Goal: Task Accomplishment & Management: Manage account settings

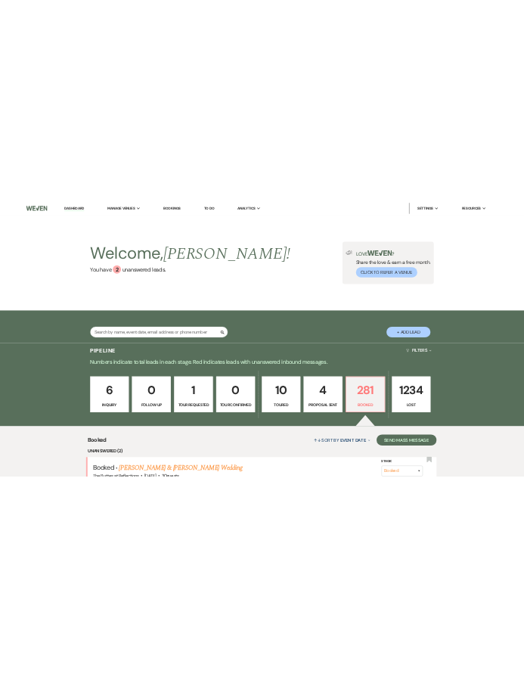
scroll to position [60, 0]
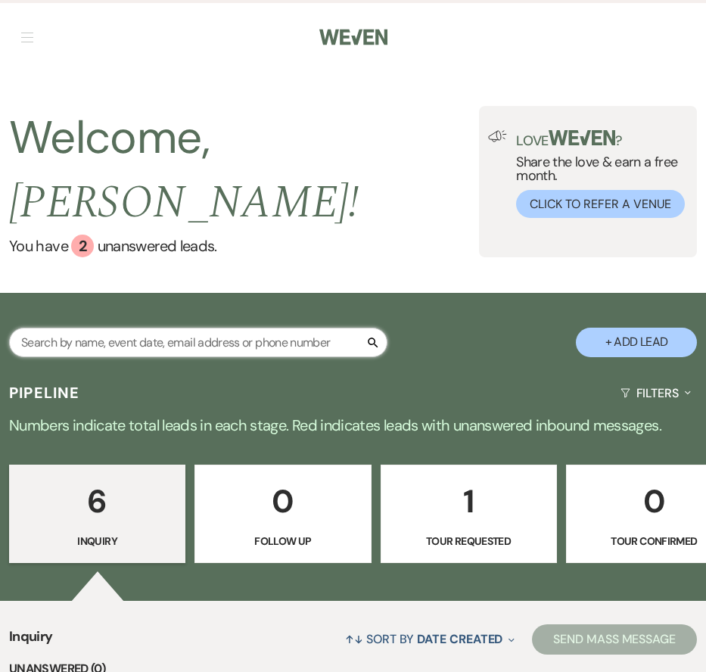
click at [256, 328] on input "text" at bounding box center [198, 343] width 378 height 30
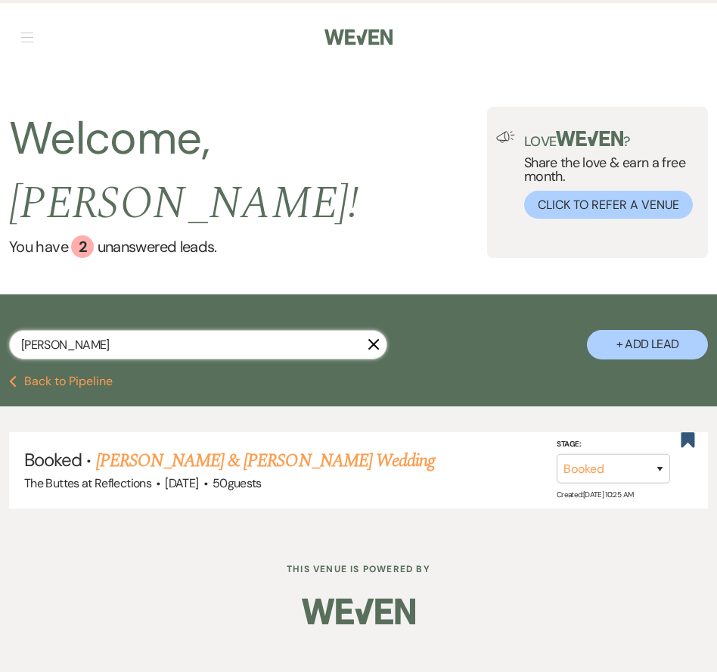
type input "Tobin"
drag, startPoint x: 256, startPoint y: 312, endPoint x: 284, endPoint y: 421, distance: 112.3
click at [269, 447] on link "[PERSON_NAME] & [PERSON_NAME] Wedding" at bounding box center [265, 460] width 339 height 27
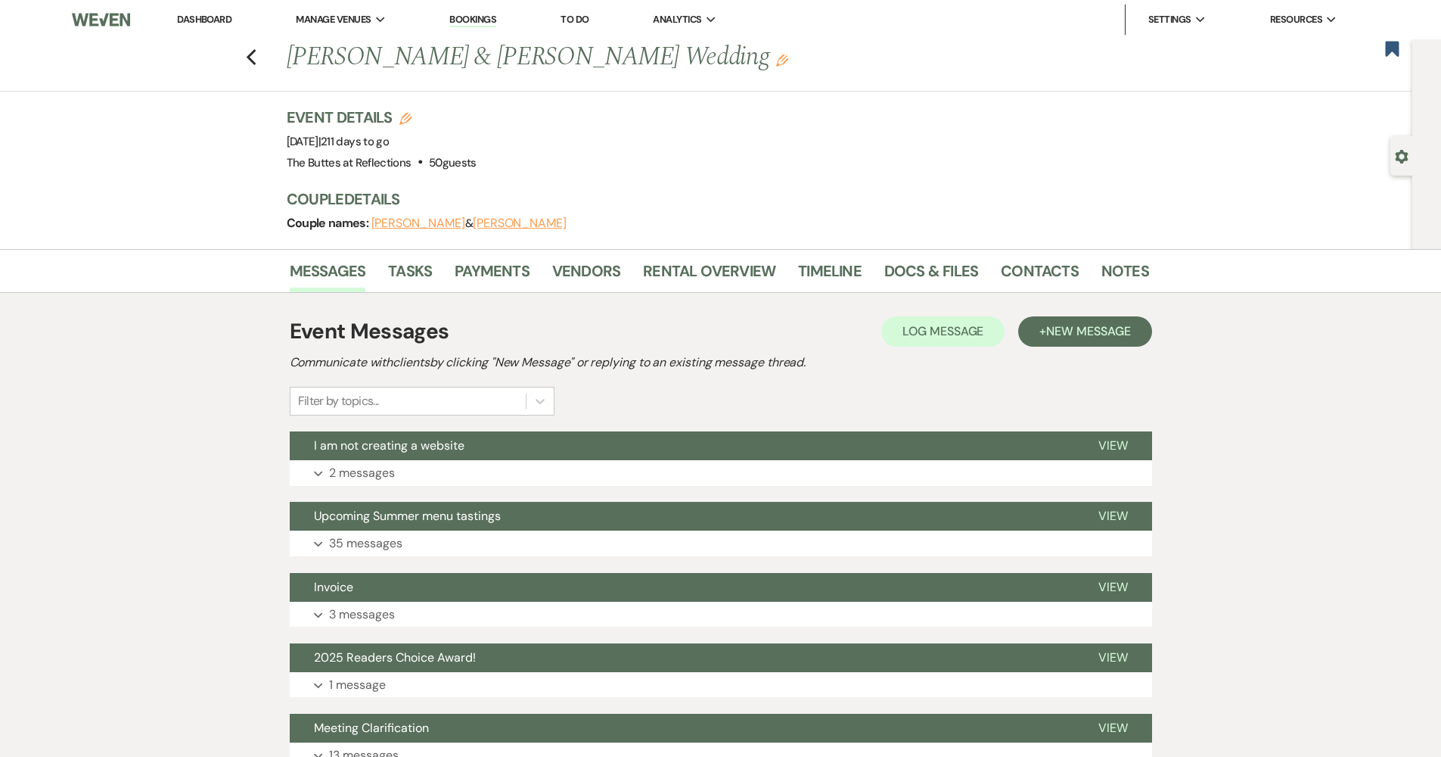
click at [221, 20] on link "Dashboard" at bounding box center [204, 19] width 54 height 13
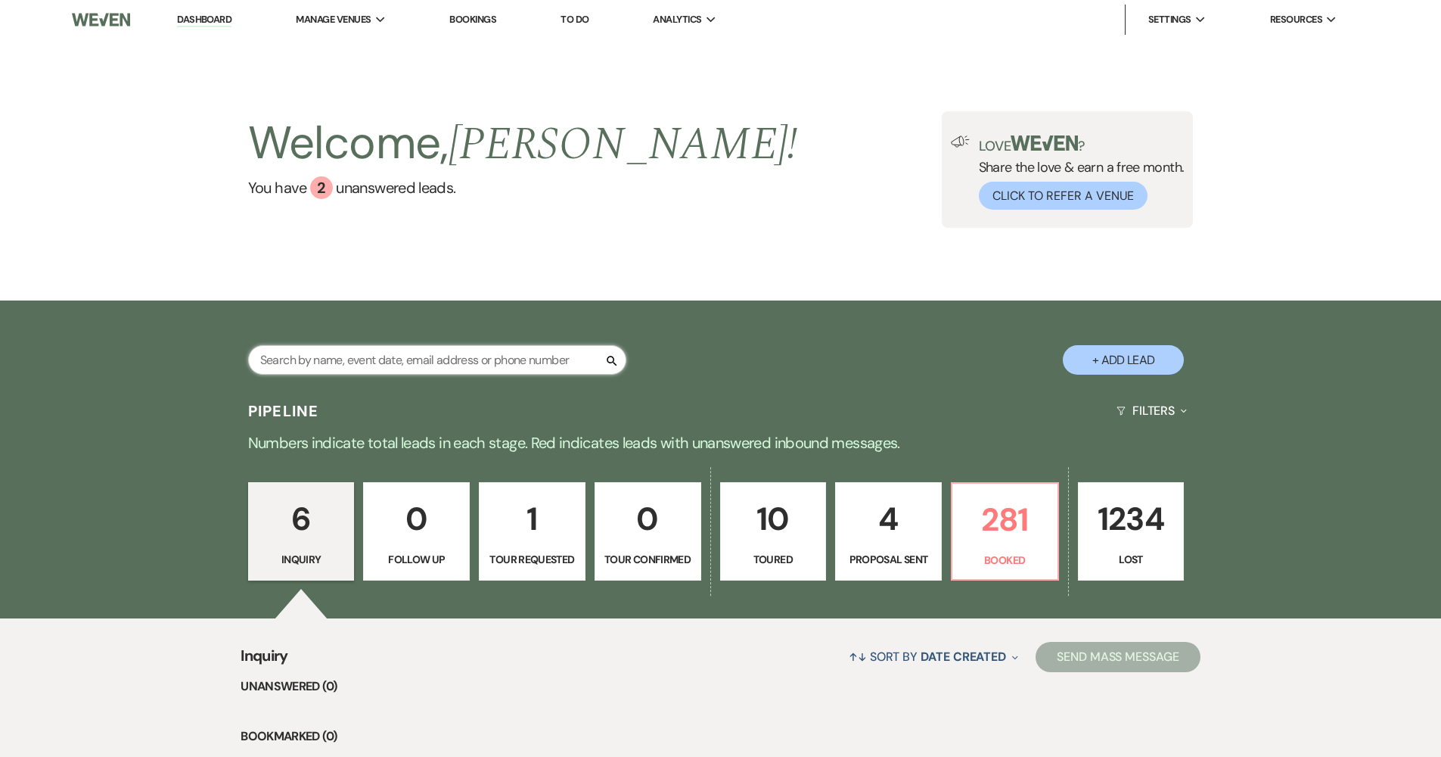
click at [346, 358] on input "text" at bounding box center [437, 360] width 378 height 30
type input "koman"
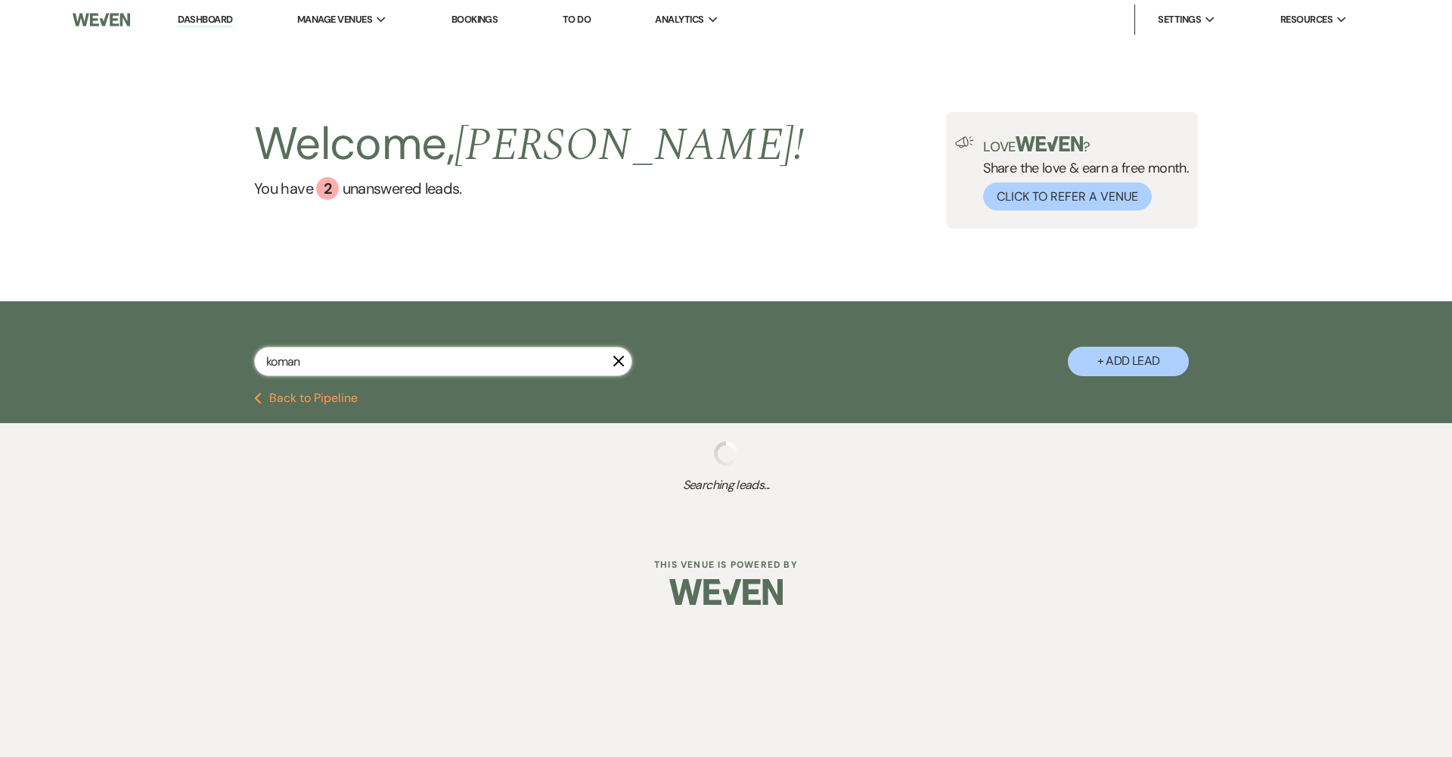
select select "8"
select select "9"
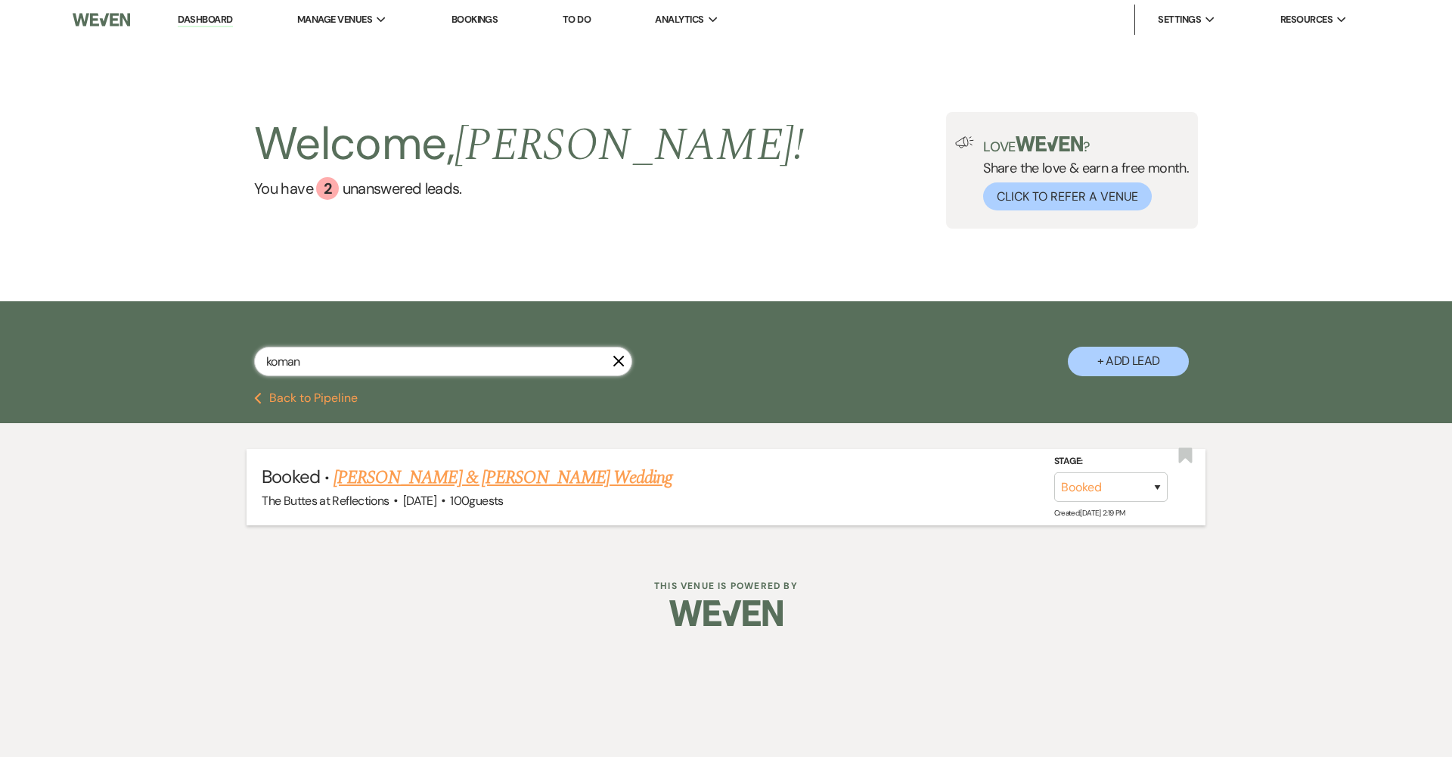
type input "koman"
click at [559, 481] on link "[PERSON_NAME] & [PERSON_NAME] Wedding" at bounding box center [503, 477] width 339 height 27
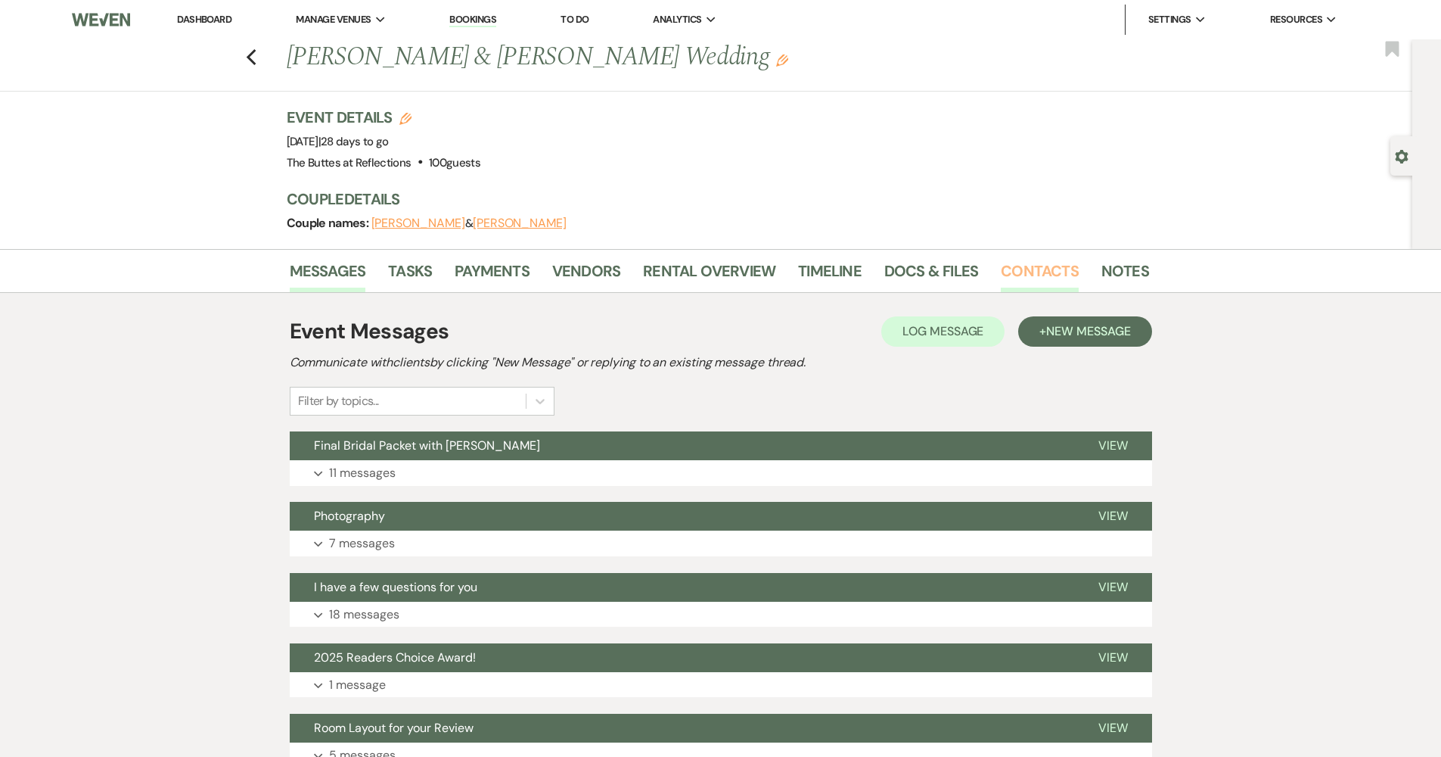
click at [705, 275] on link "Contacts" at bounding box center [1040, 275] width 78 height 33
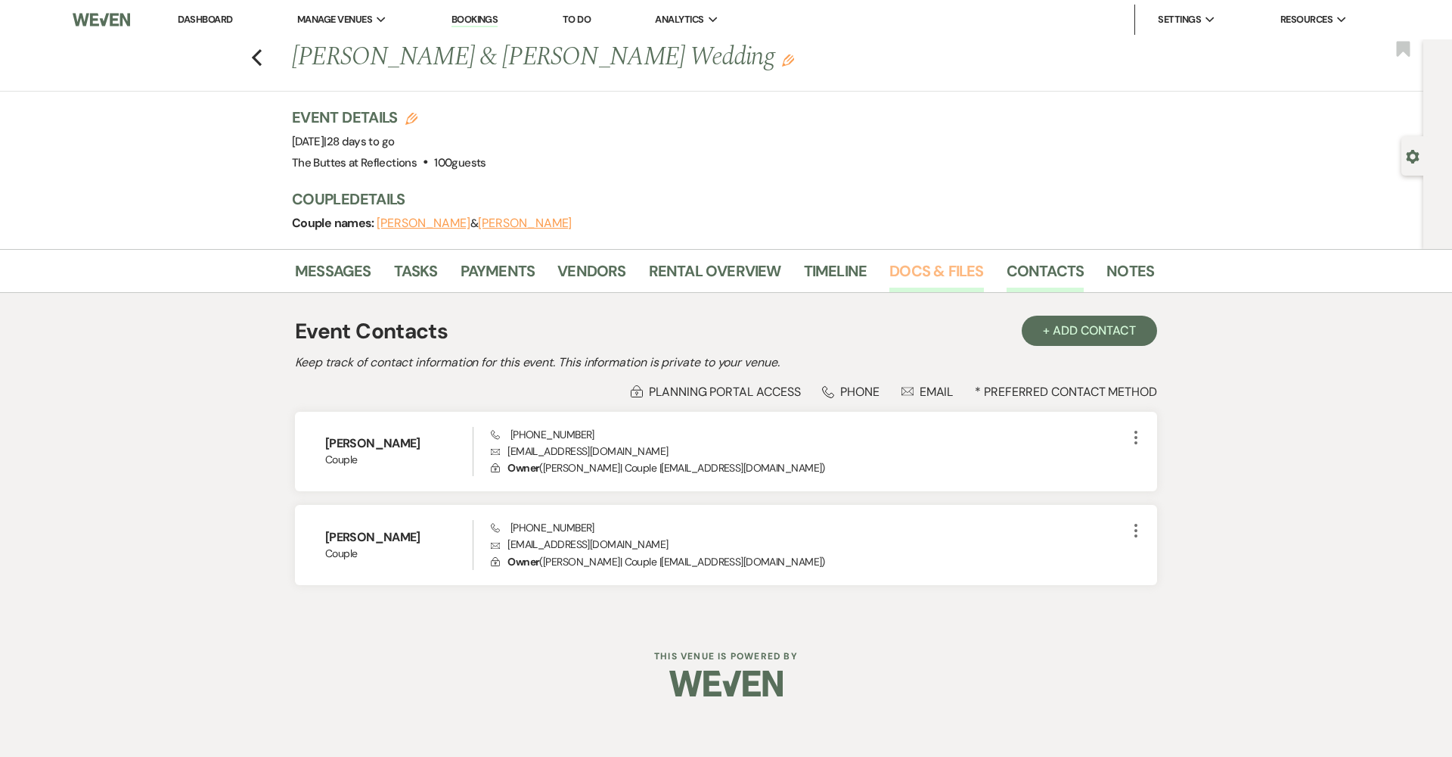
click at [705, 275] on link "Docs & Files" at bounding box center [937, 275] width 94 height 33
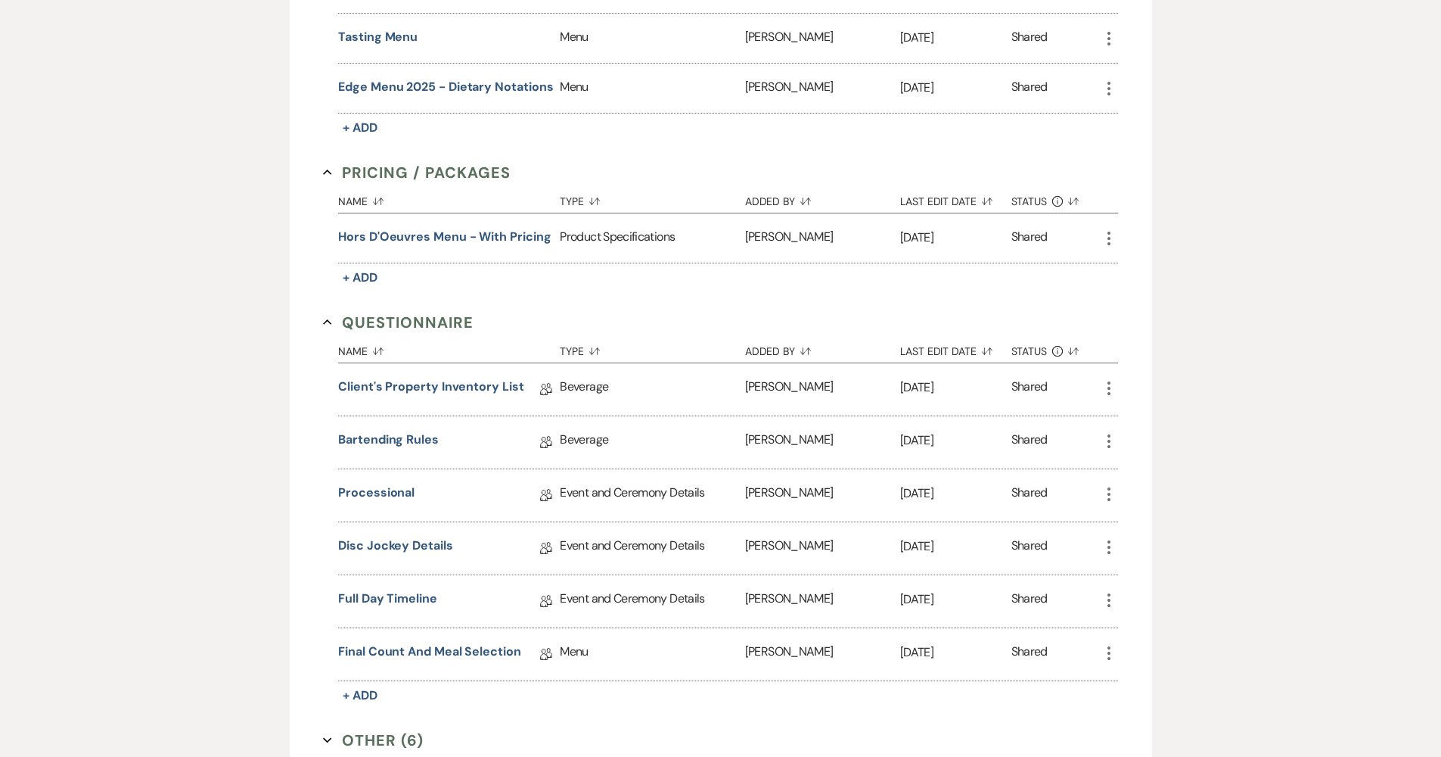
scroll to position [1050, 0]
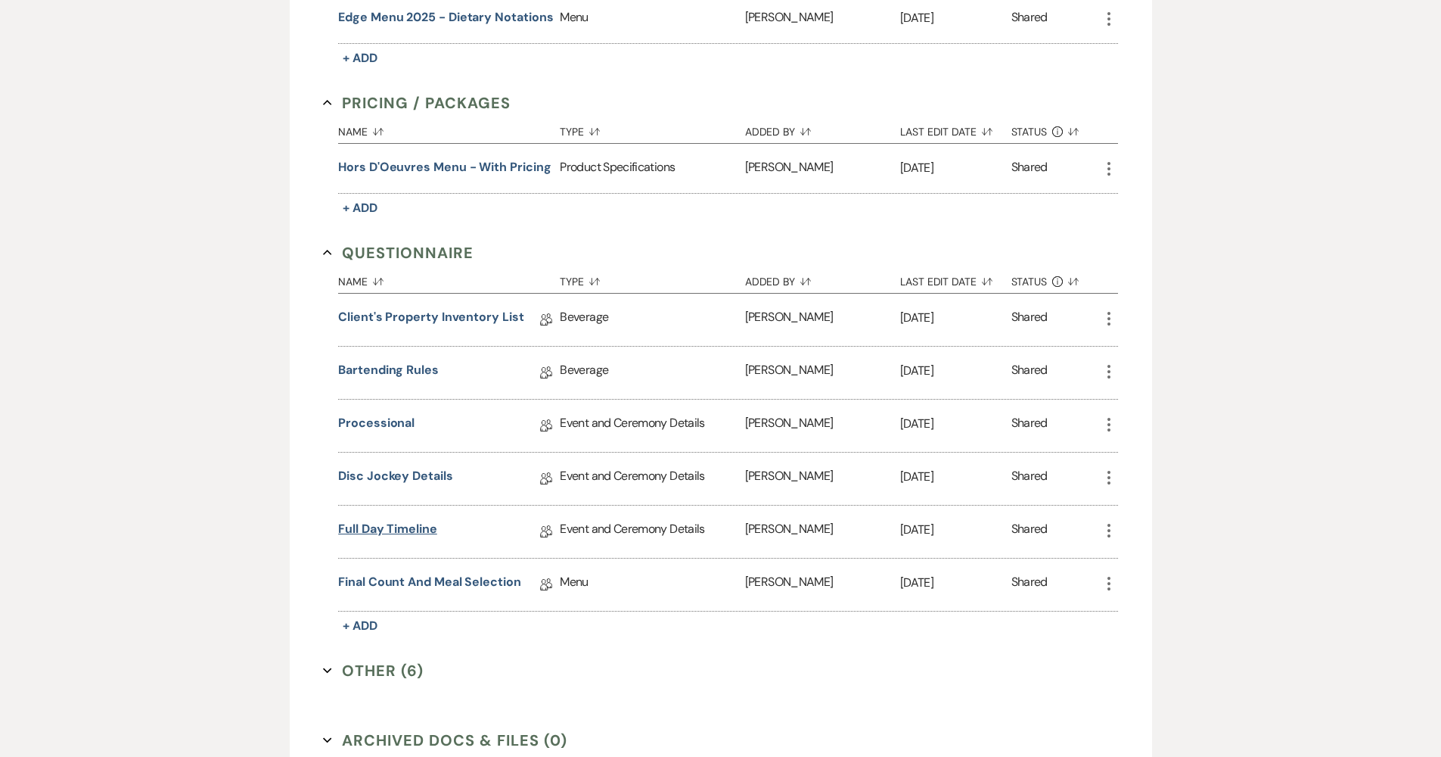
click at [418, 530] on link "Full Day Timeline" at bounding box center [387, 531] width 99 height 23
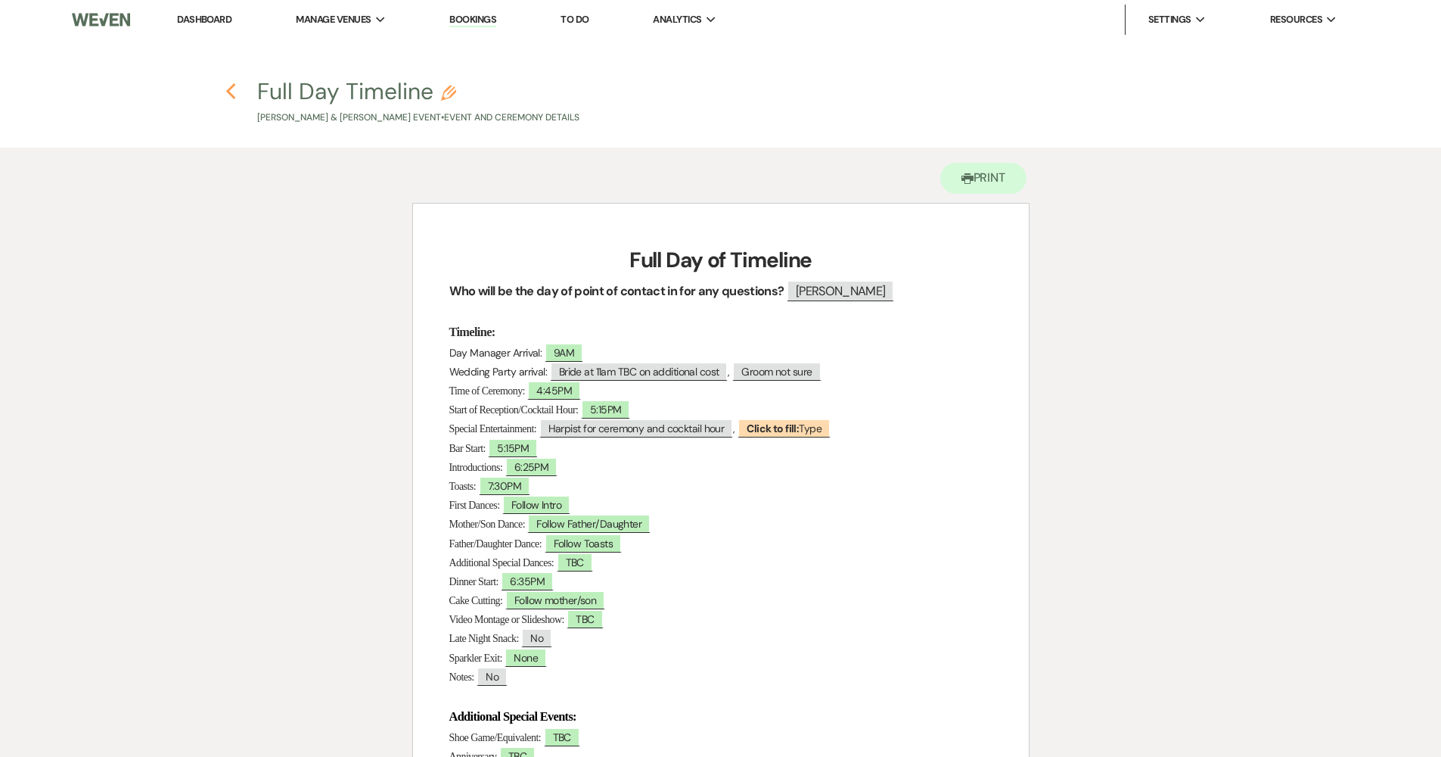
click at [231, 98] on icon "Previous" at bounding box center [230, 91] width 11 height 18
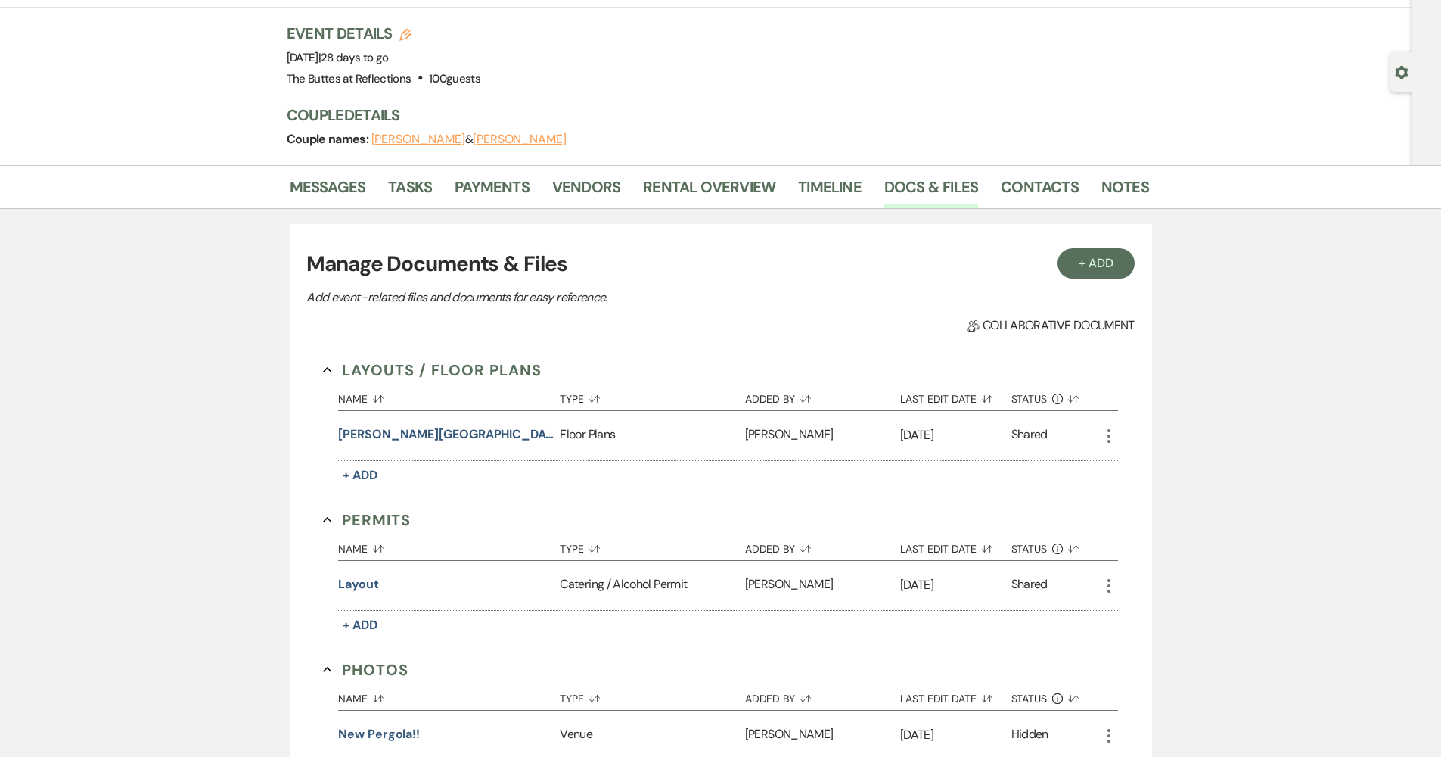
scroll to position [55, 0]
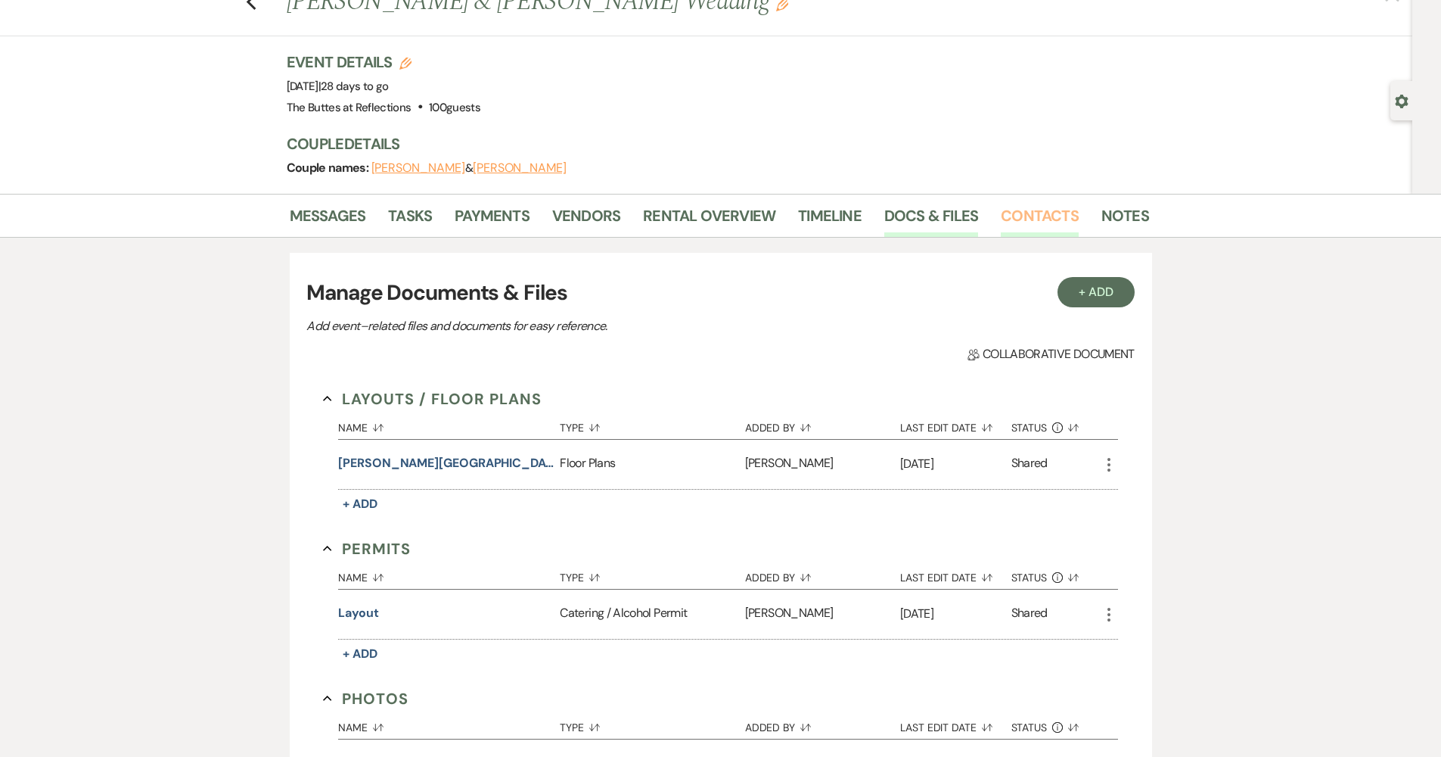
click at [705, 217] on link "Contacts" at bounding box center [1040, 220] width 78 height 33
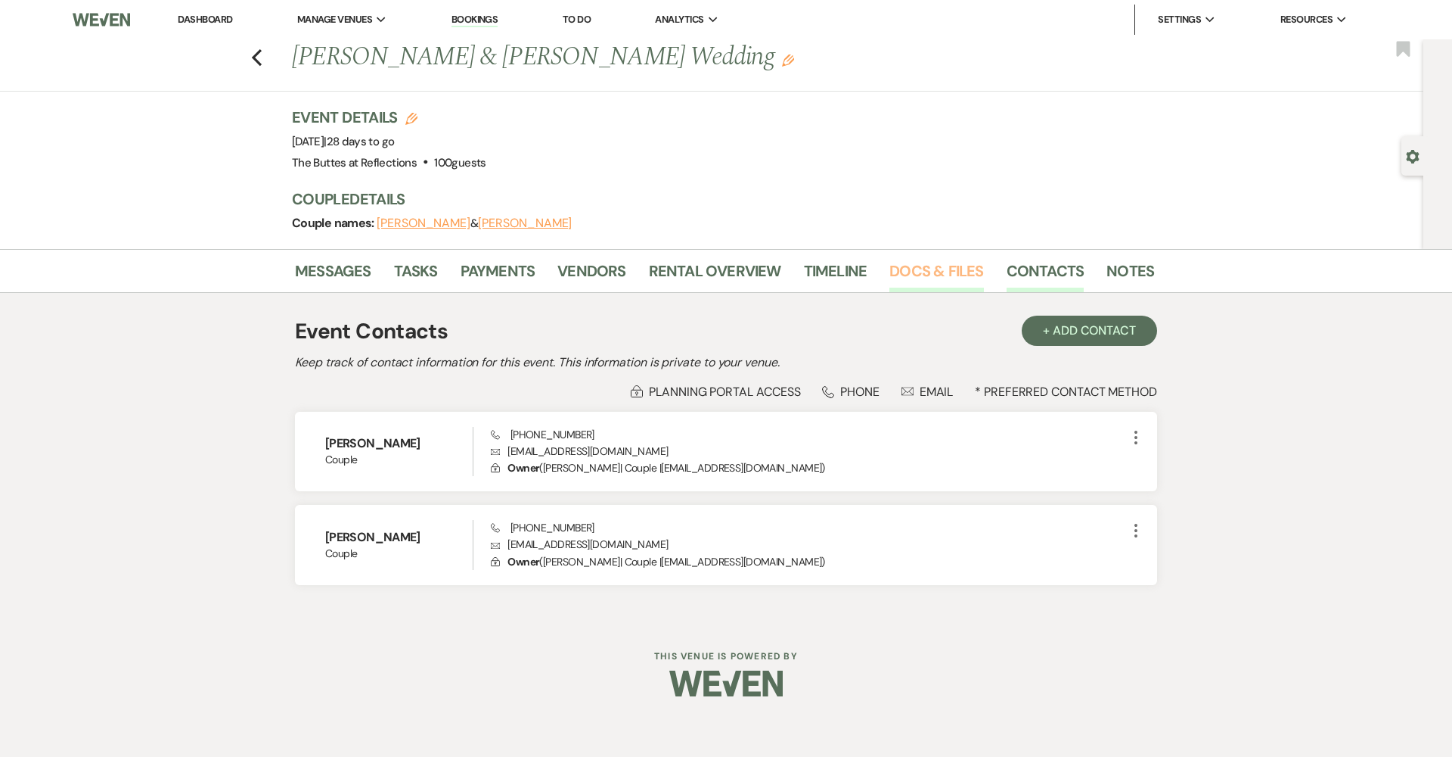
click at [705, 266] on link "Docs & Files" at bounding box center [937, 275] width 94 height 33
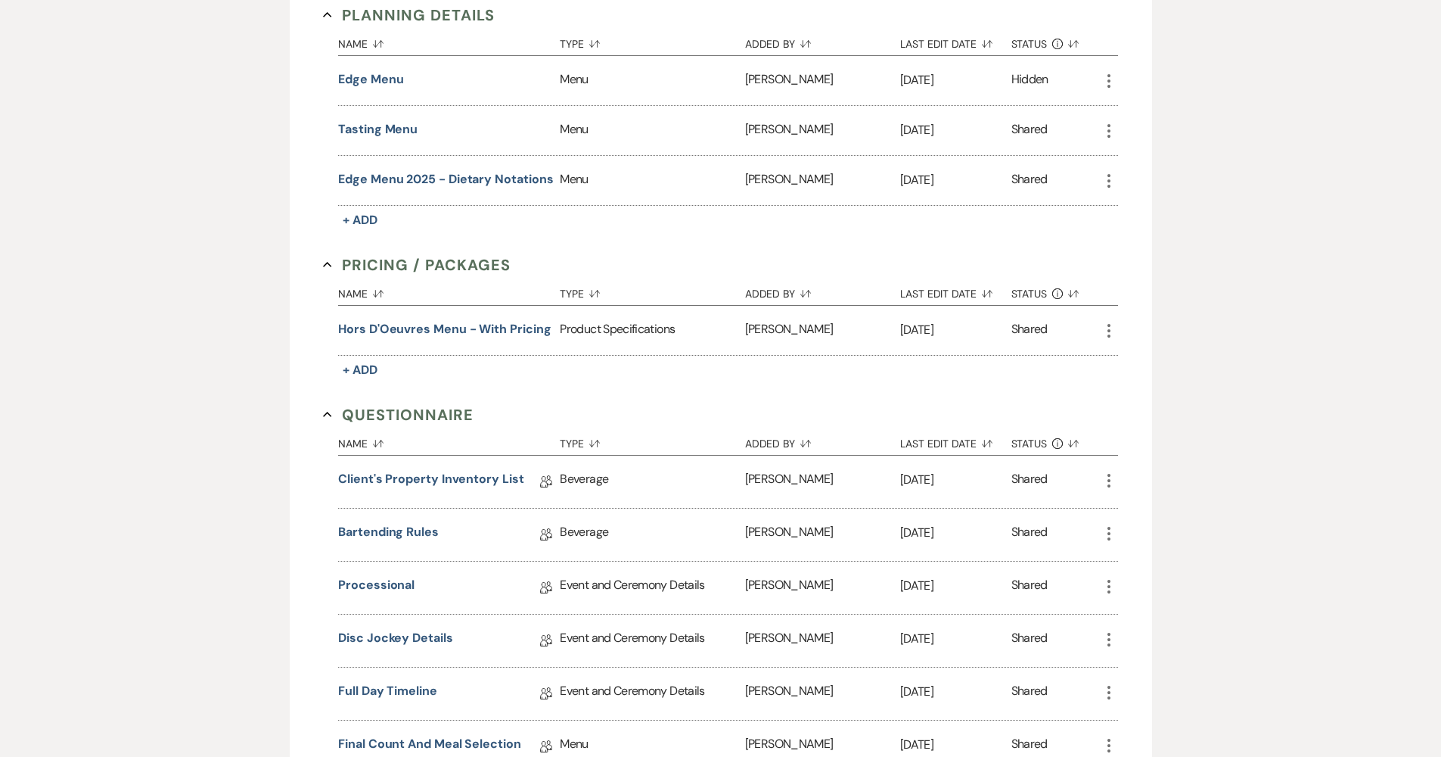
scroll to position [1212, 0]
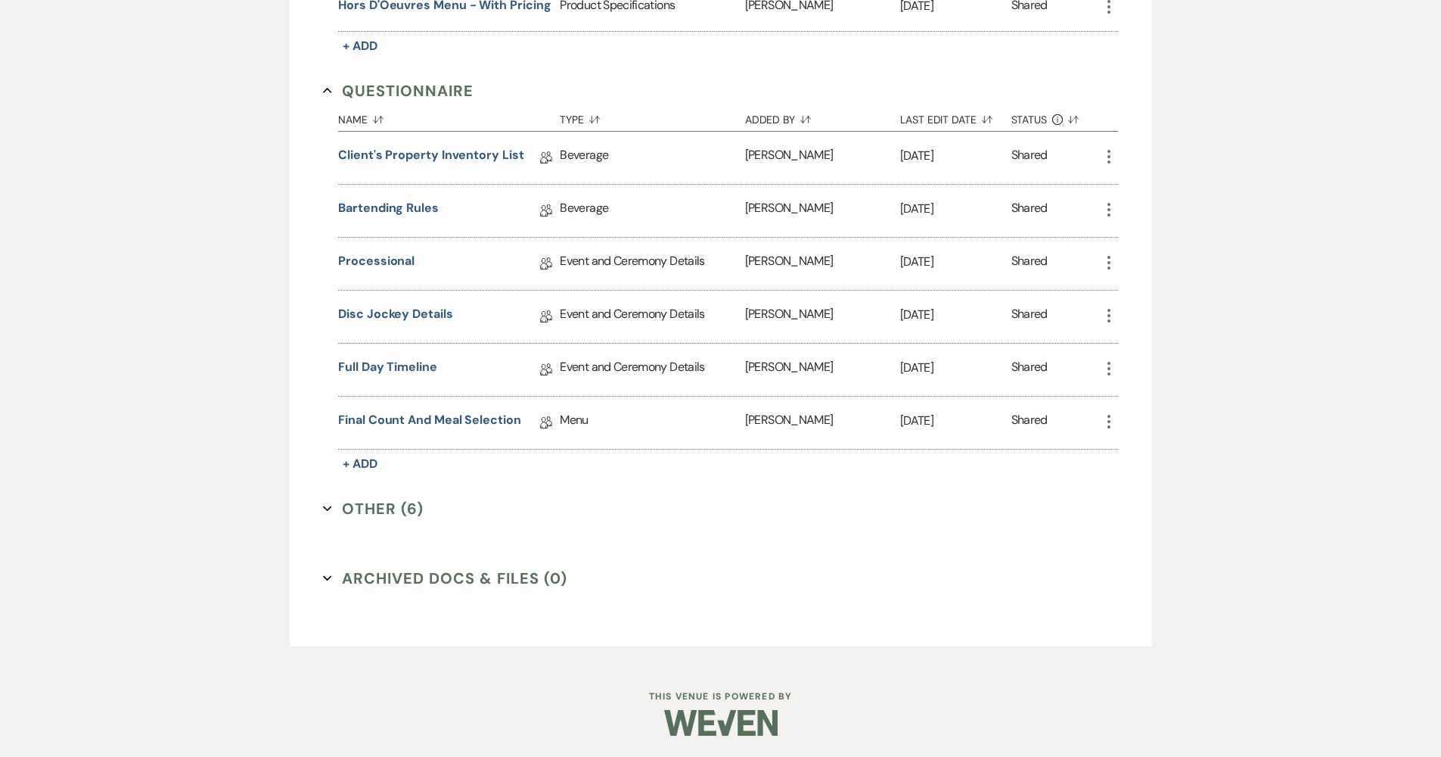
click at [381, 511] on button "Other (6) Expand" at bounding box center [373, 508] width 101 height 23
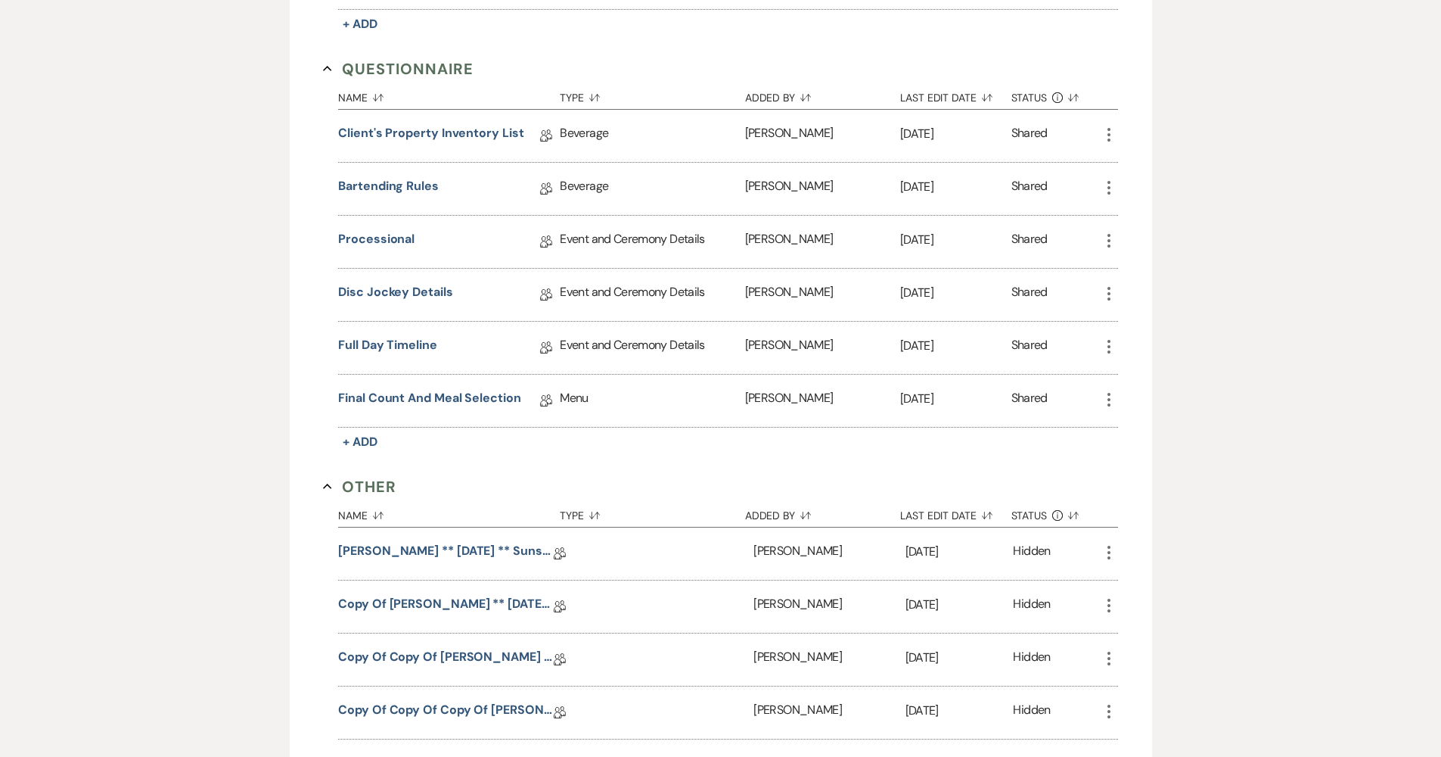
scroll to position [1584, 0]
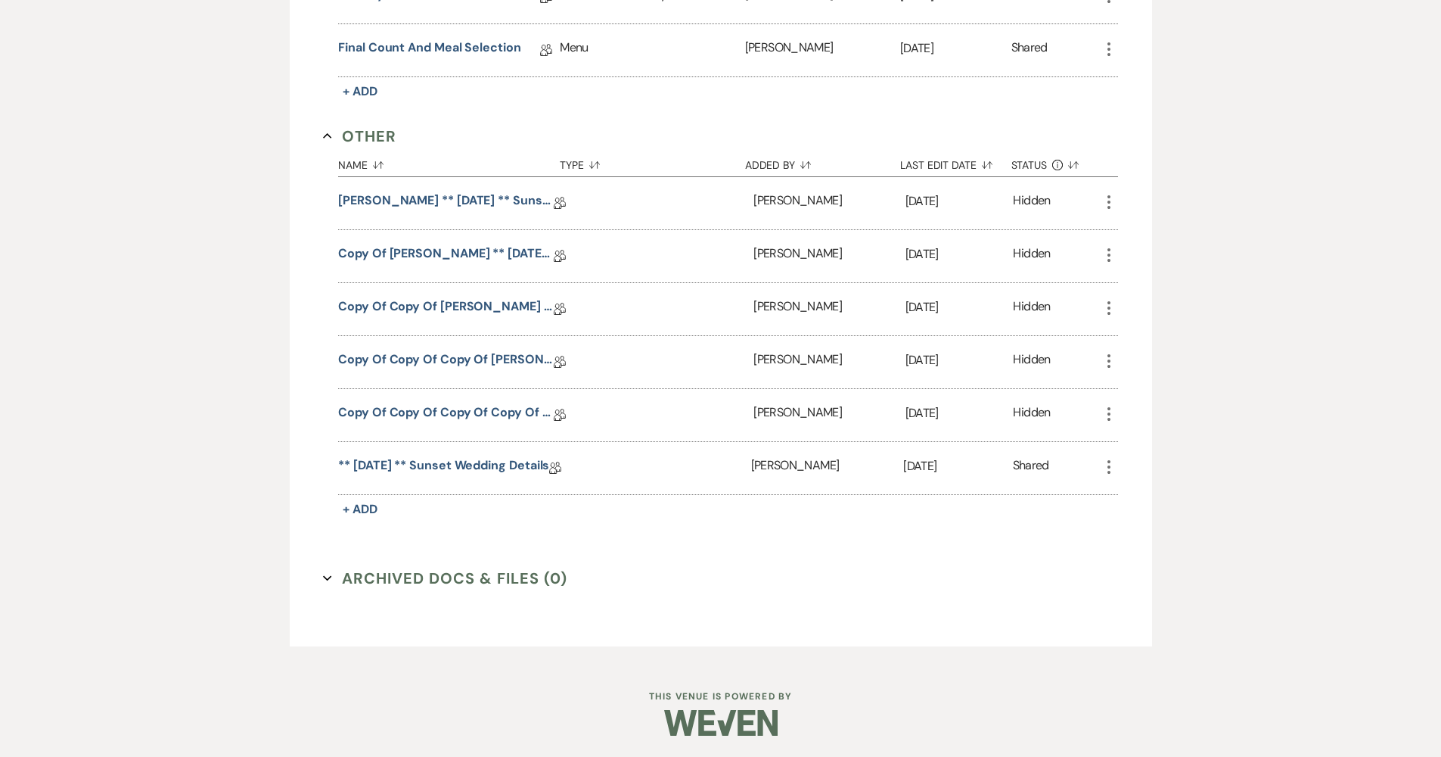
click at [418, 466] on link "** 09.25.2024 ** Sunset Wedding Details" at bounding box center [443, 467] width 211 height 23
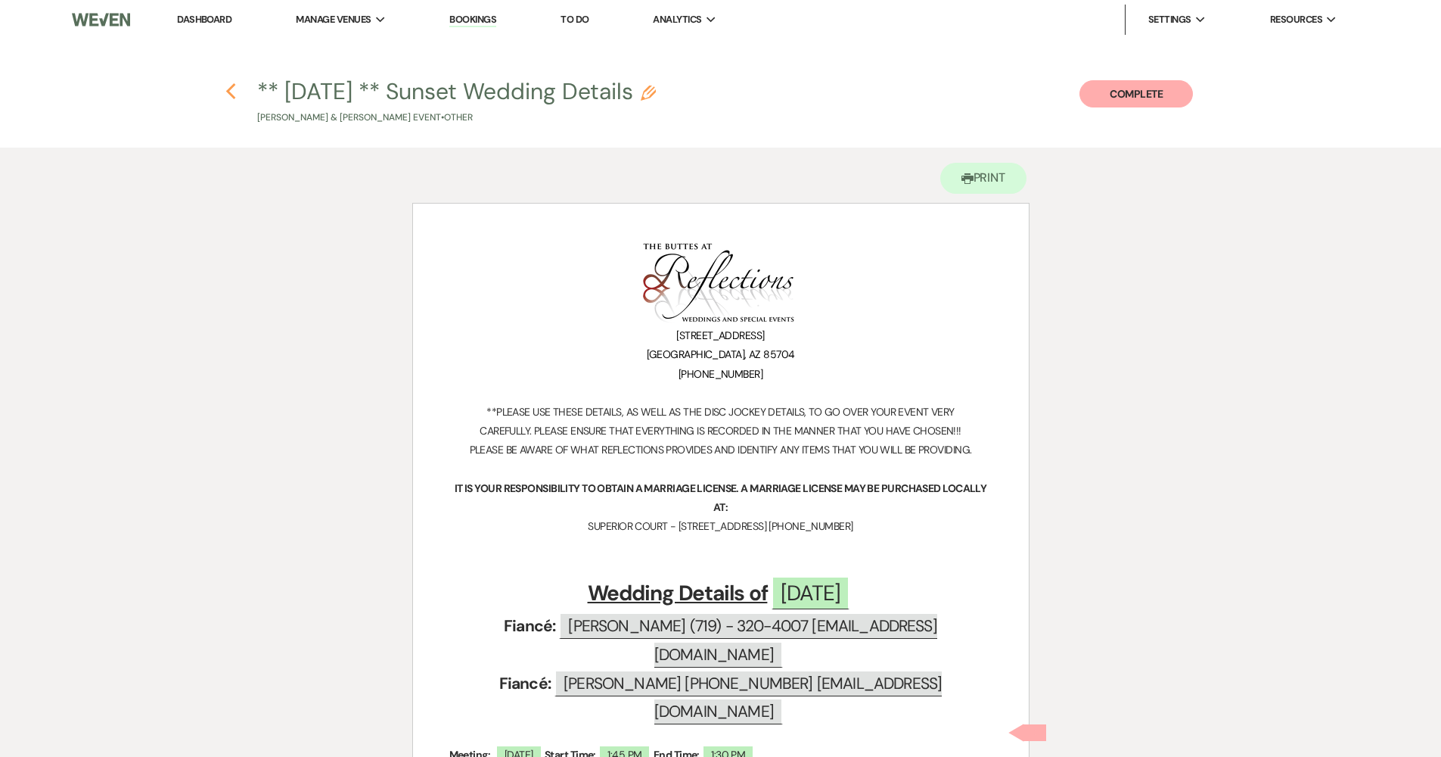
click at [226, 92] on icon "Previous" at bounding box center [230, 91] width 11 height 18
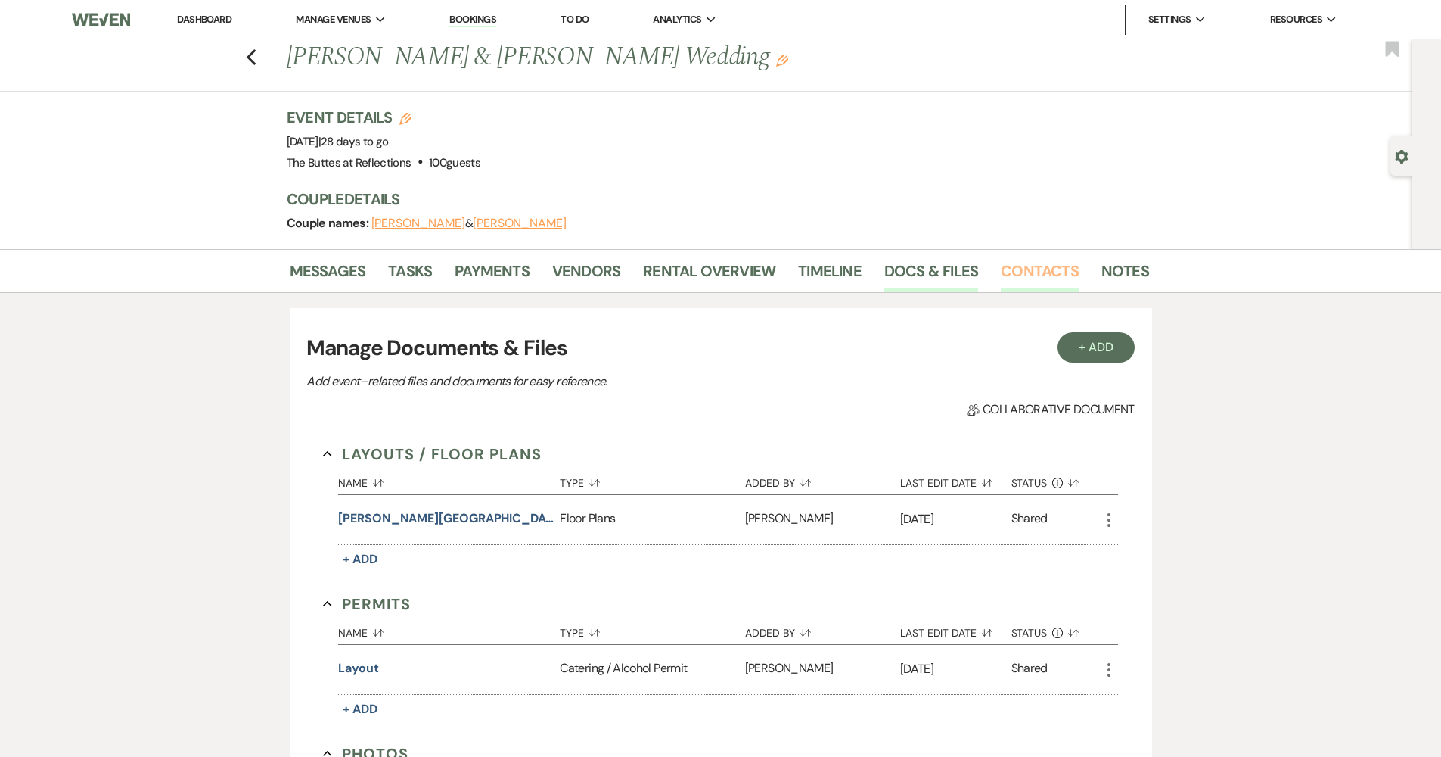
click at [705, 275] on link "Contacts" at bounding box center [1040, 275] width 78 height 33
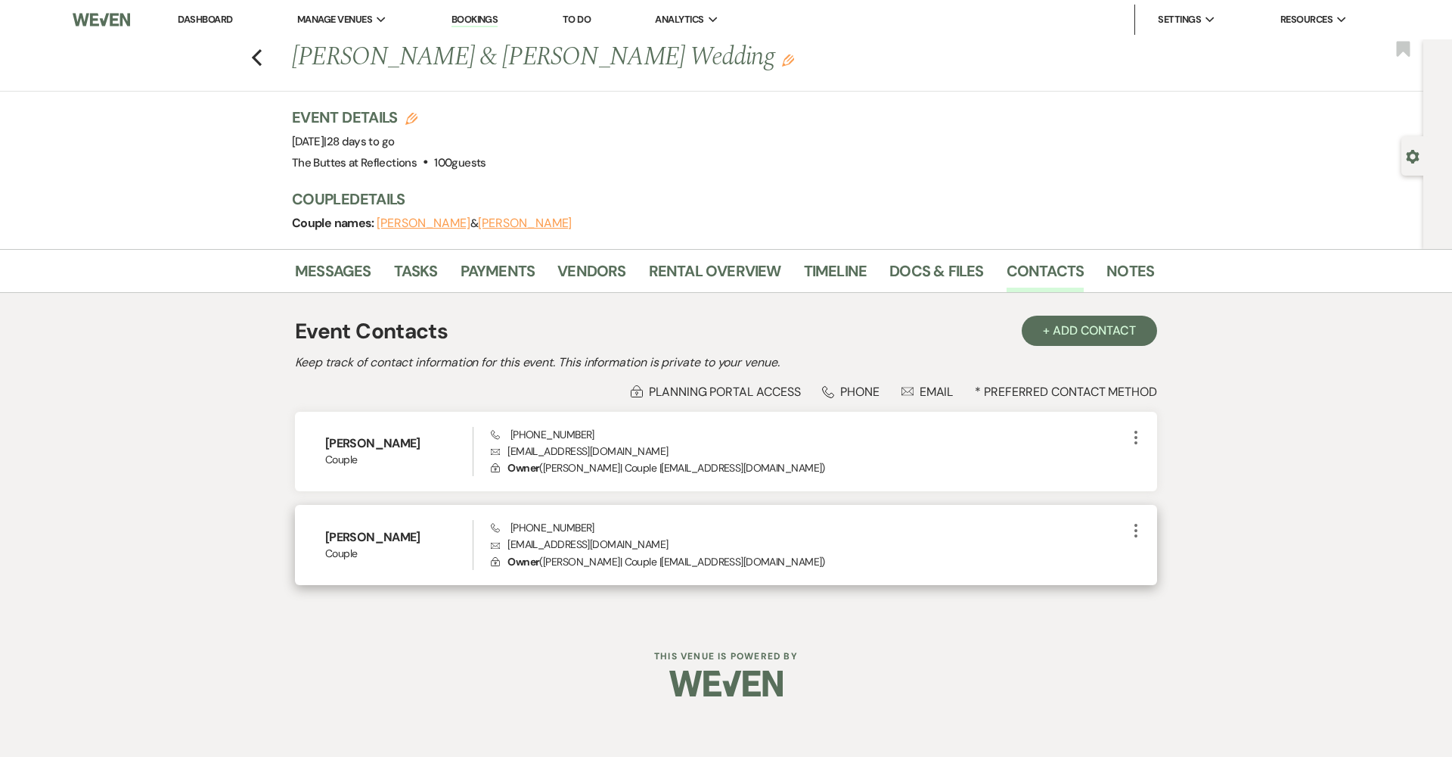
click at [705, 533] on icon "More" at bounding box center [1136, 530] width 18 height 18
click at [705, 557] on button "Pencil Edit" at bounding box center [1172, 560] width 90 height 26
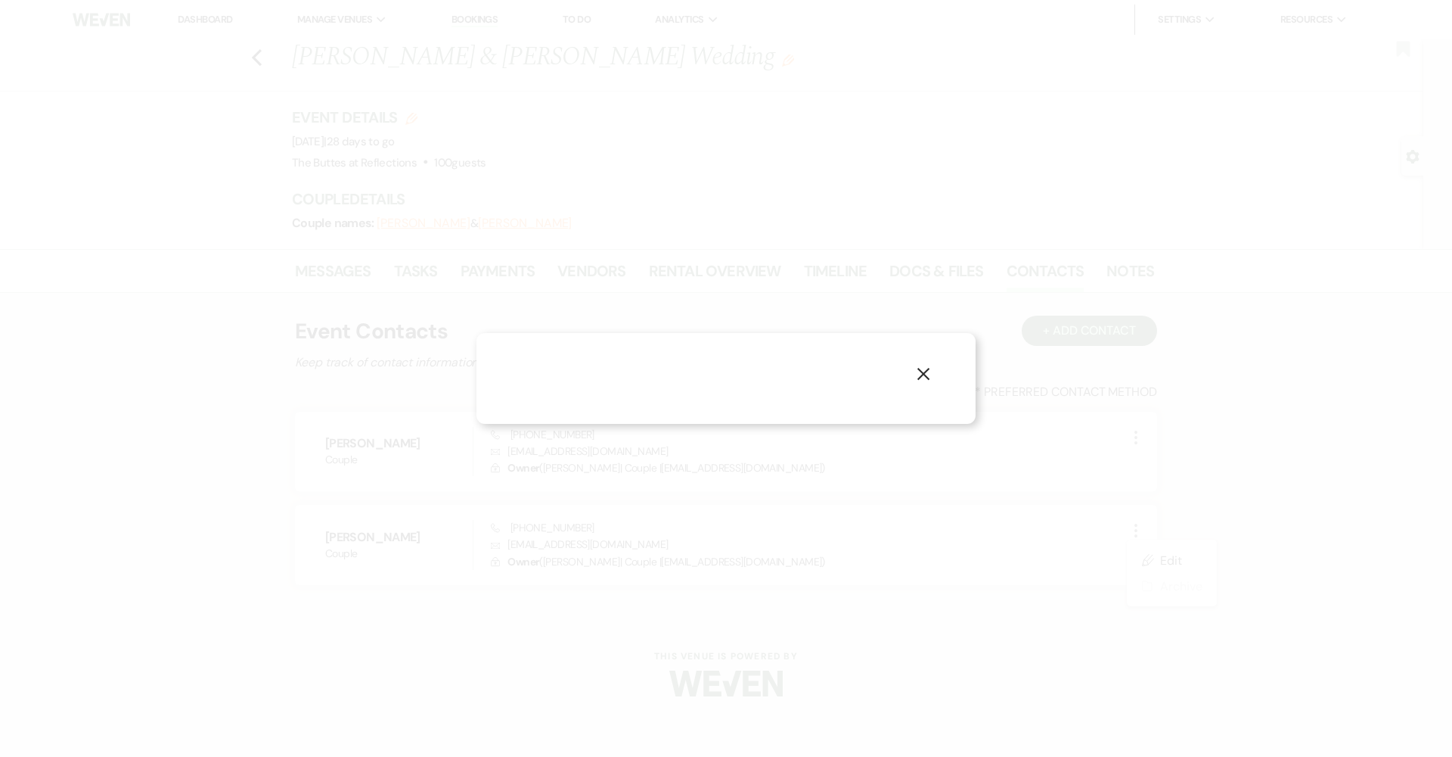
select select "1"
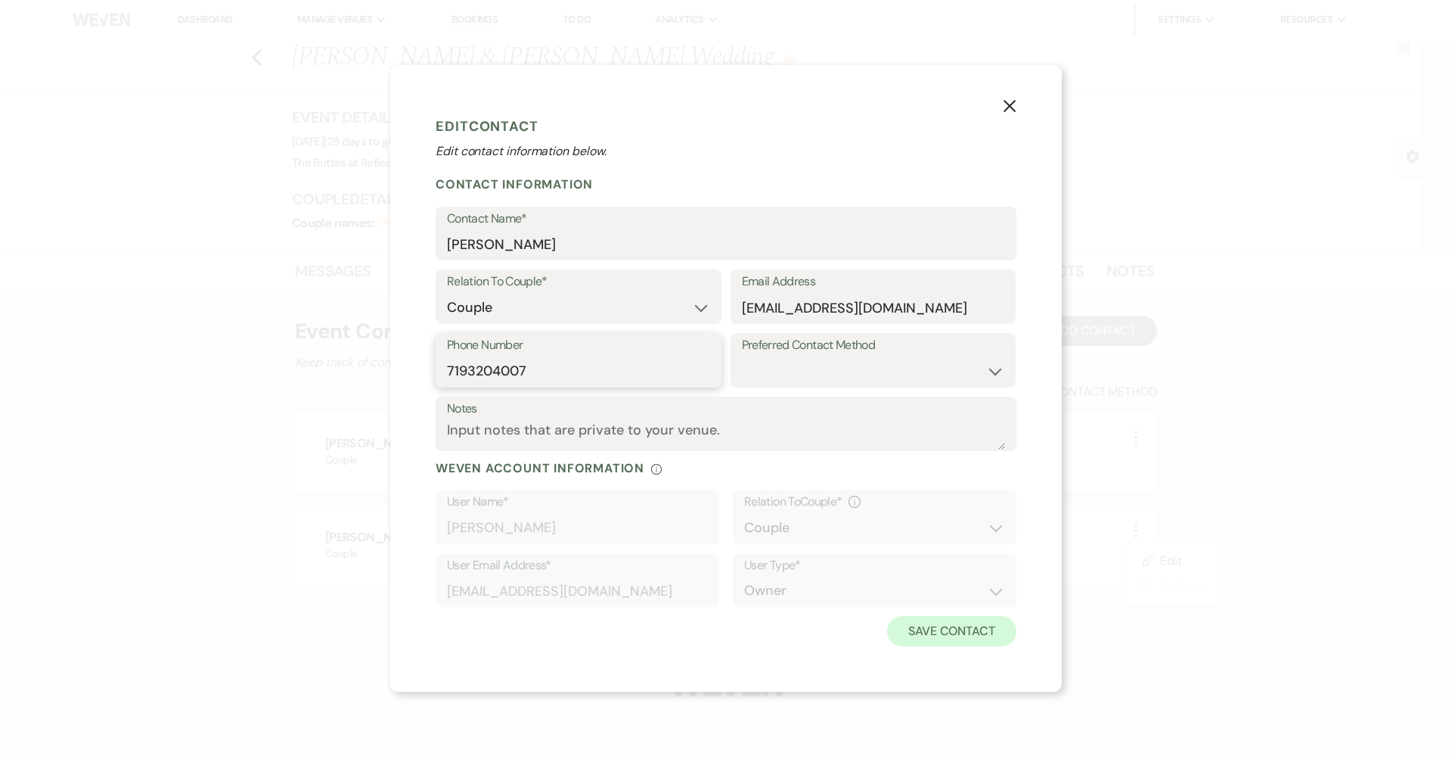
type input "7193204007"
click at [705, 632] on button "Save Contact" at bounding box center [951, 631] width 129 height 30
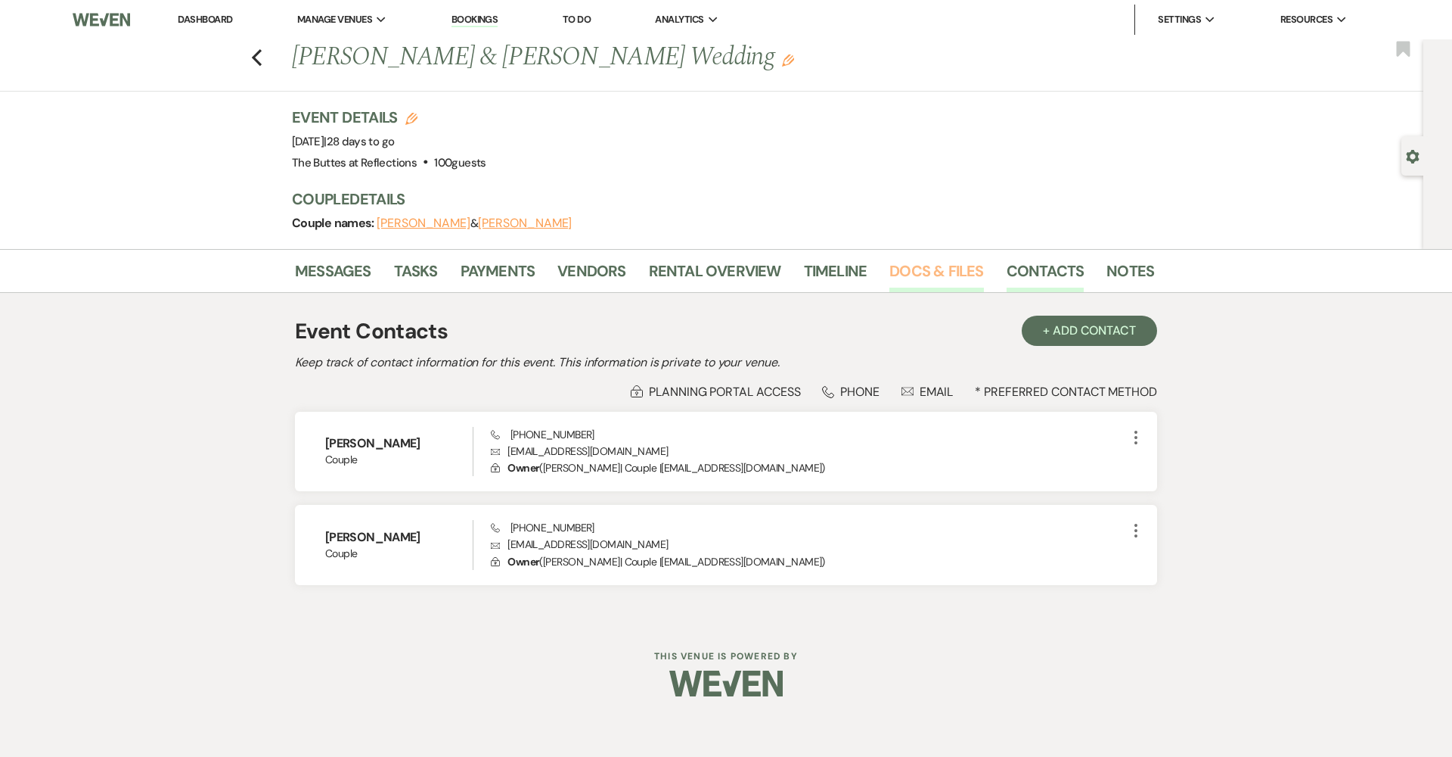
click at [705, 280] on link "Docs & Files" at bounding box center [937, 275] width 94 height 33
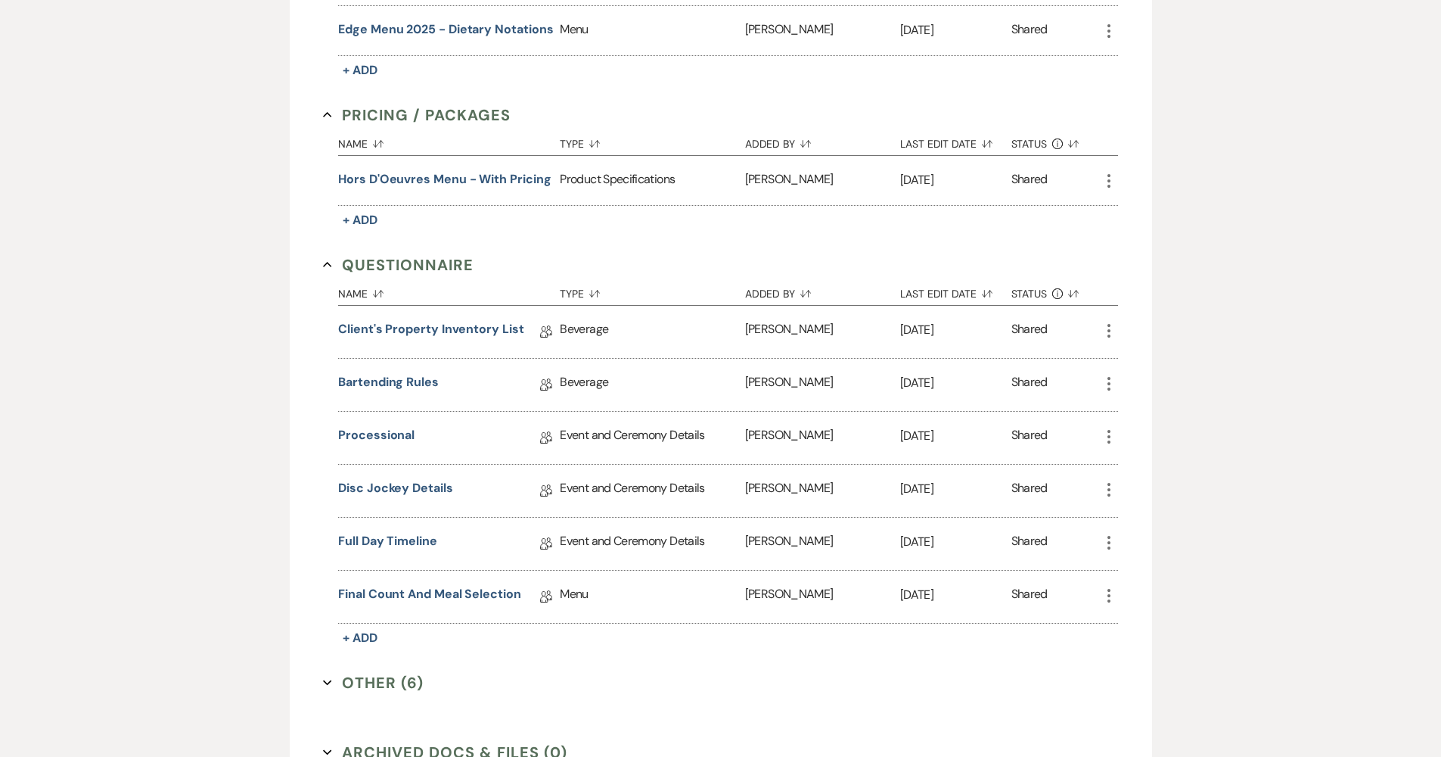
scroll to position [1041, 0]
click at [419, 485] on link "Disc Jockey Details" at bounding box center [395, 487] width 114 height 23
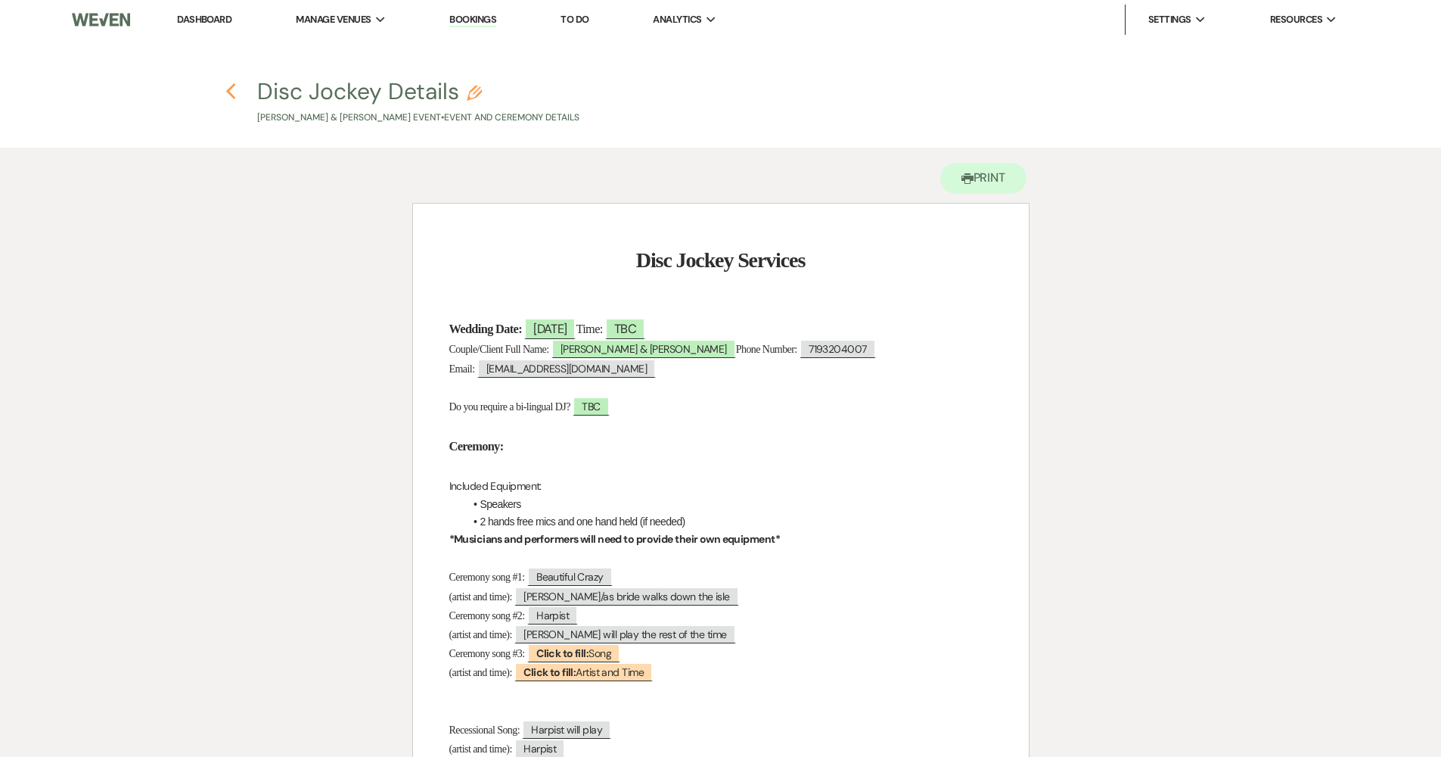
click at [229, 95] on use "button" at bounding box center [231, 91] width 10 height 17
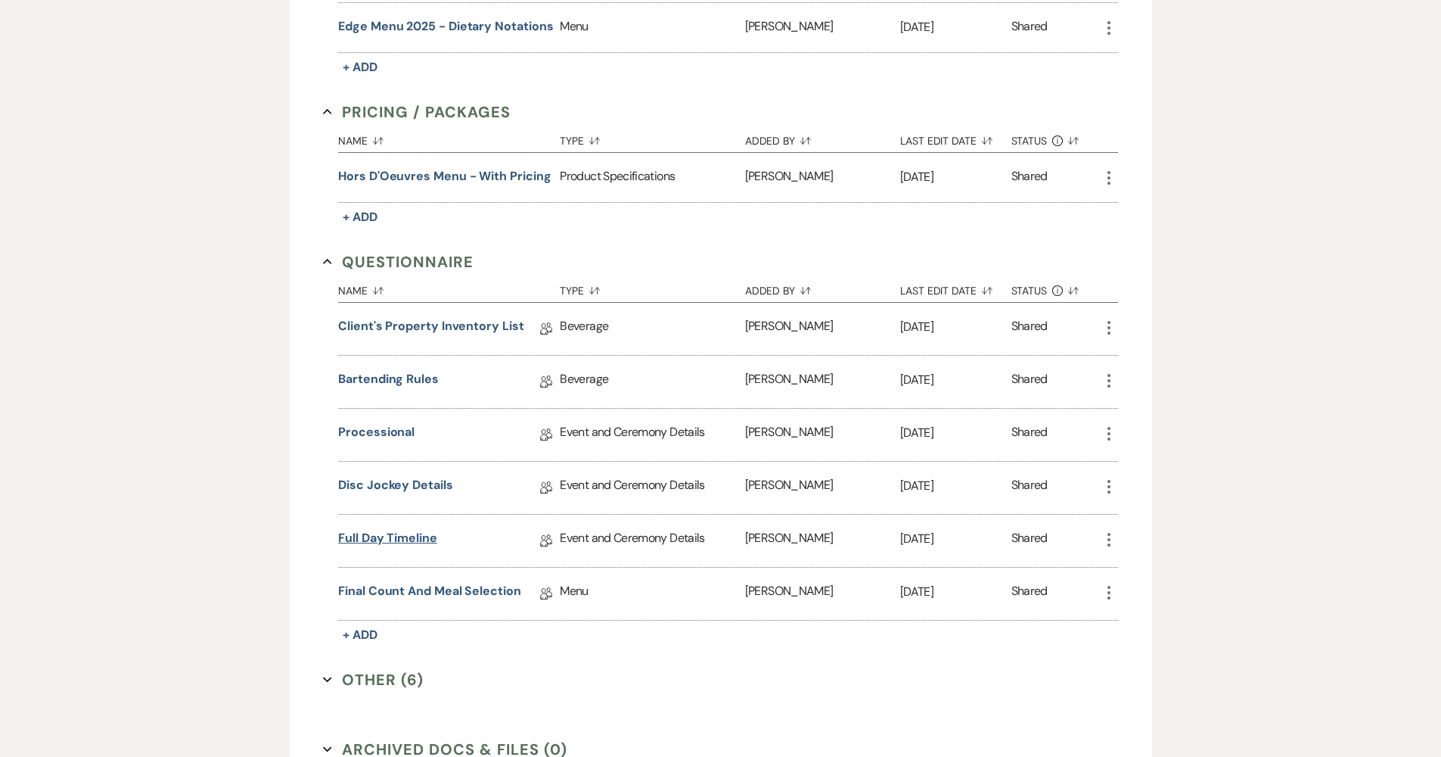
click at [371, 539] on link "Full Day Timeline" at bounding box center [387, 540] width 99 height 23
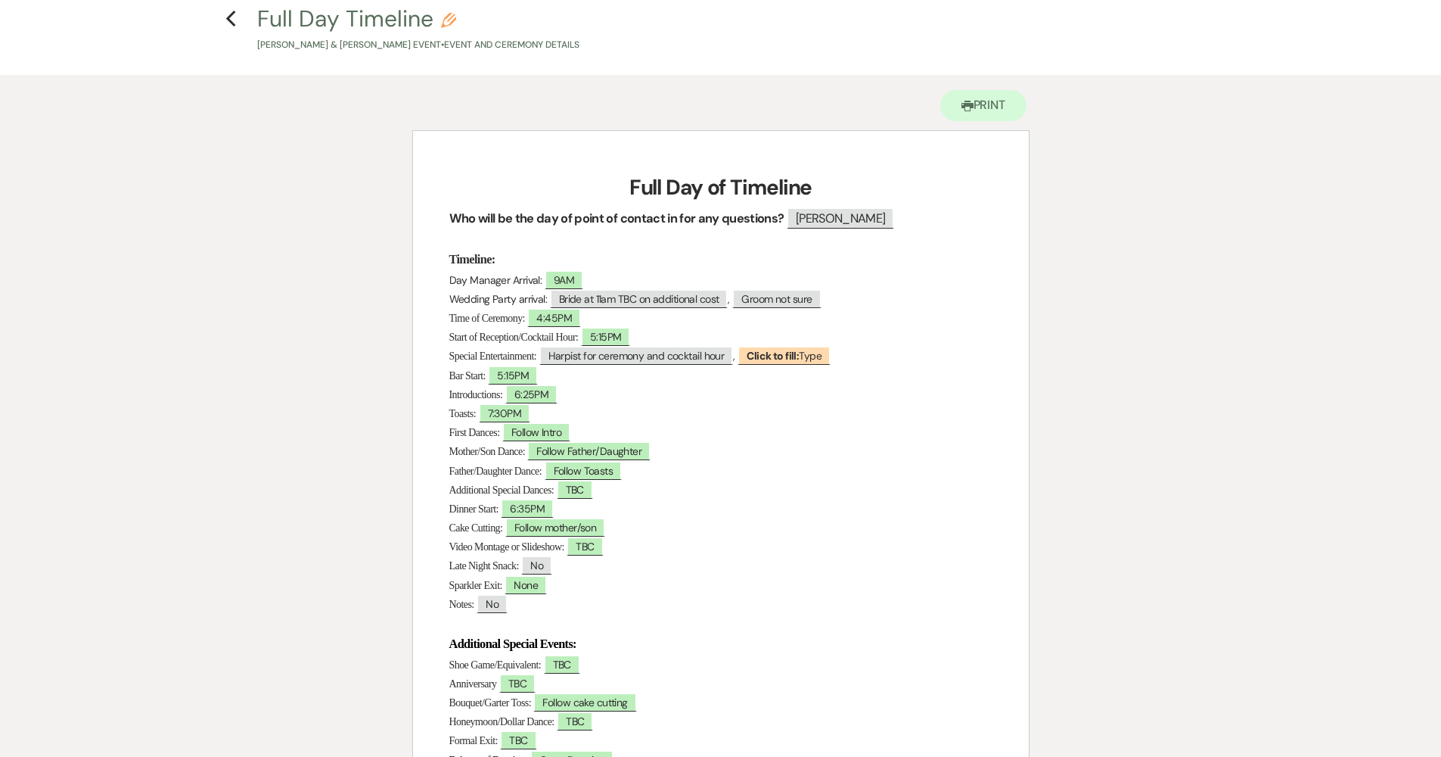
scroll to position [143, 0]
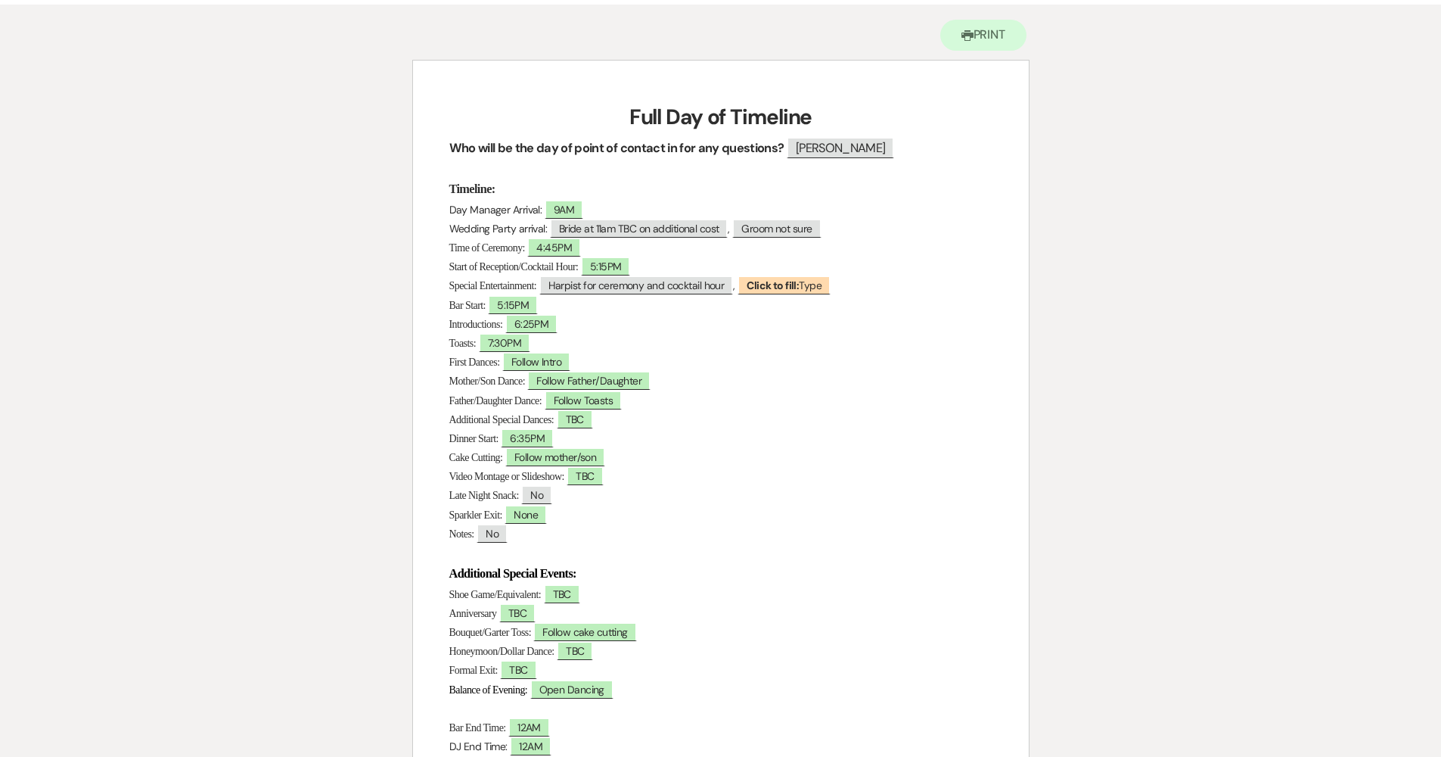
click at [705, 160] on p at bounding box center [720, 168] width 543 height 19
click at [705, 139] on span "Brittney" at bounding box center [840, 148] width 107 height 22
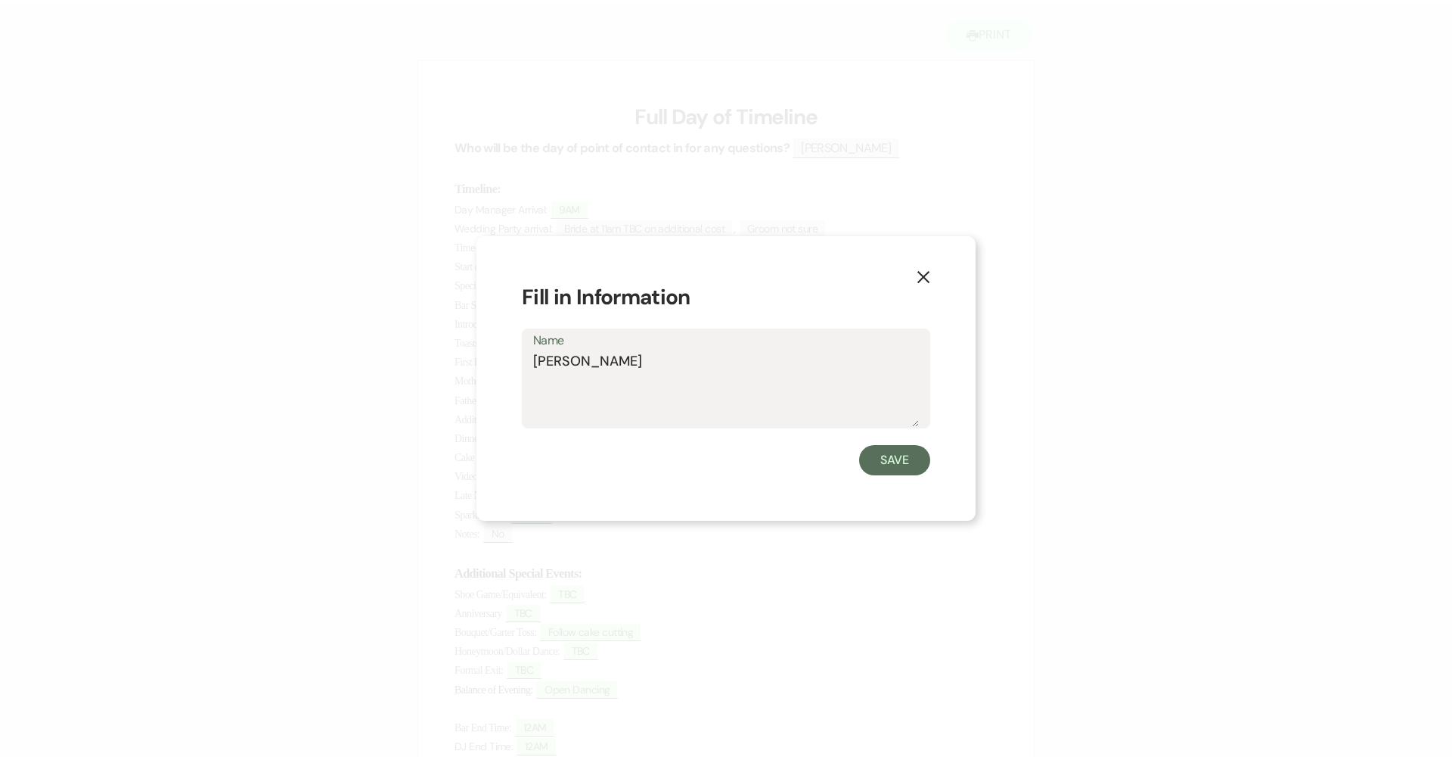
drag, startPoint x: 621, startPoint y: 369, endPoint x: 529, endPoint y: 359, distance: 92.9
click at [529, 359] on div "Name Brittney" at bounding box center [726, 378] width 409 height 101
click at [566, 362] on textarea "Brock Koman - Bride's Brother" at bounding box center [726, 389] width 386 height 76
type textarea "Brad Koman - Bride's Brother"
click at [705, 464] on button "Save" at bounding box center [894, 460] width 71 height 30
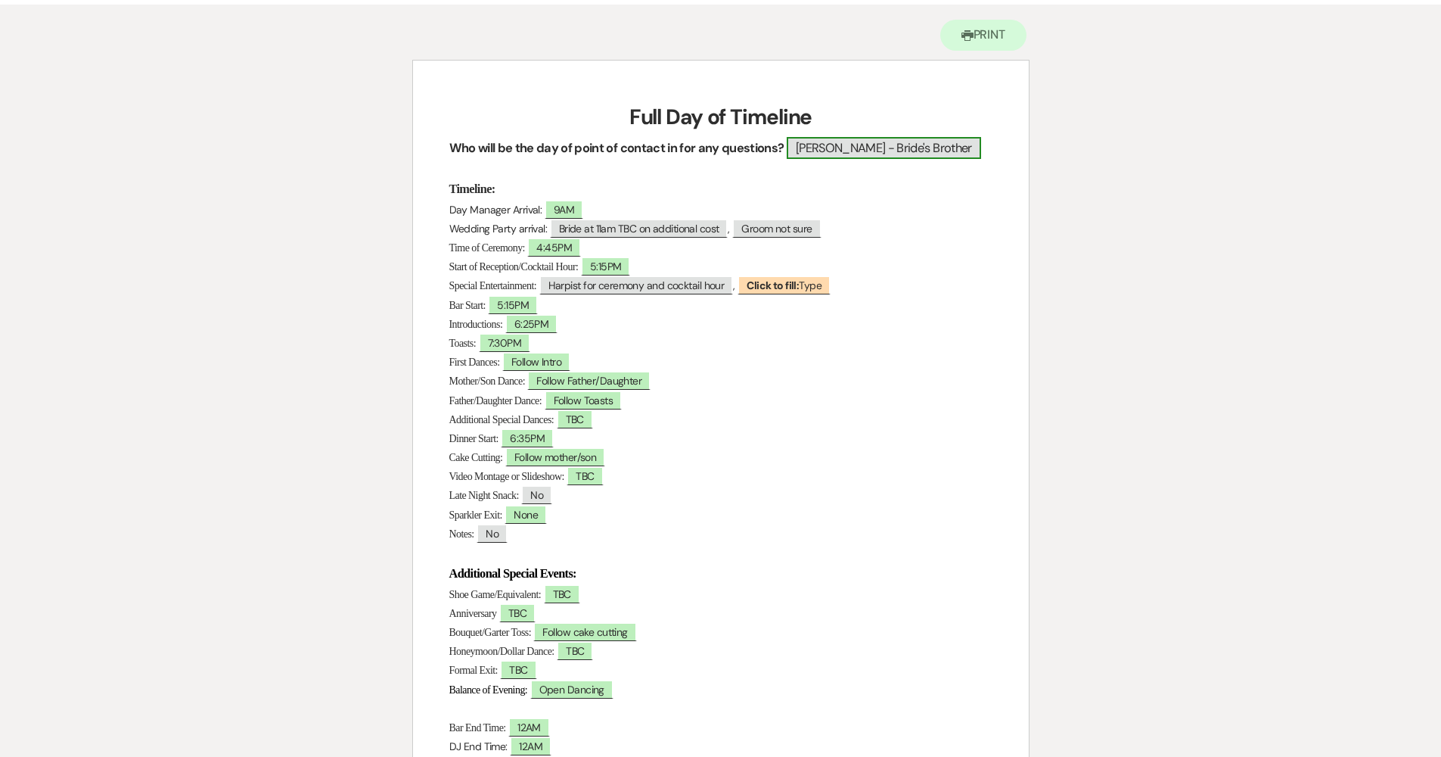
click at [705, 144] on span "Brad Koman - Bride's Brother" at bounding box center [884, 148] width 194 height 22
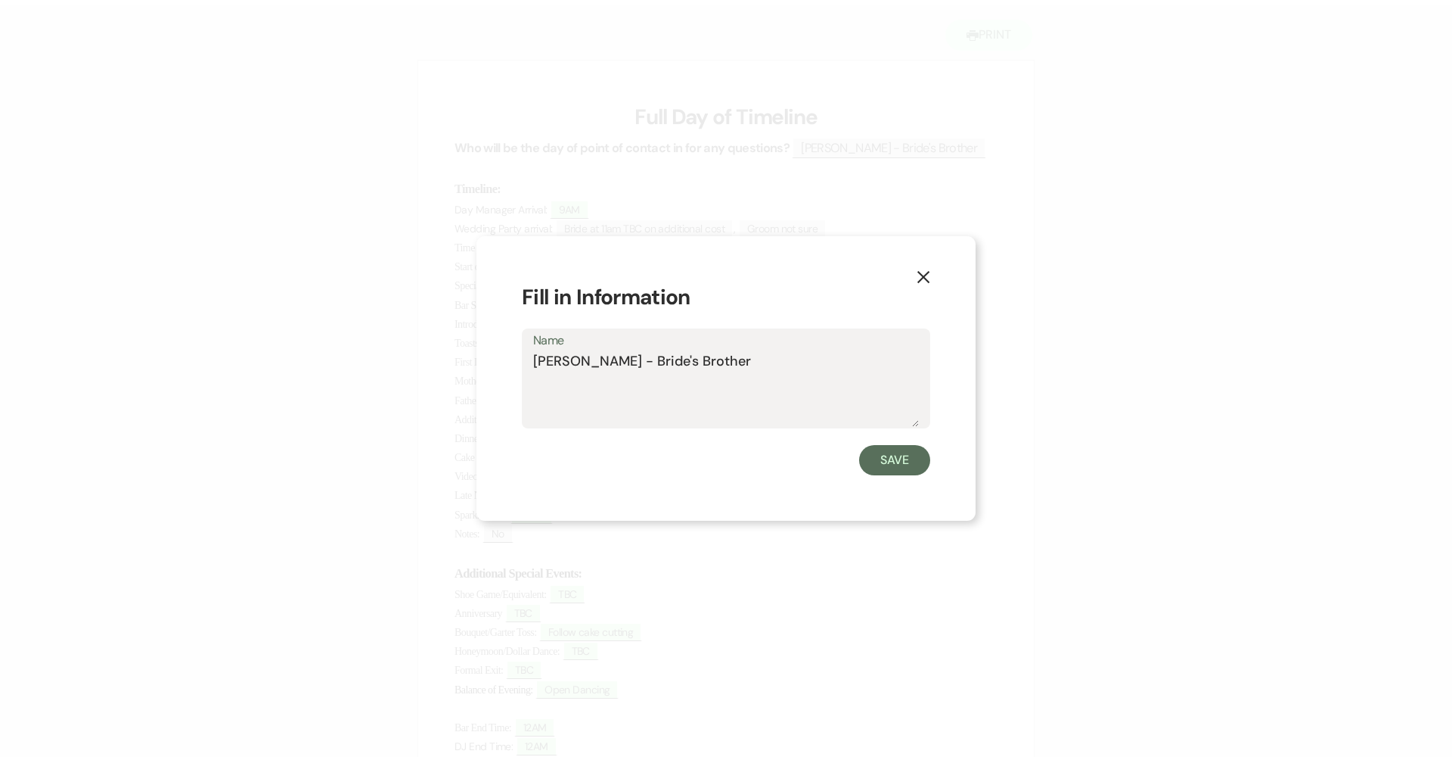
click at [705, 364] on textarea "Brad Koman - Bride's Brother" at bounding box center [726, 389] width 386 height 76
type textarea "Brad Koman - Bride's Brother - Man of Honor"
click at [705, 449] on button "Save" at bounding box center [894, 460] width 71 height 30
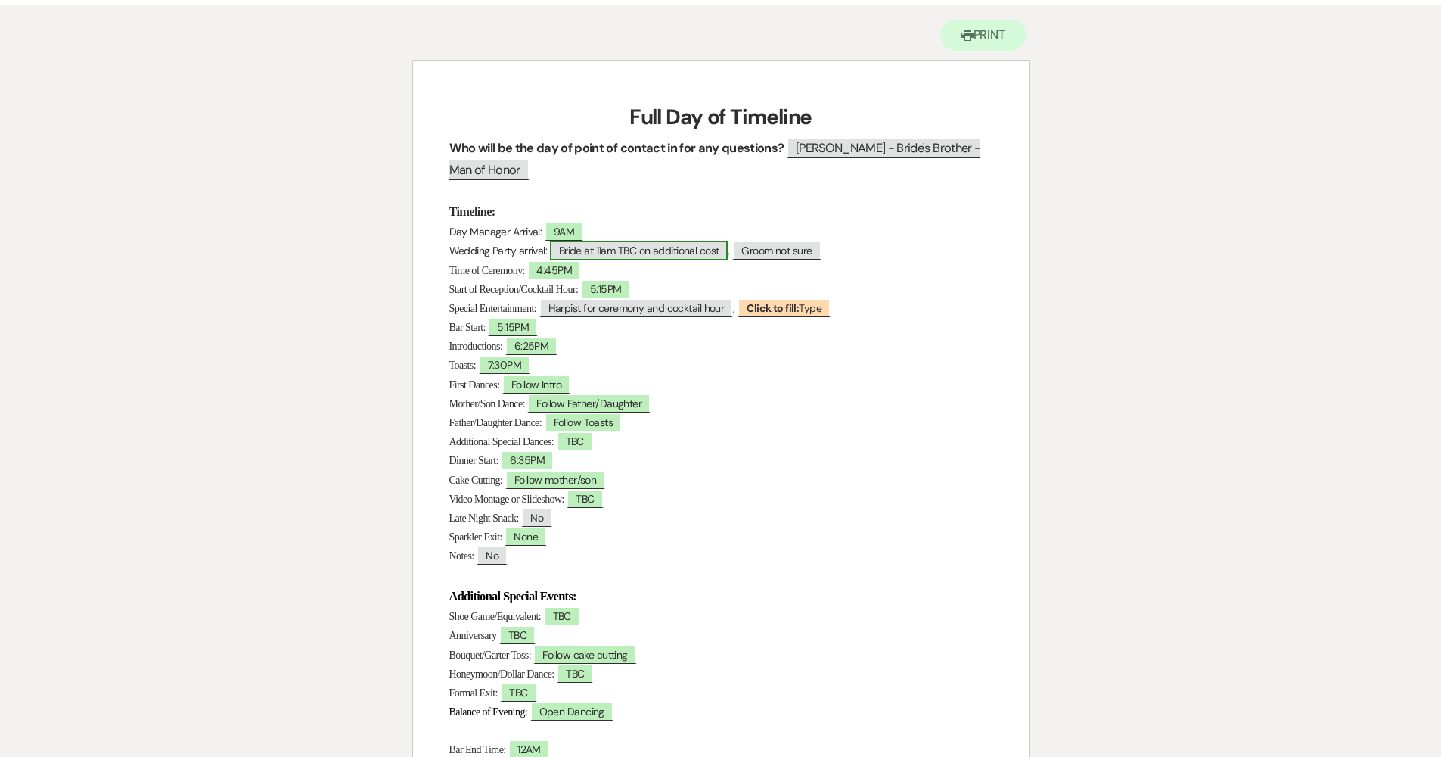
click at [654, 249] on span "Bride at 11am TBC on additional cost" at bounding box center [639, 251] width 179 height 20
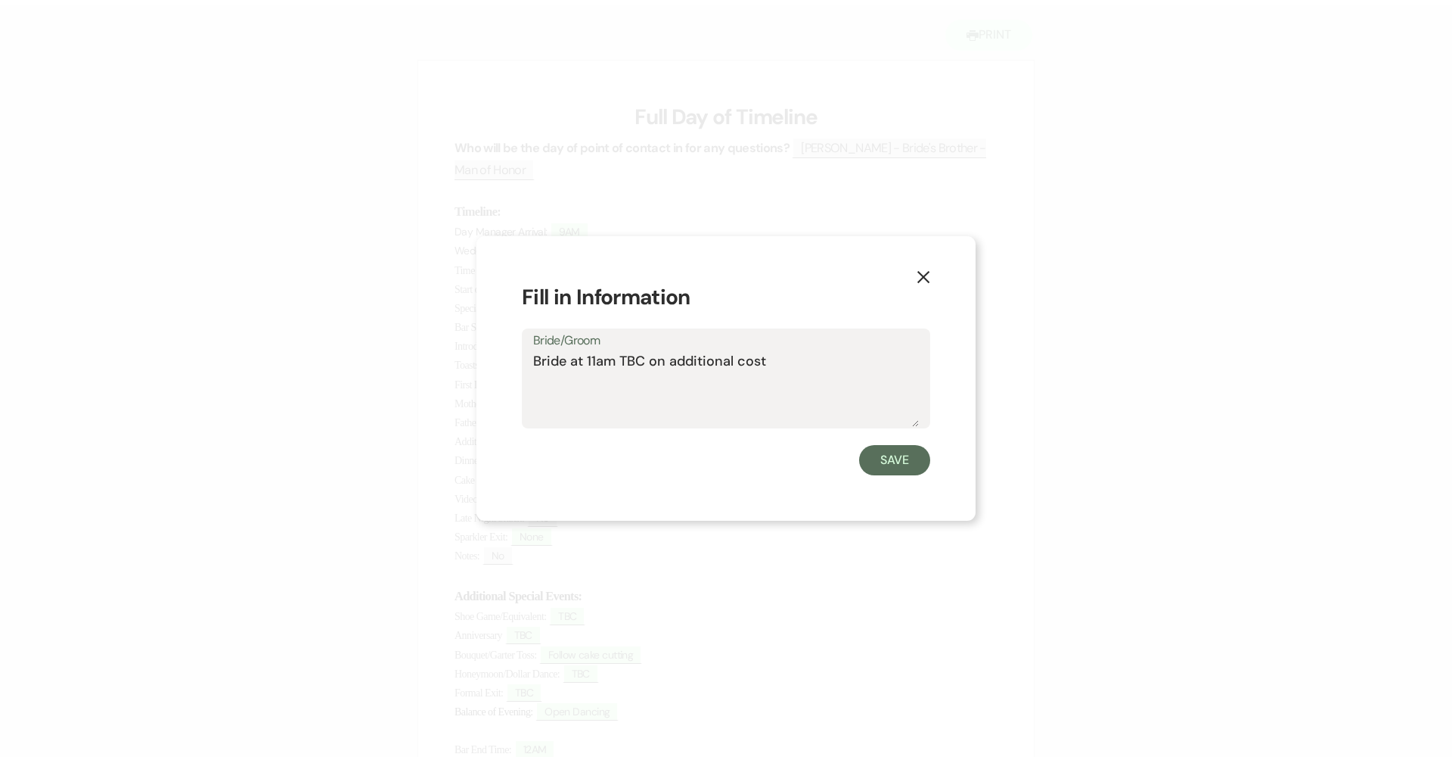
drag, startPoint x: 777, startPoint y: 365, endPoint x: 613, endPoint y: 364, distance: 164.2
click at [613, 364] on textarea "Bride at 11am TBC on additional cost" at bounding box center [726, 389] width 386 height 76
type textarea "Bride at 11am"
click at [705, 468] on button "Save" at bounding box center [894, 460] width 71 height 30
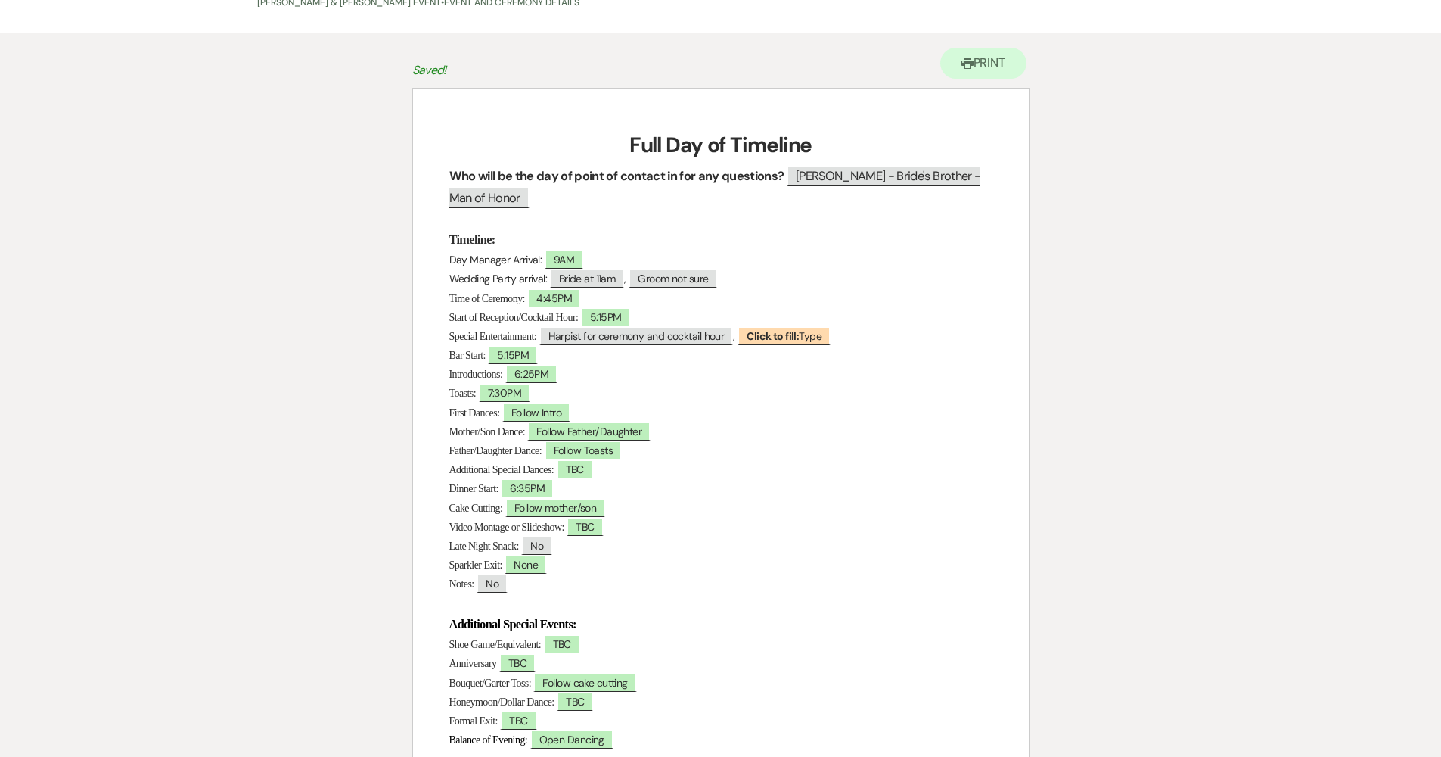
scroll to position [29, 0]
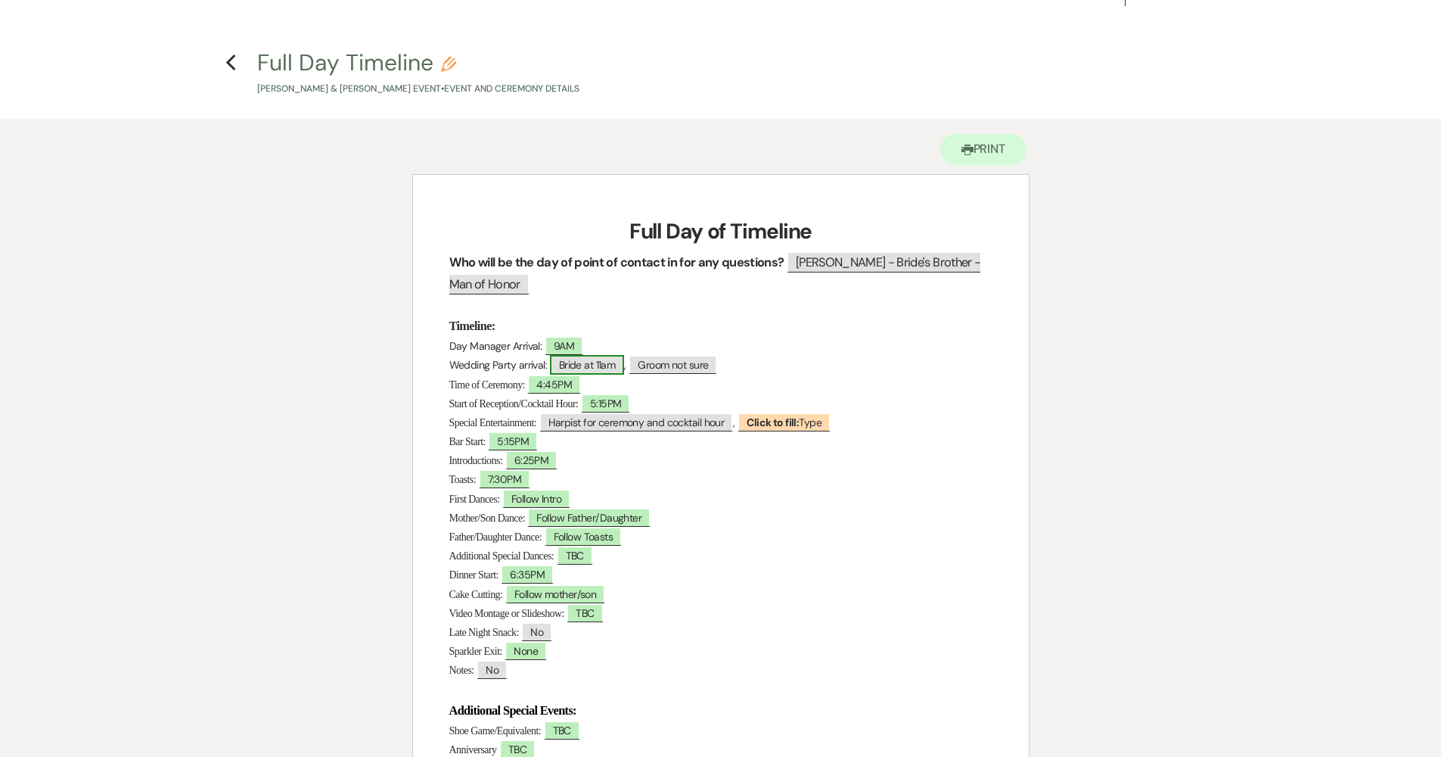
click at [593, 367] on span "Bride at 11am" at bounding box center [587, 365] width 75 height 20
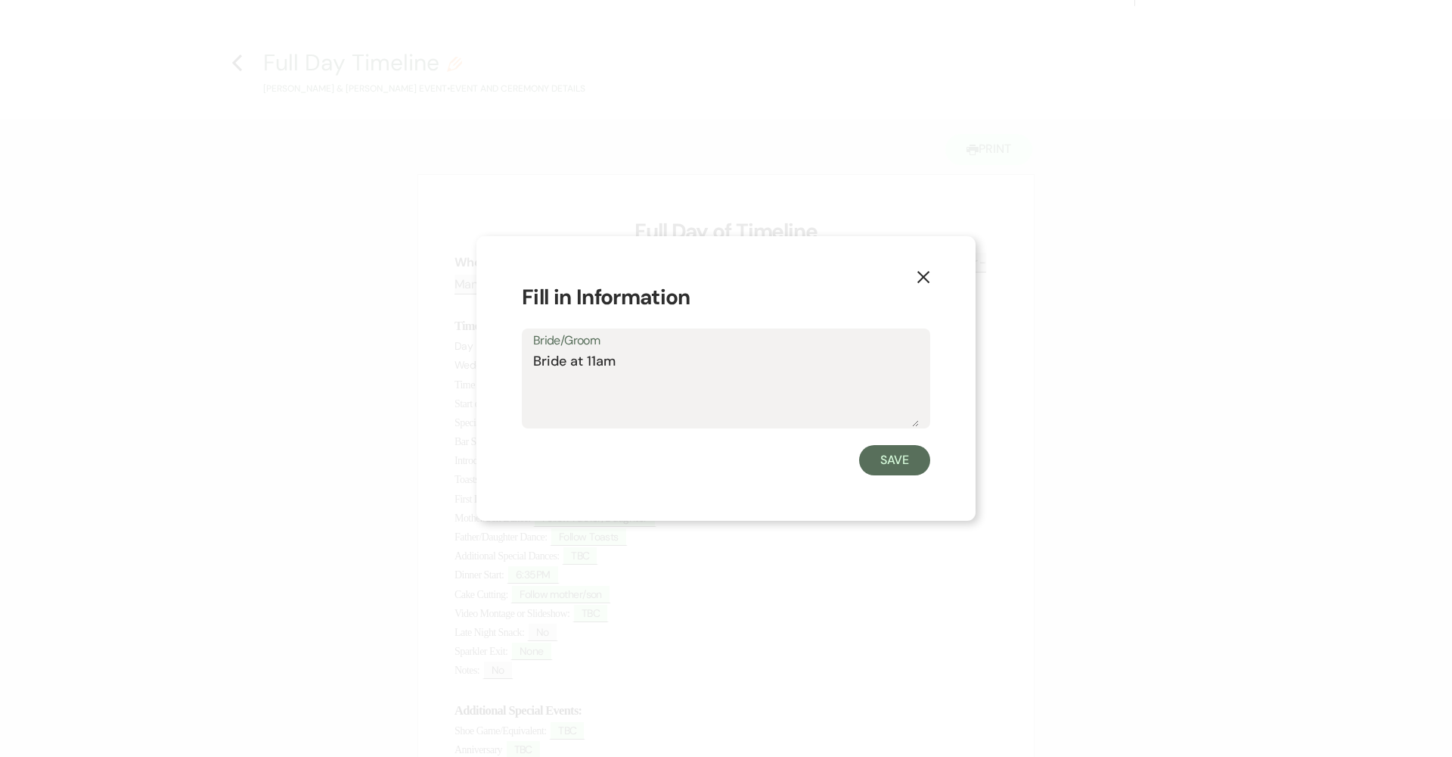
click at [653, 374] on textarea "Bride at 11am" at bounding box center [726, 389] width 386 height 76
type textarea "Bride at 11am"
click at [705, 466] on button "Save" at bounding box center [894, 460] width 71 height 30
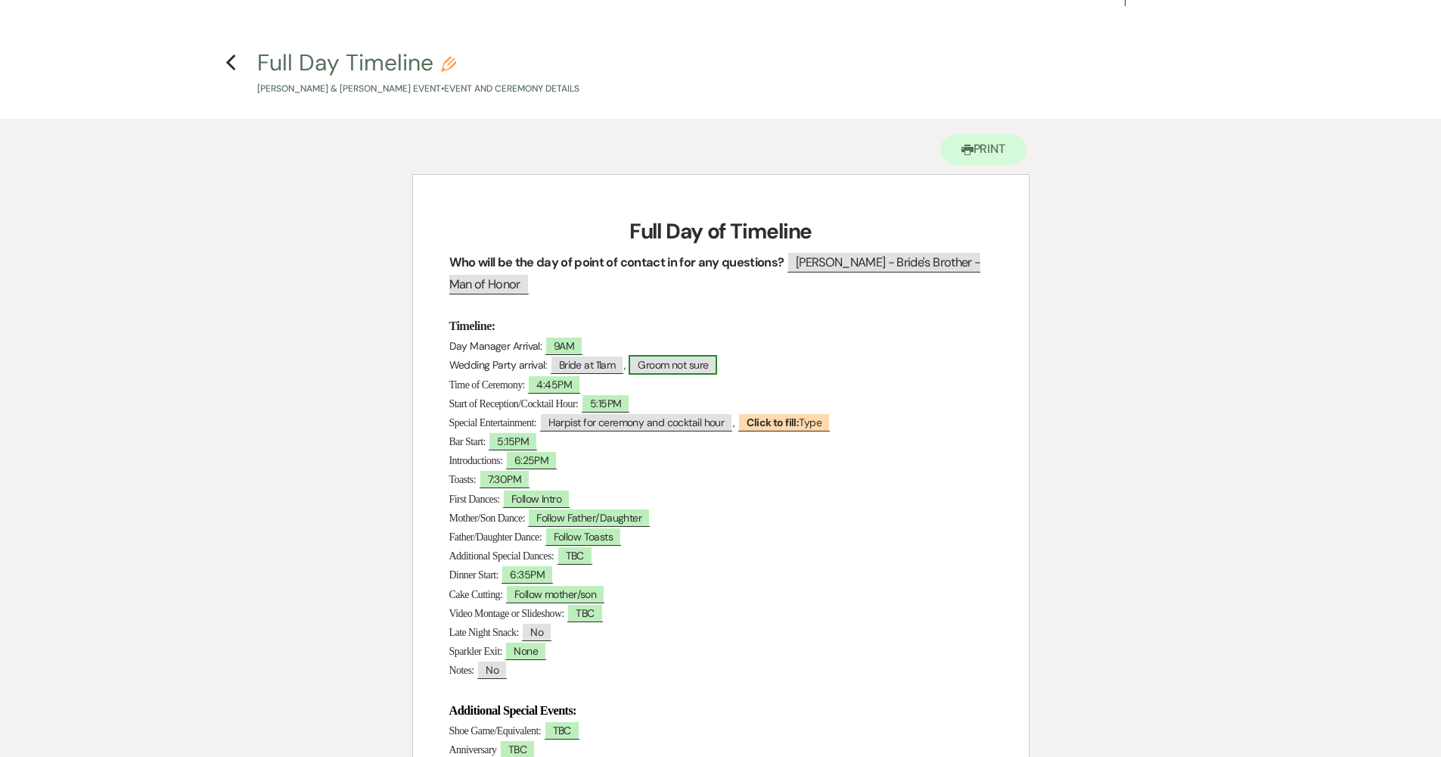
click at [698, 362] on span "Groom not sure" at bounding box center [673, 365] width 89 height 20
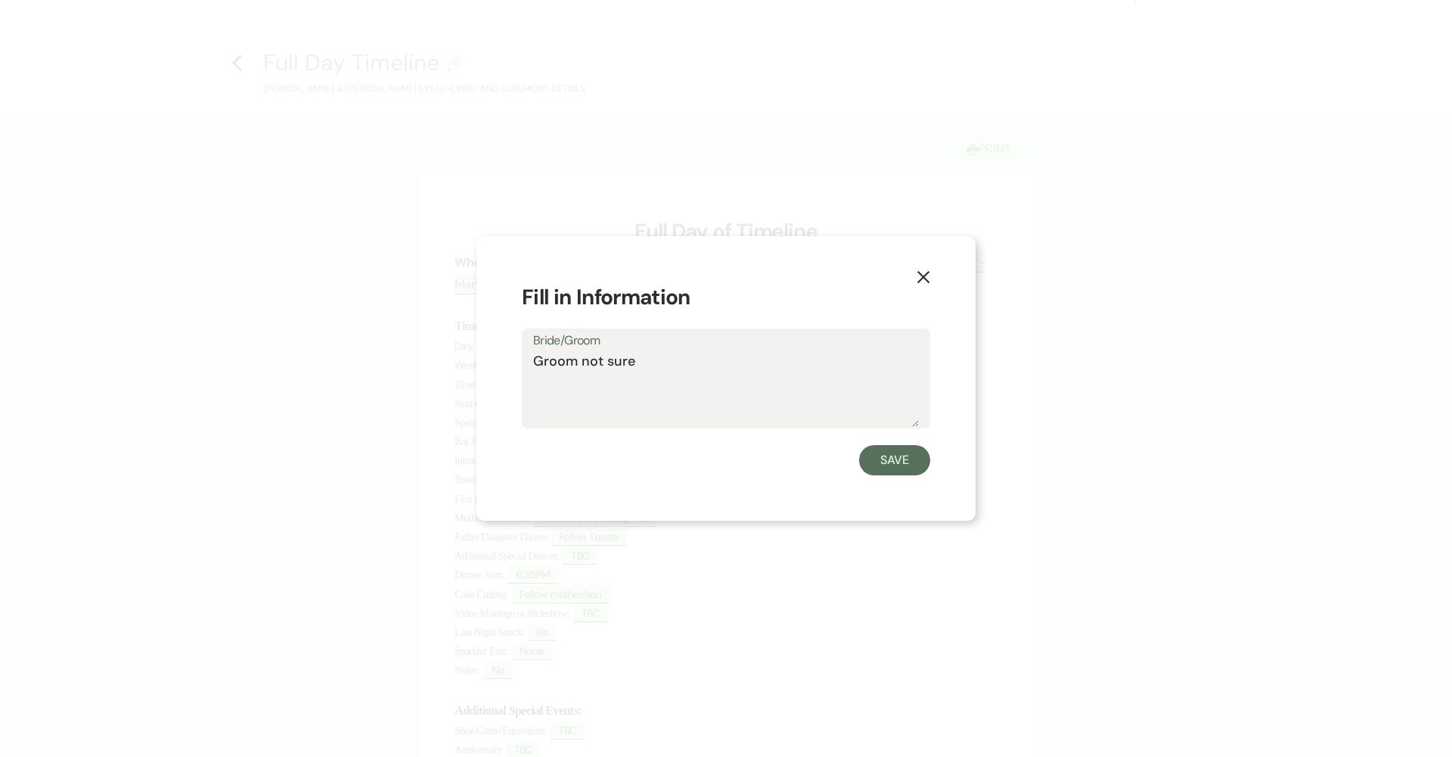
drag, startPoint x: 666, startPoint y: 362, endPoint x: 577, endPoint y: 356, distance: 88.7
click at [577, 356] on textarea "Groom not sure" at bounding box center [726, 389] width 386 height 76
type textarea "Groom arrival later"
click at [705, 462] on button "Save" at bounding box center [894, 460] width 71 height 30
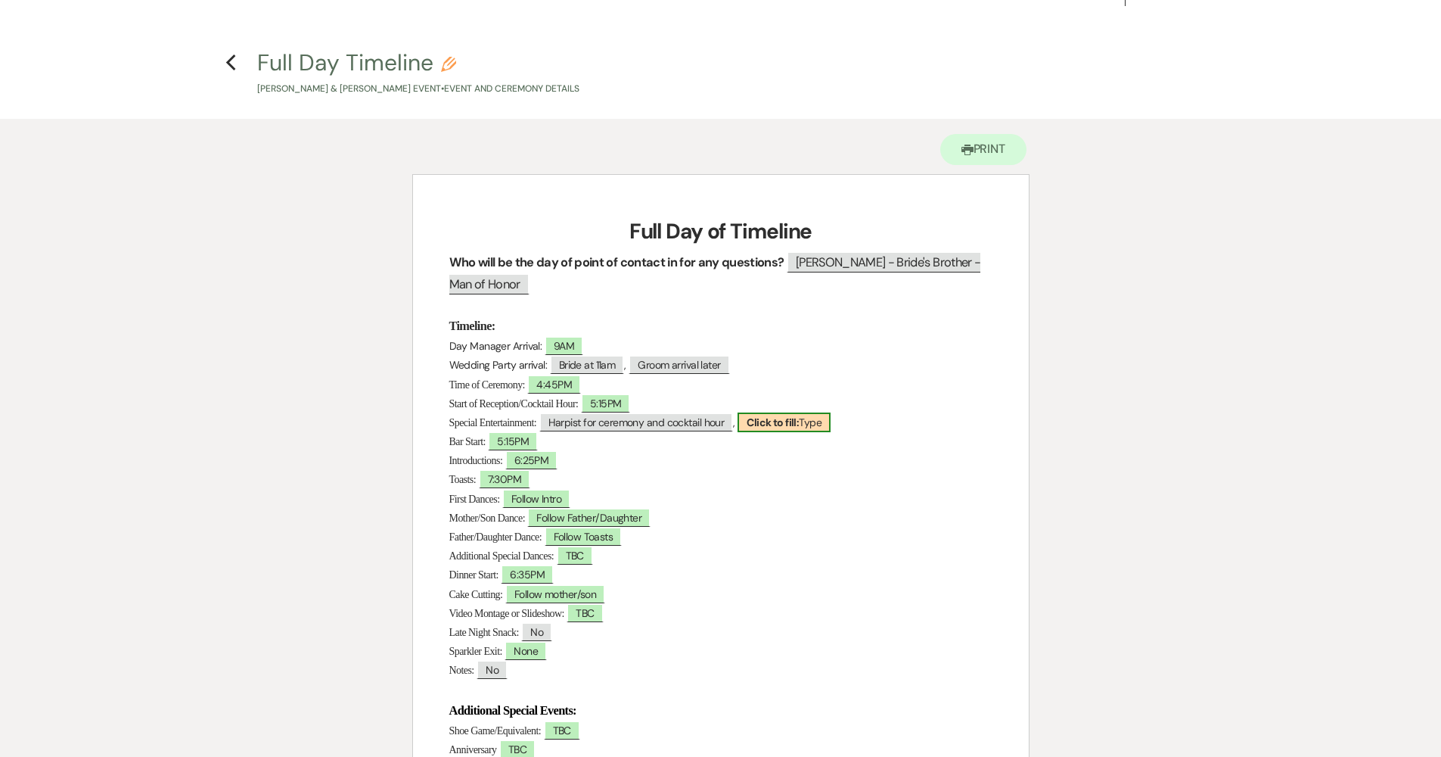
click at [705, 423] on b "Click to fill:" at bounding box center [773, 422] width 52 height 14
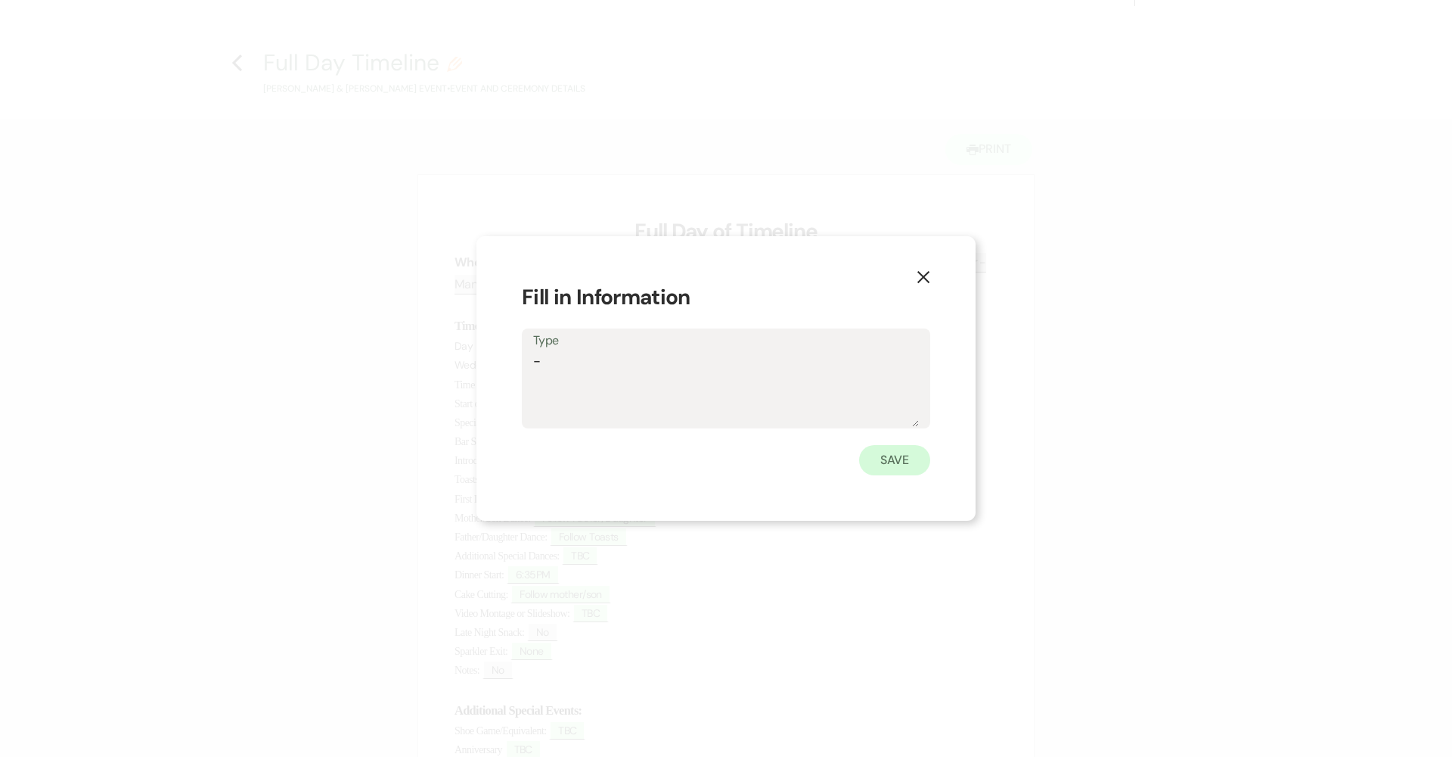
type textarea "-"
click at [705, 458] on button "Save" at bounding box center [894, 460] width 71 height 30
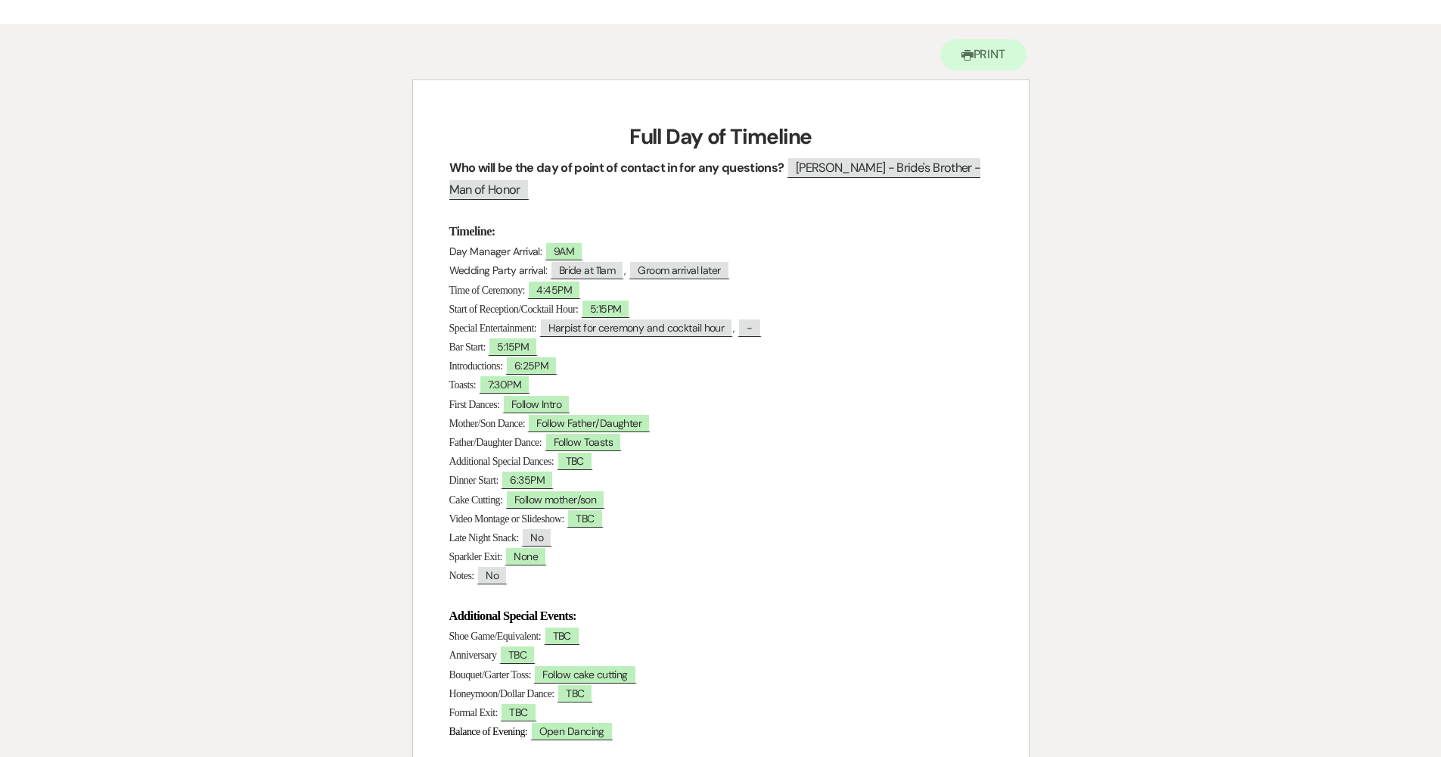
scroll to position [171, 0]
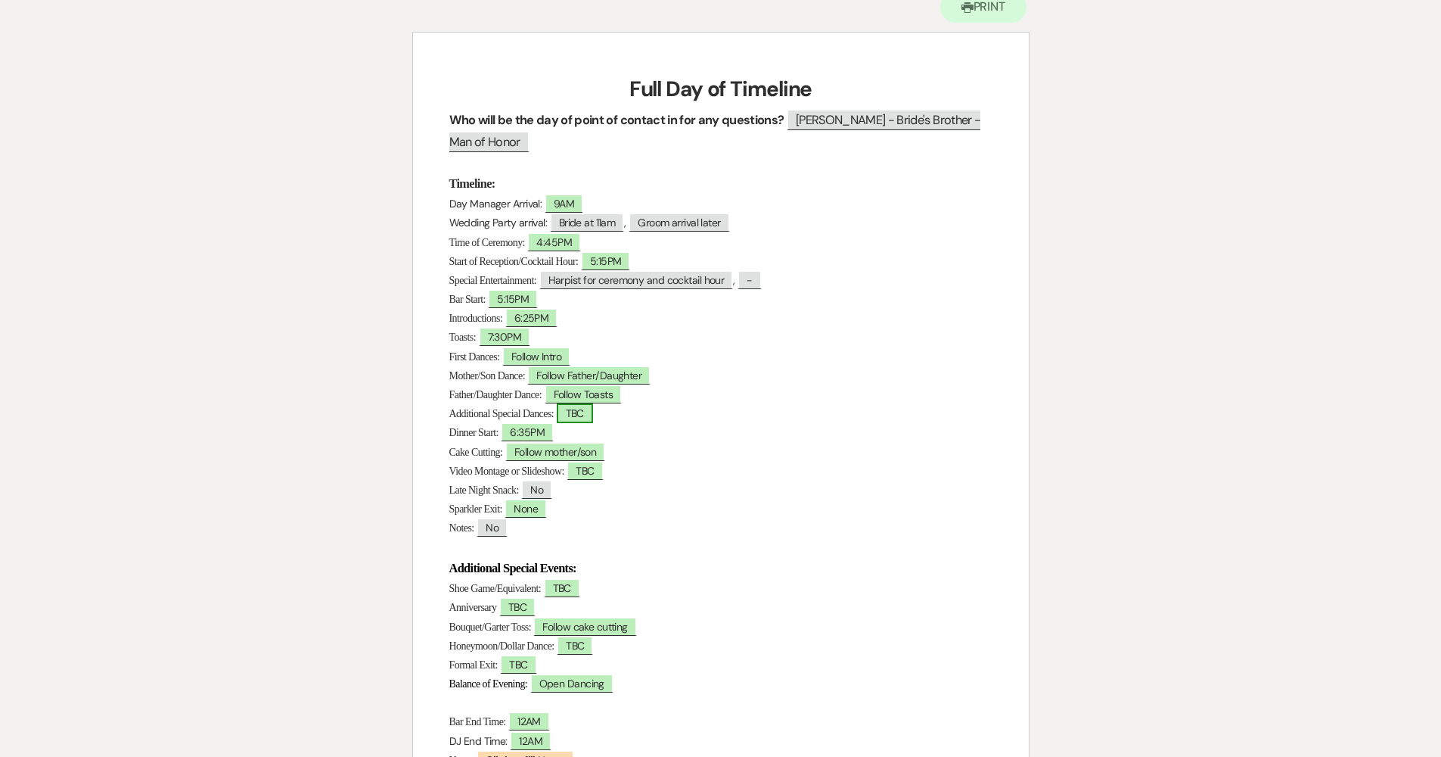
click at [585, 409] on span "TBC" at bounding box center [575, 413] width 36 height 20
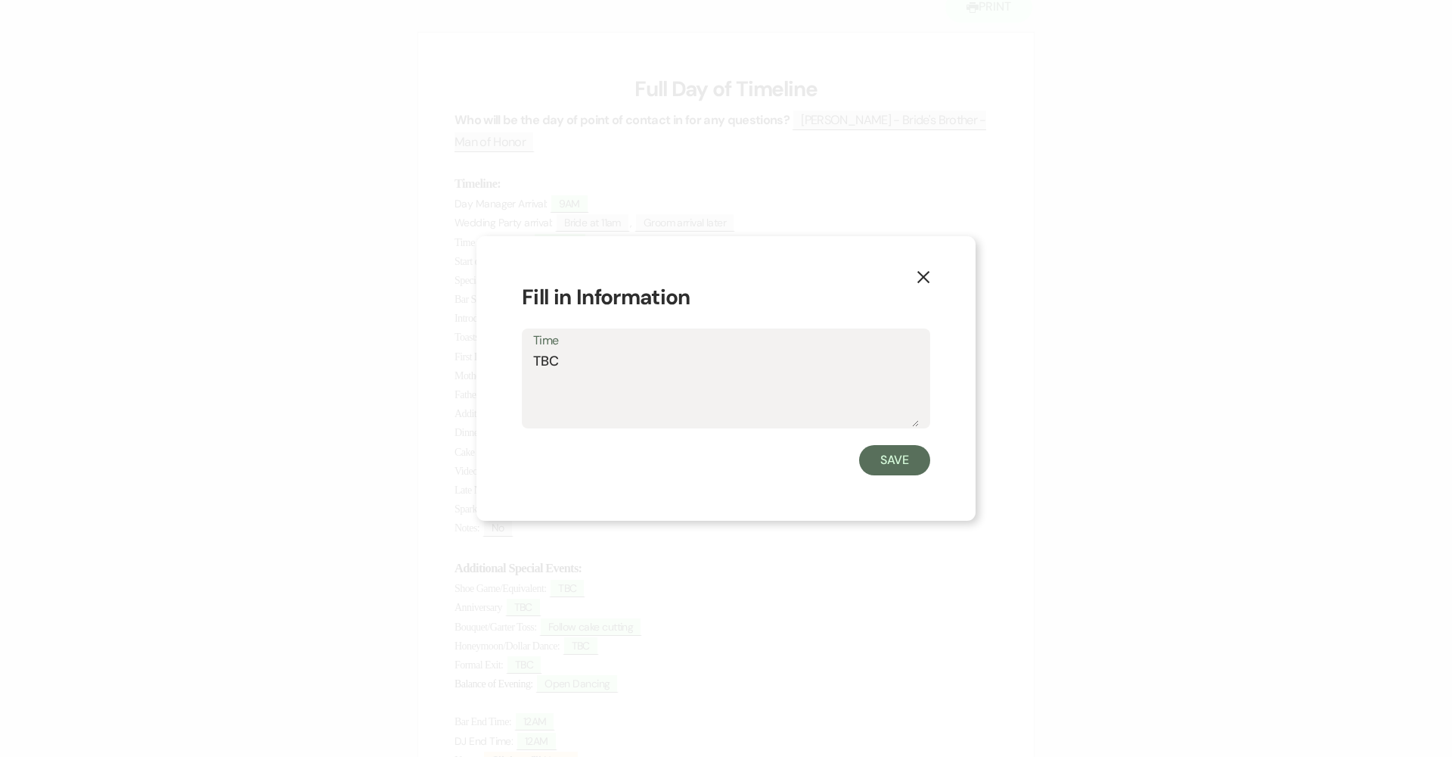
drag, startPoint x: 585, startPoint y: 361, endPoint x: 480, endPoint y: 359, distance: 105.2
click at [480, 359] on div "X Fill in Information Time TBC Save" at bounding box center [726, 378] width 499 height 285
type textarea "None"
click at [705, 464] on button "Save" at bounding box center [894, 460] width 71 height 30
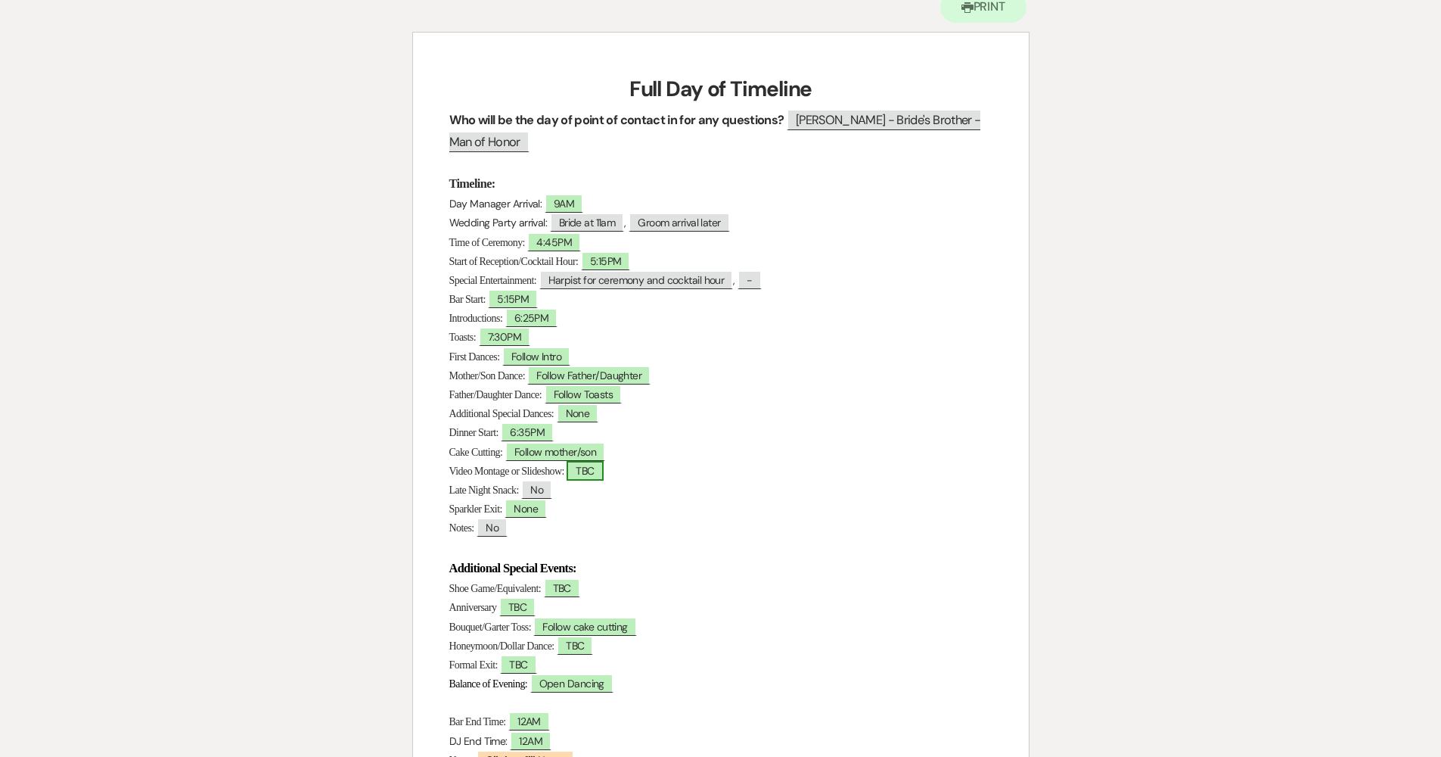
click at [603, 468] on span "TBC" at bounding box center [585, 471] width 36 height 20
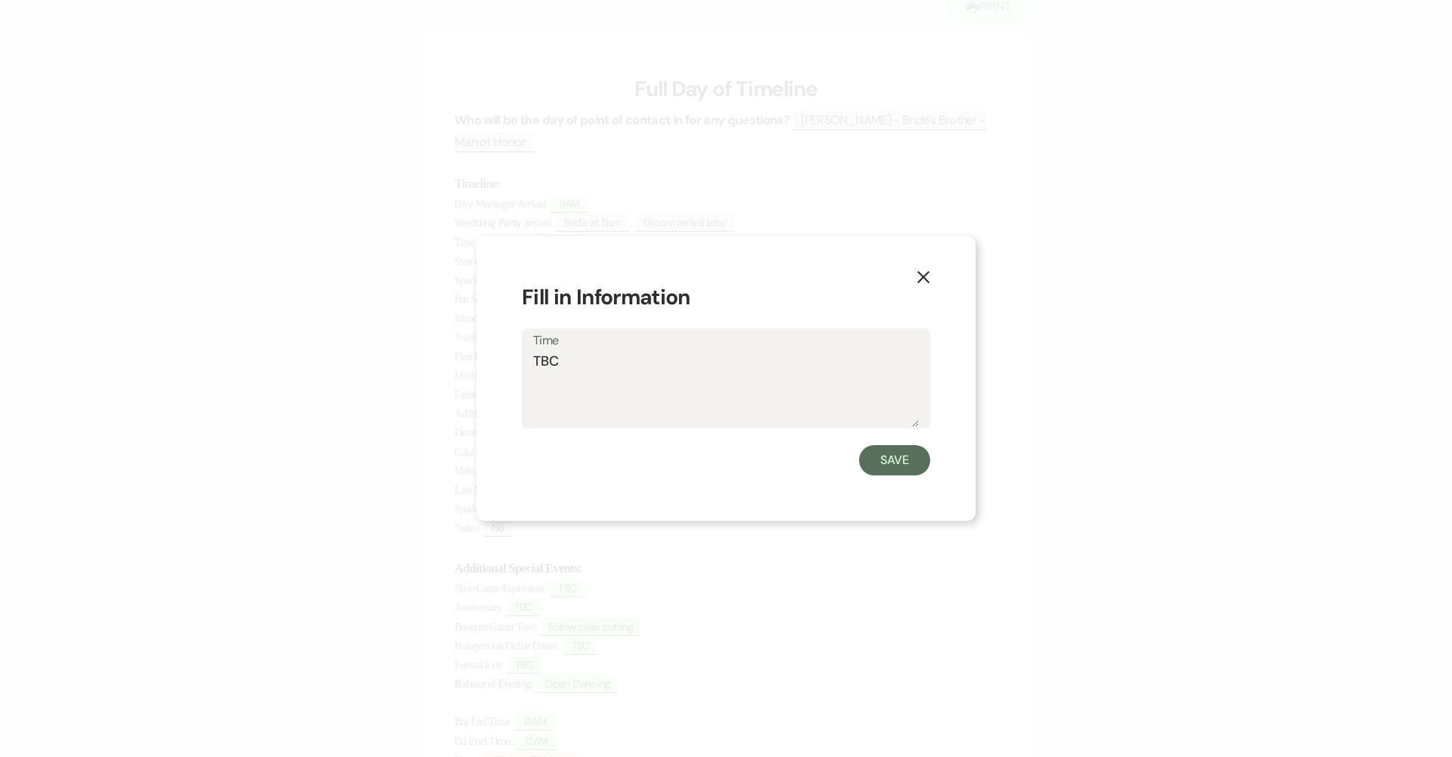
drag, startPoint x: 538, startPoint y: 362, endPoint x: 458, endPoint y: 362, distance: 79.4
click at [458, 362] on div "X Fill in Information Time TBC Save" at bounding box center [726, 378] width 1452 height 757
type textarea "None"
click at [705, 454] on button "Save" at bounding box center [894, 460] width 71 height 30
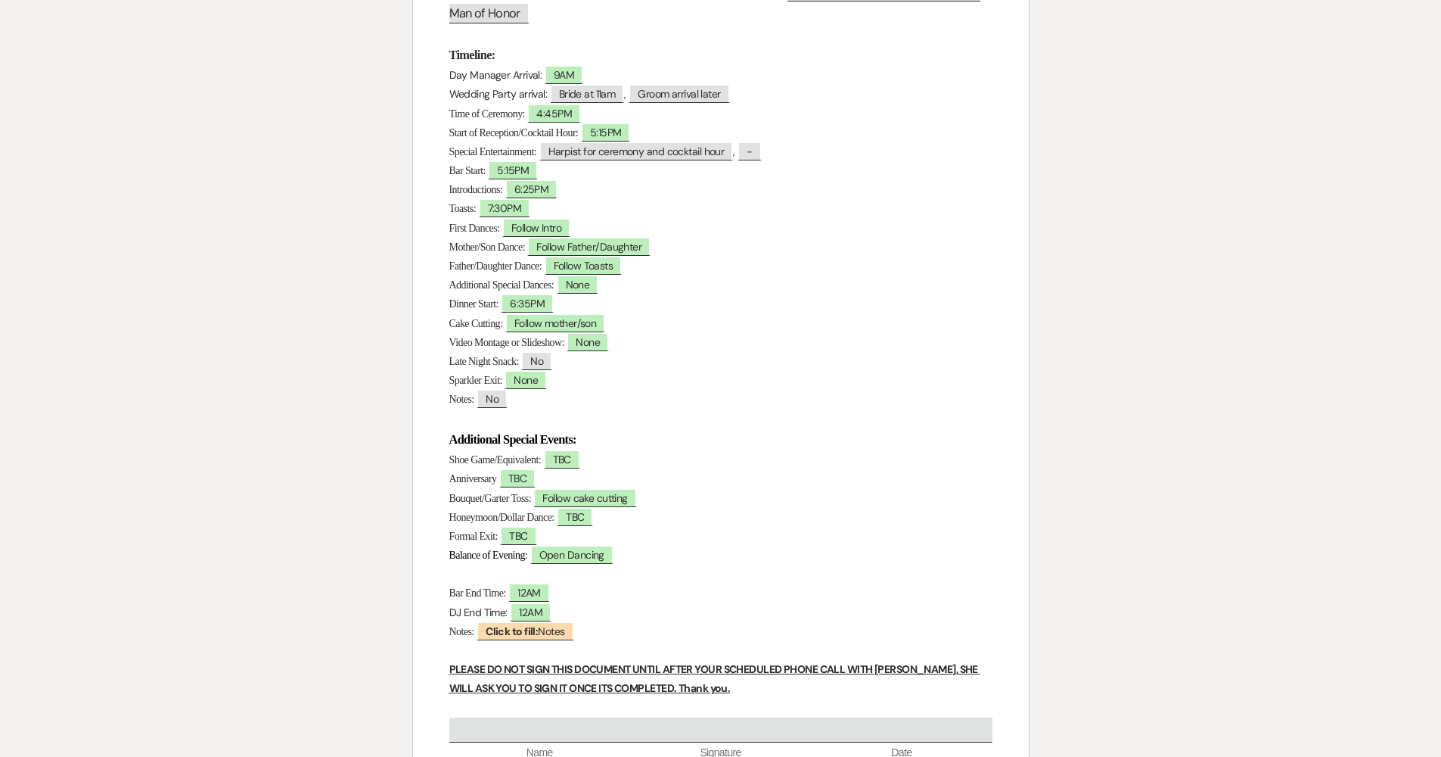
scroll to position [369, 0]
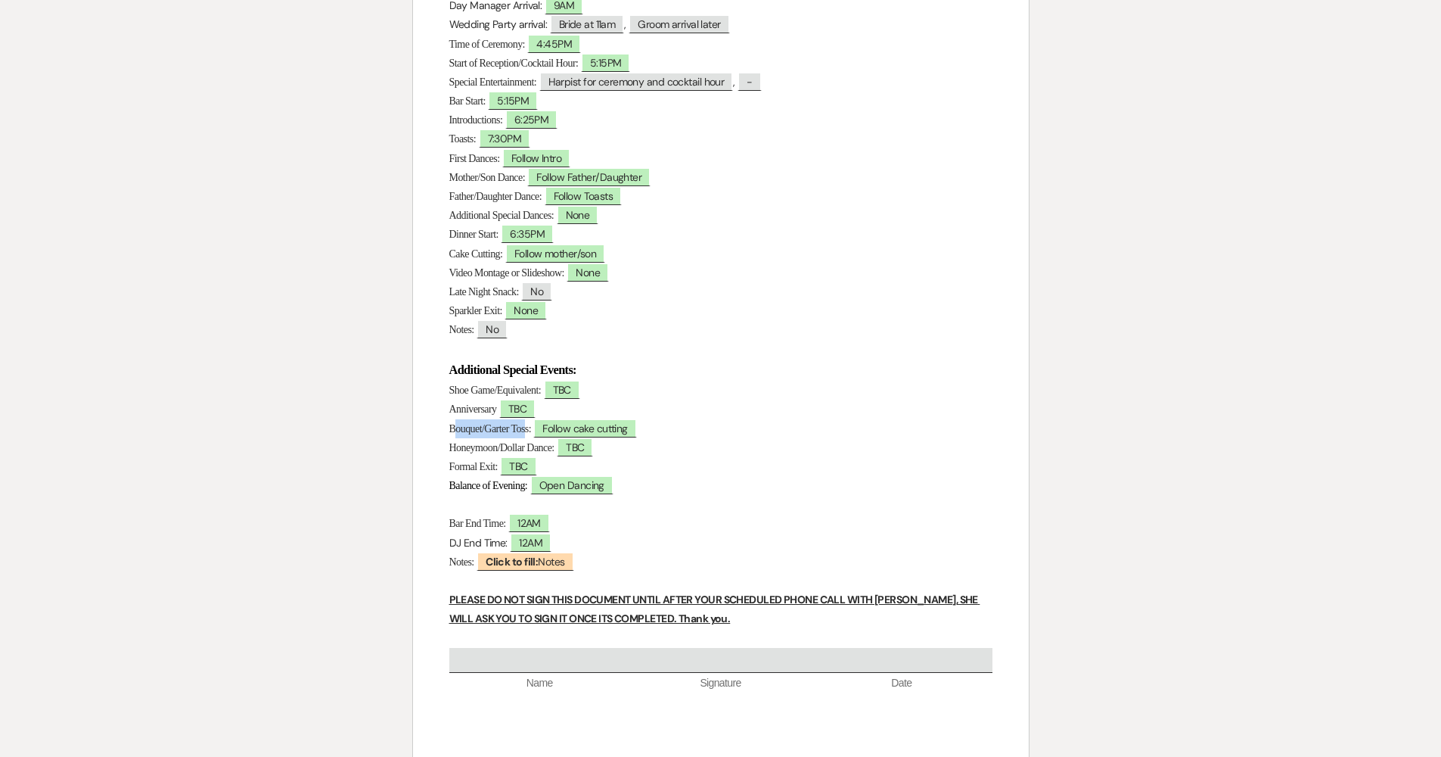
drag, startPoint x: 453, startPoint y: 419, endPoint x: 534, endPoint y: 426, distance: 81.2
click at [532, 426] on span "Bouquet/Garter Toss:" at bounding box center [490, 428] width 82 height 11
click at [536, 438] on p "Honeymoon/Dollar Dance: ﻿ TBC ﻿" at bounding box center [720, 447] width 543 height 19
click at [551, 425] on span "Follow cake cutting" at bounding box center [584, 428] width 103 height 20
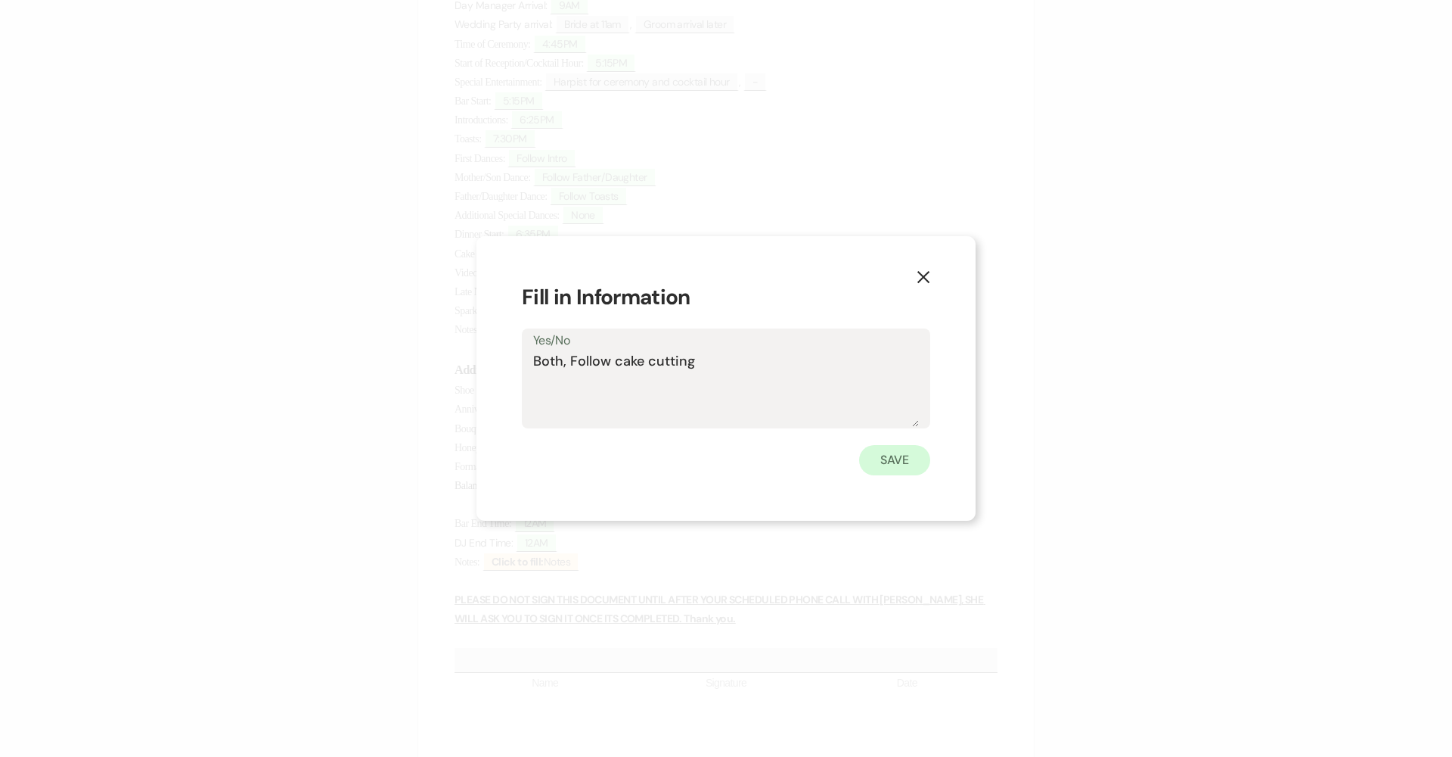
type textarea "Both, Follow cake cutting"
click at [705, 454] on button "Save" at bounding box center [894, 460] width 71 height 30
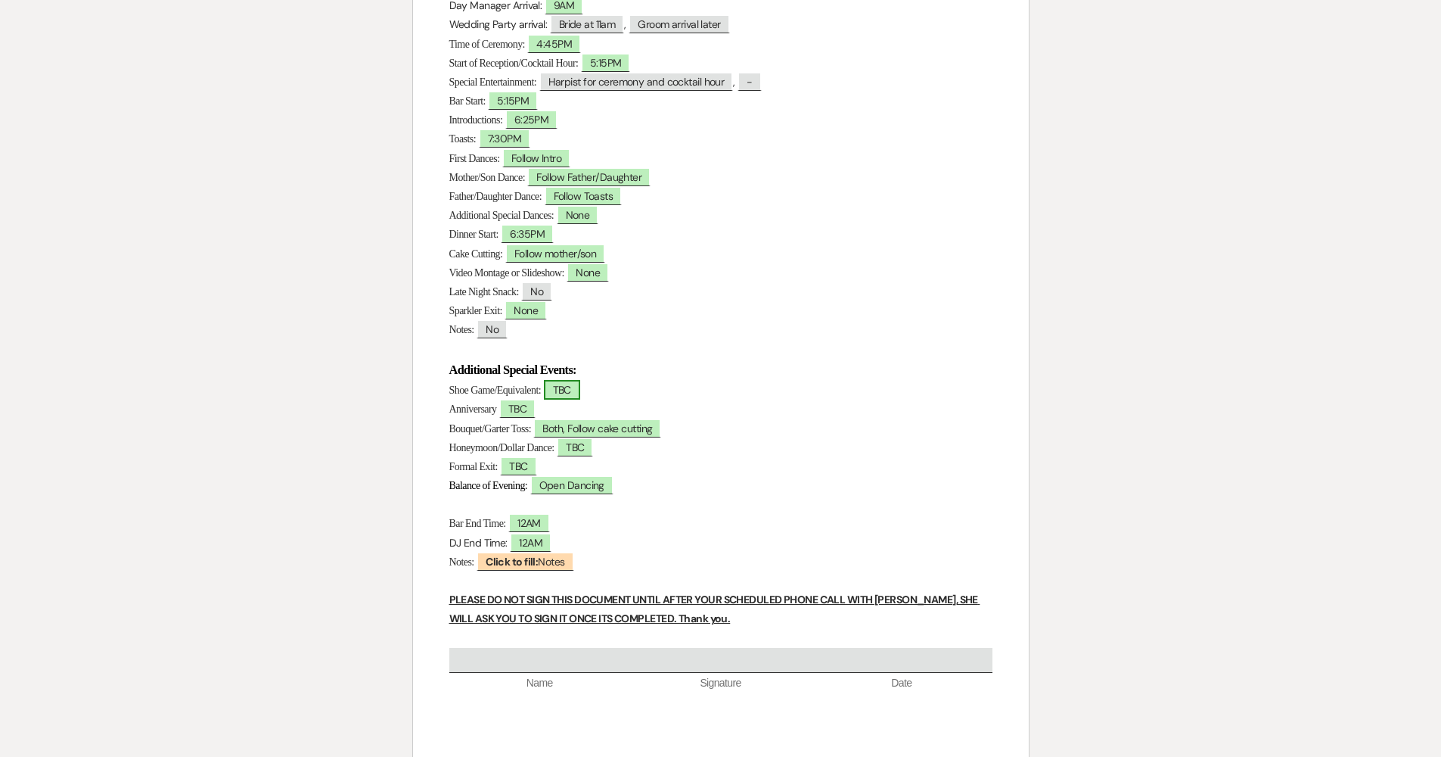
click at [564, 380] on span "TBC" at bounding box center [562, 390] width 36 height 20
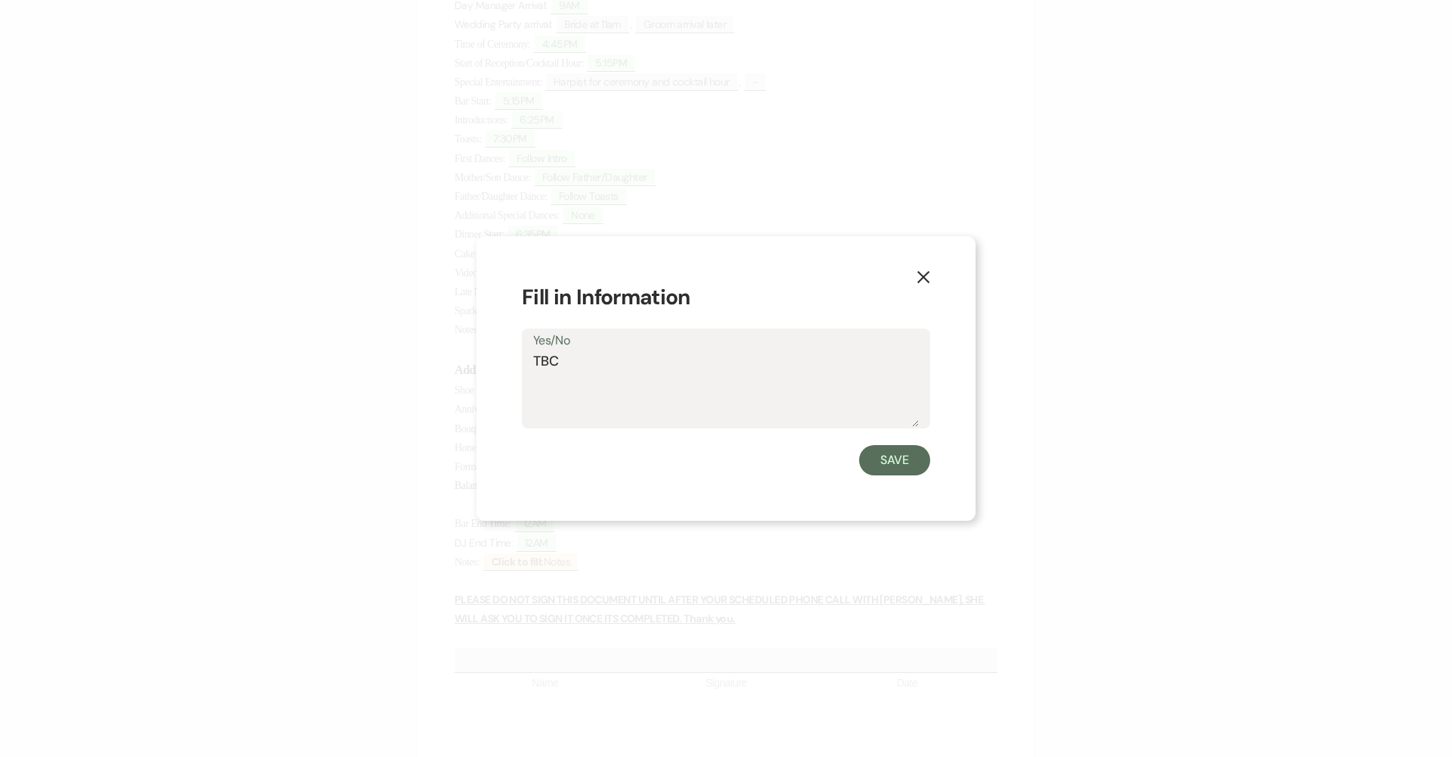
drag, startPoint x: 625, startPoint y: 352, endPoint x: 465, endPoint y: 355, distance: 159.7
click at [465, 355] on div "X Fill in Information Yes/No TBC Save" at bounding box center [726, 378] width 1452 height 757
type textarea "None"
click at [705, 463] on button "Save" at bounding box center [894, 460] width 71 height 30
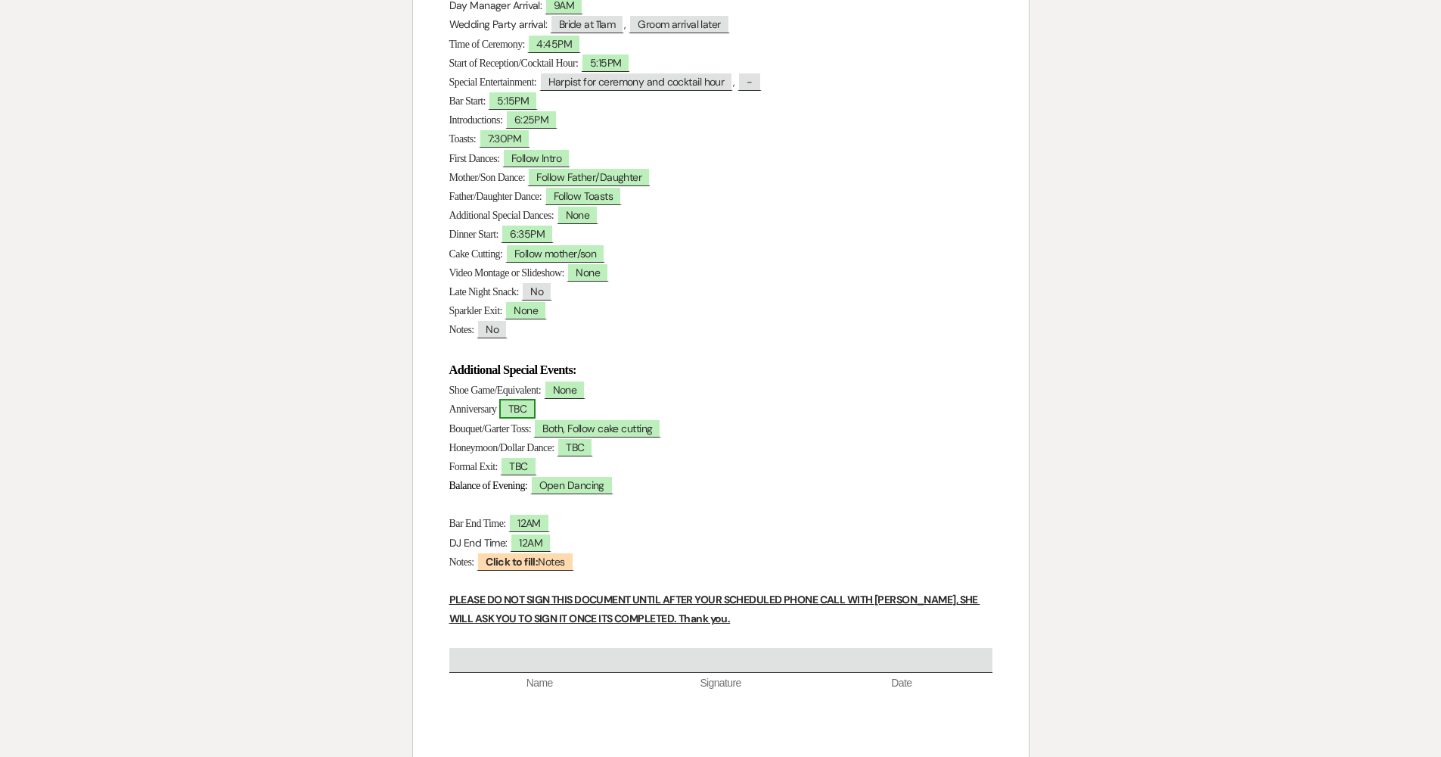
click at [514, 412] on span "TBC" at bounding box center [517, 409] width 36 height 20
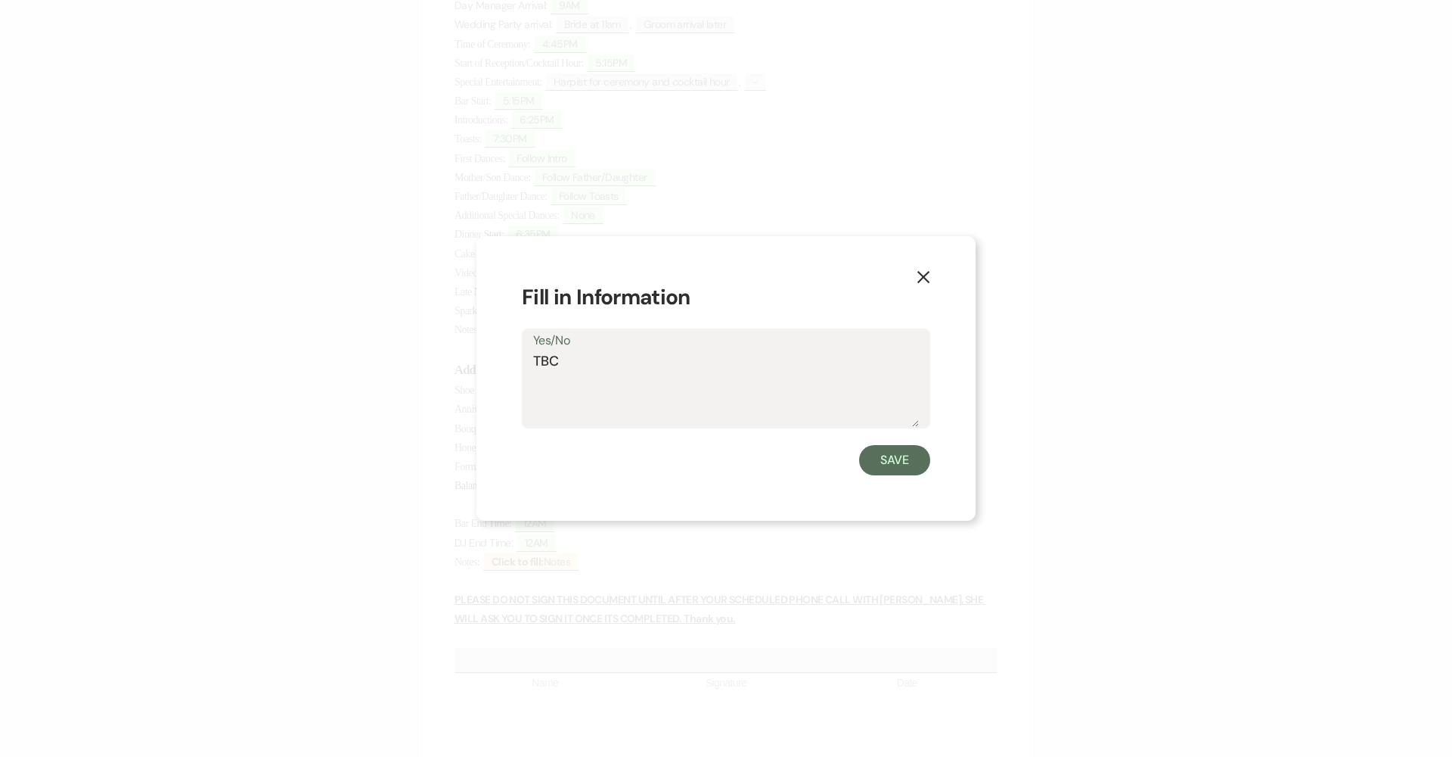
drag, startPoint x: 573, startPoint y: 367, endPoint x: 487, endPoint y: 355, distance: 86.3
click at [487, 355] on div "X Fill in Information Yes/No TBC Save" at bounding box center [726, 378] width 499 height 285
type textarea "None"
click at [705, 463] on button "Save" at bounding box center [894, 460] width 71 height 30
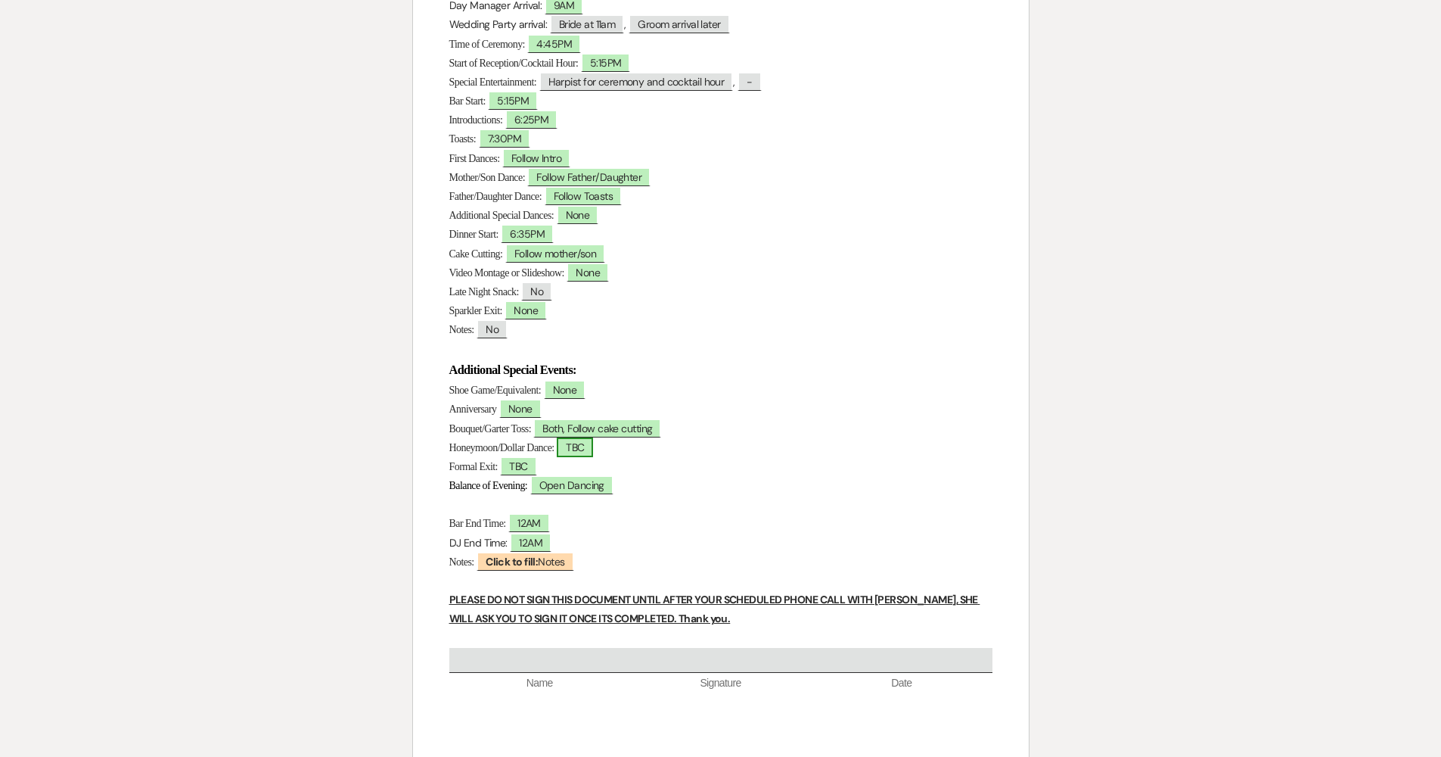
click at [576, 440] on span "TBC" at bounding box center [575, 447] width 36 height 20
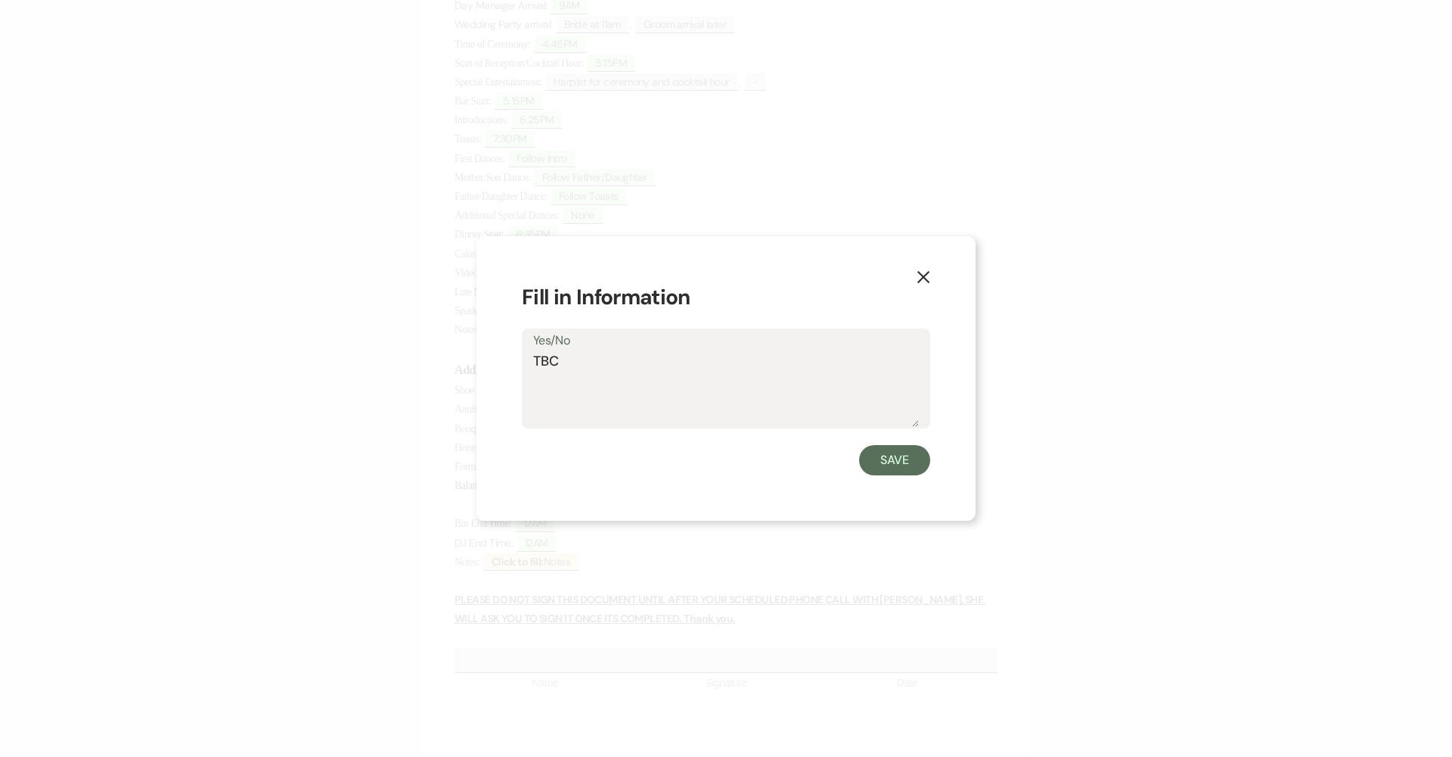
drag, startPoint x: 586, startPoint y: 369, endPoint x: 497, endPoint y: 365, distance: 89.4
click at [497, 365] on div "X Fill in Information Yes/No TBC Save" at bounding box center [726, 378] width 499 height 285
type textarea "None"
click at [705, 452] on button "Save" at bounding box center [894, 460] width 71 height 30
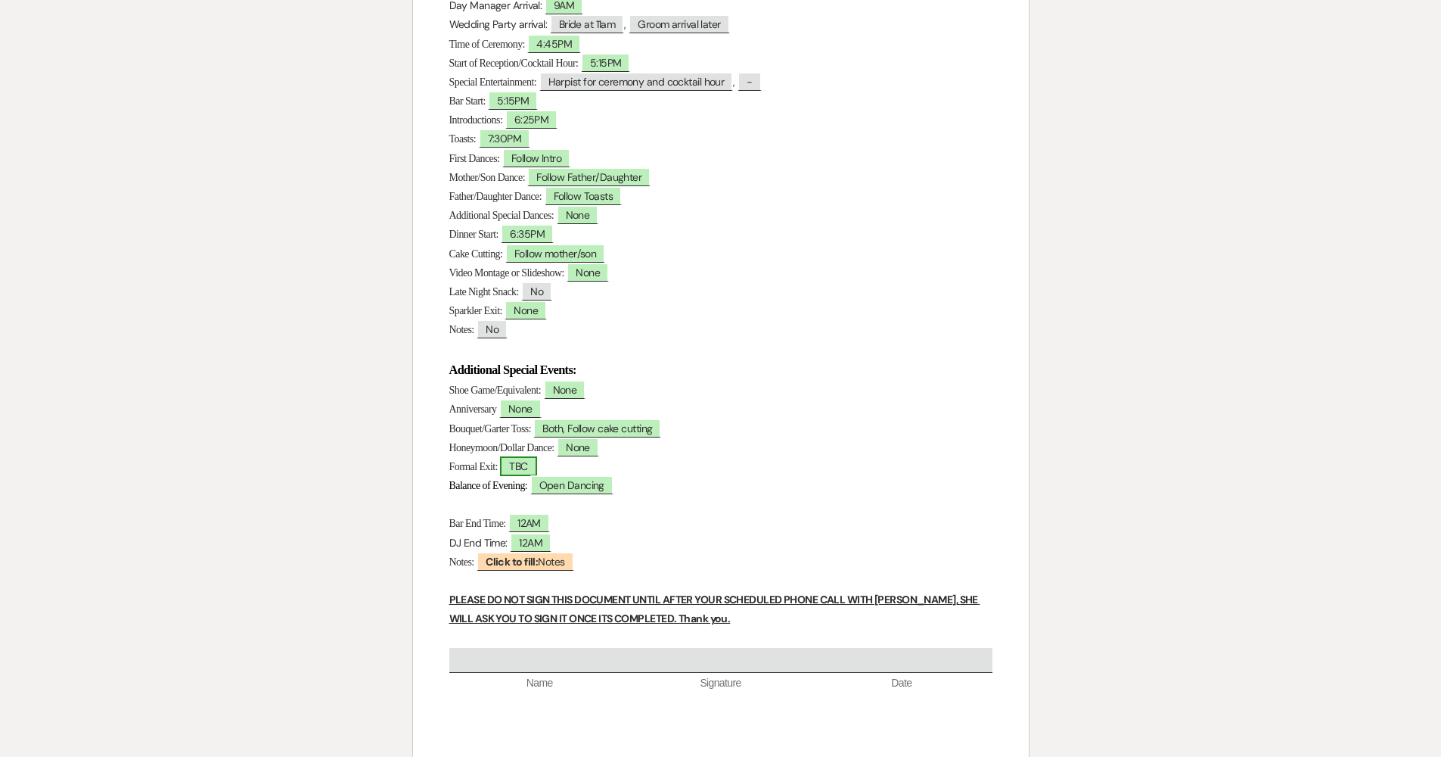
click at [520, 461] on span "TBC" at bounding box center [518, 466] width 36 height 20
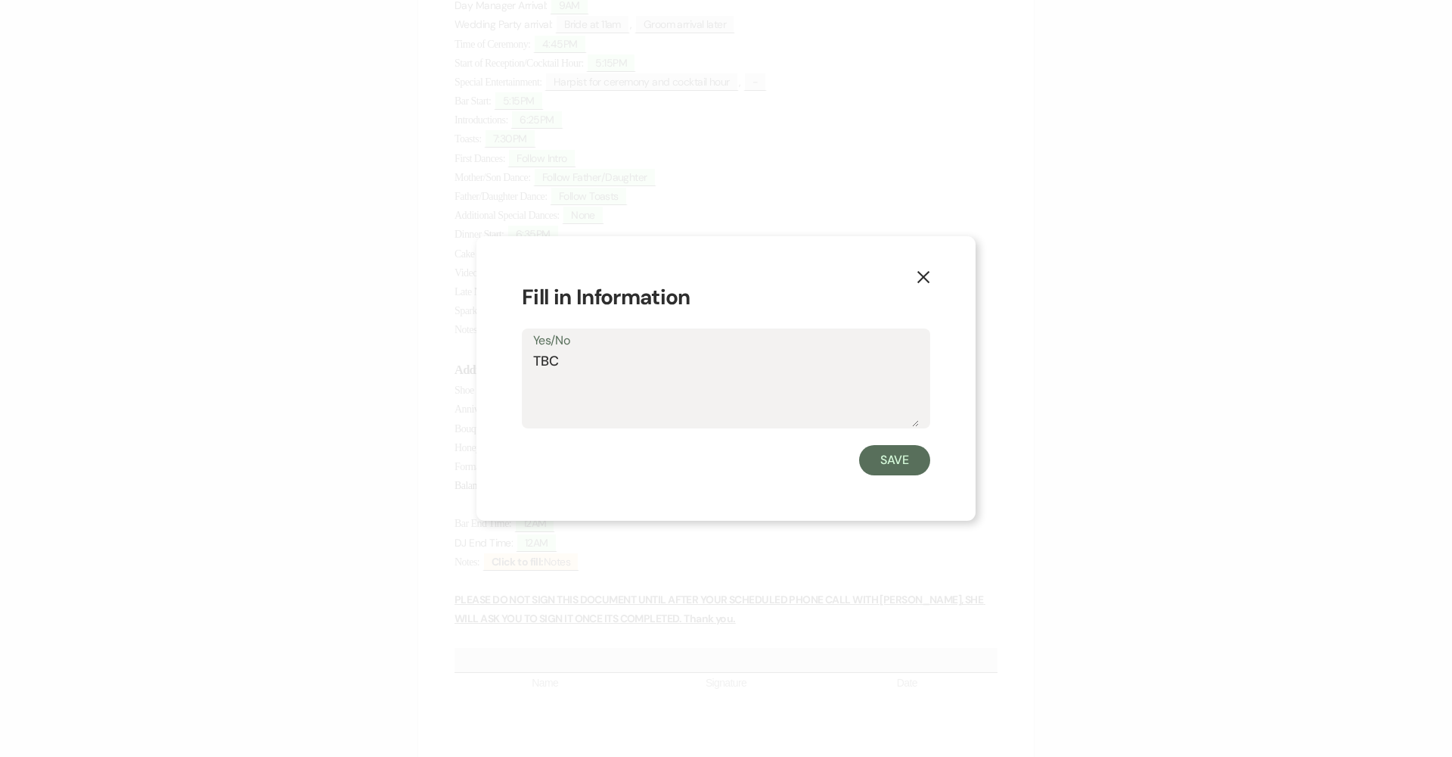
drag, startPoint x: 589, startPoint y: 362, endPoint x: 470, endPoint y: 356, distance: 119.0
click at [477, 356] on div "X Fill in Information Yes/No TBC Save" at bounding box center [726, 378] width 499 height 285
type textarea "None"
click at [705, 452] on button "Save" at bounding box center [894, 460] width 71 height 30
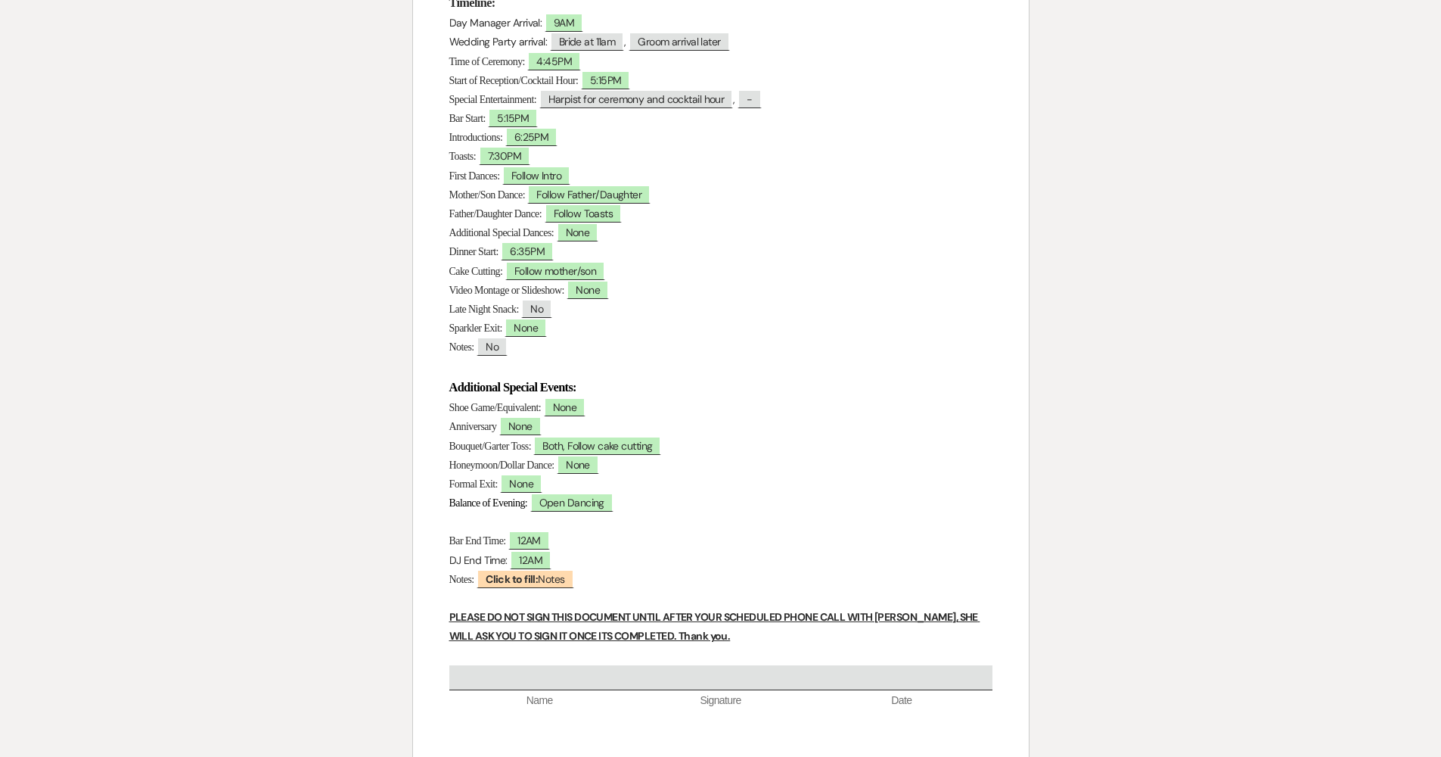
scroll to position [349, 0]
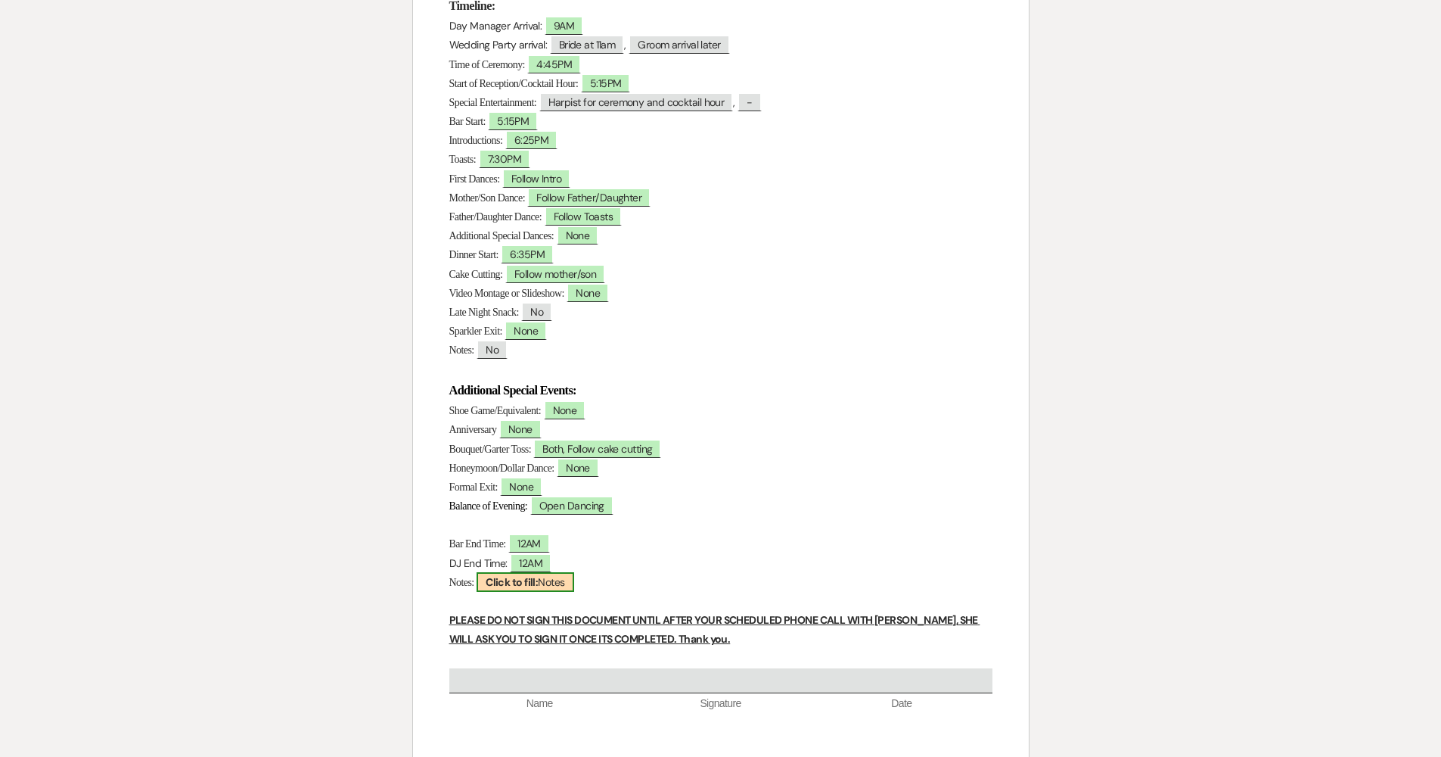
click at [520, 575] on b "Click to fill:" at bounding box center [512, 582] width 52 height 14
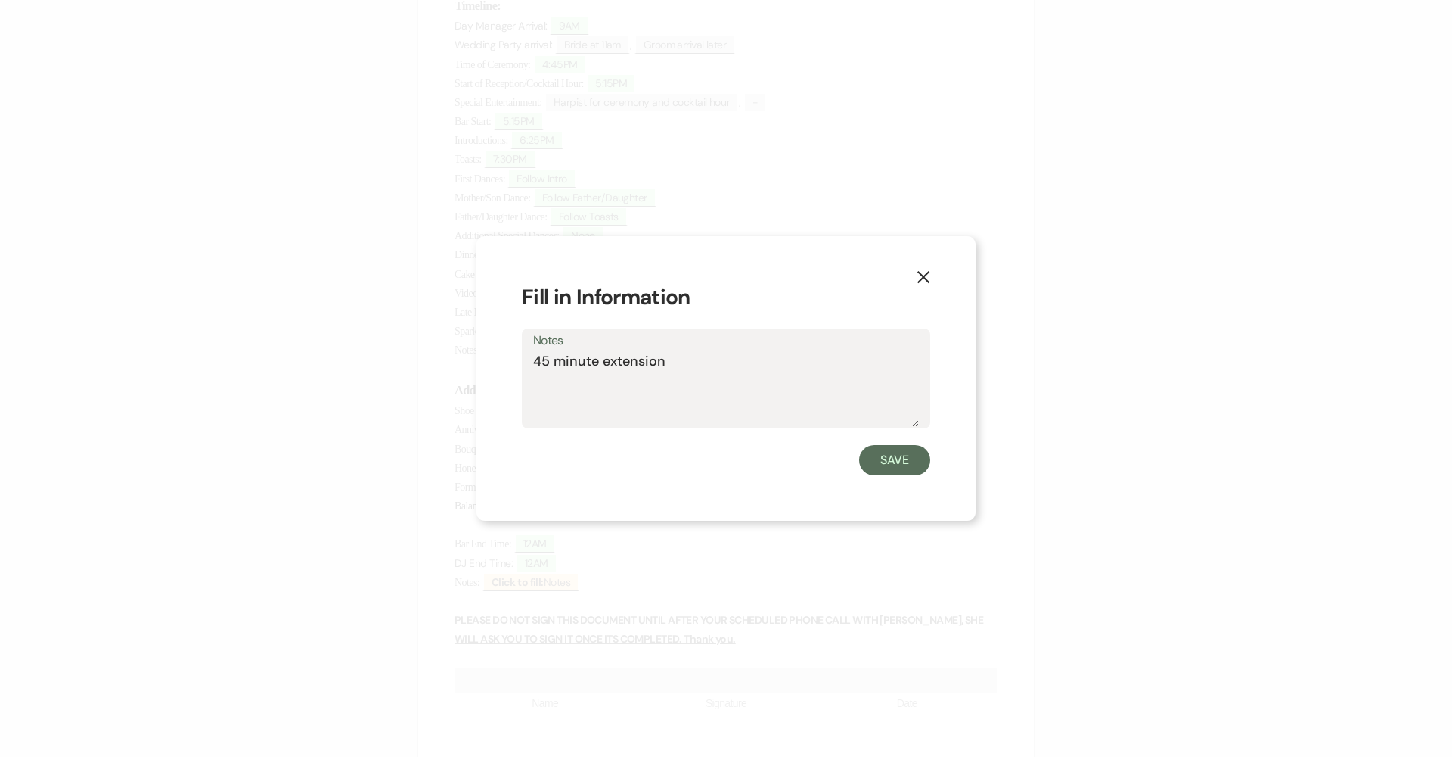
type textarea "45 minute extension"
click at [705, 464] on button "Save" at bounding box center [894, 460] width 71 height 30
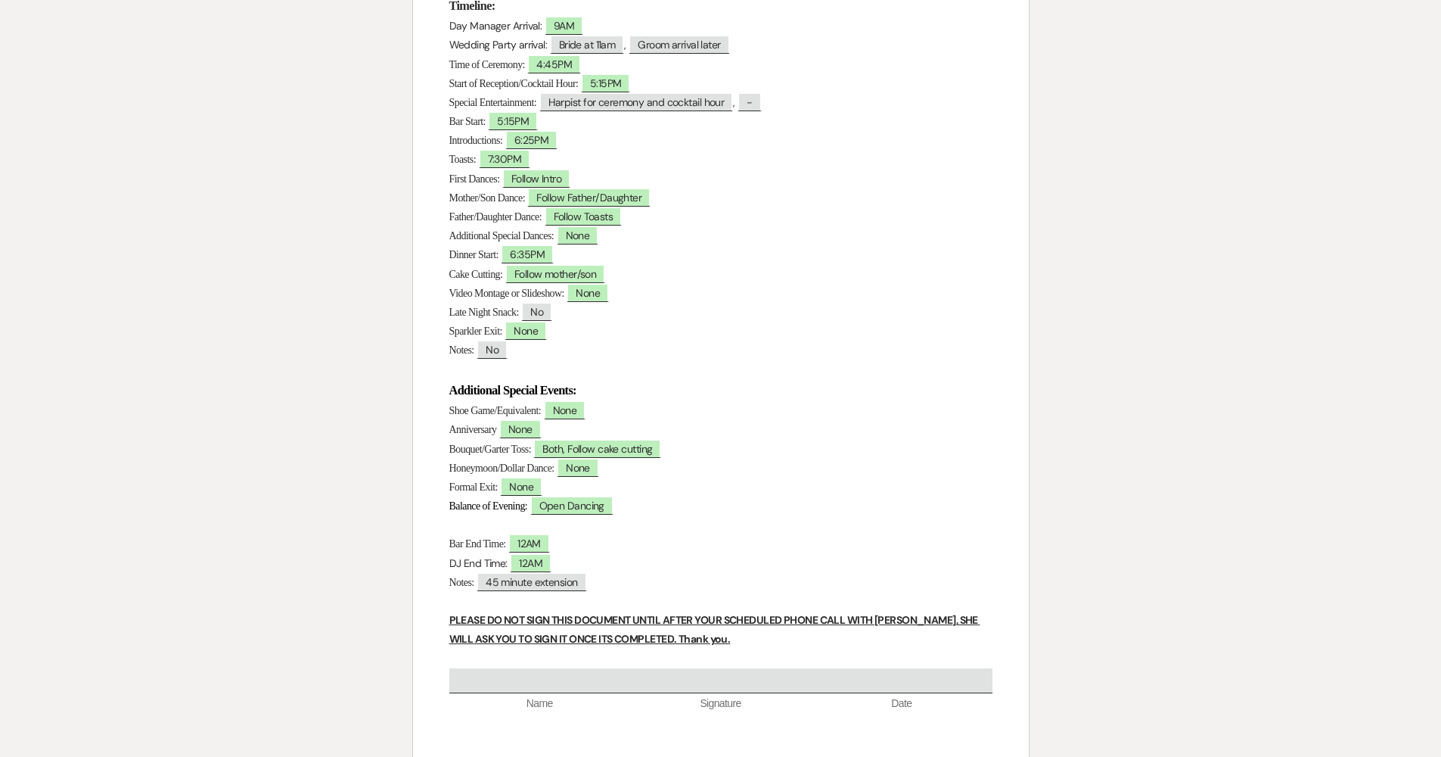
drag, startPoint x: 385, startPoint y: 173, endPoint x: 356, endPoint y: 180, distance: 29.5
click at [386, 173] on div "Printer Print Add Photo + Insert Field Expand Standard Field Smart Field Signat…" at bounding box center [720, 324] width 1089 height 1050
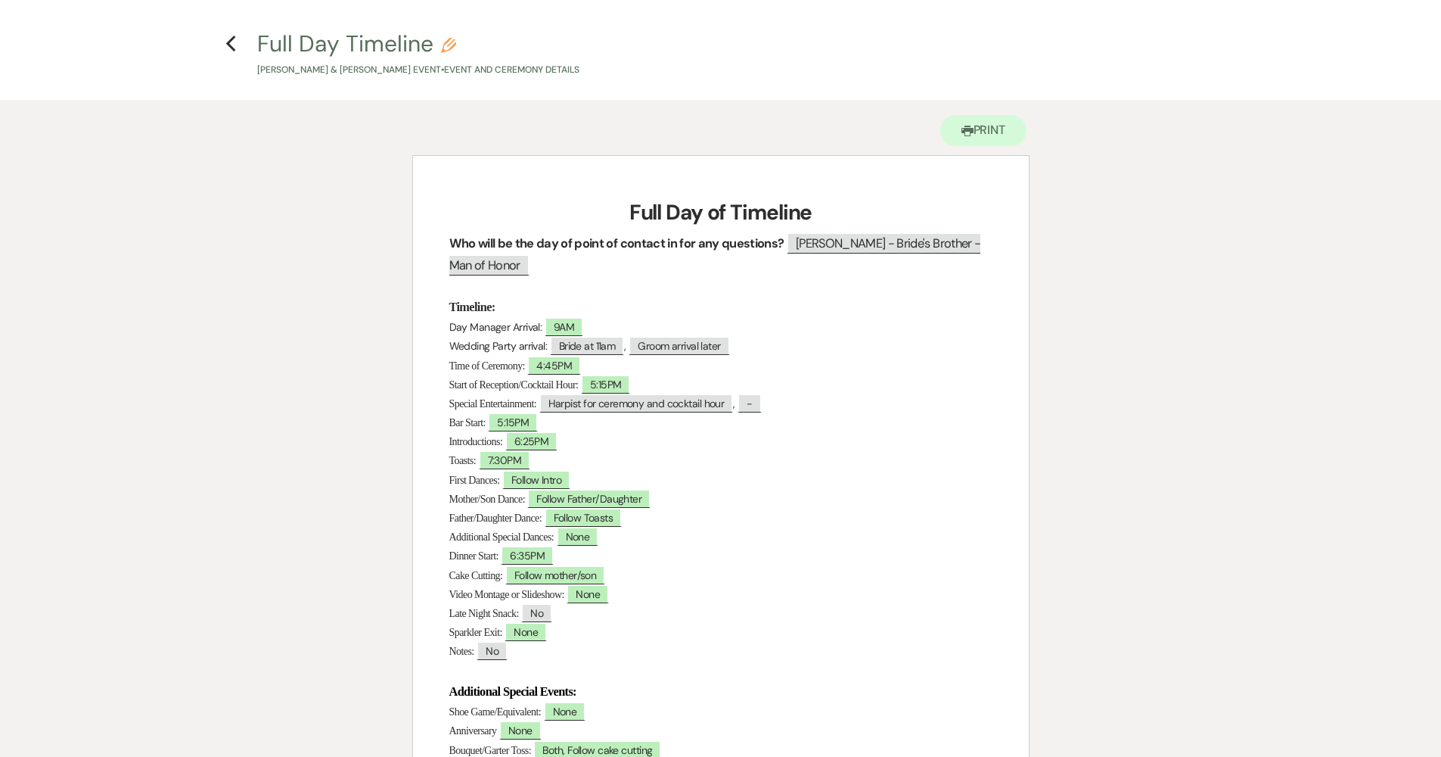
scroll to position [0, 0]
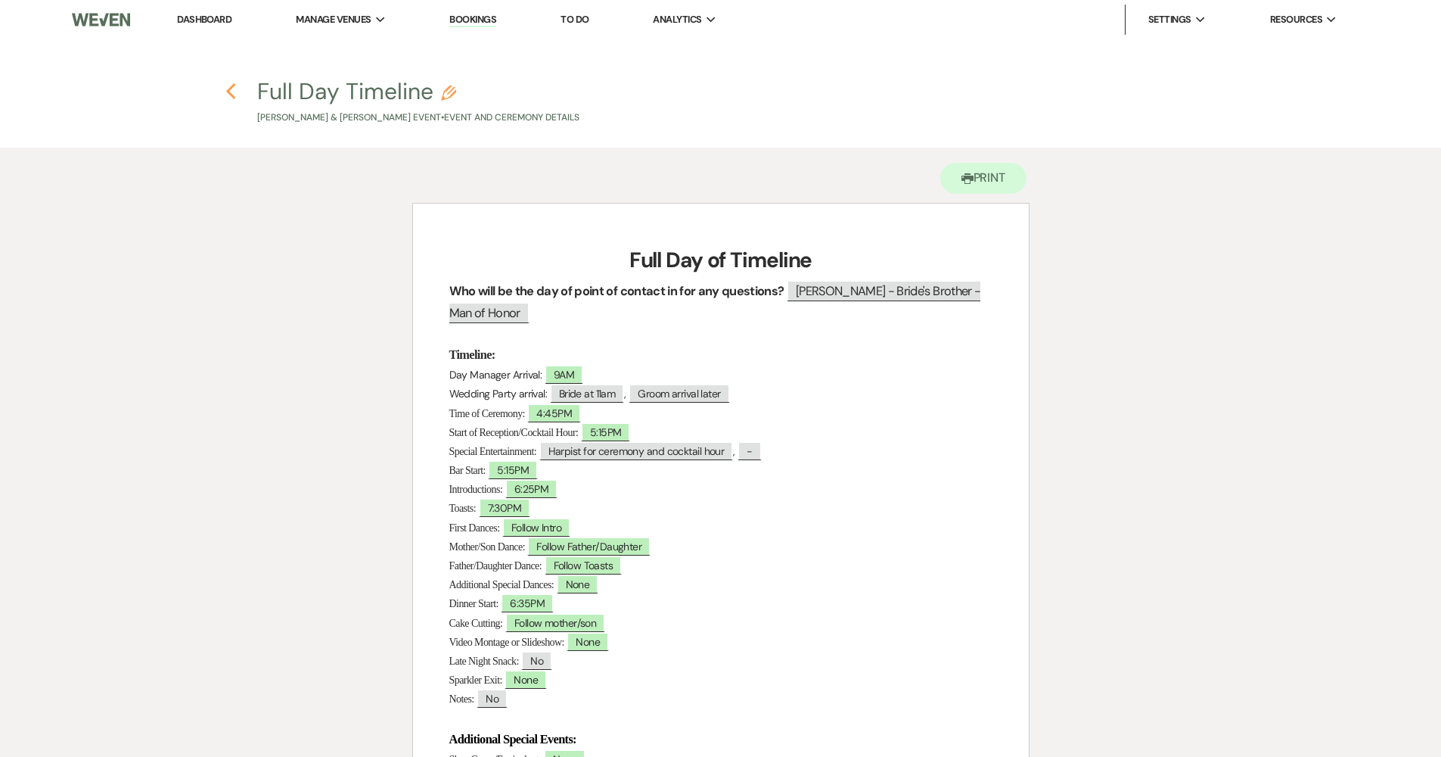
click at [221, 89] on h4 "Previous Full Day Timeline Pencil James Lamendola & Brittney Koman's Event • Ev…" at bounding box center [720, 100] width 1089 height 49
click at [227, 92] on use "button" at bounding box center [231, 91] width 10 height 17
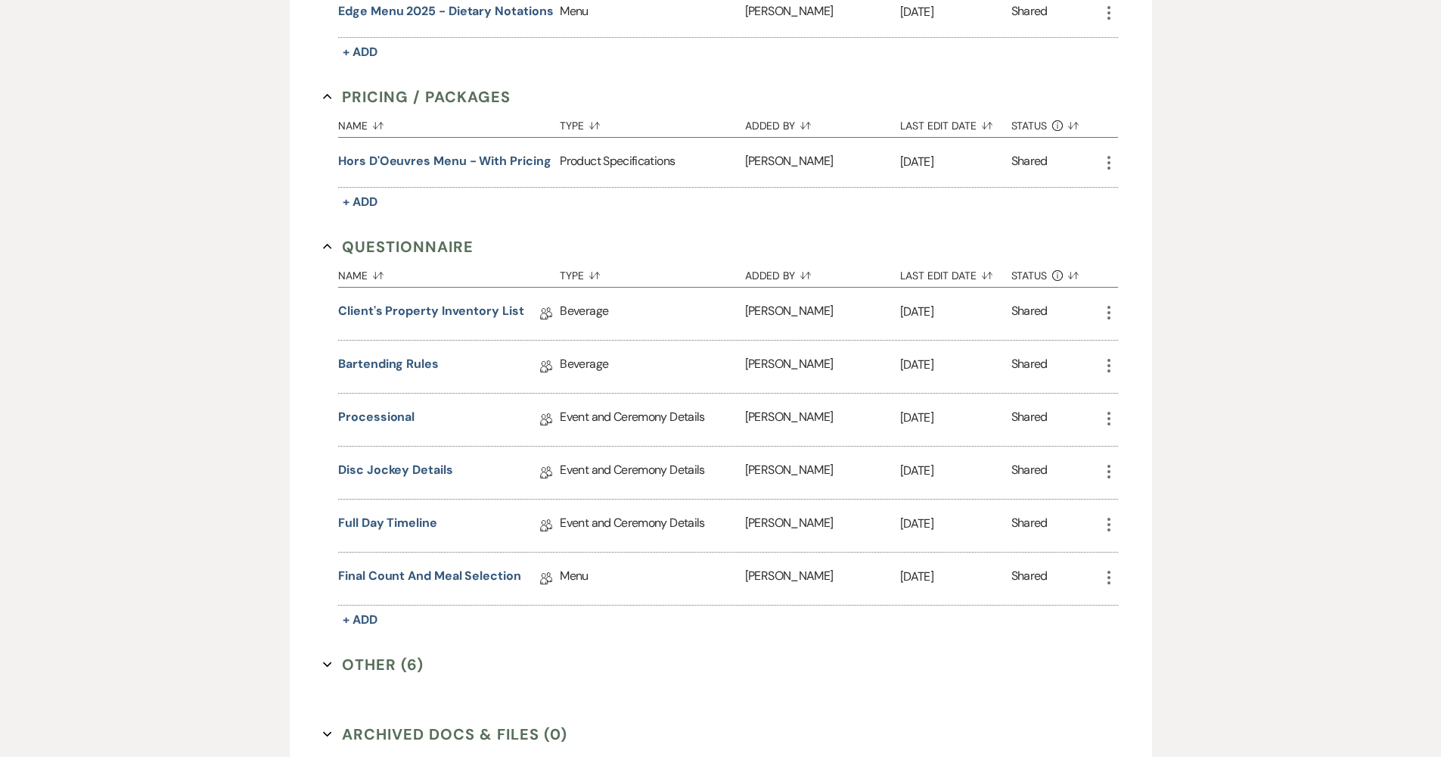
scroll to position [1134, 0]
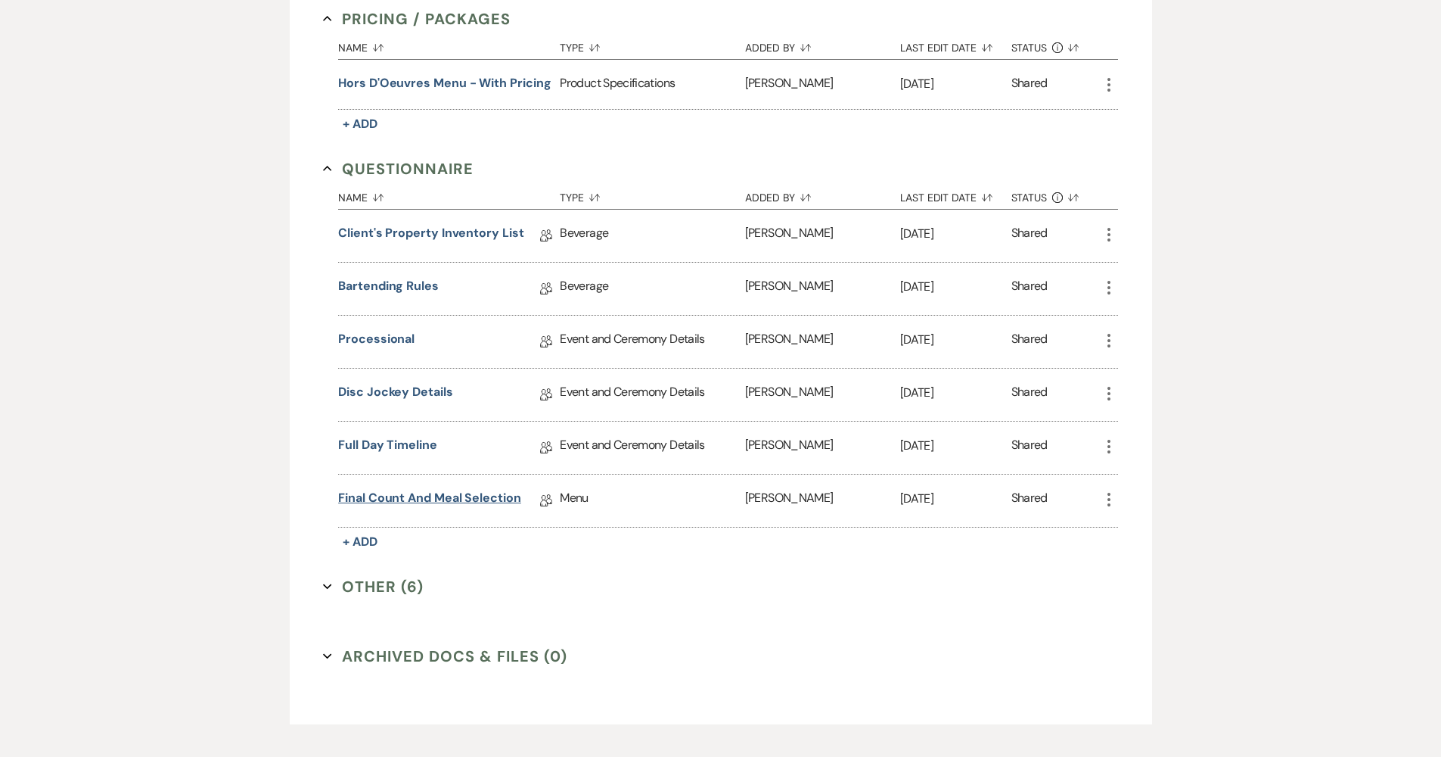
click at [427, 500] on link "Final Count and Meal Selection" at bounding box center [429, 500] width 183 height 23
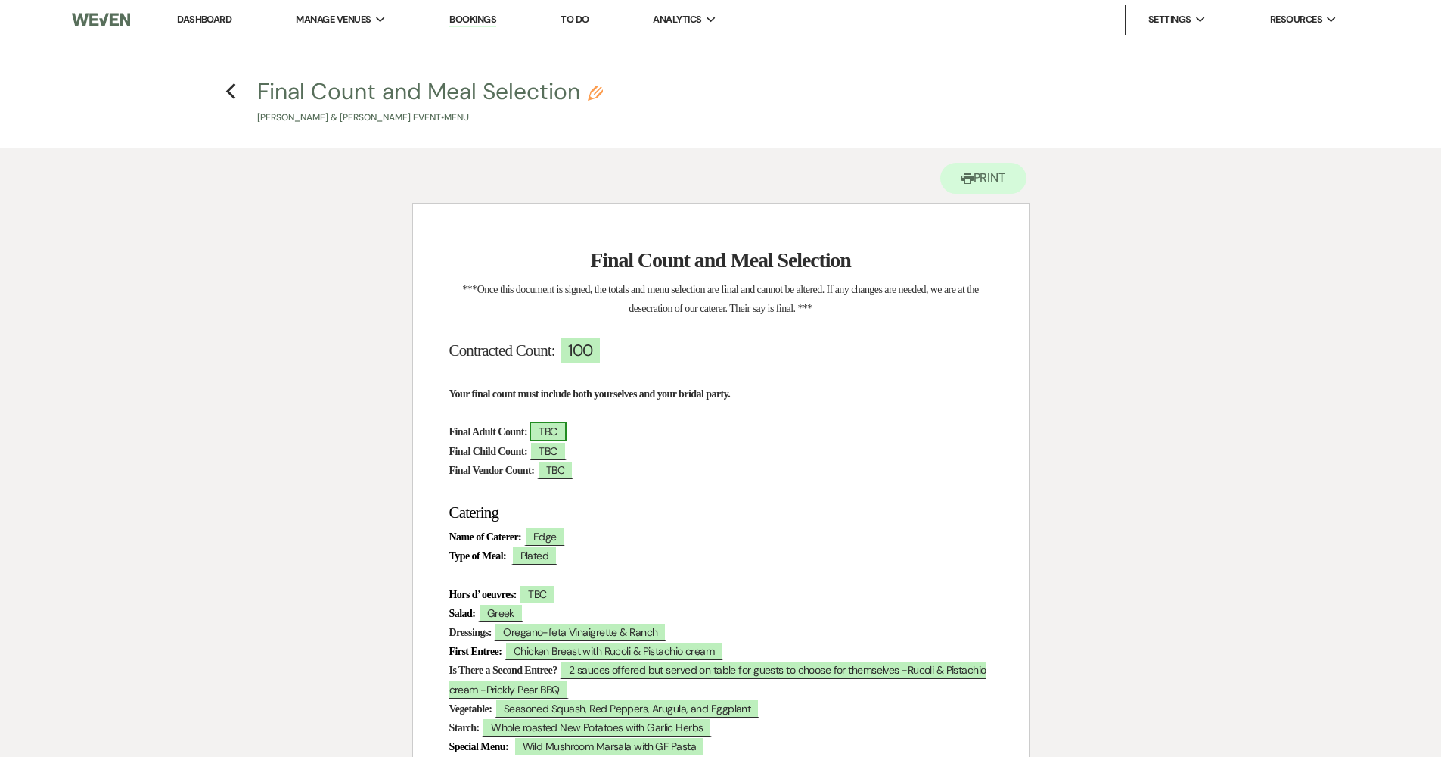
click at [563, 429] on span "TBC" at bounding box center [548, 431] width 36 height 20
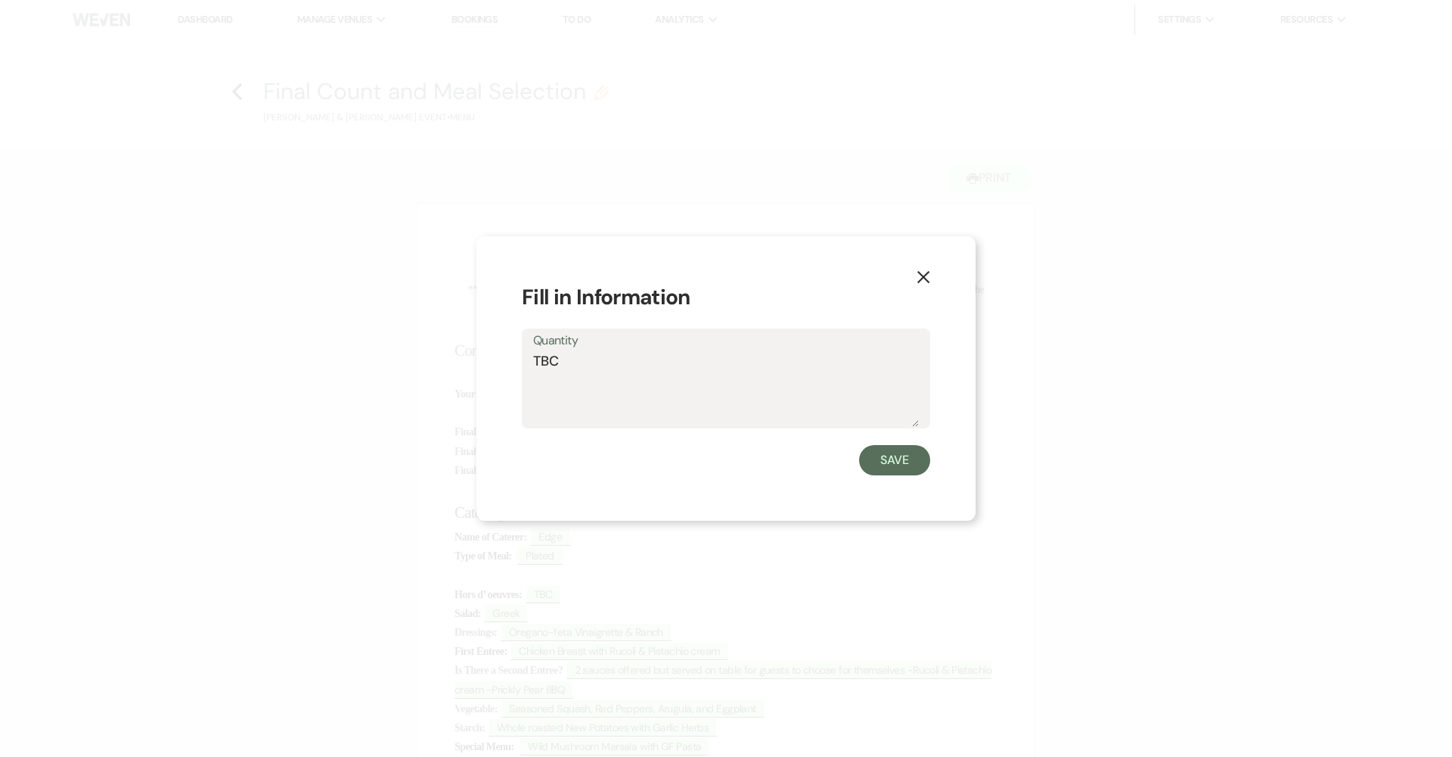
drag, startPoint x: 563, startPoint y: 364, endPoint x: 504, endPoint y: 362, distance: 59.1
click at [504, 362] on div "X Fill in Information Quantity TBC Save" at bounding box center [726, 378] width 499 height 285
type textarea "102"
click at [705, 452] on button "Save" at bounding box center [894, 460] width 71 height 30
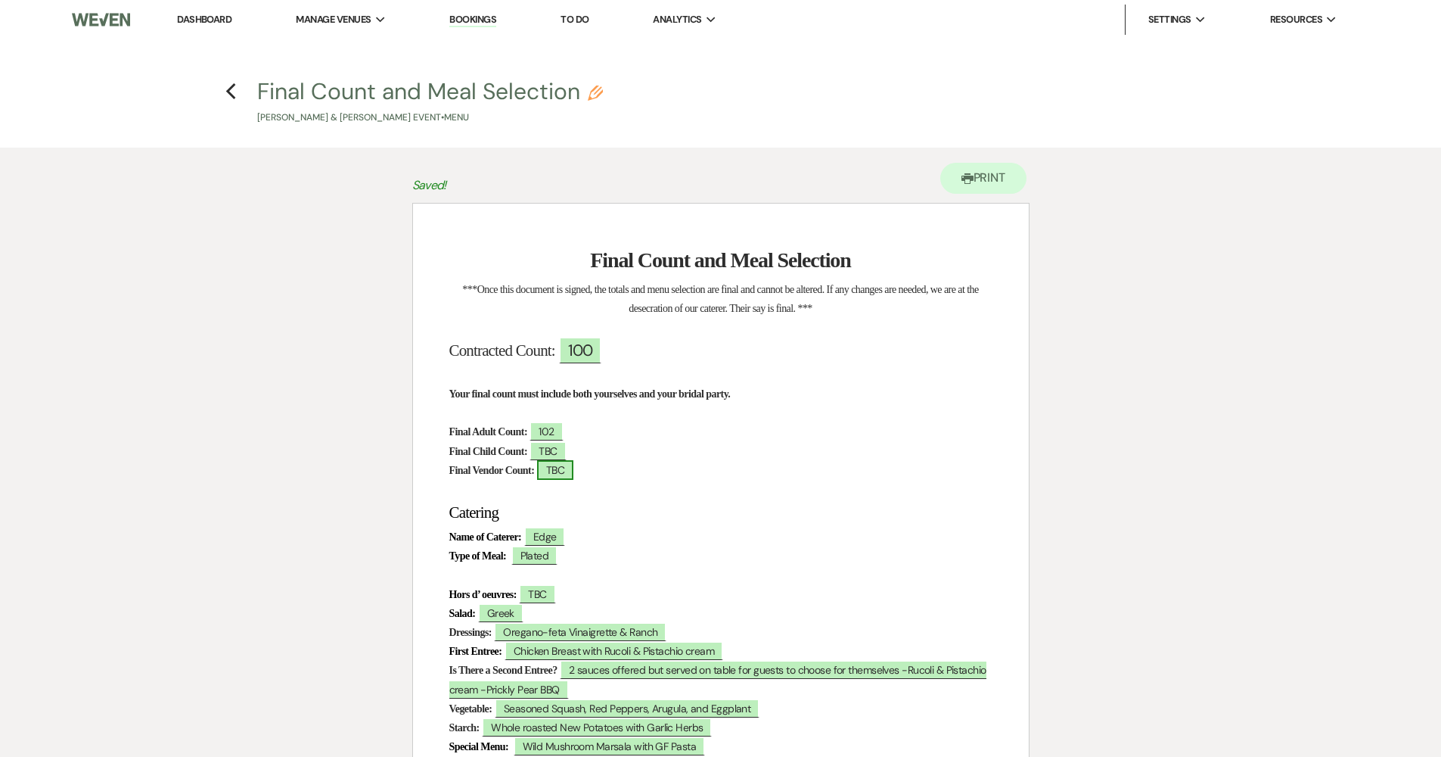
click at [570, 460] on span "TBC" at bounding box center [555, 470] width 36 height 20
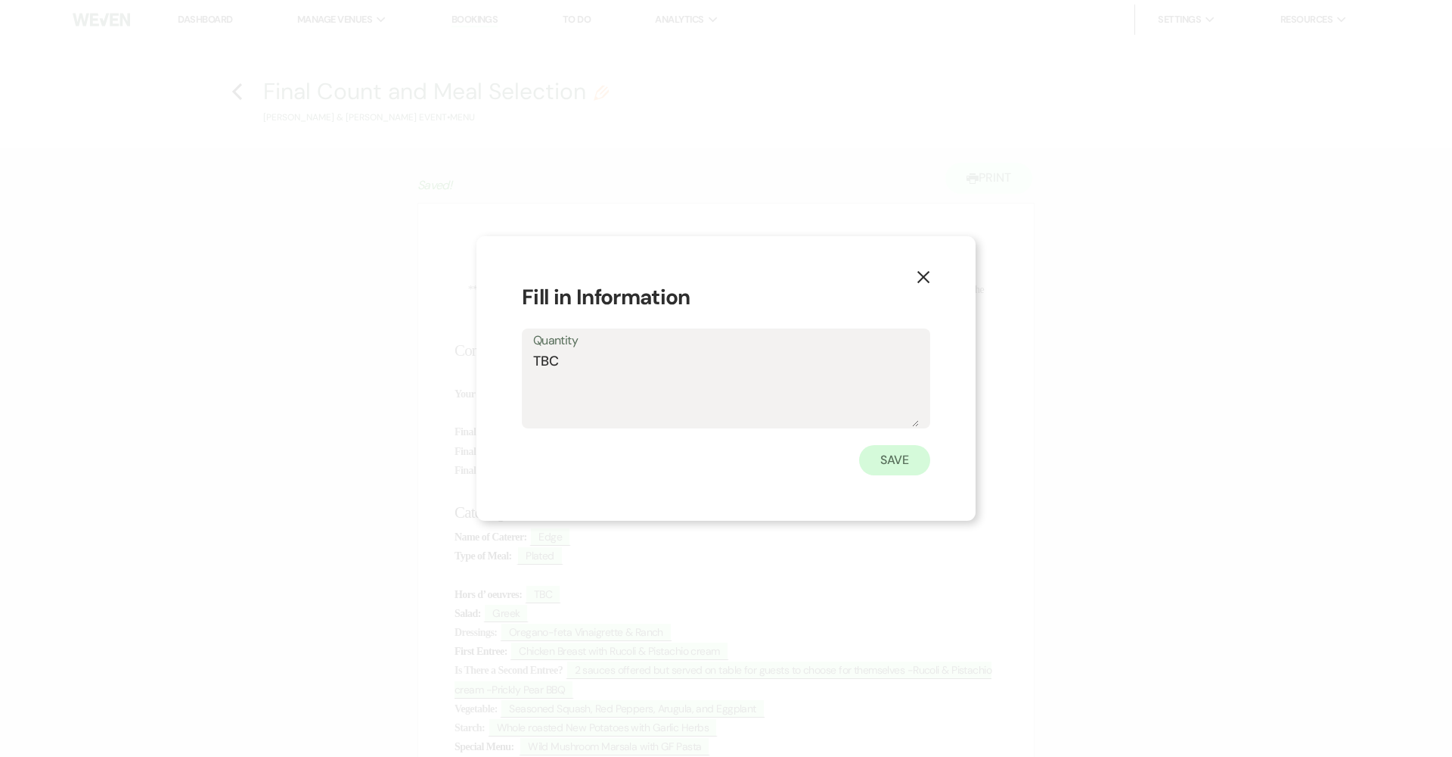
click at [705, 456] on button "Save" at bounding box center [894, 460] width 71 height 30
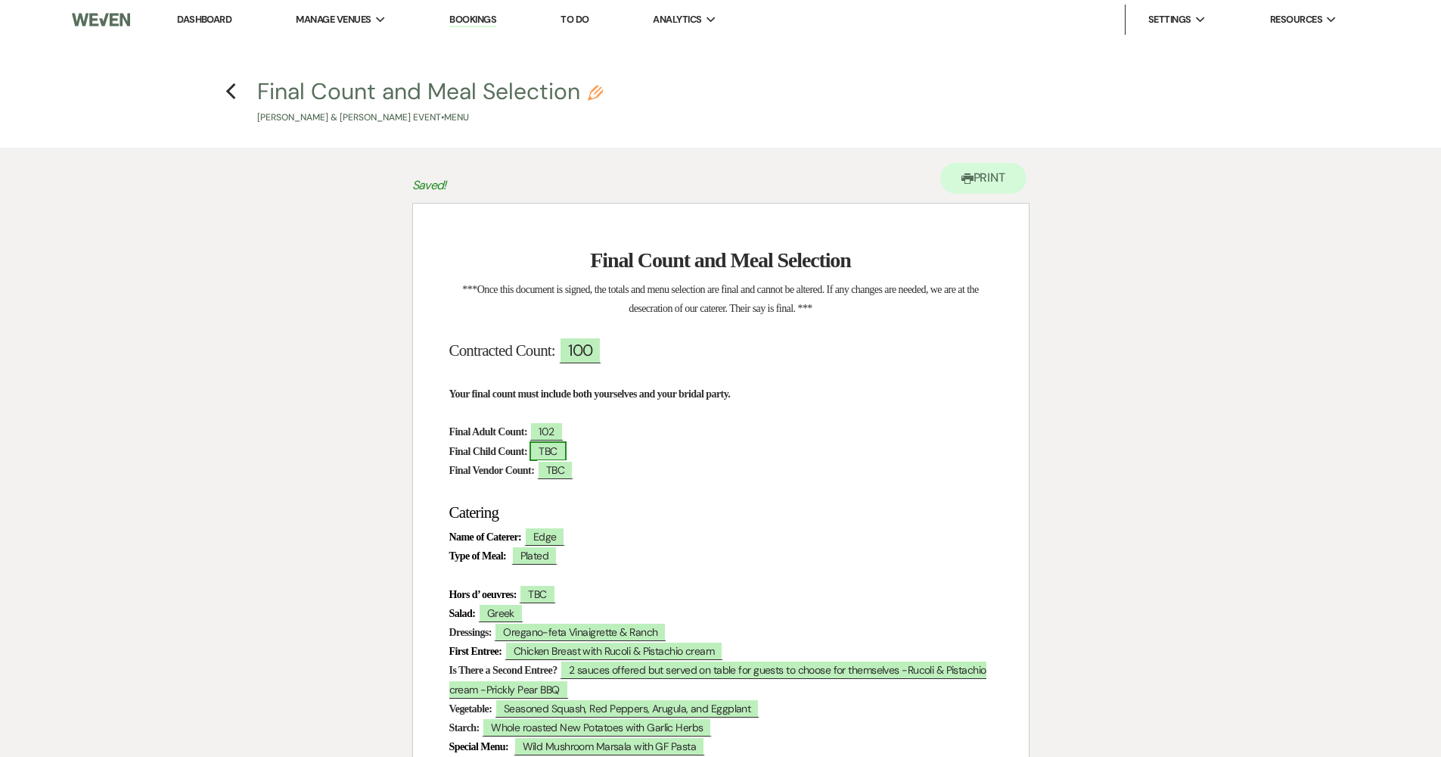
click at [564, 446] on span "TBC" at bounding box center [548, 451] width 36 height 20
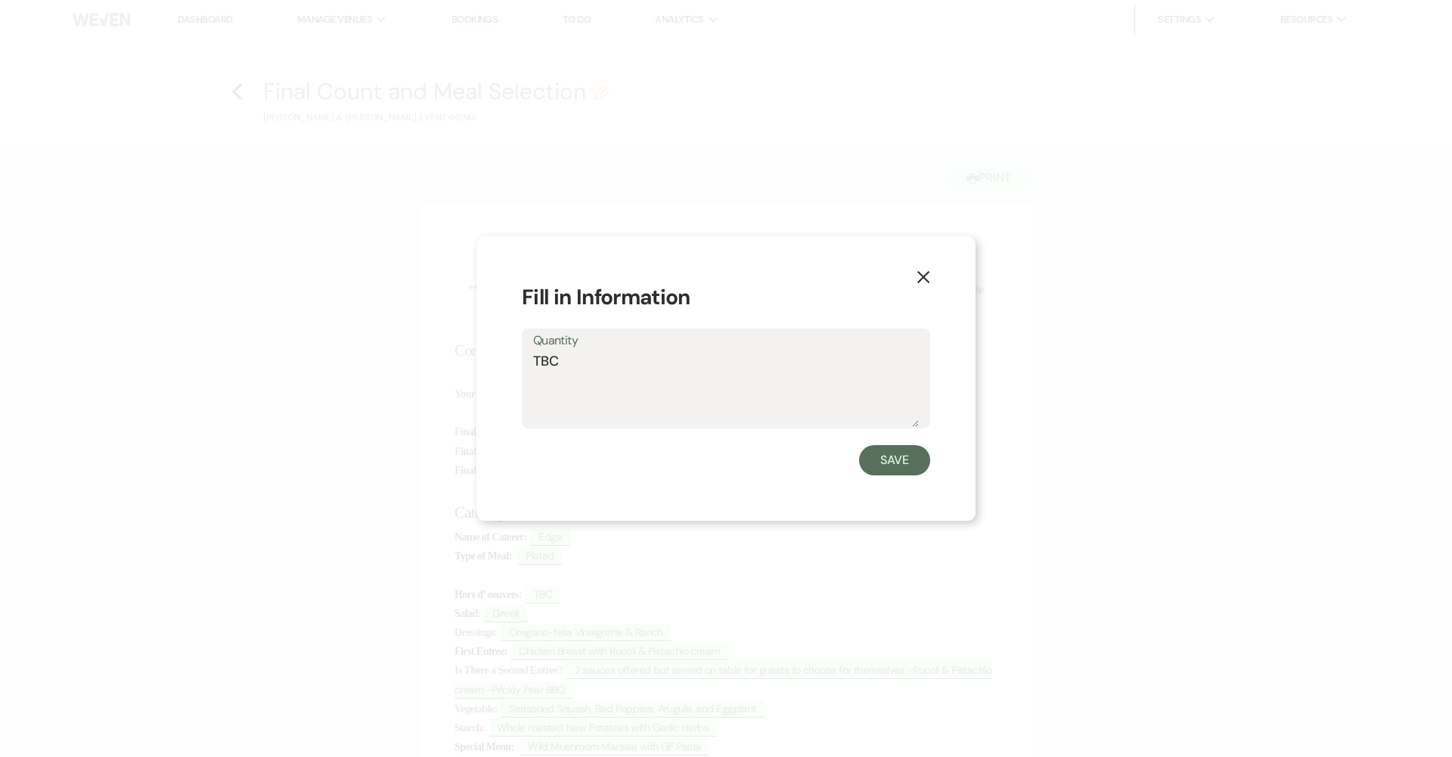
drag, startPoint x: 581, startPoint y: 352, endPoint x: 499, endPoint y: 354, distance: 81.7
click at [503, 353] on div "X Fill in Information Quantity TBC Save" at bounding box center [726, 378] width 499 height 285
type textarea "1"
type textarea "14"
click at [705, 471] on button "Save" at bounding box center [894, 460] width 71 height 30
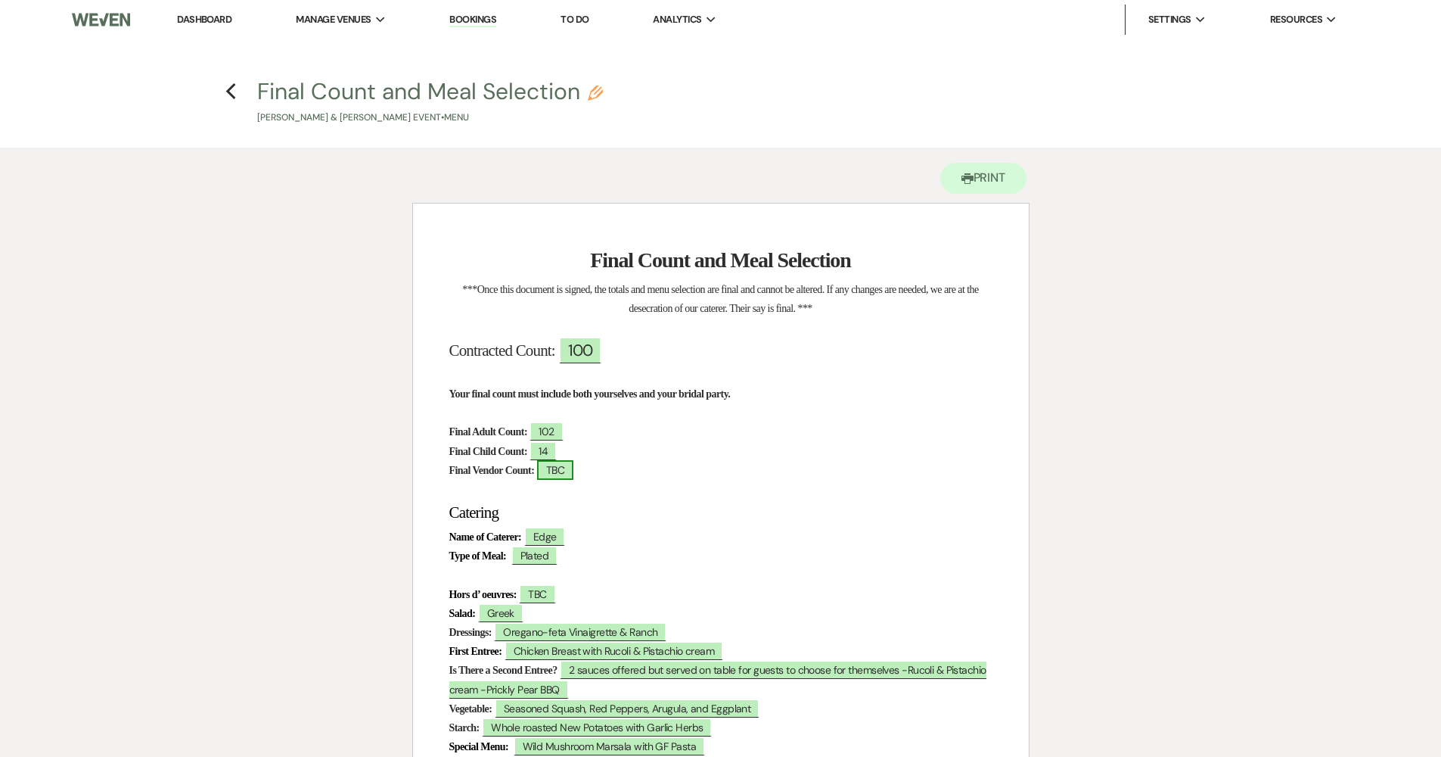
click at [573, 470] on span "TBC" at bounding box center [555, 470] width 36 height 20
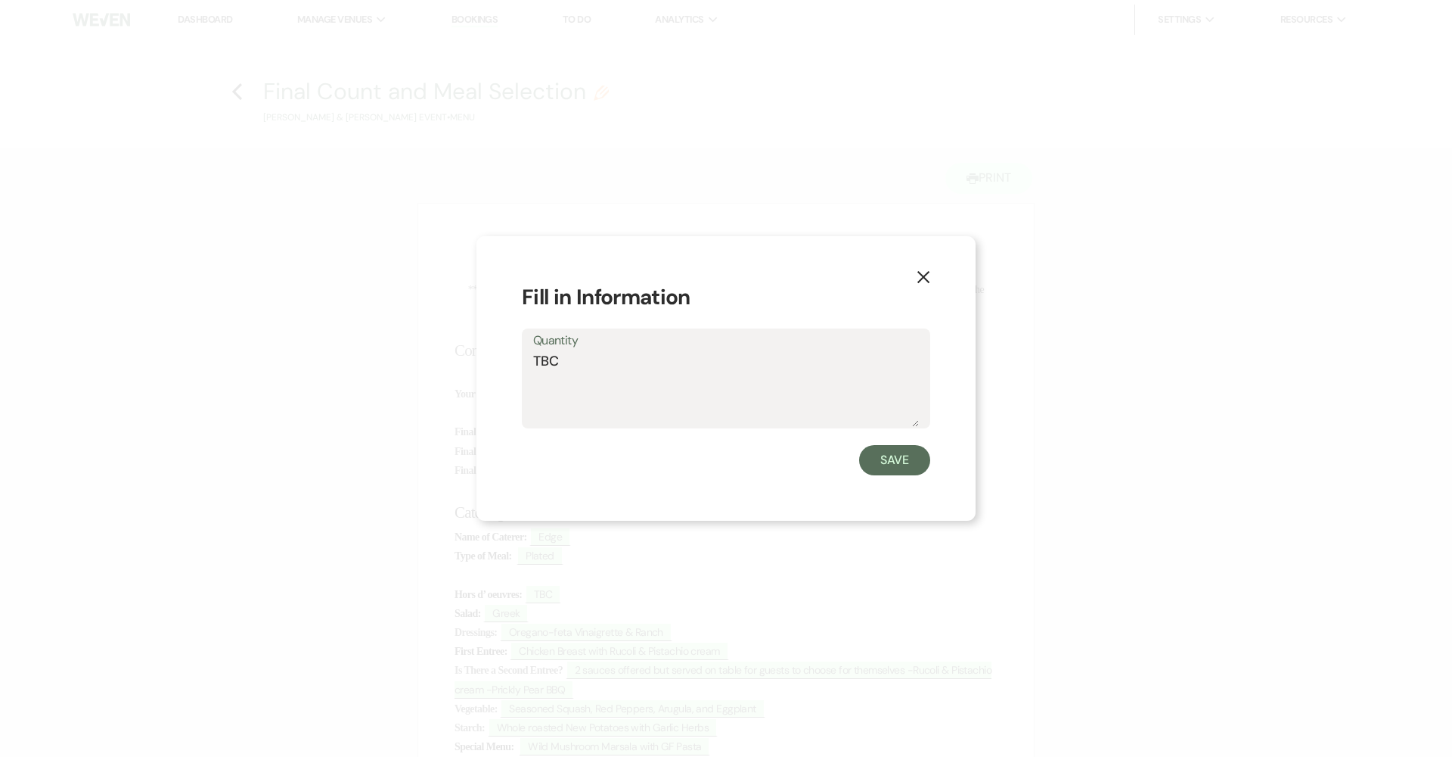
drag, startPoint x: 575, startPoint y: 372, endPoint x: 513, endPoint y: 369, distance: 62.1
click at [519, 365] on div "X Fill in Information Quantity TBC Save" at bounding box center [726, 378] width 499 height 285
type textarea "2"
click at [705, 470] on button "Save" at bounding box center [894, 460] width 71 height 30
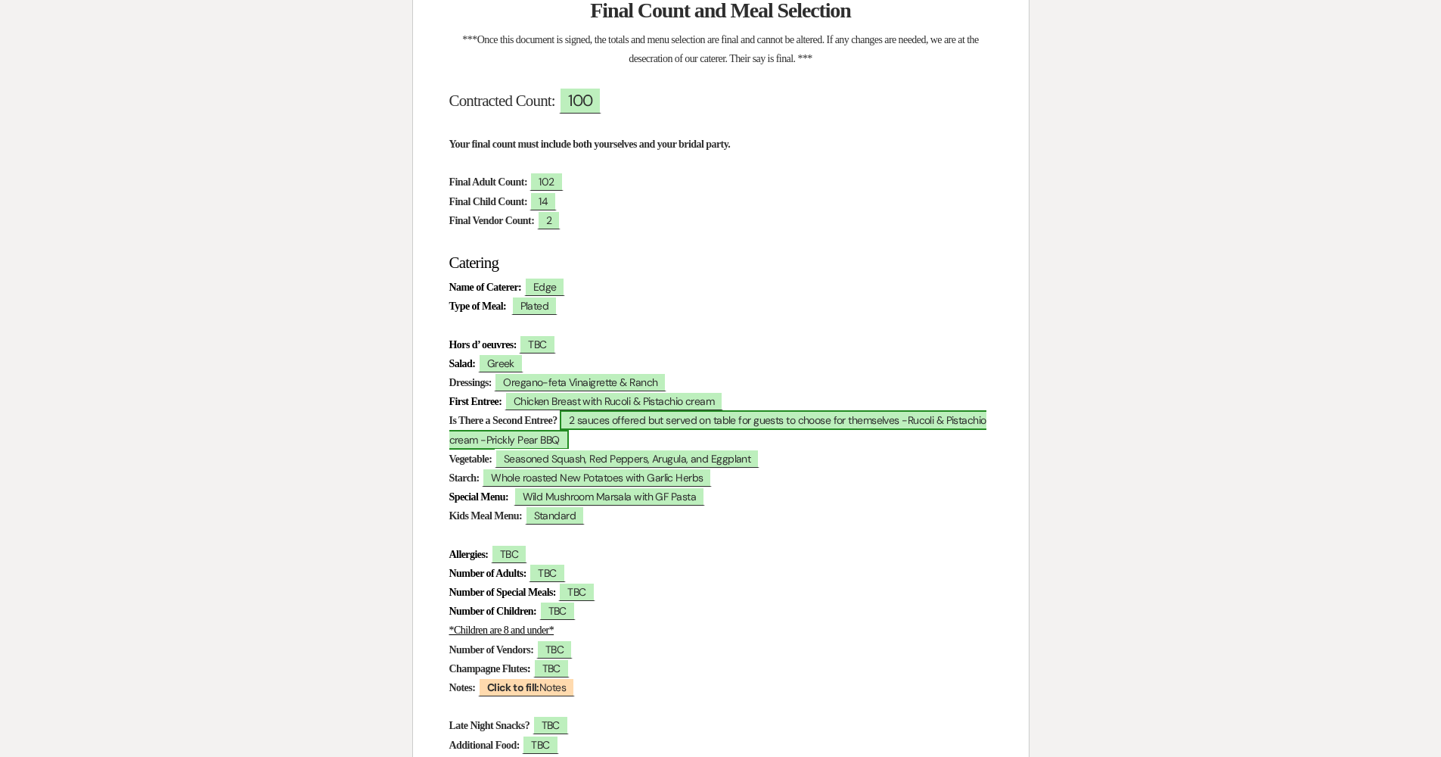
scroll to position [278, 0]
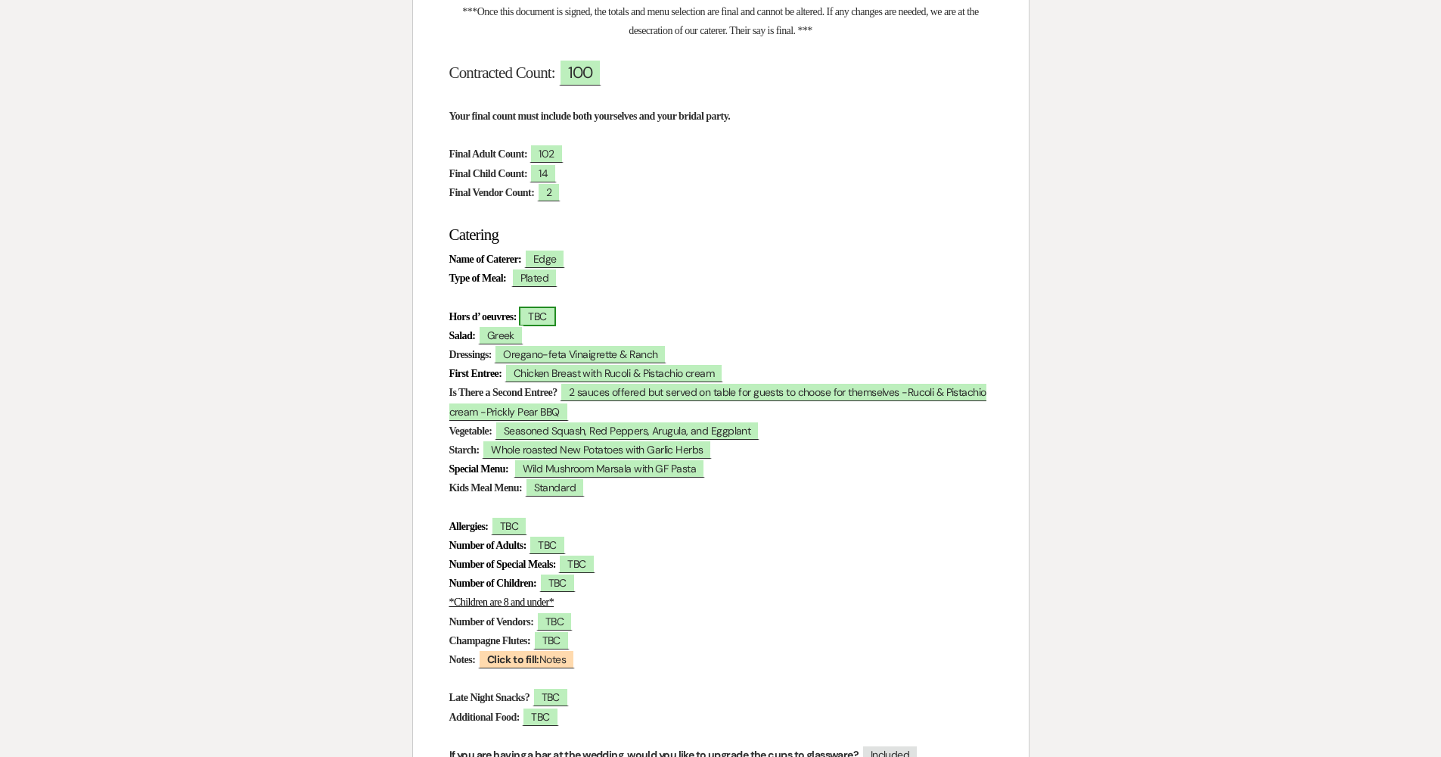
click at [545, 315] on span "TBC" at bounding box center [537, 316] width 36 height 20
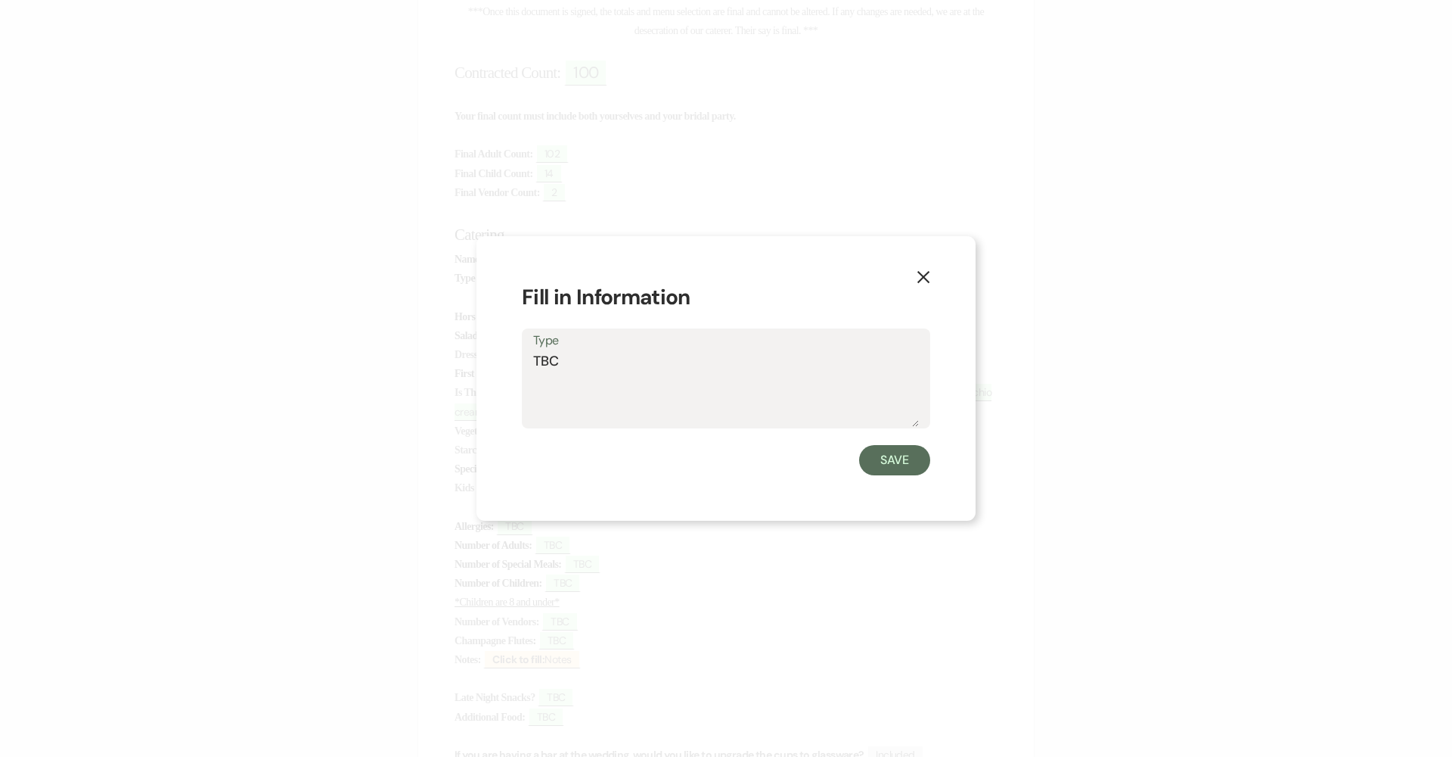
drag, startPoint x: 539, startPoint y: 370, endPoint x: 513, endPoint y: 368, distance: 26.6
click at [530, 370] on div "Type TBC" at bounding box center [726, 378] width 409 height 101
type textarea "T"
type textarea "F"
click at [574, 361] on textarea "Fennel, mozzarella an tom canapé, ceviche shooters" at bounding box center [726, 389] width 386 height 76
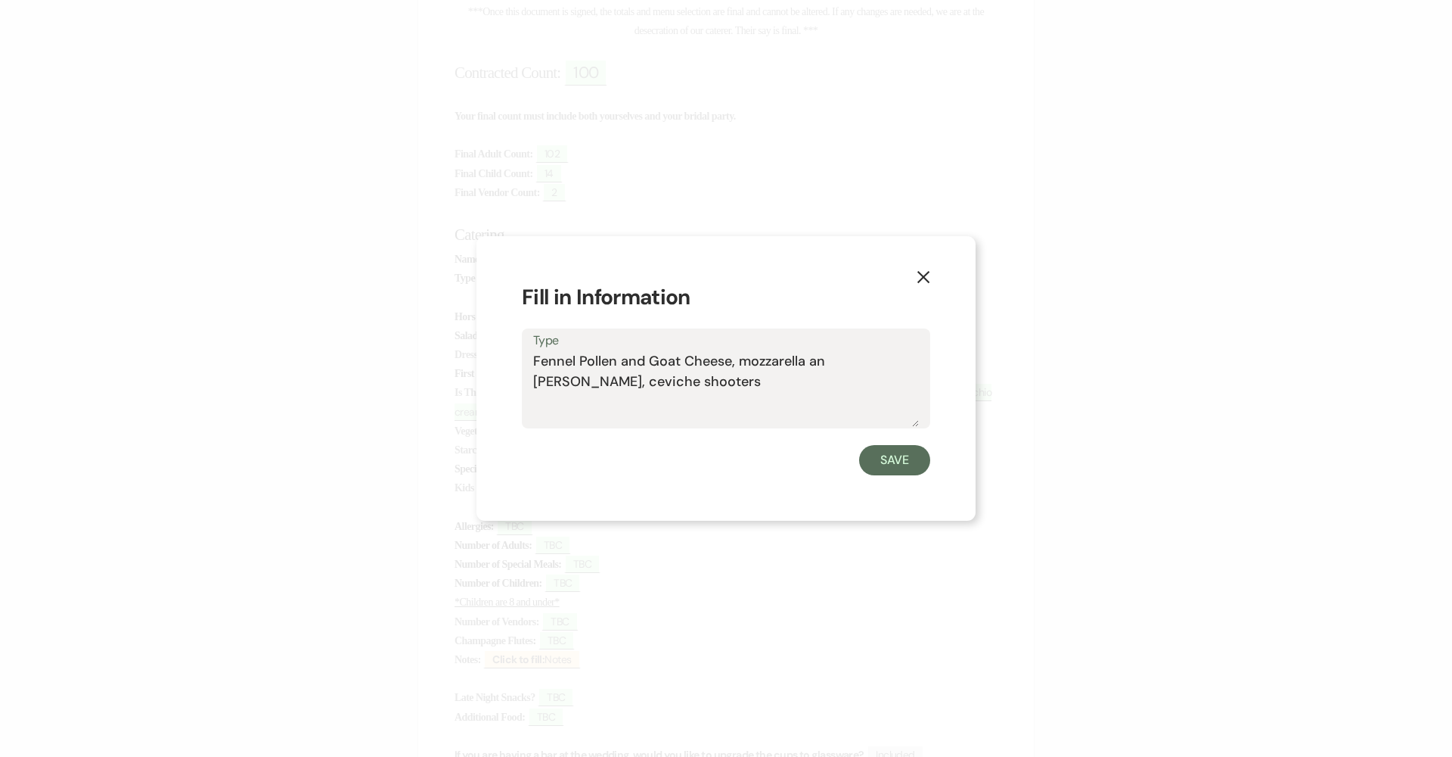
click at [705, 362] on textarea "Fennel Pollen and Goat Cheese, mozzarella an tom canapé, ceviche shooters" at bounding box center [726, 389] width 386 height 76
click at [705, 362] on textarea "Fennel Pollen and Goat Cheese, Mozzarella an tom canapé, ceviche shooters" at bounding box center [726, 389] width 386 height 76
click at [539, 381] on textarea "Fennel Pollen and Goat Cheese, Mozzarella Tomato Canapé, ceviche shooters" at bounding box center [726, 389] width 386 height 76
type textarea "Fennel Pollen and Goat Cheese, Mozzarella Tomato Canapé, Ceviche Shooters"
click at [705, 458] on button "Save" at bounding box center [894, 460] width 71 height 30
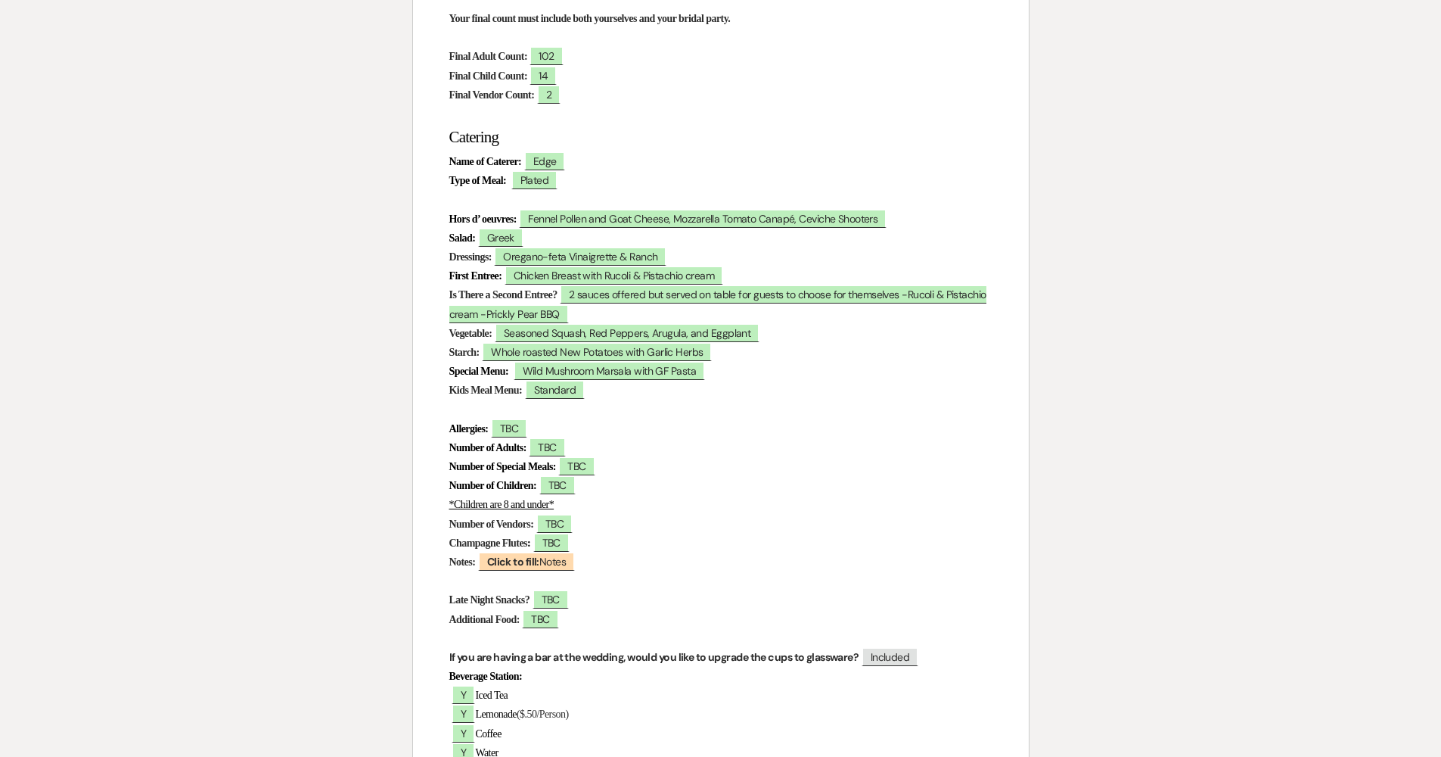
scroll to position [438, 0]
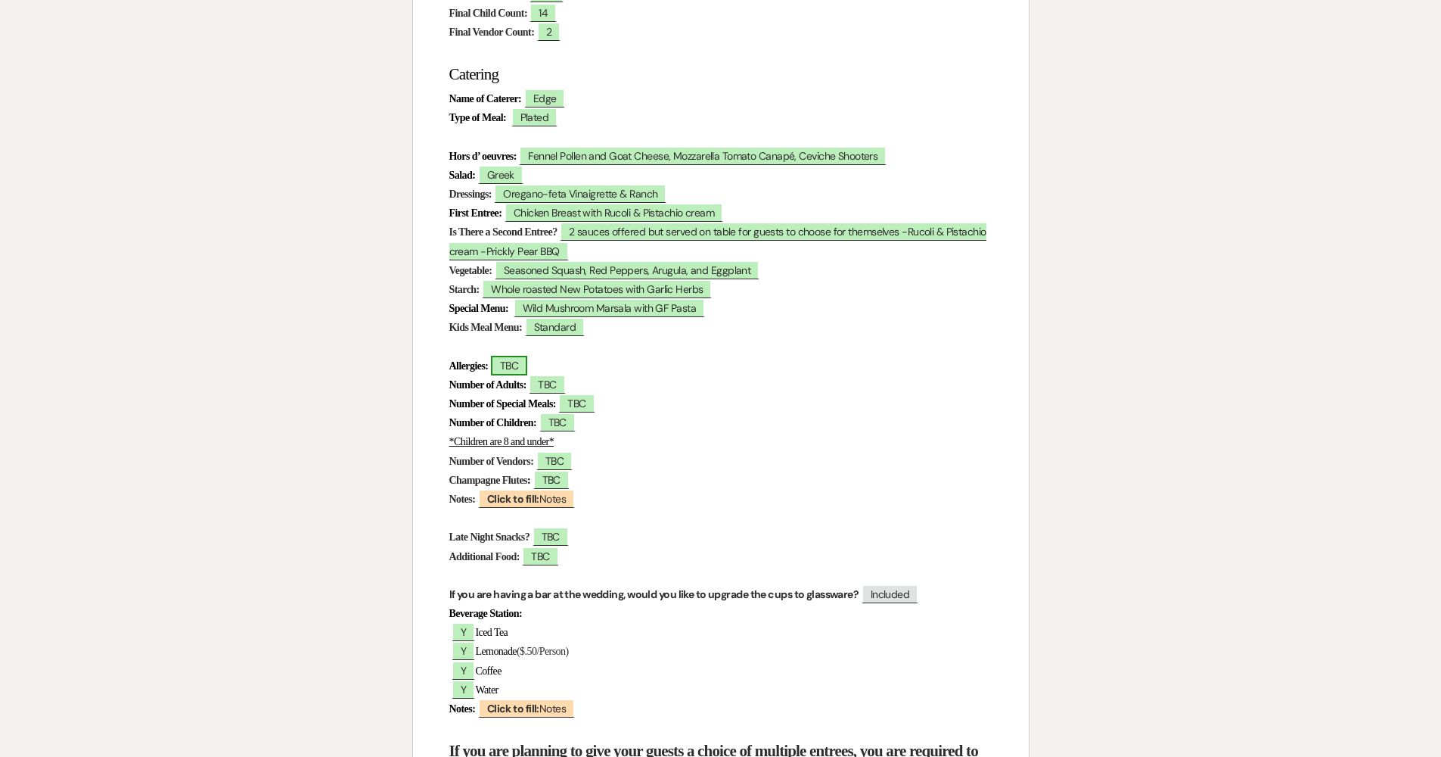
click at [527, 362] on span "TBC" at bounding box center [509, 366] width 36 height 20
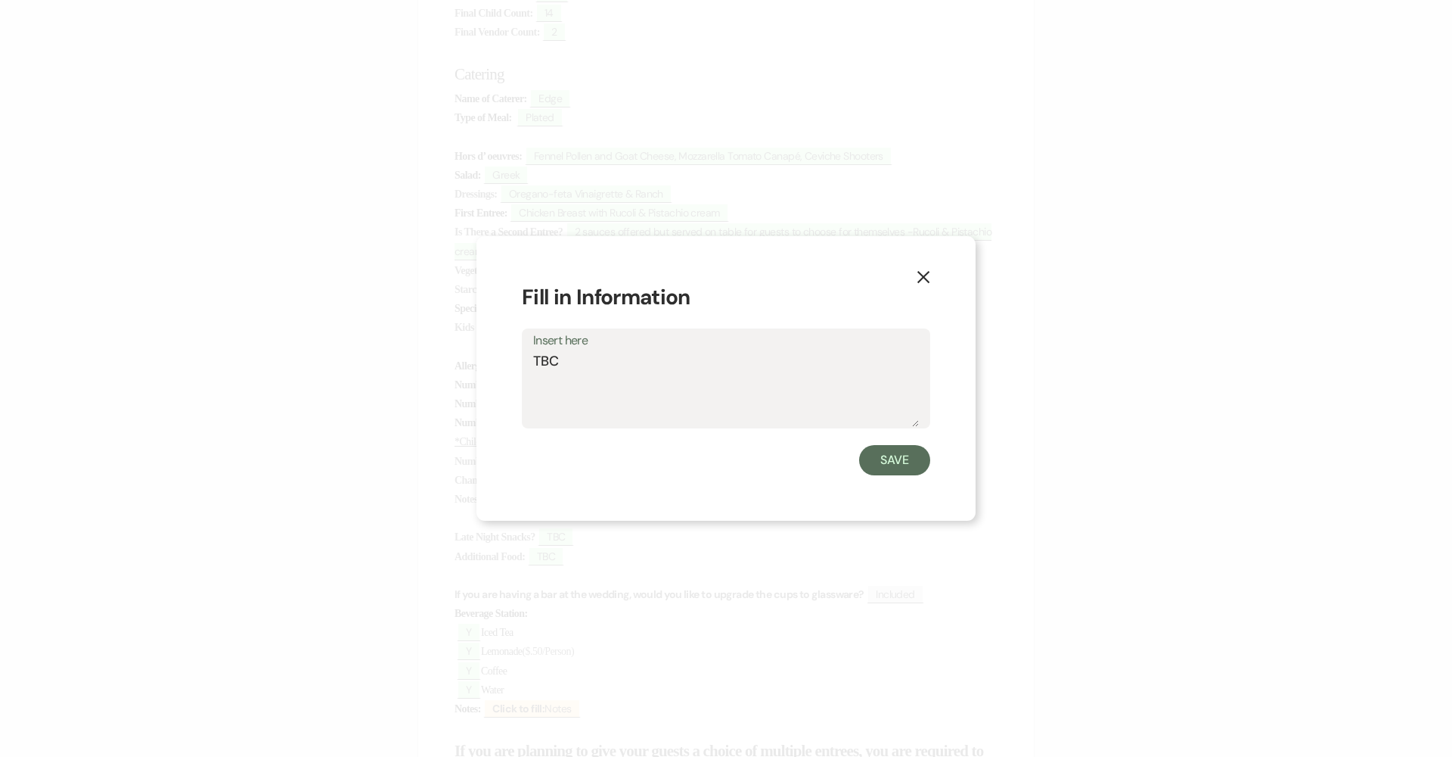
drag, startPoint x: 676, startPoint y: 365, endPoint x: 446, endPoint y: 369, distance: 229.3
click at [455, 369] on div "X Fill in Information Insert here TBC Save" at bounding box center [726, 378] width 1452 height 757
type textarea "Peanut Allergy"
click at [705, 460] on button "Save" at bounding box center [894, 460] width 71 height 30
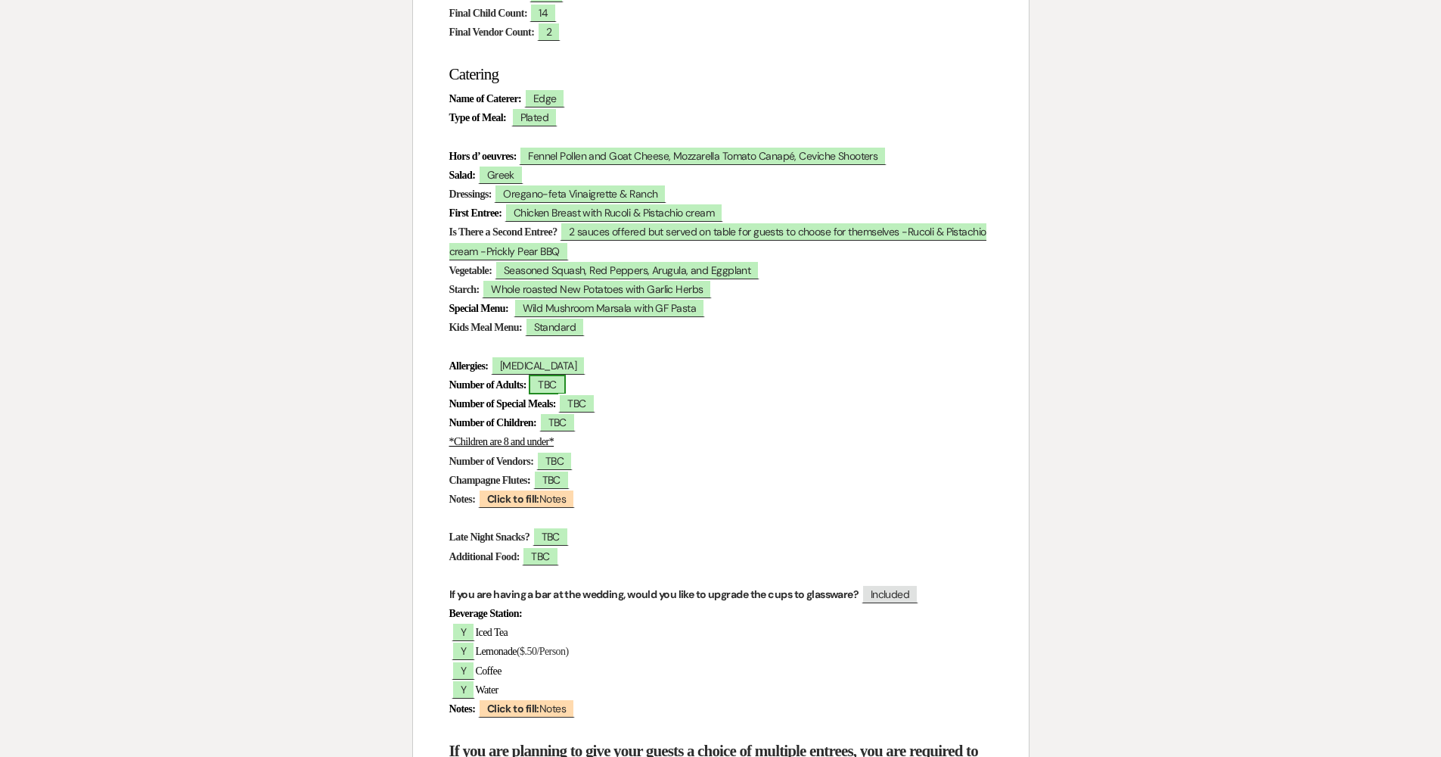
click at [565, 383] on span "TBC" at bounding box center [547, 384] width 36 height 20
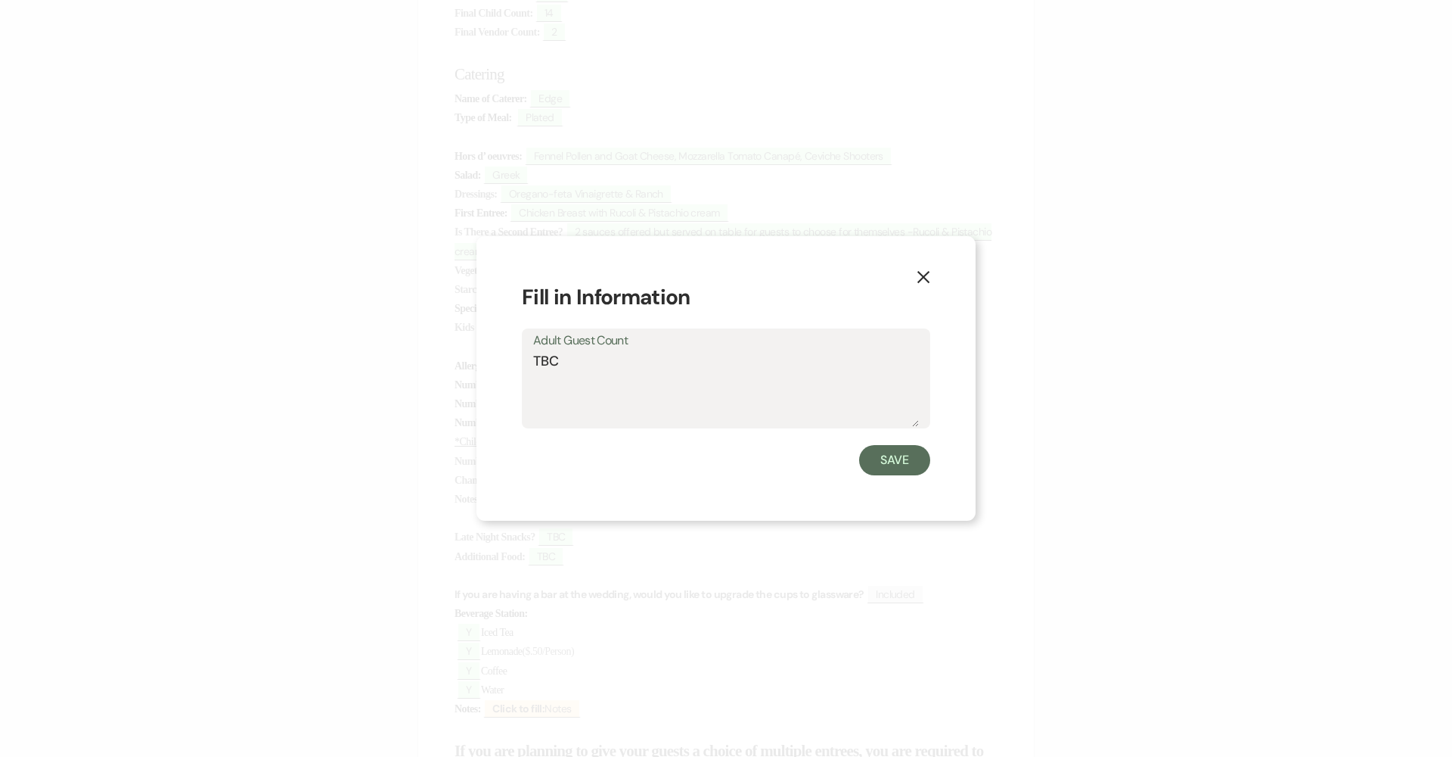
drag, startPoint x: 571, startPoint y: 368, endPoint x: 490, endPoint y: 368, distance: 80.9
click at [490, 368] on div "X Fill in Information Adult Guest Count TBC Save" at bounding box center [726, 378] width 499 height 285
type textarea "102"
click at [705, 460] on button "Save" at bounding box center [894, 460] width 71 height 30
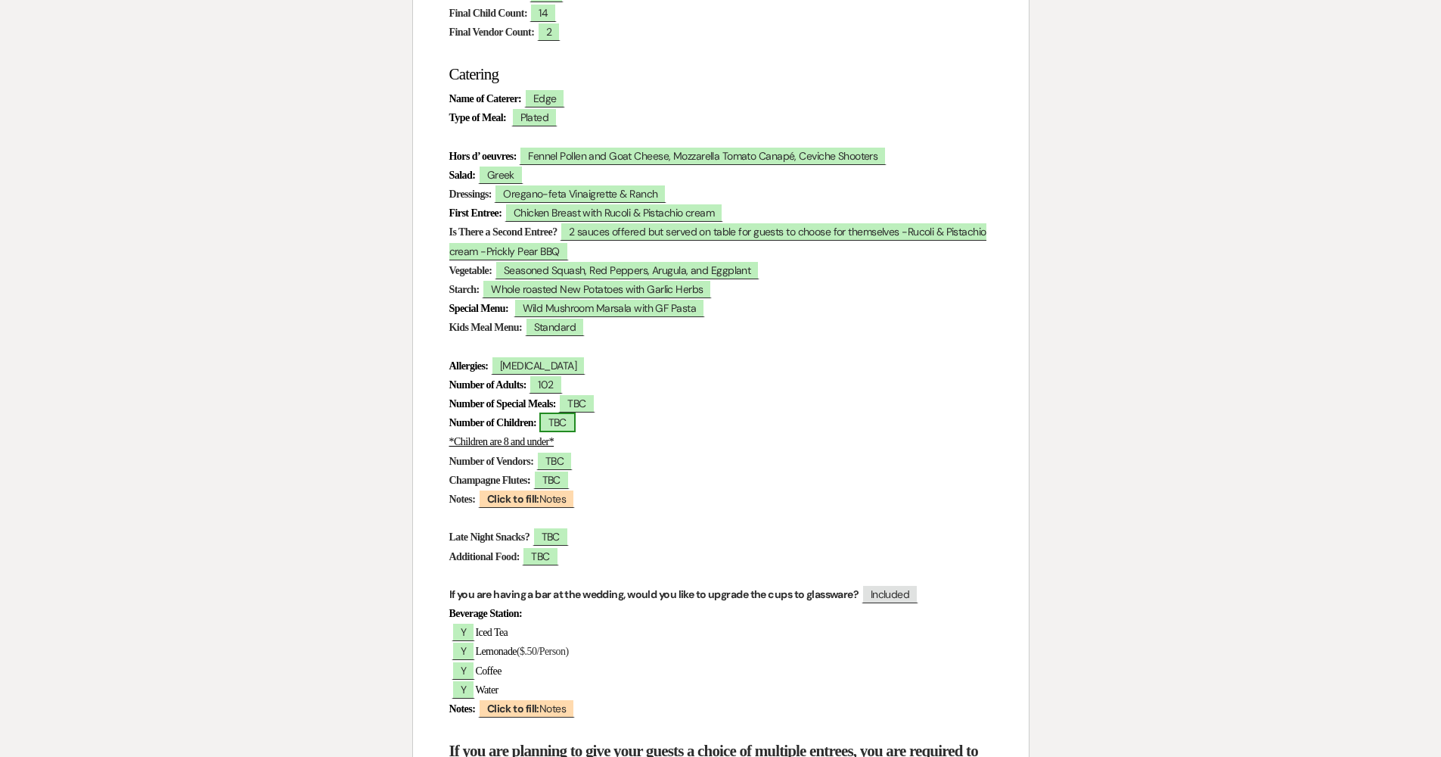
click at [576, 415] on span "TBC" at bounding box center [557, 422] width 36 height 20
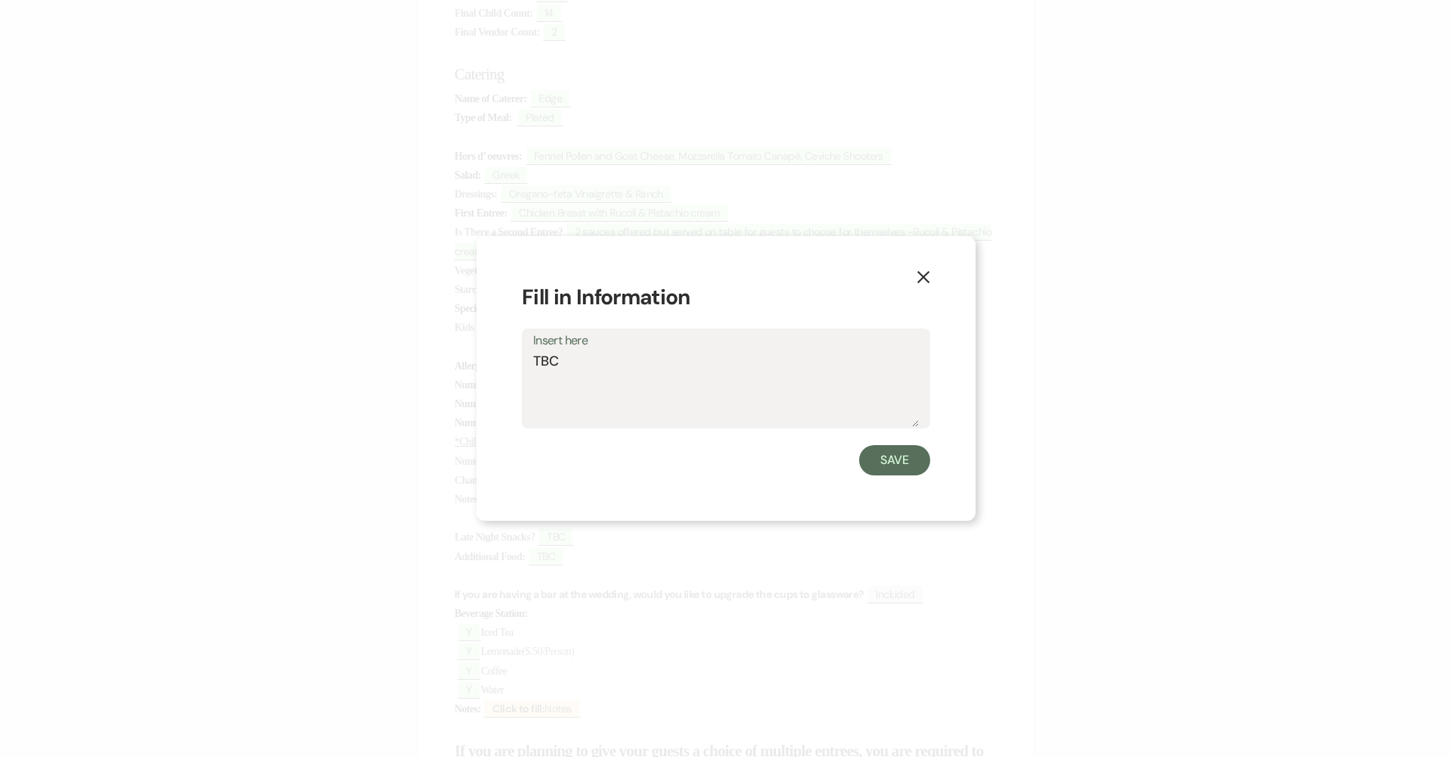
drag, startPoint x: 563, startPoint y: 363, endPoint x: 505, endPoint y: 353, distance: 59.2
click at [506, 352] on div "X Fill in Information Insert here TBC Save" at bounding box center [726, 378] width 499 height 285
type textarea "14"
click at [705, 460] on button "Save" at bounding box center [894, 460] width 71 height 30
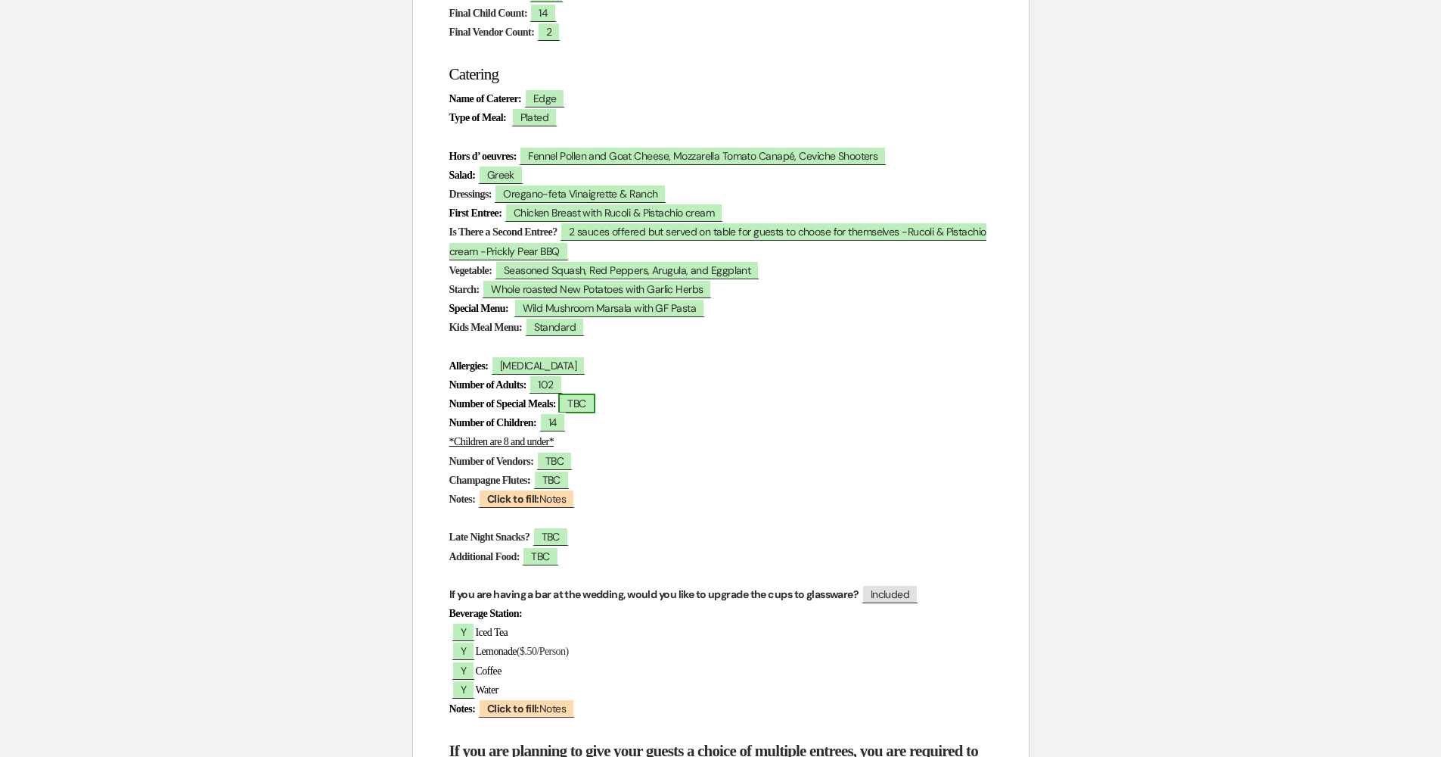
click at [584, 394] on span "TBC" at bounding box center [576, 403] width 36 height 20
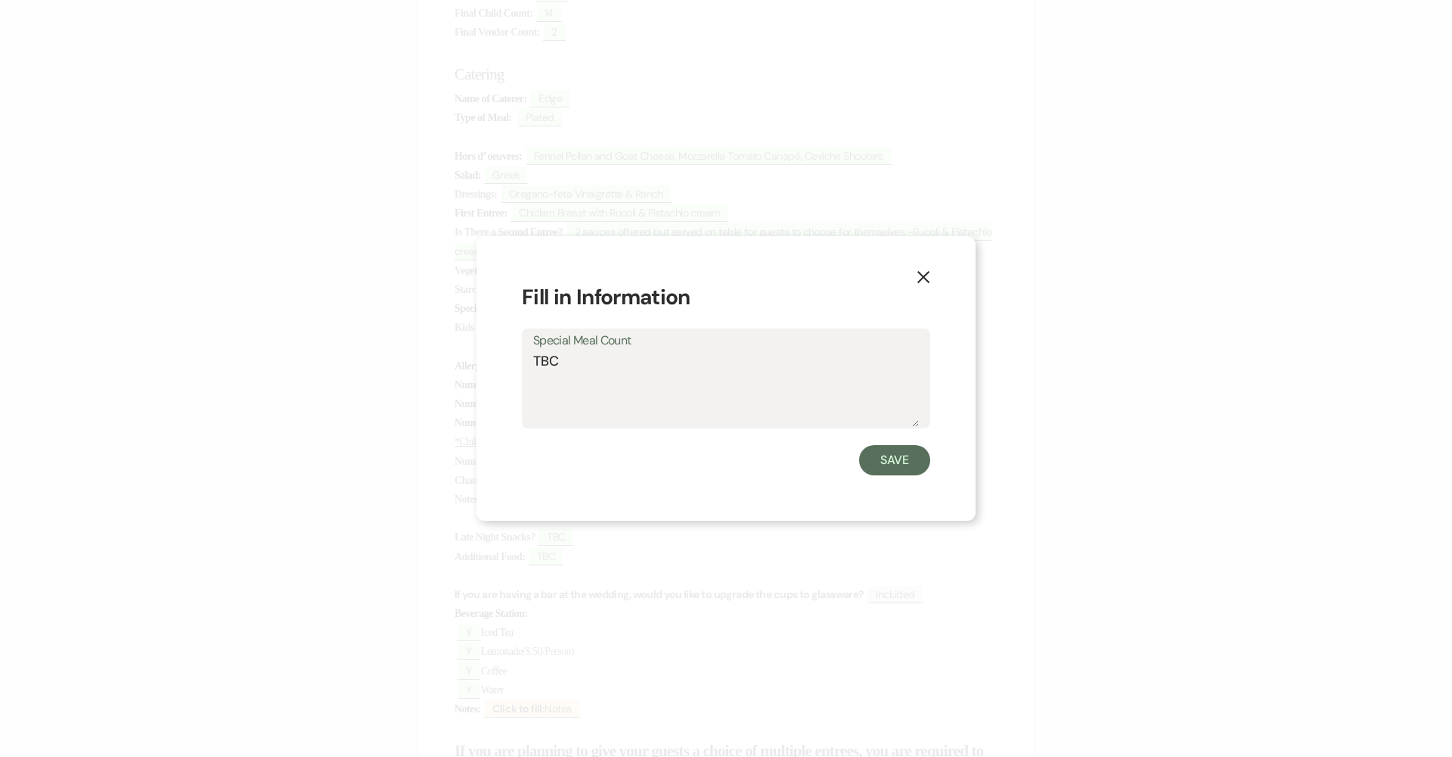
drag, startPoint x: 571, startPoint y: 363, endPoint x: 517, endPoint y: 359, distance: 54.6
click at [517, 359] on div "X Fill in Information Special Meal Count TBC Save" at bounding box center [726, 378] width 499 height 285
type textarea "11"
click at [705, 462] on button "Save" at bounding box center [894, 460] width 71 height 30
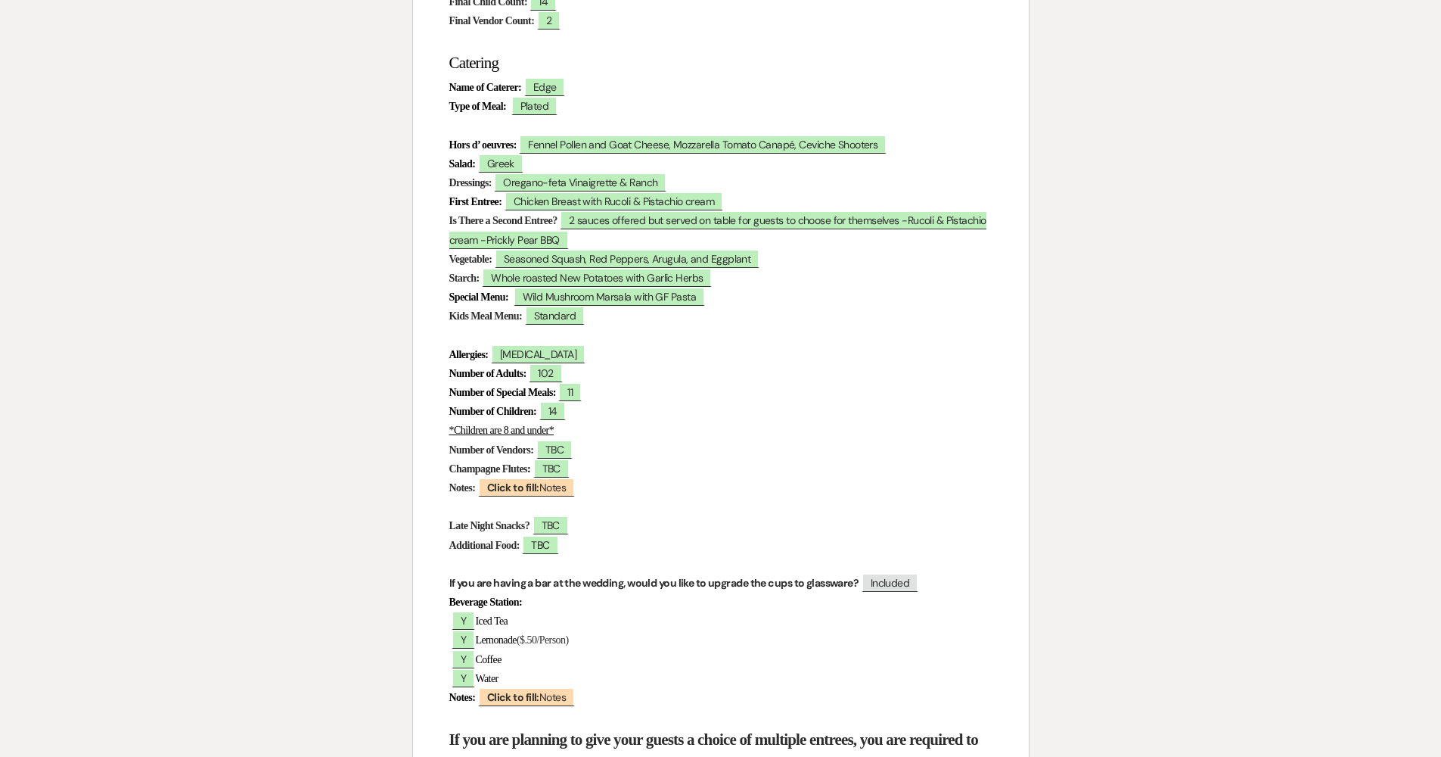
scroll to position [468, 0]
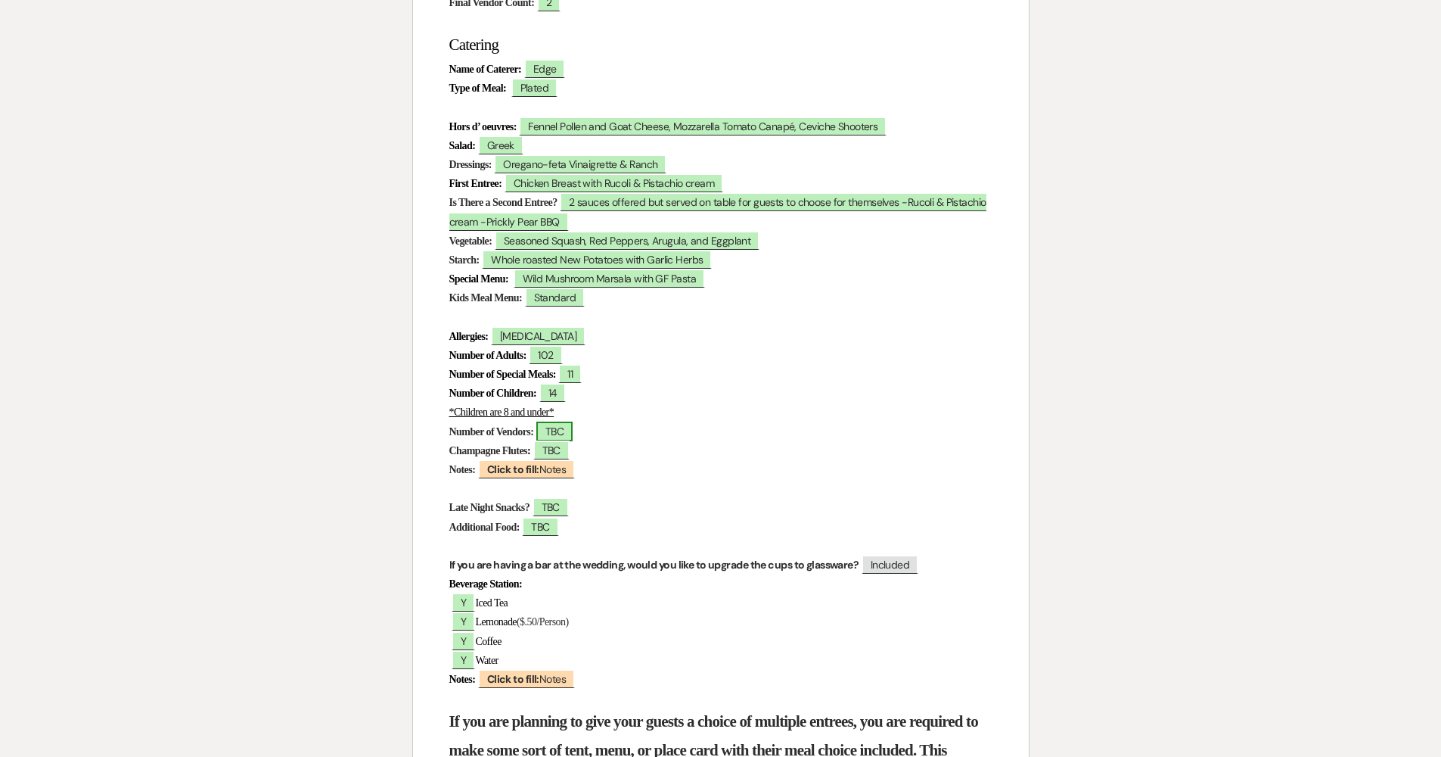
click at [573, 422] on span "TBC" at bounding box center [554, 431] width 36 height 20
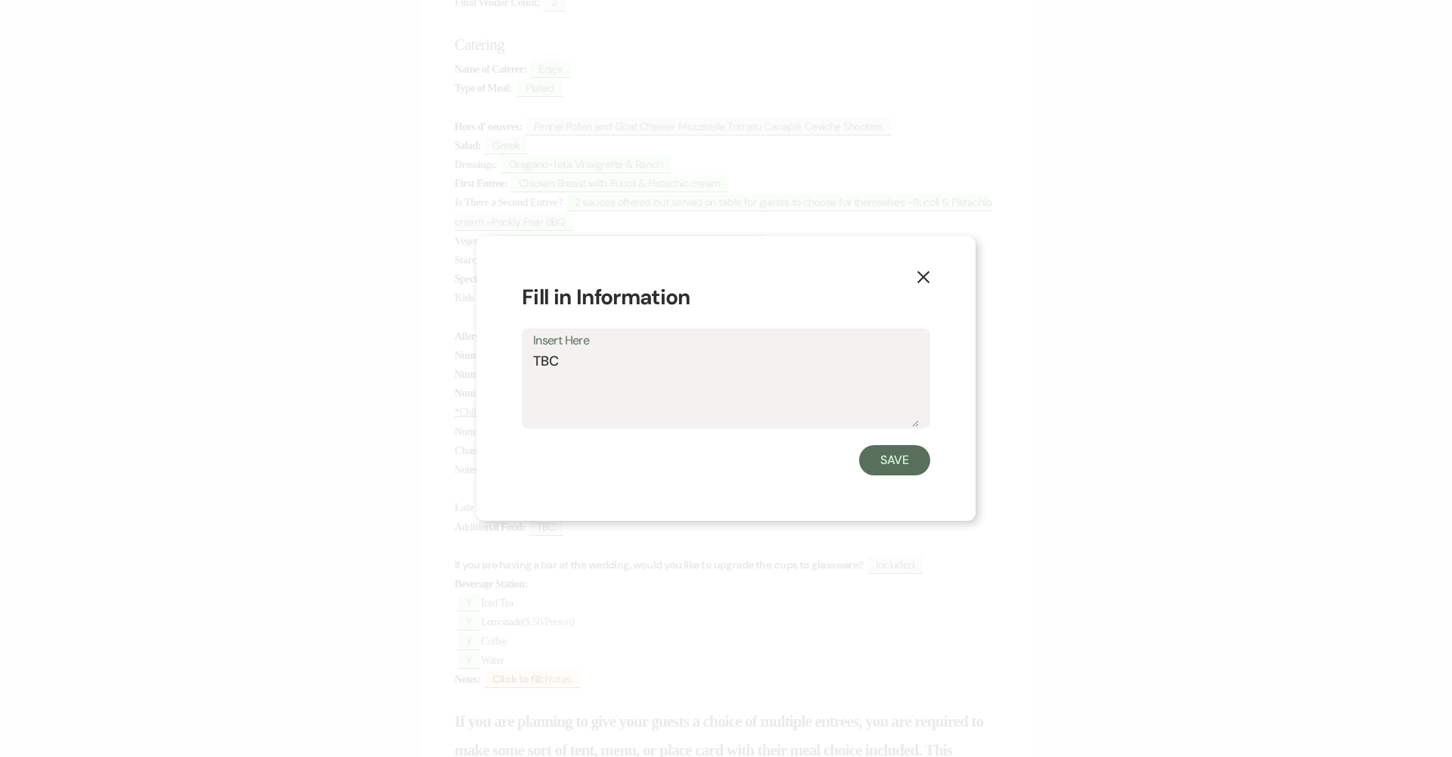
drag, startPoint x: 584, startPoint y: 365, endPoint x: 458, endPoint y: 350, distance: 127.2
click at [458, 350] on div "X Fill in Information Insert Here TBC Save" at bounding box center [726, 378] width 1452 height 757
type textarea "2"
click at [705, 466] on button "Save" at bounding box center [894, 460] width 71 height 30
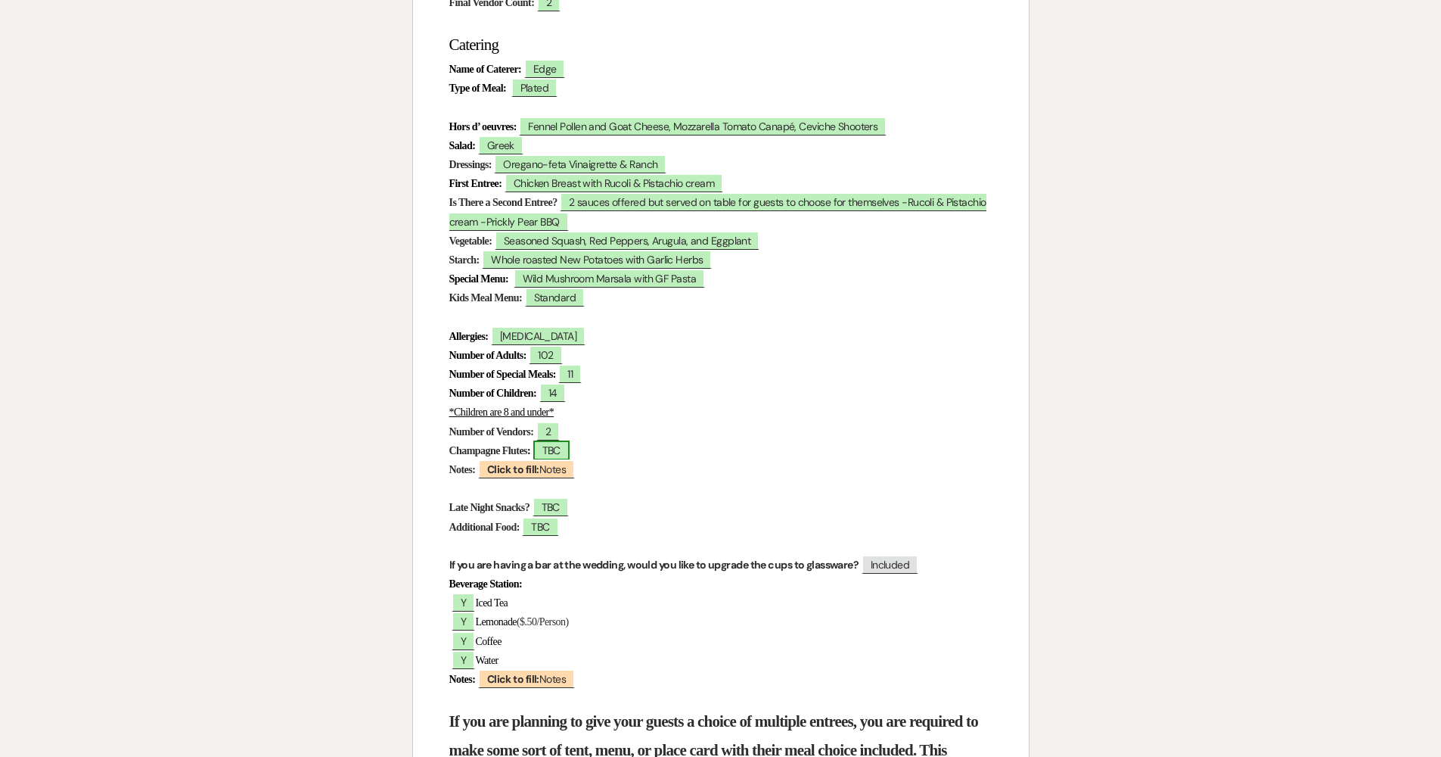
click at [567, 444] on span "TBC" at bounding box center [551, 450] width 36 height 20
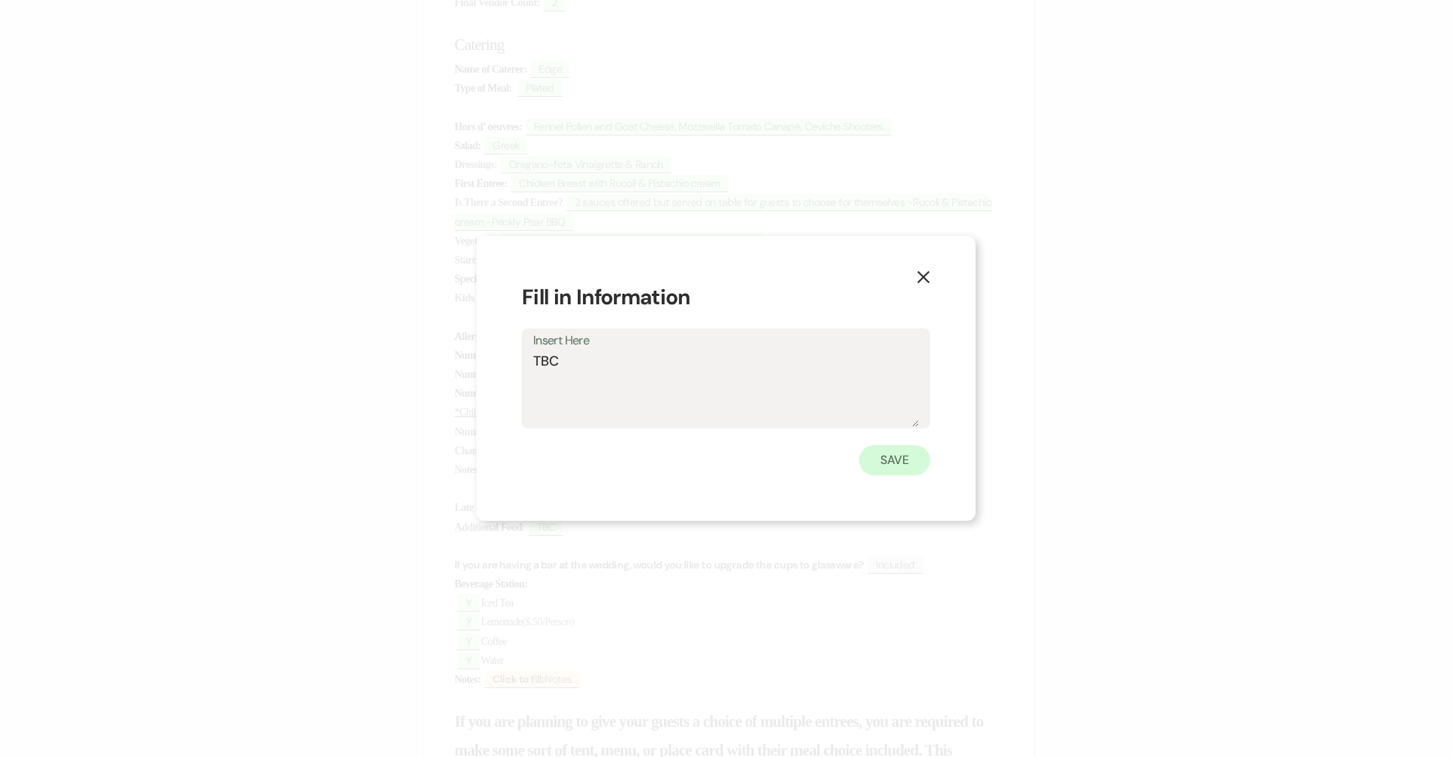
click at [705, 452] on button "Save" at bounding box center [894, 460] width 71 height 30
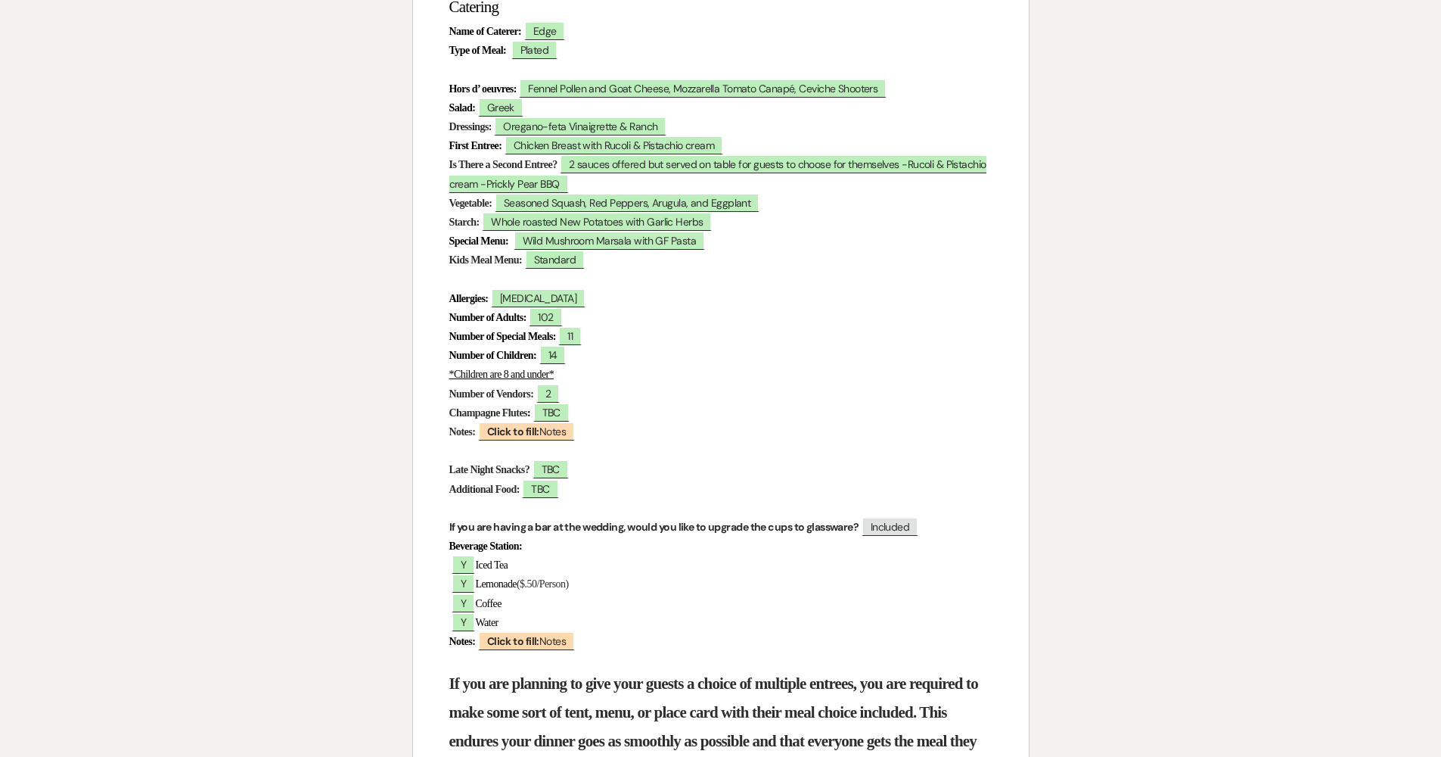
scroll to position [480, 0]
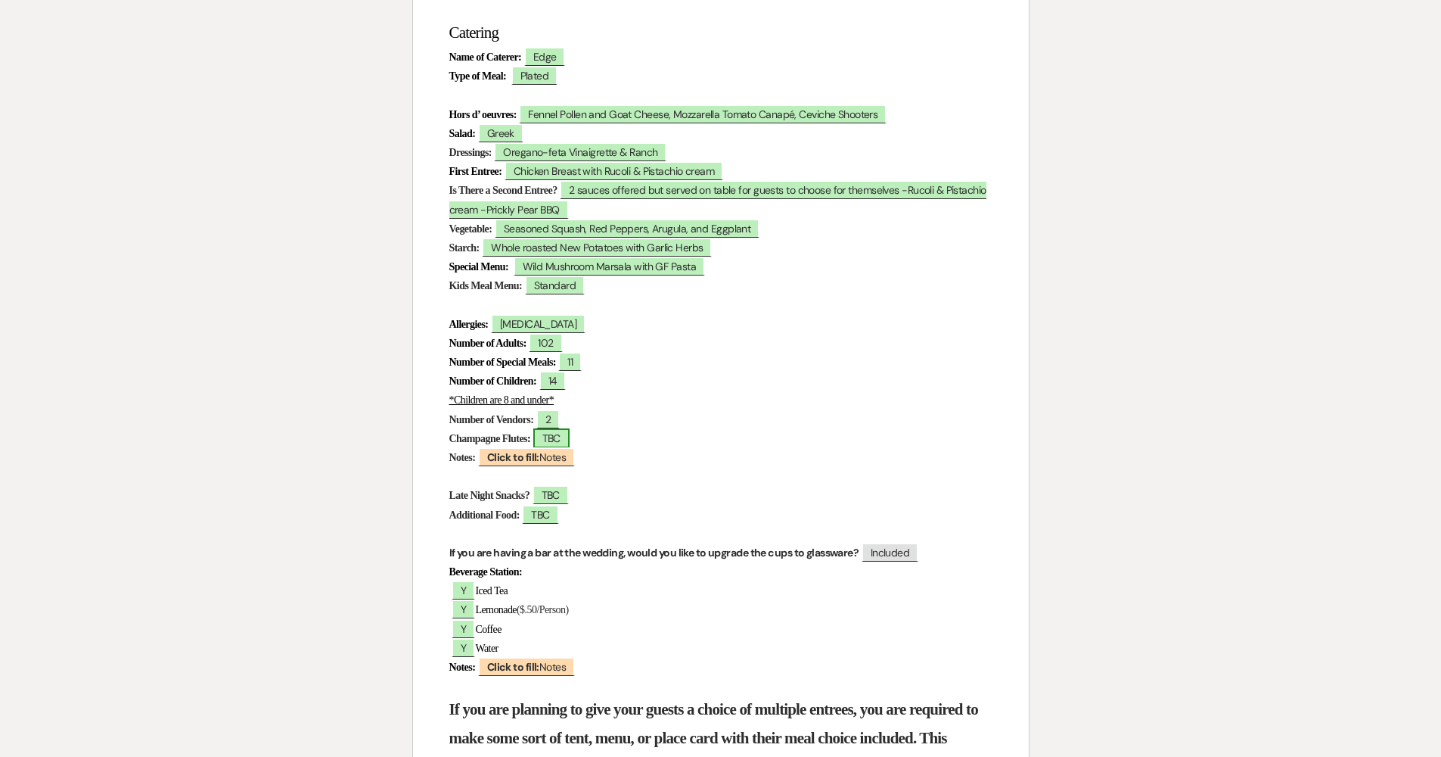
click at [570, 428] on span "TBC" at bounding box center [551, 438] width 36 height 20
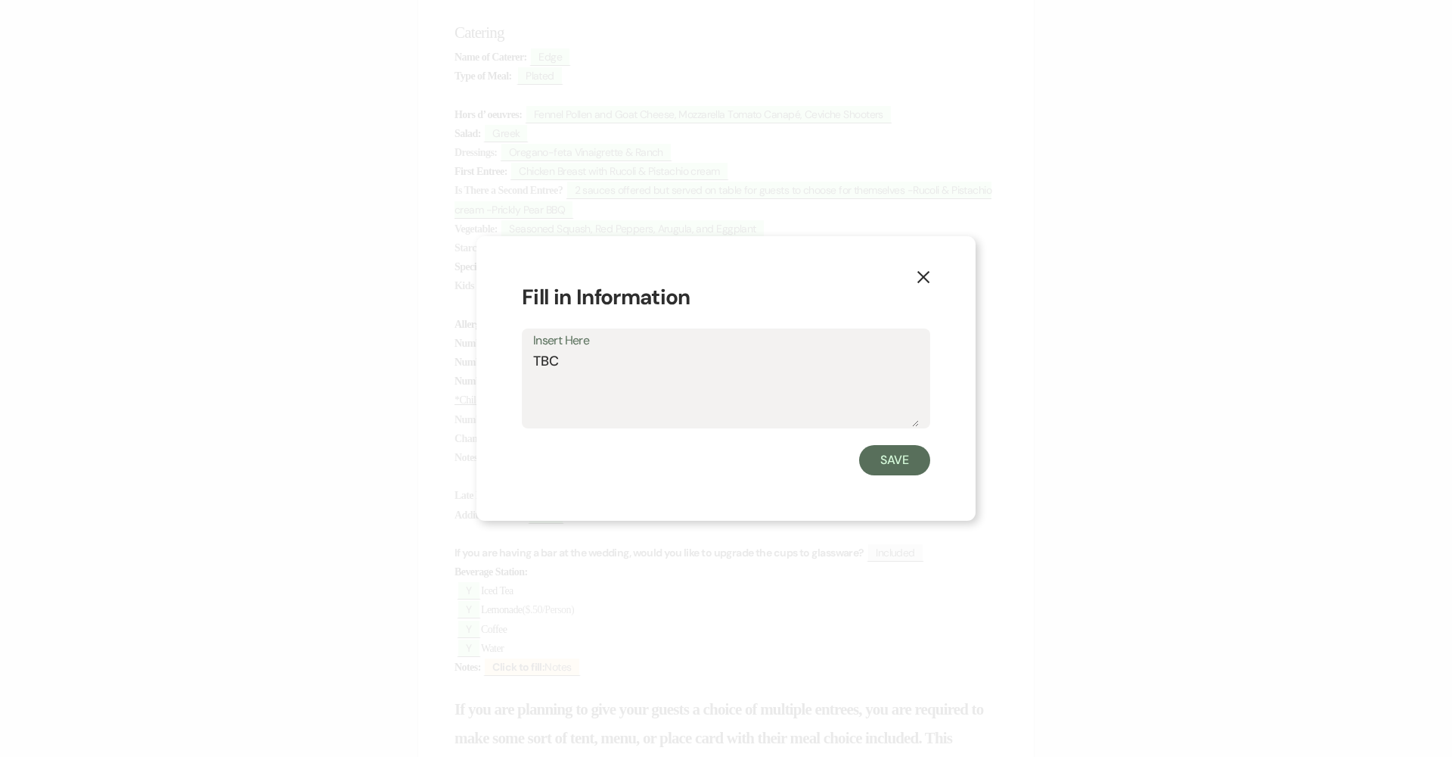
drag, startPoint x: 594, startPoint y: 363, endPoint x: 497, endPoint y: 357, distance: 97.0
click at [498, 357] on div "X Fill in Information Insert Here TBC Save" at bounding box center [726, 378] width 499 height 285
type textarea "e"
type textarea "Yes"
click at [705, 460] on button "Save" at bounding box center [894, 460] width 71 height 30
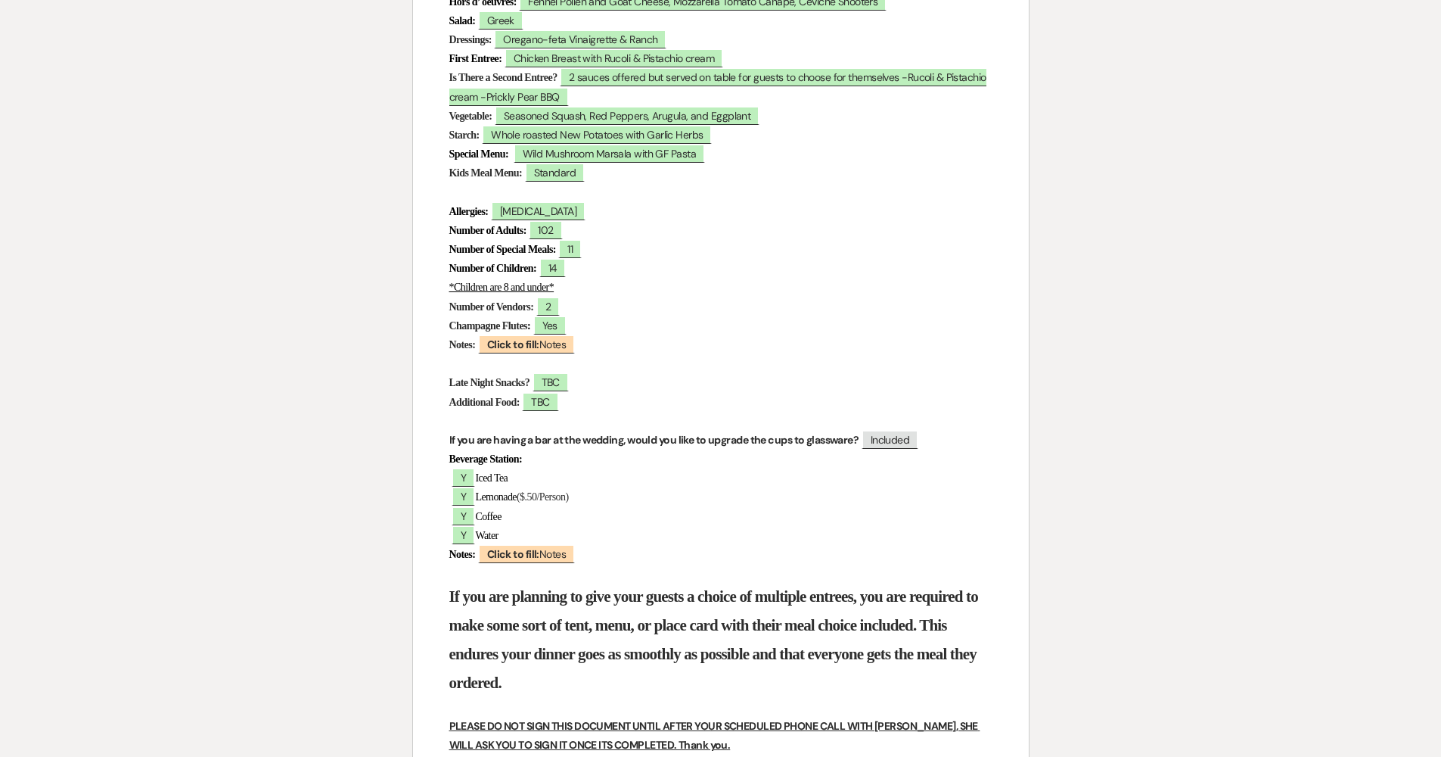
scroll to position [601, 0]
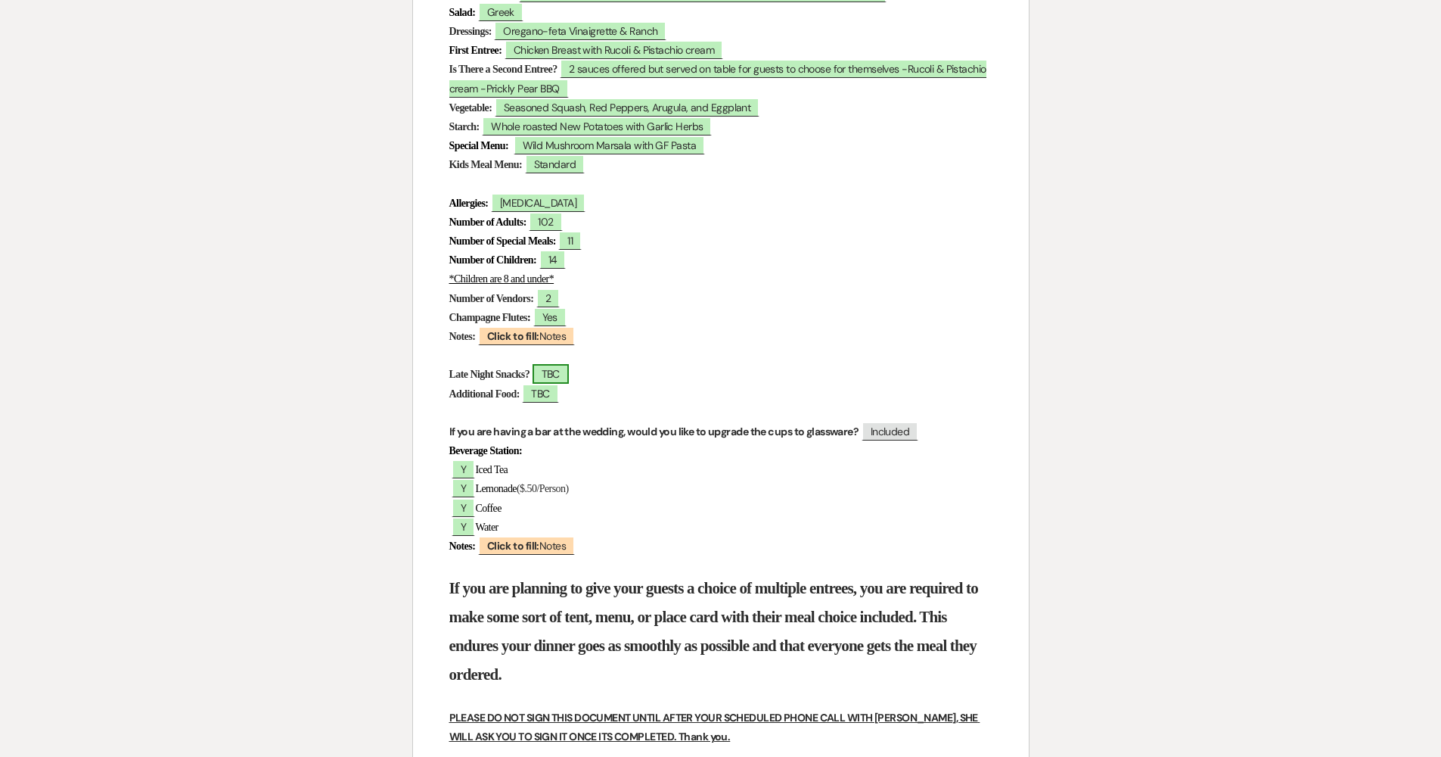
click at [569, 371] on span "TBC" at bounding box center [551, 374] width 36 height 20
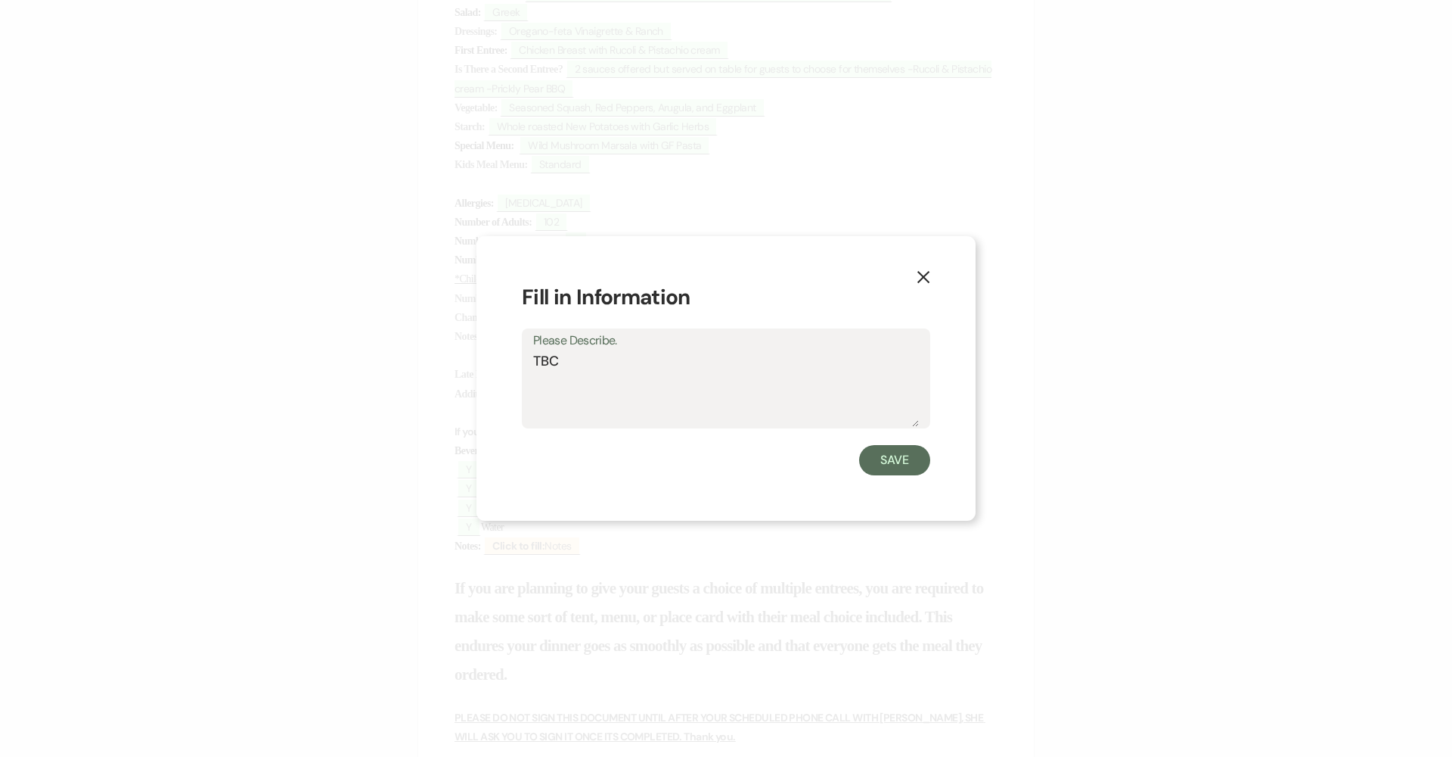
drag, startPoint x: 539, startPoint y: 374, endPoint x: 520, endPoint y: 374, distance: 18.2
click at [520, 374] on div "X Fill in Information Please Describe. TBC Save" at bounding box center [726, 378] width 499 height 285
drag, startPoint x: 550, startPoint y: 360, endPoint x: 496, endPoint y: 362, distance: 53.7
click at [498, 362] on div "X Fill in Information Please Describe. TBC Save" at bounding box center [726, 378] width 499 height 285
type textarea "None"
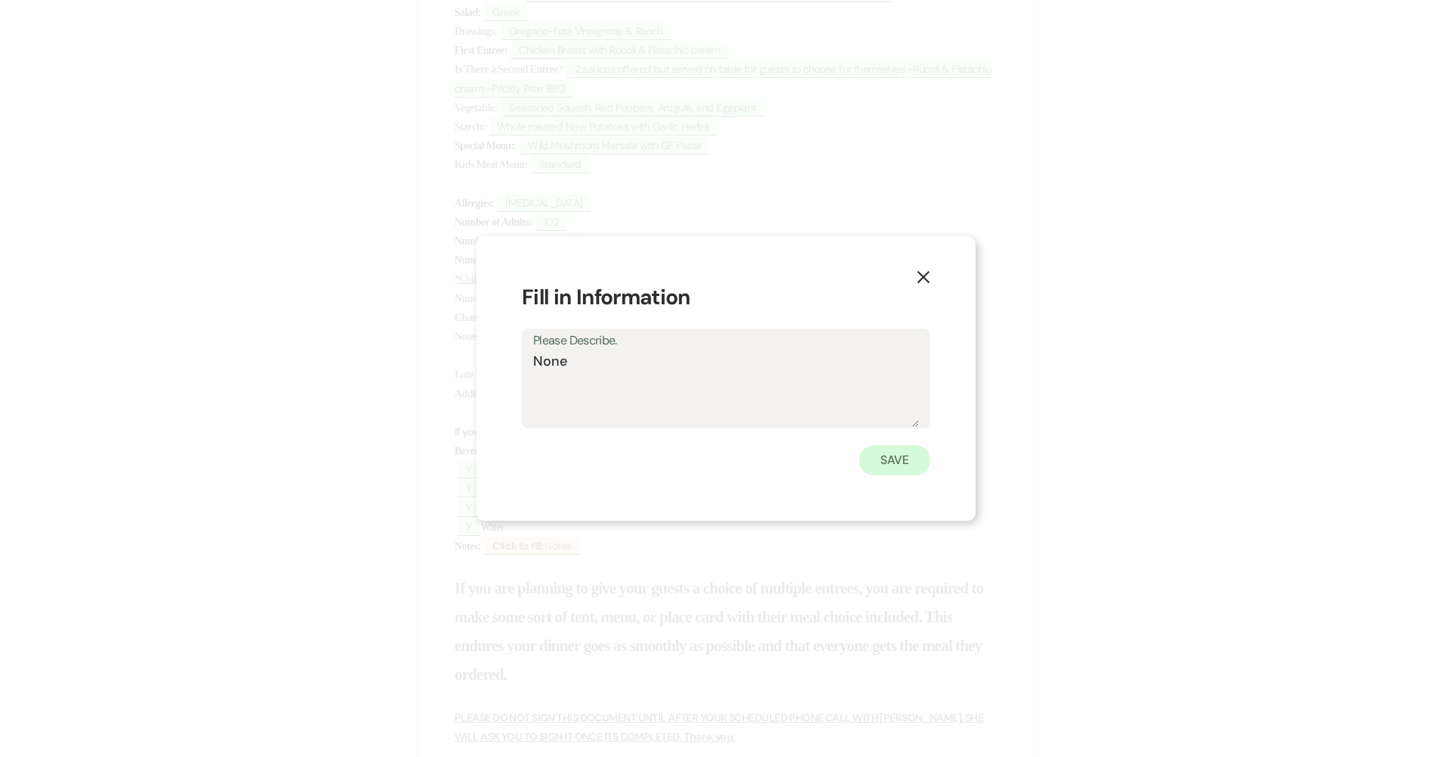
click at [705, 469] on button "Save" at bounding box center [894, 460] width 71 height 30
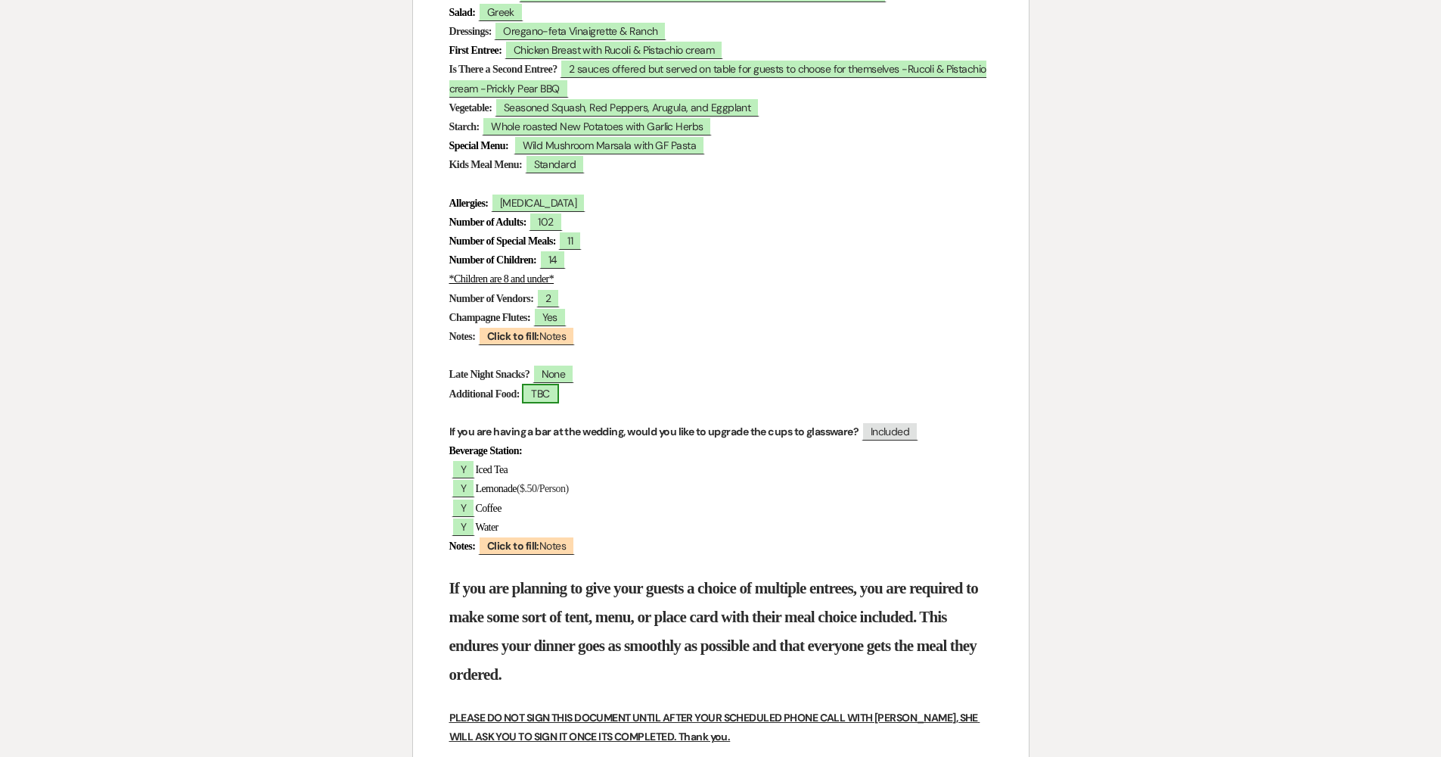
click at [555, 390] on span "TBC" at bounding box center [540, 394] width 36 height 20
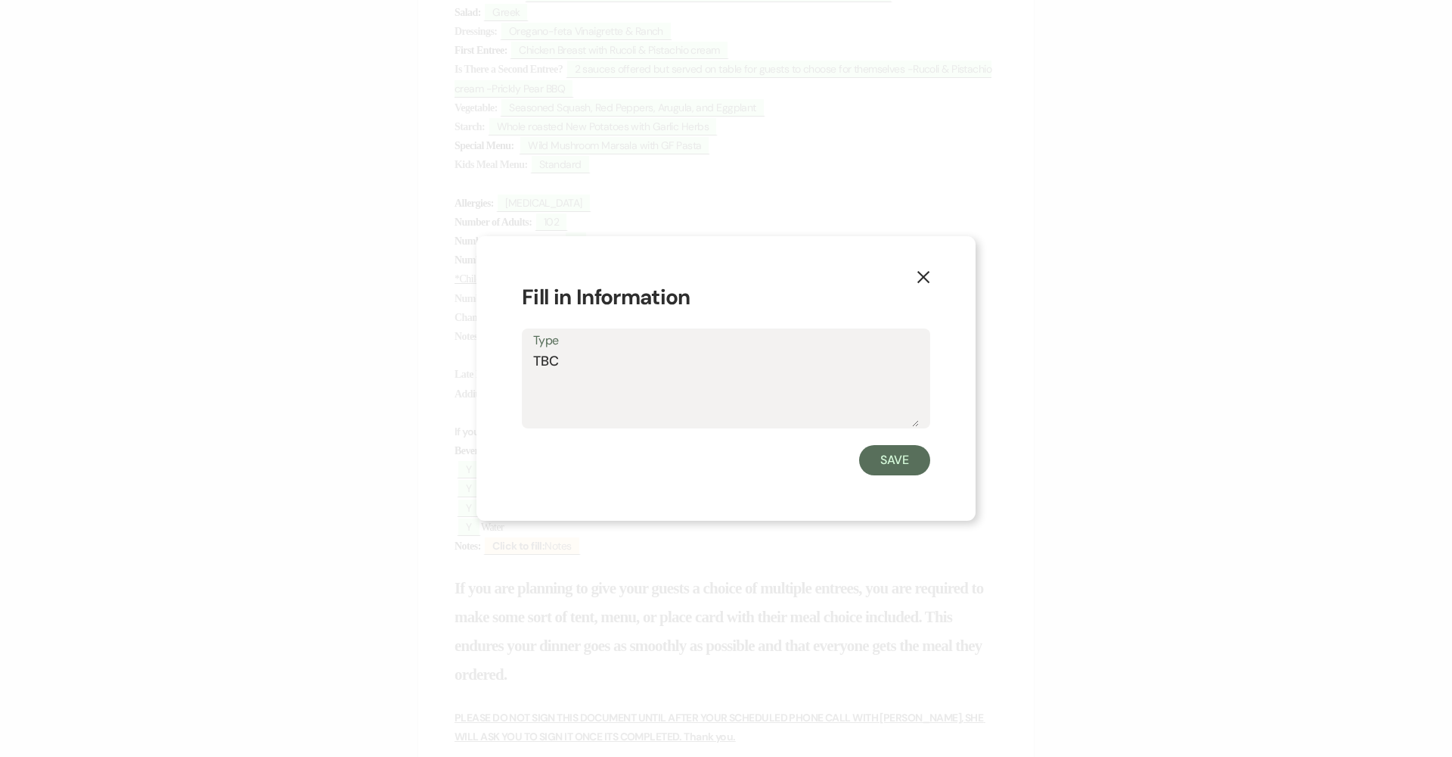
drag, startPoint x: 546, startPoint y: 367, endPoint x: 480, endPoint y: 363, distance: 65.9
click at [480, 363] on div "X Fill in Information Type TBC Save" at bounding box center [726, 378] width 499 height 285
type textarea "None"
click at [705, 461] on button "Save" at bounding box center [894, 460] width 71 height 30
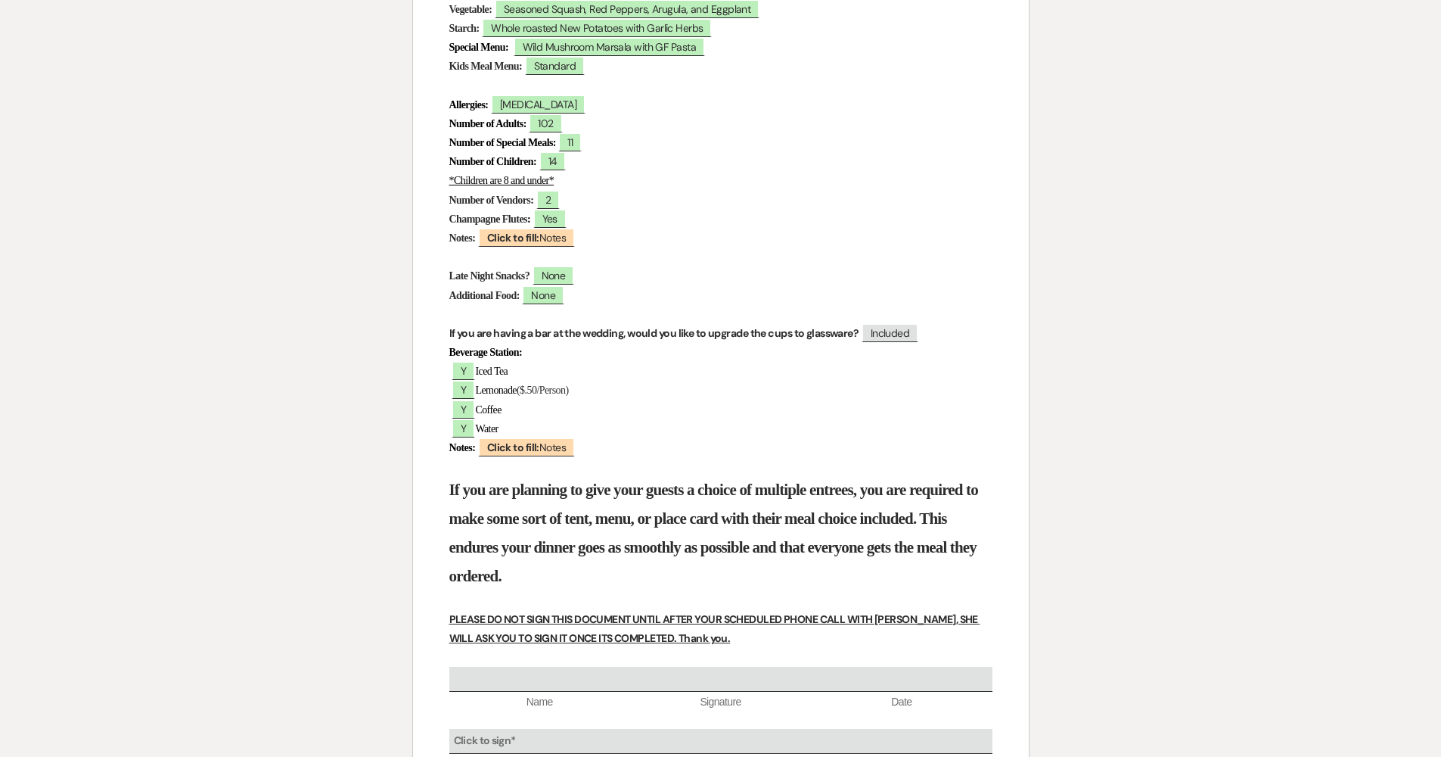
scroll to position [702, 0]
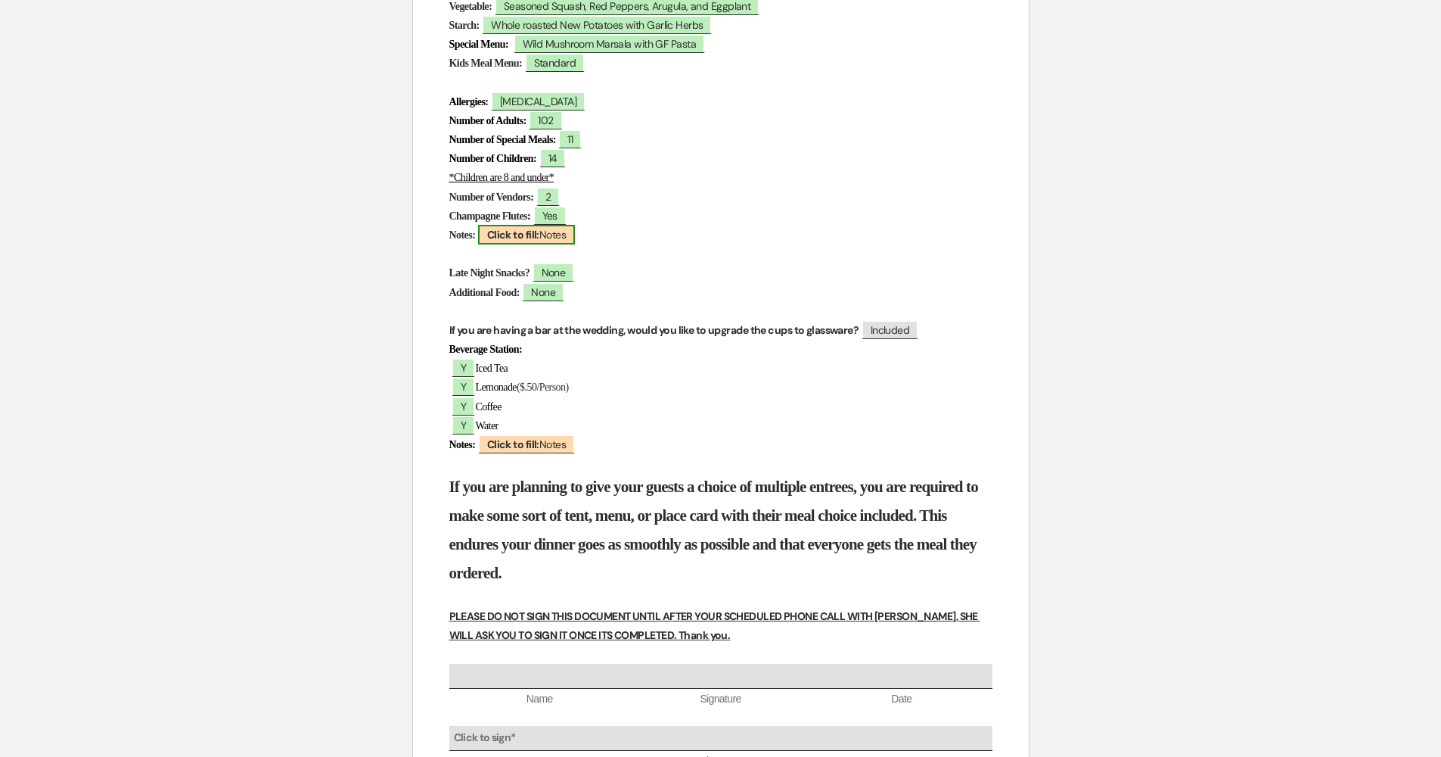
click at [538, 229] on b "Click to fill:" at bounding box center [513, 235] width 52 height 14
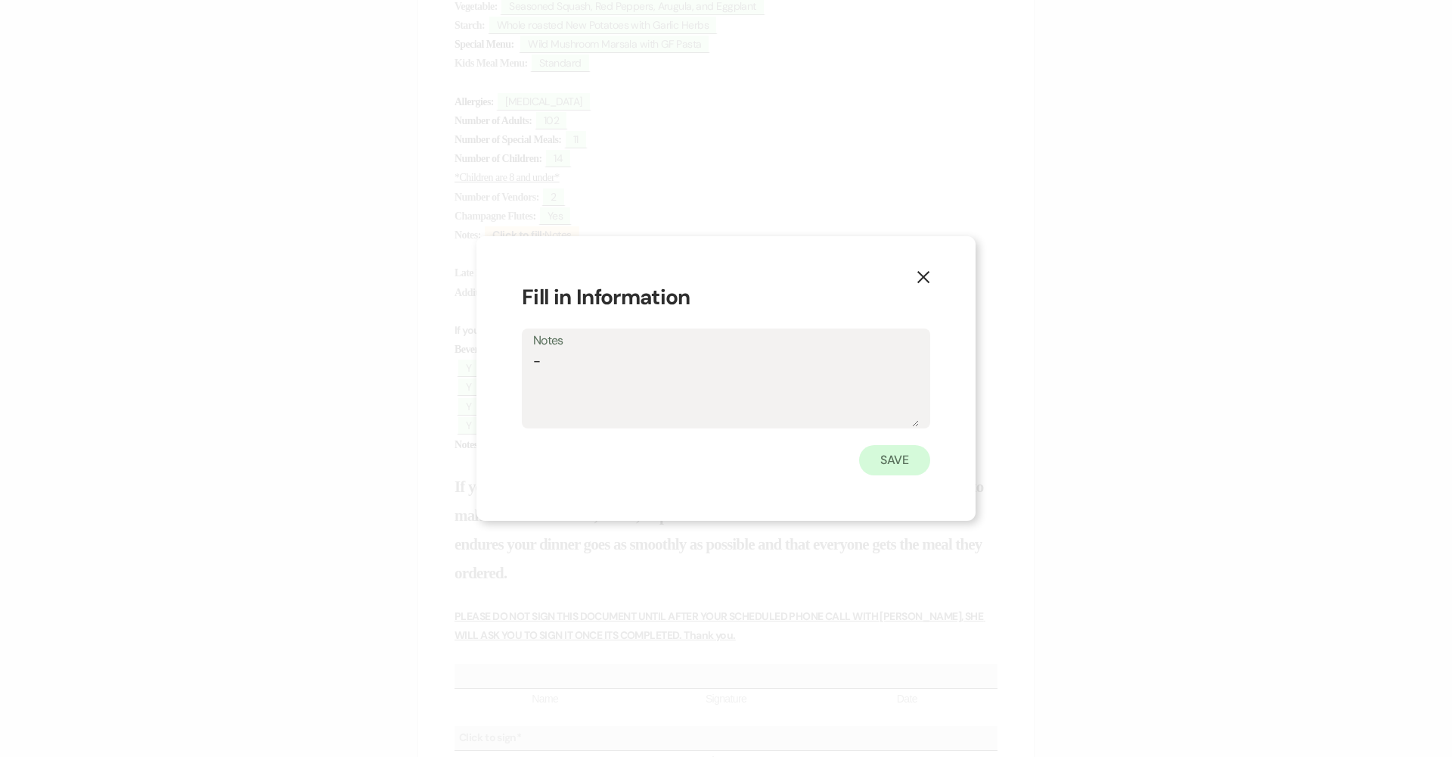
type textarea "-"
click at [705, 463] on button "Save" at bounding box center [894, 460] width 71 height 30
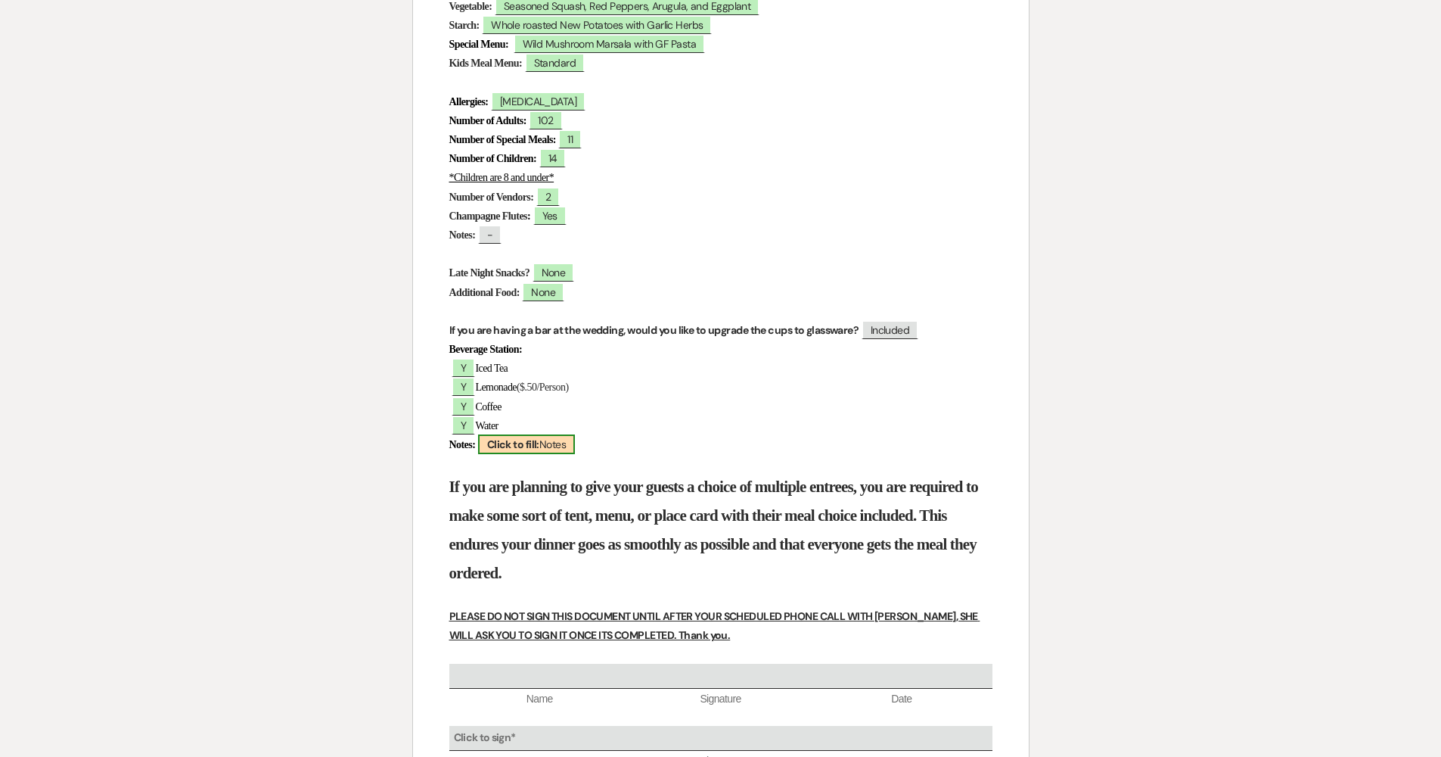
click at [570, 440] on span "Click to fill: Notes" at bounding box center [526, 444] width 97 height 20
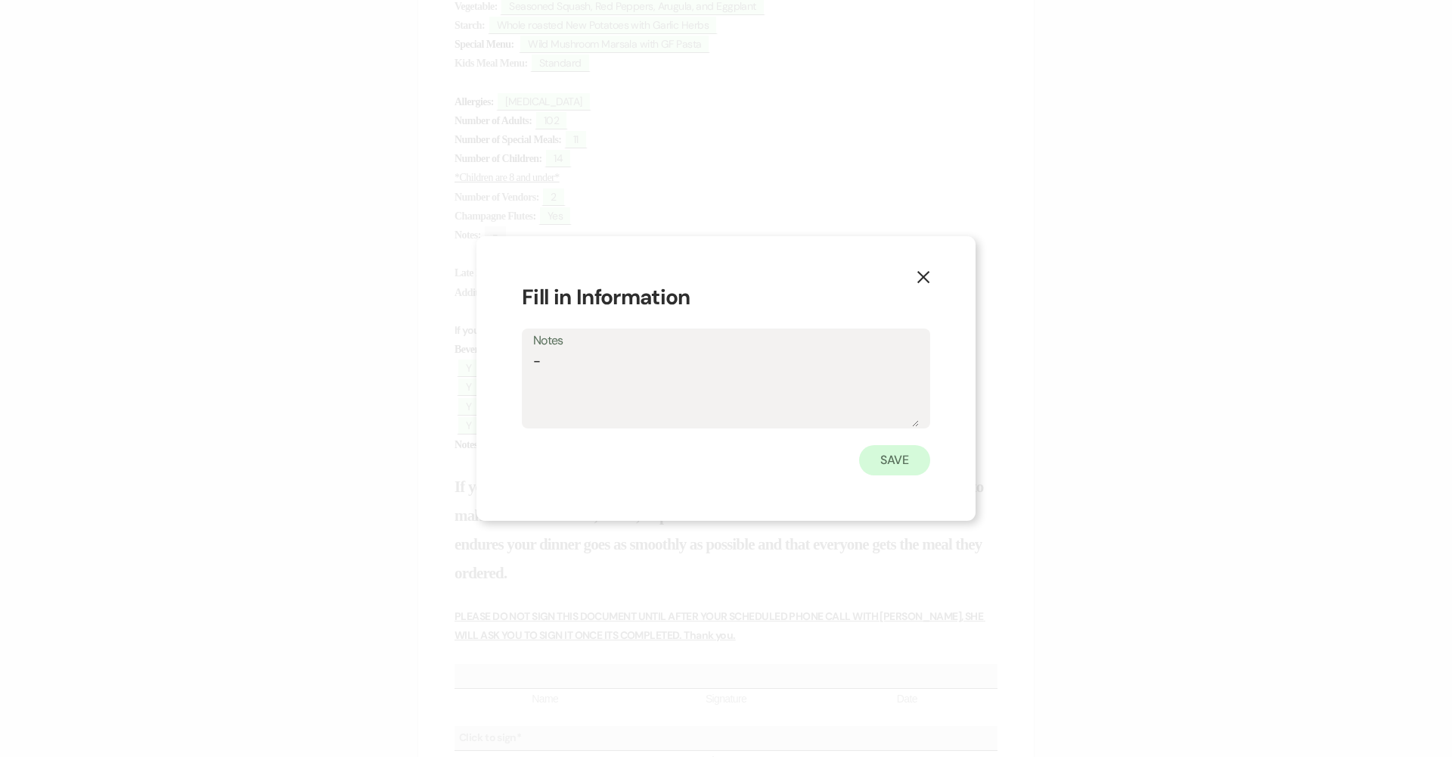
type textarea "-"
click at [705, 455] on button "Save" at bounding box center [894, 460] width 71 height 30
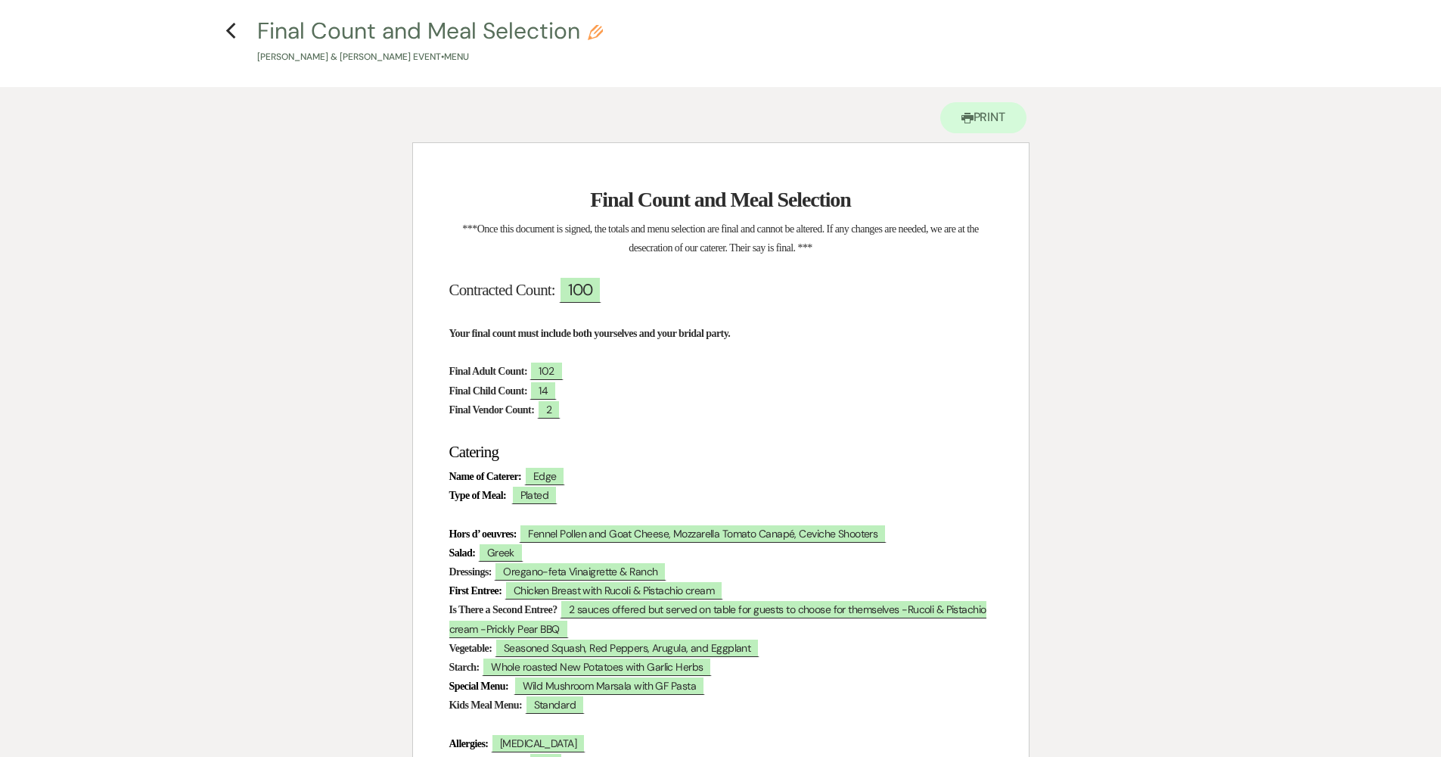
scroll to position [29, 0]
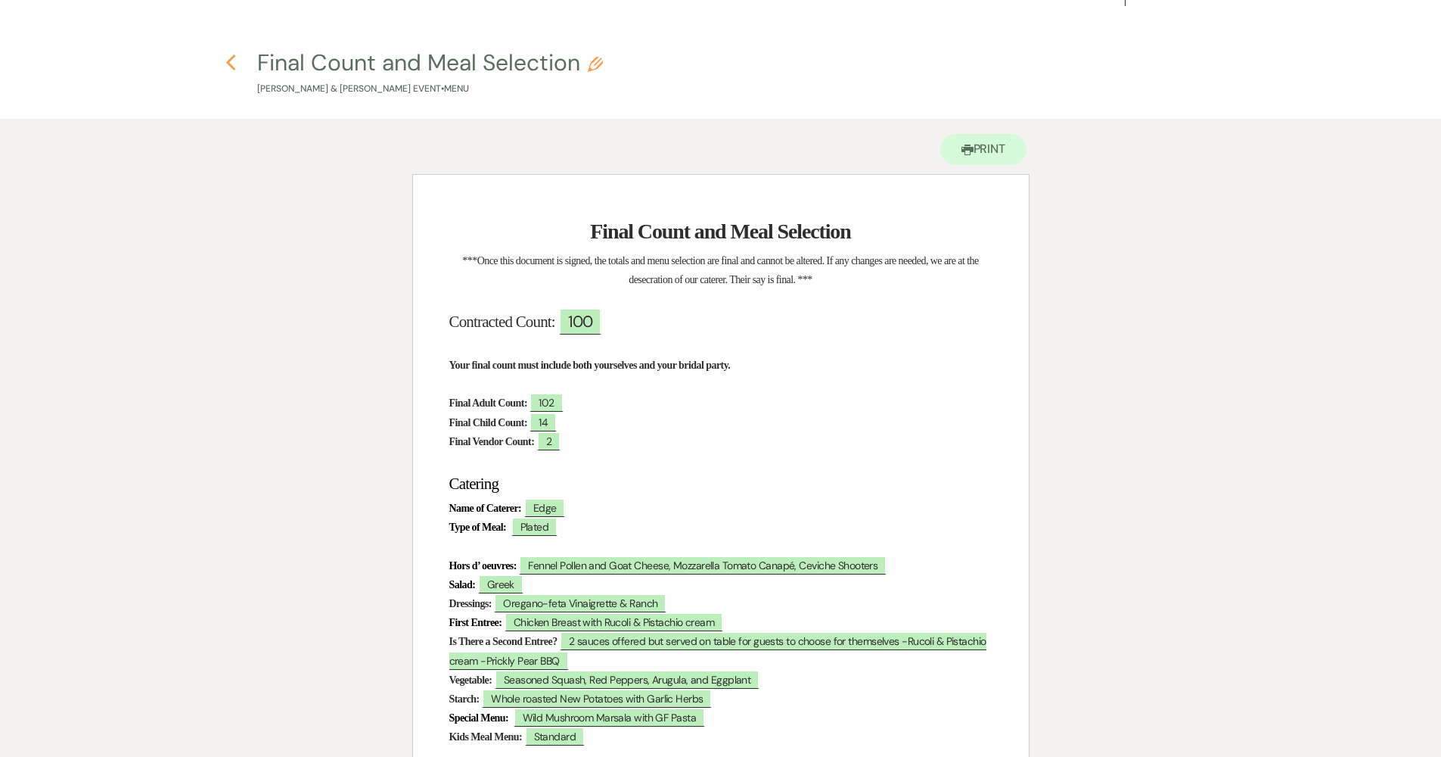
click at [230, 57] on icon "Previous" at bounding box center [230, 63] width 11 height 18
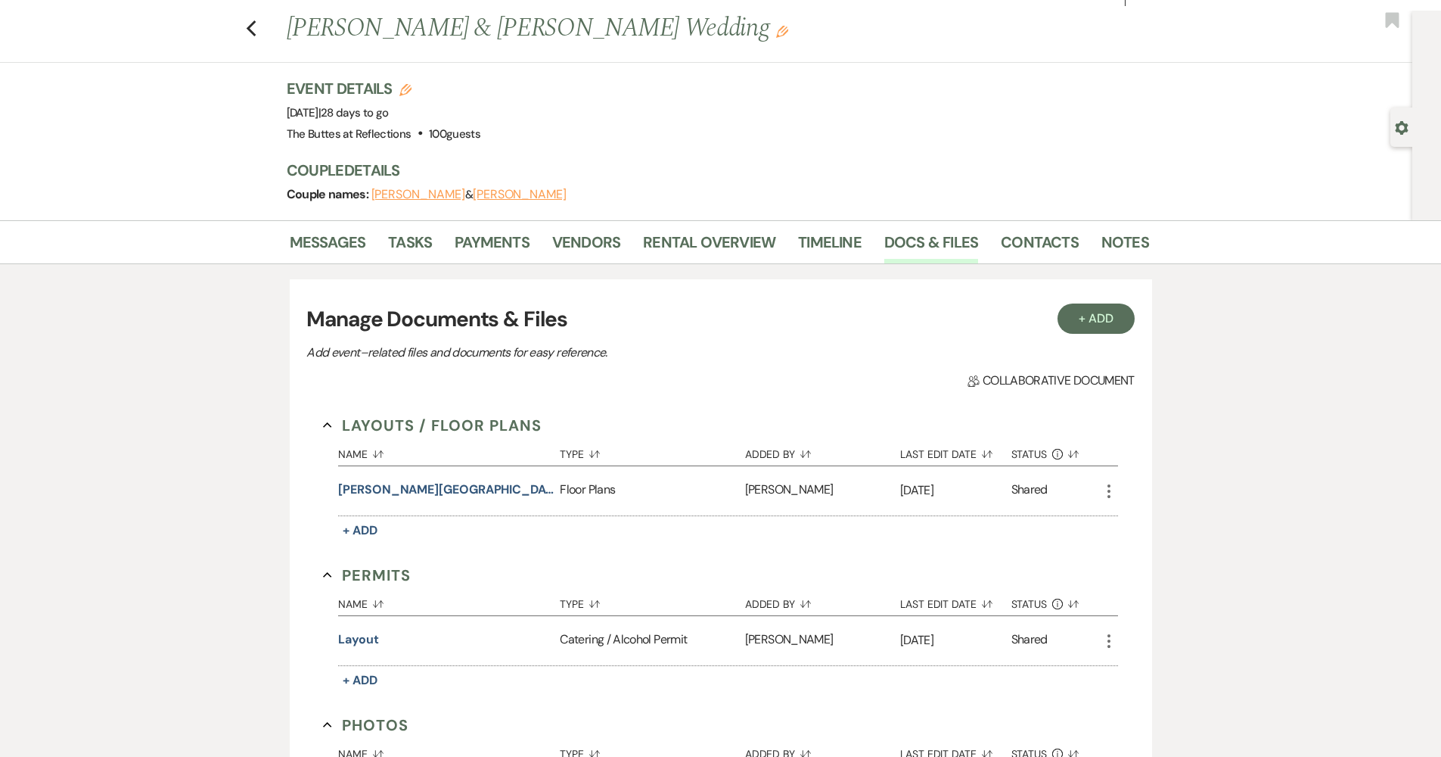
scroll to position [1134, 0]
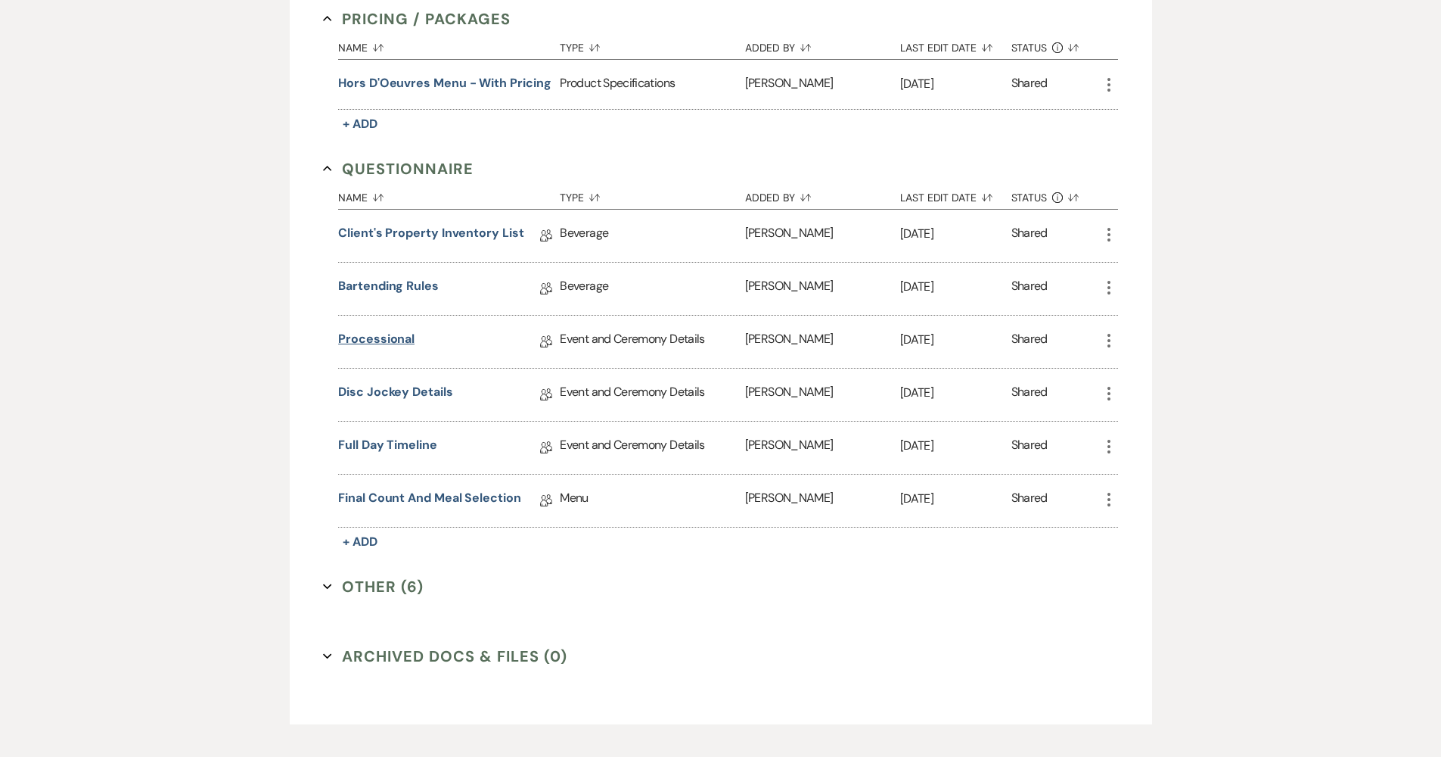
click at [402, 331] on link "Processional" at bounding box center [376, 341] width 76 height 23
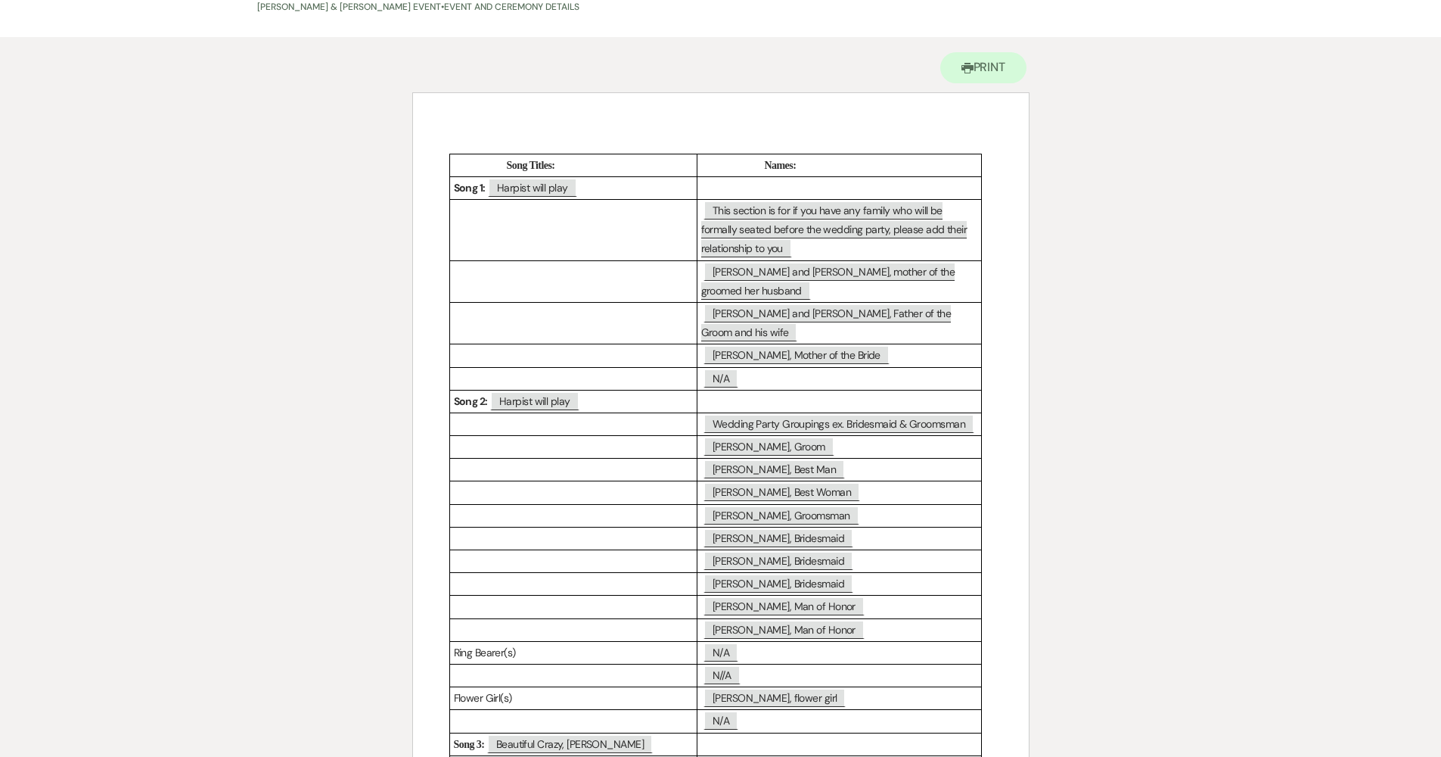
scroll to position [124, 0]
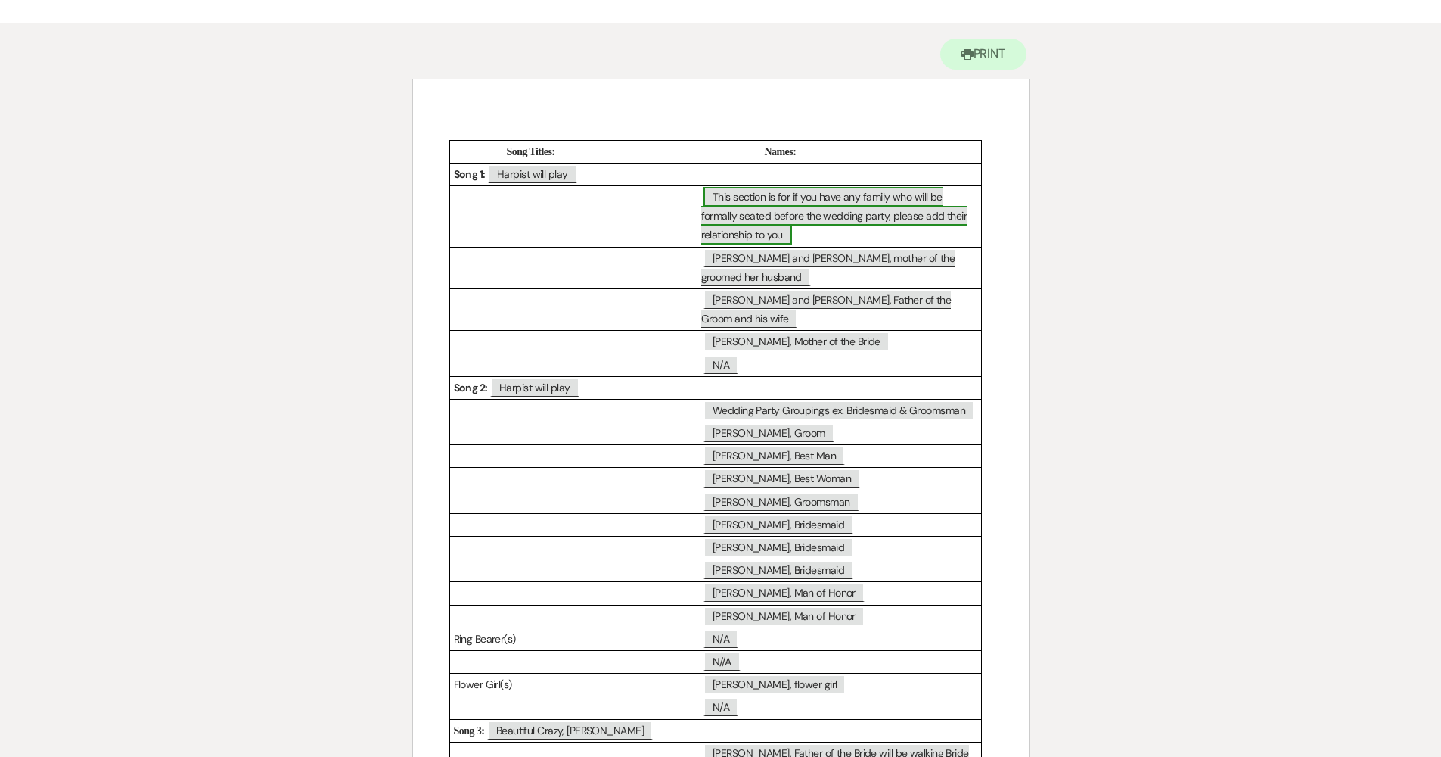
click at [705, 228] on span "This section is for if you have any family who will be formally seated before t…" at bounding box center [834, 215] width 266 height 57
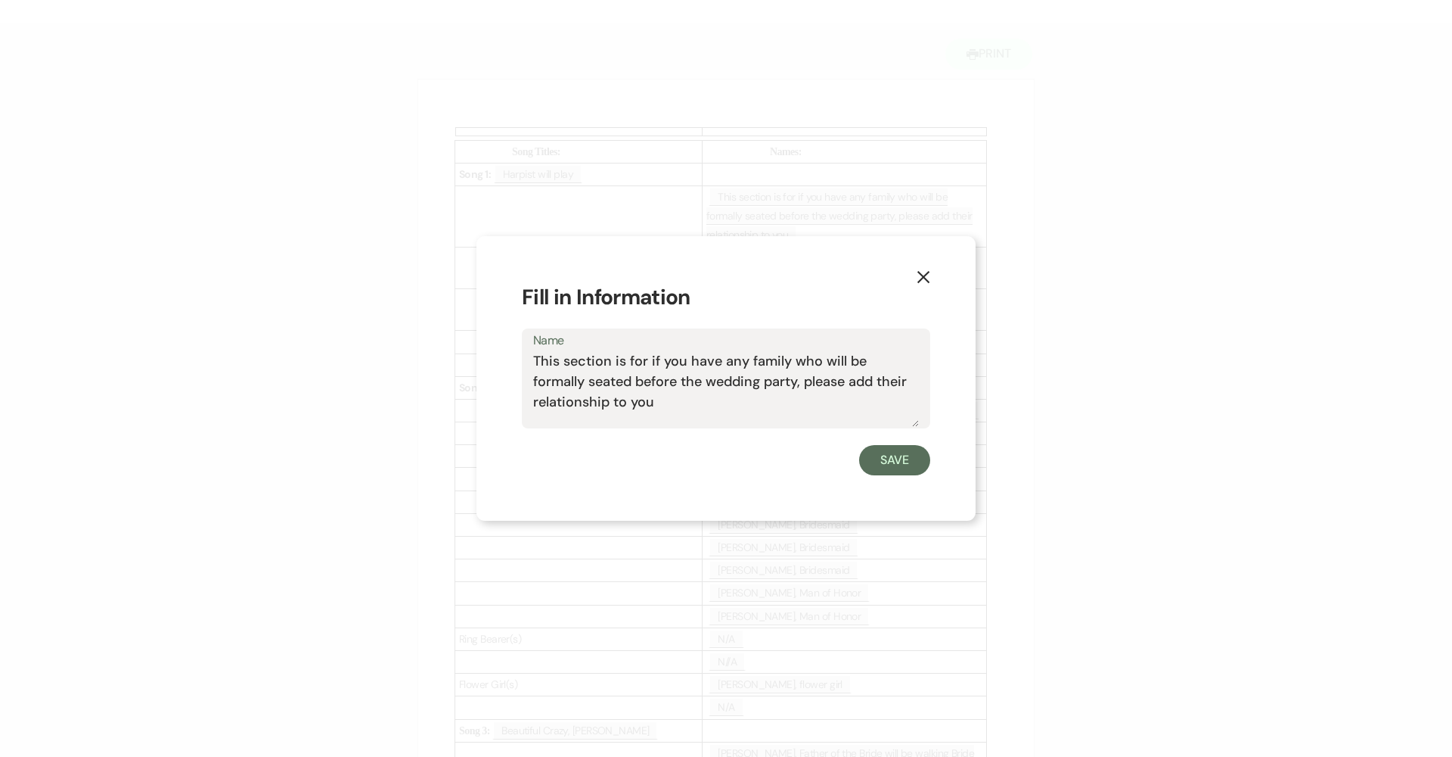
drag, startPoint x: 679, startPoint y: 407, endPoint x: 494, endPoint y: 356, distance: 192.2
click at [494, 356] on div "X Fill in Information Name This section is for if you have any family who will …" at bounding box center [726, 378] width 499 height 285
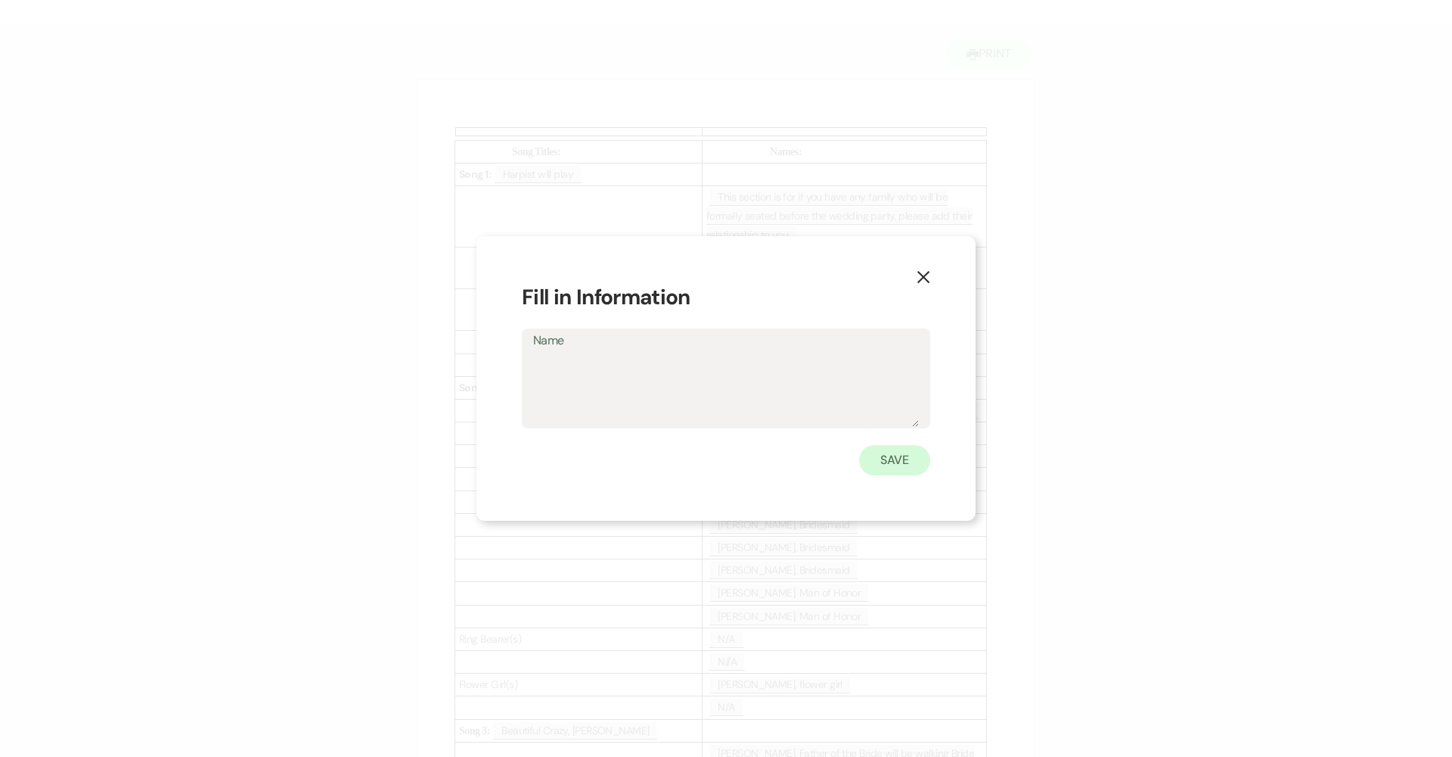
click at [705, 453] on button "Save" at bounding box center [894, 460] width 71 height 30
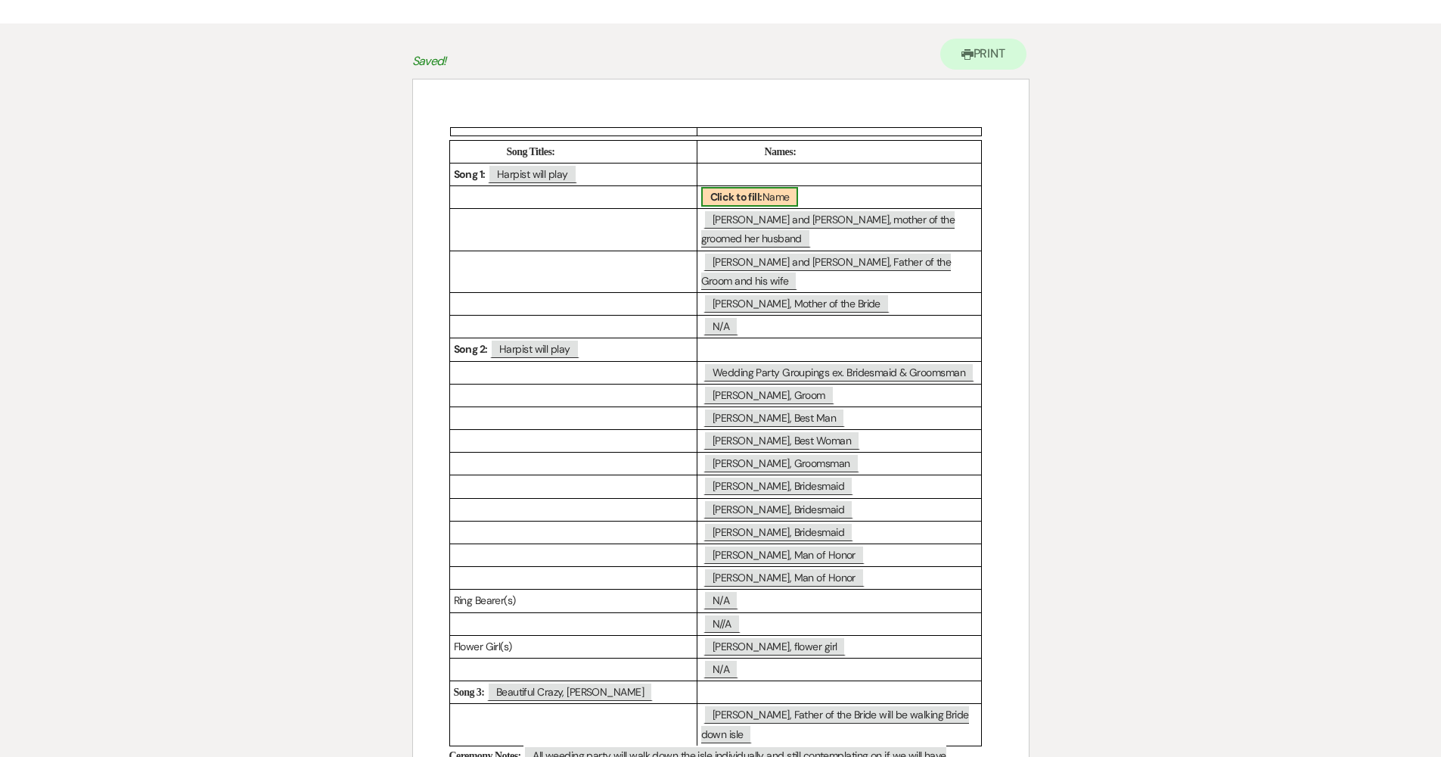
click at [705, 195] on b "Click to fill:" at bounding box center [736, 197] width 52 height 14
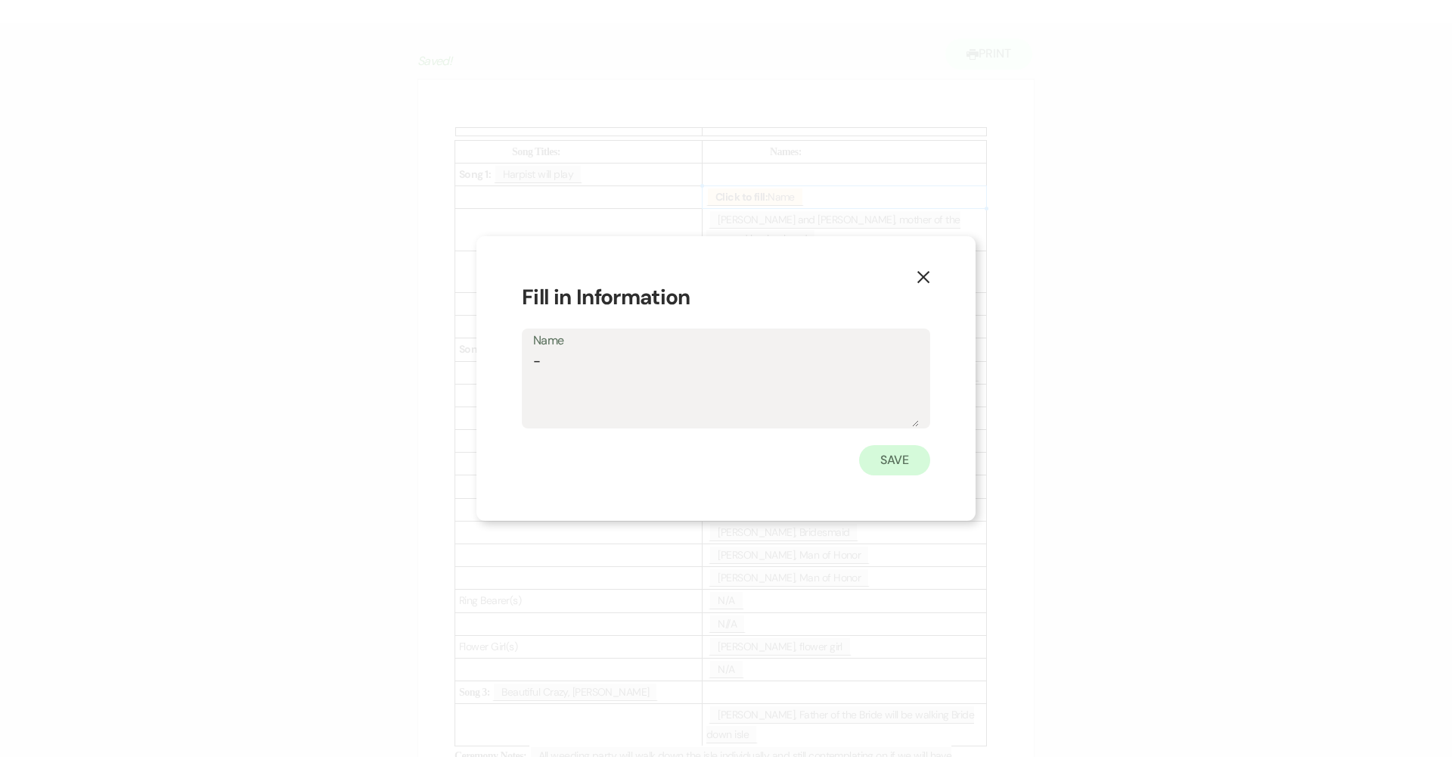
type textarea "-"
click at [705, 446] on button "Save" at bounding box center [894, 460] width 71 height 30
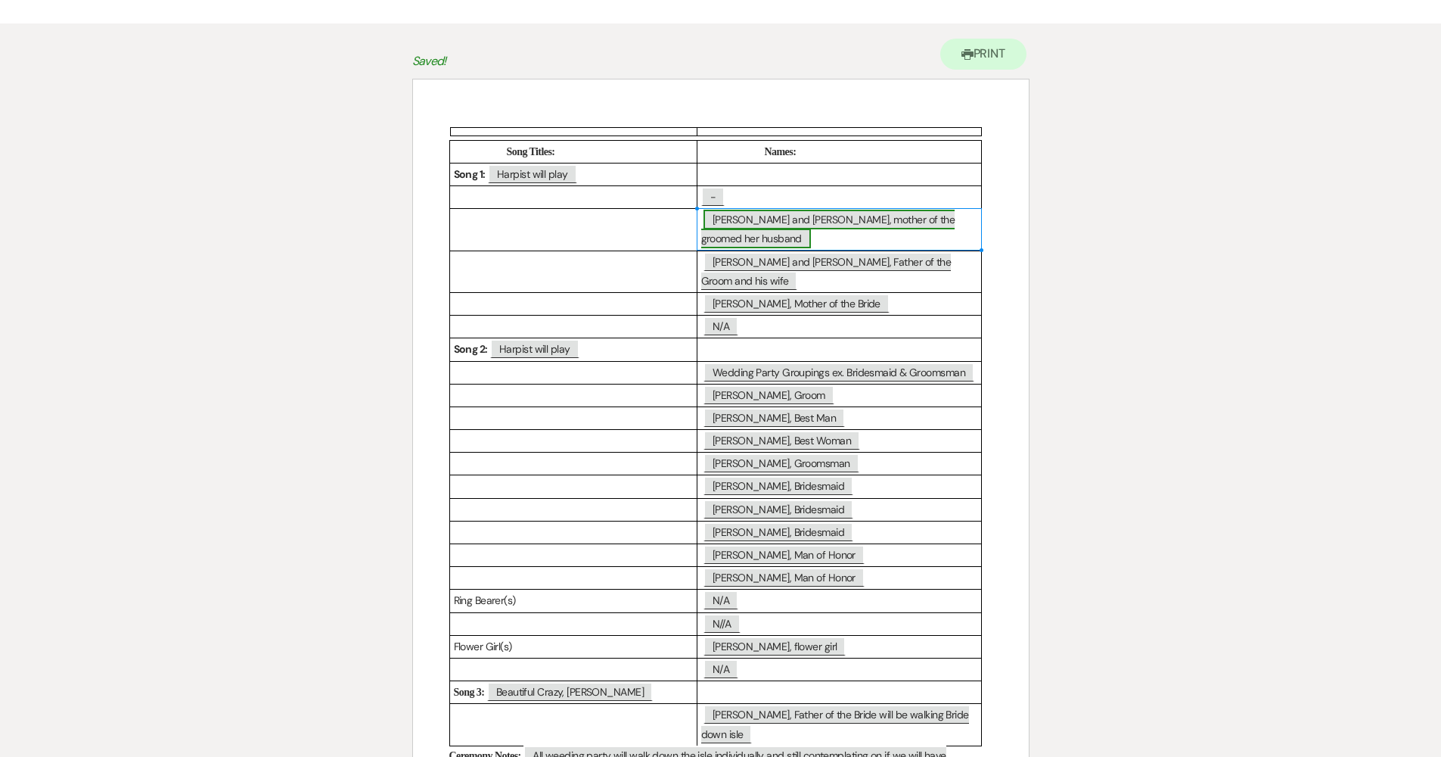
click at [705, 235] on span "Sherri and Mark Rininger, mother of the groomed her husband" at bounding box center [828, 229] width 254 height 39
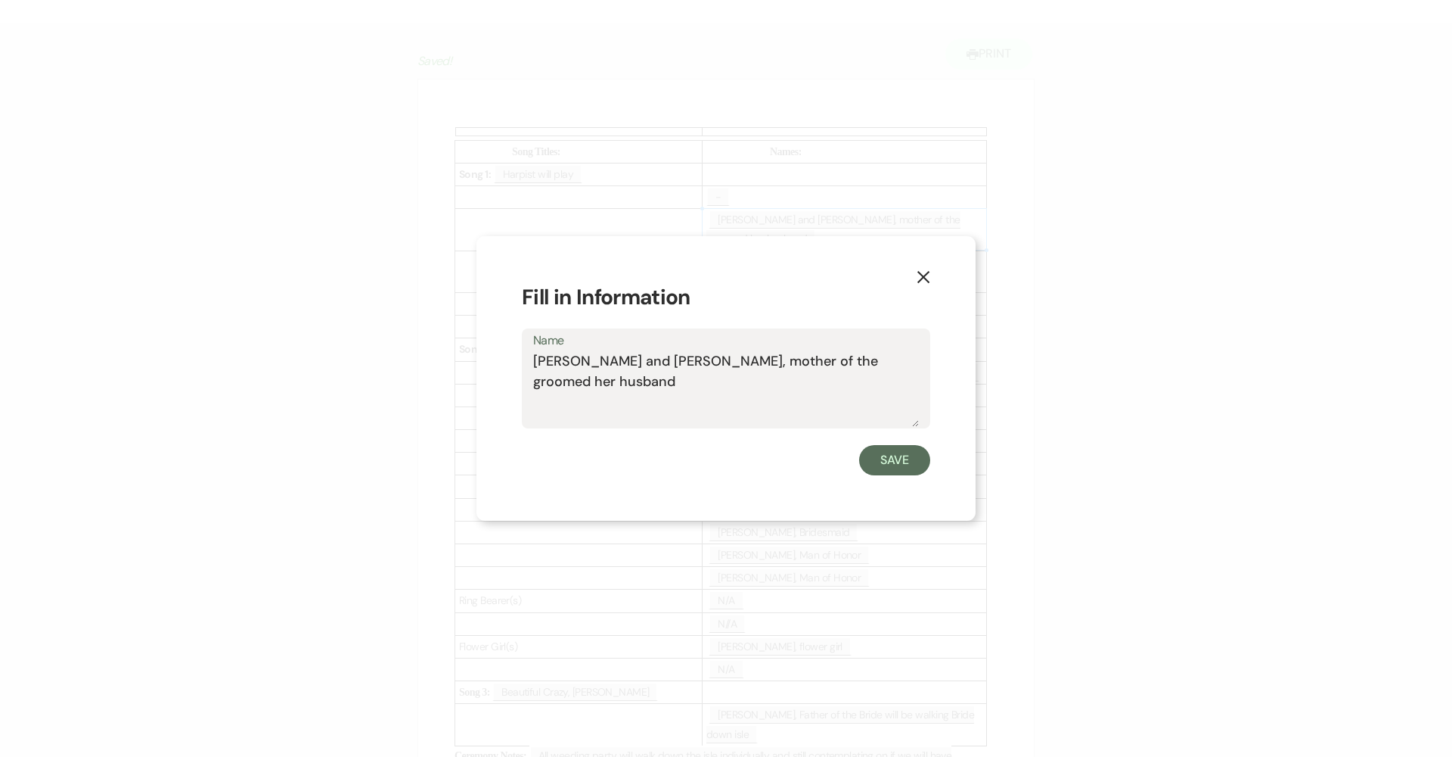
drag, startPoint x: 630, startPoint y: 378, endPoint x: 477, endPoint y: 357, distance: 154.3
click at [477, 357] on div "X Fill in Information Name Sherri and Mark Rininger, mother of the groomed her …" at bounding box center [726, 378] width 499 height 285
type textarea "-"
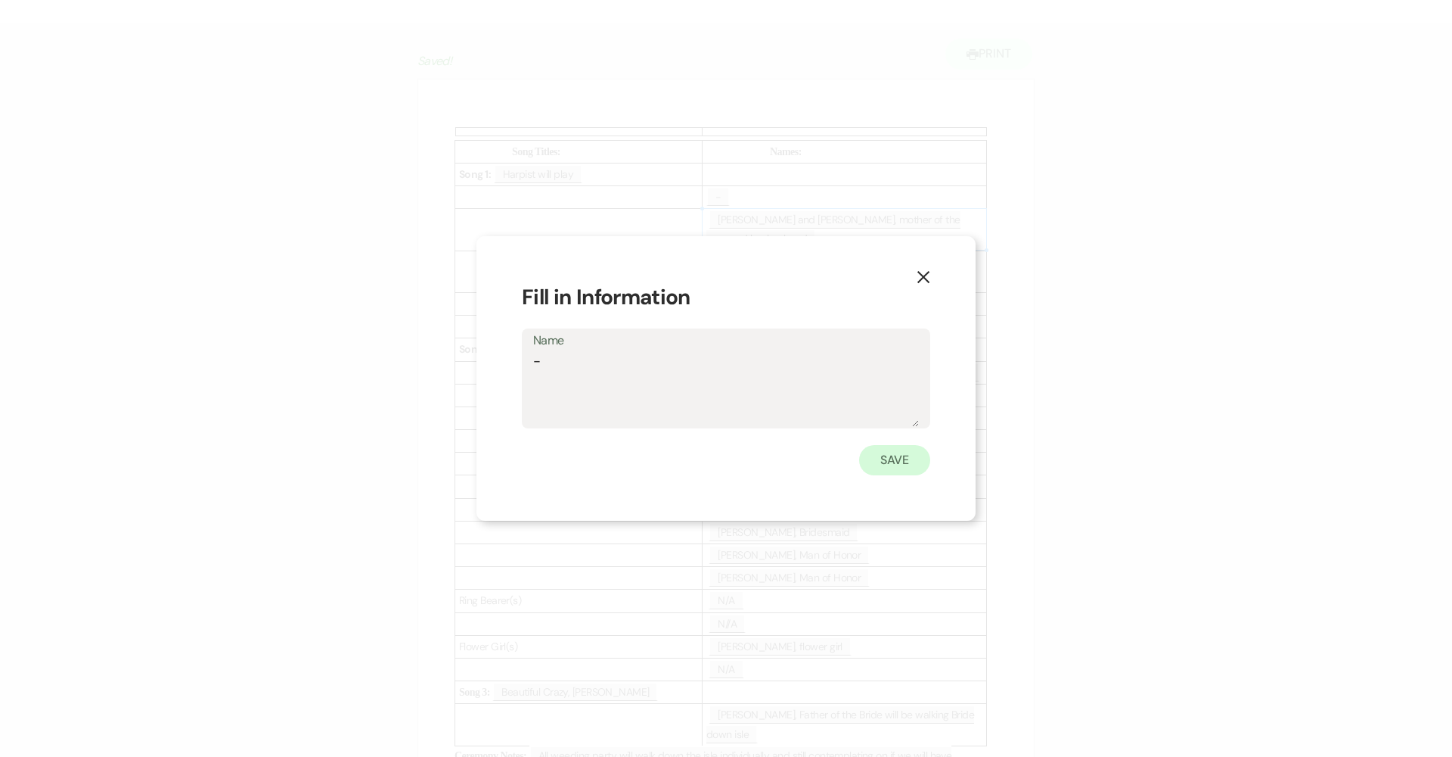
drag, startPoint x: 987, startPoint y: 480, endPoint x: 926, endPoint y: 465, distance: 62.9
click at [705, 479] on div "X Fill in Information Name - Save" at bounding box center [726, 378] width 1452 height 757
click at [705, 463] on button "Save" at bounding box center [894, 460] width 71 height 30
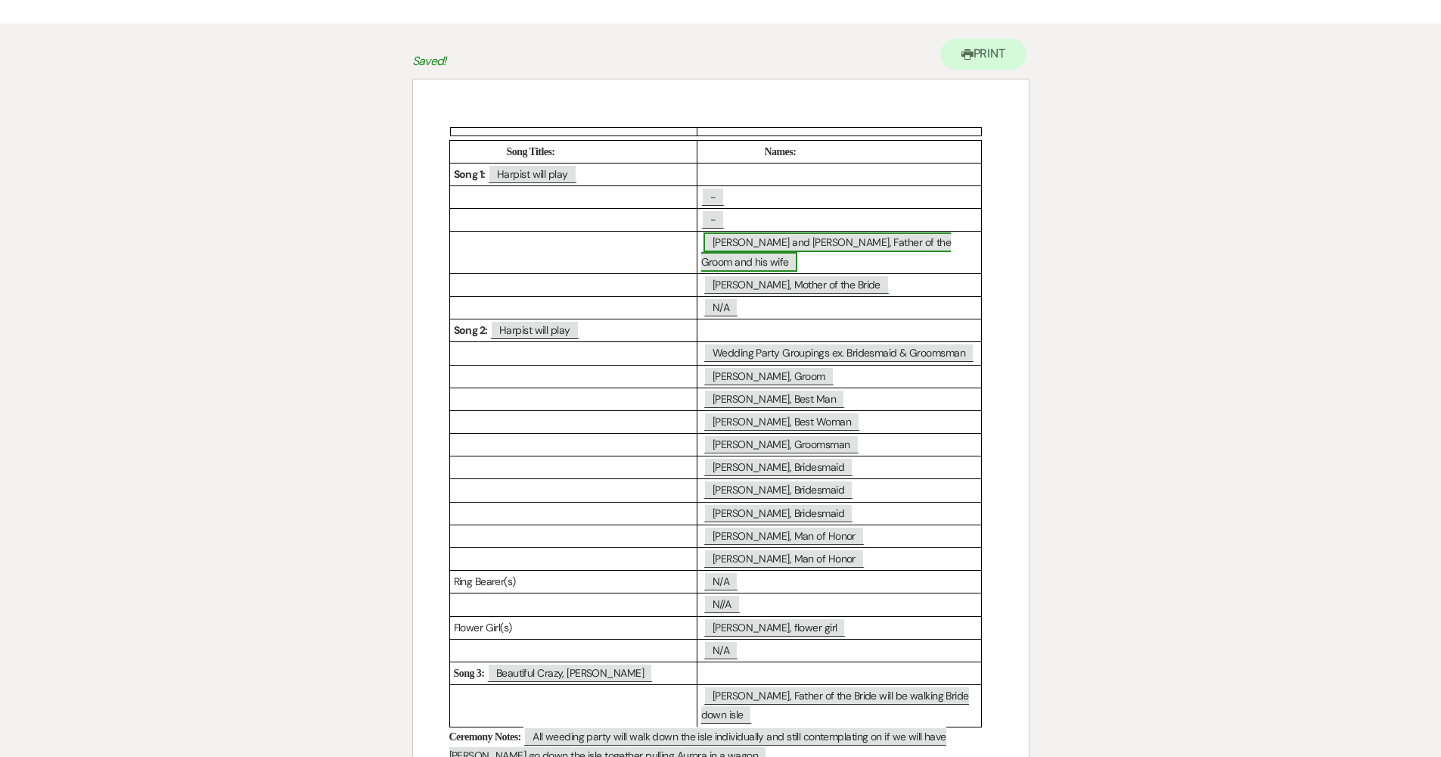
click at [705, 236] on span "James and Hieu Lamendola, Father of the Groom and his wife" at bounding box center [826, 251] width 250 height 39
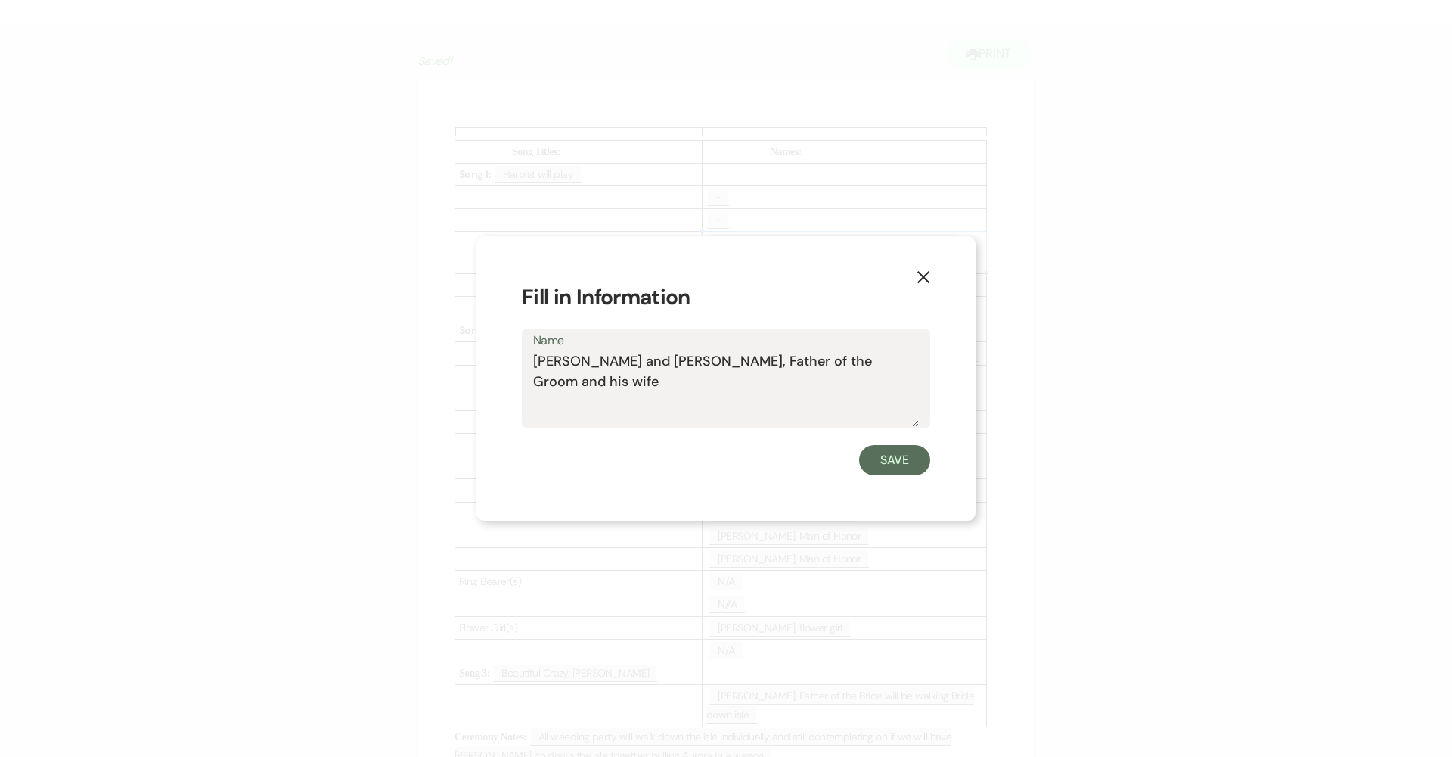
drag, startPoint x: 574, startPoint y: 390, endPoint x: 505, endPoint y: 361, distance: 74.6
click at [505, 361] on div "X Fill in Information Name James and Hieu Lamendola, Father of the Groom and hi…" at bounding box center [726, 378] width 499 height 285
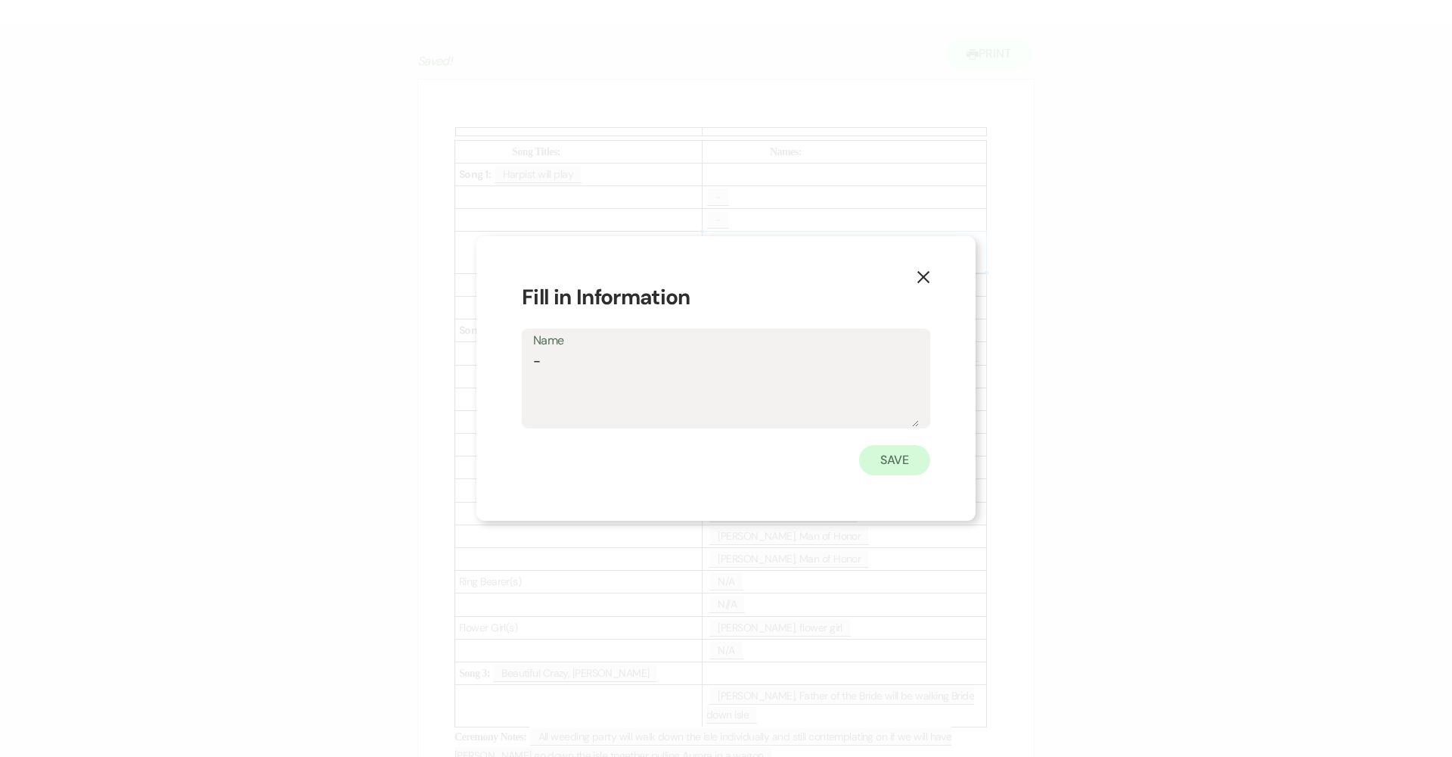
type textarea "-"
click at [705, 455] on button "Save" at bounding box center [894, 460] width 71 height 30
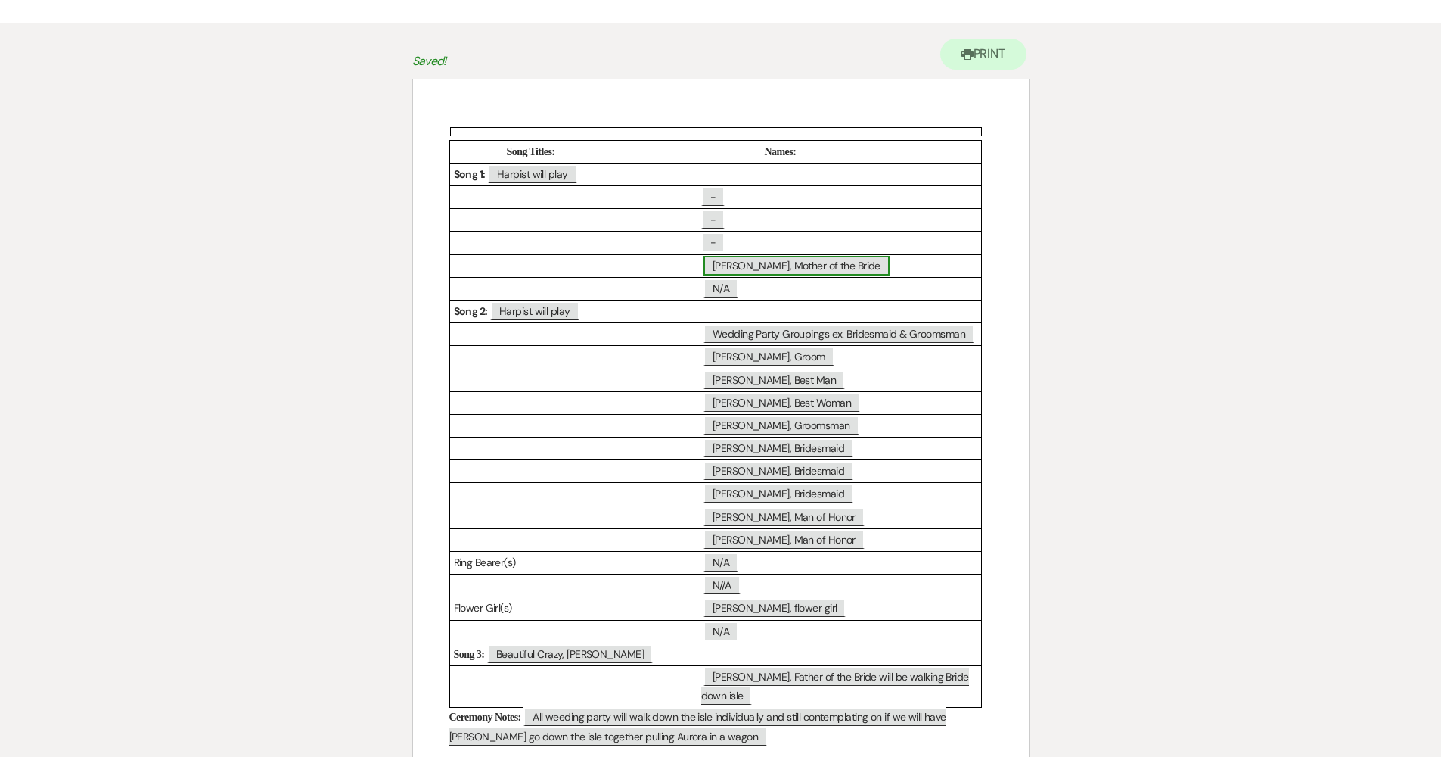
click at [705, 269] on span "Lana Koman, Mother of the Bride" at bounding box center [797, 266] width 186 height 20
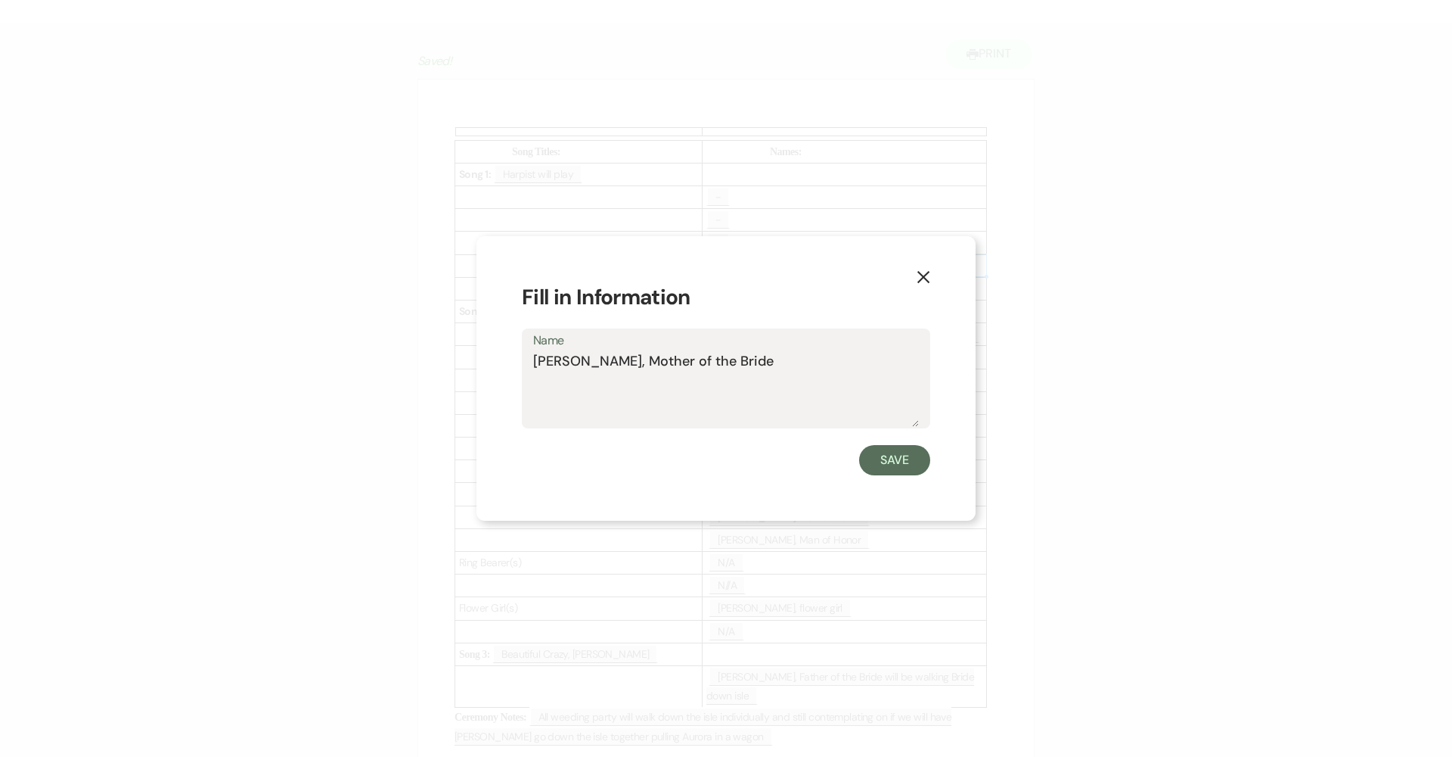
drag, startPoint x: 671, startPoint y: 360, endPoint x: 545, endPoint y: 365, distance: 125.7
click at [515, 359] on div "X Fill in Information Name Lana Koman, Mother of the Bride Save" at bounding box center [726, 378] width 499 height 285
type textarea "-"
click at [705, 473] on div "Save" at bounding box center [726, 460] width 409 height 30
click at [705, 470] on button "Save" at bounding box center [894, 460] width 71 height 30
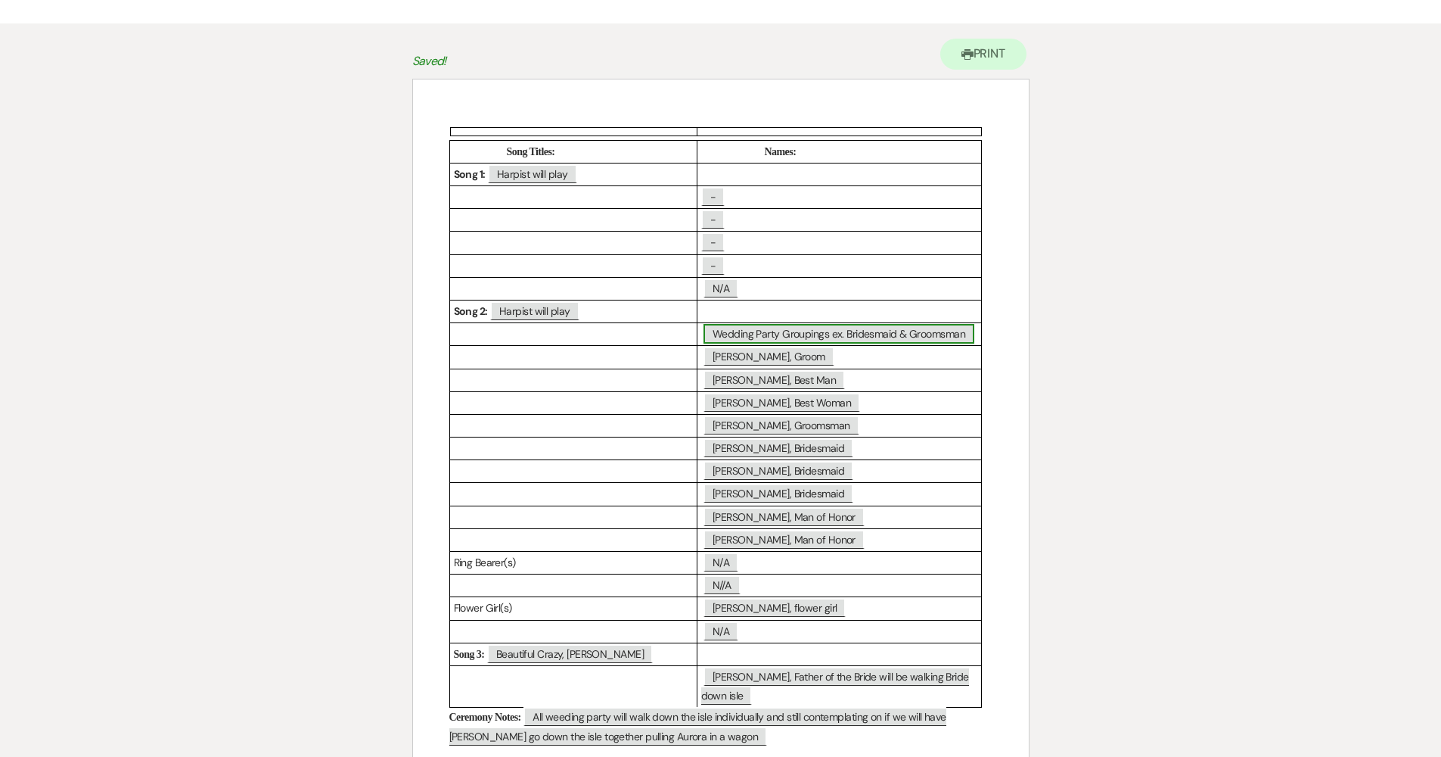
click at [705, 334] on span "Wedding Party Groupings ex. Bridesmaid & Groomsman" at bounding box center [839, 334] width 271 height 20
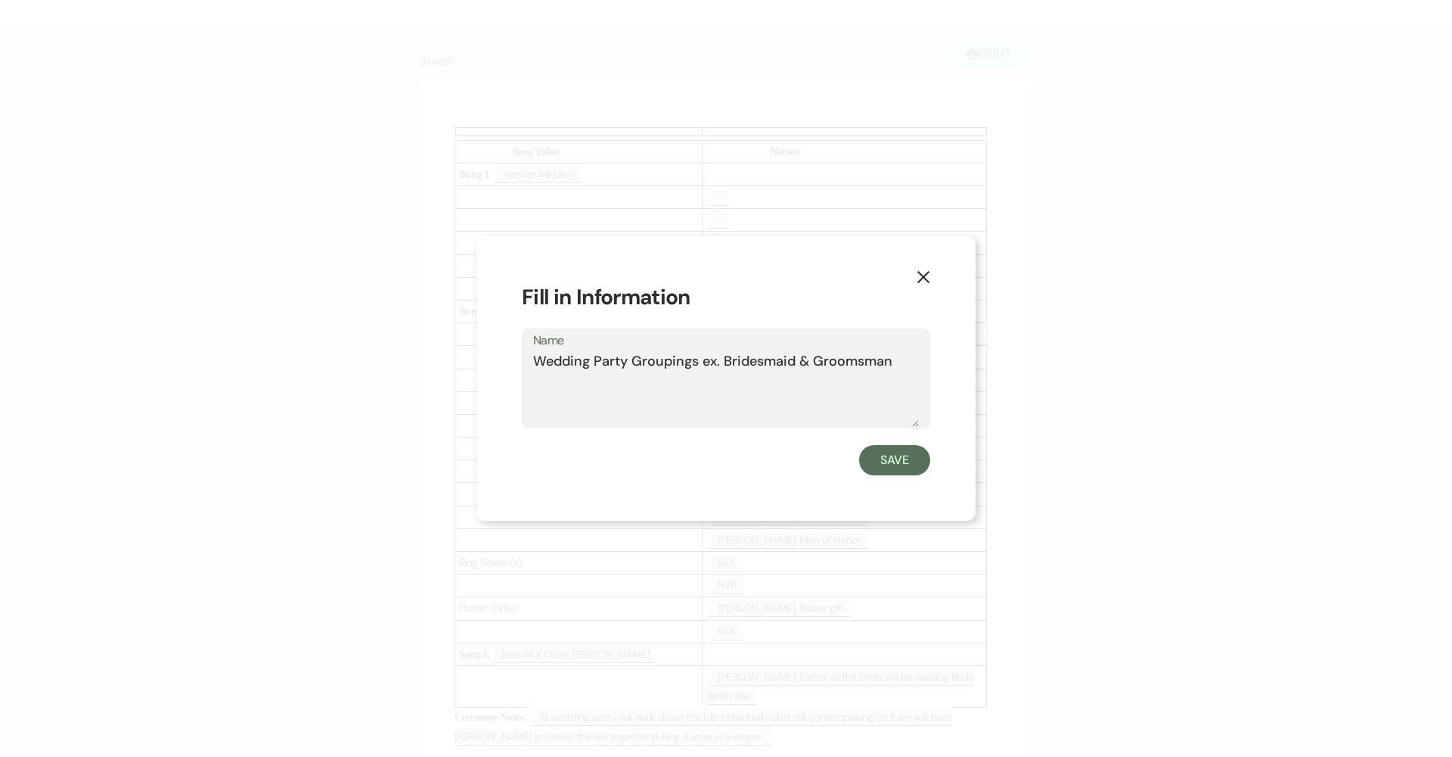
drag, startPoint x: 900, startPoint y: 362, endPoint x: 525, endPoint y: 365, distance: 375.2
click at [525, 365] on div "Name Wedding Party Groupings ex. Bridesmaid & Groomsman" at bounding box center [726, 378] width 409 height 101
type textarea "-"
click at [705, 463] on button "Save" at bounding box center [894, 460] width 71 height 30
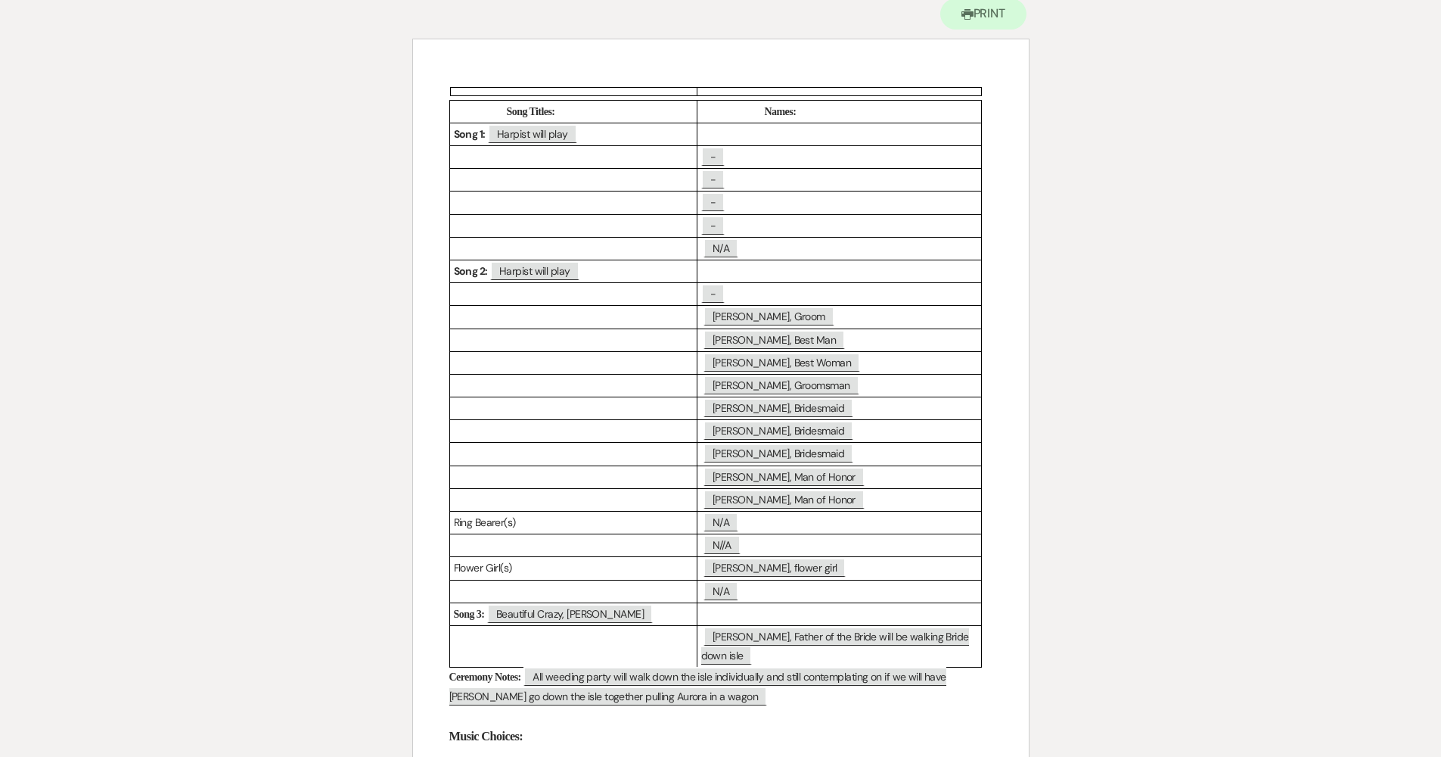
scroll to position [171, 0]
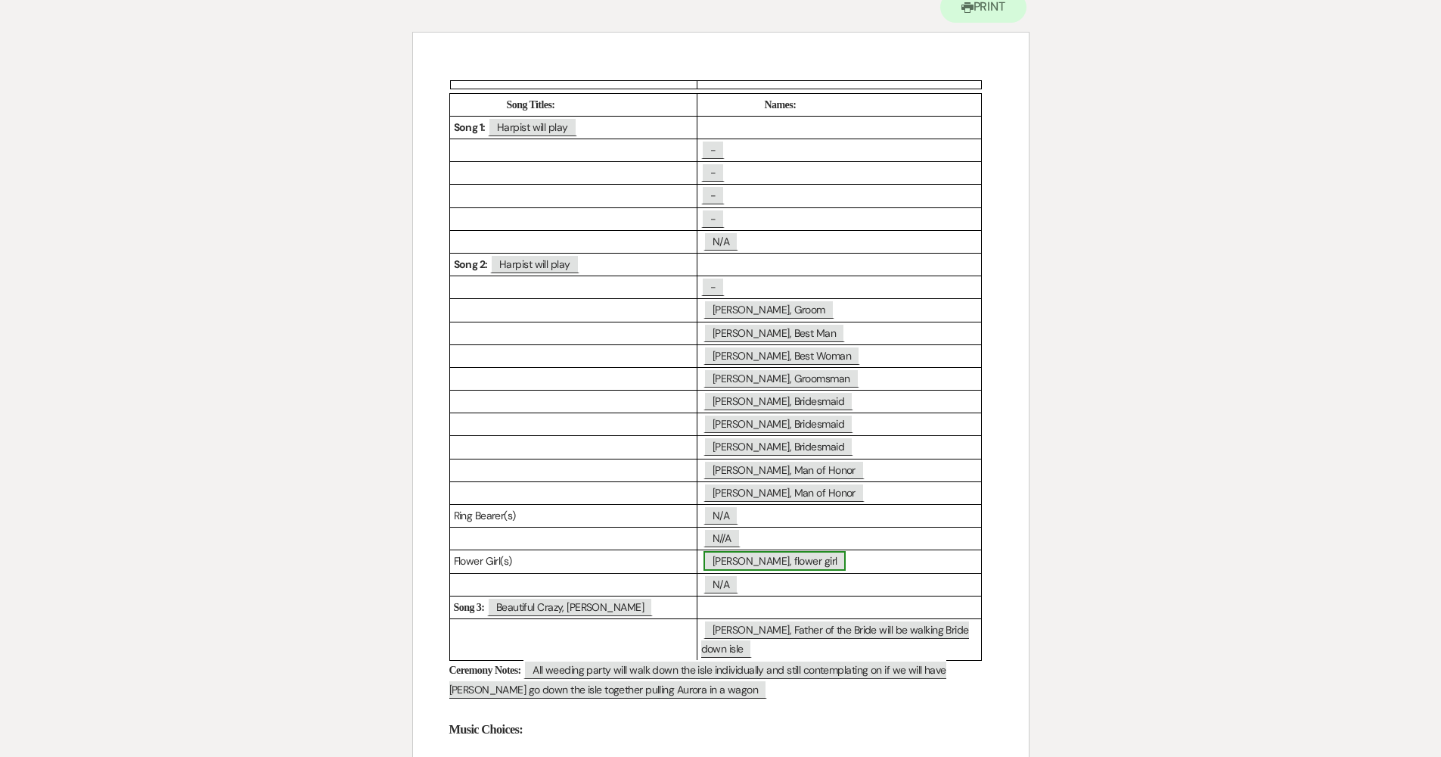
click at [705, 559] on span "Aurora Lamendola, flower girl" at bounding box center [775, 561] width 142 height 20
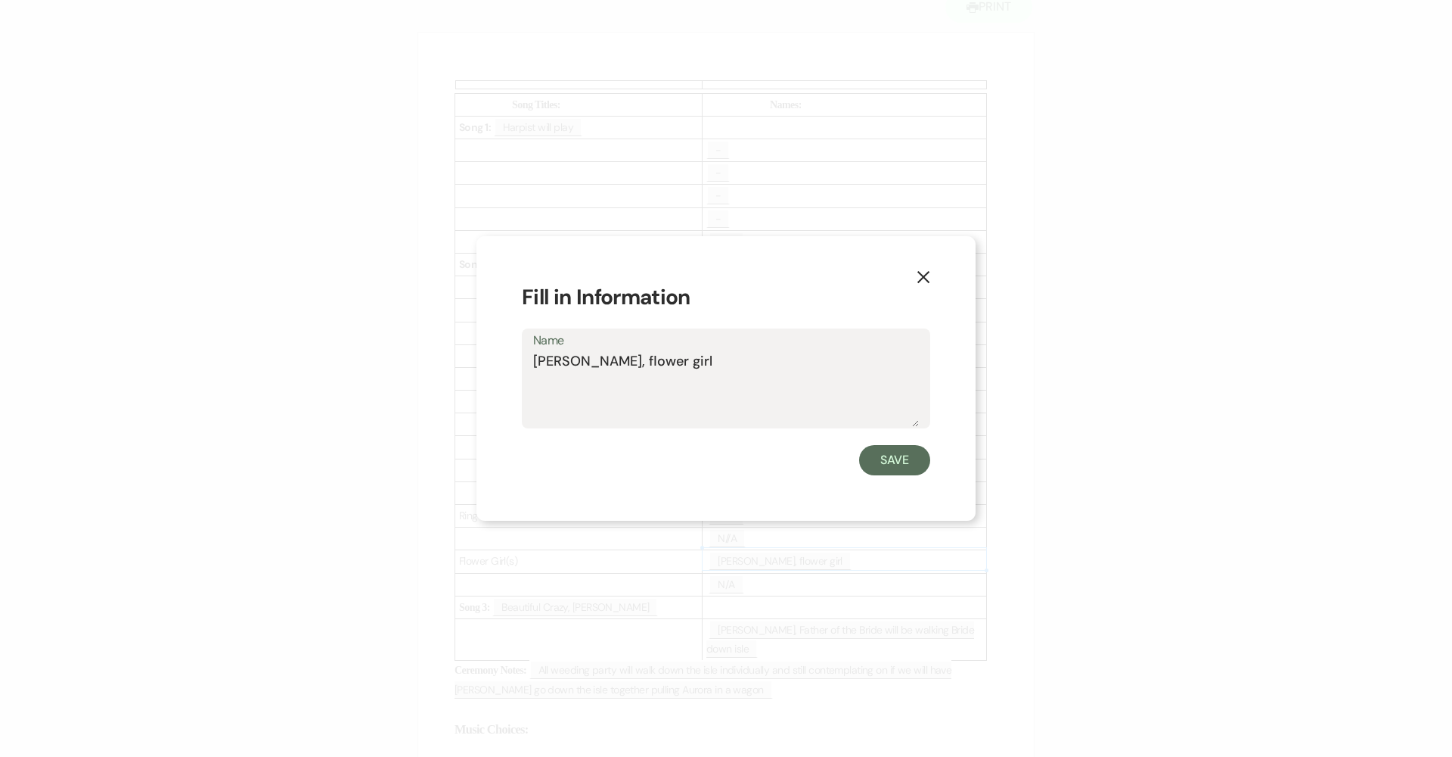
drag, startPoint x: 745, startPoint y: 371, endPoint x: 510, endPoint y: 355, distance: 235.8
click at [511, 355] on div "X Fill in Information Name Aurora Lamendola, flower girl Save" at bounding box center [726, 378] width 499 height 285
click at [705, 457] on button "Save" at bounding box center [894, 460] width 71 height 30
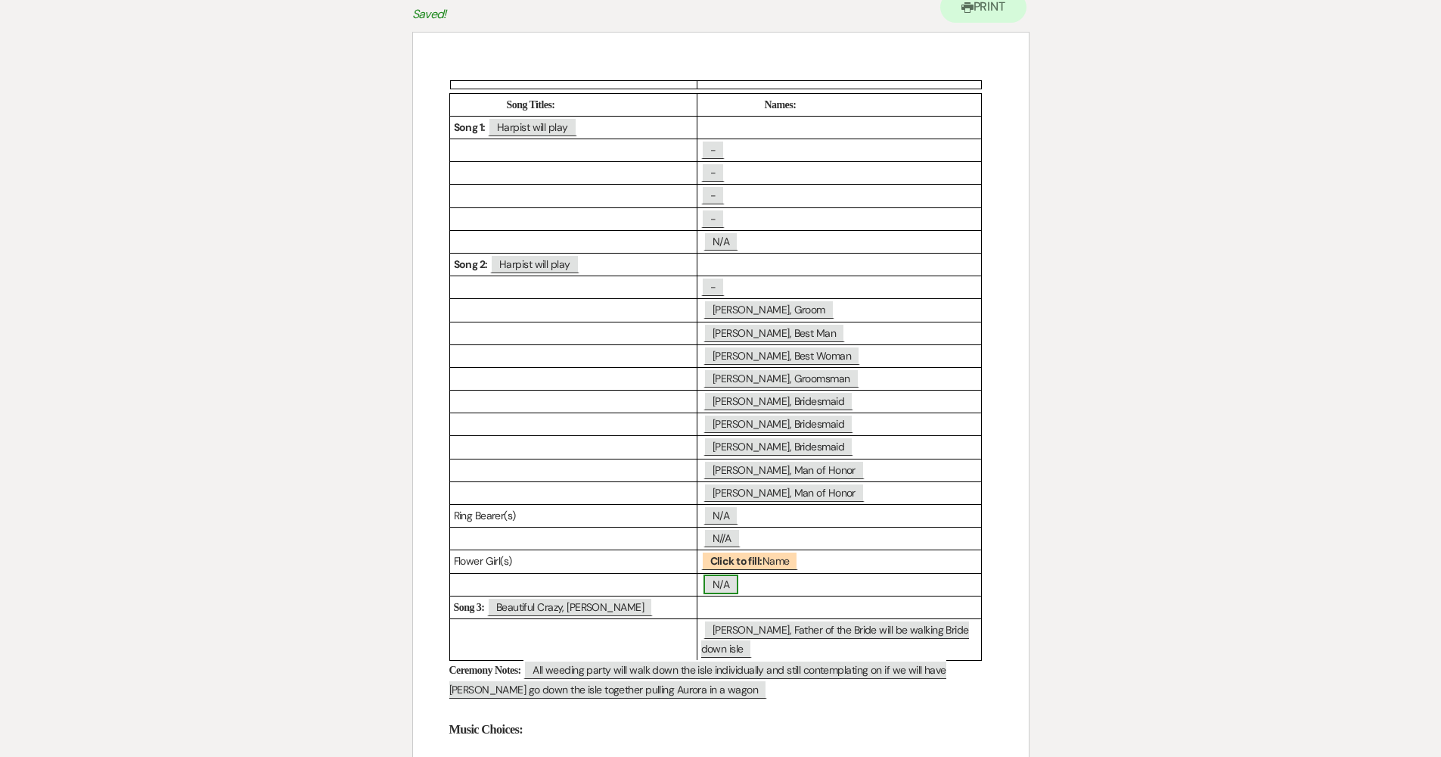
click at [705, 576] on span "N/A" at bounding box center [721, 584] width 35 height 20
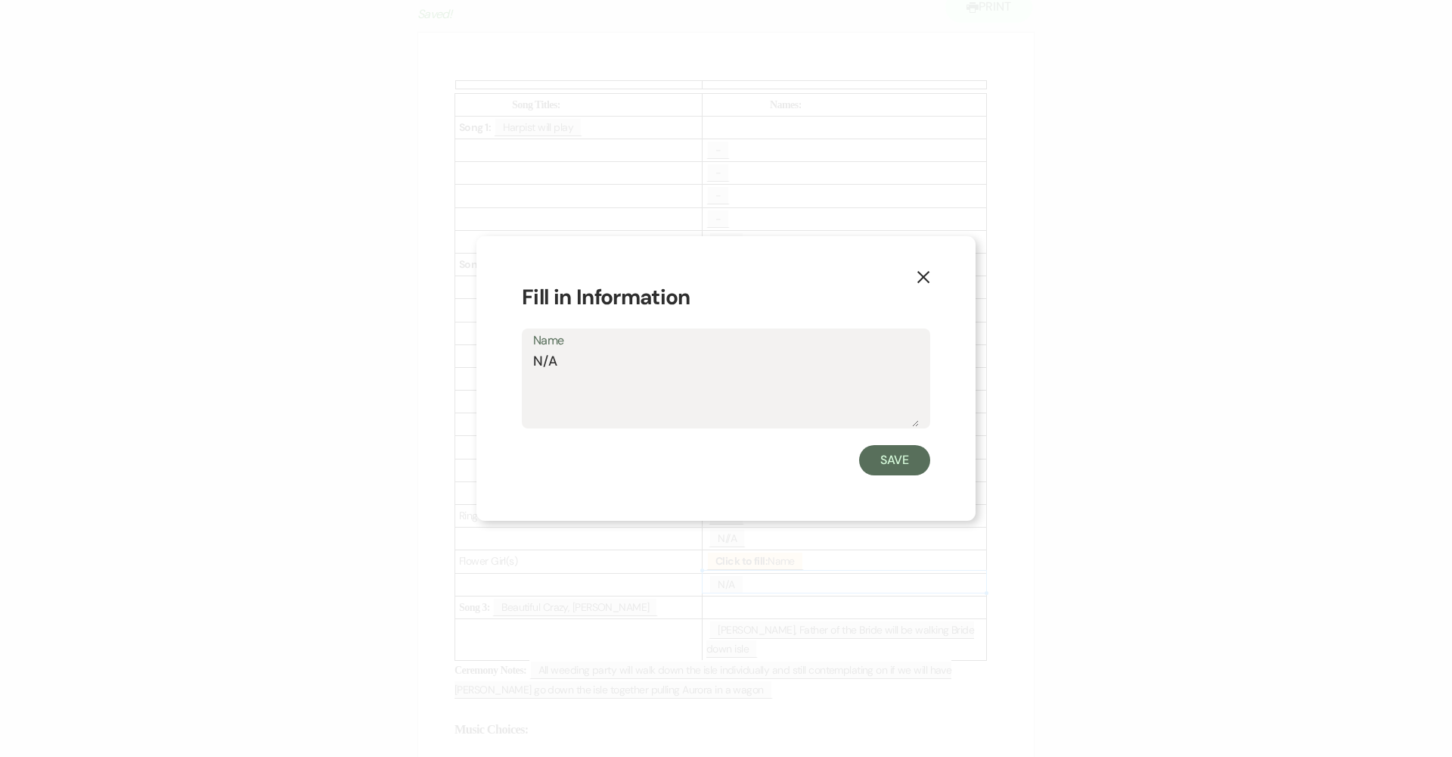
drag, startPoint x: 620, startPoint y: 376, endPoint x: 479, endPoint y: 359, distance: 141.8
click at [479, 359] on div "X Fill in Information Name N/A Save" at bounding box center [726, 378] width 499 height 285
type textarea "Aurora Lamendola, flower girl"
click at [705, 460] on button "Save" at bounding box center [894, 460] width 71 height 30
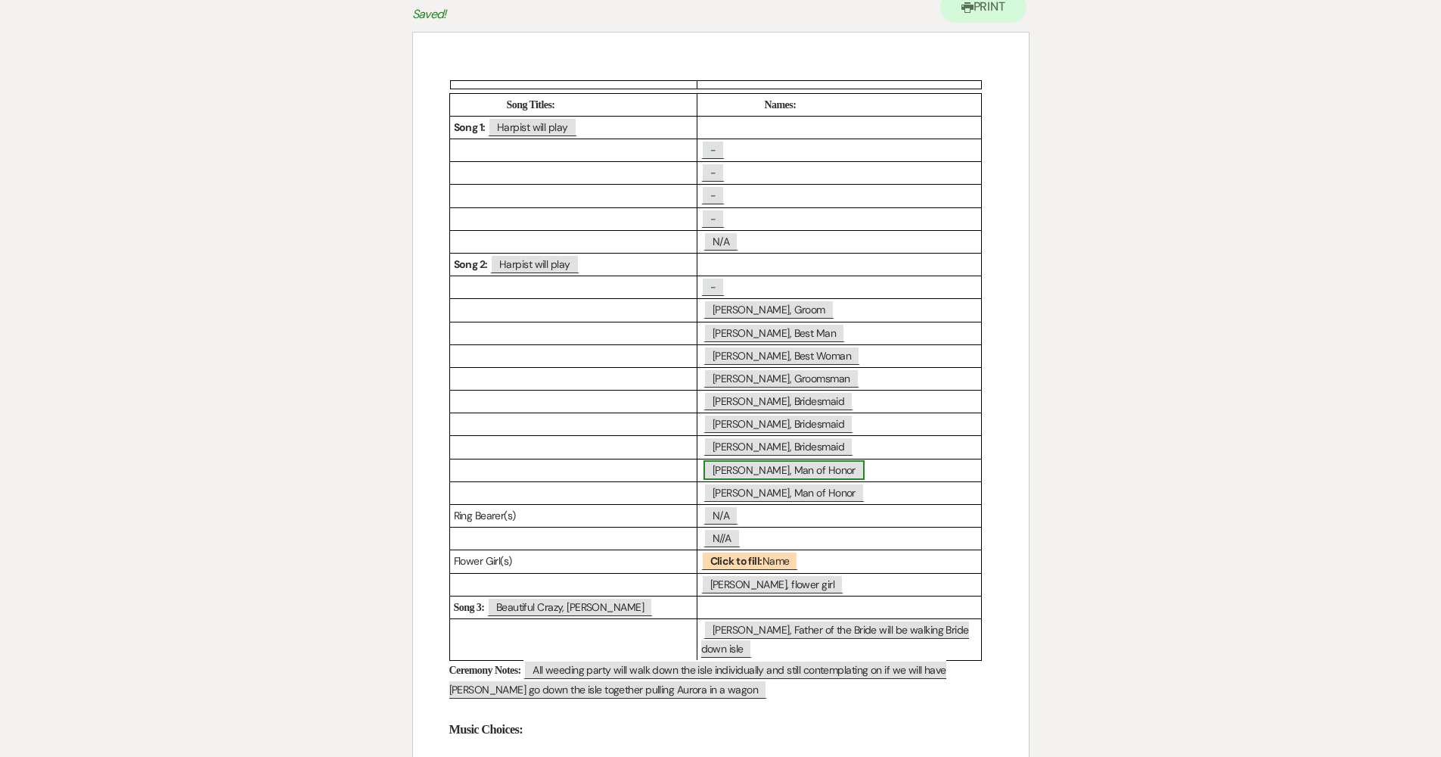
click at [705, 471] on span "Brad Koman, Man of Honor" at bounding box center [784, 470] width 161 height 20
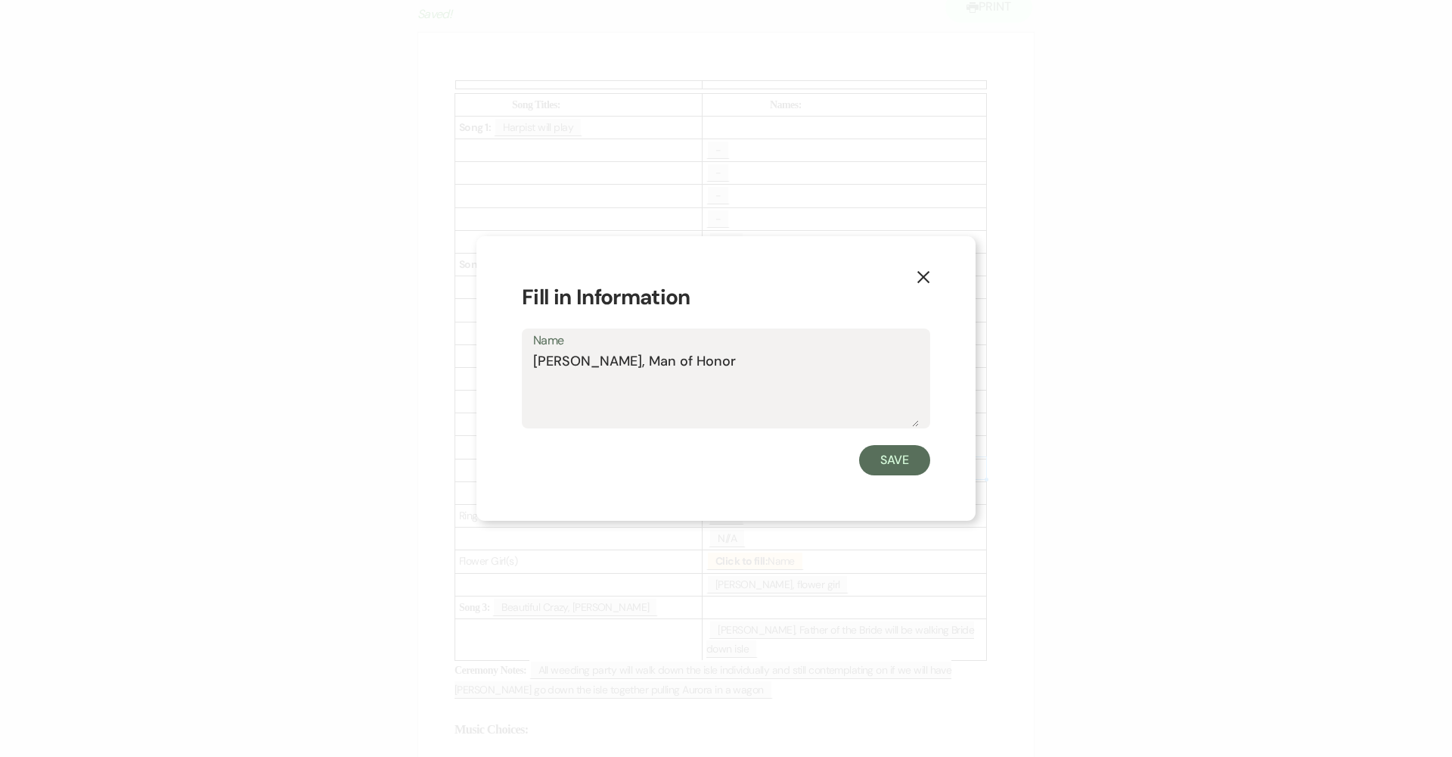
drag, startPoint x: 637, startPoint y: 356, endPoint x: 496, endPoint y: 354, distance: 140.7
click at [499, 354] on div "X Fill in Information Name Brad Koman, Man of Honor Save" at bounding box center [726, 378] width 499 height 285
click at [705, 449] on button "Save" at bounding box center [894, 460] width 71 height 30
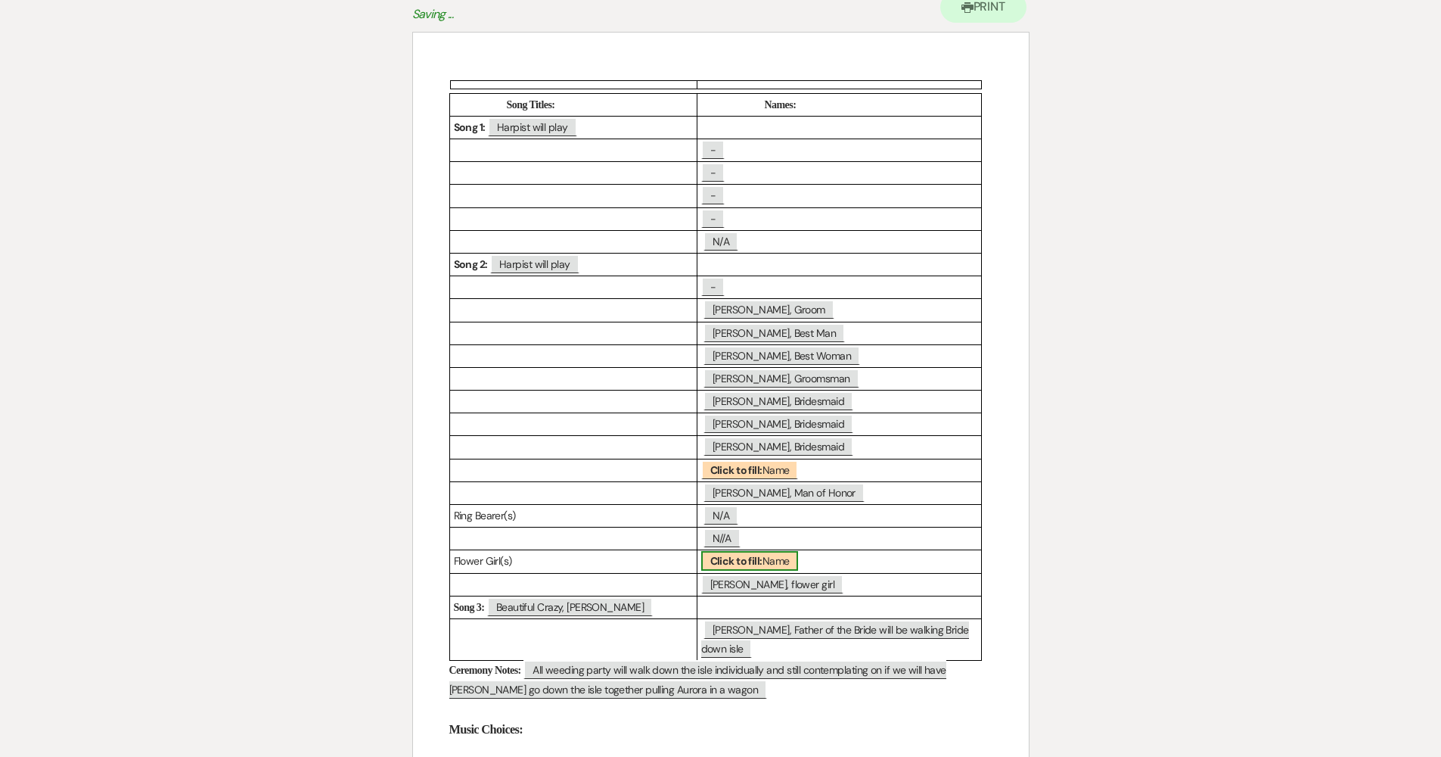
click at [705, 558] on b "Click to fill:" at bounding box center [736, 561] width 52 height 14
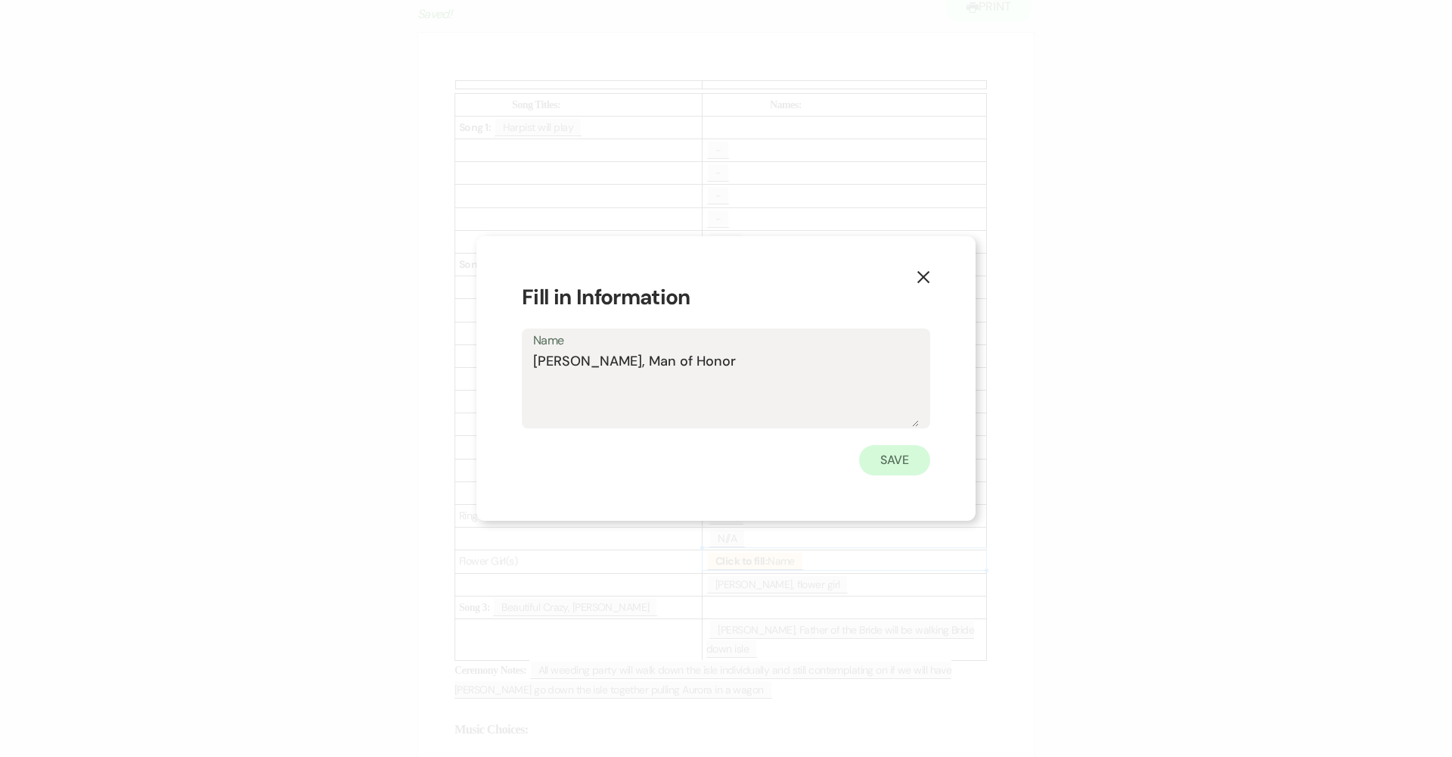
type textarea "Brad Koman, Man of Honor"
click at [705, 469] on button "Save" at bounding box center [894, 460] width 71 height 30
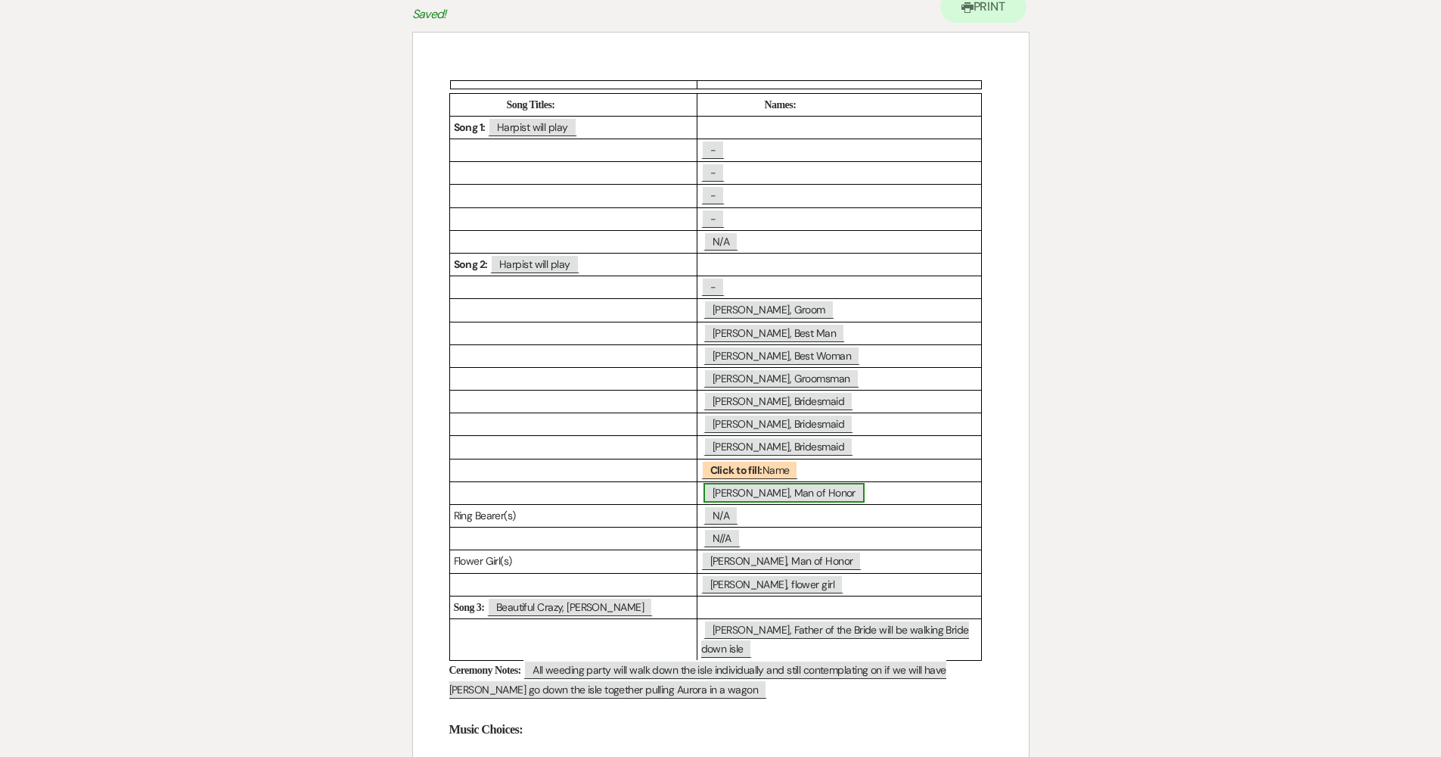
click at [705, 483] on span "Brock Koman, Man of Honor" at bounding box center [784, 493] width 161 height 20
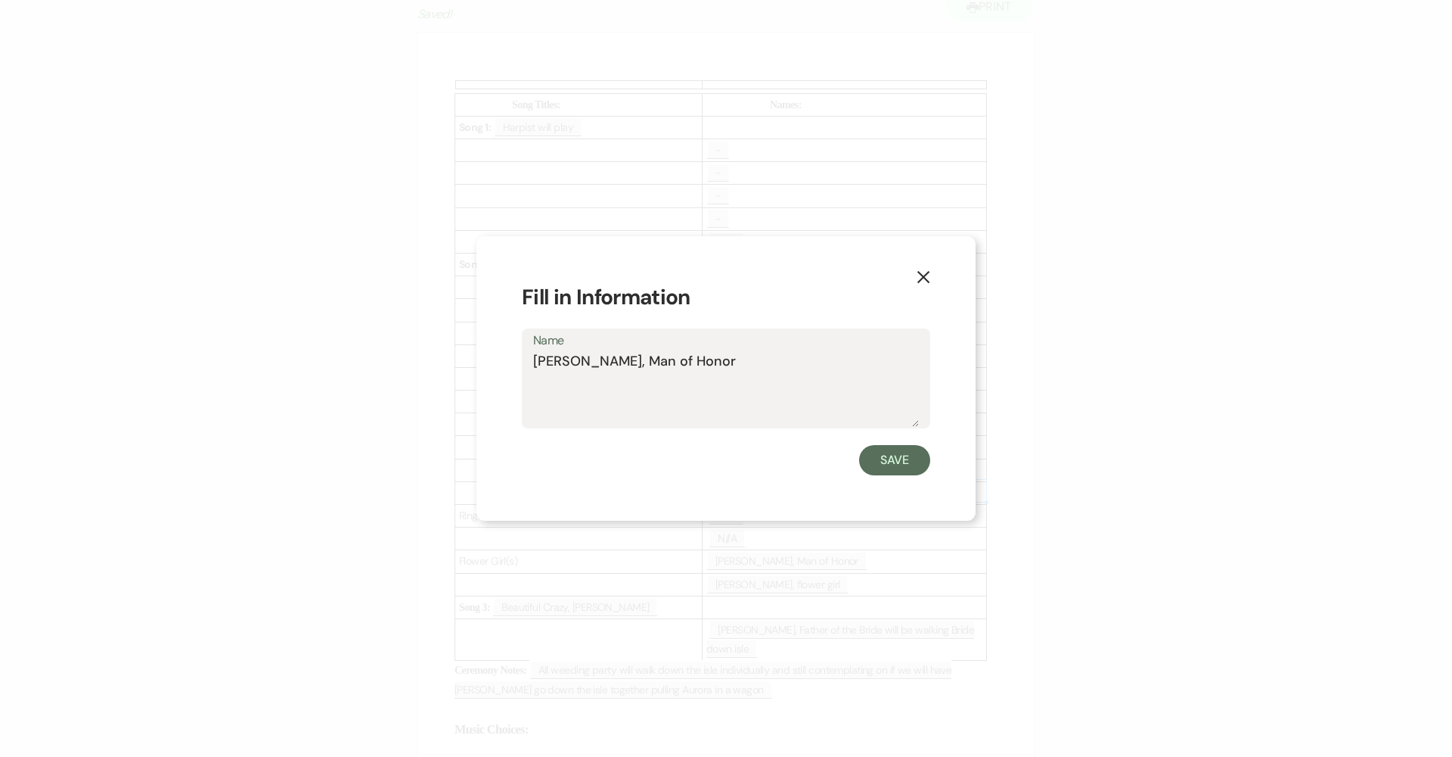
click at [705, 350] on label "Name" at bounding box center [726, 341] width 386 height 22
click at [705, 351] on textarea "Brock Koman, Man of Honor" at bounding box center [726, 389] width 386 height 76
click at [705, 368] on textarea "Brock Koman, Man of Honor" at bounding box center [726, 389] width 386 height 76
drag, startPoint x: 670, startPoint y: 360, endPoint x: 521, endPoint y: 390, distance: 152.1
click at [492, 360] on div "X Fill in Information Name Brock Koman, Man of Honor Save" at bounding box center [726, 378] width 499 height 285
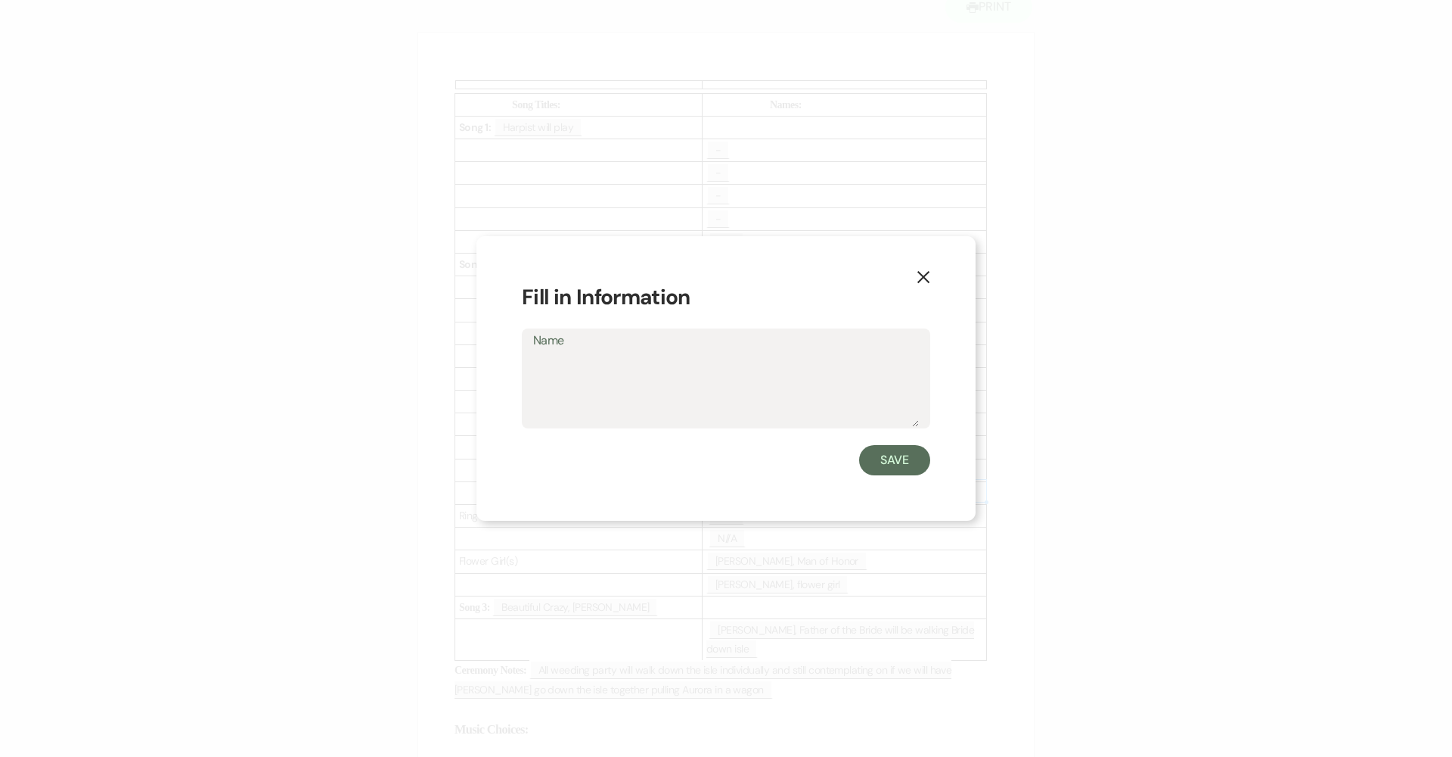
click at [705, 467] on button "Save" at bounding box center [894, 460] width 71 height 30
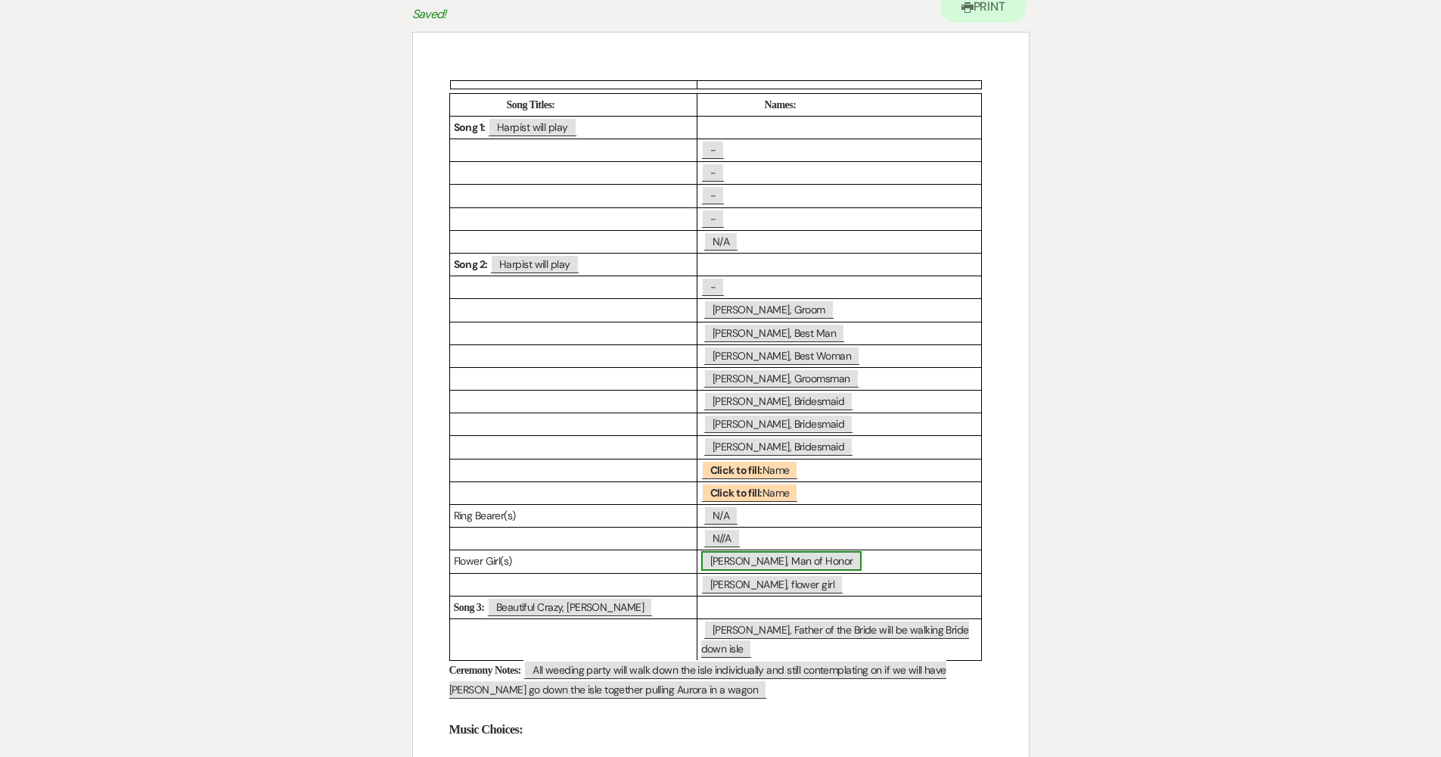
click at [705, 558] on span "Brad Koman, Man of Honor" at bounding box center [781, 561] width 161 height 20
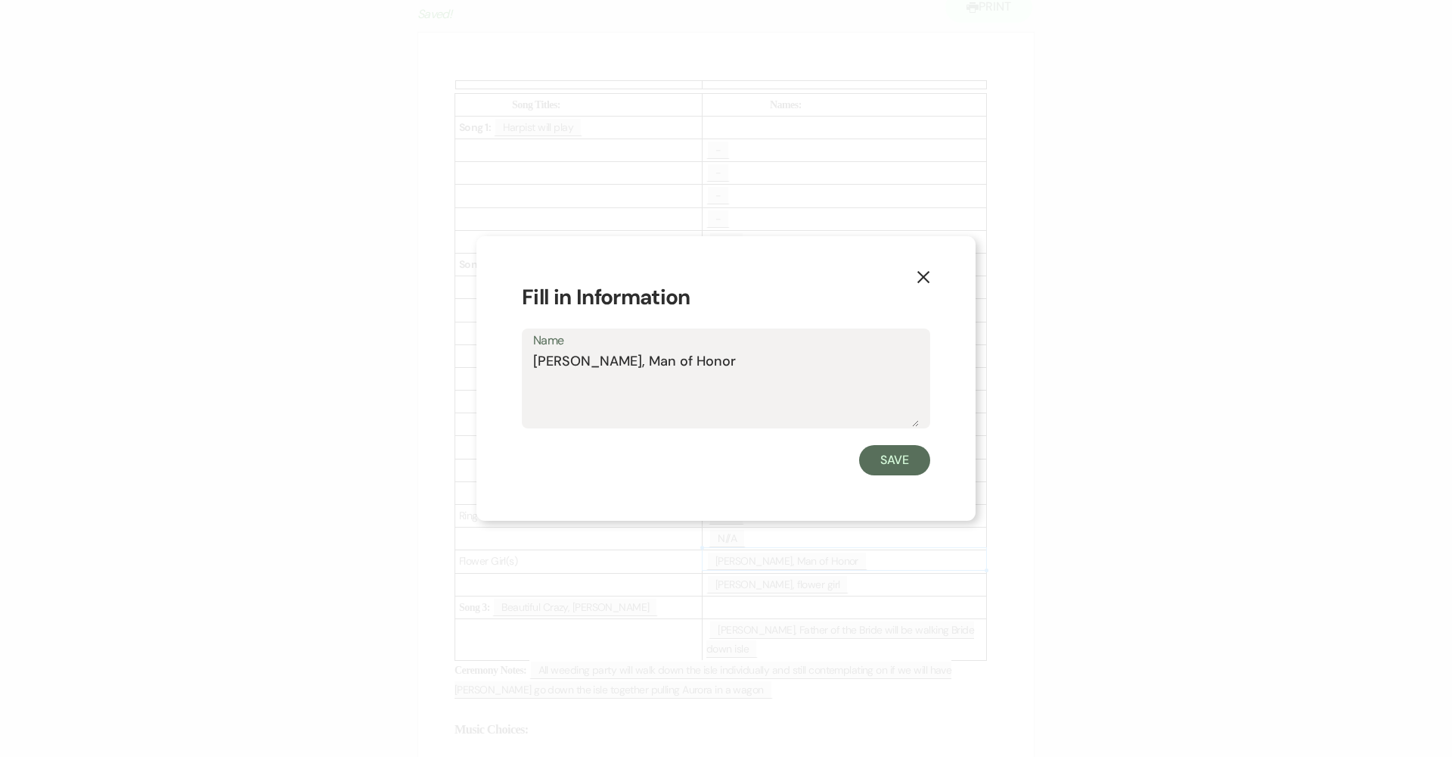
click at [705, 381] on textarea "Brad Koman, Man of Honor" at bounding box center [726, 389] width 386 height 76
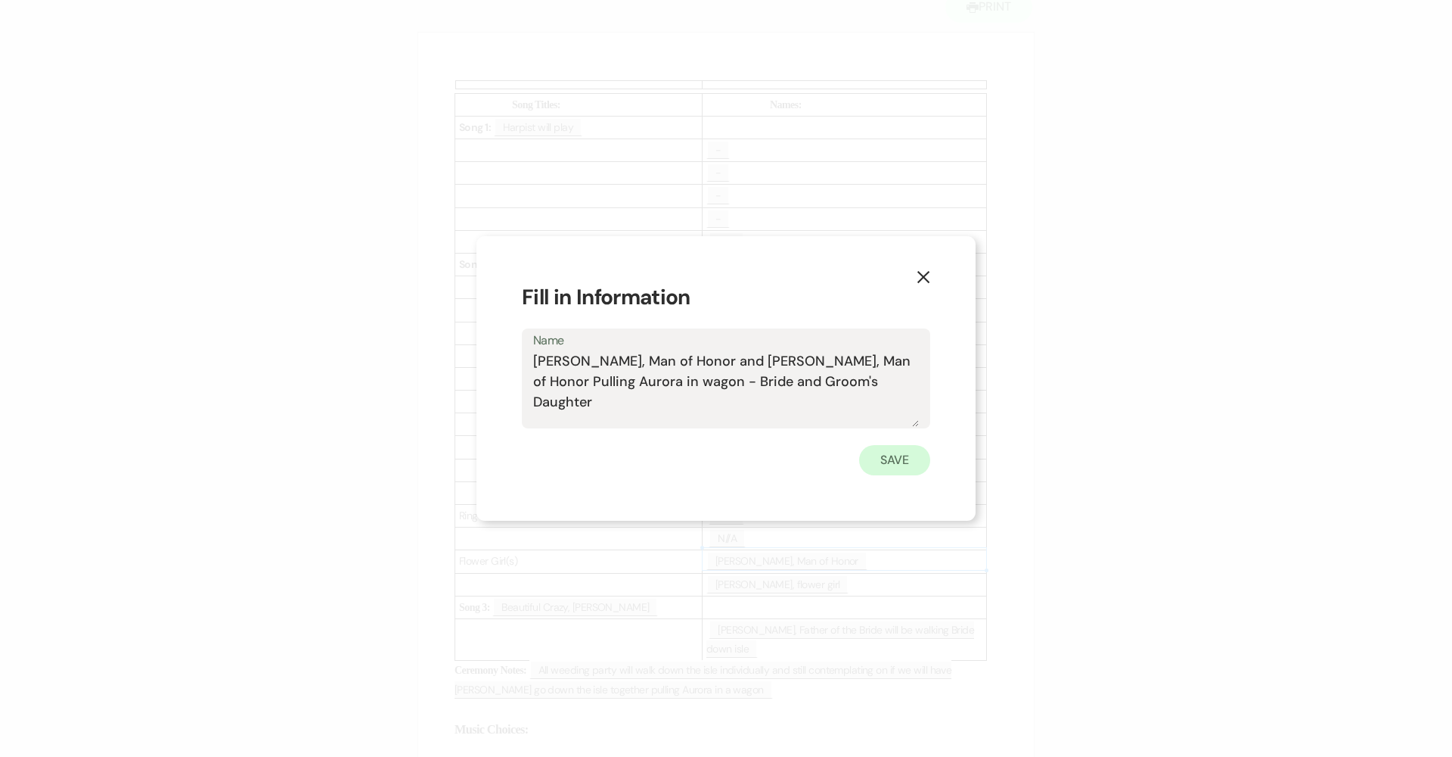
type textarea "Brad Koman, Man of Honor and Brock Koman, Man of Honor Pulling Aurora in wagon …"
click at [705, 459] on button "Save" at bounding box center [894, 460] width 71 height 30
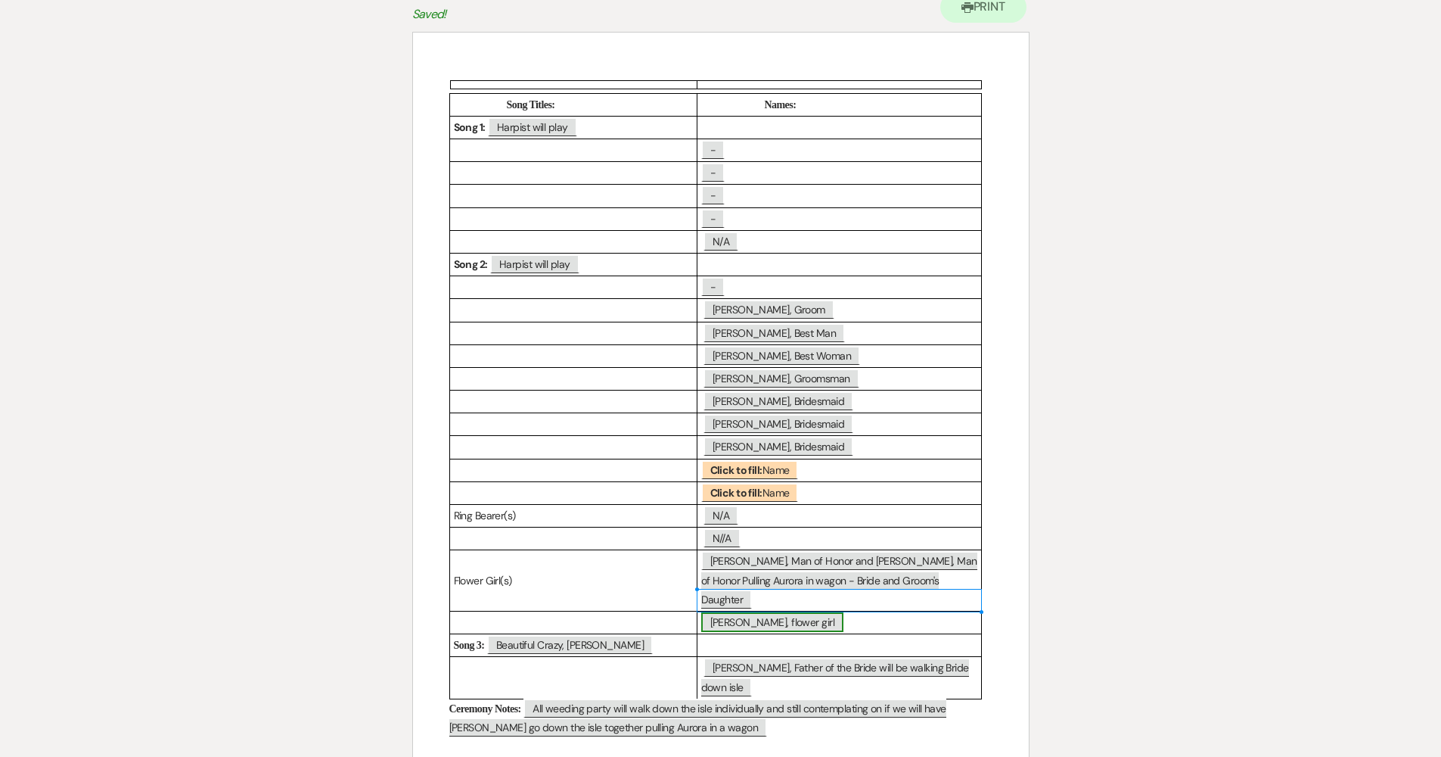
click at [705, 612] on span "Aurora Lamendola, flower girl" at bounding box center [772, 622] width 142 height 20
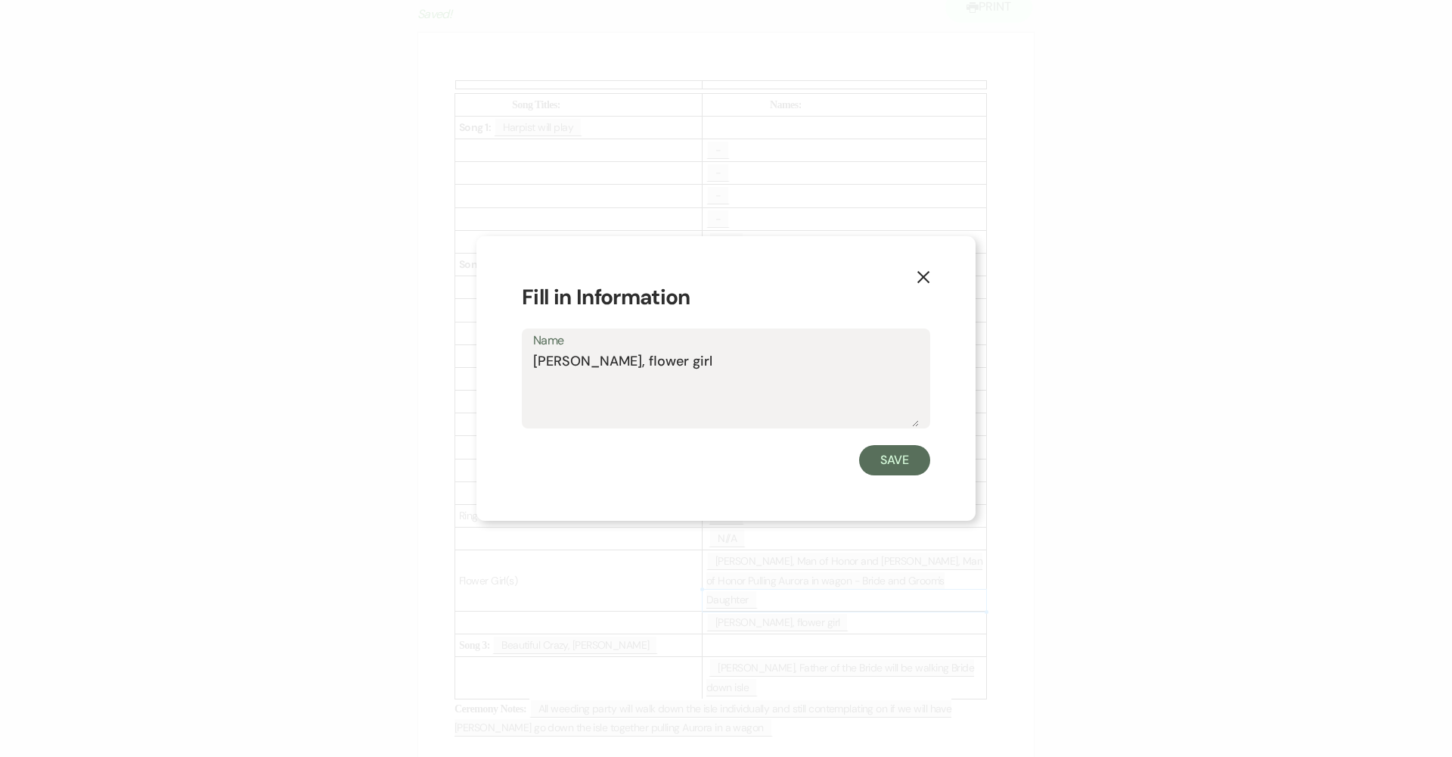
drag, startPoint x: 741, startPoint y: 354, endPoint x: 496, endPoint y: 357, distance: 245.1
click at [496, 357] on div "X Fill in Information Name Aurora Lamendola, flower girl Save" at bounding box center [726, 378] width 499 height 285
click at [705, 461] on button "Save" at bounding box center [894, 460] width 71 height 30
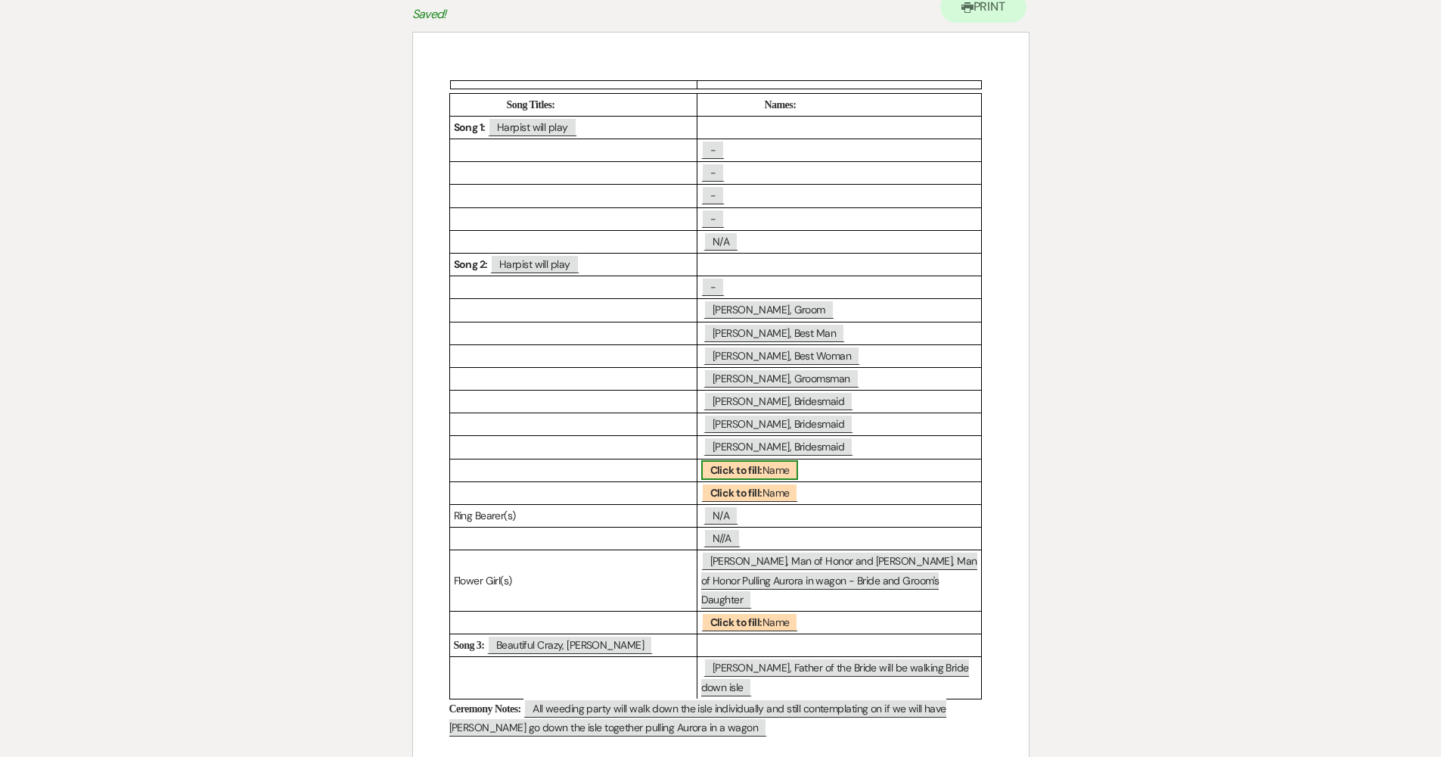
click at [705, 474] on span "Click to fill: Name" at bounding box center [750, 470] width 98 height 20
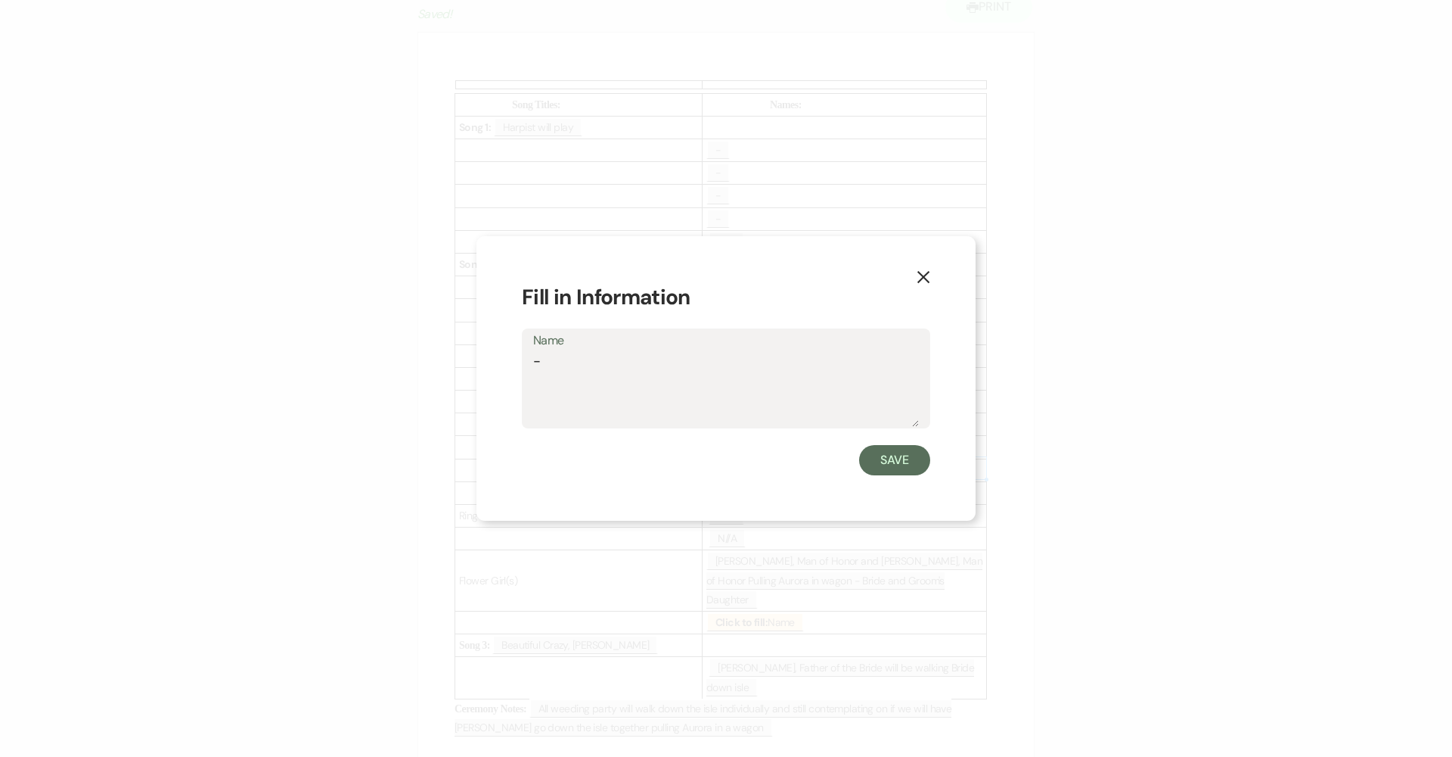
type textarea "-"
click at [705, 475] on div "X Fill in Information Name - Save" at bounding box center [726, 378] width 499 height 285
click at [705, 466] on button "Save" at bounding box center [894, 460] width 71 height 30
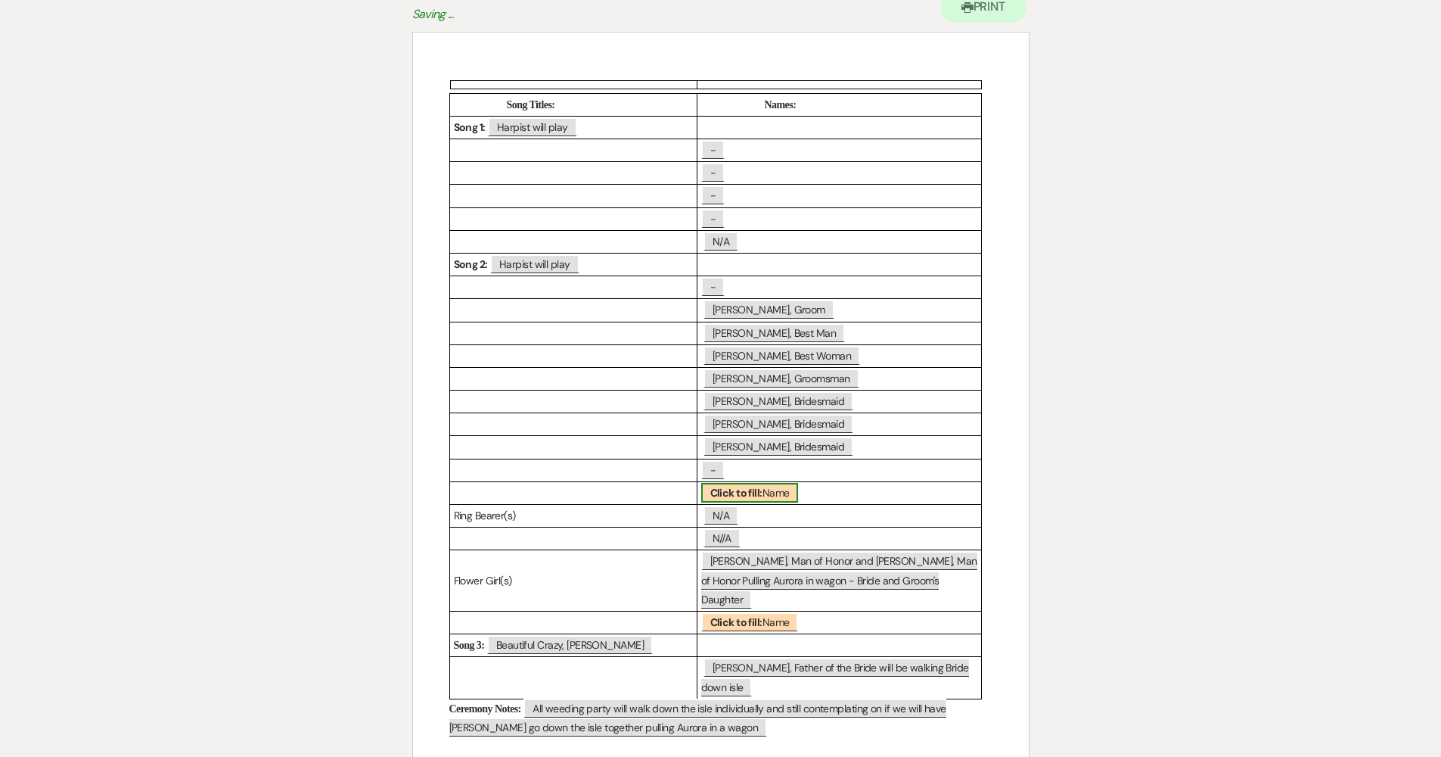
click at [705, 487] on b "Click to fill:" at bounding box center [736, 493] width 52 height 14
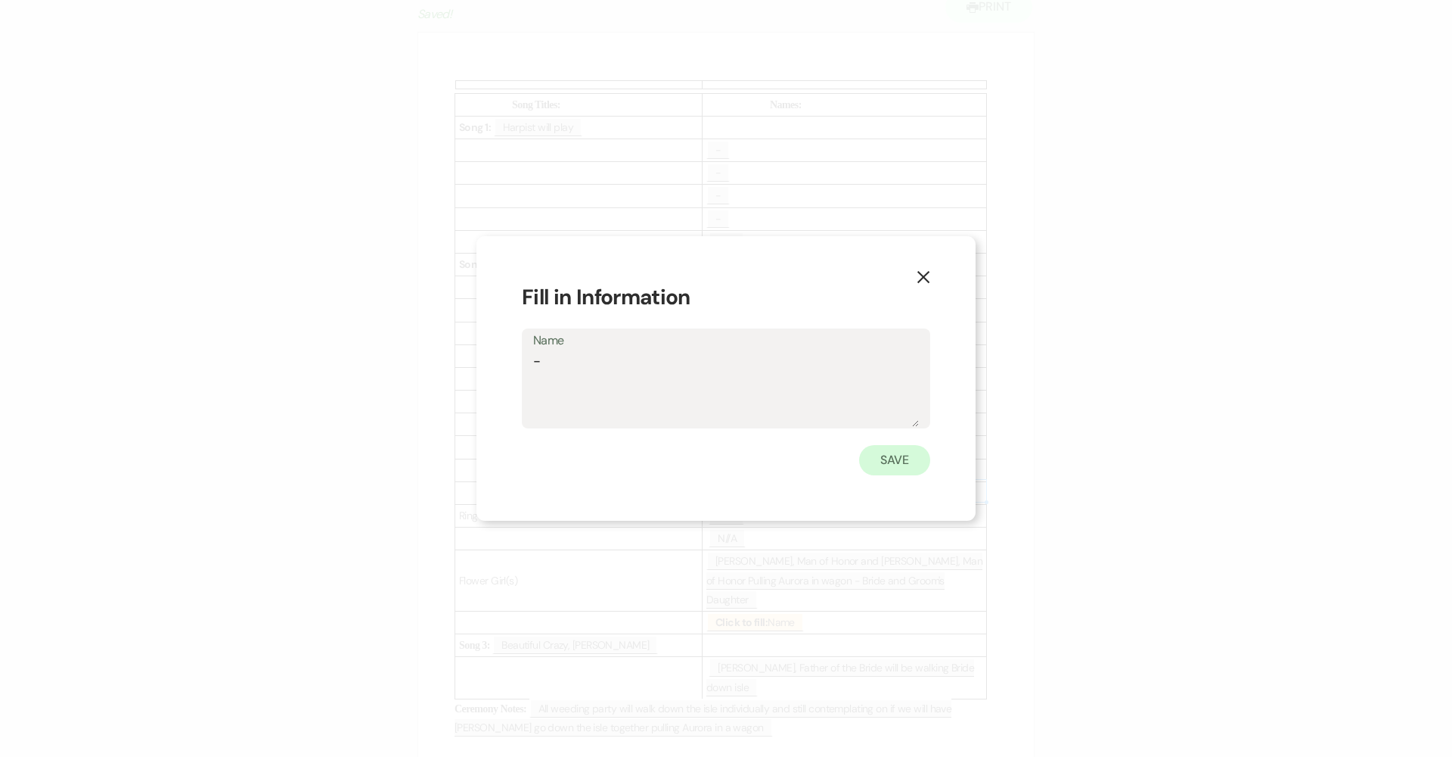
type textarea "-"
click at [705, 457] on button "Save" at bounding box center [894, 460] width 71 height 30
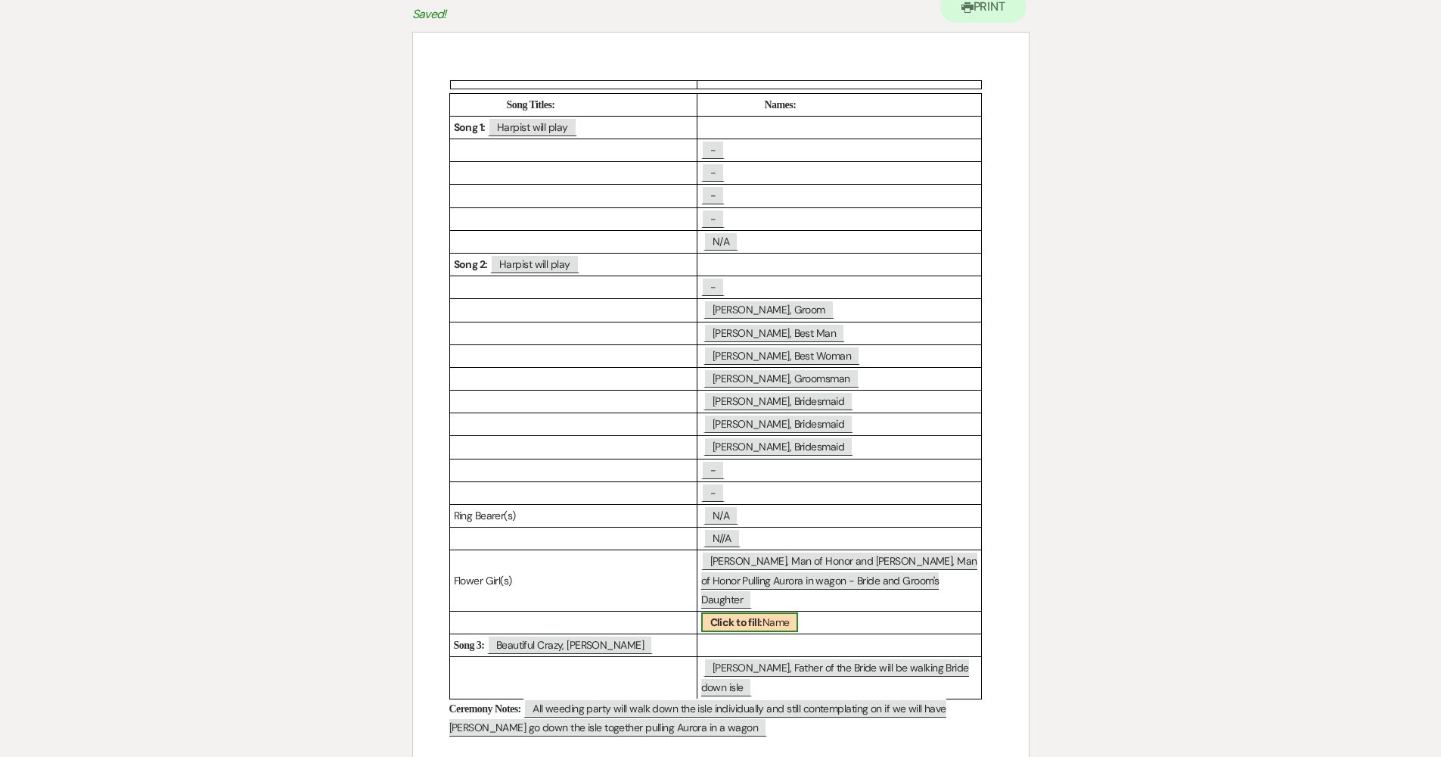
click at [705, 615] on b "Click to fill:" at bounding box center [736, 622] width 52 height 14
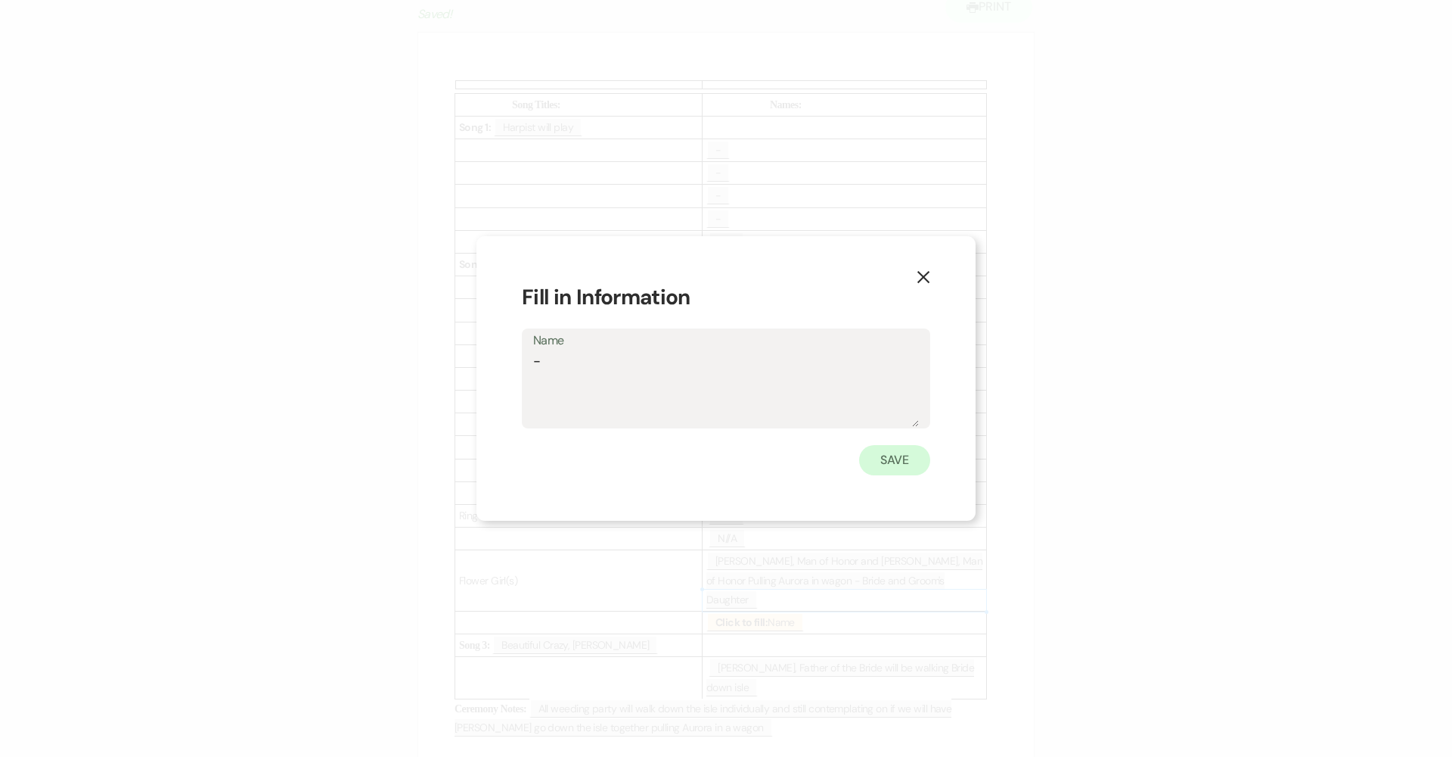
type textarea "-"
click at [705, 467] on button "Save" at bounding box center [894, 460] width 71 height 30
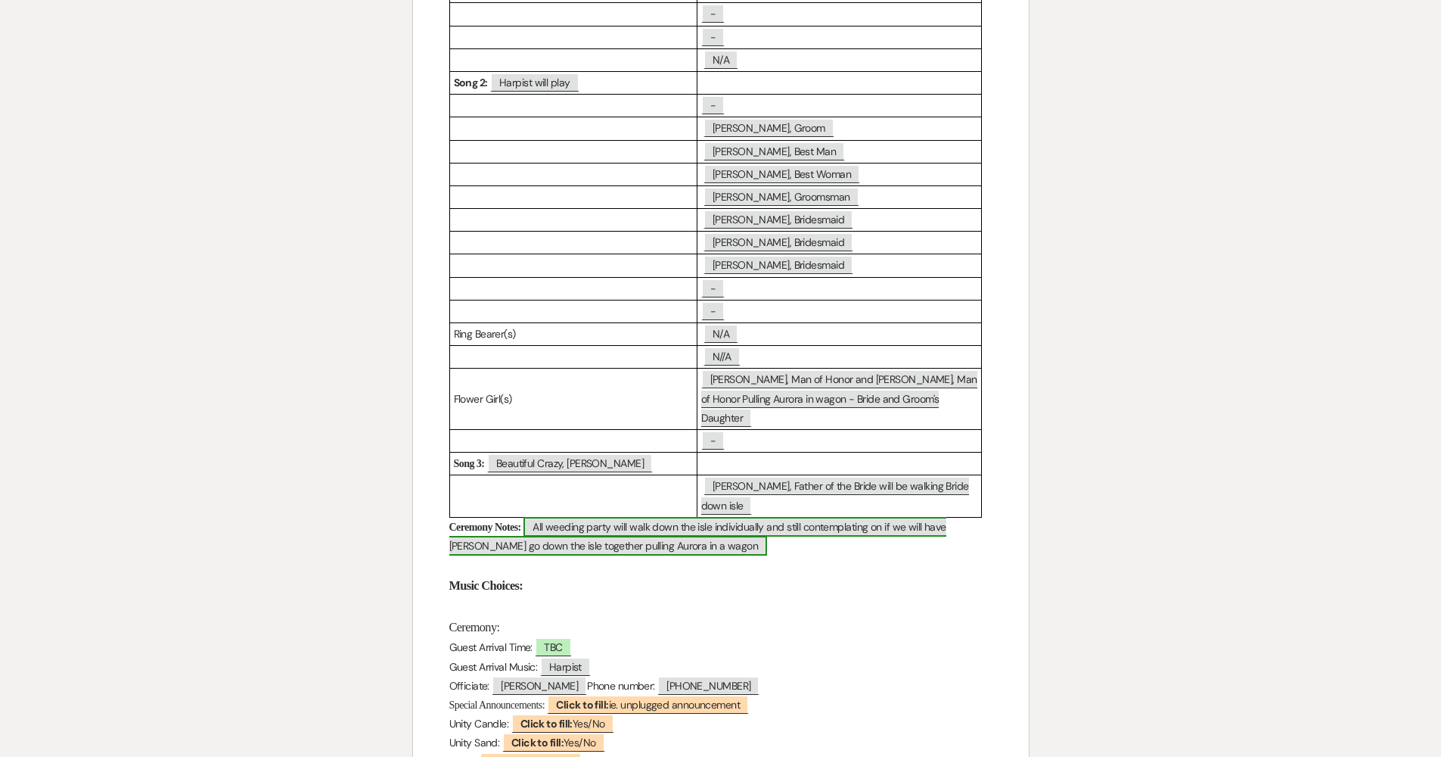
scroll to position [371, 0]
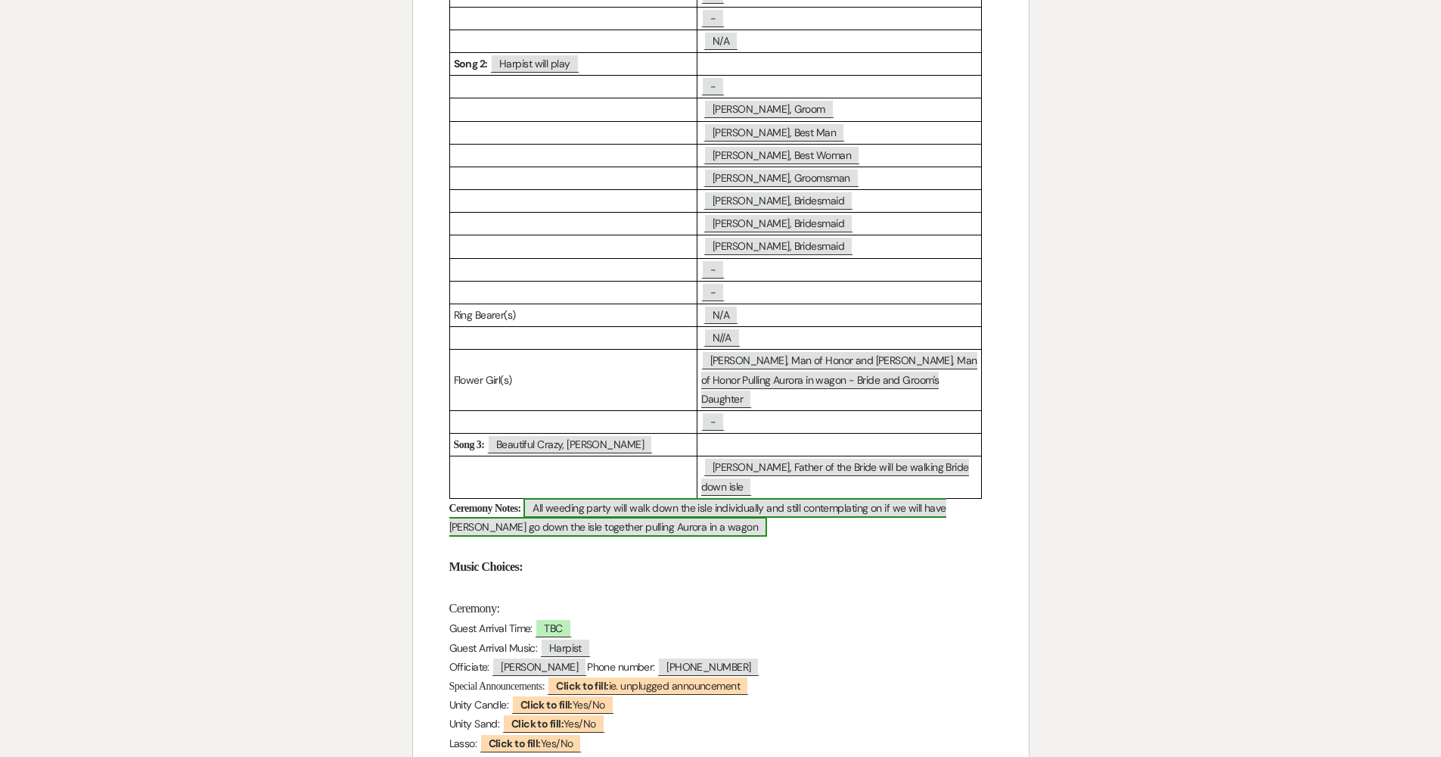
click at [609, 505] on span "All weeding party will walk down the isle individually and still contemplating …" at bounding box center [697, 517] width 497 height 39
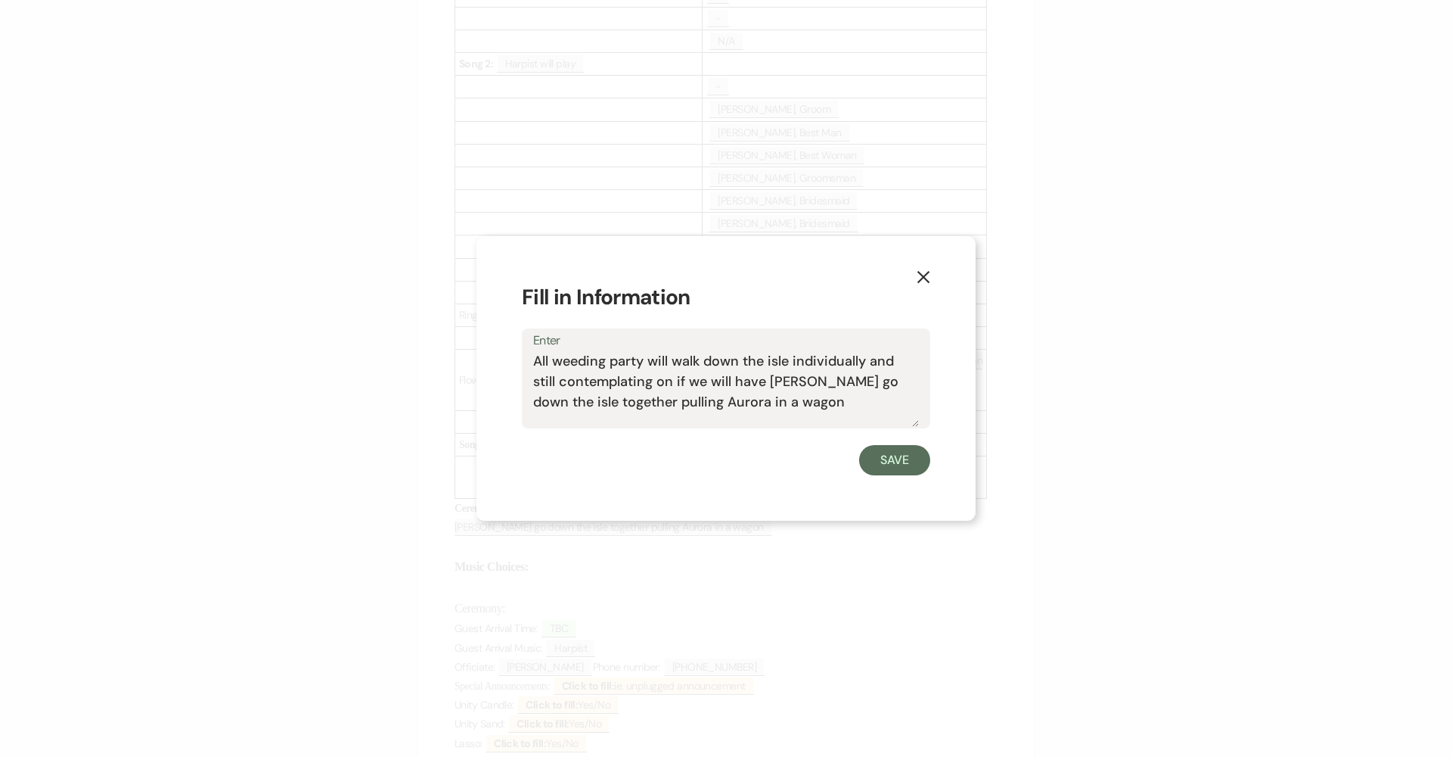
drag, startPoint x: 744, startPoint y: 405, endPoint x: 493, endPoint y: 359, distance: 255.5
click at [493, 359] on div "X Fill in Information Enter All weeding party will walk down the isle individua…" at bounding box center [726, 378] width 499 height 285
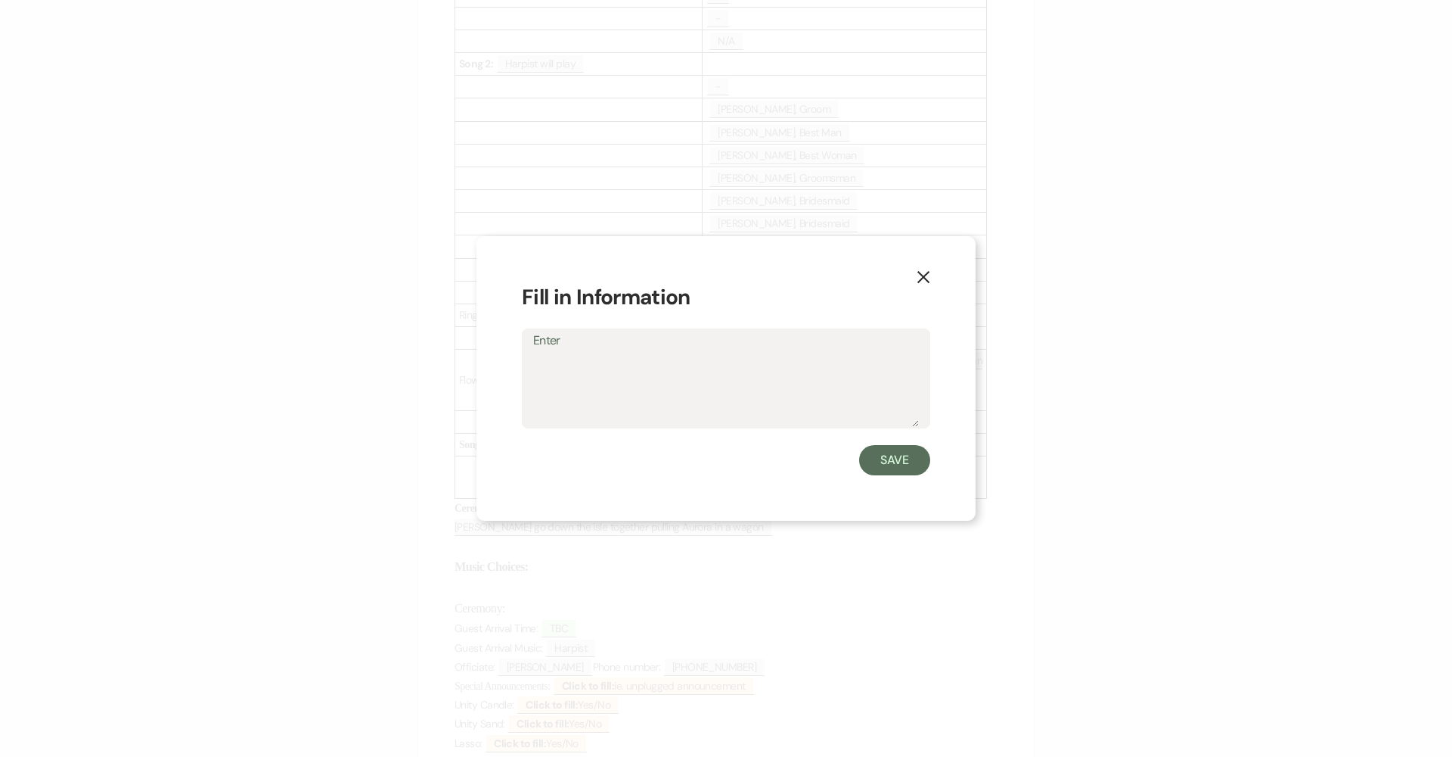
click at [705, 474] on button "Save" at bounding box center [894, 460] width 71 height 30
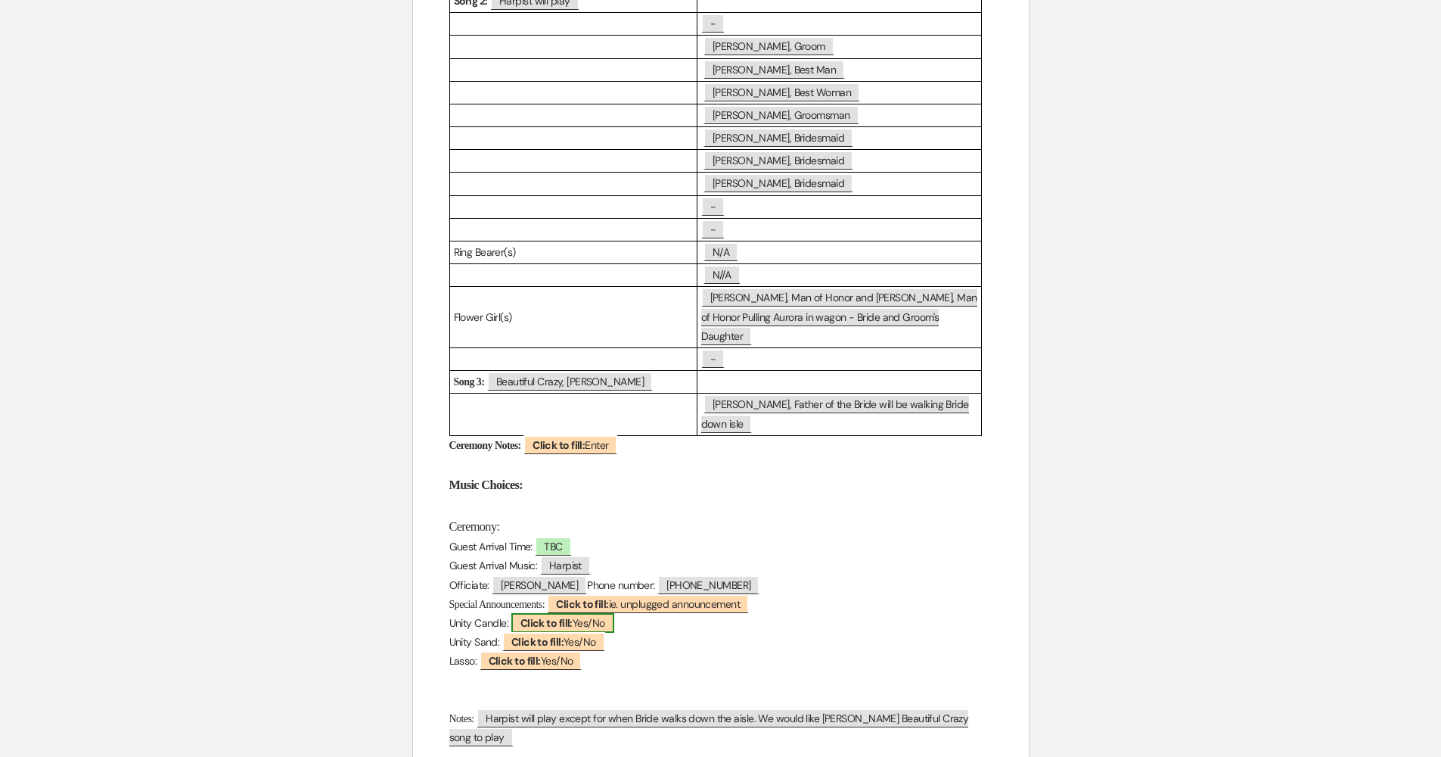
scroll to position [459, 0]
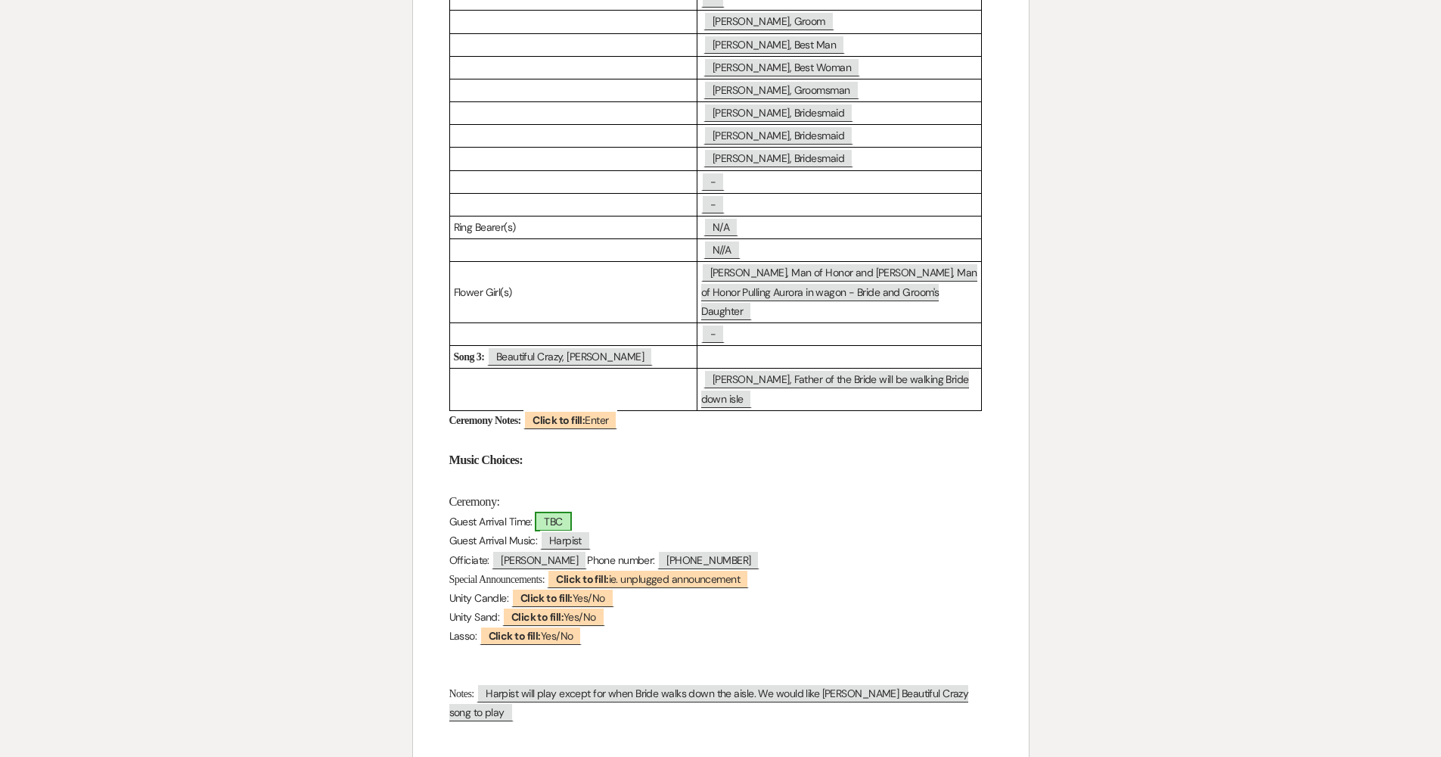
click at [544, 511] on span "TBC" at bounding box center [553, 521] width 36 height 20
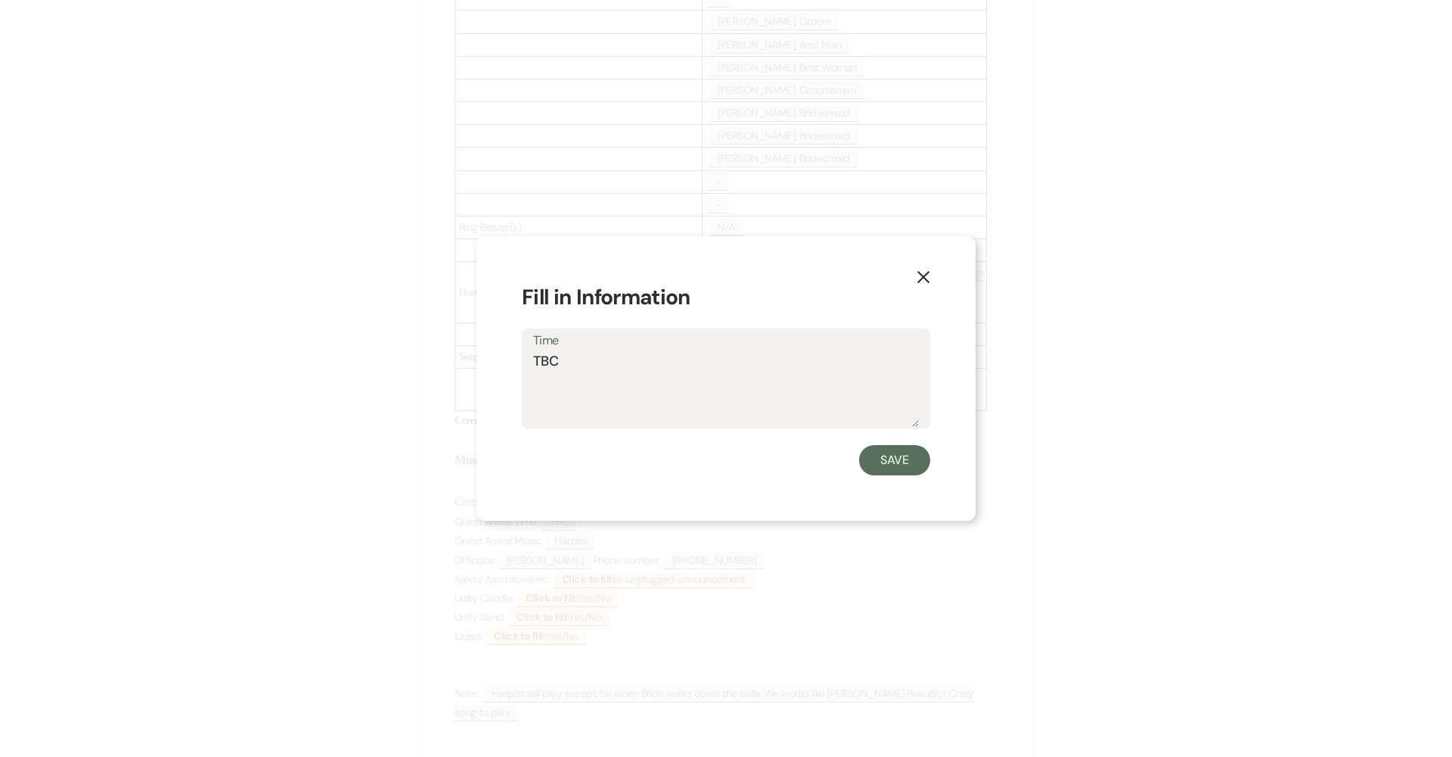
drag, startPoint x: 570, startPoint y: 364, endPoint x: 496, endPoint y: 367, distance: 74.2
click at [496, 367] on div "X Fill in Information Time TBC Save" at bounding box center [726, 378] width 499 height 285
click at [705, 462] on button "Save" at bounding box center [894, 460] width 71 height 30
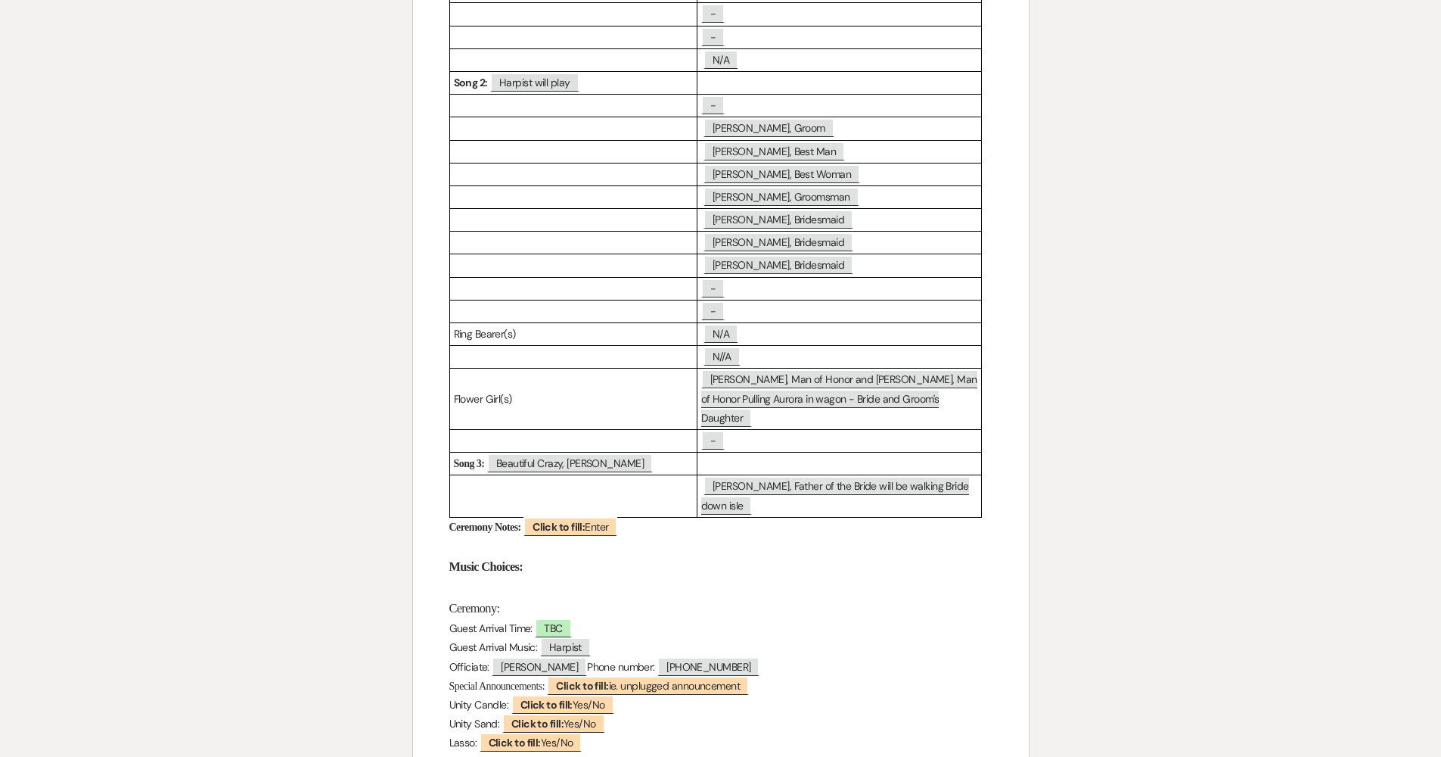
scroll to position [487, 0]
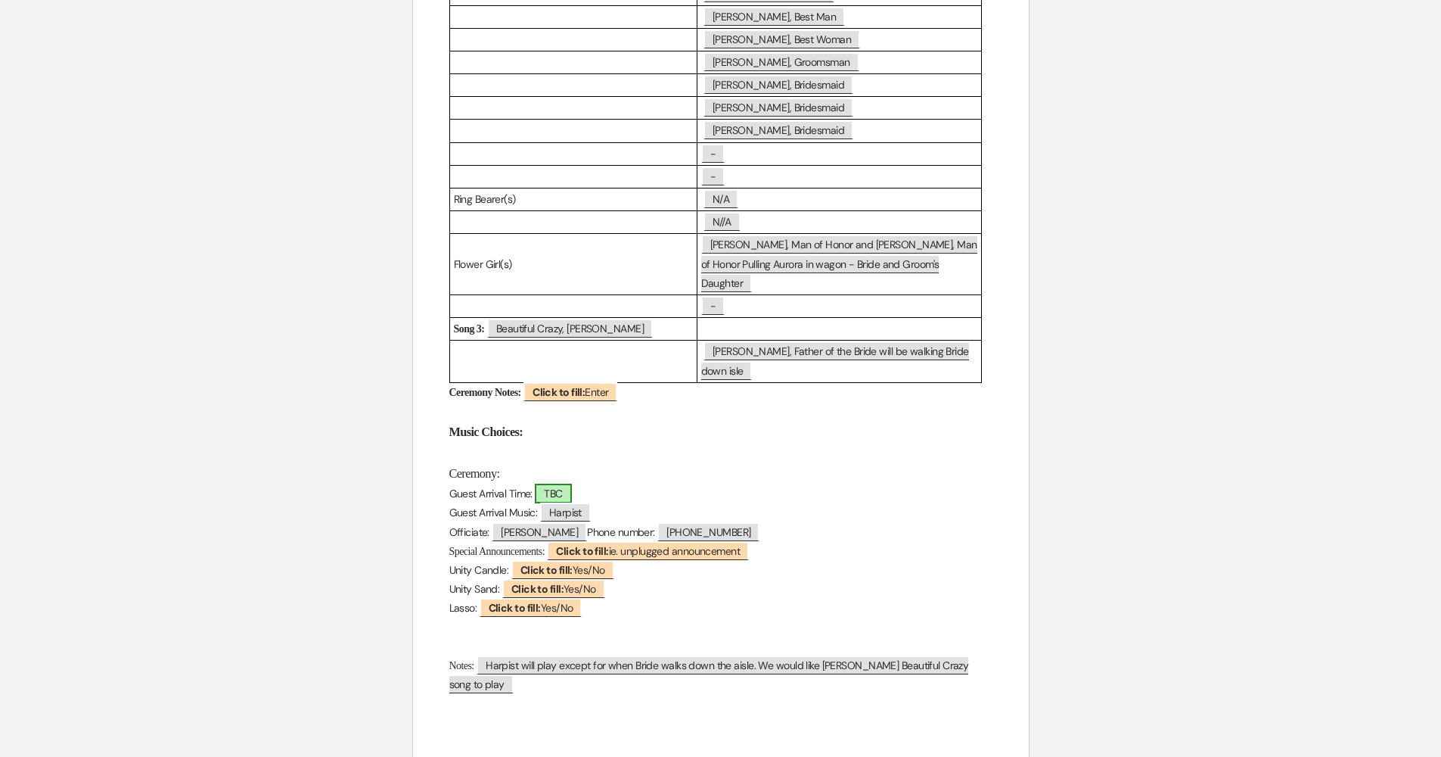
click at [561, 483] on span "TBC" at bounding box center [553, 493] width 36 height 20
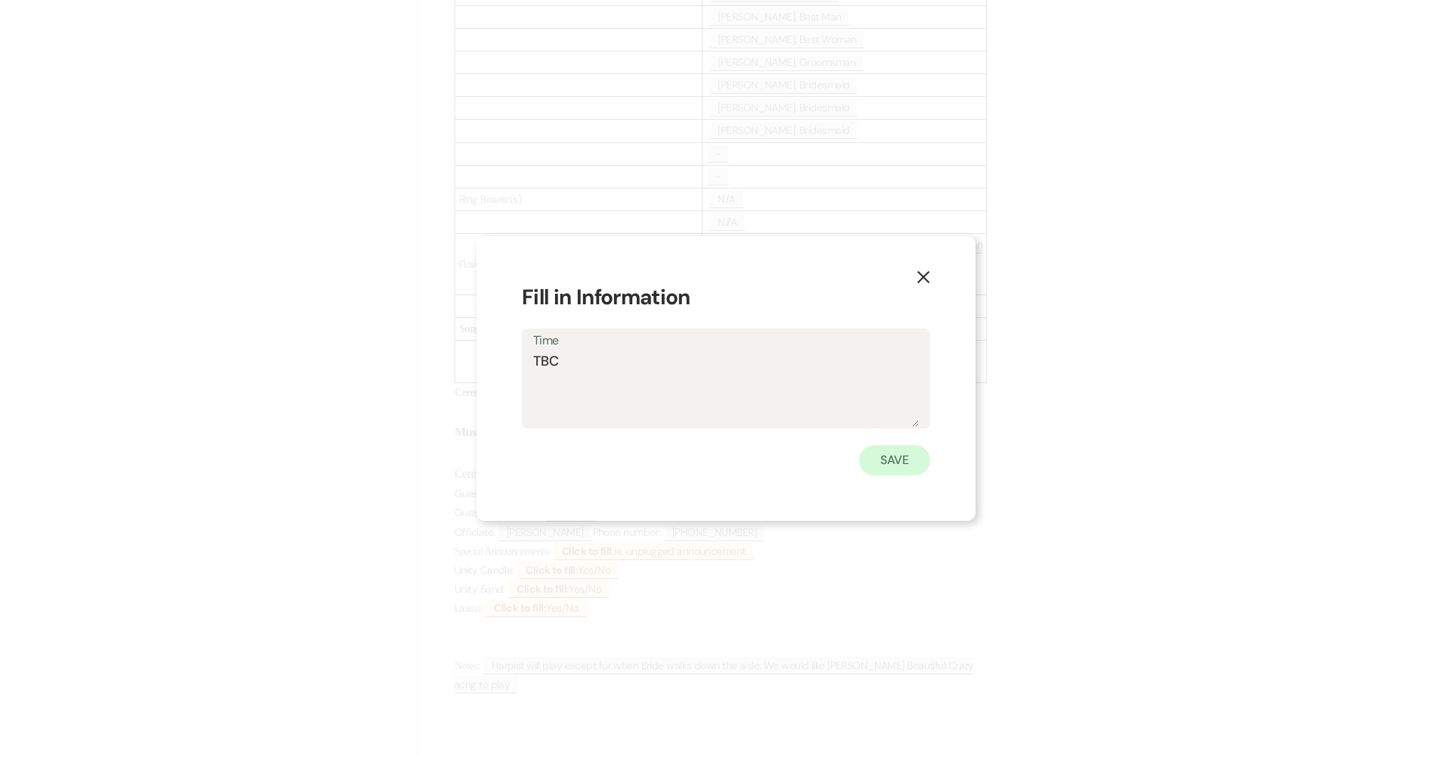
click at [705, 457] on button "Save" at bounding box center [894, 460] width 71 height 30
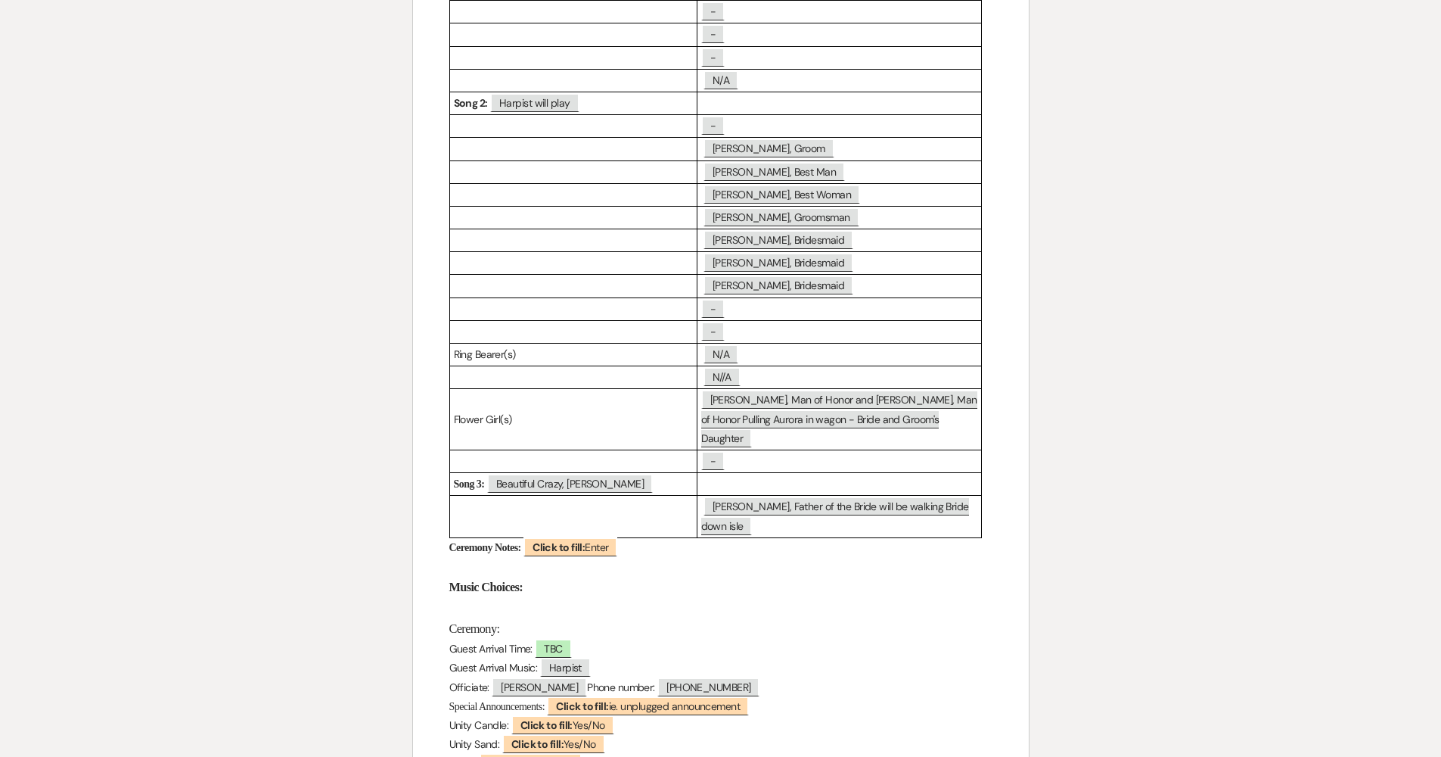
scroll to position [368, 0]
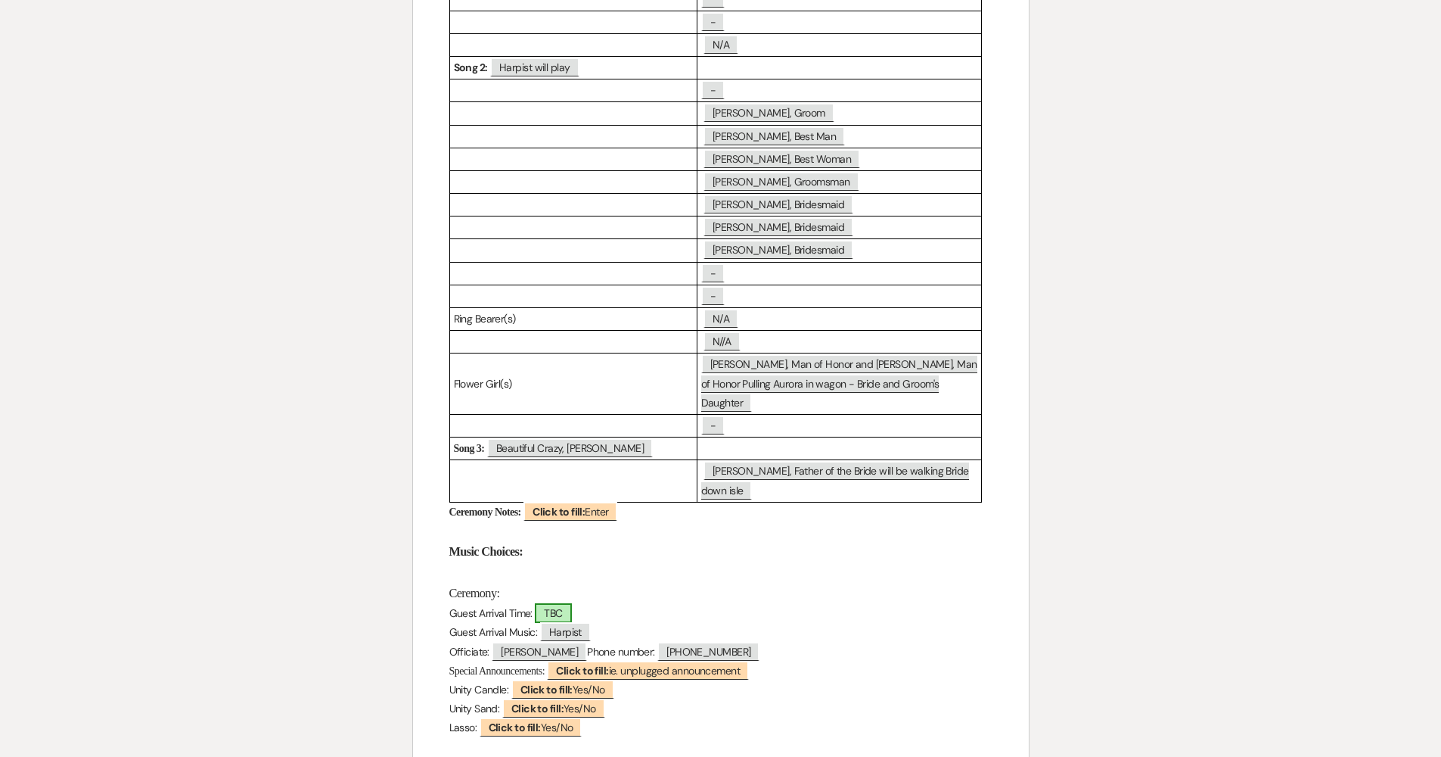
click at [552, 603] on span "TBC" at bounding box center [553, 613] width 36 height 20
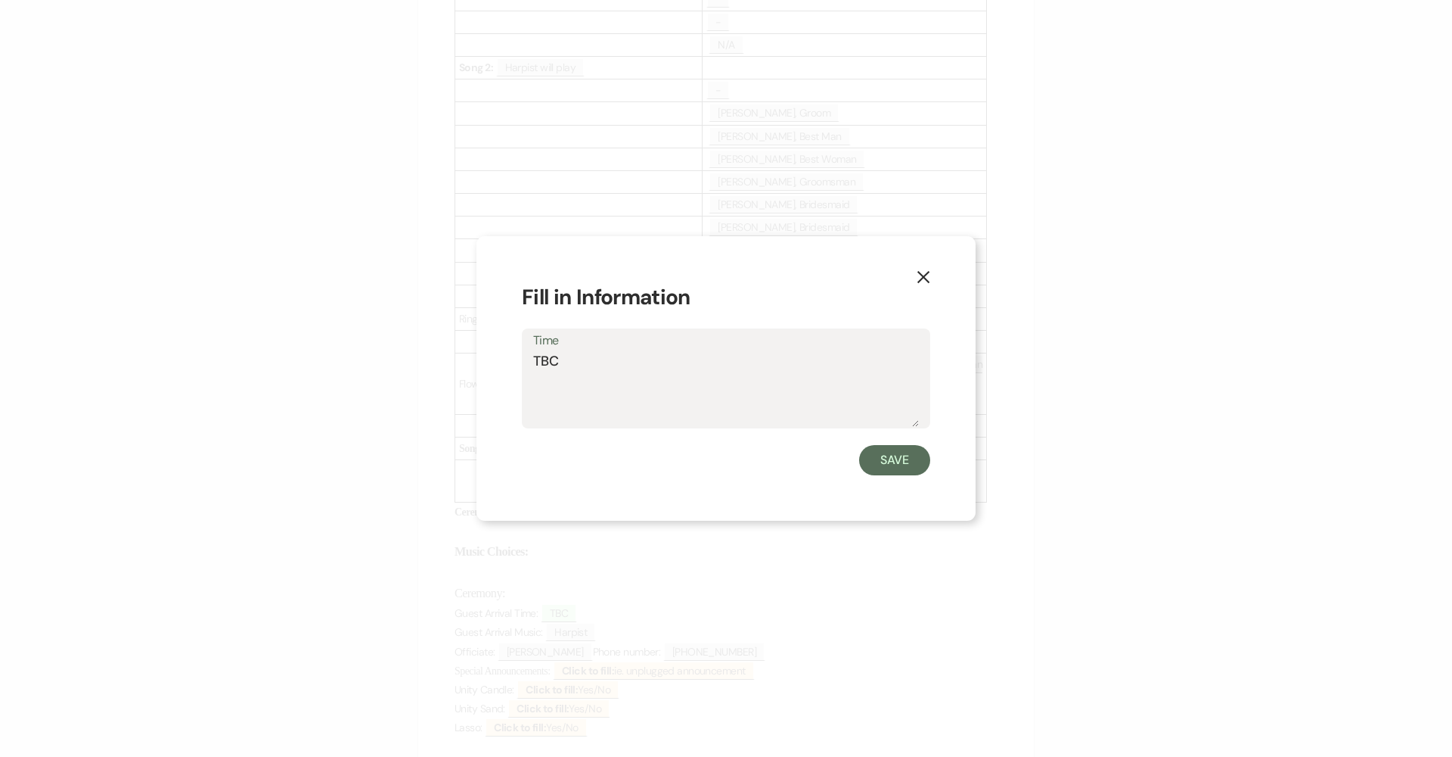
drag, startPoint x: 551, startPoint y: 356, endPoint x: 455, endPoint y: 353, distance: 96.9
click at [455, 353] on div "X Fill in Information Time TBC Save" at bounding box center [726, 378] width 1452 height 757
type textarea "4:30PM"
click at [705, 475] on div "X Fill in Information Time 4:30PM Save" at bounding box center [726, 378] width 499 height 285
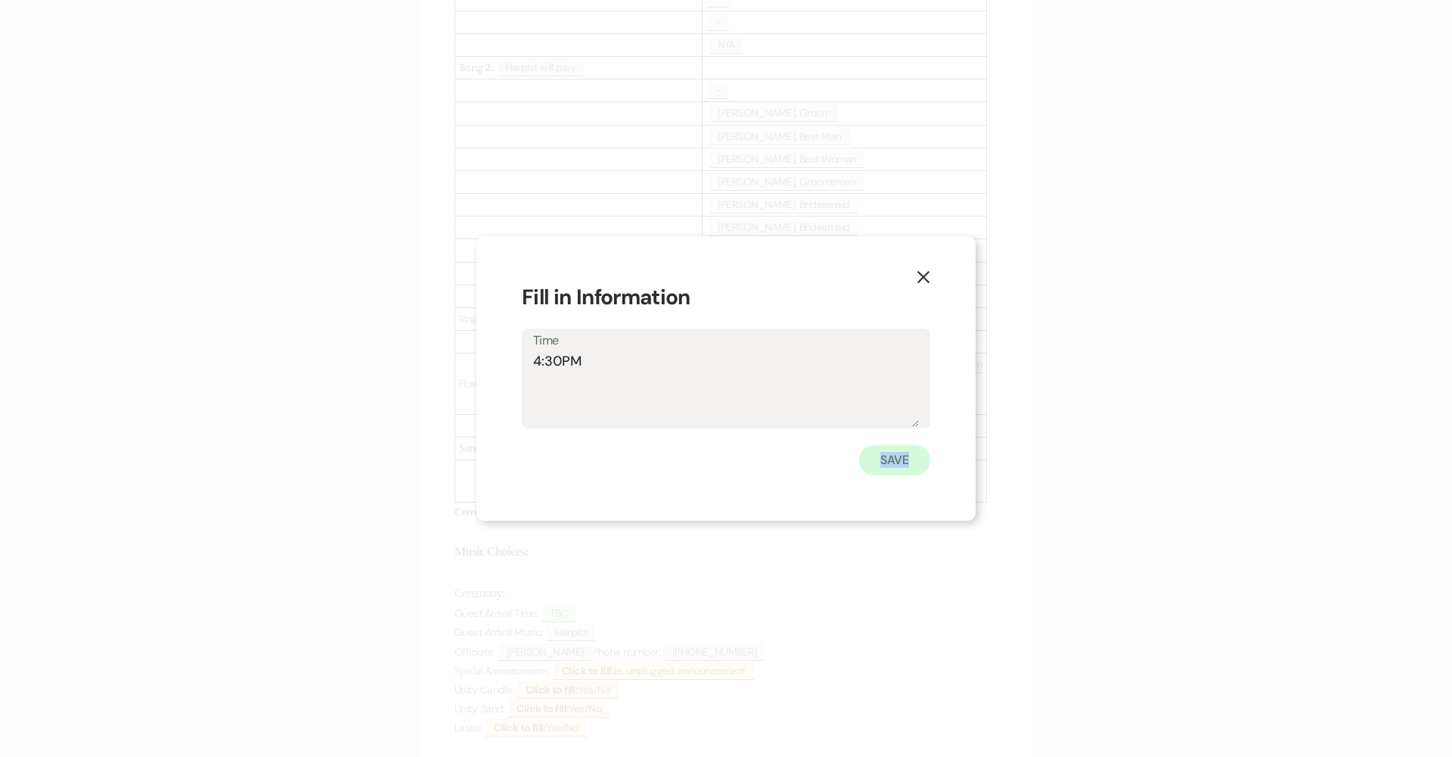
click at [705, 461] on button "Save" at bounding box center [894, 460] width 71 height 30
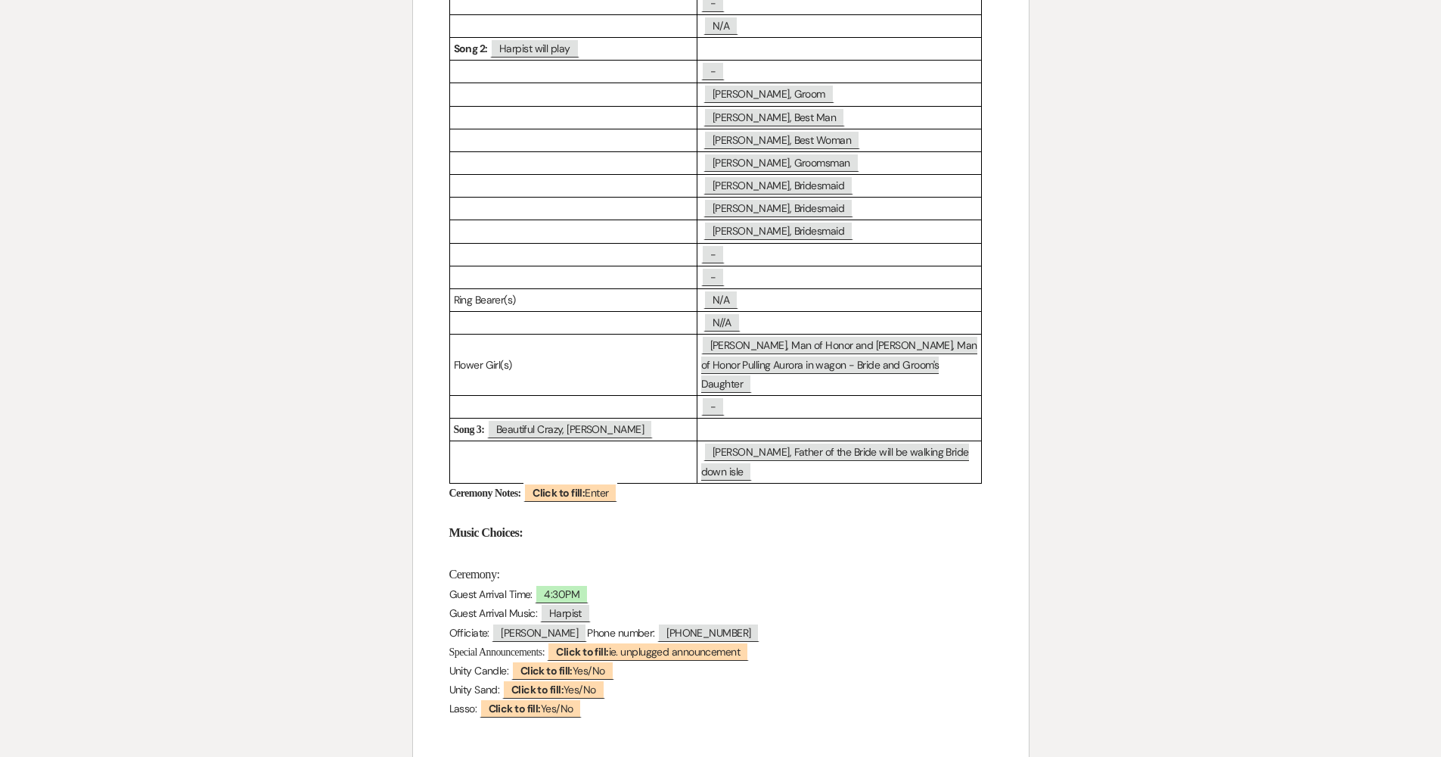
scroll to position [614, 0]
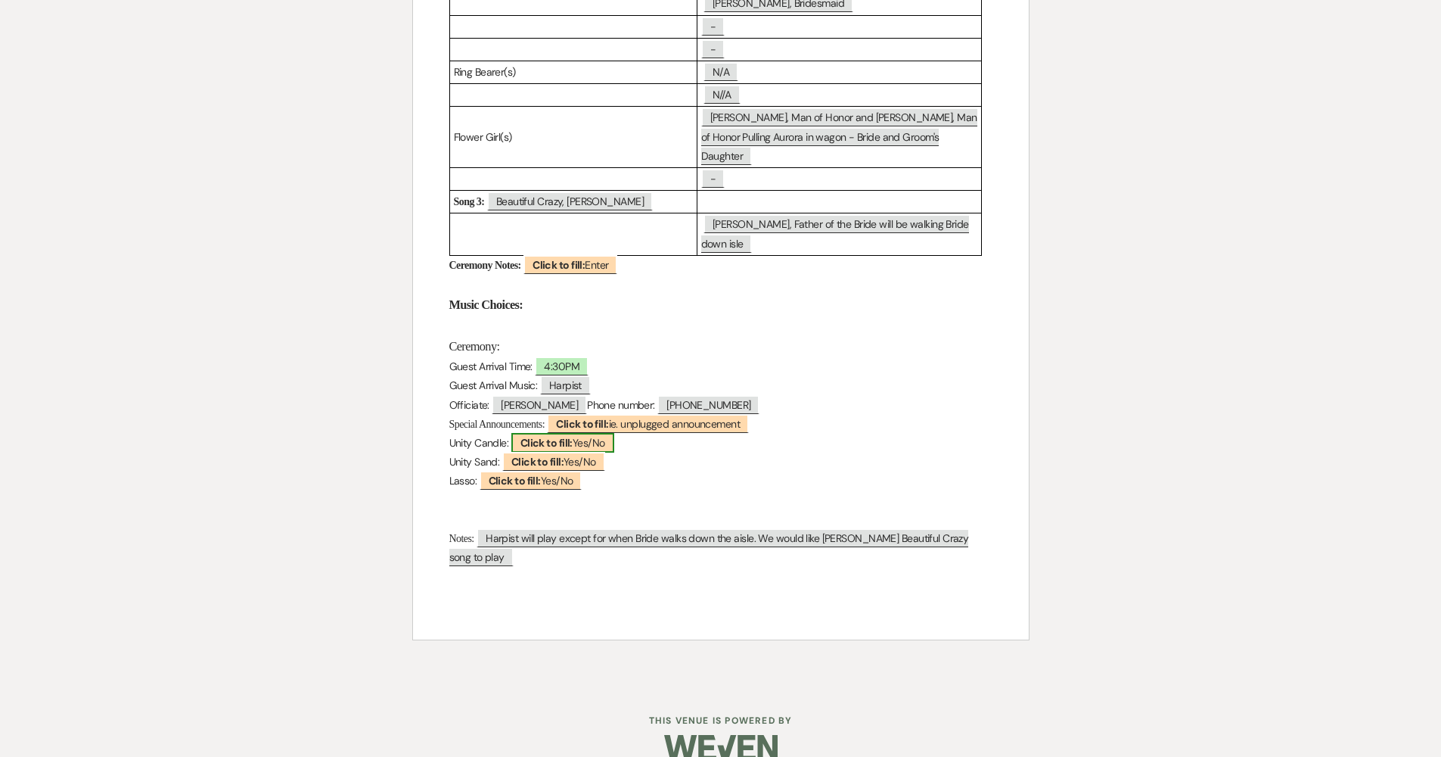
click at [611, 433] on span "Click to fill: Yes/No" at bounding box center [562, 443] width 103 height 20
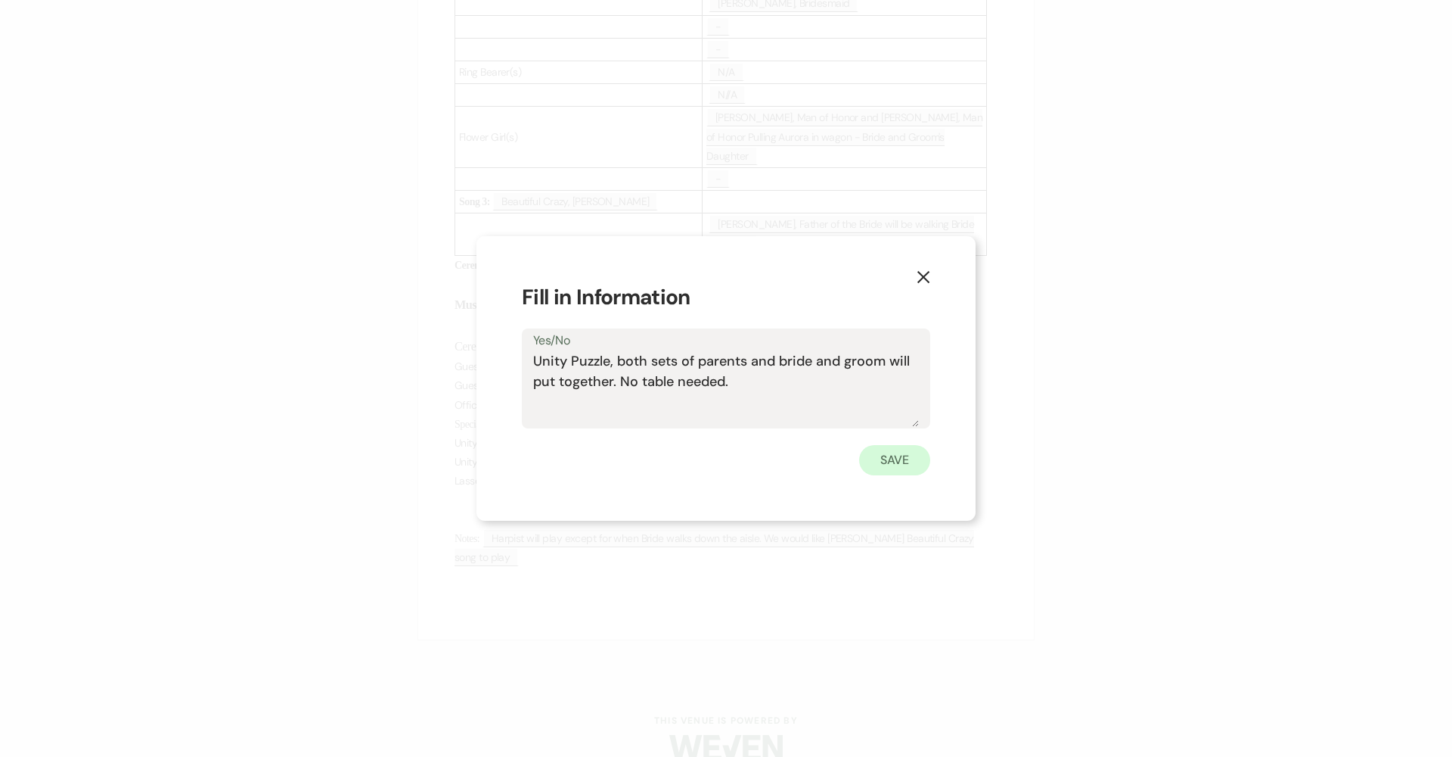
type textarea "Unity Puzzle, both sets of parents and bride and groom will put together. No ta…"
click at [705, 453] on button "Save" at bounding box center [894, 460] width 71 height 30
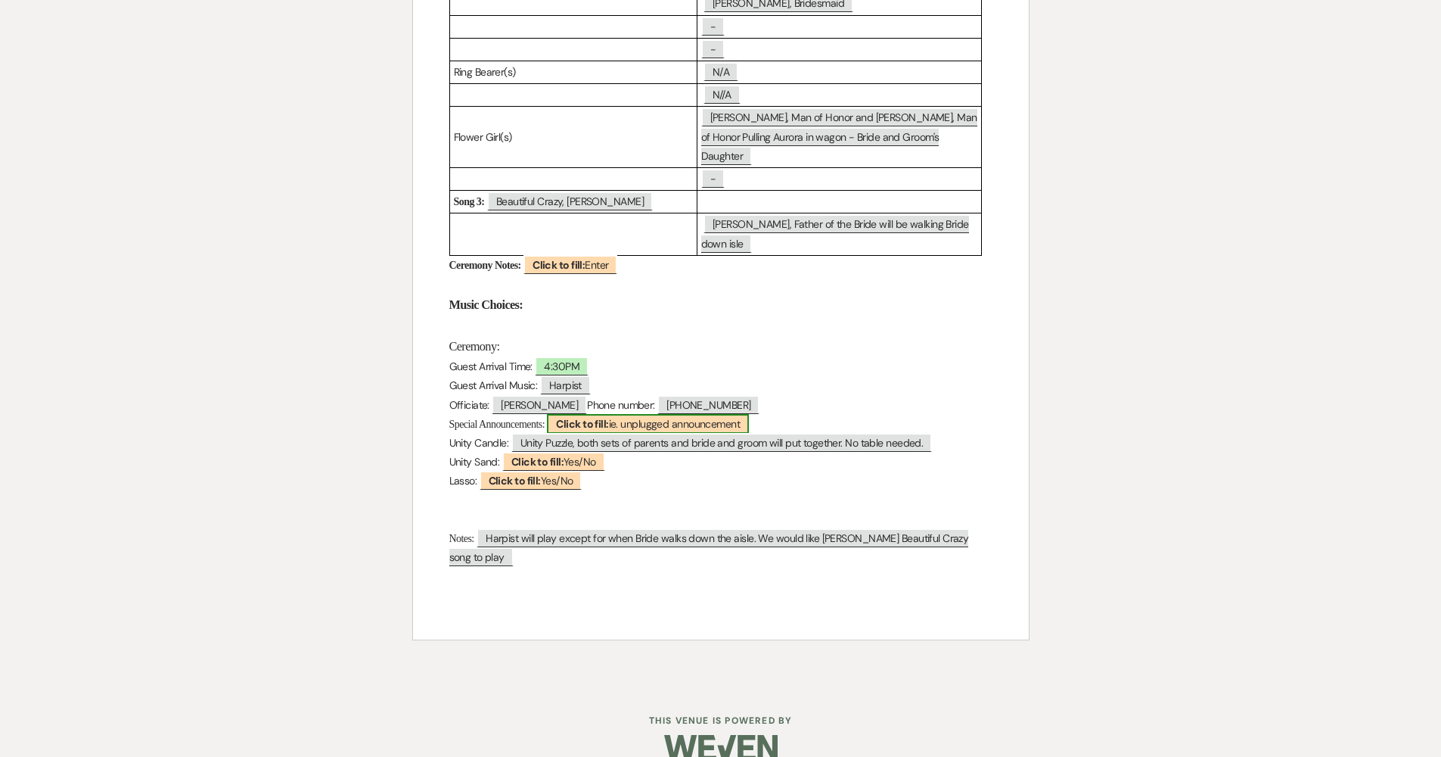
click at [592, 417] on b "Click to fill:" at bounding box center [582, 424] width 52 height 14
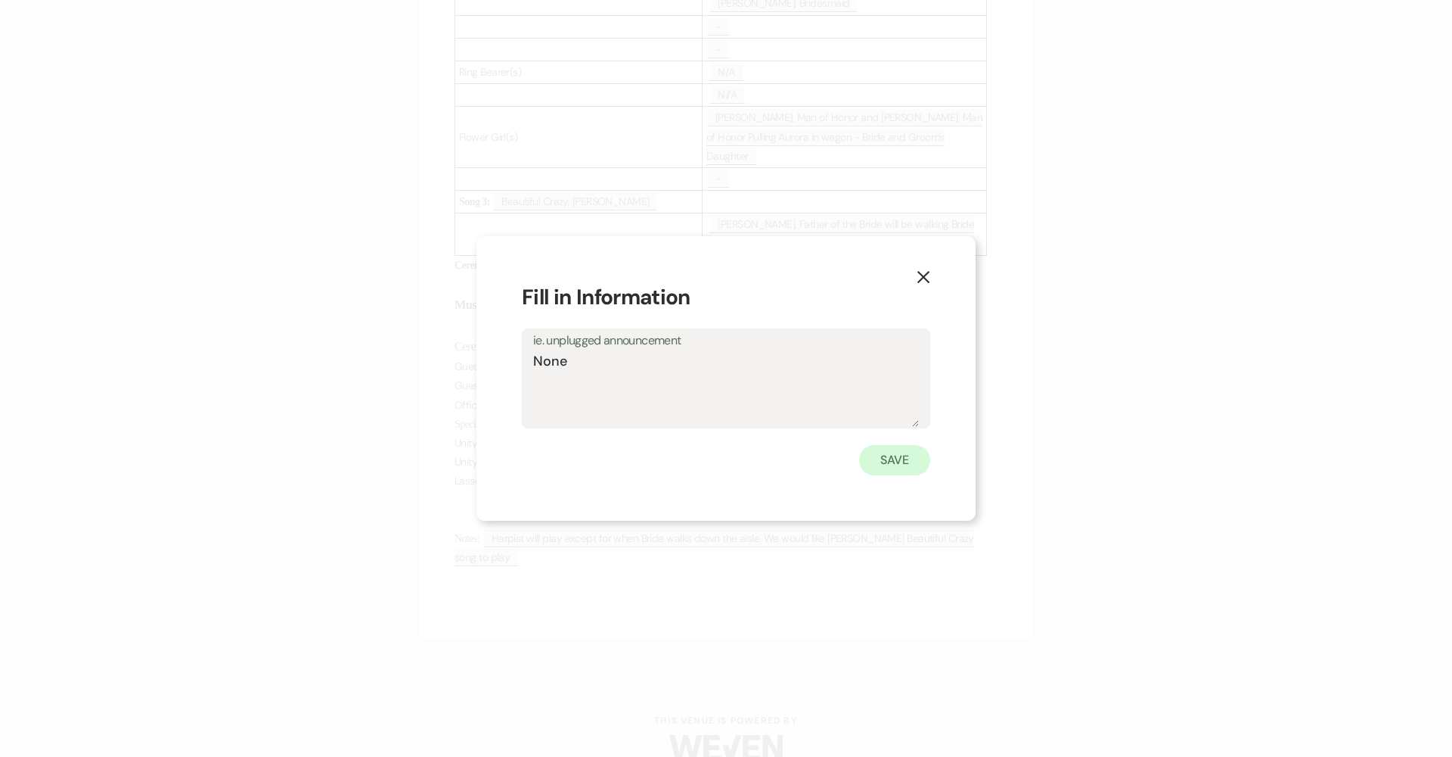
type textarea "None"
click at [705, 446] on button "Save" at bounding box center [894, 460] width 71 height 30
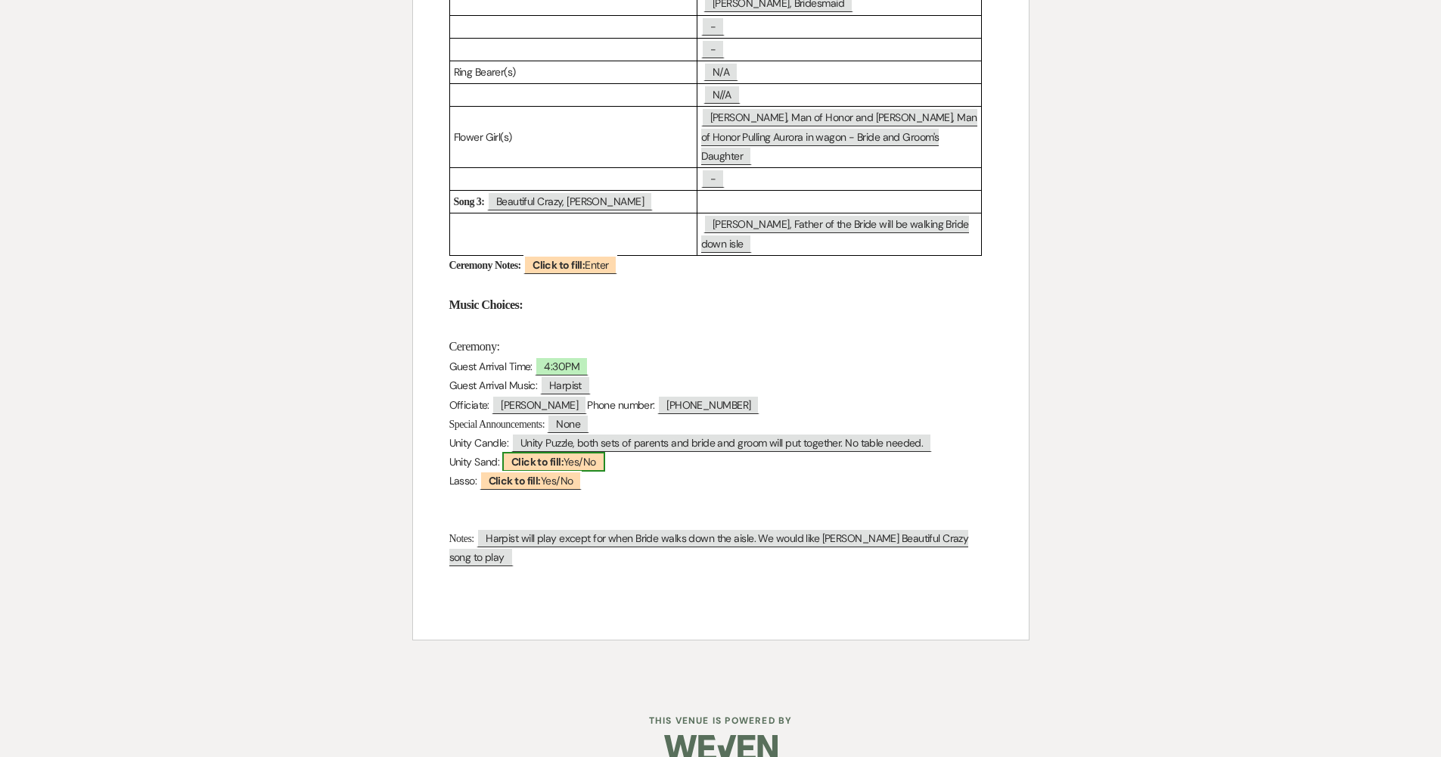
click at [524, 455] on b "Click to fill:" at bounding box center [537, 462] width 52 height 14
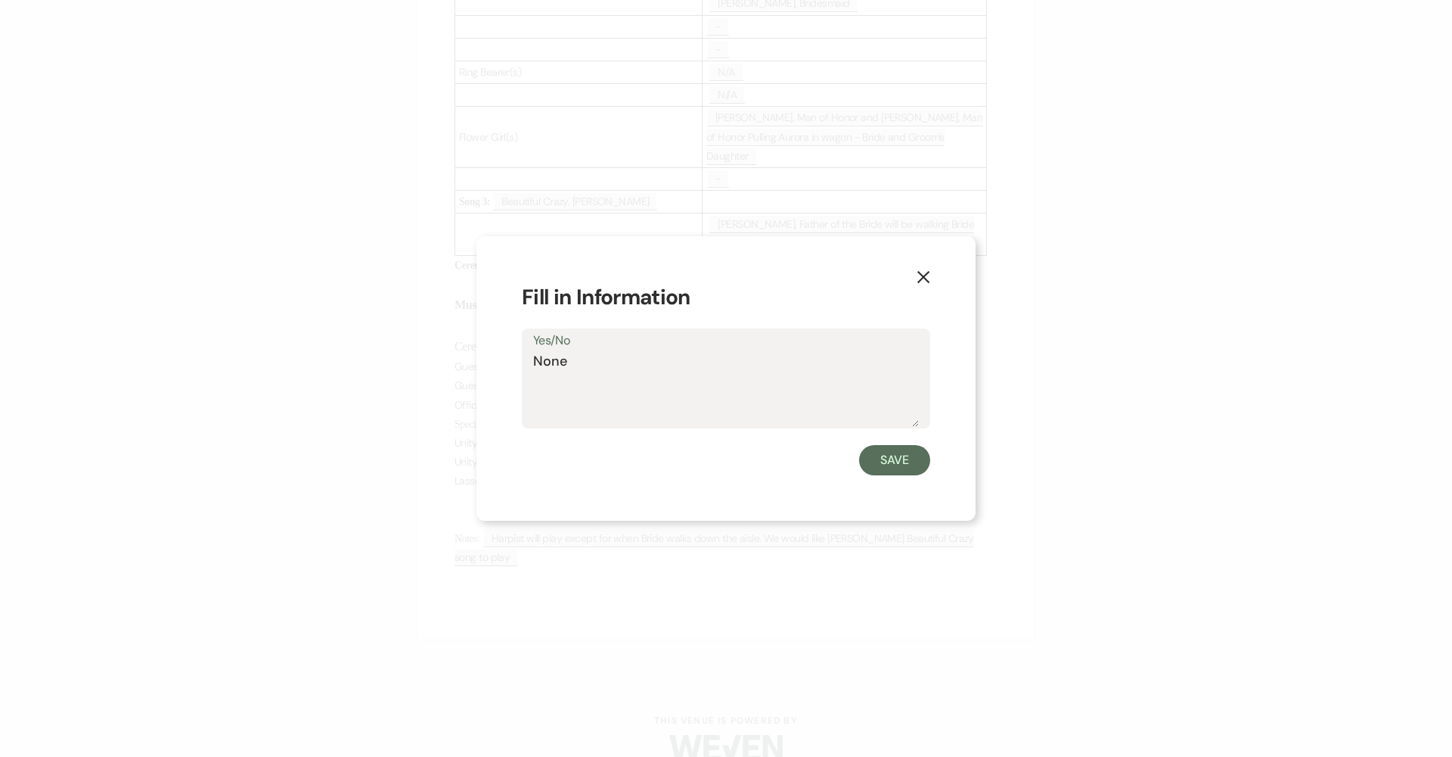
type textarea "None"
click at [705, 452] on div "Save" at bounding box center [726, 460] width 409 height 30
drag, startPoint x: 897, startPoint y: 464, endPoint x: 884, endPoint y: 465, distance: 13.6
click at [705, 464] on button "Save" at bounding box center [894, 460] width 71 height 30
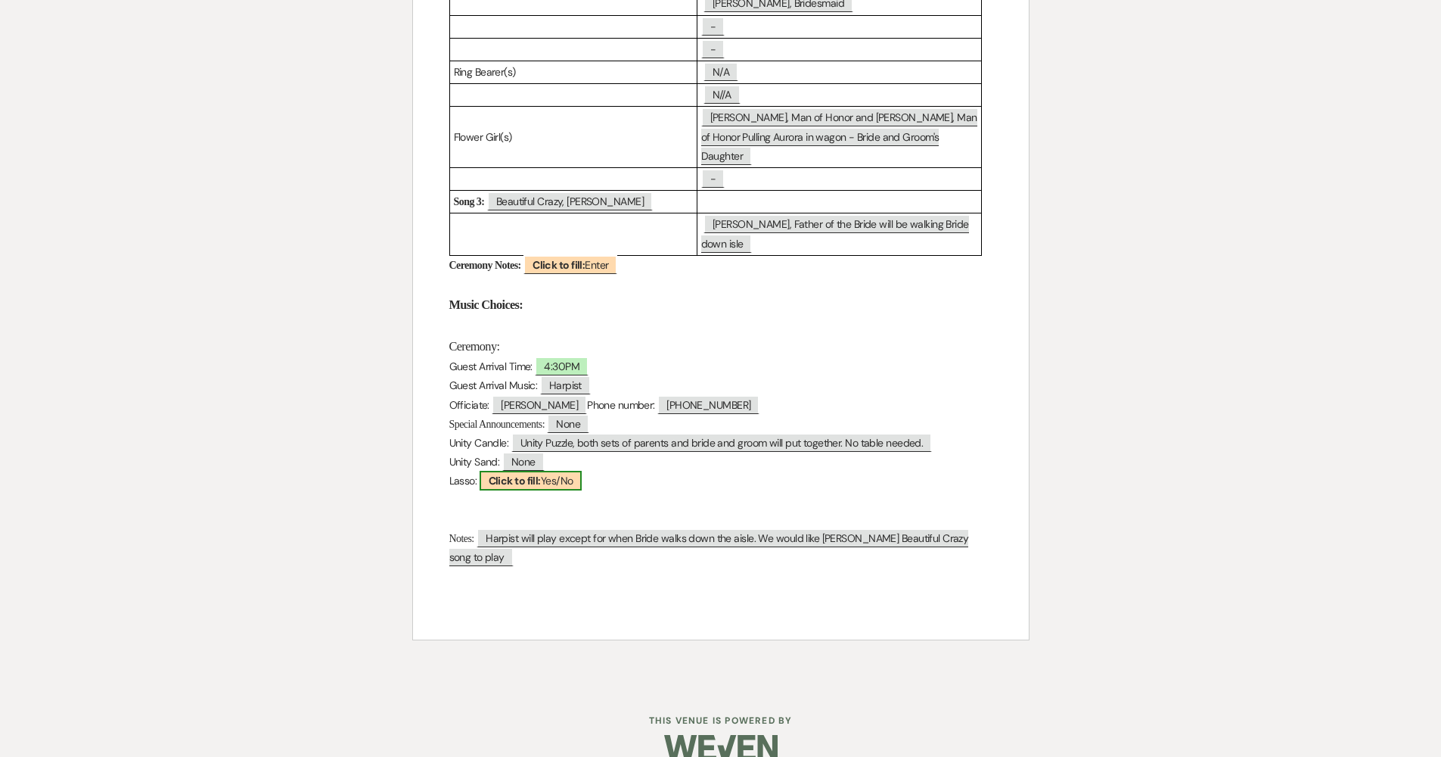
click at [500, 474] on b "Click to fill:" at bounding box center [515, 481] width 52 height 14
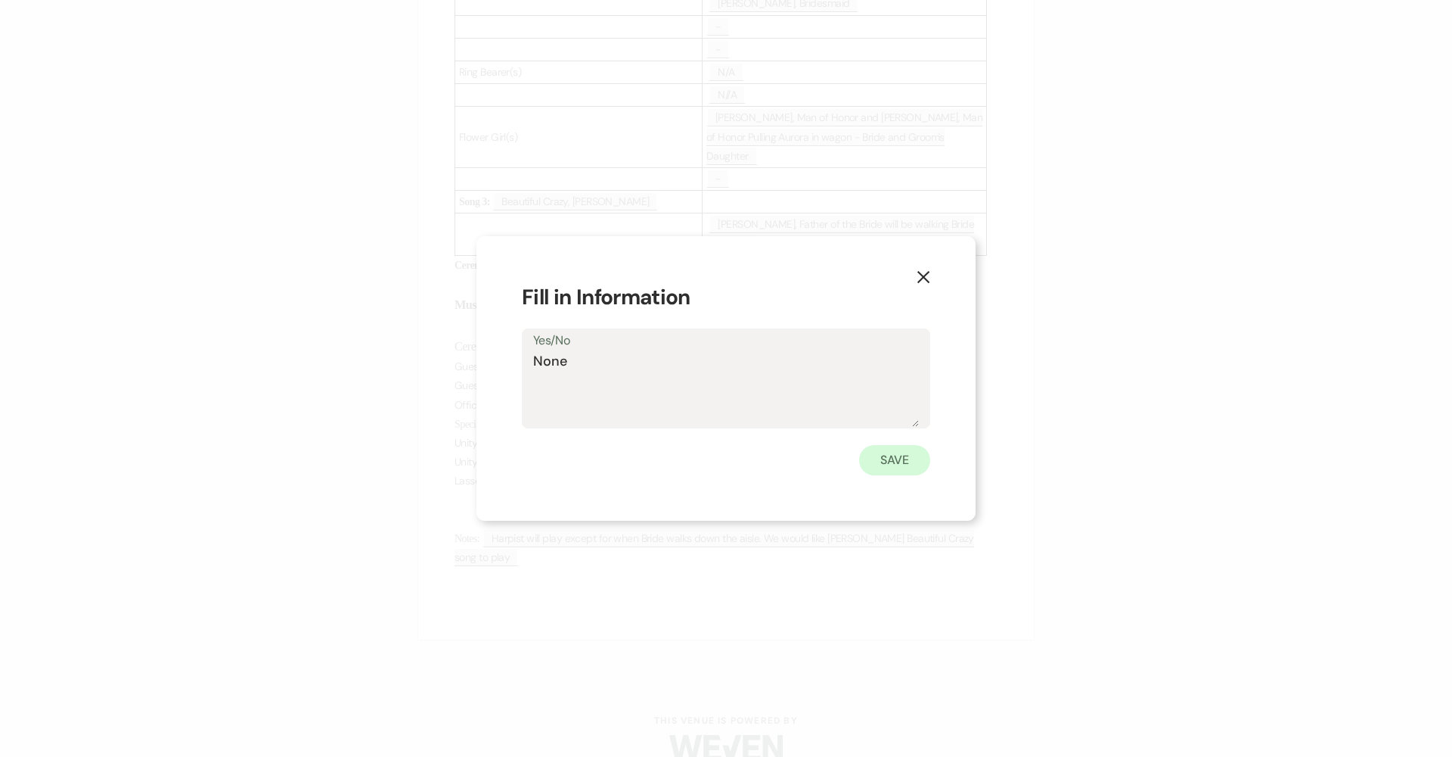
type textarea "None"
click at [705, 454] on button "Save" at bounding box center [894, 460] width 71 height 30
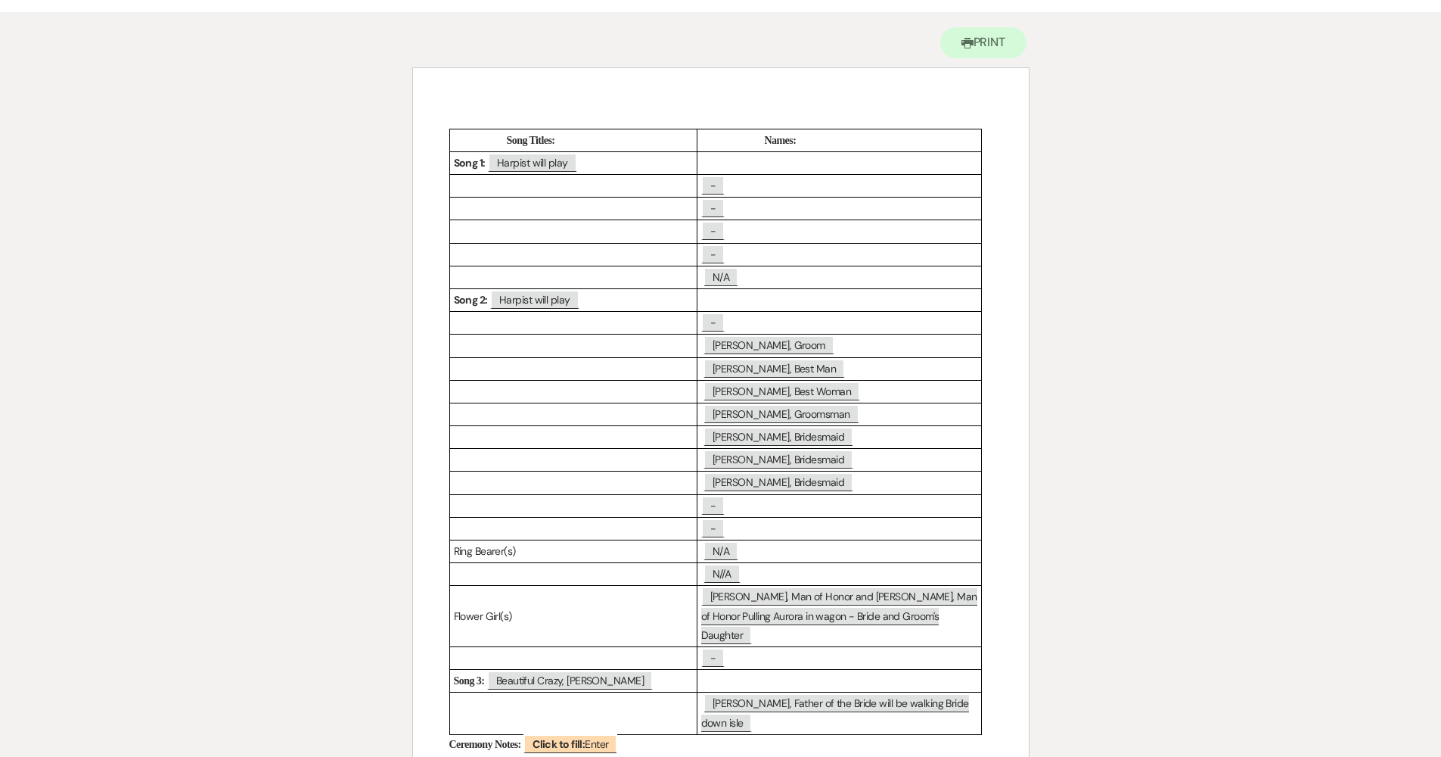
scroll to position [453, 0]
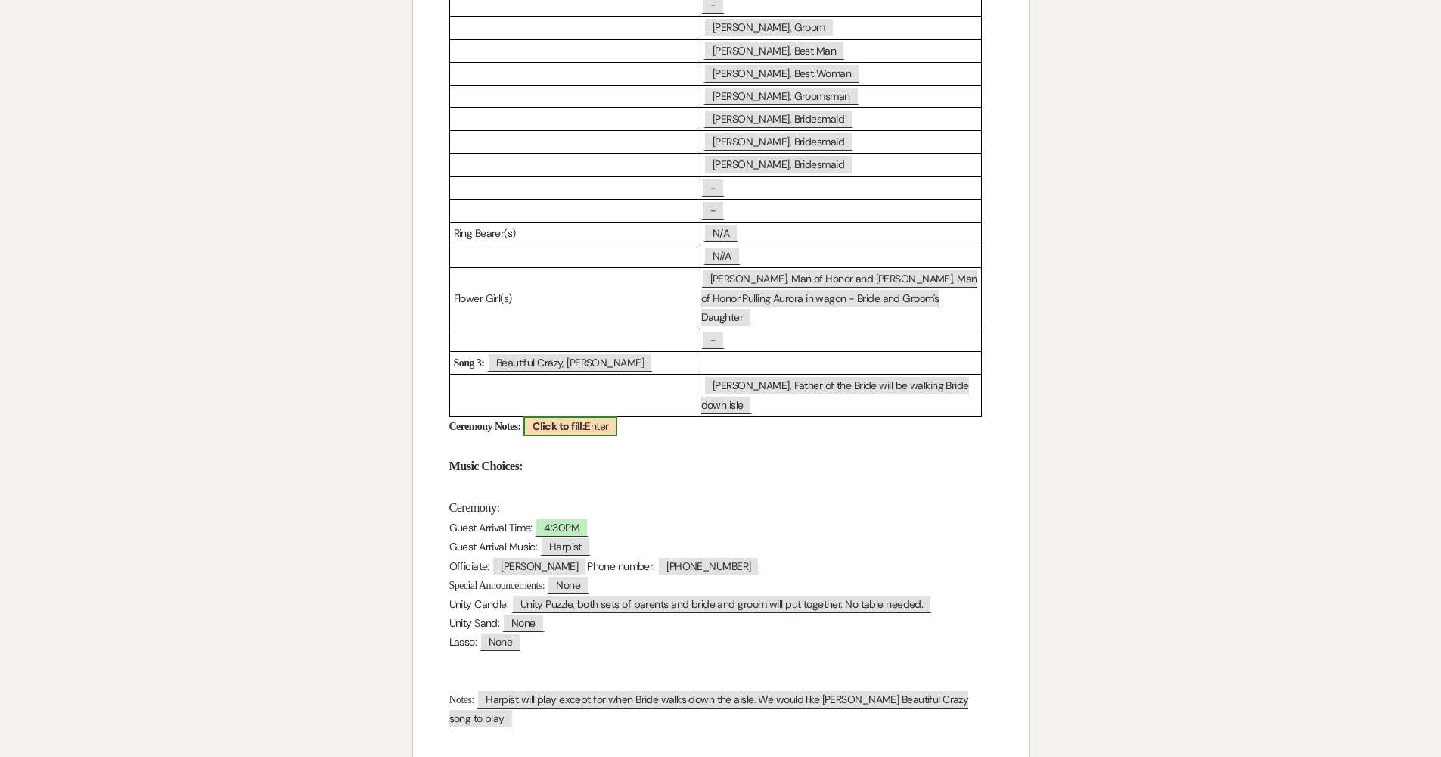
click at [579, 419] on b "Click to fill:" at bounding box center [559, 426] width 52 height 14
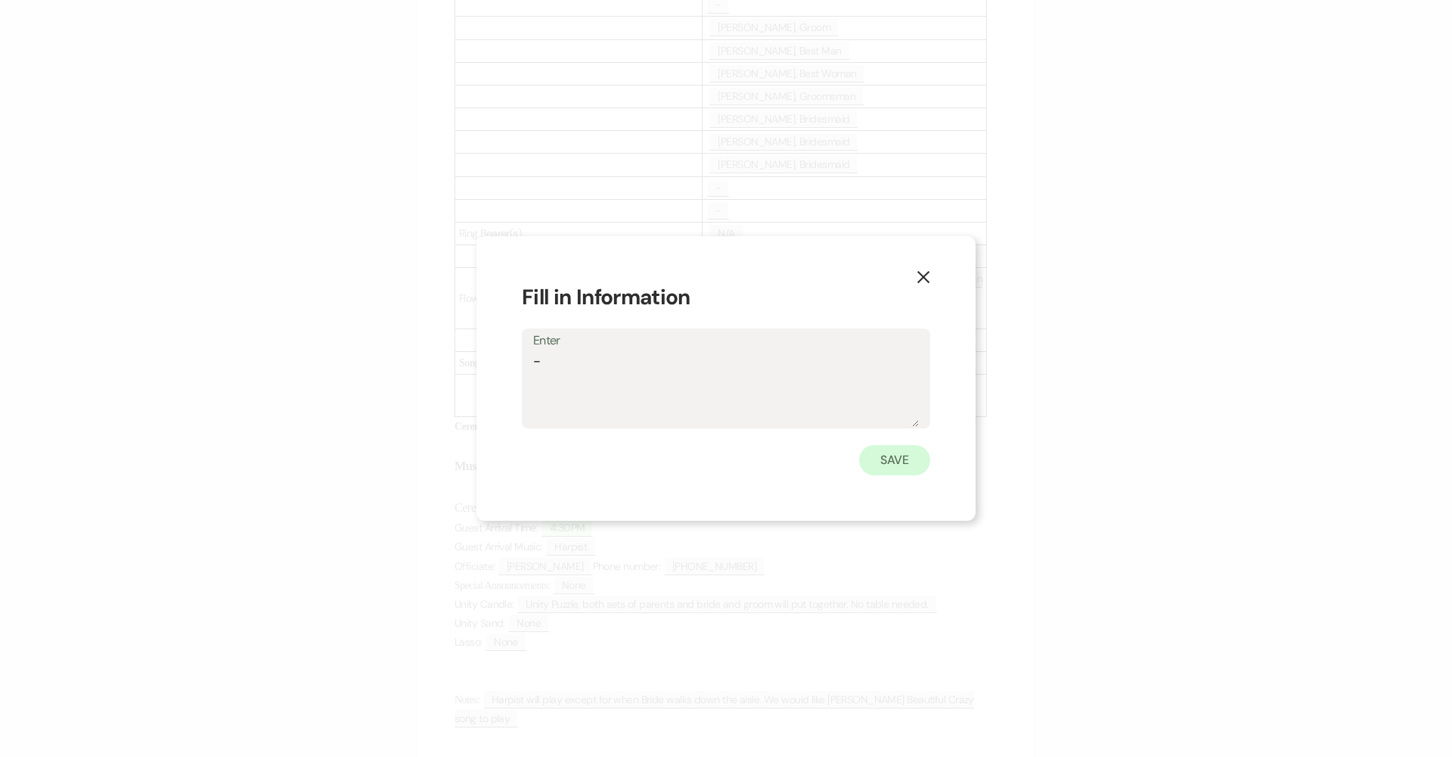
type textarea "-"
click at [705, 468] on button "Save" at bounding box center [894, 460] width 71 height 30
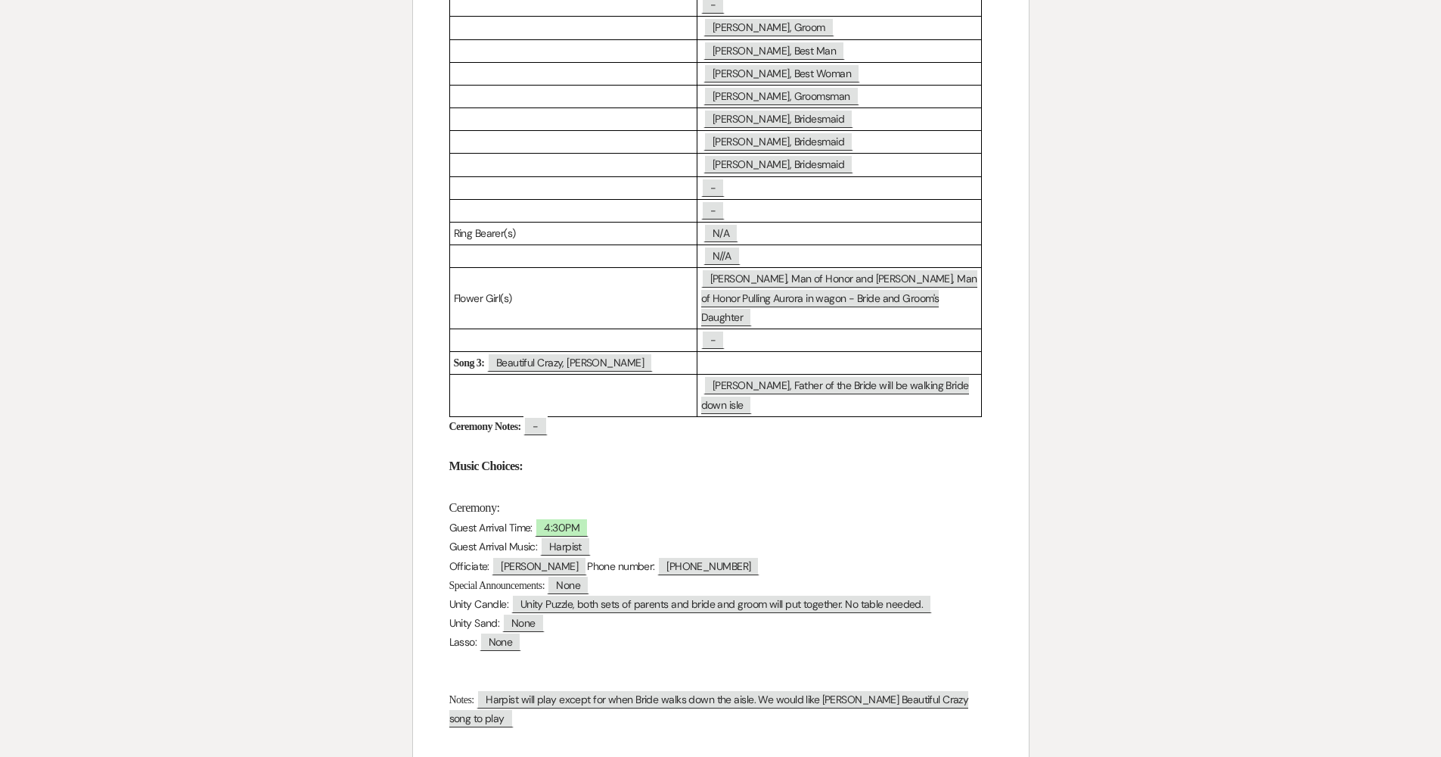
scroll to position [0, 0]
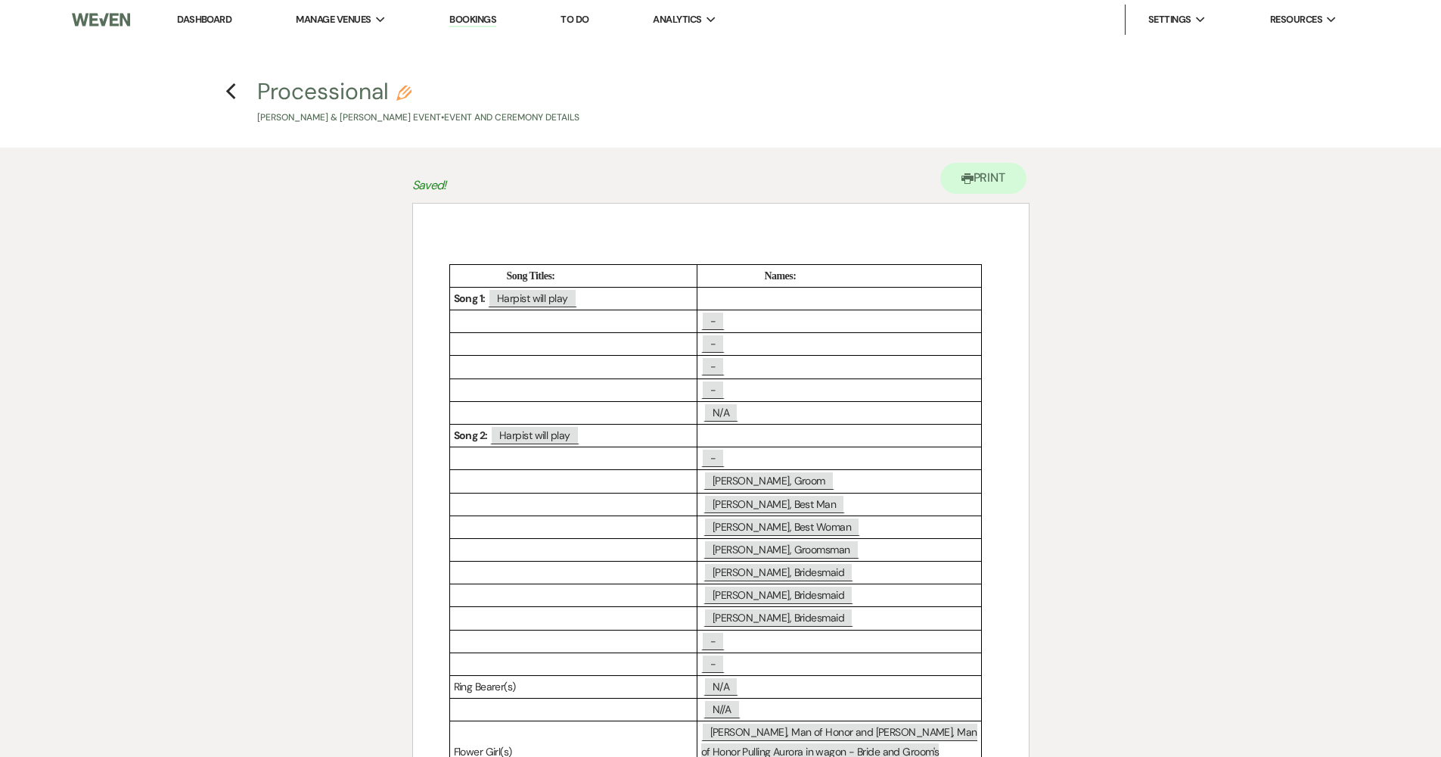
click at [238, 97] on h4 "Previous Processional Pencil James Lamendola & Brittney Koman's Event • Event a…" at bounding box center [720, 100] width 1089 height 49
click at [235, 93] on icon "Previous" at bounding box center [230, 91] width 11 height 18
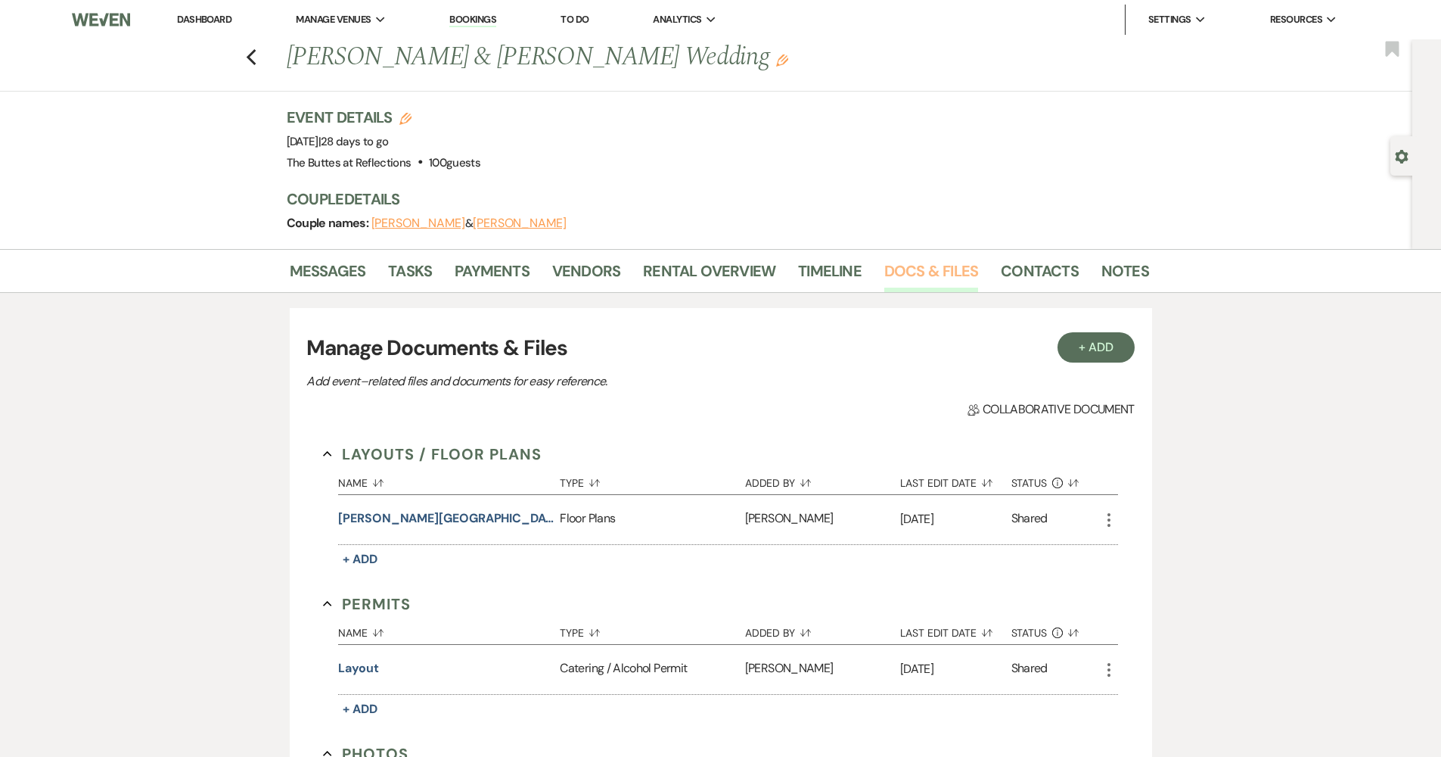
click at [705, 262] on link "Docs & Files" at bounding box center [931, 275] width 94 height 33
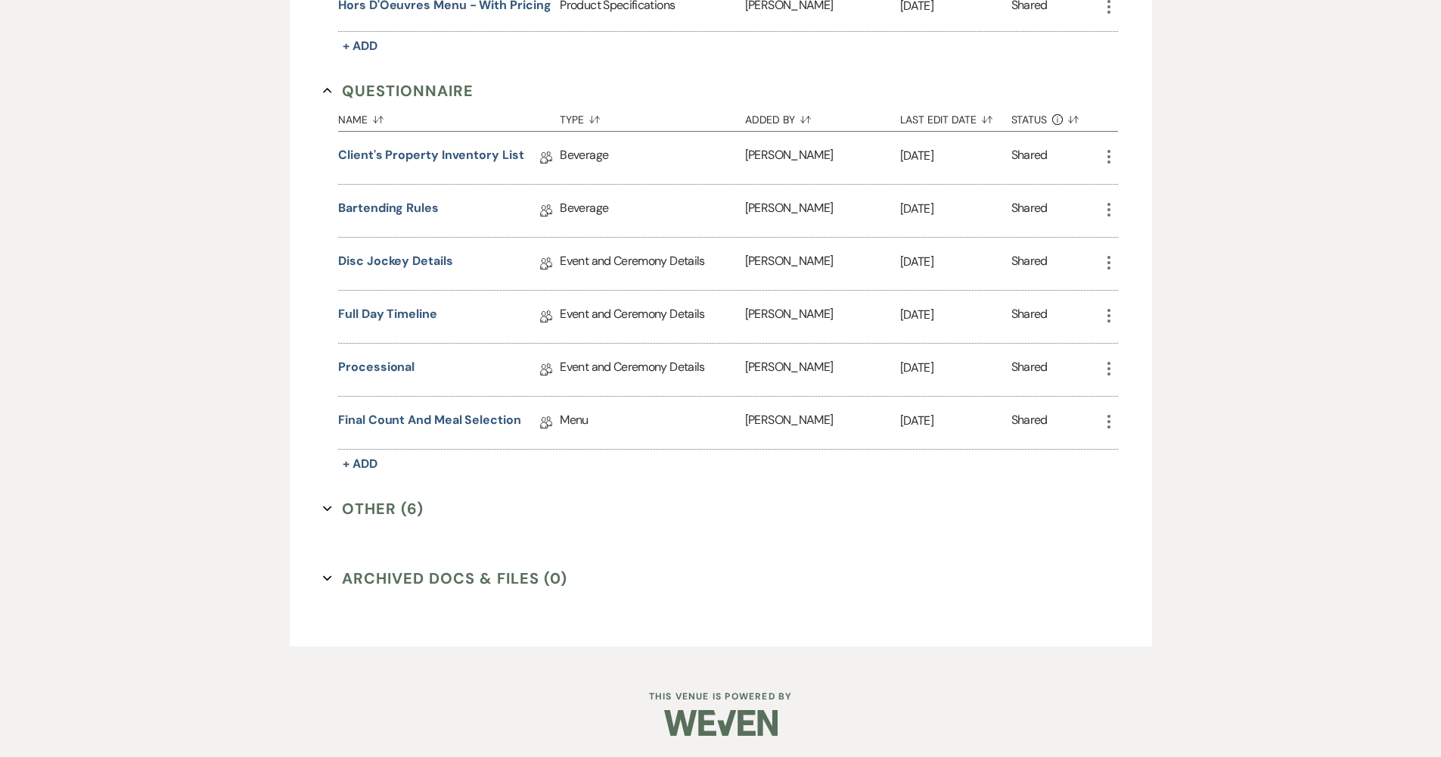
click at [387, 508] on button "Other (6) Expand" at bounding box center [373, 508] width 101 height 23
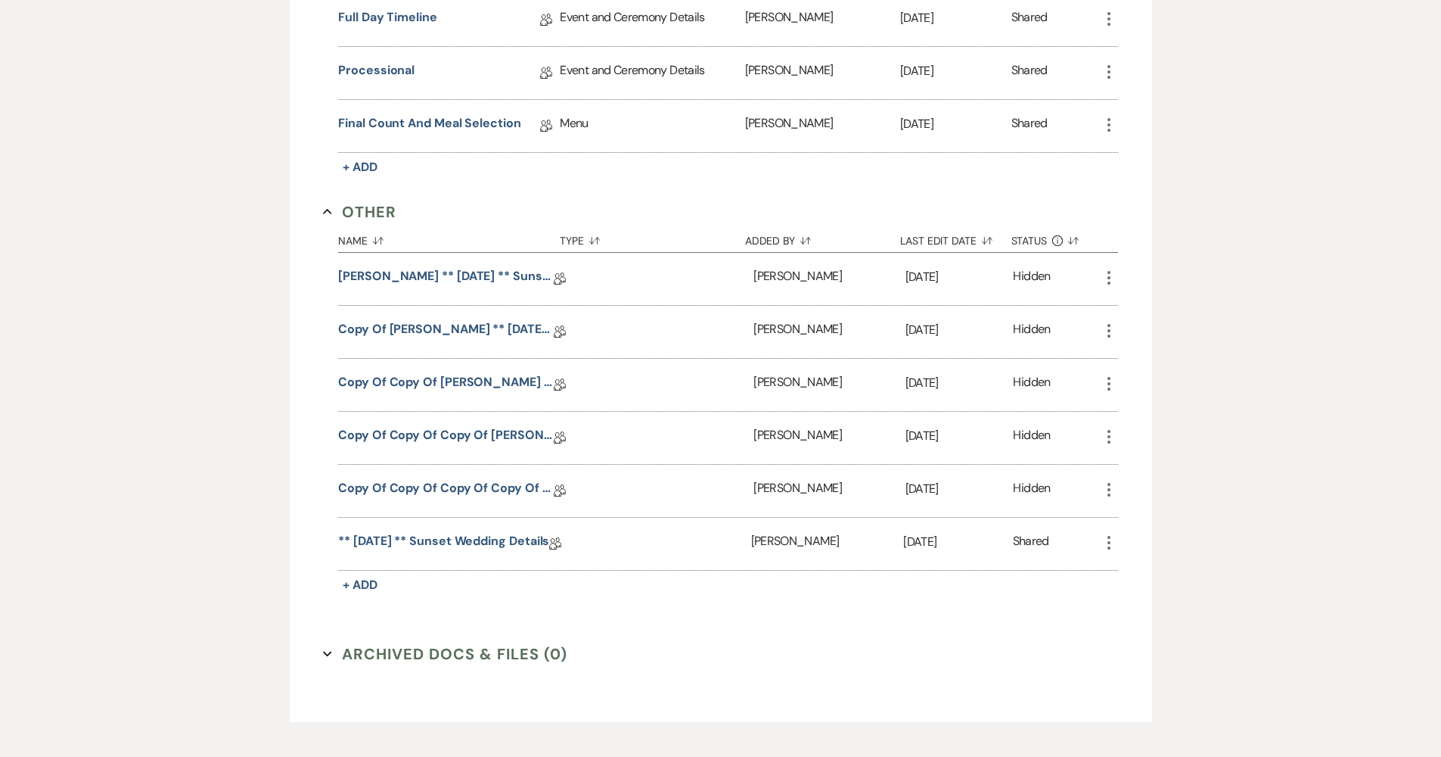
scroll to position [1584, 0]
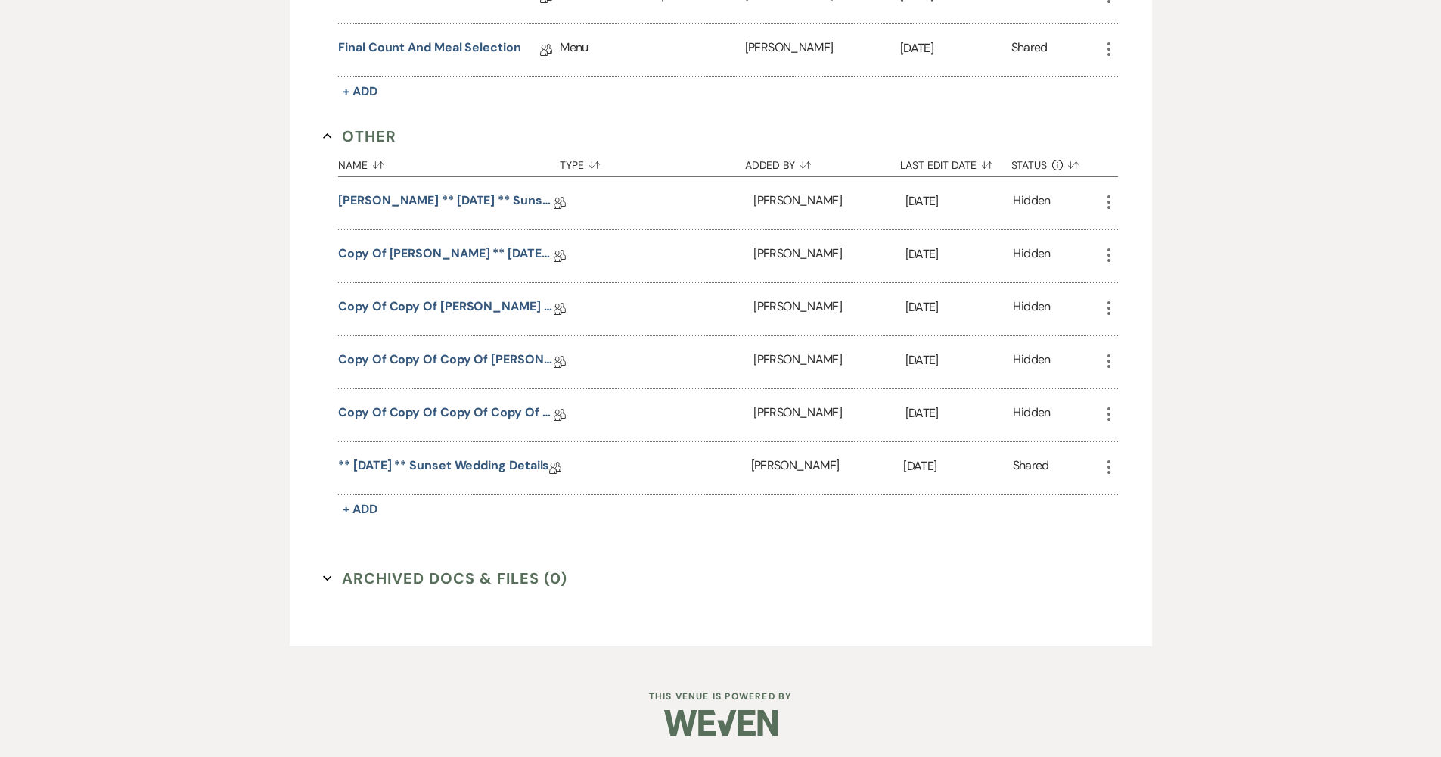
click at [416, 464] on link "** 09.25.2024 ** Sunset Wedding Details" at bounding box center [443, 467] width 211 height 23
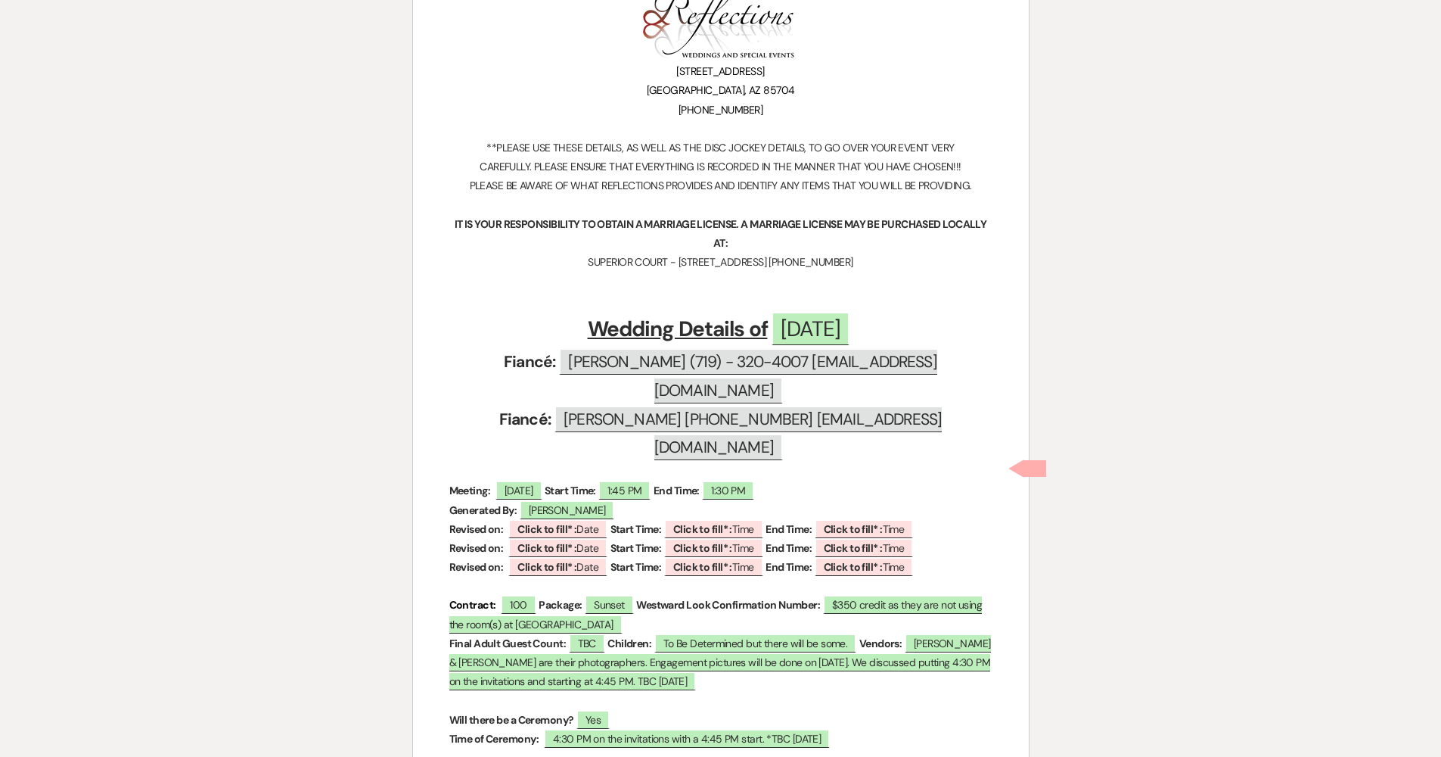
scroll to position [354, 0]
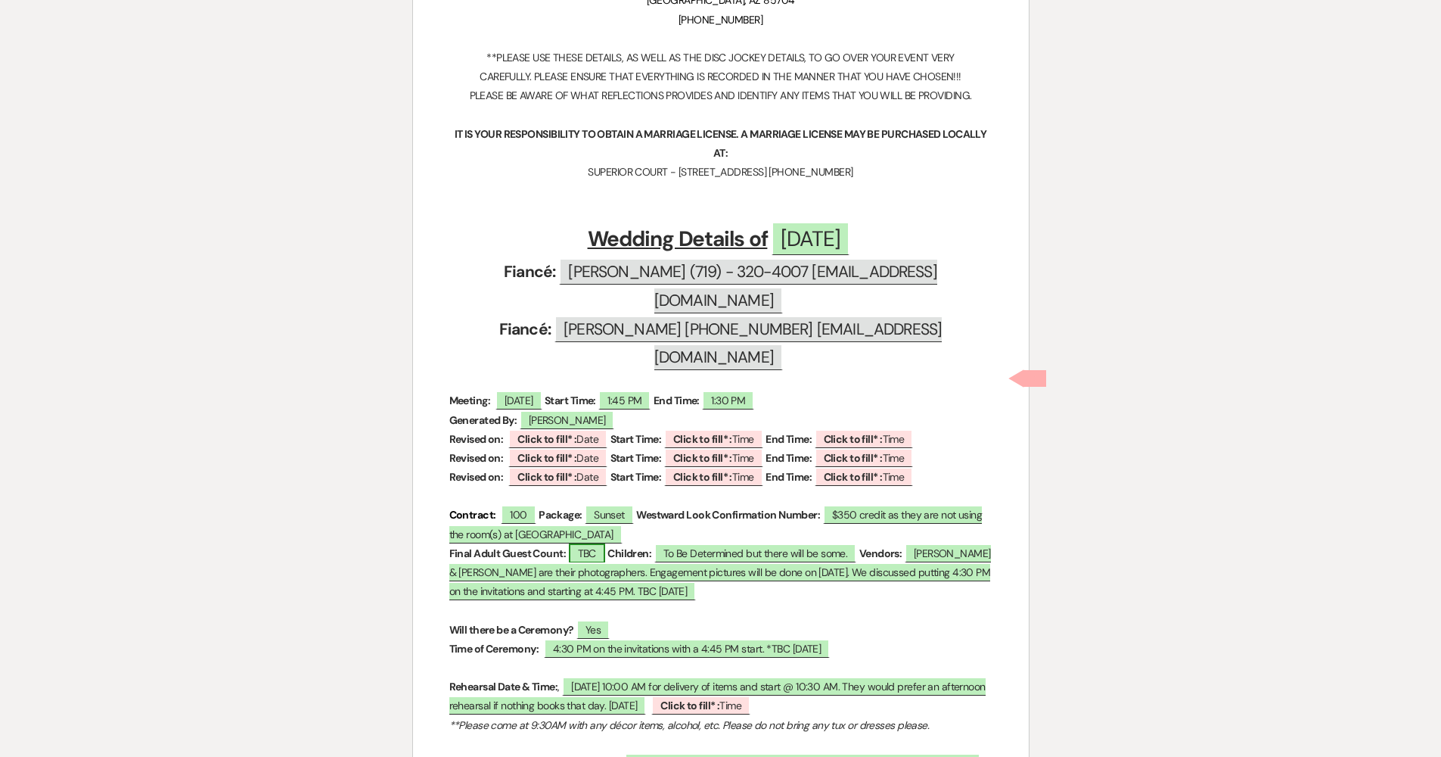
click at [598, 543] on span "TBC" at bounding box center [587, 553] width 36 height 20
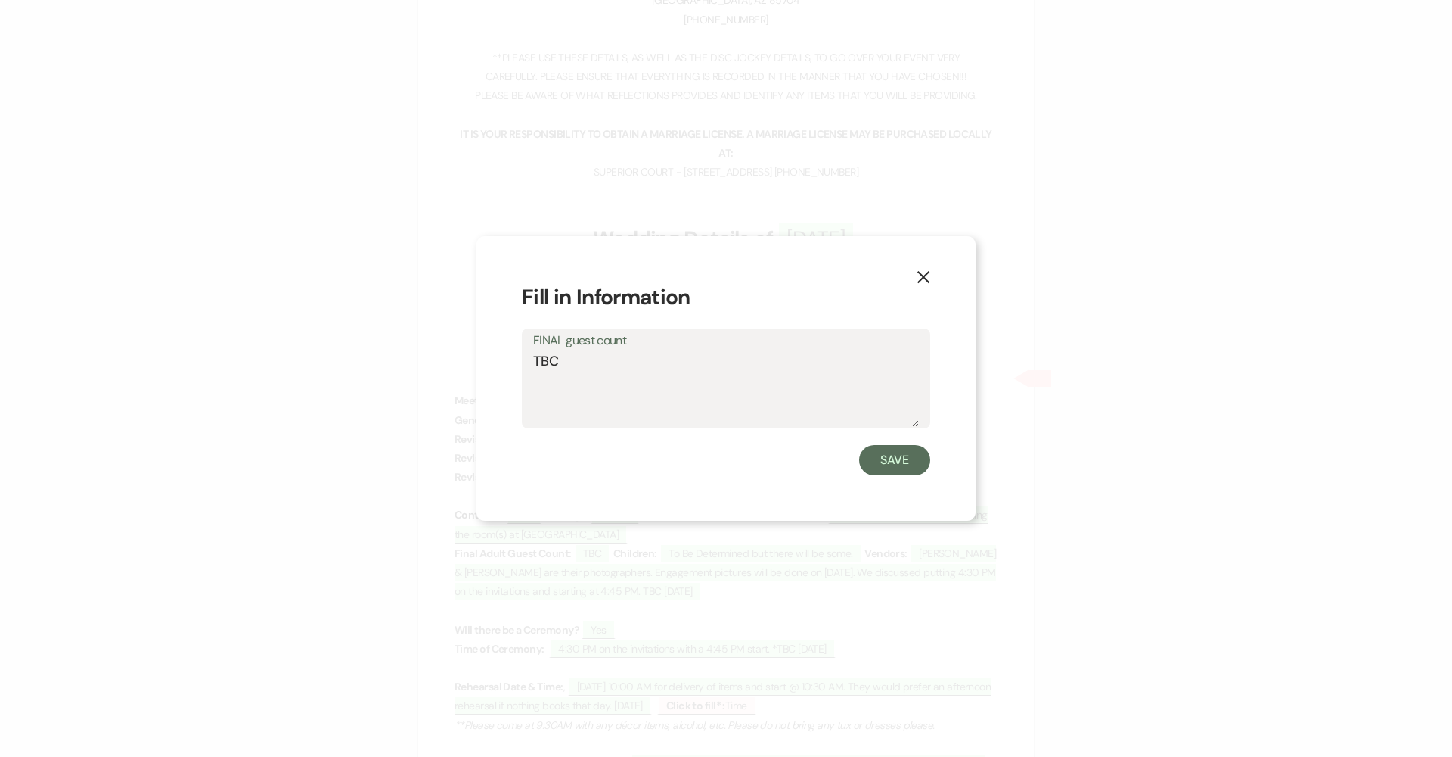
drag, startPoint x: 585, startPoint y: 363, endPoint x: 467, endPoint y: 356, distance: 118.2
click at [471, 356] on div "X Fill in Information FINAL guest count TBC Save" at bounding box center [726, 378] width 1452 height 757
type textarea "102"
click at [705, 460] on button "Save" at bounding box center [894, 460] width 71 height 30
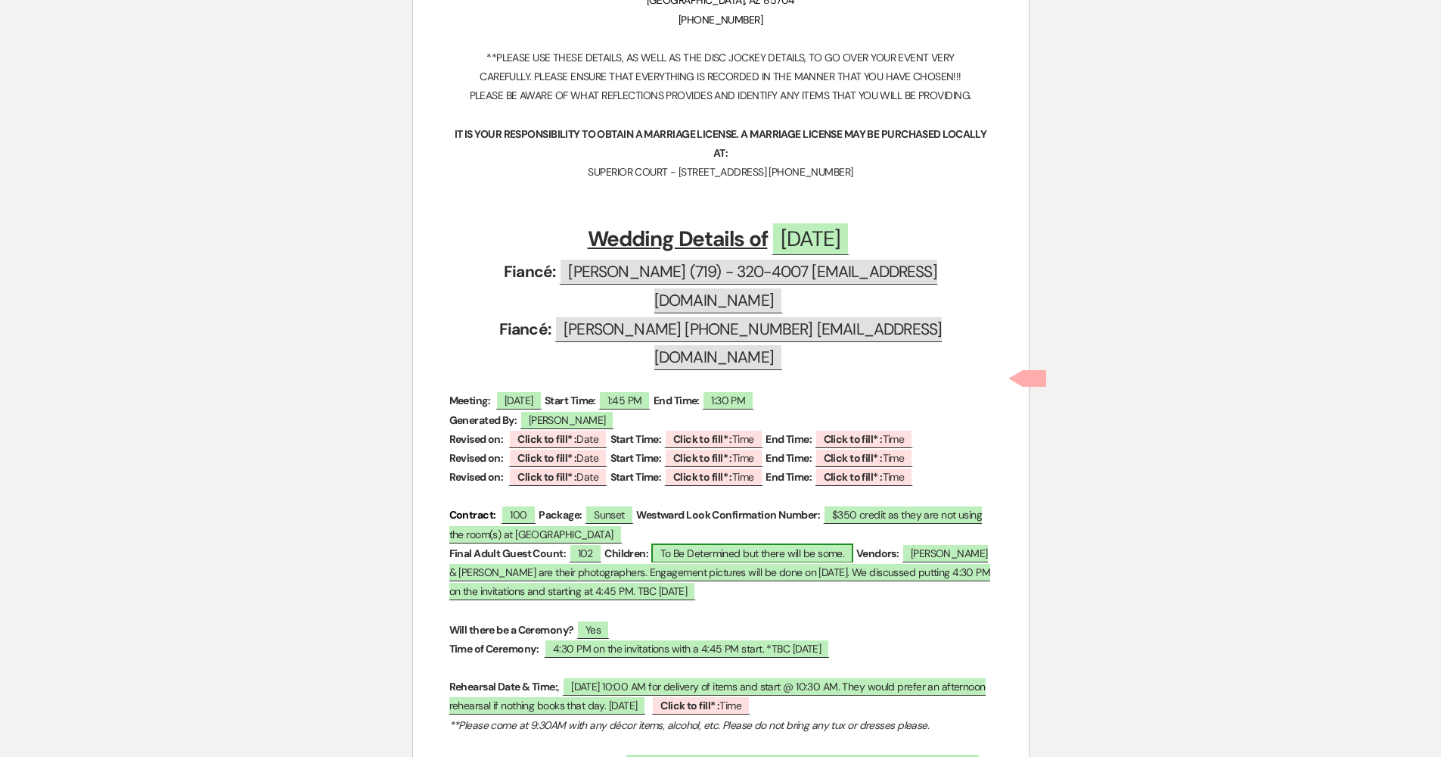
click at [681, 543] on span "To Be Determined but there will be some." at bounding box center [752, 553] width 203 height 20
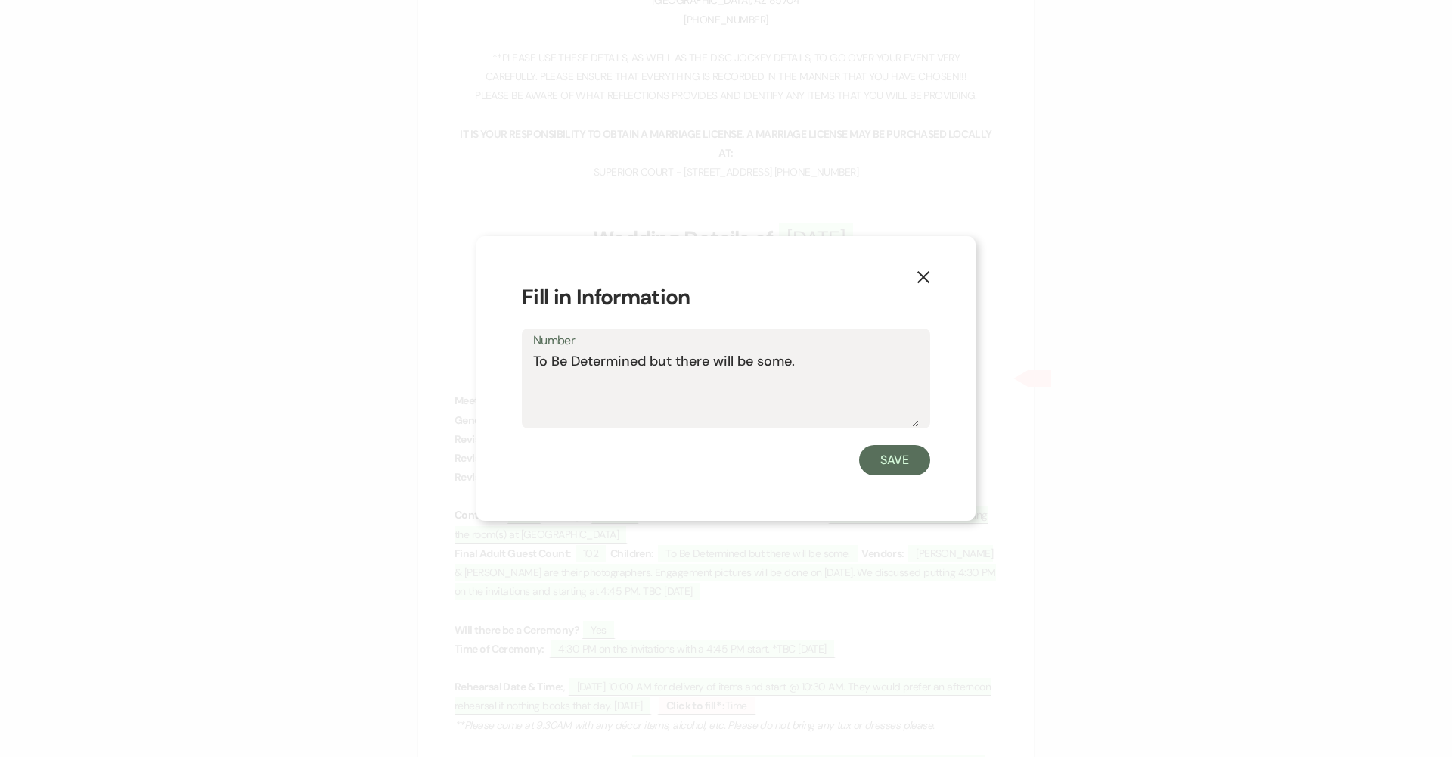
drag, startPoint x: 815, startPoint y: 354, endPoint x: 390, endPoint y: 350, distance: 425.2
click at [390, 350] on div "X Fill in Information Number To Be Determined but there will be some. Save" at bounding box center [726, 378] width 1452 height 757
type textarea "14"
click at [705, 463] on button "Save" at bounding box center [894, 460] width 71 height 30
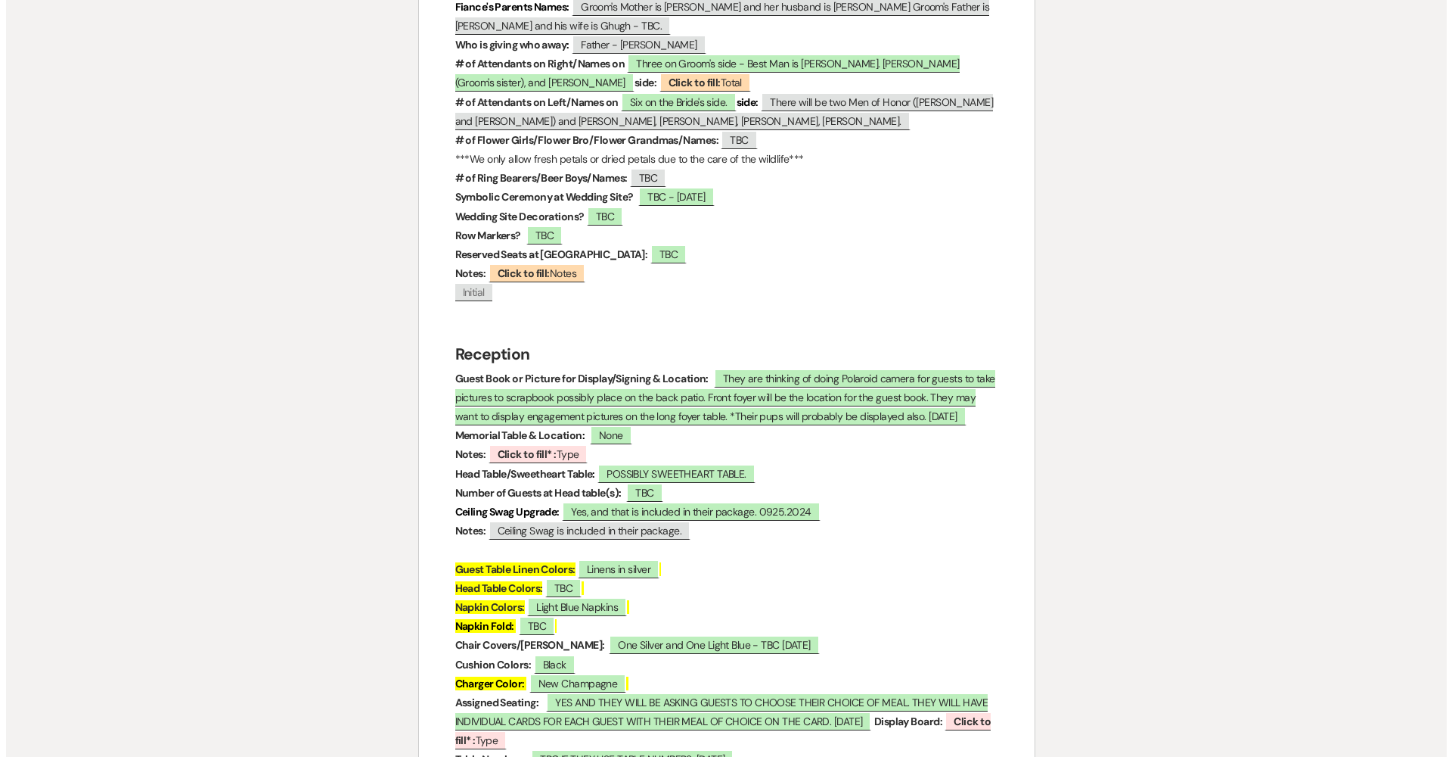
scroll to position [1732, 0]
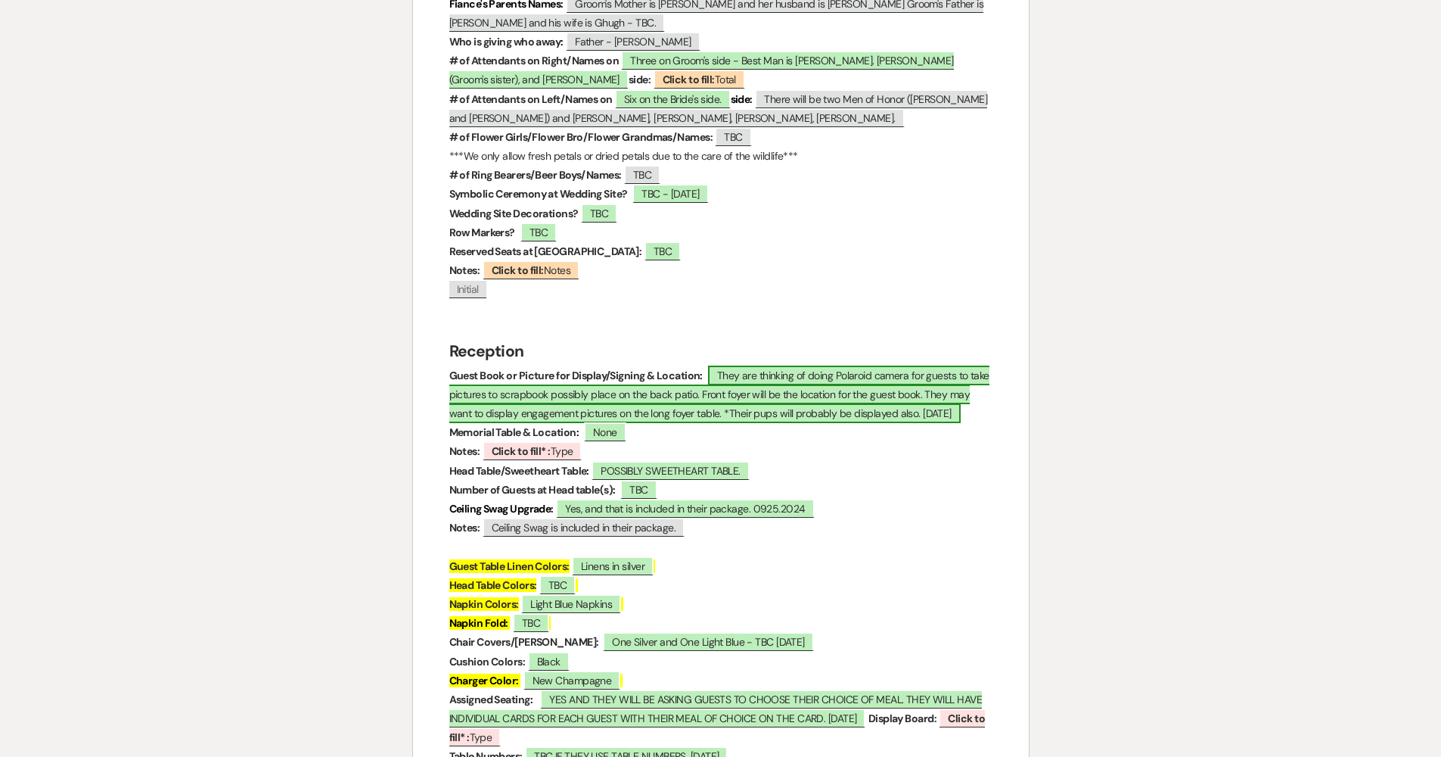
click at [705, 365] on span "They are thinking of doing Polaroid camera for guests to take pictures to scrap…" at bounding box center [719, 393] width 540 height 57
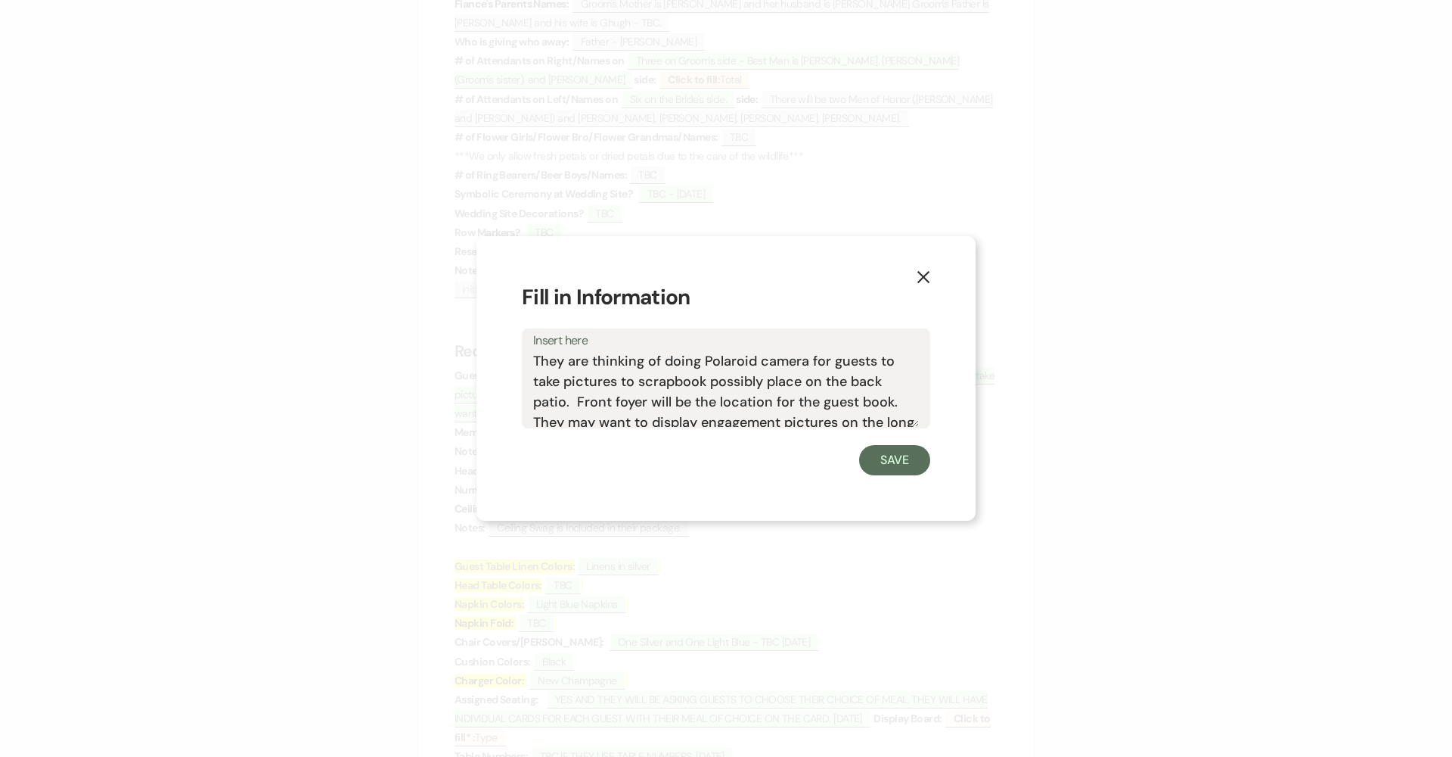
drag, startPoint x: 534, startPoint y: 353, endPoint x: 576, endPoint y: 401, distance: 63.8
click at [576, 401] on textarea "They are thinking of doing Polaroid camera for guests to take pictures to scrap…" at bounding box center [726, 389] width 386 height 76
type textarea "Front foyer will be the location for the guest book. They may want to display e…"
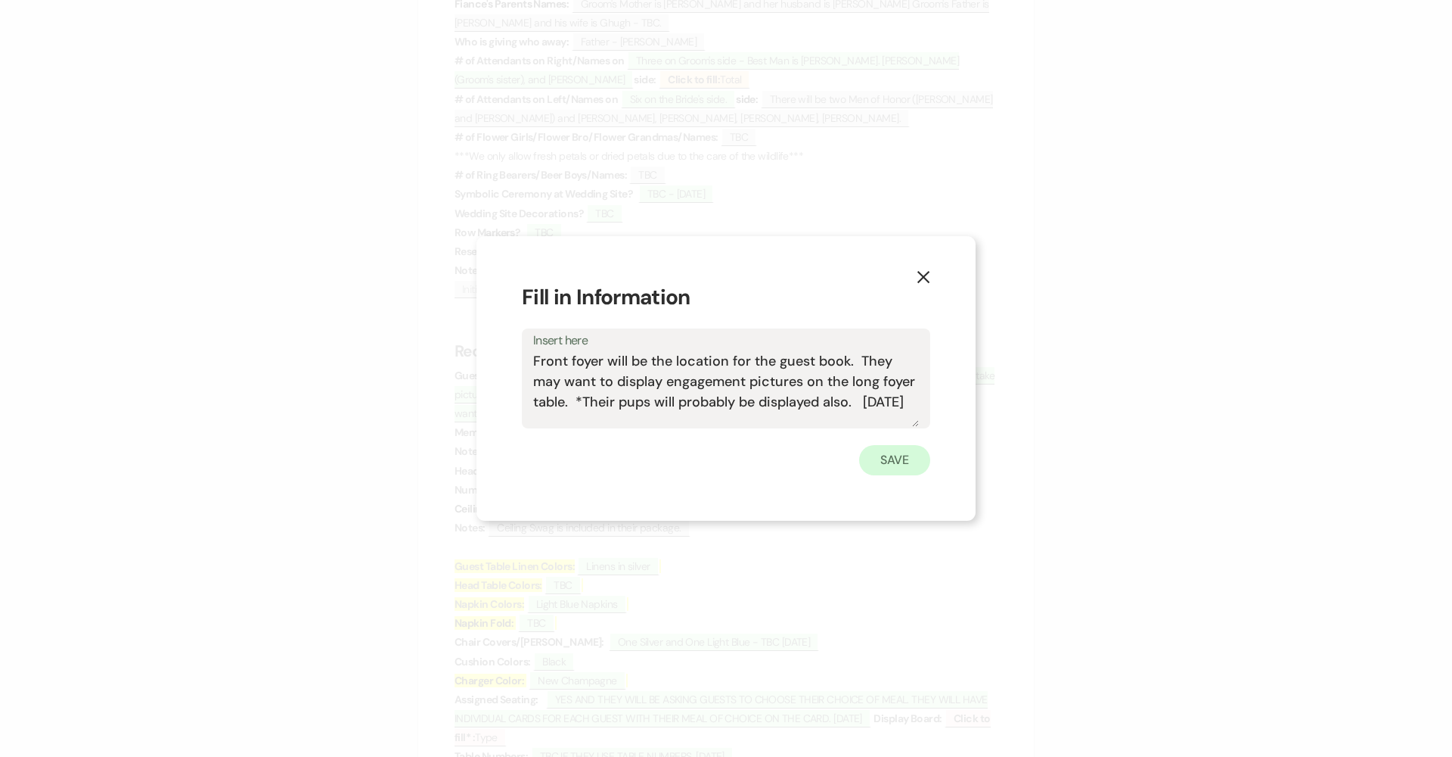
click at [705, 470] on button "Save" at bounding box center [894, 460] width 71 height 30
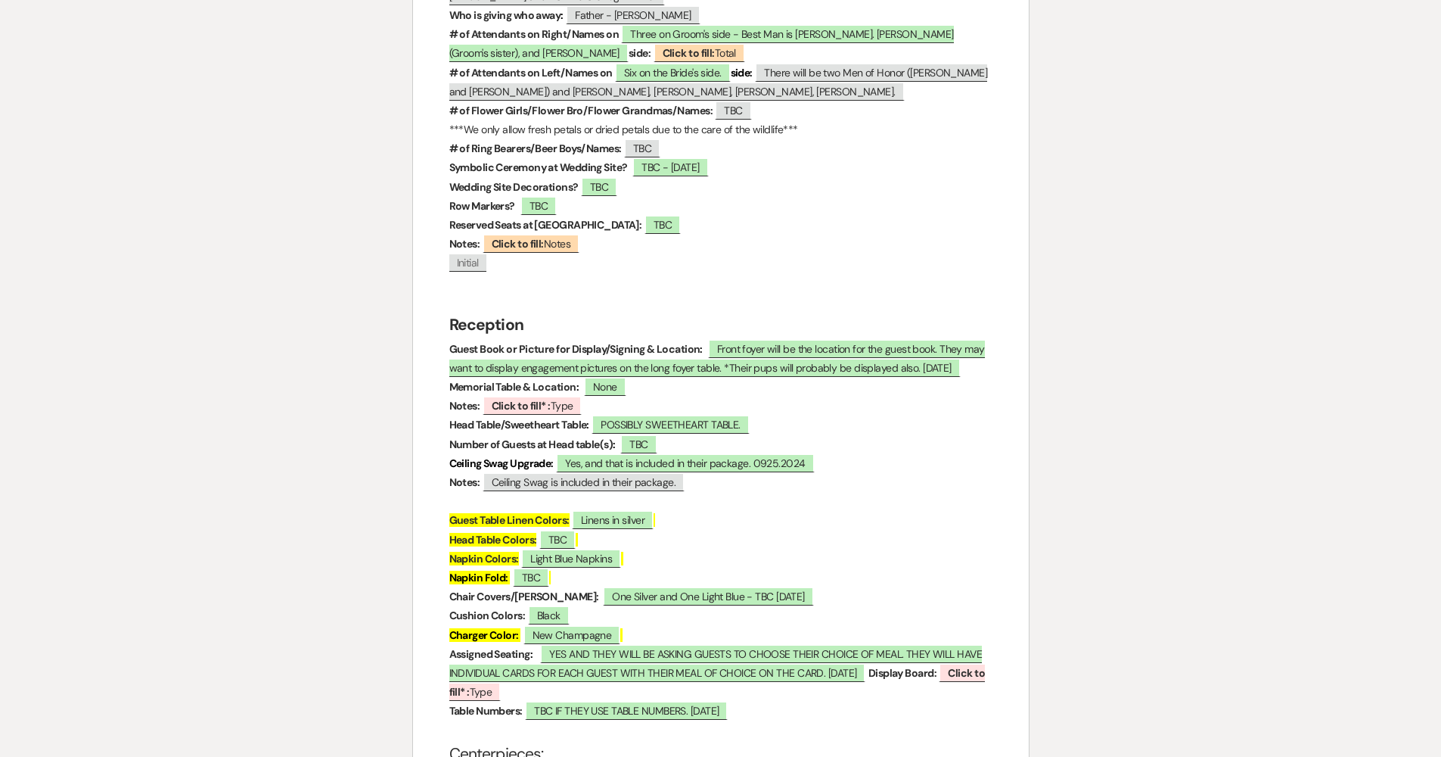
scroll to position [1762, 0]
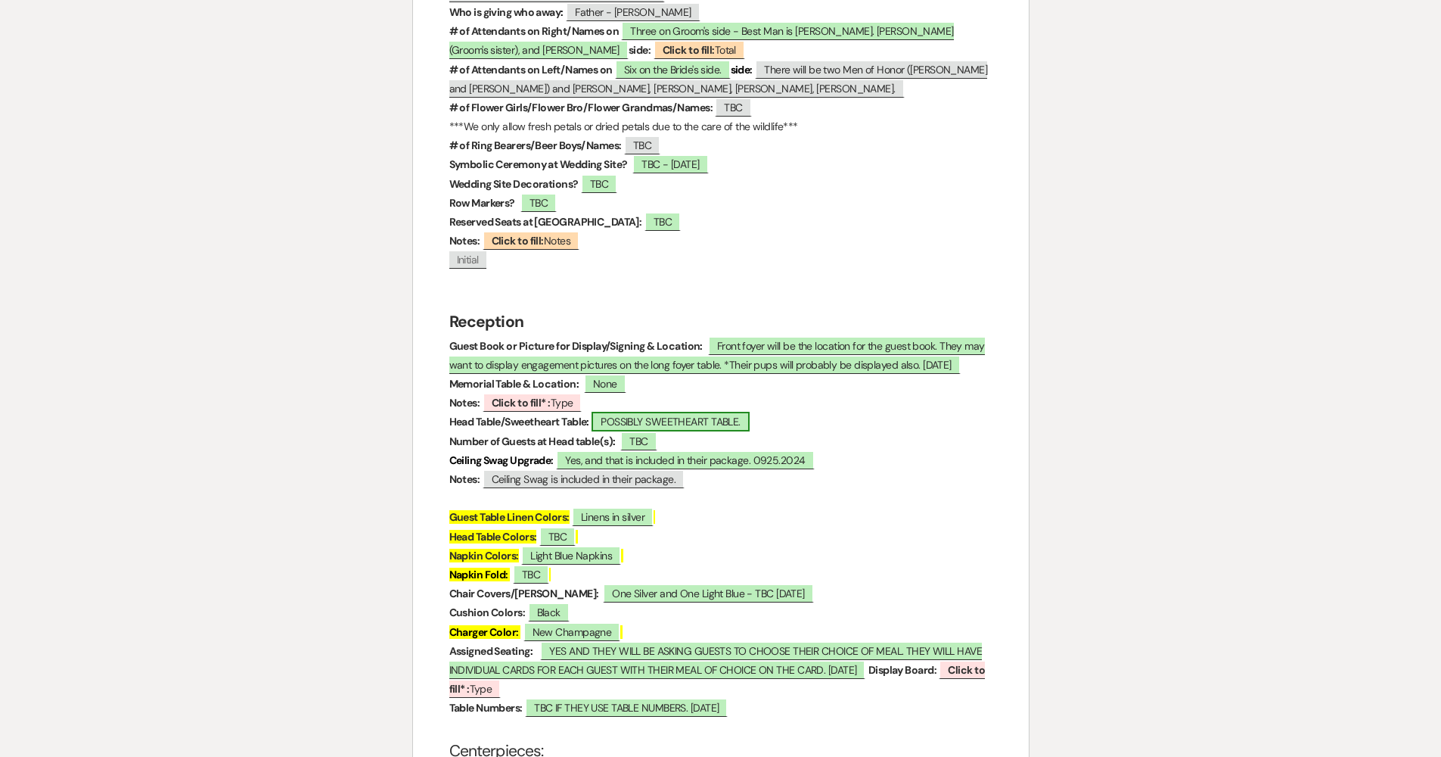
click at [619, 412] on span "POSSIBLY SWEETHEART TABLE." at bounding box center [670, 422] width 157 height 20
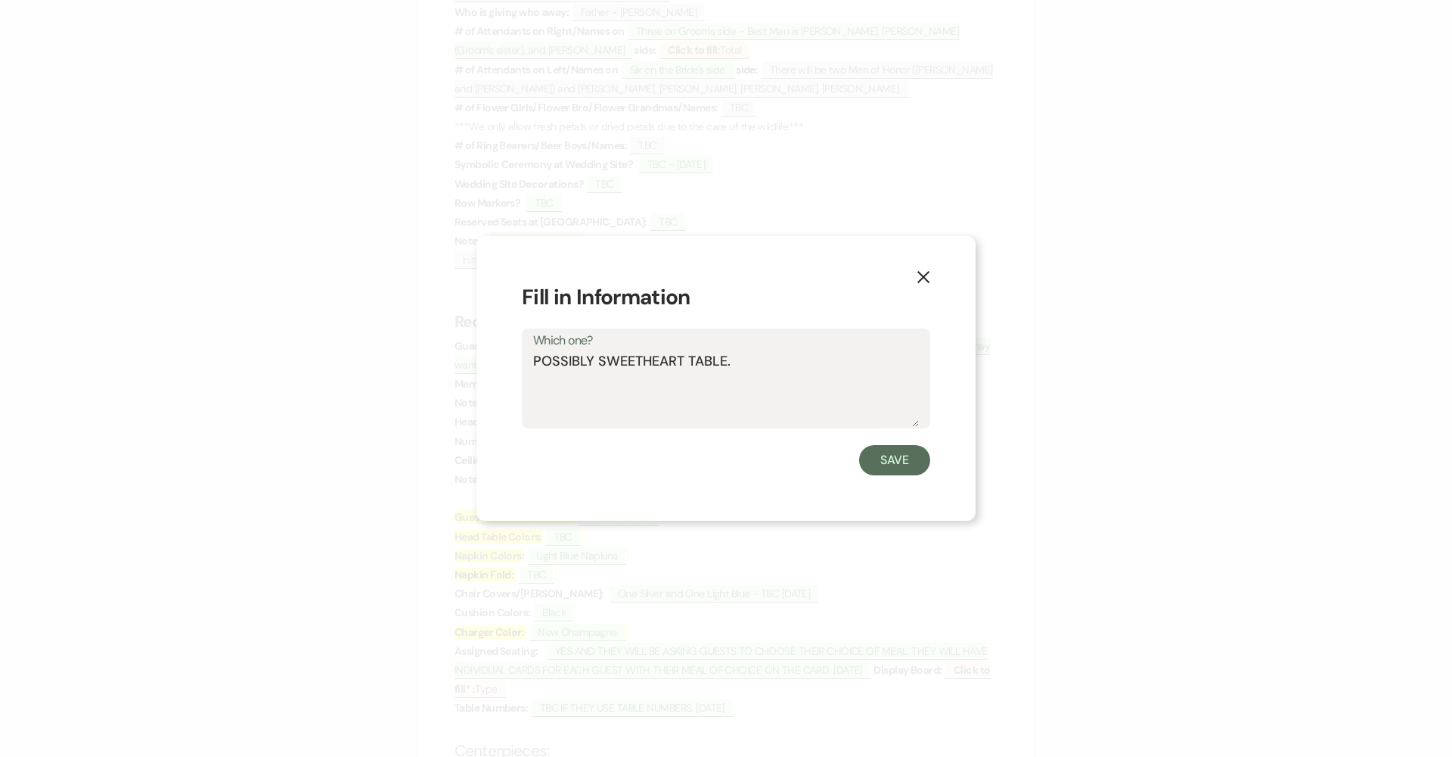
drag, startPoint x: 597, startPoint y: 360, endPoint x: 490, endPoint y: 360, distance: 106.7
click at [490, 360] on div "X Fill in Information Which one? POSSIBLY SWEETHEART TABLE. Save" at bounding box center [726, 378] width 499 height 285
type textarea "SWEETHEART TABLE."
click at [705, 460] on button "Save" at bounding box center [894, 460] width 71 height 30
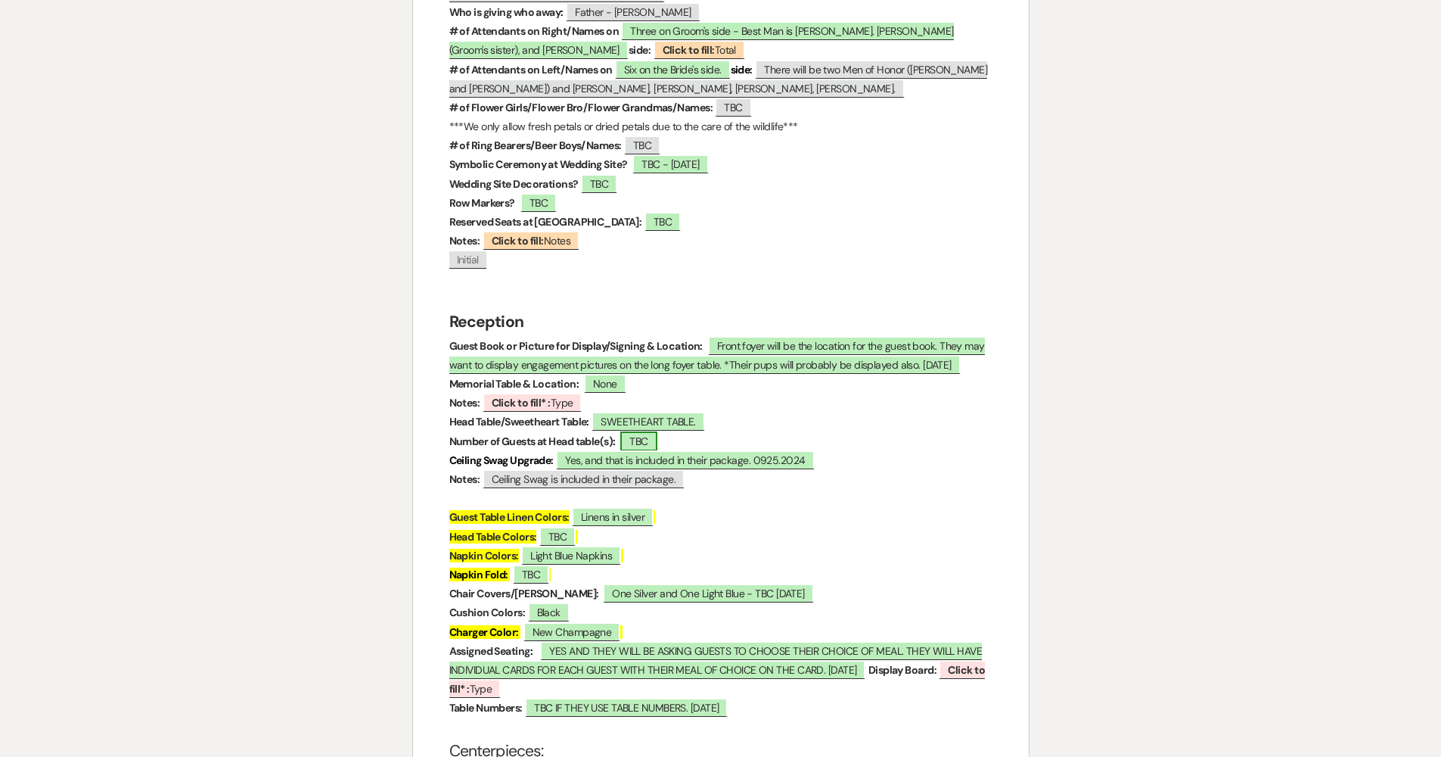
click at [651, 431] on span "TBC" at bounding box center [638, 441] width 36 height 20
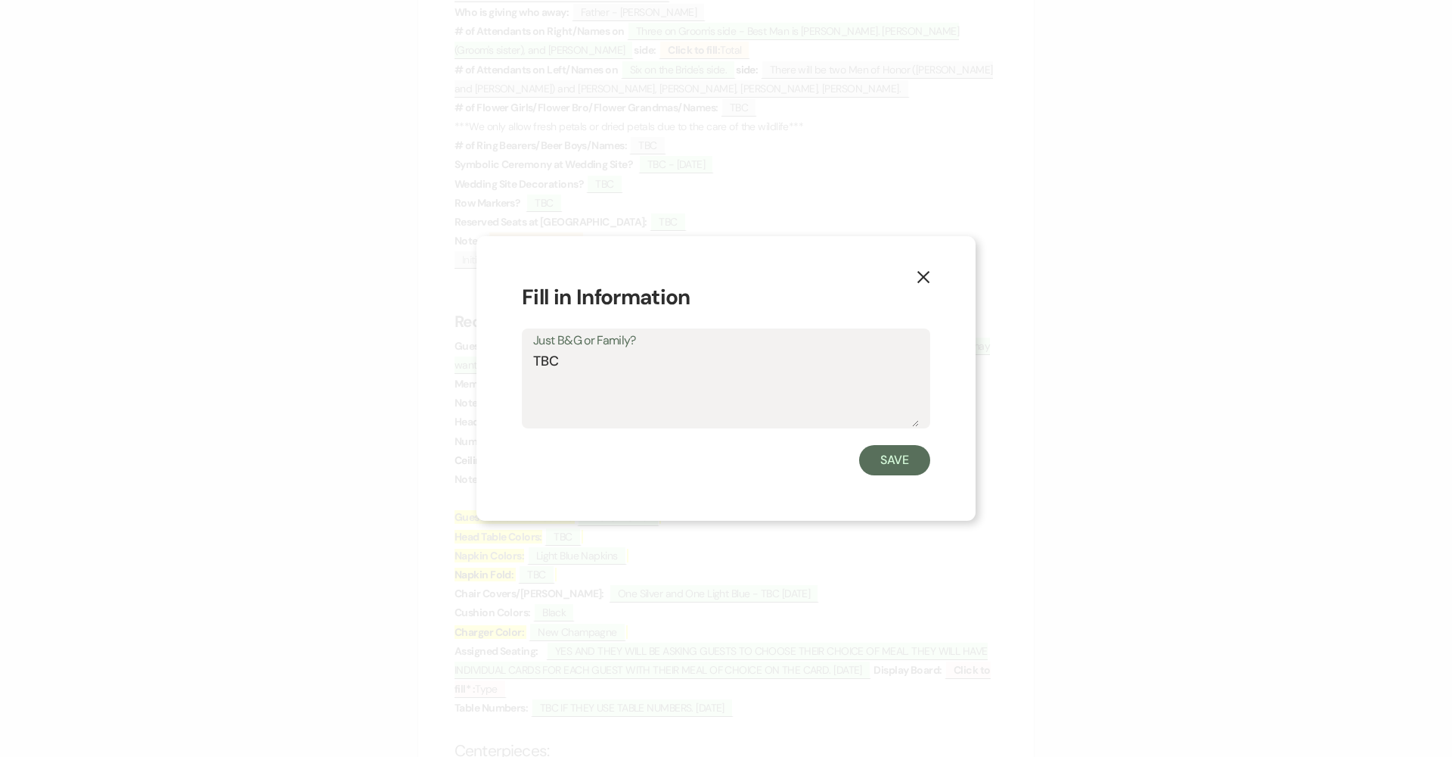
drag, startPoint x: 513, startPoint y: 363, endPoint x: 468, endPoint y: 362, distance: 45.4
click at [468, 362] on div "X Fill in Information Just B&G or Family? TBC Save" at bounding box center [726, 378] width 1452 height 757
type textarea "2"
click at [705, 461] on button "Save" at bounding box center [894, 460] width 71 height 30
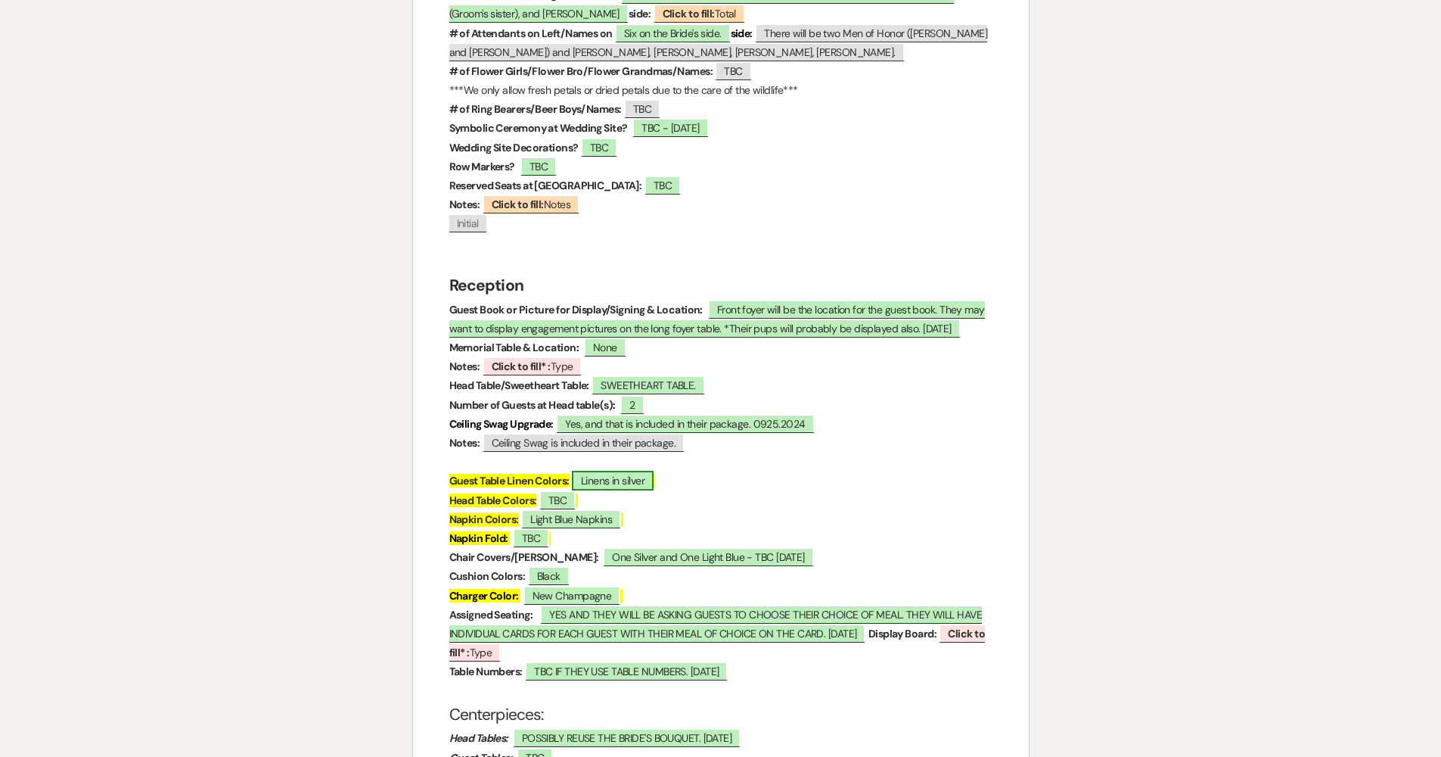
scroll to position [1840, 0]
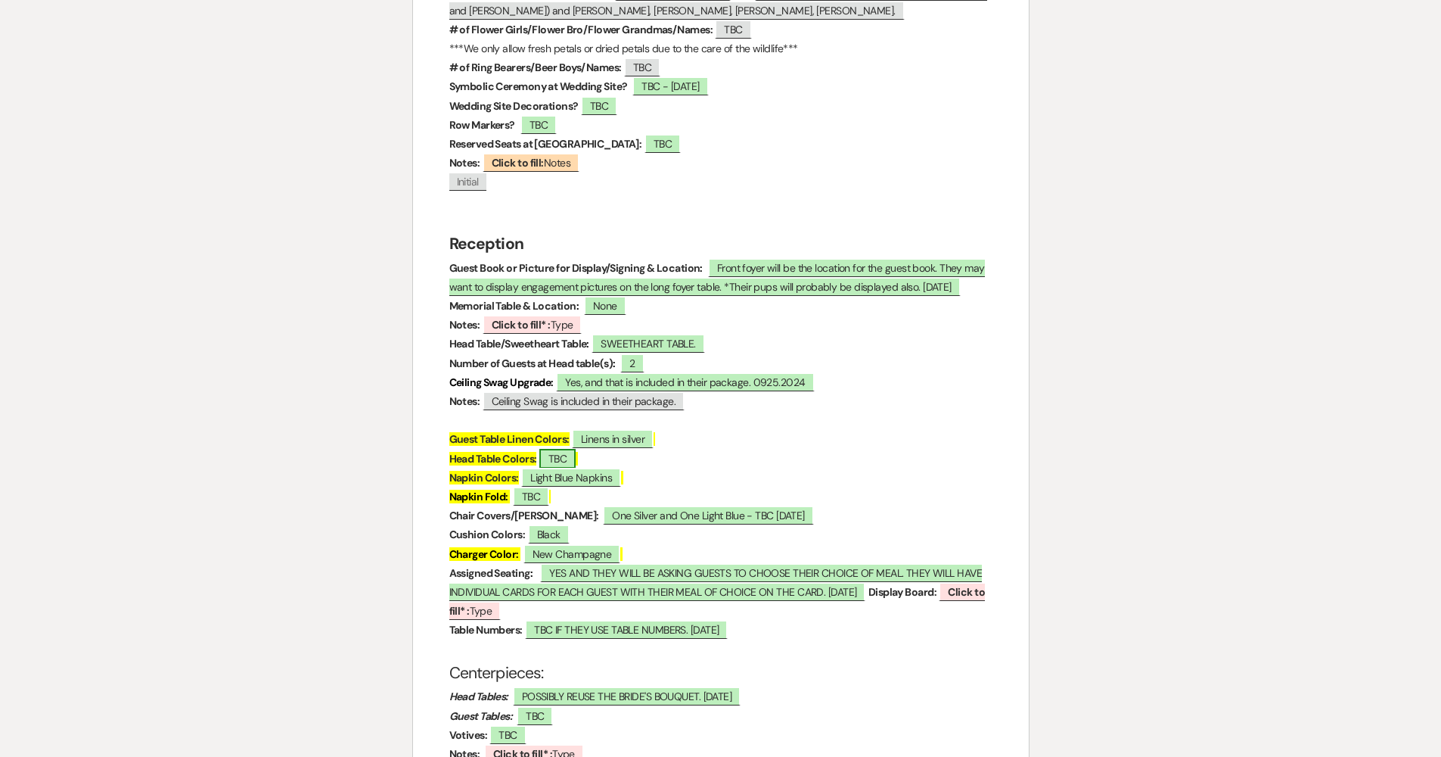
click at [567, 449] on span "TBC" at bounding box center [557, 459] width 36 height 20
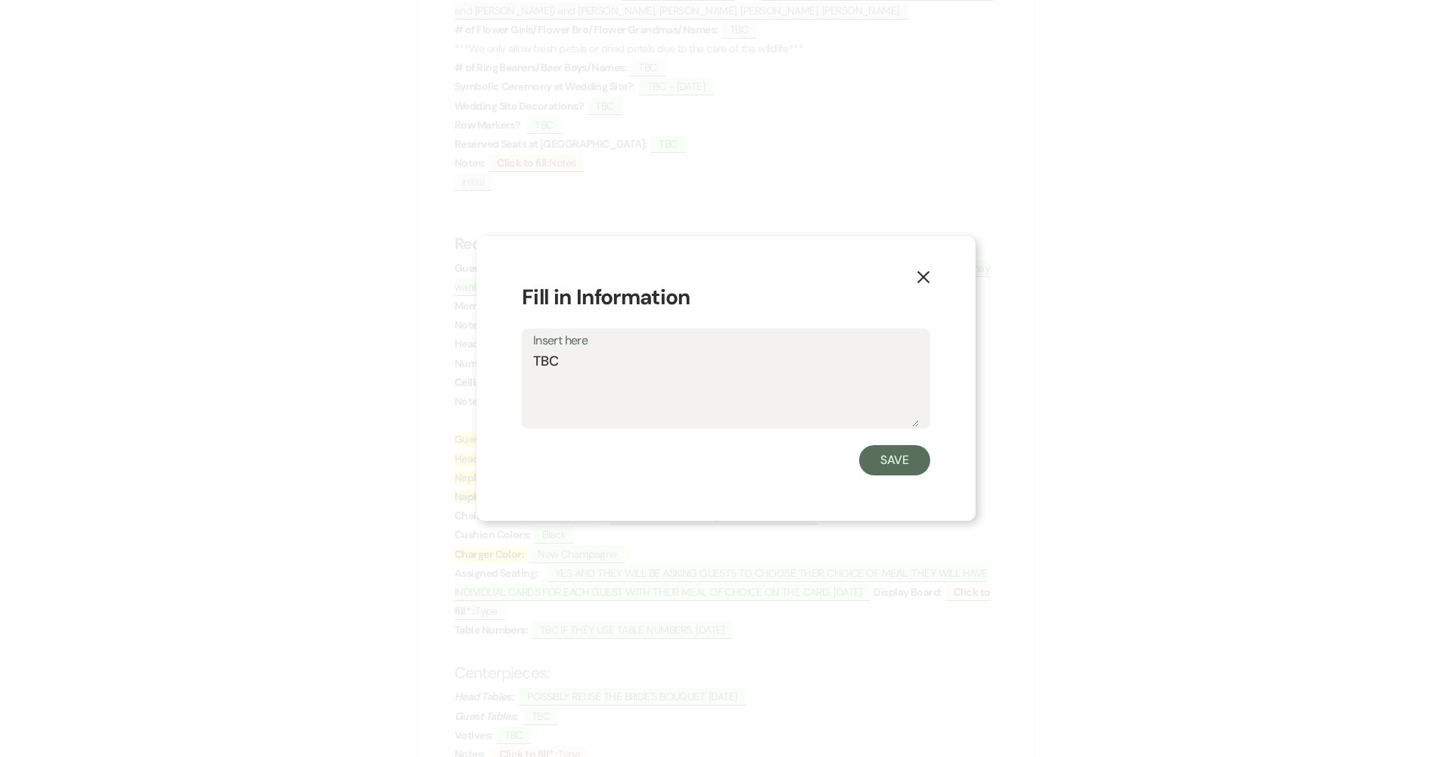
drag, startPoint x: 532, startPoint y: 364, endPoint x: 483, endPoint y: 368, distance: 48.6
click at [483, 368] on div "X Fill in Information Insert here TBC Save" at bounding box center [726, 378] width 499 height 285
type textarea "Light Blue with shimmery blue organza"
click at [705, 467] on button "Save" at bounding box center [894, 460] width 71 height 30
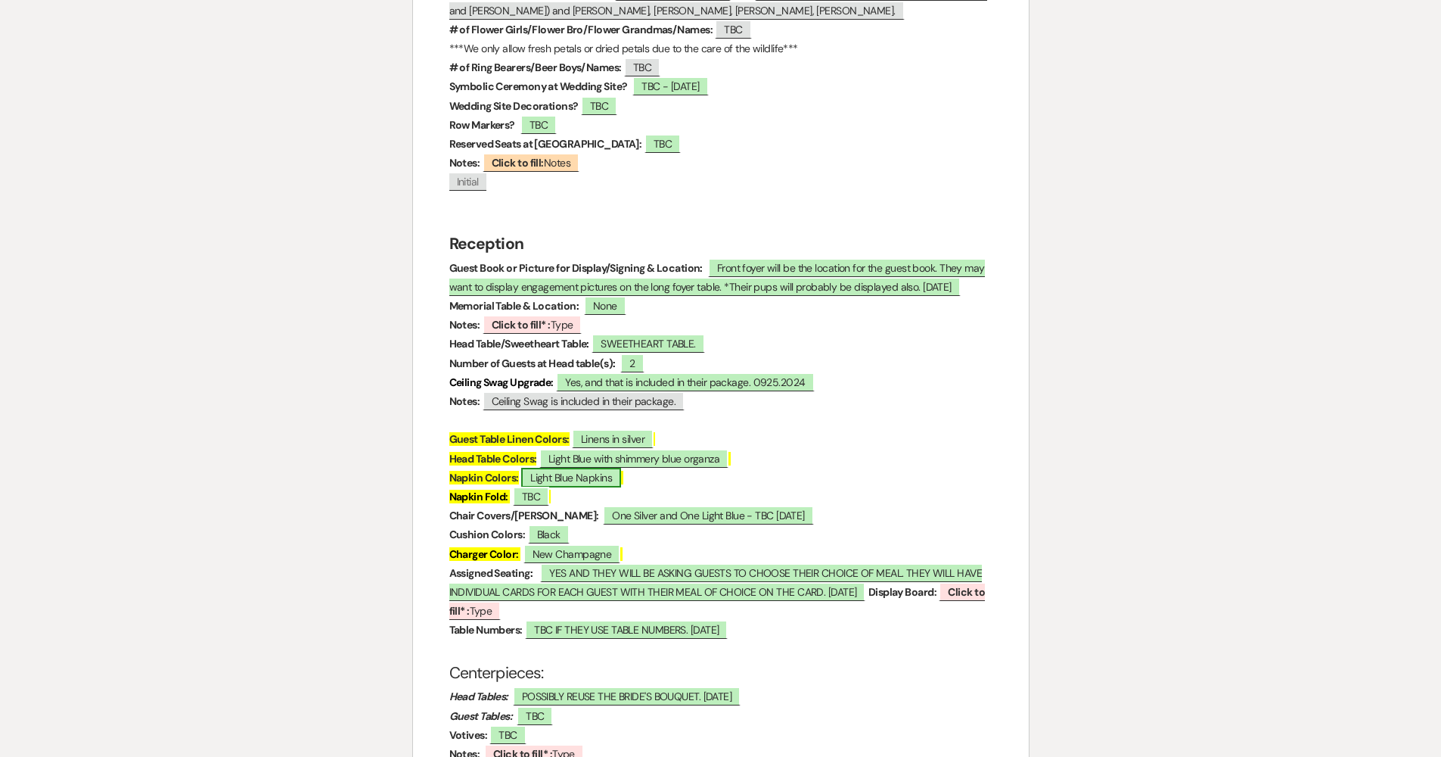
click at [588, 468] on span "Light Blue Napkins" at bounding box center [571, 478] width 100 height 20
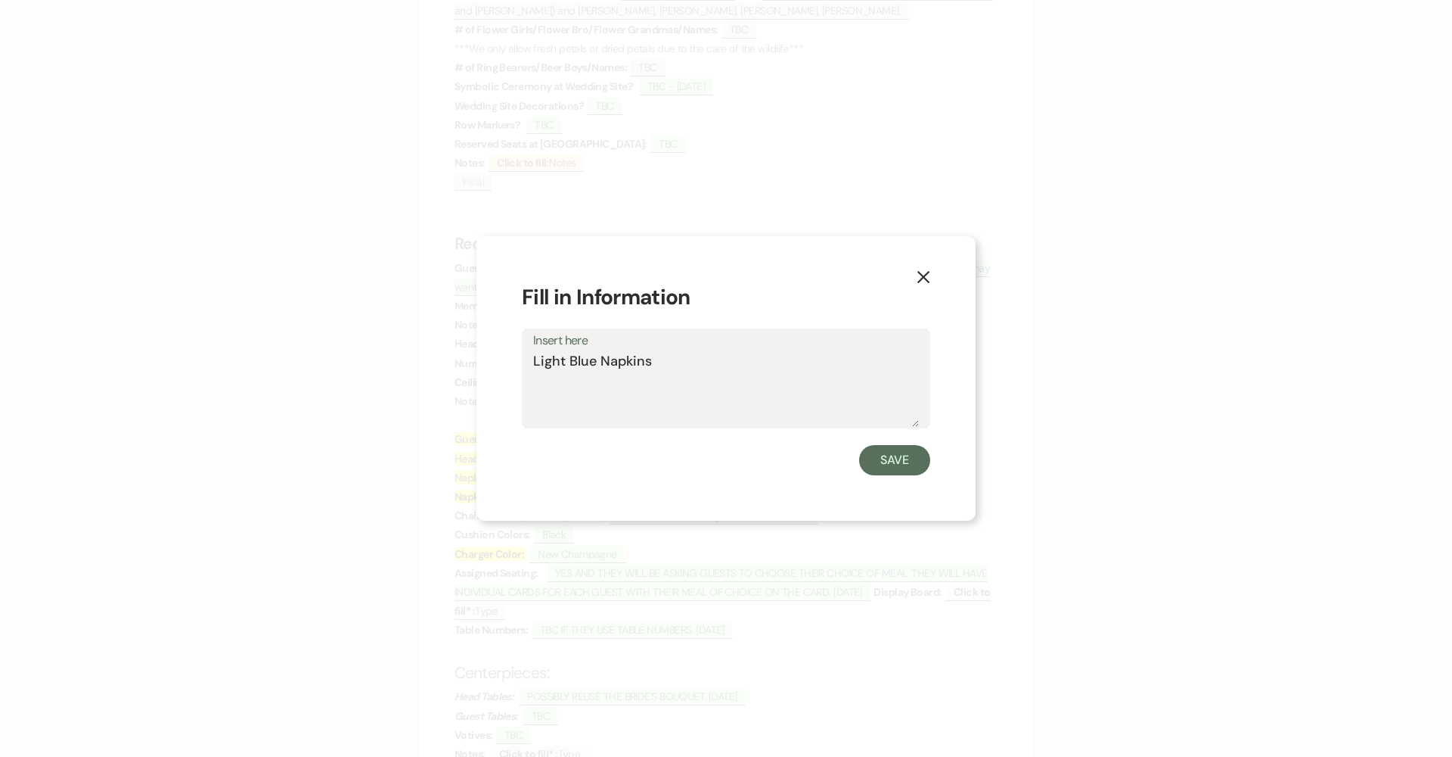
click at [692, 356] on textarea "Light Blue Napkins" at bounding box center [726, 389] width 386 height 76
type textarea "Light Blue Napkins and silver napkin for B&G"
click at [705, 444] on form "Fill in Information Insert here Light Blue Napkins and silver napkin for B&G Sa…" at bounding box center [726, 378] width 409 height 194
click at [705, 448] on button "Save" at bounding box center [894, 460] width 71 height 30
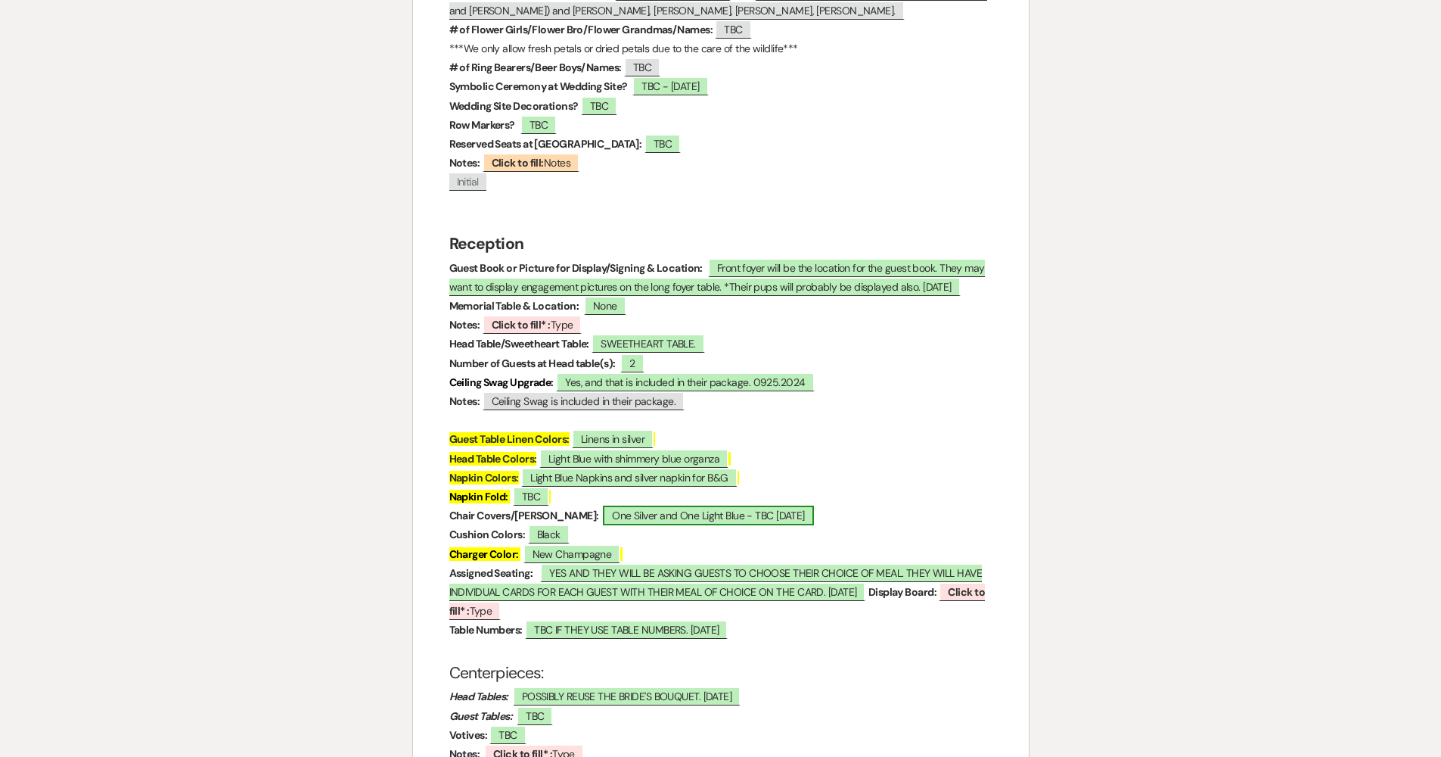
click at [628, 505] on span "One Silver and One Light Blue - TBC 09.25.2024" at bounding box center [708, 515] width 210 height 20
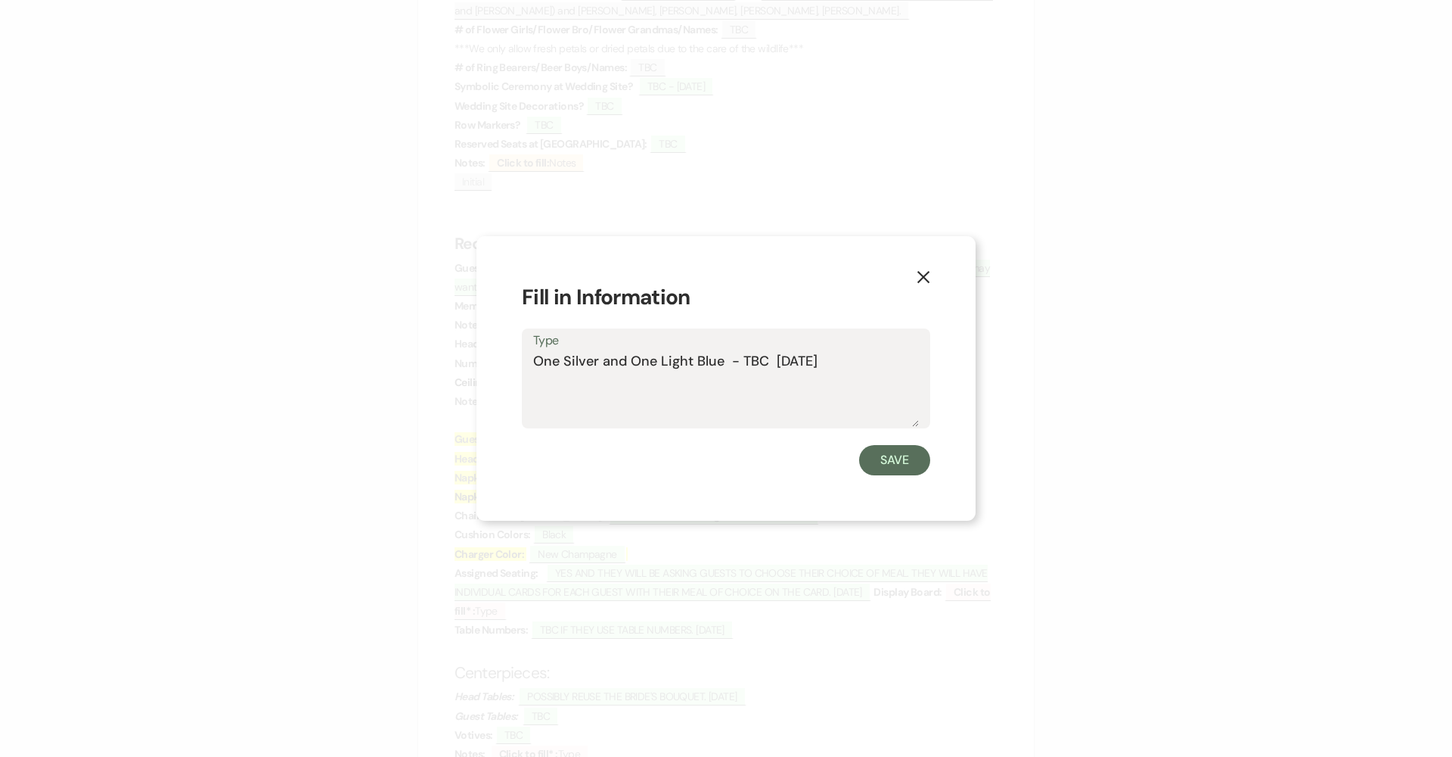
drag, startPoint x: 724, startPoint y: 360, endPoint x: 853, endPoint y: 361, distance: 128.6
click at [705, 361] on textarea "One Silver and One Light Blue - TBC 09.25.2024" at bounding box center [726, 389] width 386 height 76
type textarea "One Silver and One Light Blue"
click at [705, 454] on button "Save" at bounding box center [894, 460] width 71 height 30
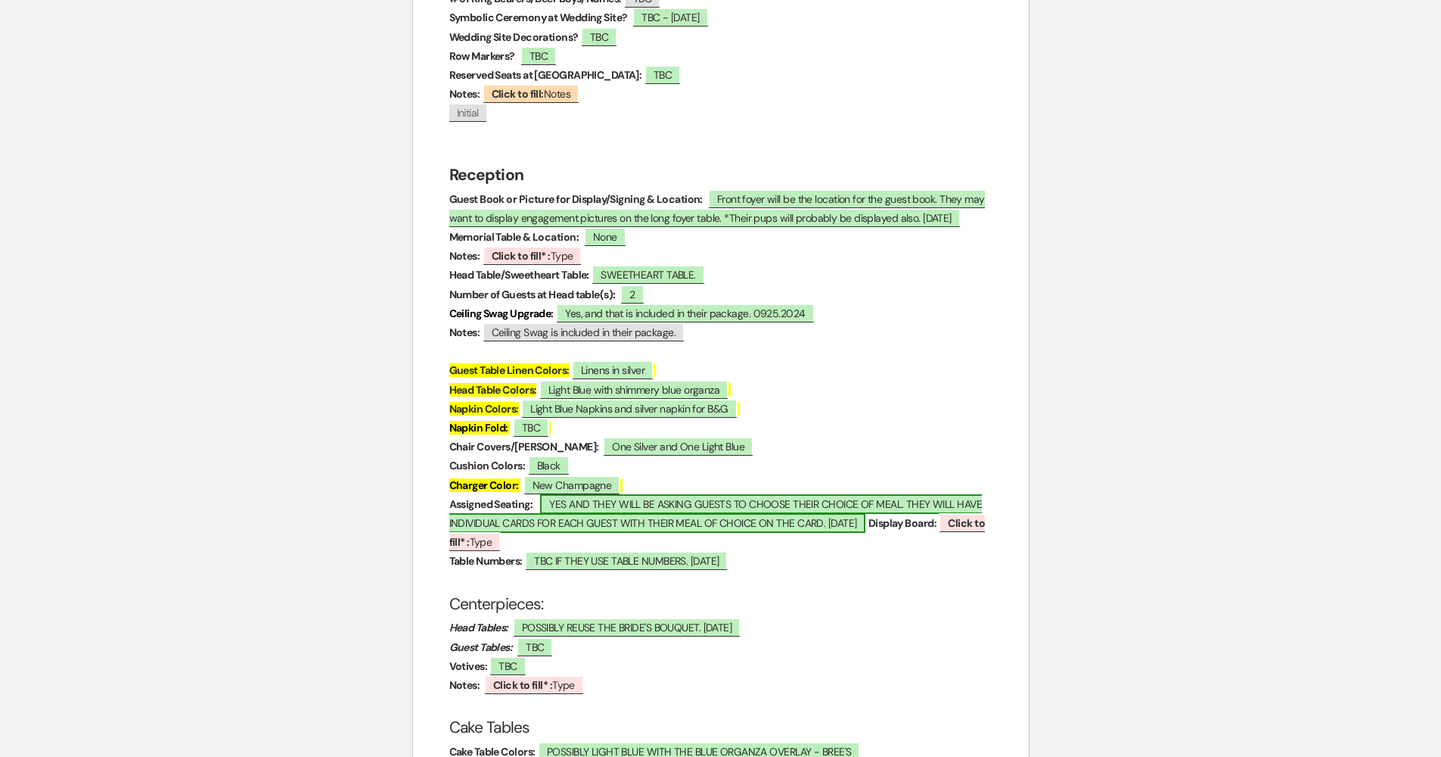
scroll to position [1919, 0]
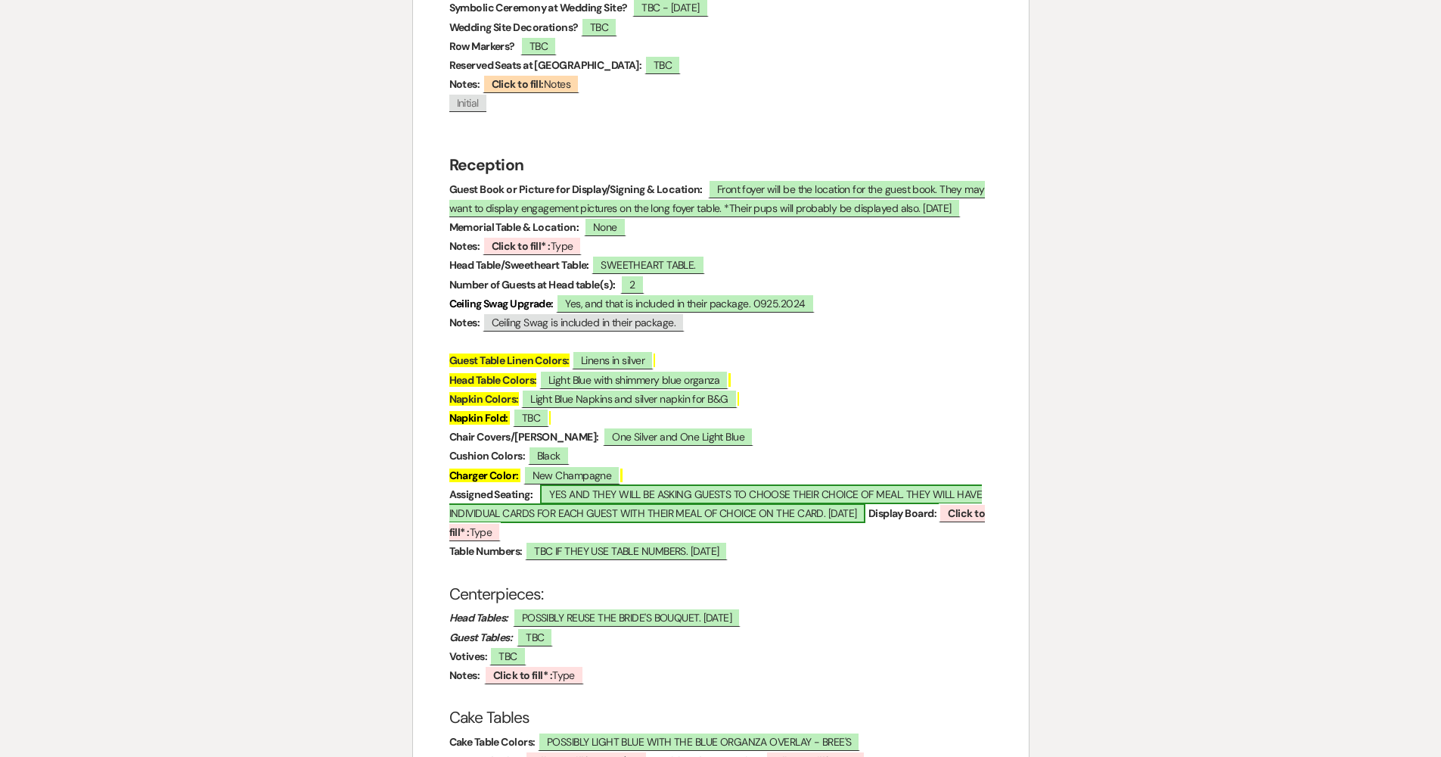
click at [578, 484] on span "YES AND THEY WILL BE ASKING GUESTS TO CHOOSE THEIR CHOICE OF MEAL. THEY WILL HA…" at bounding box center [715, 503] width 533 height 39
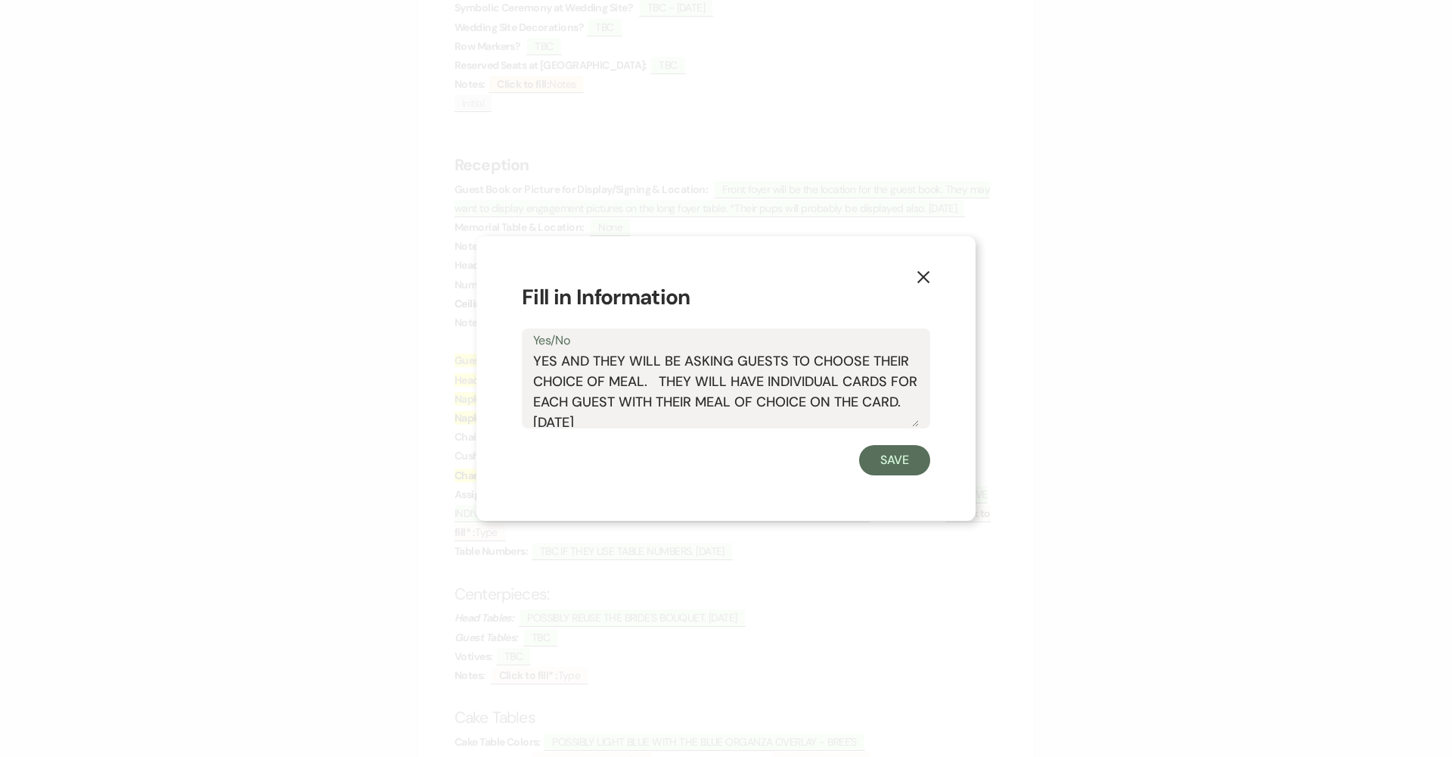
drag, startPoint x: 677, startPoint y: 422, endPoint x: 561, endPoint y: 361, distance: 131.0
click at [561, 361] on textarea "YES AND THEY WILL BE ASKING GUESTS TO CHOOSE THEIR CHOICE OF MEAL. THEY WILL HA…" at bounding box center [726, 389] width 386 height 76
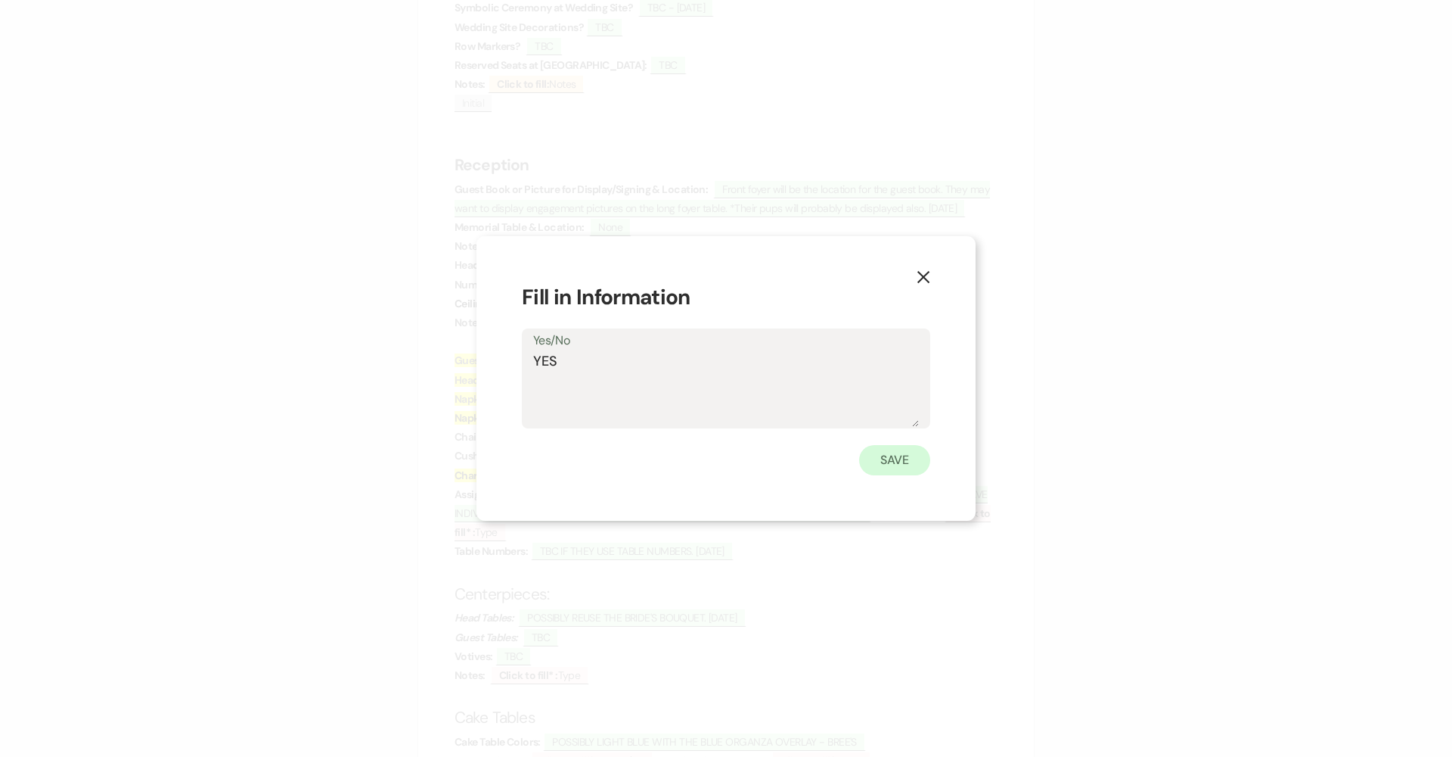
type textarea "YES"
click at [705, 462] on button "Save" at bounding box center [894, 460] width 71 height 30
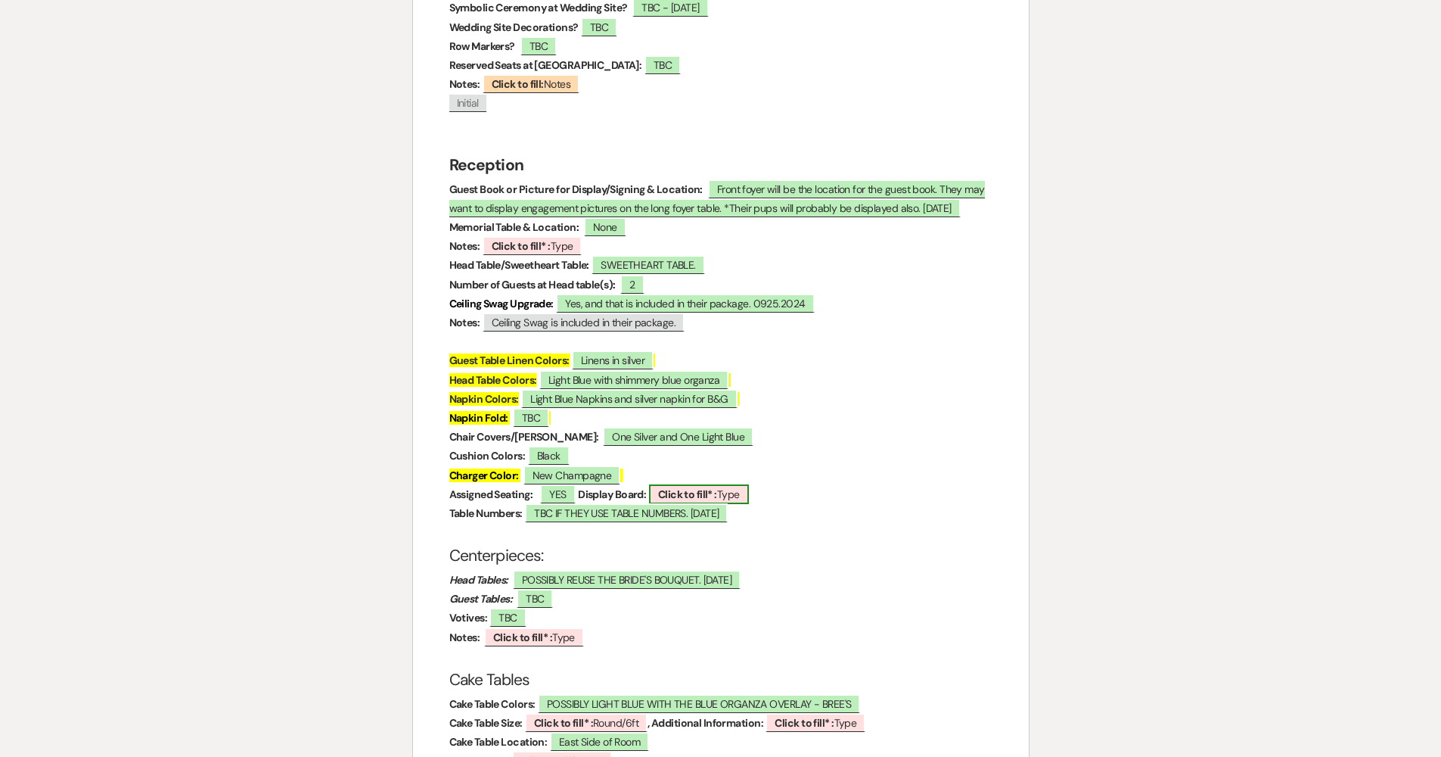
click at [703, 487] on b "Click to fill* :" at bounding box center [687, 494] width 59 height 14
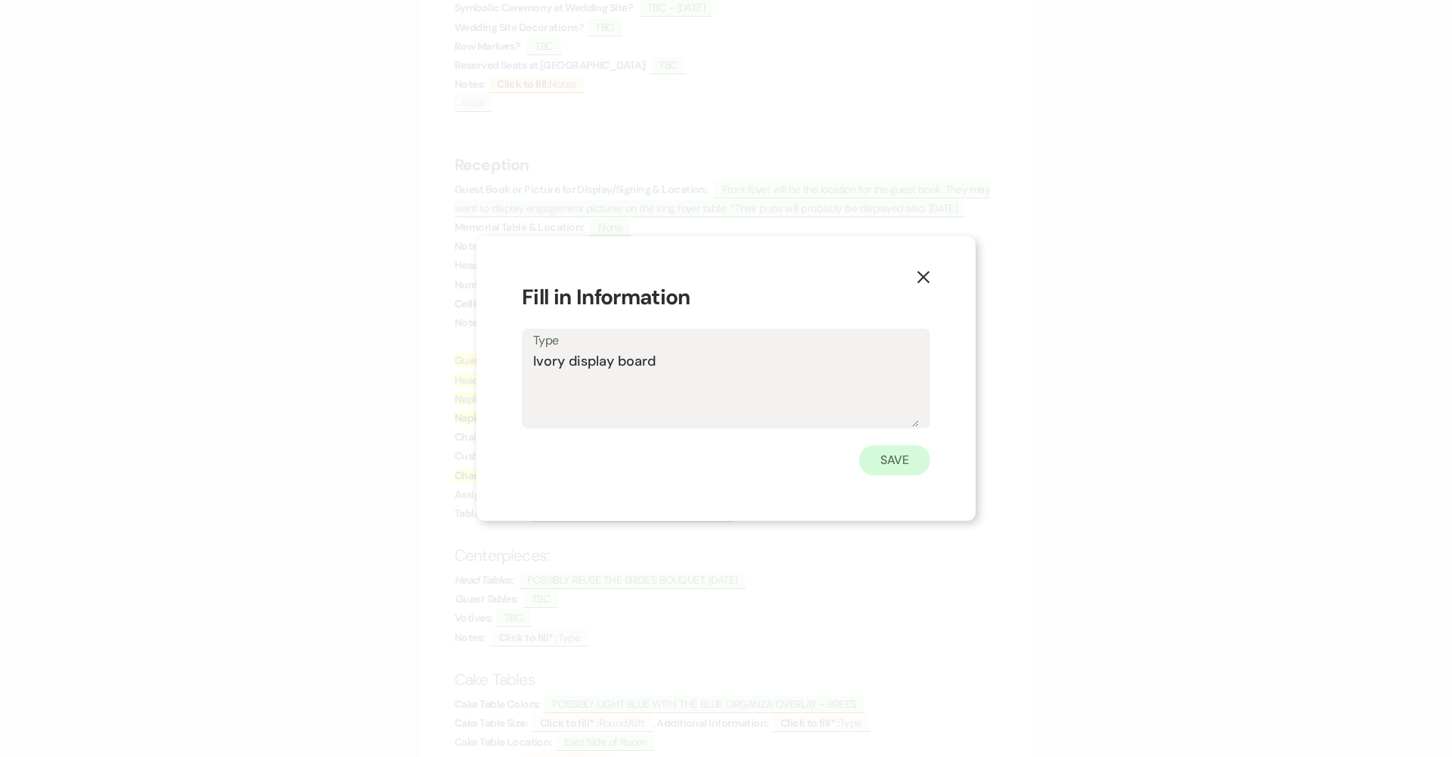
type textarea "Ivory display board"
click at [705, 461] on button "Save" at bounding box center [894, 460] width 71 height 30
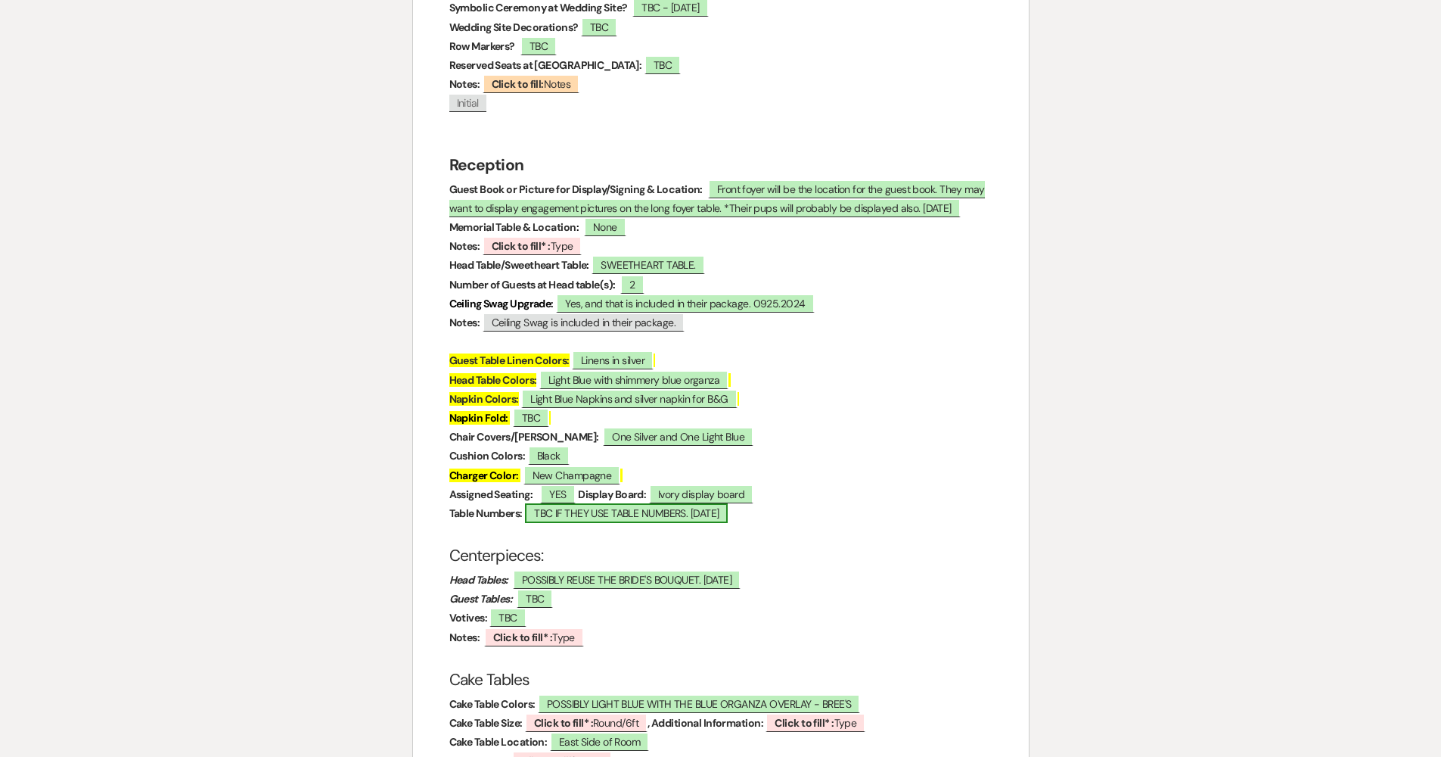
click at [588, 503] on span "TBC IF THEY USE TABLE NUMBERS. 09.25.2024" at bounding box center [626, 513] width 203 height 20
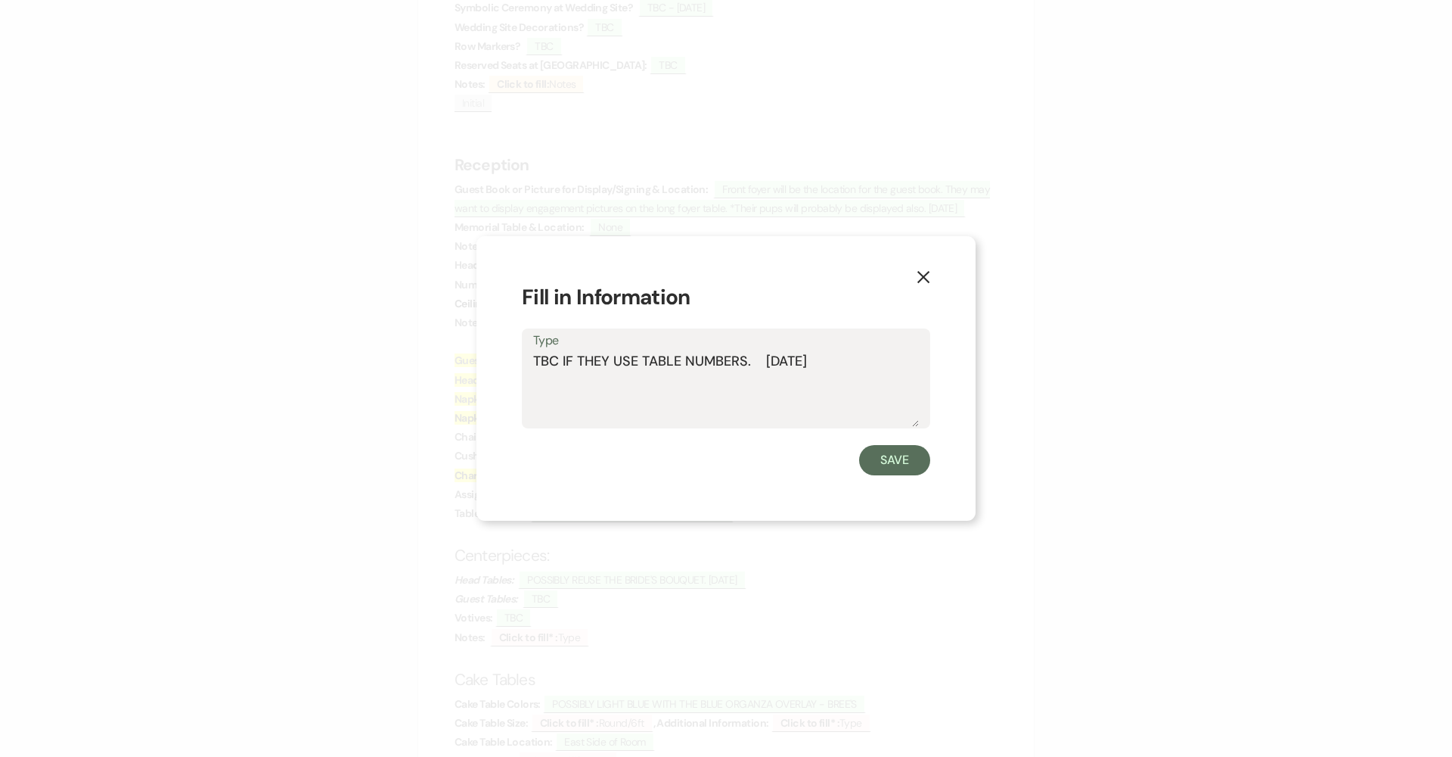
drag, startPoint x: 866, startPoint y: 362, endPoint x: 515, endPoint y: 361, distance: 351.0
click at [515, 361] on div "X Fill in Information Type TBC IF THEY USE TABLE NUMBERS. 09.25.2024 Save" at bounding box center [726, 378] width 499 height 285
click at [705, 465] on button "Save" at bounding box center [894, 460] width 71 height 30
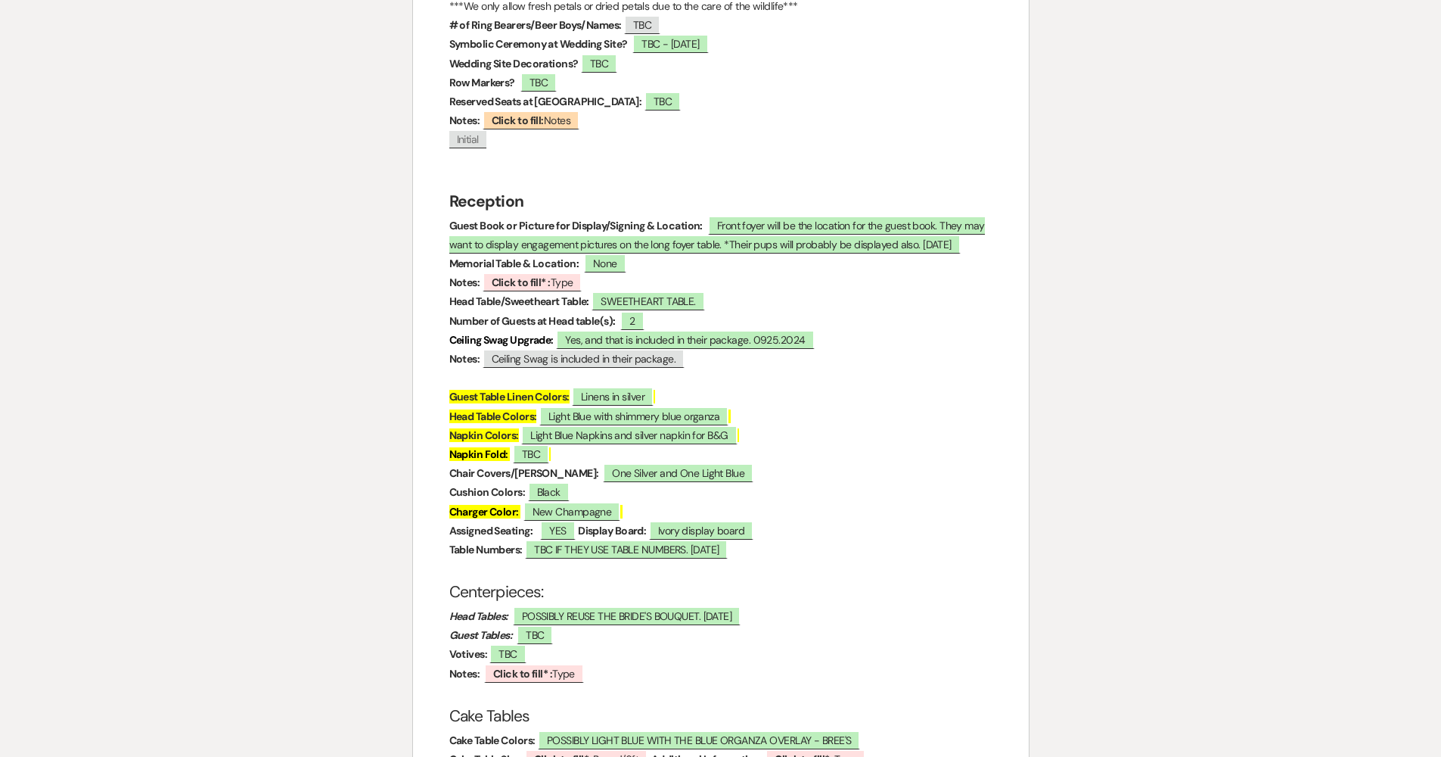
scroll to position [2015, 0]
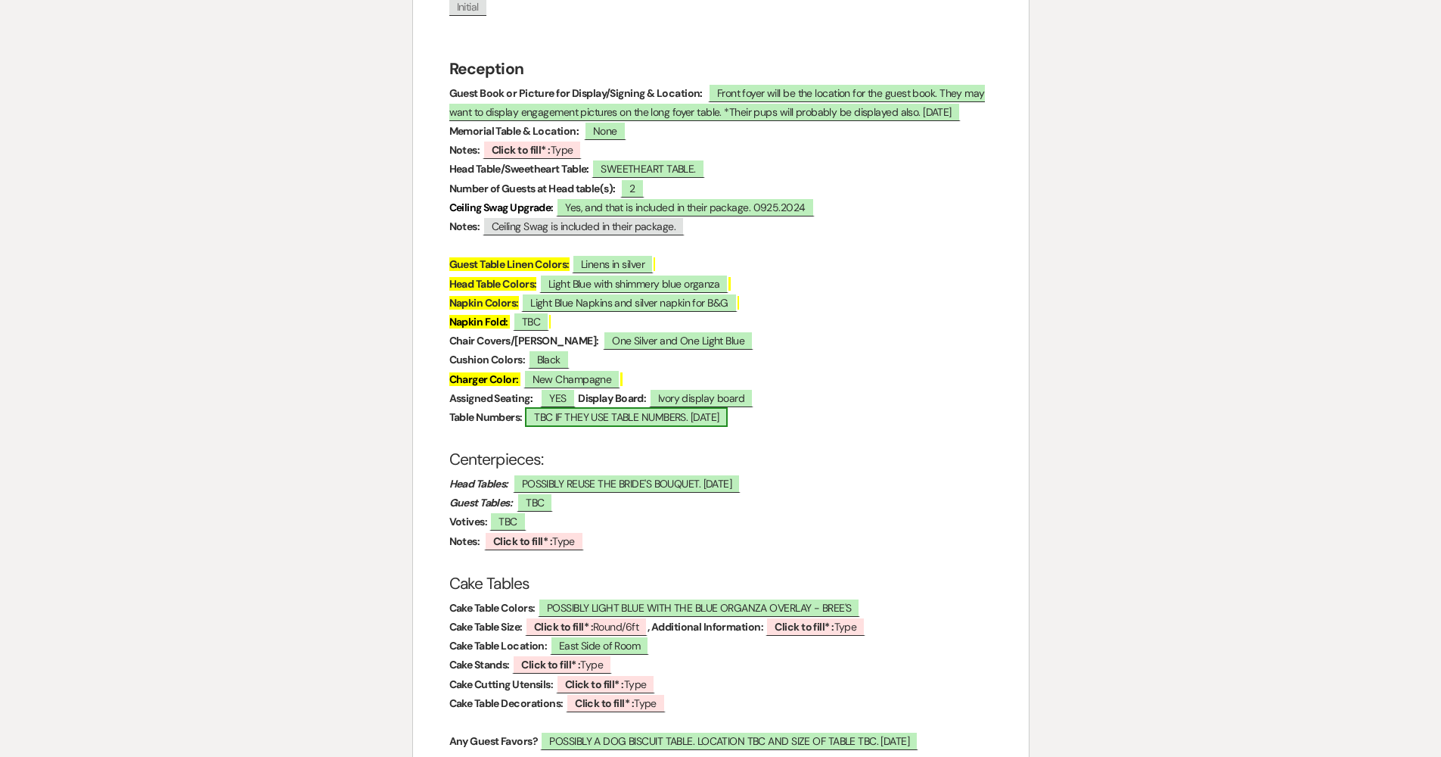
click at [555, 407] on span "TBC IF THEY USE TABLE NUMBERS. 09.25.2024" at bounding box center [626, 417] width 203 height 20
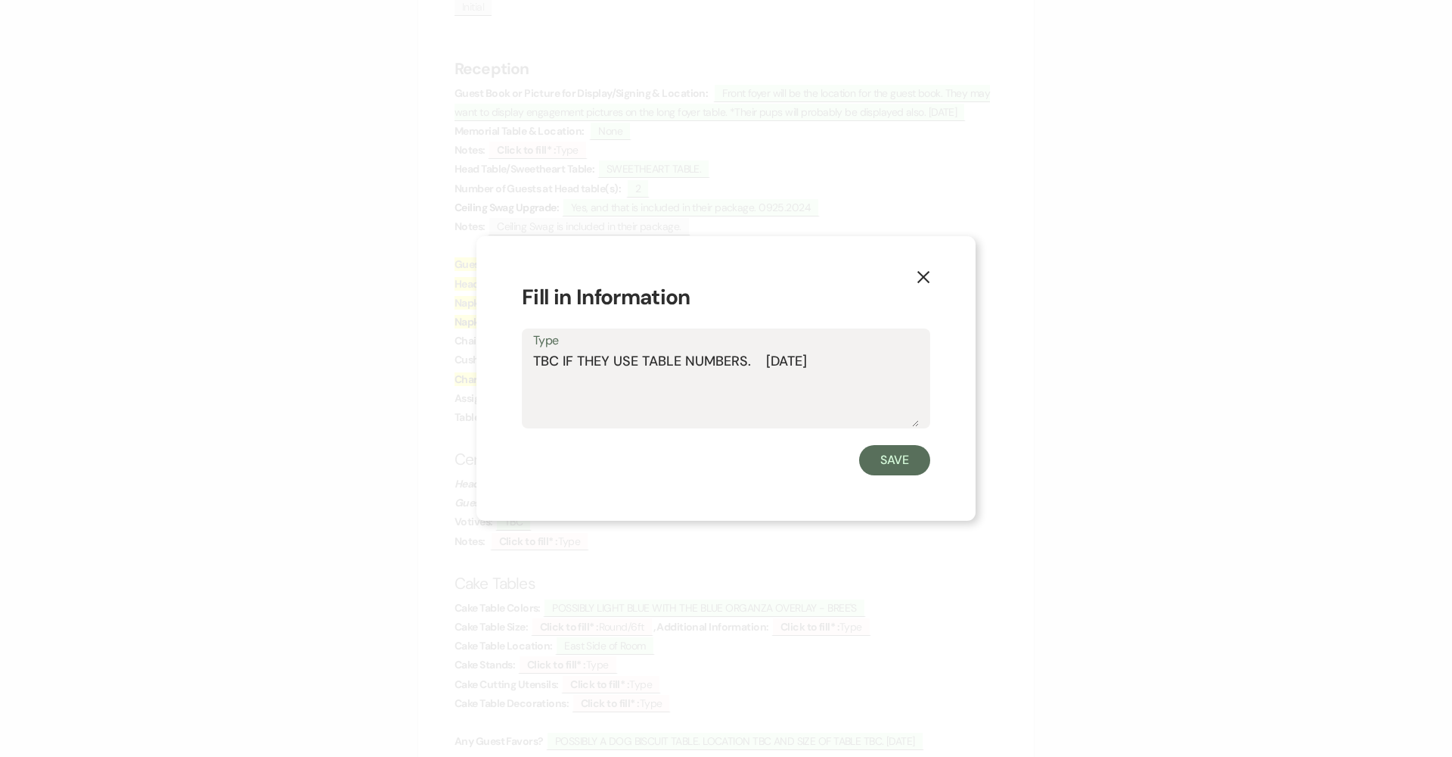
drag, startPoint x: 780, startPoint y: 359, endPoint x: 495, endPoint y: 363, distance: 285.2
click at [494, 363] on div "X Fill in Information Type TBC IF THEY USE TABLE NUMBERS. 09.25.2024 Save" at bounding box center [726, 378] width 499 height 285
type textarea "Frosted round table numbers"
click at [705, 467] on button "Save" at bounding box center [894, 460] width 71 height 30
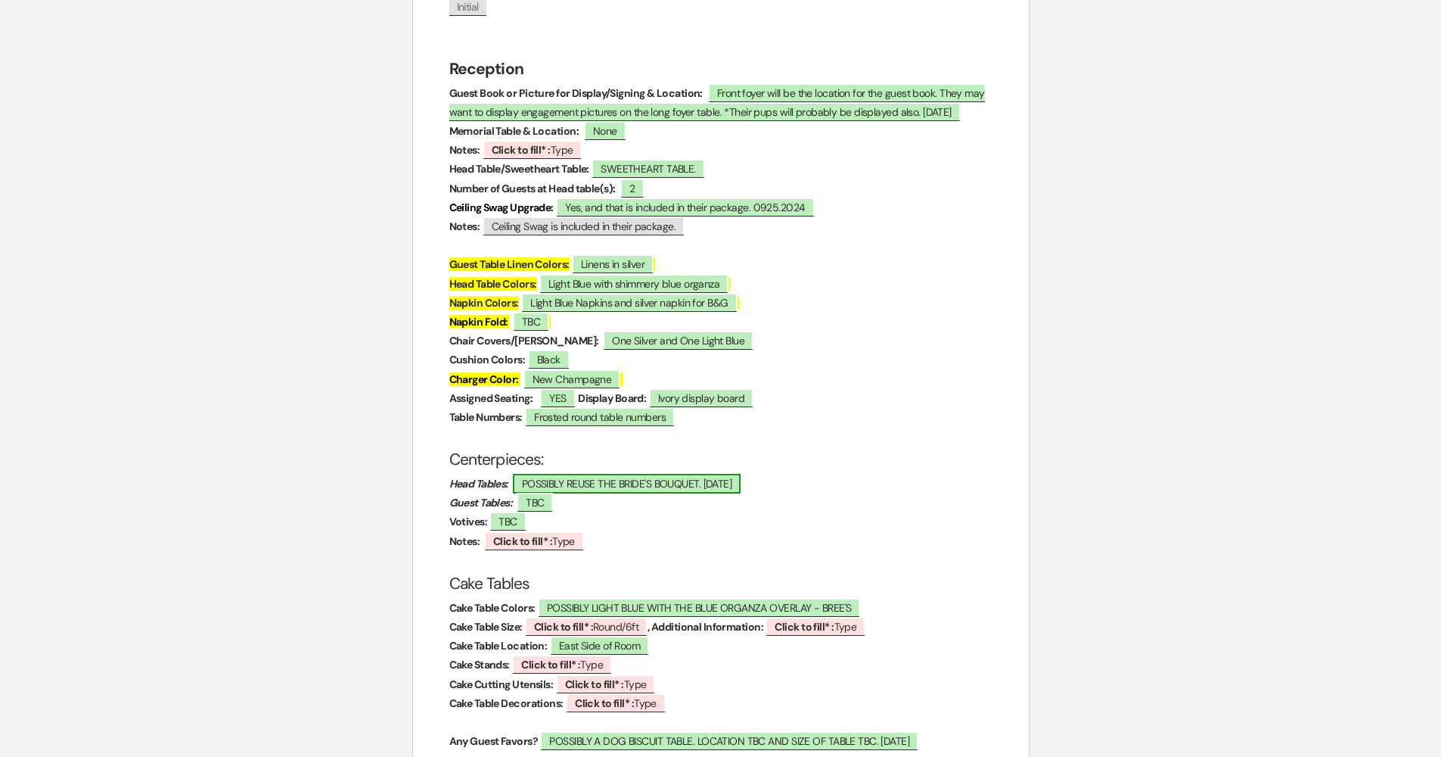
click at [592, 474] on span "POSSIBLY REUSE THE BRIDE'S BOUQUET. 09.25.2024" at bounding box center [627, 484] width 228 height 20
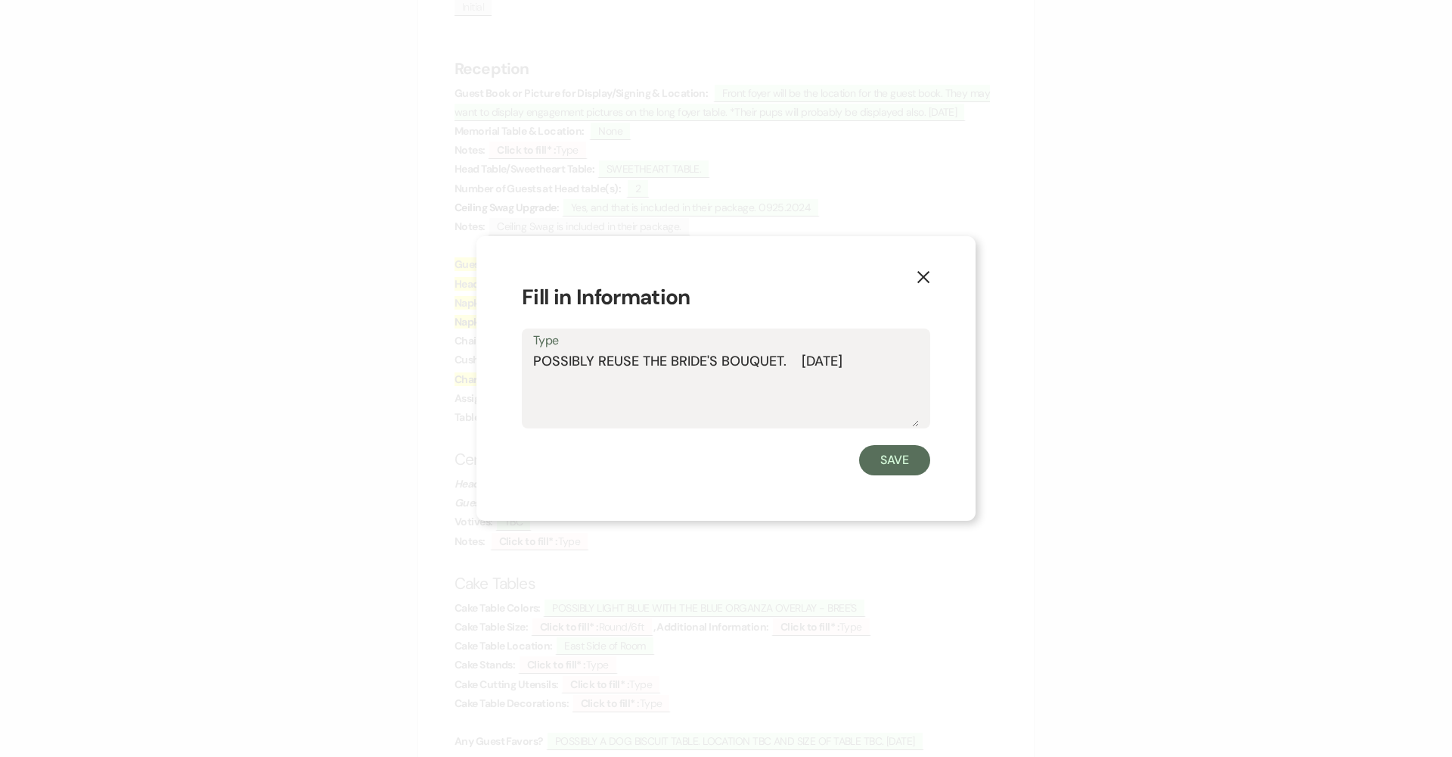
drag, startPoint x: 596, startPoint y: 356, endPoint x: 475, endPoint y: 359, distance: 121.1
click at [475, 359] on div "X Fill in Information Type POSSIBLY REUSE THE BRIDE'S BOUQUET. 09.25.2024 Save" at bounding box center [726, 378] width 1452 height 757
drag, startPoint x: 735, startPoint y: 360, endPoint x: 813, endPoint y: 362, distance: 77.9
click at [705, 361] on textarea "REUSE THE BRIDE'S BOUQUET. 09.25.2024" at bounding box center [726, 389] width 386 height 76
type textarea "REUSE THE BRIDE'S BOUQUET"
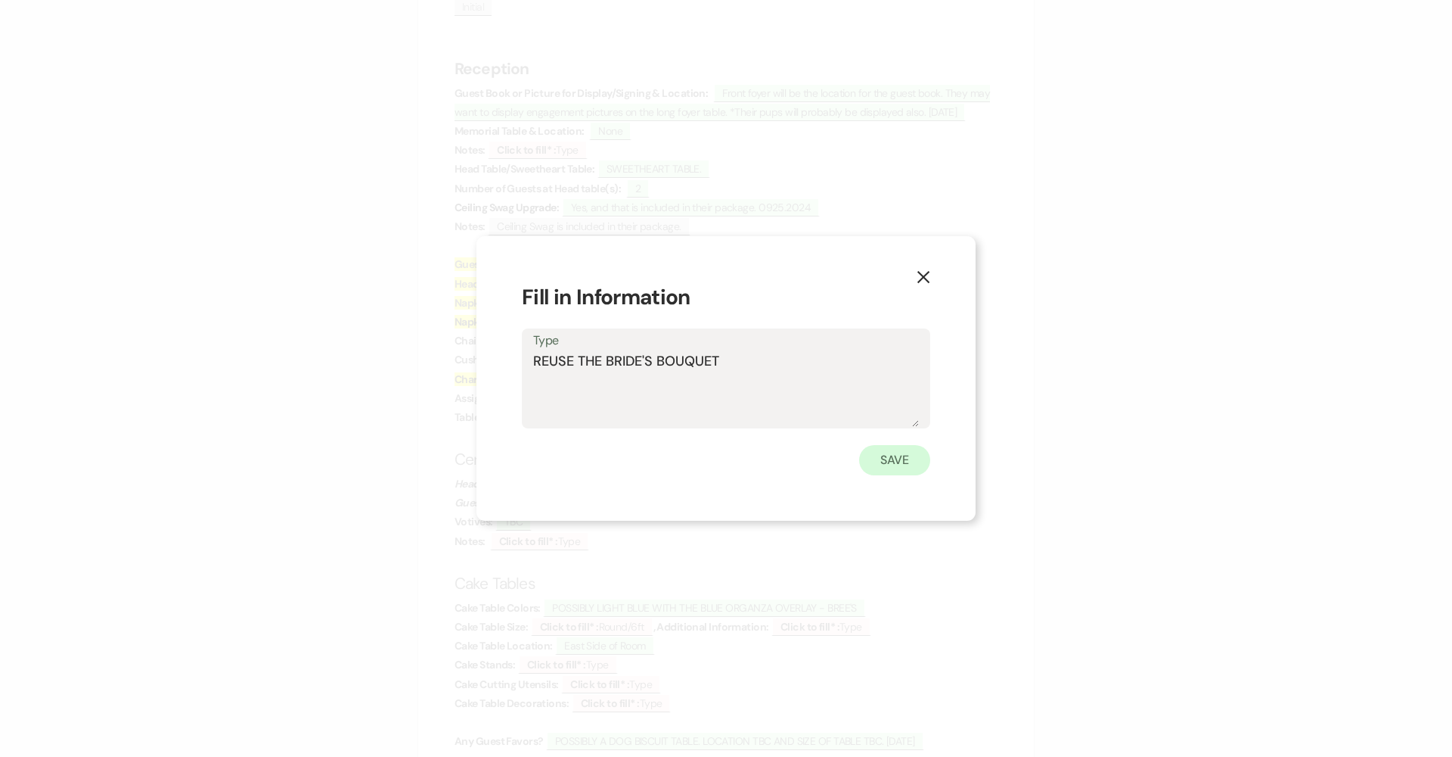
click at [705, 455] on button "Save" at bounding box center [894, 460] width 71 height 30
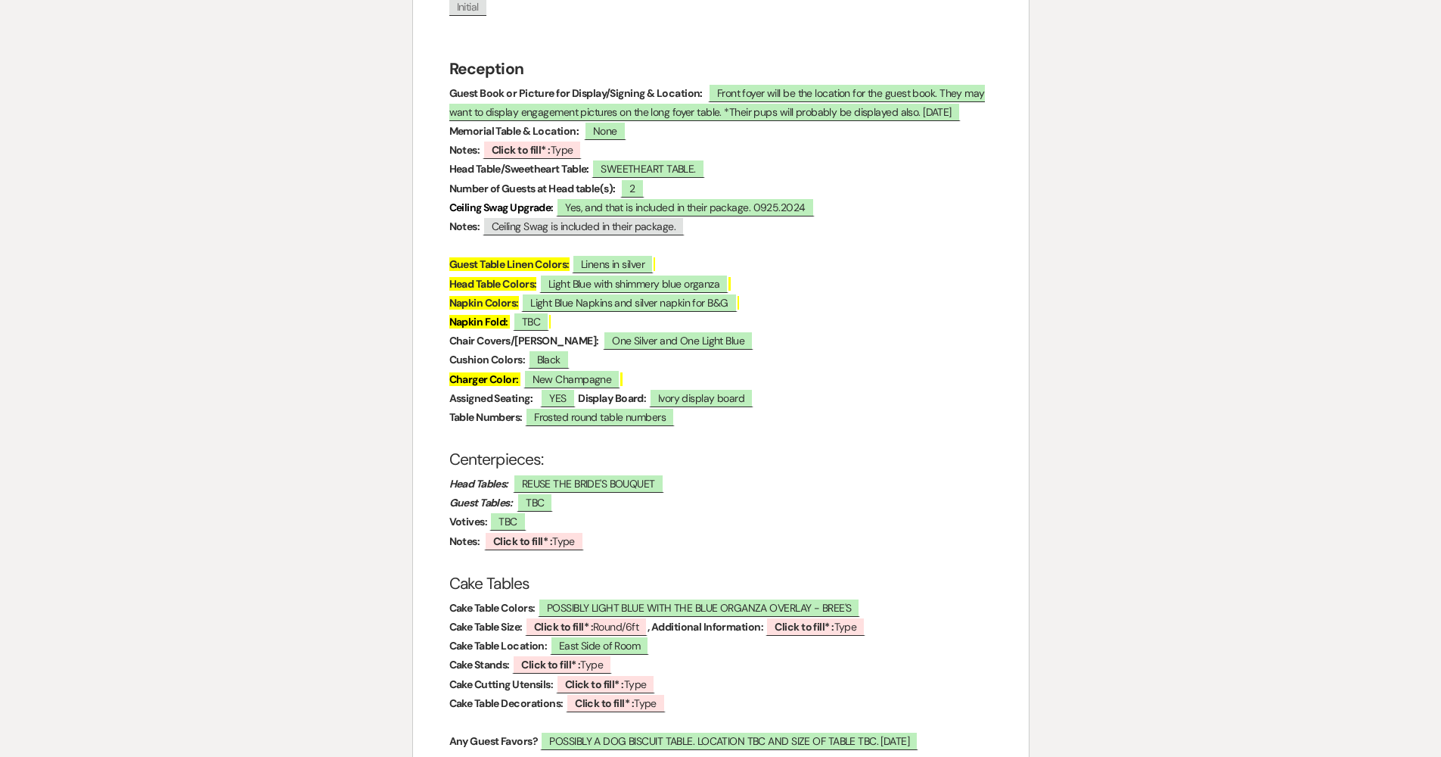
scroll to position [2018, 0]
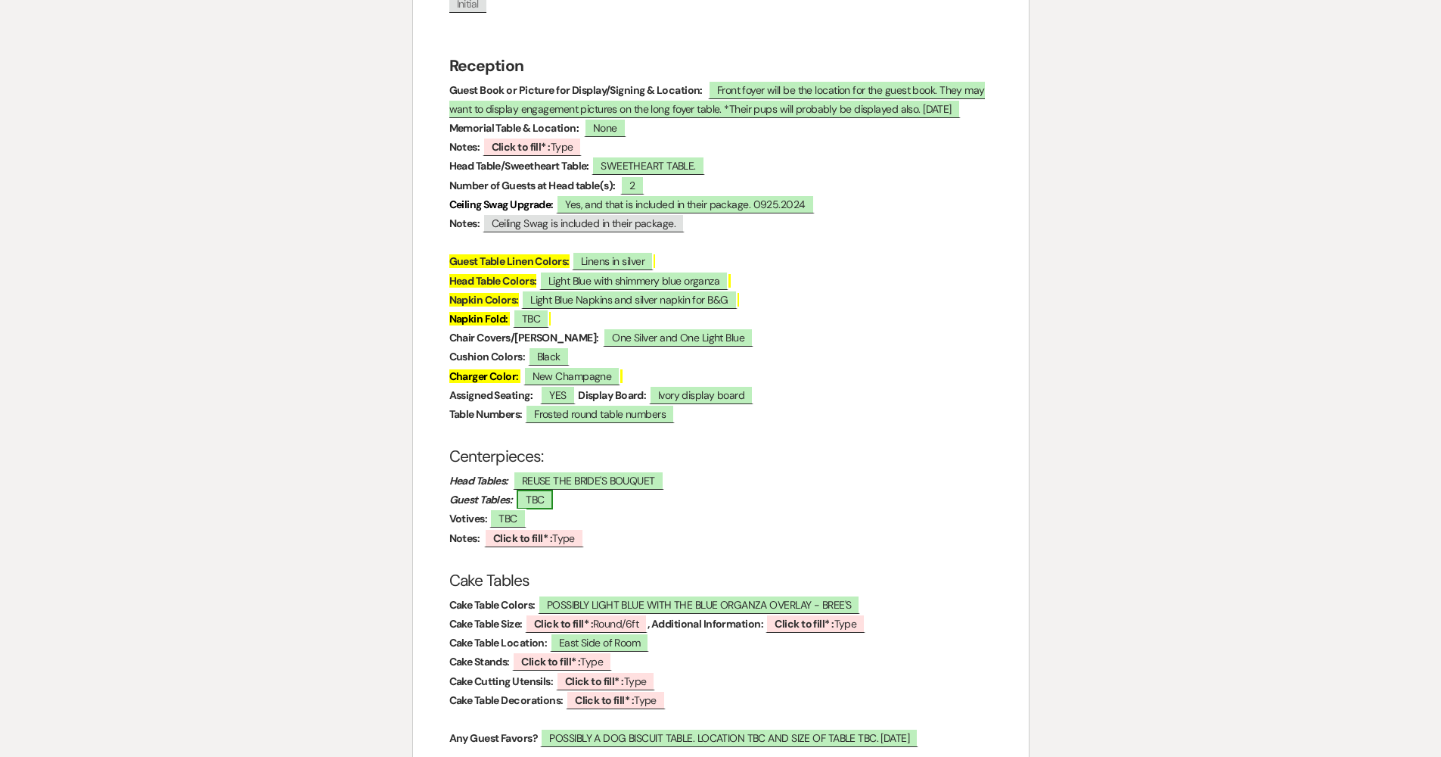
click at [541, 489] on span "TBC" at bounding box center [535, 499] width 36 height 20
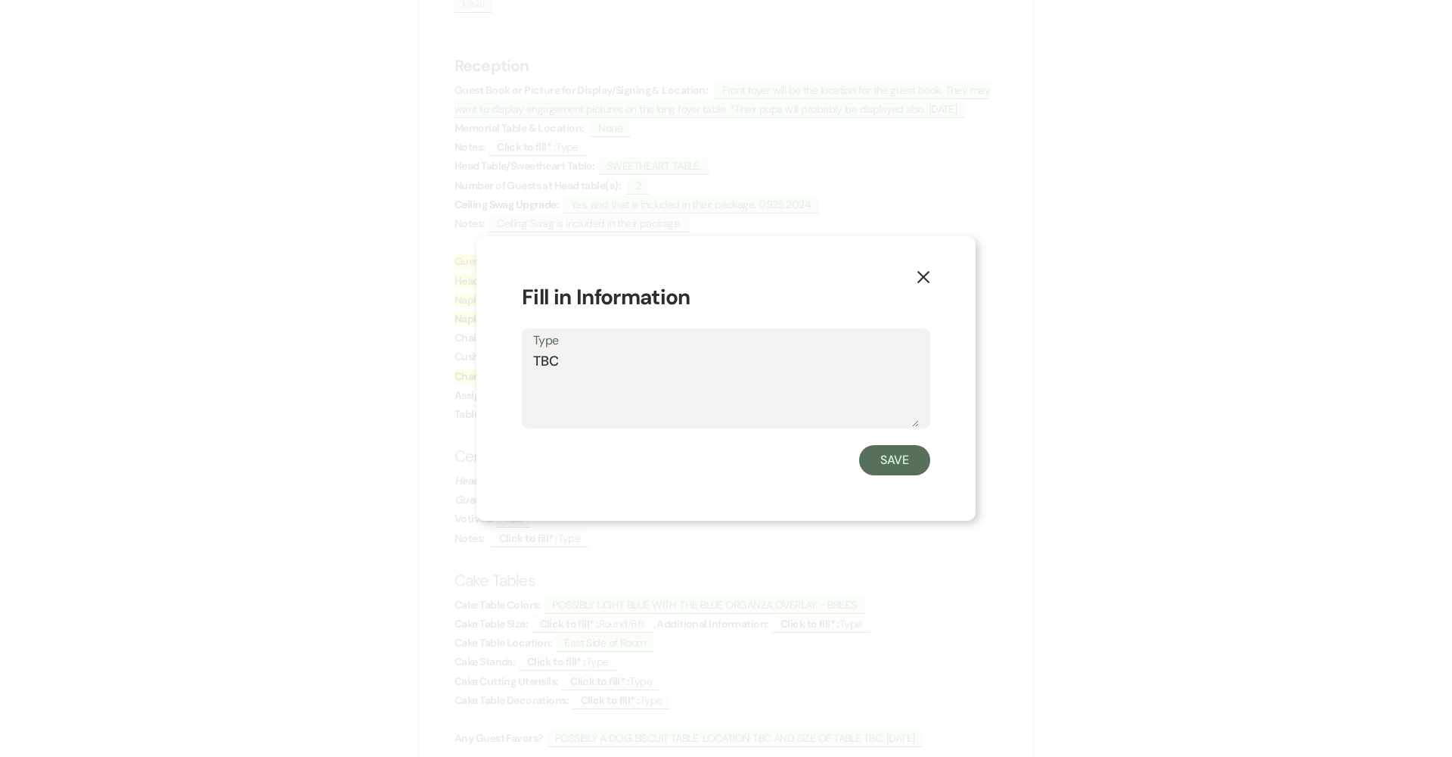
drag, startPoint x: 555, startPoint y: 358, endPoint x: 441, endPoint y: 364, distance: 113.6
click at [452, 360] on div "X Fill in Information Type TBC Save" at bounding box center [726, 378] width 1452 height 757
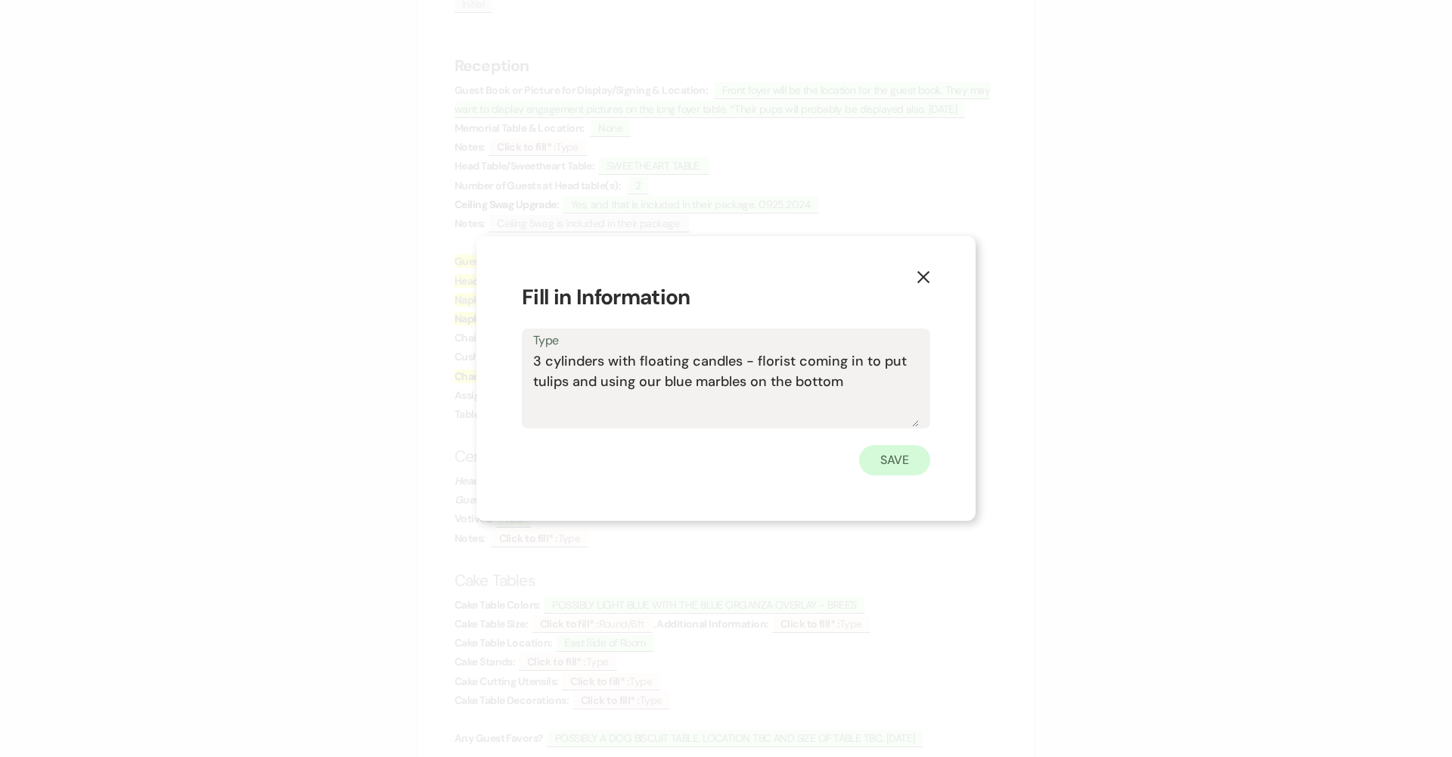
type textarea "3 cylinders with floating candles - florist coming in to put tulips and using o…"
click at [705, 465] on button "Save" at bounding box center [894, 460] width 71 height 30
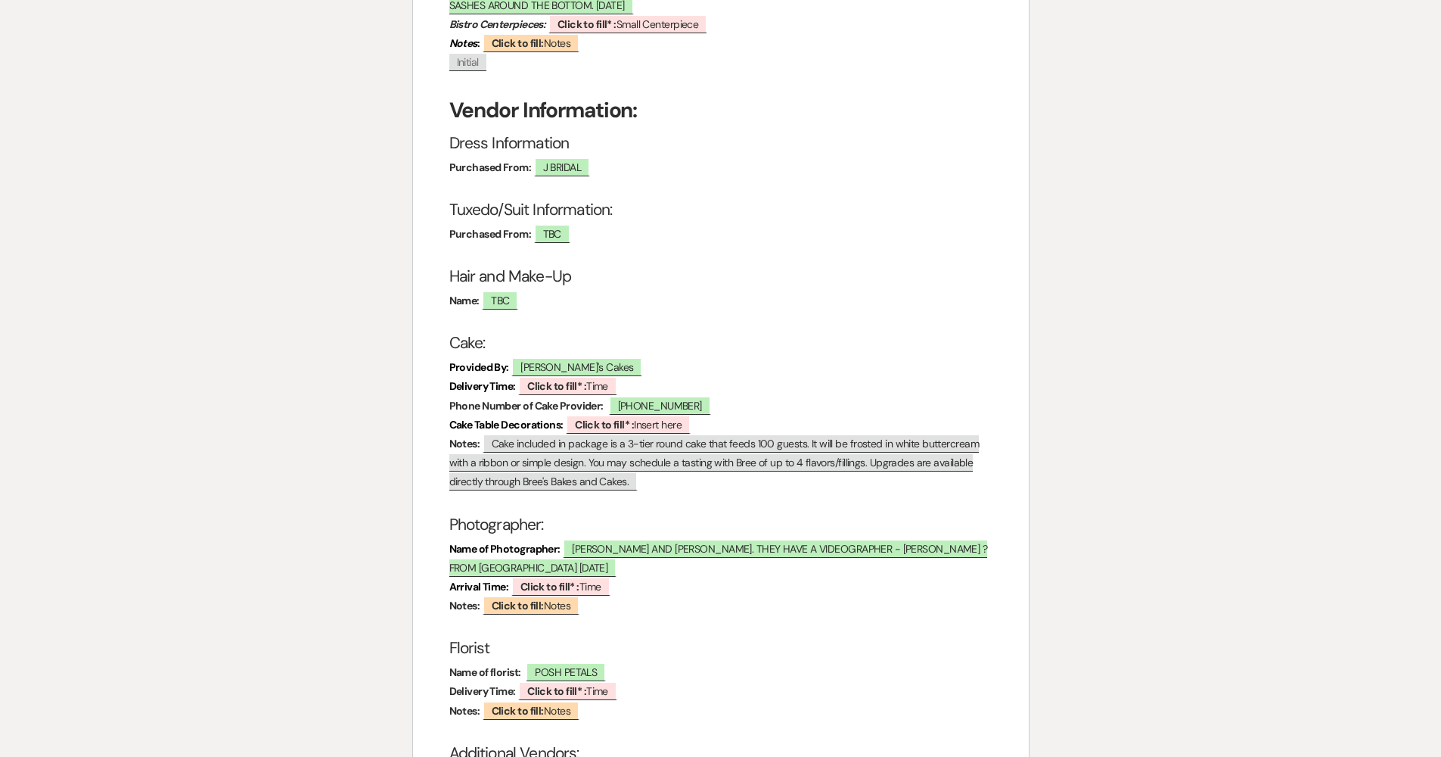
scroll to position [3096, 0]
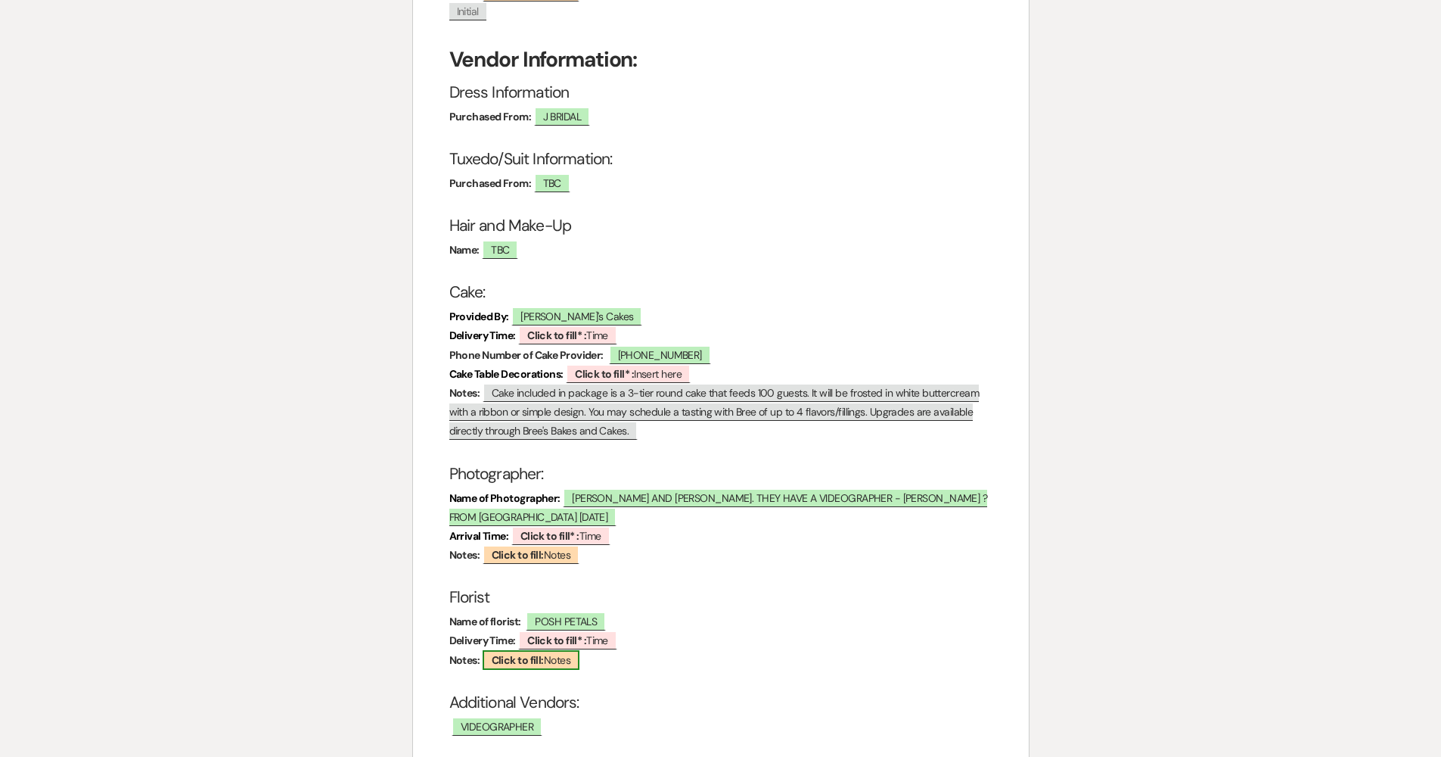
click at [538, 653] on b "Click to fill:" at bounding box center [518, 660] width 52 height 14
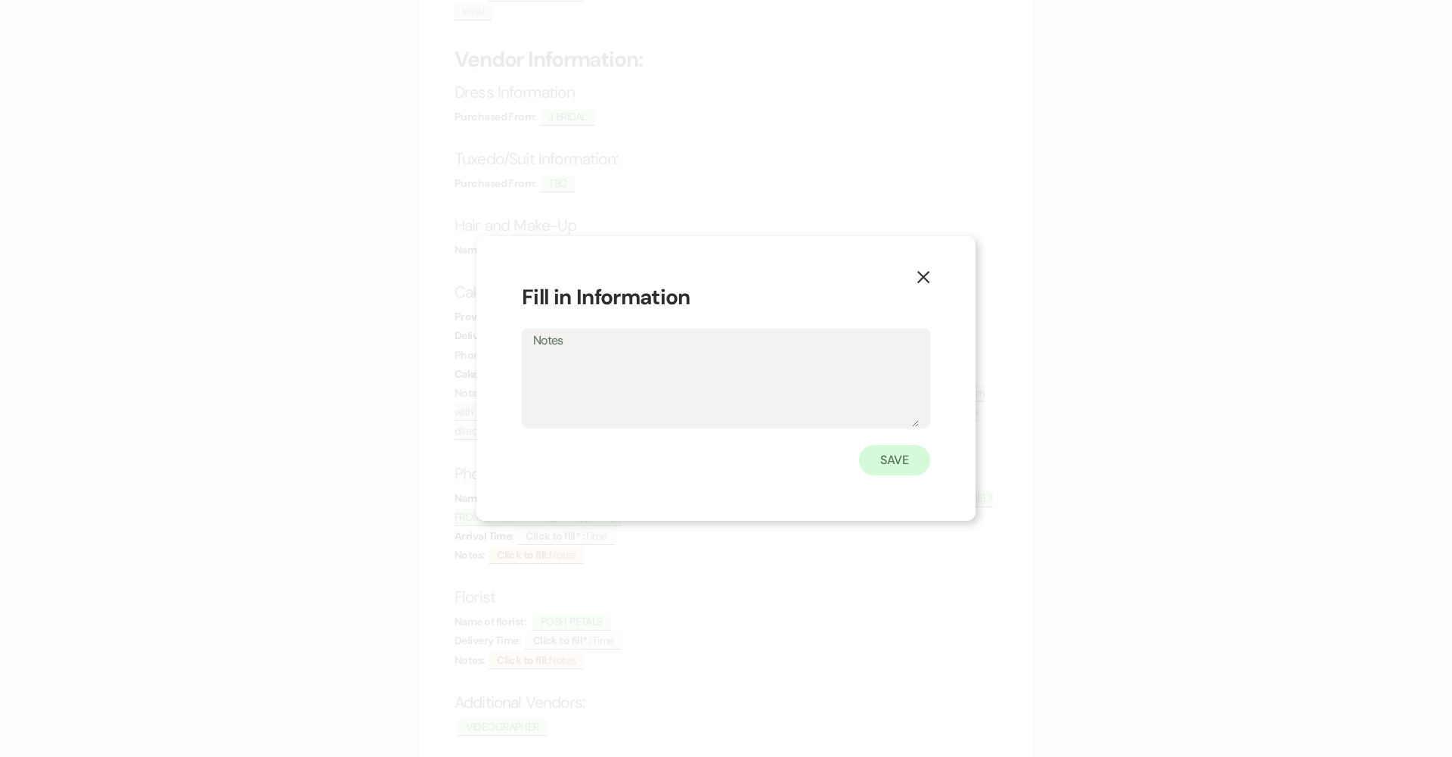
click at [705, 461] on button "Save" at bounding box center [894, 460] width 71 height 30
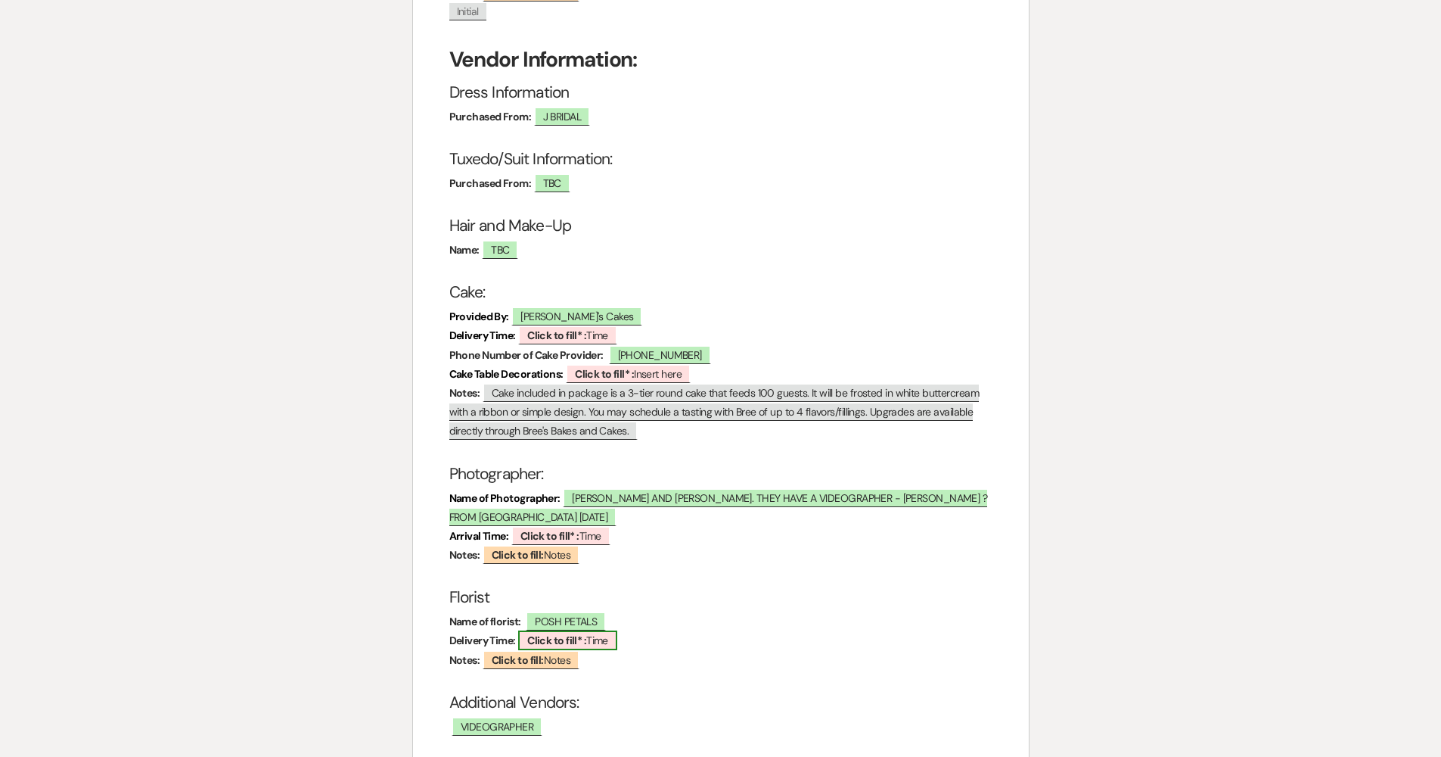
click at [605, 630] on span "Click to fill* : Time" at bounding box center [567, 640] width 99 height 20
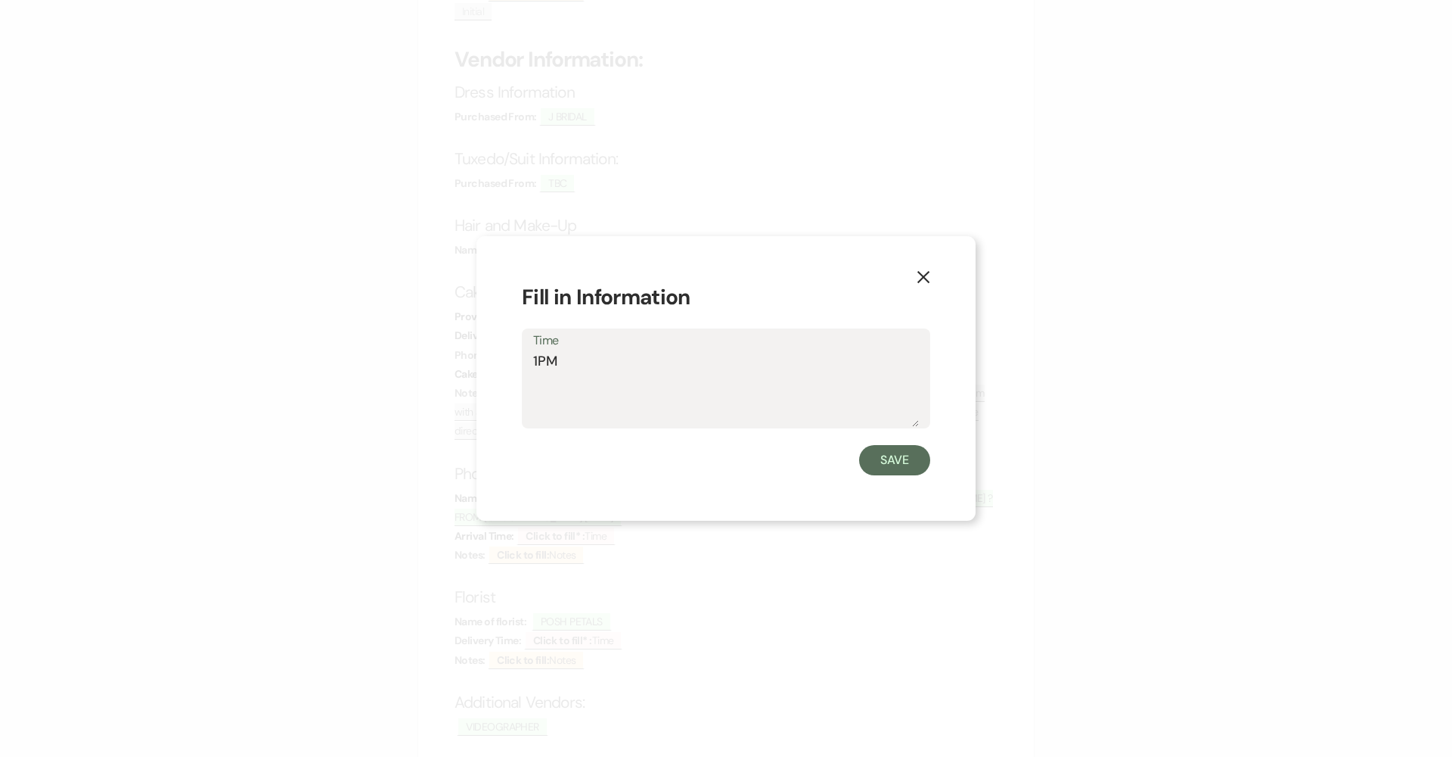
type textarea "1PM"
click at [705, 458] on button "Save" at bounding box center [894, 460] width 71 height 30
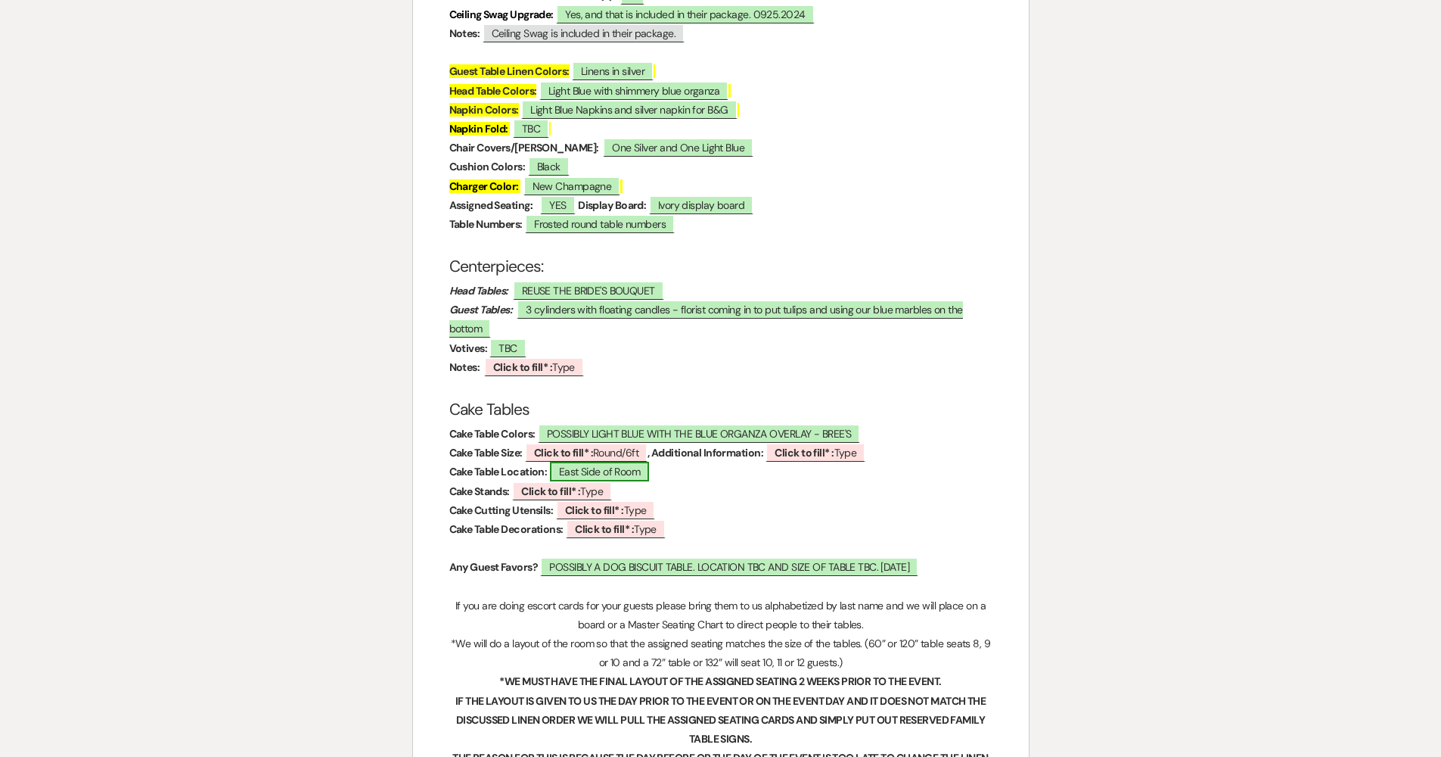
scroll to position [2183, 0]
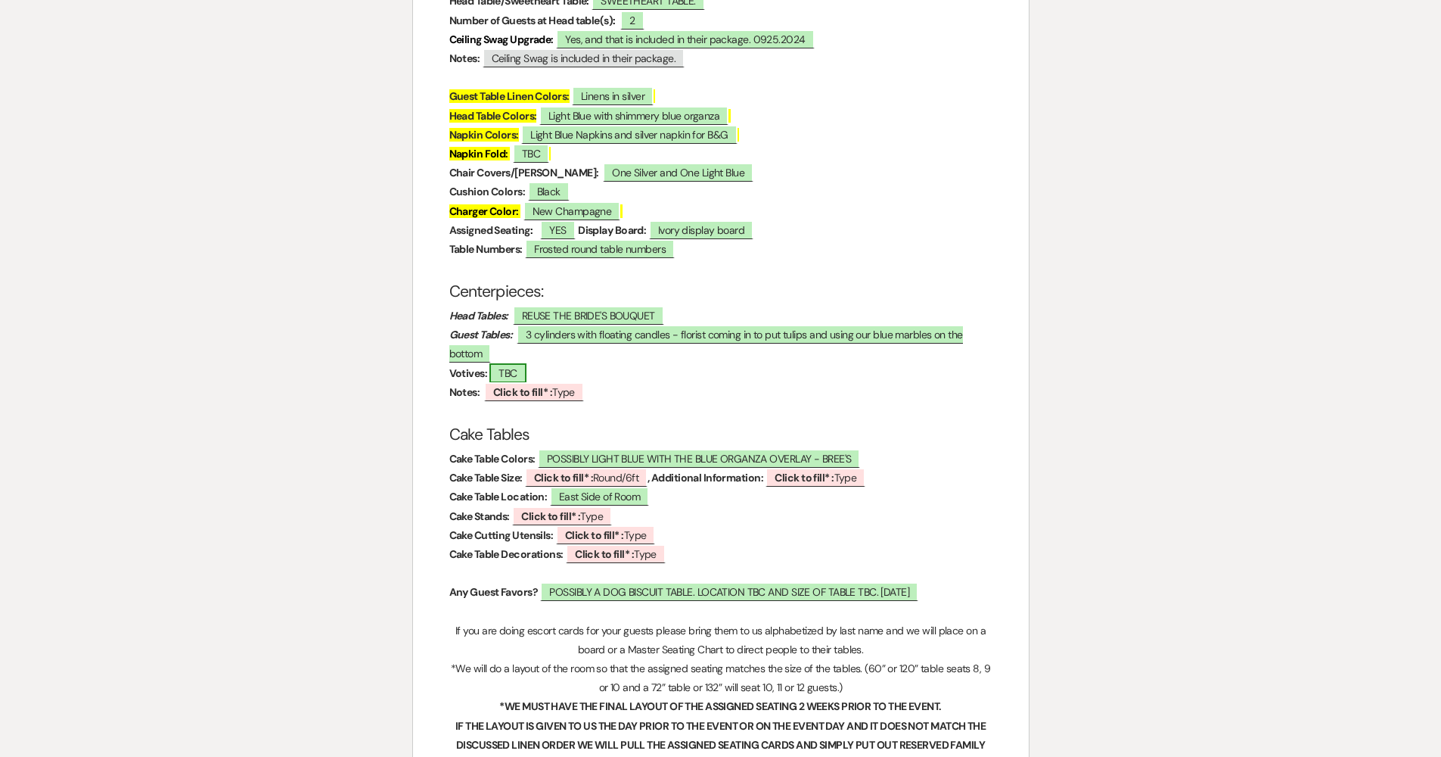
click at [526, 363] on span "TBC" at bounding box center [507, 373] width 36 height 20
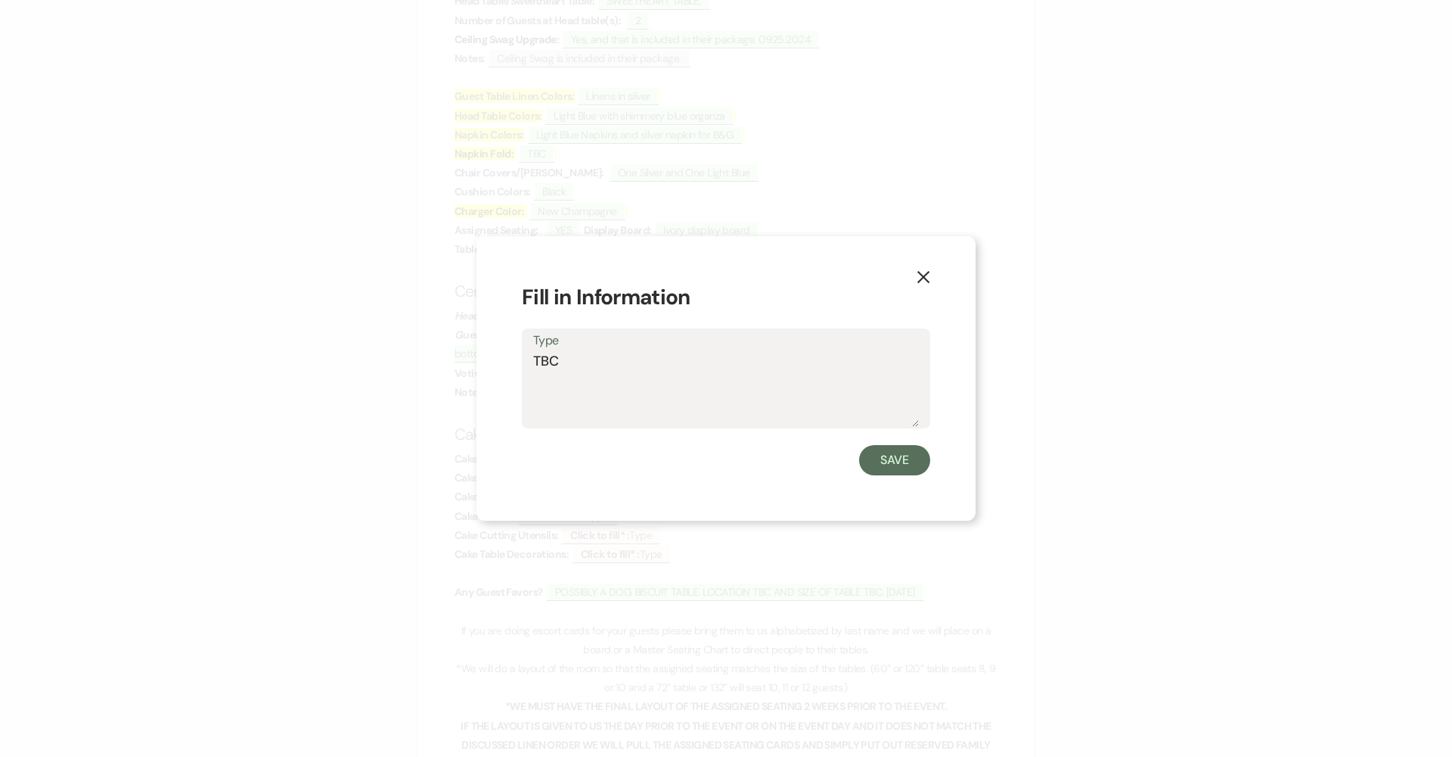
drag, startPoint x: 520, startPoint y: 360, endPoint x: 474, endPoint y: 367, distance: 47.4
click at [486, 365] on div "X Fill in Information Type TBC Save" at bounding box center [726, 378] width 499 height 285
type textarea "Frosted"
click at [705, 464] on button "Save" at bounding box center [894, 460] width 71 height 30
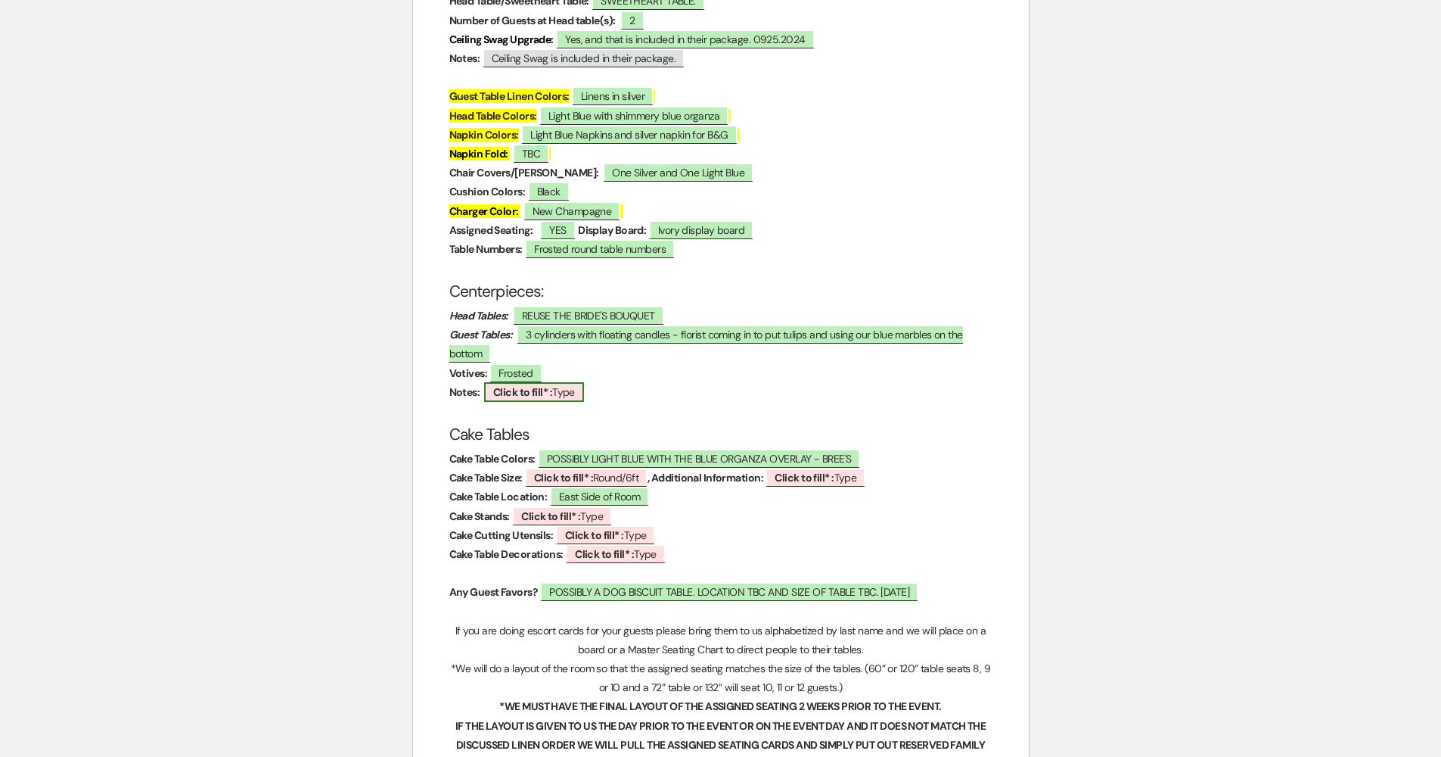
click at [540, 385] on b "Click to fill* :" at bounding box center [522, 392] width 59 height 14
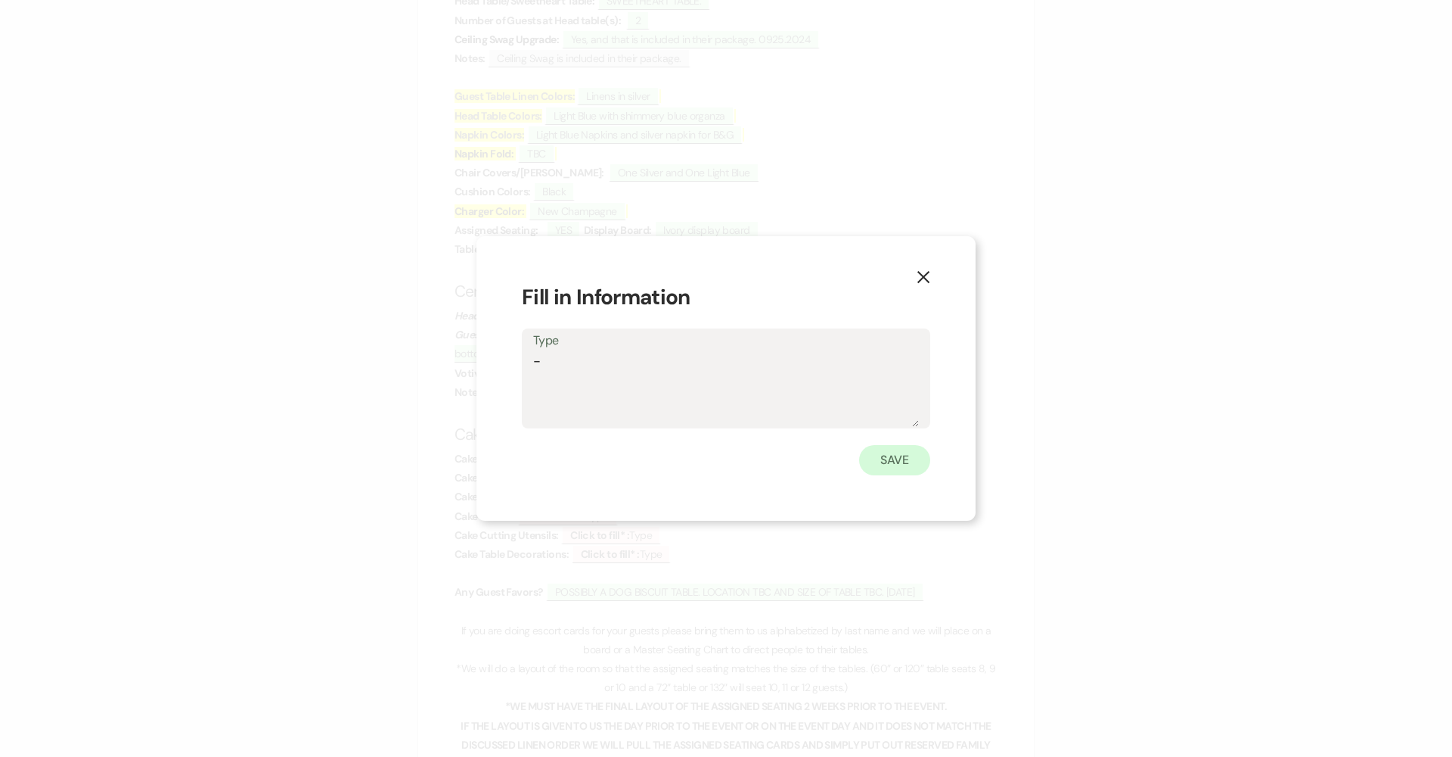
type textarea "-"
click at [705, 452] on button "Save" at bounding box center [894, 460] width 71 height 30
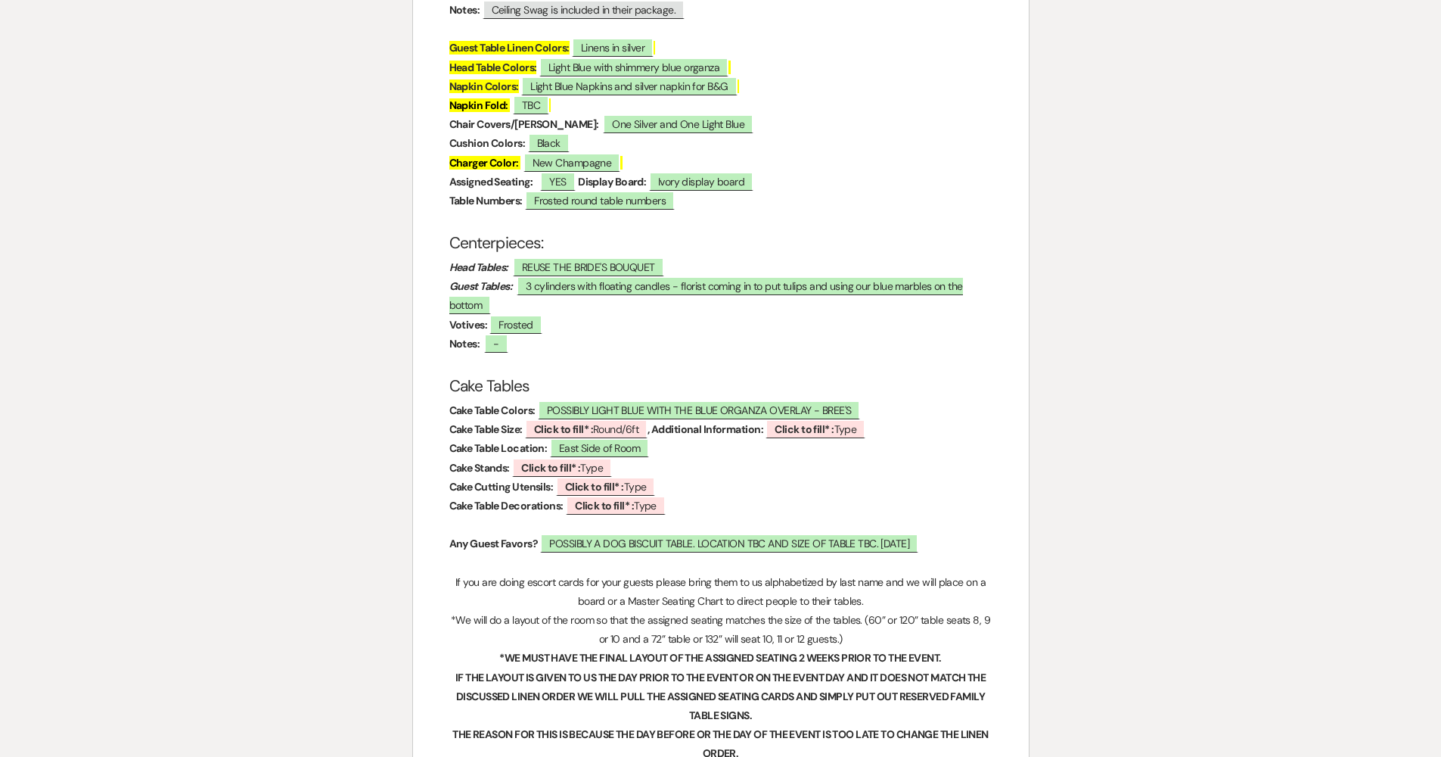
scroll to position [2234, 0]
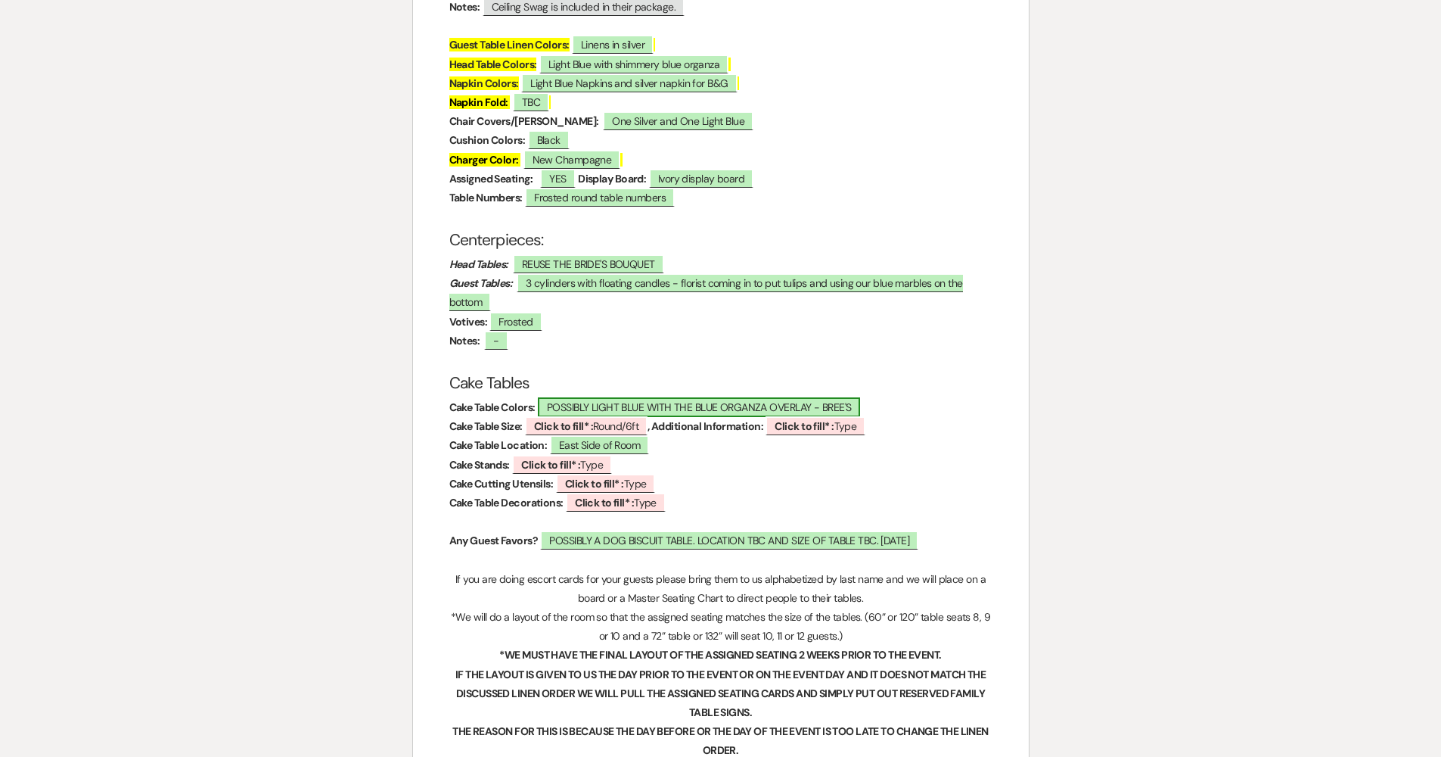
click at [680, 397] on span "POSSIBLY LIGHT BLUE WITH THE BLUE ORGANZA OVERLAY - BREE'S" at bounding box center [699, 407] width 323 height 20
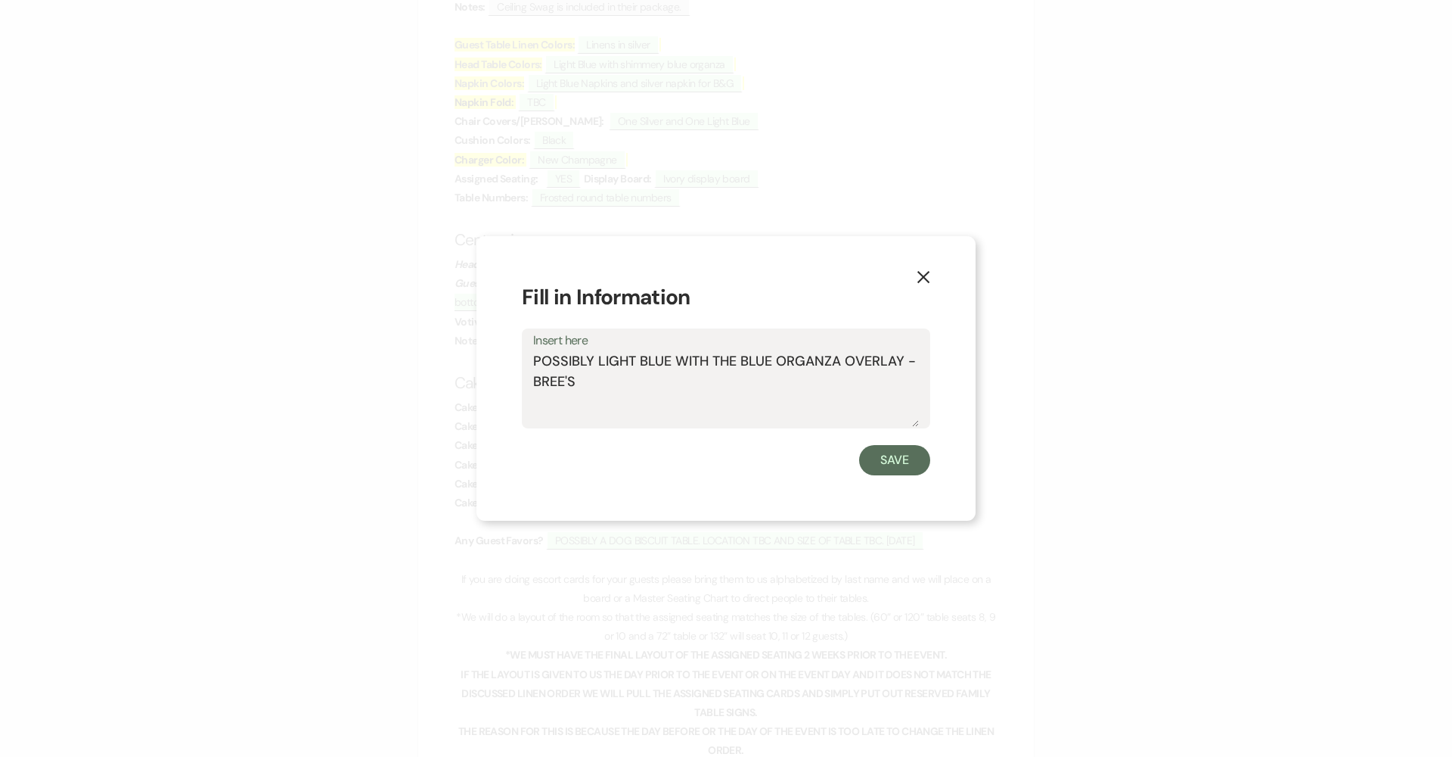
drag, startPoint x: 599, startPoint y: 360, endPoint x: 502, endPoint y: 361, distance: 96.8
click at [502, 361] on div "X Fill in Information Insert here POSSIBLY LIGHT BLUE WITH THE BLUE ORGANZA OVE…" at bounding box center [726, 378] width 499 height 285
type textarea "LIGHT BLUE WITH THE BLUE ORGANZA OVERLAY - BREE'S"
click at [705, 460] on button "Save" at bounding box center [894, 460] width 71 height 30
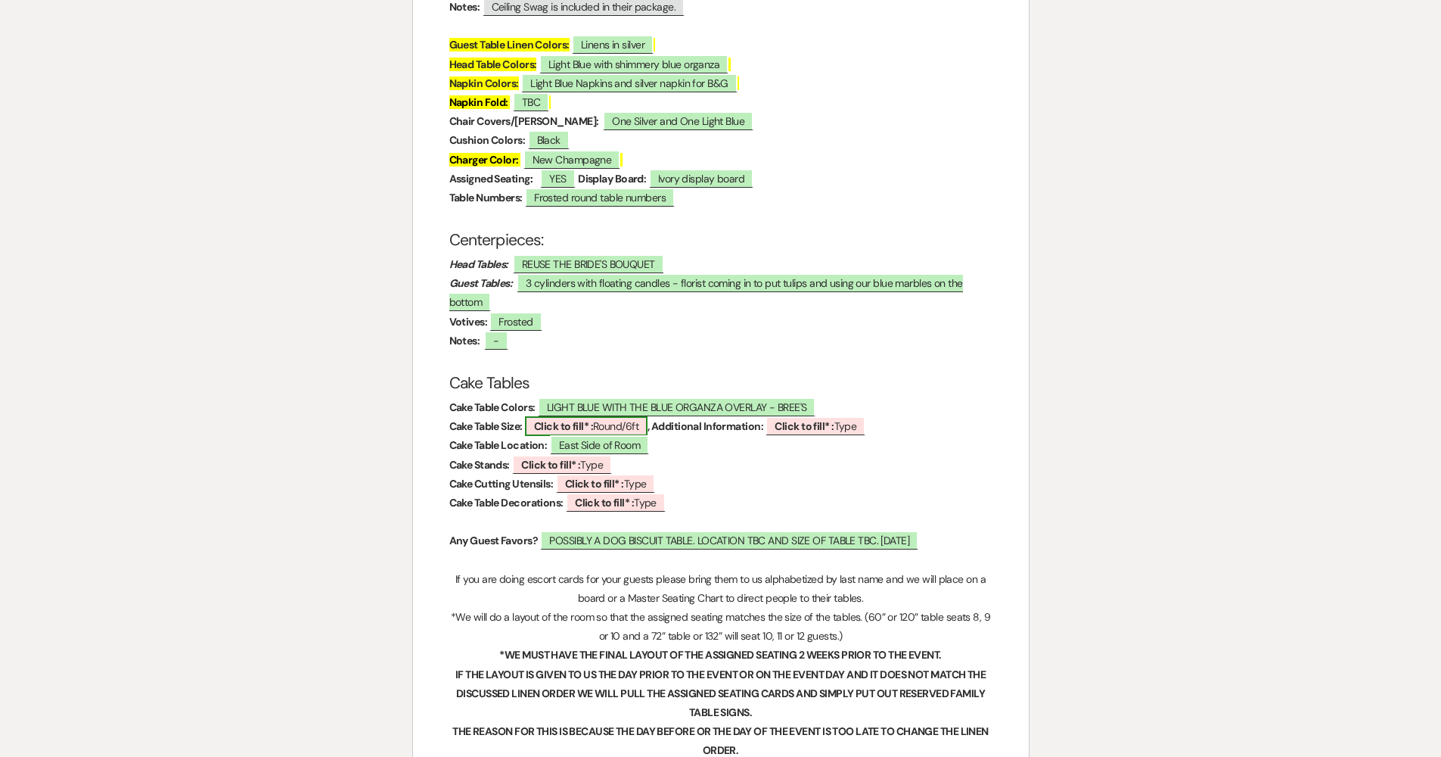
click at [544, 419] on b "Click to fill* :" at bounding box center [563, 426] width 59 height 14
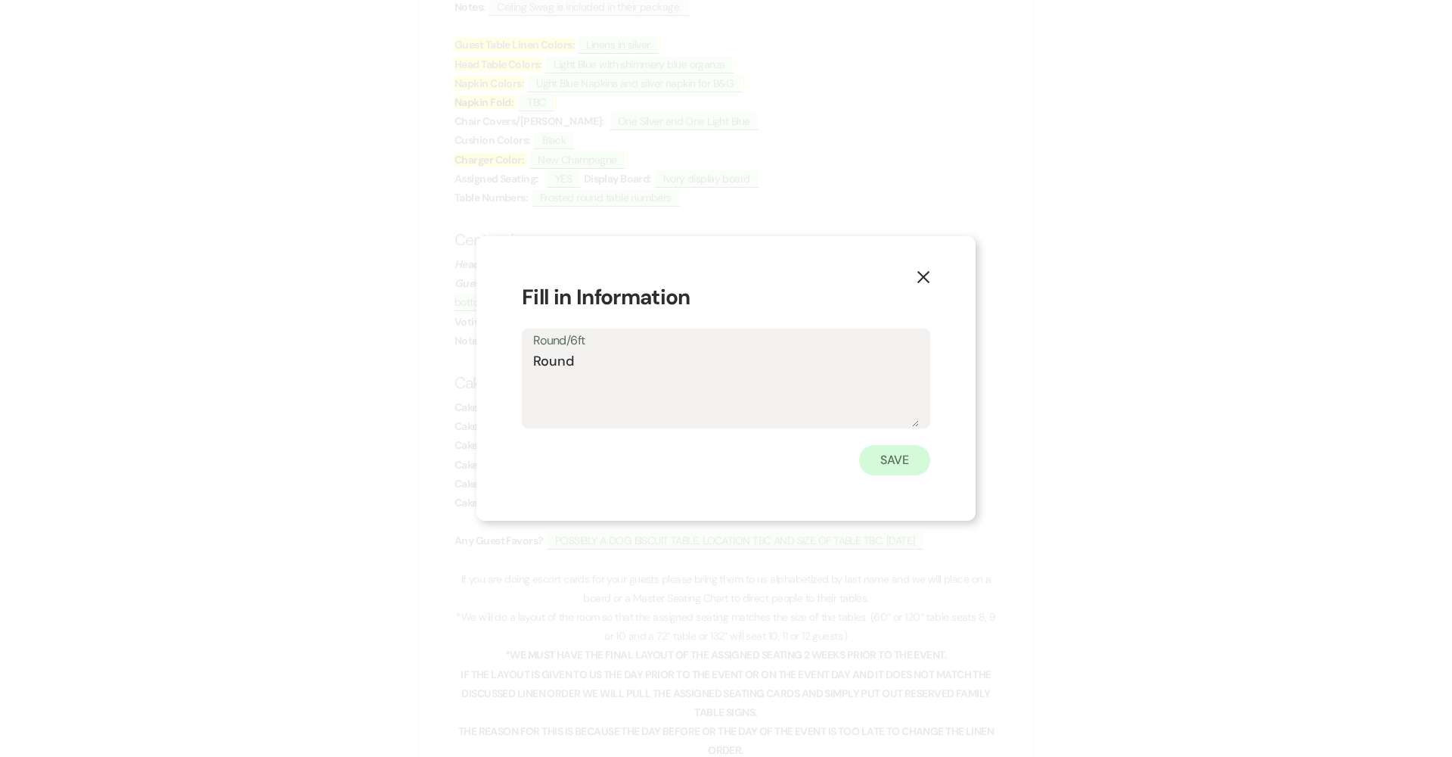
type textarea "Round"
click at [705, 464] on button "Save" at bounding box center [894, 460] width 71 height 30
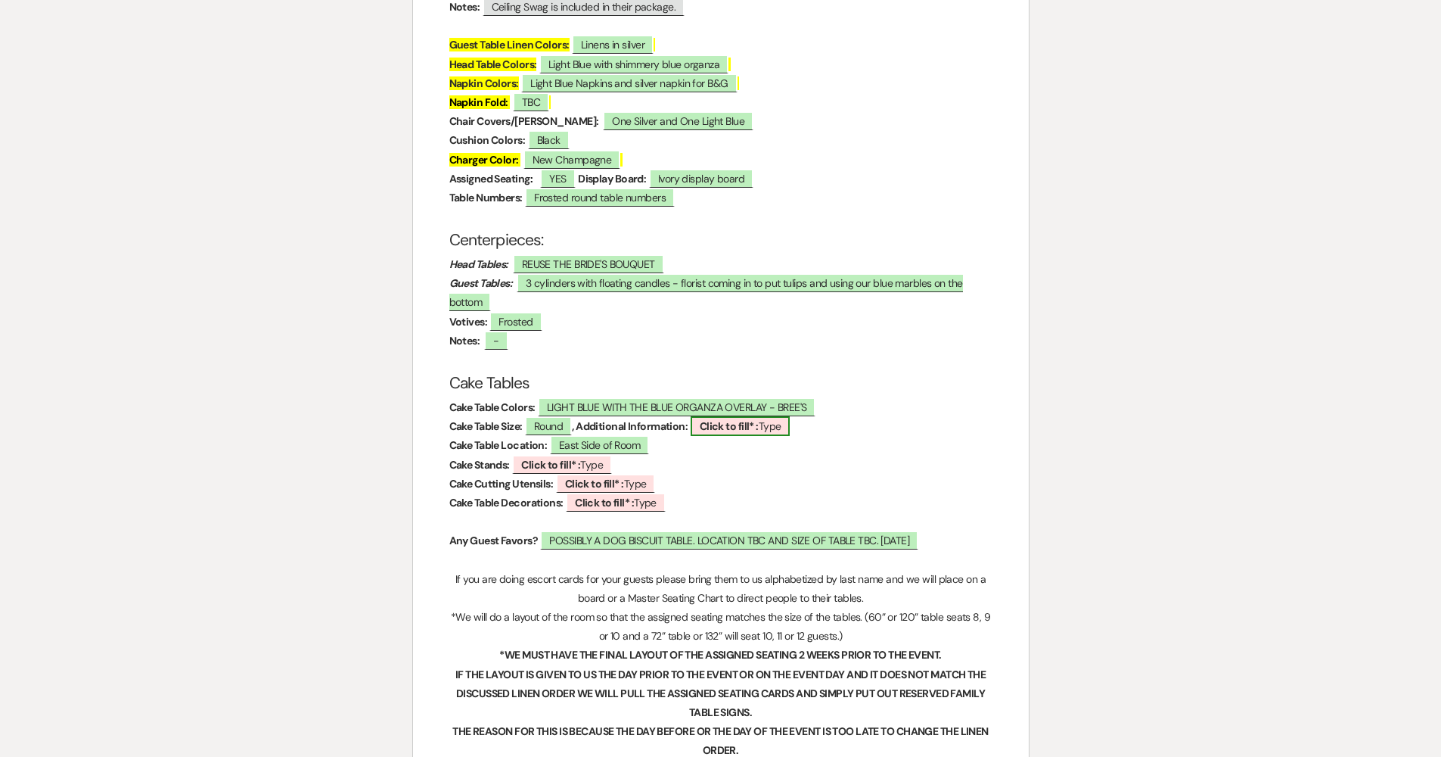
click at [705, 419] on b "Click to fill* :" at bounding box center [729, 426] width 59 height 14
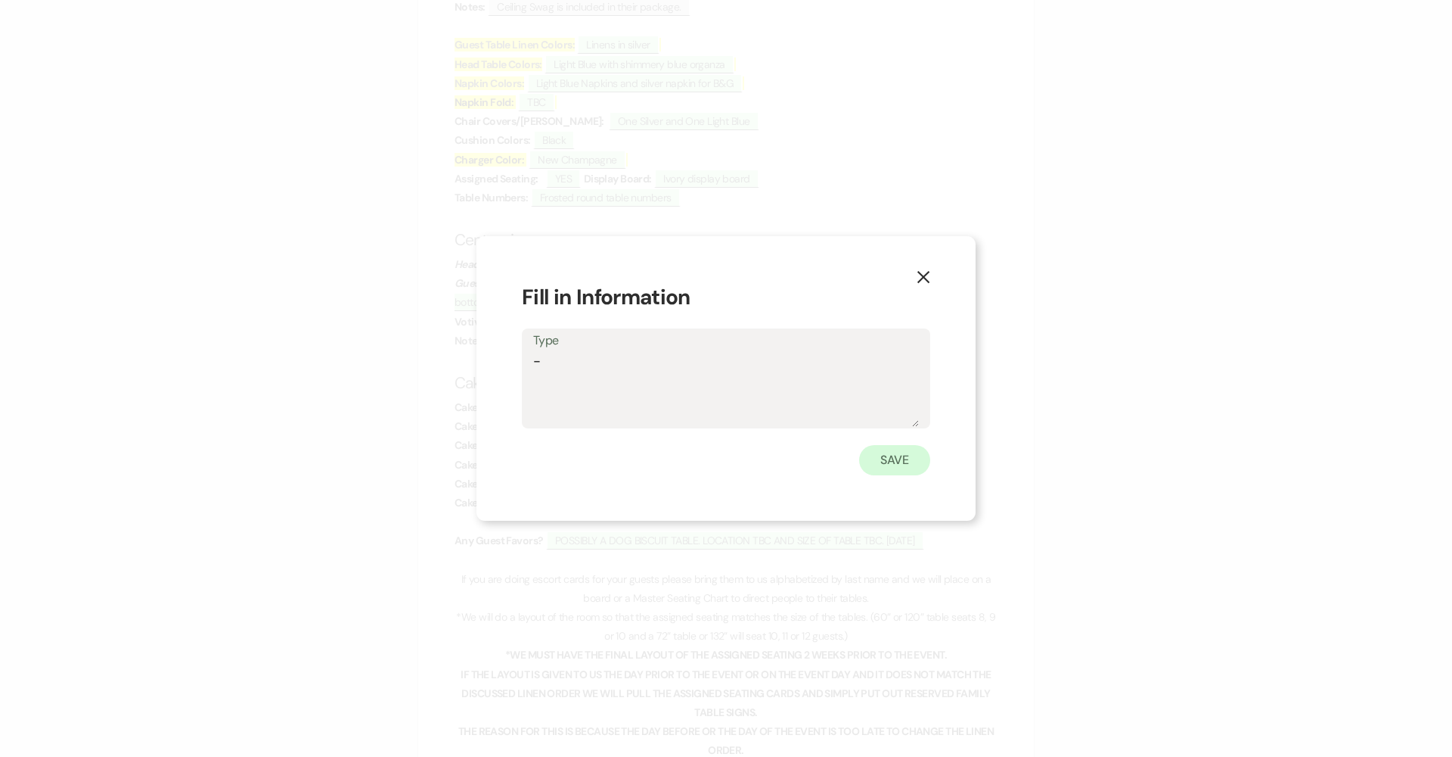
type textarea "-"
click at [705, 466] on button "Save" at bounding box center [894, 460] width 71 height 30
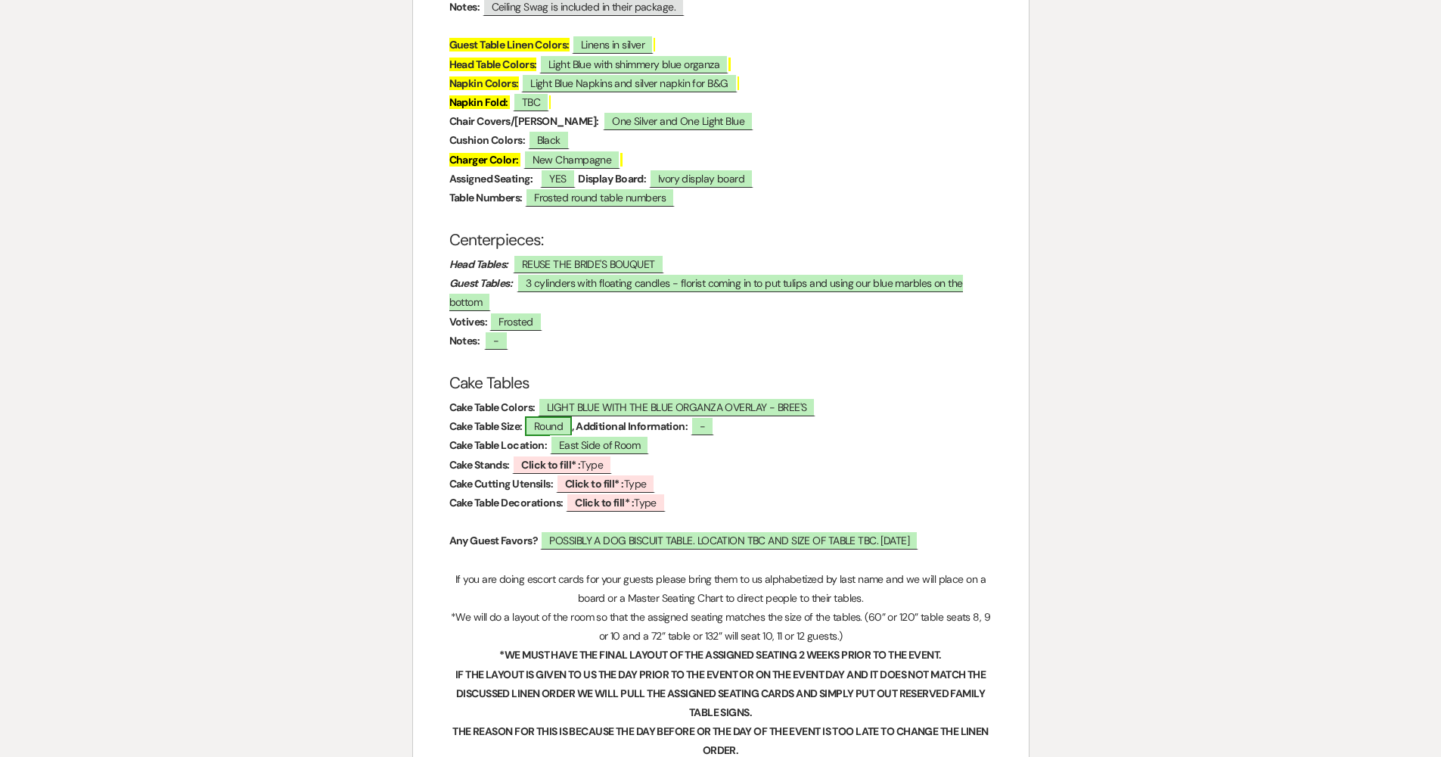
click at [561, 416] on span "Round" at bounding box center [548, 426] width 47 height 20
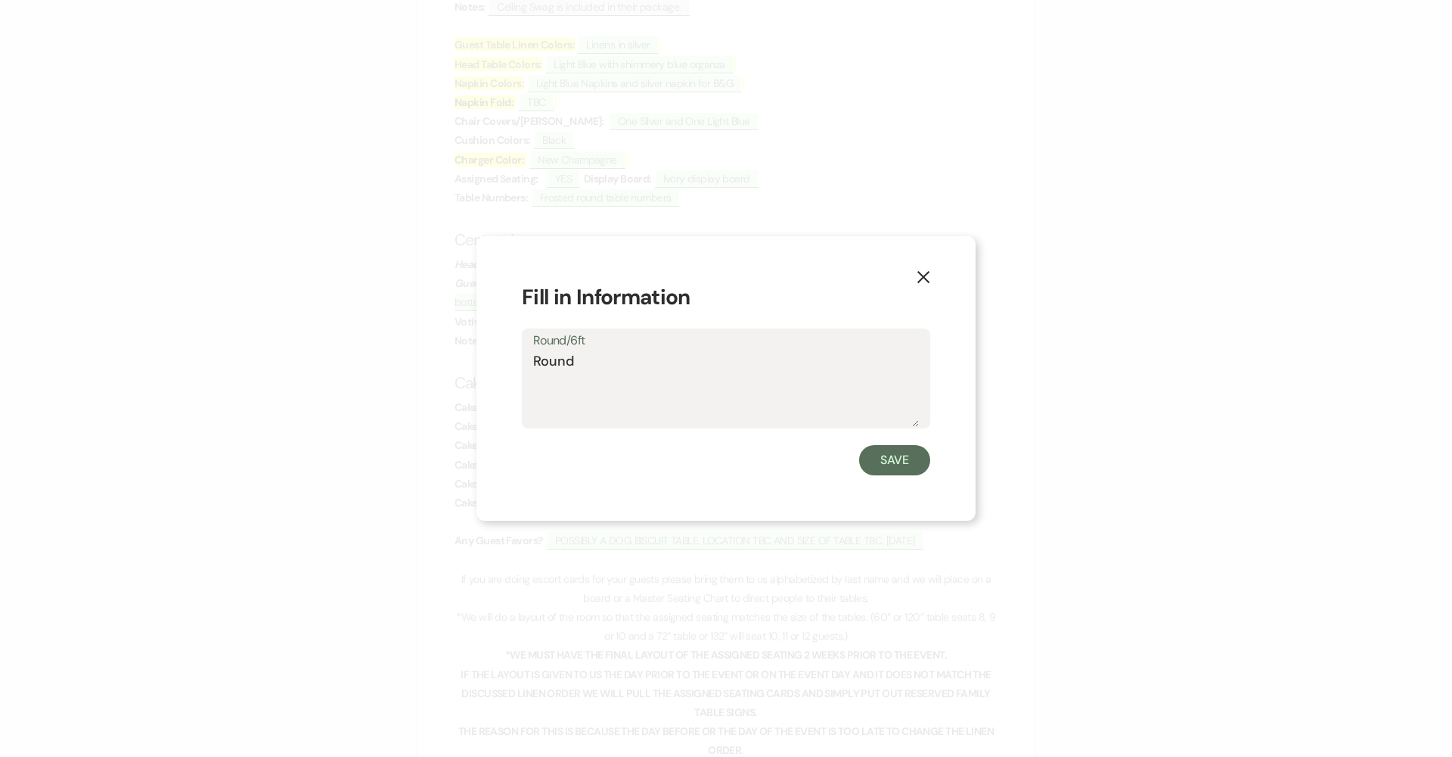
drag, startPoint x: 599, startPoint y: 365, endPoint x: 486, endPoint y: 357, distance: 113.8
click at [486, 357] on div "X Fill in Information Round/6ft Round Save" at bounding box center [726, 378] width 499 height 285
type textarea "6'"
click at [705, 458] on button "Save" at bounding box center [894, 460] width 71 height 30
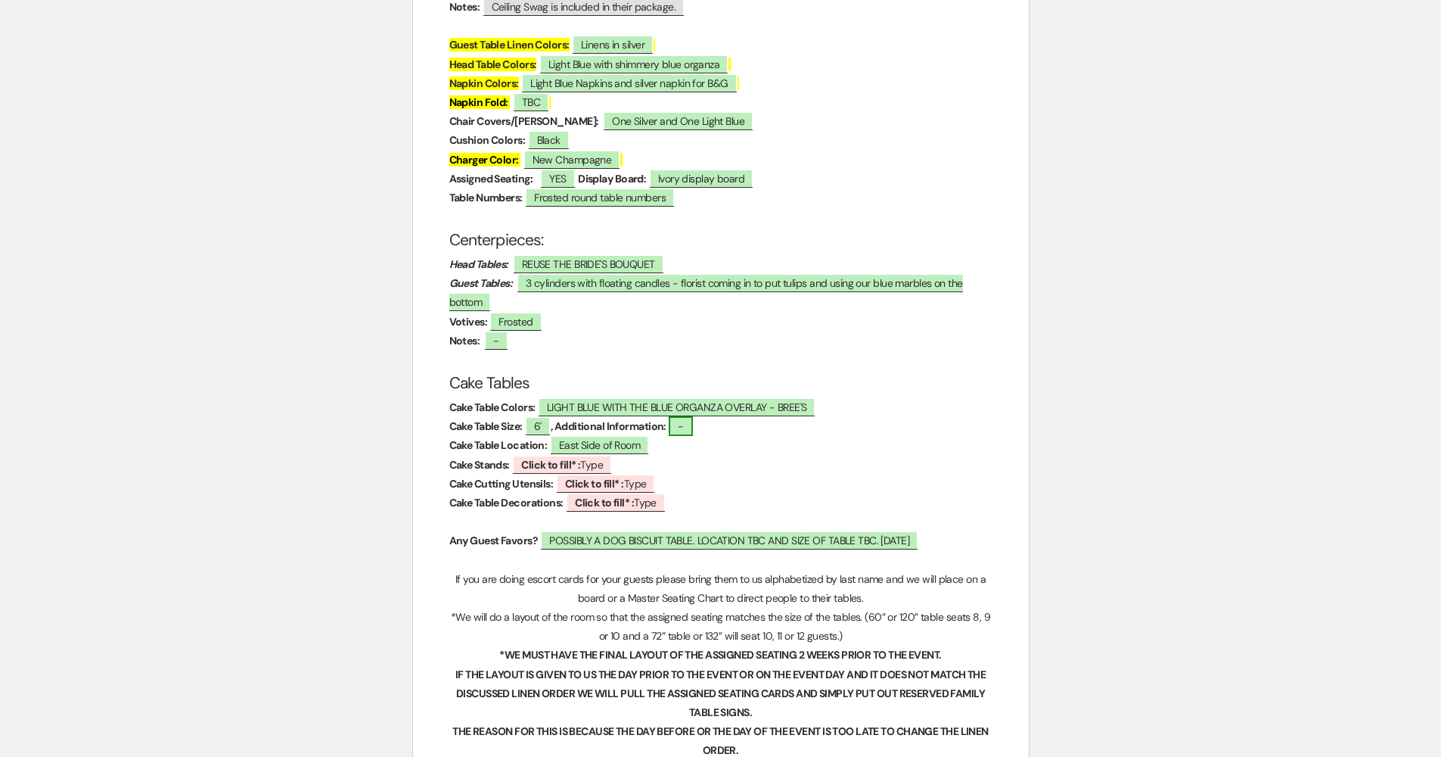
click at [686, 416] on span "-" at bounding box center [680, 426] width 23 height 20
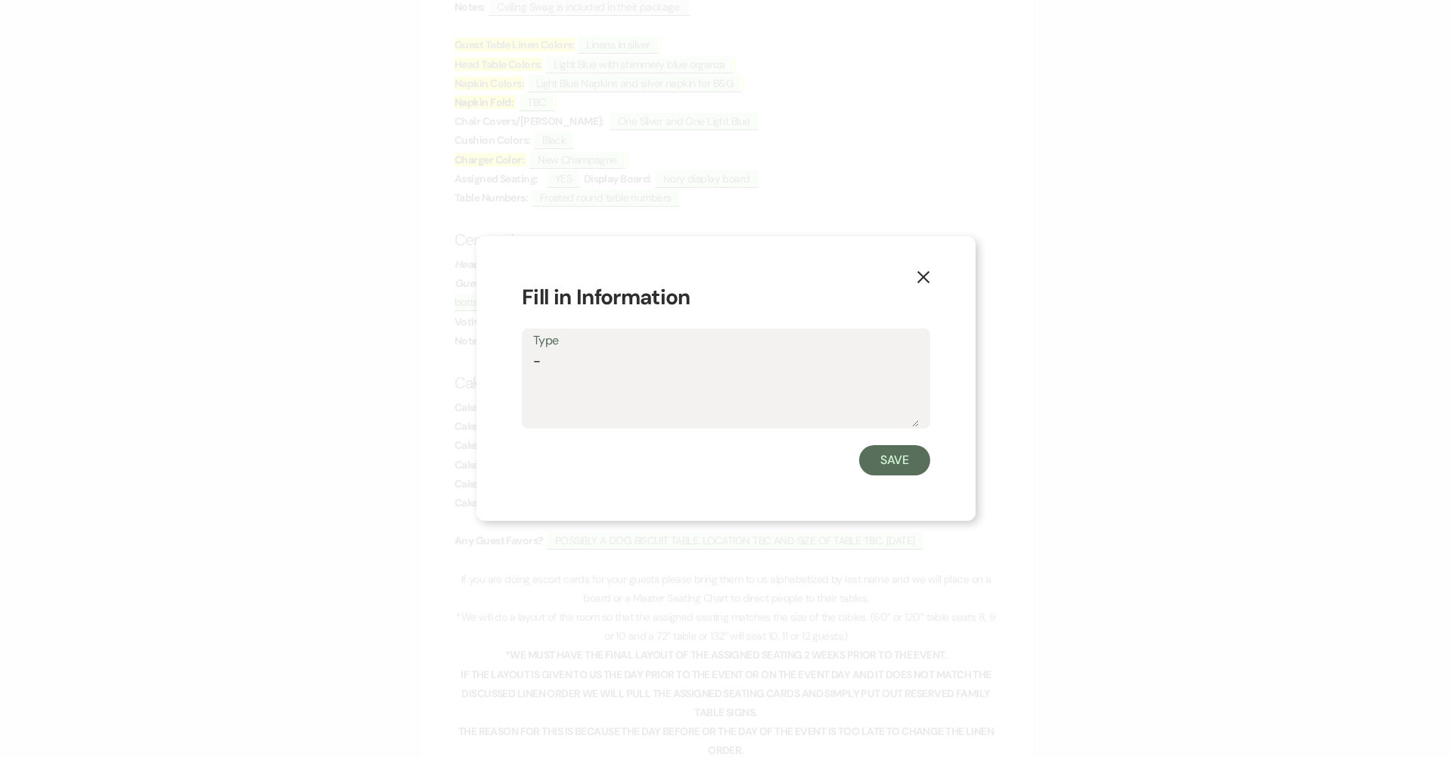
drag, startPoint x: 551, startPoint y: 353, endPoint x: 495, endPoint y: 350, distance: 56.1
click at [496, 350] on div "X Fill in Information Type - Save" at bounding box center [726, 378] width 499 height 285
type textarea "3 tier cake with additional desserts"
click at [705, 461] on button "Save" at bounding box center [894, 460] width 71 height 30
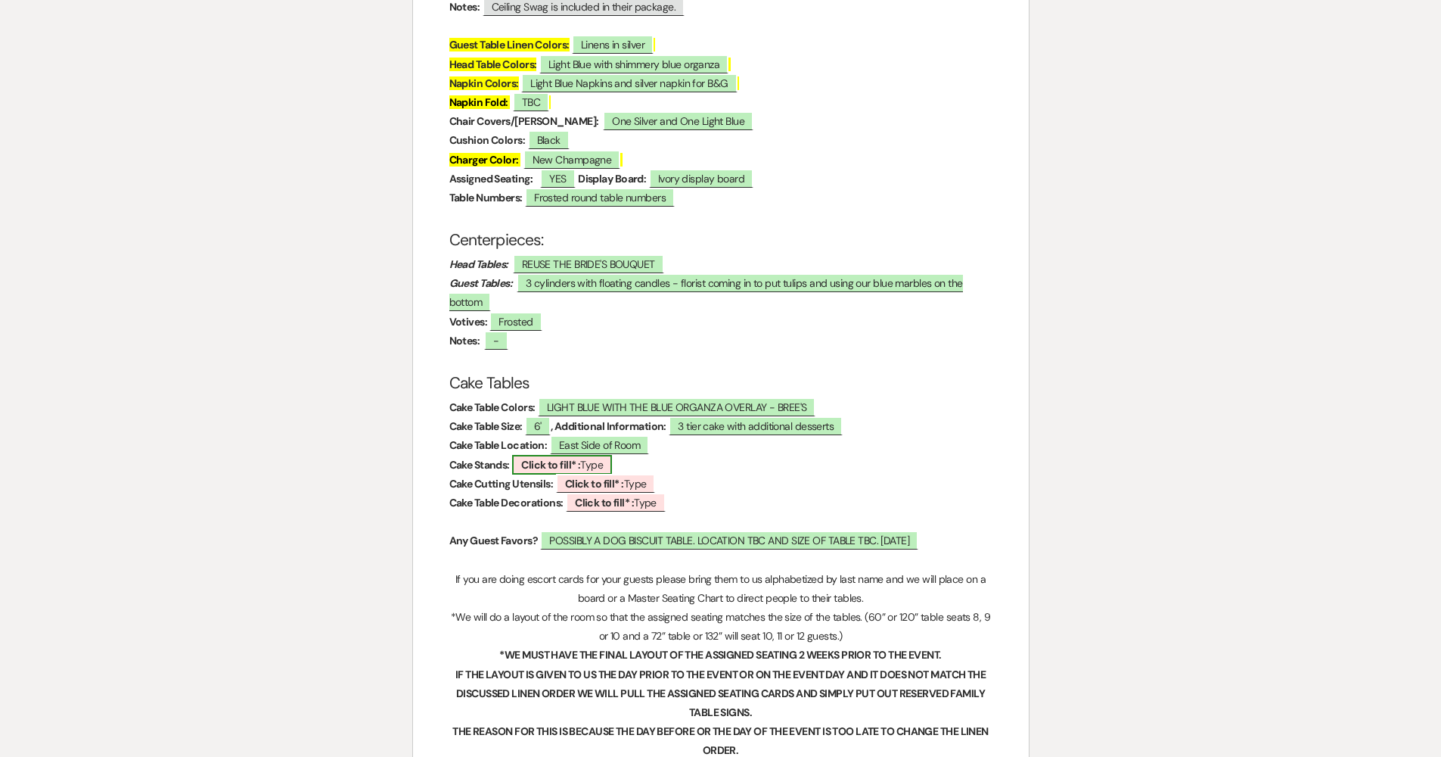
click at [521, 455] on span "Click to fill* : Type" at bounding box center [562, 465] width 100 height 20
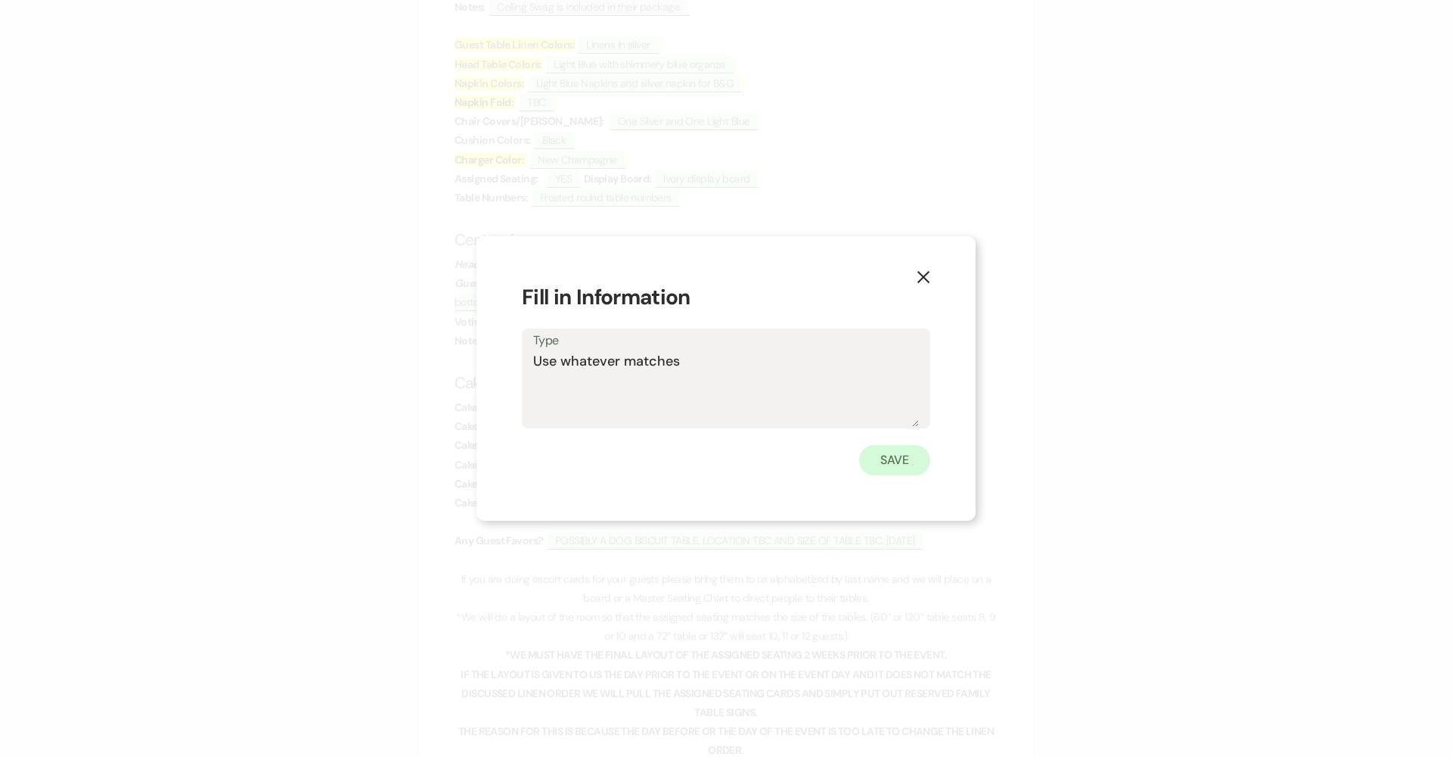
type textarea "Use whatever matches"
click at [705, 463] on button "Save" at bounding box center [894, 460] width 71 height 30
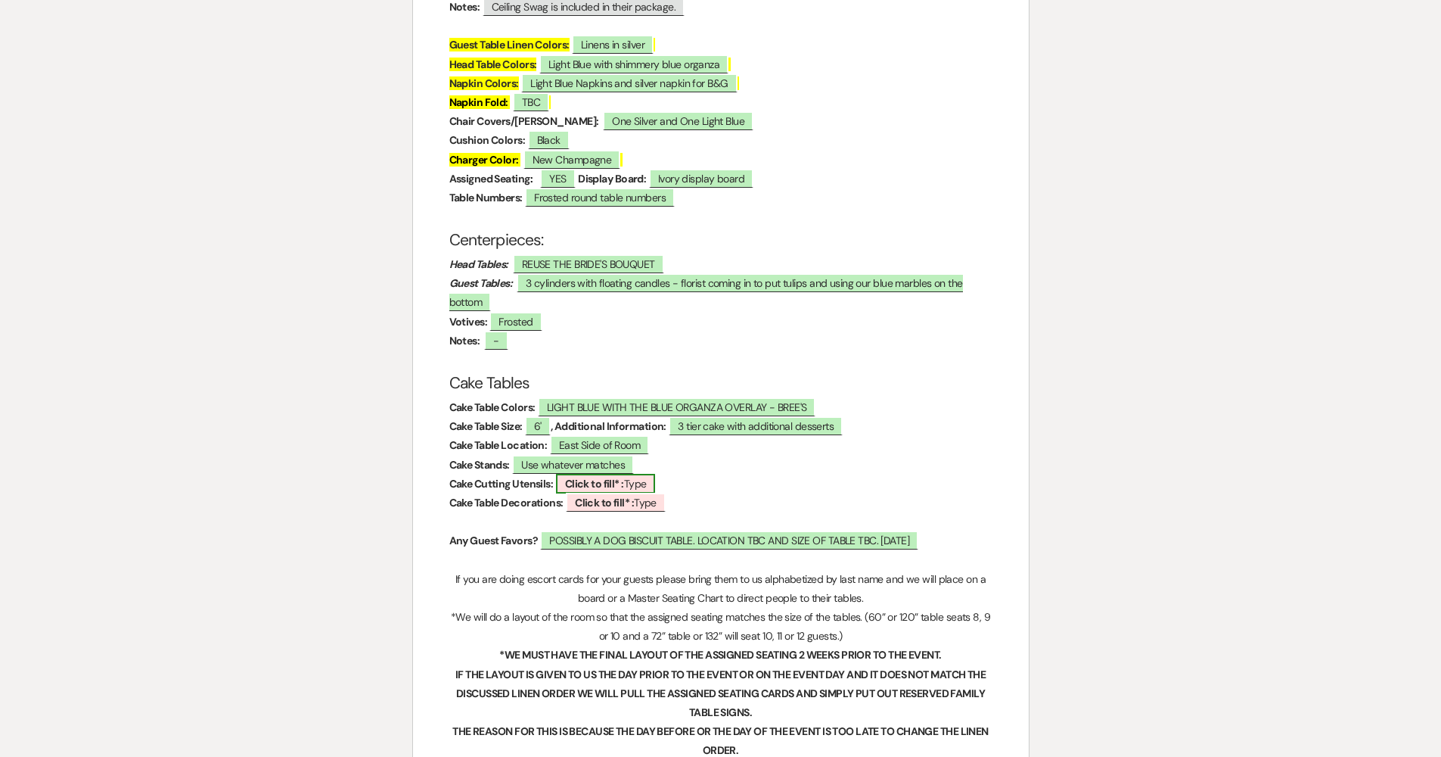
click at [654, 474] on span "Click to fill* : Type" at bounding box center [606, 484] width 100 height 20
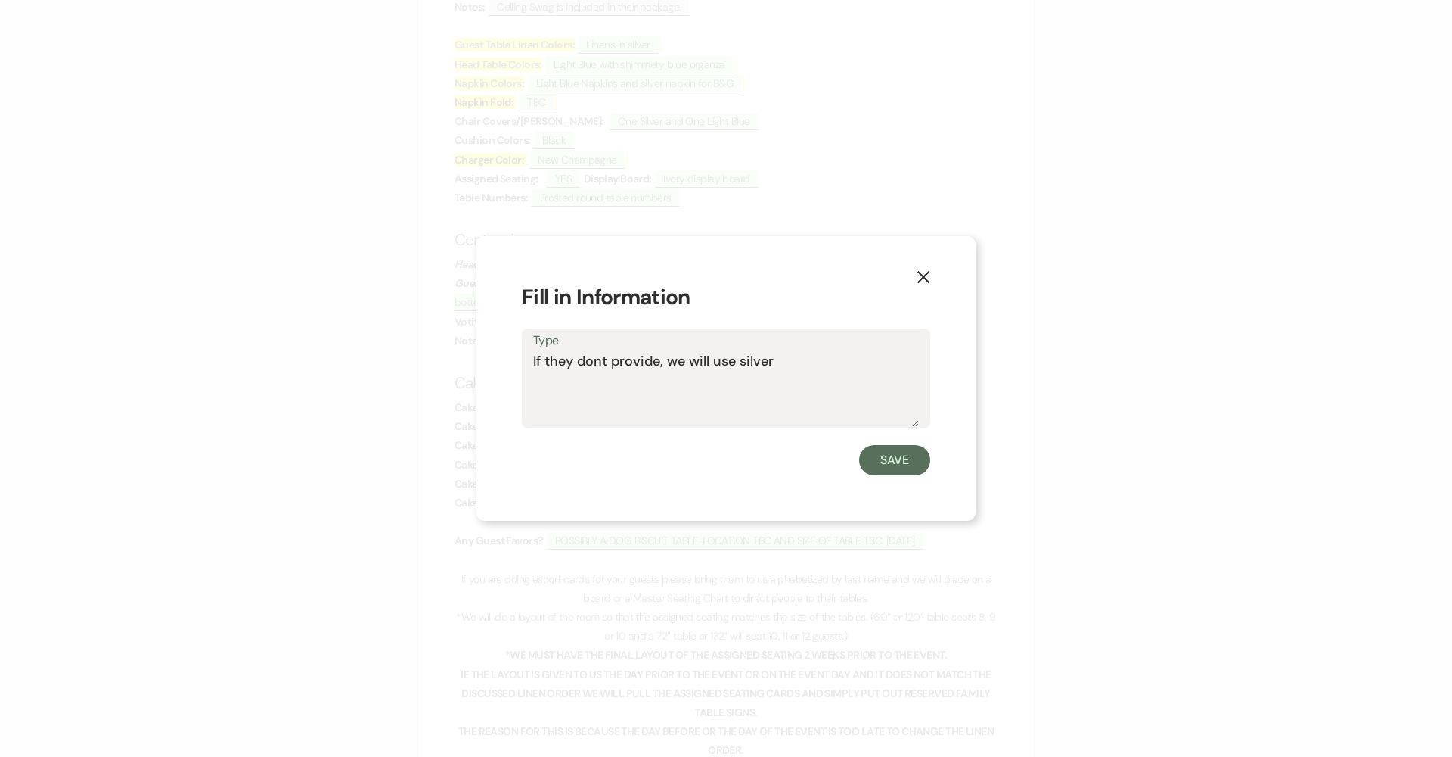
type textarea "If they dont provide, we will use silver"
click at [705, 474] on div "X Fill in Information Type If they dont provide, we will use silver Save" at bounding box center [726, 378] width 499 height 285
click at [705, 461] on button "Save" at bounding box center [894, 460] width 71 height 30
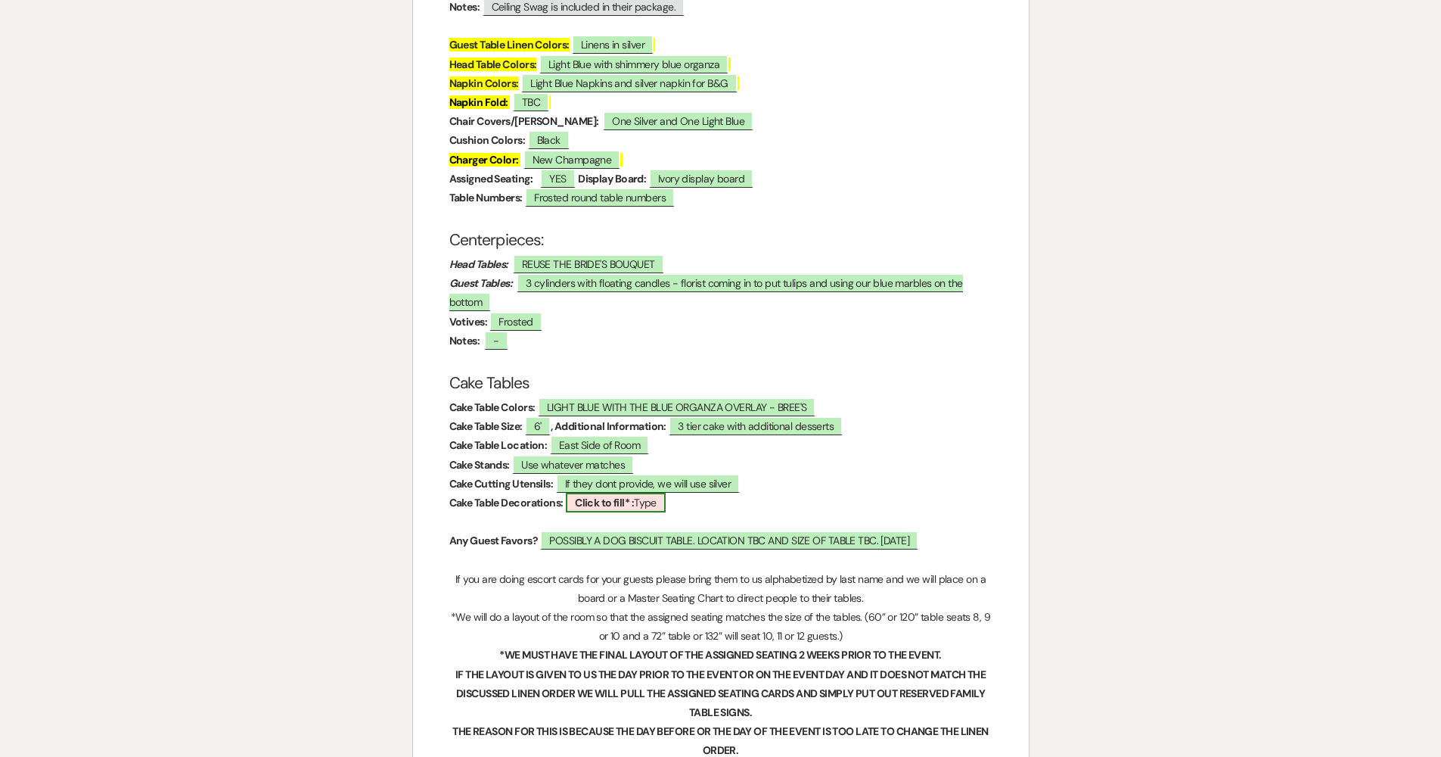
click at [578, 496] on b "Click to fill* :" at bounding box center [604, 503] width 59 height 14
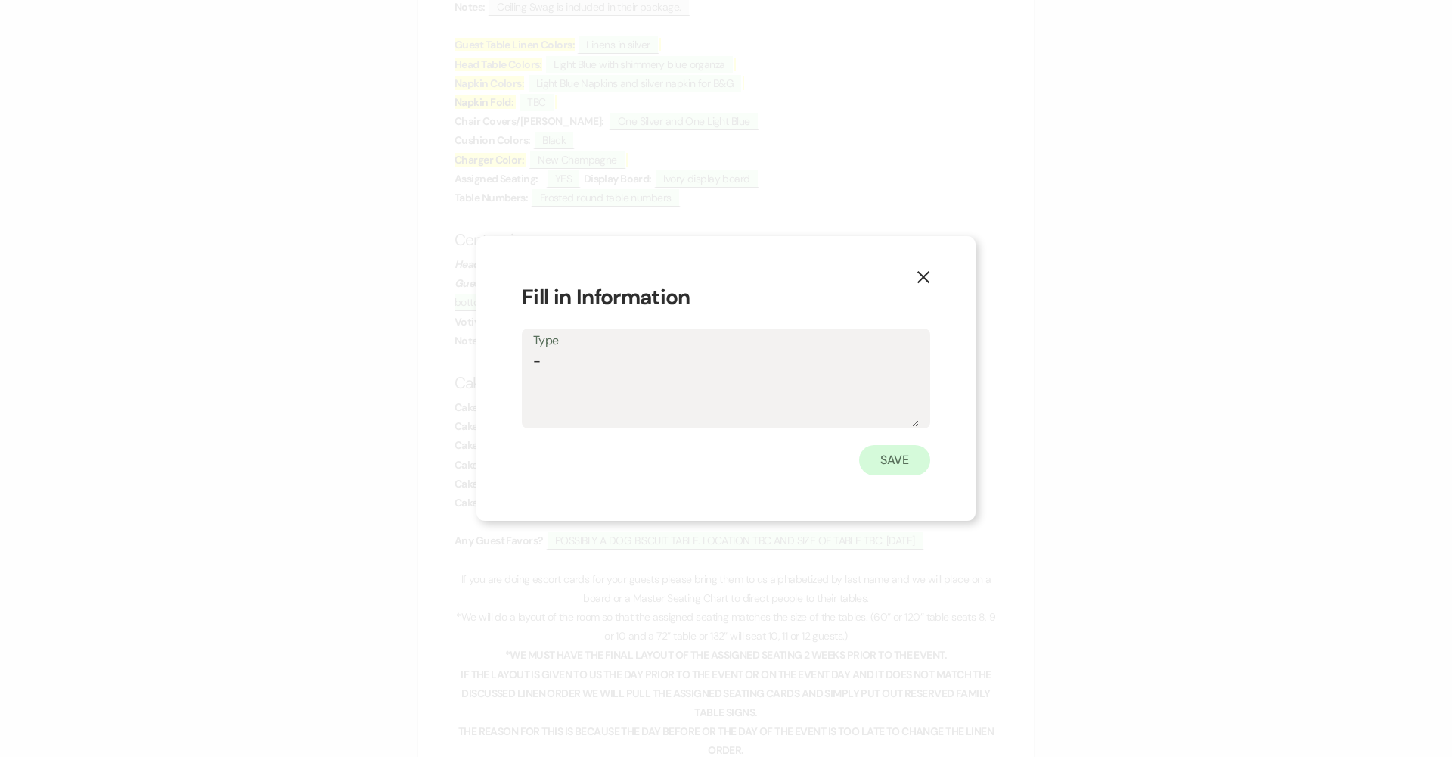
type textarea "-"
click at [705, 473] on button "Save" at bounding box center [894, 460] width 71 height 30
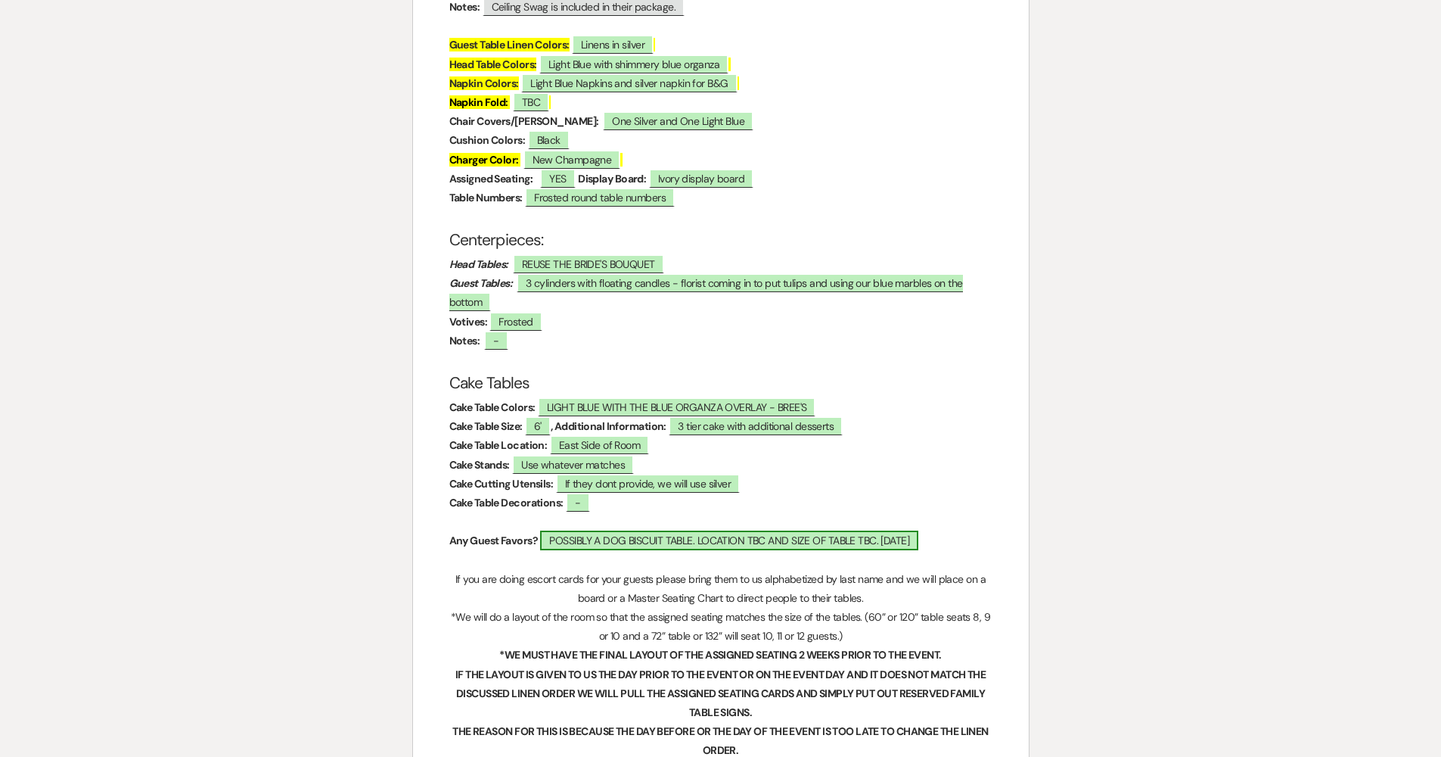
click at [704, 530] on span "POSSIBLY A DOG BISCUIT TABLE. LOCATION TBC AND SIZE OF TABLE TBC. 09.25.2024" at bounding box center [729, 540] width 378 height 20
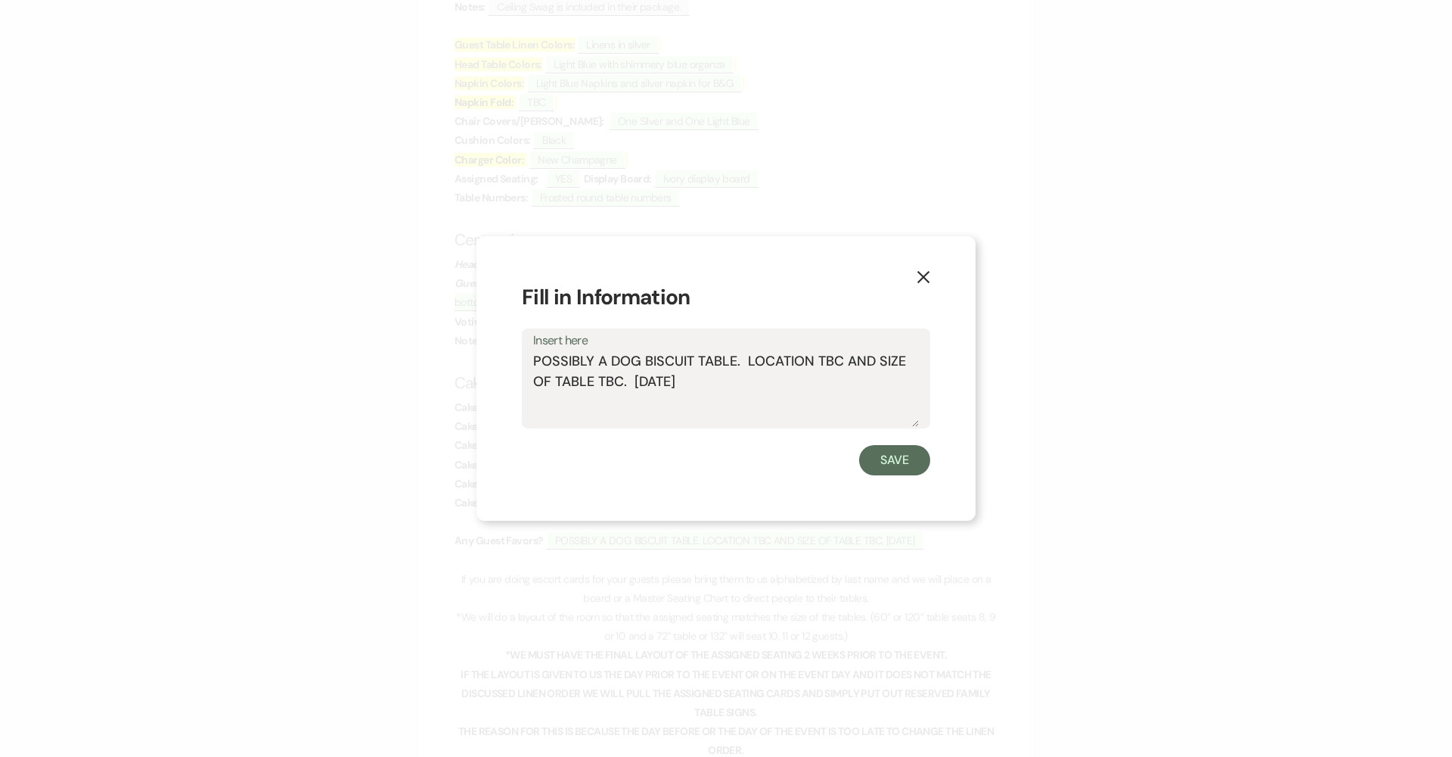
drag, startPoint x: 610, startPoint y: 360, endPoint x: 504, endPoint y: 365, distance: 106.0
click at [504, 365] on div "X Fill in Information Insert here POSSIBLY A DOG BISCUIT TABLE. LOCATION TBC AN…" at bounding box center [726, 378] width 499 height 285
drag, startPoint x: 648, startPoint y: 383, endPoint x: 486, endPoint y: 359, distance: 163.7
click at [486, 359] on div "X Fill in Information Insert here DOG BISCUIT TABLE. LOCATION TBC AND SIZE OF T…" at bounding box center [726, 378] width 499 height 285
type textarea "Lotto tickets on each persons place setting and kids will have backpack on thei…"
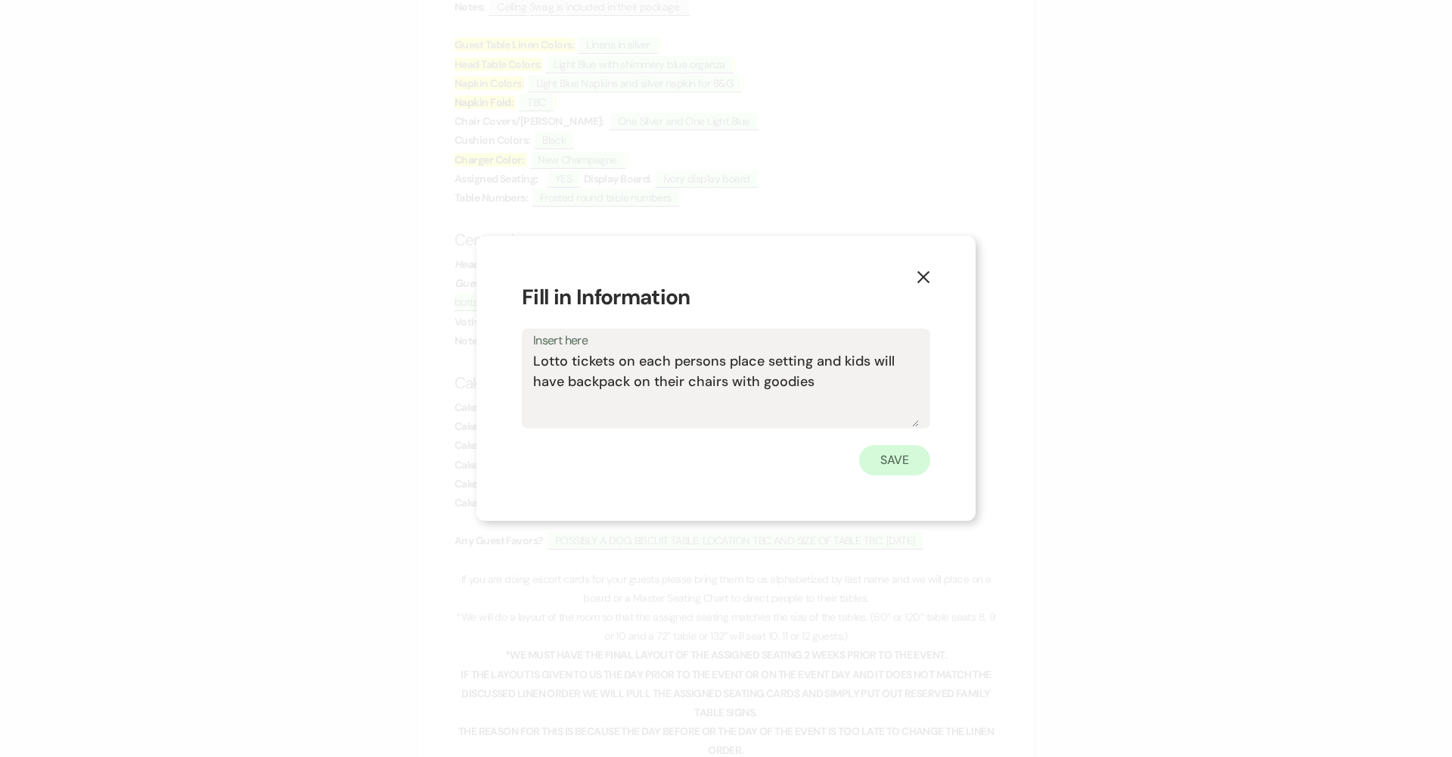
click at [705, 448] on button "Save" at bounding box center [894, 460] width 71 height 30
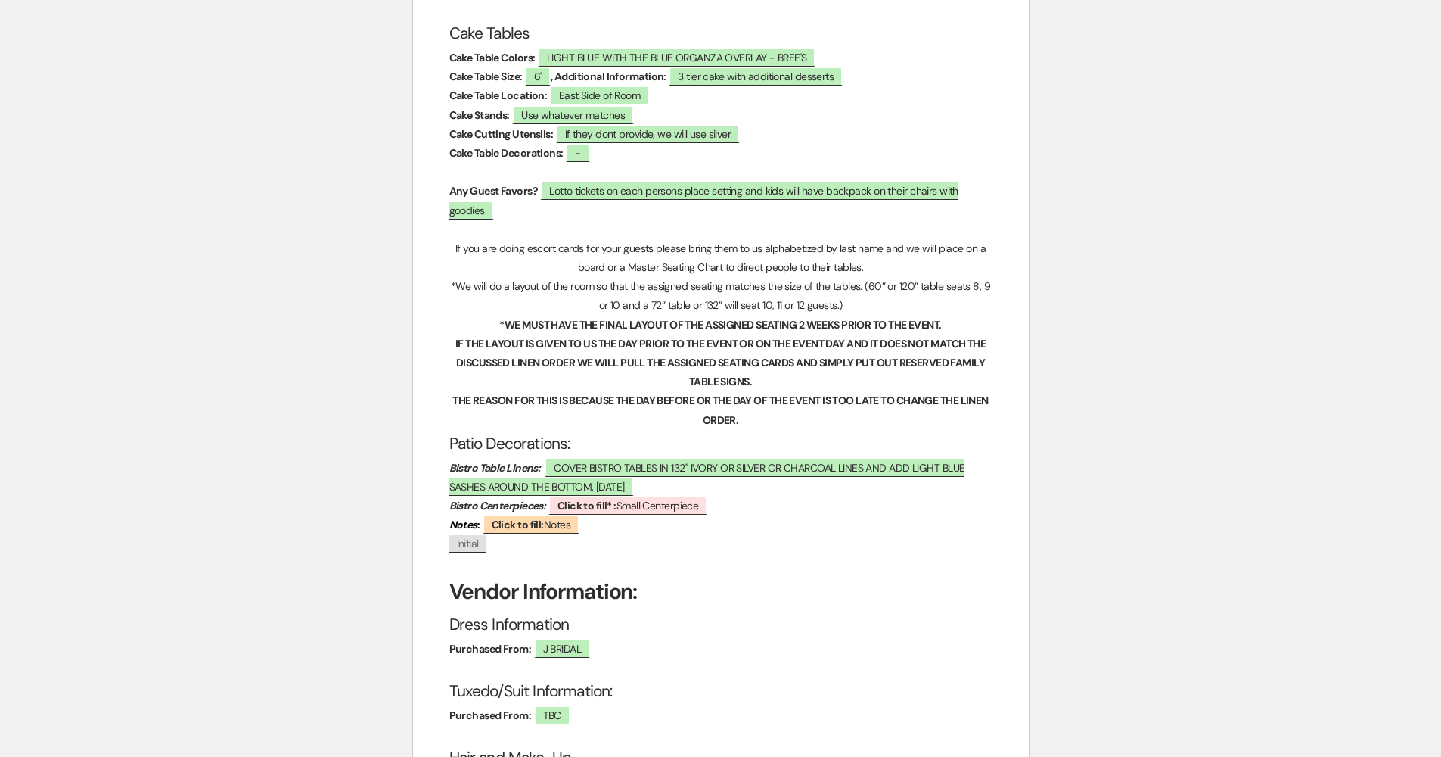
scroll to position [2587, 0]
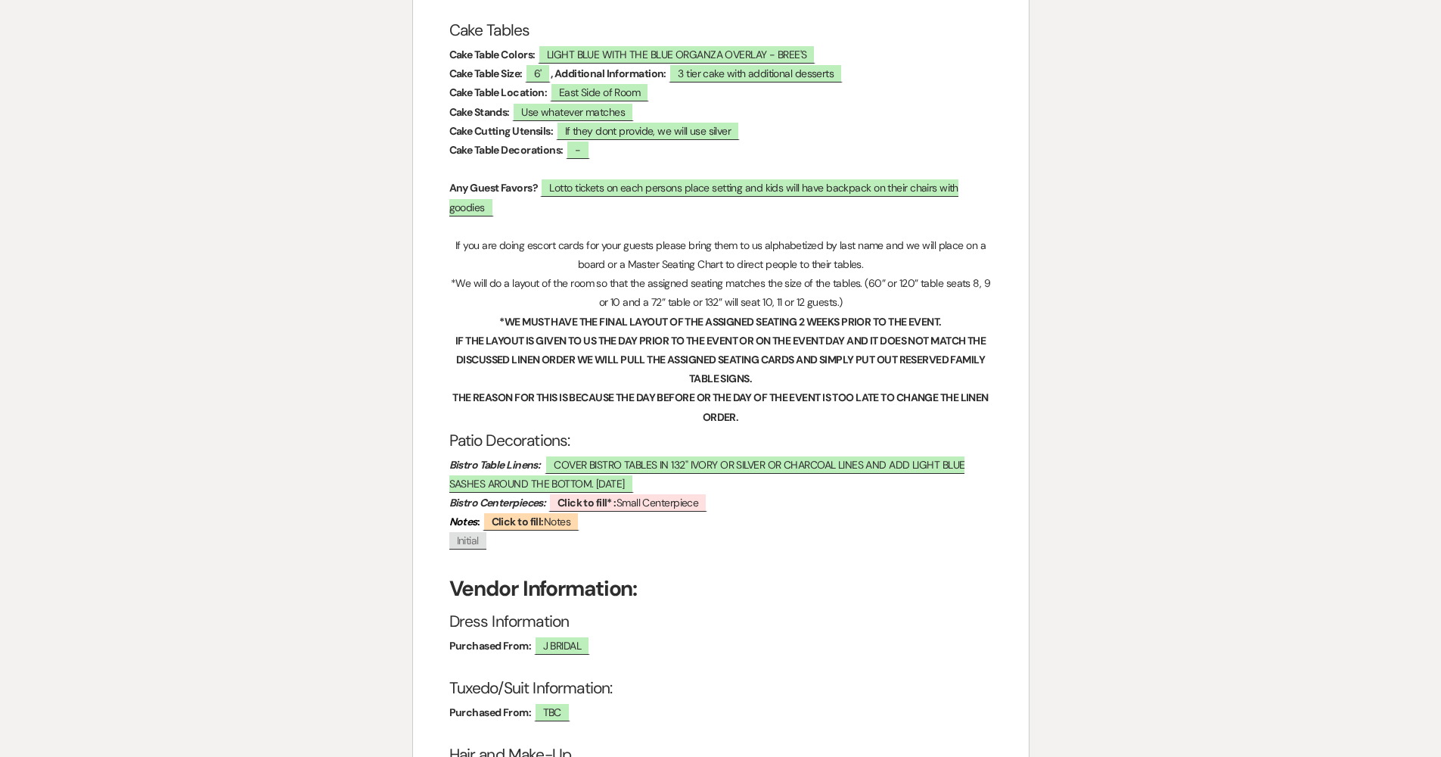
click at [705, 455] on p "Bistro Table Linens: ﻿ COVER BISTRO TABLES IN 132" IVORY OR SILVER OR CHARCOAL …" at bounding box center [720, 474] width 543 height 38
click at [705, 455] on span "COVER BISTRO TABLES IN 132" IVORY OR SILVER OR CHARCOAL LINES AND ADD LIGHT BLU…" at bounding box center [707, 474] width 516 height 39
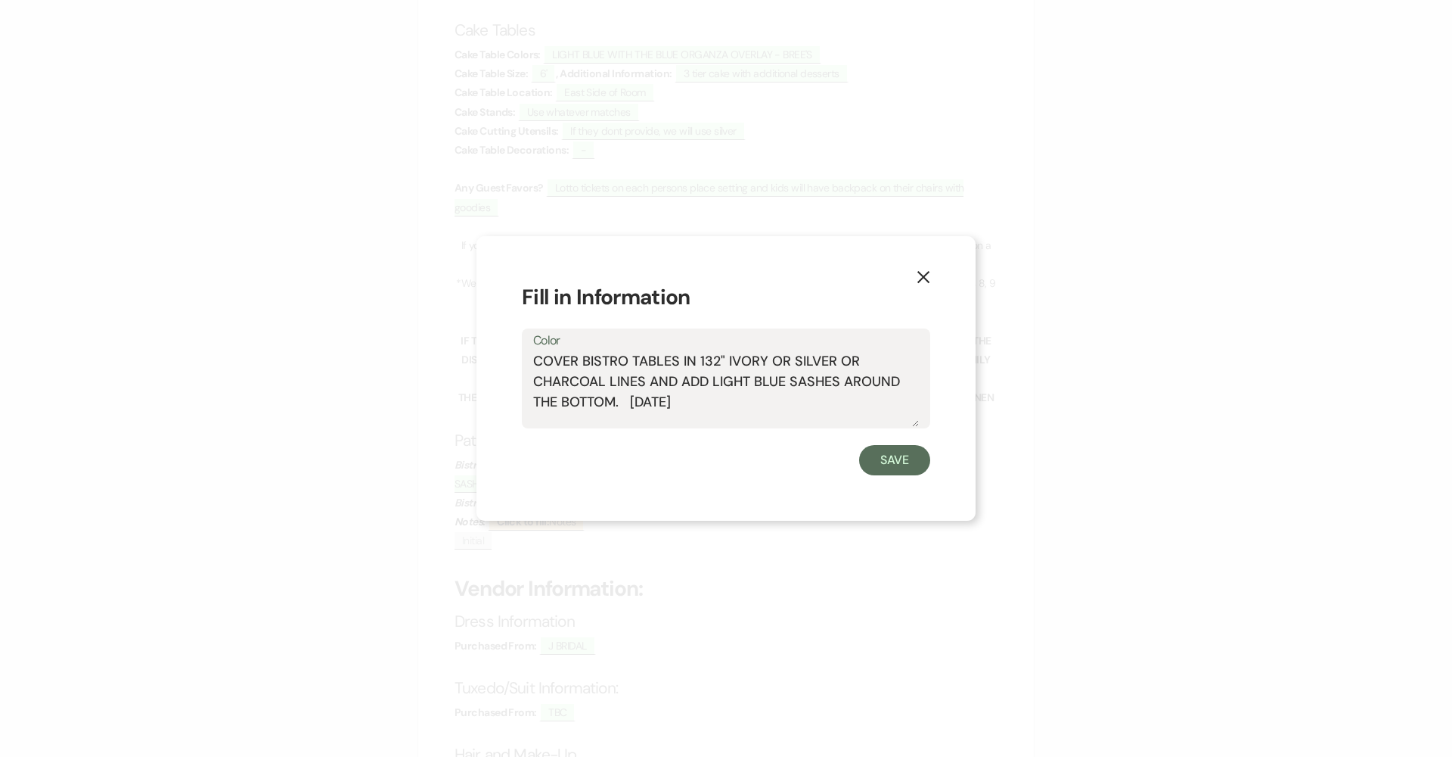
drag, startPoint x: 645, startPoint y: 381, endPoint x: 533, endPoint y: 356, distance: 115.6
click at [532, 356] on div "Color COVER BISTRO TABLES IN 132" IVORY OR SILVER OR CHARCOAL LINES AND ADD LIG…" at bounding box center [726, 378] width 409 height 101
type textarea "Silver dresses AND ADD LIGHT BLUE SASHES AROUND THE BOTTOM. 09.25.2024"
click at [705, 457] on button "Save" at bounding box center [894, 460] width 71 height 30
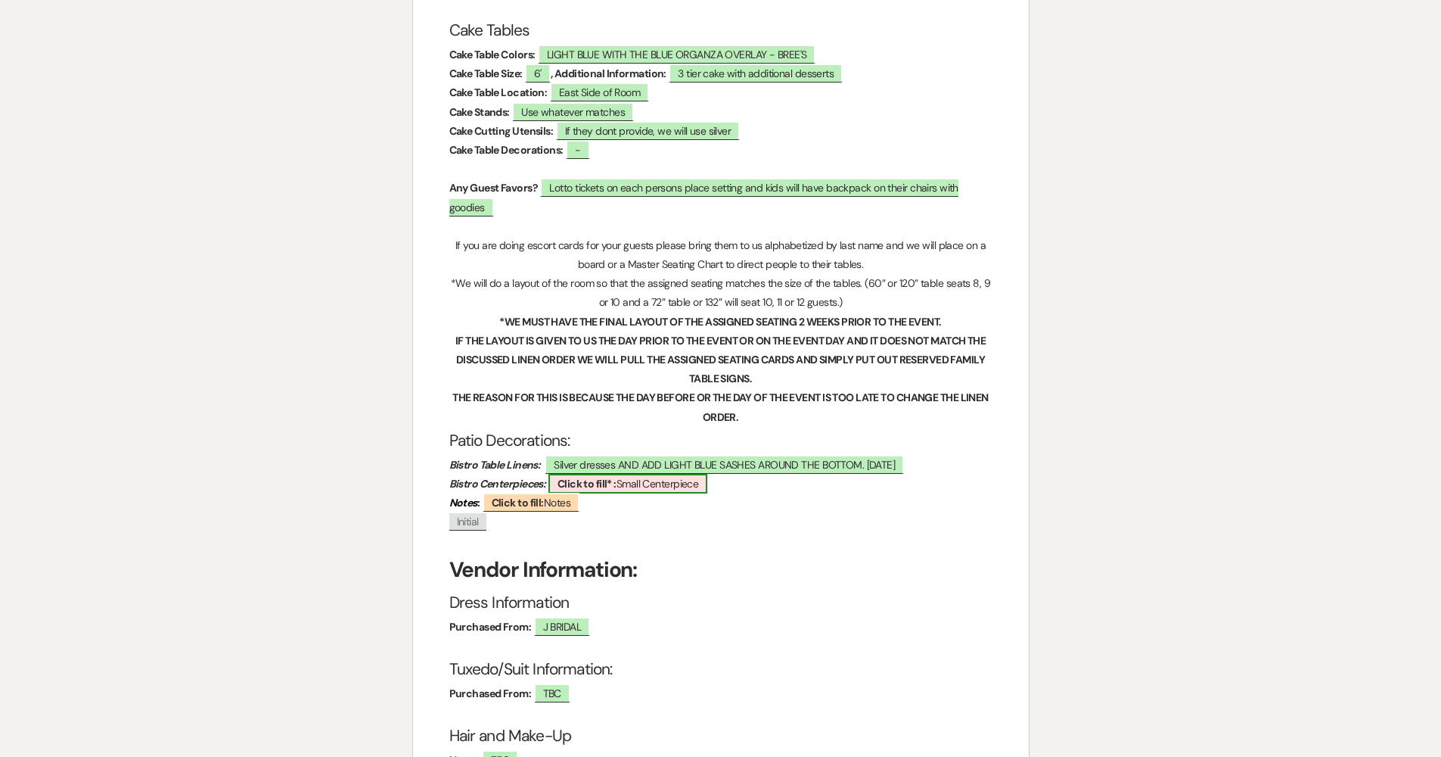
click at [648, 474] on span "Click to fill* : Small Centerpiece" at bounding box center [628, 484] width 160 height 20
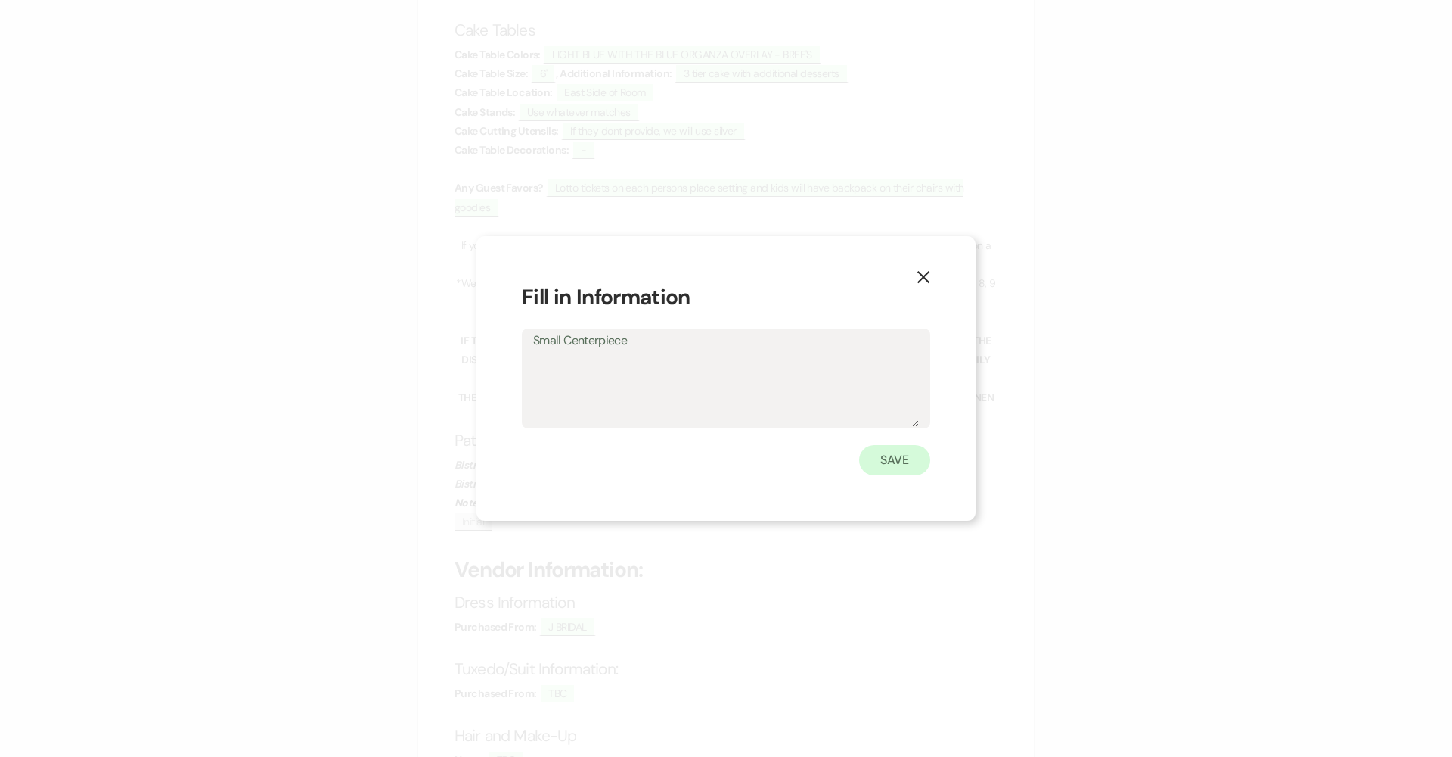
click at [705, 464] on button "Save" at bounding box center [894, 460] width 71 height 30
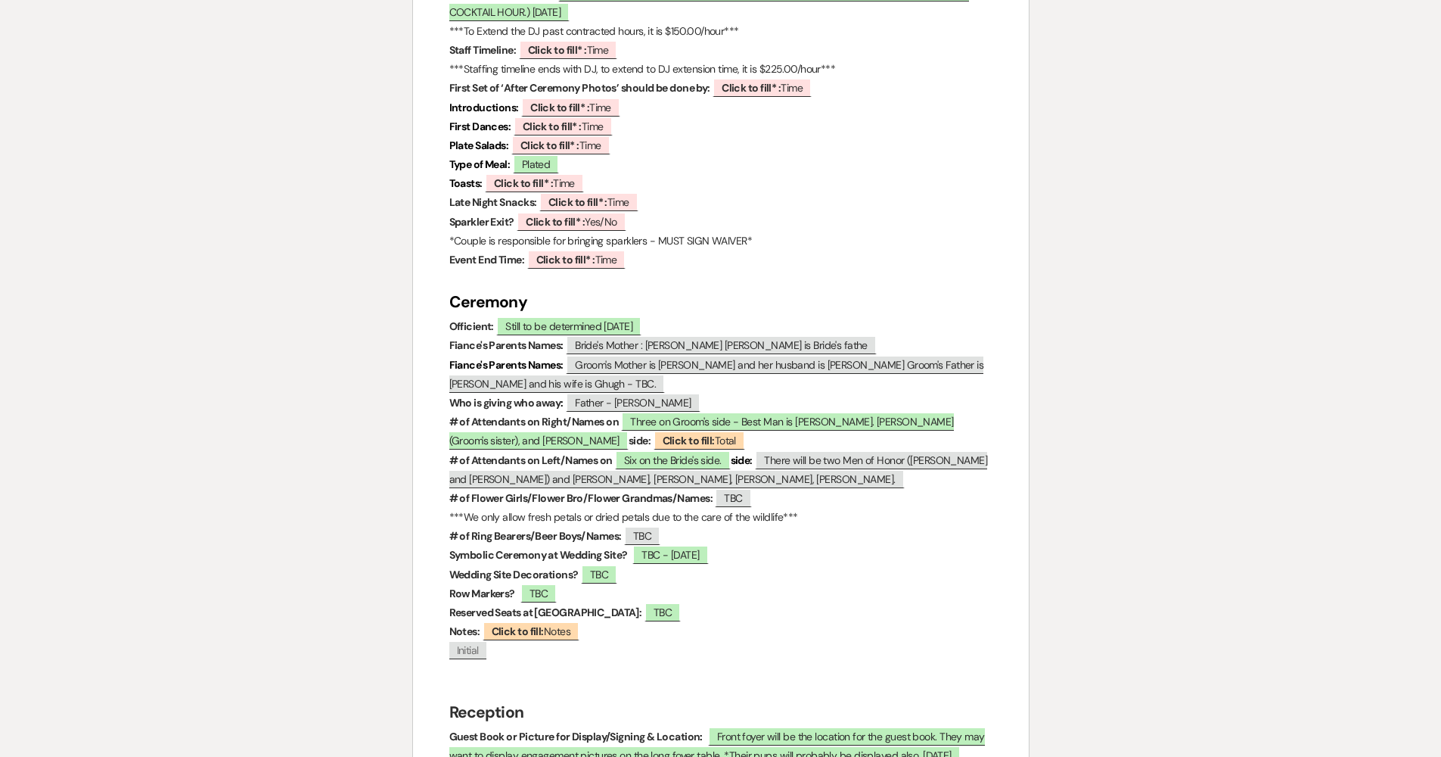
scroll to position [1375, 0]
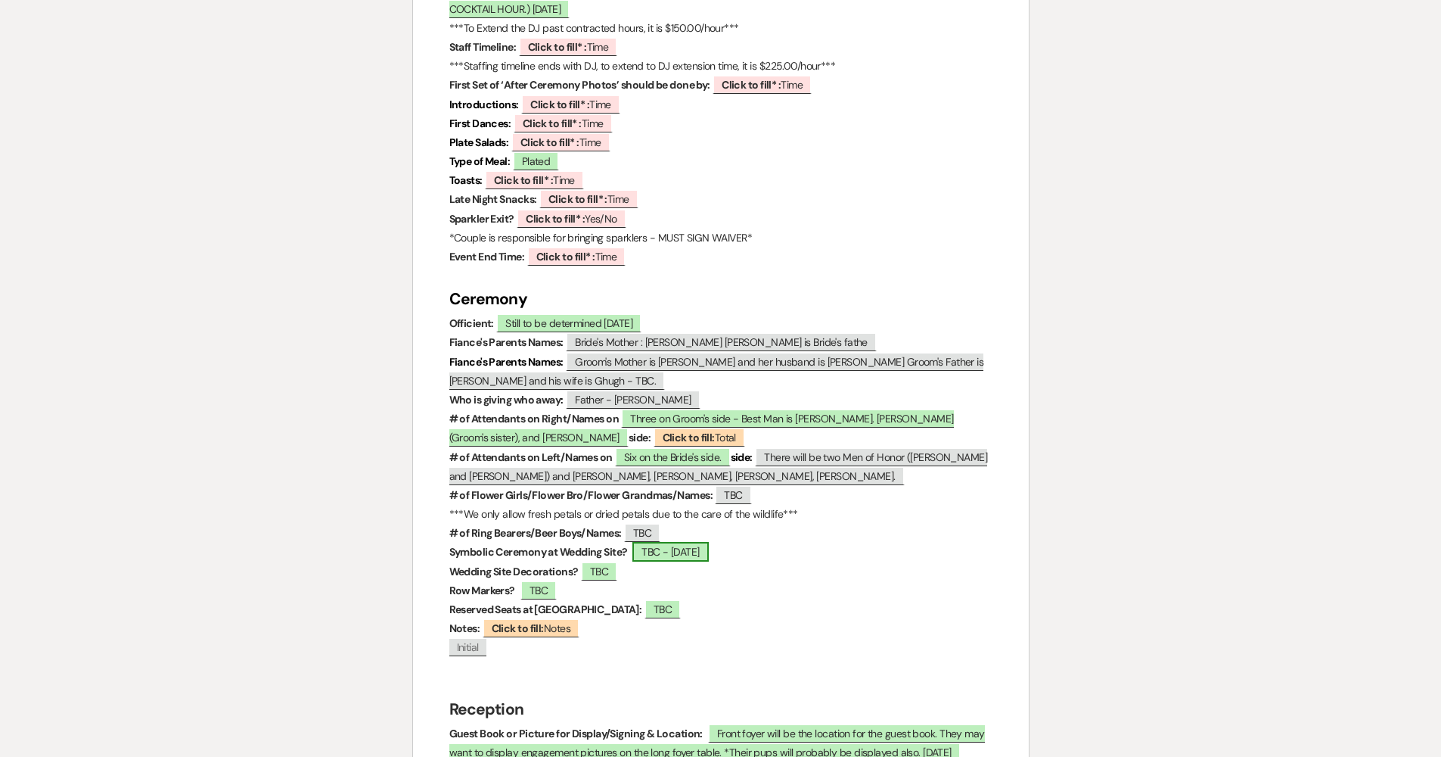
click at [662, 542] on span "TBC - 09.25.2024" at bounding box center [670, 552] width 76 height 20
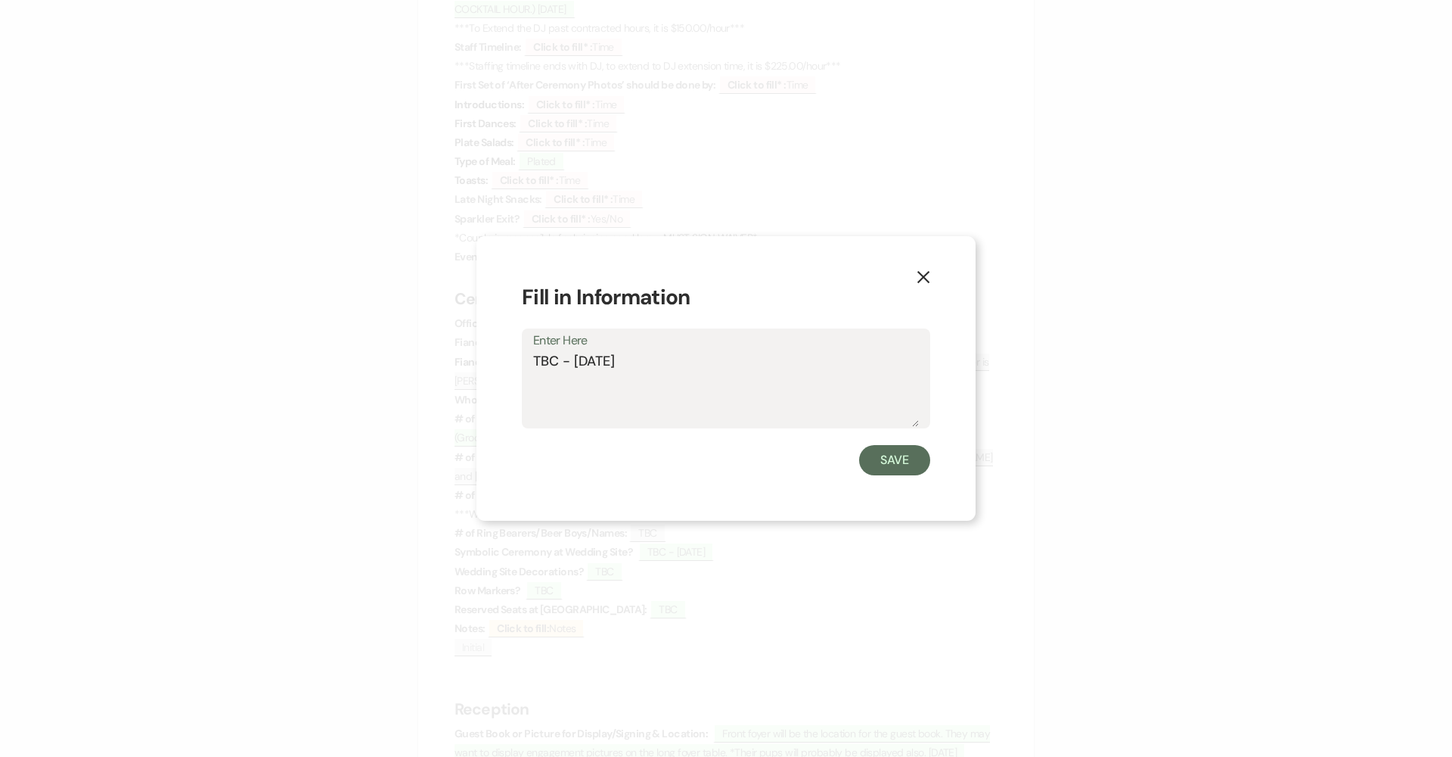
drag, startPoint x: 664, startPoint y: 356, endPoint x: 450, endPoint y: 346, distance: 214.3
click at [451, 346] on div "X Fill in Information Enter Here TBC - 09.25.2024 Save" at bounding box center [726, 378] width 1452 height 757
type textarea "Unity Puzzle"
click at [705, 457] on button "Save" at bounding box center [894, 460] width 71 height 30
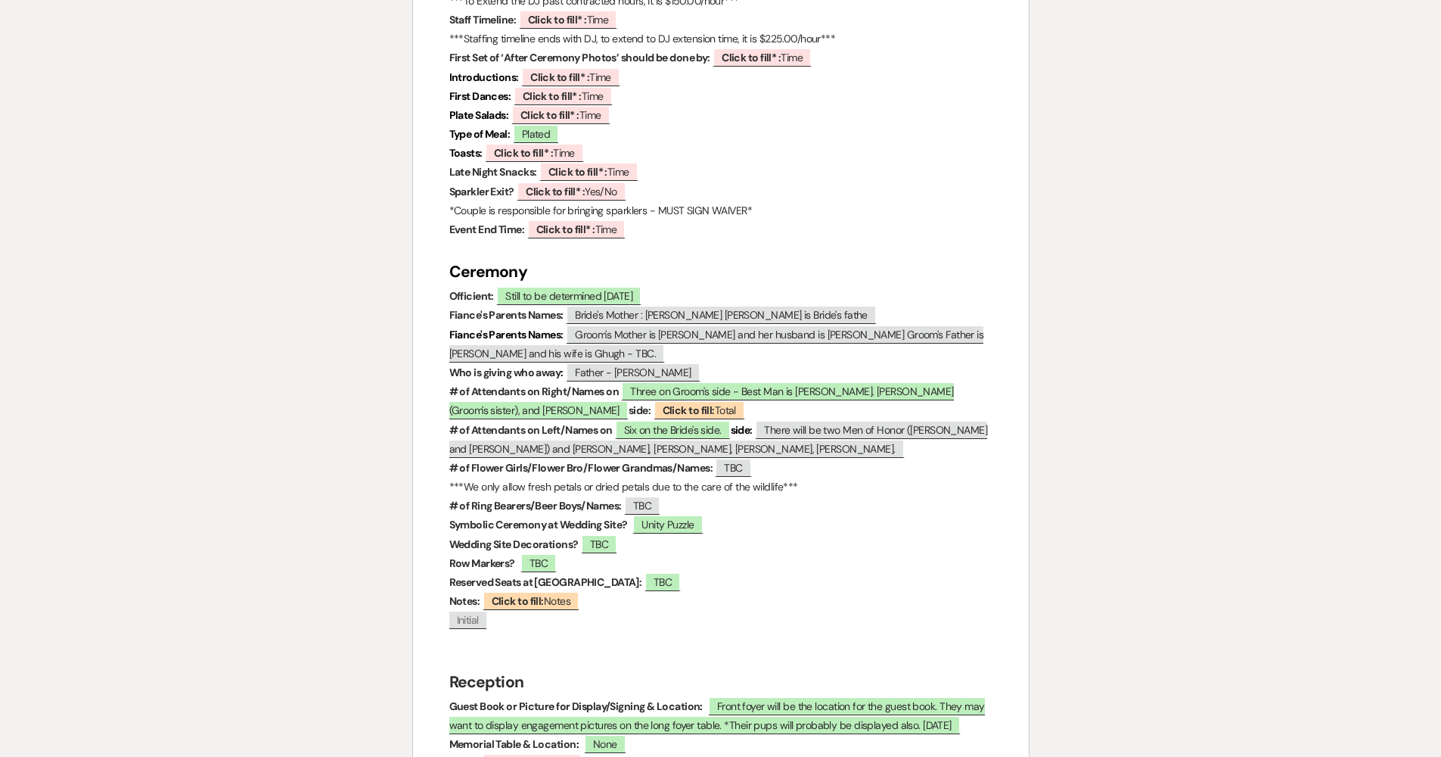
scroll to position [1412, 0]
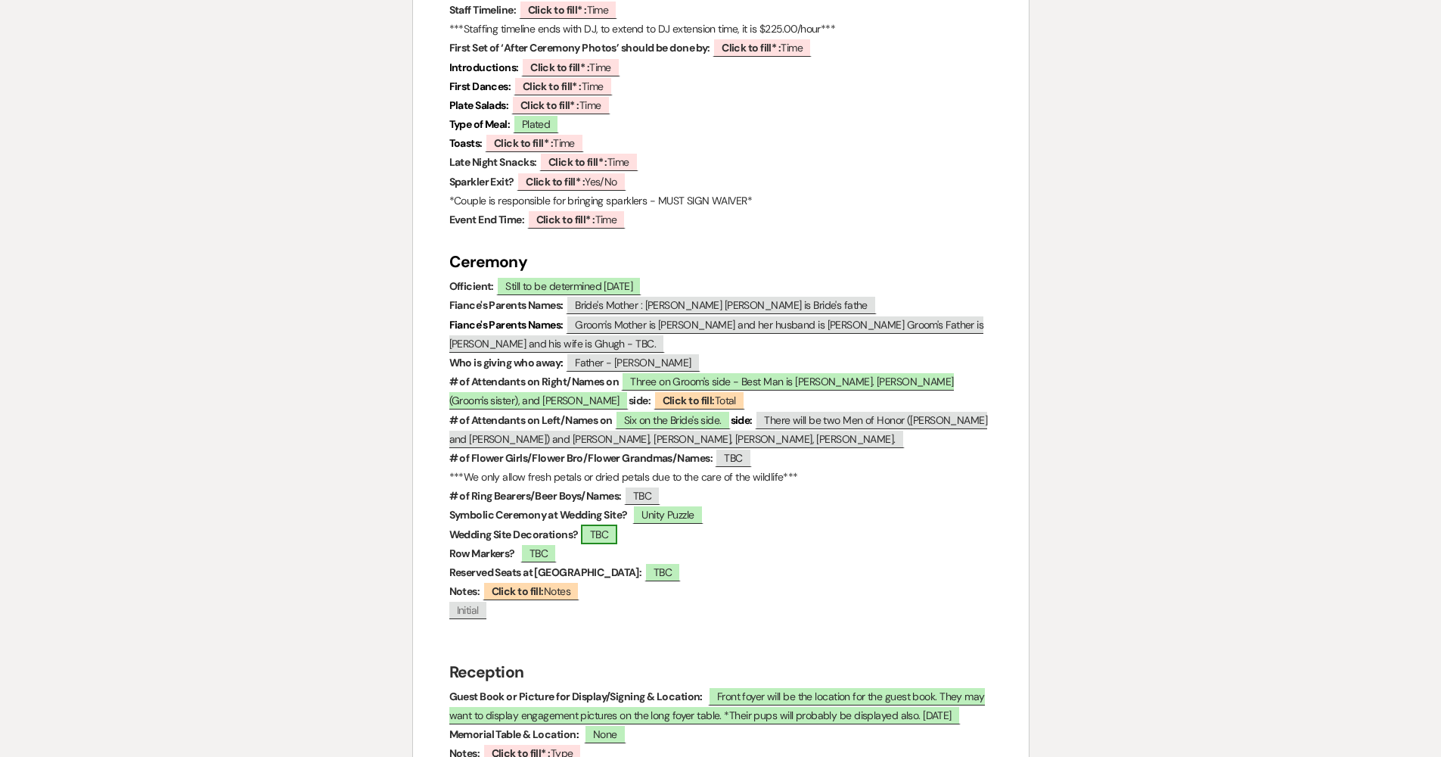
click at [603, 524] on span "TBC" at bounding box center [599, 534] width 36 height 20
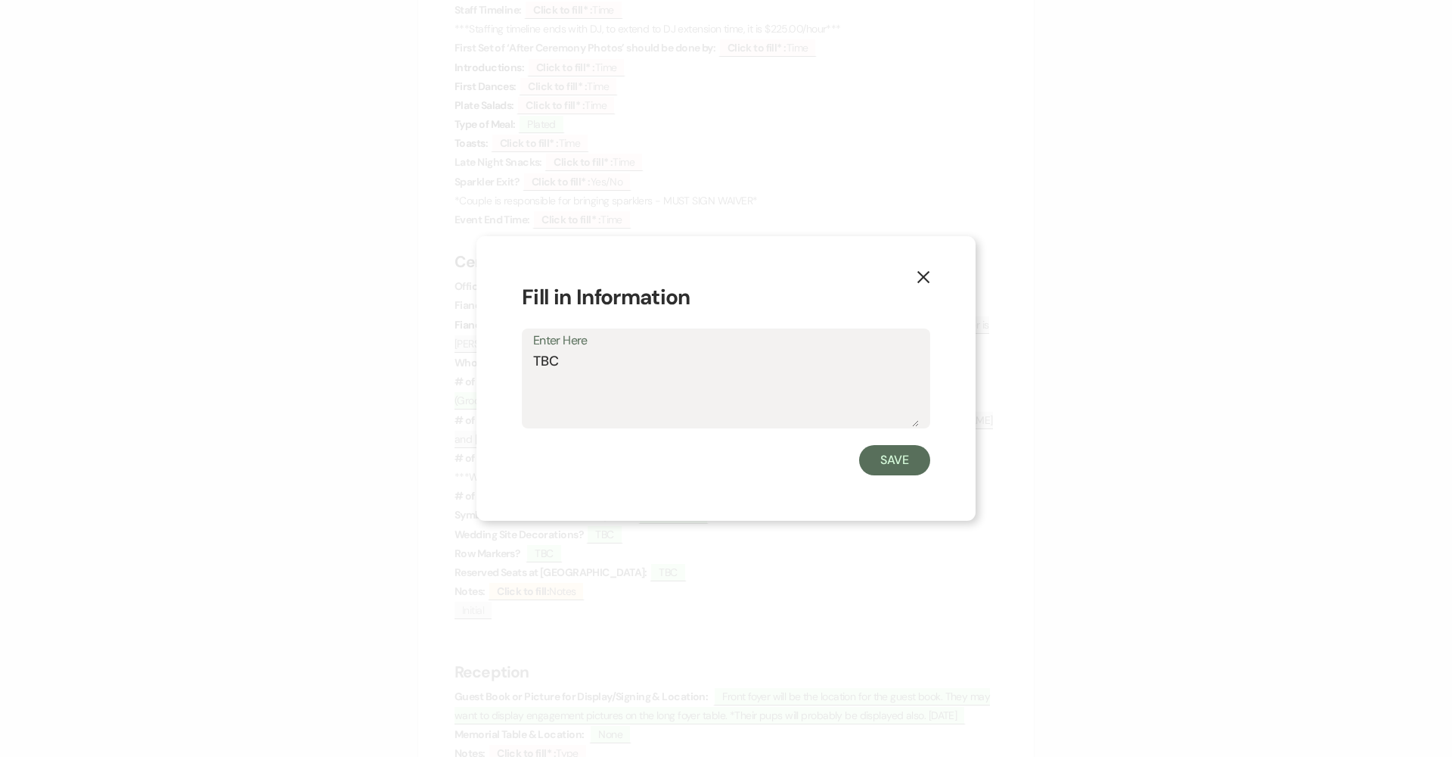
drag, startPoint x: 695, startPoint y: 368, endPoint x: 400, endPoint y: 358, distance: 295.2
click at [400, 358] on div "X Fill in Information Enter Here TBC Save" at bounding box center [726, 378] width 1452 height 757
type textarea "G"
drag, startPoint x: 663, startPoint y: 381, endPoint x: 604, endPoint y: 382, distance: 59.8
click at [604, 382] on textarea "Drapery swagged with eucalyptus on top and down both sides with shades of blue …" at bounding box center [726, 389] width 386 height 76
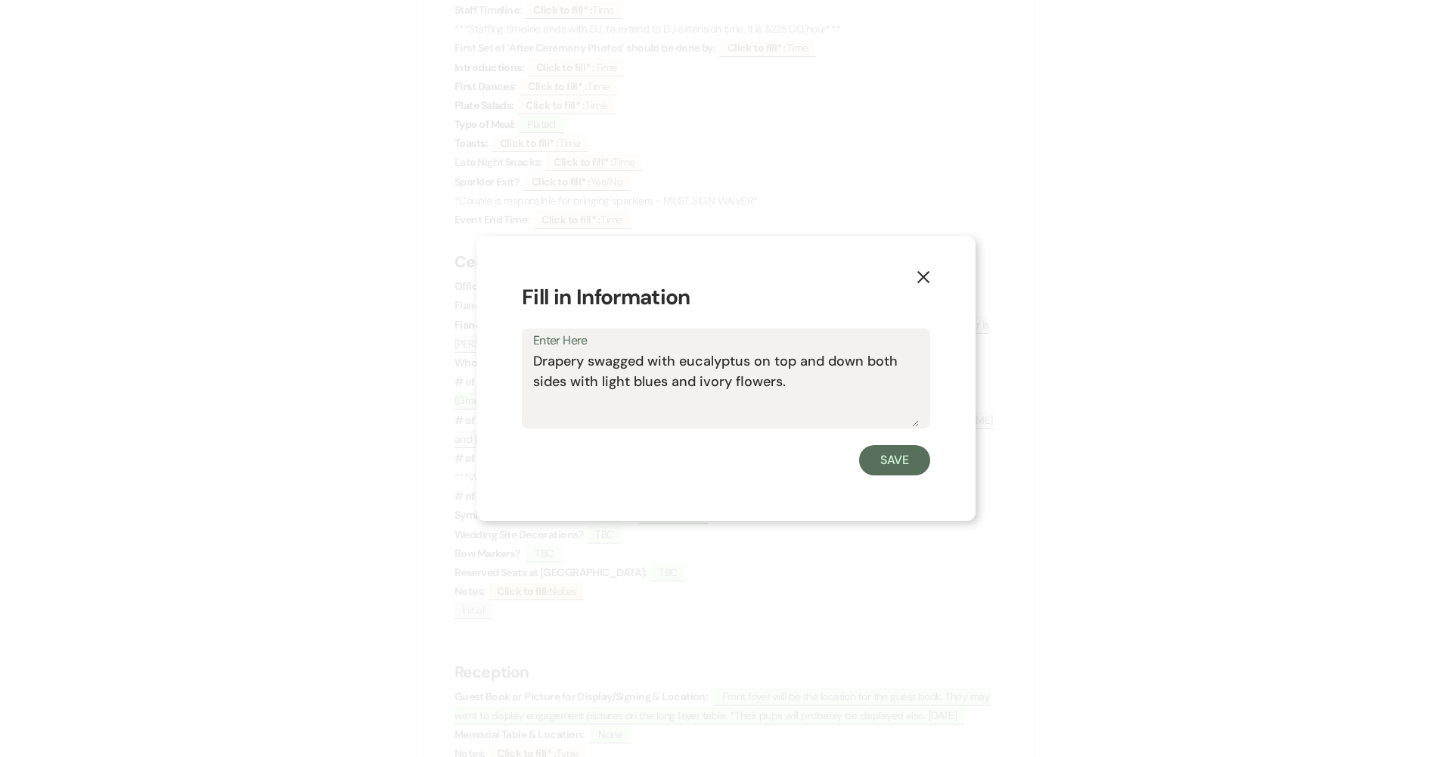
click at [705, 384] on textarea "Drapery swagged with eucalyptus on top and down both sides with light blues and…" at bounding box center [726, 389] width 386 height 76
type textarea "Drapery swagged with eucalyptus on top and down both sides with light blues and…"
click at [705, 457] on button "Save" at bounding box center [894, 460] width 71 height 30
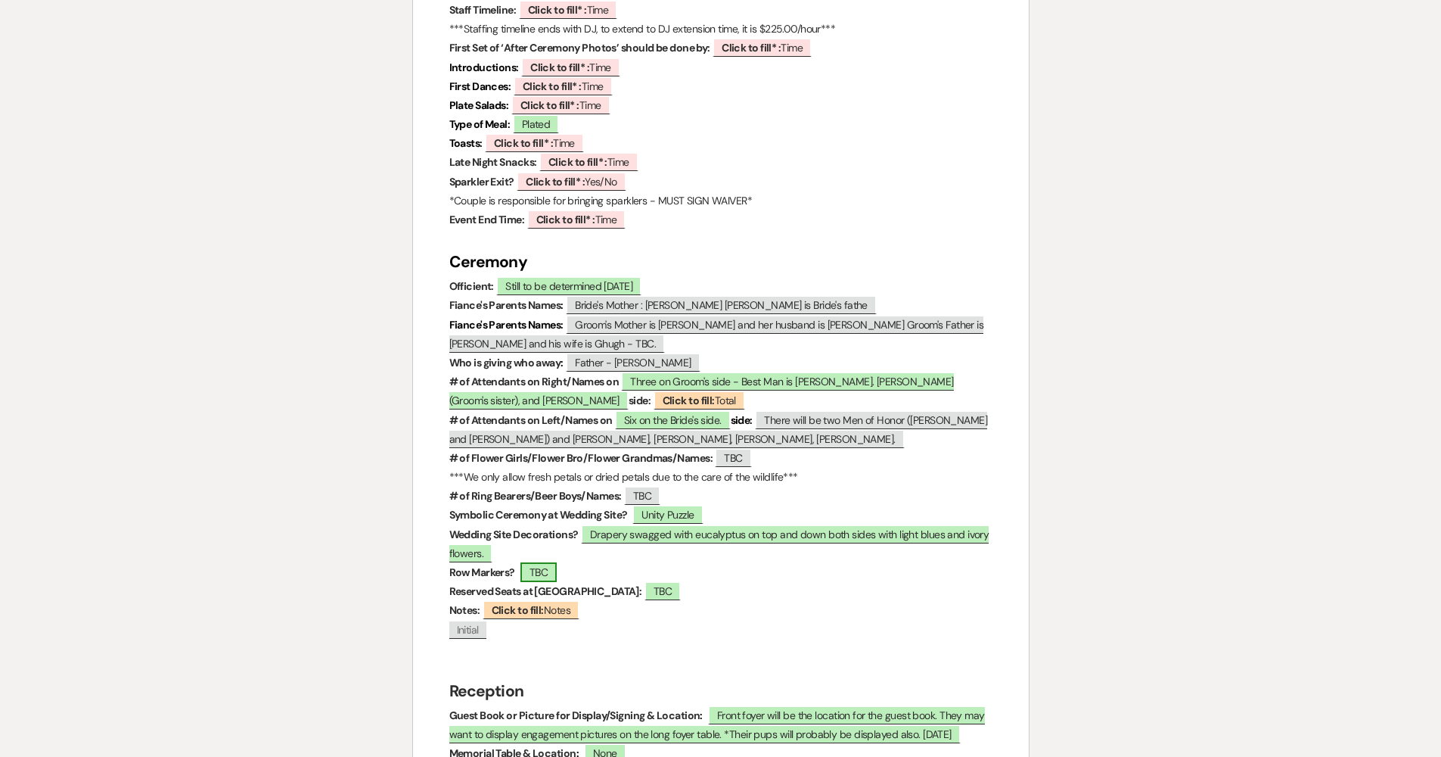
click at [542, 562] on span "TBC" at bounding box center [538, 572] width 36 height 20
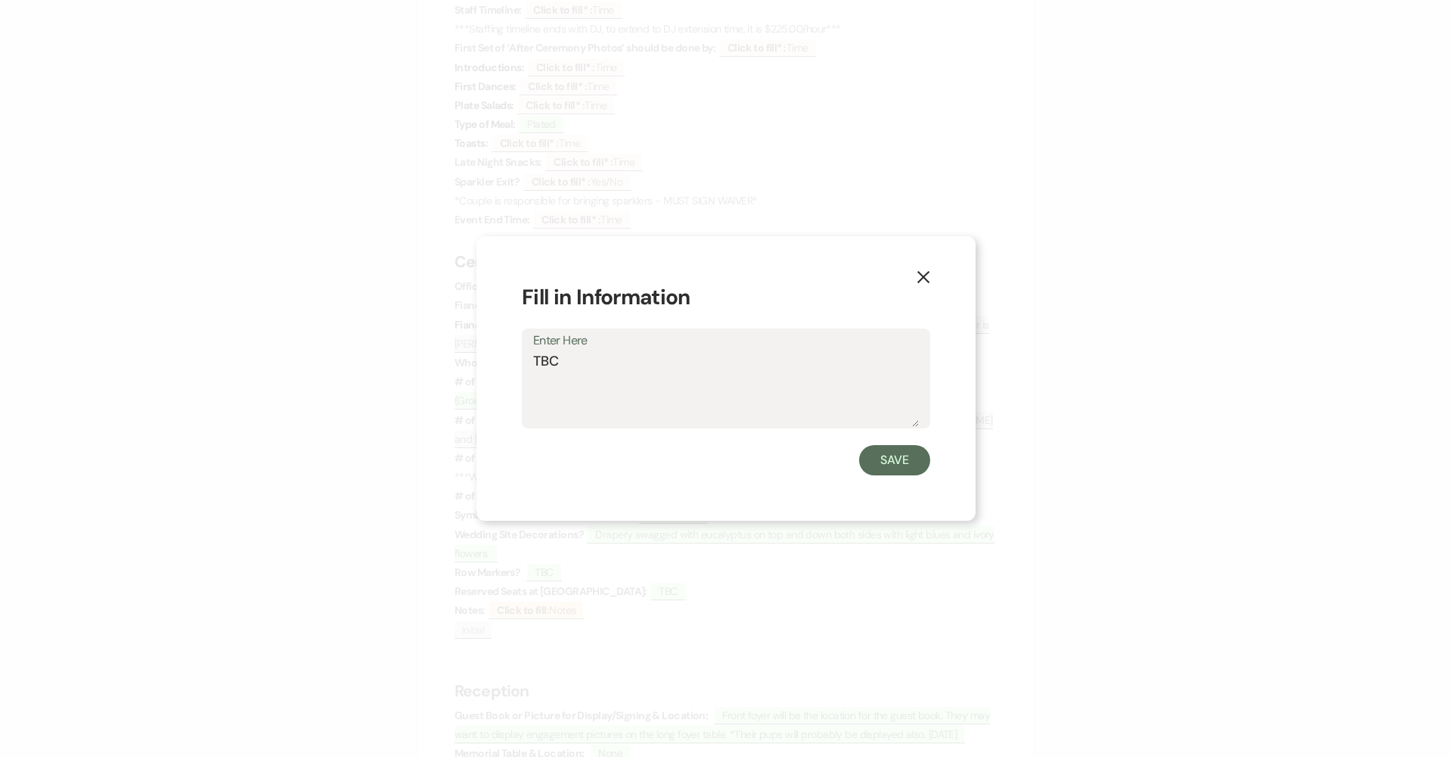
drag, startPoint x: 576, startPoint y: 370, endPoint x: 460, endPoint y: 356, distance: 116.6
click at [477, 355] on div "X Fill in Information Enter Here TBC Save" at bounding box center [726, 378] width 499 height 285
type textarea "None"
click at [705, 449] on button "Save" at bounding box center [894, 460] width 71 height 30
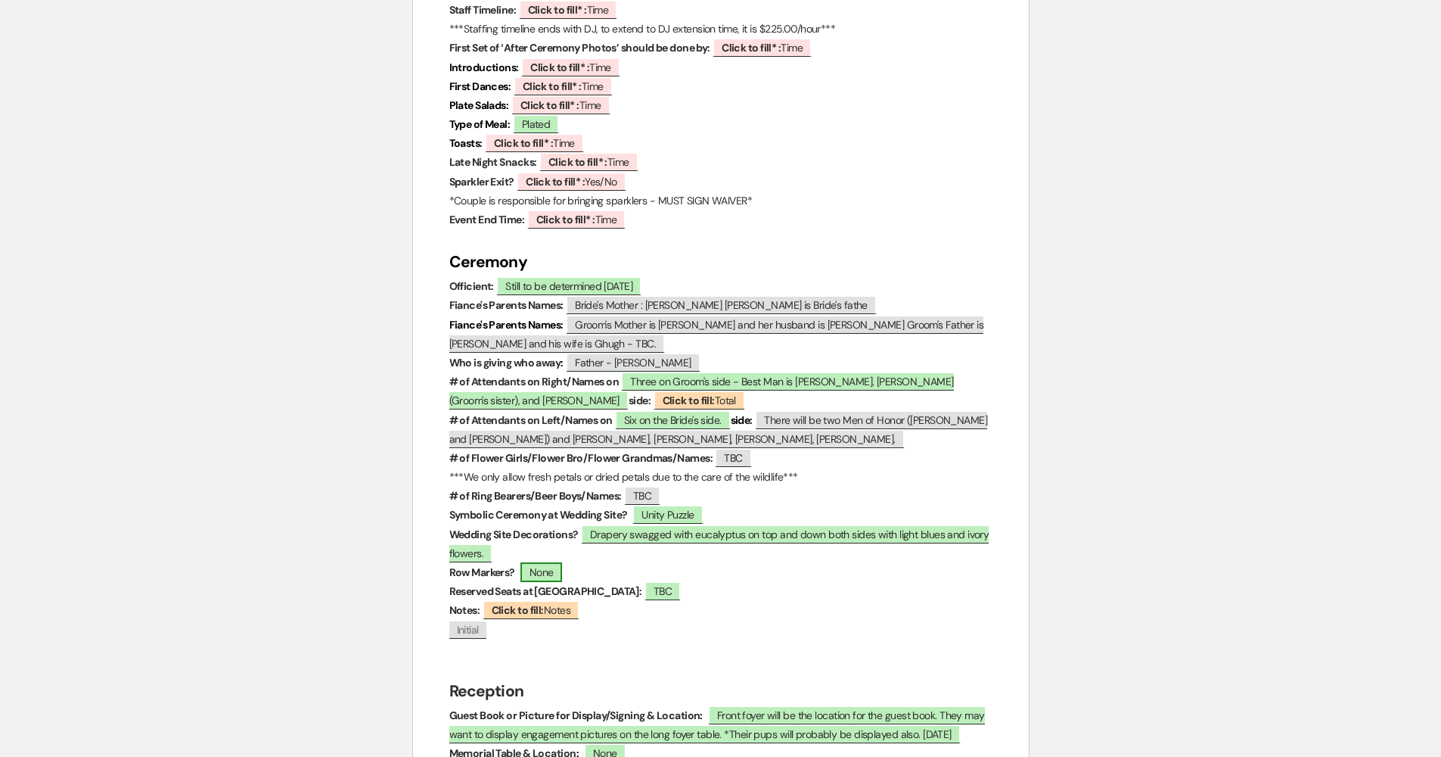
click at [548, 562] on span "None" at bounding box center [541, 572] width 42 height 20
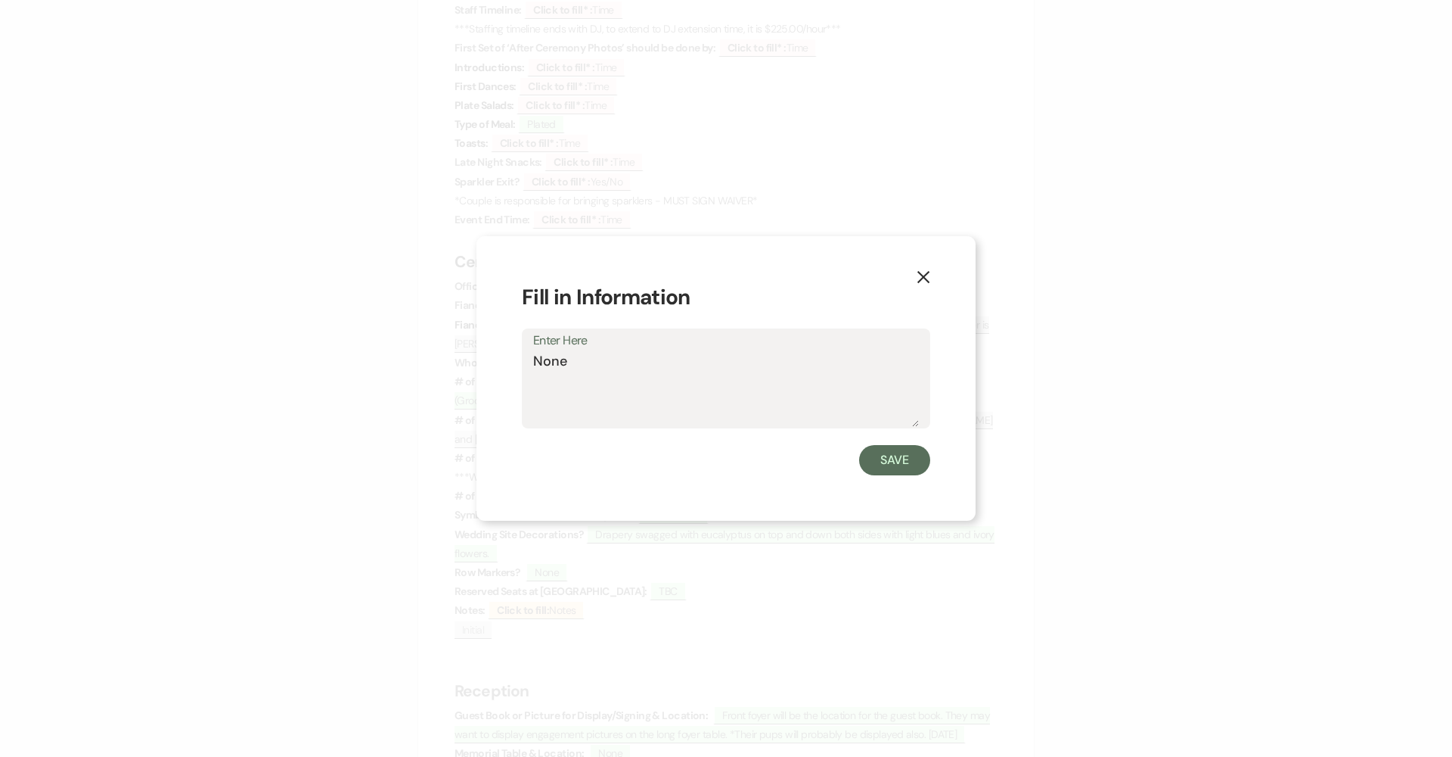
drag, startPoint x: 613, startPoint y: 363, endPoint x: 457, endPoint y: 359, distance: 155.9
click at [457, 359] on div "X Fill in Information Enter Here None Save" at bounding box center [726, 378] width 1452 height 757
type textarea "Blue gauzy sashes tied on aisle chairs for every other row"
click at [705, 455] on button "Save" at bounding box center [894, 460] width 71 height 30
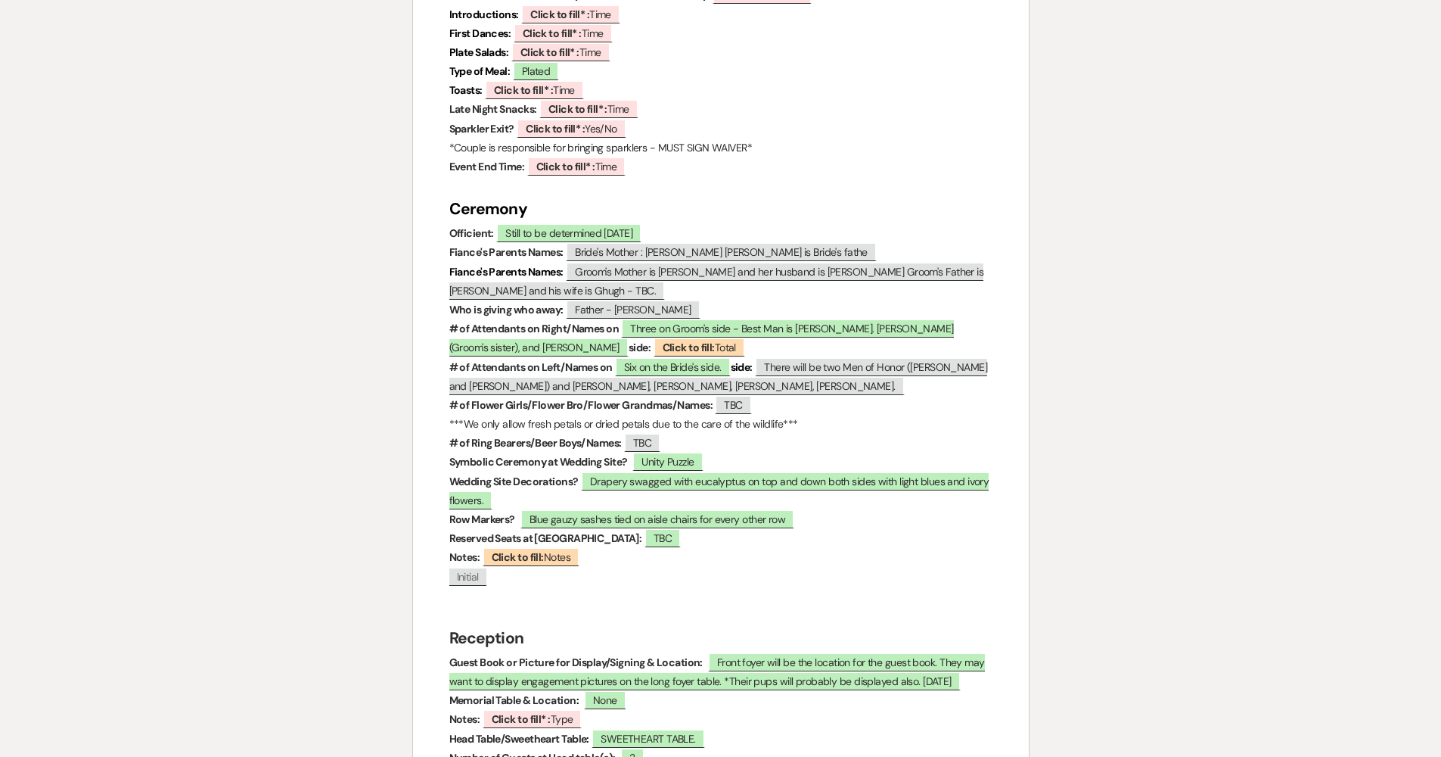
scroll to position [1468, 0]
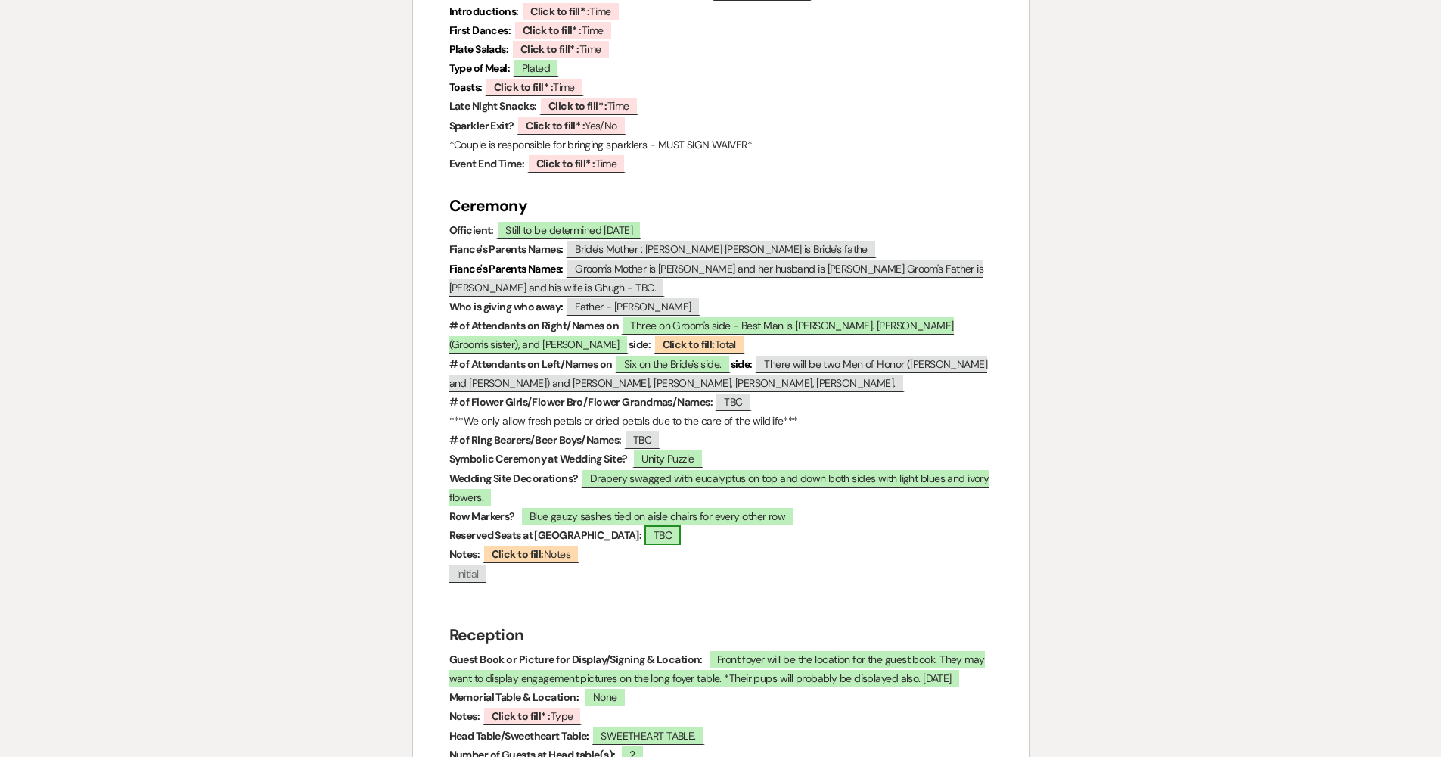
click at [645, 525] on span "TBC" at bounding box center [663, 535] width 36 height 20
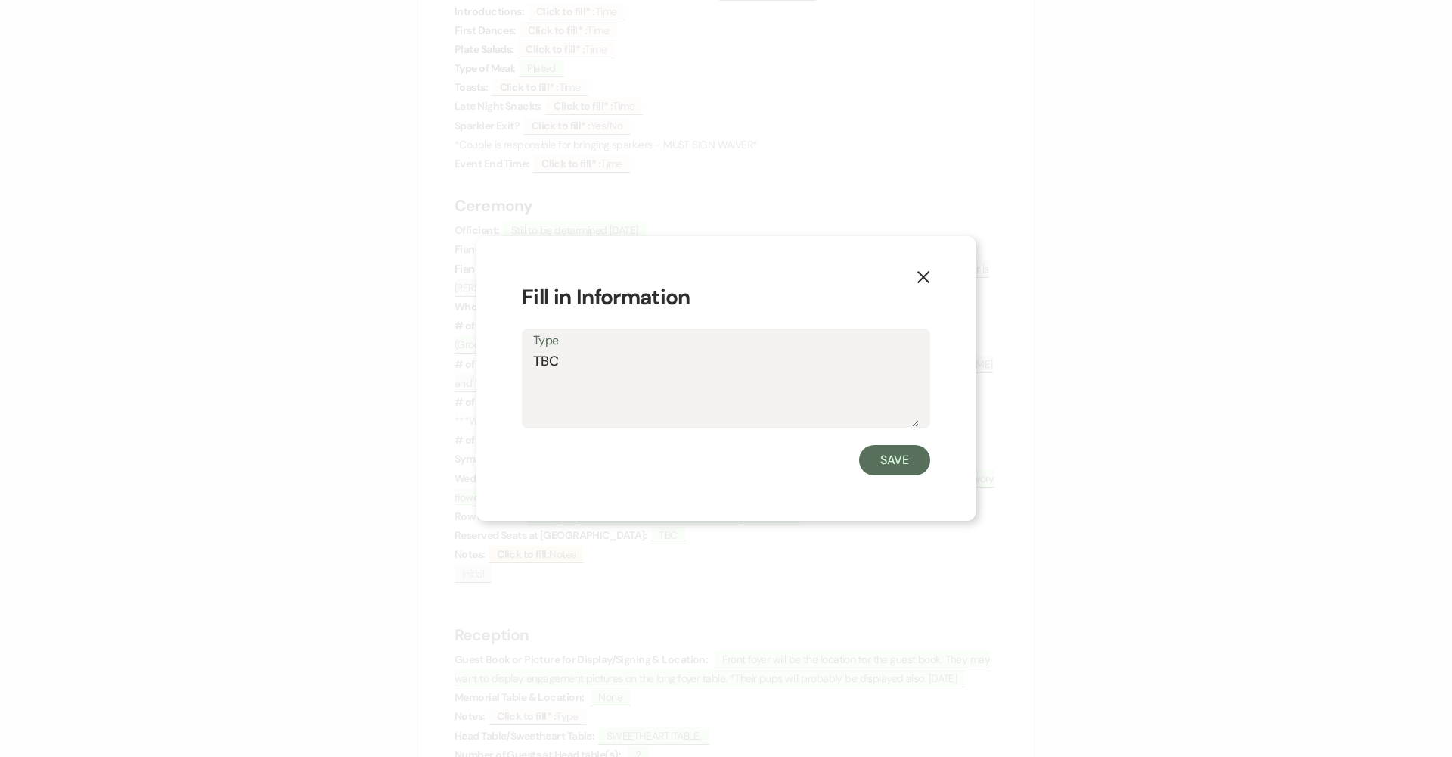
drag, startPoint x: 621, startPoint y: 372, endPoint x: 497, endPoint y: 353, distance: 125.5
click at [497, 353] on div "X Fill in Information Type TBC Save" at bounding box center [726, 378] width 499 height 285
type textarea "One row of 6 on each side"
click at [705, 452] on button "Save" at bounding box center [894, 460] width 71 height 30
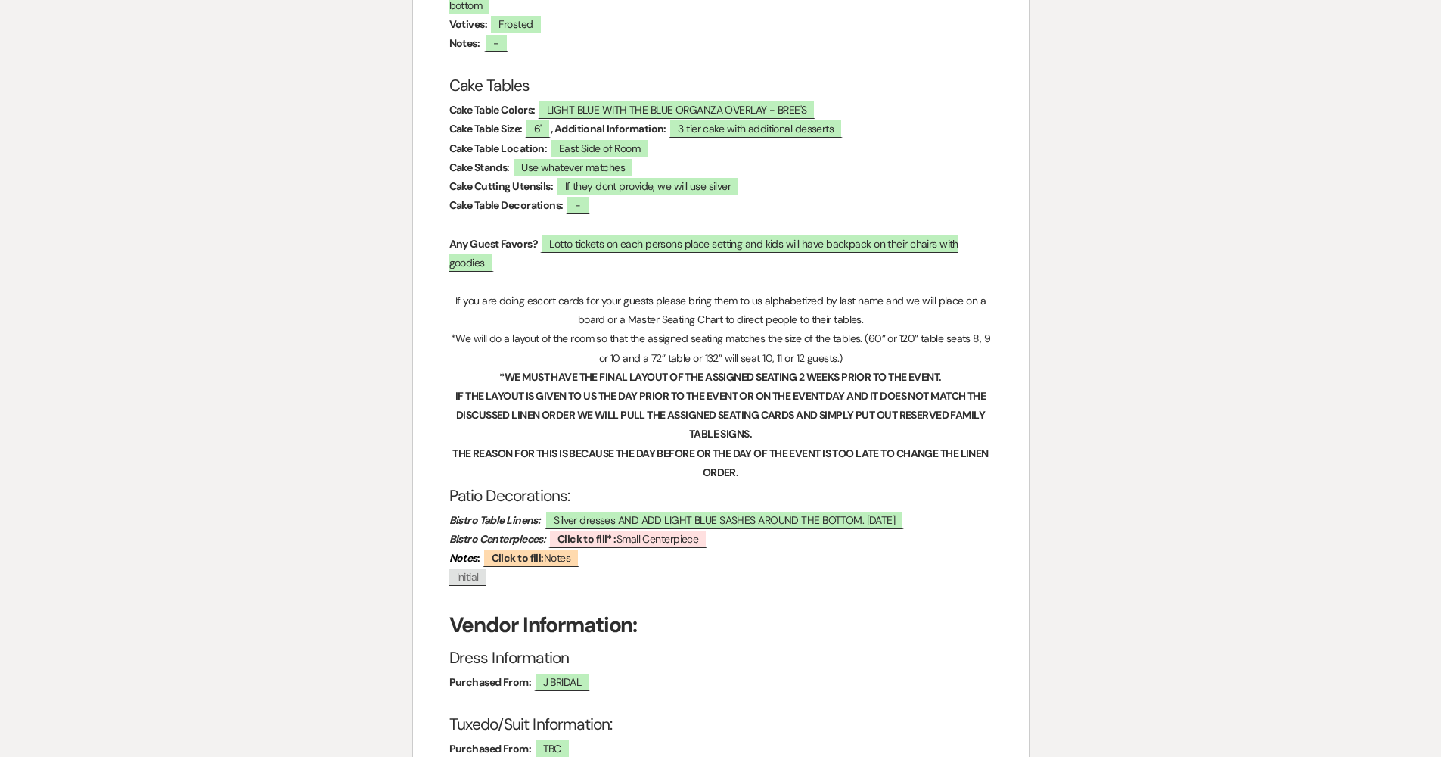
scroll to position [2572, 0]
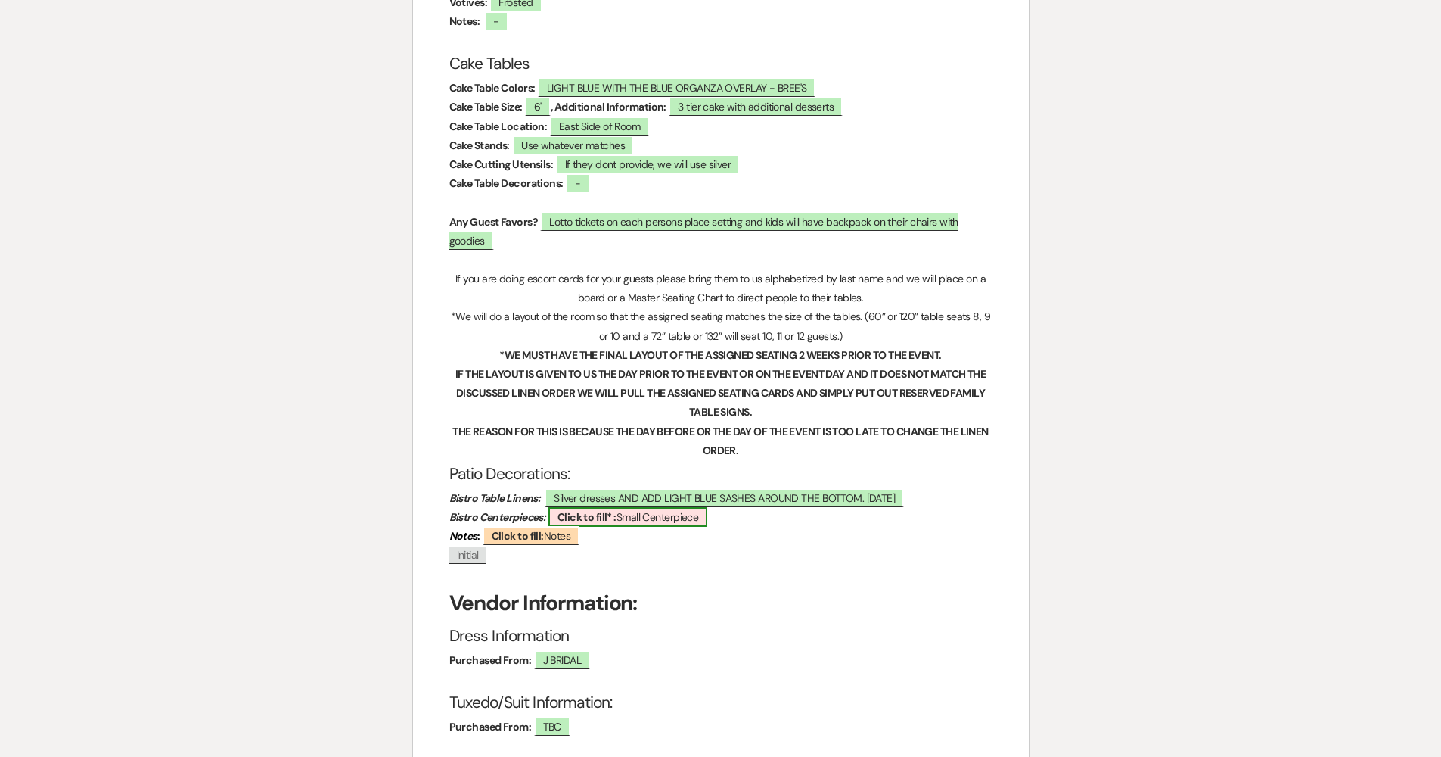
click at [694, 507] on span "Click to fill* : Small Centerpiece" at bounding box center [628, 517] width 160 height 20
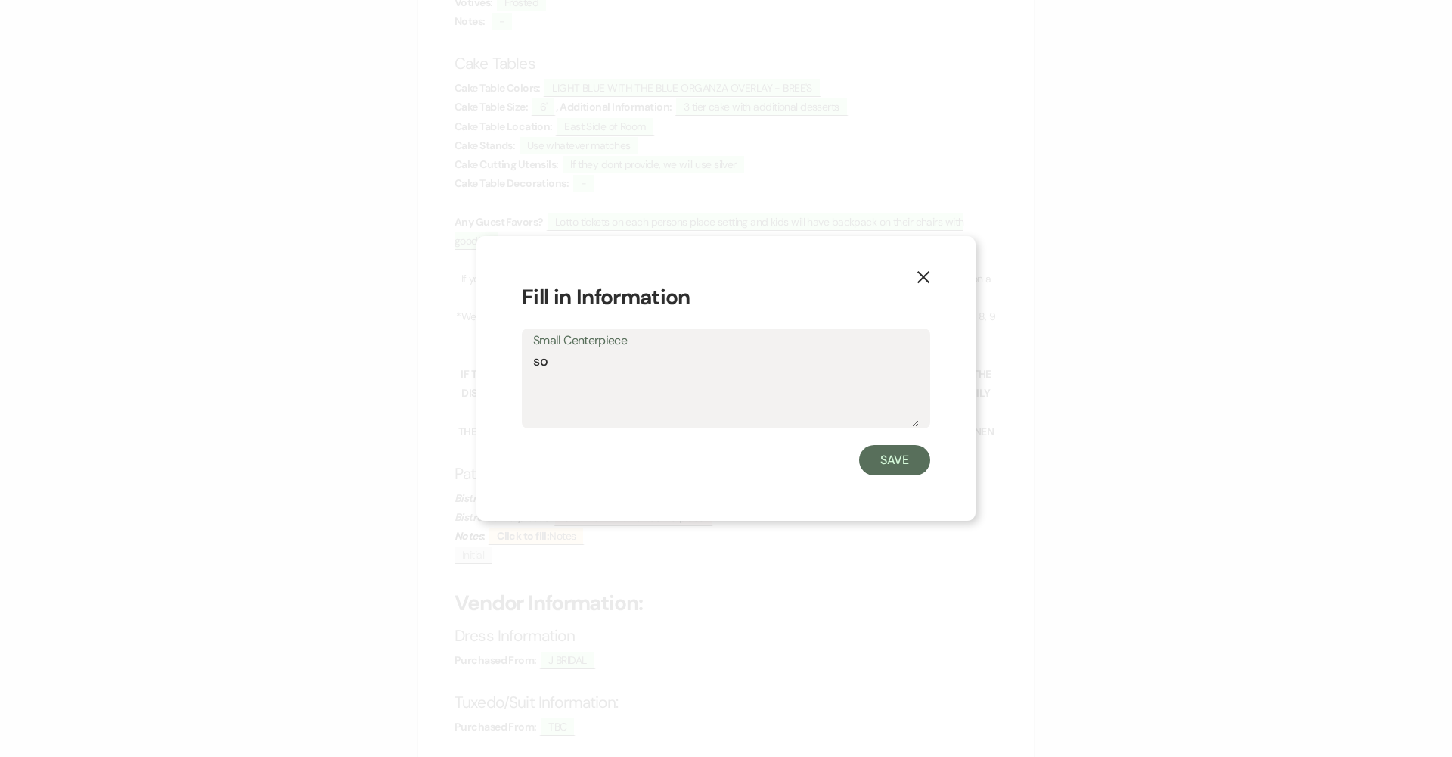
type textarea "s"
type textarea "Something small with white lanterns with shades of light blue"
drag, startPoint x: 903, startPoint y: 466, endPoint x: 892, endPoint y: 472, distance: 12.9
click at [705, 466] on button "Save" at bounding box center [894, 460] width 71 height 30
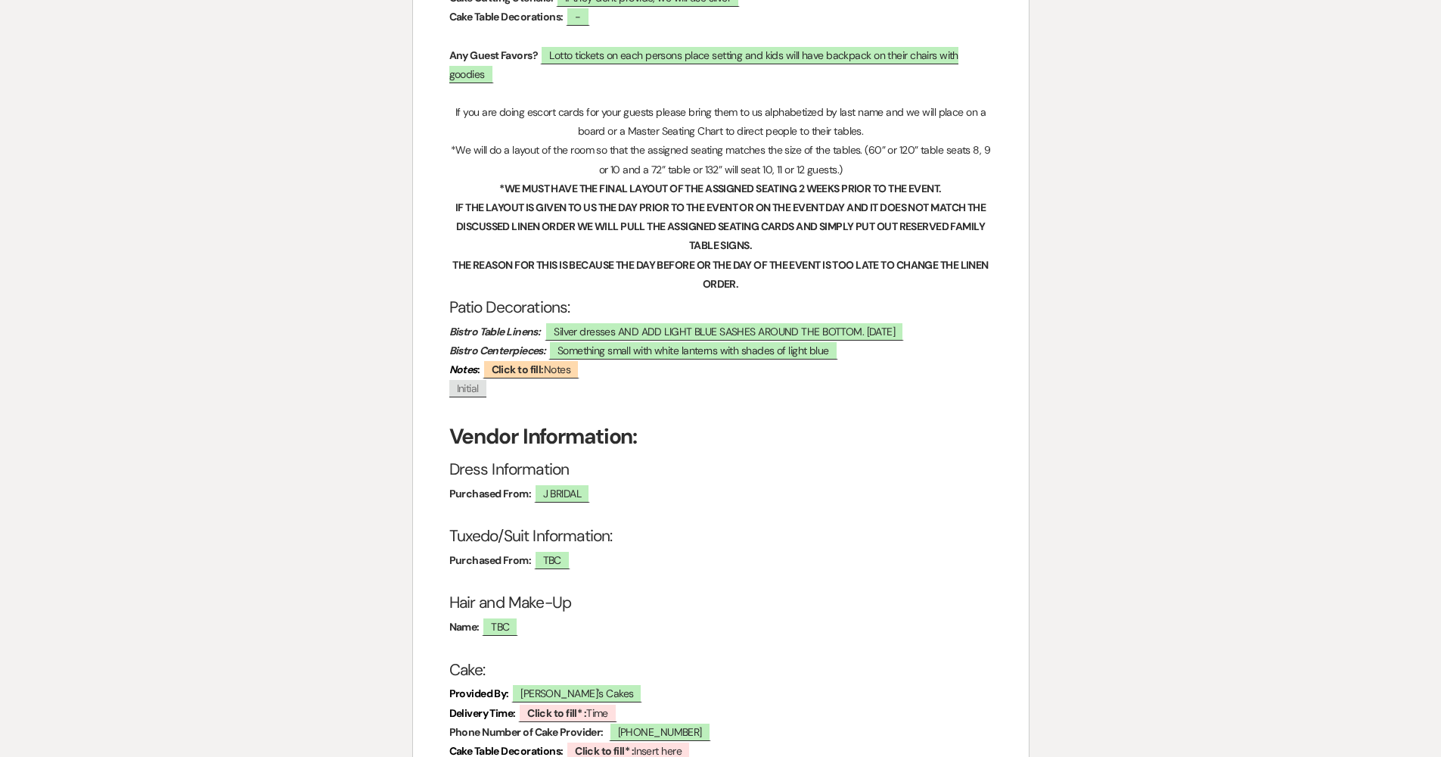
scroll to position [2767, 0]
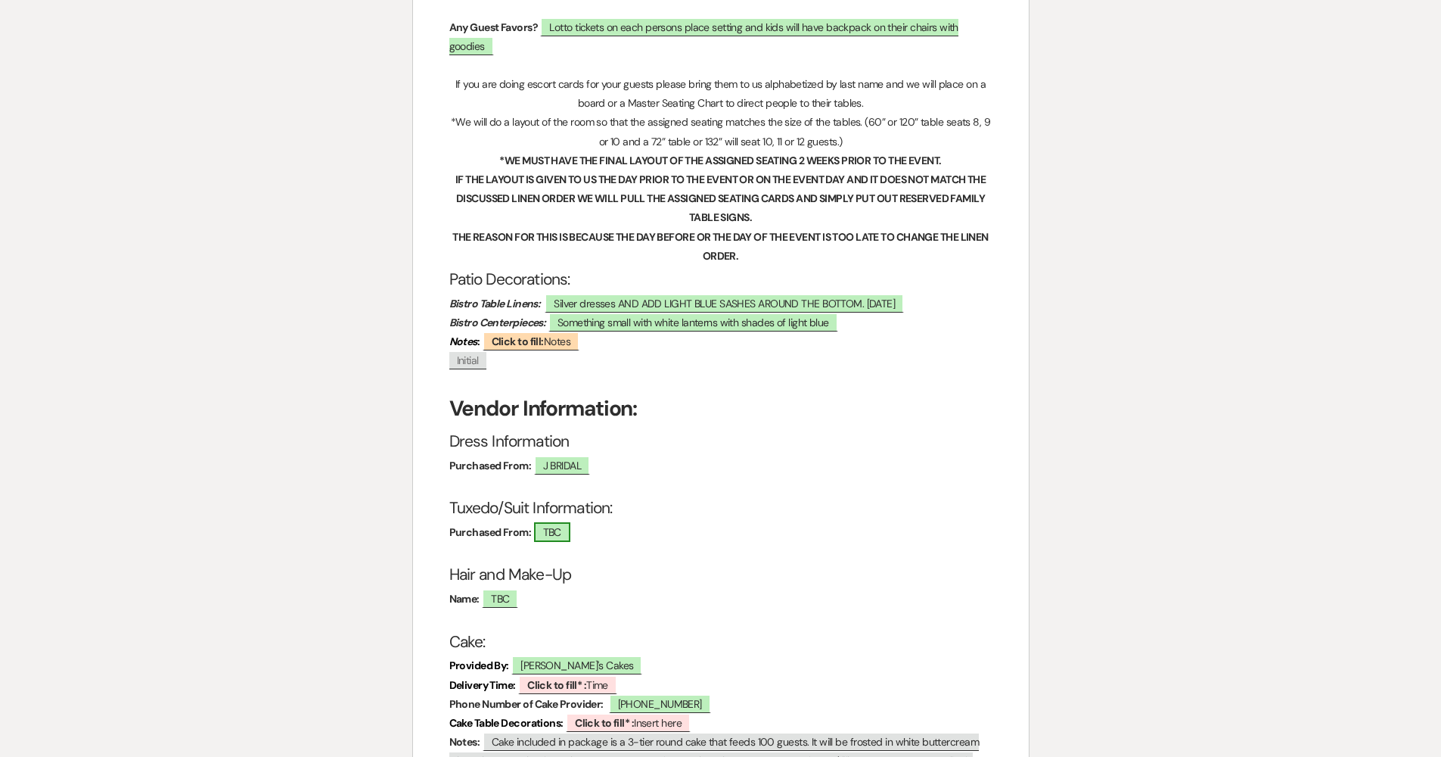
click at [560, 522] on span "TBC" at bounding box center [552, 532] width 36 height 20
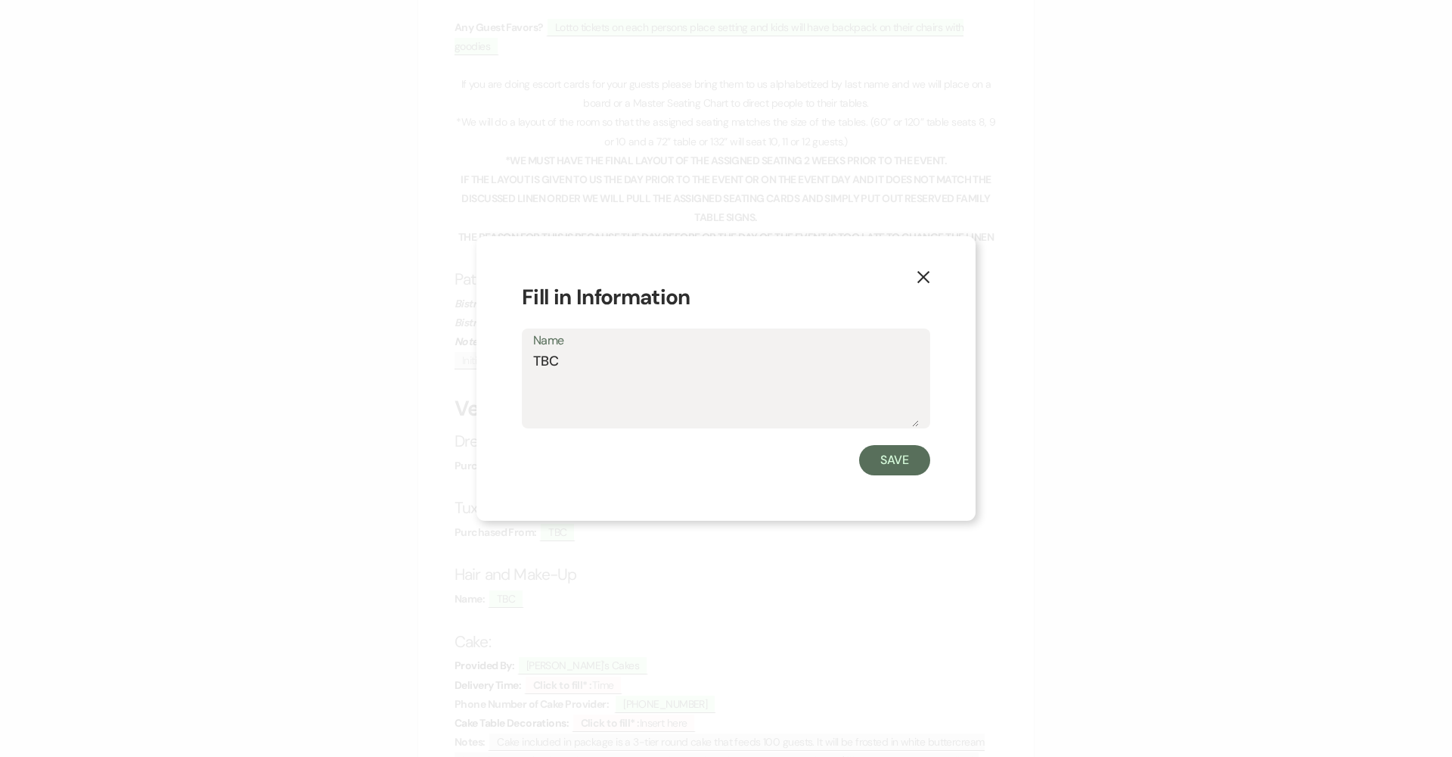
click at [549, 362] on textarea "TBC" at bounding box center [726, 389] width 386 height 76
type textarea "Nick's"
click at [705, 458] on button "Save" at bounding box center [894, 460] width 71 height 30
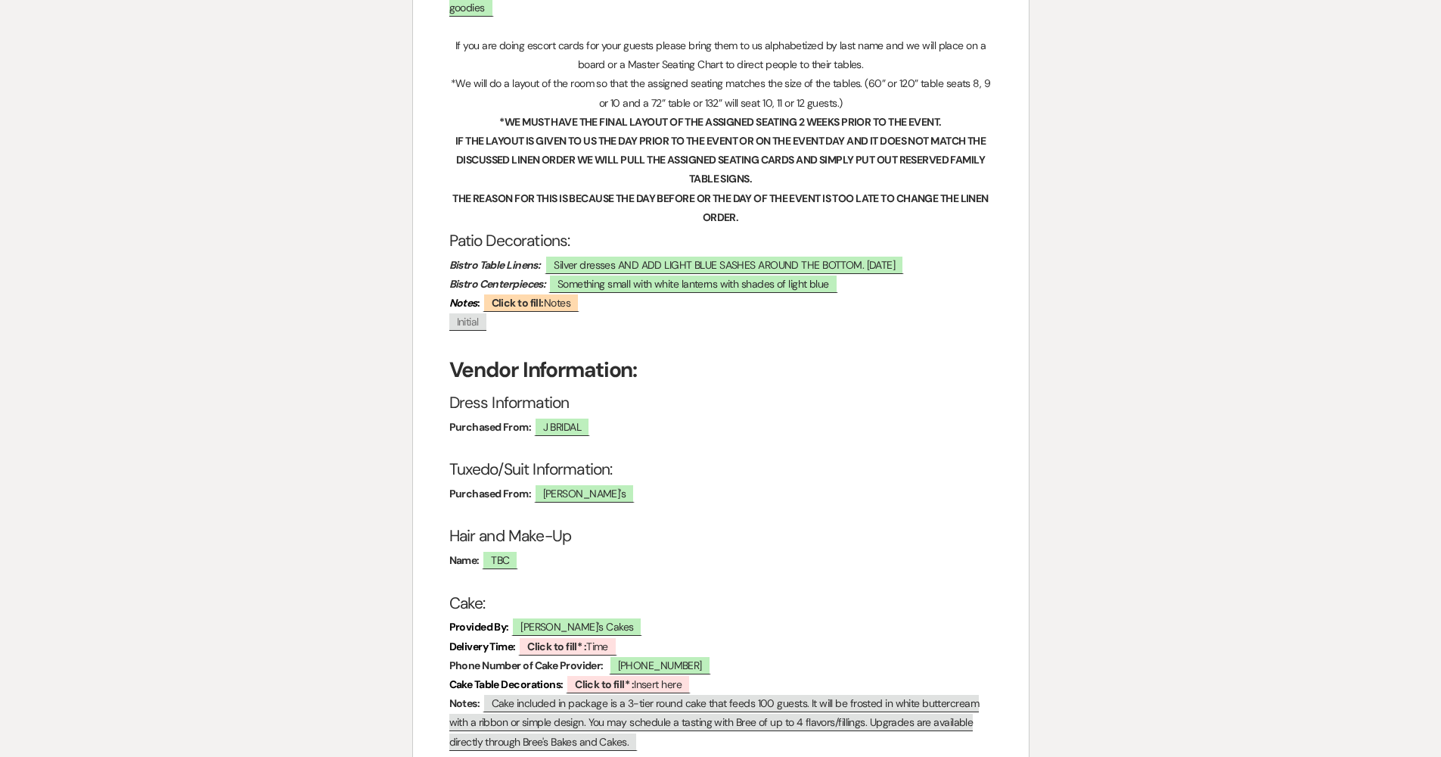
scroll to position [2815, 0]
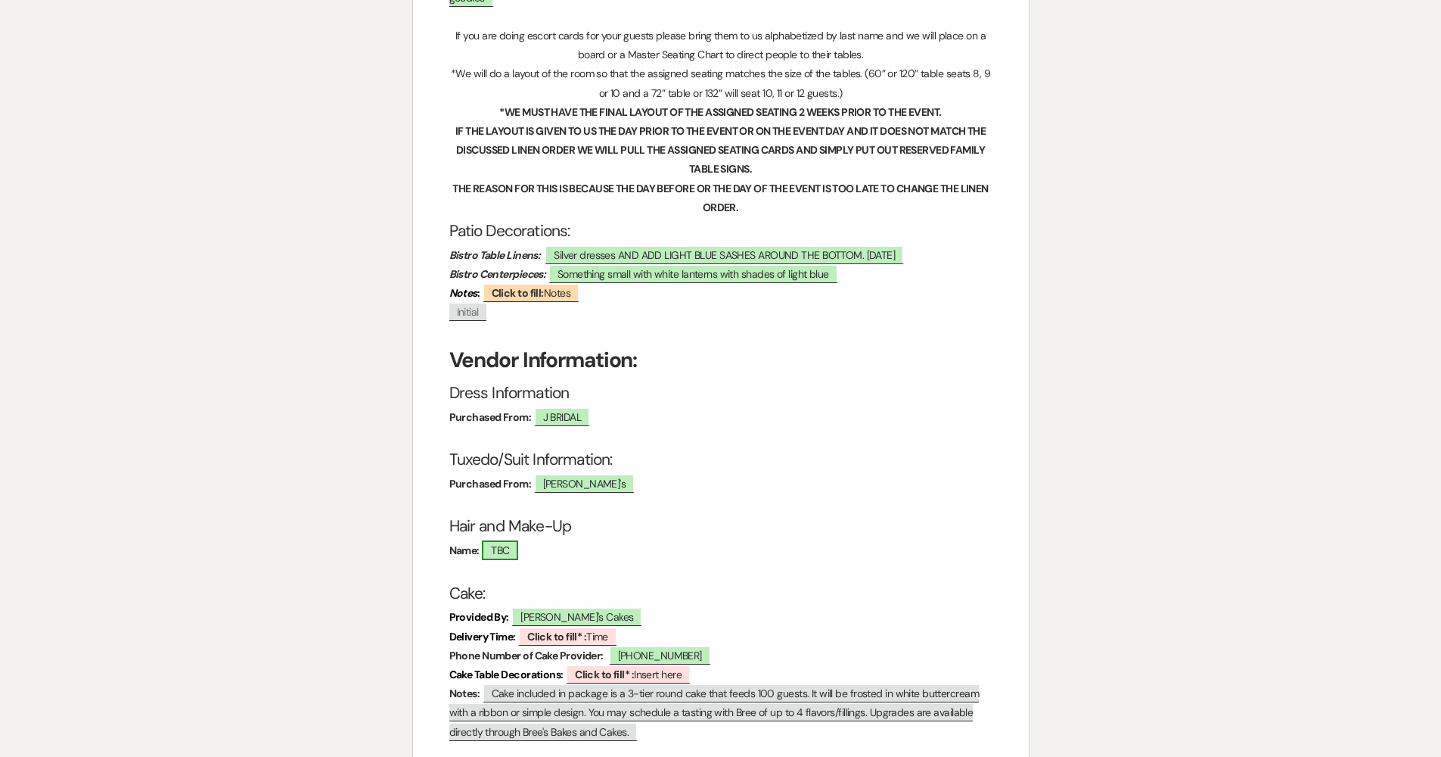
click at [511, 540] on span "TBC" at bounding box center [500, 550] width 36 height 20
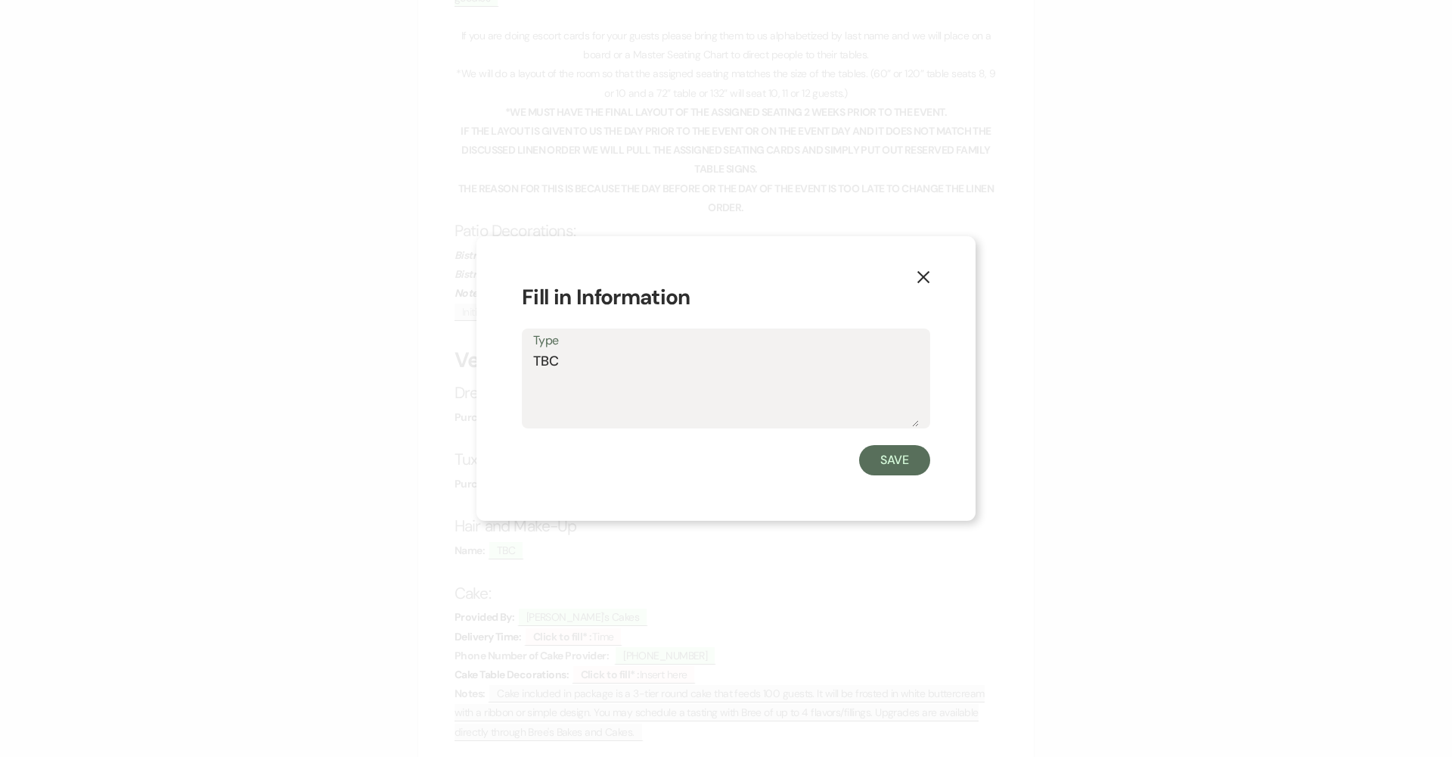
drag, startPoint x: 573, startPoint y: 368, endPoint x: 494, endPoint y: 366, distance: 79.5
click at [496, 365] on div "X Fill in Information Type TBC Save" at bounding box center [726, 378] width 499 height 285
type textarea "I do hair and makeup"
click at [705, 453] on button "Save" at bounding box center [894, 460] width 71 height 30
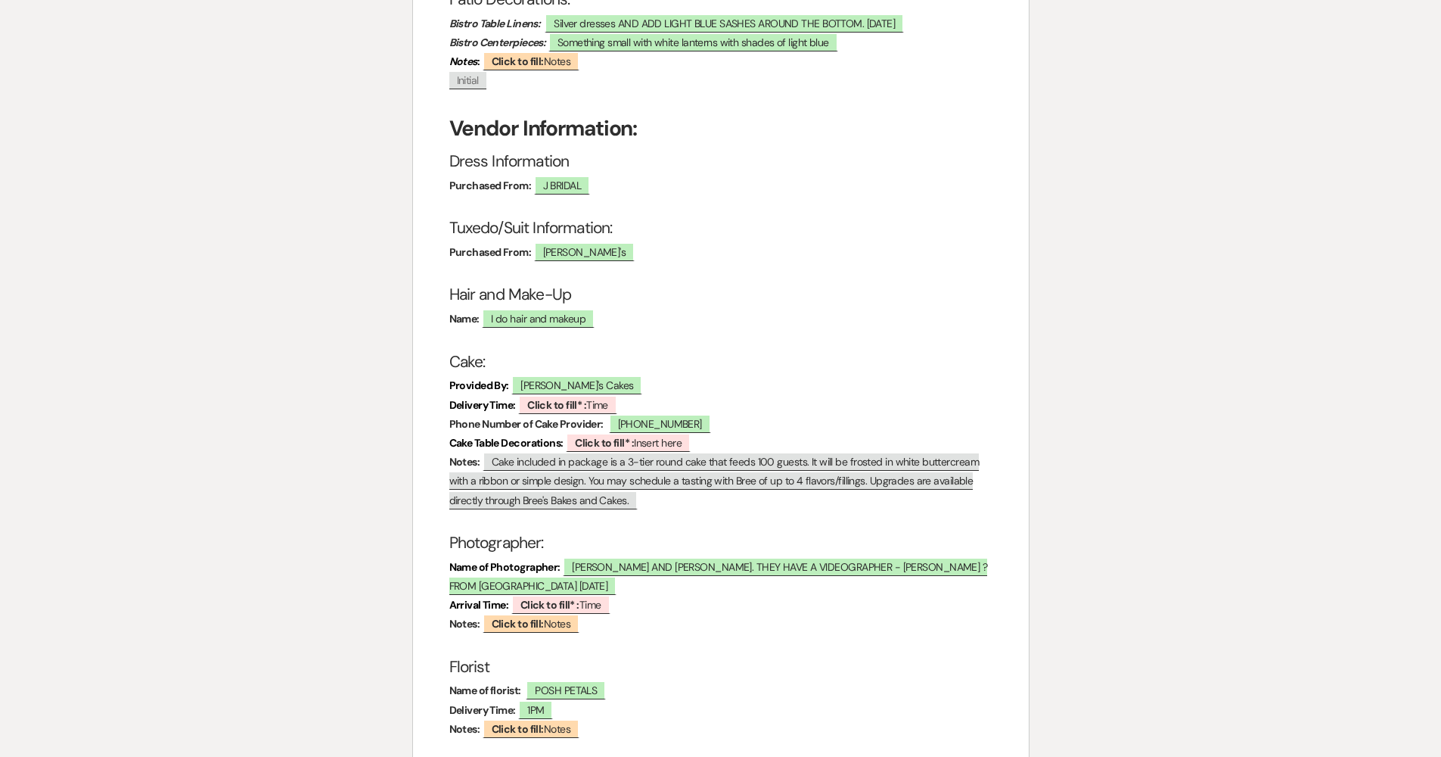
scroll to position [3145, 0]
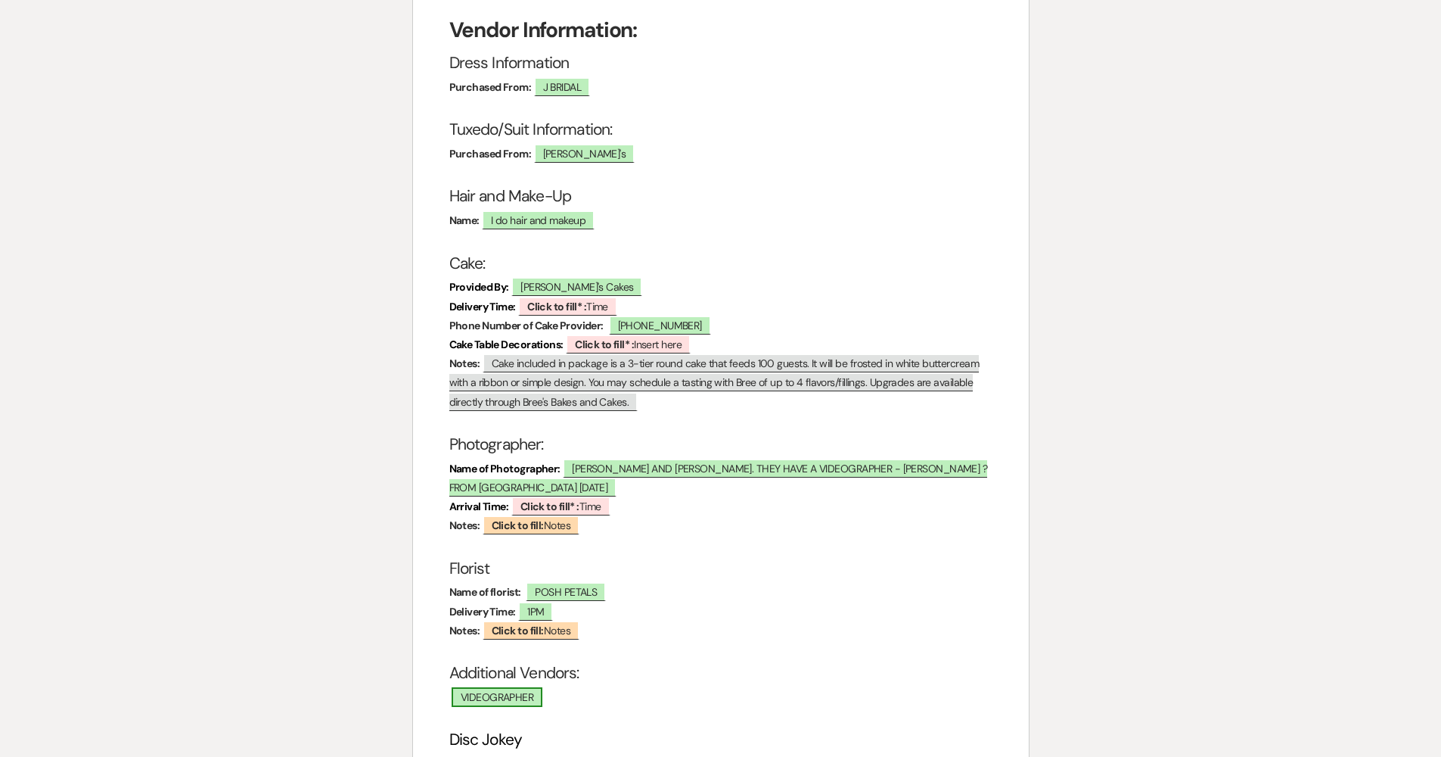
click at [539, 671] on span "VIDEOGRAPHER" at bounding box center [497, 697] width 91 height 20
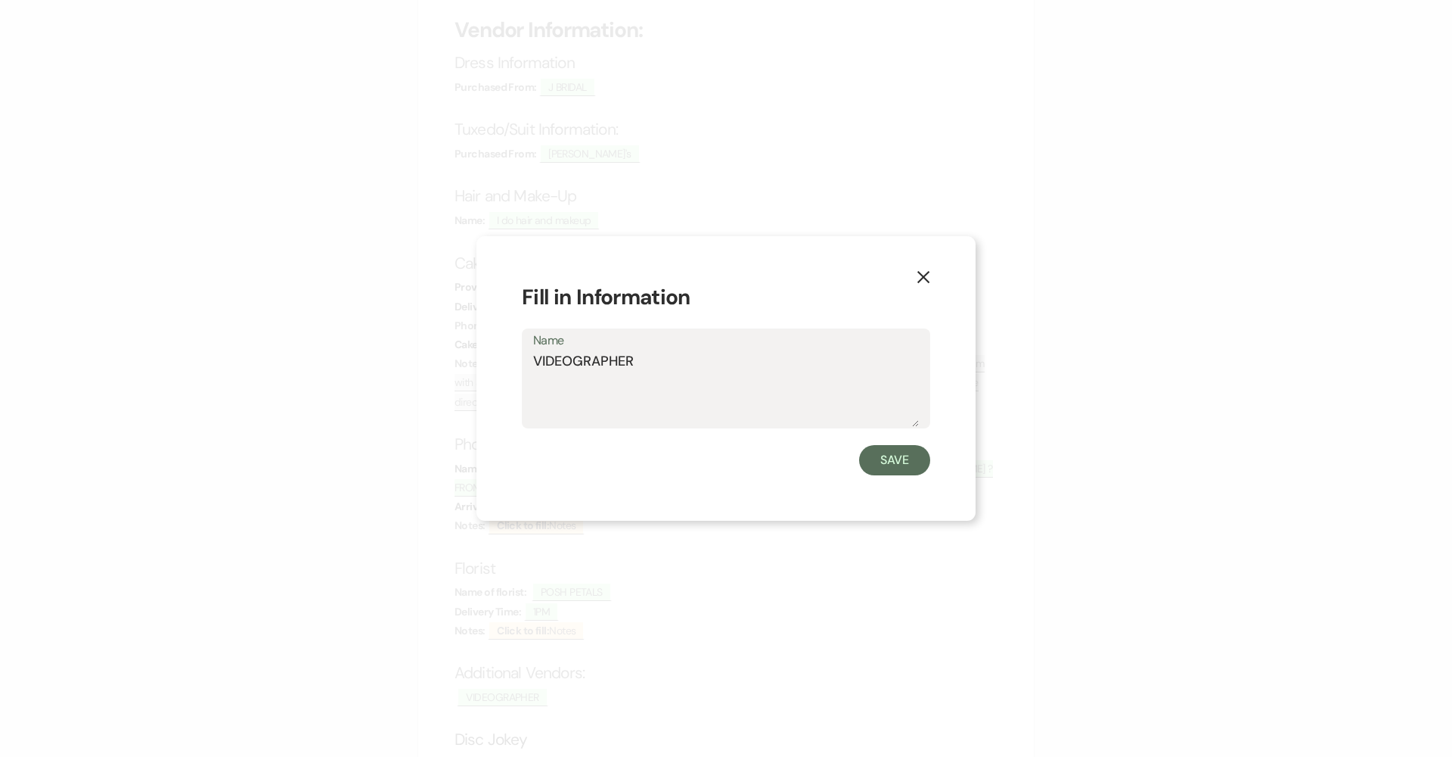
click at [673, 362] on textarea "VIDEOGRAPHER" at bounding box center [726, 389] width 386 height 76
type textarea "VIDEOGRAPHER"
click at [705, 466] on button "Save" at bounding box center [894, 460] width 71 height 30
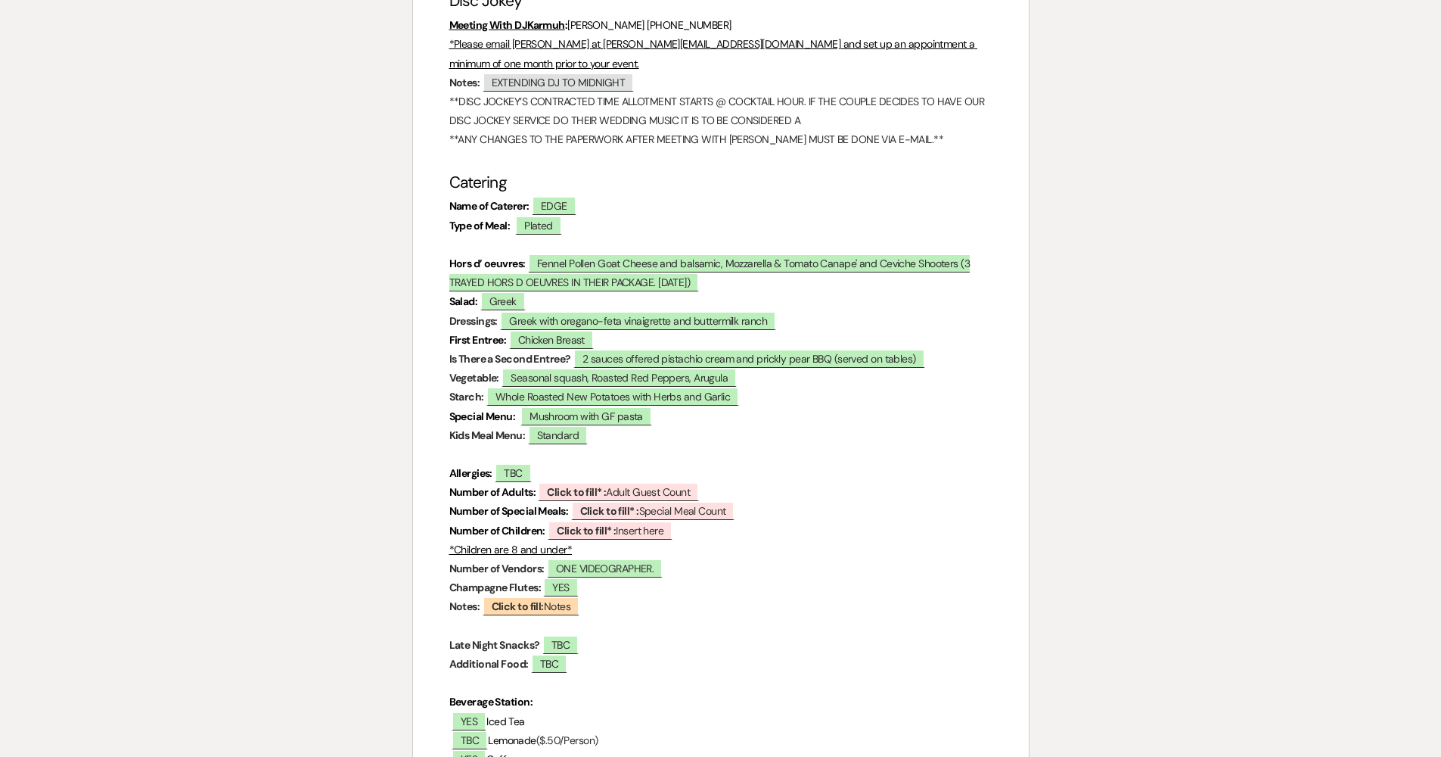
scroll to position [3923, 0]
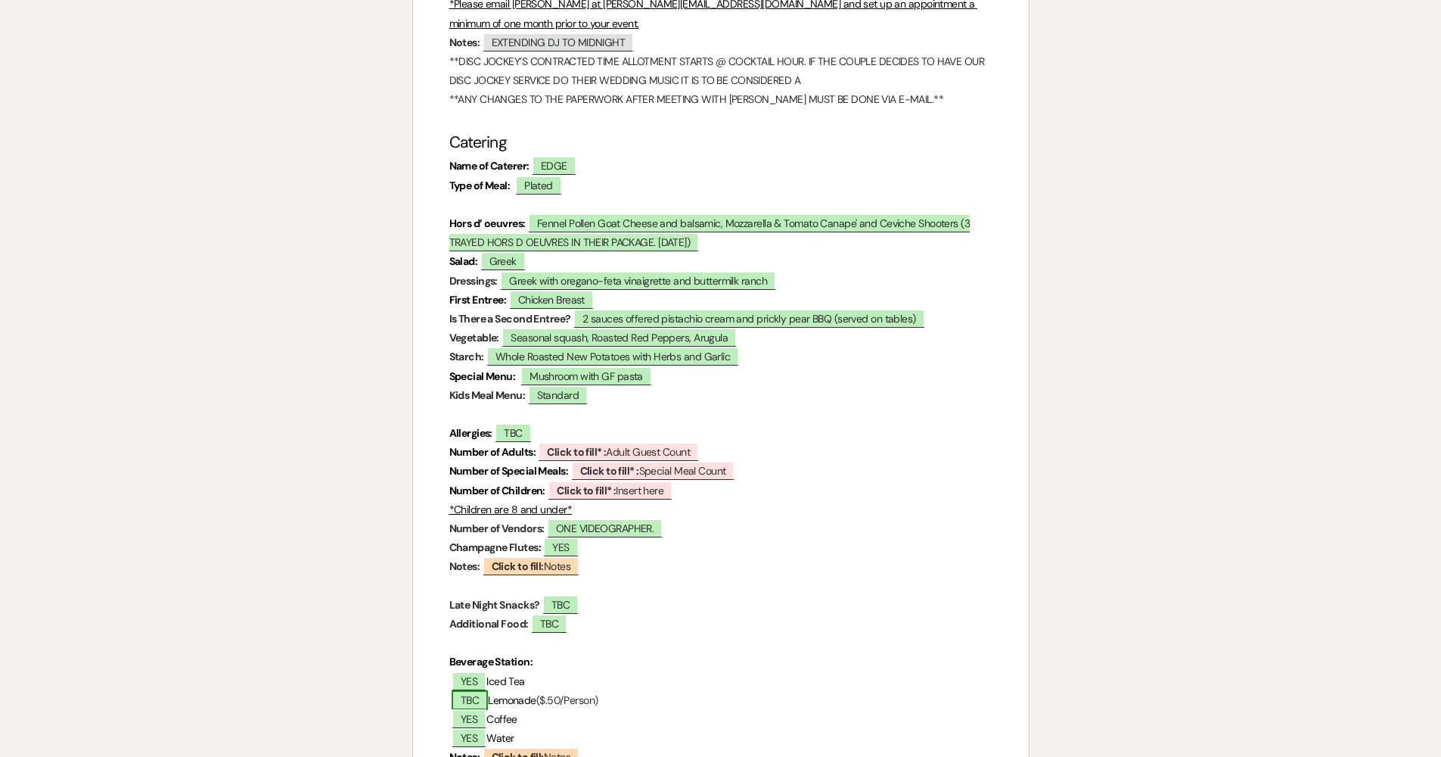
click at [477, 671] on span "TBC" at bounding box center [470, 700] width 36 height 20
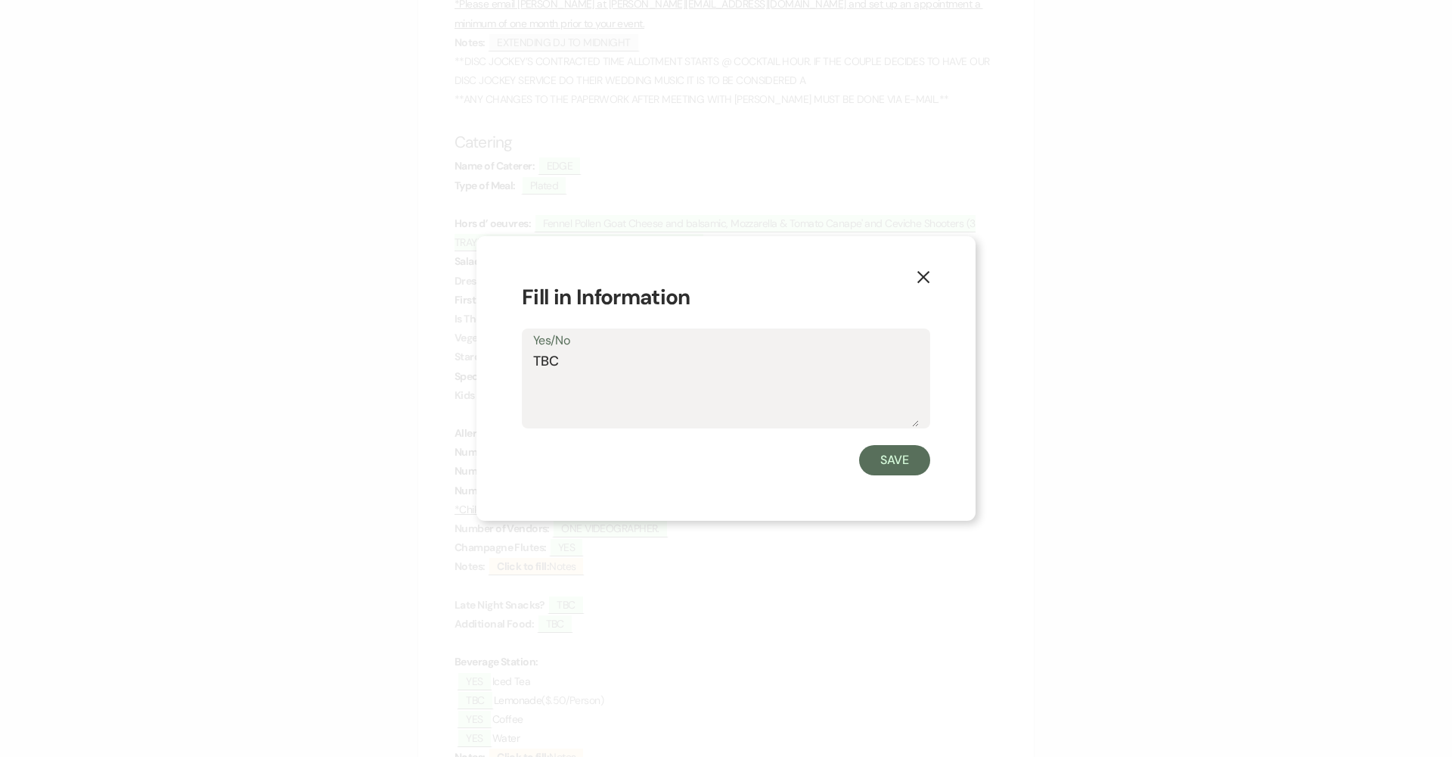
drag, startPoint x: 583, startPoint y: 362, endPoint x: 482, endPoint y: 367, distance: 100.8
click at [488, 365] on div "X Fill in Information Yes/No TBC Save" at bounding box center [726, 378] width 499 height 285
type textarea "YES"
click at [705, 467] on button "Save" at bounding box center [894, 460] width 71 height 30
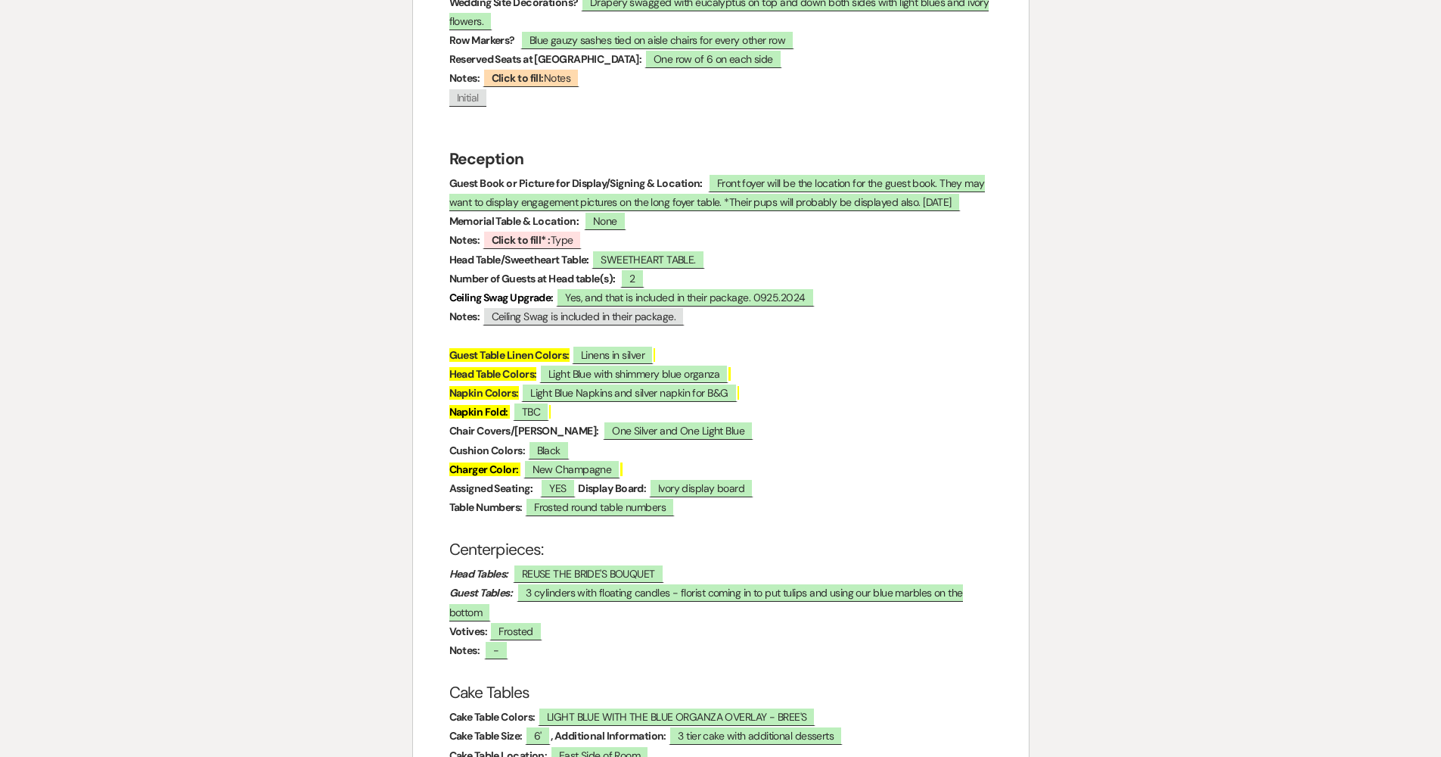
scroll to position [1940, 0]
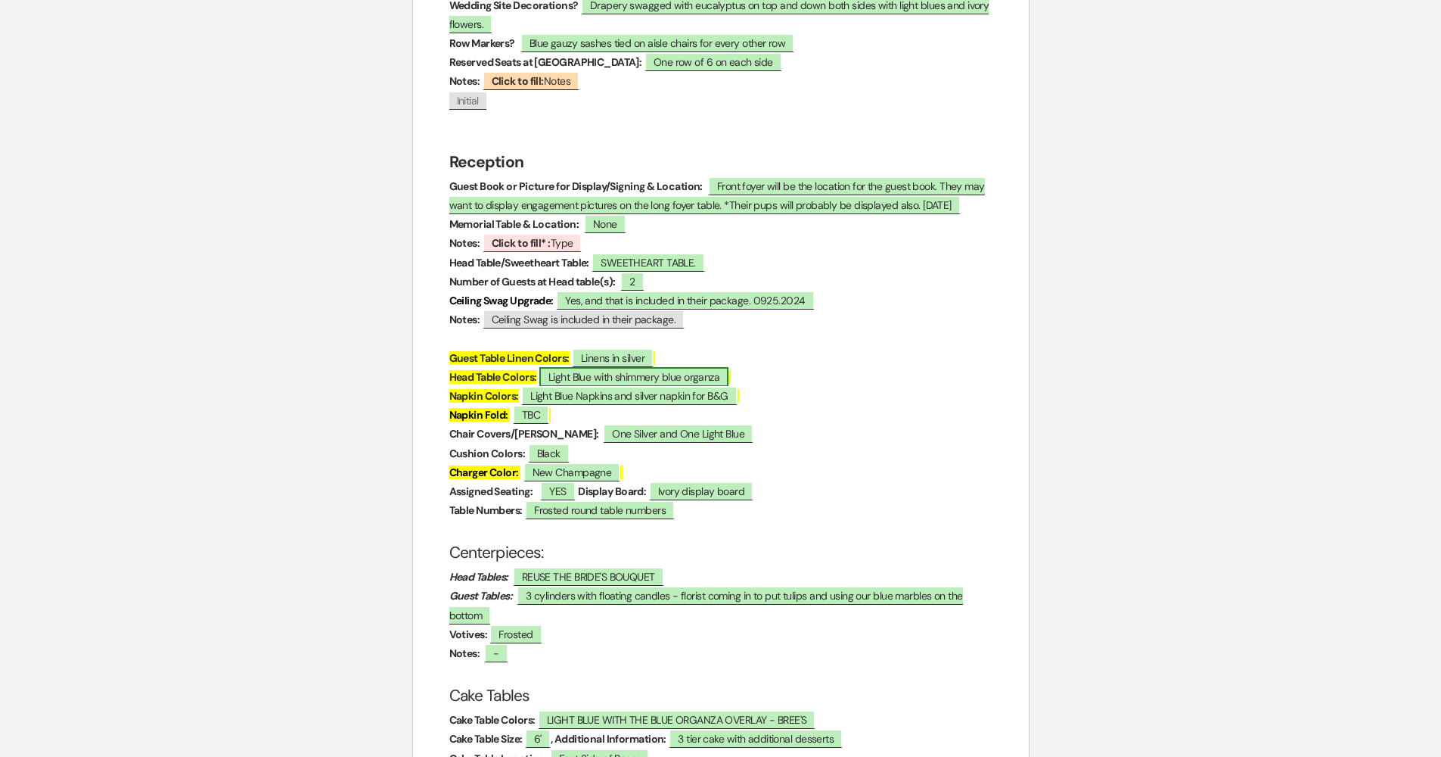
click at [648, 367] on span "Light Blue with shimmery blue organza" at bounding box center [633, 377] width 189 height 20
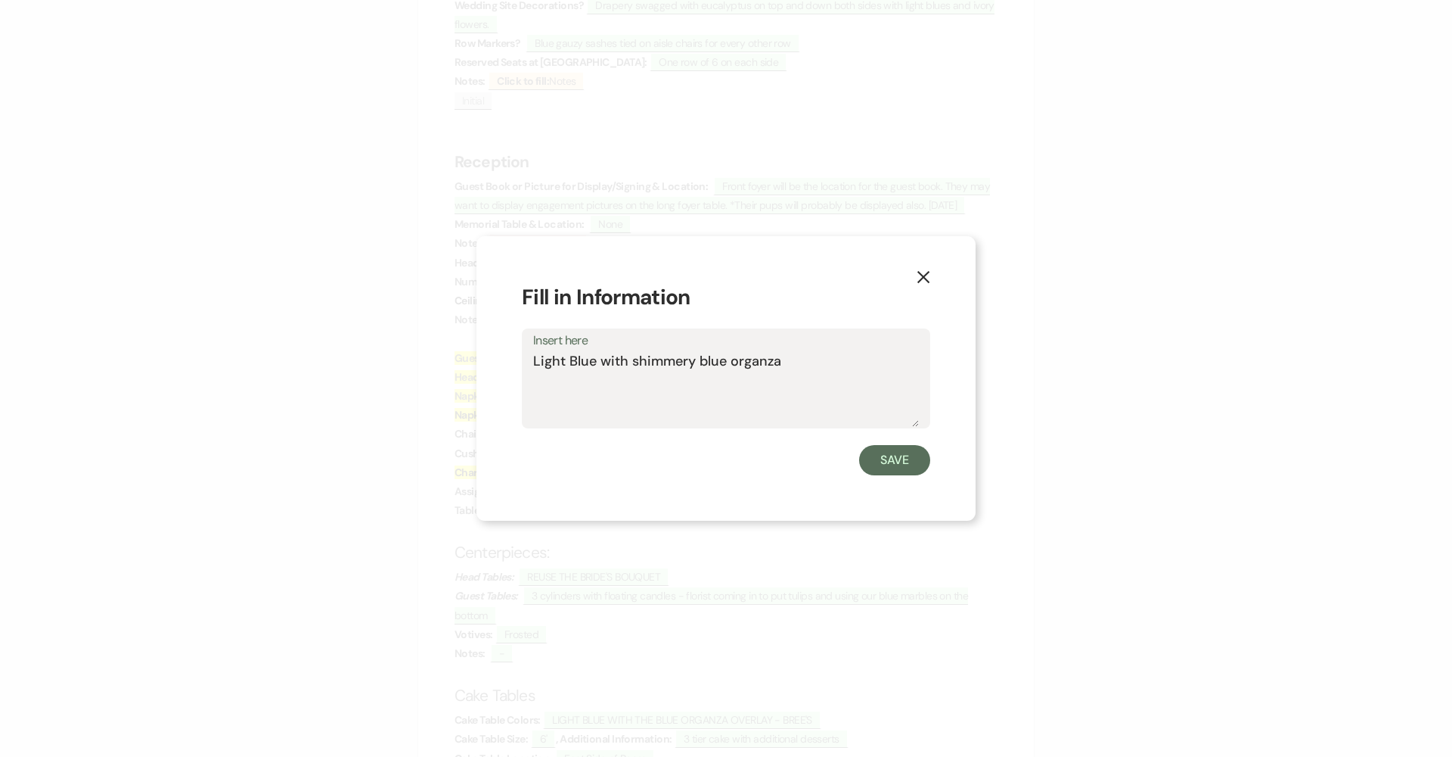
drag, startPoint x: 800, startPoint y: 361, endPoint x: 596, endPoint y: 365, distance: 203.6
click at [596, 365] on textarea "Light Blue with shimmery blue organza" at bounding box center [726, 389] width 386 height 76
type textarea "Light Blue"
click at [705, 462] on button "Save" at bounding box center [894, 460] width 71 height 30
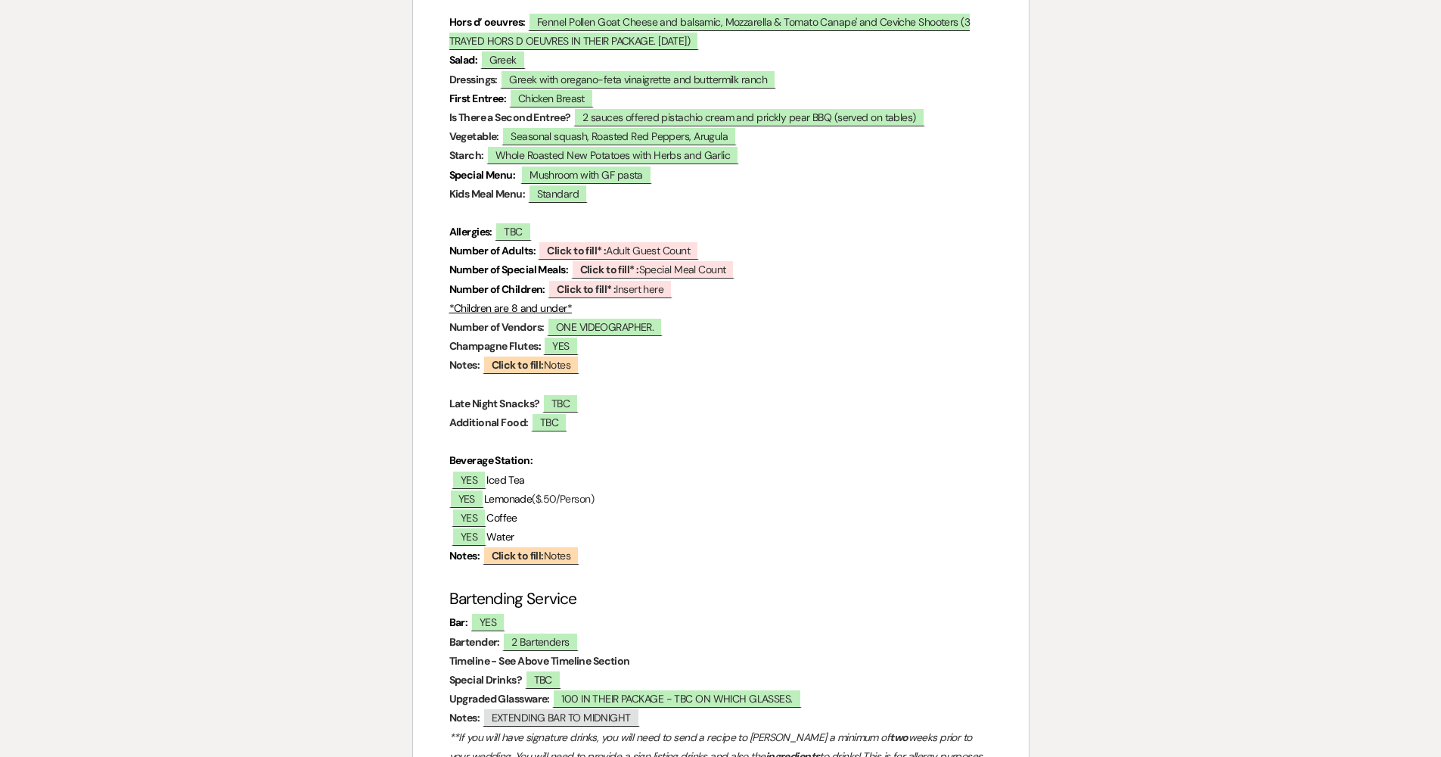
scroll to position [4128, 0]
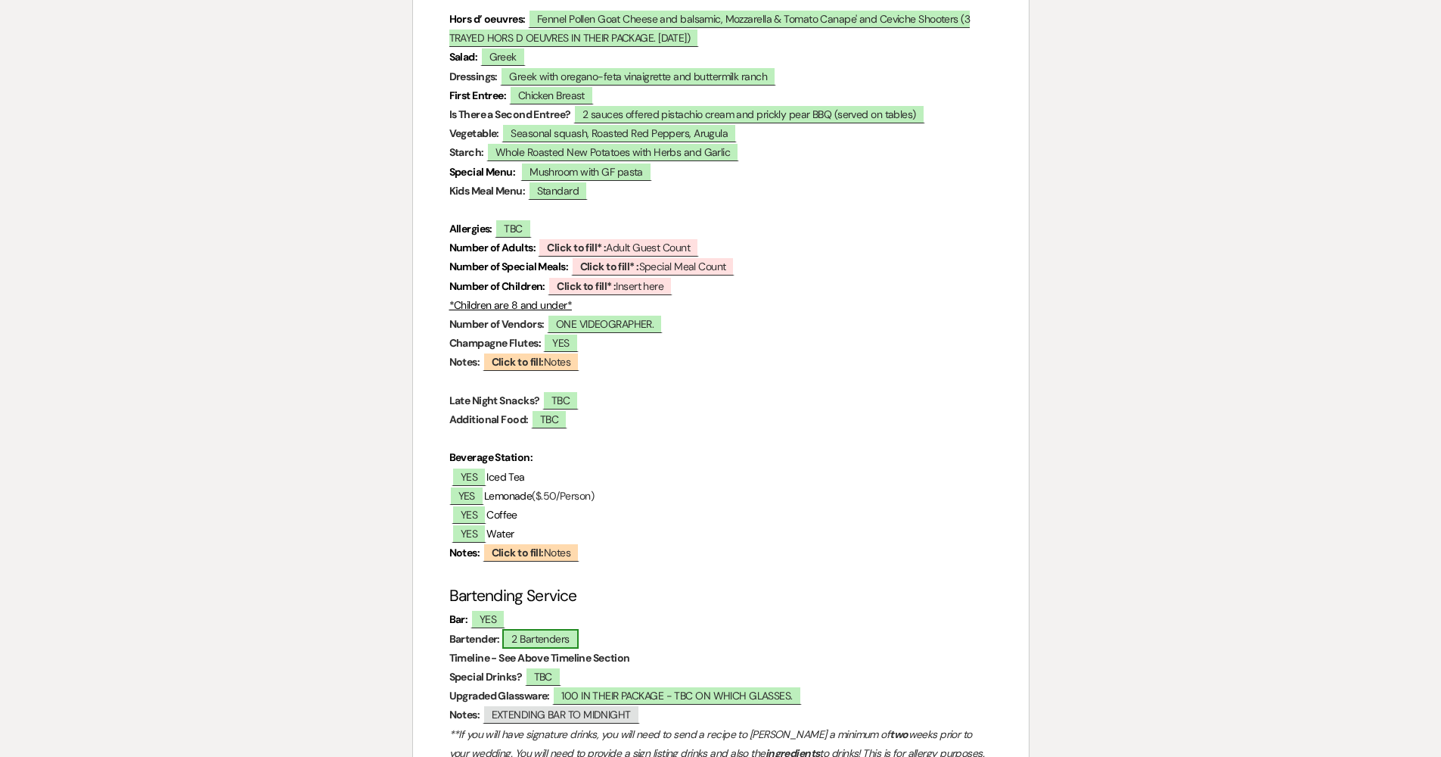
click at [522, 629] on span "2 Bartenders" at bounding box center [540, 639] width 76 height 20
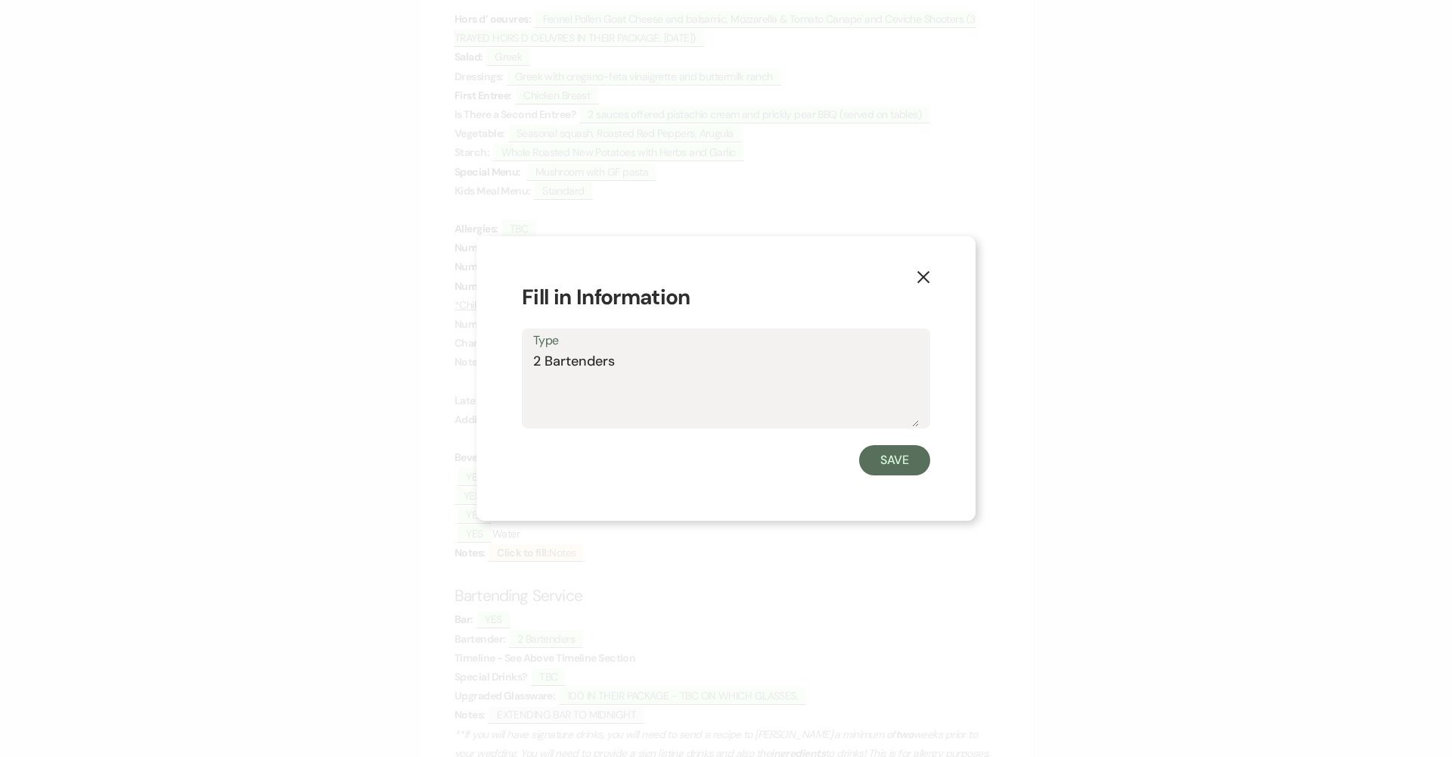
drag, startPoint x: 635, startPoint y: 364, endPoint x: 519, endPoint y: 362, distance: 115.8
click at [519, 362] on div "X Fill in Information Type 2 Bartenders Save" at bounding box center [726, 378] width 499 height 285
click at [623, 366] on textarea "2 Bartenders" at bounding box center [726, 389] width 386 height 76
drag, startPoint x: 629, startPoint y: 365, endPoint x: 436, endPoint y: 371, distance: 193.8
click at [420, 353] on div "X Fill in Information Type 2 Bartenders Save" at bounding box center [726, 378] width 1452 height 757
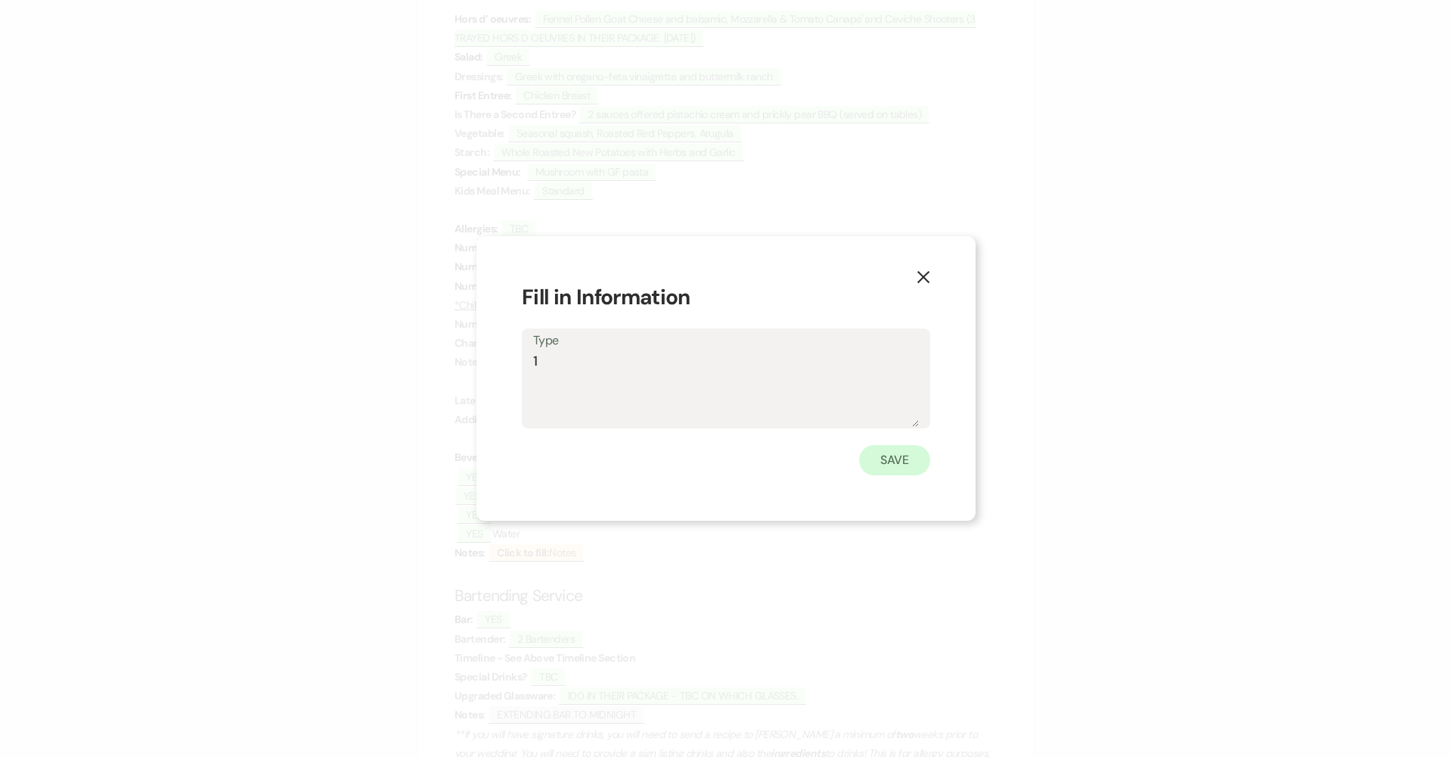
type textarea "1"
click at [705, 458] on button "Save" at bounding box center [894, 460] width 71 height 30
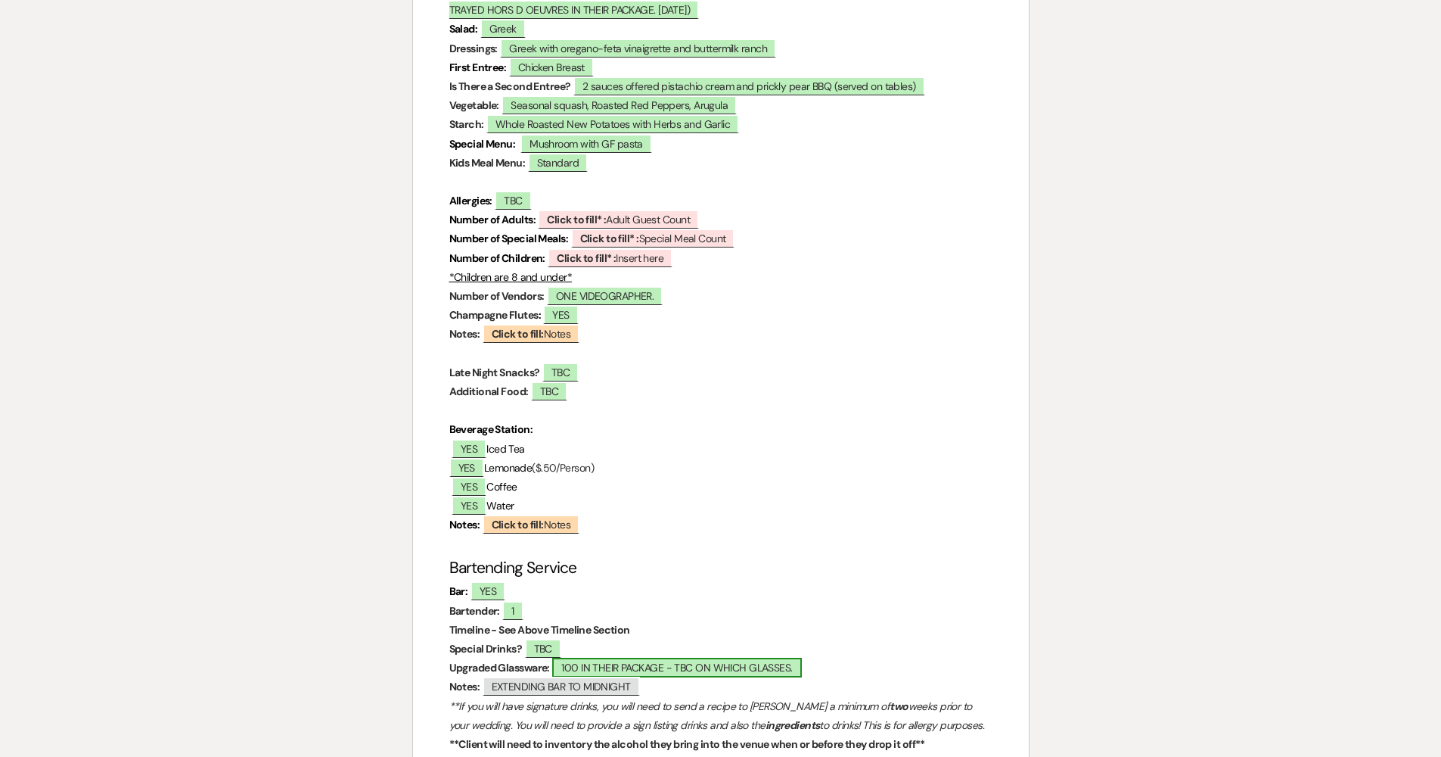
scroll to position [4218, 0]
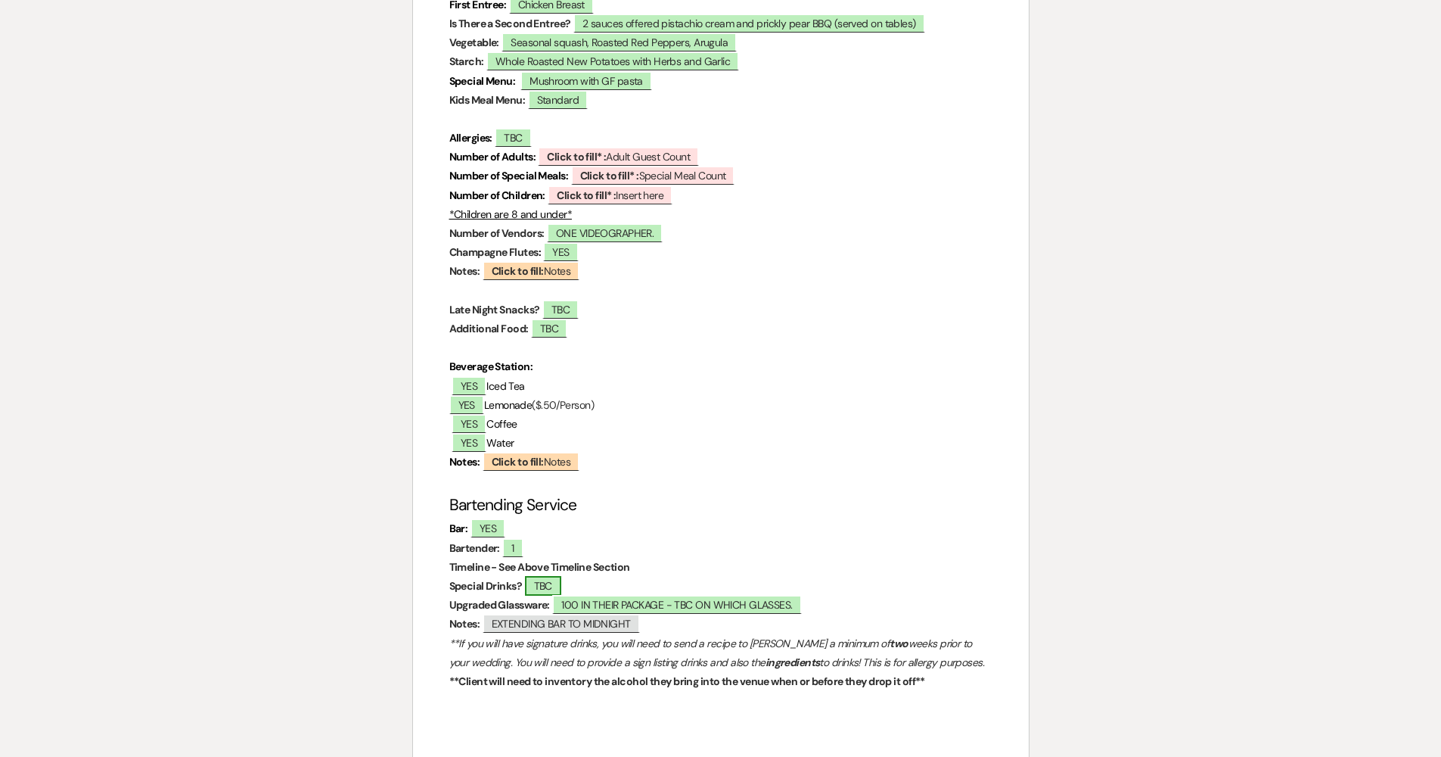
click at [535, 576] on span "TBC" at bounding box center [543, 586] width 36 height 20
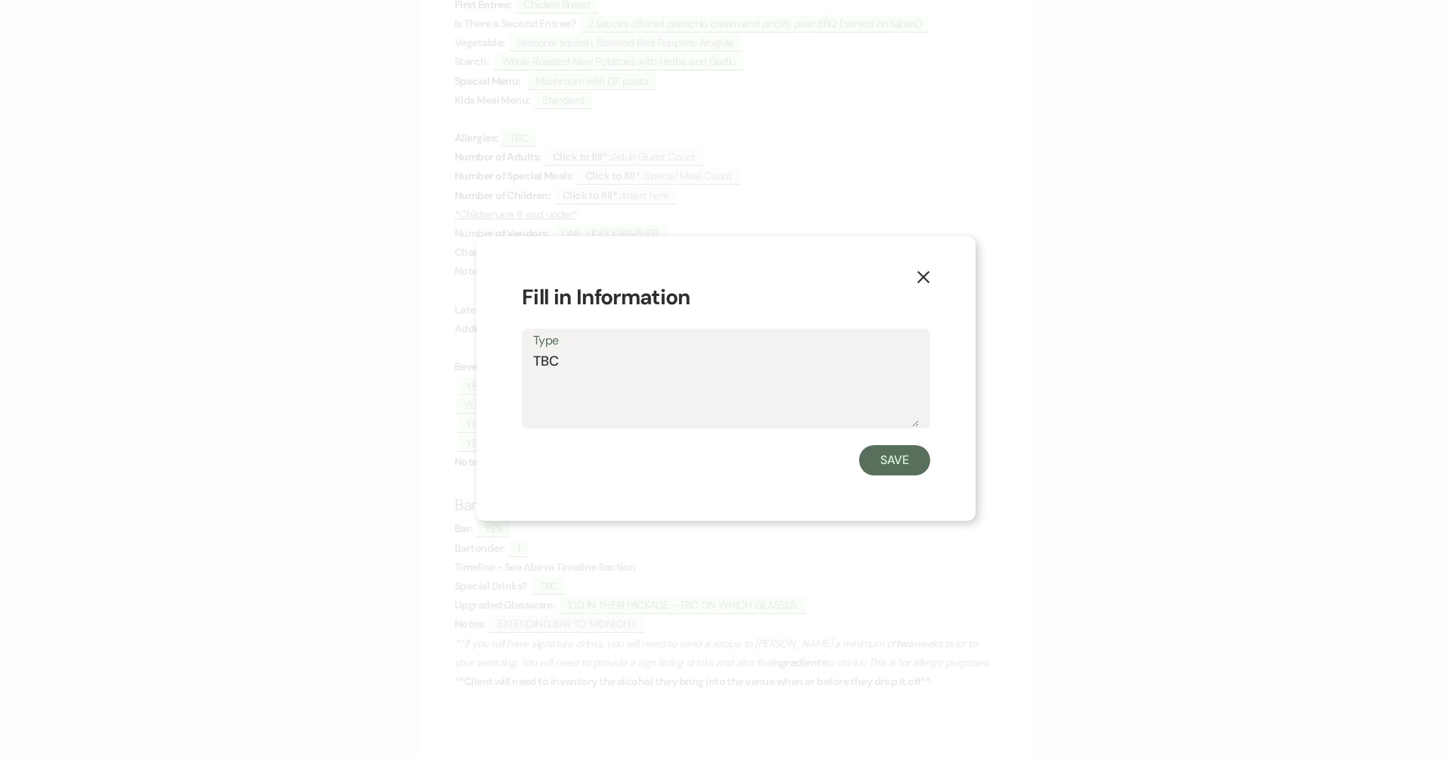
drag, startPoint x: 586, startPoint y: 366, endPoint x: 521, endPoint y: 365, distance: 64.3
click at [530, 365] on div "Type TBC" at bounding box center [726, 378] width 409 height 101
click at [521, 365] on div "X Fill in Information Type TBC Save" at bounding box center [726, 378] width 499 height 285
drag, startPoint x: 585, startPoint y: 365, endPoint x: 534, endPoint y: 356, distance: 51.5
click at [534, 356] on textarea "TBC" at bounding box center [726, 389] width 386 height 76
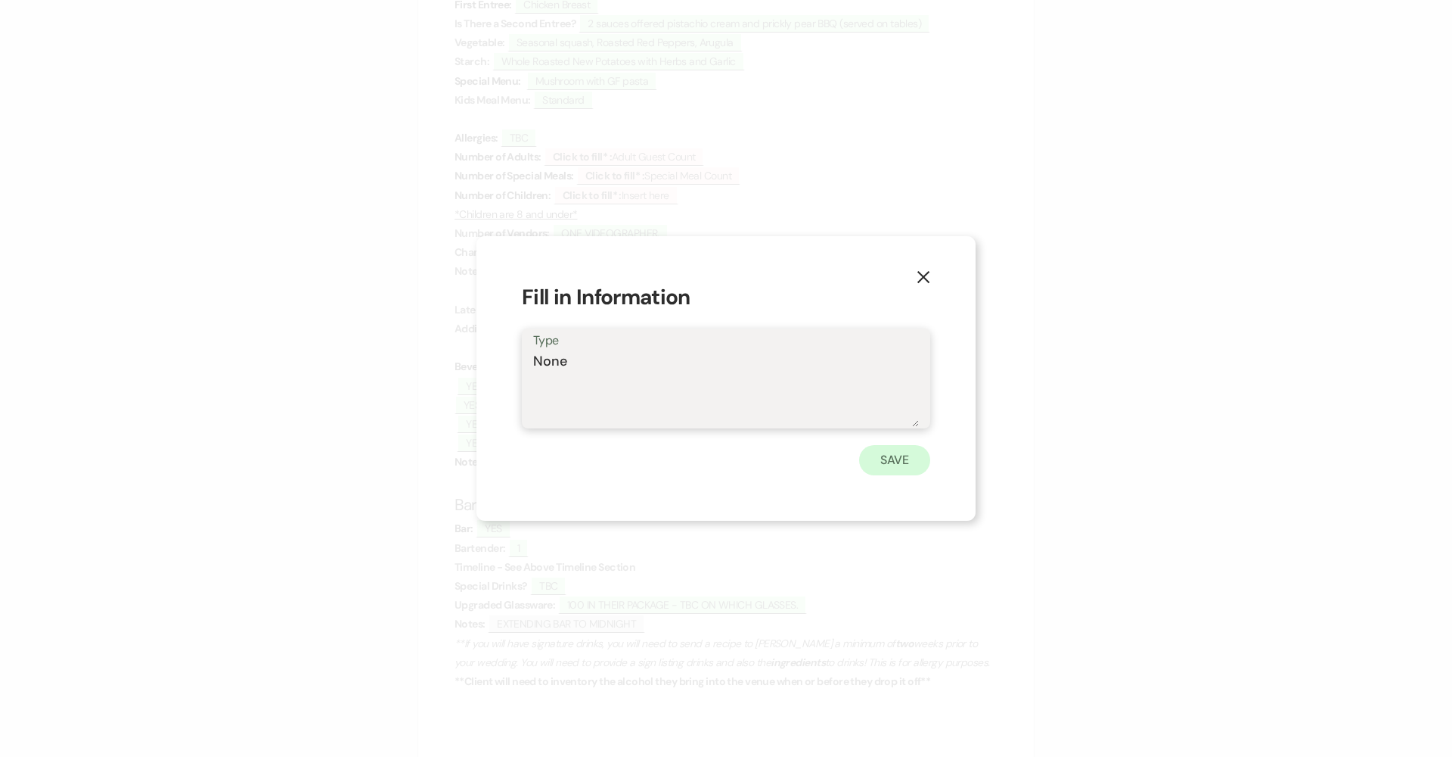
type textarea "None"
click at [705, 456] on button "Save" at bounding box center [894, 460] width 71 height 30
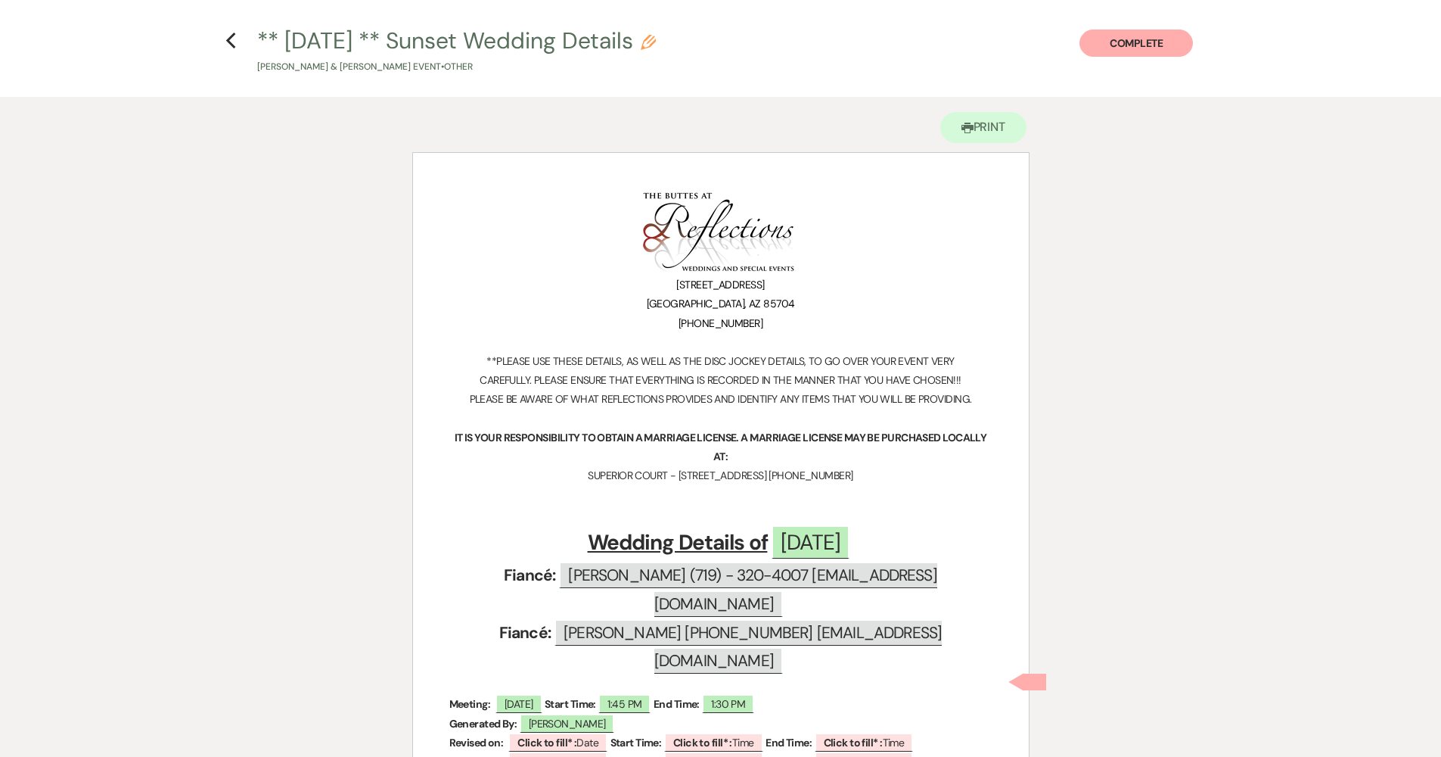
scroll to position [0, 0]
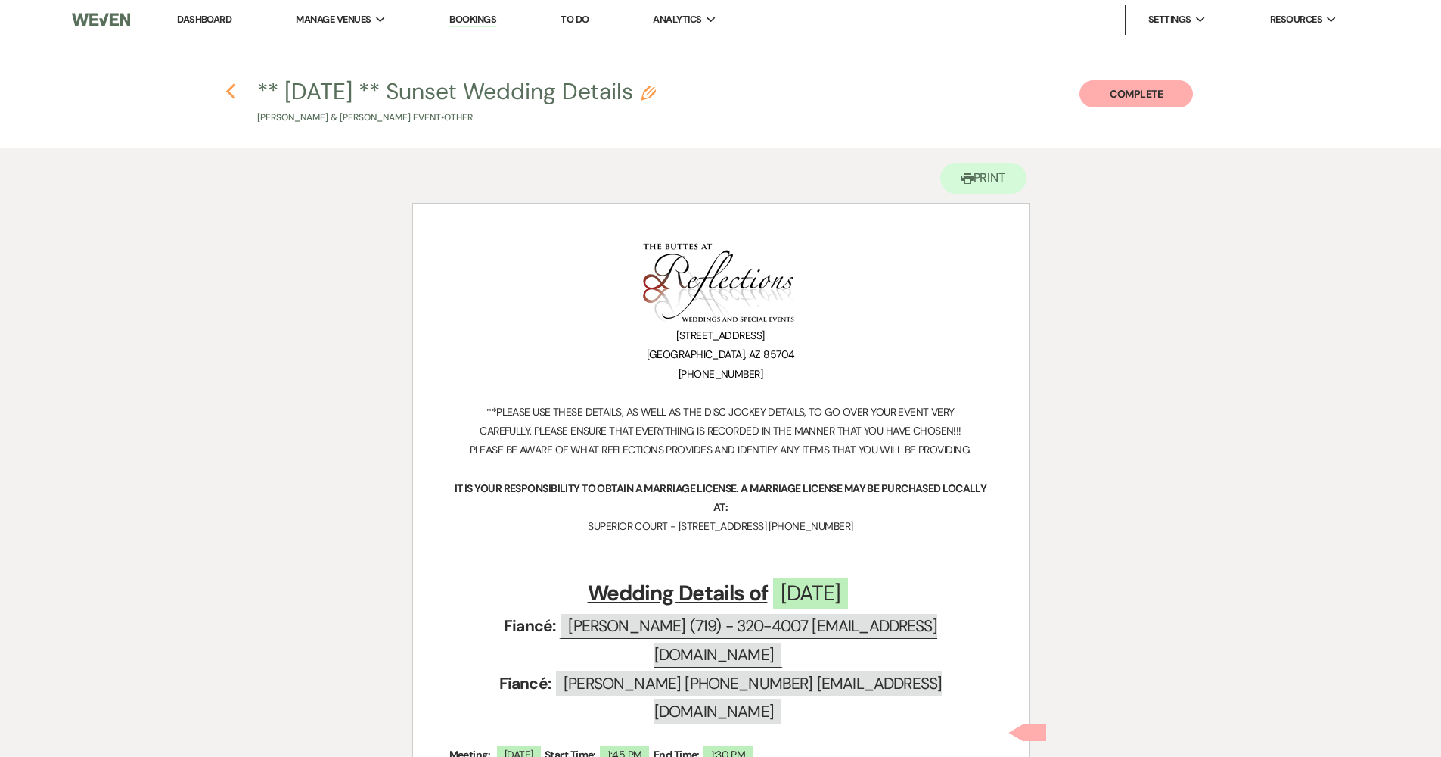
click at [234, 92] on icon "Previous" at bounding box center [230, 91] width 11 height 18
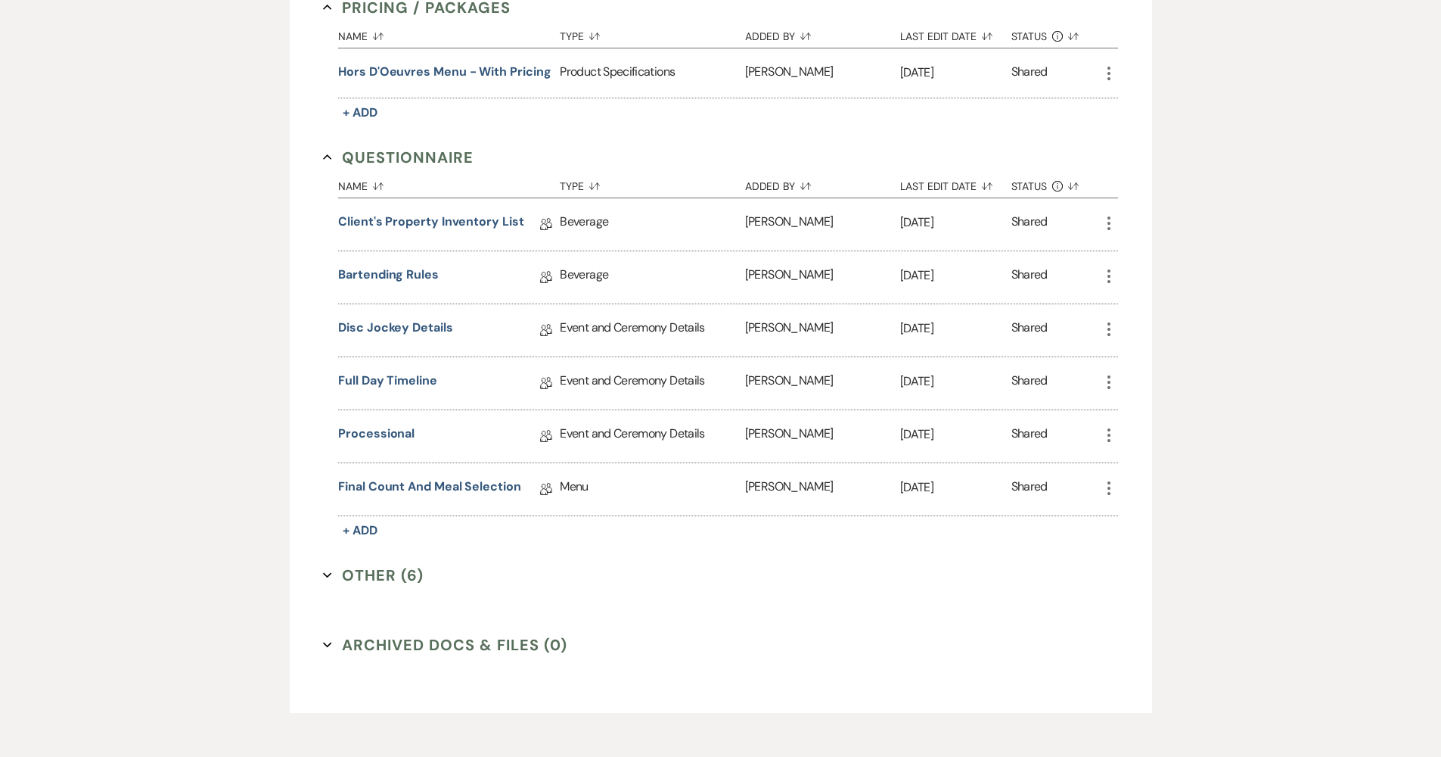
click at [362, 573] on button "Other (6) Expand" at bounding box center [373, 575] width 101 height 23
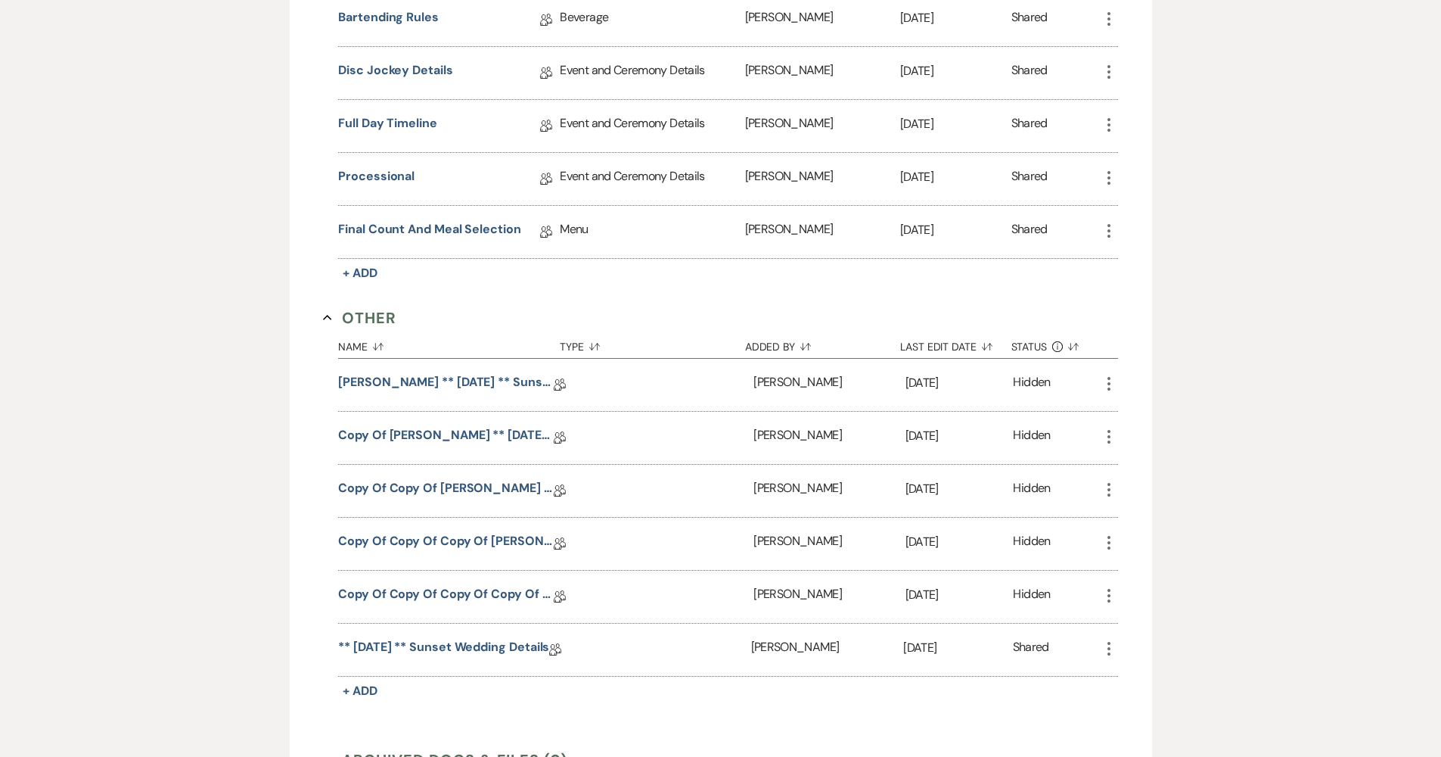
scroll to position [1520, 0]
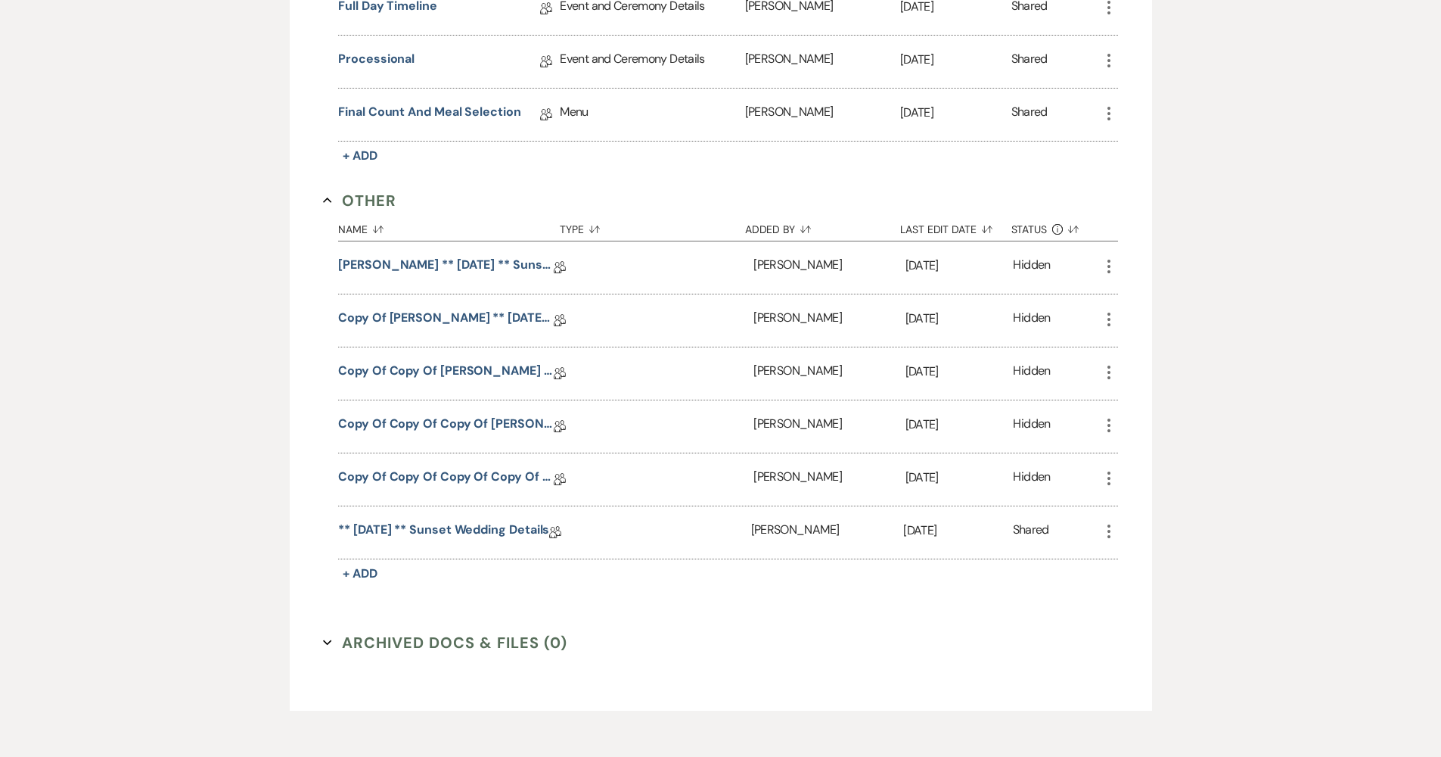
drag, startPoint x: 895, startPoint y: 535, endPoint x: 978, endPoint y: 533, distance: 83.2
click at [705, 533] on div "** 09.25.2024 ** Sunset Wedding Details Collab Doc Debi Beyer Aug 15, 2025 Shar…" at bounding box center [728, 532] width 780 height 52
click at [705, 568] on div "Name Sort Default Type Sort Default Added By Sort Default Last Edit Date Sort D…" at bounding box center [728, 398] width 780 height 372
click at [486, 534] on link "** 09.25.2024 ** Sunset Wedding Details" at bounding box center [443, 531] width 211 height 23
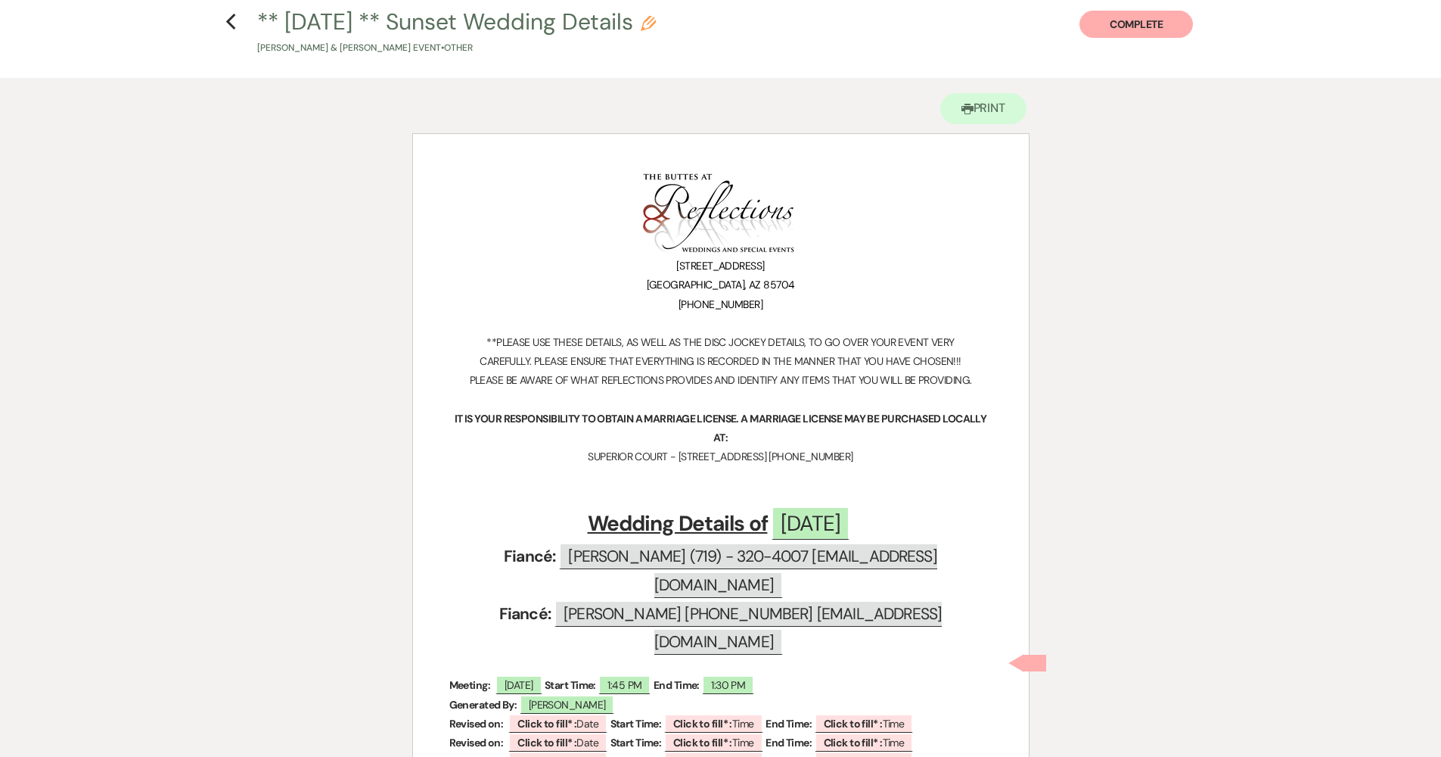
scroll to position [67, 0]
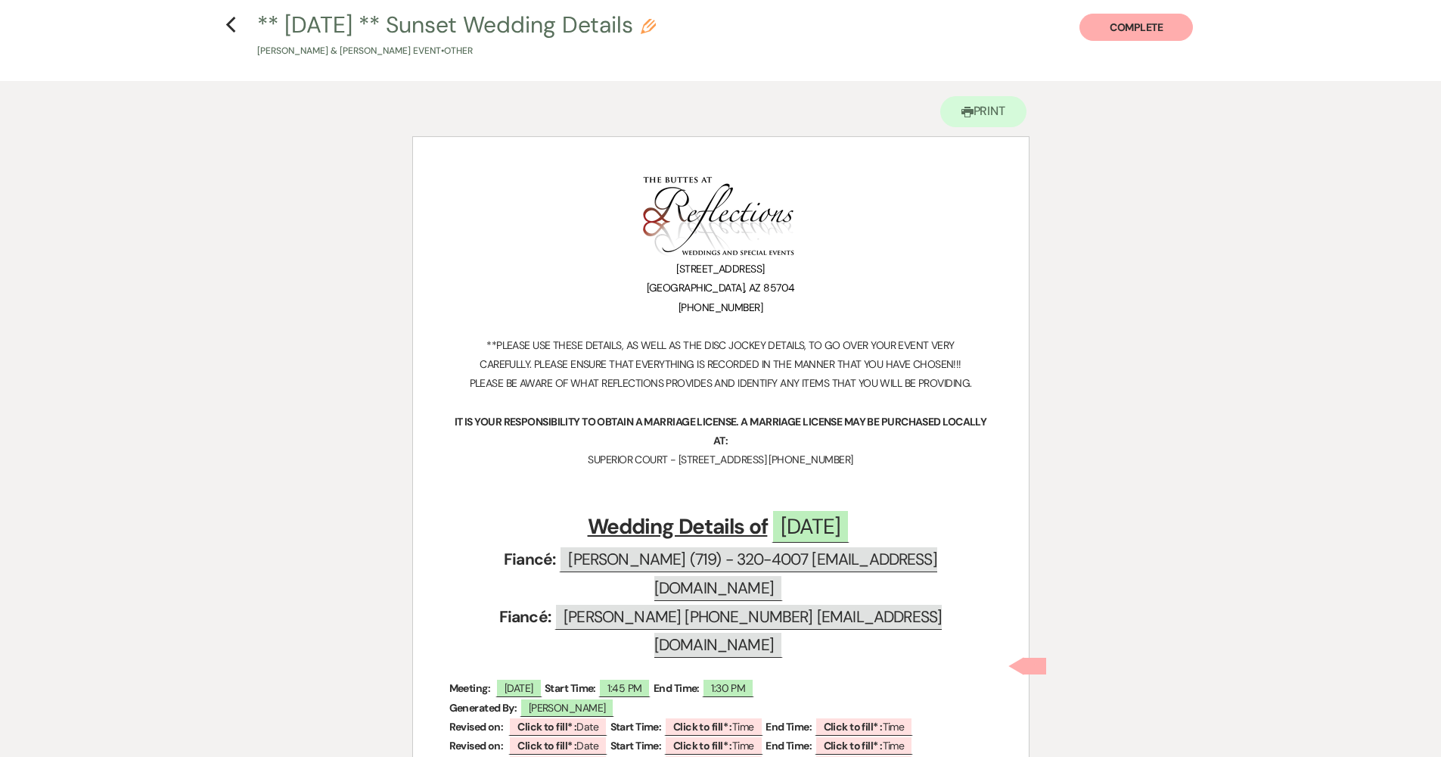
click at [237, 33] on h4 "Previous ** 09.25.2024 ** Sunset Wedding Details Pencil James Lamendola & Britt…" at bounding box center [720, 33] width 1089 height 49
click at [237, 31] on h4 "Previous ** 09.25.2024 ** Sunset Wedding Details Pencil James Lamendola & Britt…" at bounding box center [720, 33] width 1089 height 49
click at [231, 25] on icon "Previous" at bounding box center [230, 25] width 11 height 18
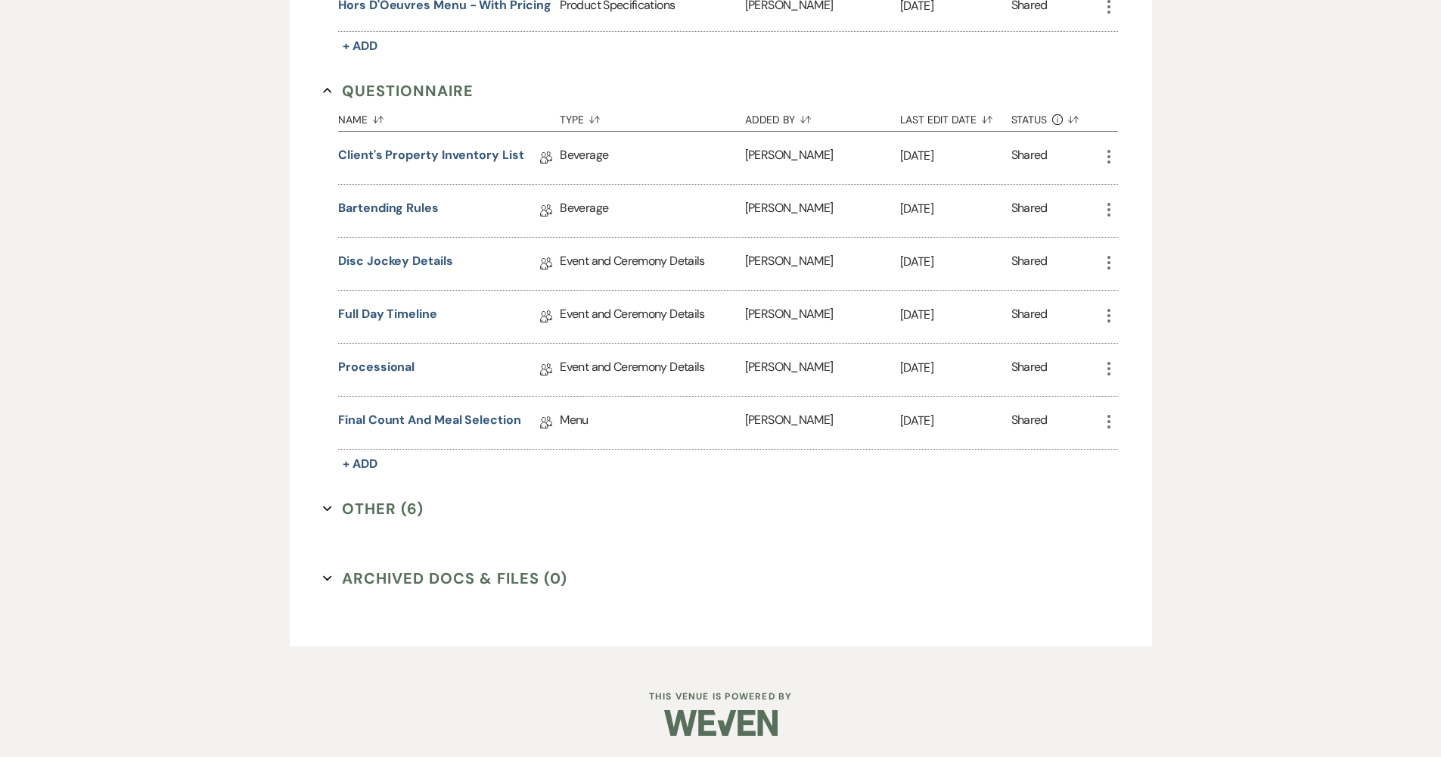
click at [374, 502] on button "Other (6) Expand" at bounding box center [373, 508] width 101 height 23
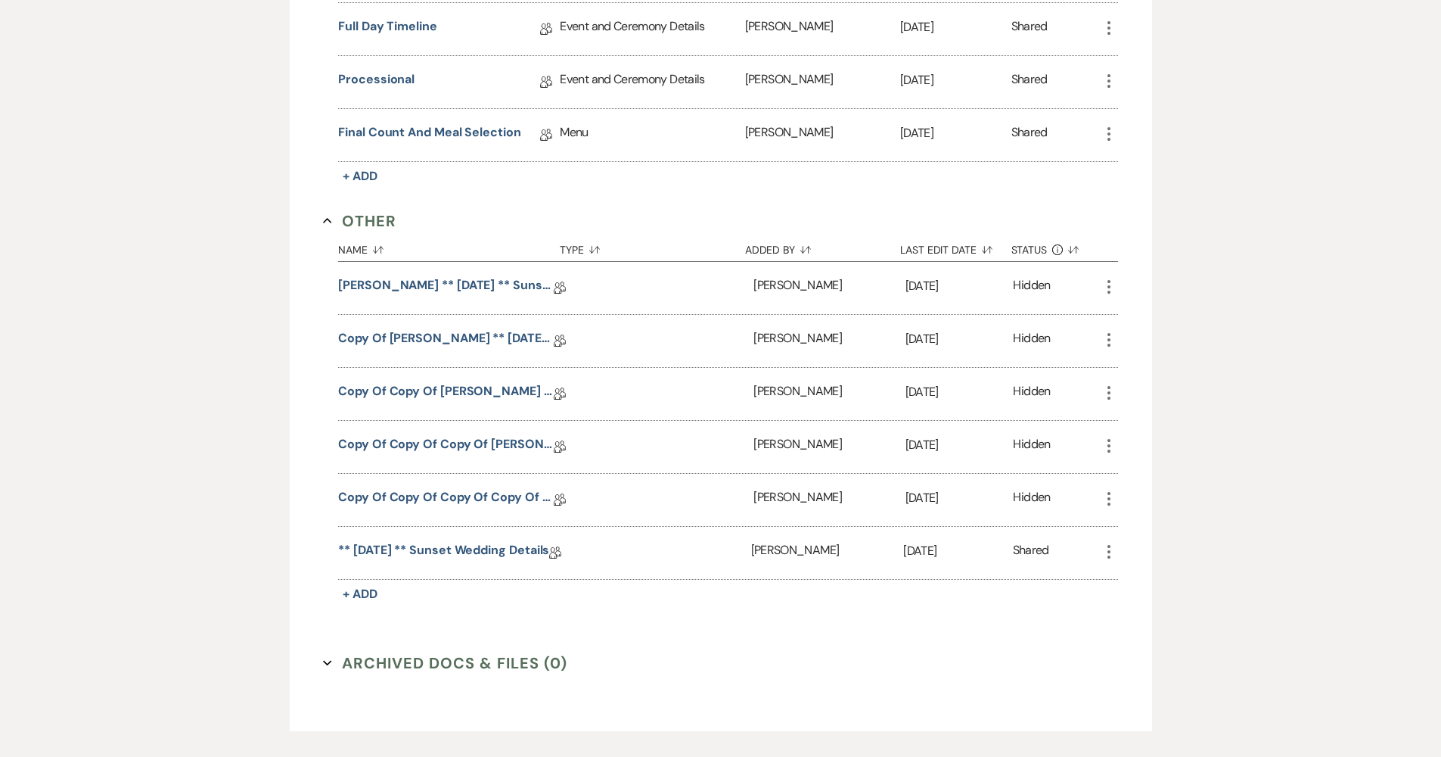
scroll to position [1502, 0]
click at [479, 495] on link "Copy of Copy of Copy of Copy of Koman, Brittney ** 09.25.2024 ** Sunset Wedding…" at bounding box center [446, 496] width 216 height 23
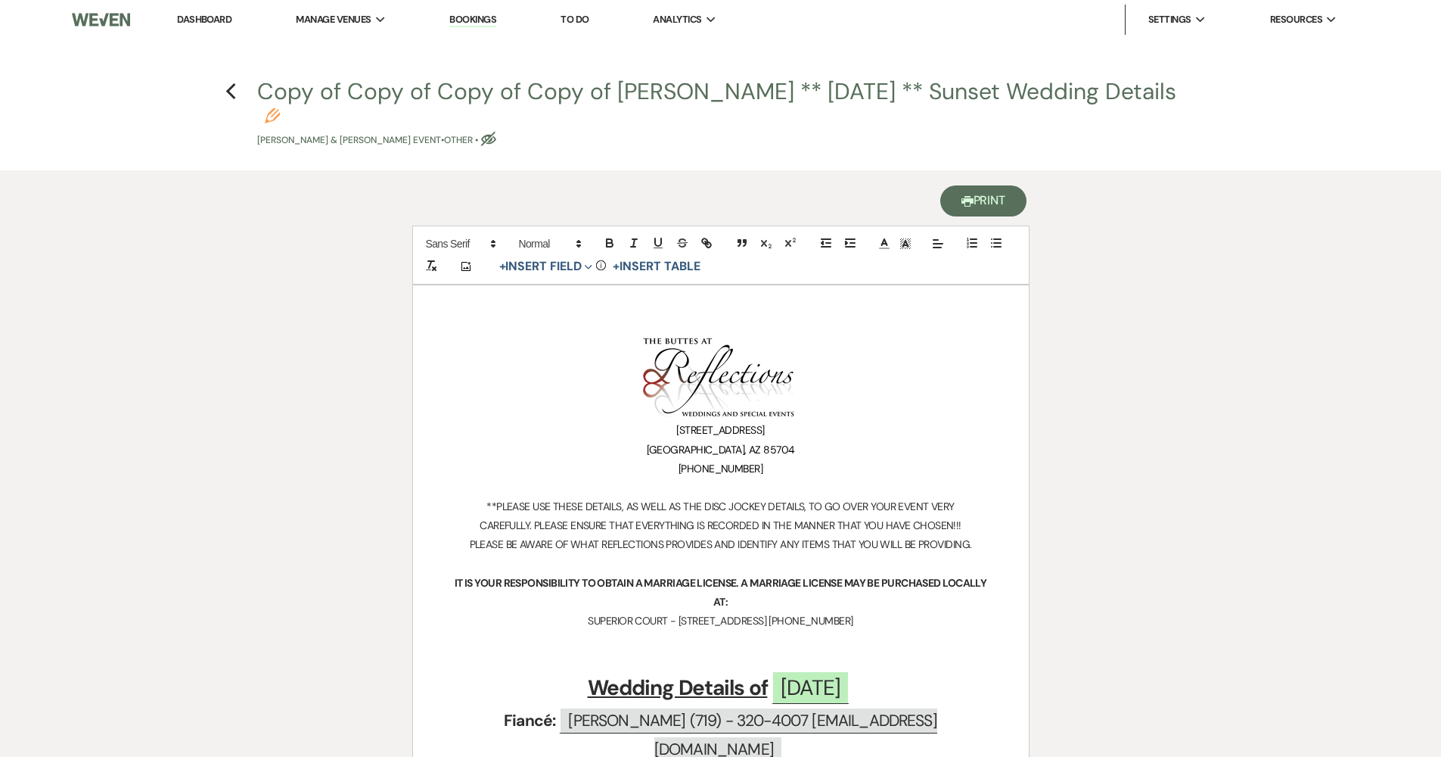
click at [705, 207] on button "Printer Print" at bounding box center [983, 200] width 87 height 31
click at [228, 91] on use "button" at bounding box center [231, 91] width 10 height 17
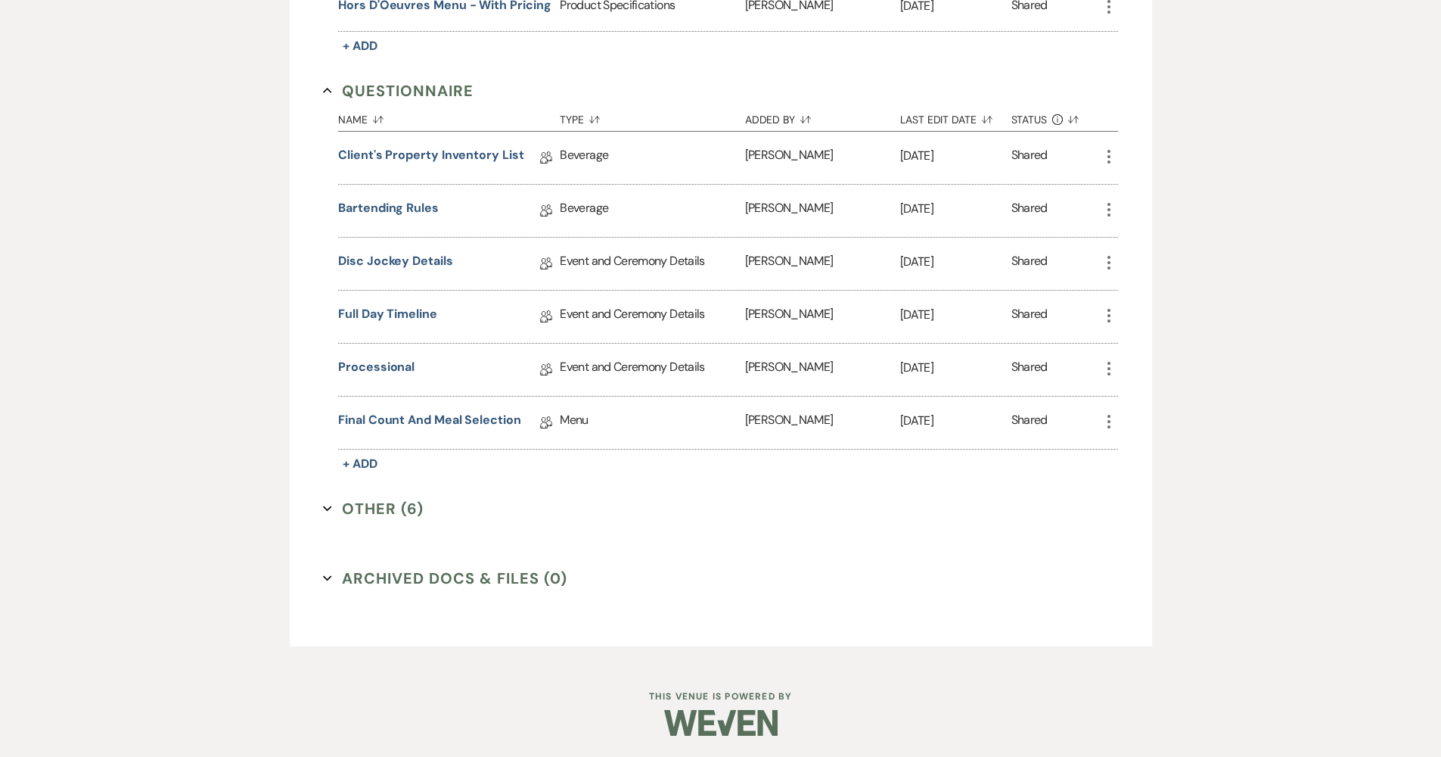
click at [398, 510] on button "Other (6) Expand" at bounding box center [373, 508] width 101 height 23
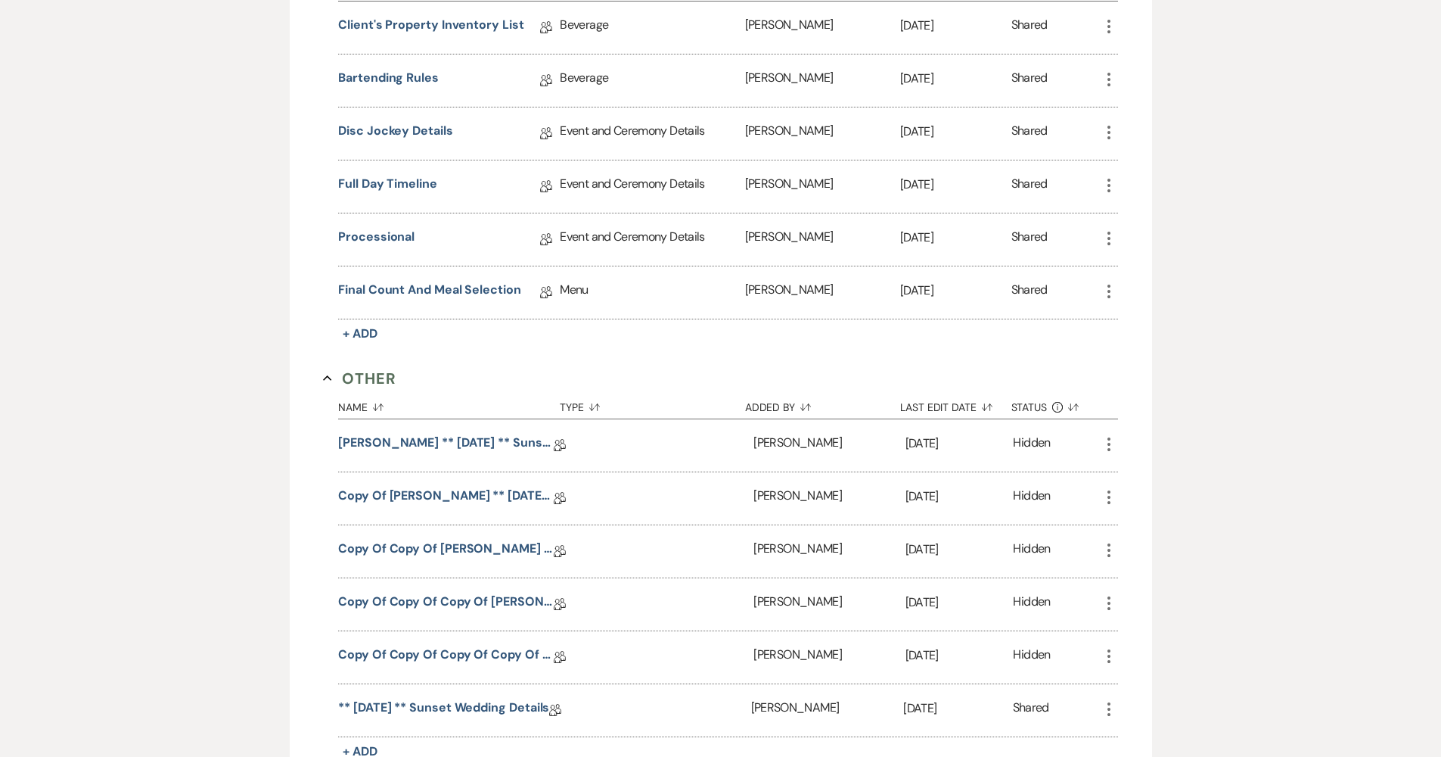
scroll to position [1474, 0]
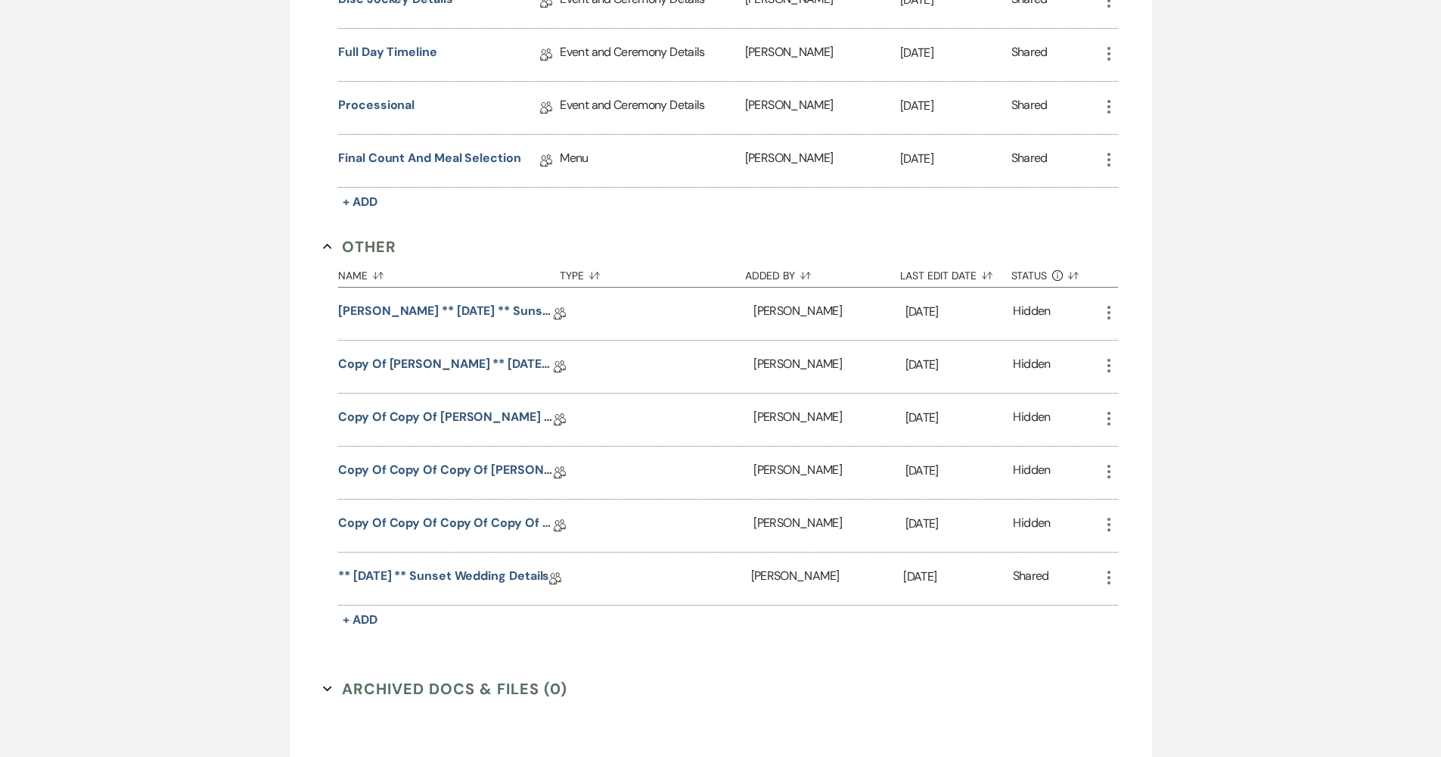
click at [415, 575] on link "** 09.25.2024 ** Sunset Wedding Details" at bounding box center [443, 578] width 211 height 23
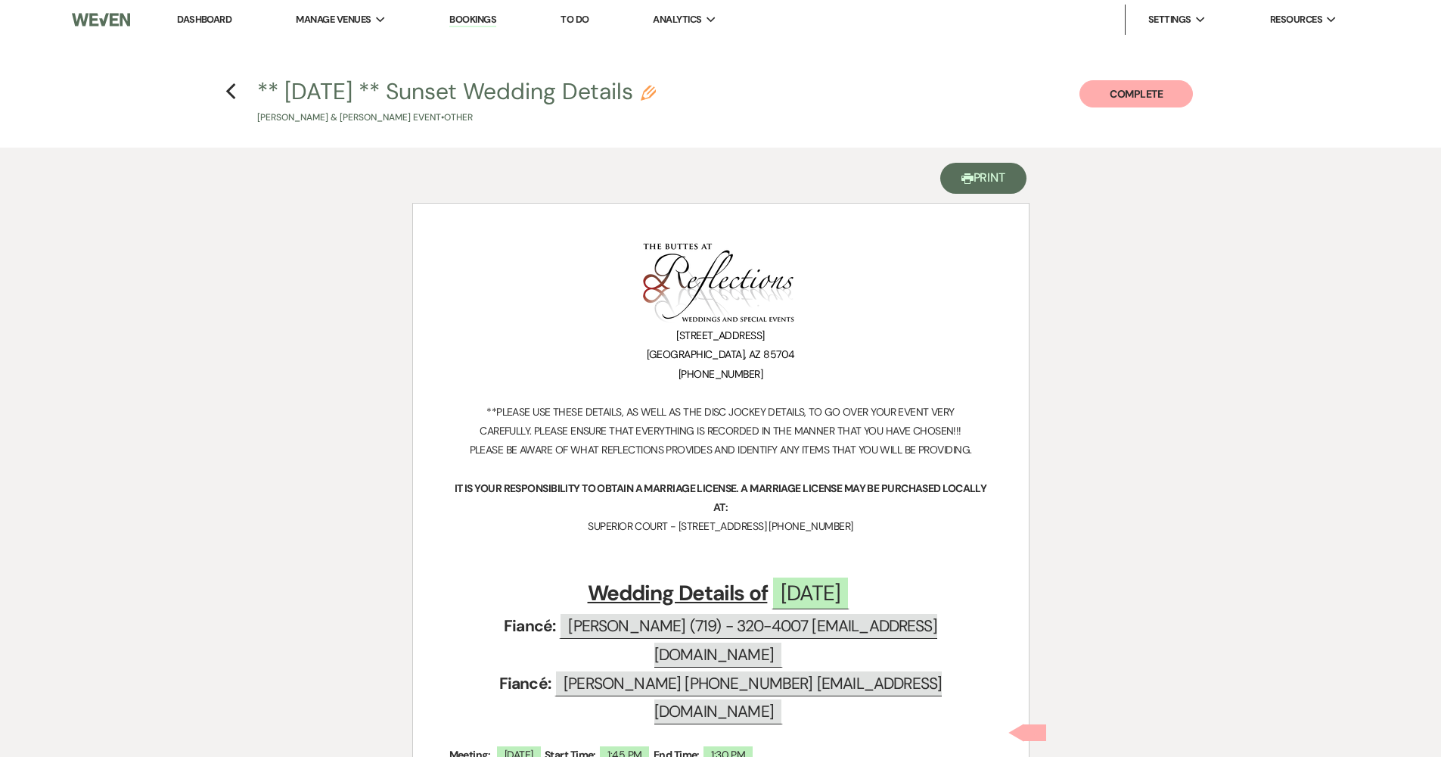
click at [705, 185] on button "Printer Print" at bounding box center [983, 178] width 87 height 31
click at [228, 90] on use "button" at bounding box center [231, 91] width 10 height 17
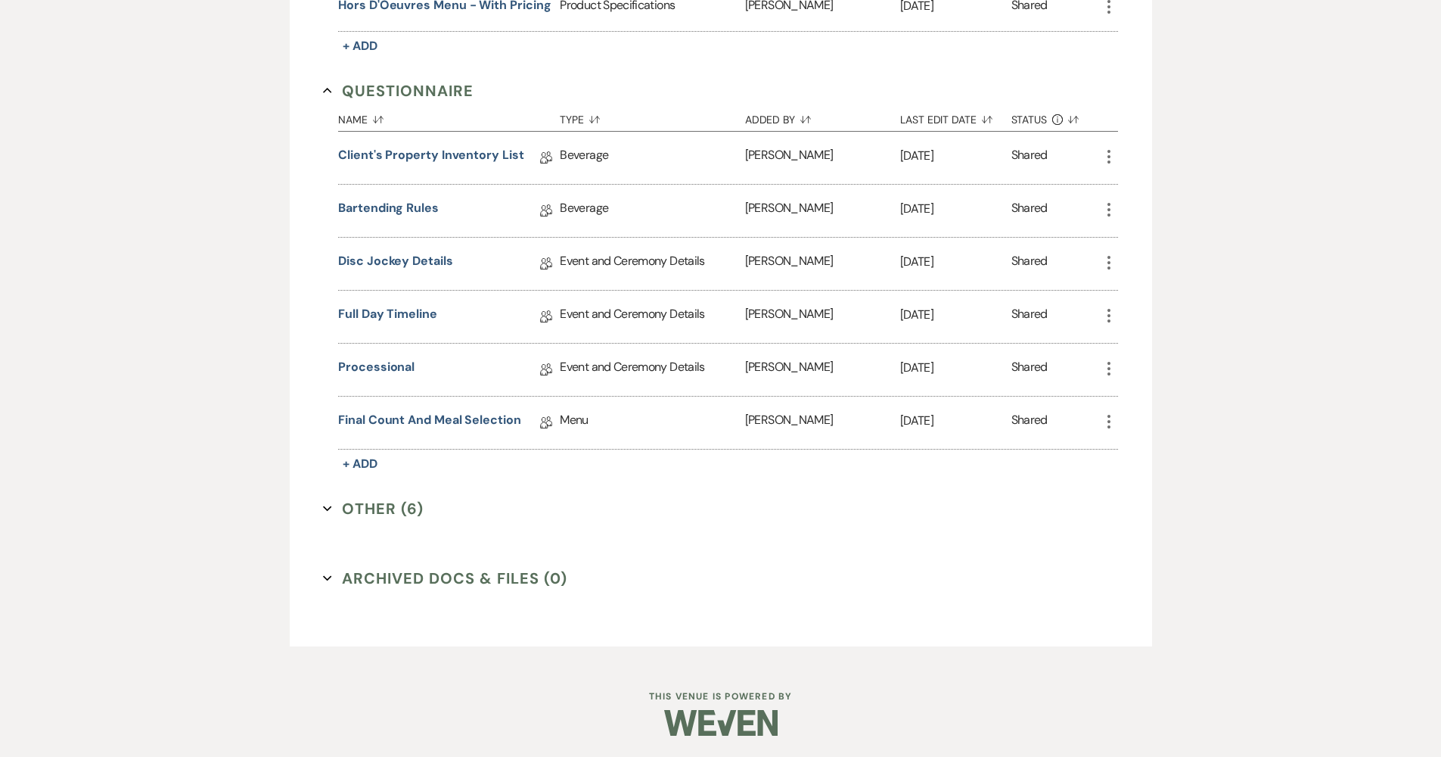
click at [371, 508] on button "Other (6) Expand" at bounding box center [373, 508] width 101 height 23
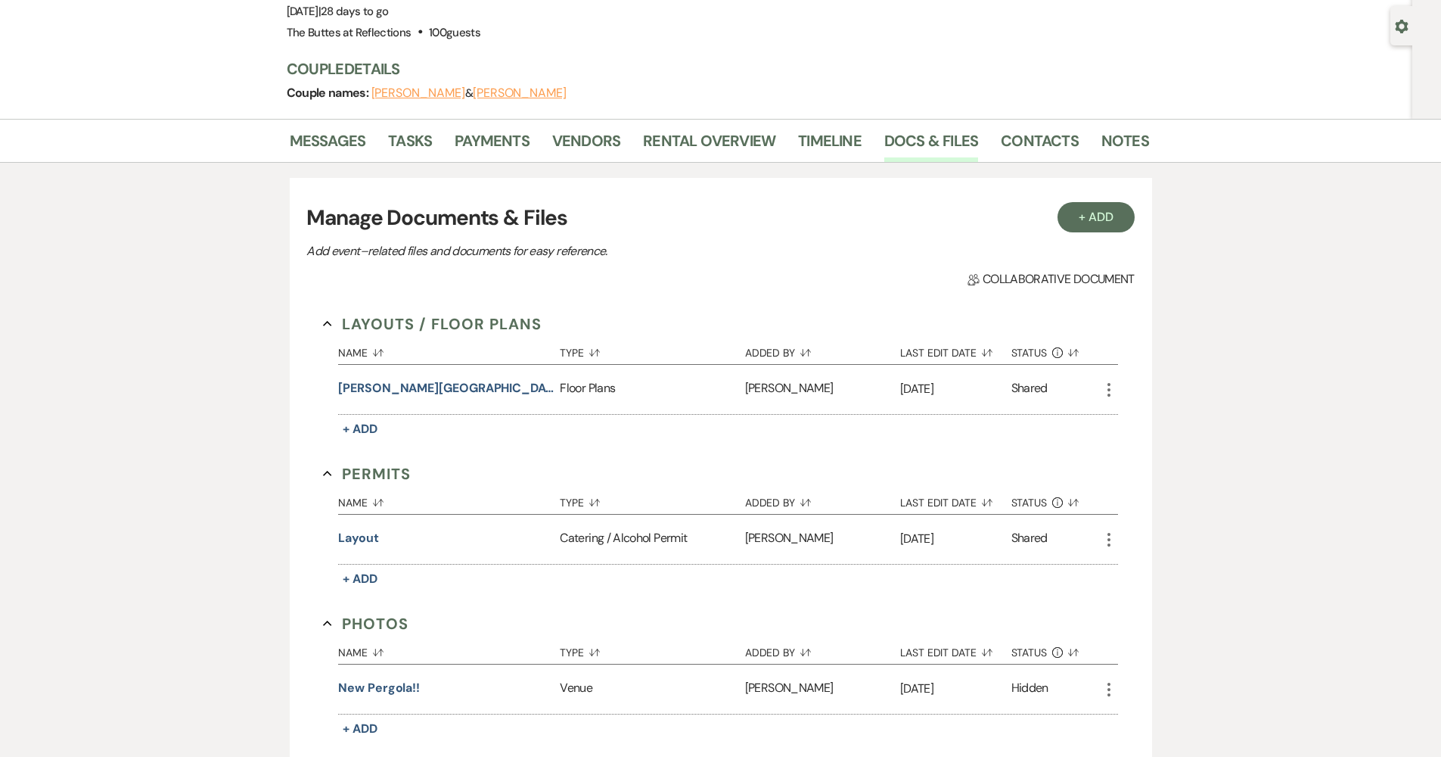
scroll to position [0, 0]
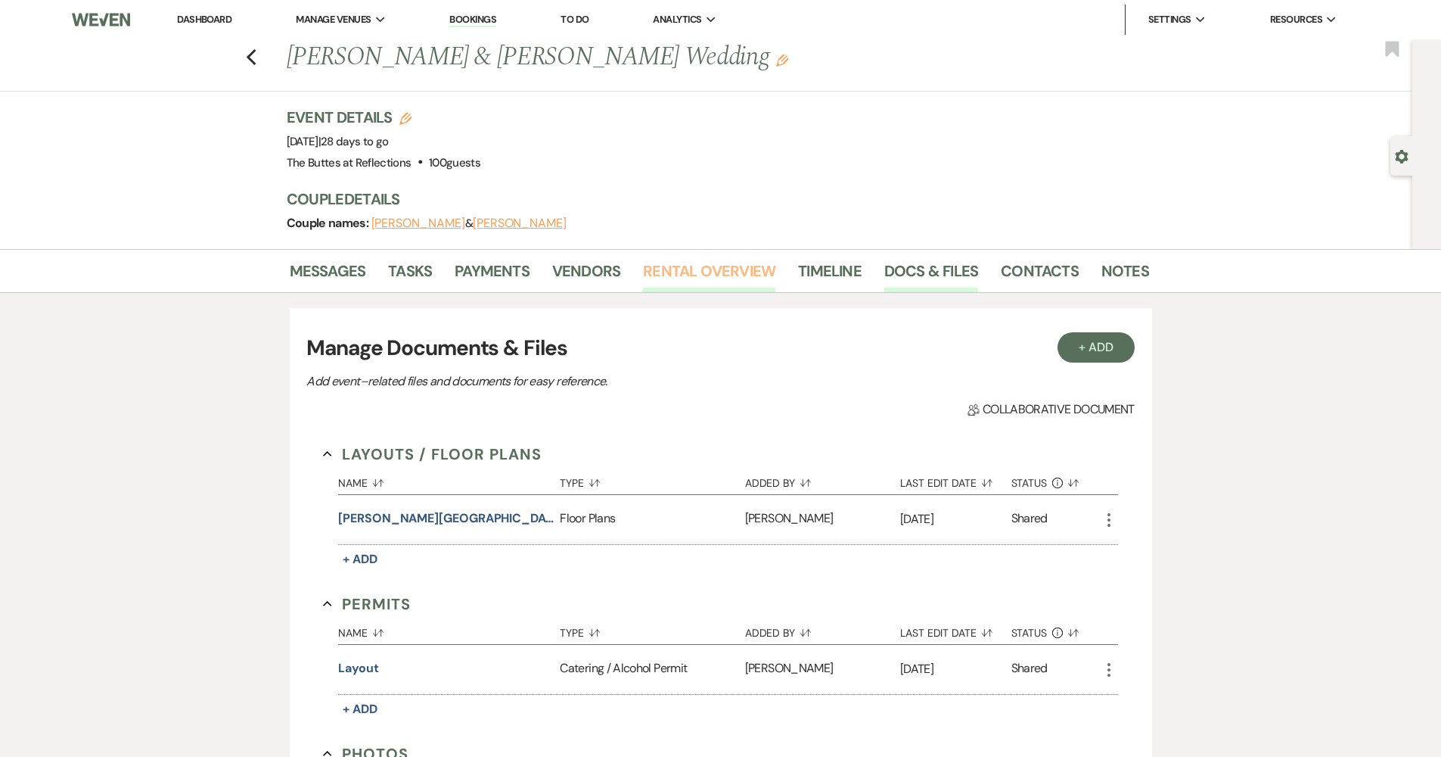
click at [665, 277] on link "Rental Overview" at bounding box center [709, 275] width 132 height 33
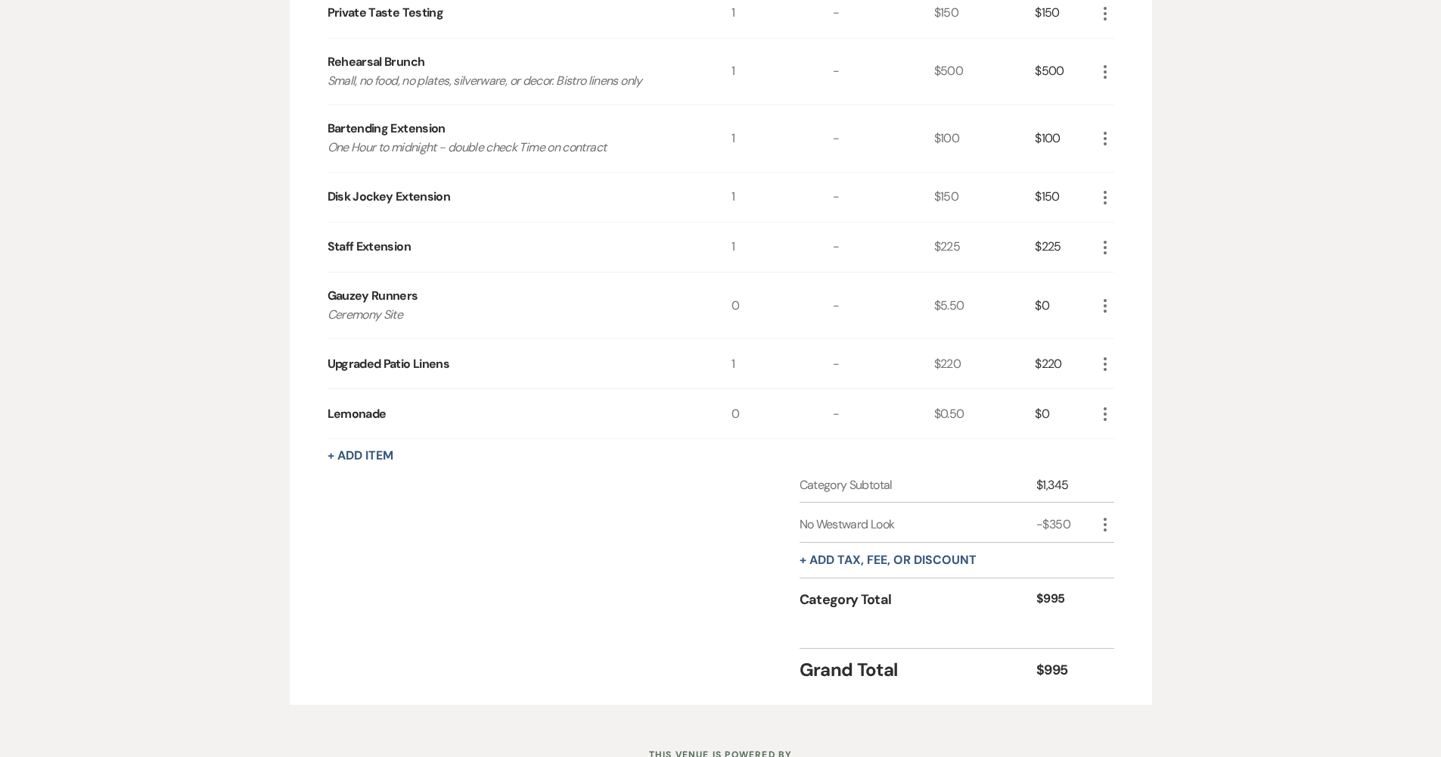
scroll to position [425, 0]
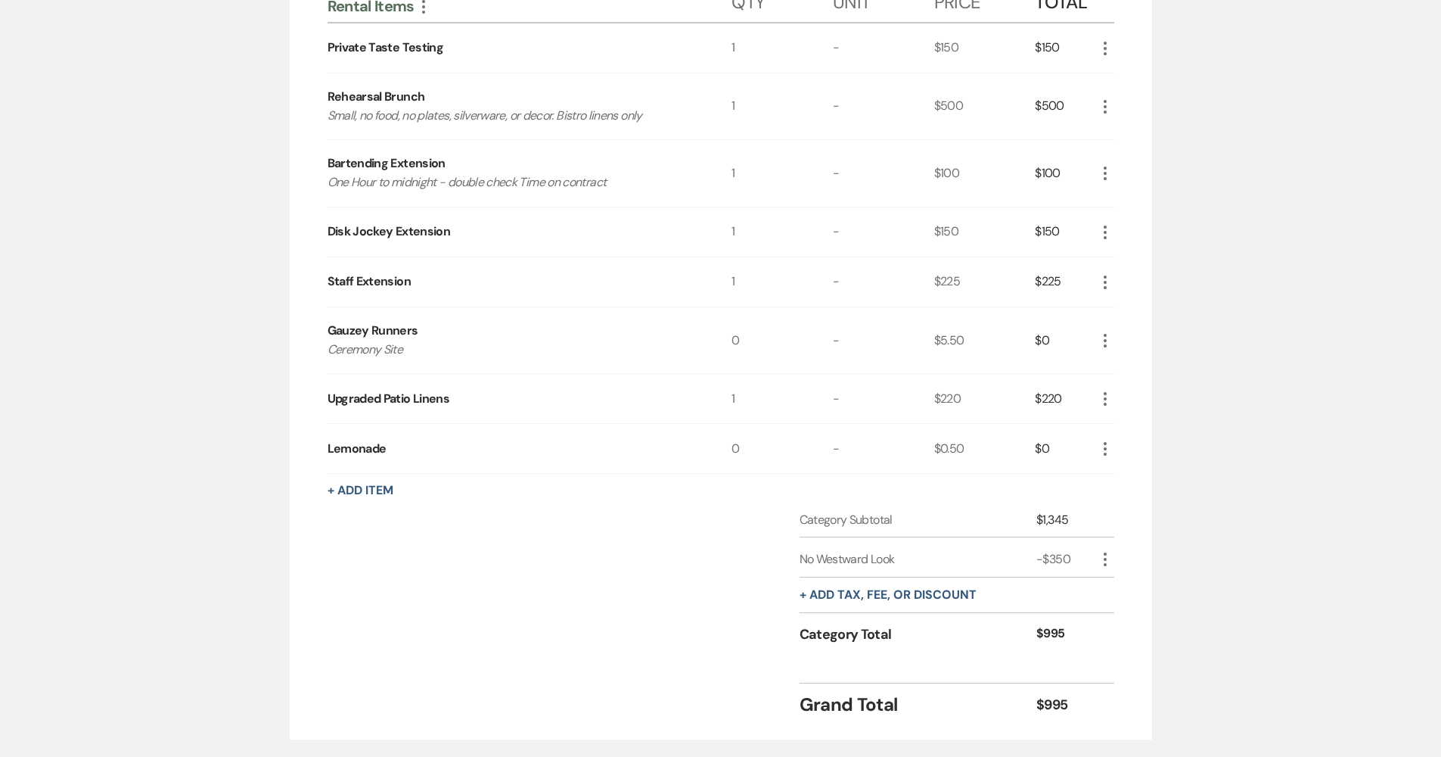
click at [705, 449] on icon "More" at bounding box center [1105, 449] width 18 height 18
click at [705, 476] on button "Pencil Edit" at bounding box center [1135, 478] width 79 height 24
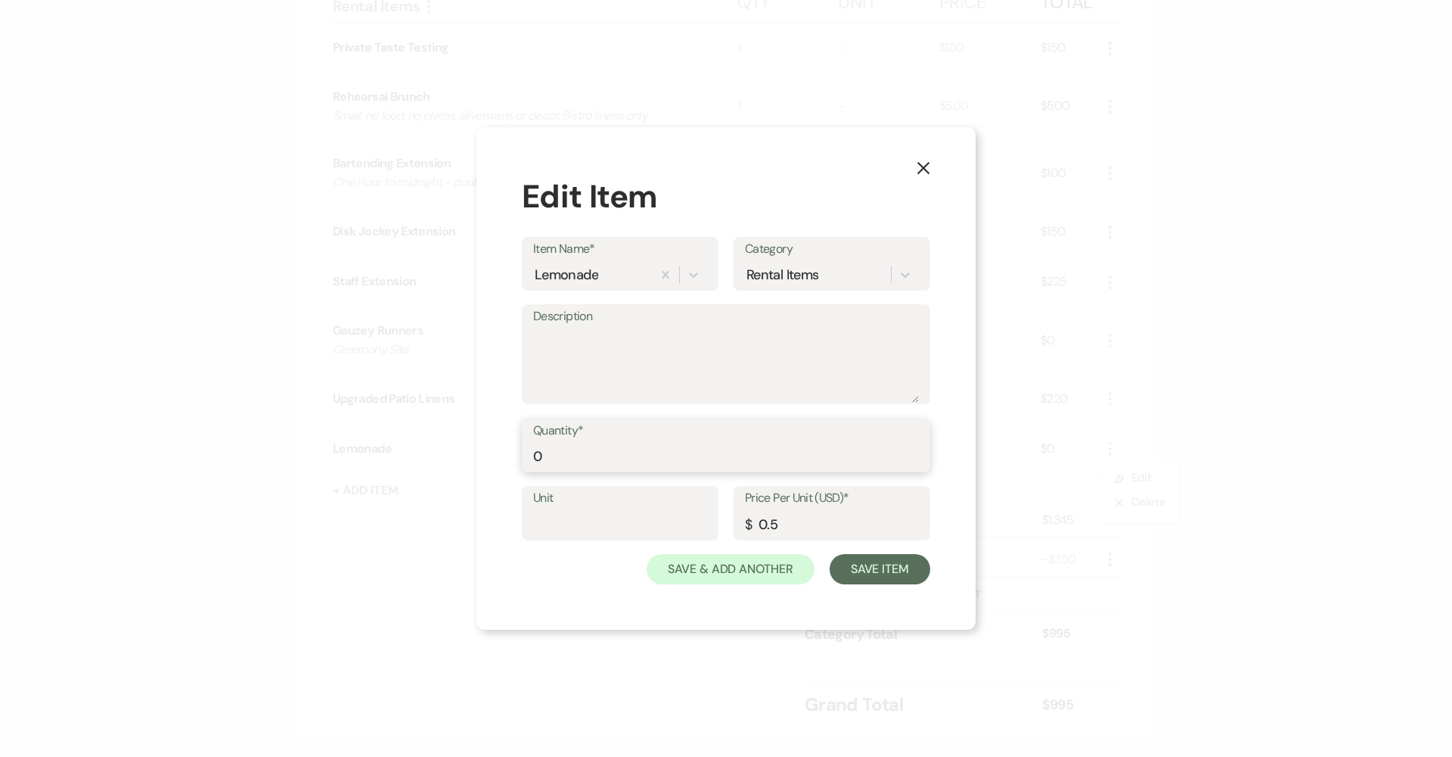
drag, startPoint x: 565, startPoint y: 449, endPoint x: 485, endPoint y: 457, distance: 80.5
click at [486, 457] on div "X Edit Item Item Name* Lemonade Category Rental Items Description Quantity* 0 U…" at bounding box center [726, 378] width 499 height 503
type input "116"
click at [705, 561] on button "Save Item" at bounding box center [880, 569] width 101 height 30
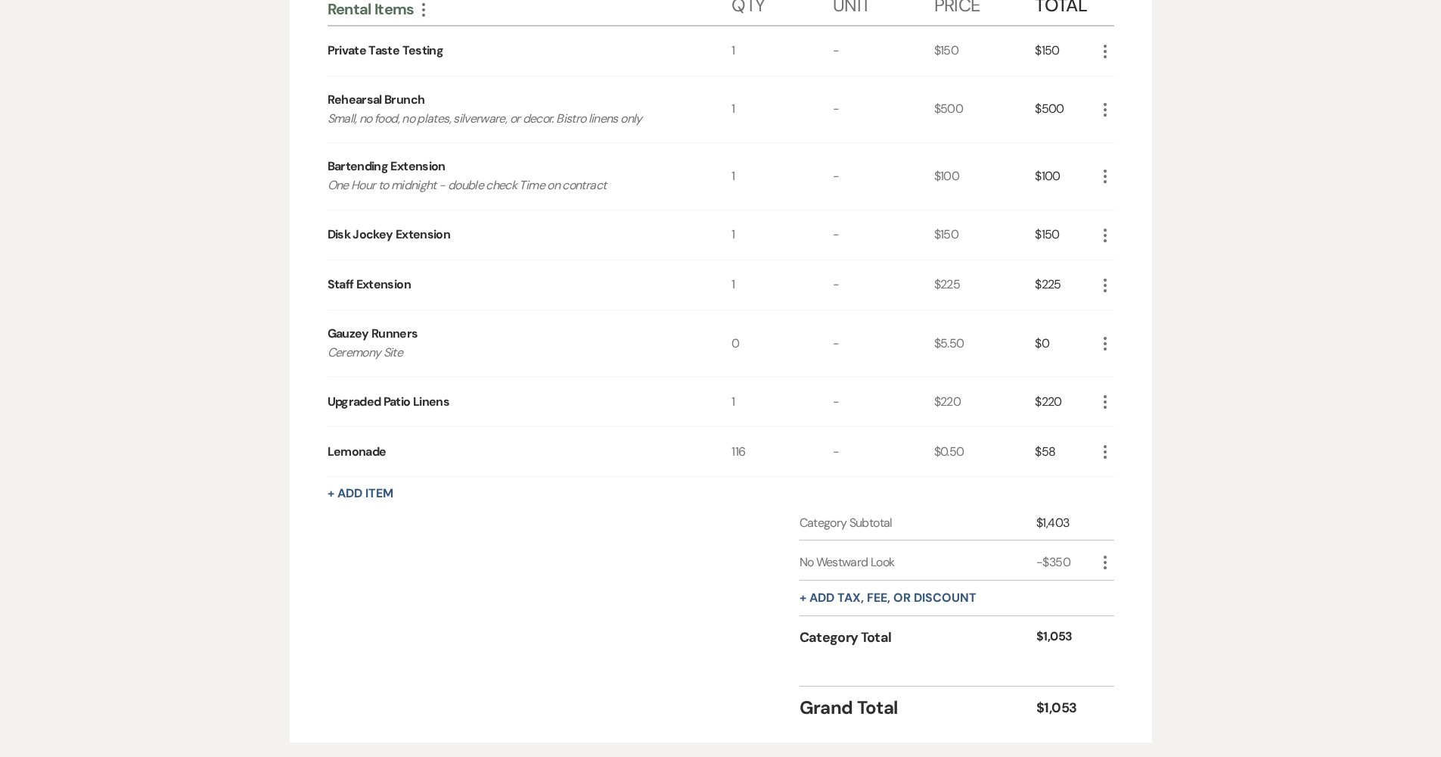
scroll to position [419, 0]
click at [705, 177] on icon "More" at bounding box center [1105, 179] width 18 height 18
click at [705, 211] on button "Pencil Edit" at bounding box center [1135, 209] width 79 height 24
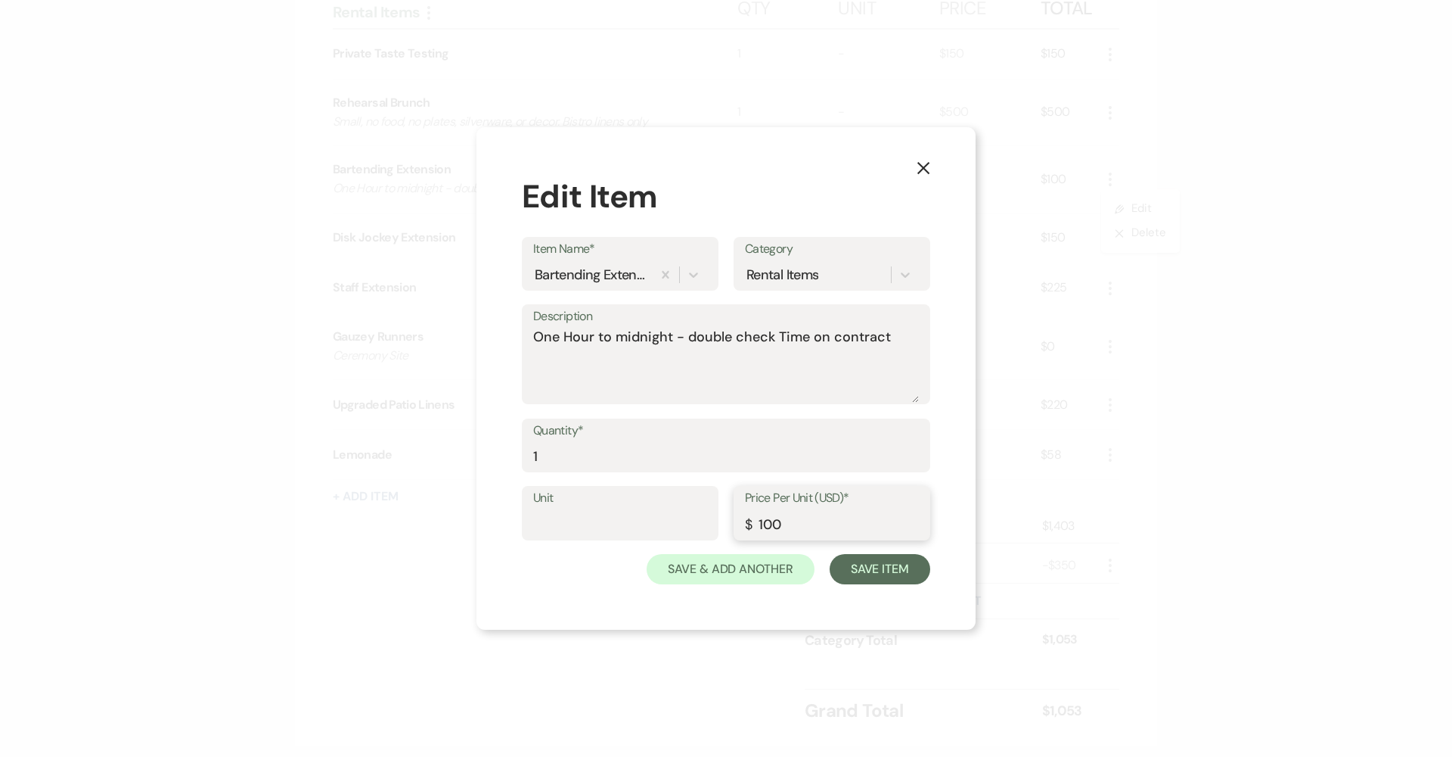
drag, startPoint x: 798, startPoint y: 521, endPoint x: 729, endPoint y: 522, distance: 69.6
click at [705, 522] on div "Unit Price Per Unit (USD)* $ 100" at bounding box center [726, 520] width 409 height 68
type input "75"
click at [705, 558] on button "Save Item" at bounding box center [880, 569] width 101 height 30
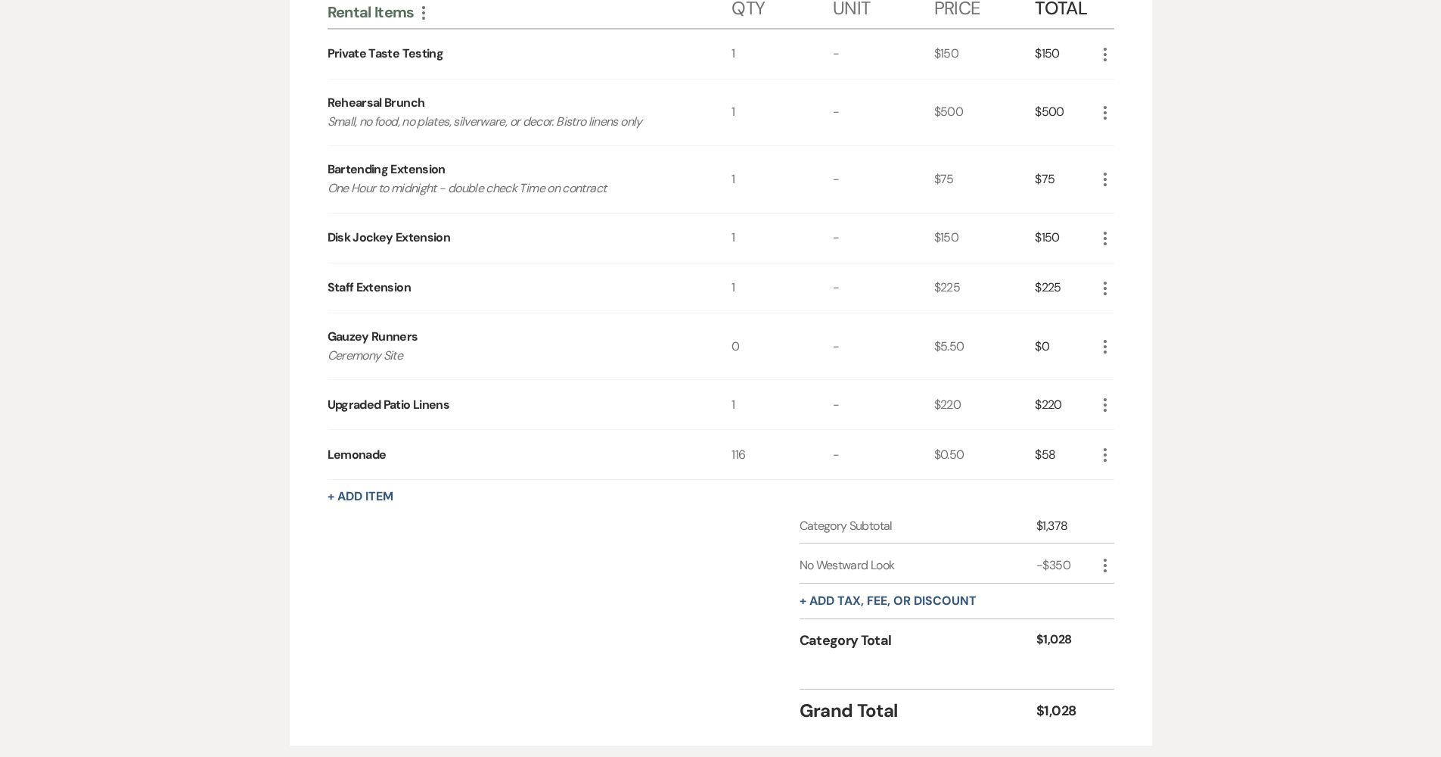
click at [705, 238] on icon "More" at bounding box center [1105, 238] width 18 height 18
click at [705, 387] on div "Messages Tasks Payments Vendors Rental Overview Timeline Docs & Files Contacts …" at bounding box center [720, 295] width 1441 height 931
click at [705, 235] on div "$150" at bounding box center [1065, 237] width 61 height 49
click at [705, 238] on icon "More" at bounding box center [1105, 238] width 18 height 18
click at [705, 268] on icon "Pencil" at bounding box center [1117, 268] width 9 height 11
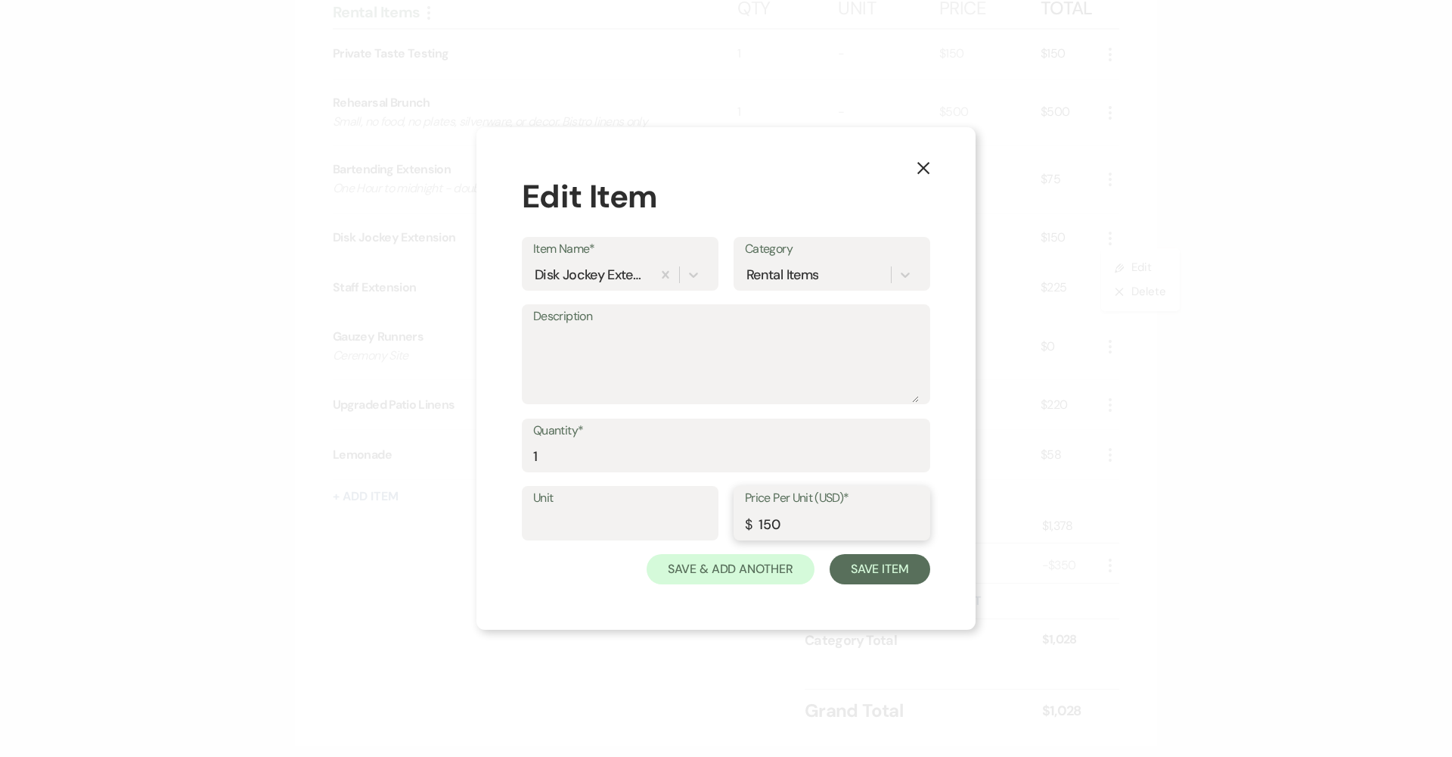
drag, startPoint x: 791, startPoint y: 526, endPoint x: 642, endPoint y: 532, distance: 149.2
click at [642, 532] on div "Unit Price Per Unit (USD)* $ 150" at bounding box center [726, 520] width 409 height 68
type input "112.5"
click at [705, 569] on button "Save Item" at bounding box center [880, 569] width 101 height 30
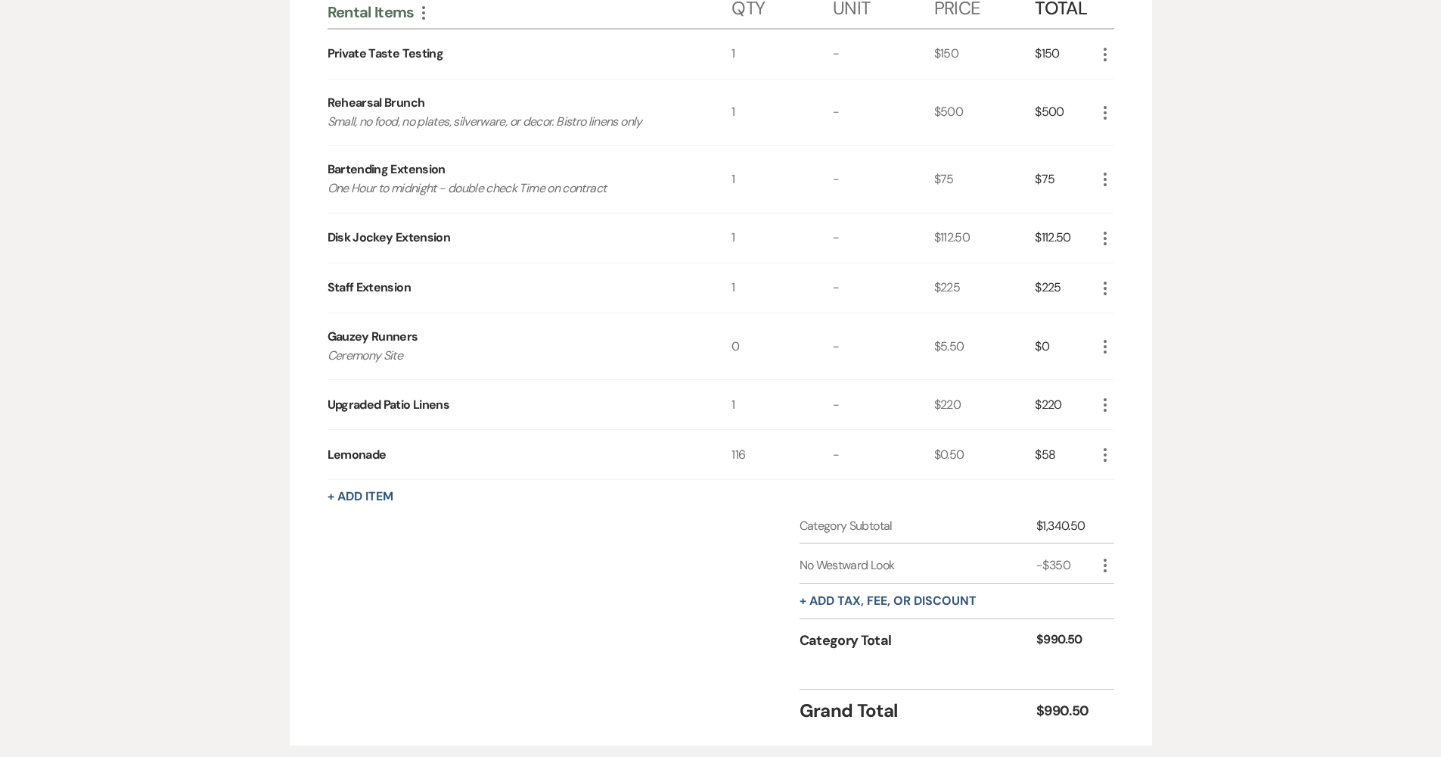
click at [705, 405] on icon "More" at bounding box center [1105, 405] width 18 height 18
click at [705, 361] on div "Messages Tasks Payments Vendors Rental Overview Timeline Docs & Files Contacts …" at bounding box center [720, 295] width 1441 height 931
click at [705, 289] on icon "More" at bounding box center [1105, 288] width 18 height 18
click at [705, 314] on button "Pencil Edit" at bounding box center [1135, 318] width 79 height 24
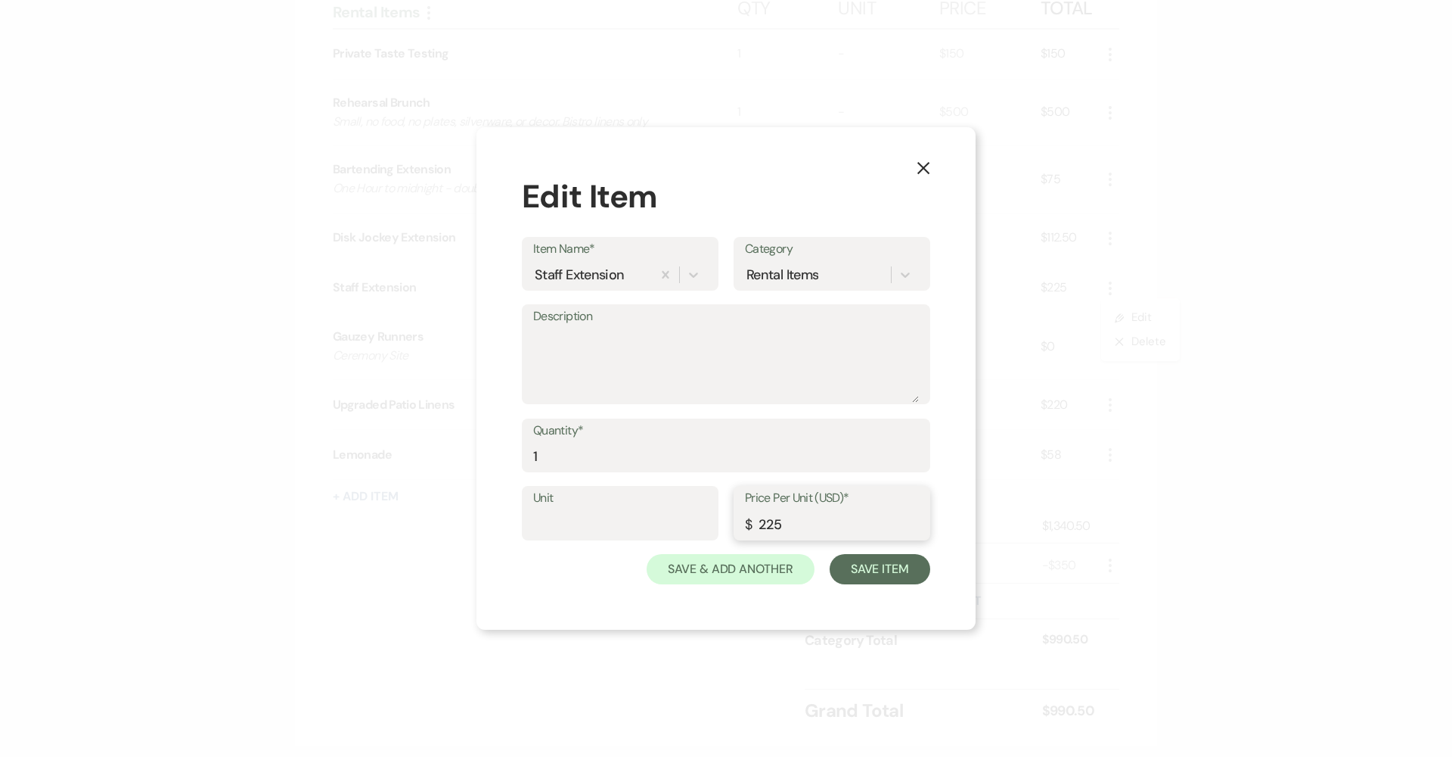
drag, startPoint x: 812, startPoint y: 527, endPoint x: 676, endPoint y: 529, distance: 136.2
click at [685, 529] on div "Unit Price Per Unit (USD)* $ 225" at bounding box center [726, 520] width 409 height 68
type input "168.75"
click at [705, 570] on button "Save Item" at bounding box center [880, 569] width 101 height 30
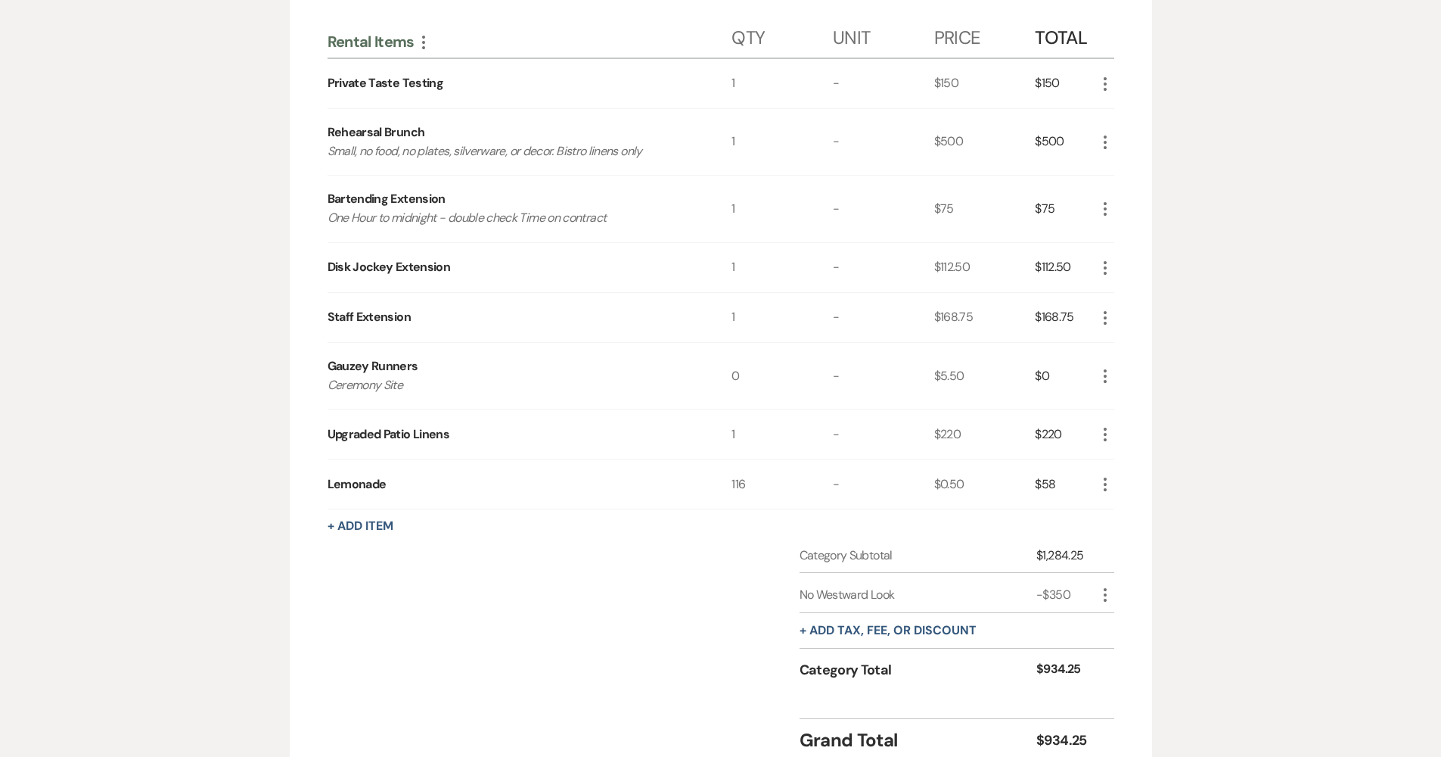
scroll to position [79, 0]
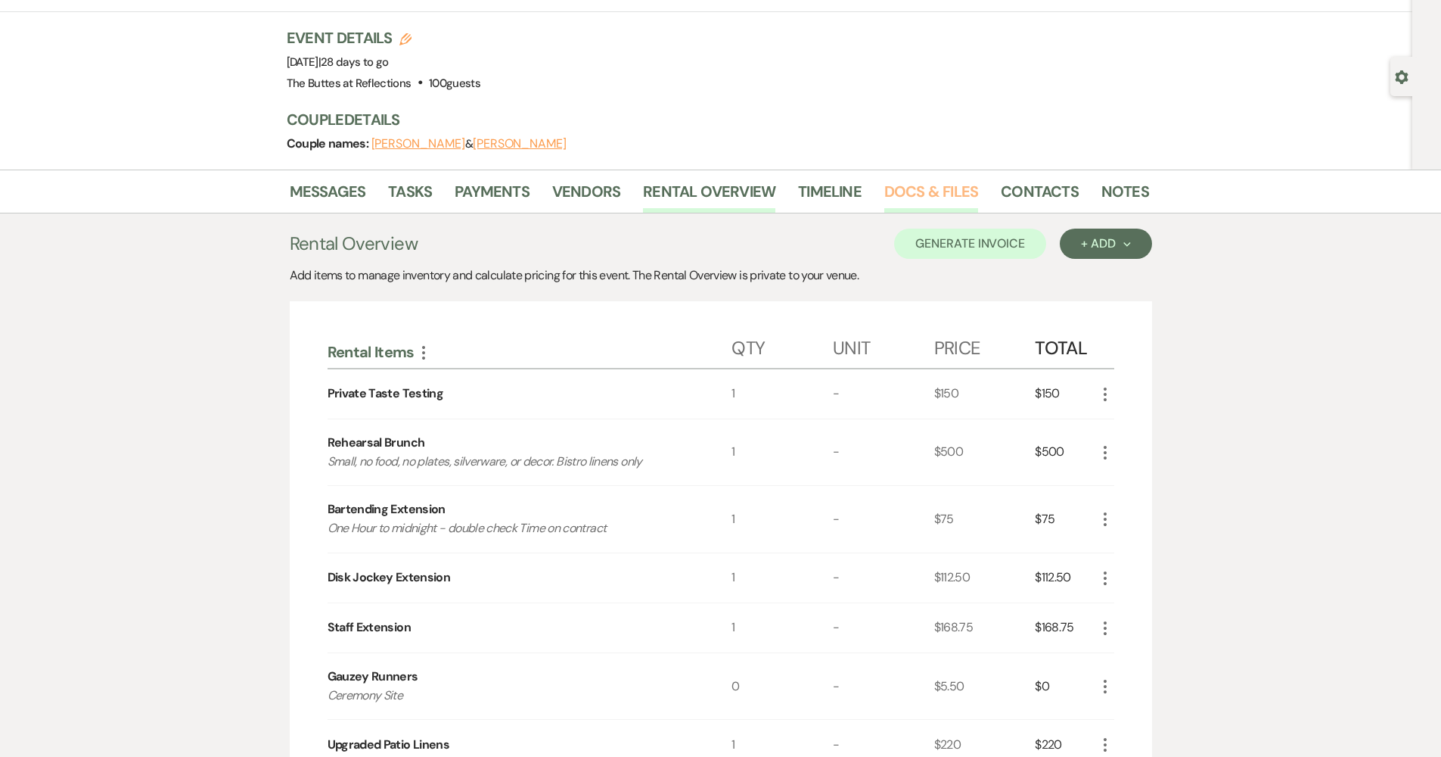
click at [705, 202] on link "Docs & Files" at bounding box center [931, 195] width 94 height 33
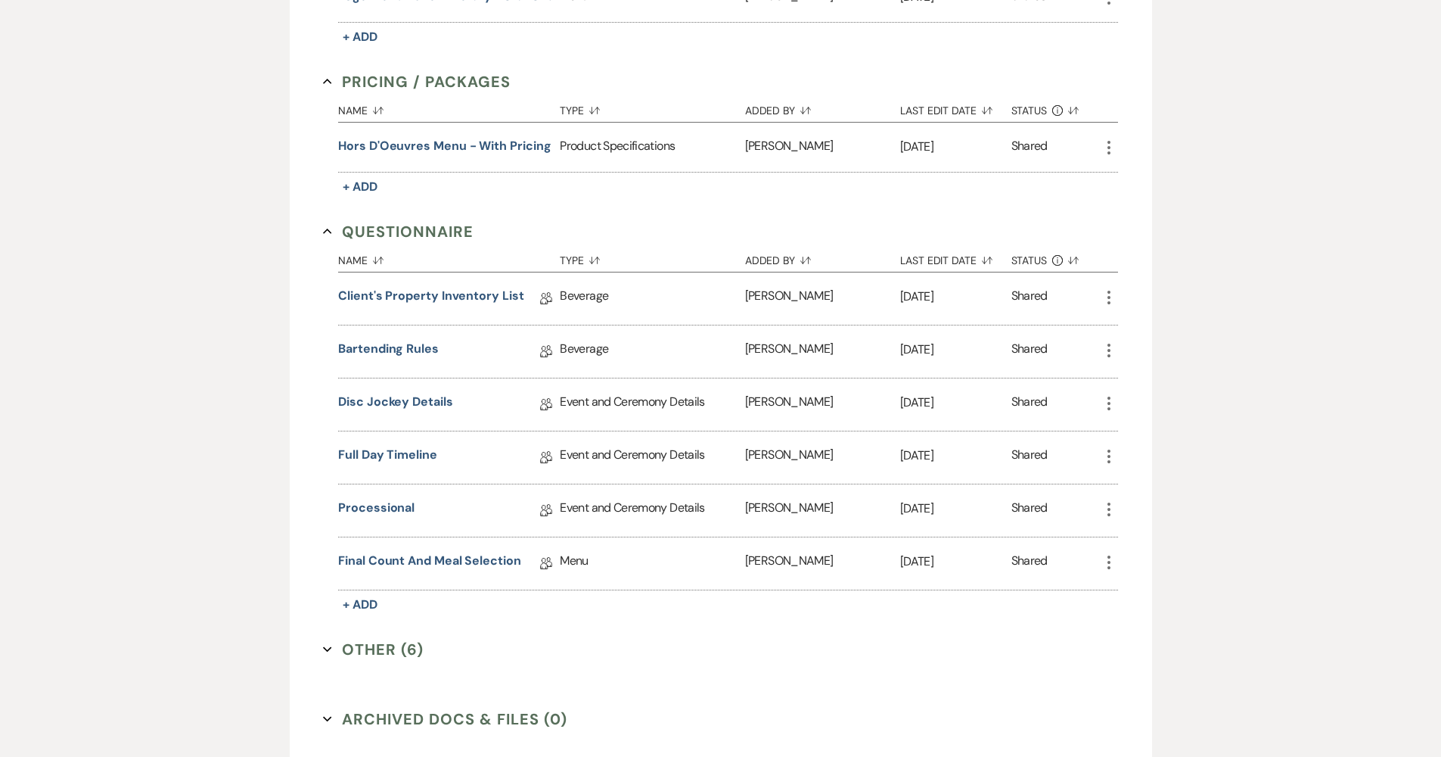
scroll to position [1212, 0]
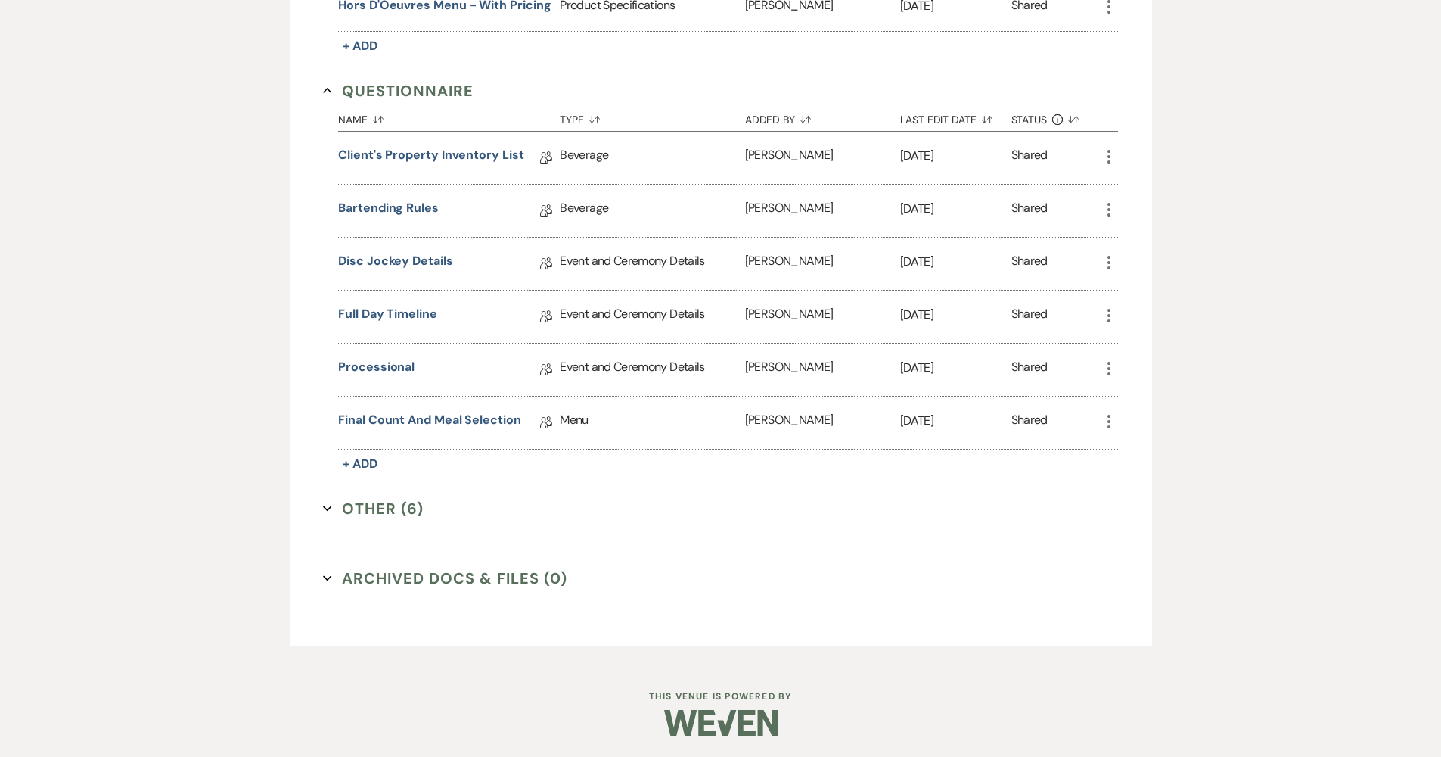
click at [365, 508] on button "Other (6) Expand" at bounding box center [373, 508] width 101 height 23
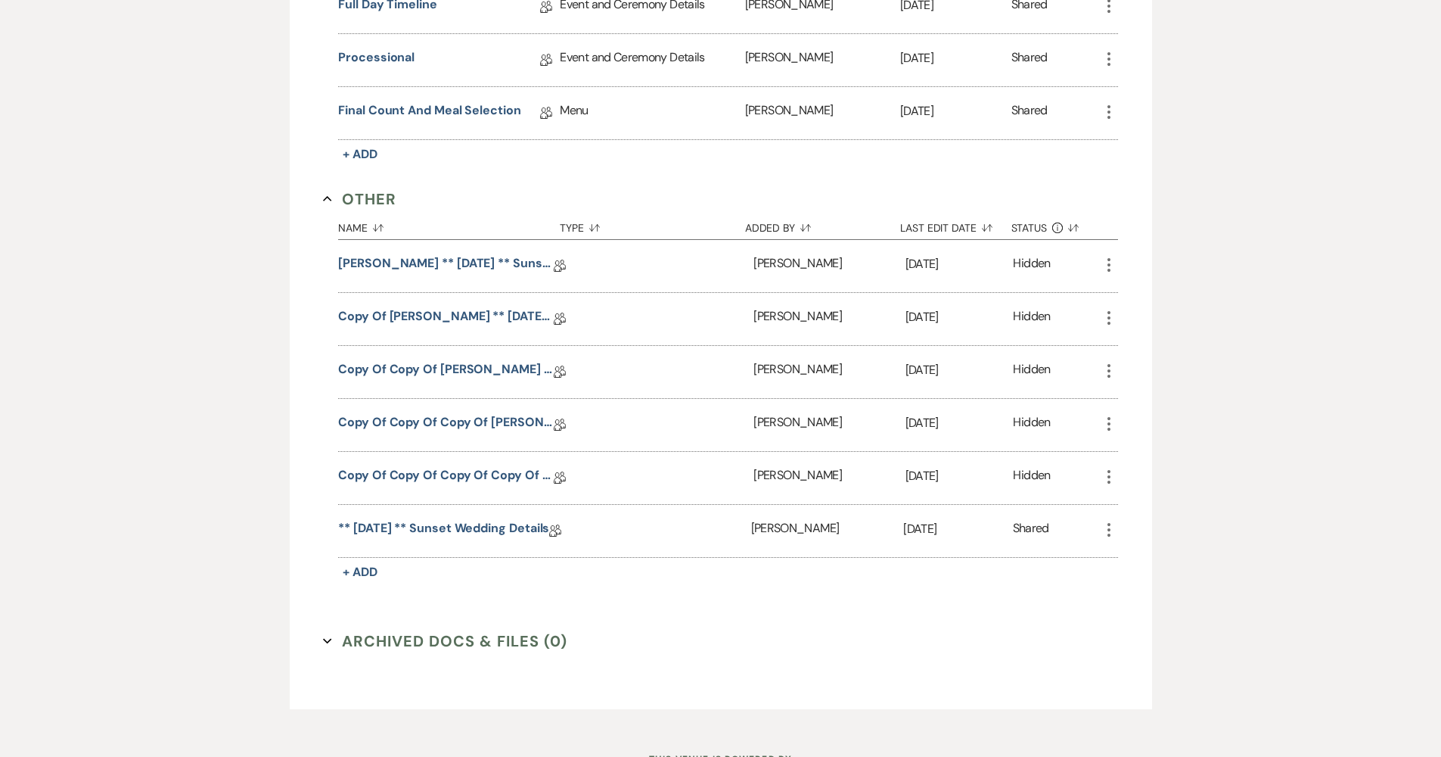
scroll to position [1584, 0]
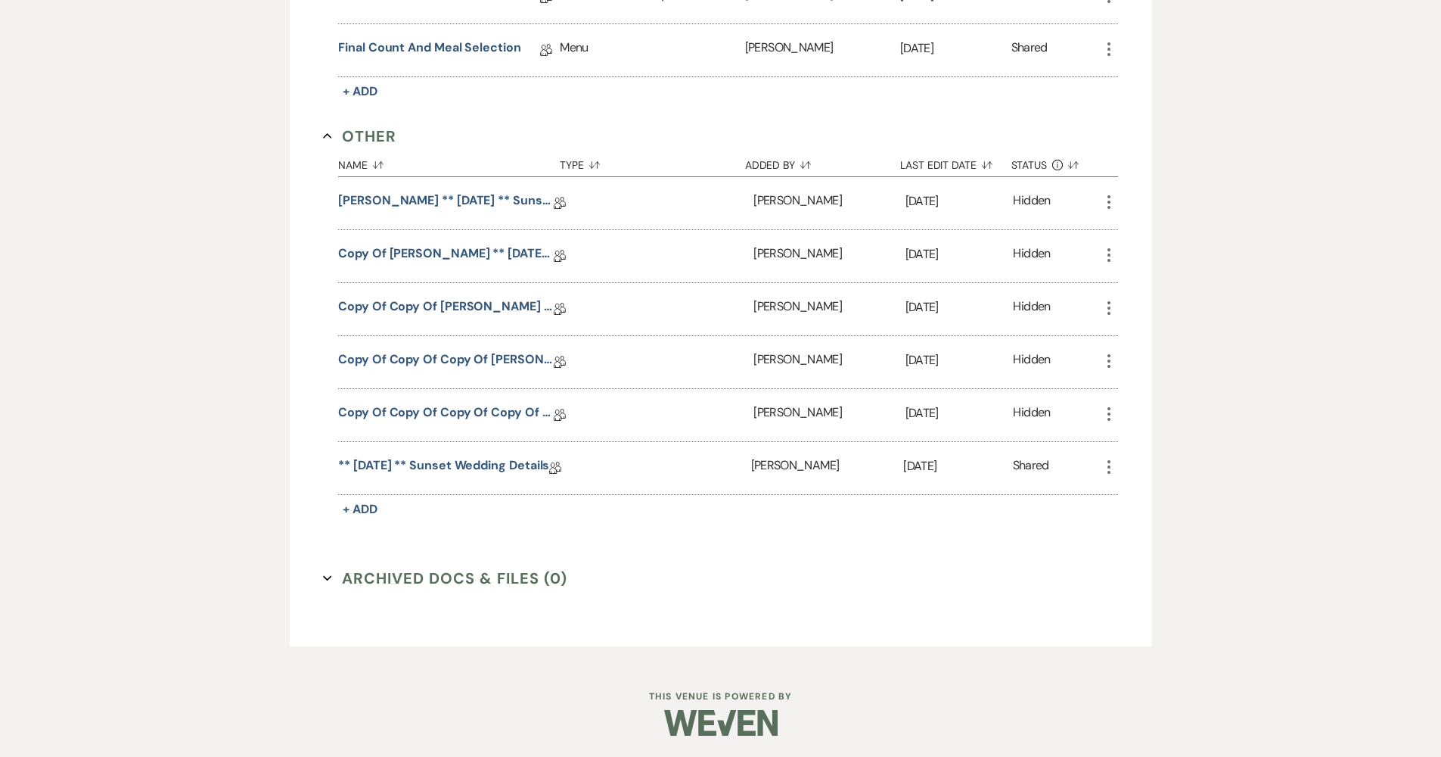
click at [705, 415] on icon "More" at bounding box center [1109, 414] width 18 height 18
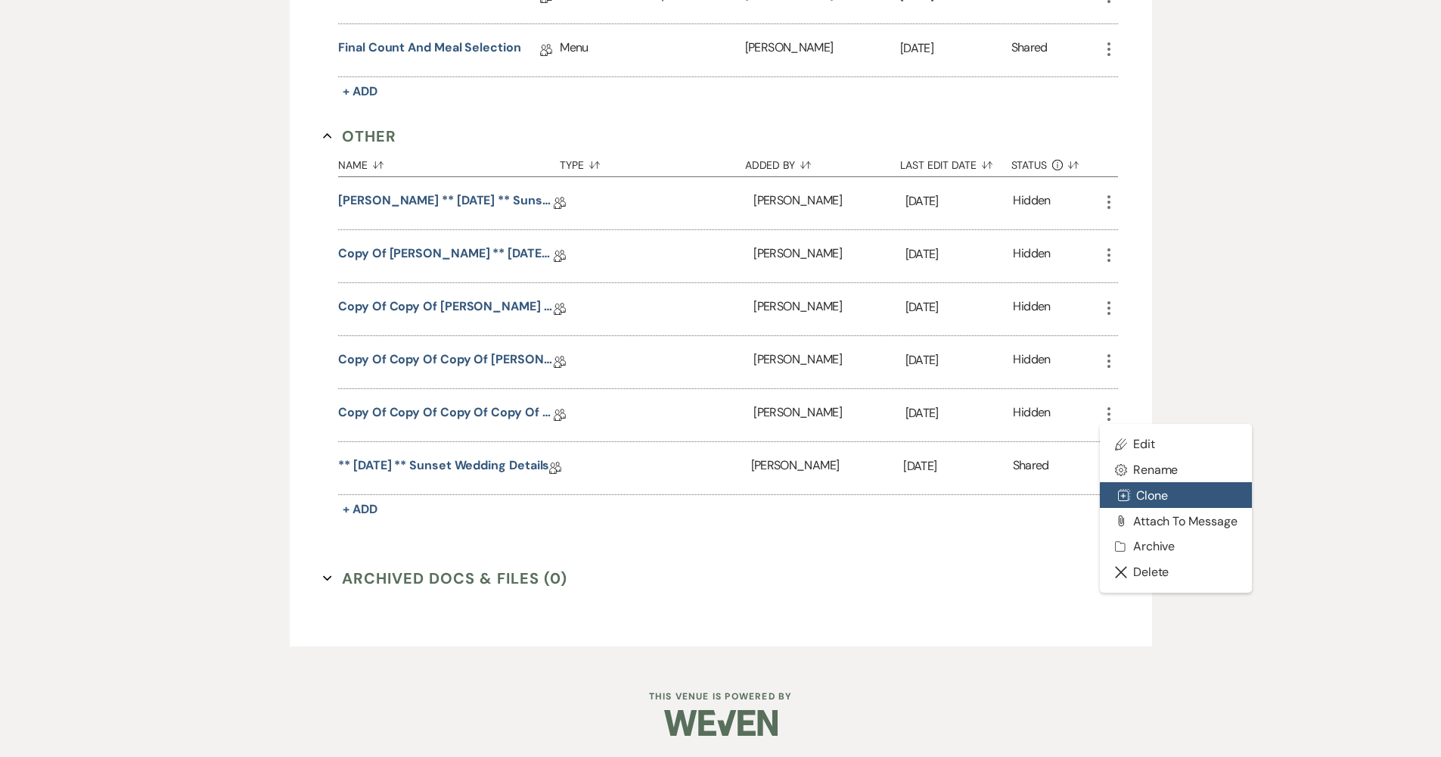
click at [705, 489] on button "Duplicate Clone" at bounding box center [1176, 495] width 153 height 26
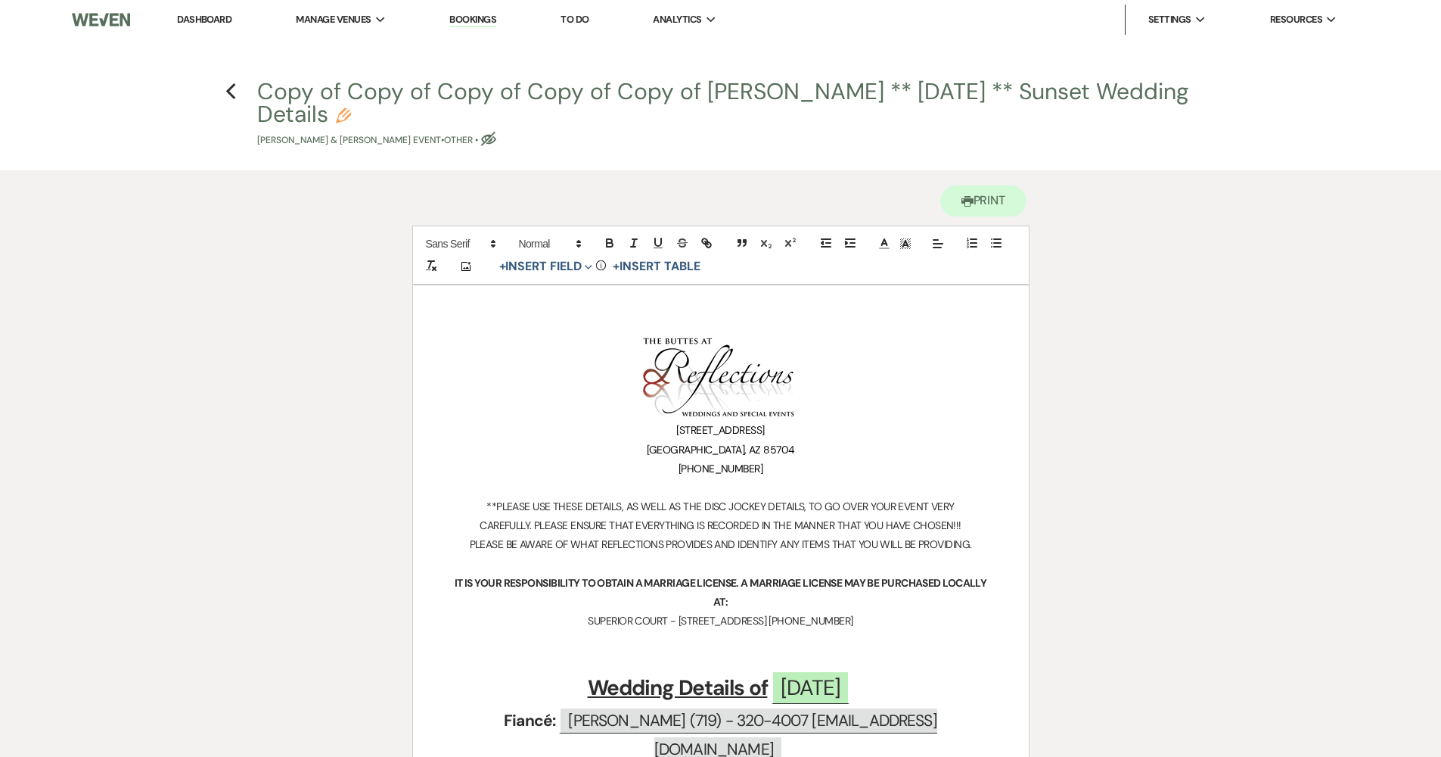
click at [351, 117] on icon "Pencil" at bounding box center [343, 115] width 15 height 15
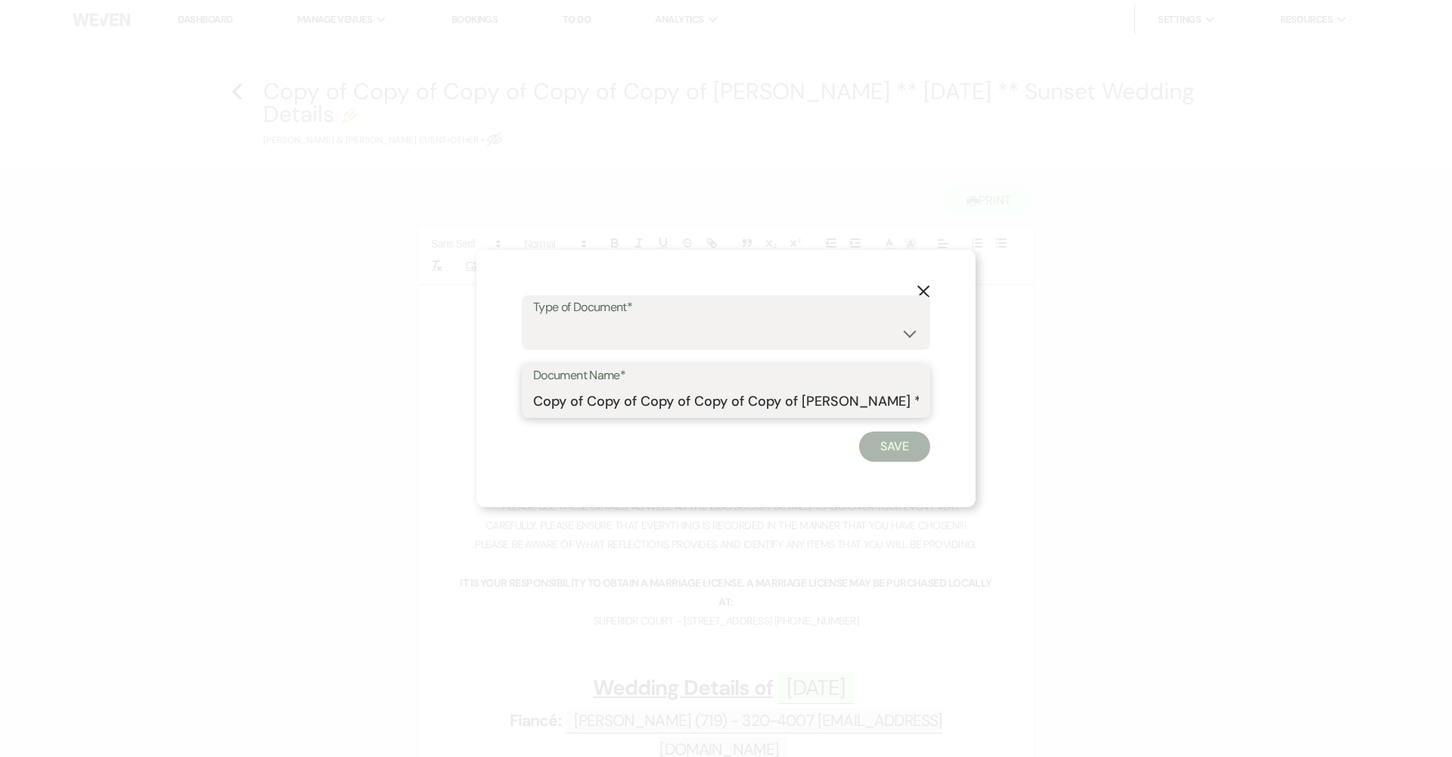
drag, startPoint x: 800, startPoint y: 399, endPoint x: 486, endPoint y: 390, distance: 314.8
click at [486, 390] on div "X Type of Document* Special Event Insurance Vendor Certificate of Insurance Con…" at bounding box center [726, 378] width 499 height 257
drag, startPoint x: 730, startPoint y: 399, endPoint x: 655, endPoint y: 405, distance: 75.1
click at [655, 405] on input "Koman, Brittney ** 09.25.2024 ** Sunset Wedding Details" at bounding box center [726, 402] width 386 height 30
type input "Koman, Brittney ** 08.15.2025** Sunset Wedding Details"
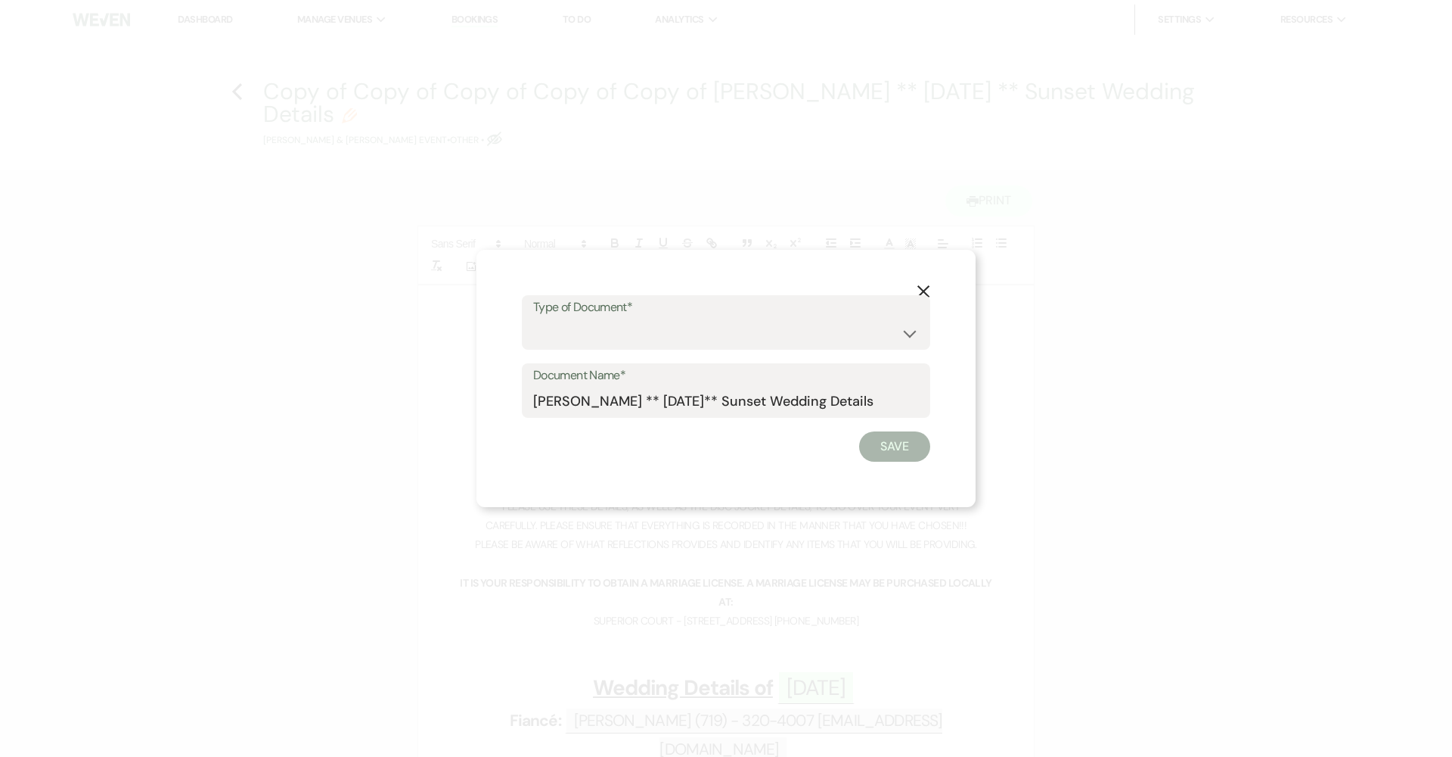
click at [705, 448] on button "Save" at bounding box center [894, 446] width 71 height 30
click at [705, 353] on form "Type of Document* Special Event Insurance Vendor Certificate of Insurance Contr…" at bounding box center [726, 378] width 409 height 168
select select "0"
click at [705, 452] on button "Save" at bounding box center [894, 446] width 71 height 30
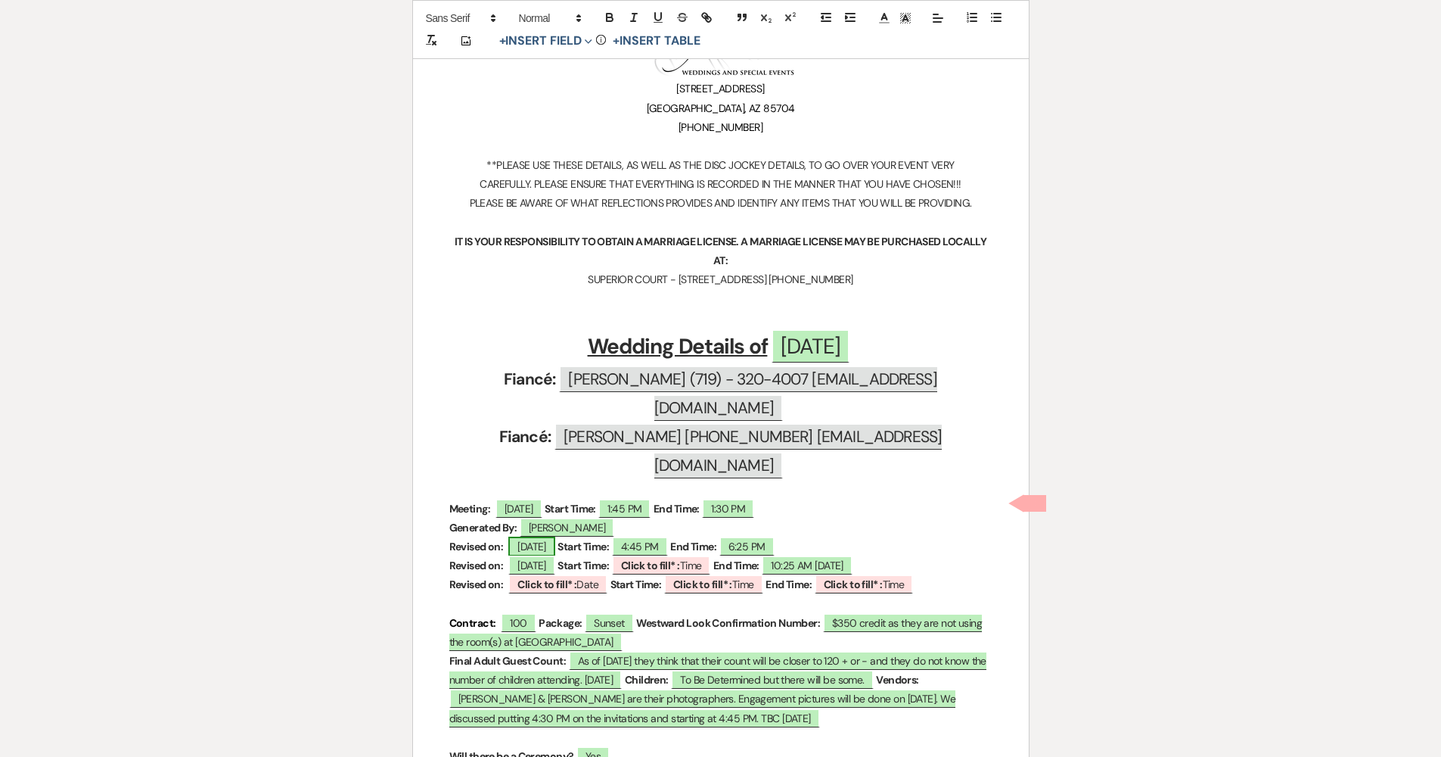
scroll to position [329, 0]
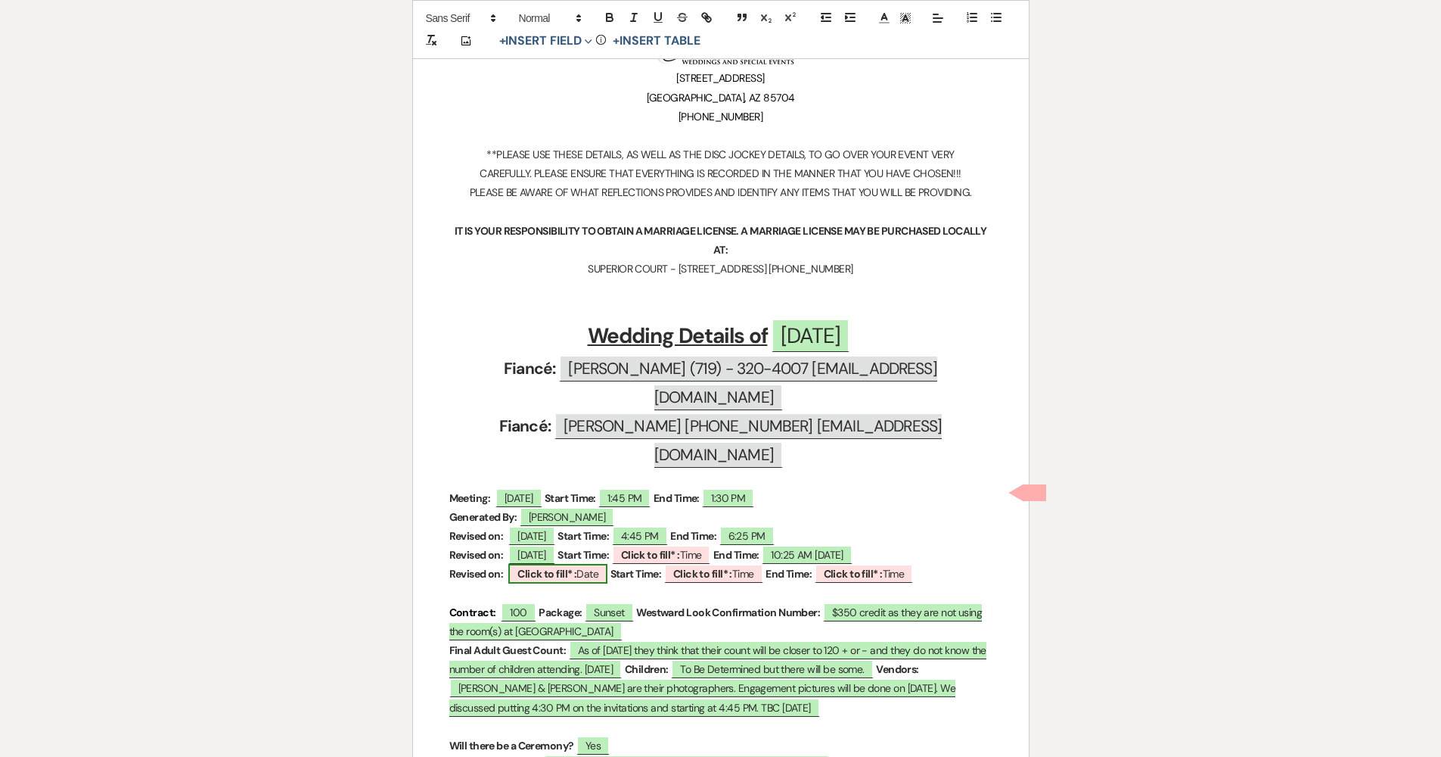
click at [562, 567] on b "Click to fill* :" at bounding box center [546, 574] width 59 height 14
select select "owner"
select select "Date"
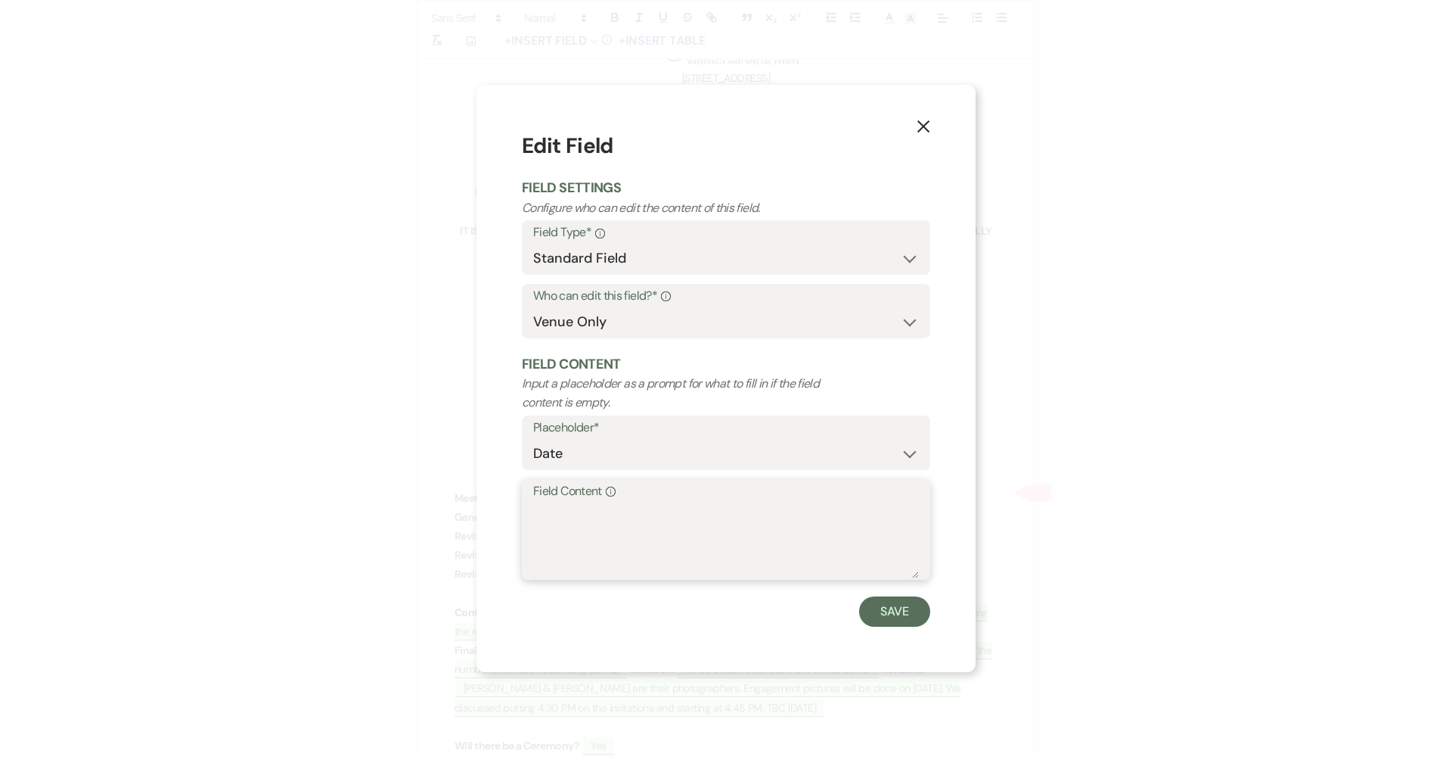
click at [589, 524] on textarea "Field Content Info" at bounding box center [726, 540] width 386 height 76
type textarea "08.15.2025"
click at [705, 615] on button "Save" at bounding box center [894, 611] width 71 height 30
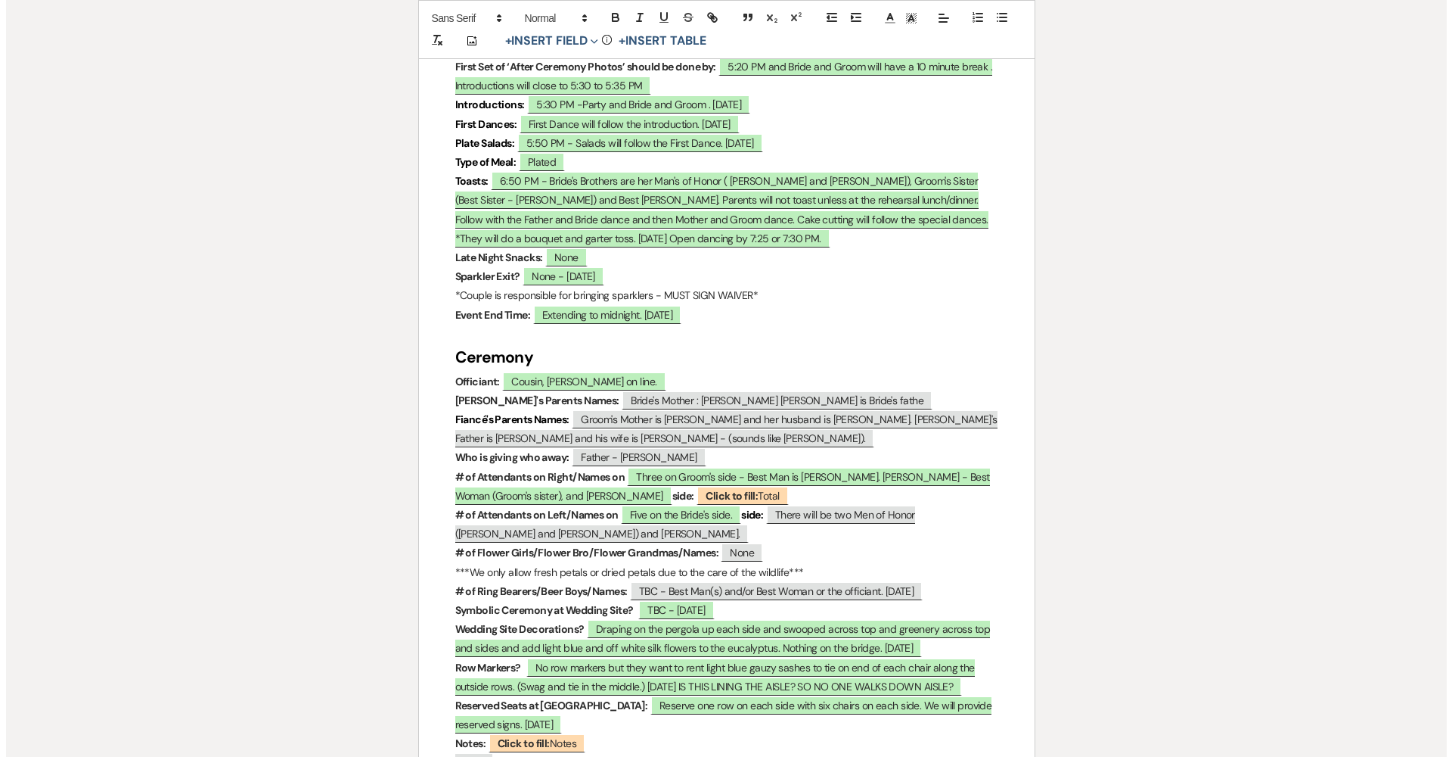
scroll to position [1592, 0]
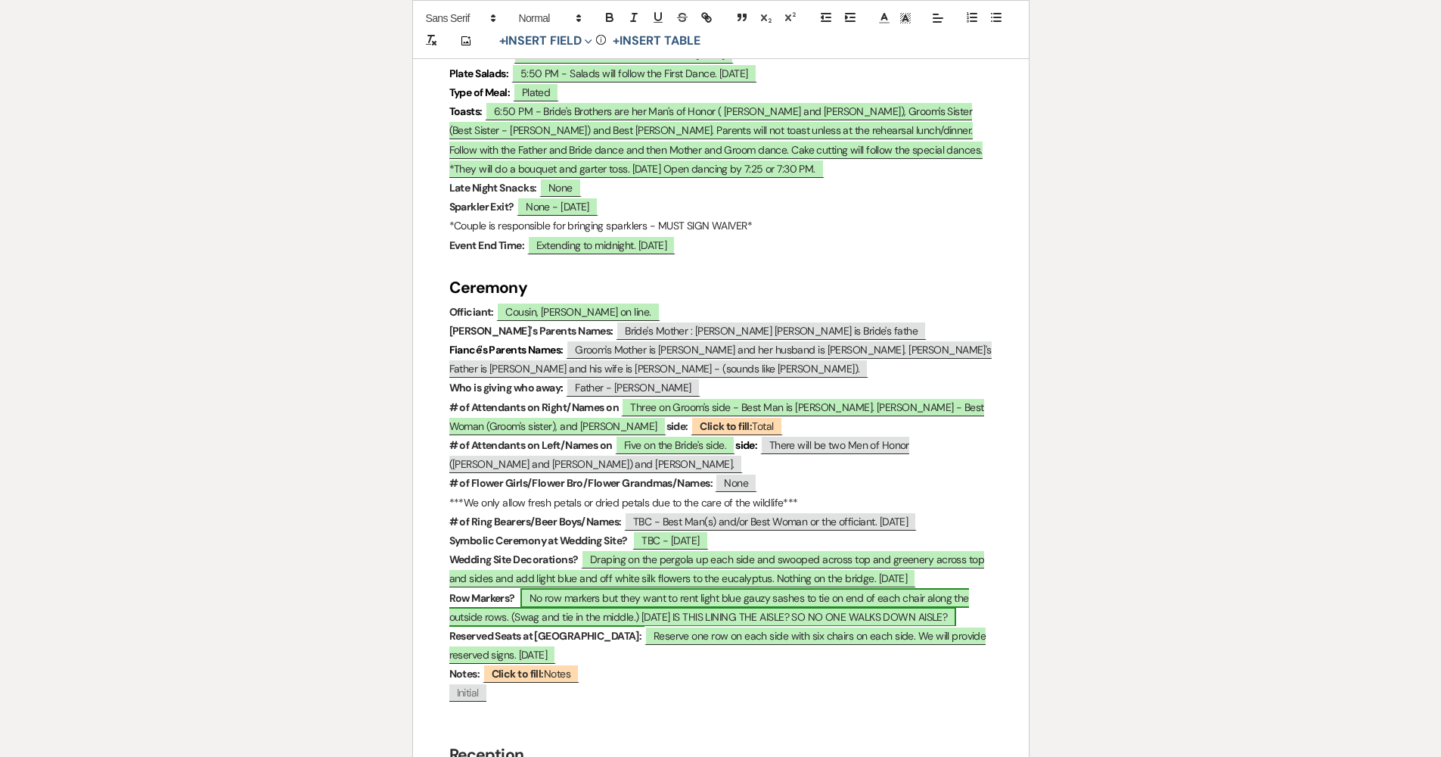
click at [598, 588] on span "No row markers but they want to rent light blue gauzy sashes to tie on end of e…" at bounding box center [709, 607] width 520 height 39
select select "owner"
select select "custom_placeholder"
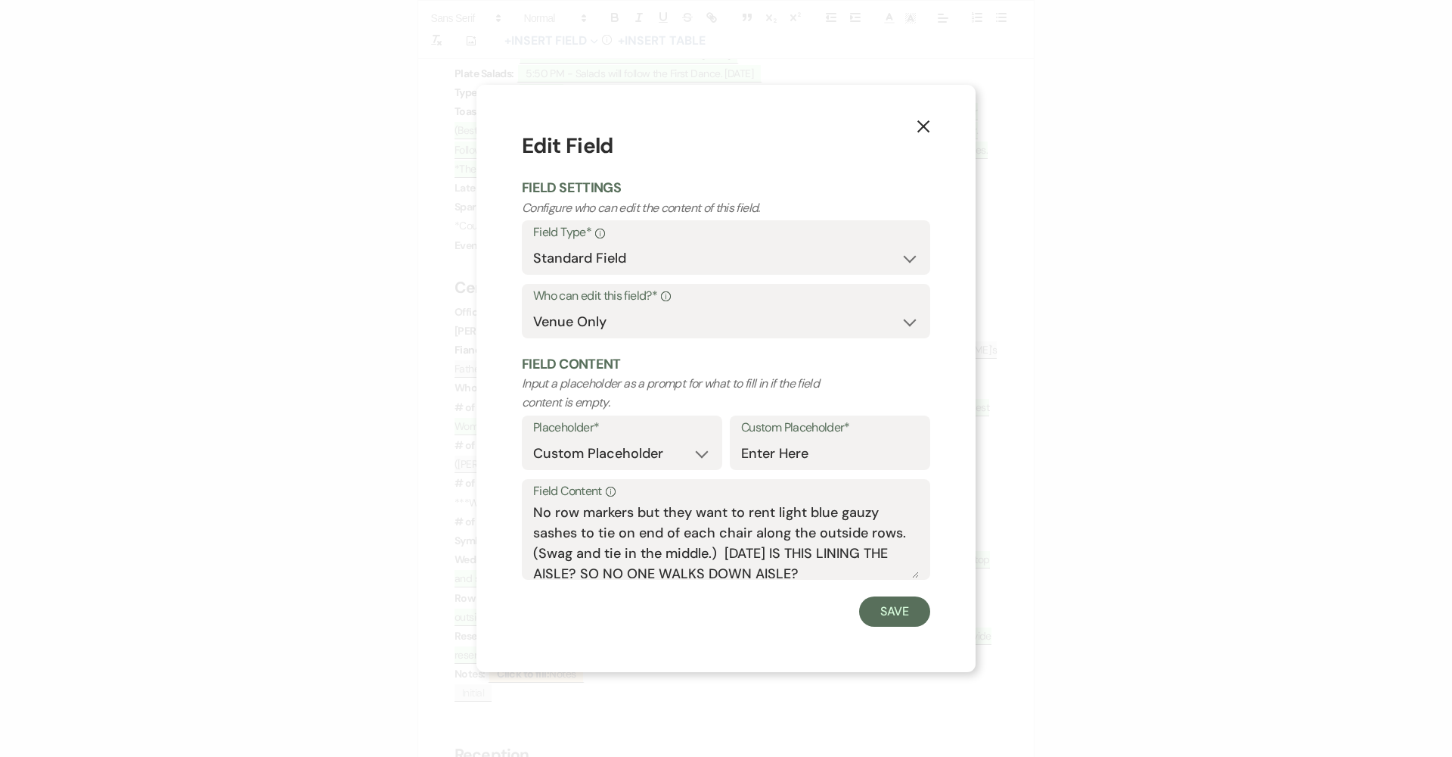
scroll to position [6, 0]
drag, startPoint x: 839, startPoint y: 570, endPoint x: 899, endPoint y: 528, distance: 73.4
click at [705, 528] on textarea "No row markers but they want to rent light blue gauzy sashes to tie on end of e…" at bounding box center [726, 540] width 386 height 76
drag, startPoint x: 713, startPoint y: 530, endPoint x: 685, endPoint y: 531, distance: 28.8
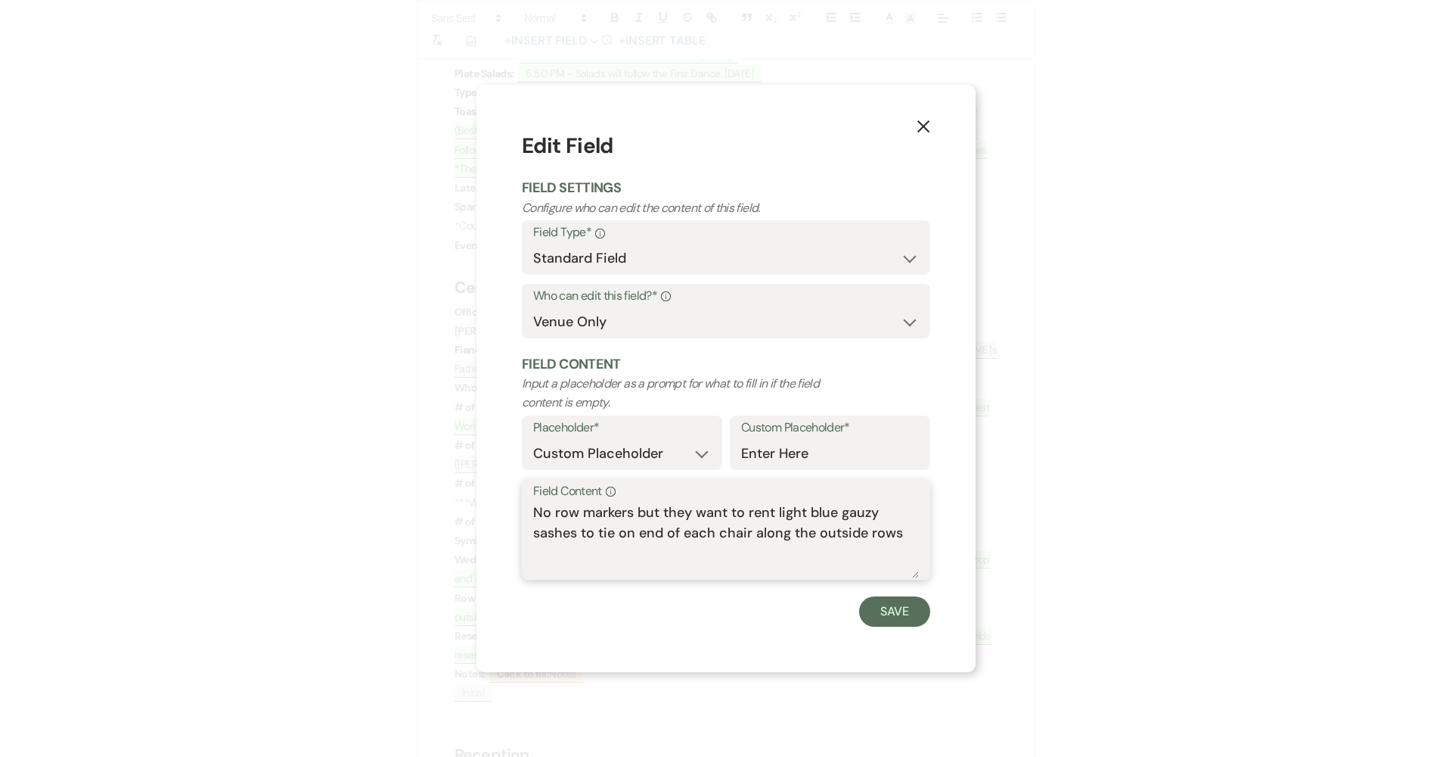
click at [685, 531] on textarea "No row markers but they want to rent light blue gauzy sashes to tie on end of e…" at bounding box center [726, 540] width 386 height 76
type textarea "No row markers but they want to rent light blue gauzy sashes to tie on end of e…"
click at [705, 611] on button "Save" at bounding box center [894, 611] width 71 height 30
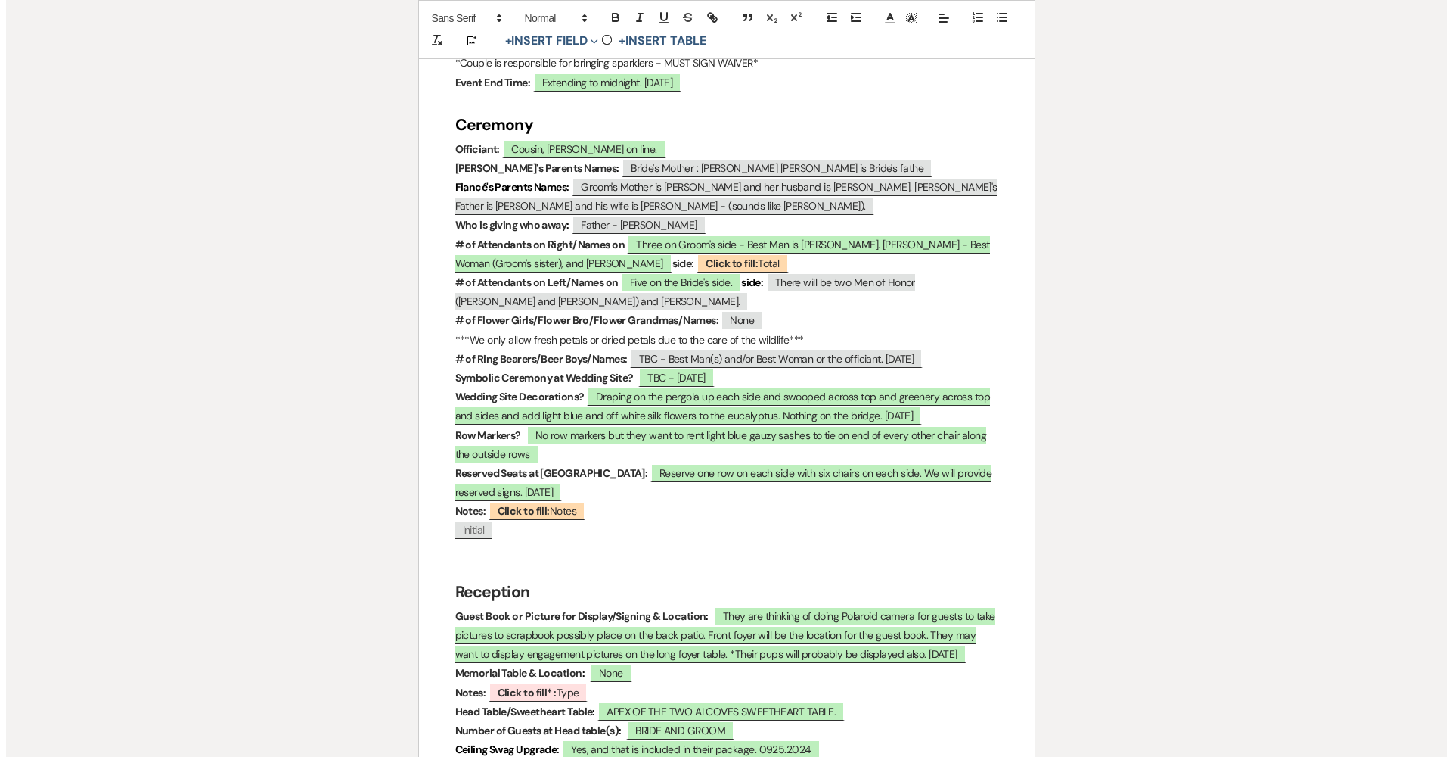
scroll to position [1853, 0]
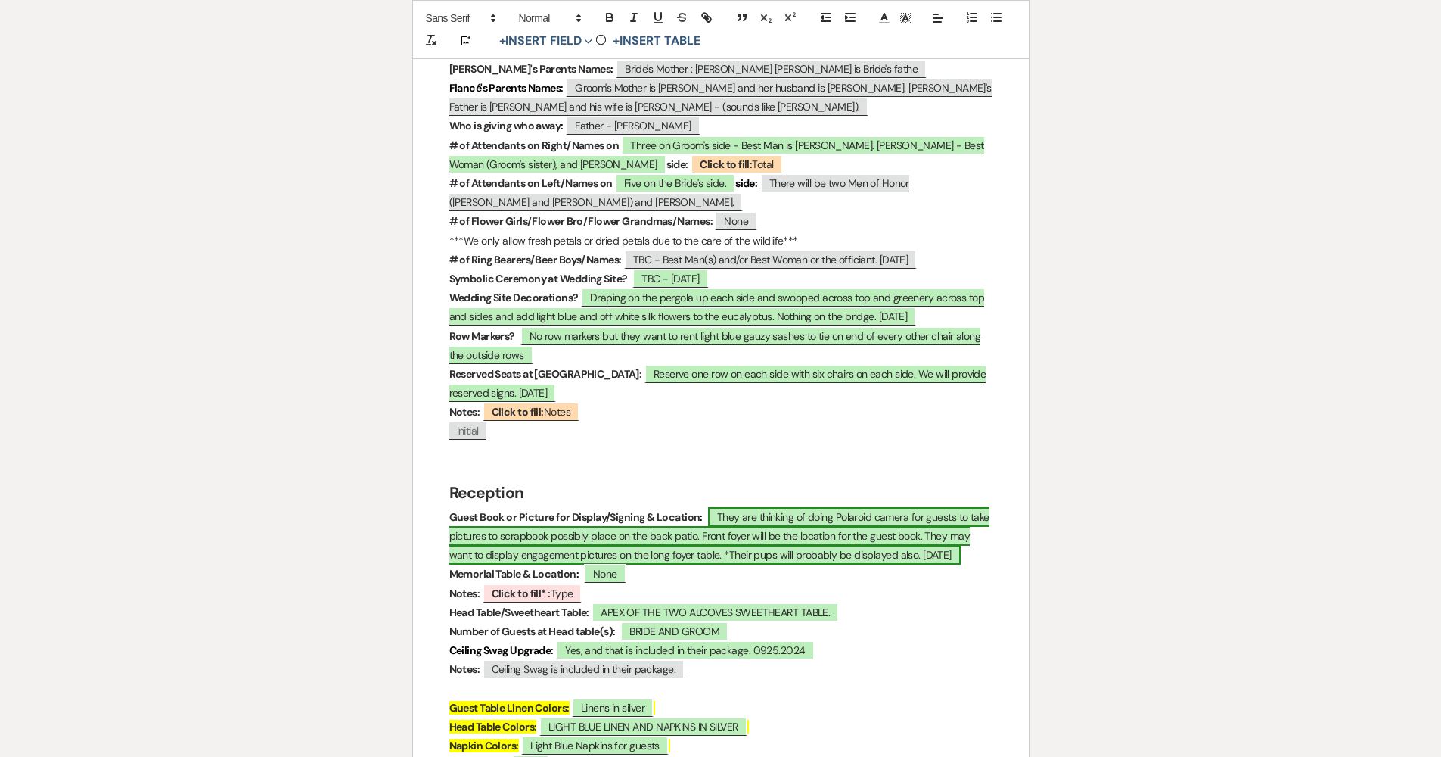
click at [705, 507] on span "They are thinking of doing Polaroid camera for guests to take pictures to scrap…" at bounding box center [719, 535] width 540 height 57
select select "owner"
select select "custom_placeholder"
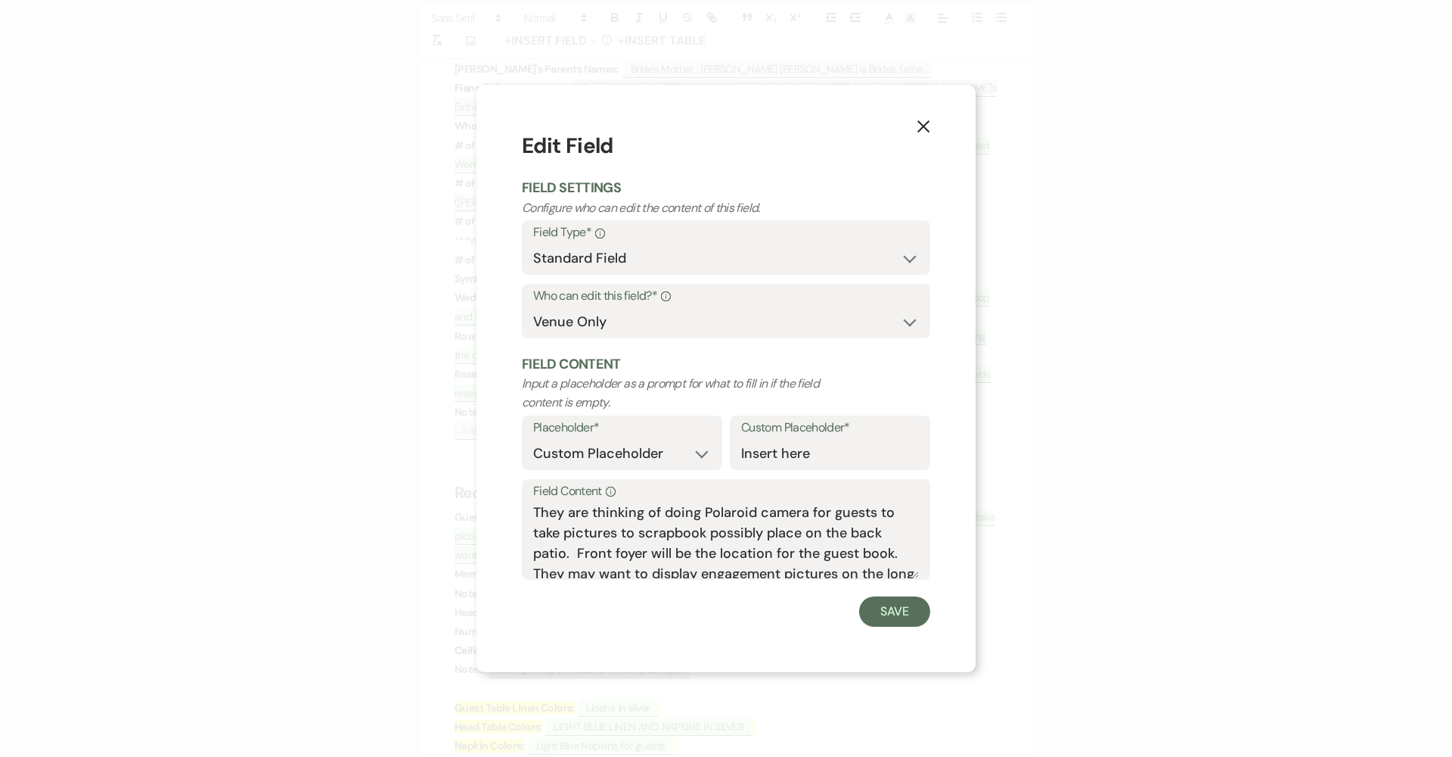
scroll to position [3, 0]
drag, startPoint x: 539, startPoint y: 504, endPoint x: 579, endPoint y: 548, distance: 60.0
click at [579, 548] on textarea "They are thinking of doing Polaroid camera for guests to take pictures to scrap…" at bounding box center [726, 540] width 386 height 76
type textarea "TFront foyer will be the location for the guest book. They may want to display …"
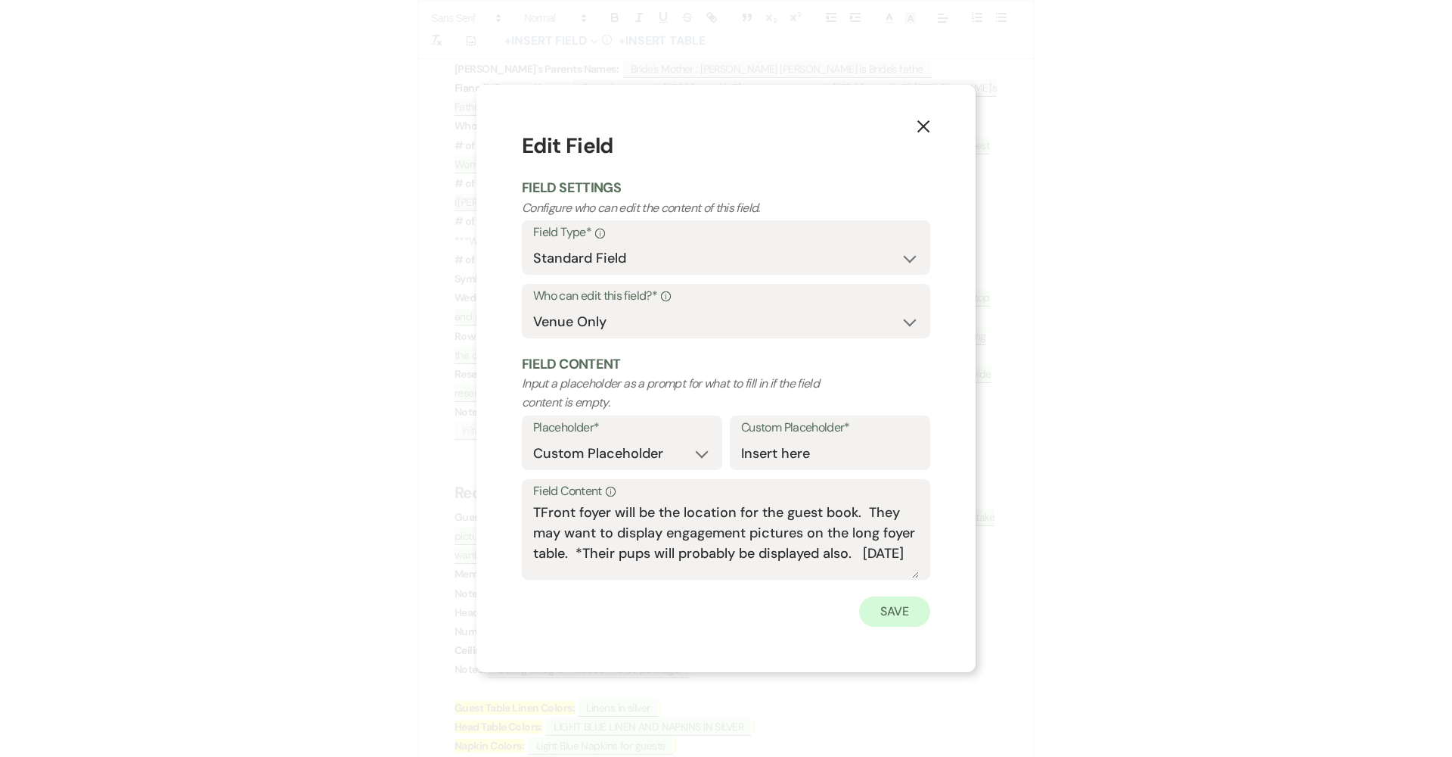
click at [705, 604] on button "Save" at bounding box center [894, 611] width 71 height 30
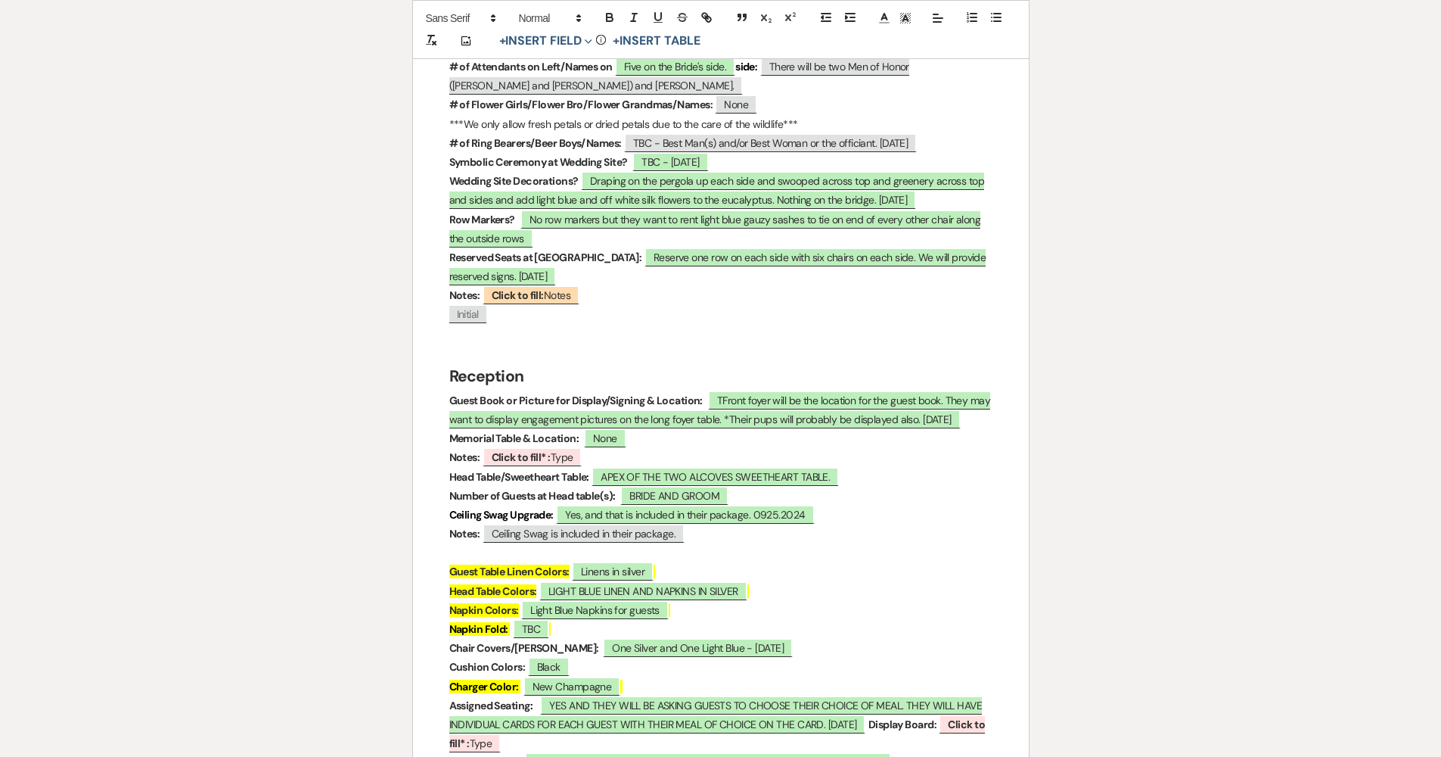
scroll to position [1992, 0]
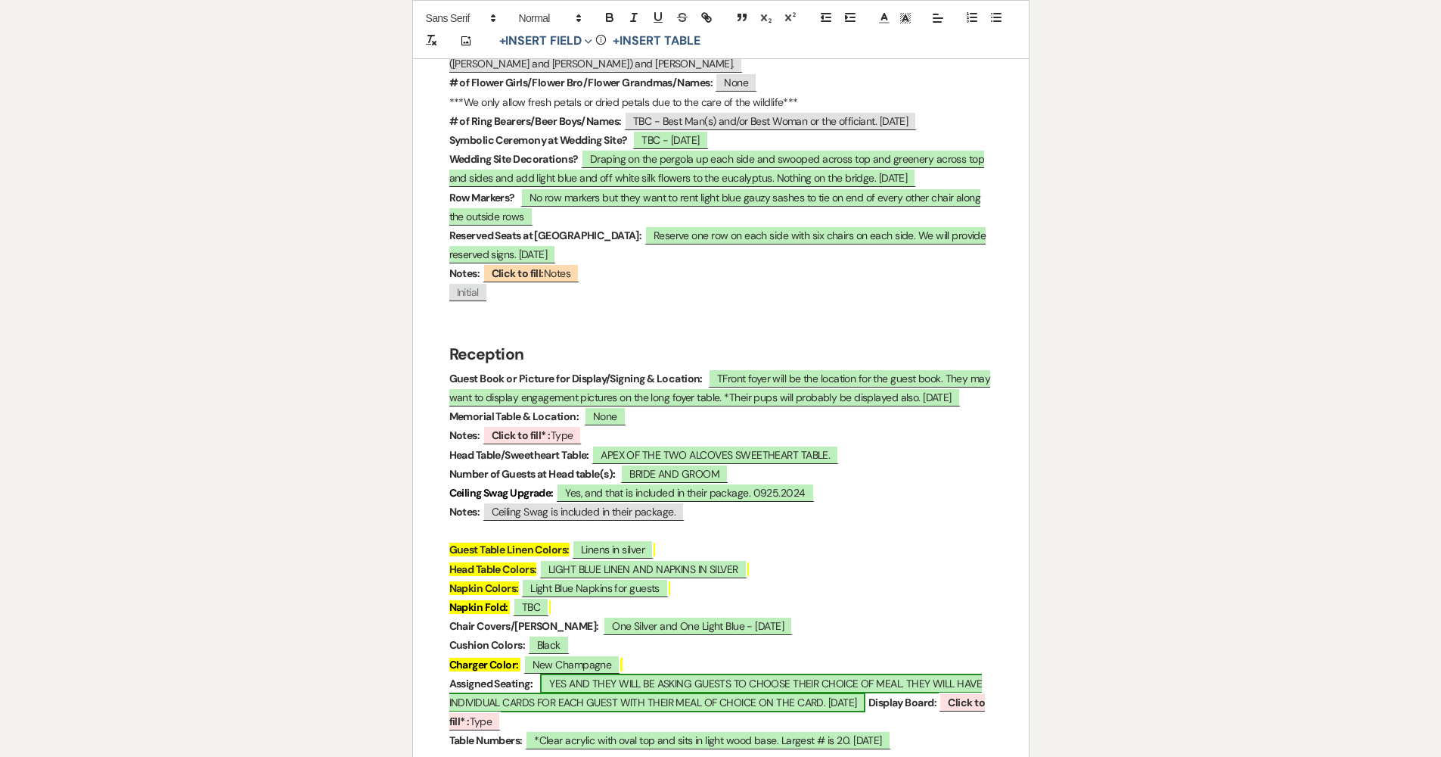
click at [705, 671] on span "YES AND THEY WILL BE ASKING GUESTS TO CHOOSE THEIR CHOICE OF MEAL. THEY WILL HA…" at bounding box center [715, 692] width 533 height 39
select select "owner"
select select "custom_placeholder"
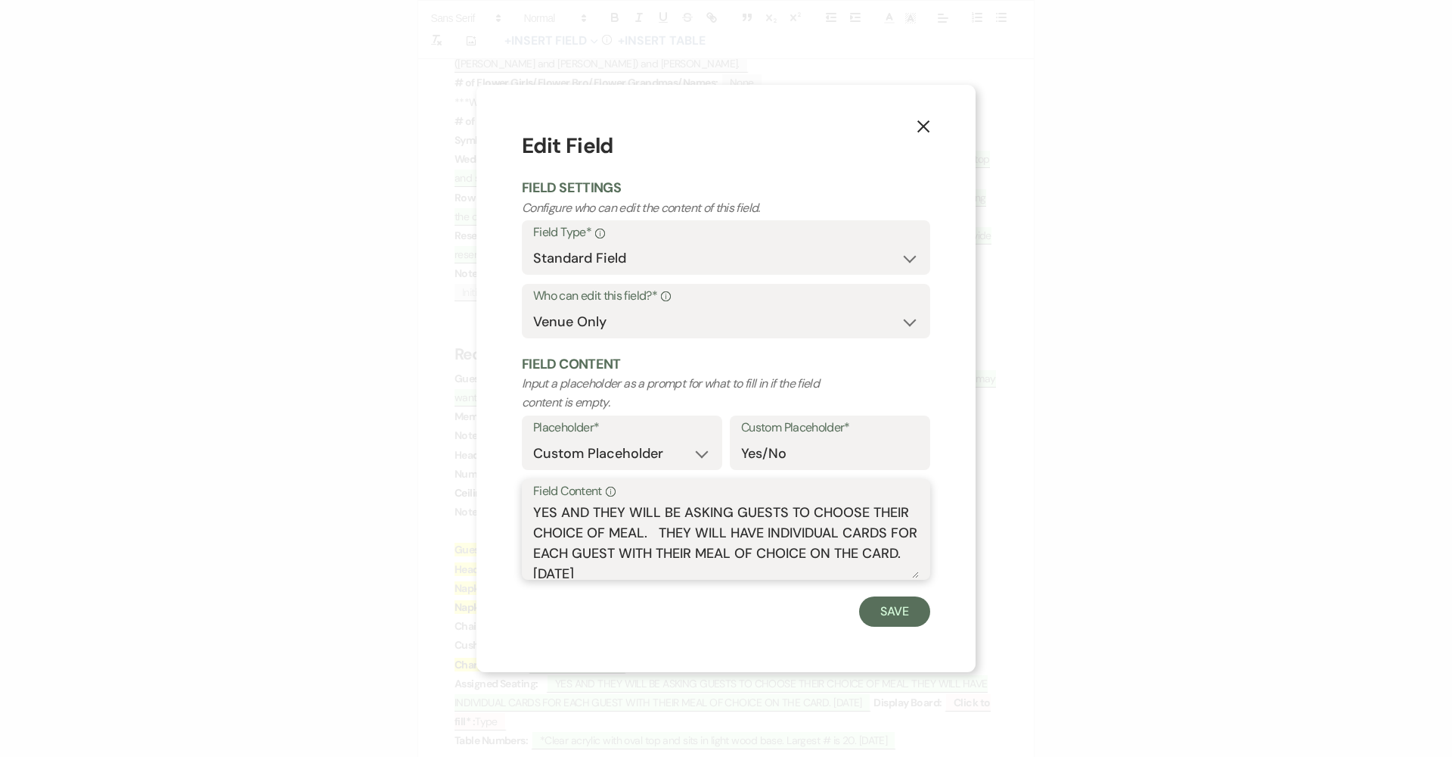
drag, startPoint x: 679, startPoint y: 573, endPoint x: 564, endPoint y: 507, distance: 132.5
click at [564, 507] on textarea "YES AND THEY WILL BE ASKING GUESTS TO CHOOSE THEIR CHOICE OF MEAL. THEY WILL HA…" at bounding box center [726, 540] width 386 height 76
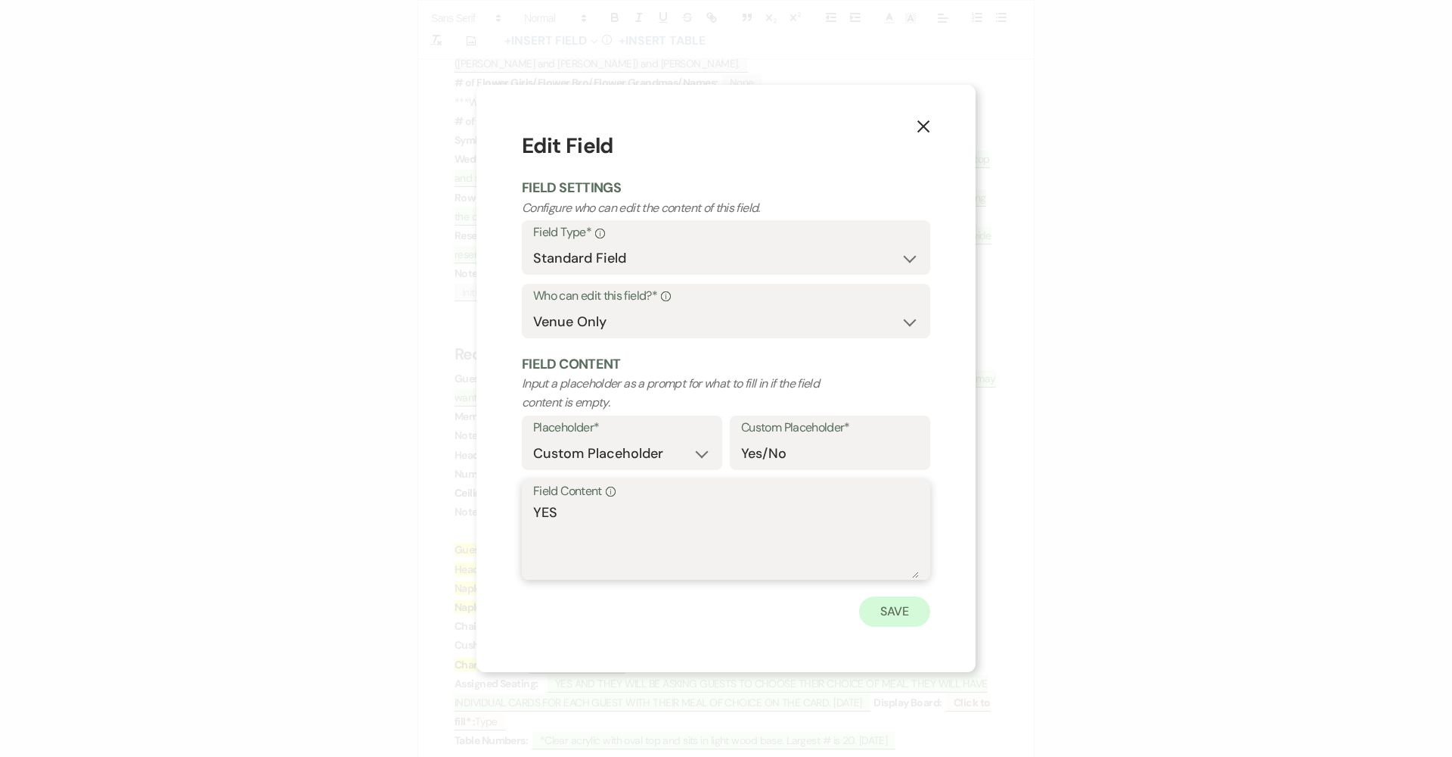
type textarea "YES"
click at [705, 620] on button "Save" at bounding box center [894, 611] width 71 height 30
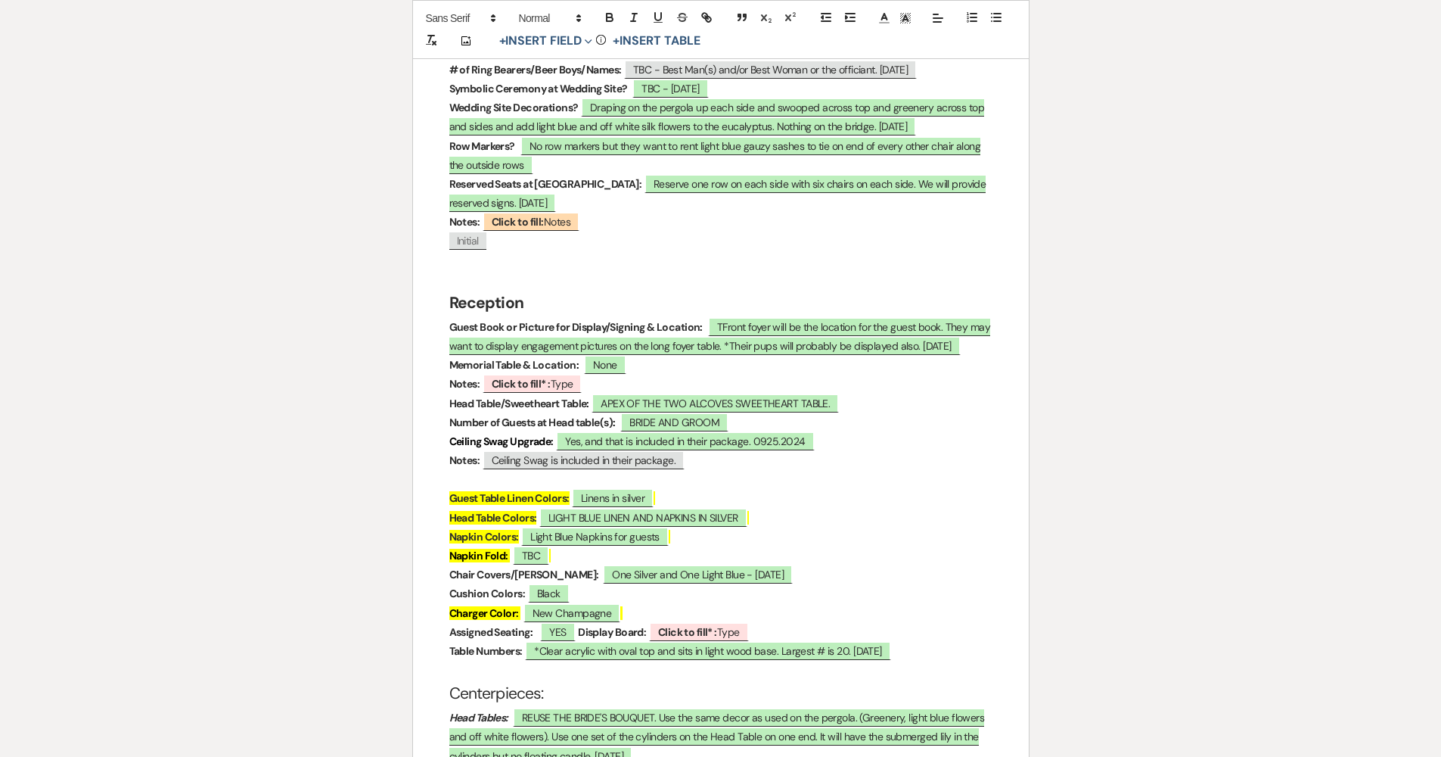
scroll to position [2046, 0]
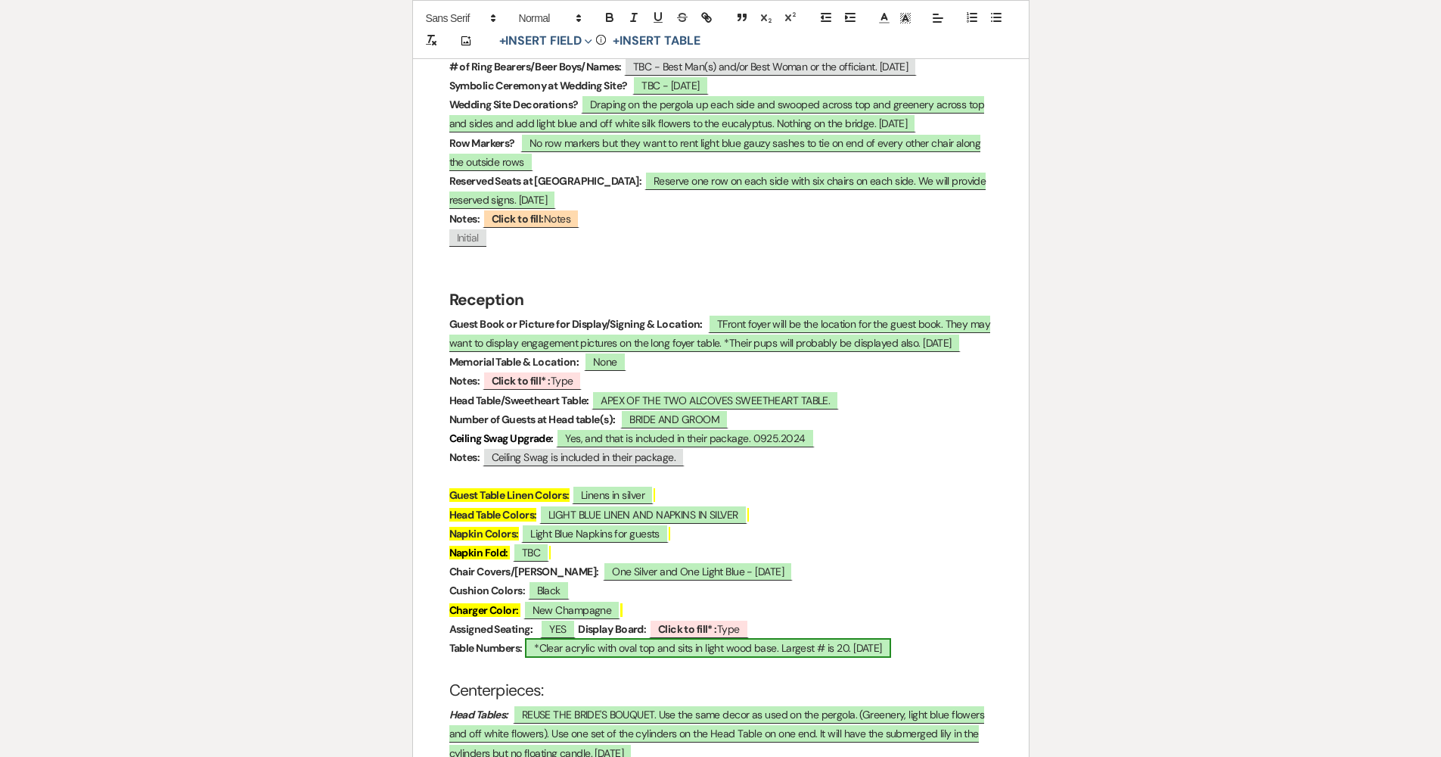
click at [701, 638] on span "*Clear acrylic with oval top and sits in light wood base. Largest # is 20. 07.0…" at bounding box center [708, 648] width 366 height 20
select select "owner"
select select "Type"
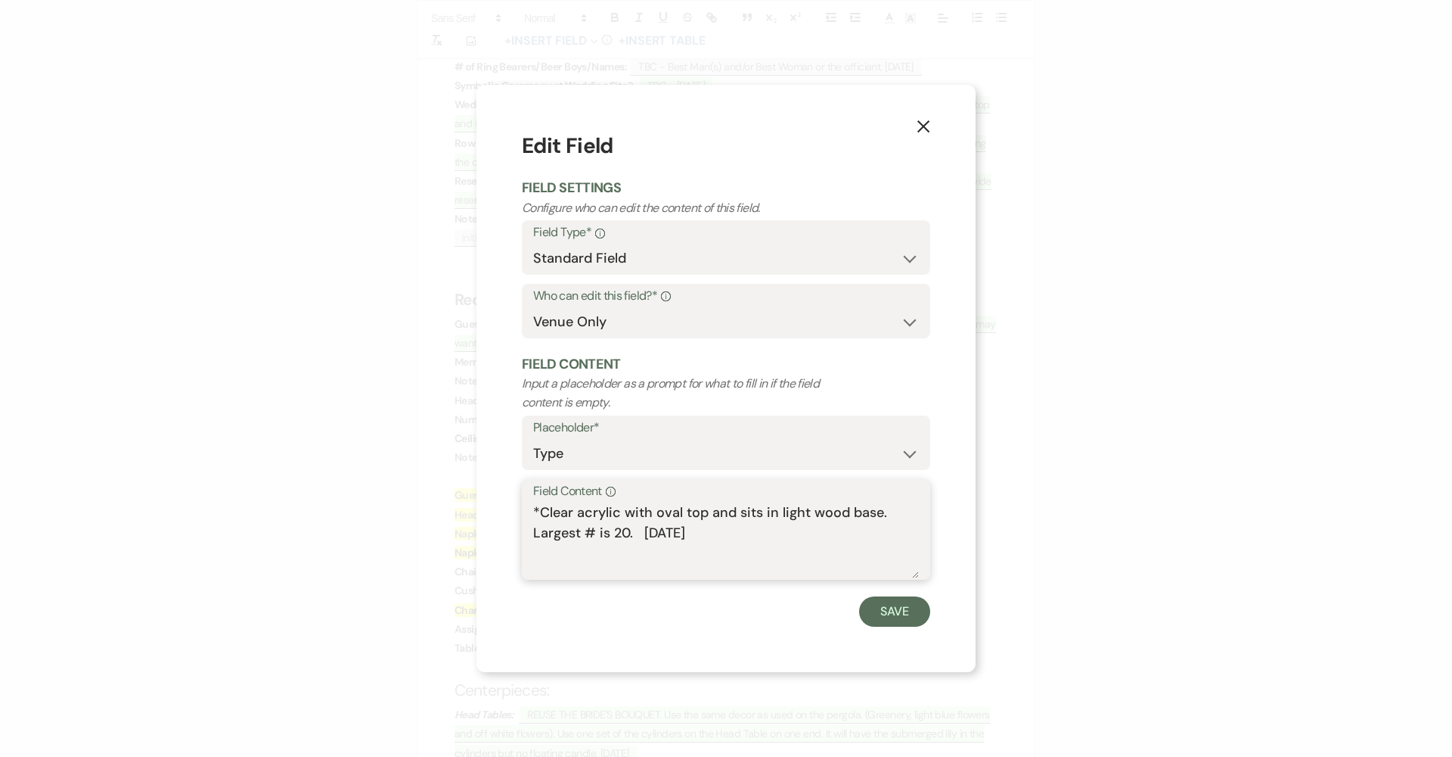
click at [549, 515] on textarea "*Clear acrylic with oval top and sits in light wood base. Largest # is 20. 07.0…" at bounding box center [726, 540] width 386 height 76
click at [550, 515] on textarea "*Clear acrylic with oval top and sits in light wood base. Largest # is 20. 07.0…" at bounding box center [726, 540] width 386 height 76
type textarea "*frosted acrylic with oval top and sits in light wood base. Largest # is 20. 07…"
click at [705, 601] on button "Save" at bounding box center [894, 611] width 71 height 30
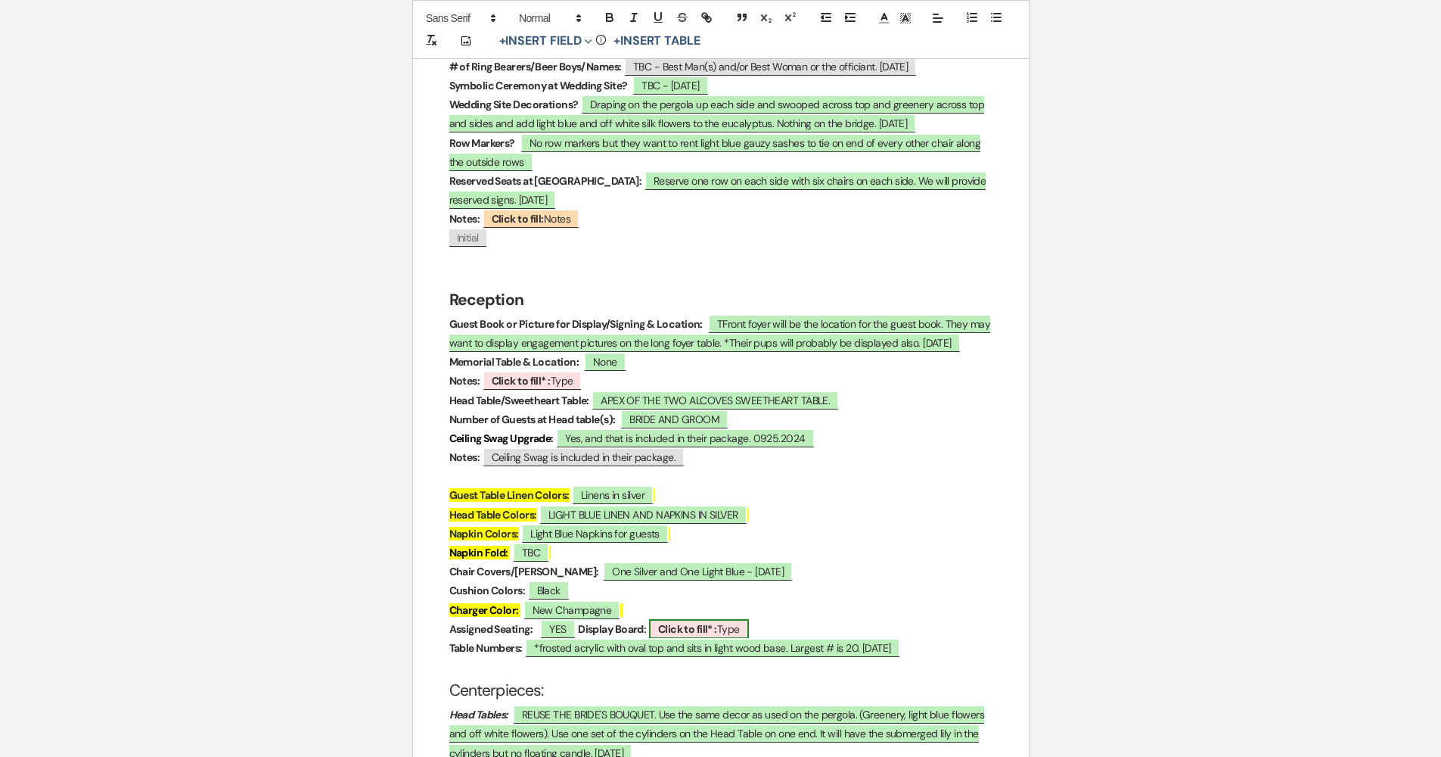
click at [705, 622] on b "Click to fill* :" at bounding box center [687, 629] width 59 height 14
select select "owner"
select select "Type"
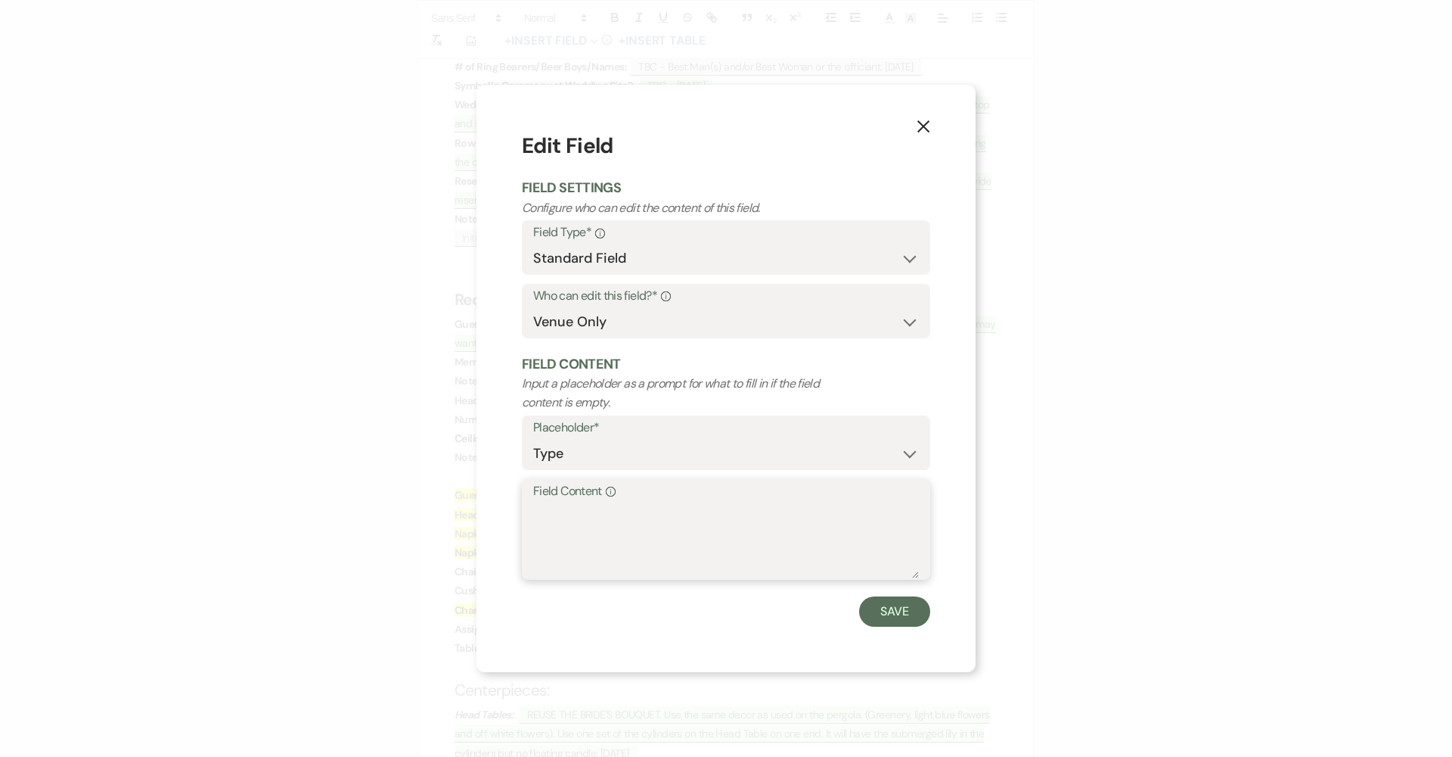
click at [705, 502] on textarea "Field Content Info" at bounding box center [726, 540] width 386 height 76
type textarea "Ivory"
click at [705, 601] on button "Save" at bounding box center [894, 611] width 71 height 30
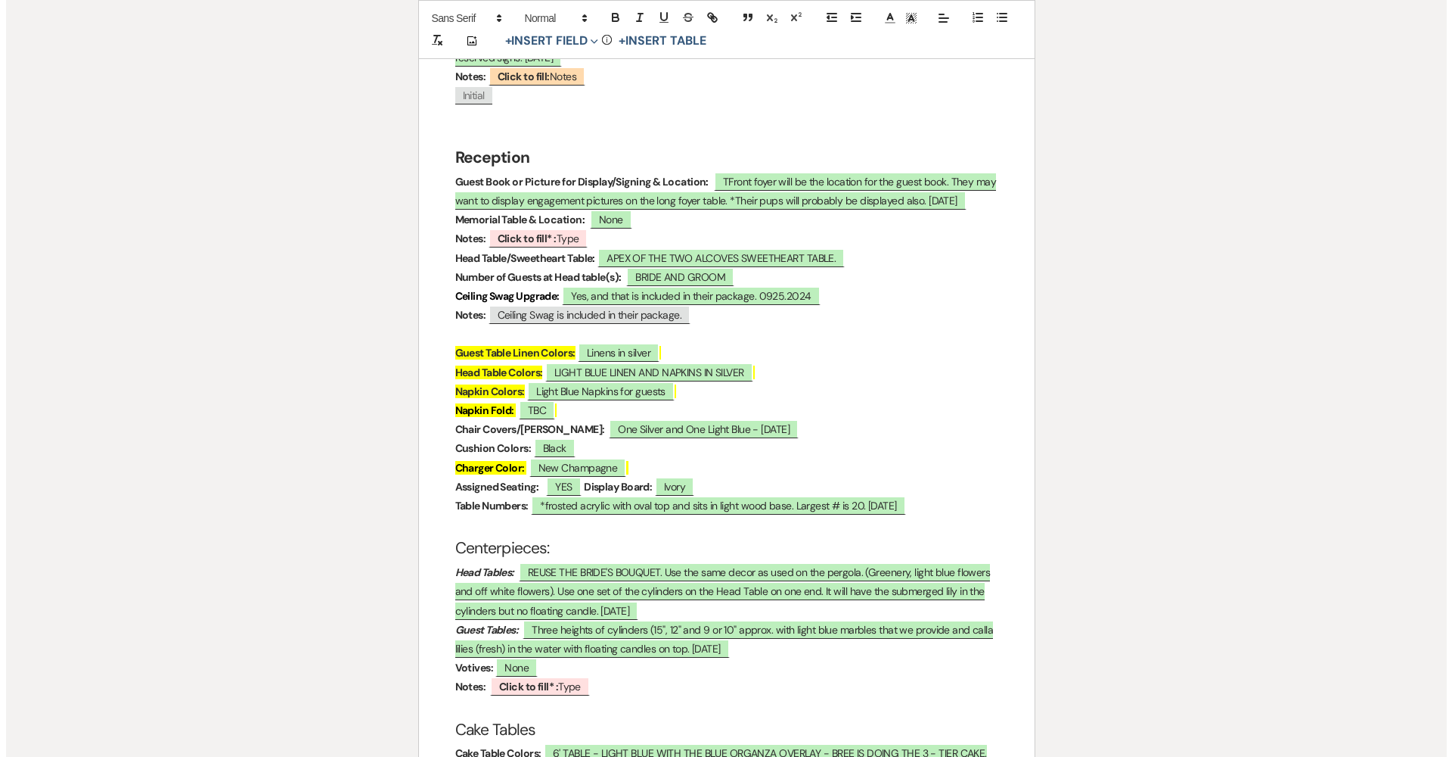
scroll to position [2194, 0]
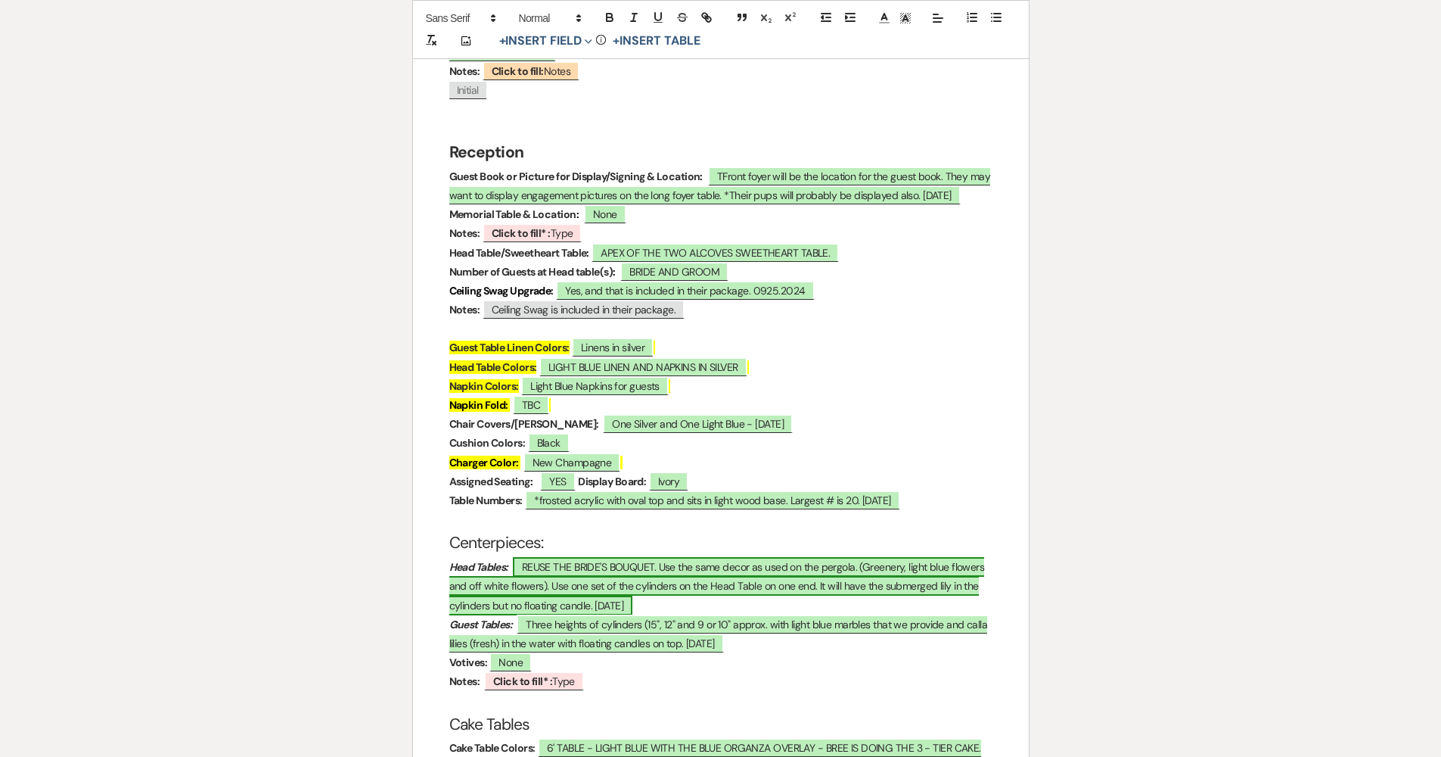
click at [613, 557] on span "REUSE THE BRIDE'S BOUQUET. Use the same decor as used on the pergola. (Greenery…" at bounding box center [717, 585] width 536 height 57
select select "owner"
select select "Type"
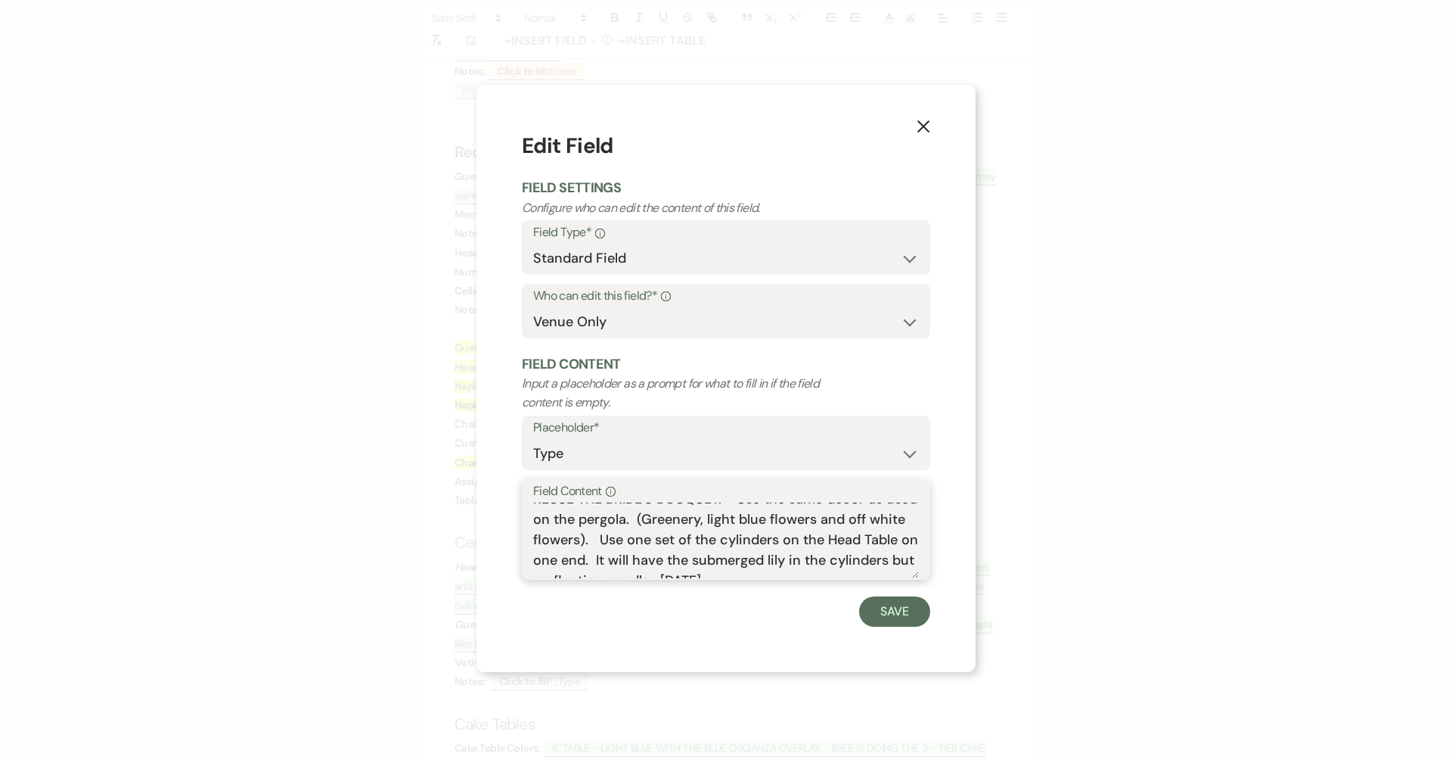
scroll to position [26, 0]
drag, startPoint x: 735, startPoint y: 507, endPoint x: 737, endPoint y: 571, distance: 64.3
click at [705, 571] on textarea "REUSE THE BRIDE'S BOUQUET. Use the same decor as used on the pergola. (Greenery…" at bounding box center [726, 540] width 386 height 76
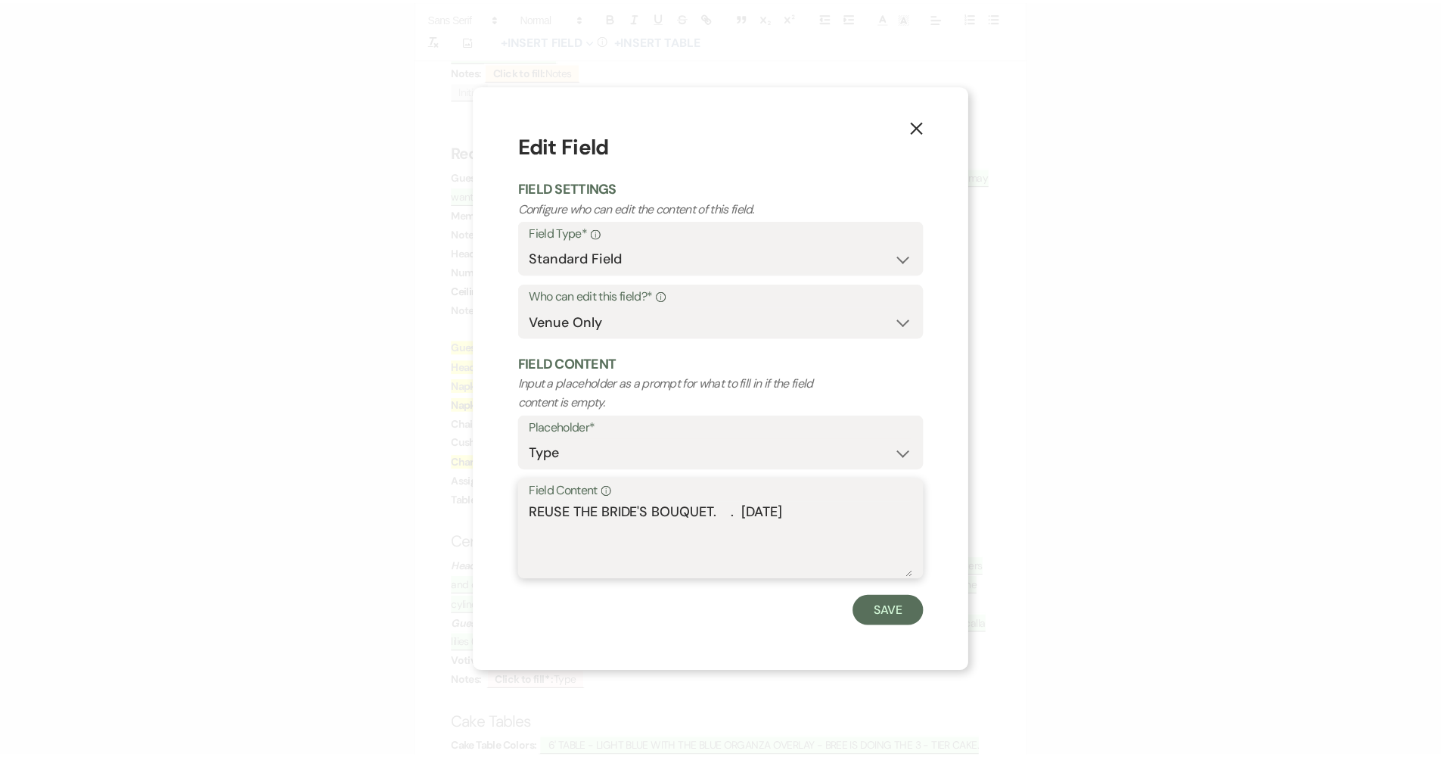
scroll to position [0, 0]
drag, startPoint x: 851, startPoint y: 520, endPoint x: 720, endPoint y: 511, distance: 131.2
click at [705, 511] on textarea "REUSE THE BRIDE'S BOUQUET. . 07.07.2025" at bounding box center [726, 540] width 386 height 76
type textarea "REUSE THE BRIDE'S BOUQUET"
click at [705, 598] on button "Save" at bounding box center [894, 611] width 71 height 30
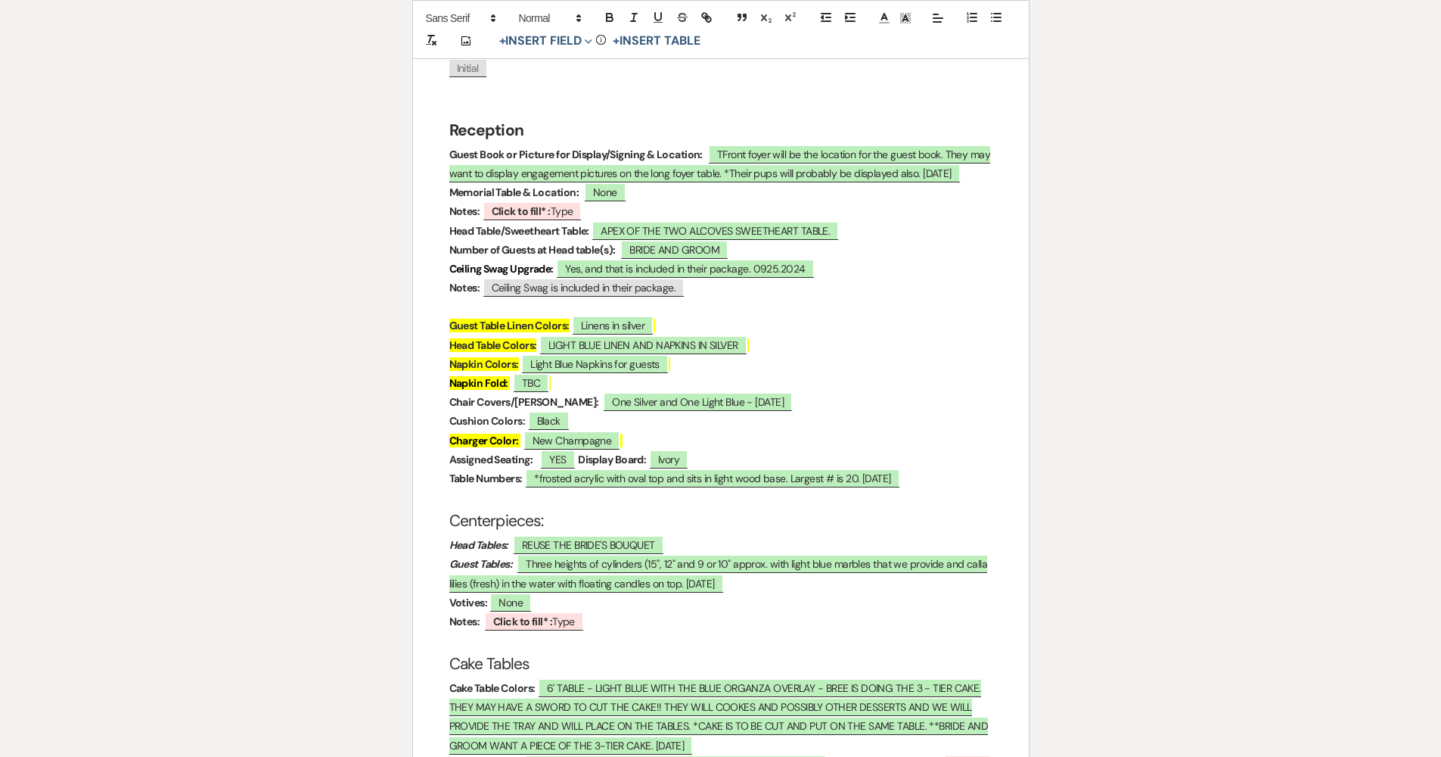
scroll to position [2219, 0]
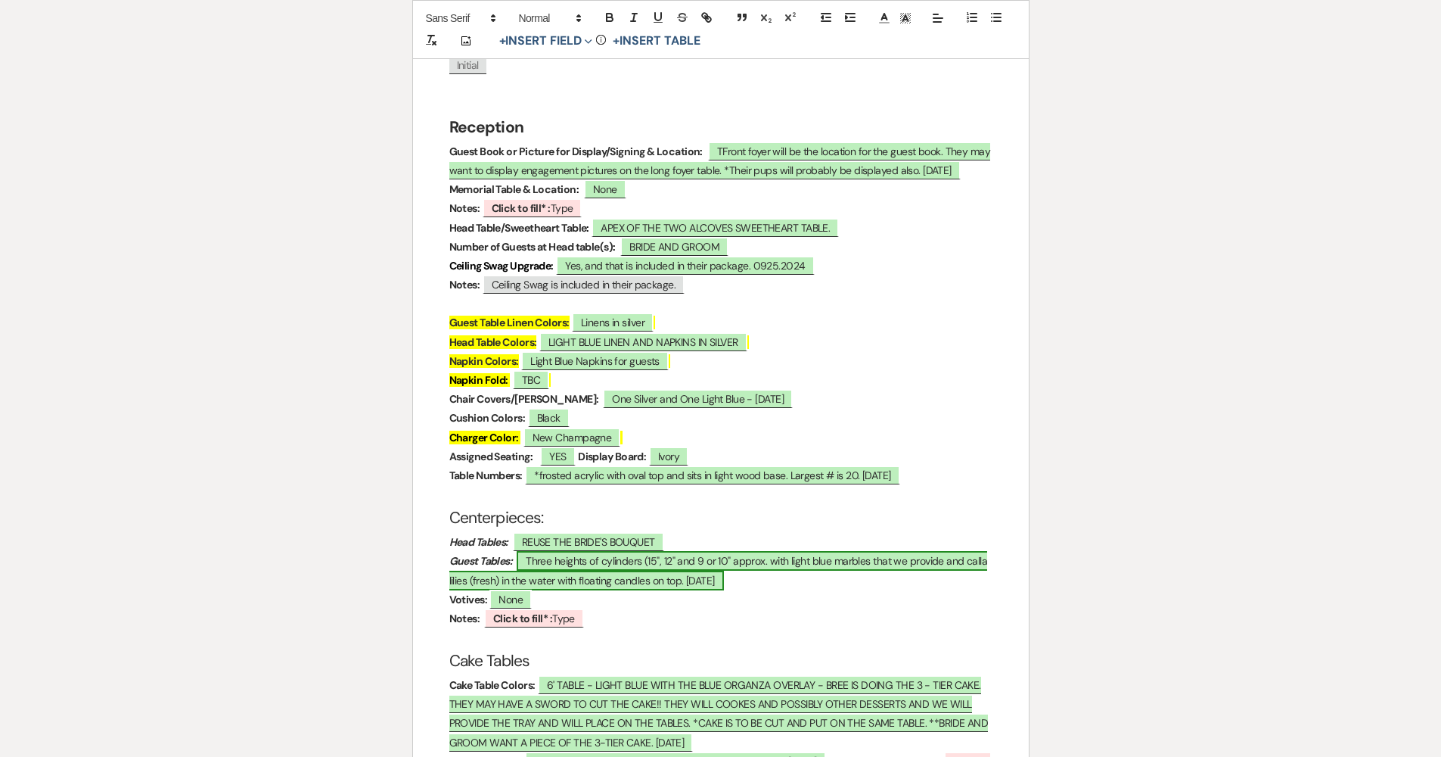
click at [635, 551] on span "Three heights of cylinders (15", 12" and 9 or 10" approx. with light blue marbl…" at bounding box center [718, 570] width 539 height 39
select select "owner"
select select "Type"
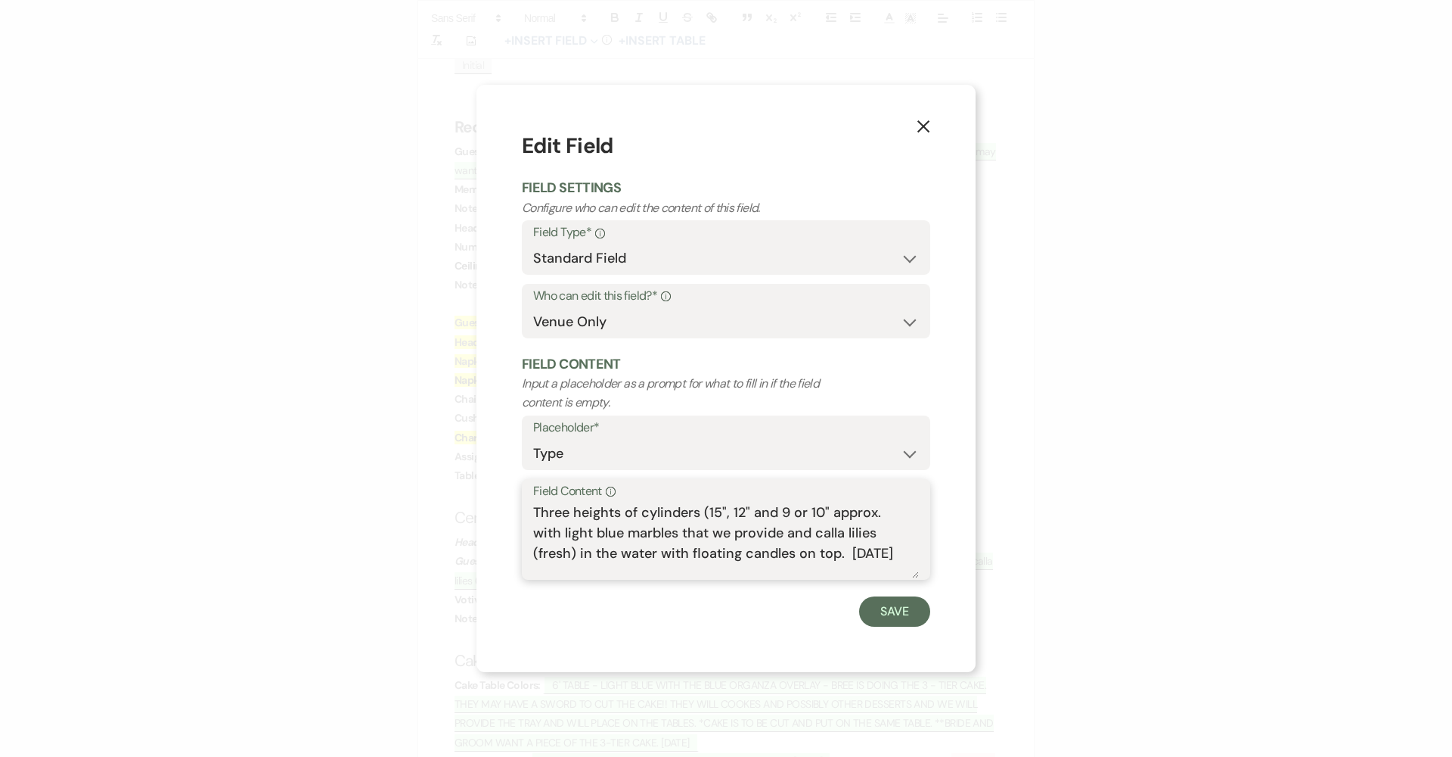
drag, startPoint x: 828, startPoint y: 531, endPoint x: 877, endPoint y: 536, distance: 49.4
click at [705, 536] on textarea "Three heights of cylinders (15", 12" and 9 or 10" approx. with light blue marbl…" at bounding box center [726, 540] width 386 height 76
type textarea "Three heights of cylinders (15", 12" and 9 or 10" approx. with light blue marbl…"
click at [705, 619] on button "Save" at bounding box center [894, 611] width 71 height 30
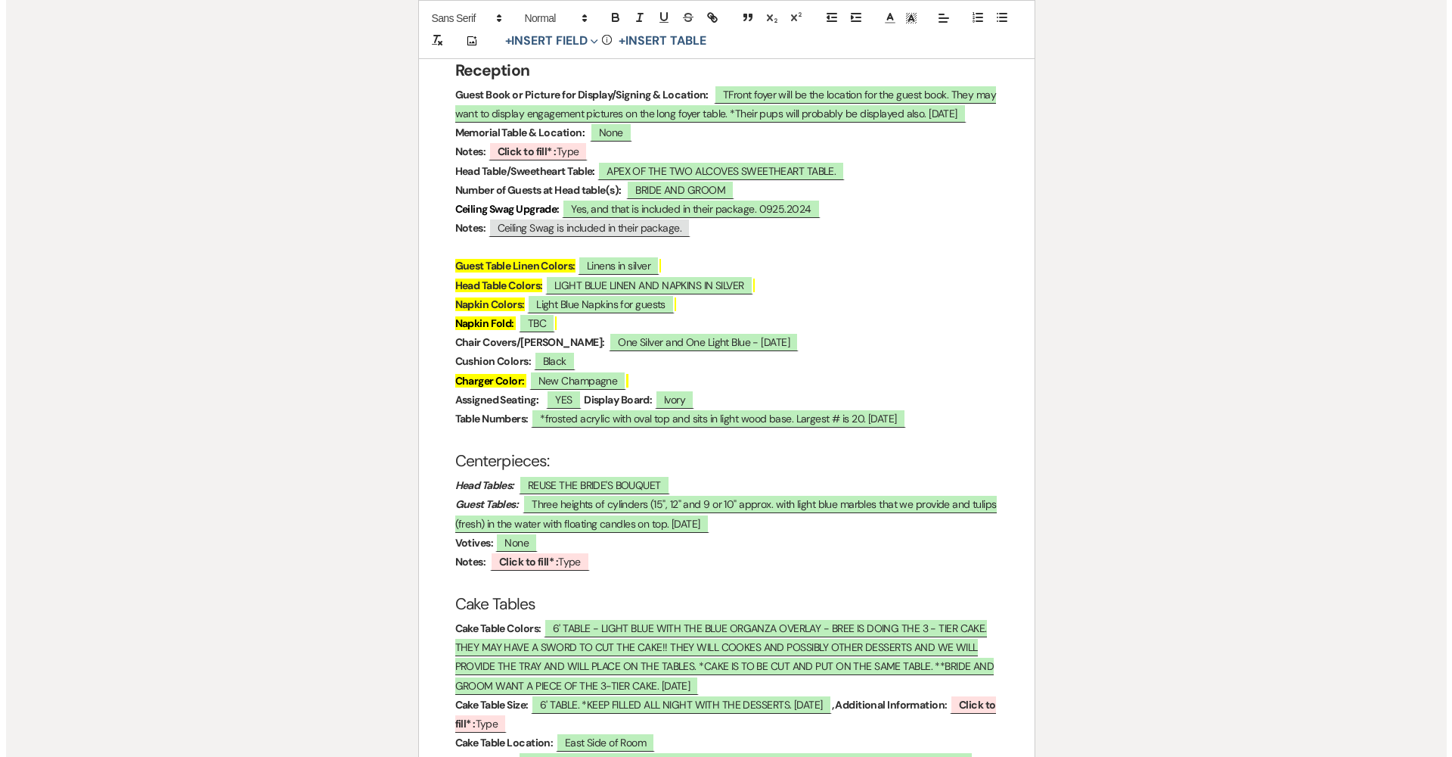
scroll to position [2310, 0]
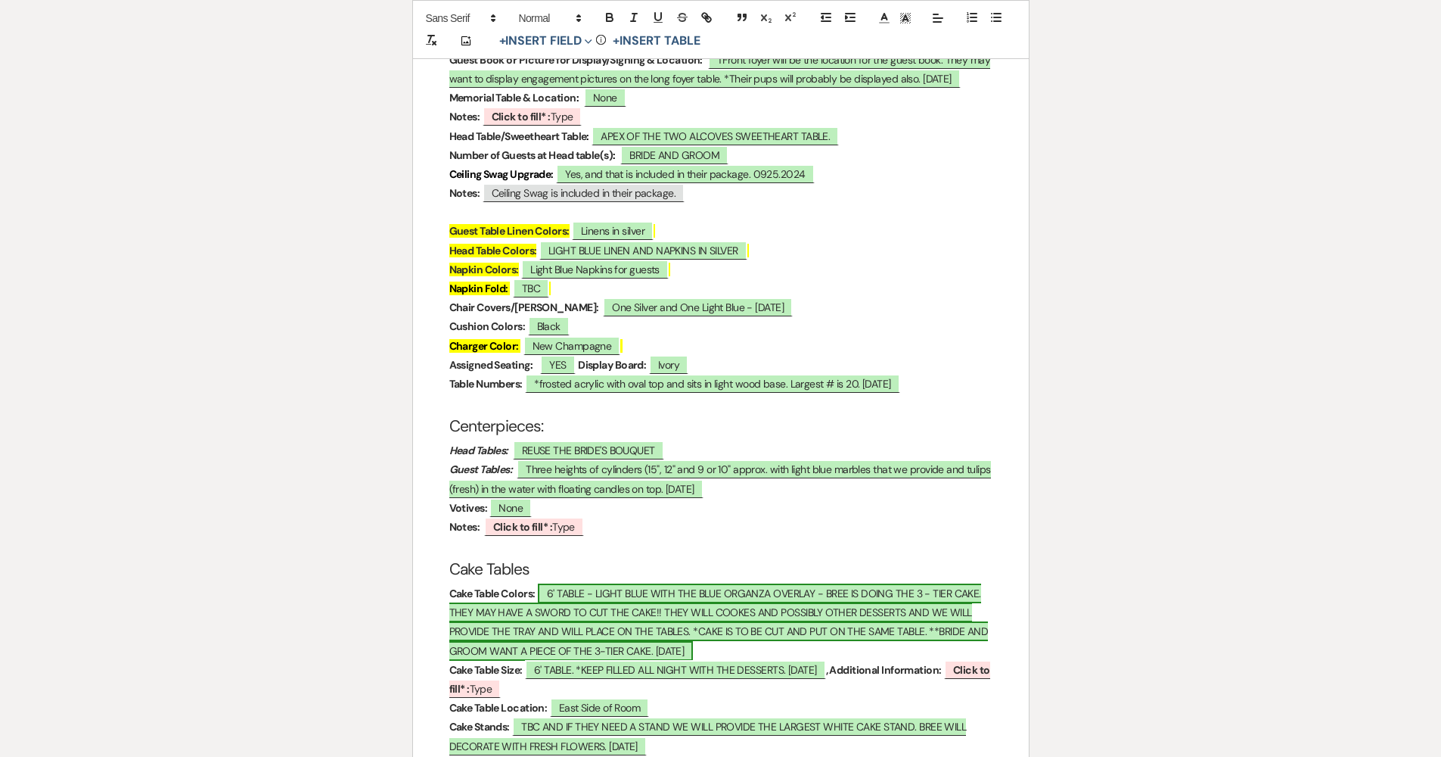
click at [655, 583] on span "6' TABLE - LIGHT BLUE WITH THE BLUE ORGANZA OVERLAY - BREE IS DOING THE 3 - TIE…" at bounding box center [718, 621] width 539 height 77
select select "owner"
select select "custom_placeholder"
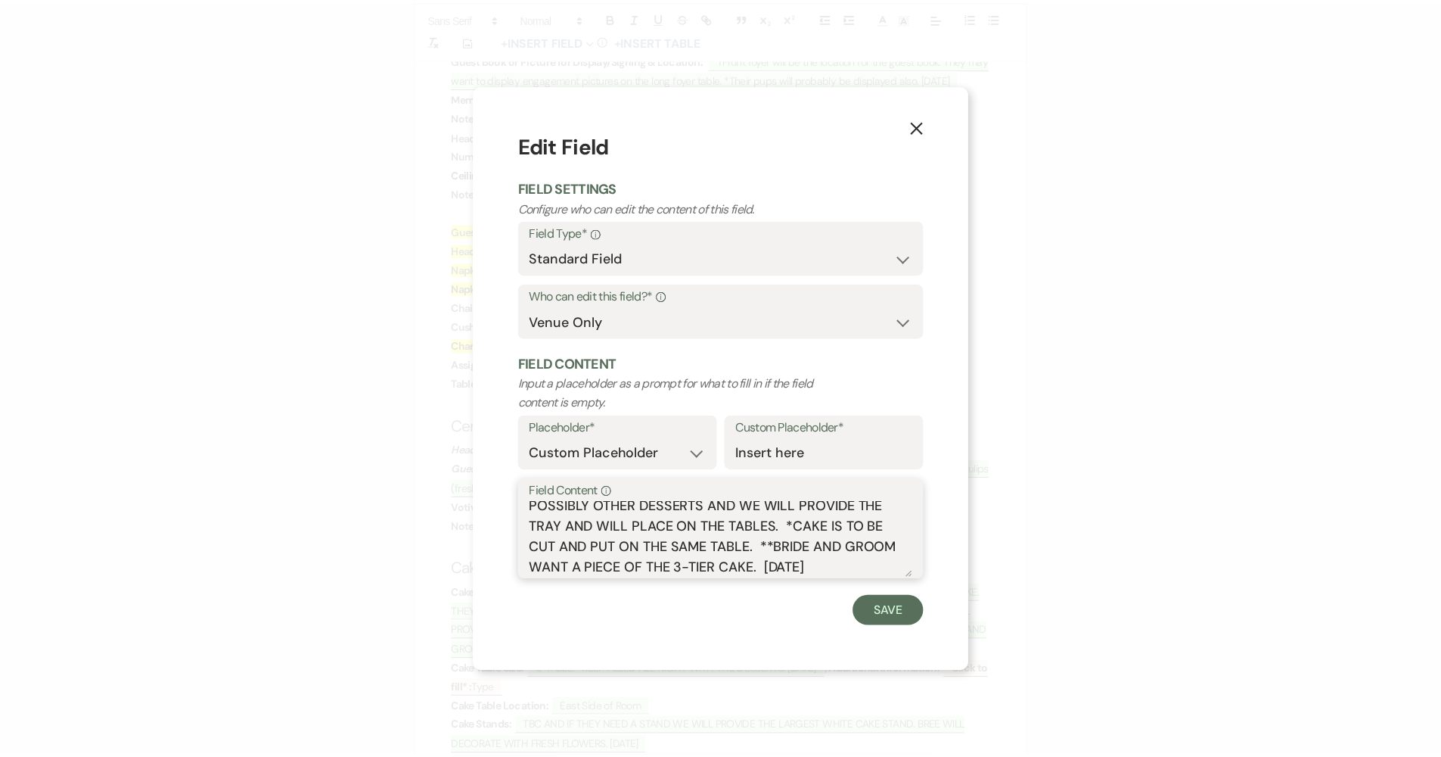
scroll to position [0, 0]
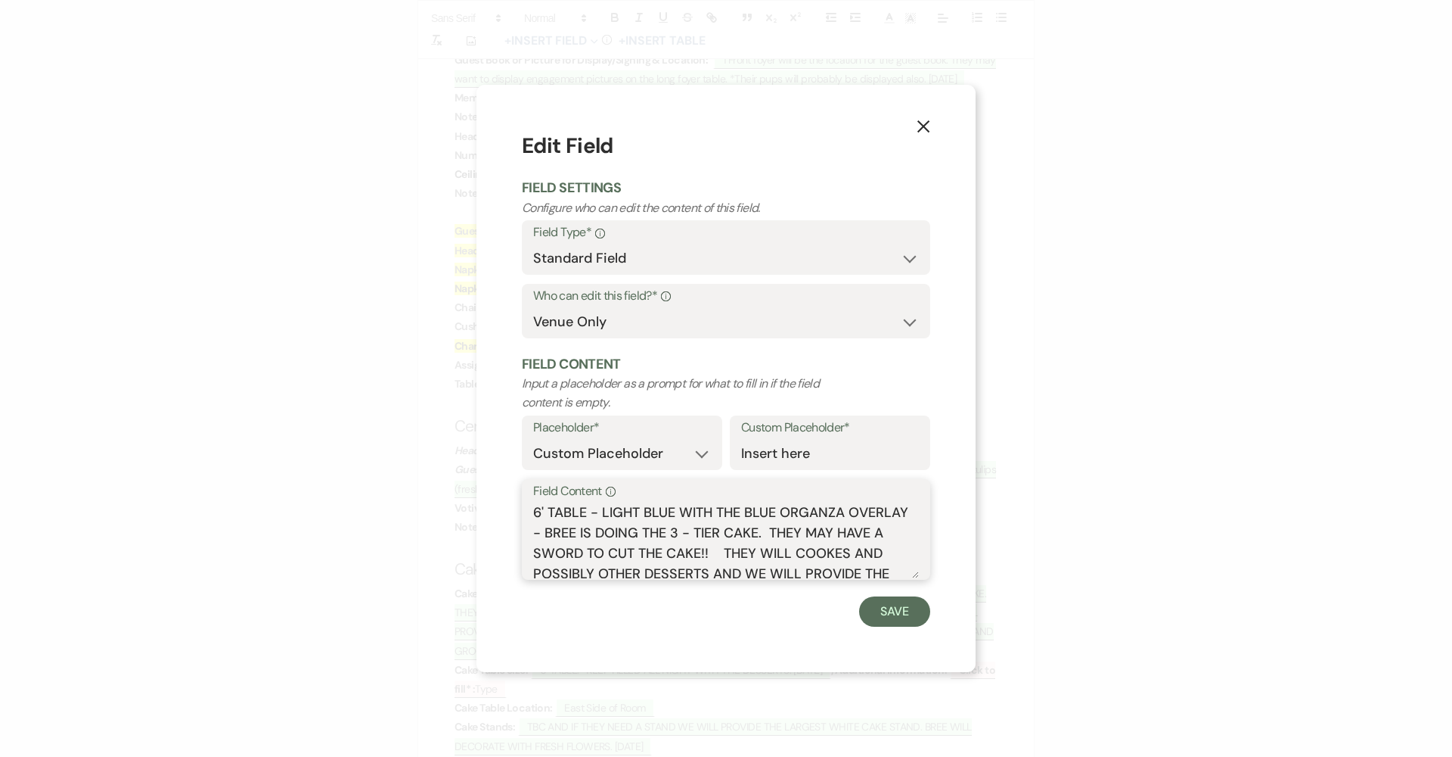
drag, startPoint x: 899, startPoint y: 567, endPoint x: 595, endPoint y: 514, distance: 308.7
click at [595, 514] on textarea "6' TABLE - LIGHT BLUE WITH THE BLUE ORGANZA OVERLAY - BREE IS DOING THE 3 - TIE…" at bounding box center [726, 540] width 386 height 76
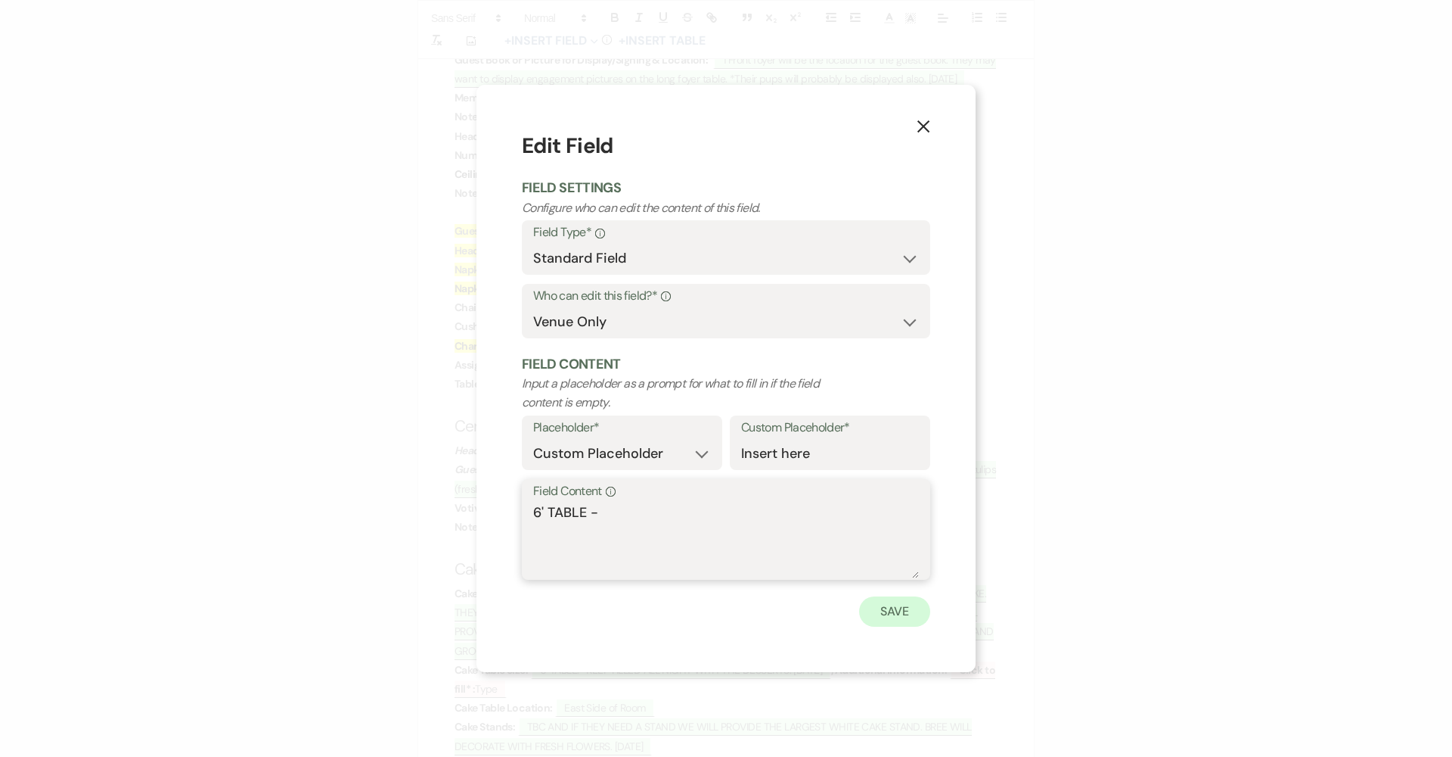
type textarea "6' TABLE -"
click at [705, 605] on button "Save" at bounding box center [894, 611] width 71 height 30
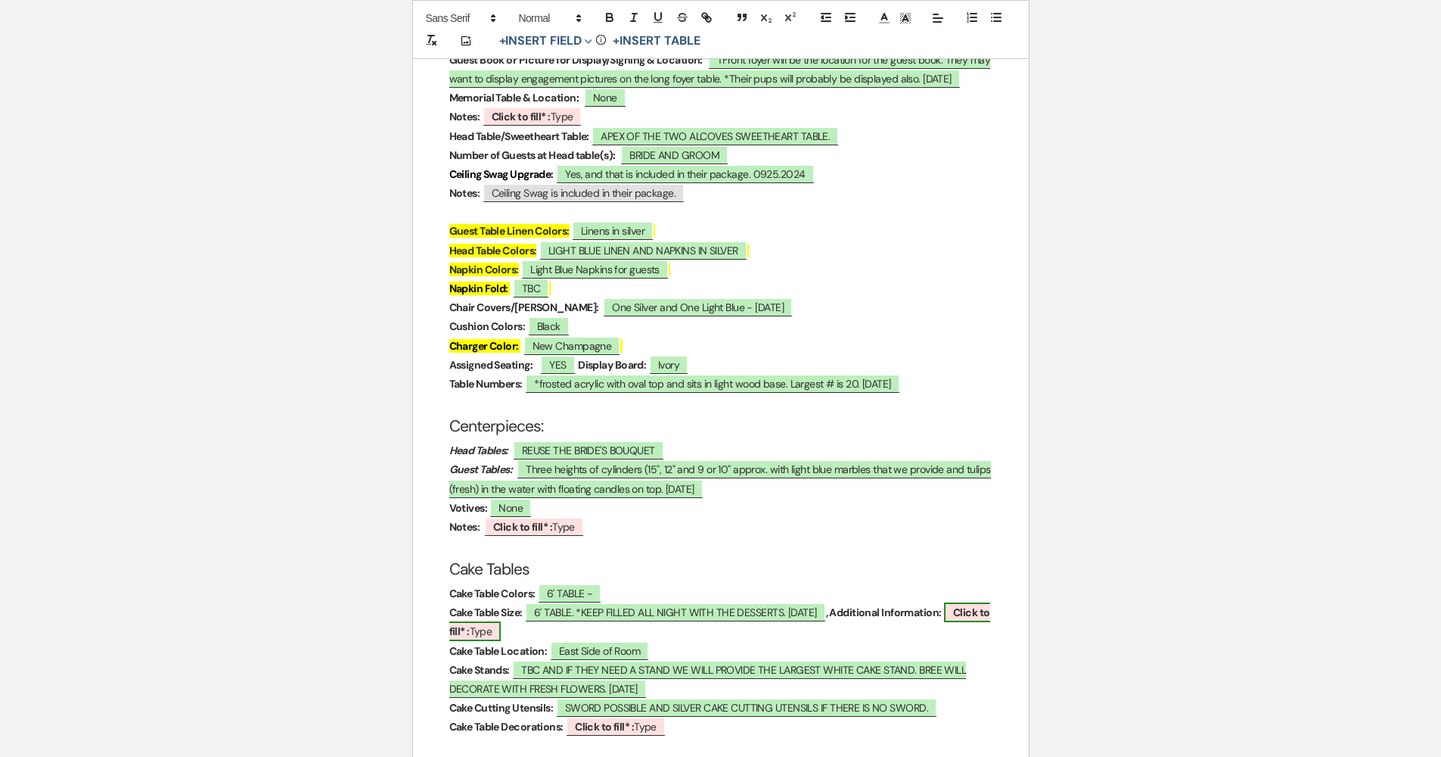
click at [480, 605] on b "Click to fill* :" at bounding box center [719, 621] width 541 height 33
select select "owner"
select select "Type"
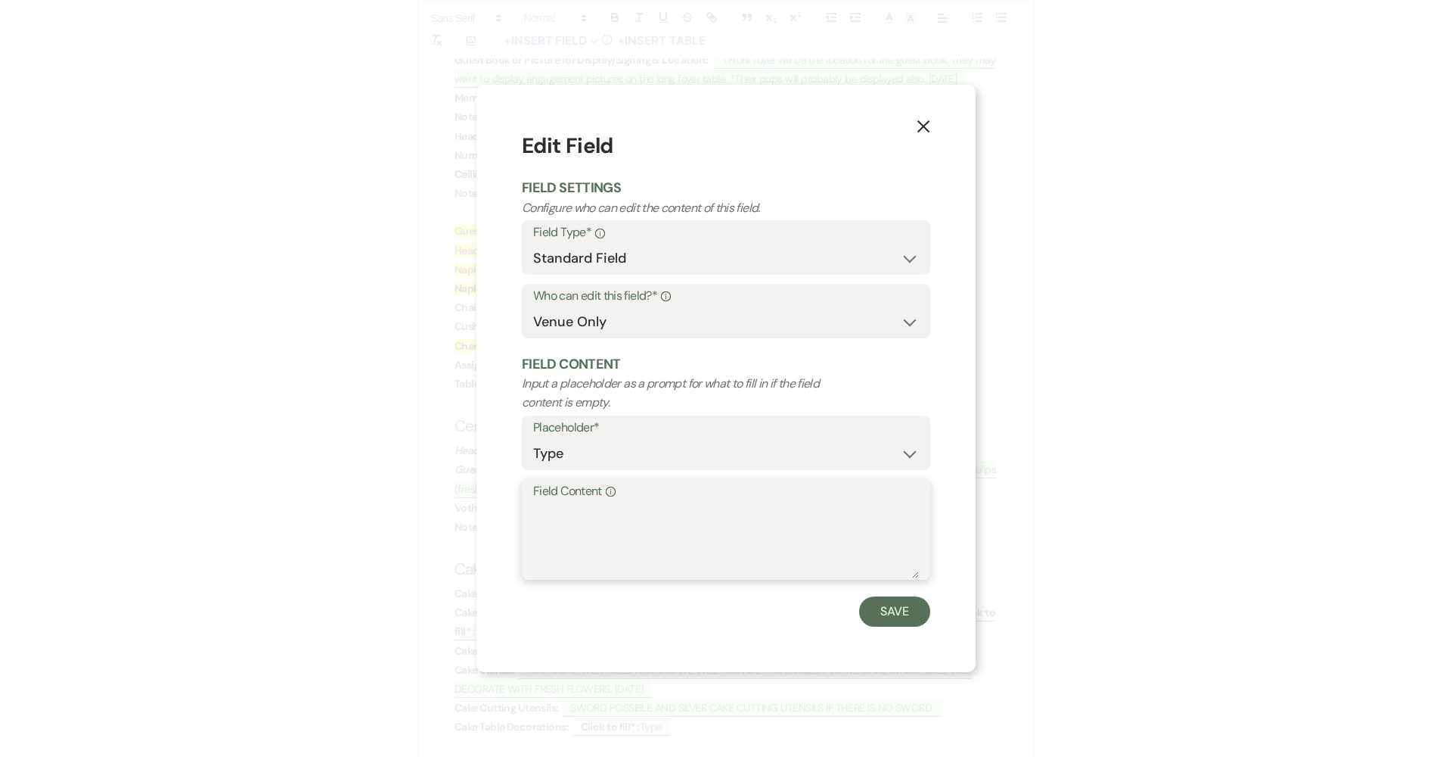
click at [623, 527] on textarea "Field Content Info" at bounding box center [726, 540] width 386 height 76
type textarea "Bree bringing additional desserts with 3 tier cake"
click at [705, 620] on button "Save" at bounding box center [894, 611] width 71 height 30
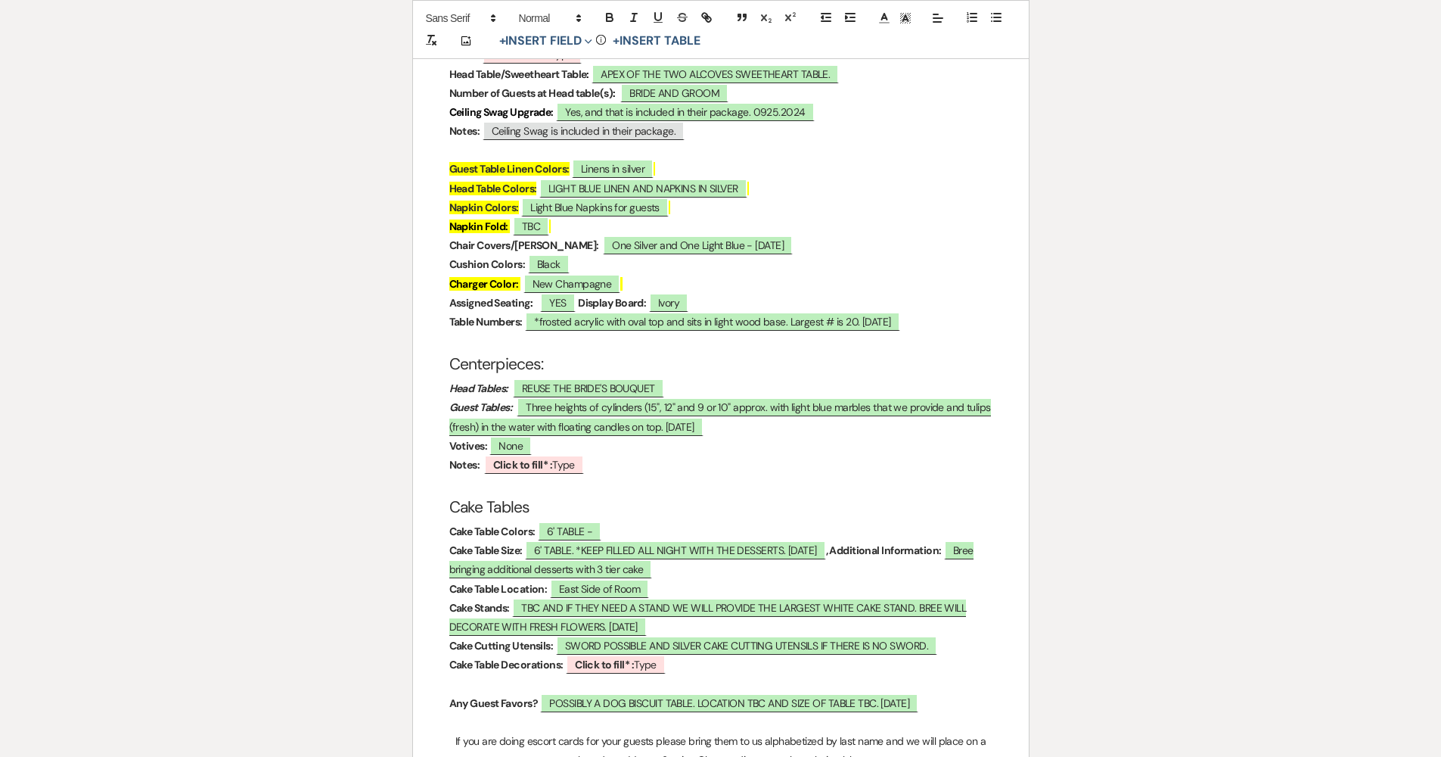
scroll to position [2375, 0]
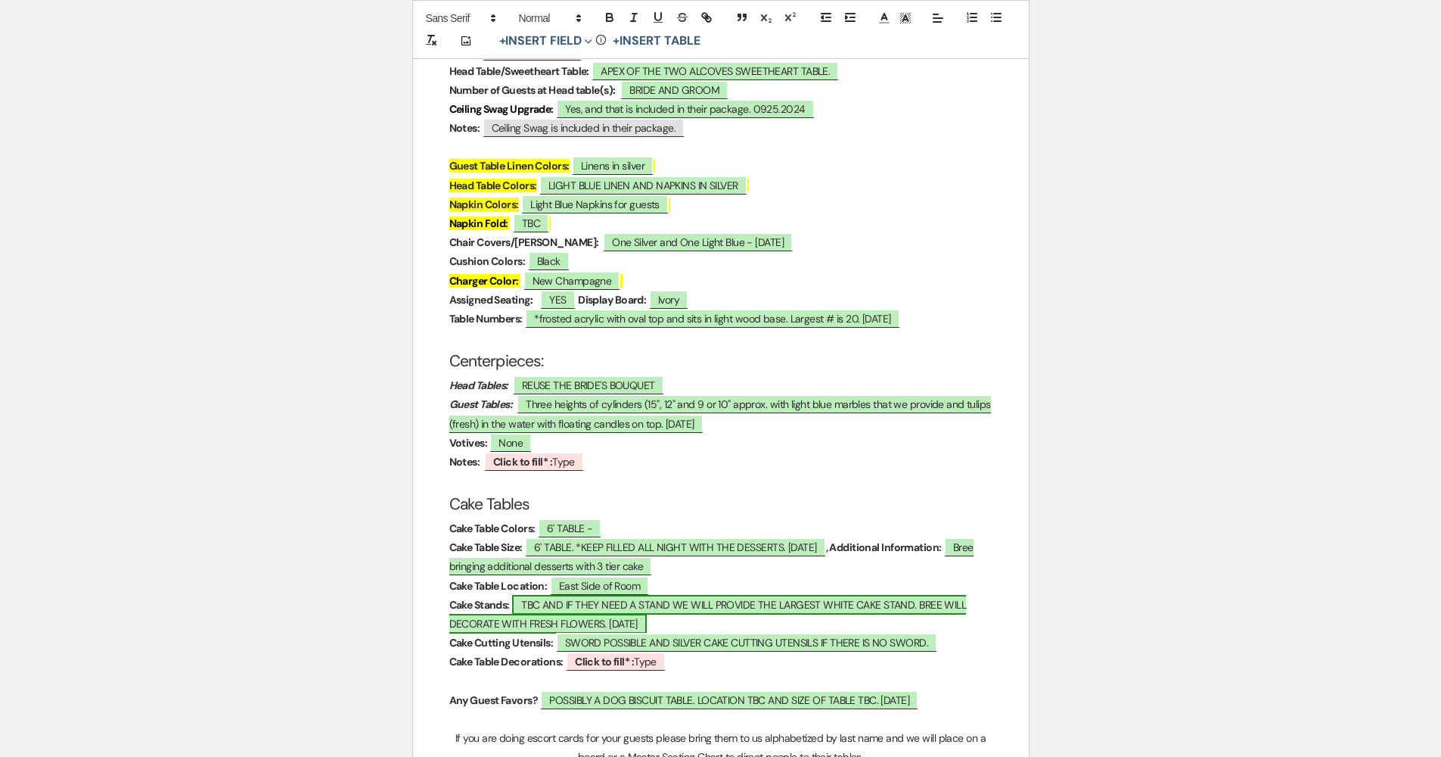
click at [596, 595] on span "TBC AND IF THEY NEED A STAND WE WILL PROVIDE THE LARGEST WHITE CAKE STAND. BREE…" at bounding box center [707, 614] width 517 height 39
select select "owner"
select select "Type"
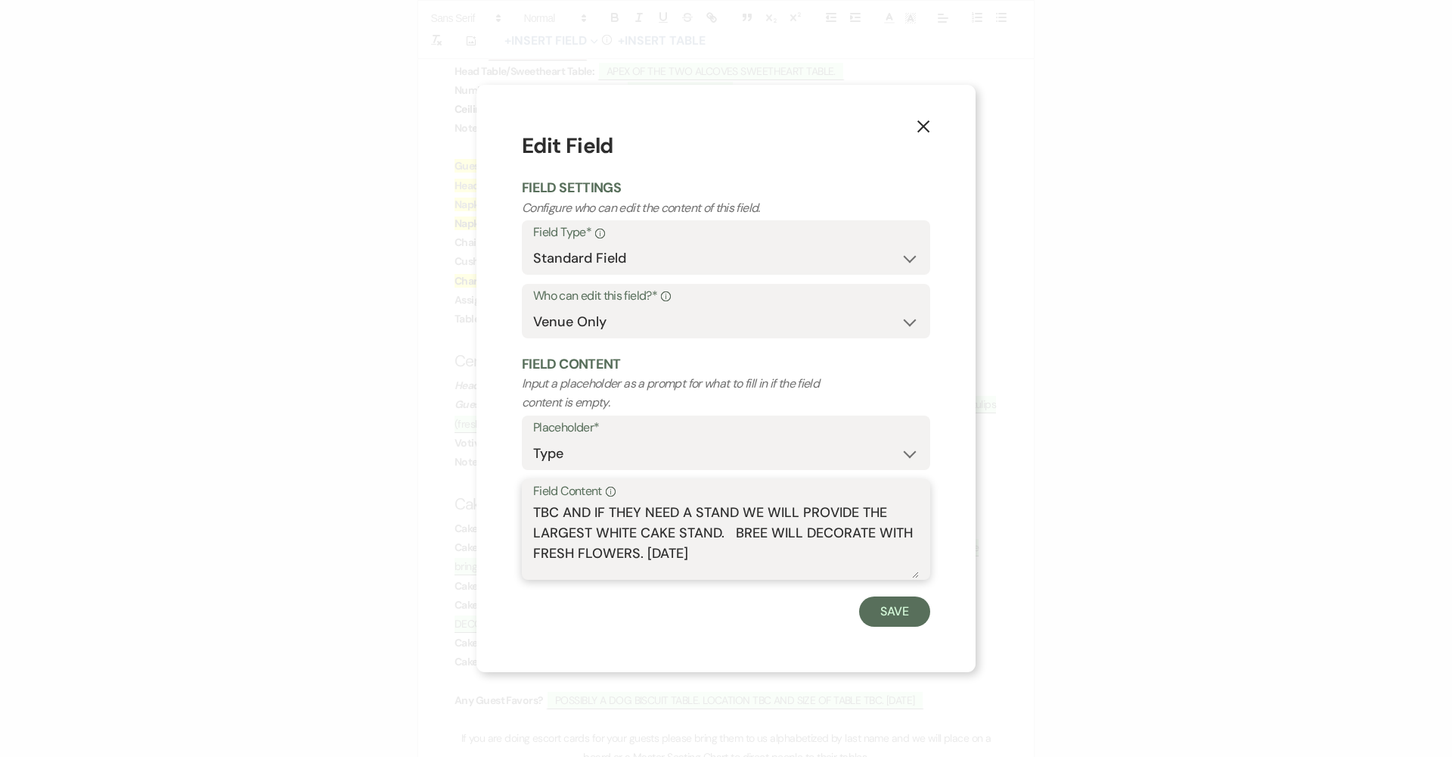
drag, startPoint x: 657, startPoint y: 560, endPoint x: 489, endPoint y: 486, distance: 182.9
click at [489, 486] on div "X Edit Field Field Settings Configure who can edit the content of this field. F…" at bounding box center [726, 378] width 499 height 586
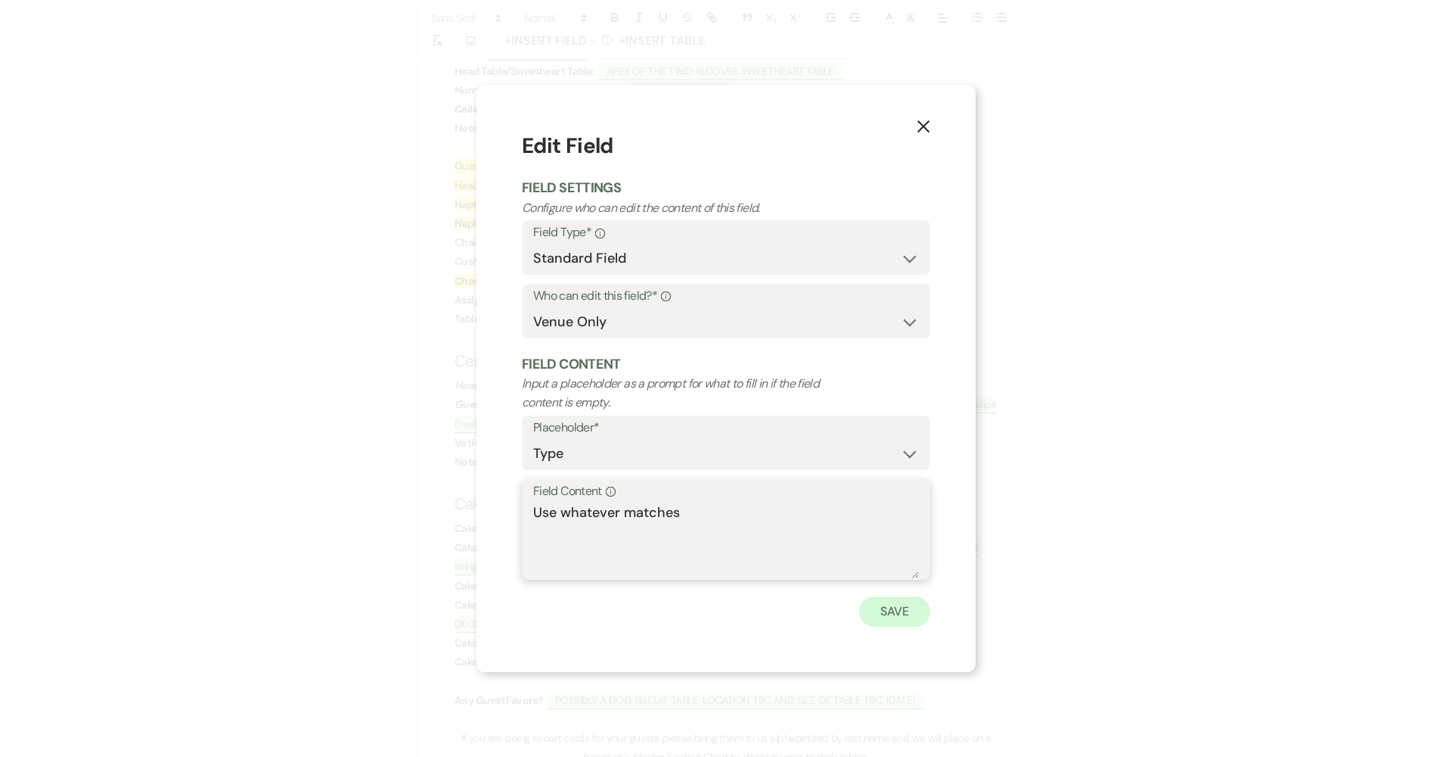
type textarea "Use whatever matches"
click at [705, 606] on button "Save" at bounding box center [894, 611] width 71 height 30
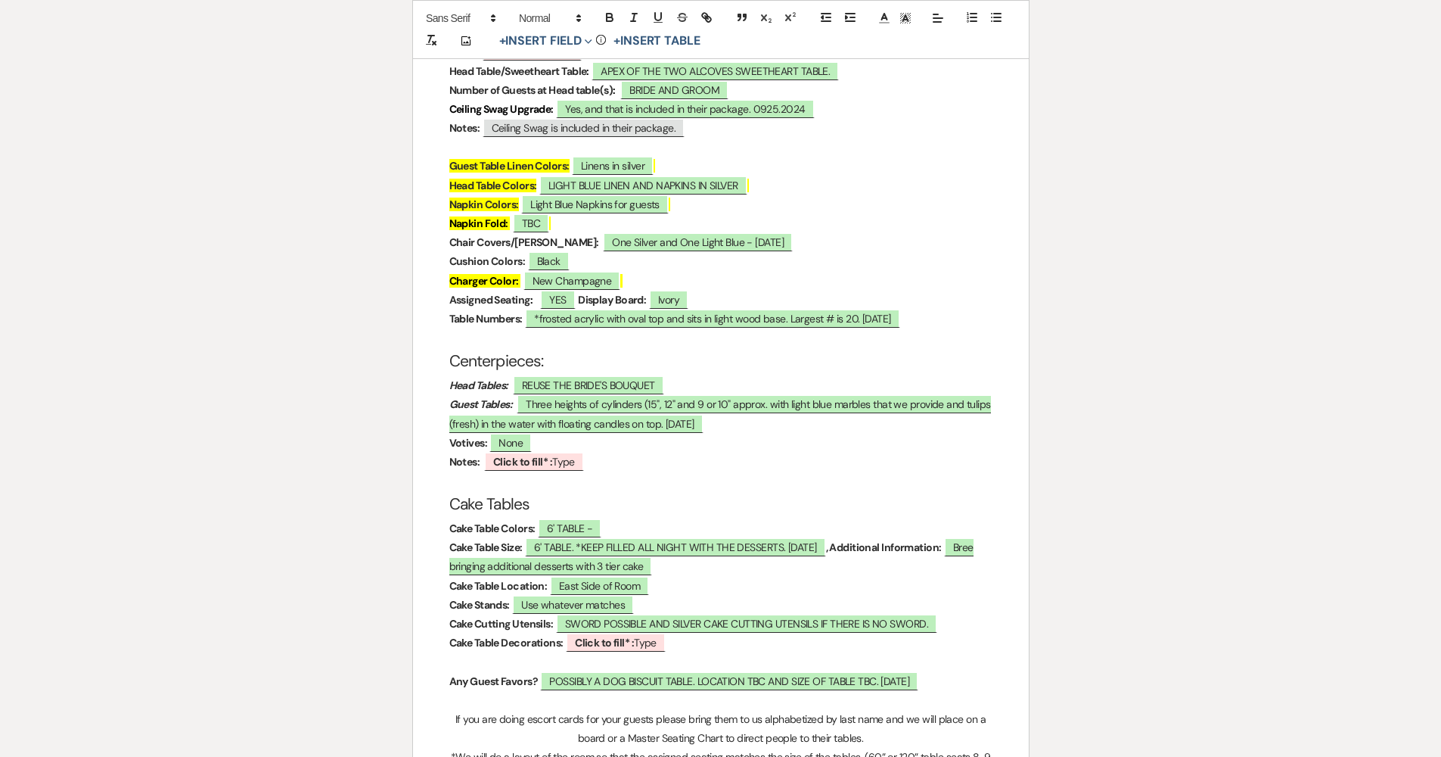
scroll to position [2397, 0]
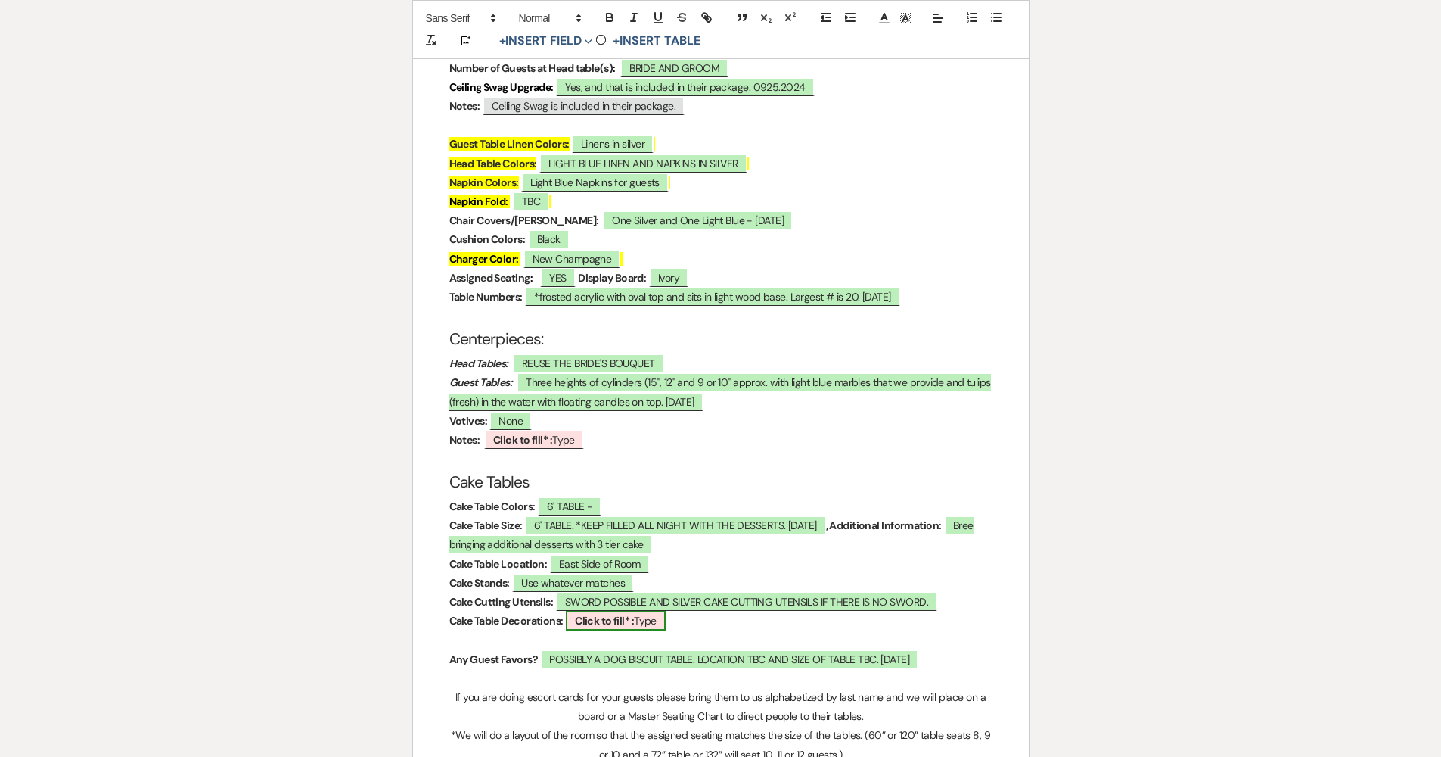
click at [634, 614] on b "Click to fill* :" at bounding box center [604, 621] width 59 height 14
select select "owner"
select select "Type"
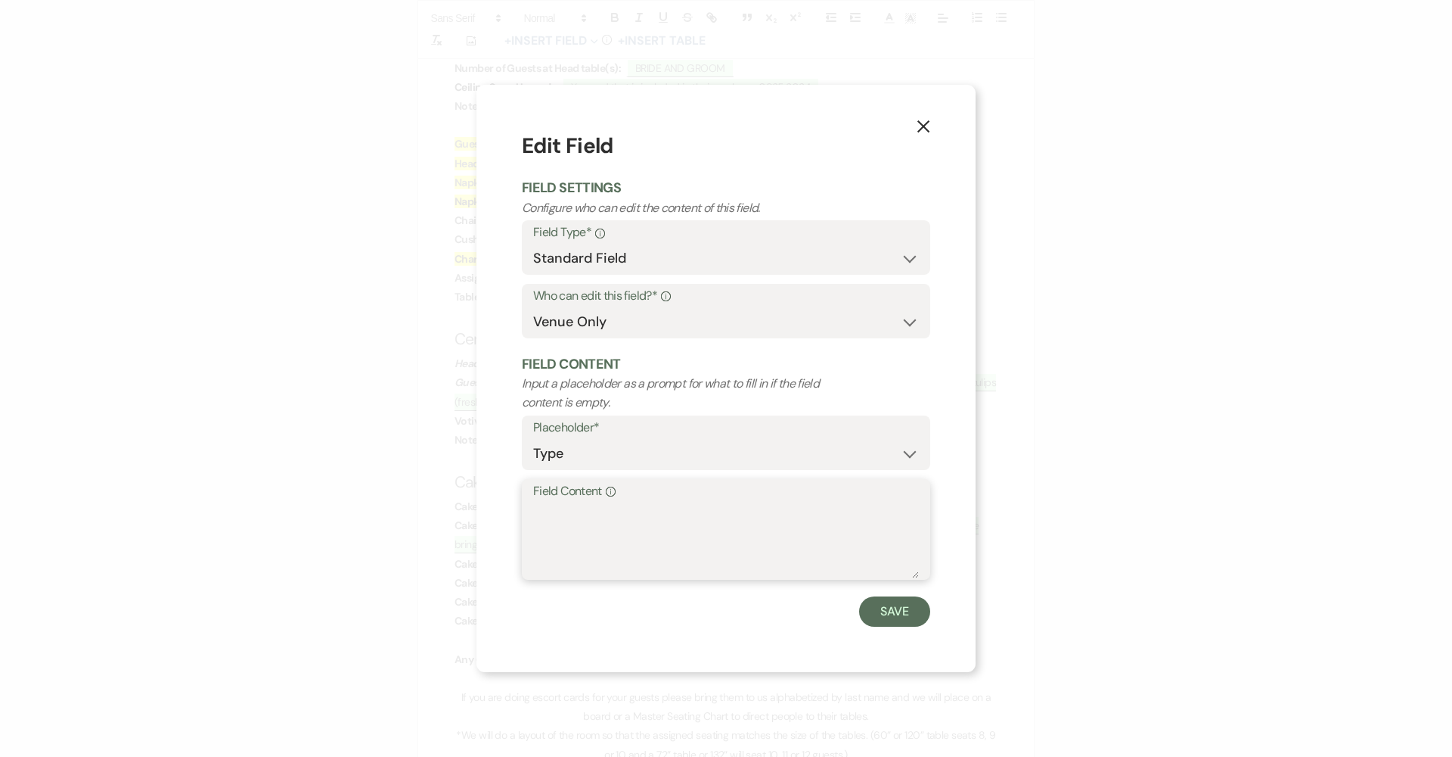
click at [665, 551] on textarea "Field Content Info" at bounding box center [726, 540] width 386 height 76
type textarea "None"
click at [705, 608] on button "Save" at bounding box center [894, 611] width 71 height 30
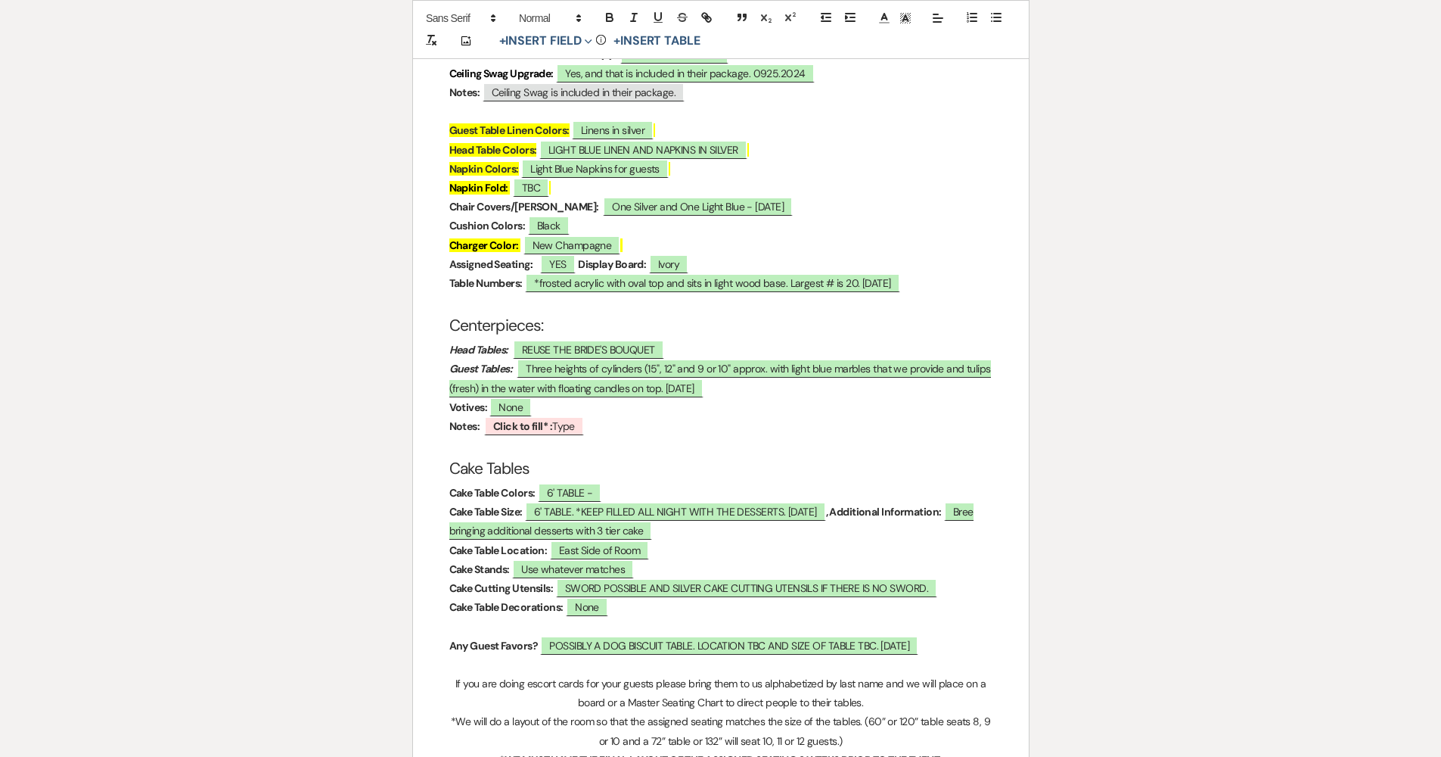
scroll to position [2439, 0]
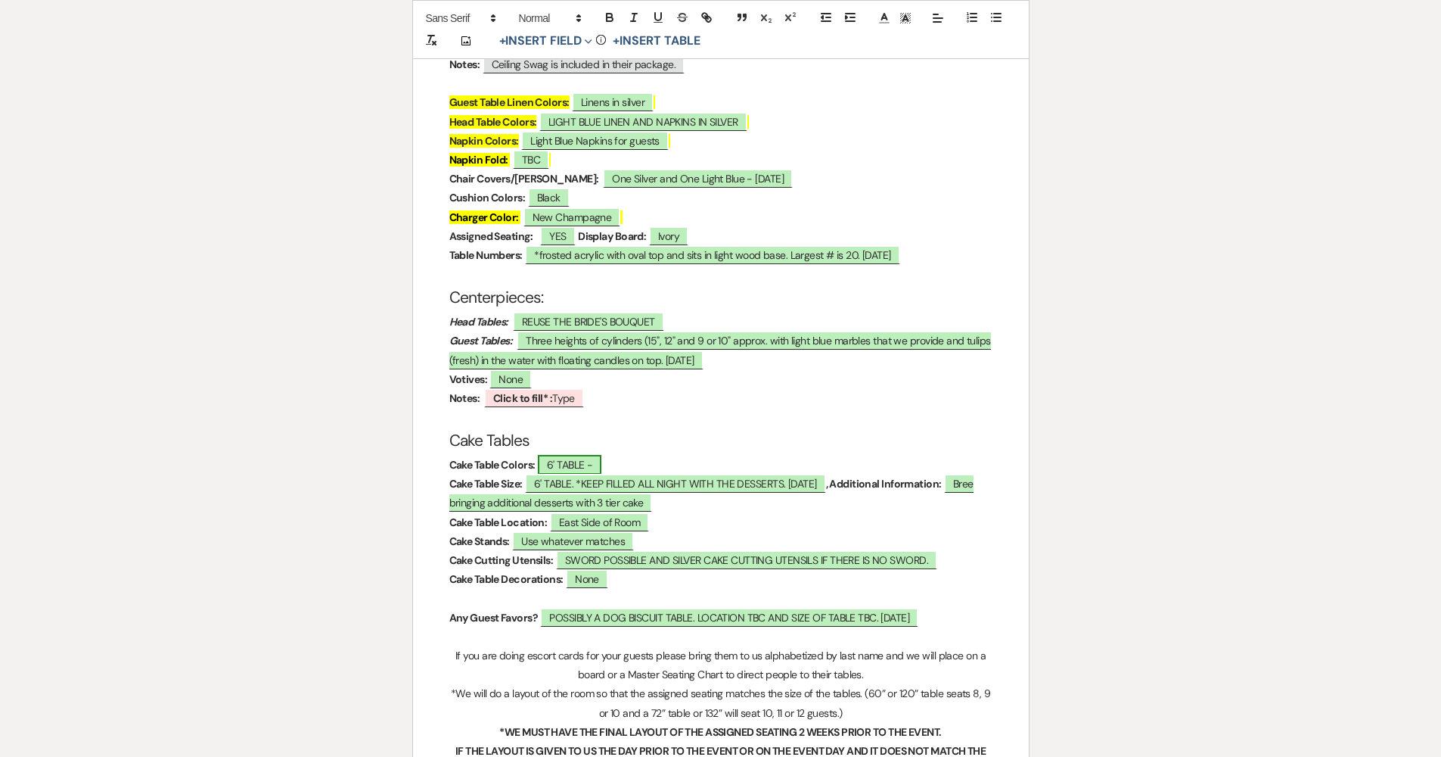
click at [592, 455] on span "6' TABLE -" at bounding box center [570, 465] width 64 height 20
select select "owner"
select select "custom_placeholder"
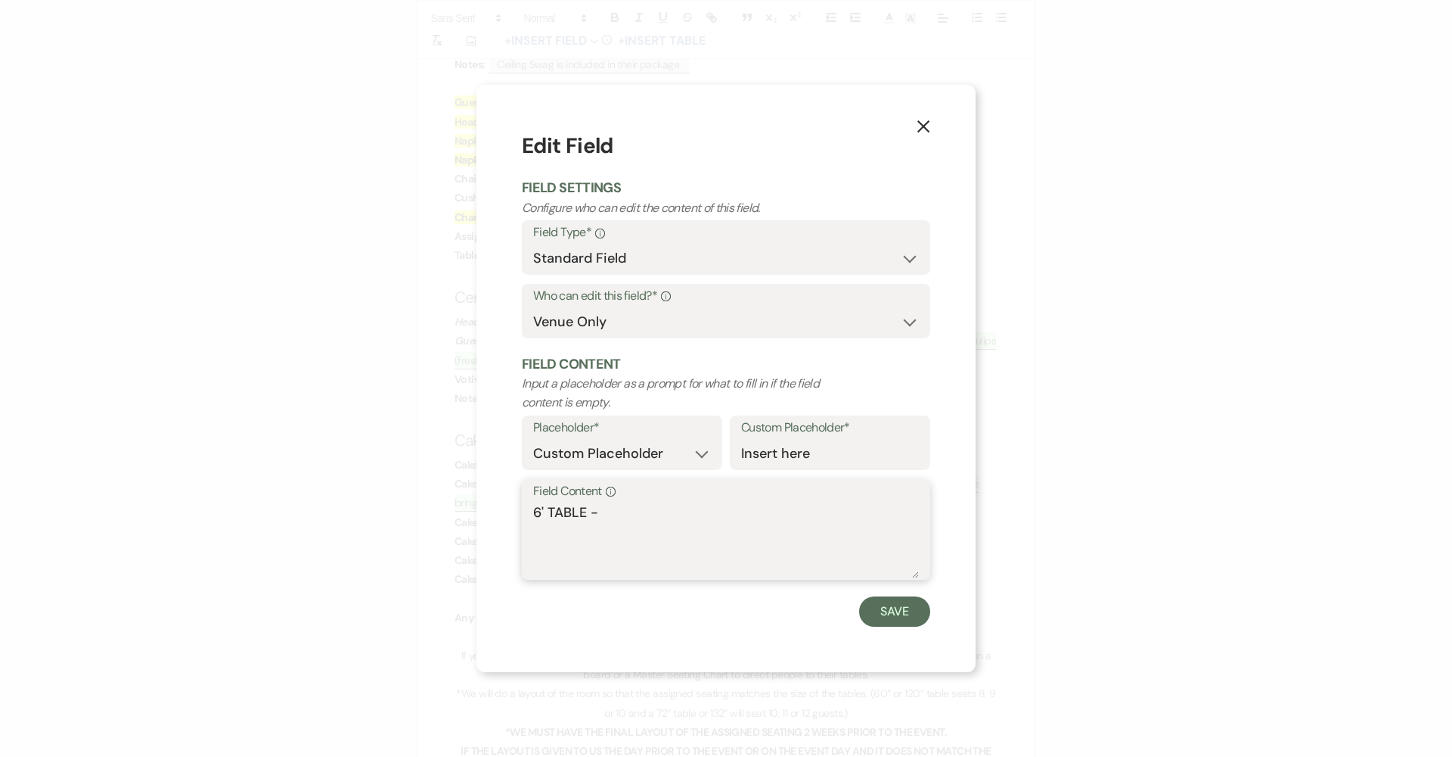
drag, startPoint x: 577, startPoint y: 510, endPoint x: 393, endPoint y: 530, distance: 184.9
click at [393, 530] on div "X Edit Field Field Settings Configure who can edit the content of this field. F…" at bounding box center [726, 378] width 1452 height 757
type textarea "6"
type textarea "K"
type textarea "Light blue with light blue organza (shimmery)"
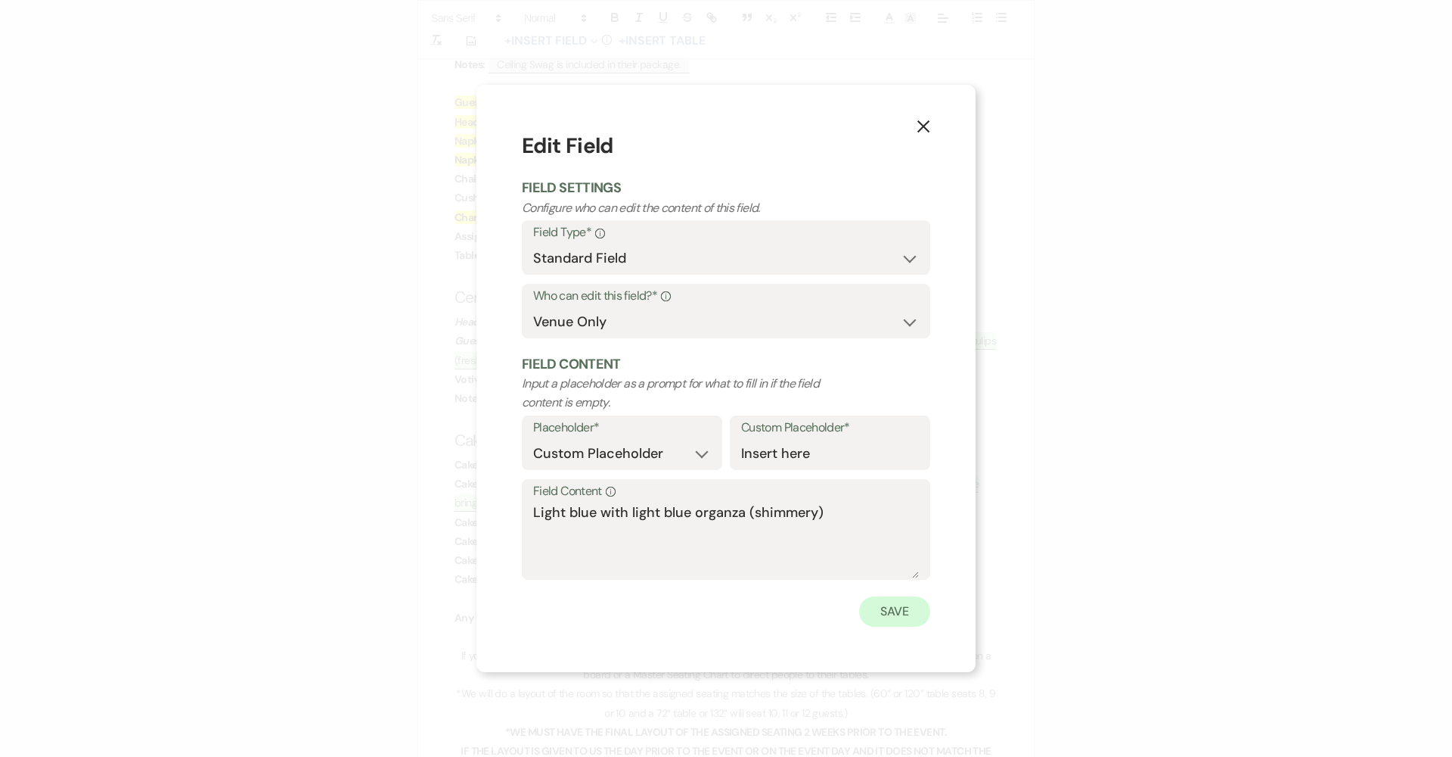
click at [705, 611] on button "Save" at bounding box center [894, 611] width 71 height 30
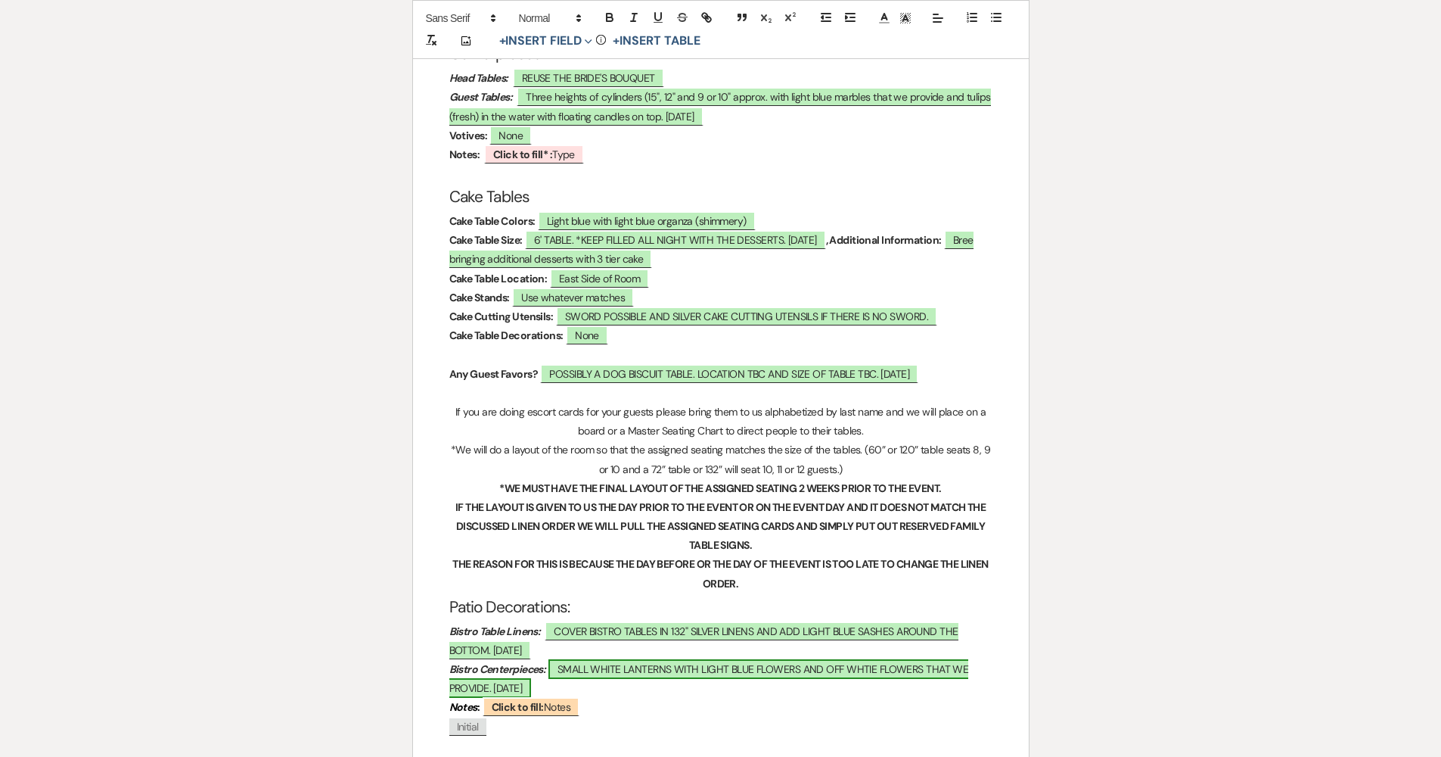
scroll to position [2686, 0]
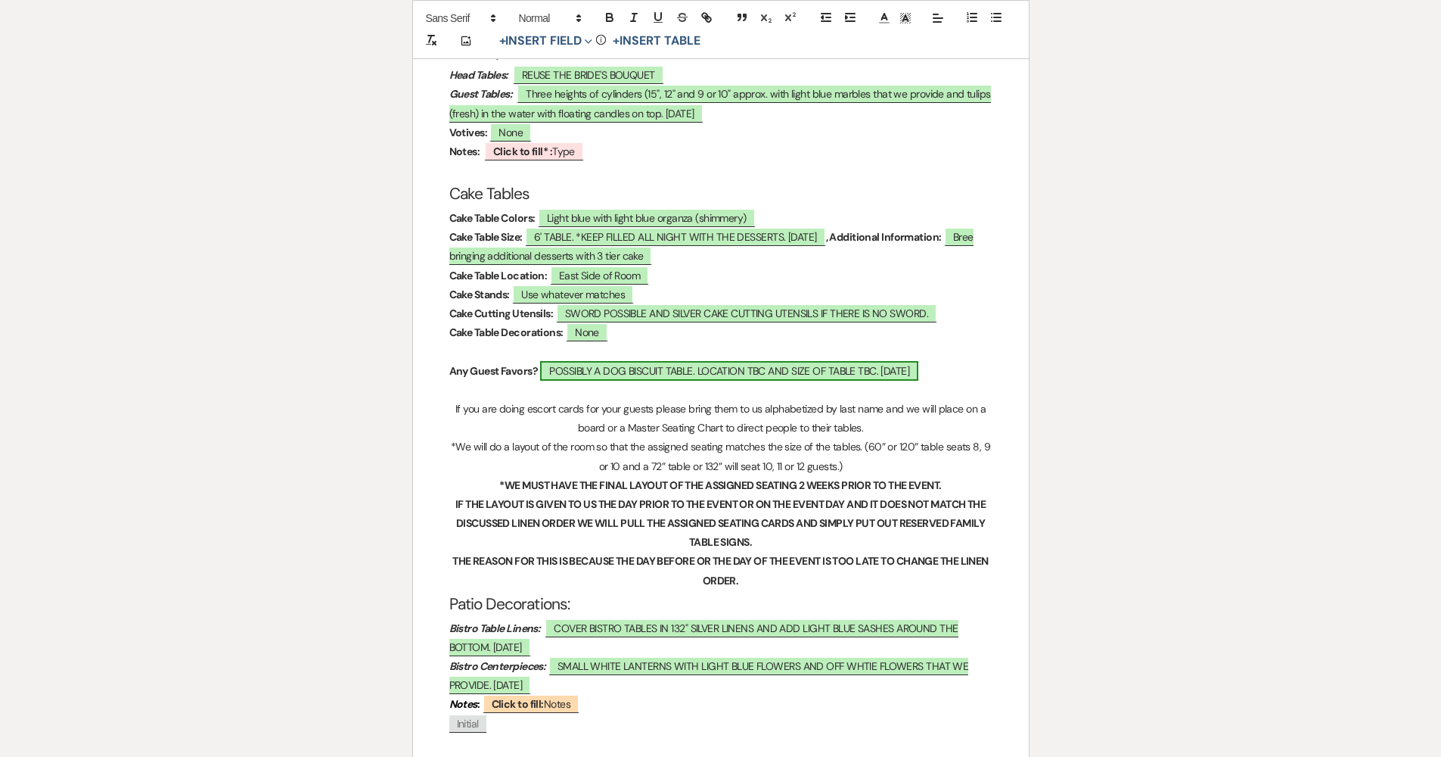
click at [669, 361] on span "POSSIBLY A DOG BISCUIT TABLE. LOCATION TBC AND SIZE OF TABLE TBC. 09.25.2024" at bounding box center [729, 371] width 378 height 20
select select "owner"
select select "custom_placeholder"
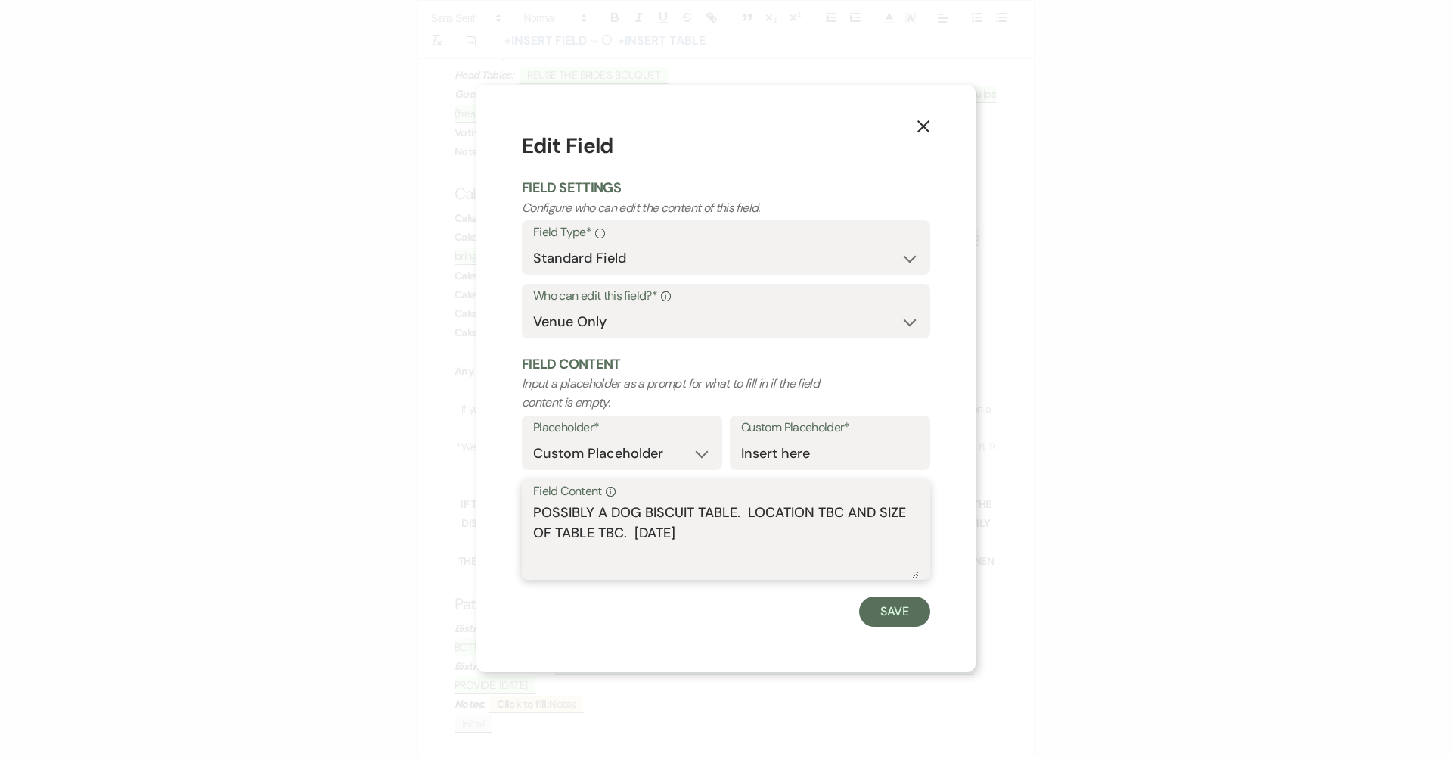
drag, startPoint x: 685, startPoint y: 522, endPoint x: 466, endPoint y: 491, distance: 220.8
click at [467, 492] on div "X Edit Field Field Settings Configure who can edit the content of this field. F…" at bounding box center [726, 378] width 1452 height 757
type textarea "Lotto tickets on each place setting and little backpacks for kids on the back o…"
click at [705, 614] on button "Save" at bounding box center [894, 611] width 71 height 30
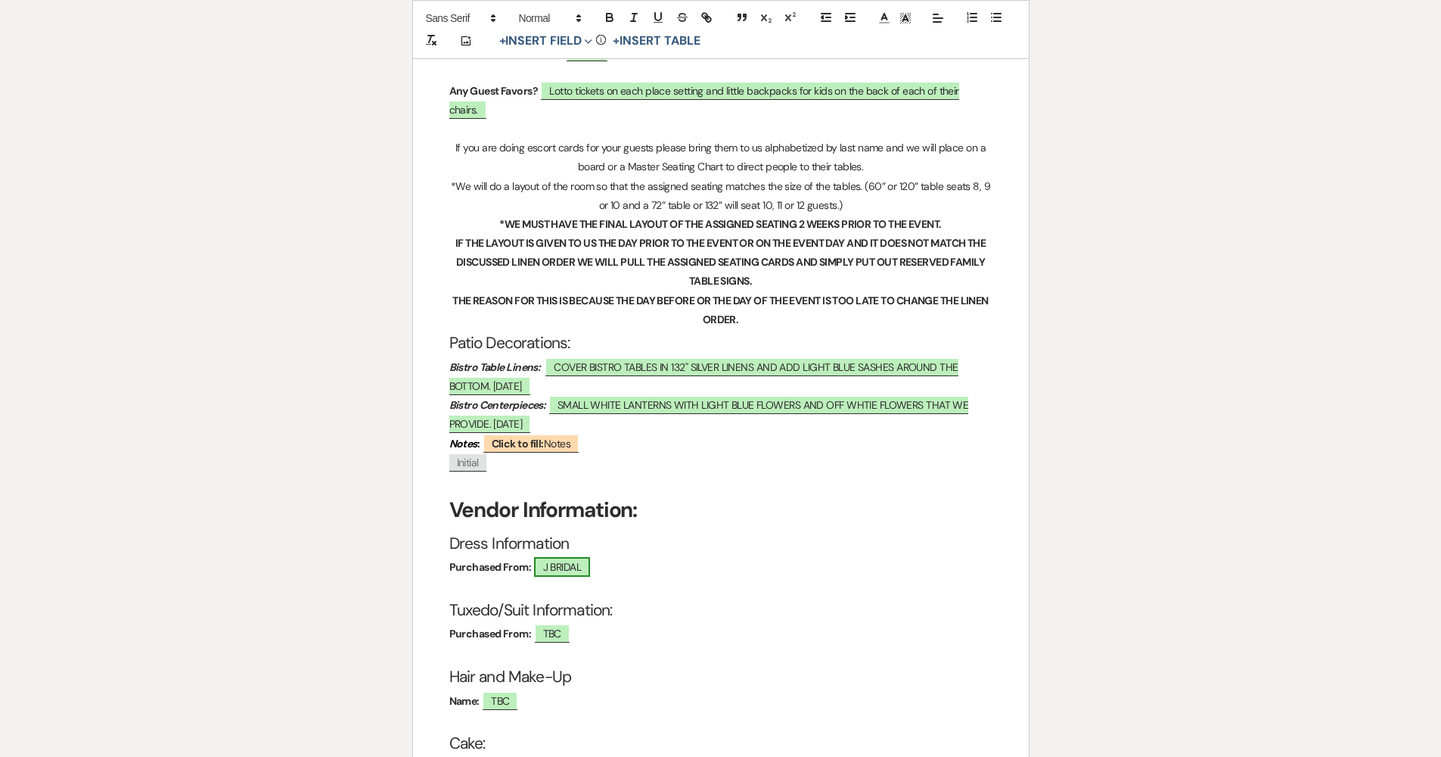
scroll to position [2985, 0]
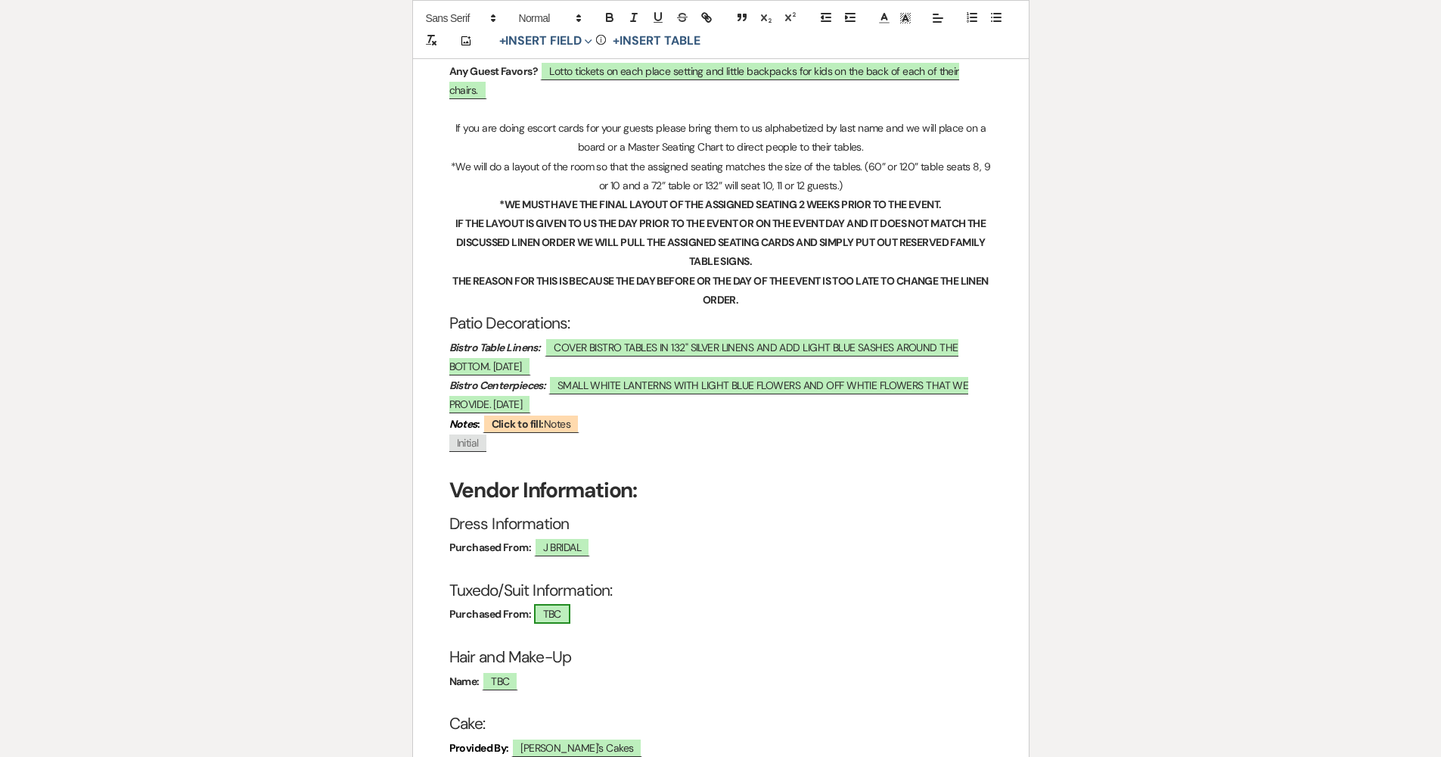
click at [568, 604] on span "TBC" at bounding box center [552, 614] width 36 height 20
select select "owner"
select select "Name"
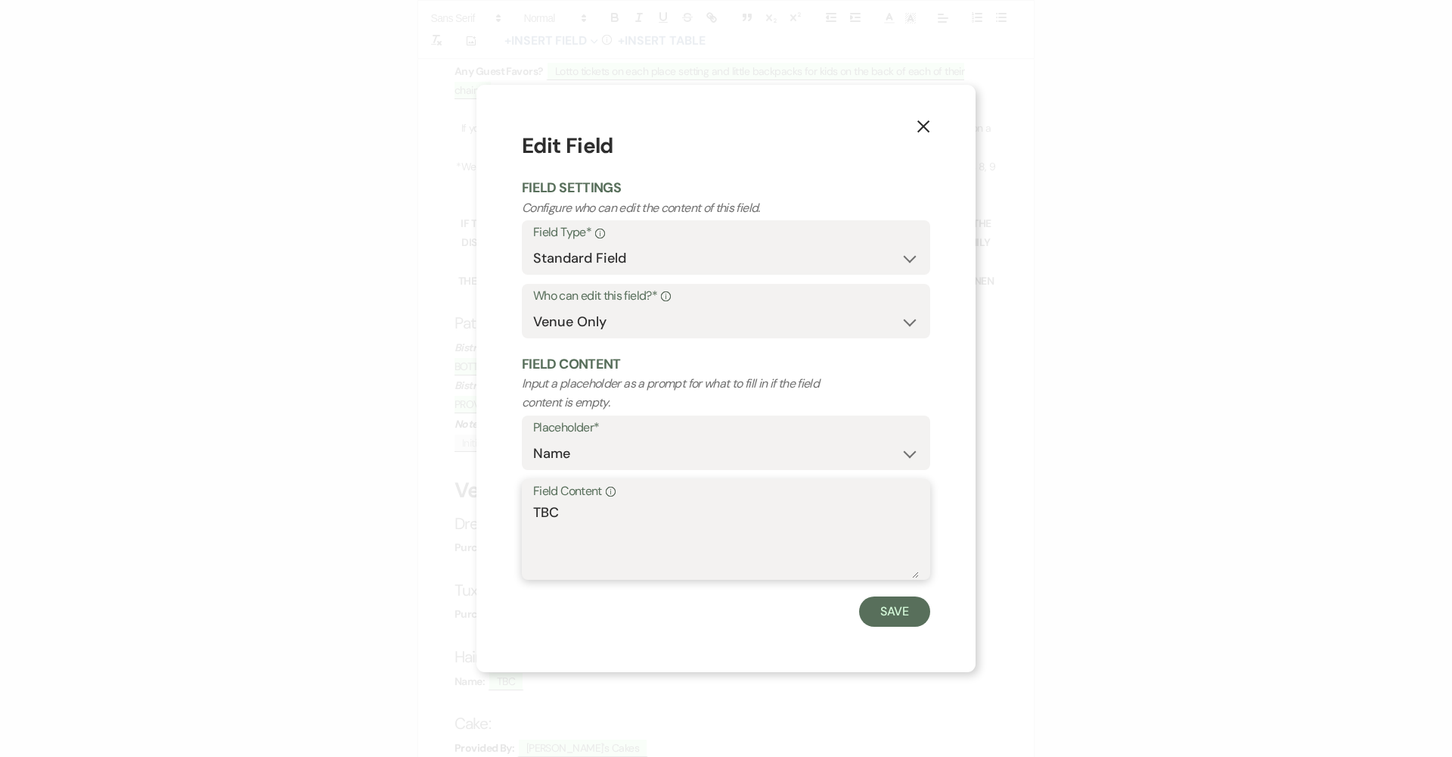
drag, startPoint x: 586, startPoint y: 514, endPoint x: 494, endPoint y: 512, distance: 91.6
click at [520, 512] on div "X Edit Field Field Settings Configure who can edit the content of this field. F…" at bounding box center [726, 378] width 499 height 586
type textarea "Nick's"
click at [705, 607] on button "Save" at bounding box center [894, 611] width 71 height 30
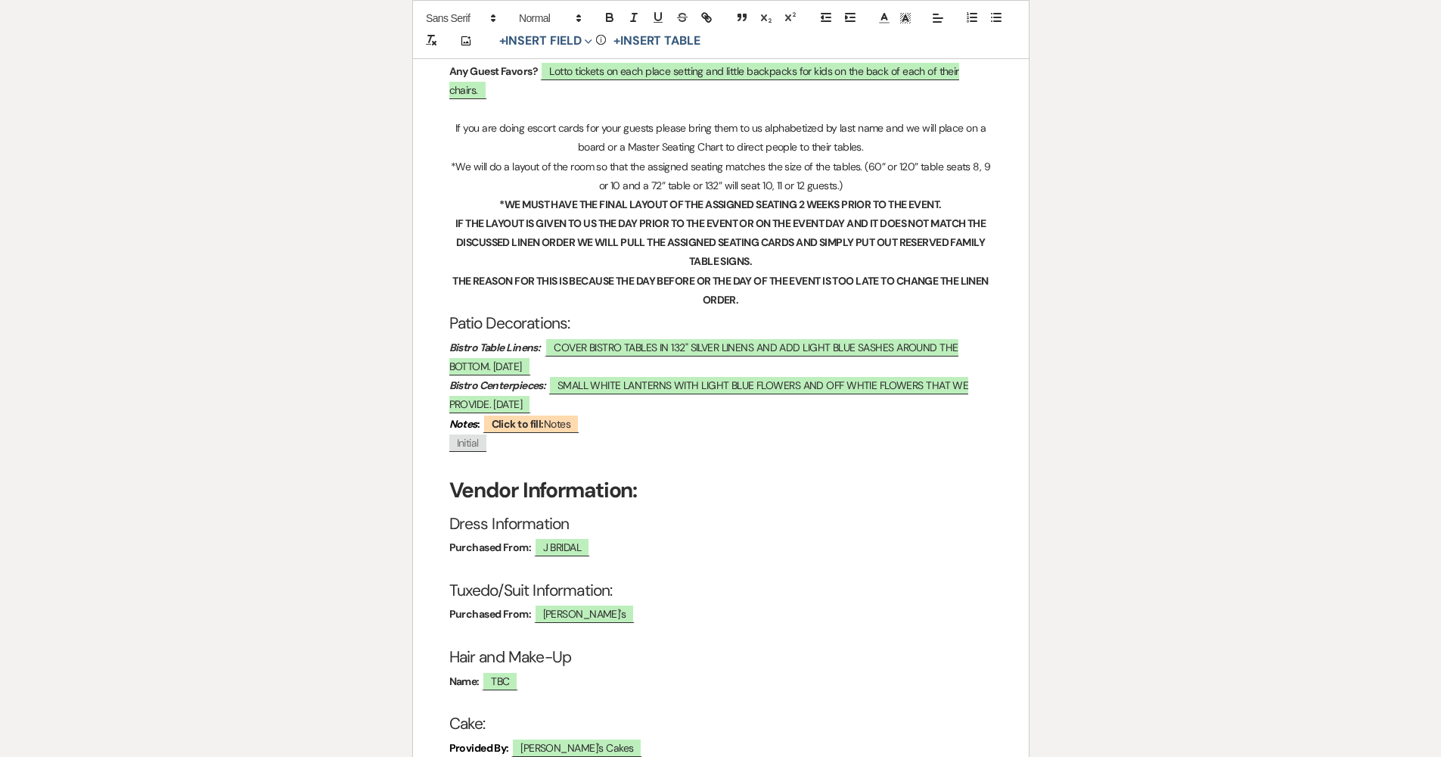
click at [480, 671] on strong "Name:" at bounding box center [464, 681] width 30 height 14
click at [489, 671] on span "TBC" at bounding box center [500, 681] width 36 height 20
select select "owner"
select select "Type"
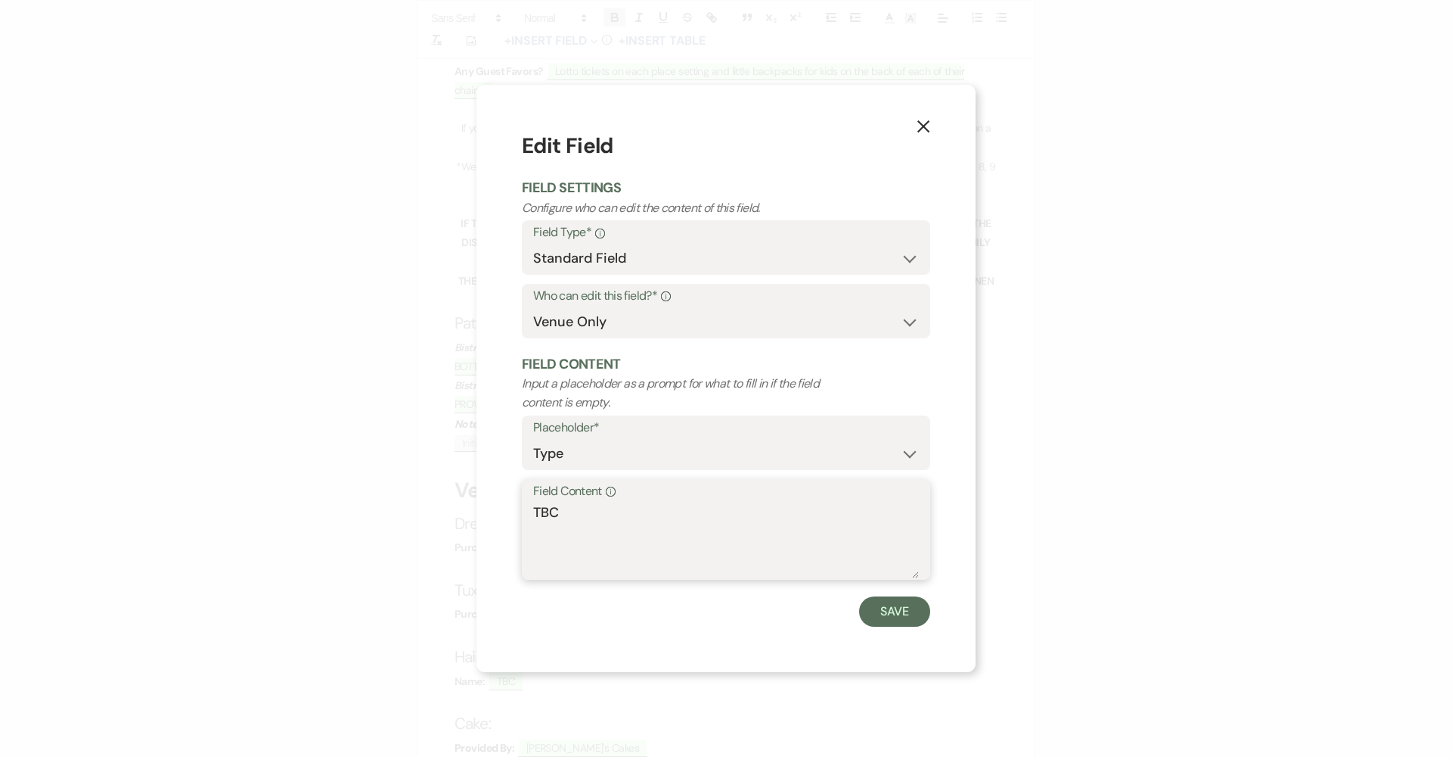
drag, startPoint x: 625, startPoint y: 509, endPoint x: 391, endPoint y: 512, distance: 233.8
click at [391, 512] on div "X Edit Field Field Settings Configure who can edit the content of this field. F…" at bounding box center [726, 378] width 1452 height 757
type textarea "I do hair and makeup"
click at [705, 611] on button "Save" at bounding box center [894, 611] width 71 height 30
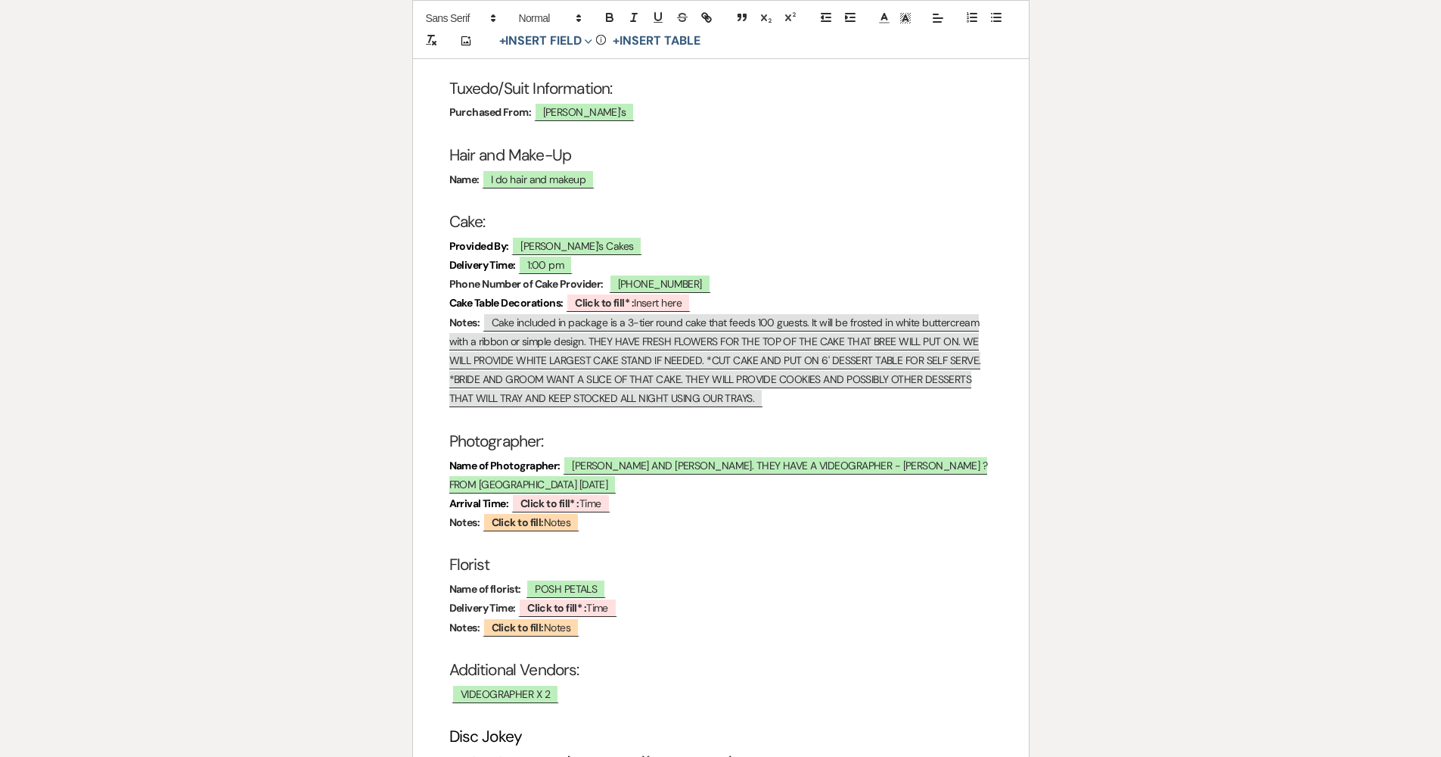
scroll to position [3512, 0]
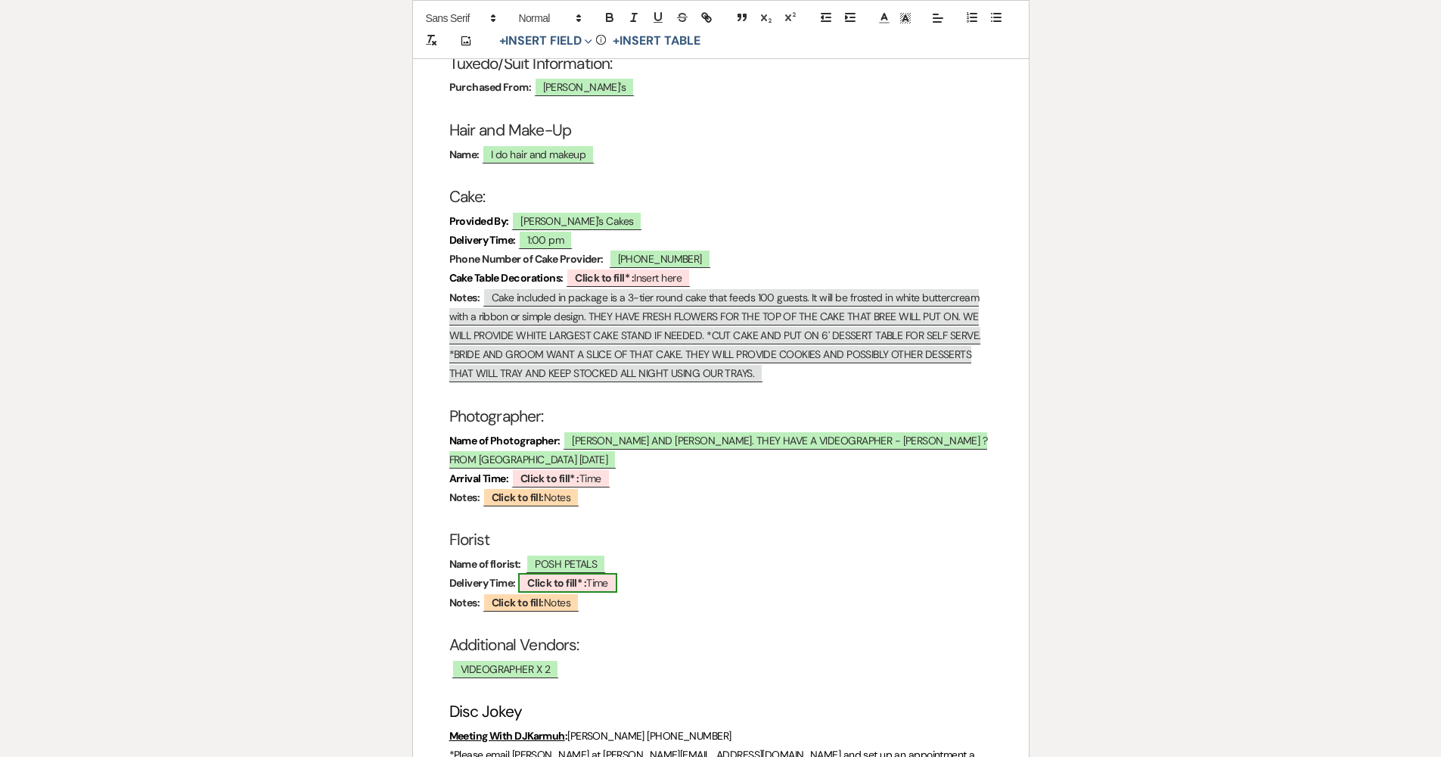
click at [615, 573] on span "Click to fill* : Time" at bounding box center [567, 583] width 99 height 20
select select "owner"
select select "Time"
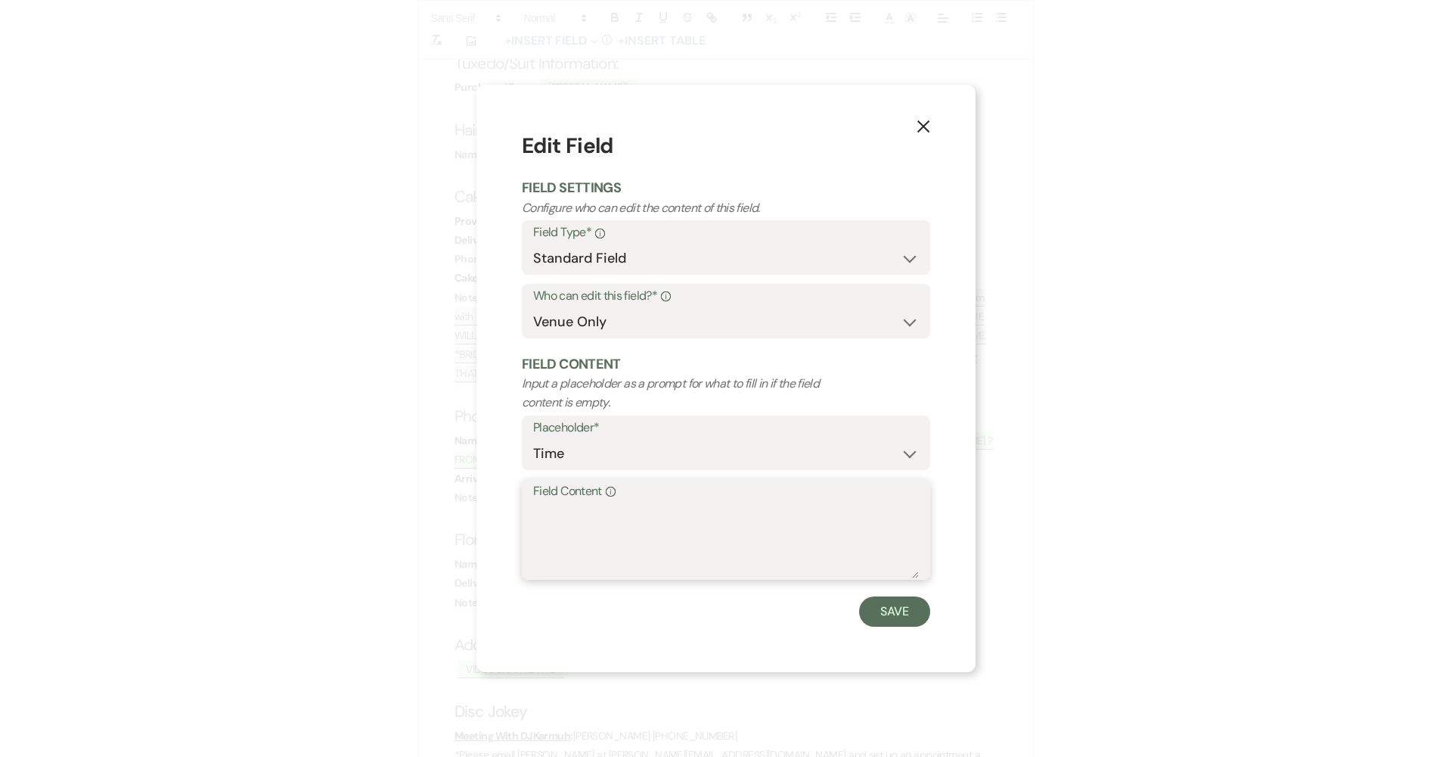
click at [633, 525] on textarea "Field Content Info" at bounding box center [726, 540] width 386 height 76
type textarea "1PM"
click at [705, 605] on button "Save" at bounding box center [894, 611] width 71 height 30
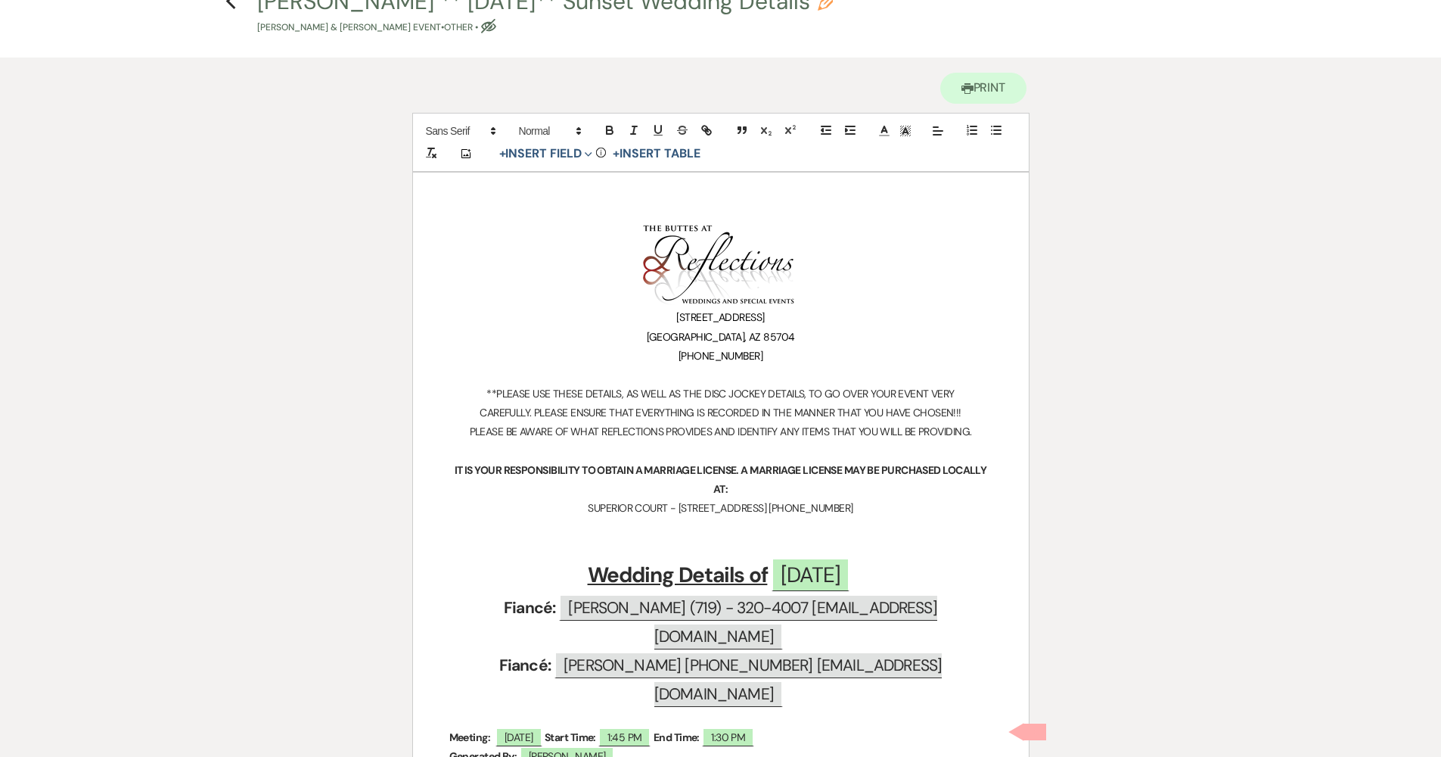
scroll to position [0, 0]
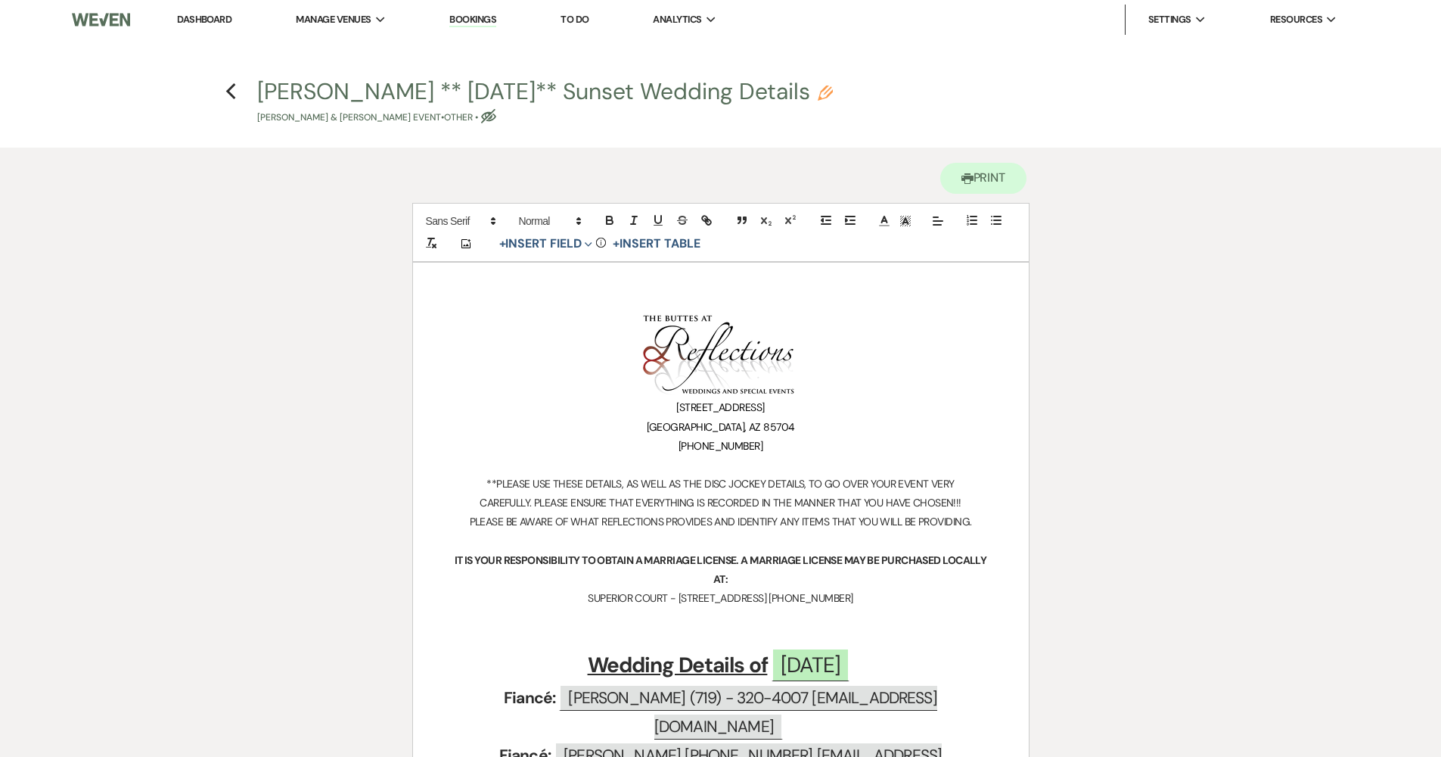
click at [222, 88] on h4 "Previous Koman, Brittney ** 08.15.2025** Sunset Wedding Details Pencil James La…" at bounding box center [720, 100] width 1089 height 49
click at [233, 92] on icon "Previous" at bounding box center [230, 91] width 11 height 18
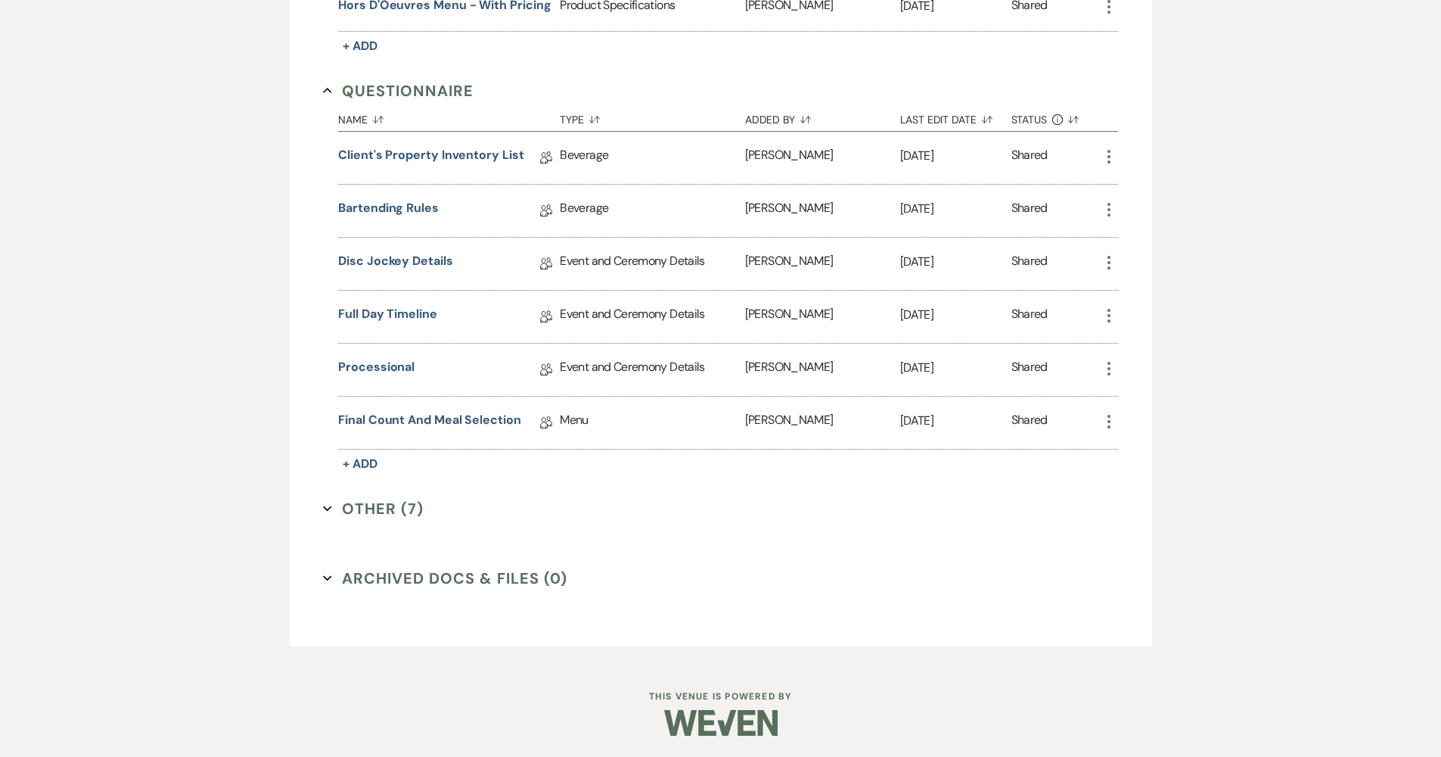
click at [390, 497] on button "Other (7) Expand" at bounding box center [373, 508] width 101 height 23
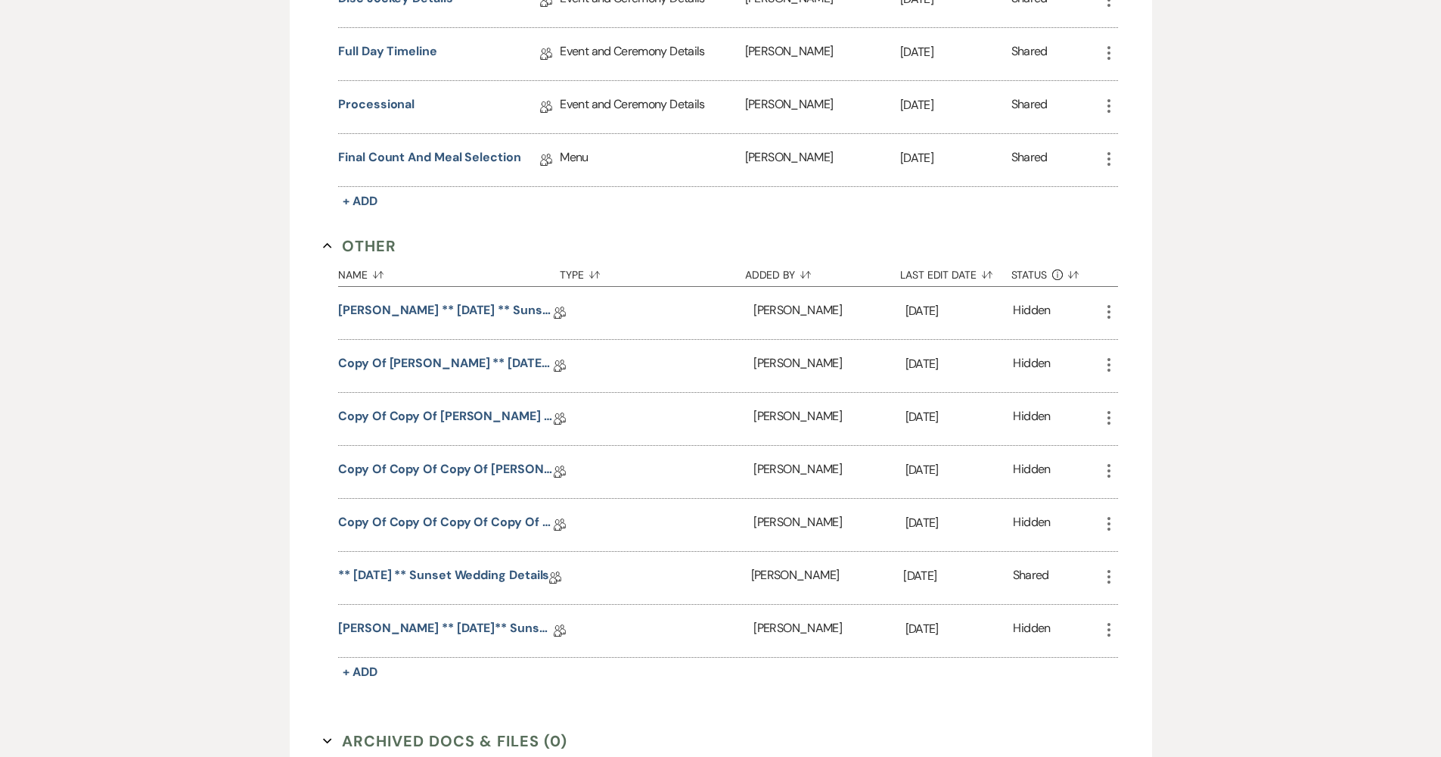
scroll to position [1636, 0]
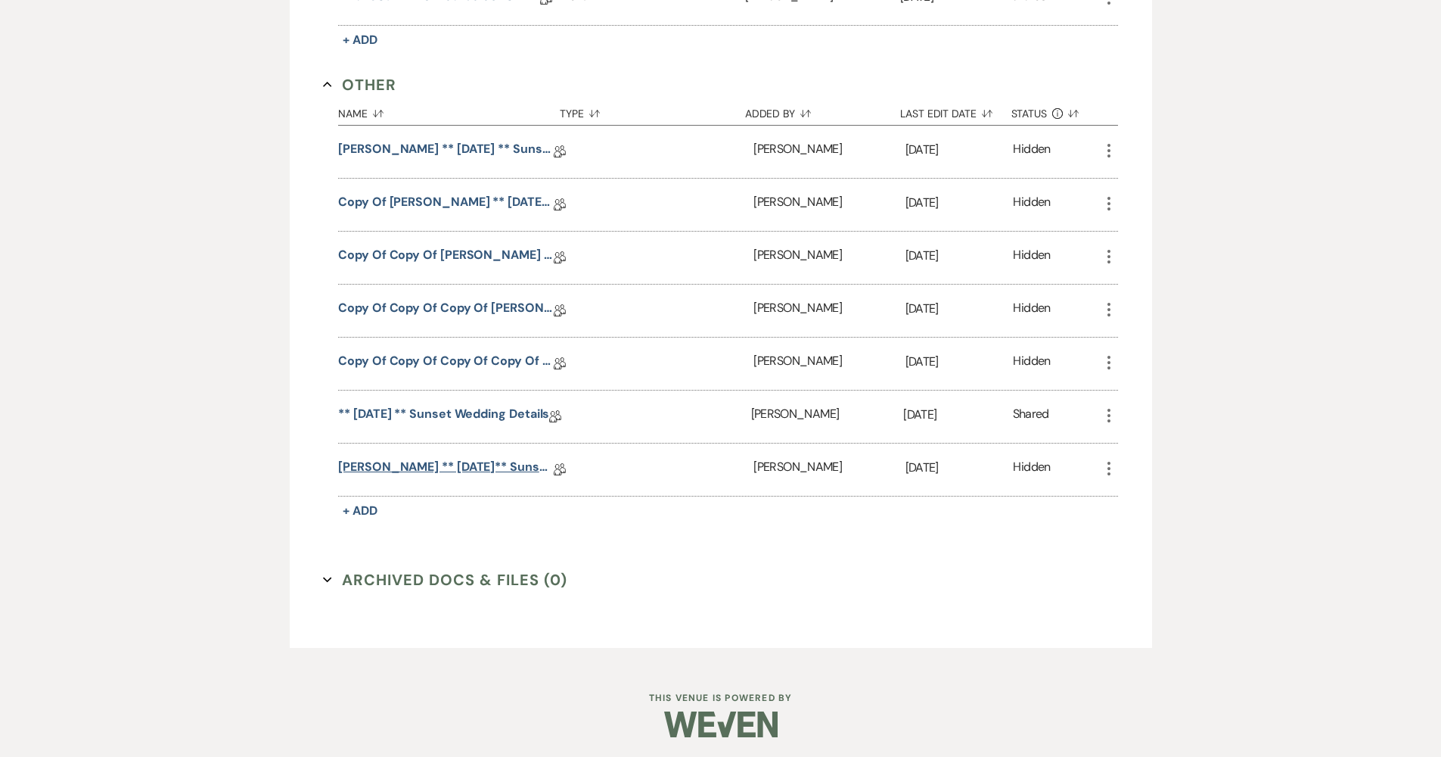
click at [473, 471] on link "Koman, Brittney ** 08.15.2025** Sunset Wedding Details" at bounding box center [446, 469] width 216 height 23
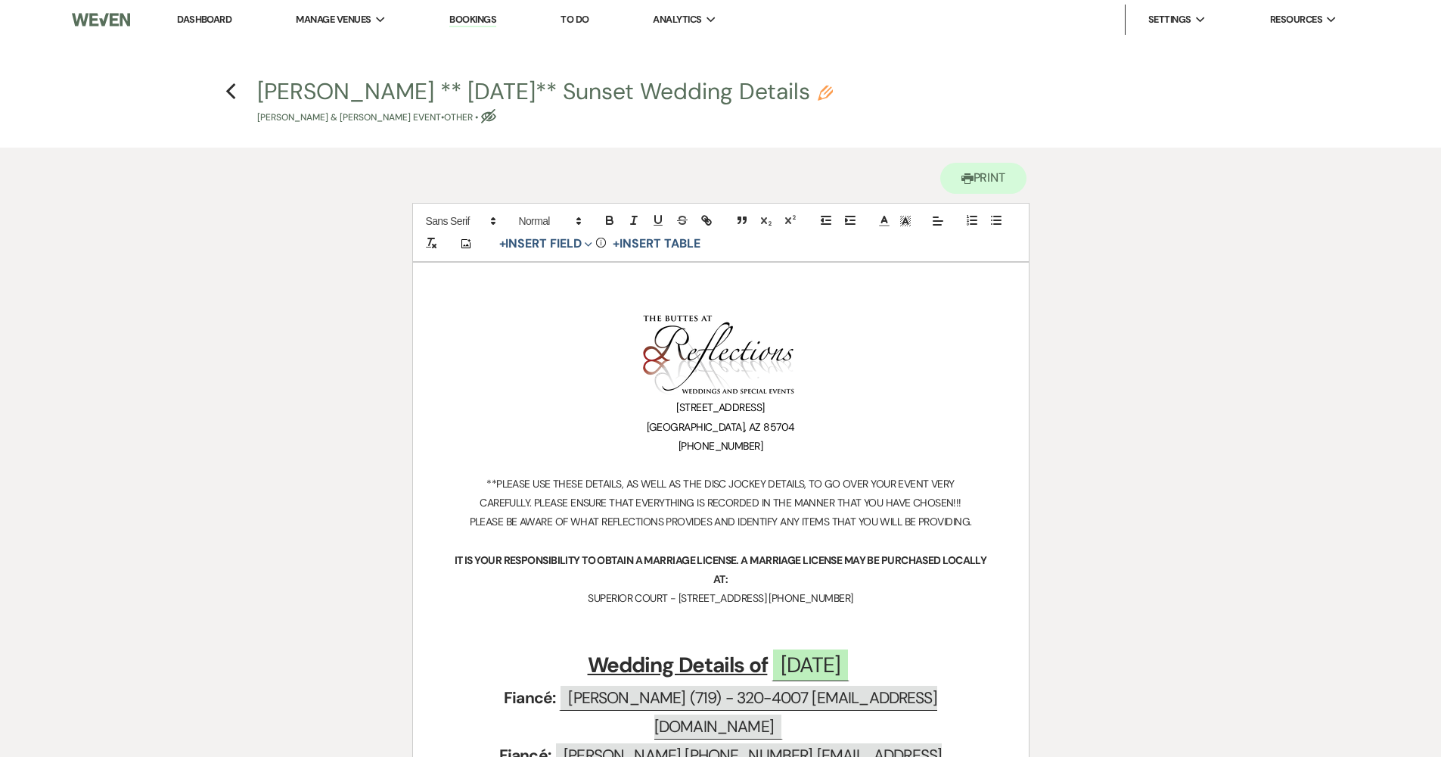
click at [216, 18] on link "Dashboard" at bounding box center [204, 19] width 54 height 13
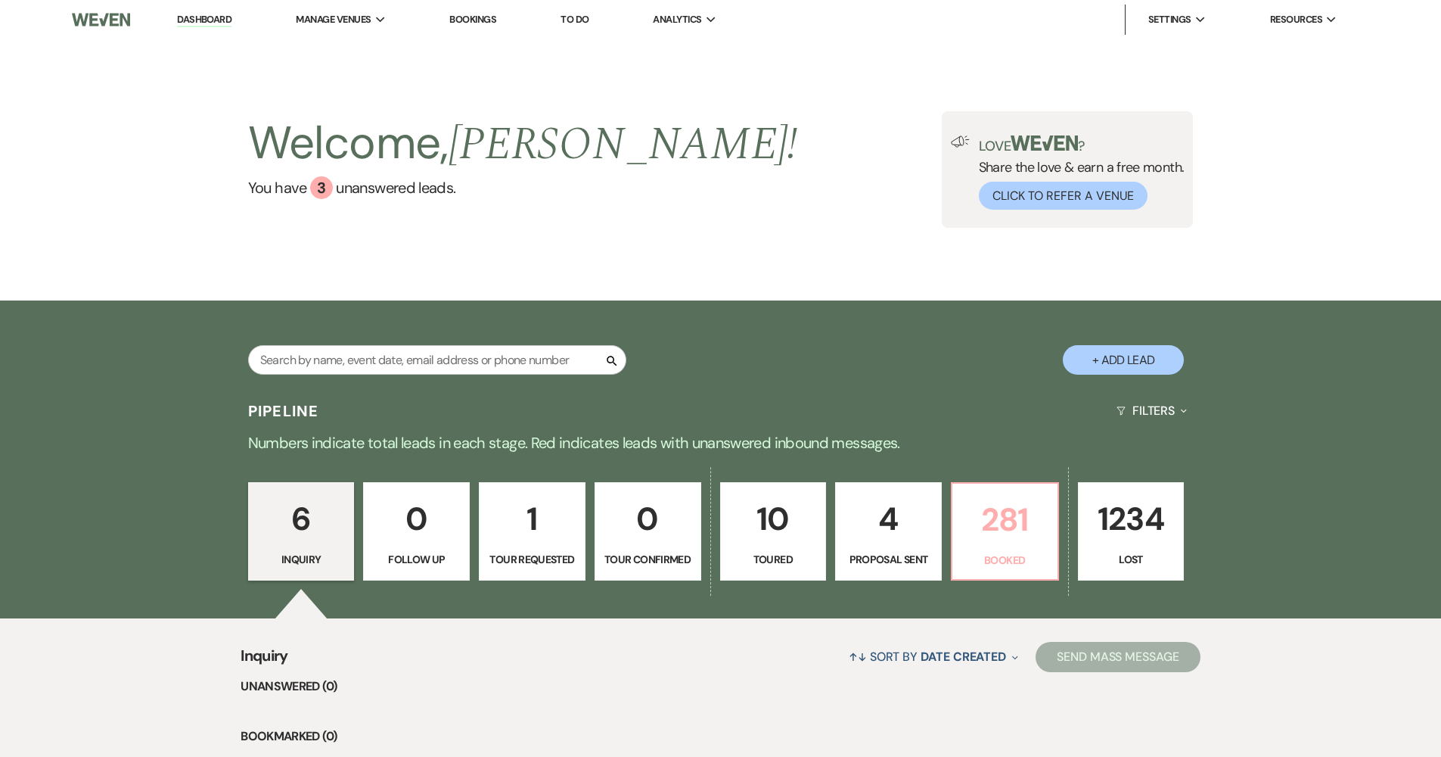
click at [705, 514] on p "281" at bounding box center [1005, 519] width 87 height 51
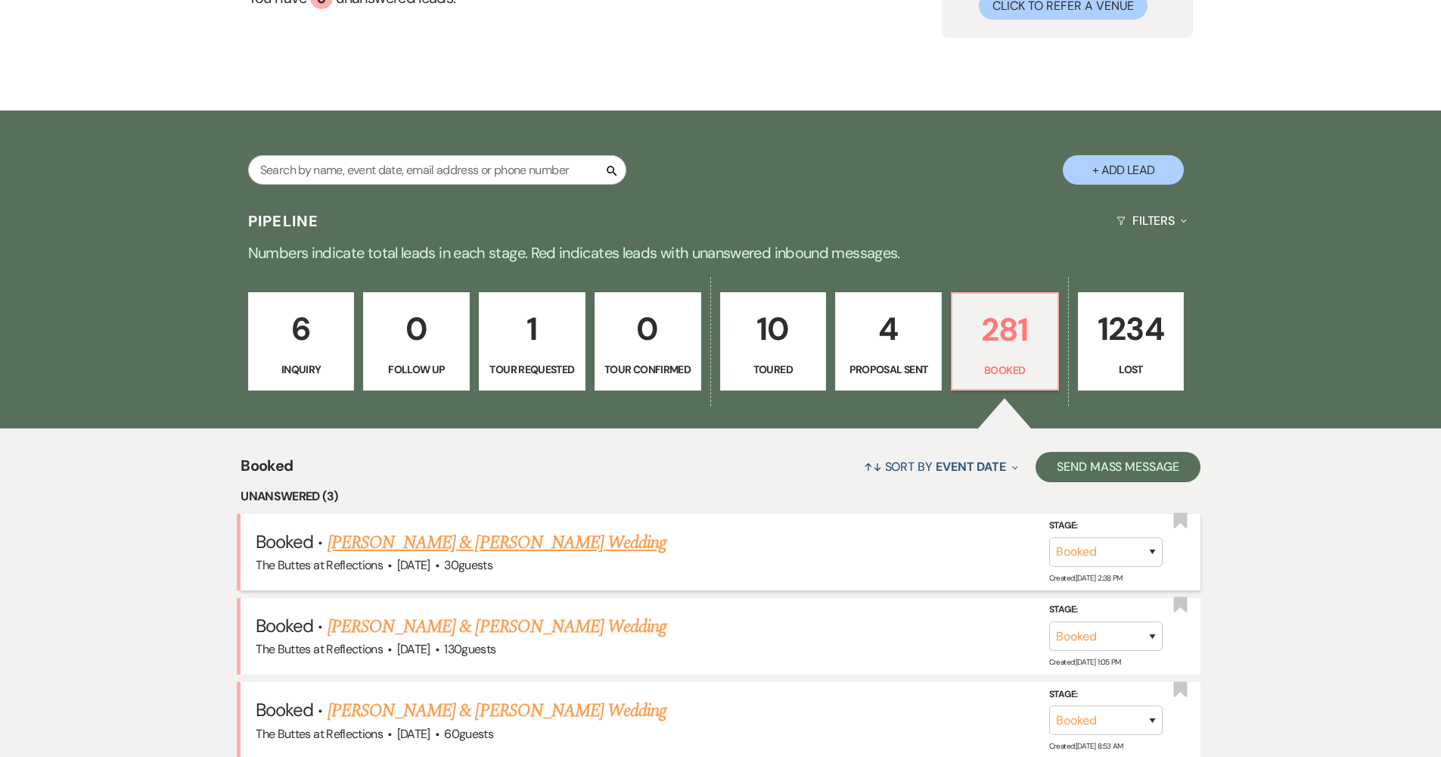
scroll to position [252, 0]
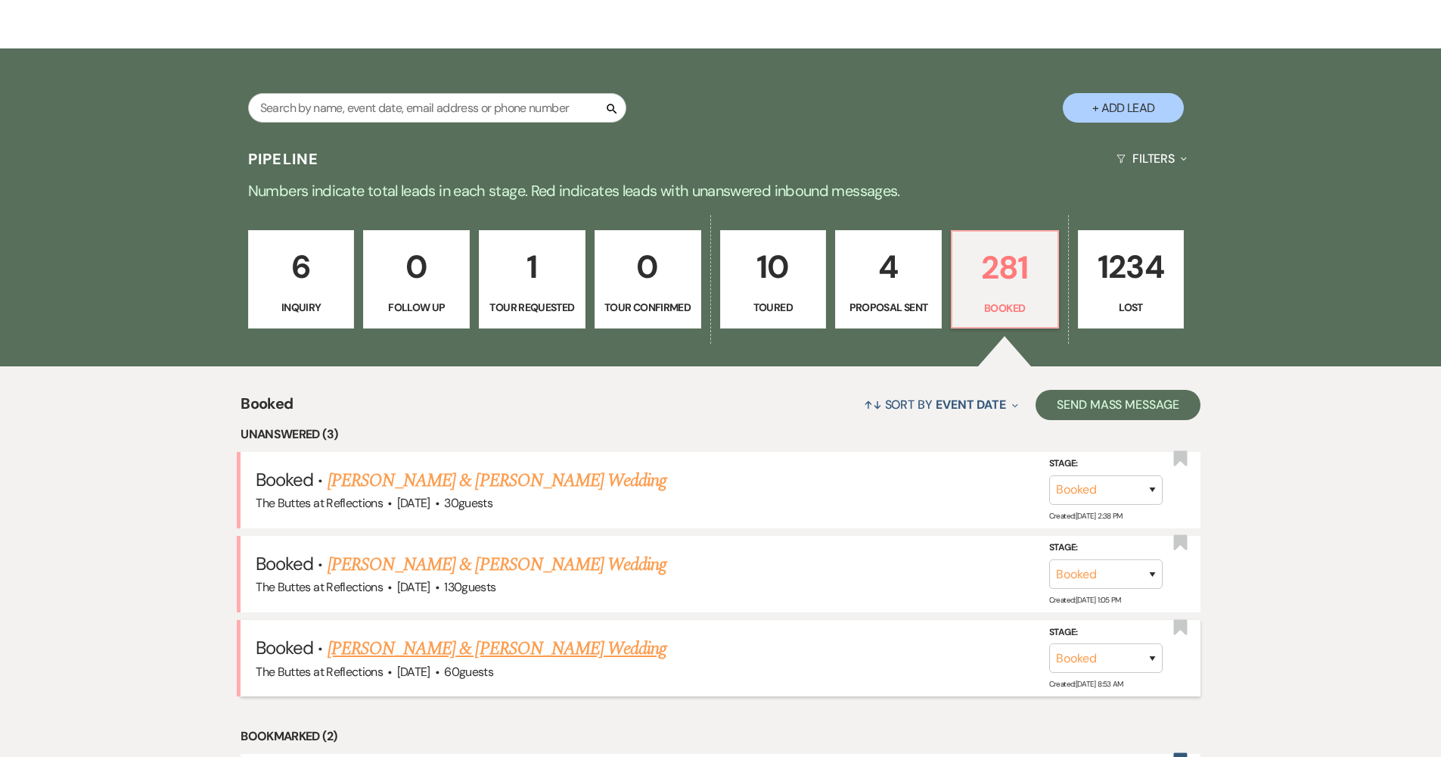
click at [539, 644] on link "[PERSON_NAME] & [PERSON_NAME] Wedding" at bounding box center [497, 648] width 339 height 27
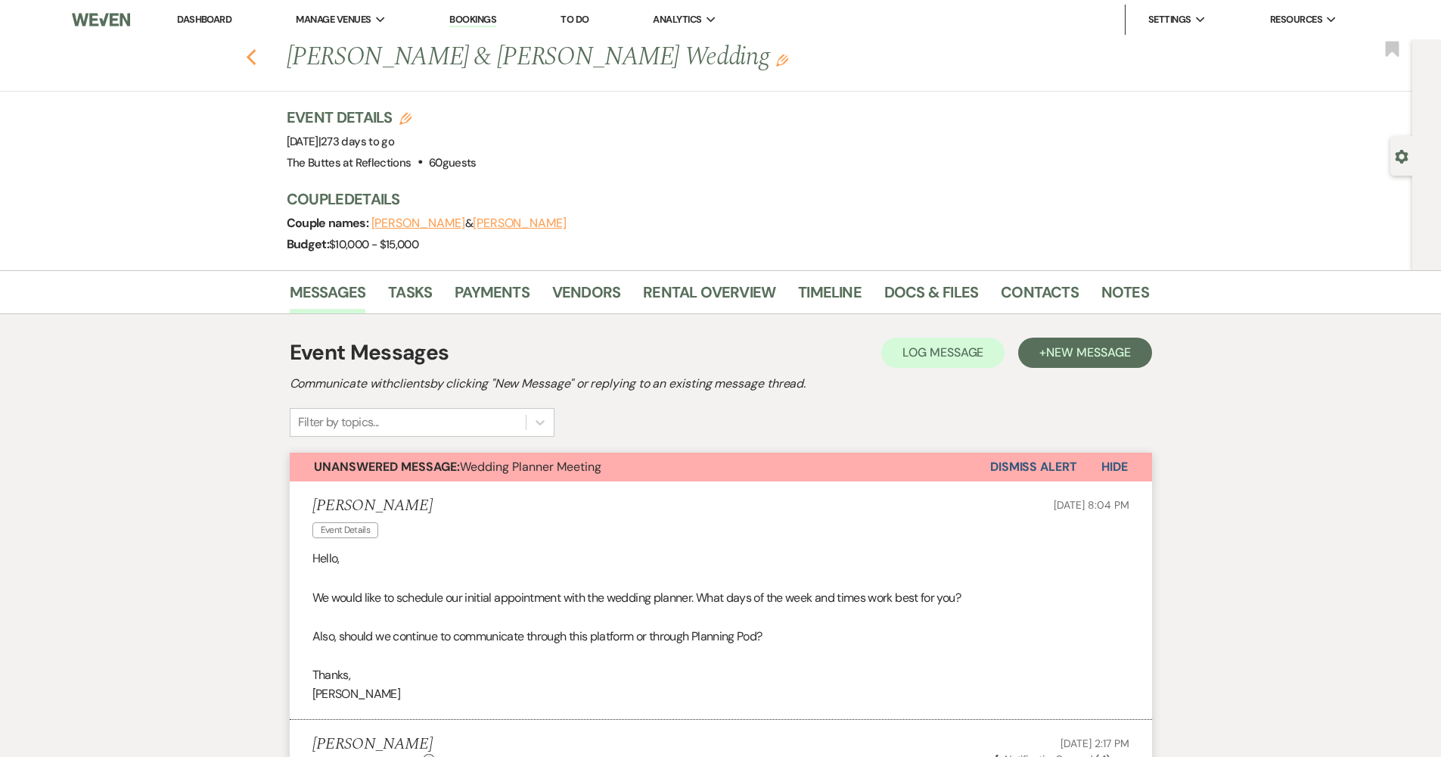
click at [255, 52] on icon "Previous" at bounding box center [251, 57] width 11 height 18
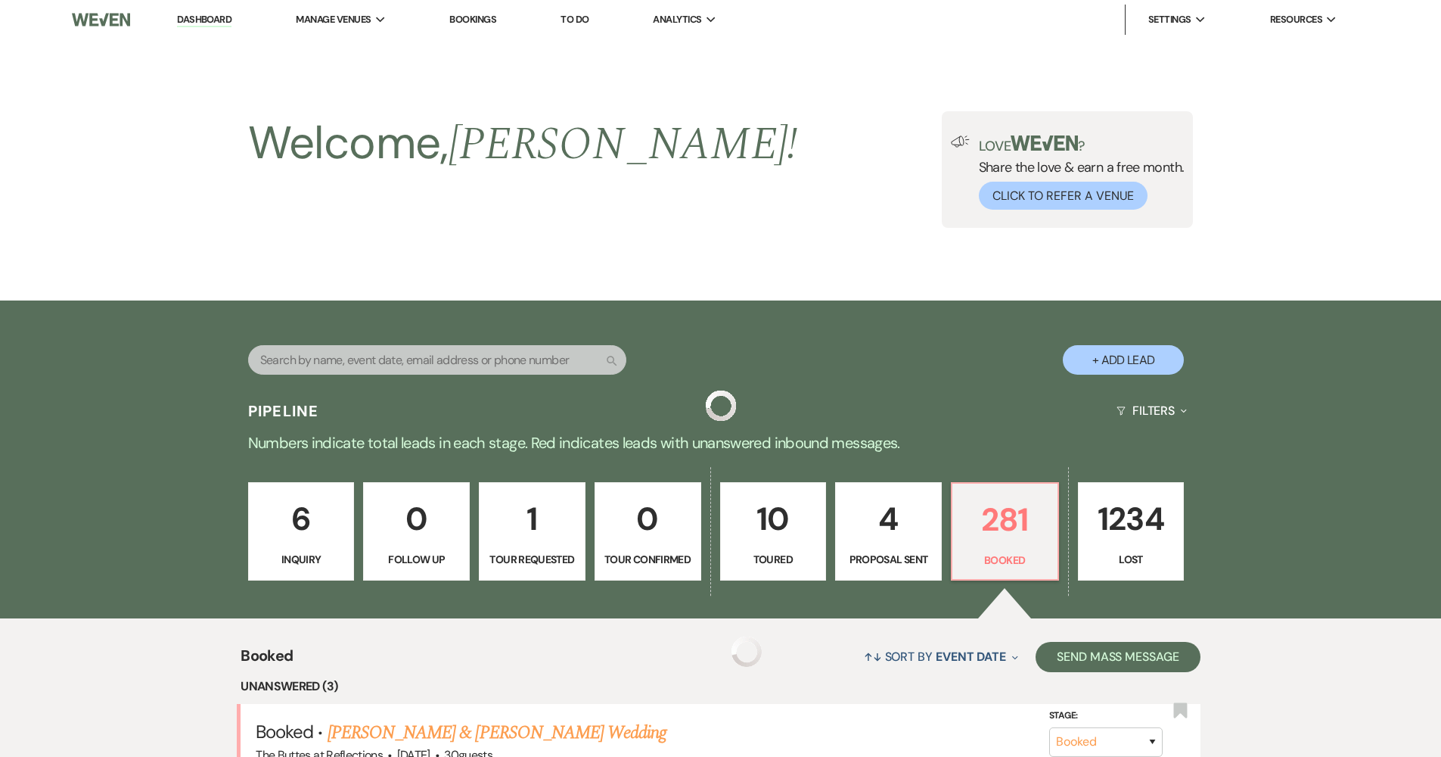
scroll to position [252, 0]
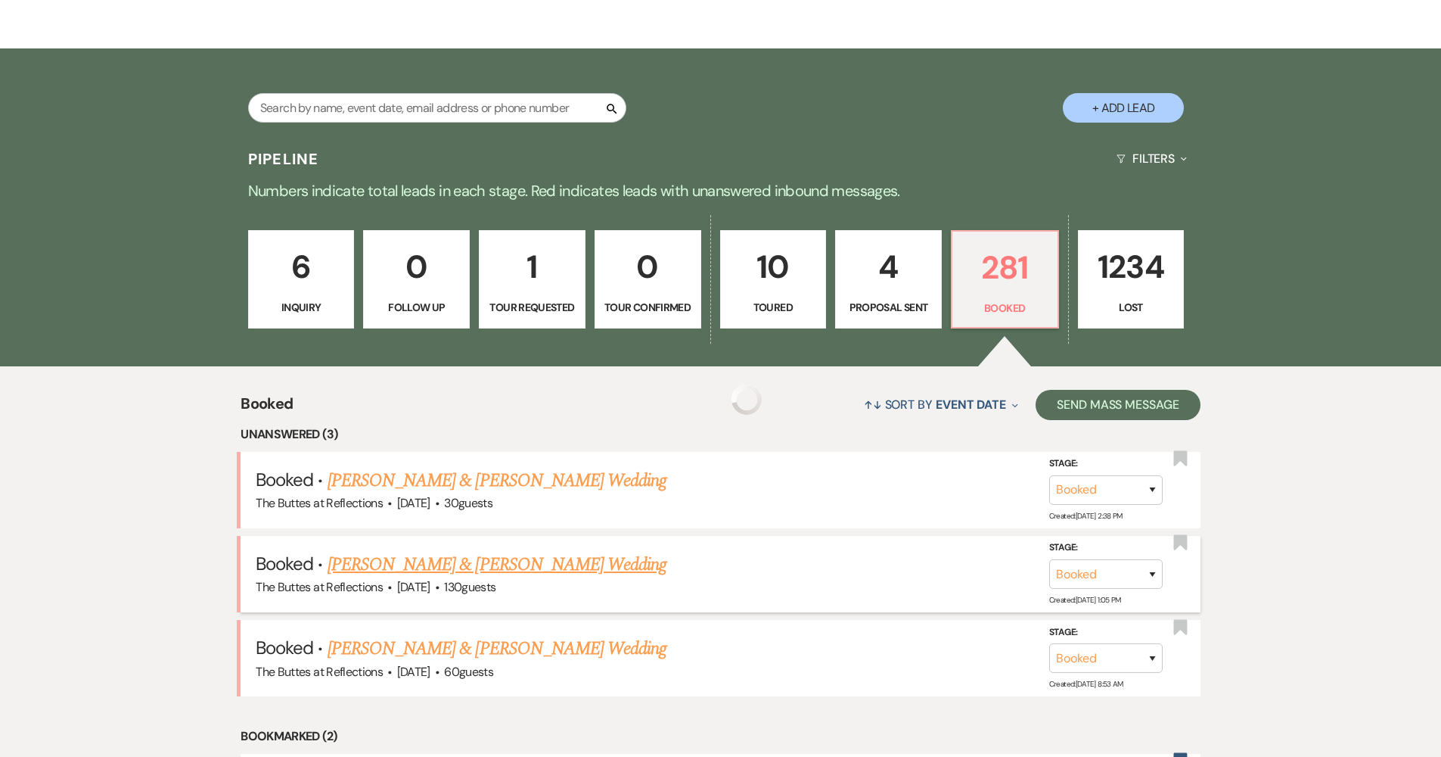
click at [461, 559] on link "[PERSON_NAME] & [PERSON_NAME] Wedding" at bounding box center [497, 564] width 339 height 27
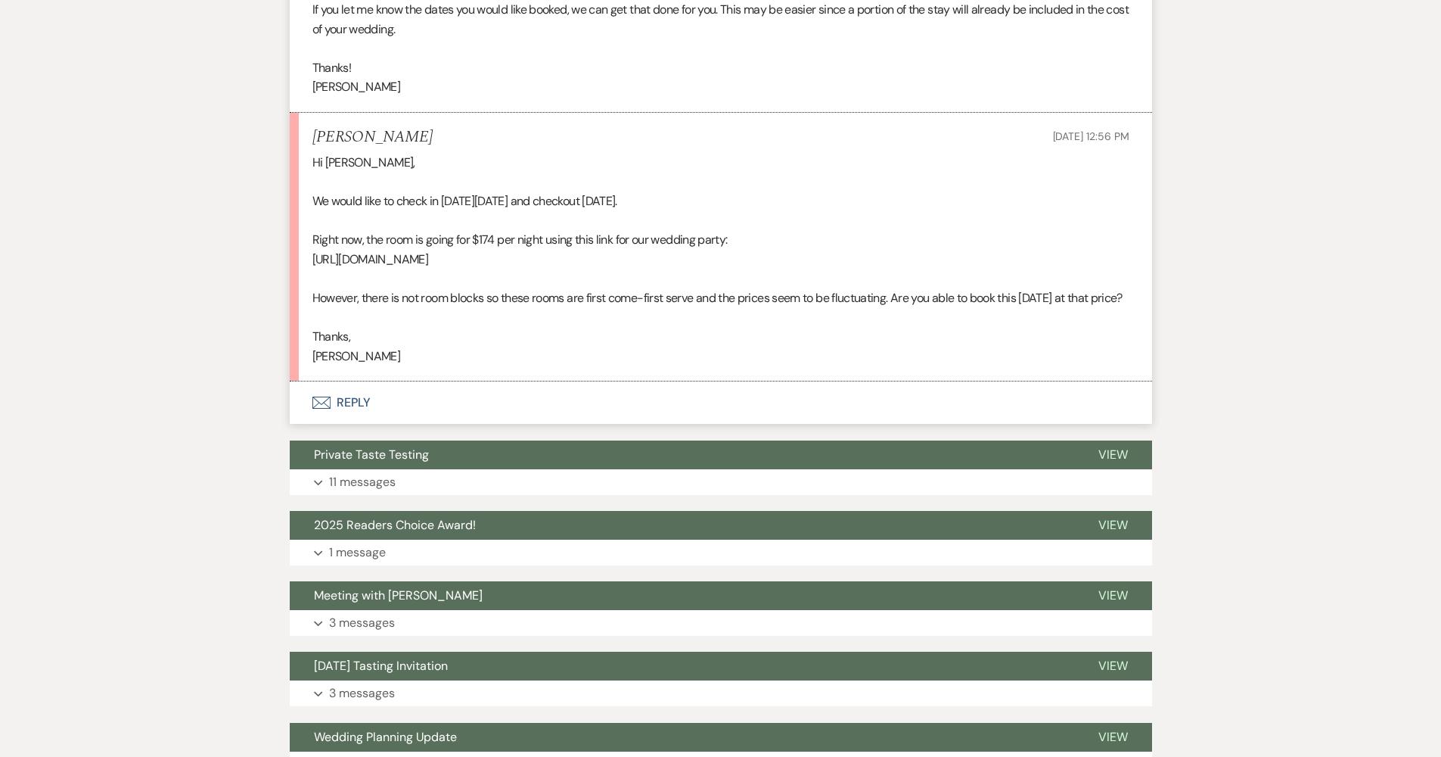
scroll to position [1282, 0]
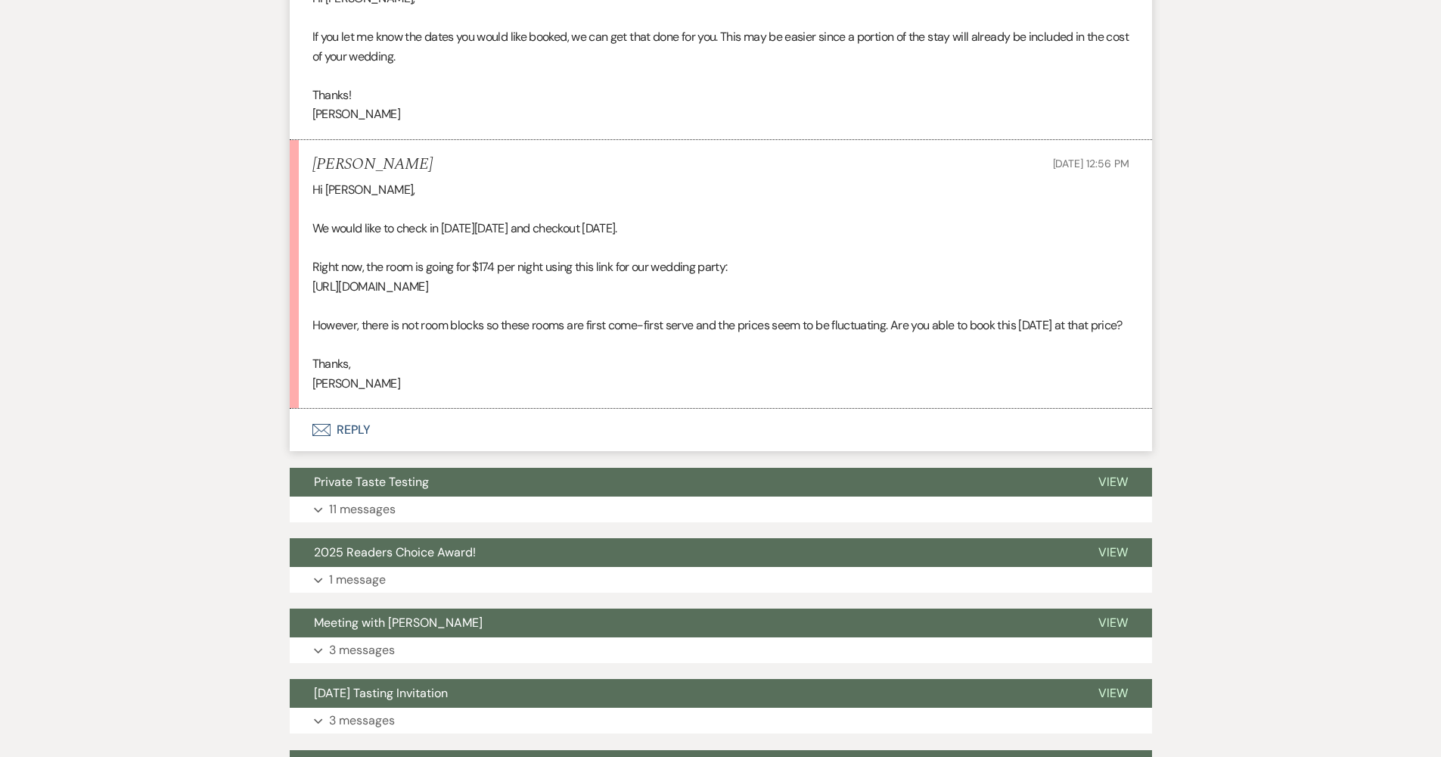
click at [446, 410] on button "Envelope Reply" at bounding box center [721, 430] width 862 height 42
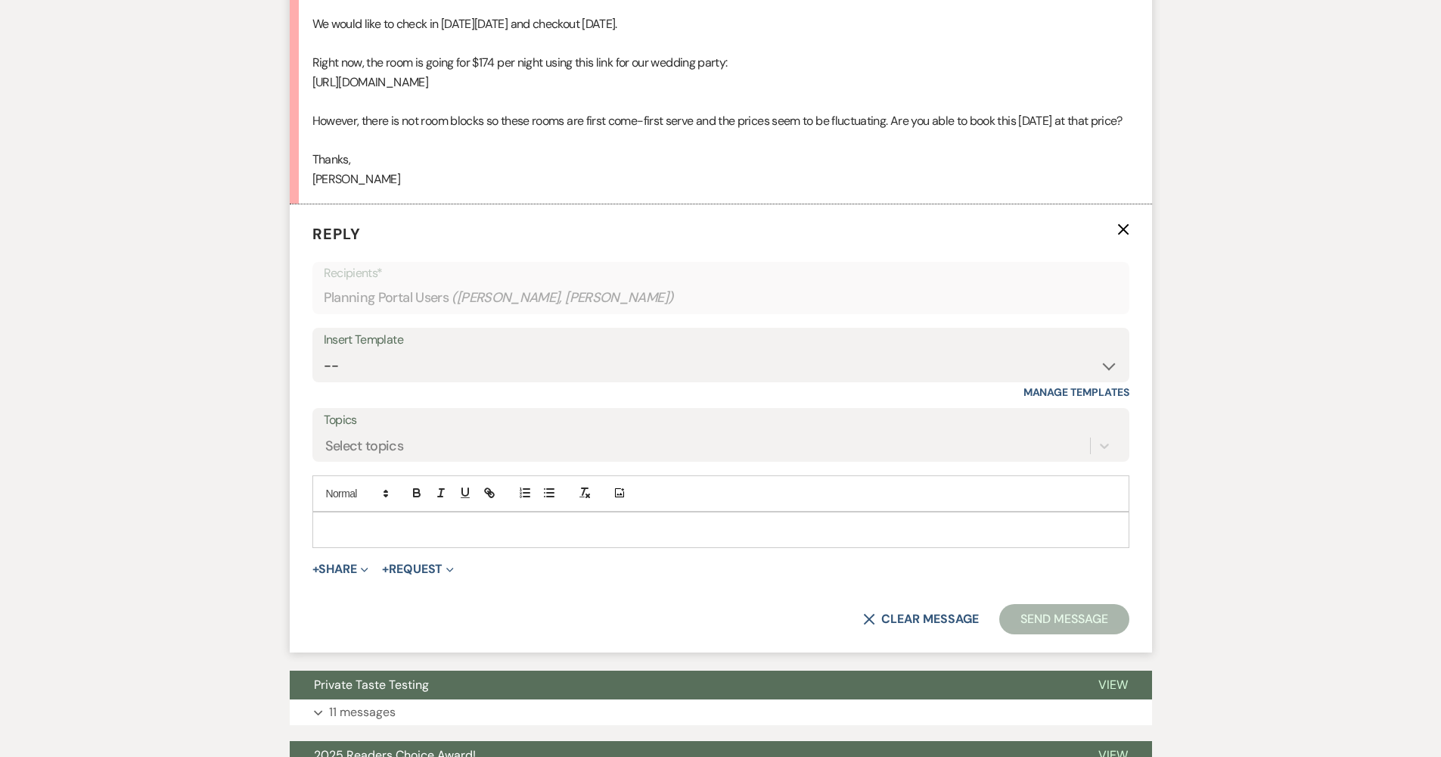
scroll to position [1491, 0]
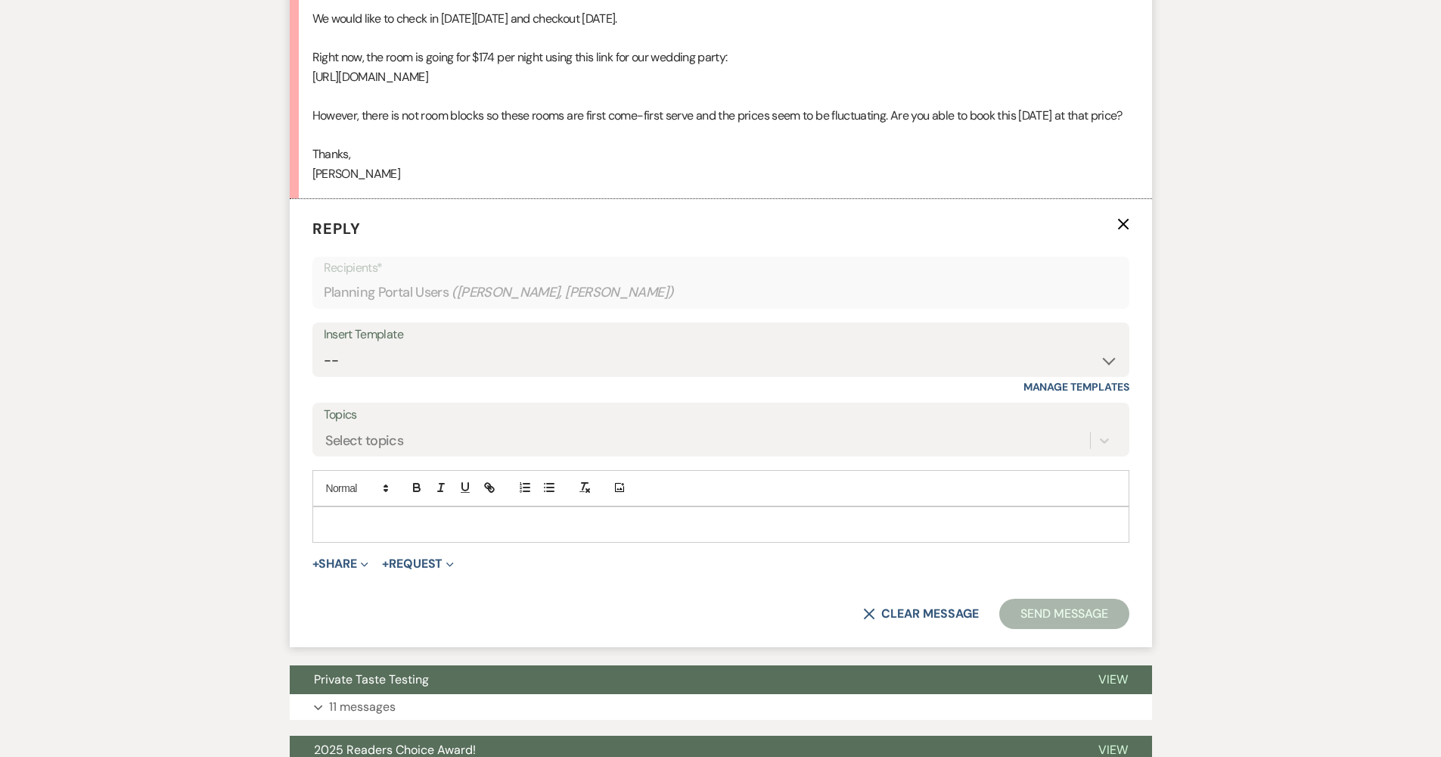
click at [429, 507] on div at bounding box center [721, 524] width 816 height 35
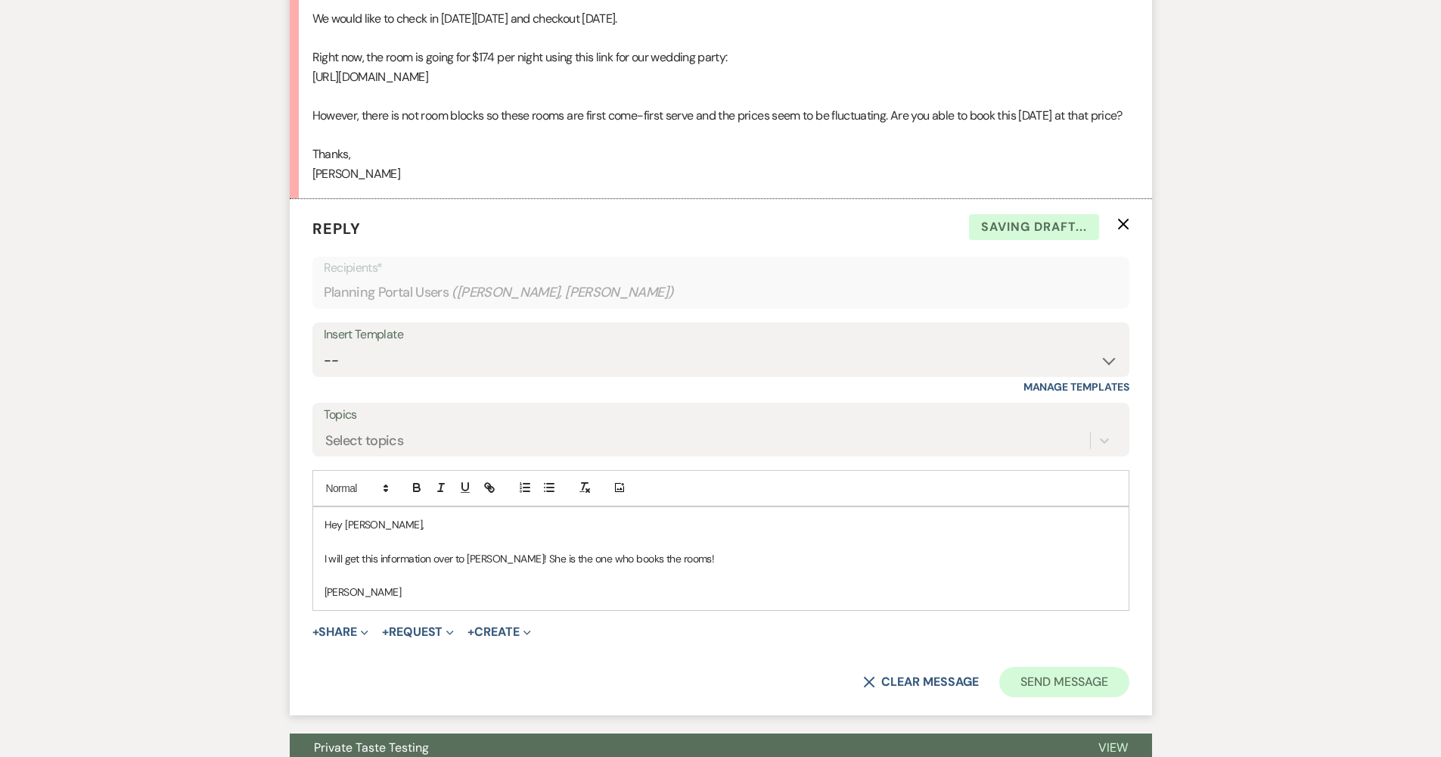
click at [705, 671] on button "Send Message" at bounding box center [1063, 681] width 129 height 30
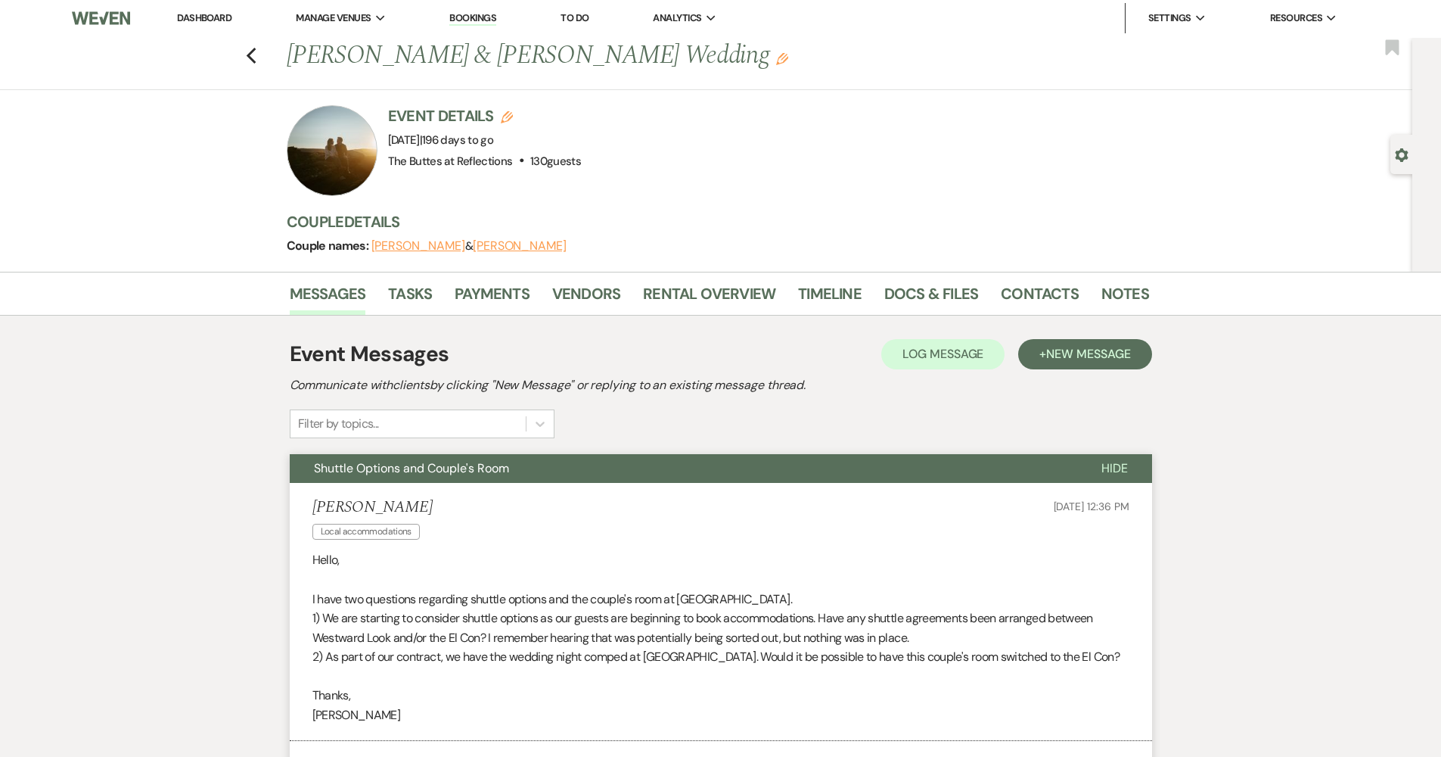
scroll to position [0, 0]
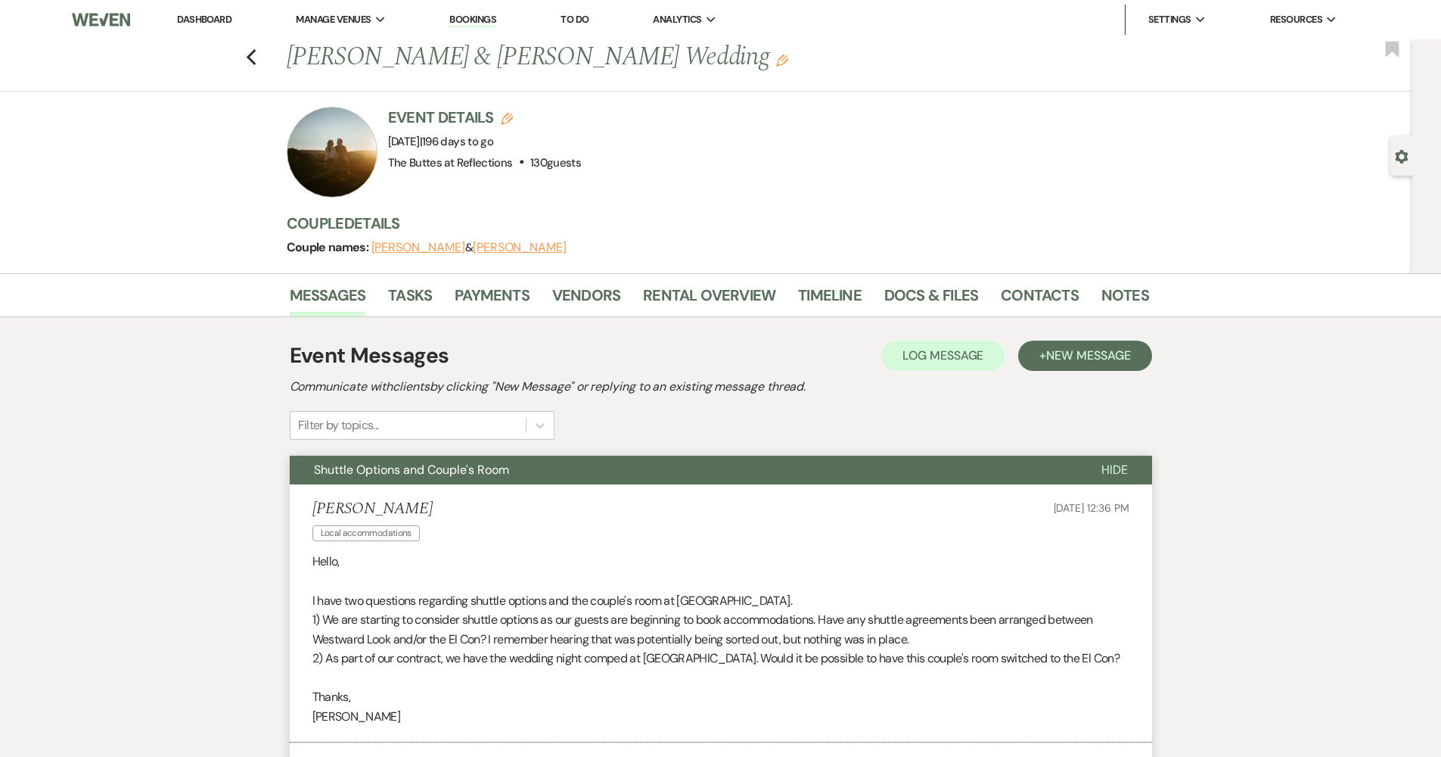
drag, startPoint x: 1399, startPoint y: 50, endPoint x: 1380, endPoint y: 67, distance: 25.2
click at [705, 50] on use "button" at bounding box center [1393, 48] width 14 height 15
click at [256, 49] on icon "Previous" at bounding box center [251, 57] width 11 height 18
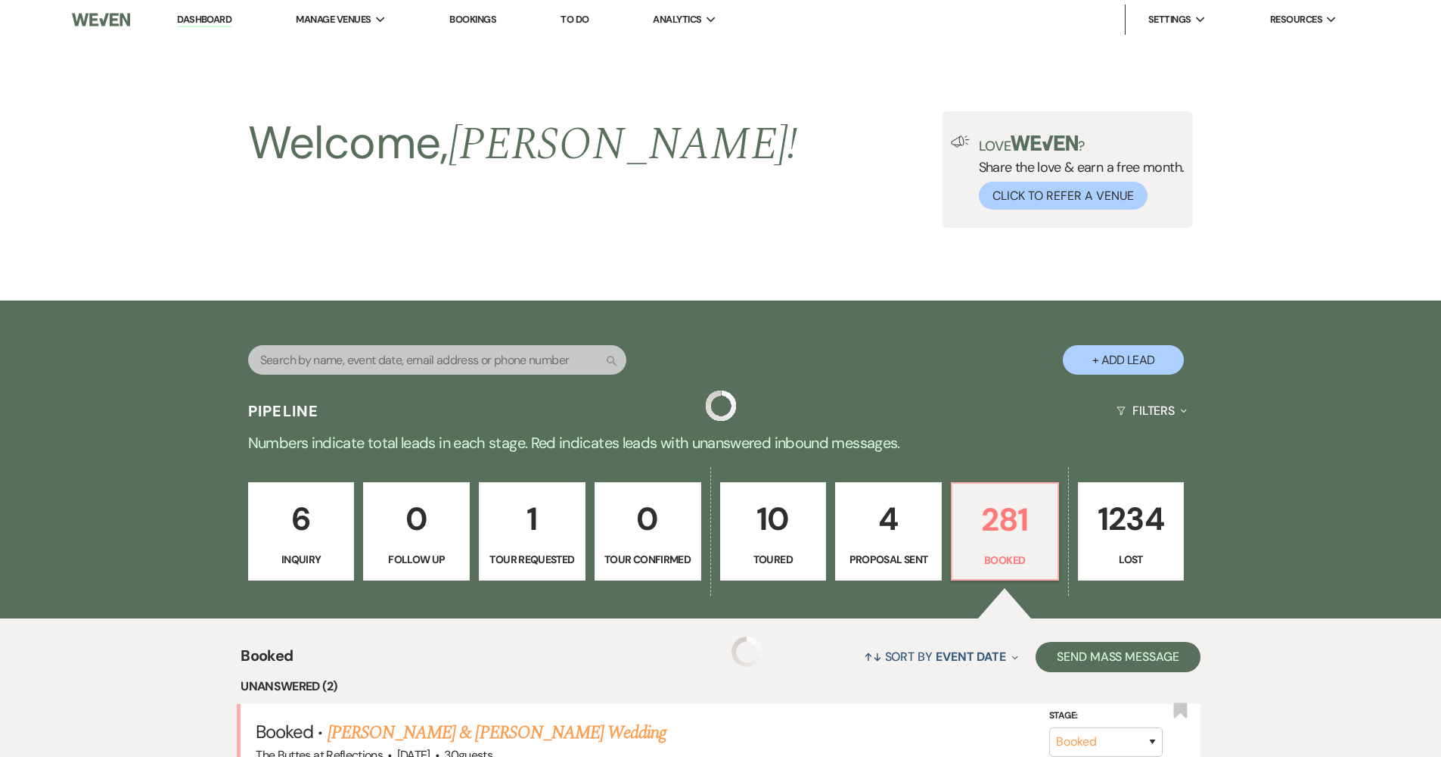
scroll to position [252, 0]
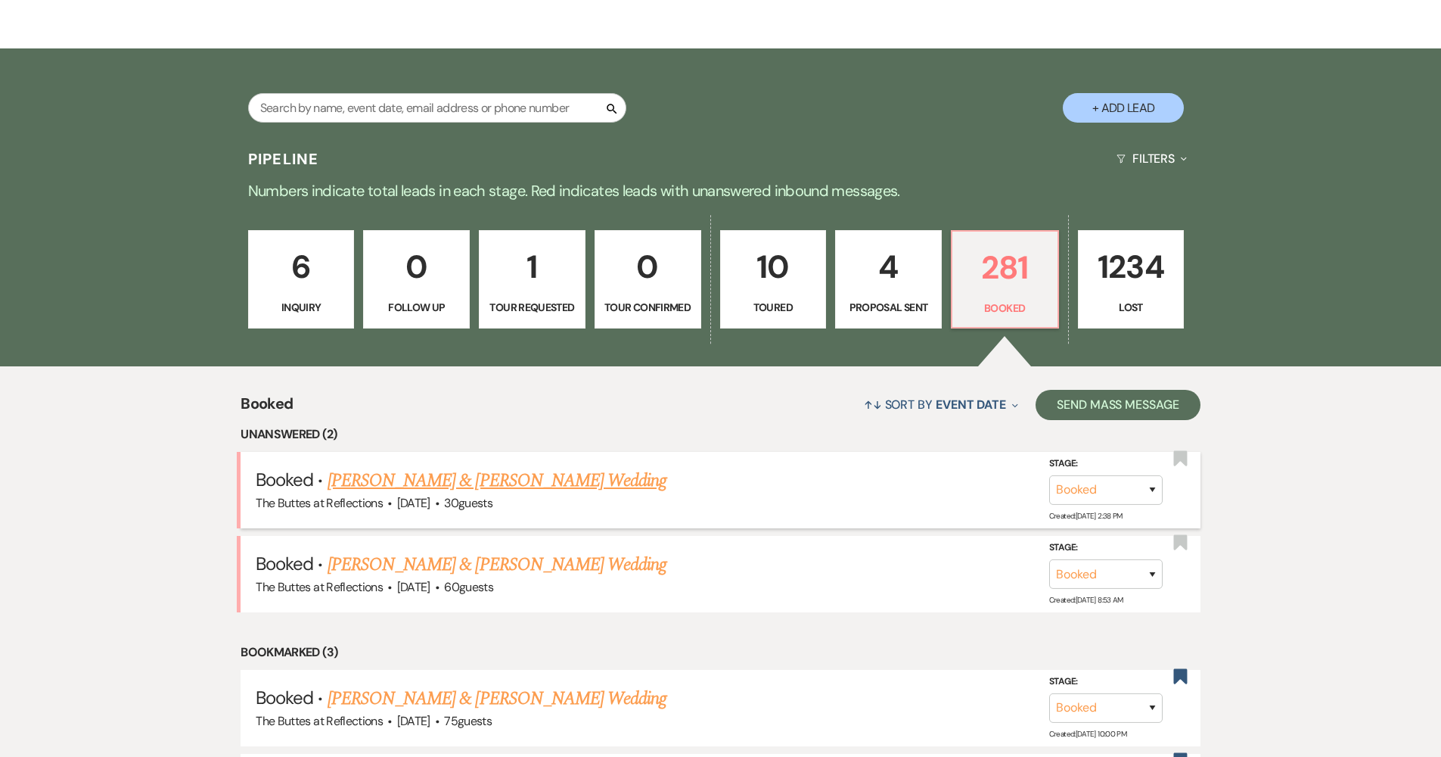
click at [411, 472] on link "[PERSON_NAME] & [PERSON_NAME] Wedding" at bounding box center [497, 480] width 339 height 27
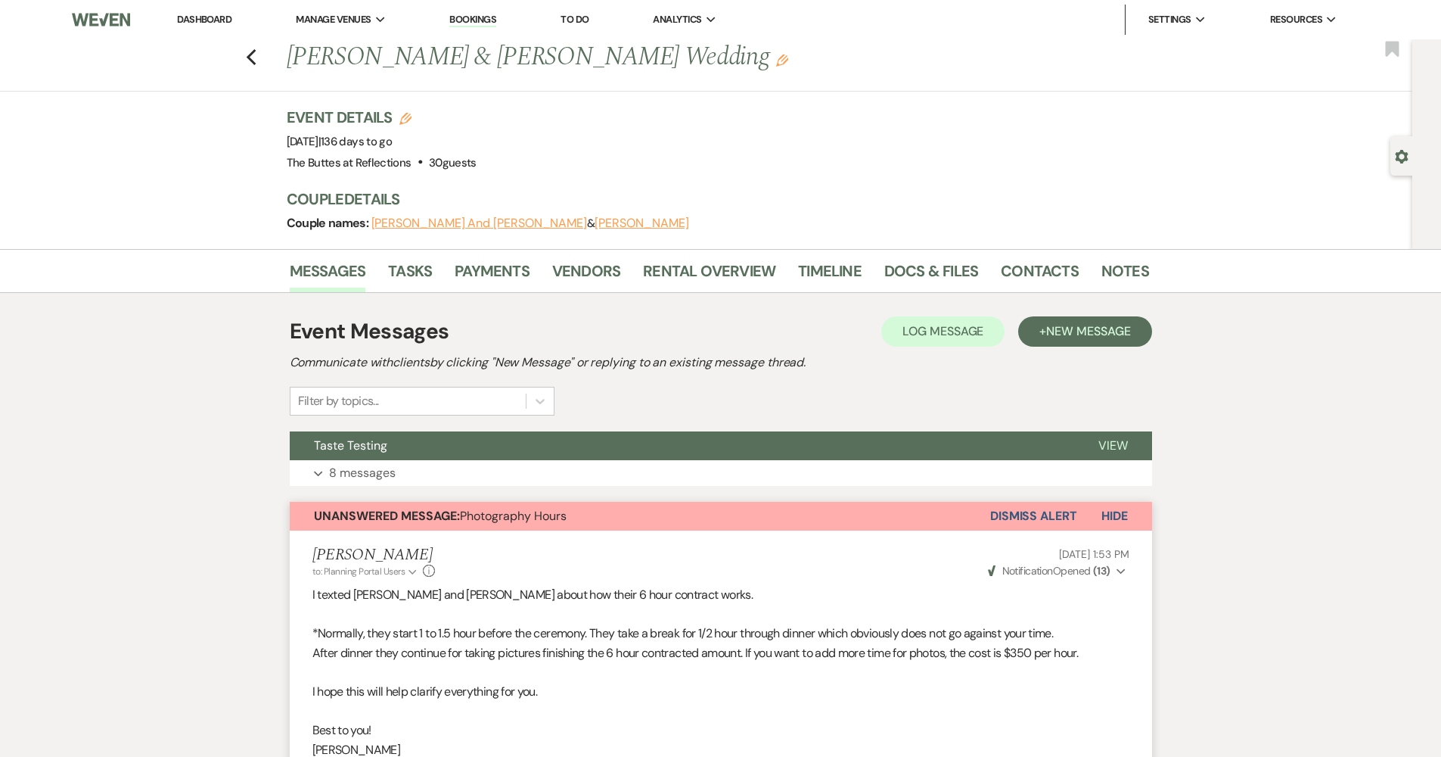
click at [217, 15] on link "Dashboard" at bounding box center [204, 19] width 54 height 13
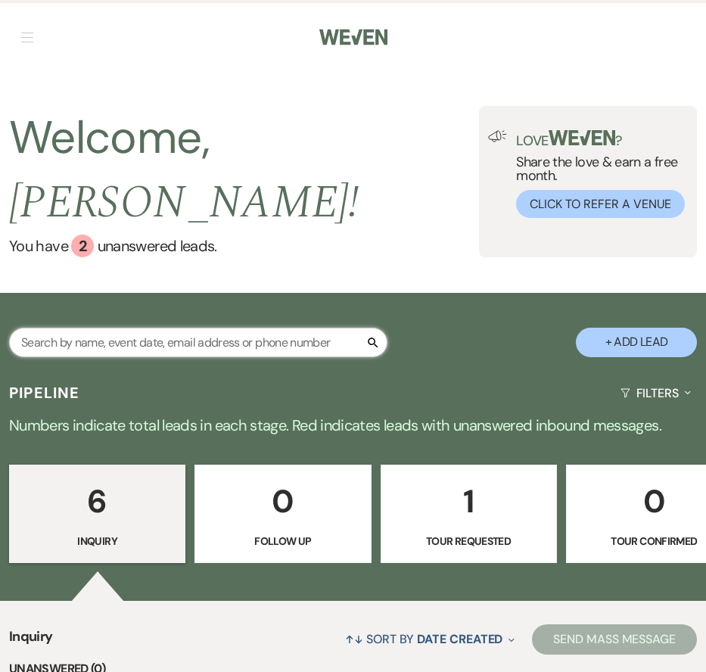
click at [244, 328] on input "text" at bounding box center [198, 343] width 378 height 30
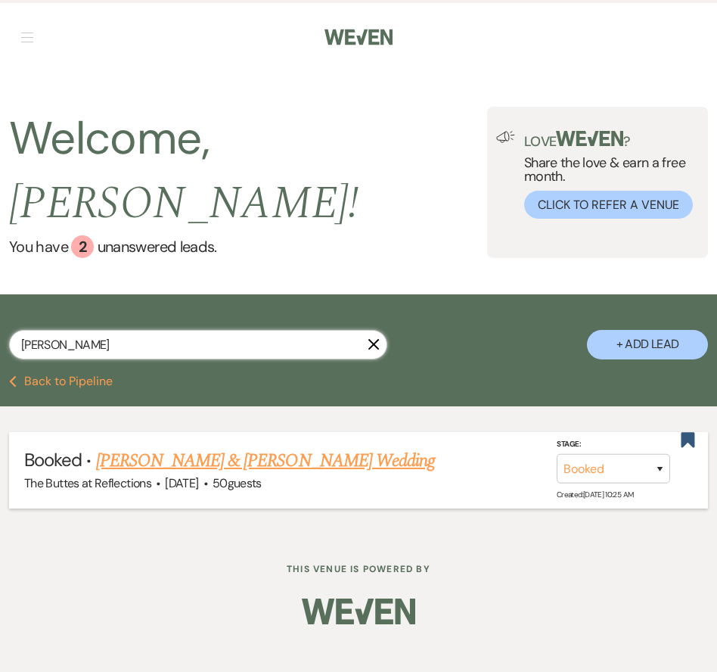
type input "tobin"
click at [340, 447] on link "[PERSON_NAME] & [PERSON_NAME] Wedding" at bounding box center [265, 460] width 339 height 27
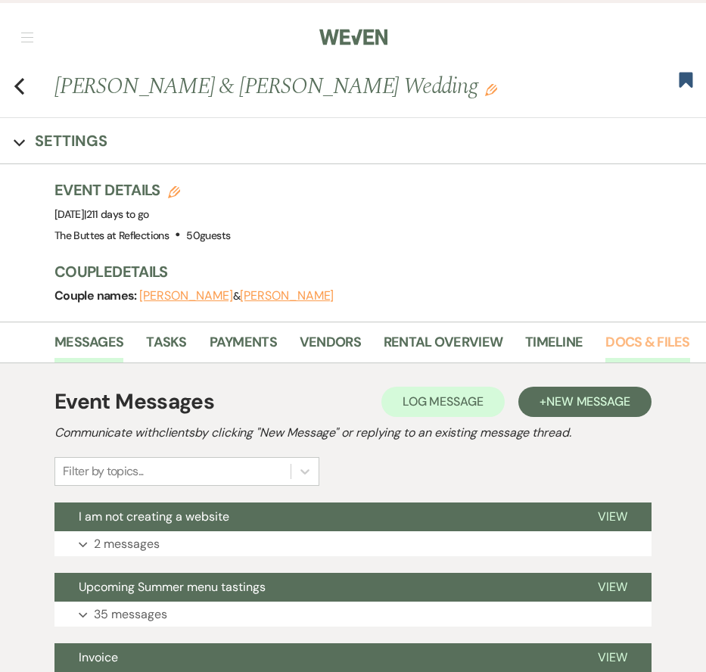
click at [665, 350] on link "Docs & Files" at bounding box center [647, 346] width 84 height 31
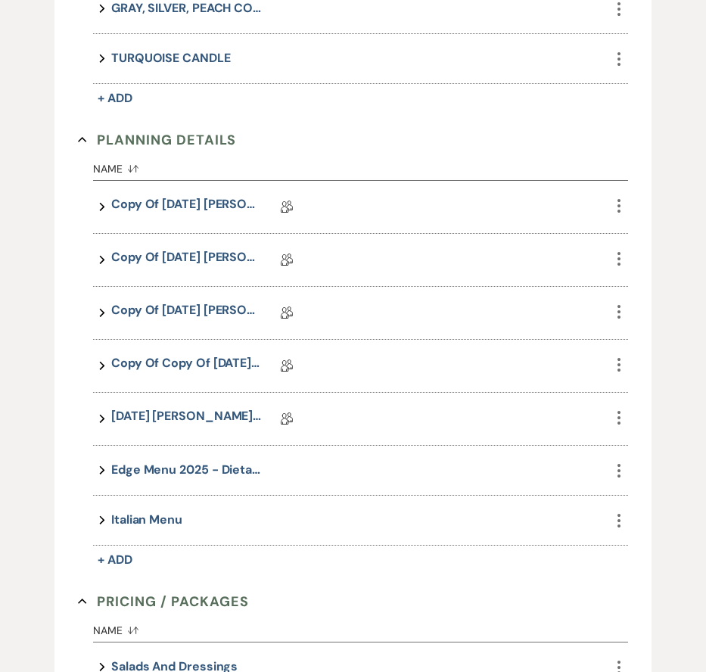
scroll to position [739, 0]
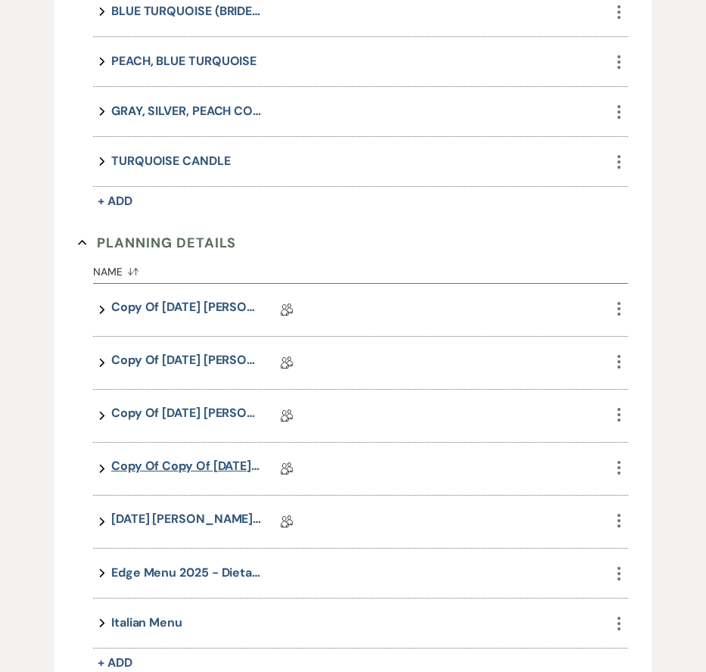
click at [212, 461] on link "Copy of Copy of 05.16.2025 Tobin/Rodriguez *** Succulent Wedding Details" at bounding box center [186, 468] width 151 height 23
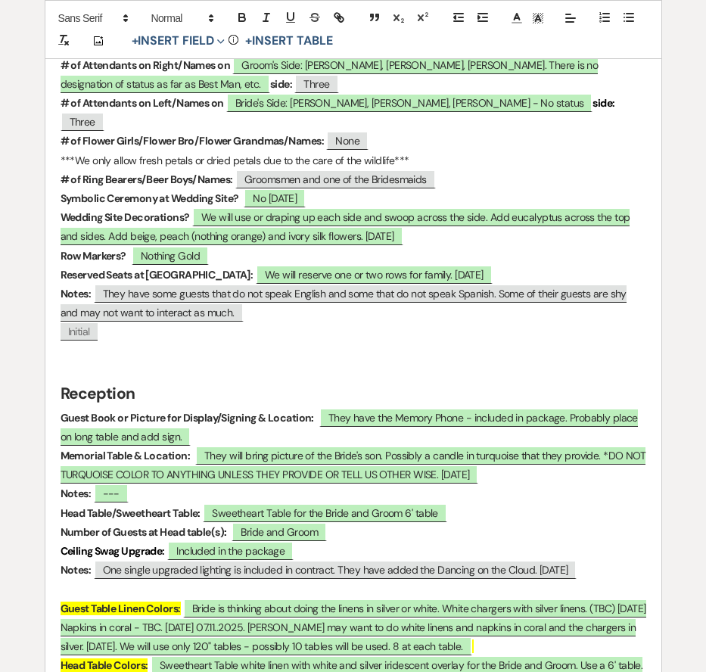
scroll to position [1831, 0]
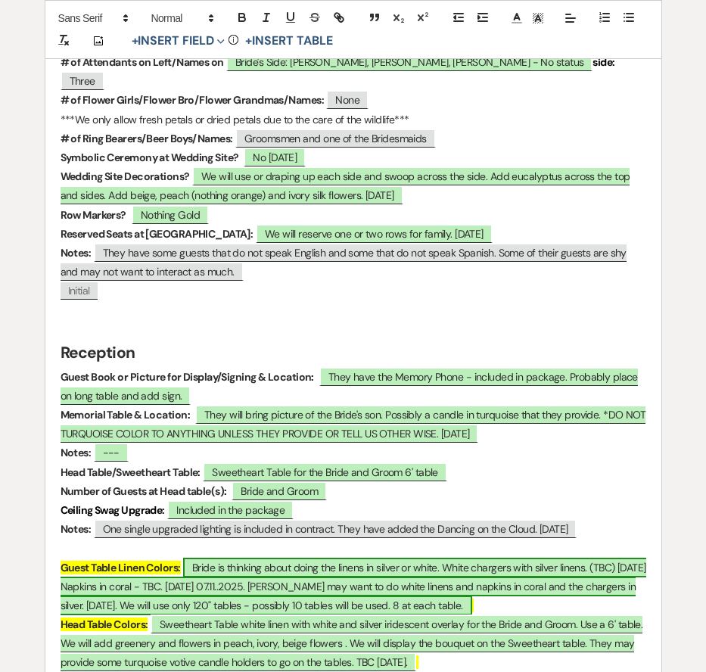
click at [410, 558] on span "Bride is thinking about doing the linens in silver or white. White chargers wit…" at bounding box center [354, 586] width 586 height 57
select select "owner"
select select "custom_placeholder"
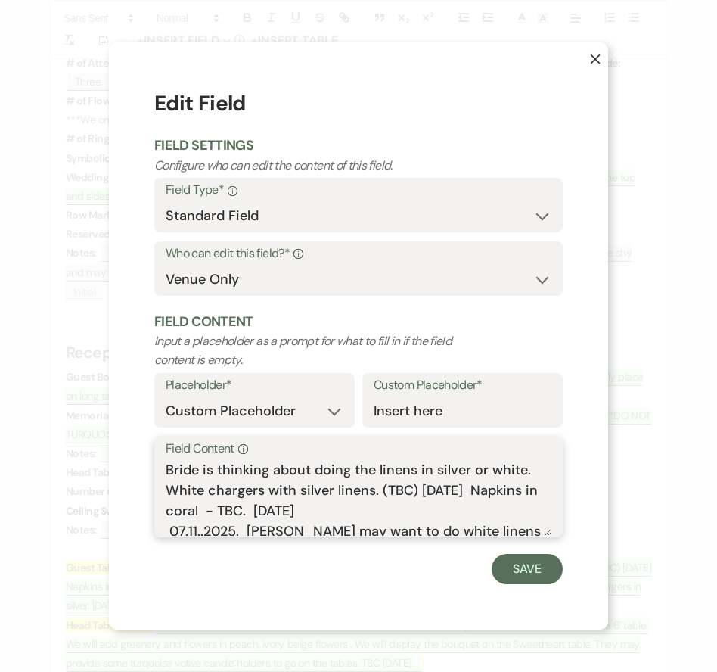
click at [418, 505] on textarea "Bride is thinking about doing the linens in silver or white. White chargers wit…" at bounding box center [359, 498] width 386 height 76
click at [525, 559] on button "Save" at bounding box center [527, 569] width 71 height 30
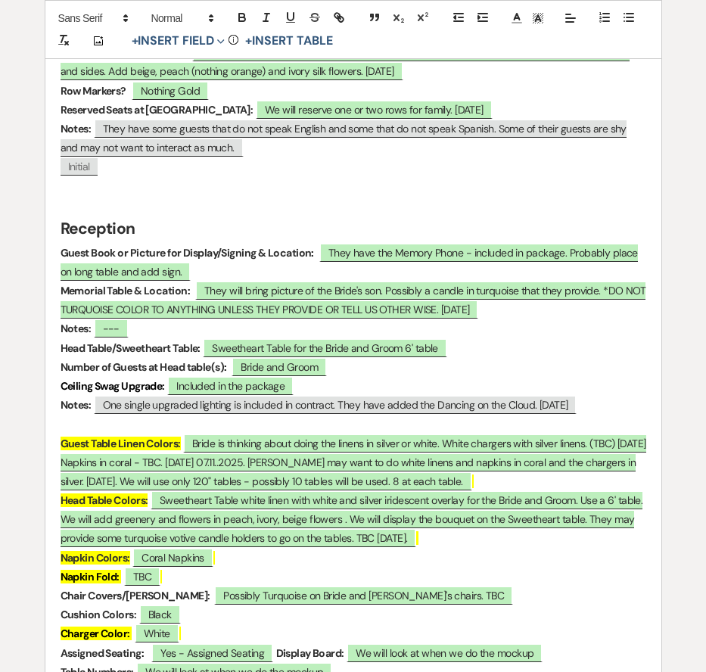
scroll to position [2204, 0]
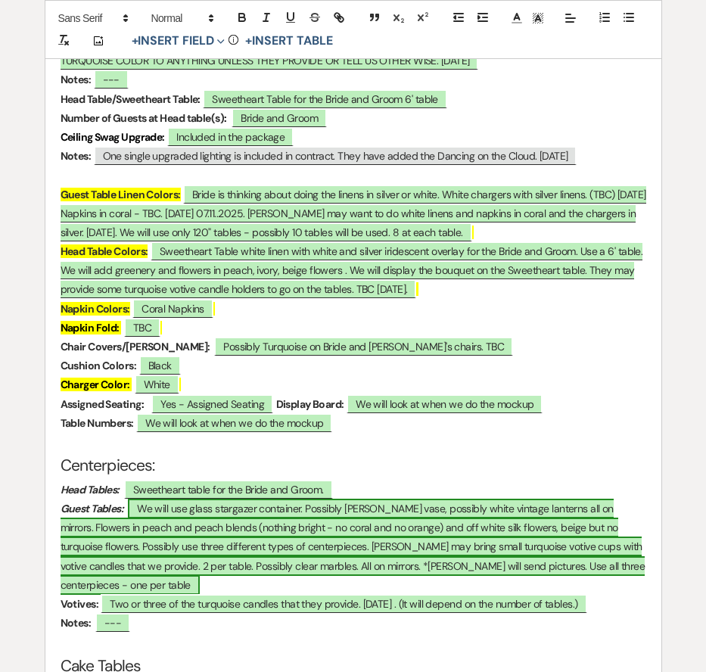
click at [581, 499] on span "We will use glass stargazer container. Possibly margarita vase, possibly white …" at bounding box center [353, 547] width 585 height 96
select select "owner"
select select "Type"
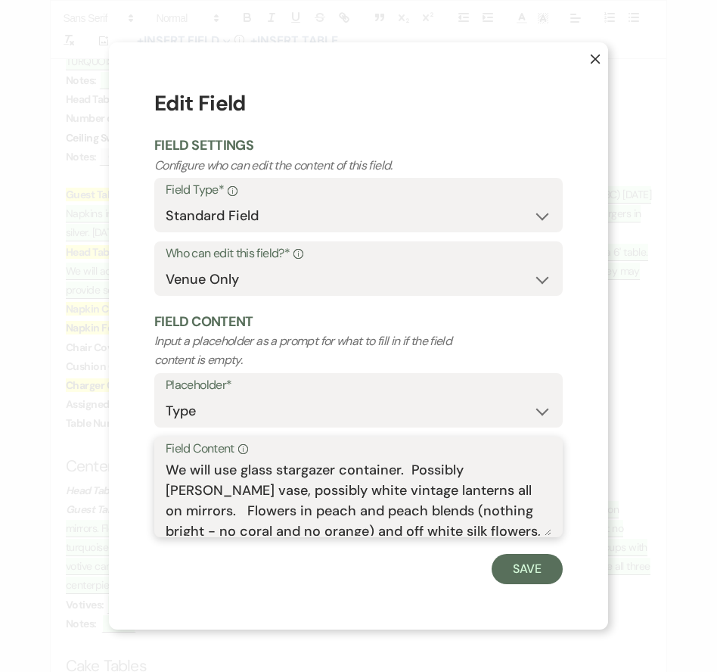
click at [428, 494] on textarea "We will use glass stargazer container. Possibly margarita vase, possibly white …" at bounding box center [359, 498] width 386 height 76
click at [541, 569] on button "Save" at bounding box center [527, 569] width 71 height 30
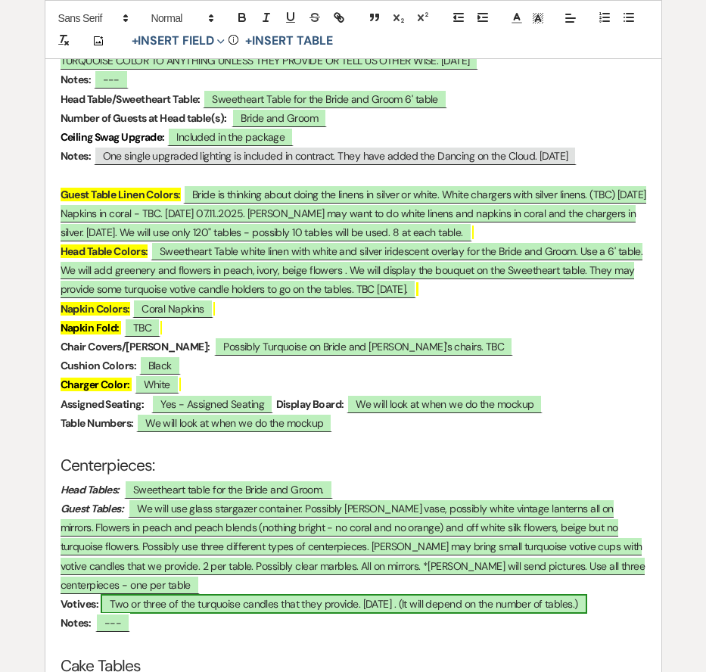
click at [451, 594] on span "Two or three of the turquoise candles that they provide. 07.11.2025 . (It will …" at bounding box center [344, 604] width 486 height 20
select select "owner"
select select "Type"
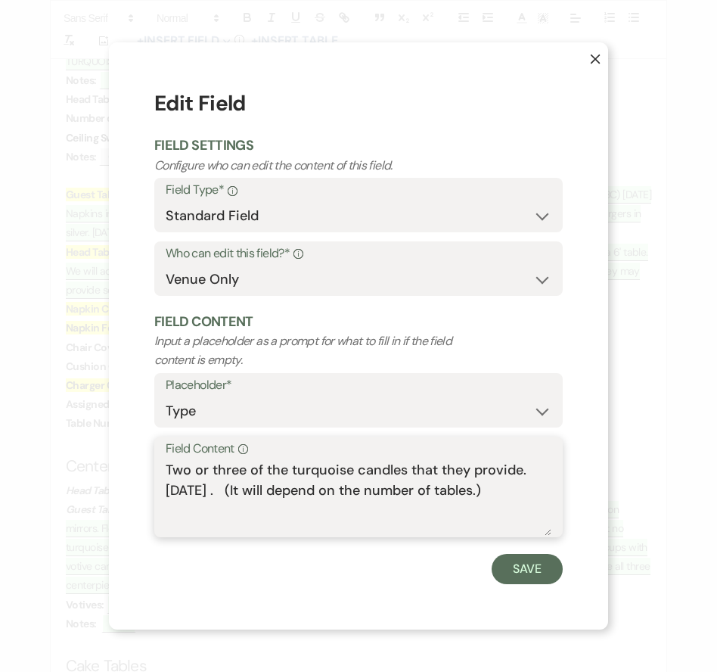
click at [390, 489] on textarea "Two or three of the turquoise candles that they provide. 07.11.2025 . (It will …" at bounding box center [359, 498] width 386 height 76
click at [555, 567] on button "Save" at bounding box center [527, 569] width 71 height 30
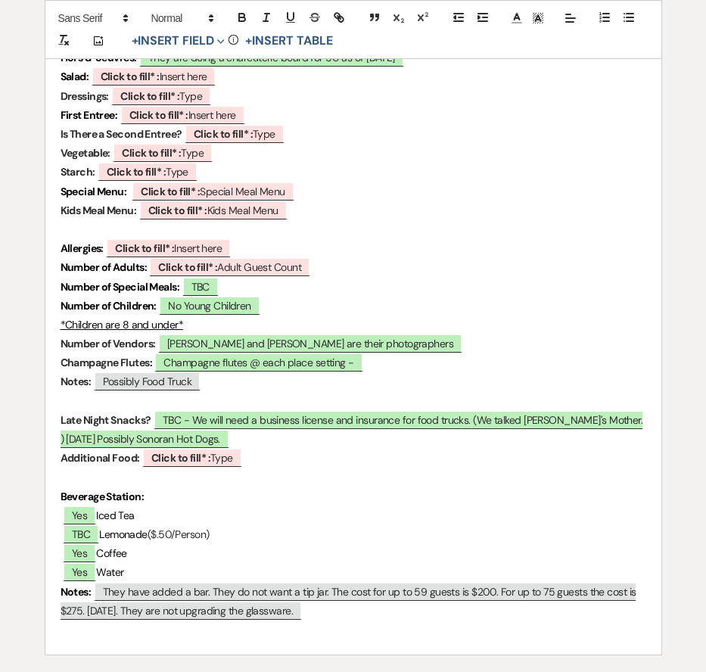
scroll to position [4239, 0]
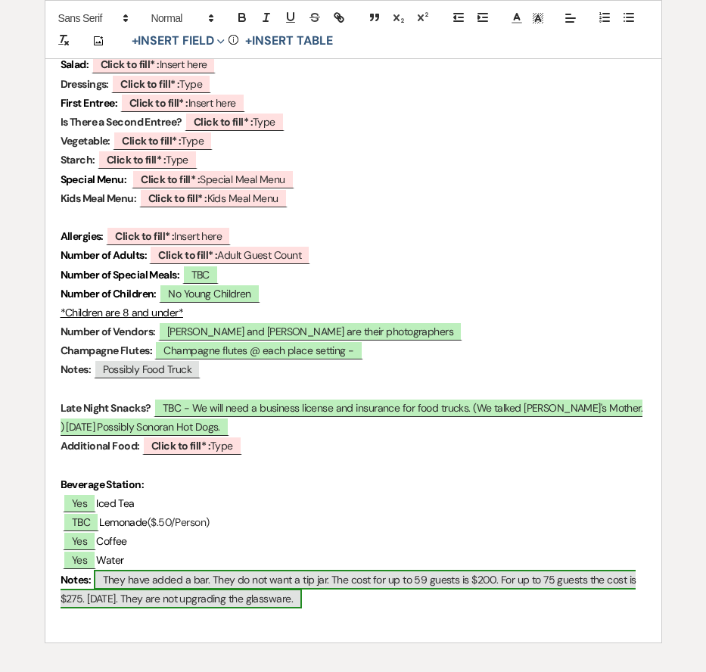
click at [591, 570] on span "They have added a bar. They do not want a tip jar. The cost for up to 59 guests…" at bounding box center [349, 589] width 576 height 39
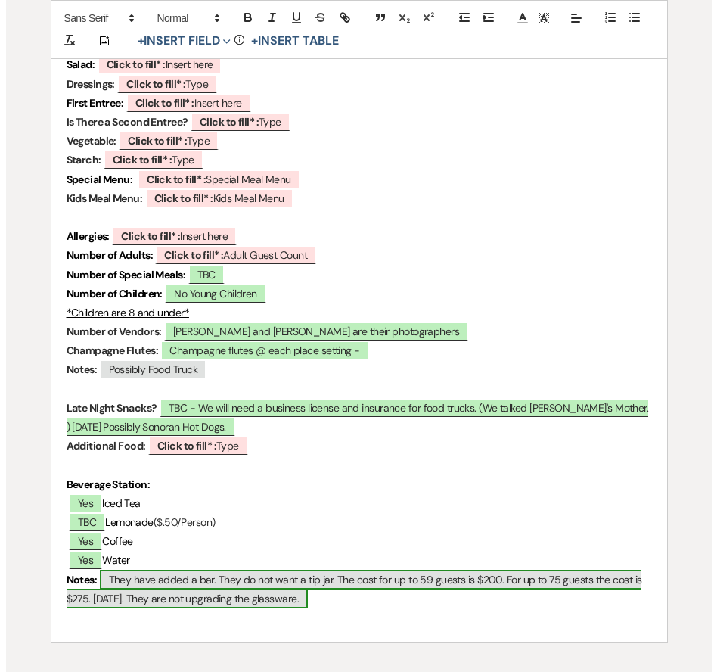
select select "custom_placeholder"
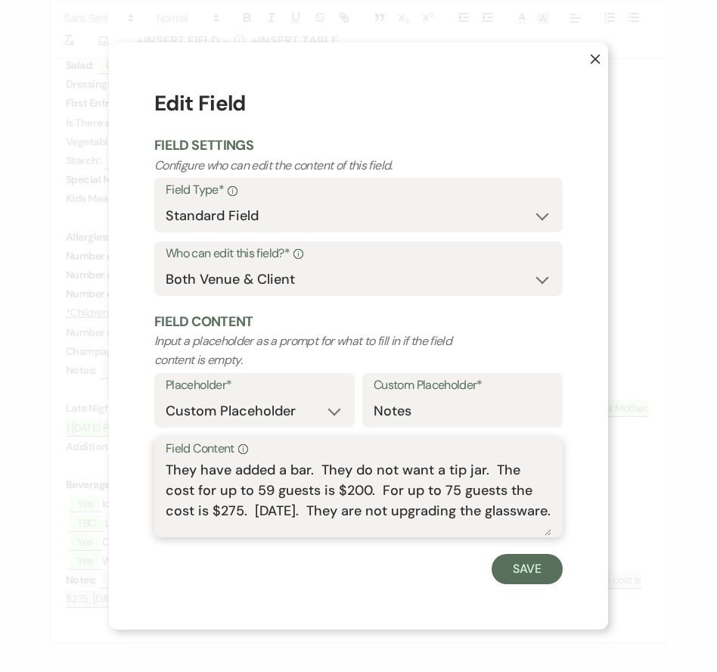
click at [536, 513] on textarea "They have added a bar. They do not want a tip jar. The cost for up to 59 guests…" at bounding box center [359, 498] width 386 height 76
click at [519, 563] on button "Save" at bounding box center [527, 569] width 71 height 30
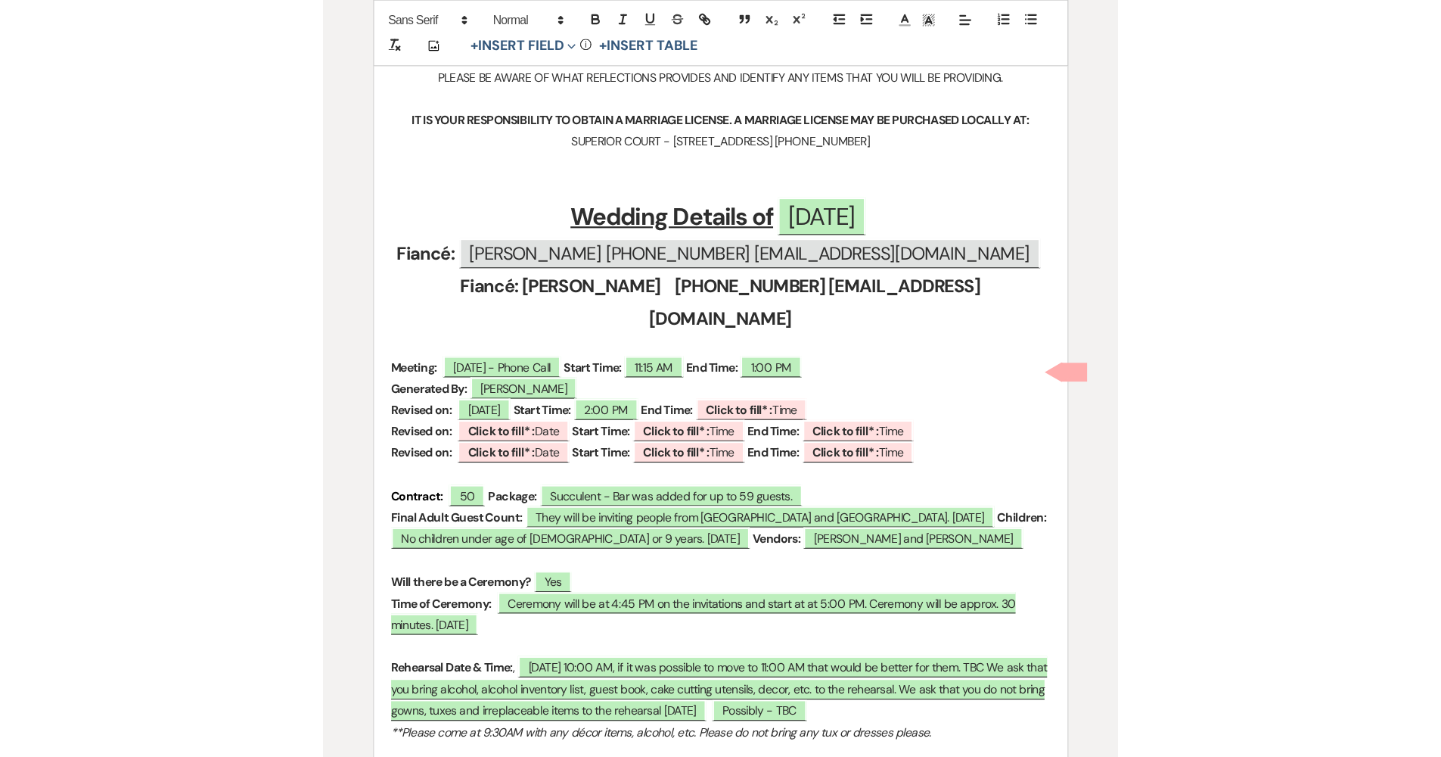
scroll to position [589, 0]
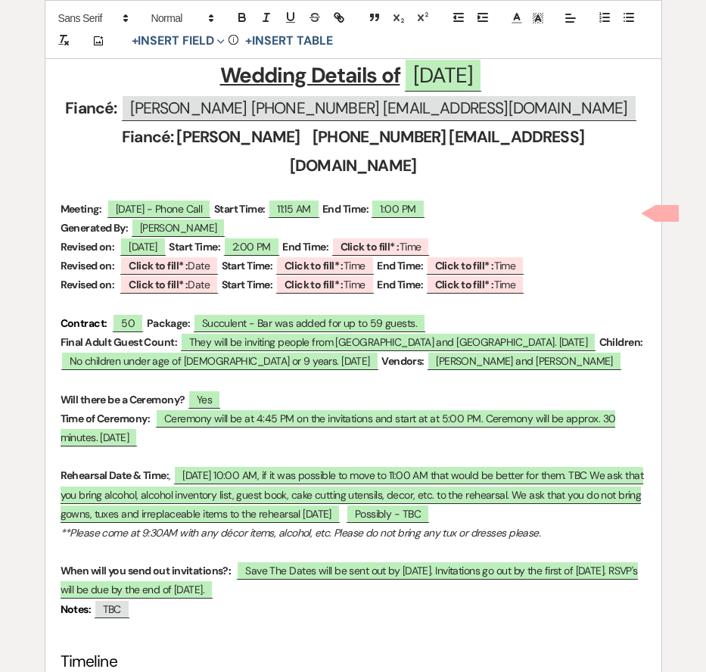
click at [581, 181] on p at bounding box center [354, 190] width 586 height 19
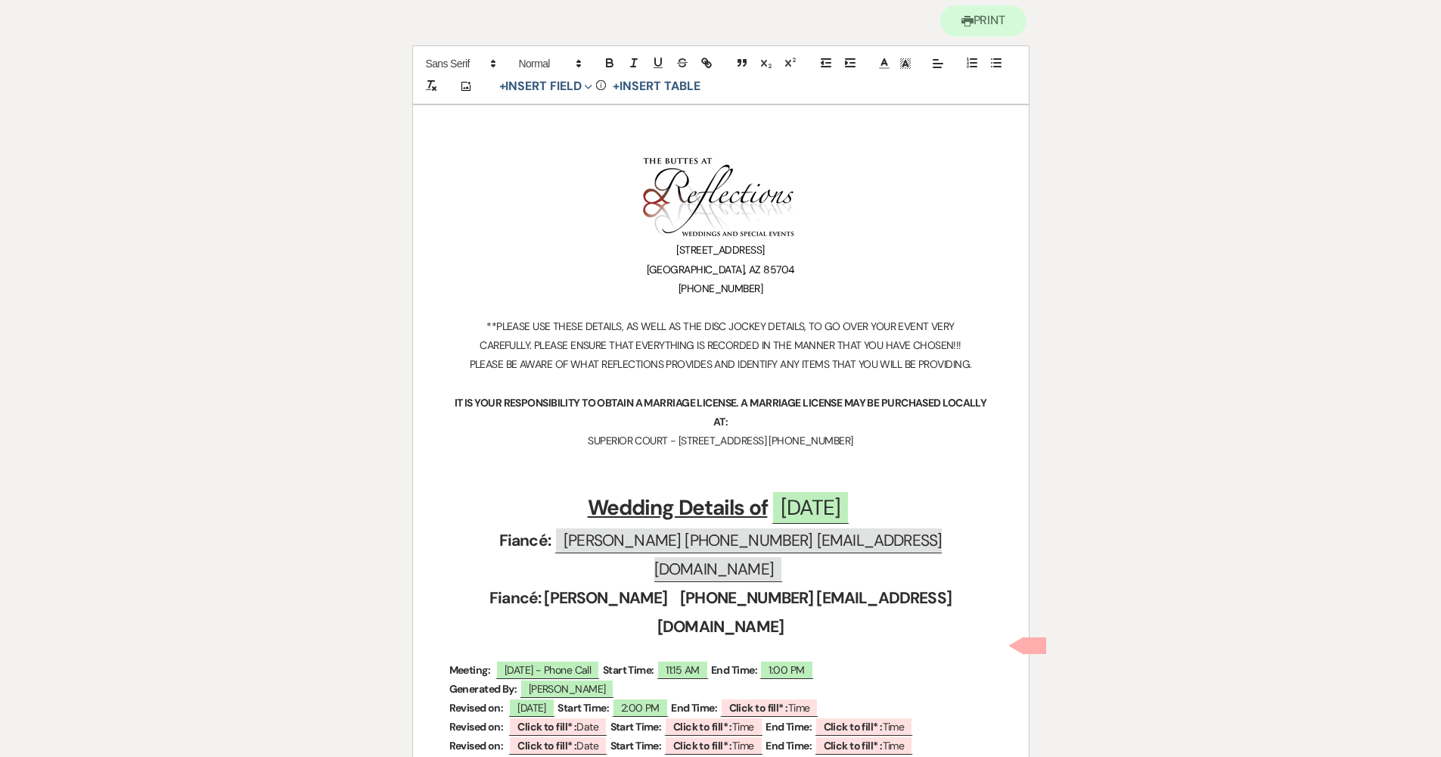
scroll to position [0, 0]
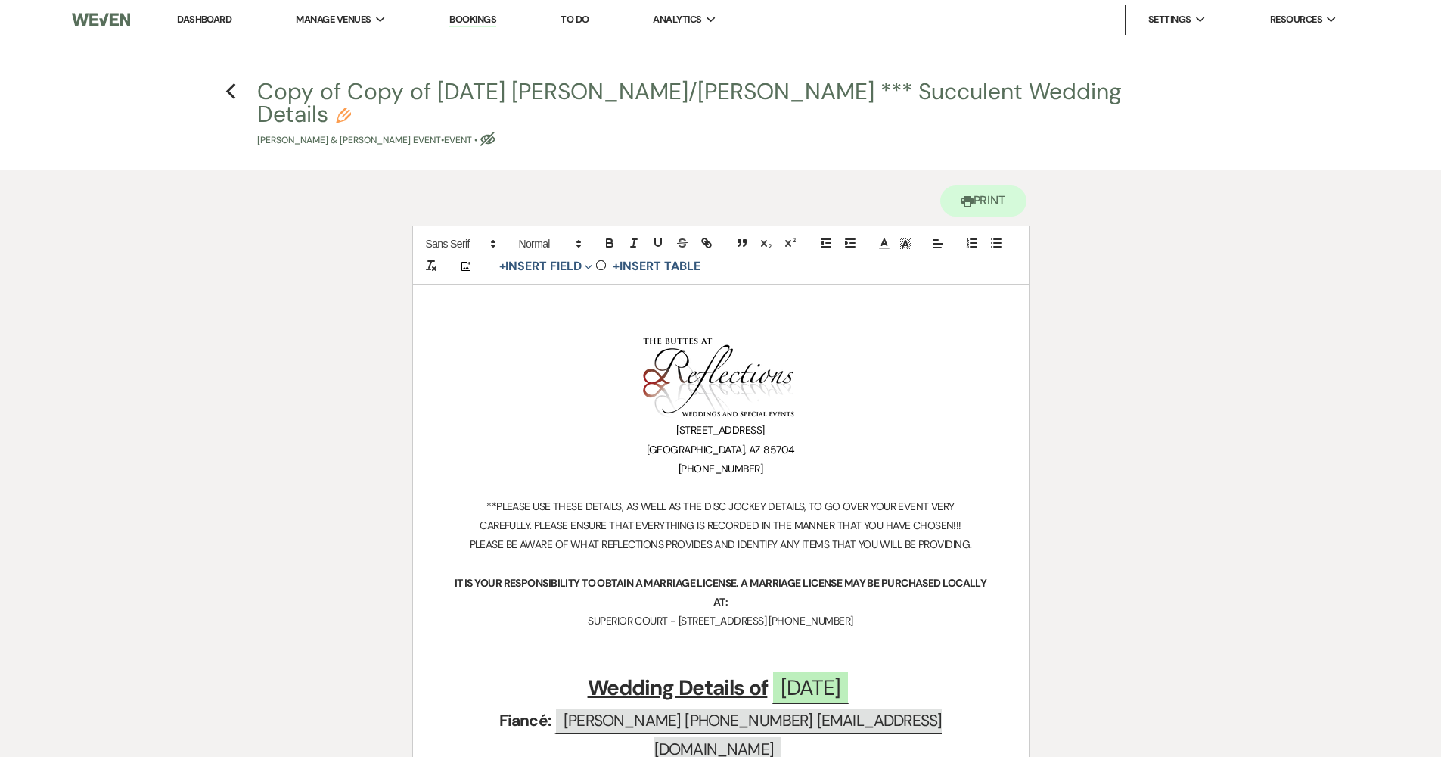
click at [194, 23] on link "Dashboard" at bounding box center [204, 19] width 54 height 13
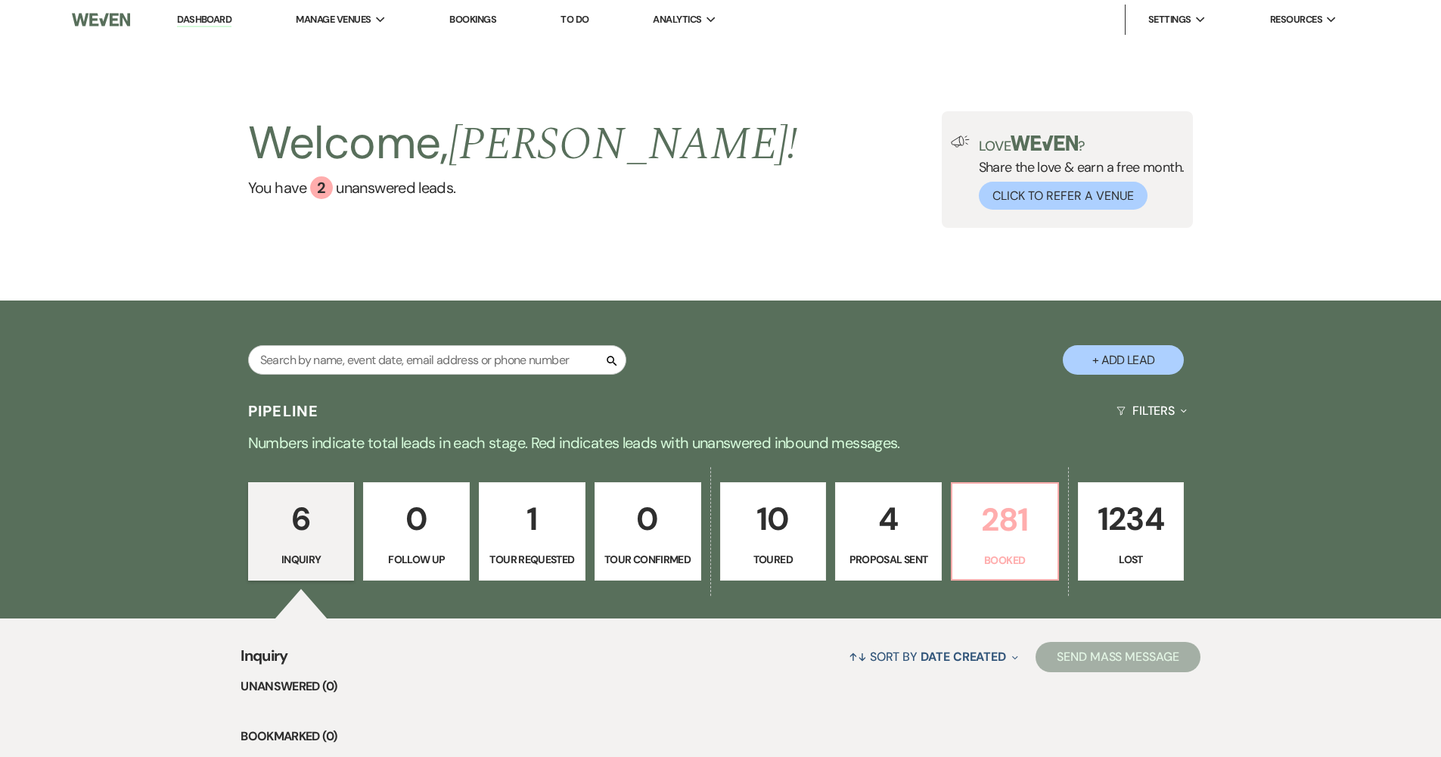
click at [705, 523] on p "281" at bounding box center [1005, 519] width 87 height 51
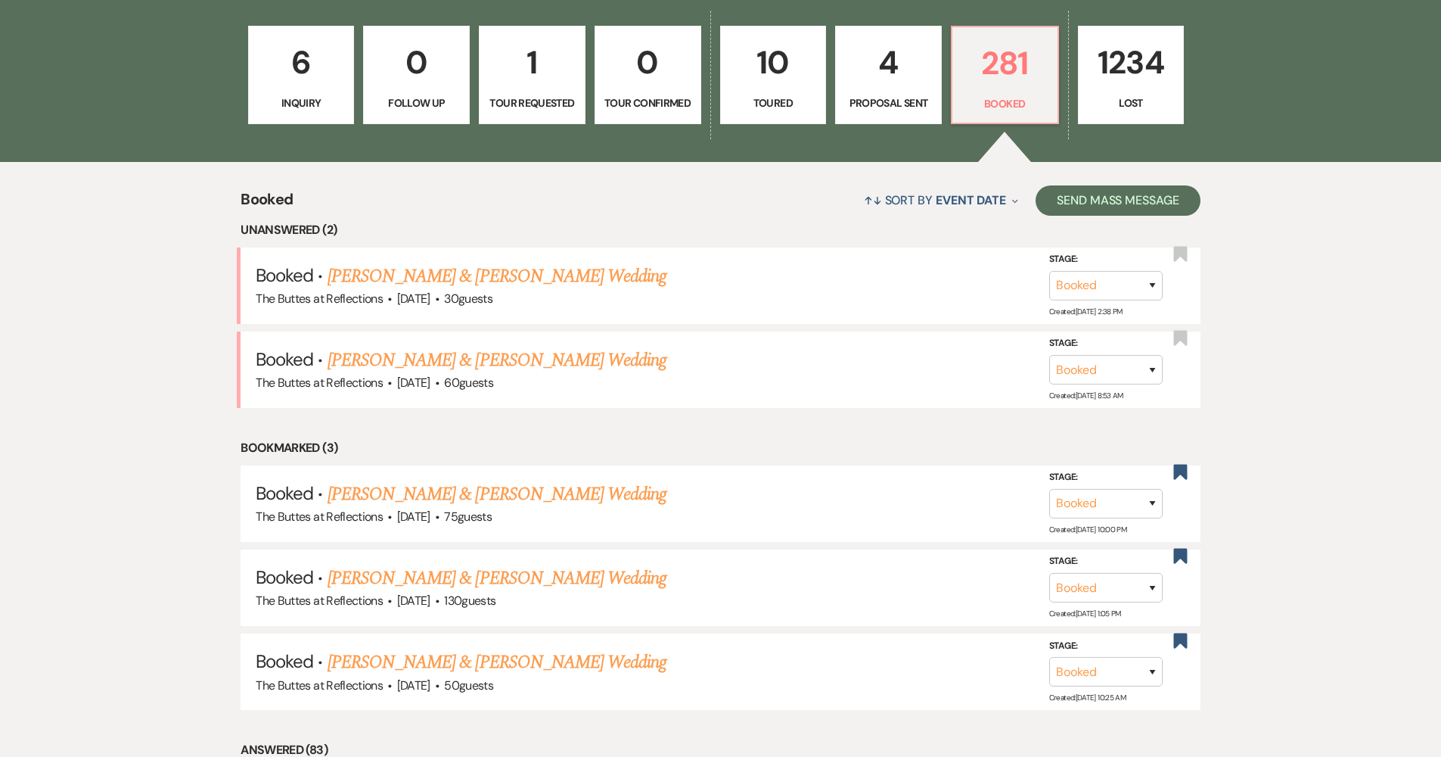
scroll to position [589, 0]
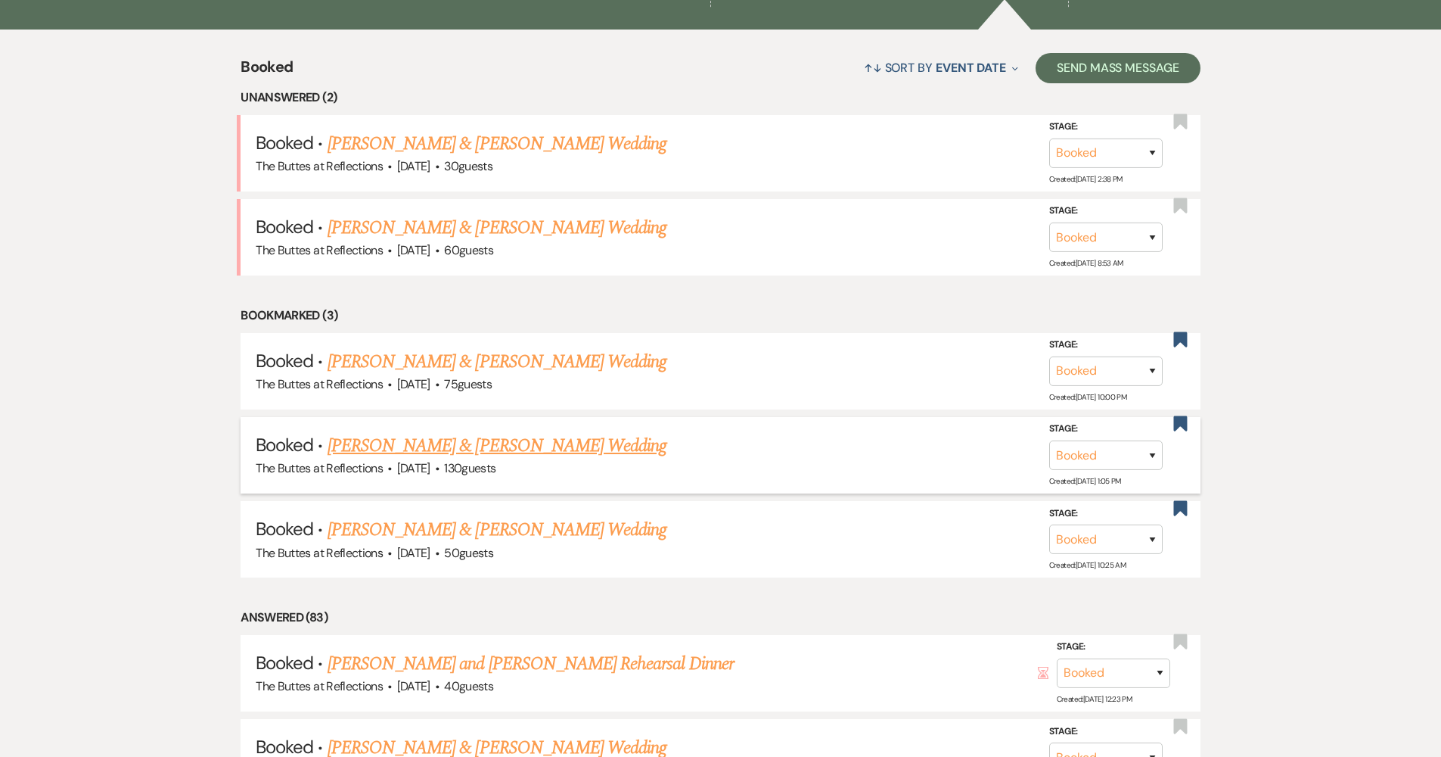
click at [542, 443] on link "[PERSON_NAME] & [PERSON_NAME] Wedding" at bounding box center [497, 445] width 339 height 27
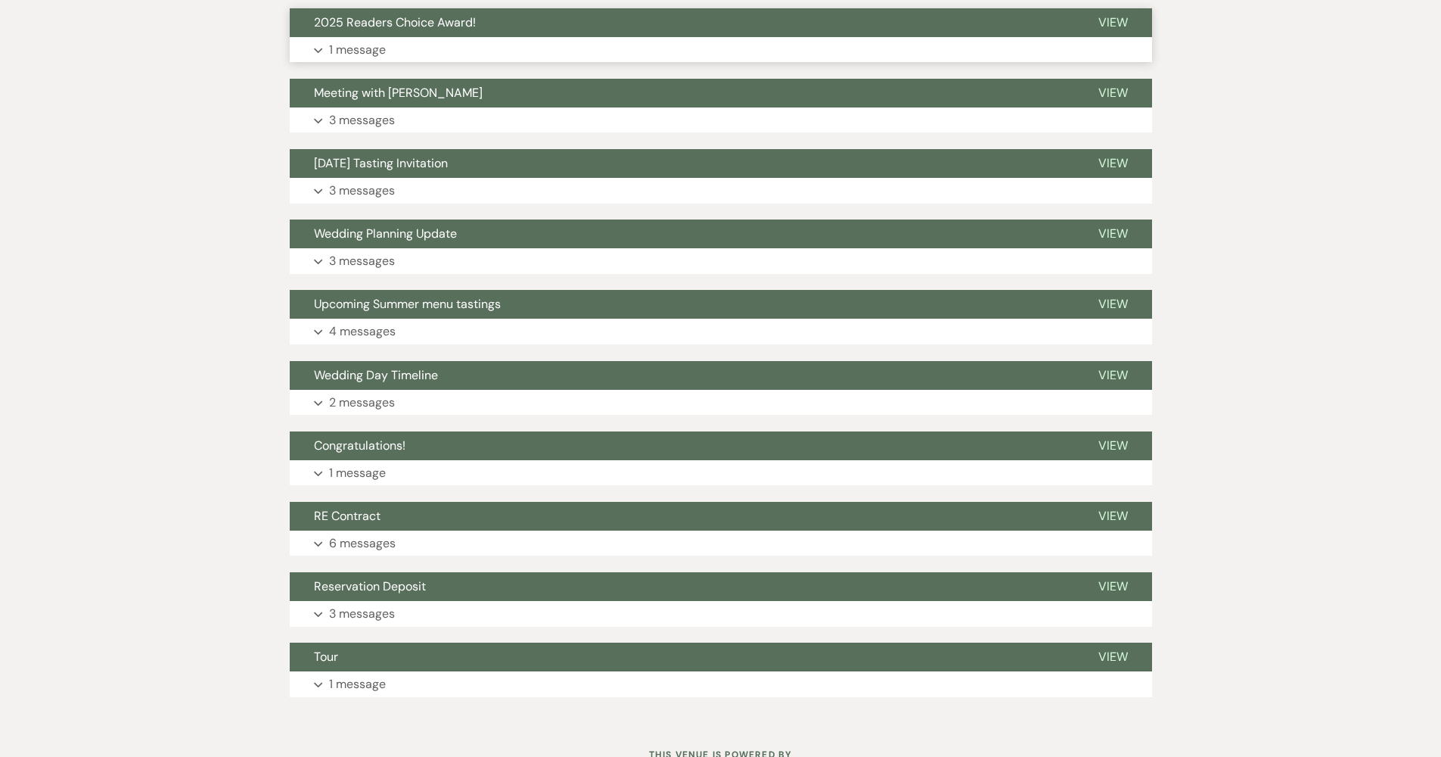
scroll to position [266, 0]
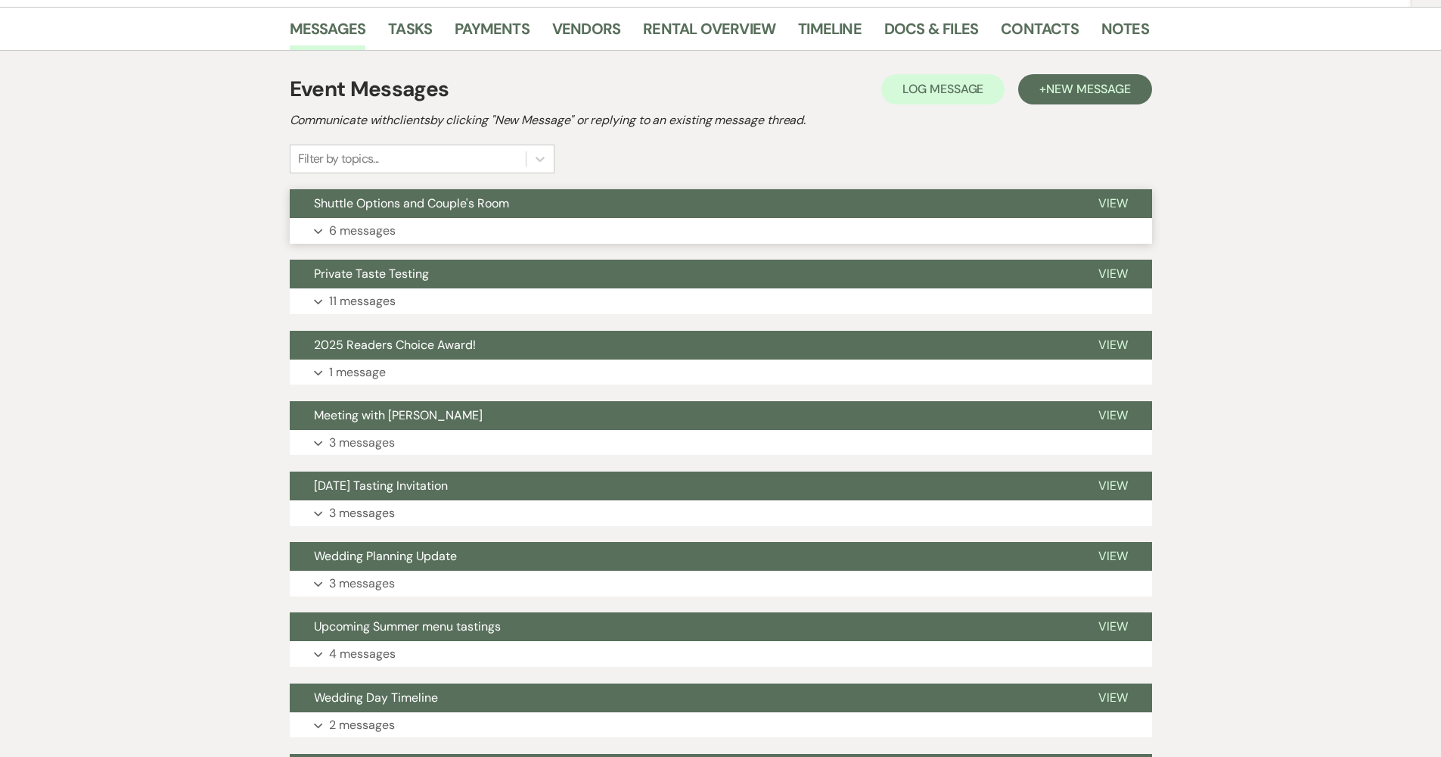
click at [486, 225] on button "Expand 6 messages" at bounding box center [721, 231] width 862 height 26
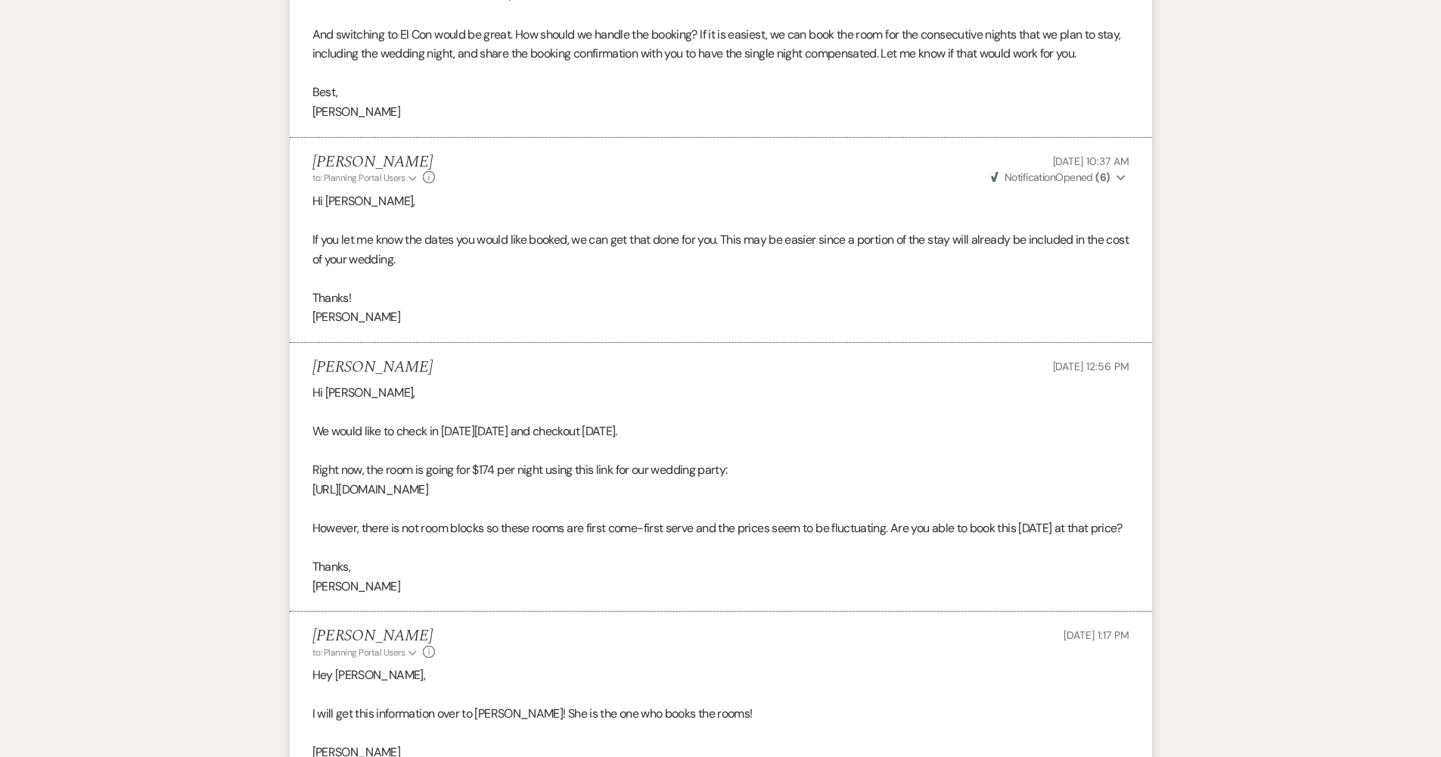
scroll to position [1208, 0]
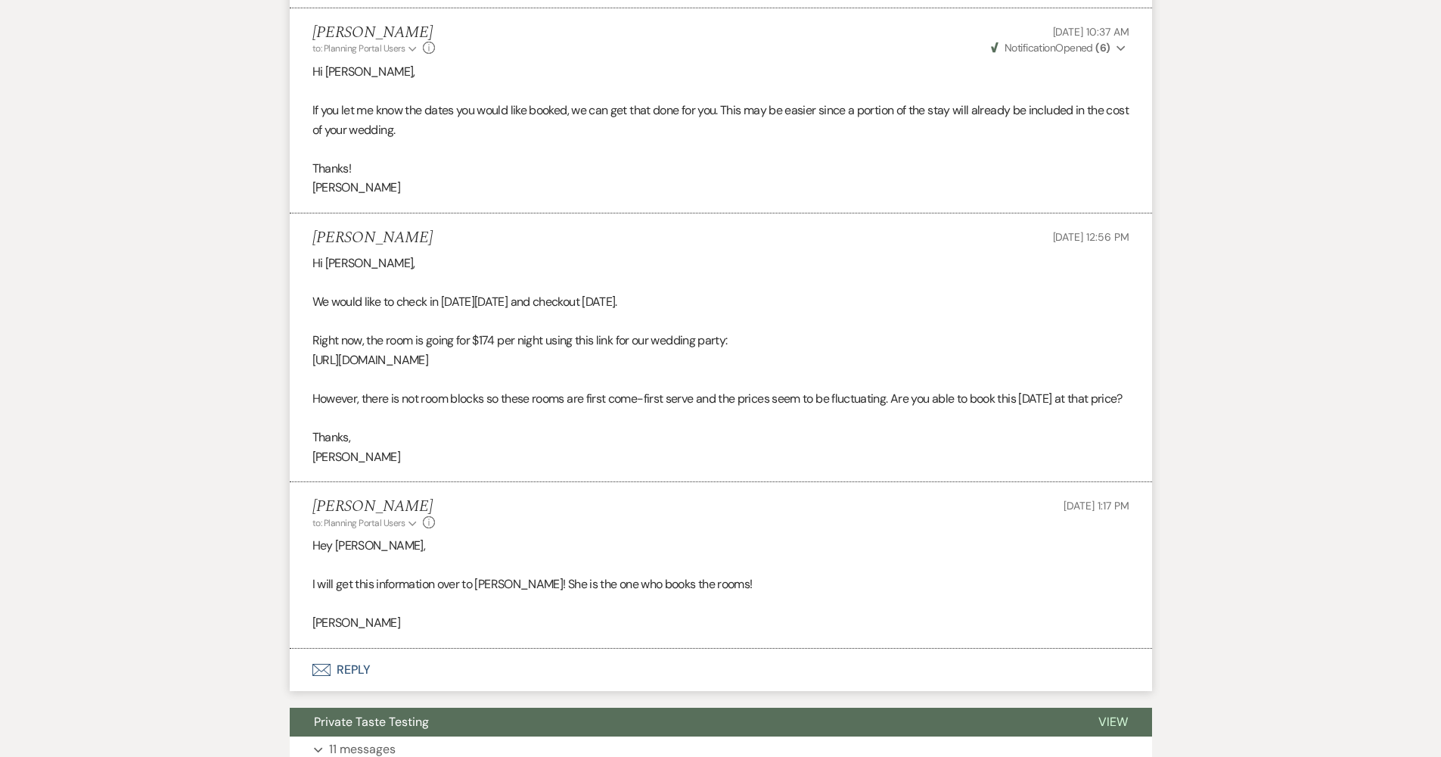
drag, startPoint x: 316, startPoint y: 337, endPoint x: 579, endPoint y: 348, distance: 263.5
click at [579, 348] on div "Hi Felicia, We would like to check in on Thursday 2/26 and checkout Sunday 3/1.…" at bounding box center [720, 359] width 817 height 213
click at [705, 369] on p at bounding box center [720, 379] width 817 height 20
drag, startPoint x: 813, startPoint y: 340, endPoint x: 312, endPoint y: 344, distance: 500.8
click at [312, 350] on p "https://www.hilton.com/en/book/reservation/deeplink/?ctyhocn=TUSHTHH&srpCodes=W…" at bounding box center [720, 360] width 817 height 20
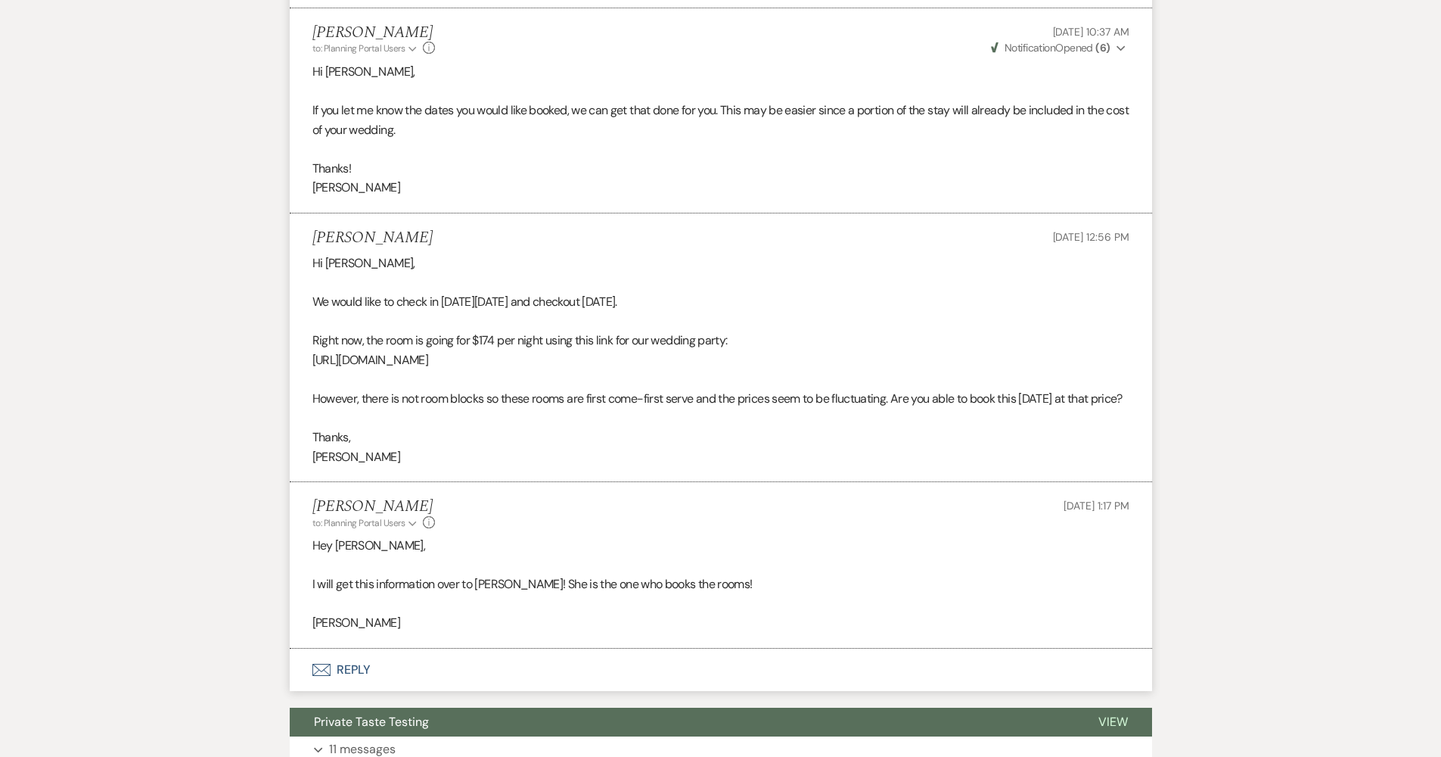
copy span "https://www.hilton.com/en/book/reservation/deeplink/?ctyhocn=TUSHTHH&srpCodes=W…"
click at [382, 660] on button "Envelope Reply" at bounding box center [721, 669] width 862 height 42
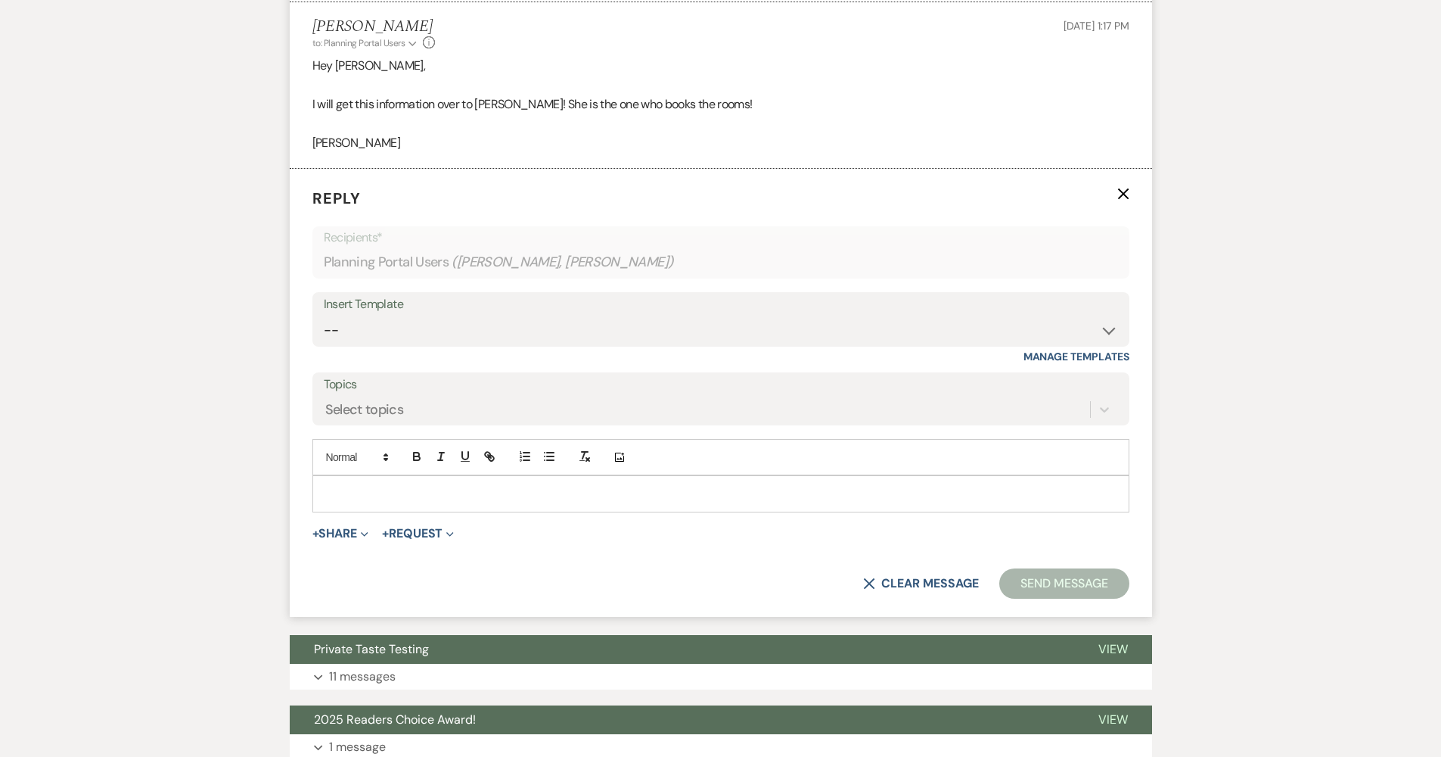
scroll to position [1694, 0]
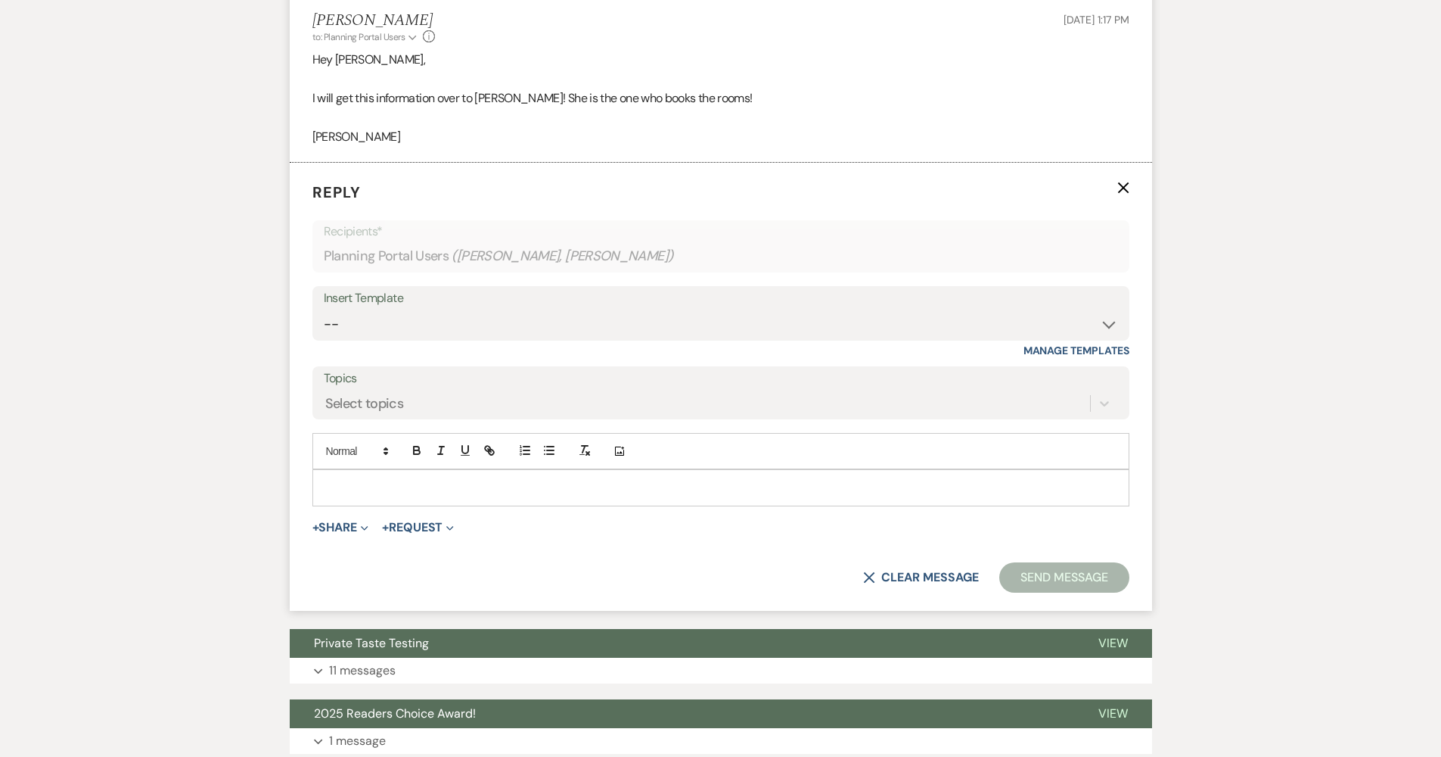
click at [422, 480] on p at bounding box center [721, 487] width 793 height 17
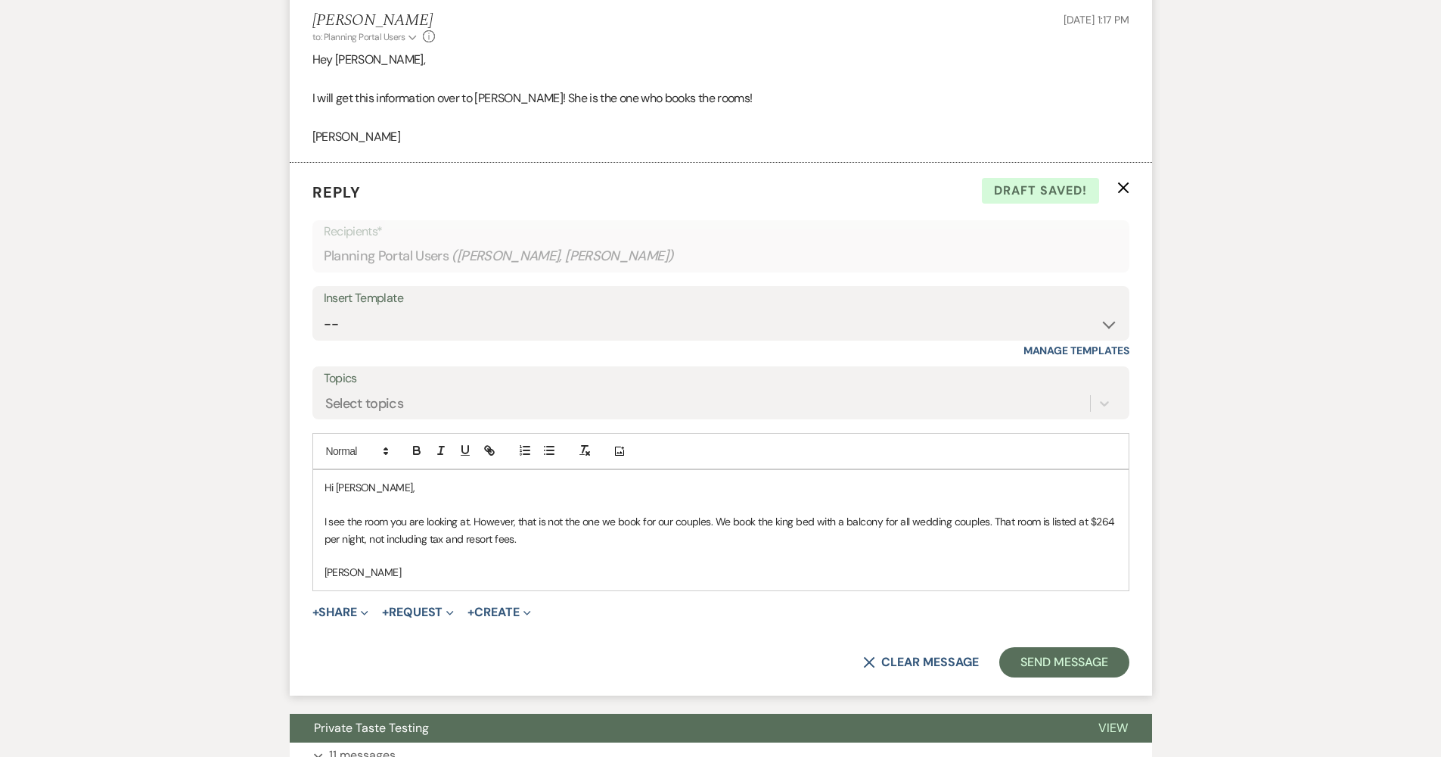
scroll to position [1688, 0]
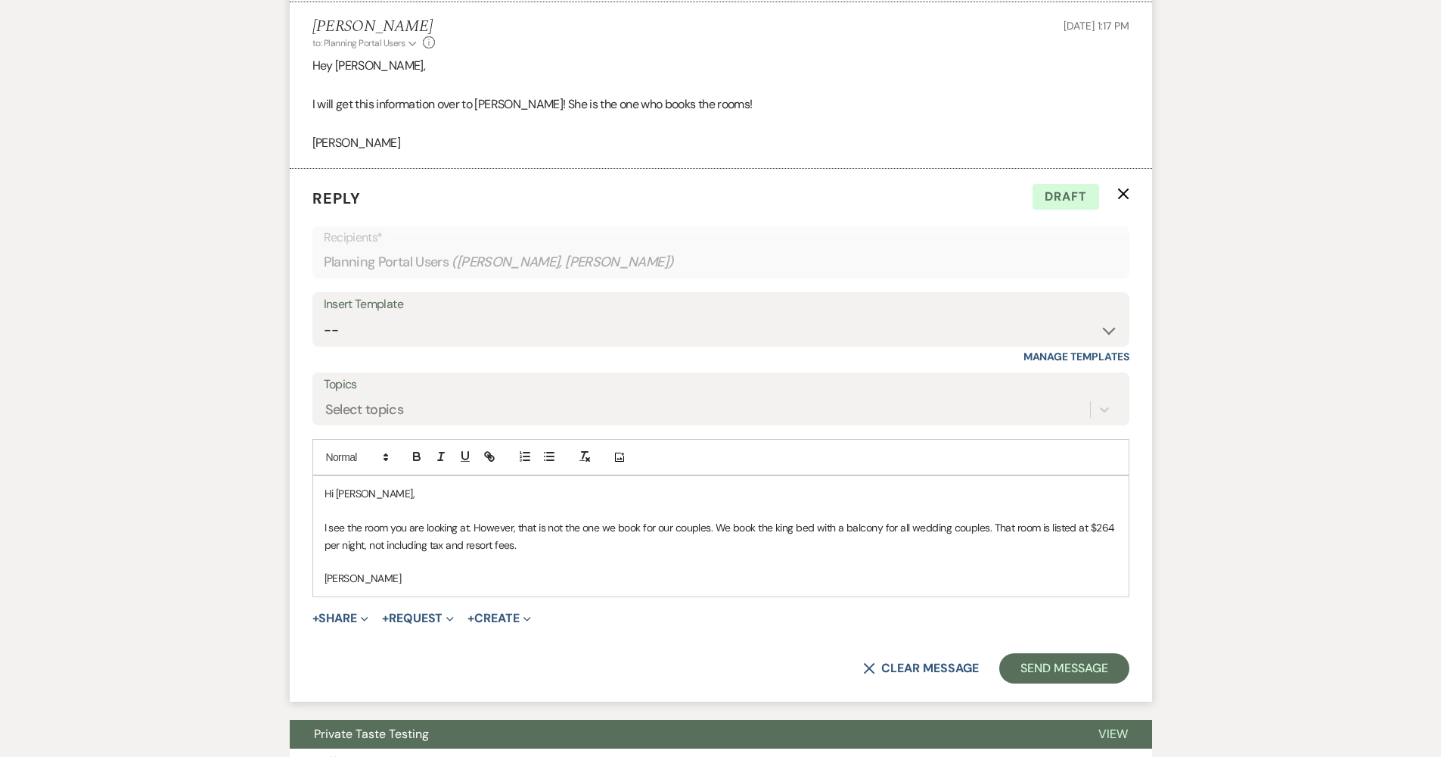
click at [171, 343] on div "Messages Tasks Payments Vendors Rental Overview Timeline Docs & Files Contacts …" at bounding box center [720, 43] width 1441 height 2916
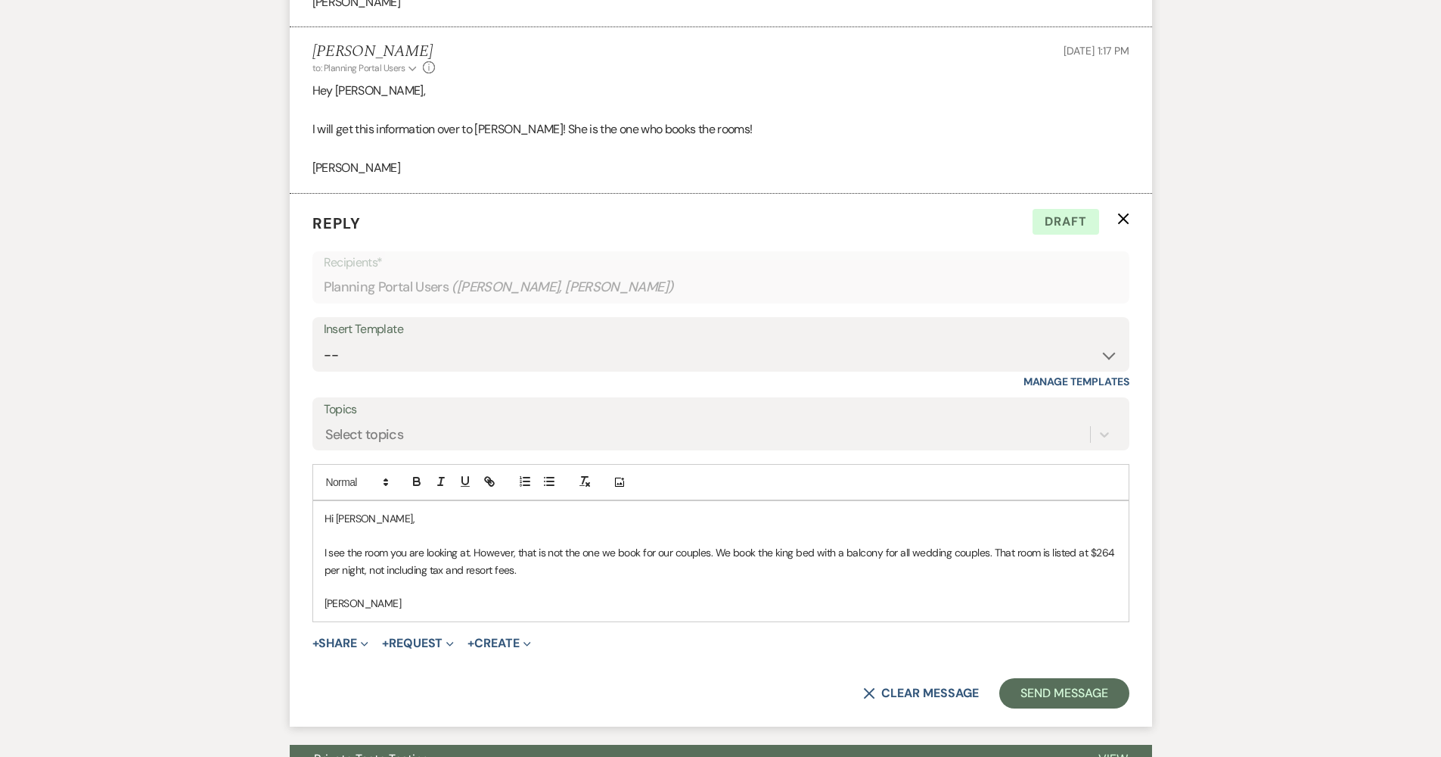
scroll to position [1741, 0]
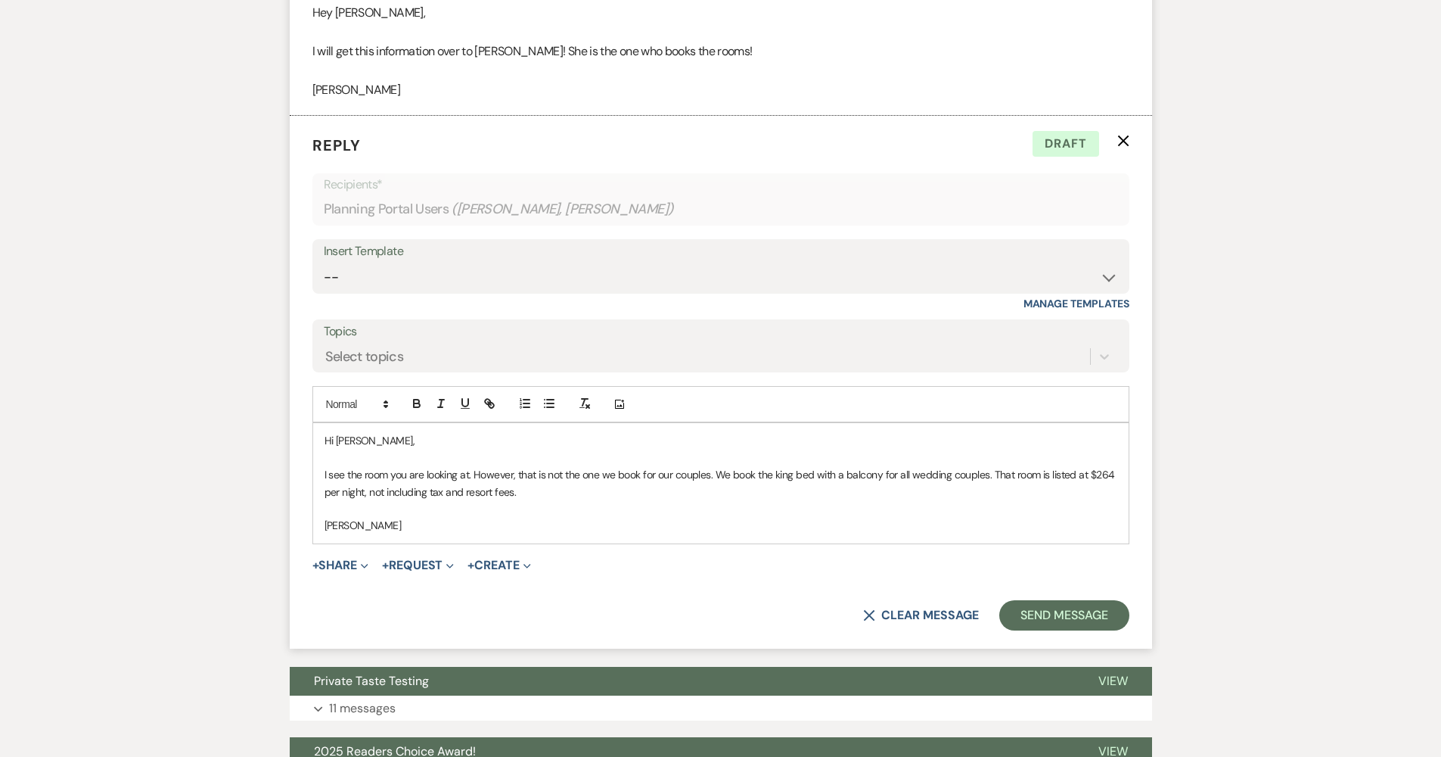
click at [571, 479] on p "I see the room you are looking at. However, that is not the one we book for our…" at bounding box center [721, 483] width 793 height 34
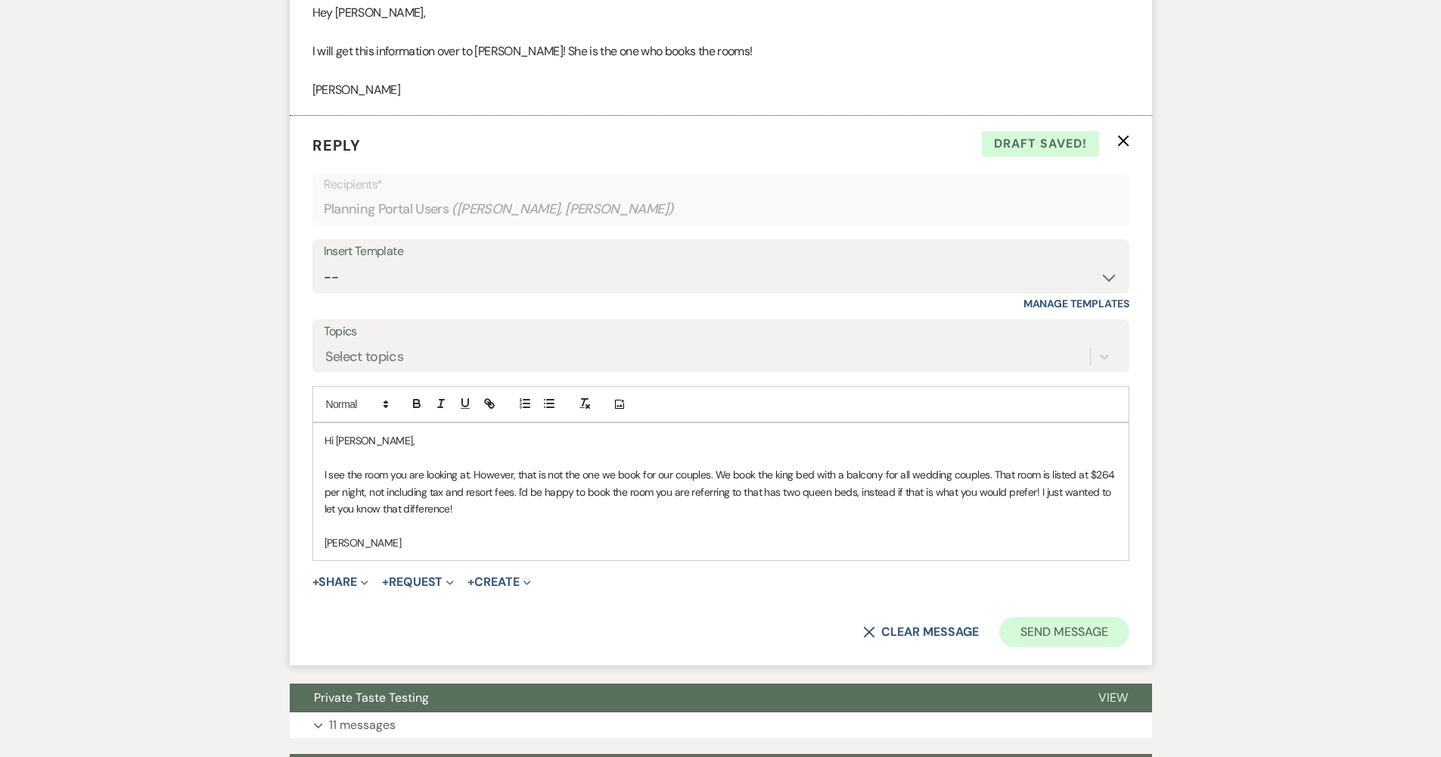
click at [705, 628] on button "Send Message" at bounding box center [1063, 632] width 129 height 30
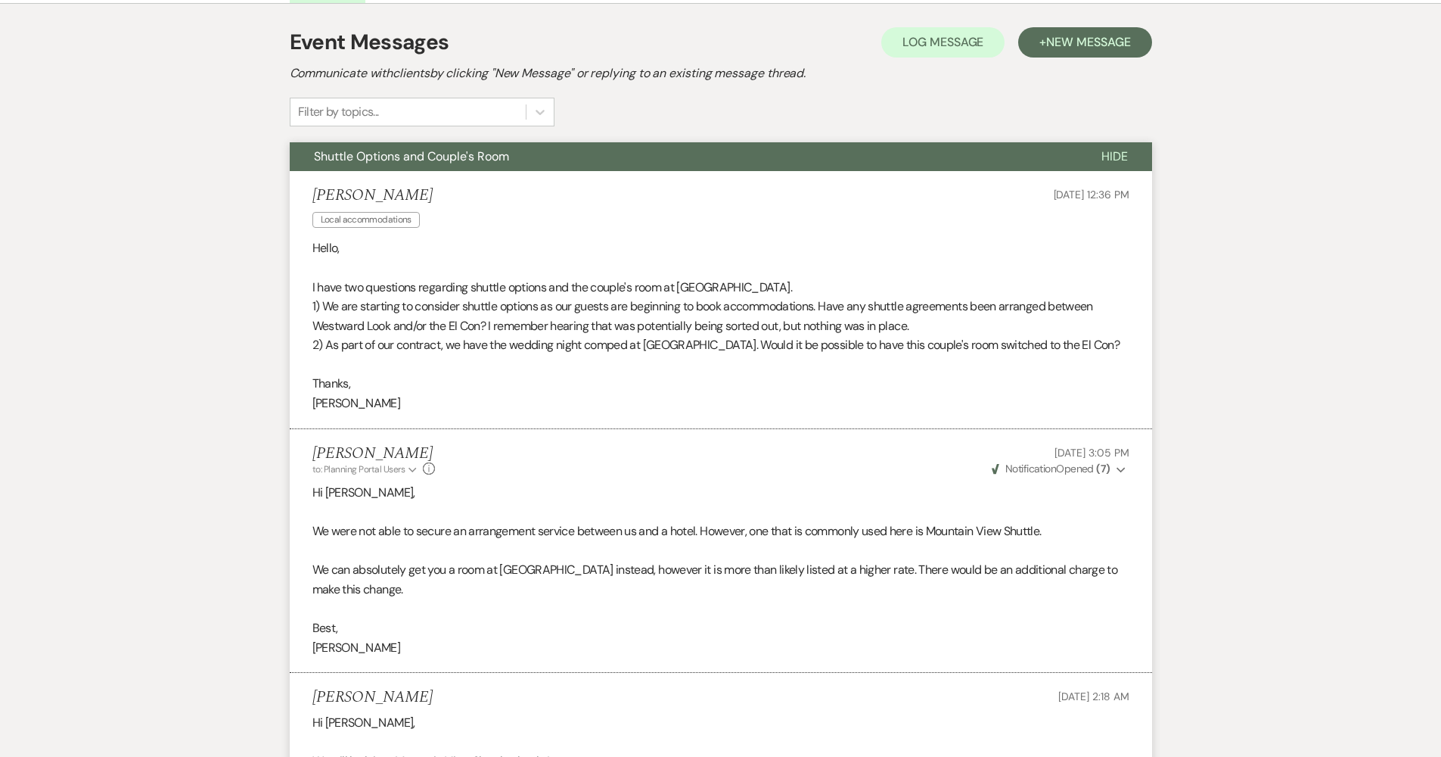
scroll to position [0, 0]
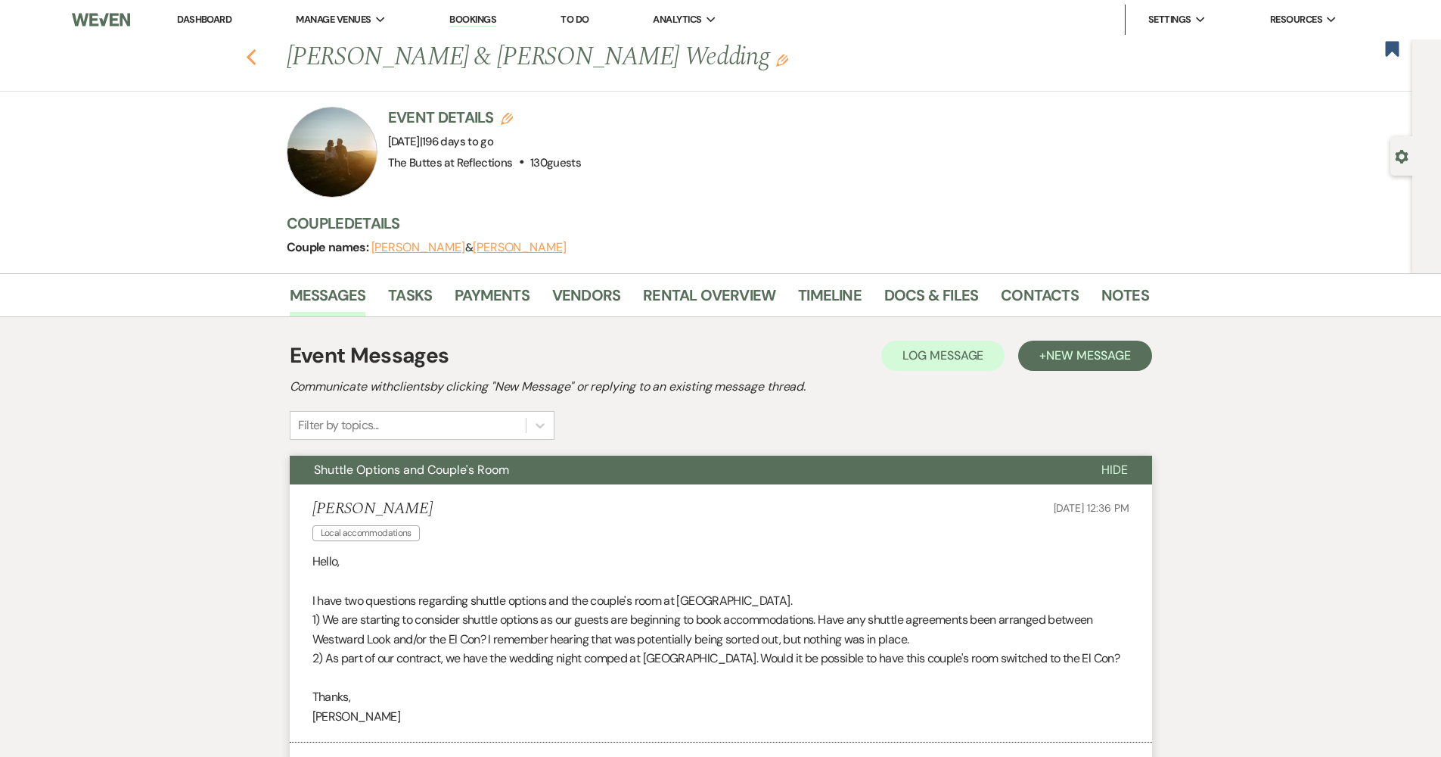
click at [255, 50] on icon "Previous" at bounding box center [251, 57] width 11 height 18
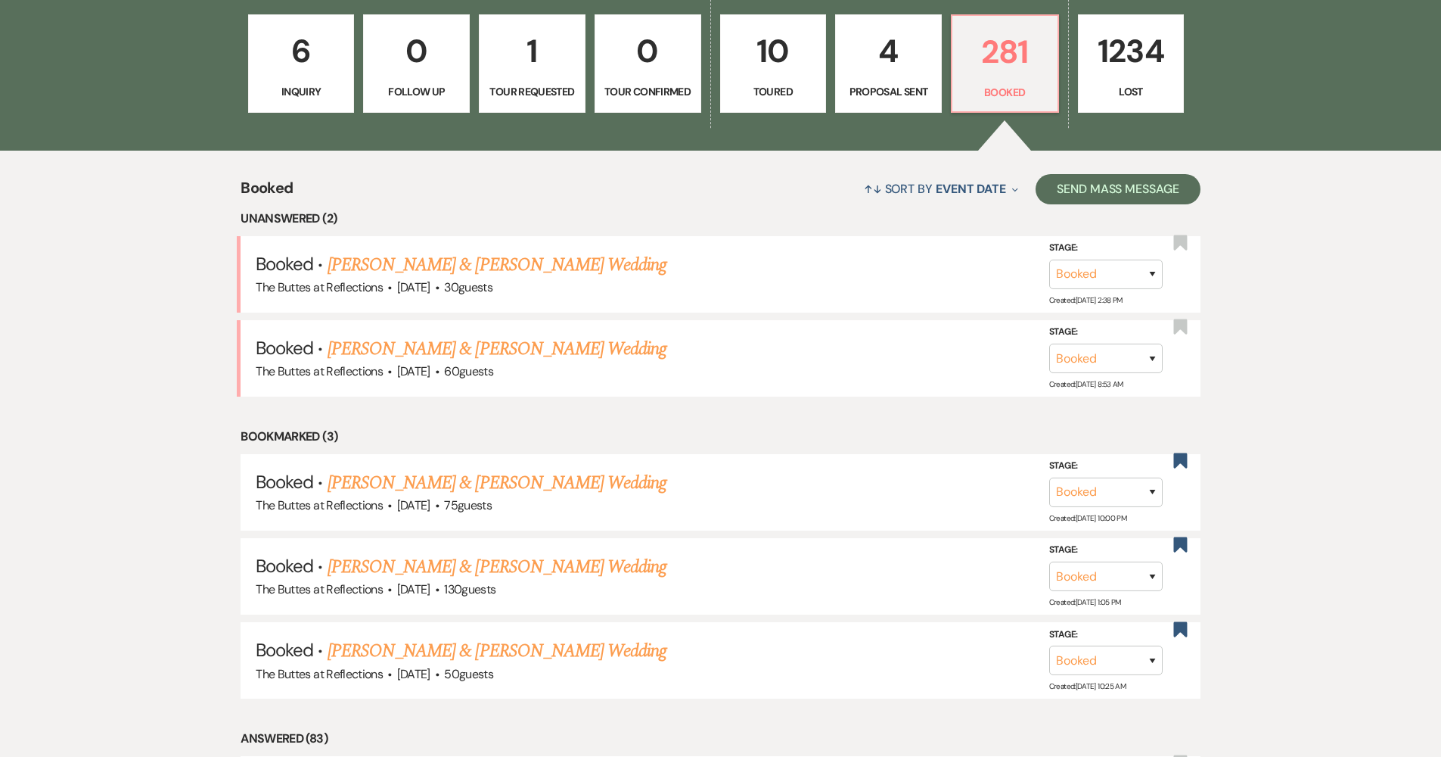
scroll to position [440, 0]
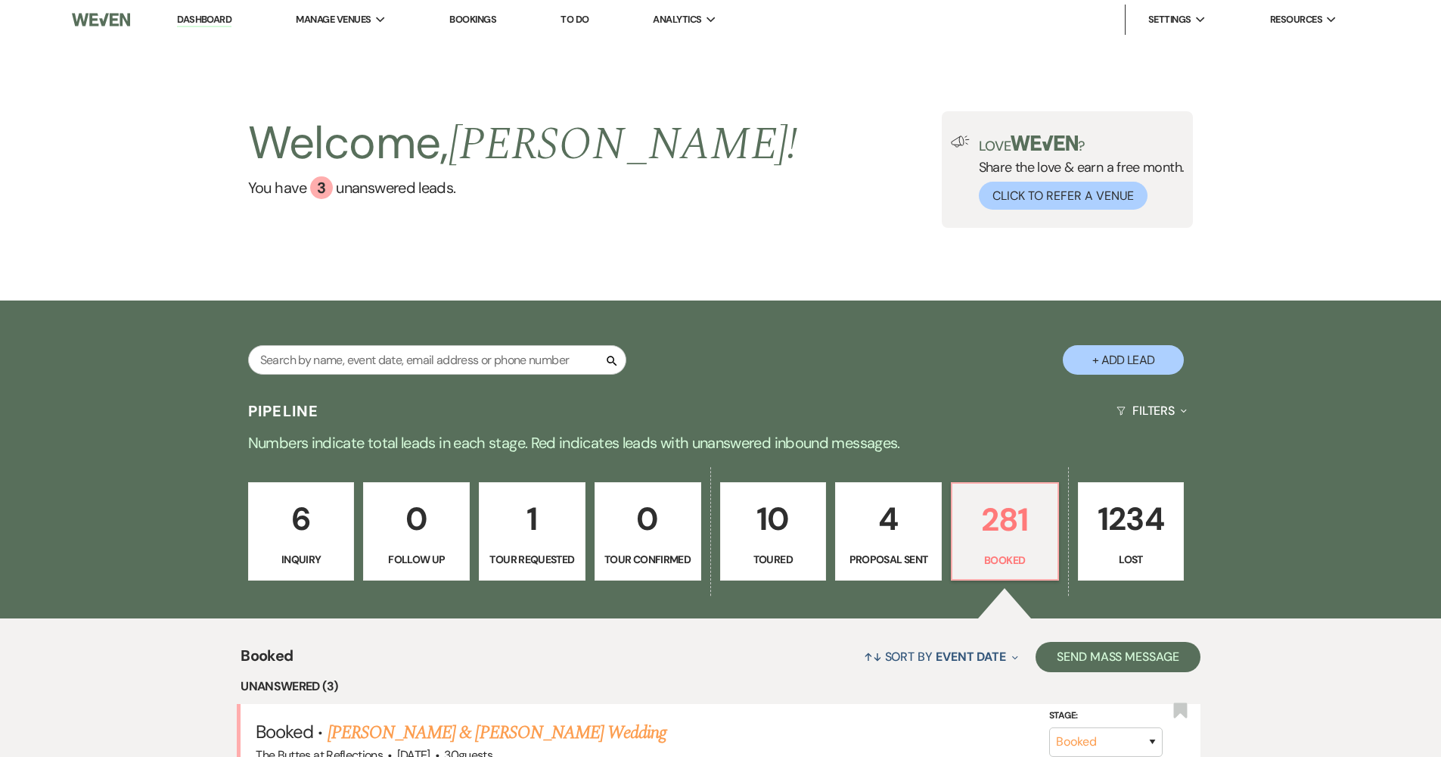
scroll to position [440, 0]
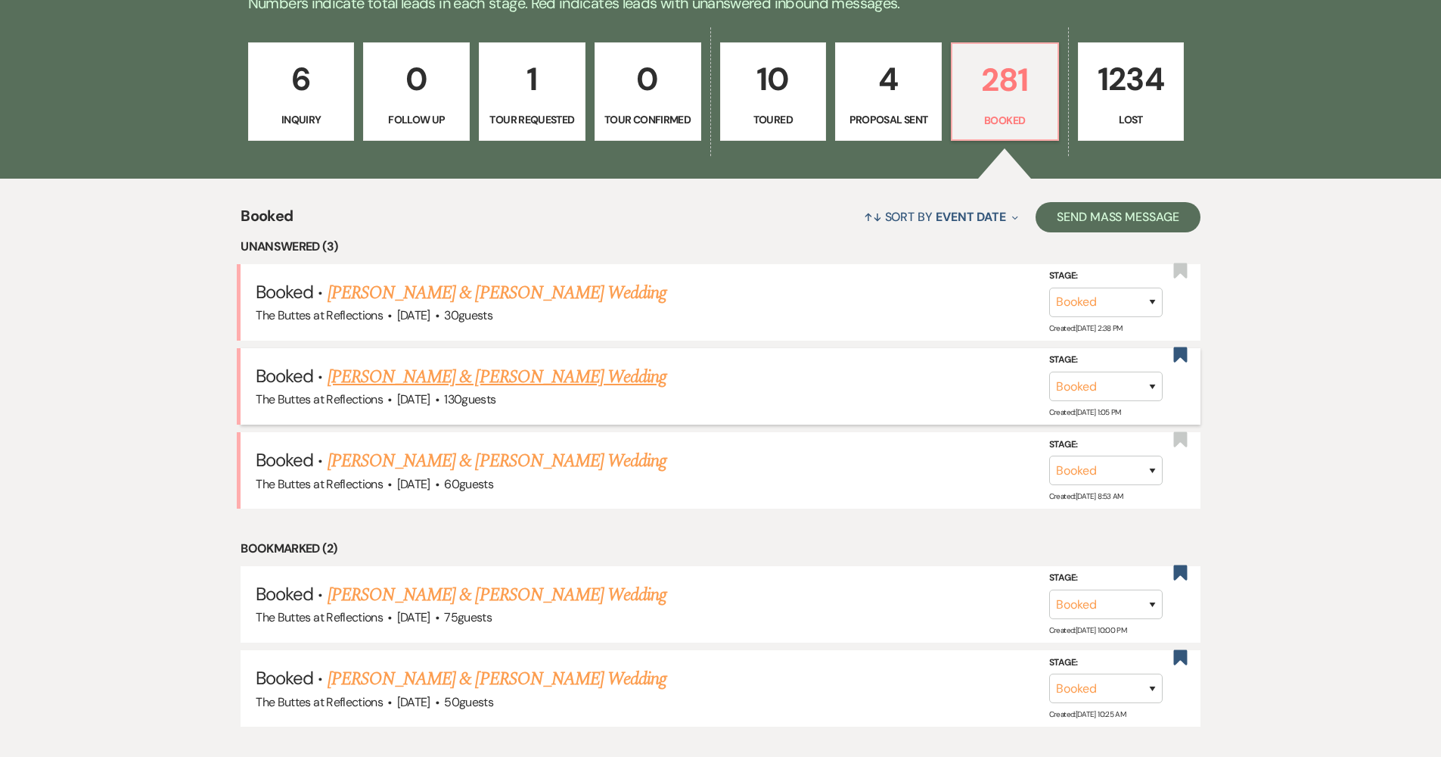
click at [579, 378] on link "[PERSON_NAME] & [PERSON_NAME] Wedding" at bounding box center [497, 376] width 339 height 27
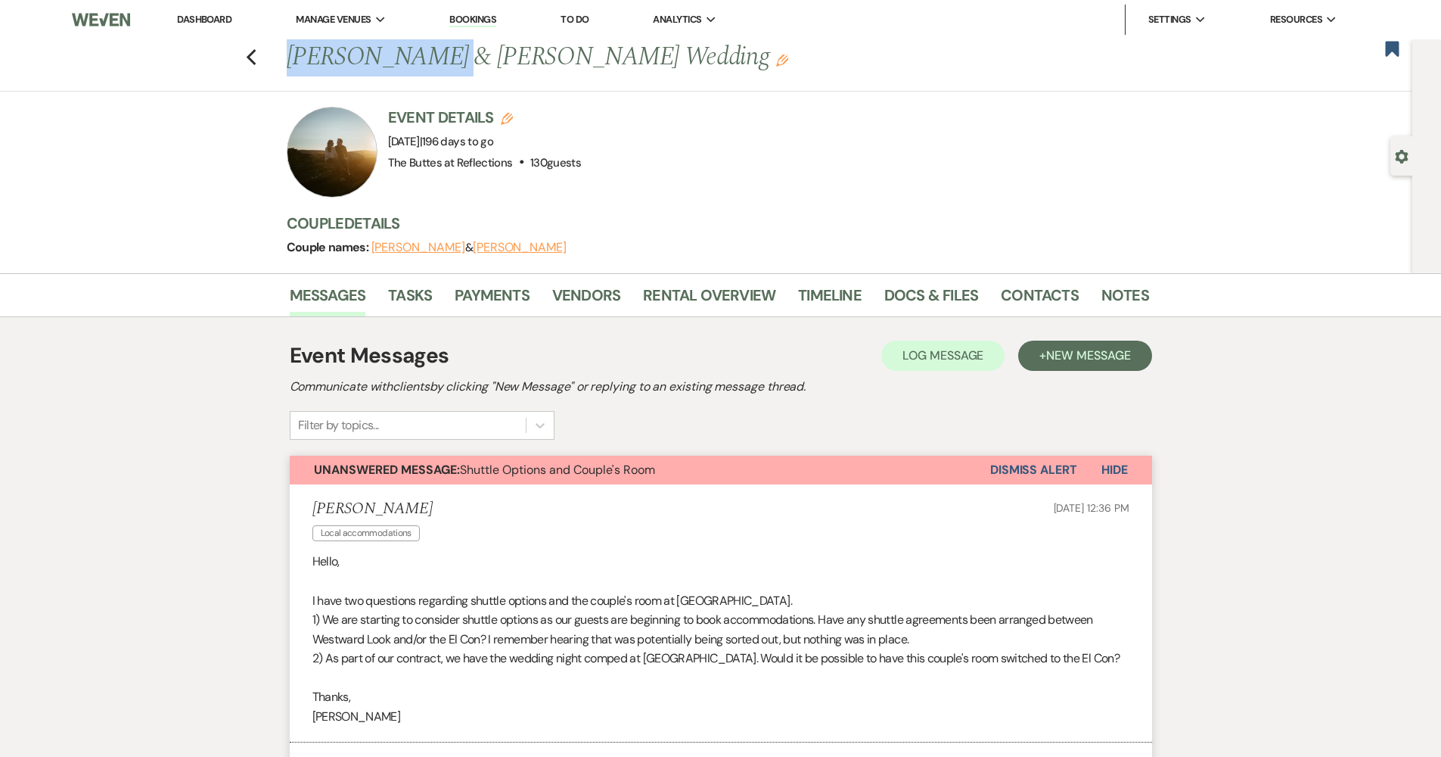
drag, startPoint x: 292, startPoint y: 53, endPoint x: 427, endPoint y: 64, distance: 135.1
click at [427, 64] on h1 "Daniel Ciraula & Kelsey Buechler's Wedding Edit" at bounding box center [626, 57] width 678 height 36
copy h1 "Daniel Ciraula"
click at [949, 80] on div "Previous Daniel Ciraula & Kelsey Buechler's Wedding Edit Bookmark" at bounding box center [702, 65] width 1420 height 52
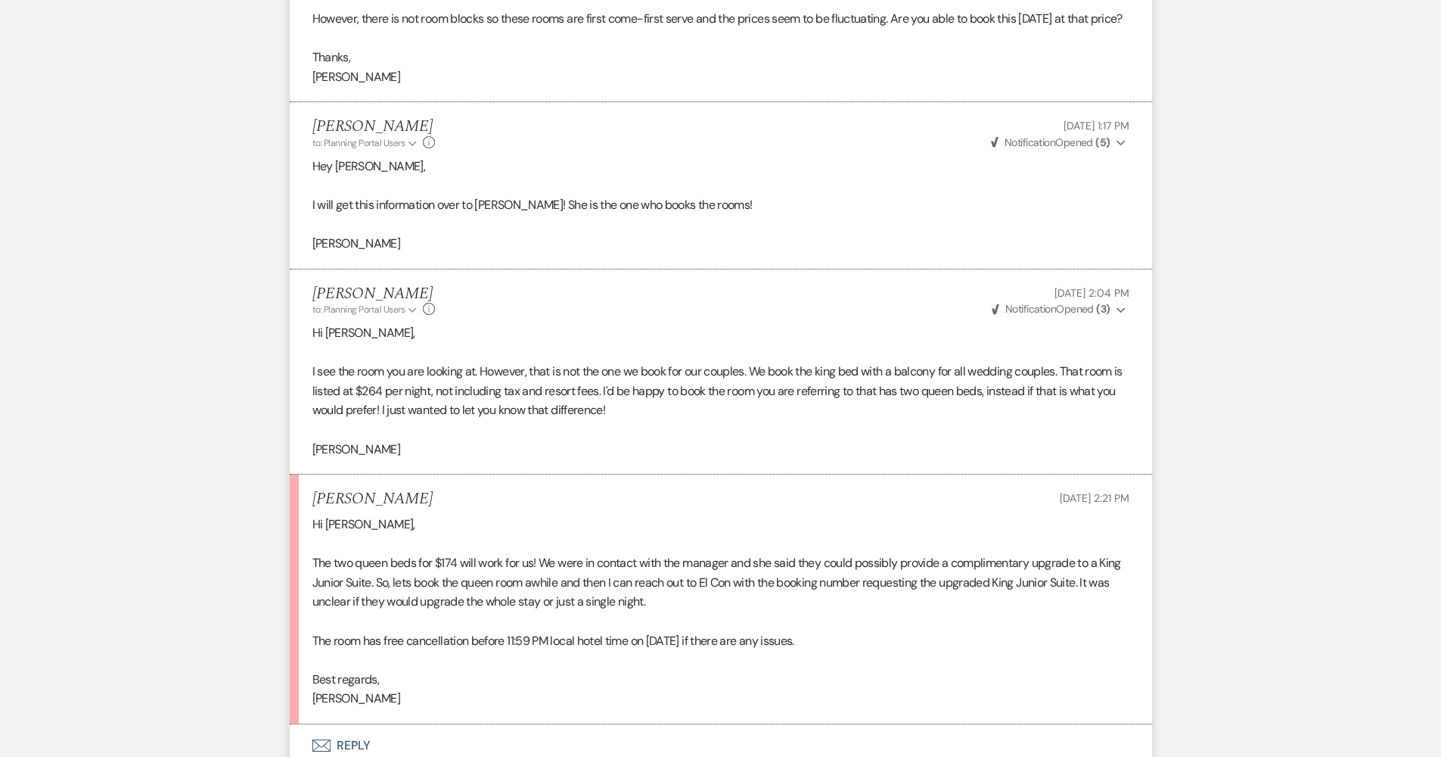
scroll to position [1926, 0]
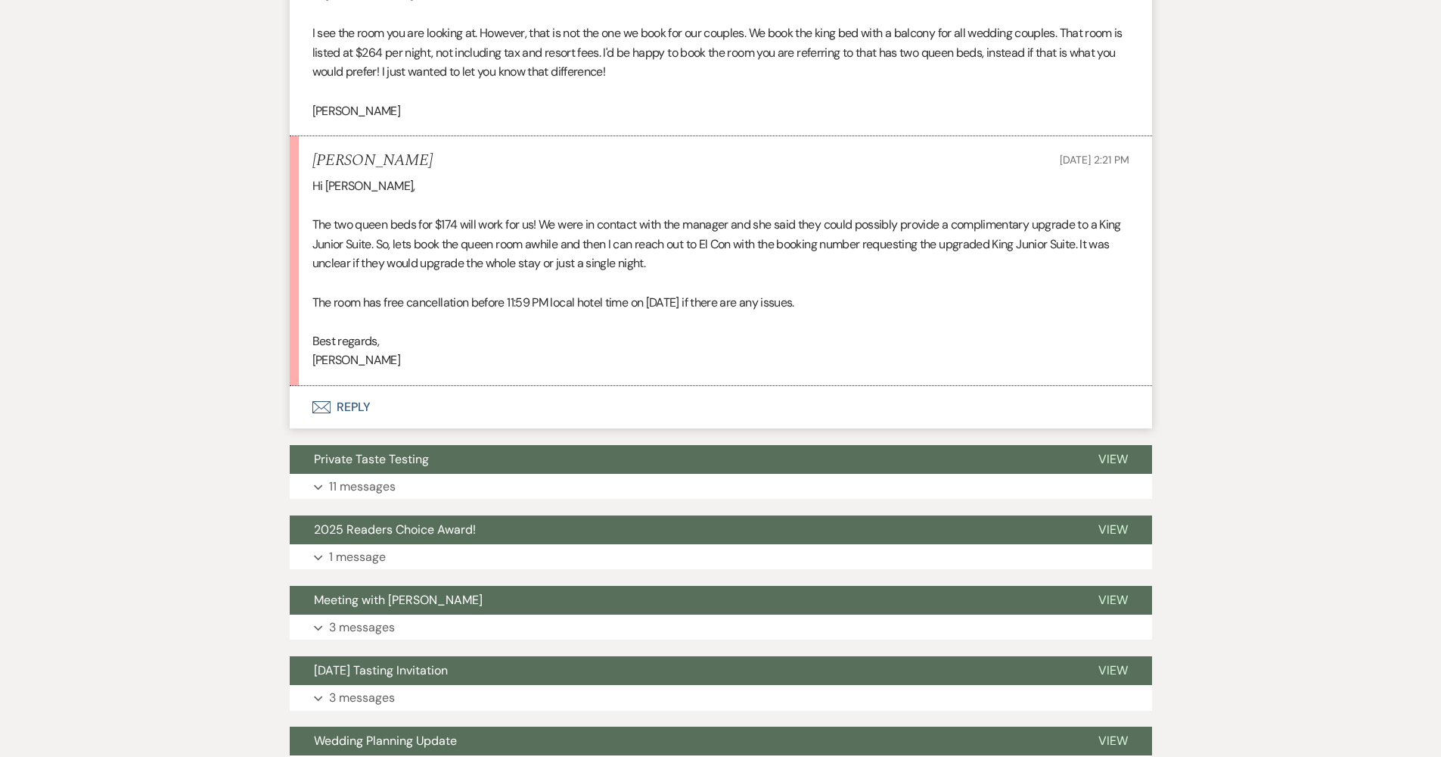
click at [356, 399] on button "Envelope Reply" at bounding box center [721, 407] width 862 height 42
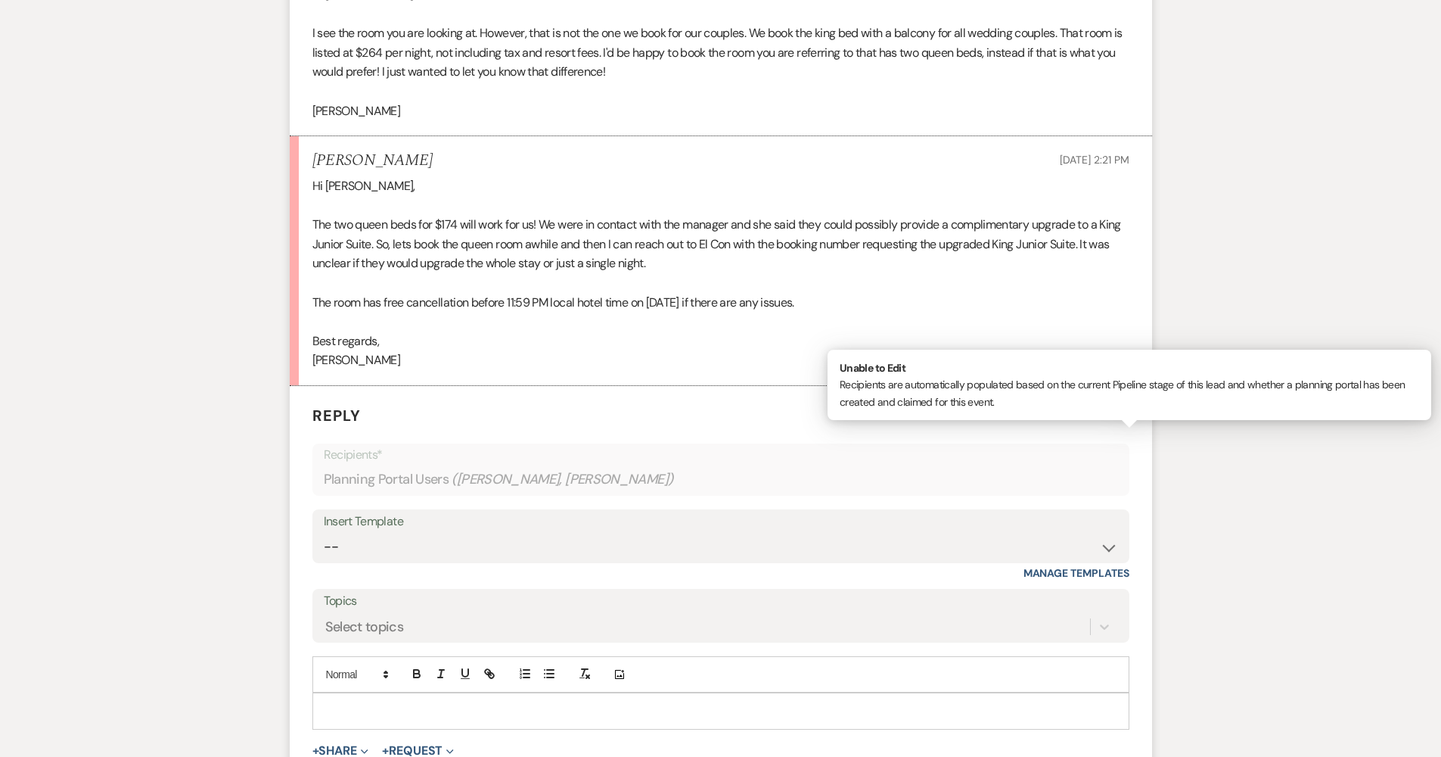
scroll to position [2074, 0]
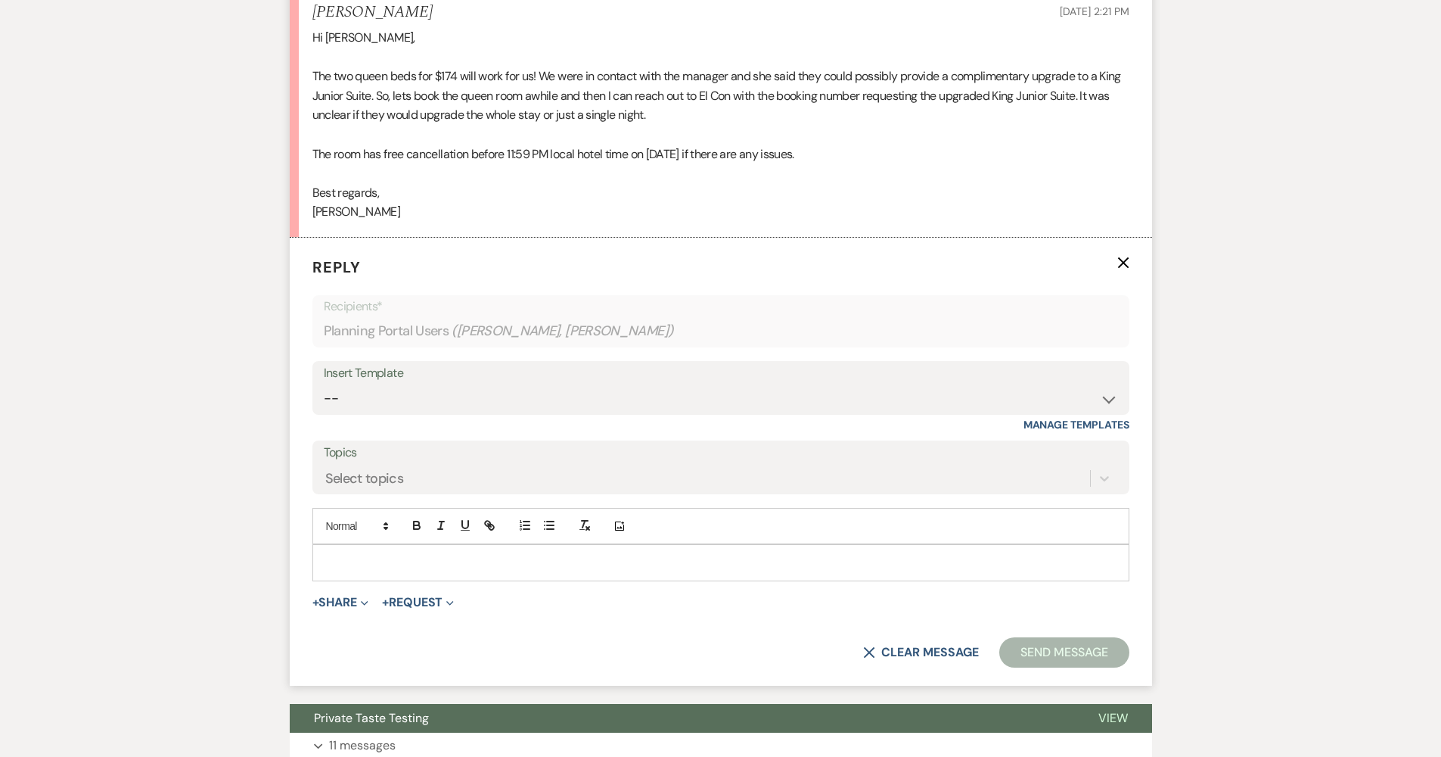
click at [408, 554] on p at bounding box center [721, 562] width 793 height 17
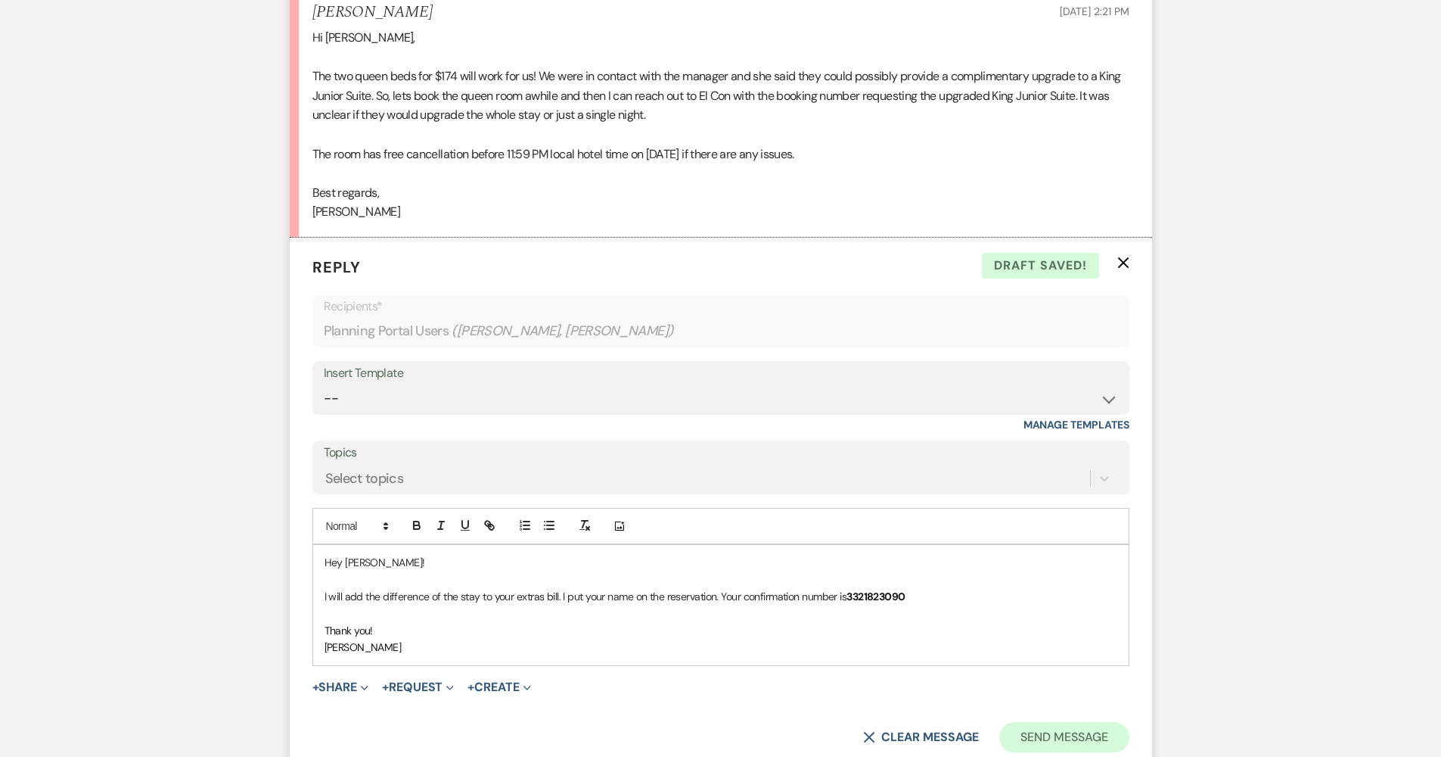
click at [1083, 727] on button "Send Message" at bounding box center [1063, 737] width 129 height 30
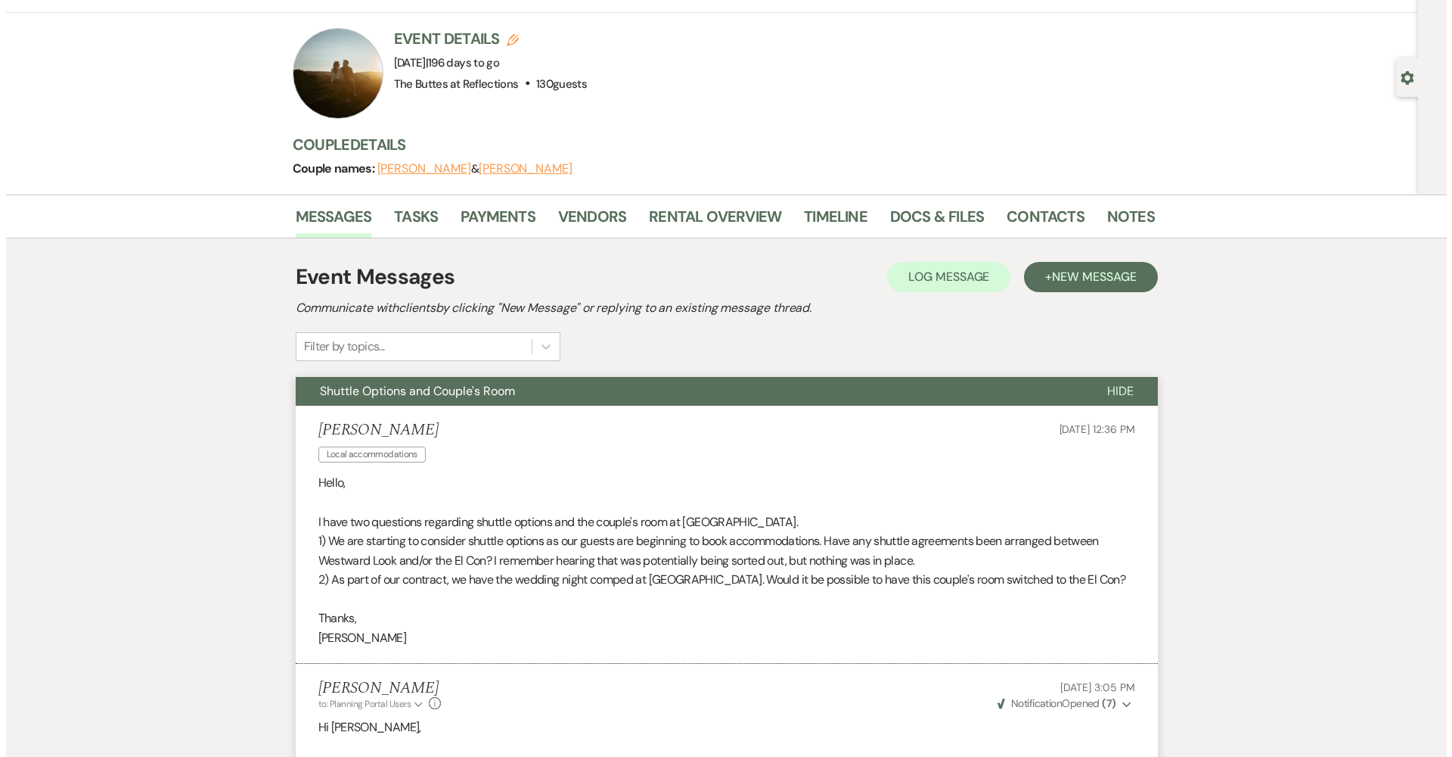
scroll to position [0, 0]
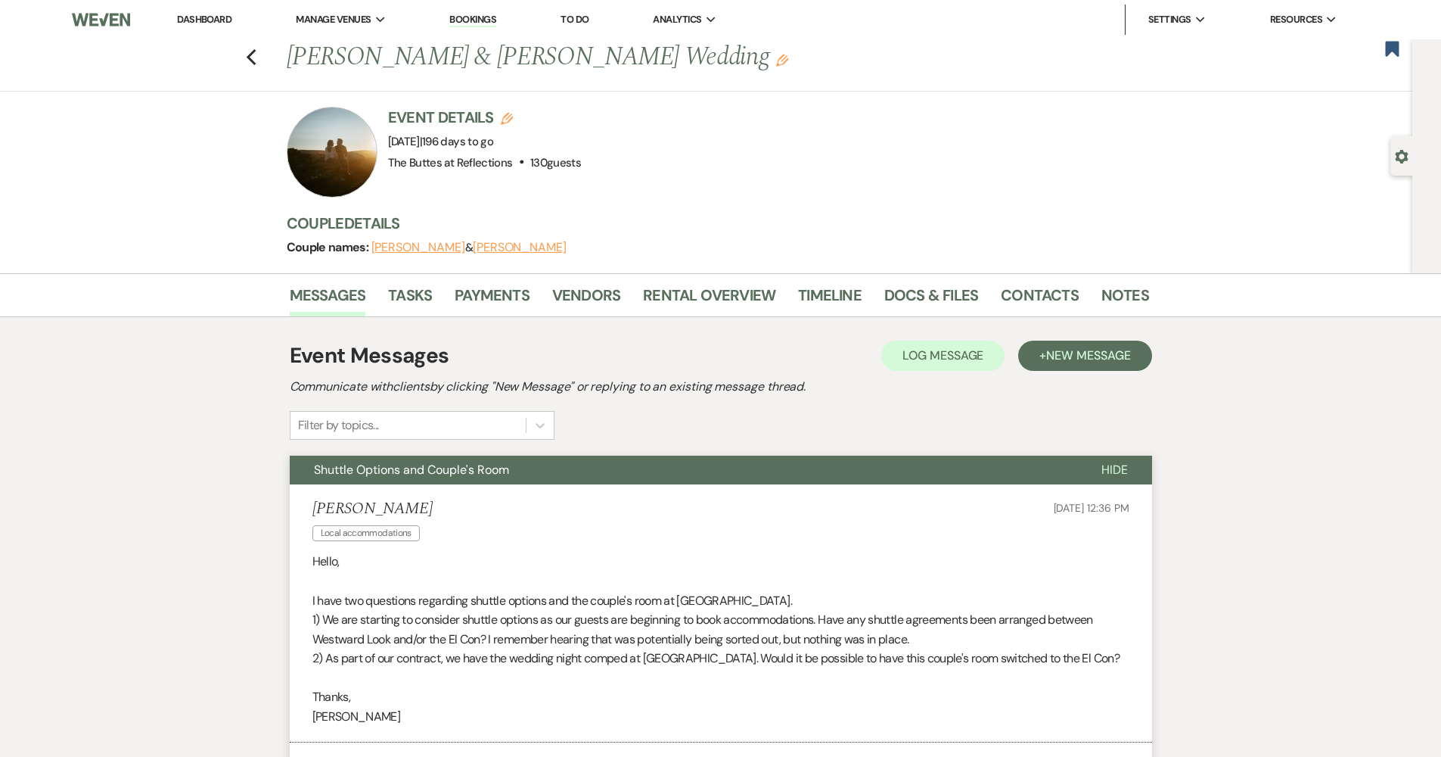
click at [565, 467] on button "Shuttle Options and Couple's Room" at bounding box center [684, 469] width 788 height 29
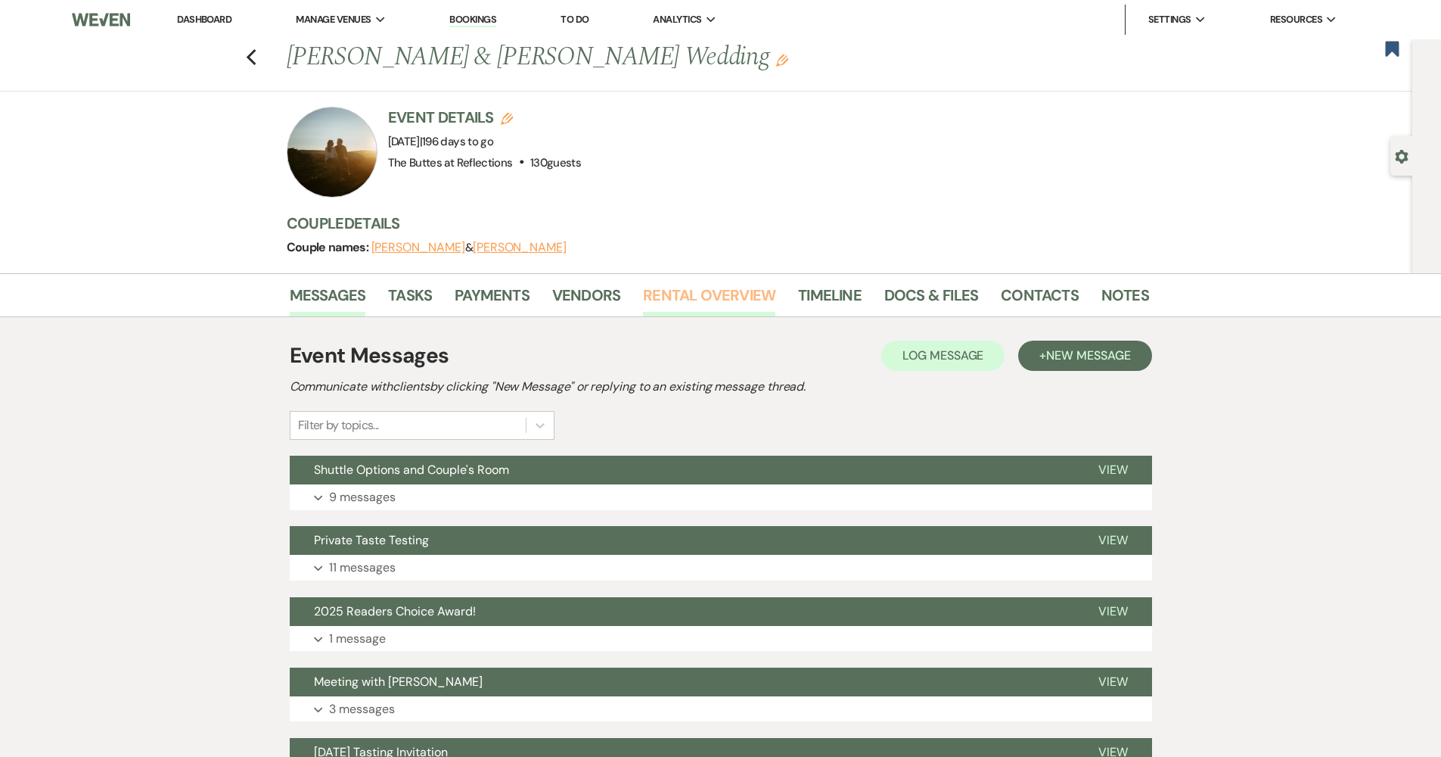
click at [687, 292] on link "Rental Overview" at bounding box center [709, 299] width 132 height 33
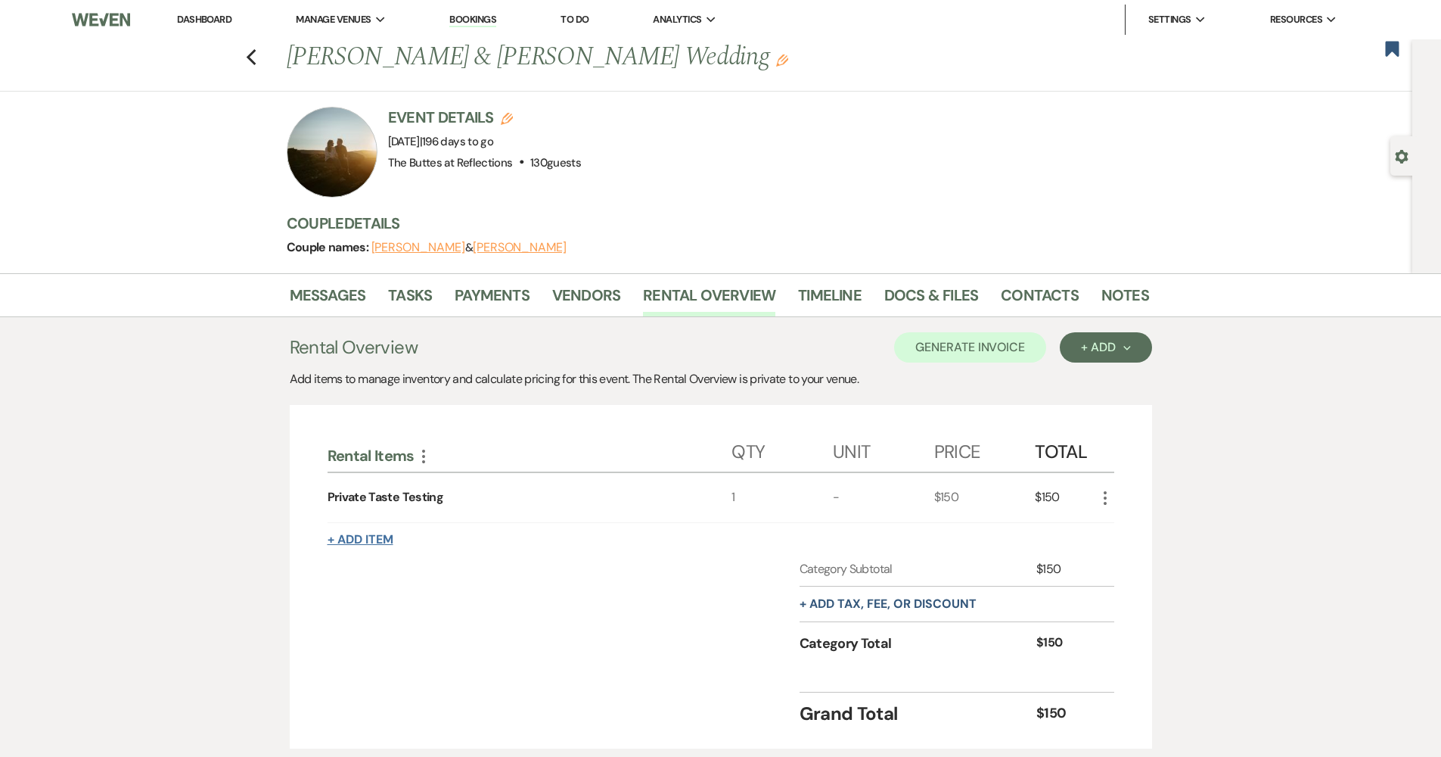
click at [372, 542] on button "+ Add Item" at bounding box center [361, 539] width 66 height 12
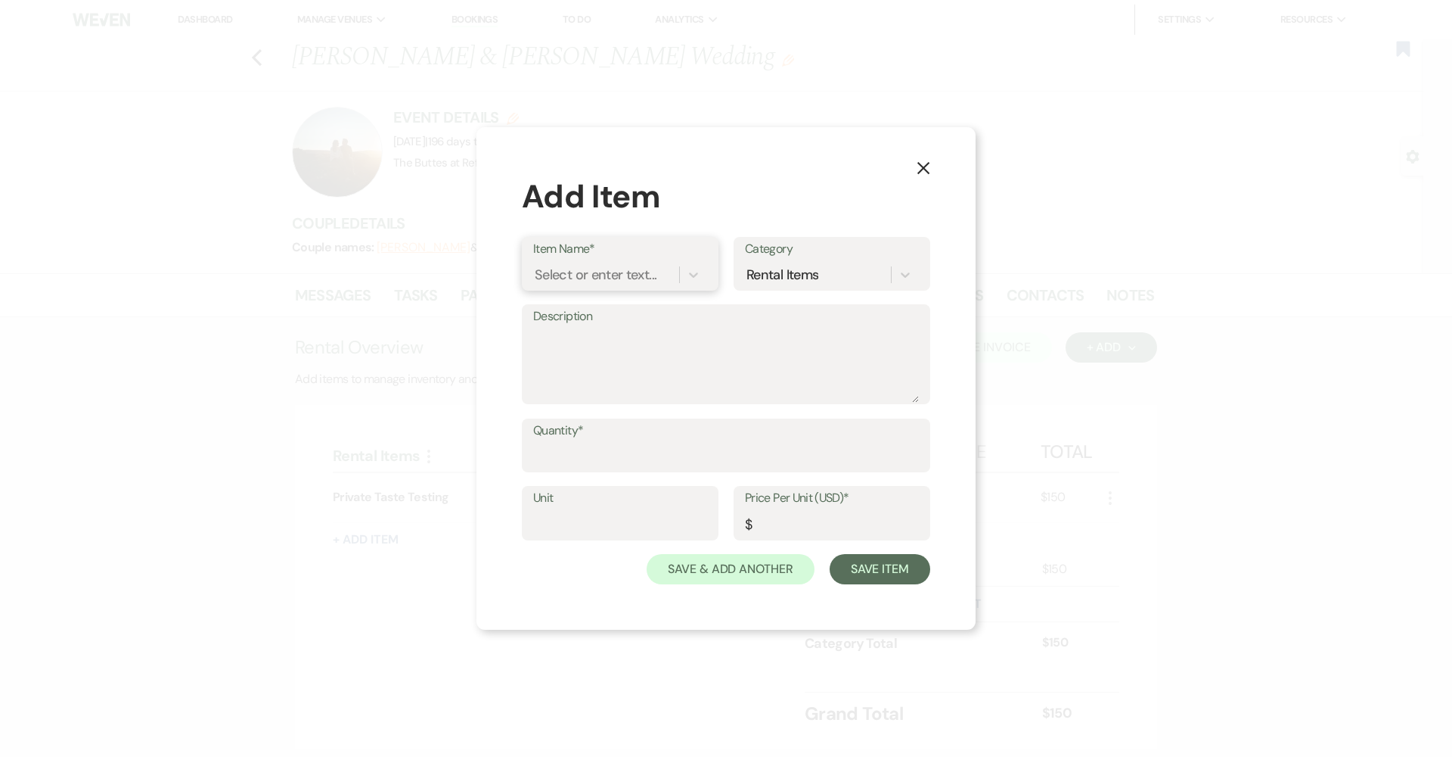
click at [606, 266] on div "Select or enter text..." at bounding box center [596, 274] width 122 height 20
type input "Additional Stay at El Conquistador"
click at [595, 441] on input "Quantity*" at bounding box center [726, 456] width 386 height 30
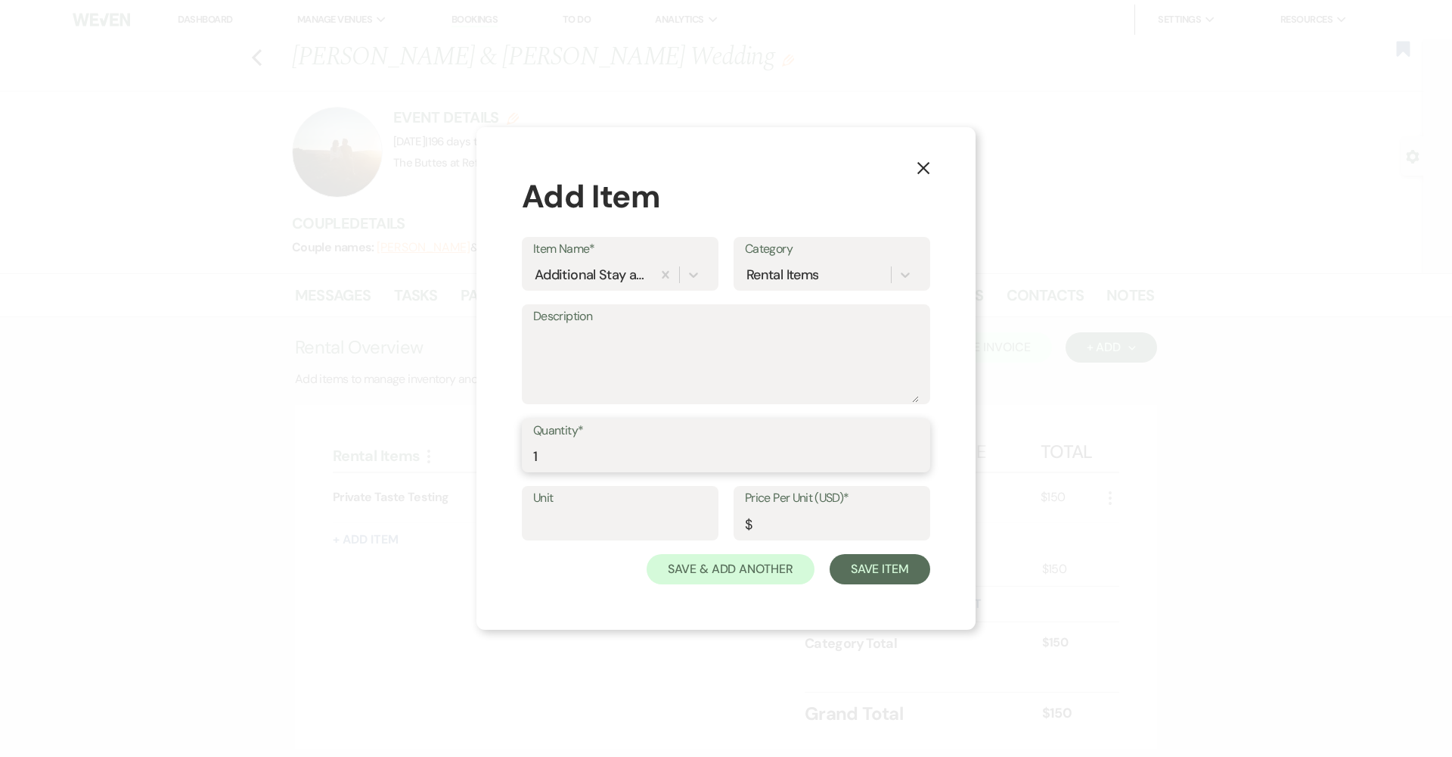
type input "1"
click at [788, 527] on input "Price Per Unit (USD)*" at bounding box center [832, 524] width 174 height 30
click at [910, 559] on button "Save Item" at bounding box center [880, 569] width 101 height 30
click at [830, 524] on input "Price Per Unit (USD)*" at bounding box center [831, 524] width 173 height 30
click at [770, 522] on input "Price Per Unit (USD)*" at bounding box center [831, 524] width 173 height 30
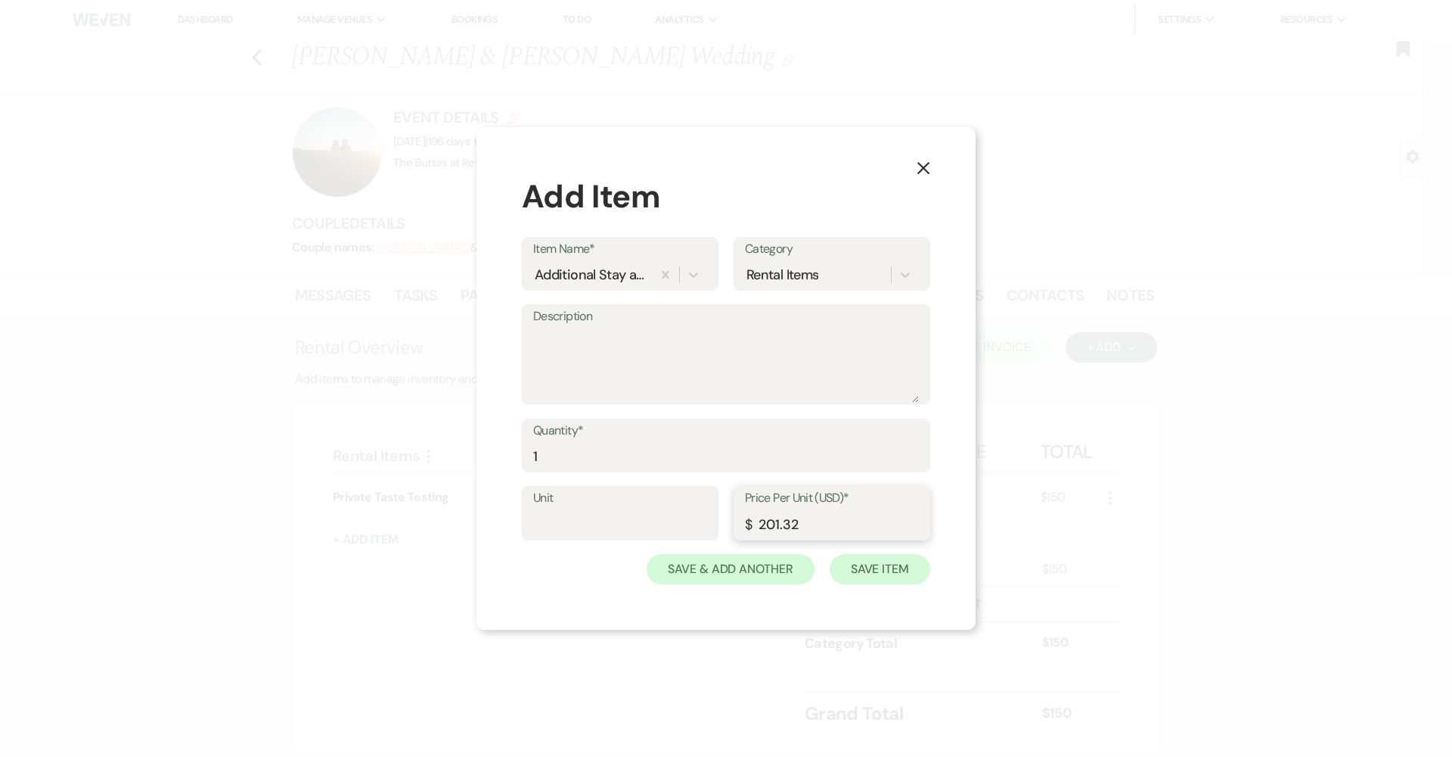
type input "201.32"
click at [859, 573] on button "Save Item" at bounding box center [880, 569] width 101 height 30
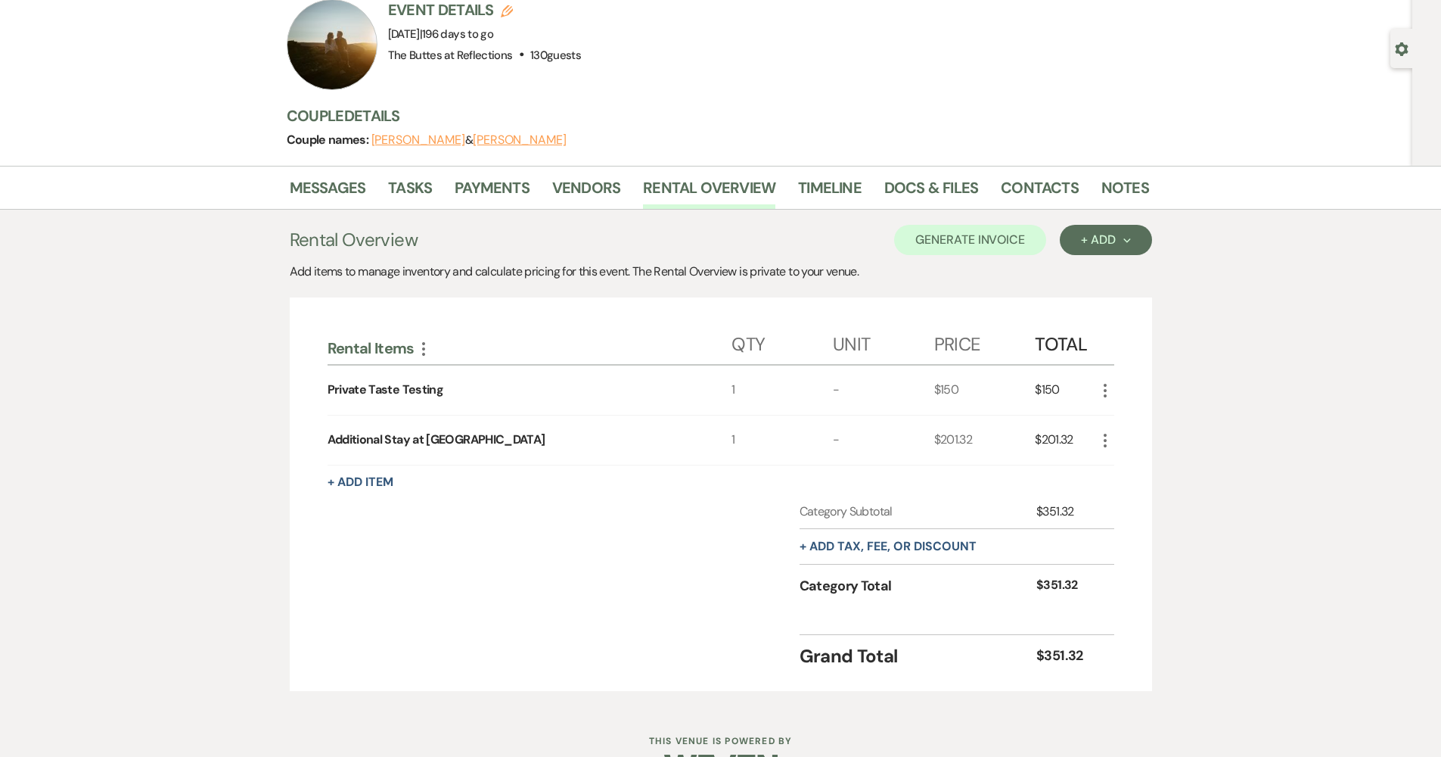
scroll to position [153, 0]
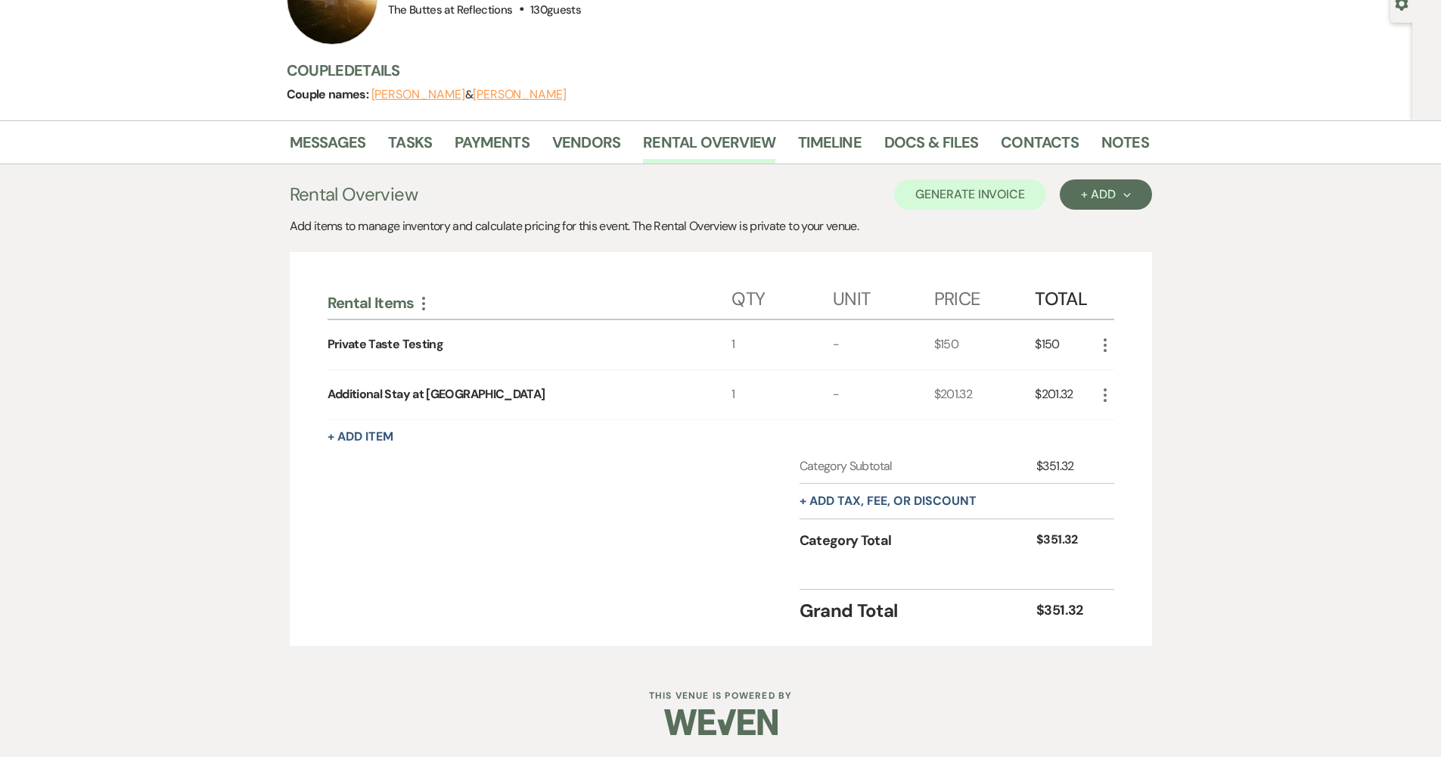
click at [1210, 464] on div "Messages Tasks Payments Vendors Rental Overview Timeline Docs & Files Contacts …" at bounding box center [720, 390] width 1441 height 540
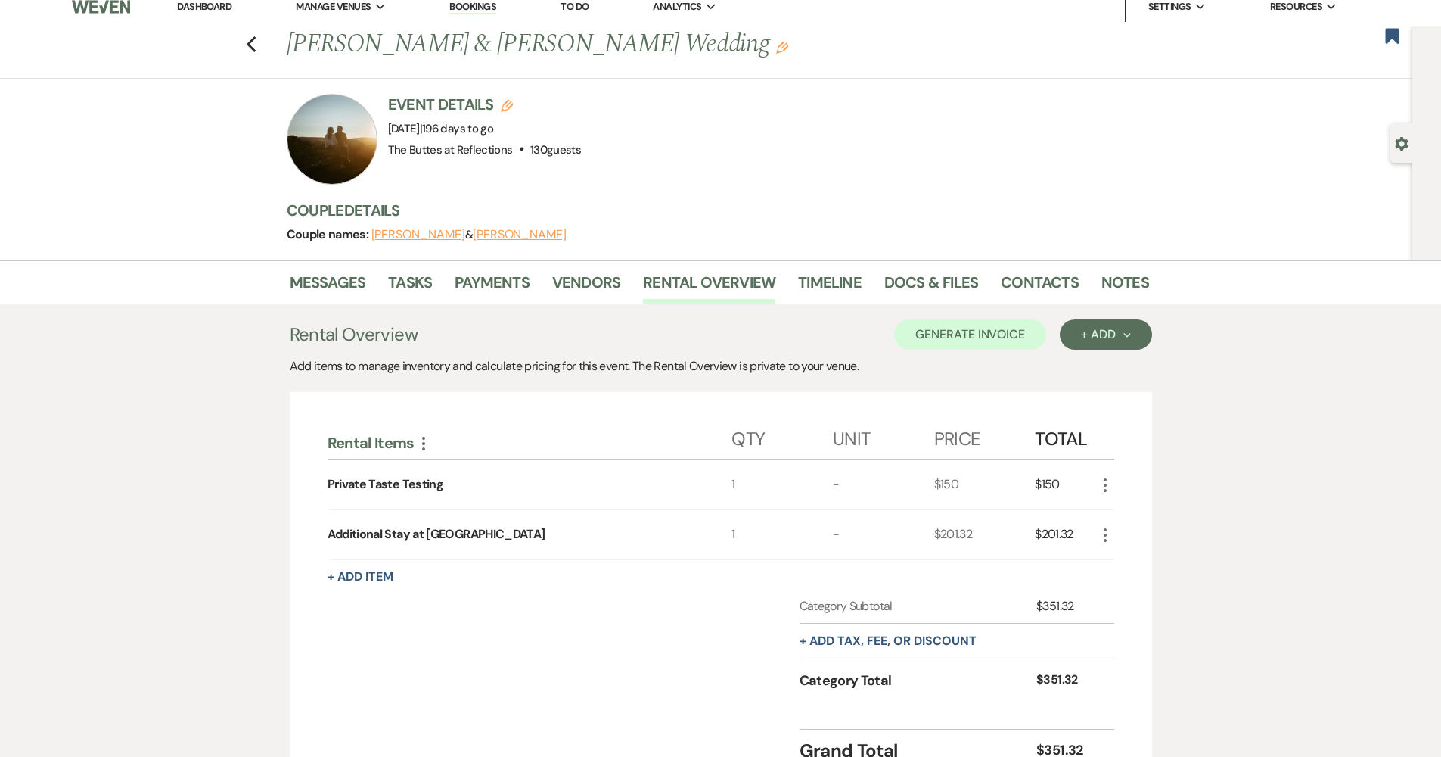
scroll to position [0, 0]
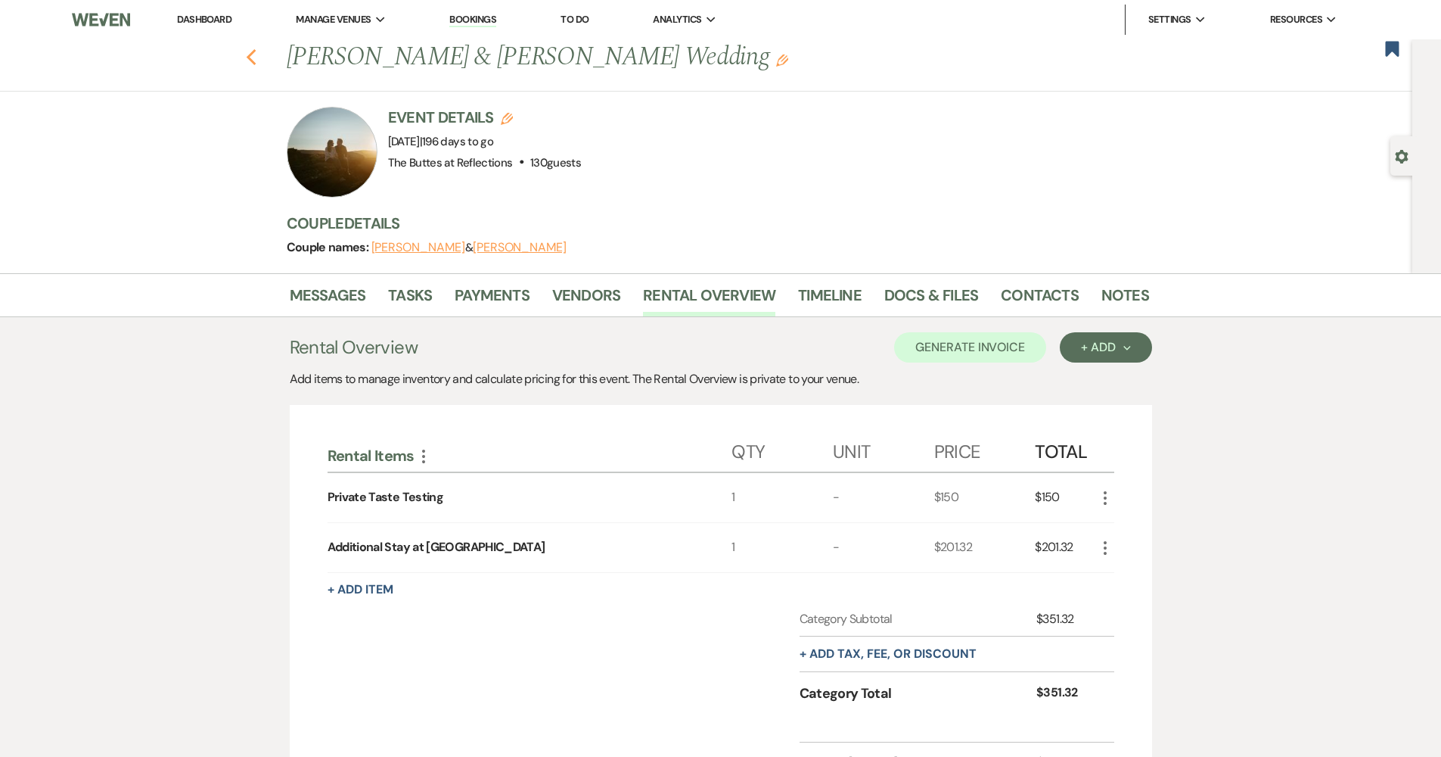
click at [257, 53] on icon "Previous" at bounding box center [251, 57] width 11 height 18
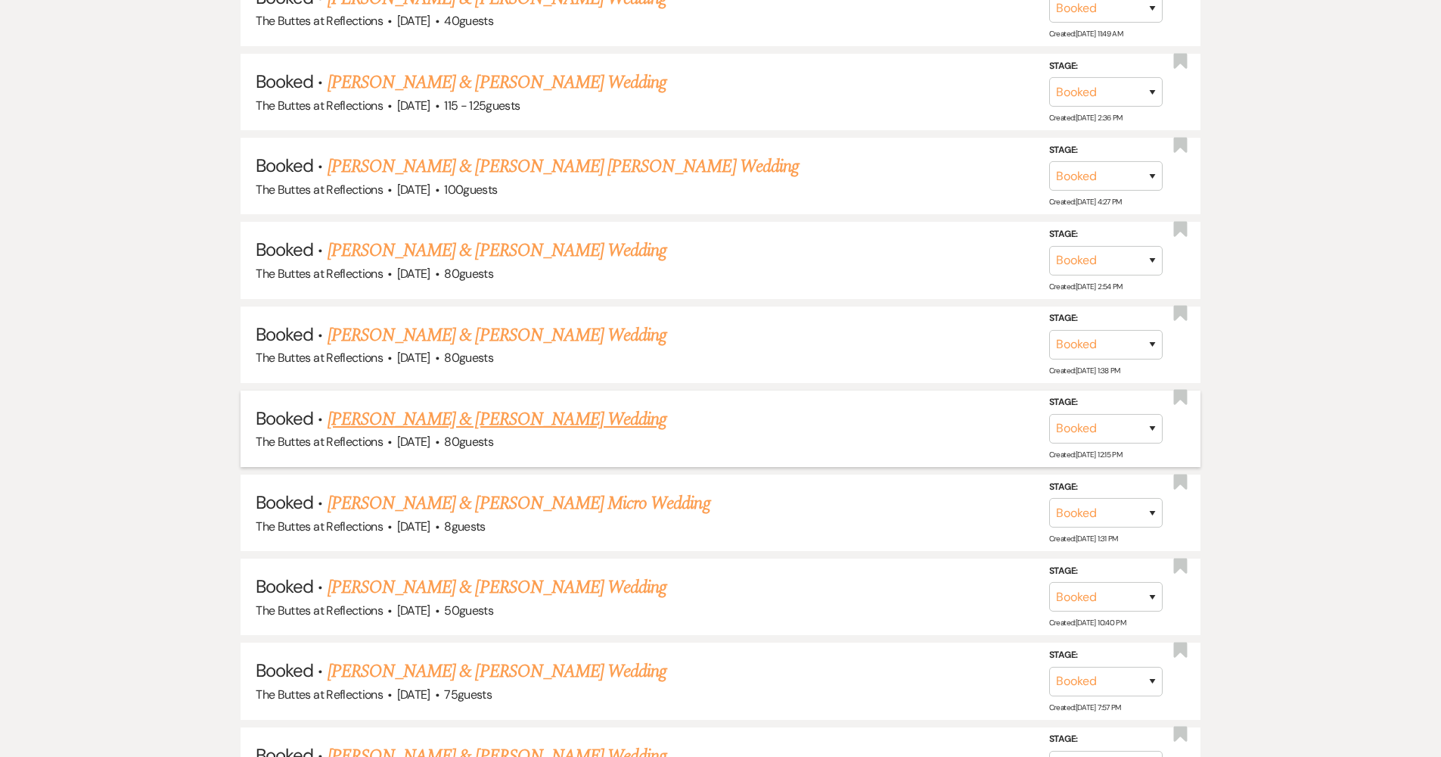
scroll to position [2249, 0]
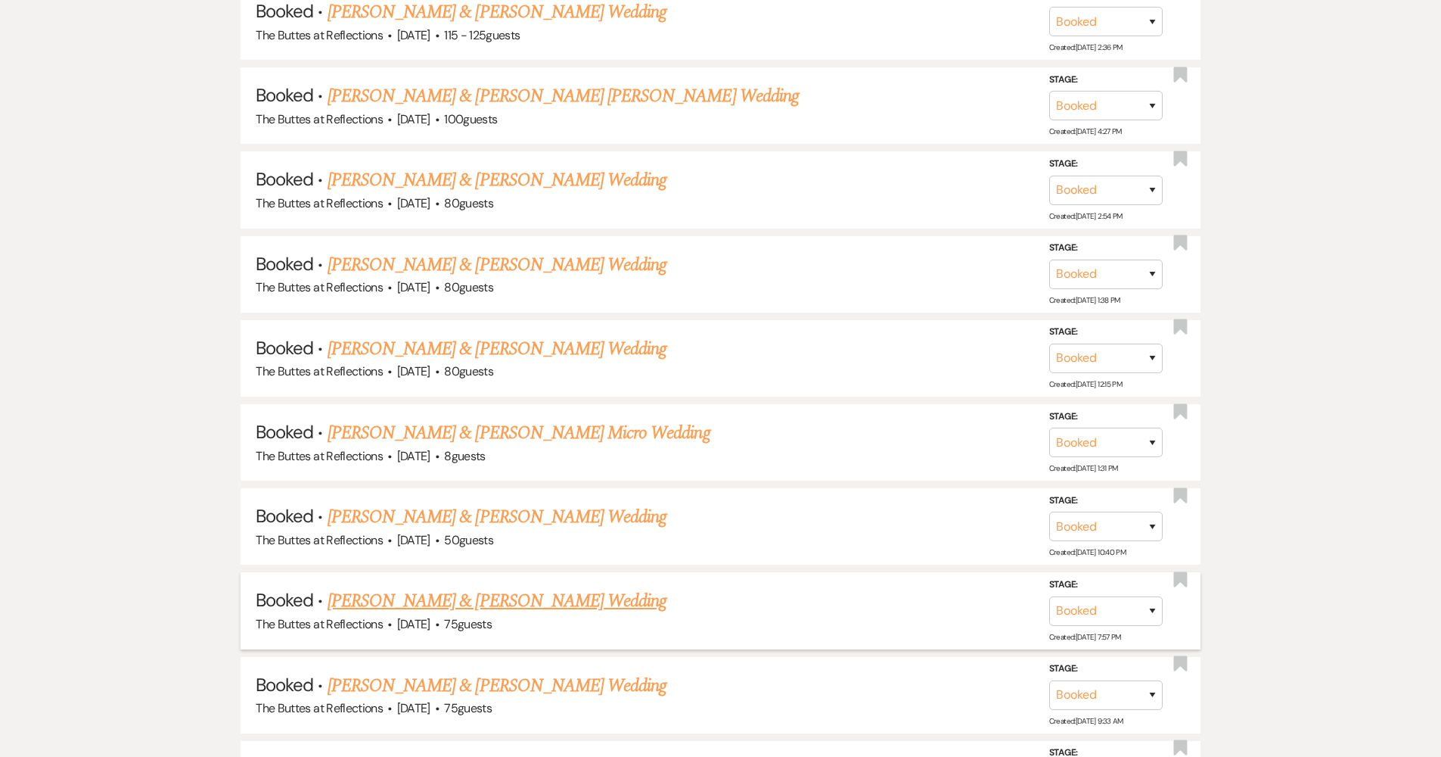
click at [485, 587] on link "[PERSON_NAME] & [PERSON_NAME] Wedding" at bounding box center [497, 600] width 339 height 27
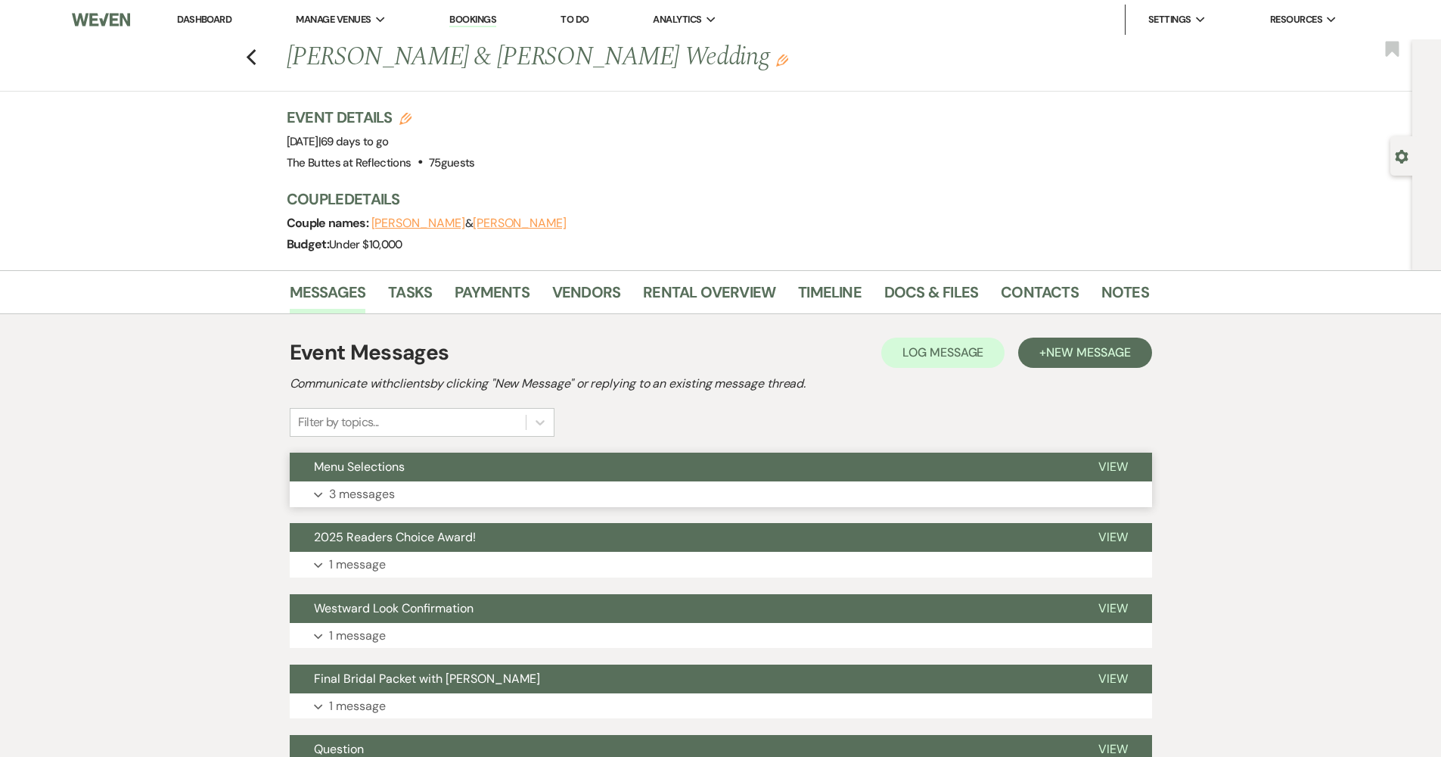
click at [682, 481] on button "Expand 3 messages" at bounding box center [721, 494] width 862 height 26
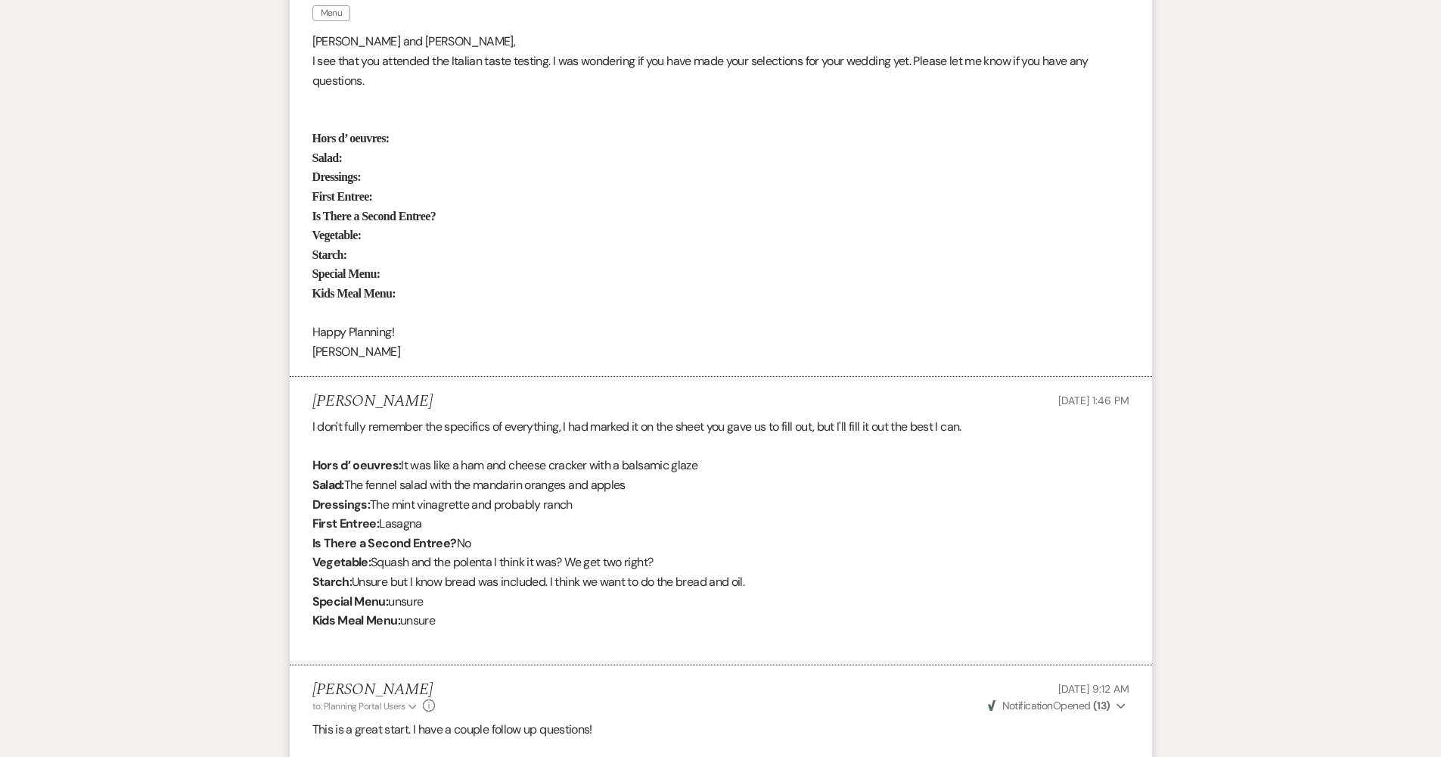
scroll to position [607, 0]
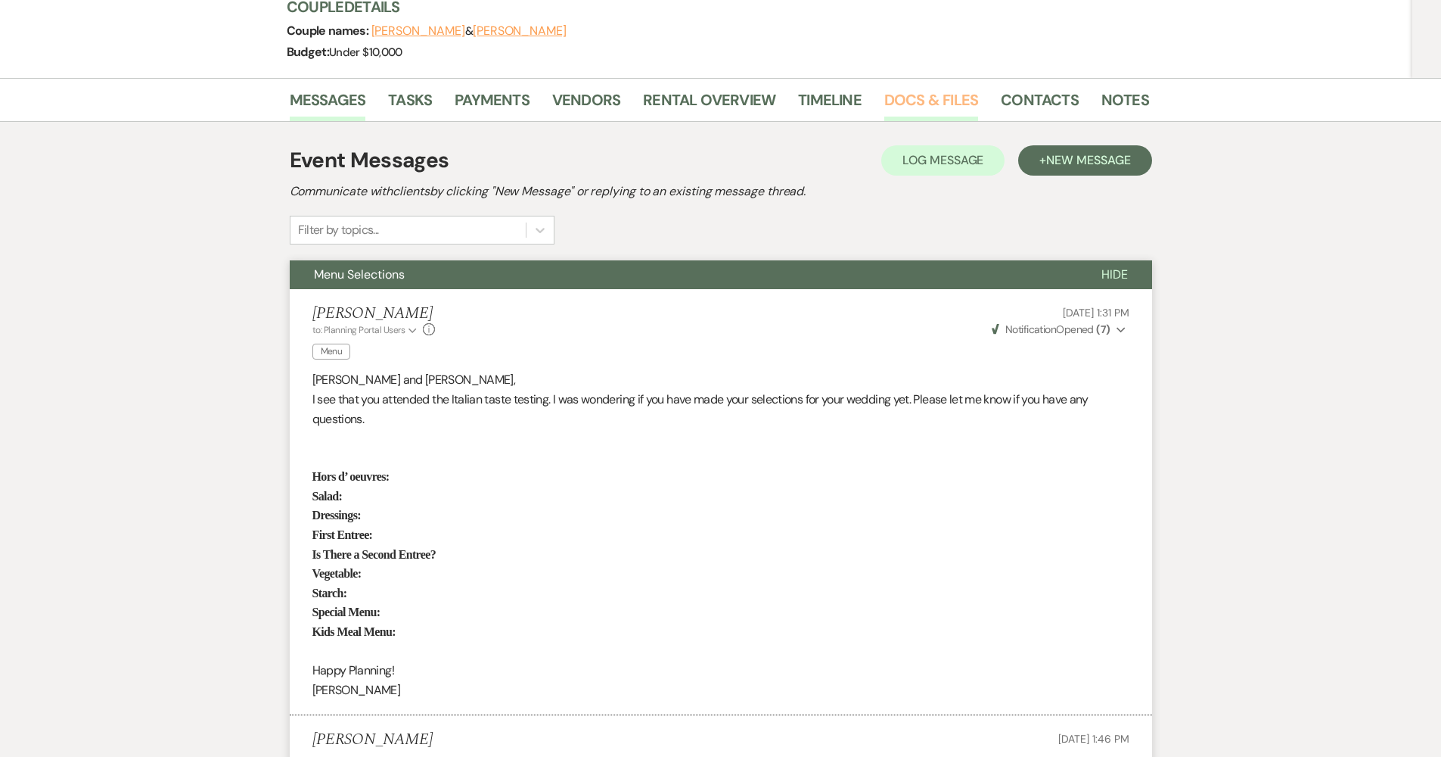
click at [912, 106] on link "Docs & Files" at bounding box center [931, 104] width 94 height 33
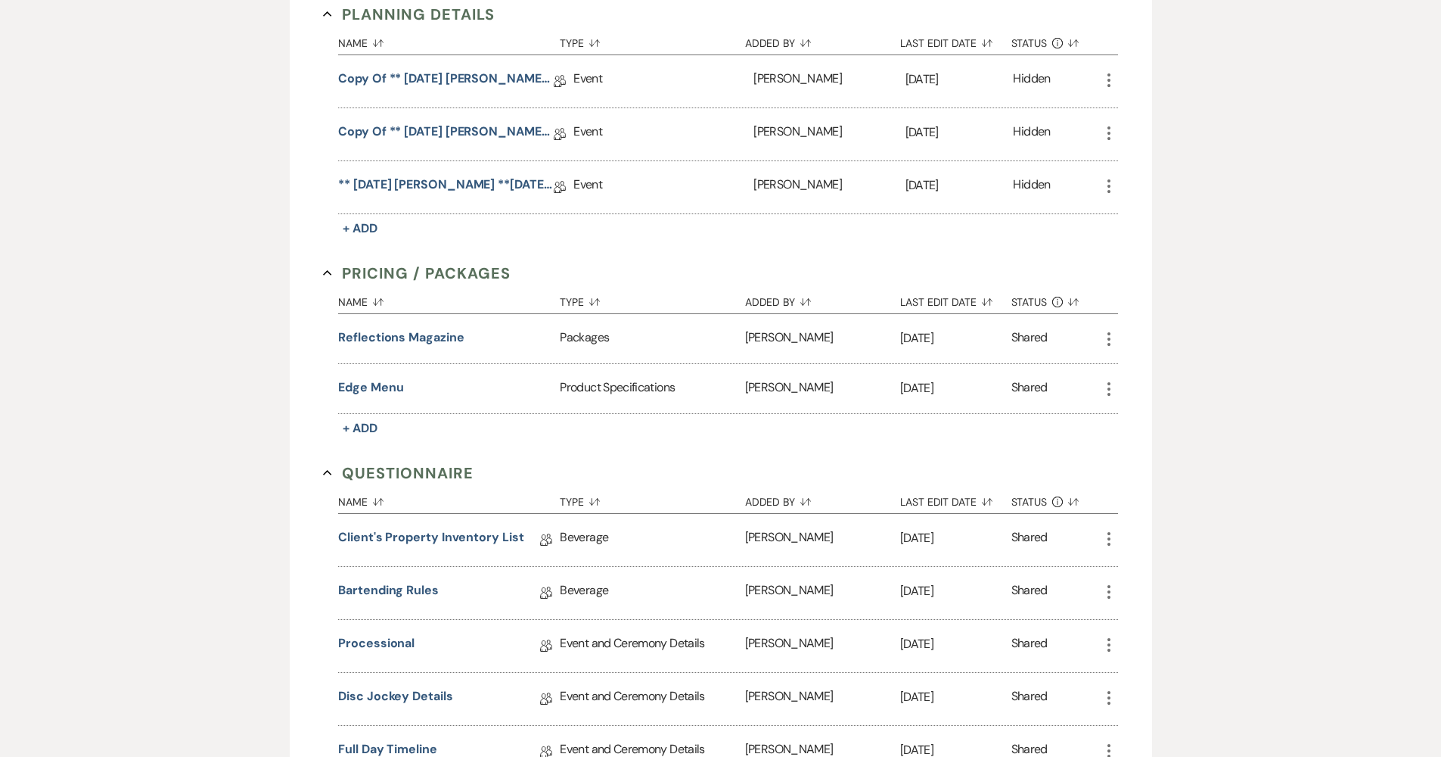
scroll to position [523, 0]
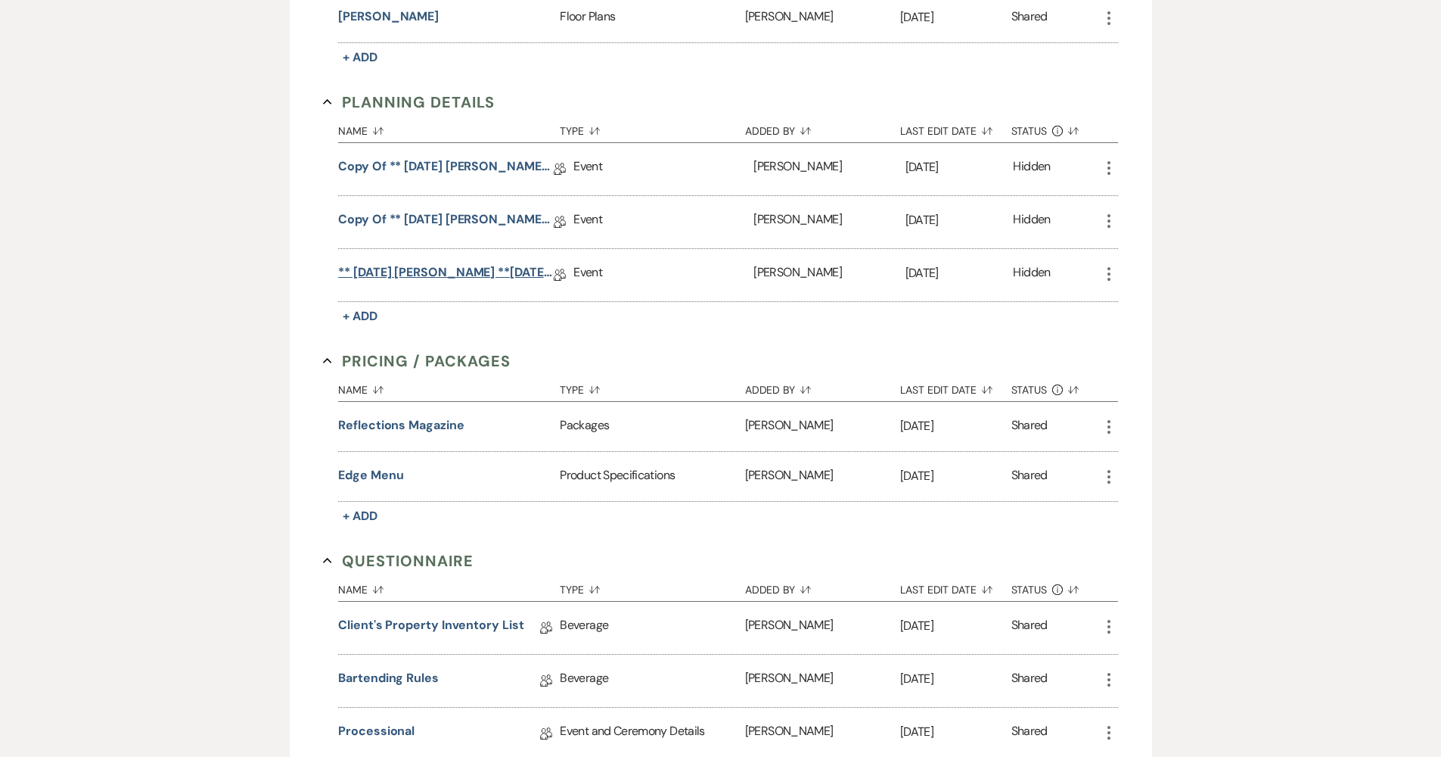
click at [439, 280] on link "** 07.15.2025 Jennifer Sulik **10.24.2025 Eucalyptus Wedding Details" at bounding box center [446, 274] width 216 height 23
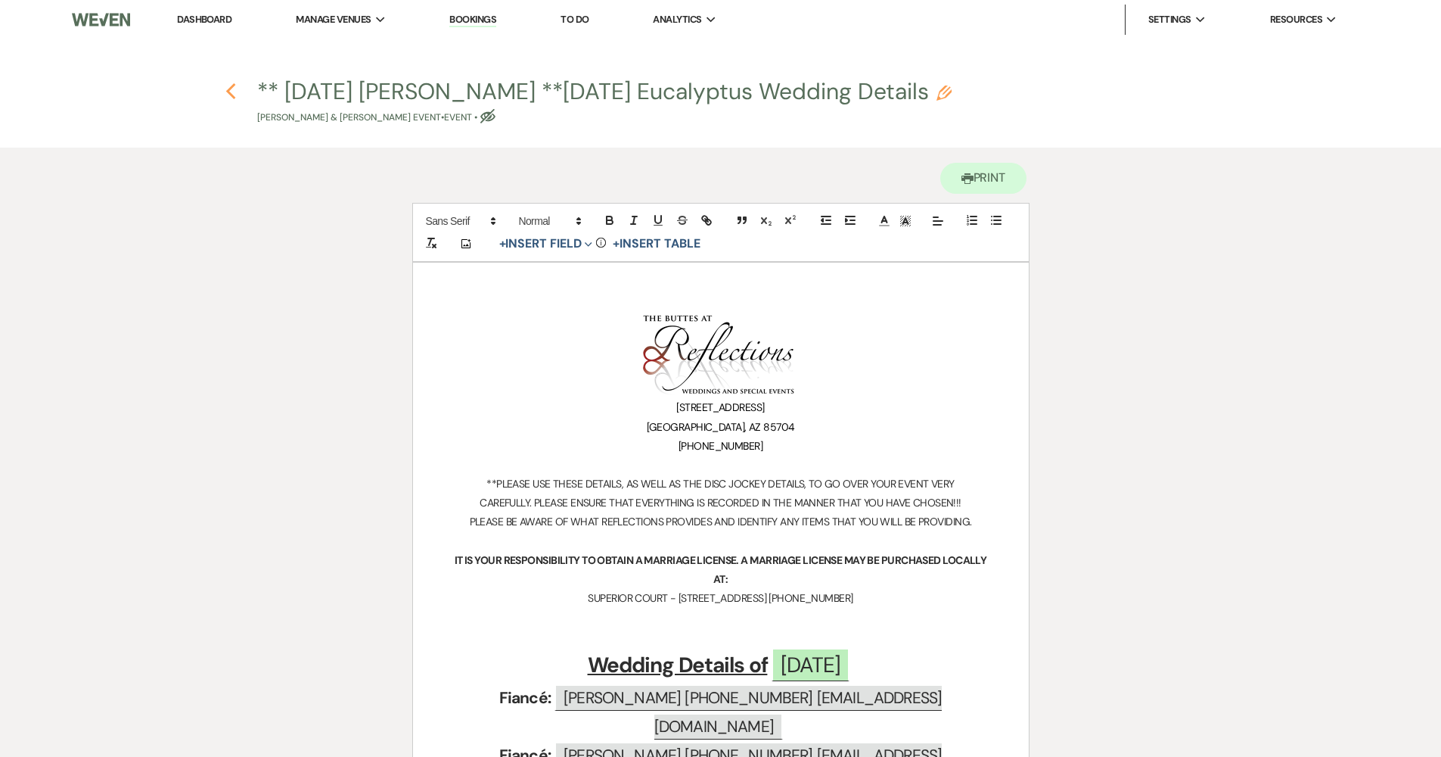
click at [235, 89] on icon "Previous" at bounding box center [230, 91] width 11 height 18
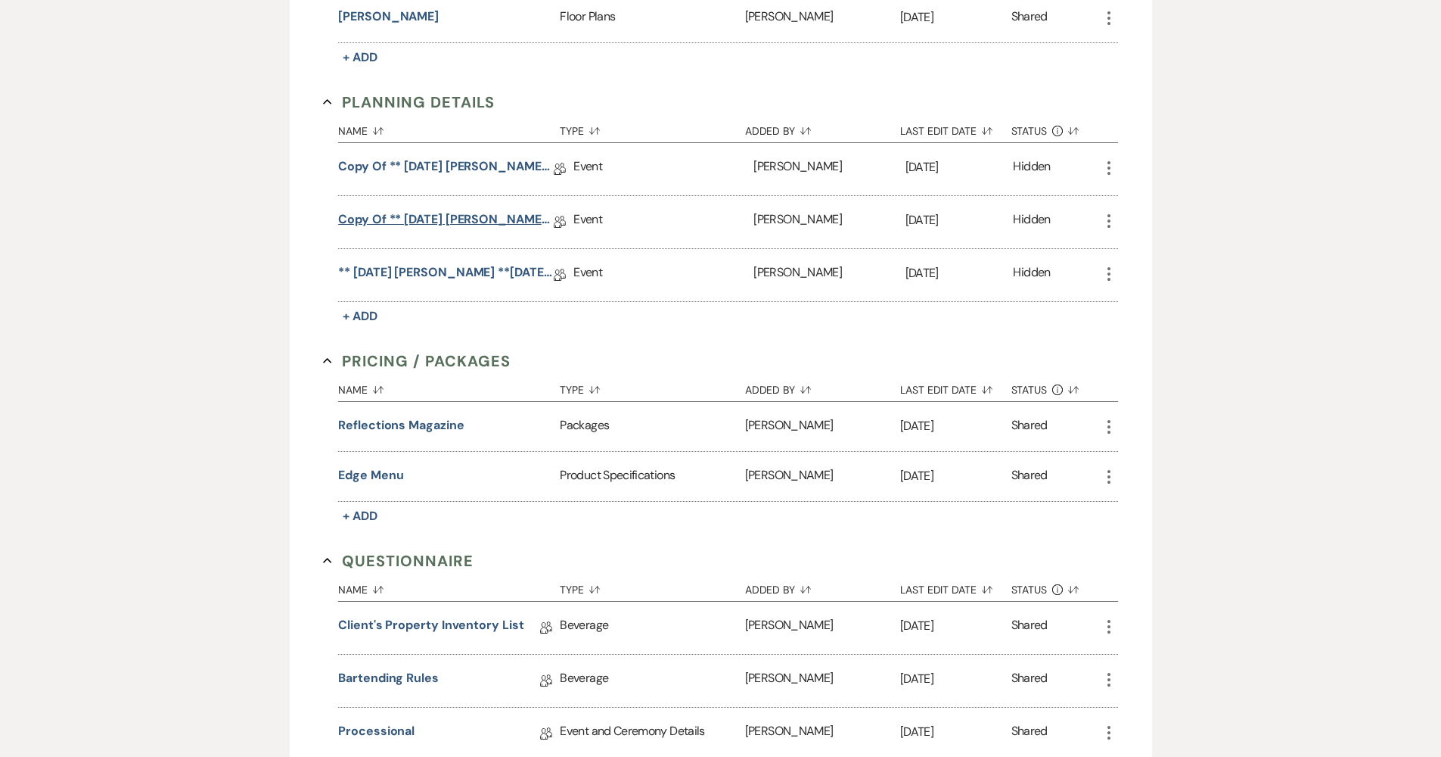
click at [486, 224] on link "Copy of ** 04.15.2025 Jennifer Sulik ** Eucalyptus Wedding Details" at bounding box center [446, 221] width 216 height 23
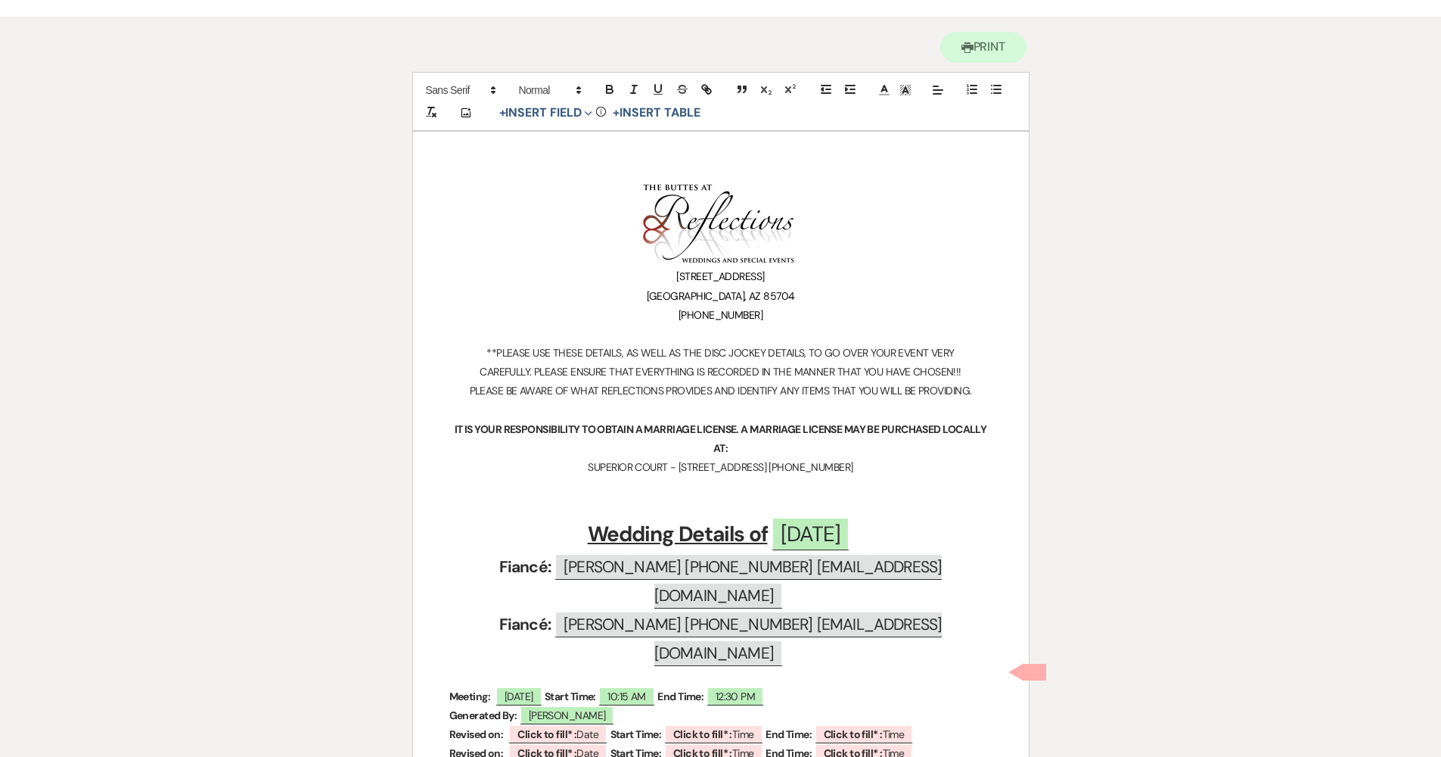
scroll to position [53, 0]
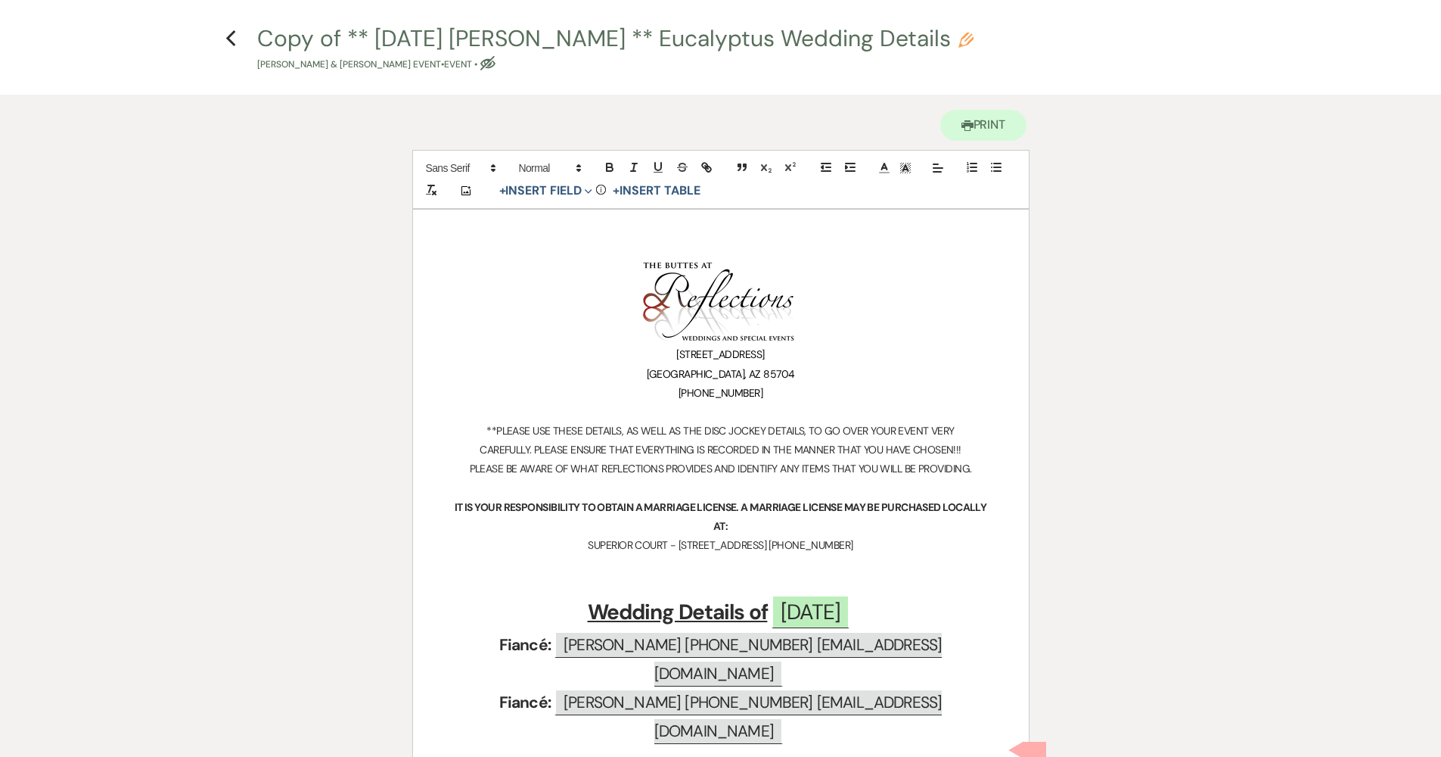
click at [238, 39] on h4 "Previous Copy of ** 04.15.2025 Jennifer Sulik ** Eucalyptus Wedding Details Pen…" at bounding box center [720, 47] width 1089 height 49
click at [234, 44] on use "button" at bounding box center [231, 38] width 10 height 17
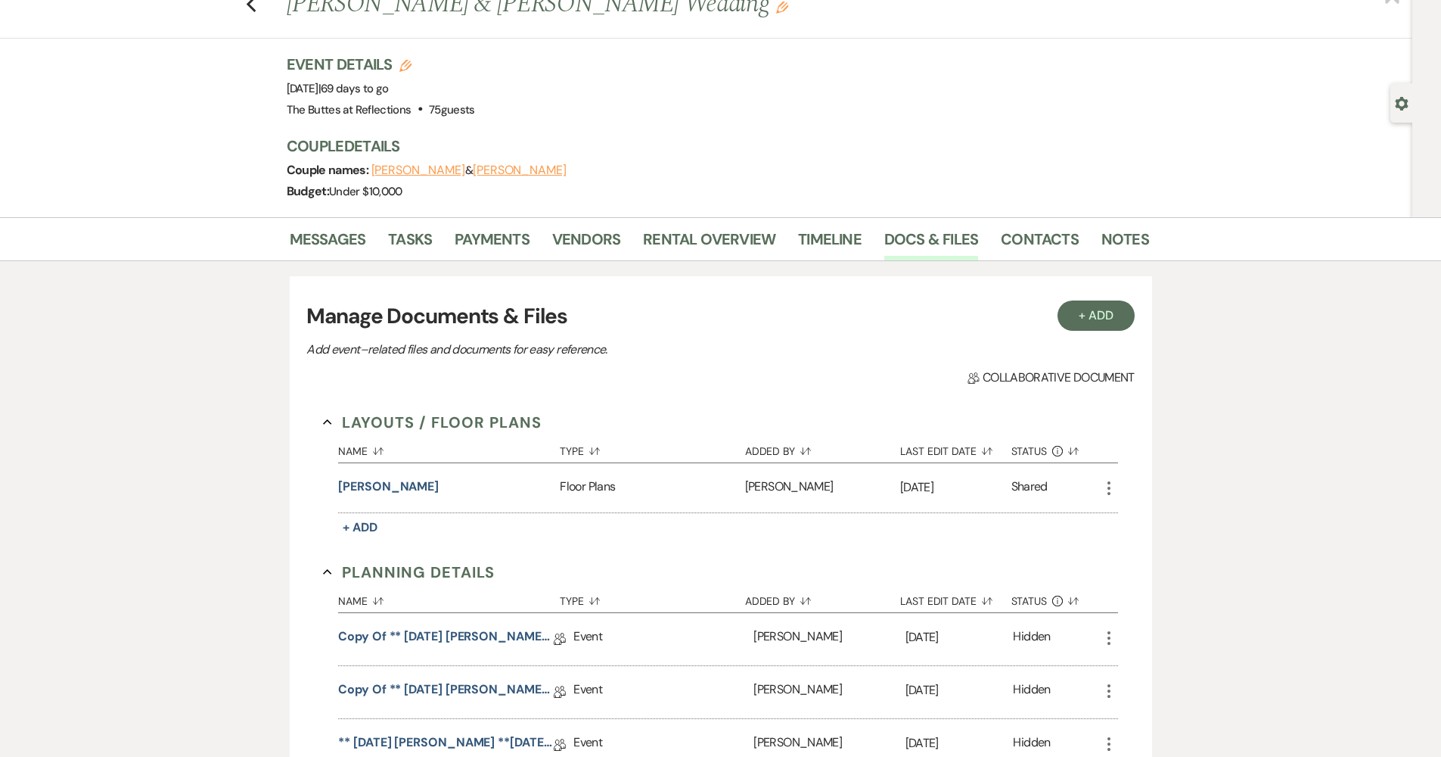
scroll to position [523, 0]
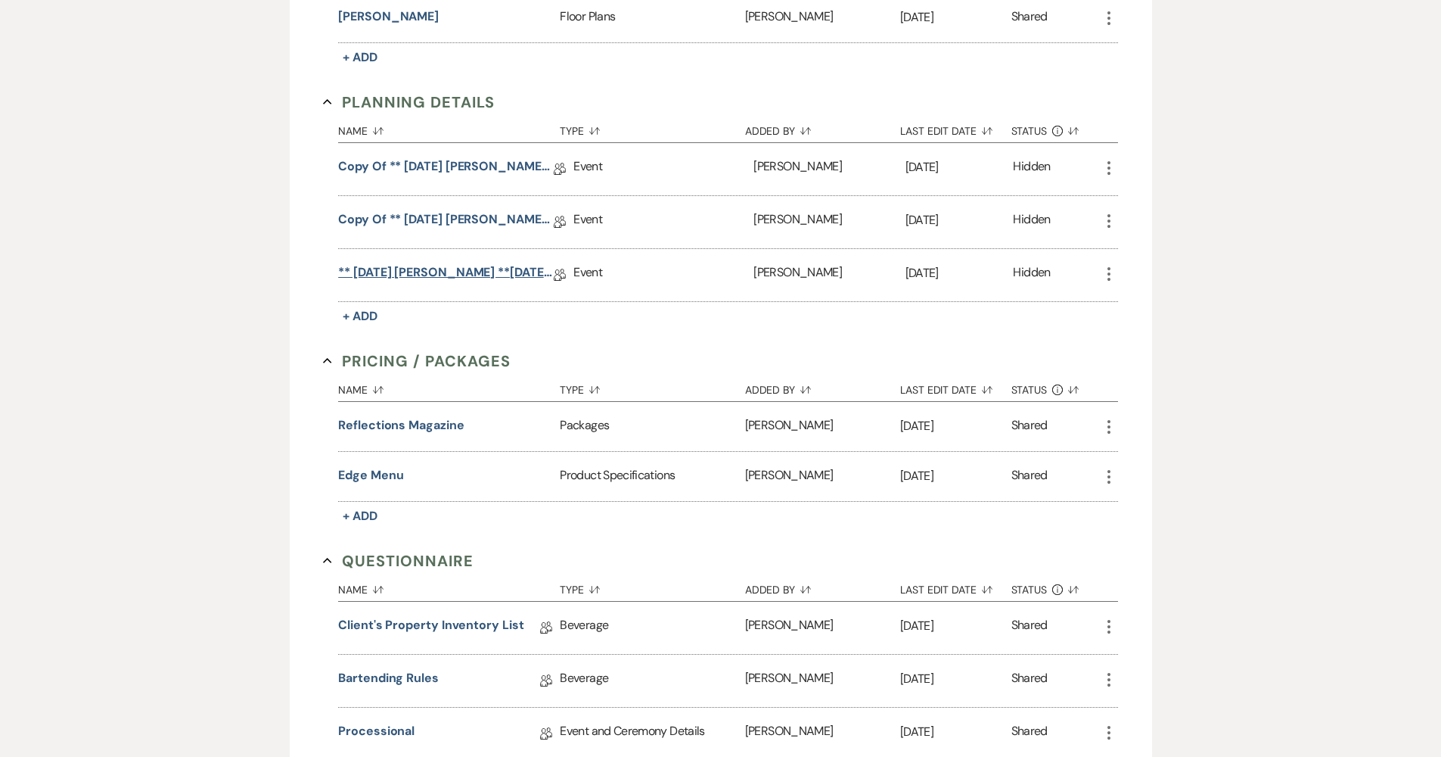
click at [391, 276] on link "** 07.15.2025 Jennifer Sulik **10.24.2025 Eucalyptus Wedding Details" at bounding box center [446, 274] width 216 height 23
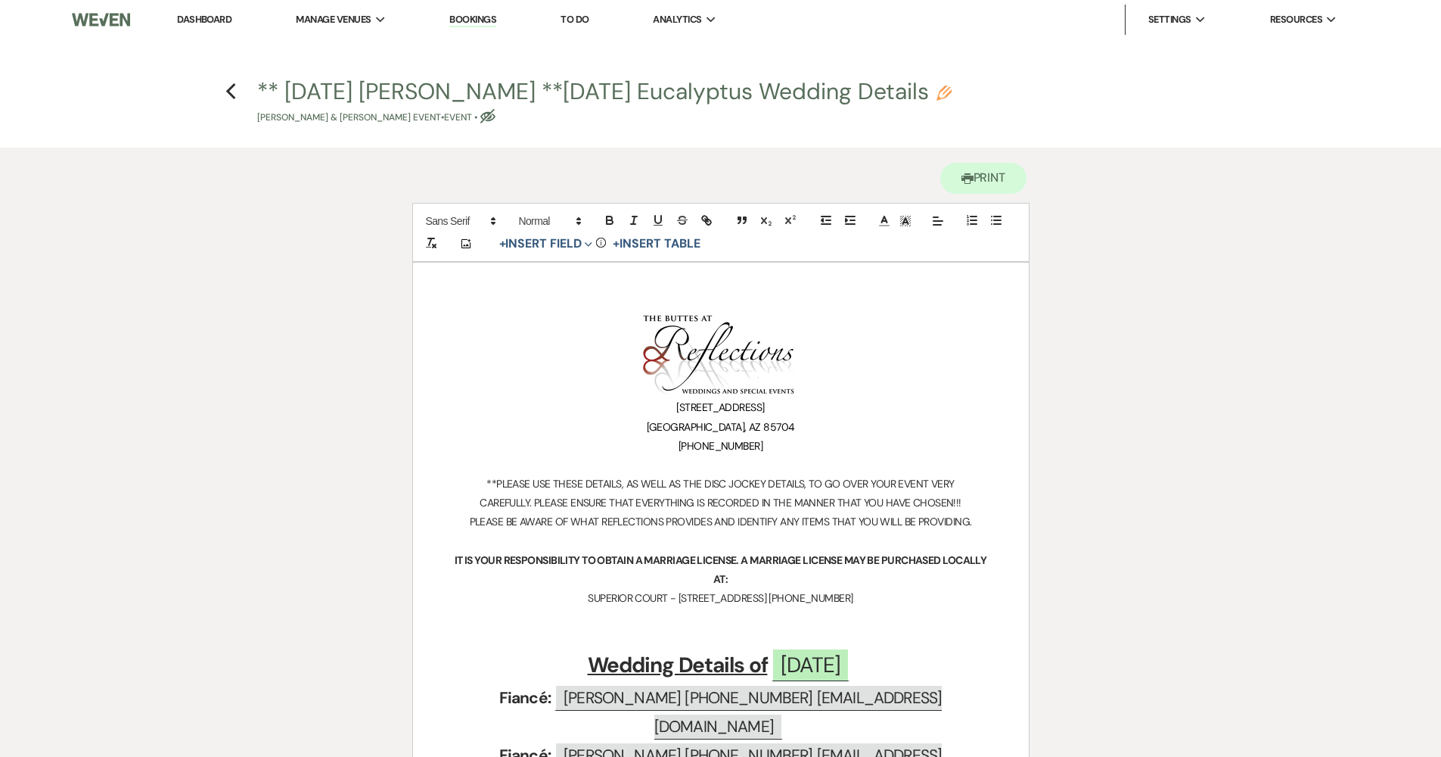
click at [225, 21] on link "Dashboard" at bounding box center [204, 19] width 54 height 13
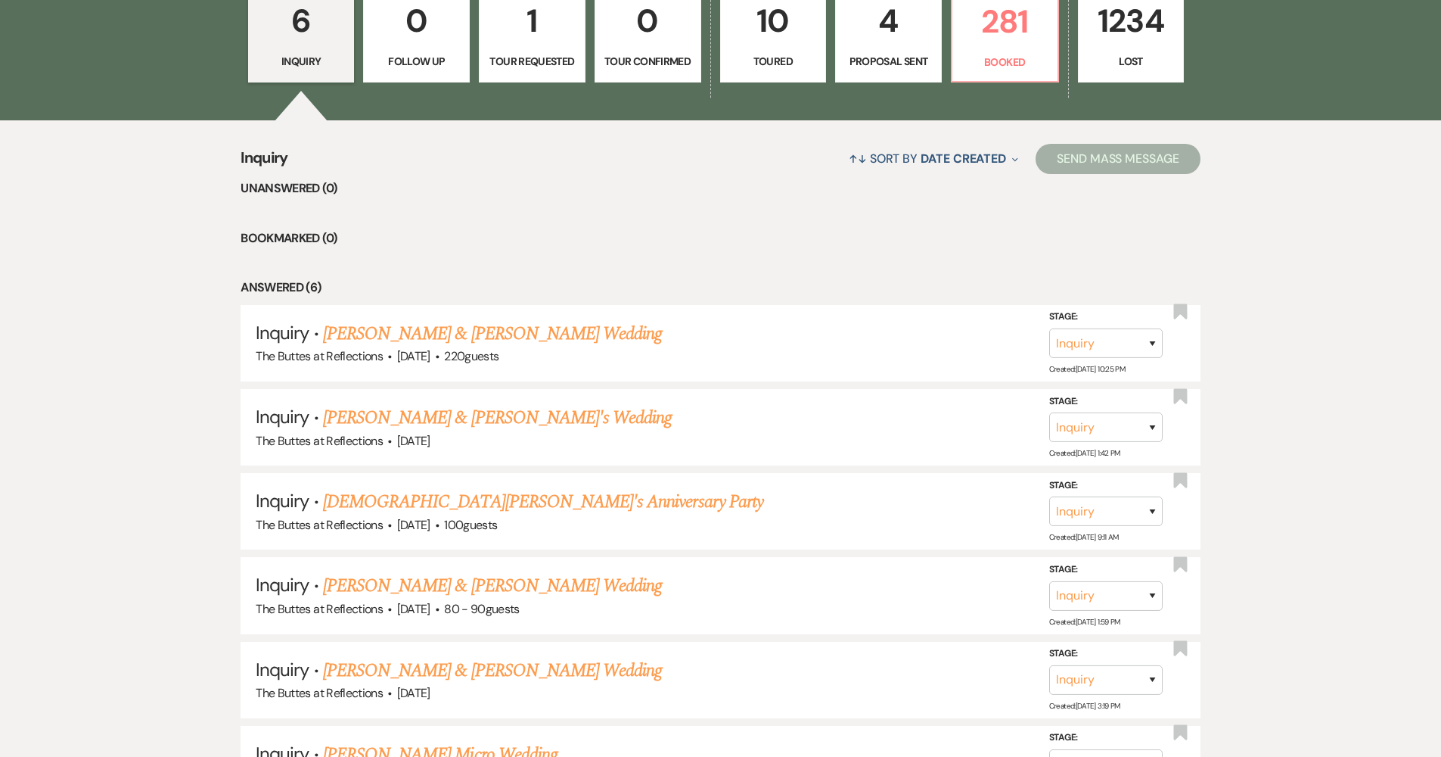
scroll to position [443, 0]
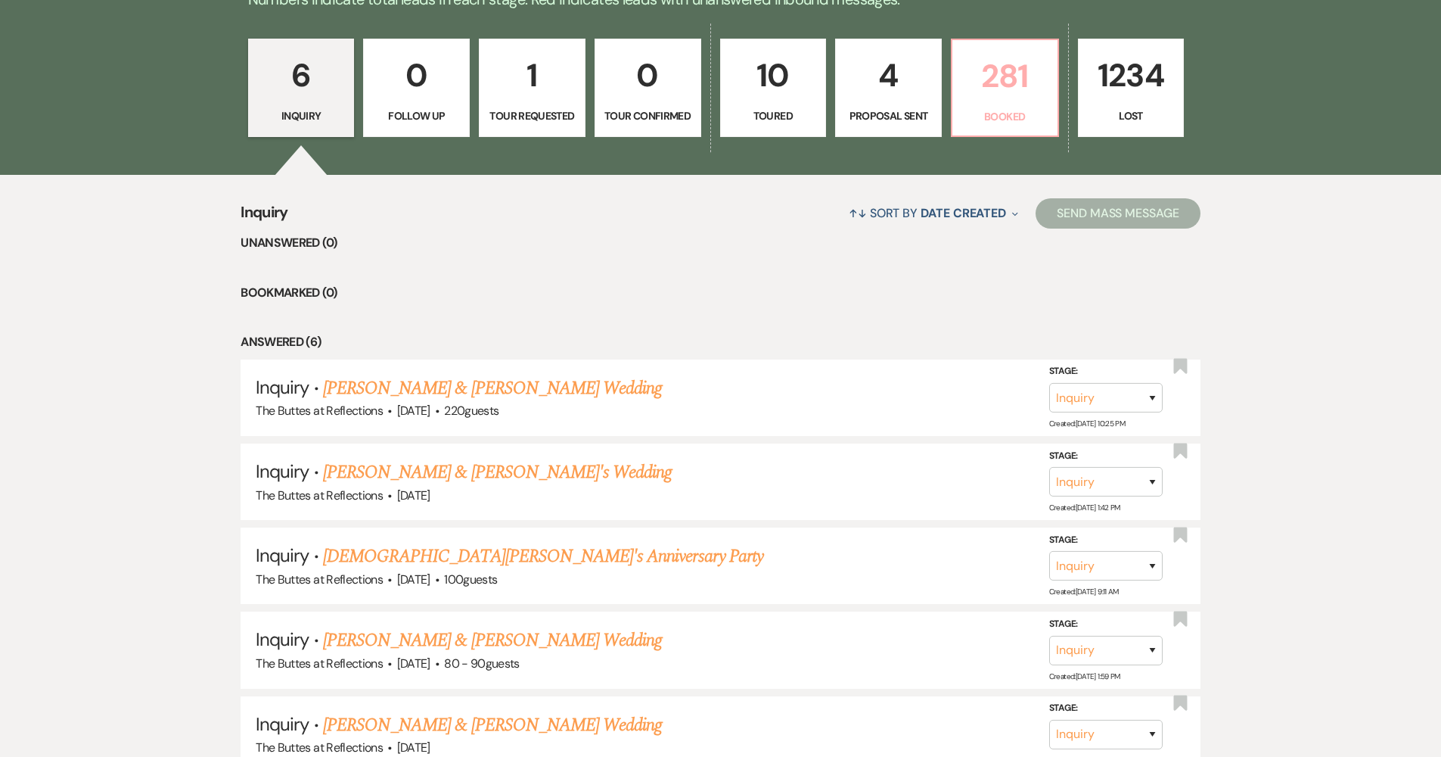
click at [983, 77] on p "281" at bounding box center [1005, 76] width 87 height 51
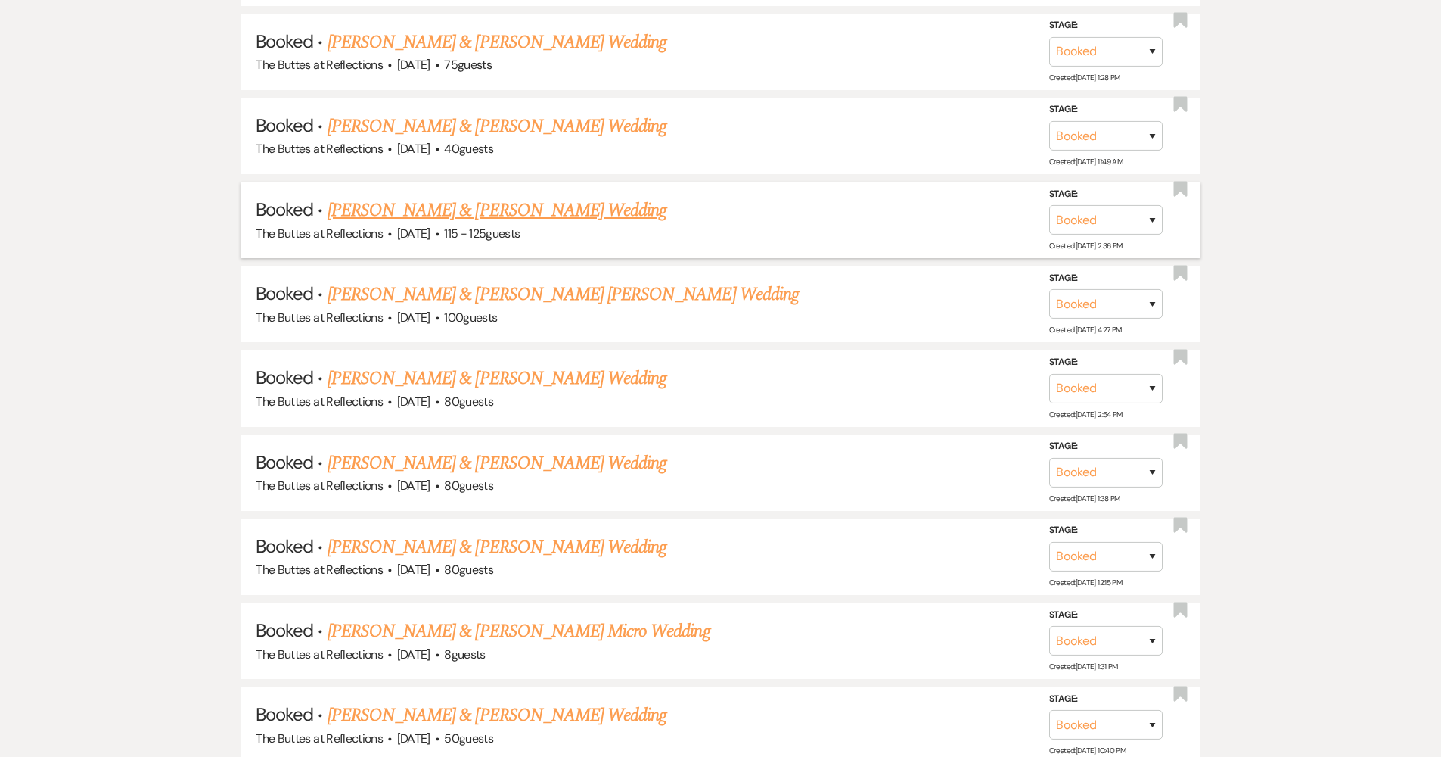
scroll to position [2190, 0]
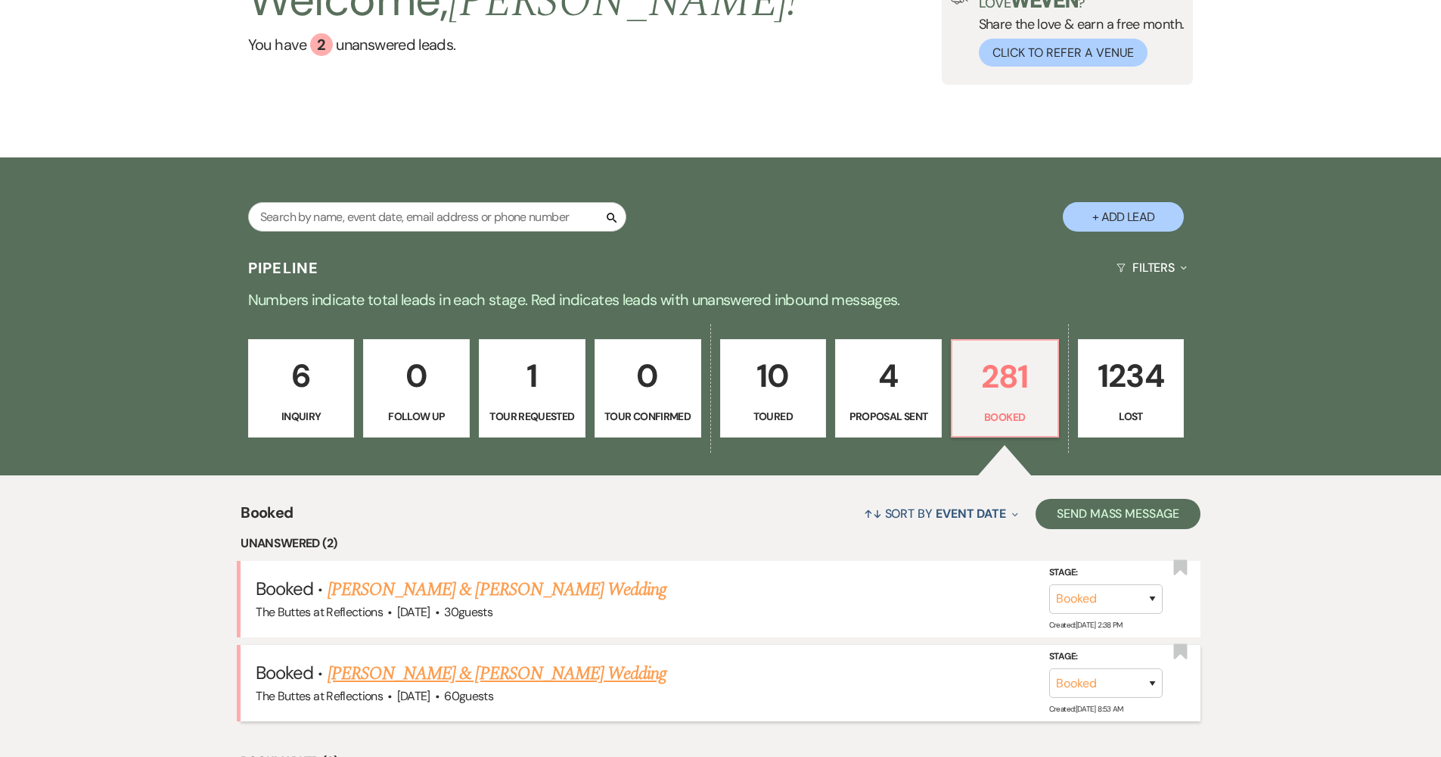
scroll to position [306, 0]
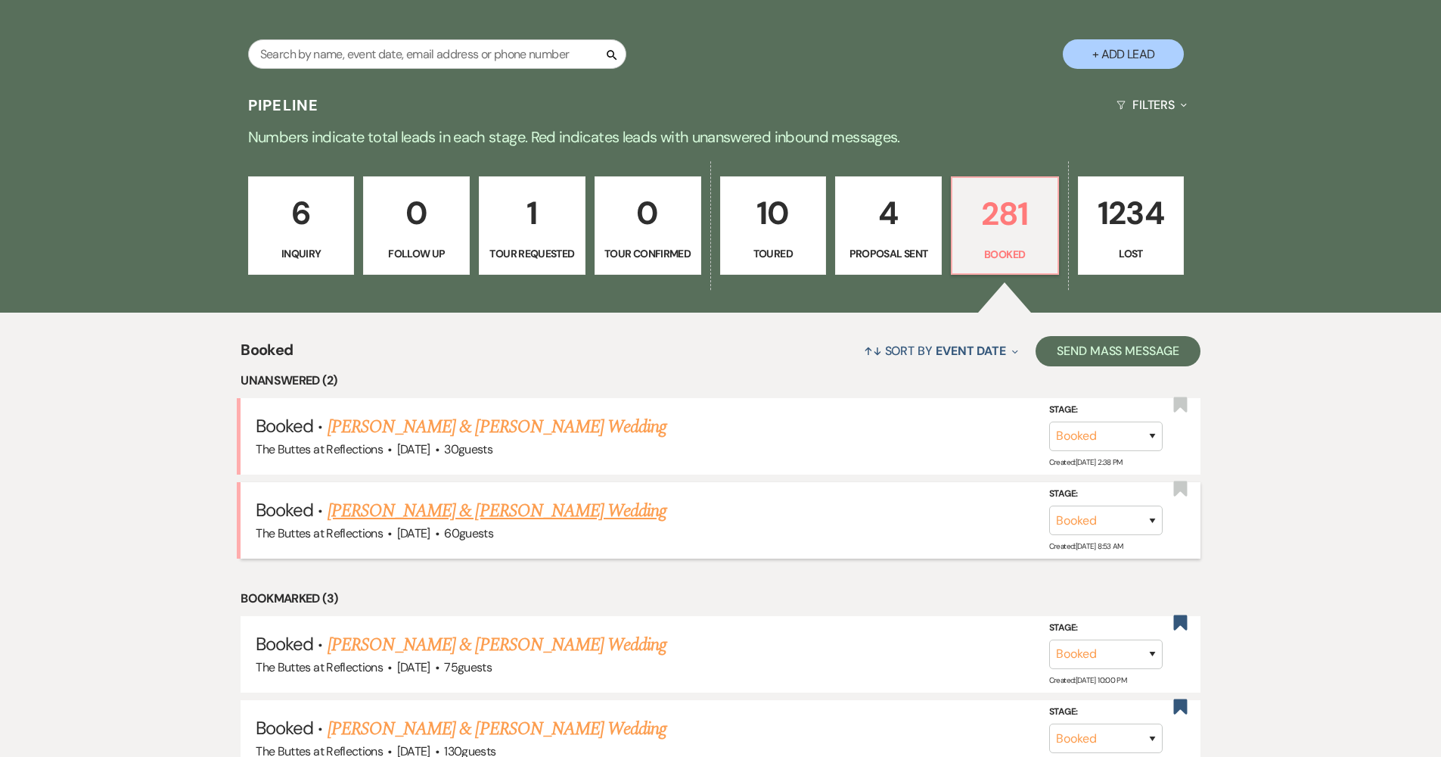
click at [511, 505] on link "[PERSON_NAME] & [PERSON_NAME] Wedding" at bounding box center [497, 510] width 339 height 27
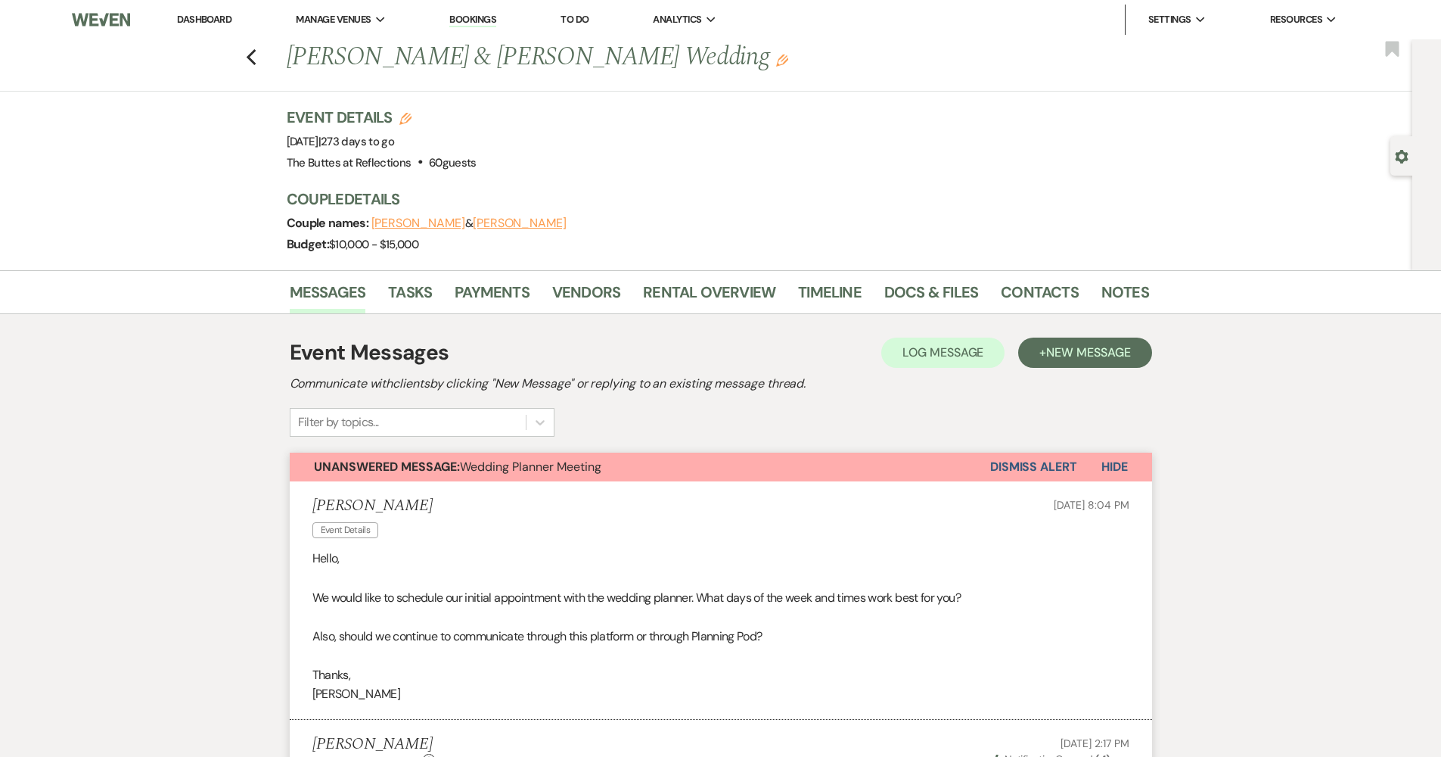
click at [204, 18] on link "Dashboard" at bounding box center [204, 19] width 54 height 13
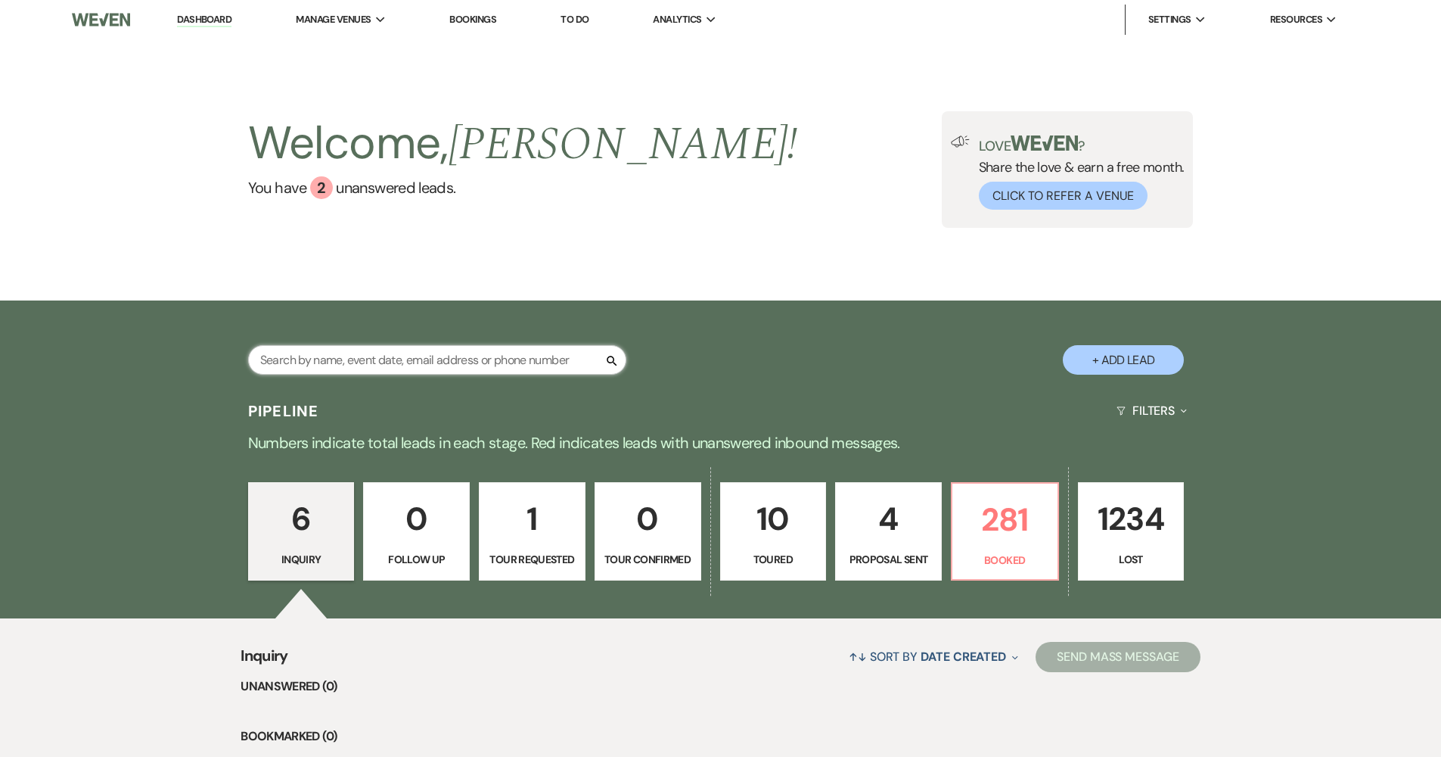
click at [382, 356] on input "text" at bounding box center [437, 360] width 378 height 30
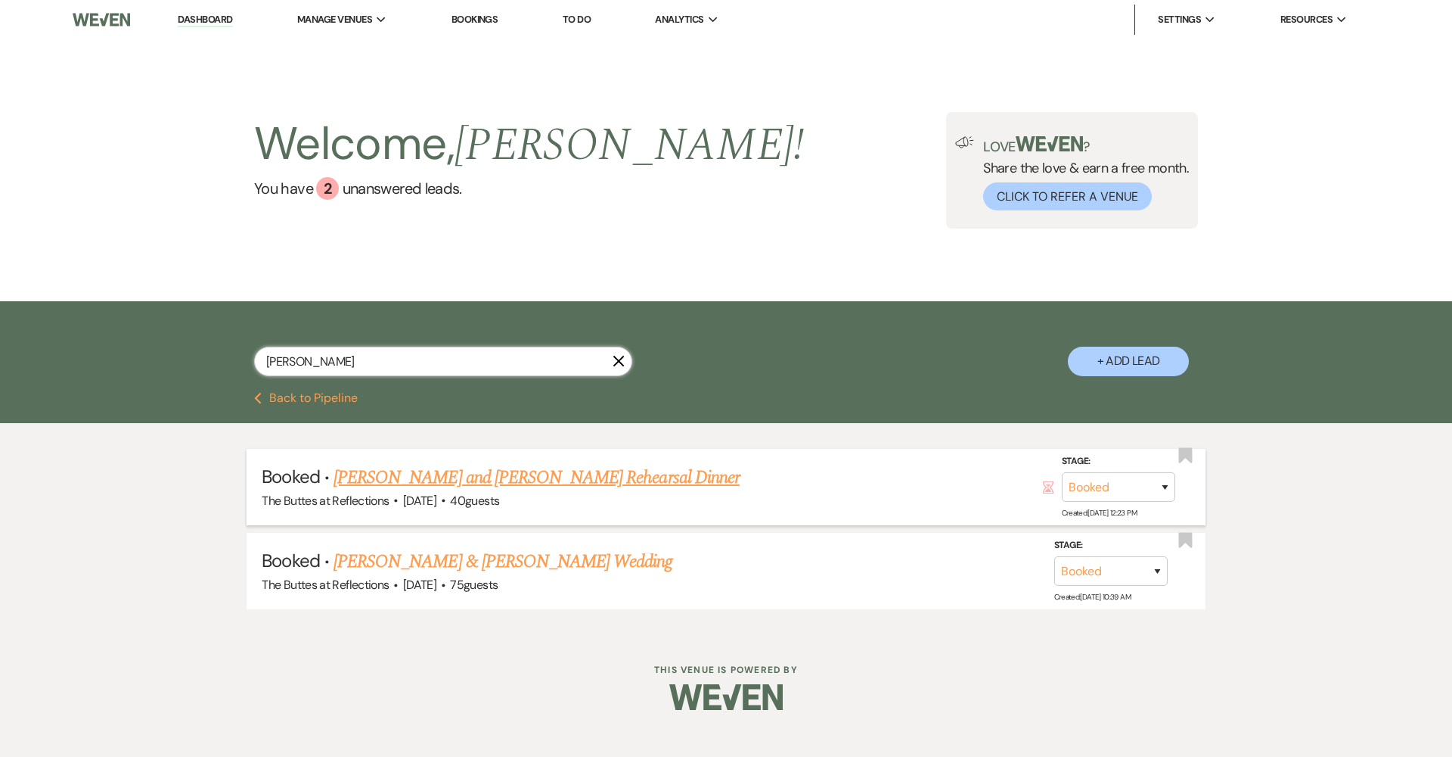
type input "bristow"
click at [403, 478] on link "[PERSON_NAME] and [PERSON_NAME] Rehearsal Dinner" at bounding box center [537, 477] width 406 height 27
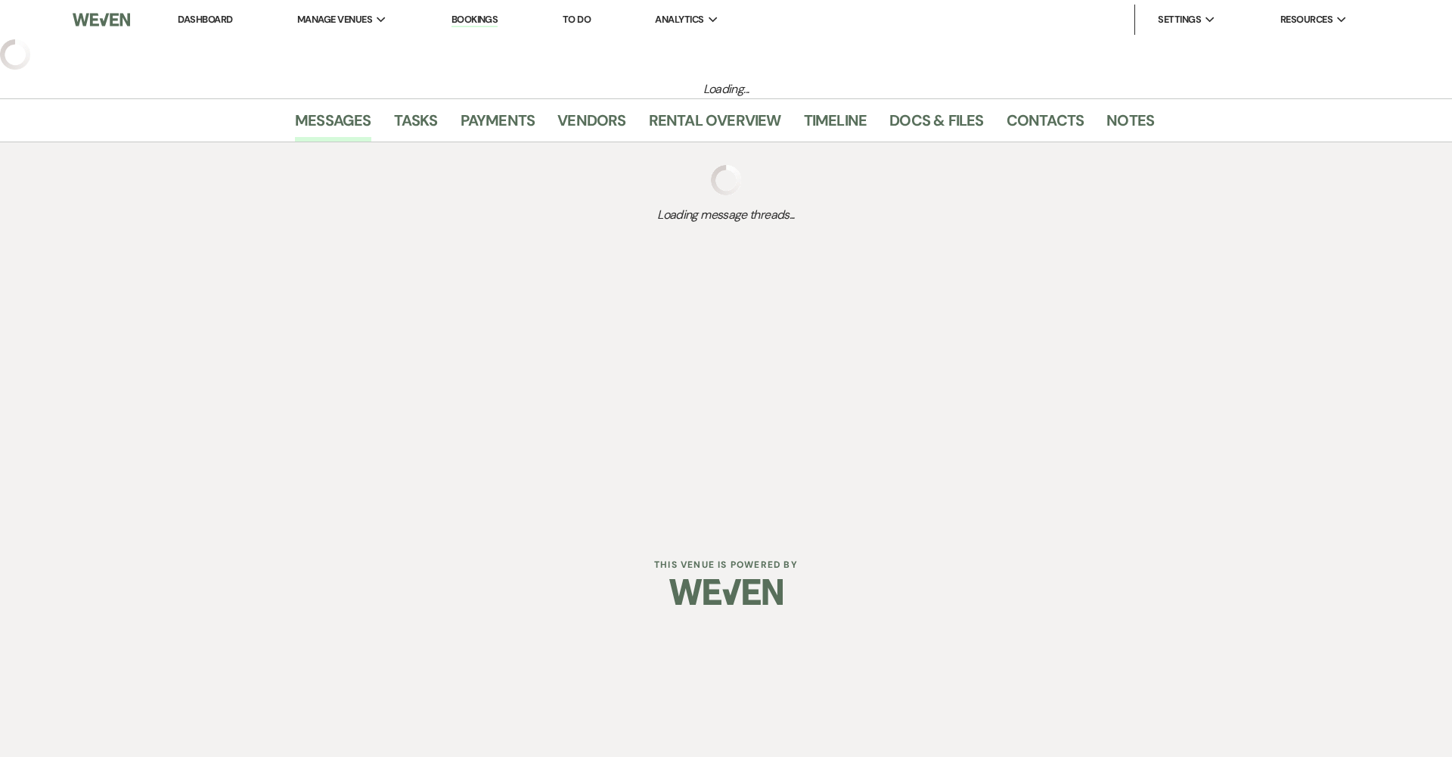
select select "1"
select select "11"
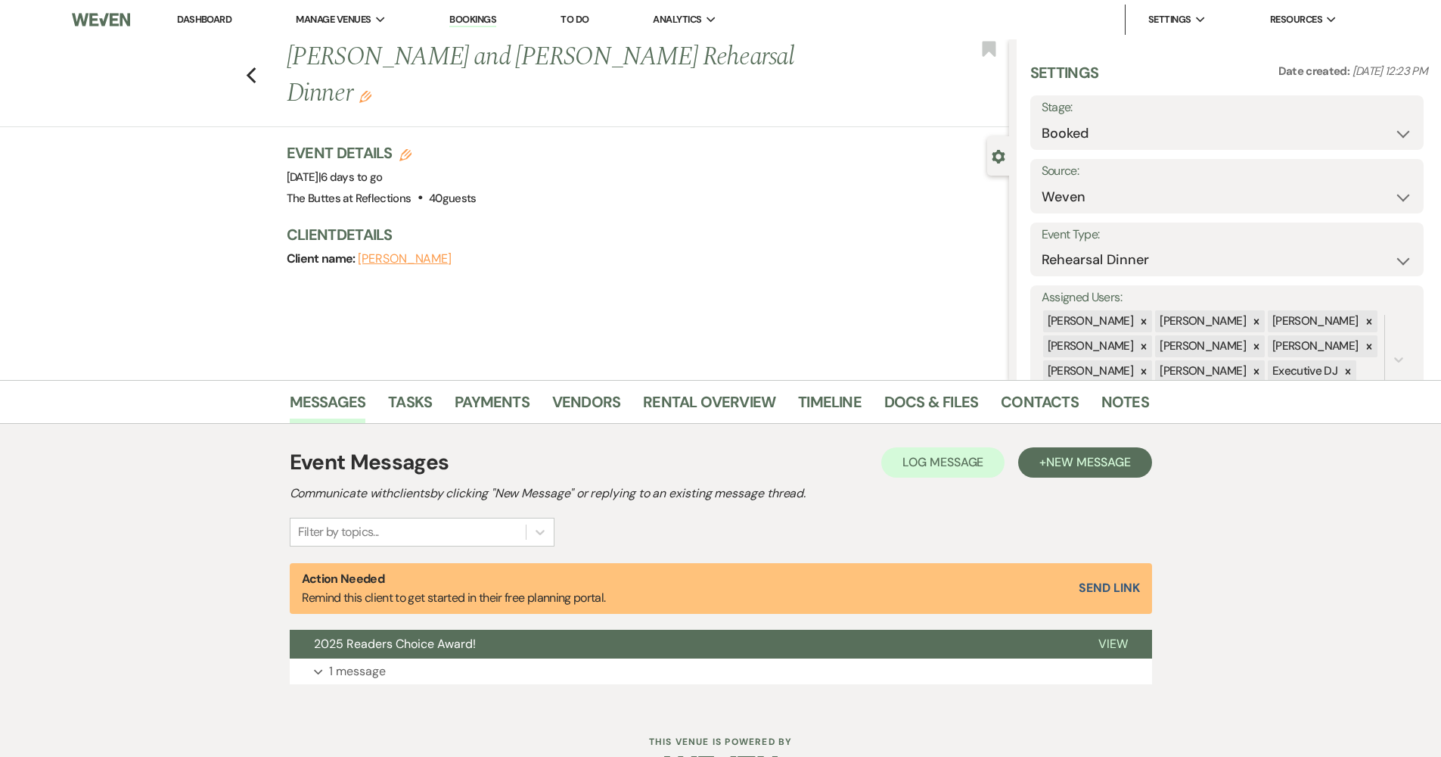
scroll to position [45, 0]
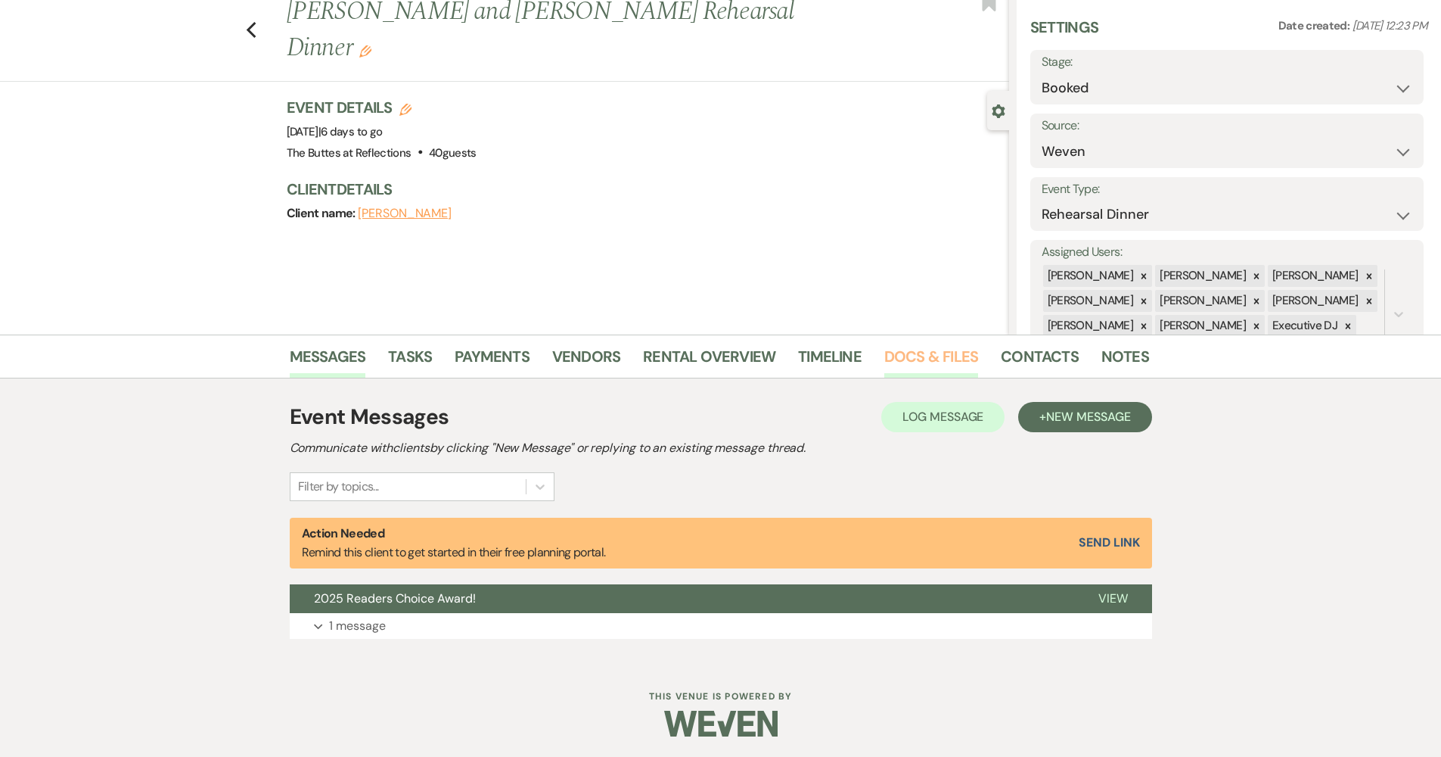
click at [901, 368] on link "Docs & Files" at bounding box center [931, 360] width 94 height 33
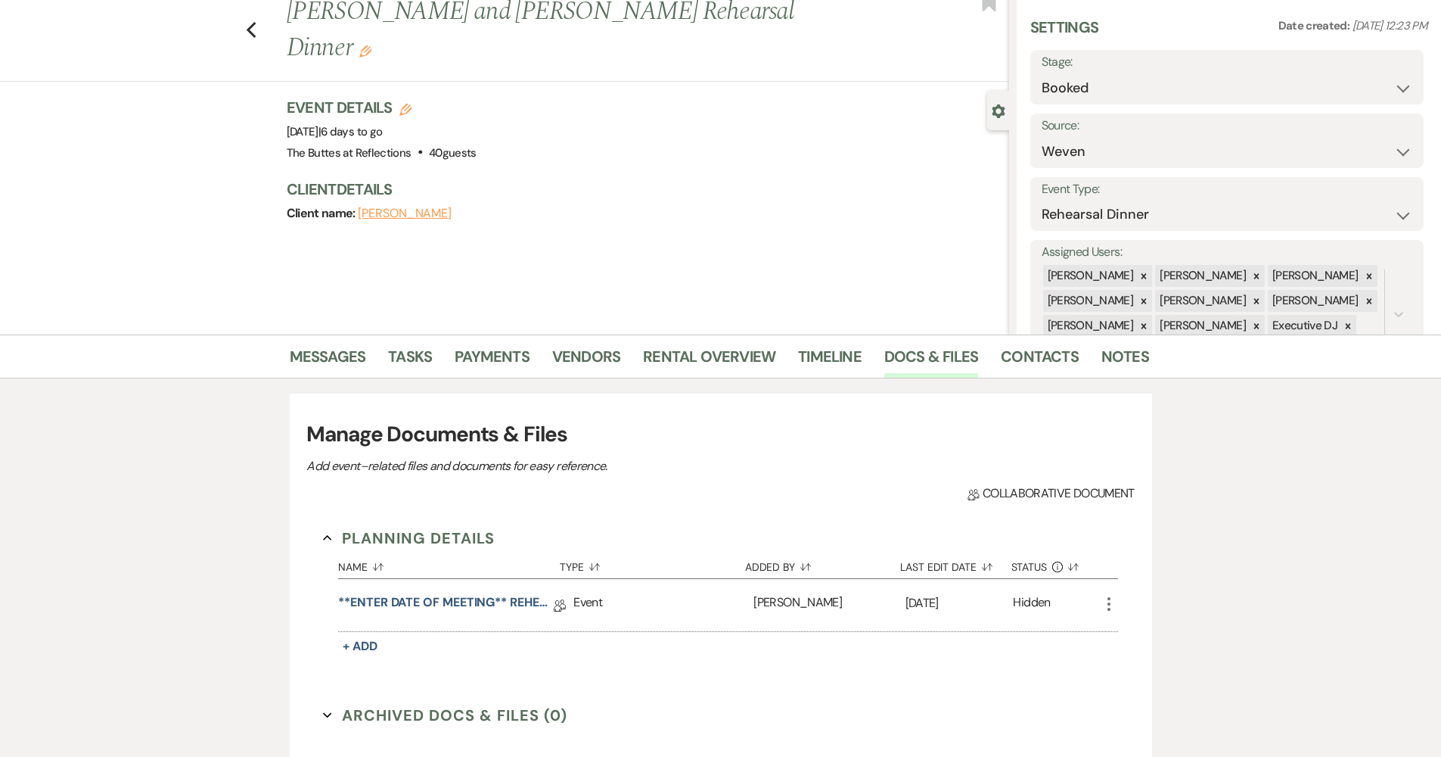
scroll to position [384, 0]
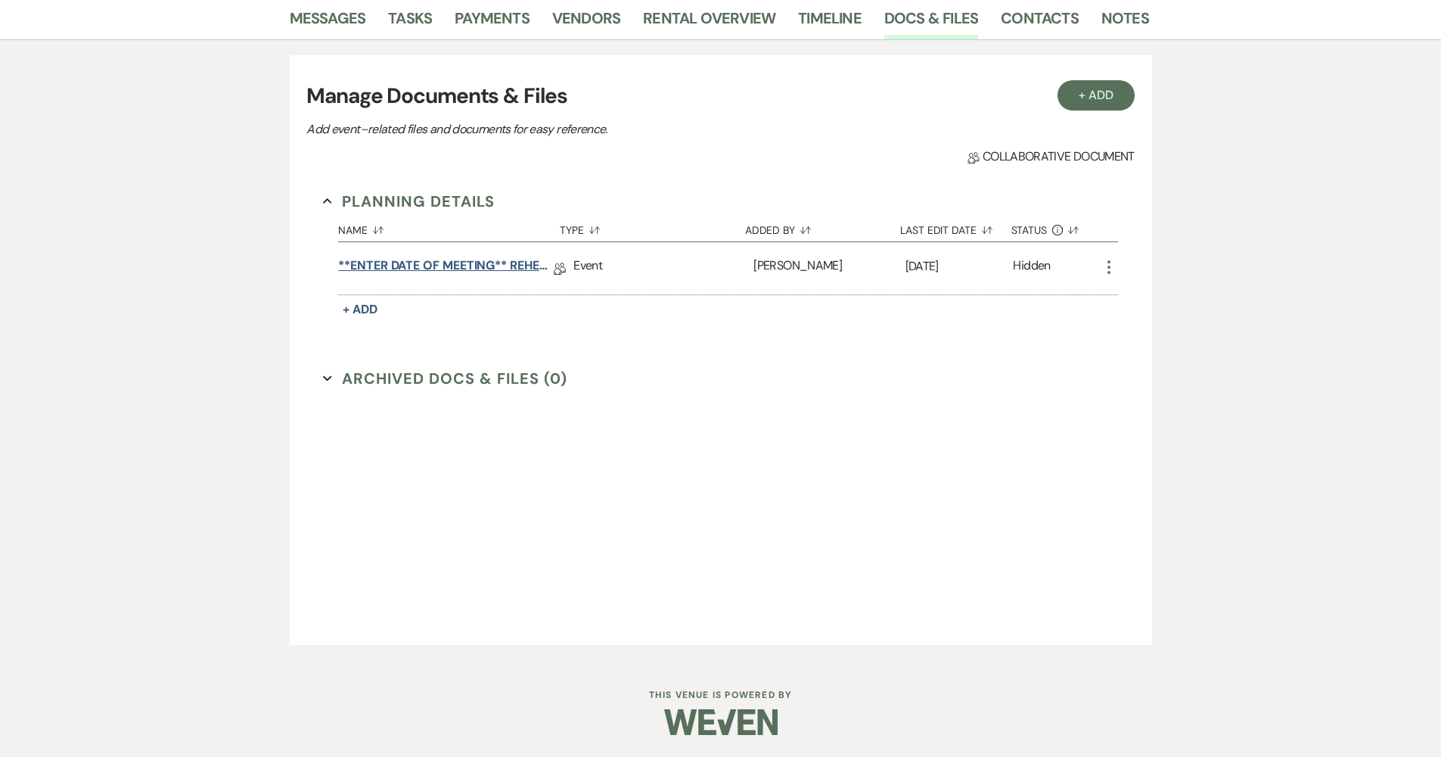
click at [413, 259] on link "**ENTER DATE OF MEETING** REHEARSAL BRUNCH Details" at bounding box center [446, 267] width 216 height 23
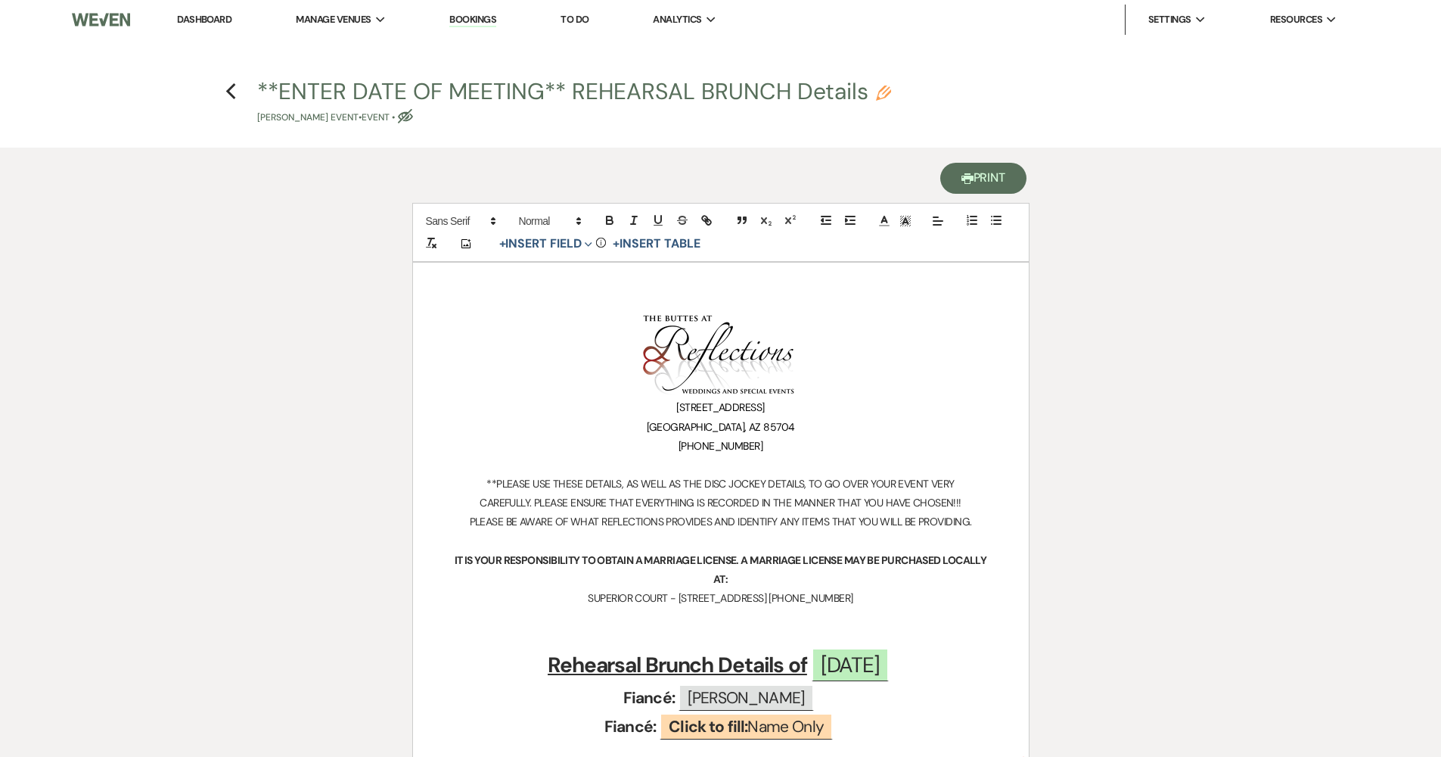
click at [983, 167] on button "Printer Print" at bounding box center [983, 178] width 87 height 31
click at [232, 95] on icon "Previous" at bounding box center [230, 91] width 11 height 18
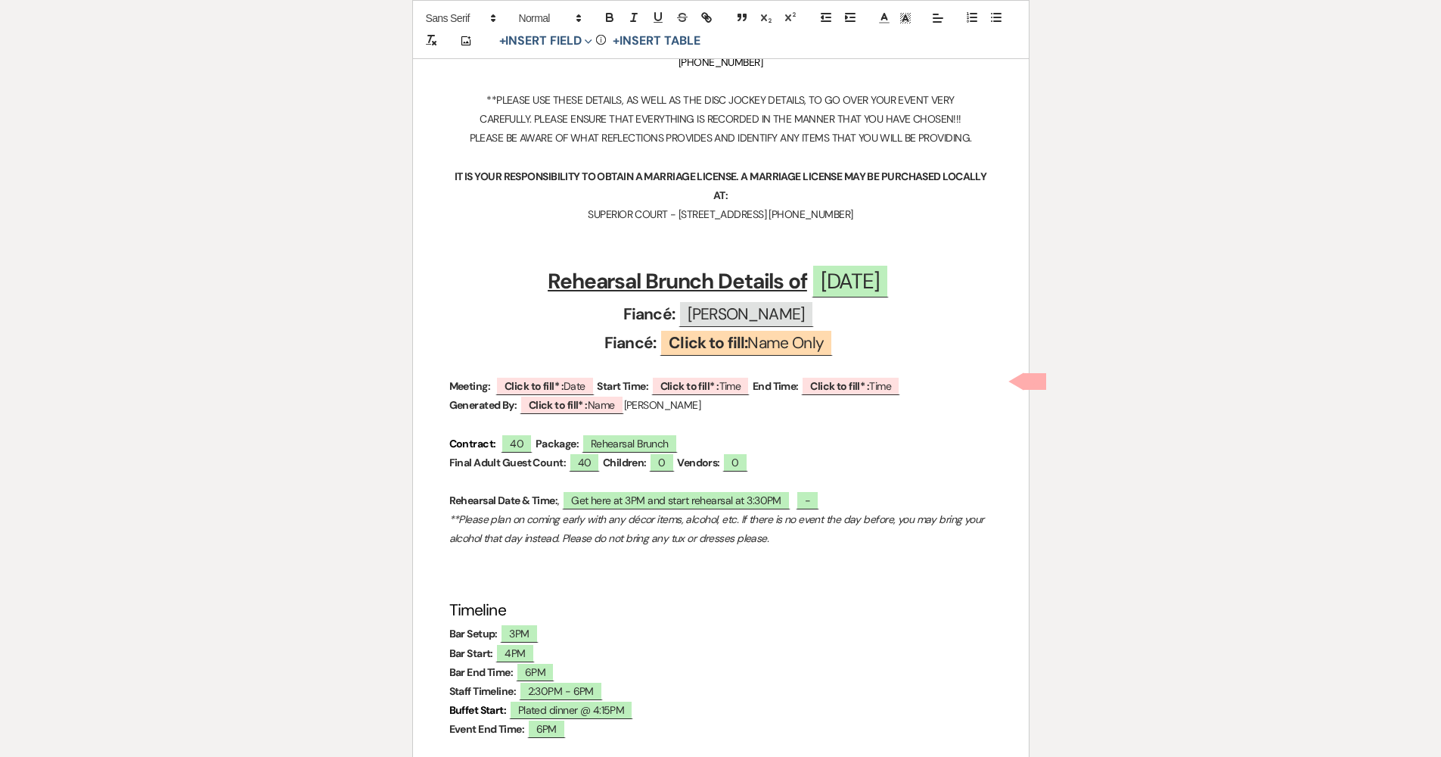
select select "1"
select select "11"
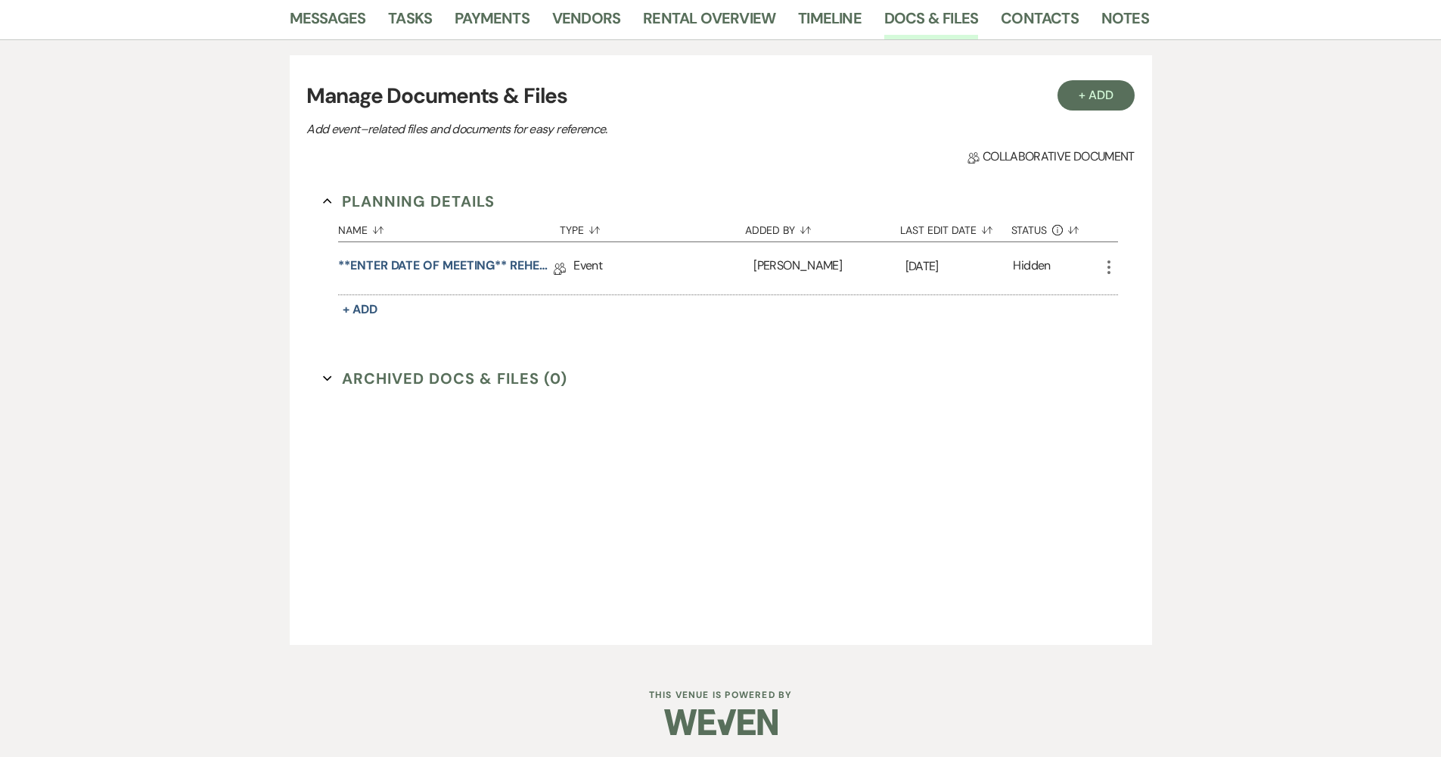
scroll to position [76, 0]
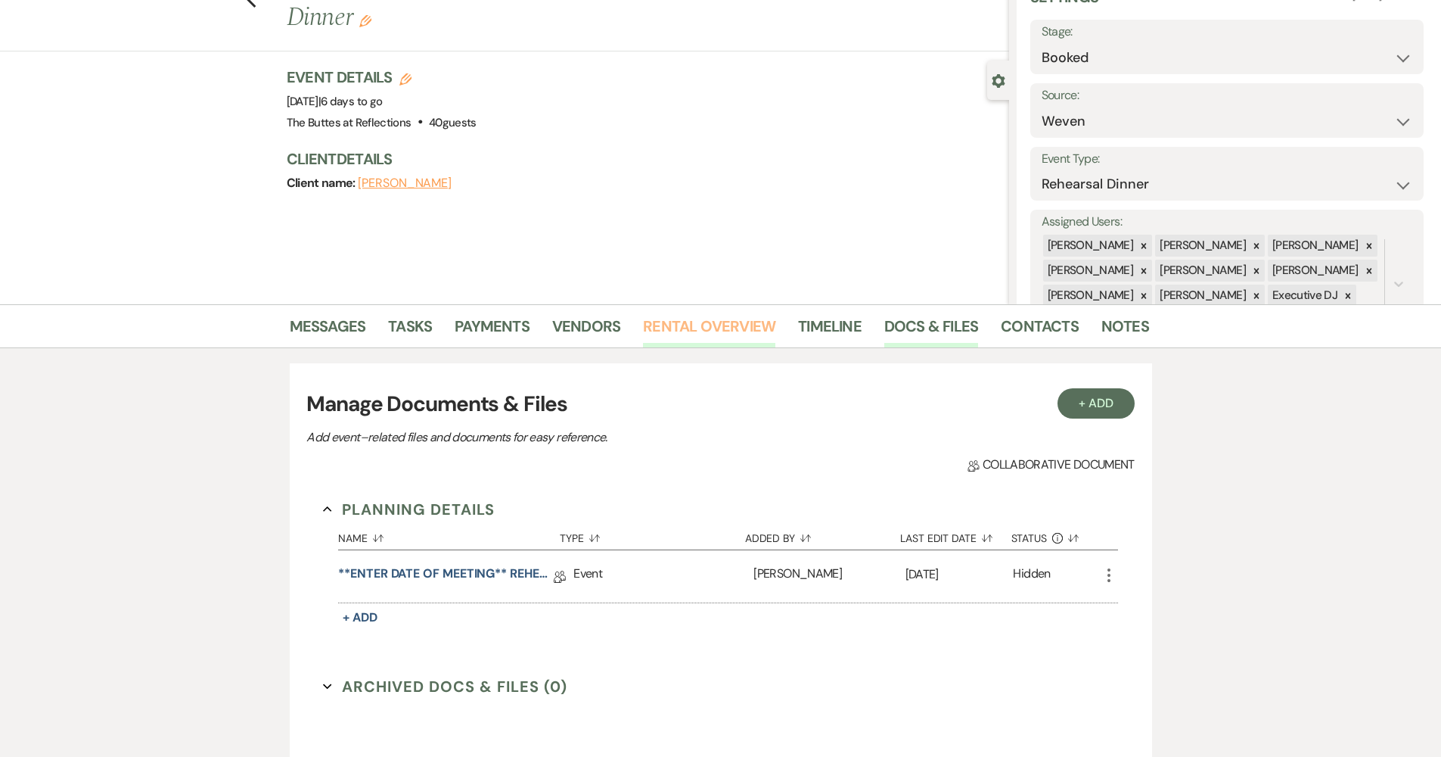
click at [707, 336] on link "Rental Overview" at bounding box center [709, 330] width 132 height 33
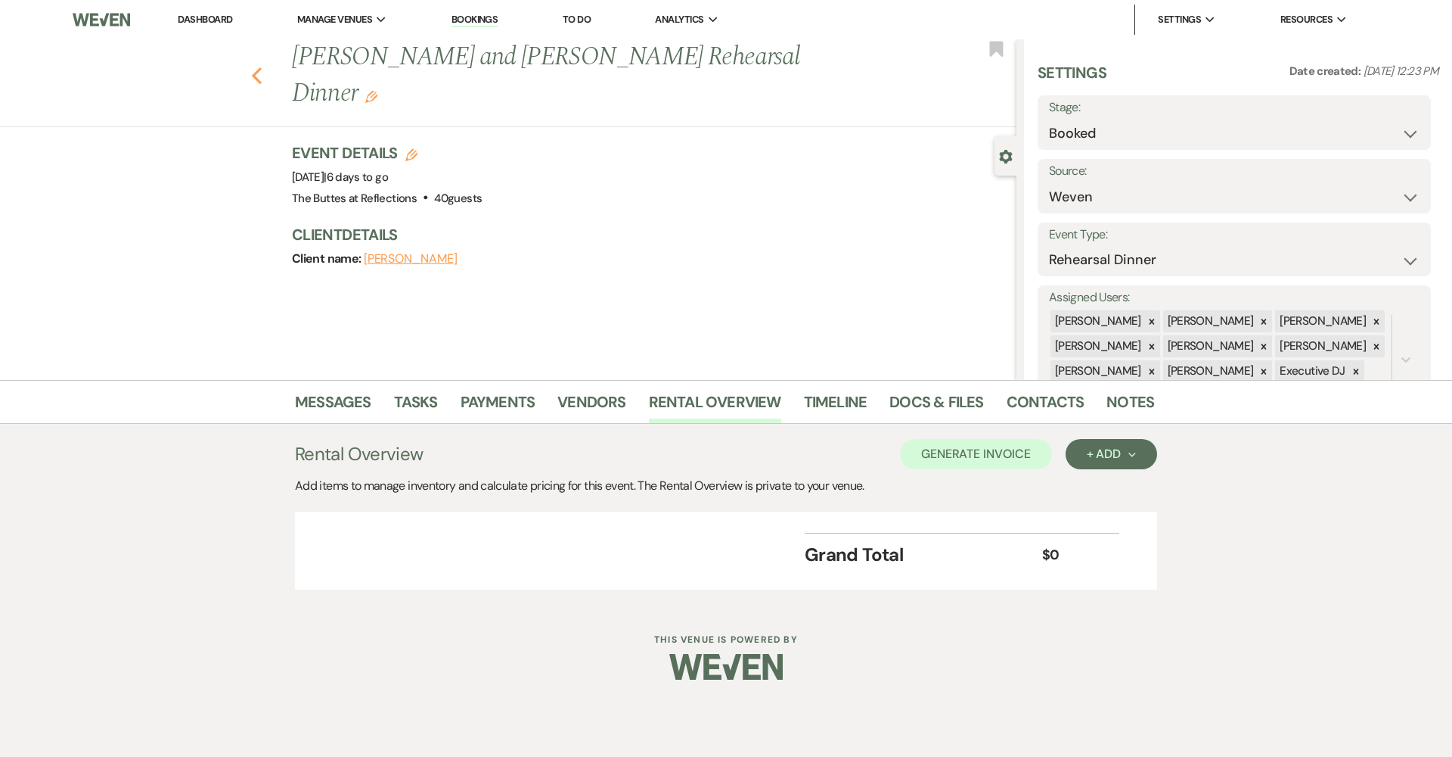
click at [254, 67] on use "button" at bounding box center [257, 75] width 10 height 17
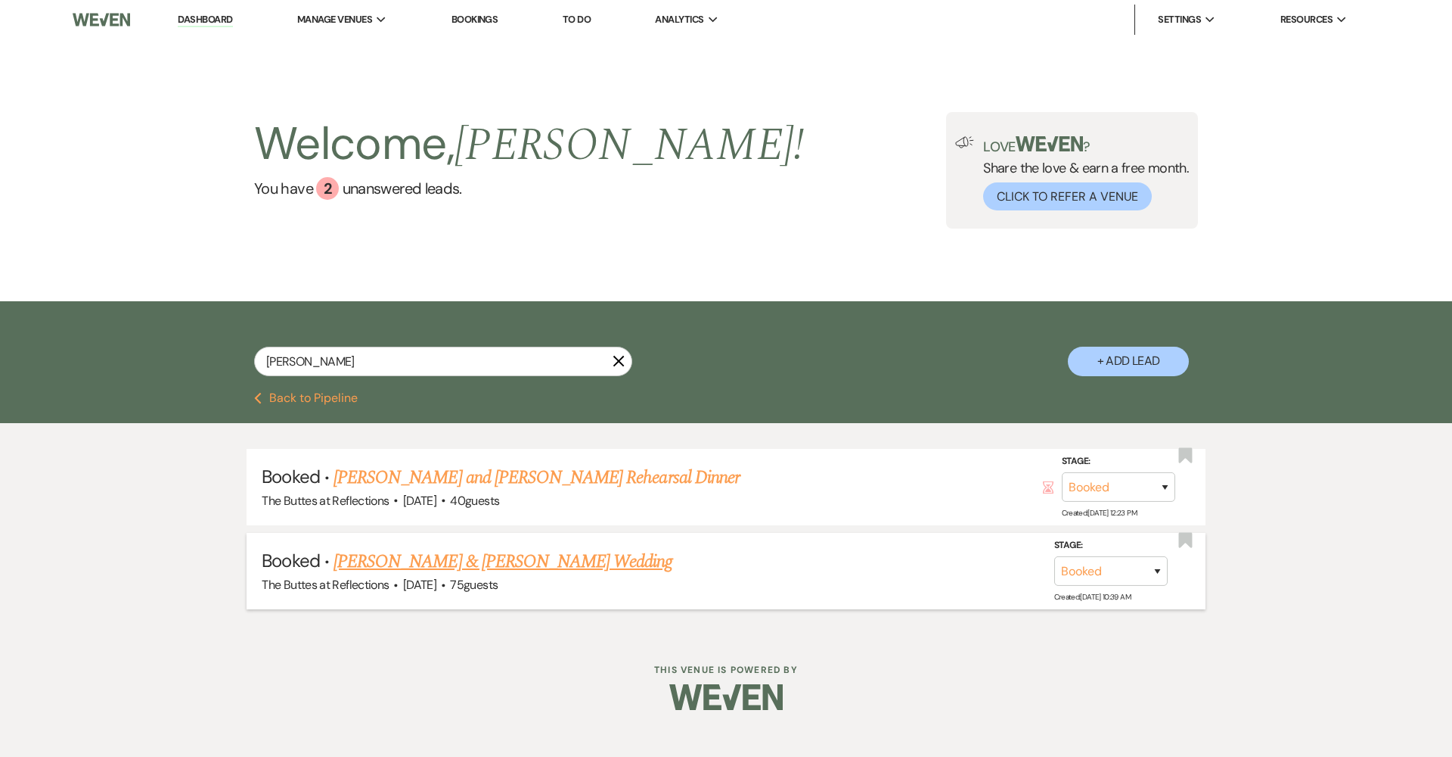
click at [452, 559] on link "[PERSON_NAME] & [PERSON_NAME] Wedding" at bounding box center [503, 561] width 339 height 27
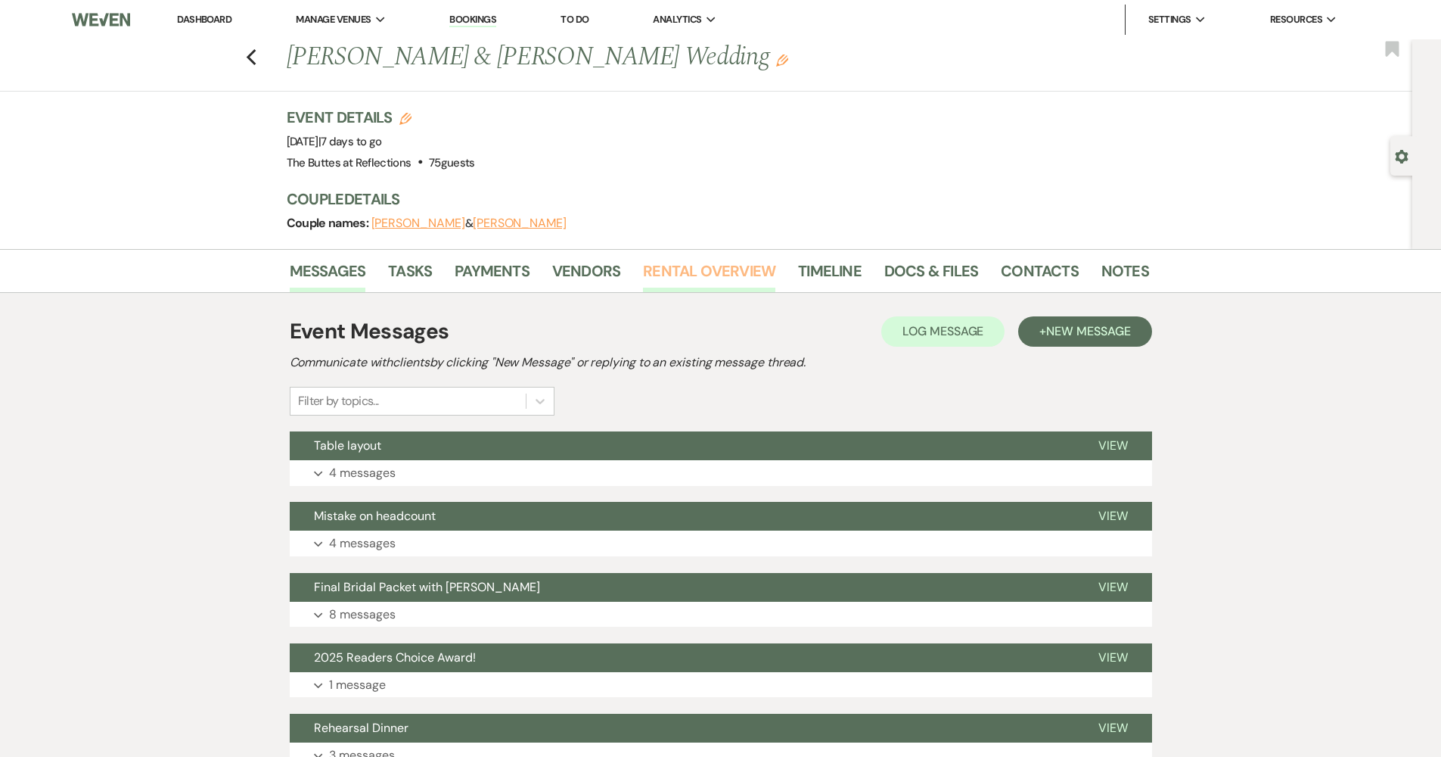
click at [693, 271] on link "Rental Overview" at bounding box center [709, 275] width 132 height 33
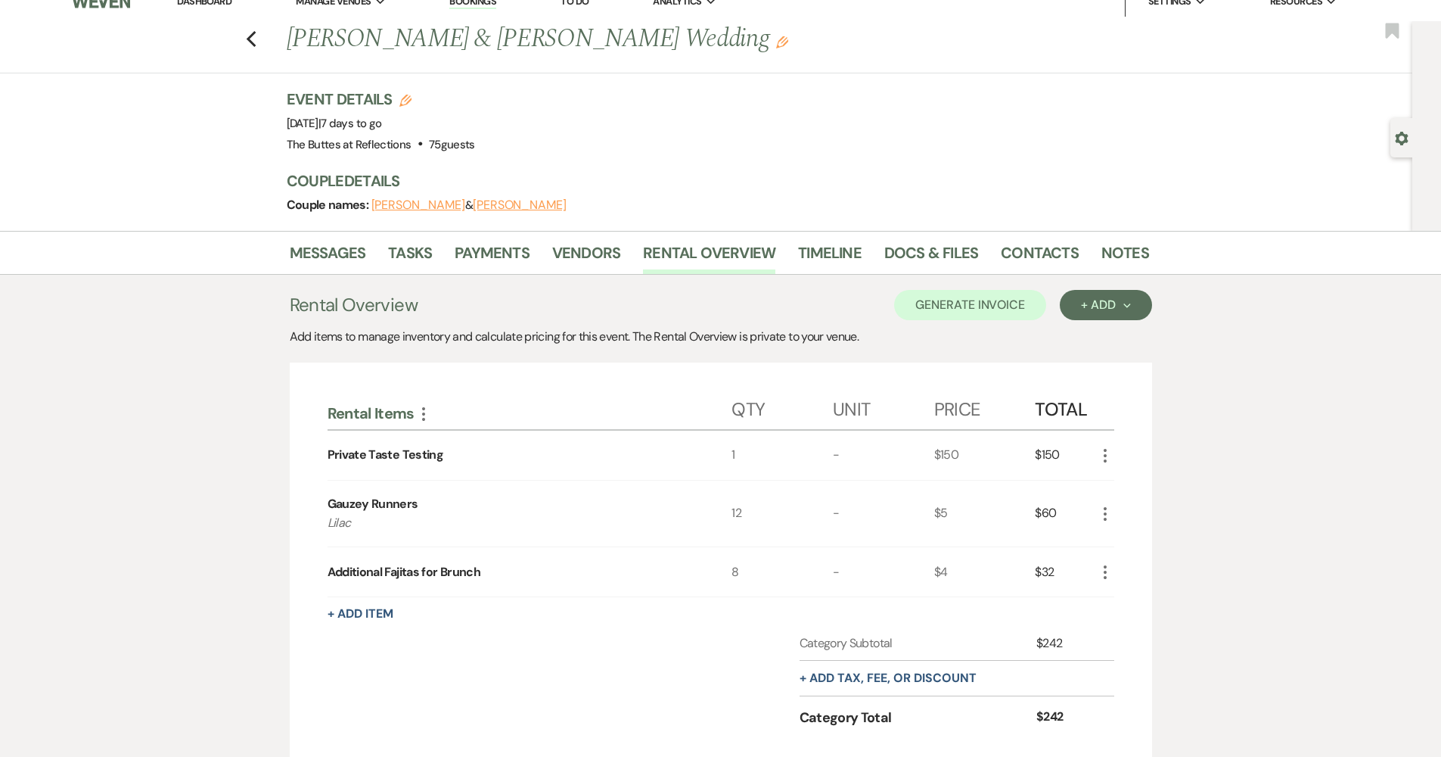
scroll to position [49, 0]
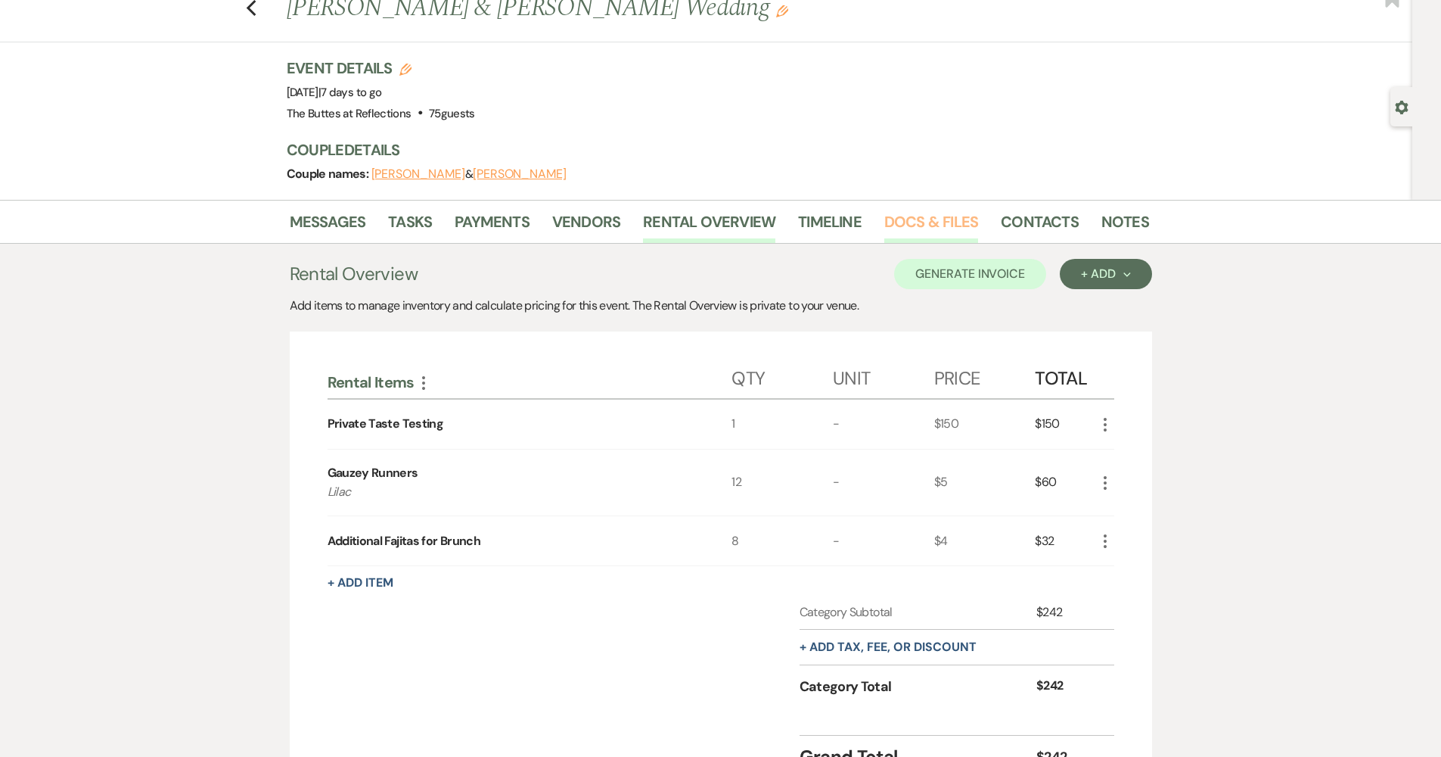
click at [925, 212] on link "Docs & Files" at bounding box center [931, 226] width 94 height 33
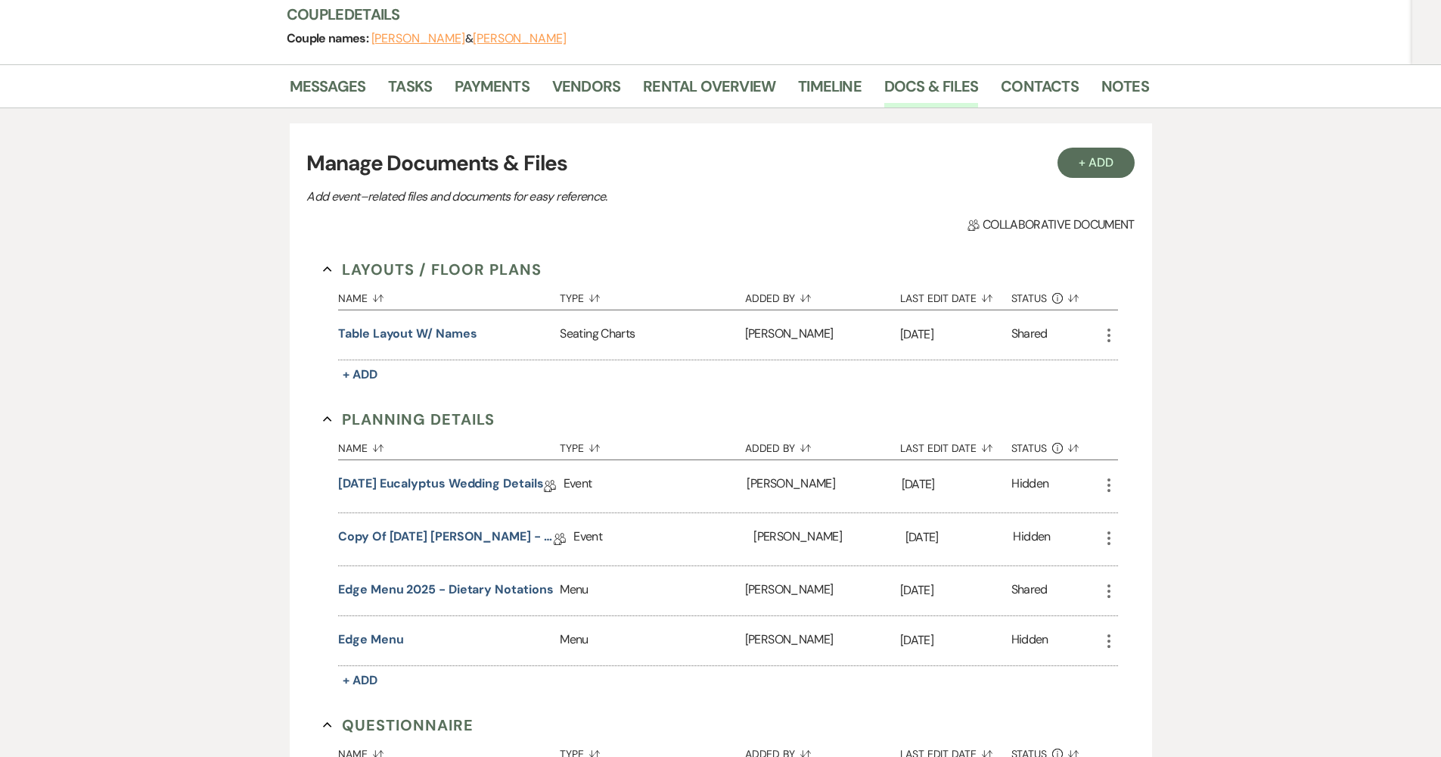
scroll to position [371, 0]
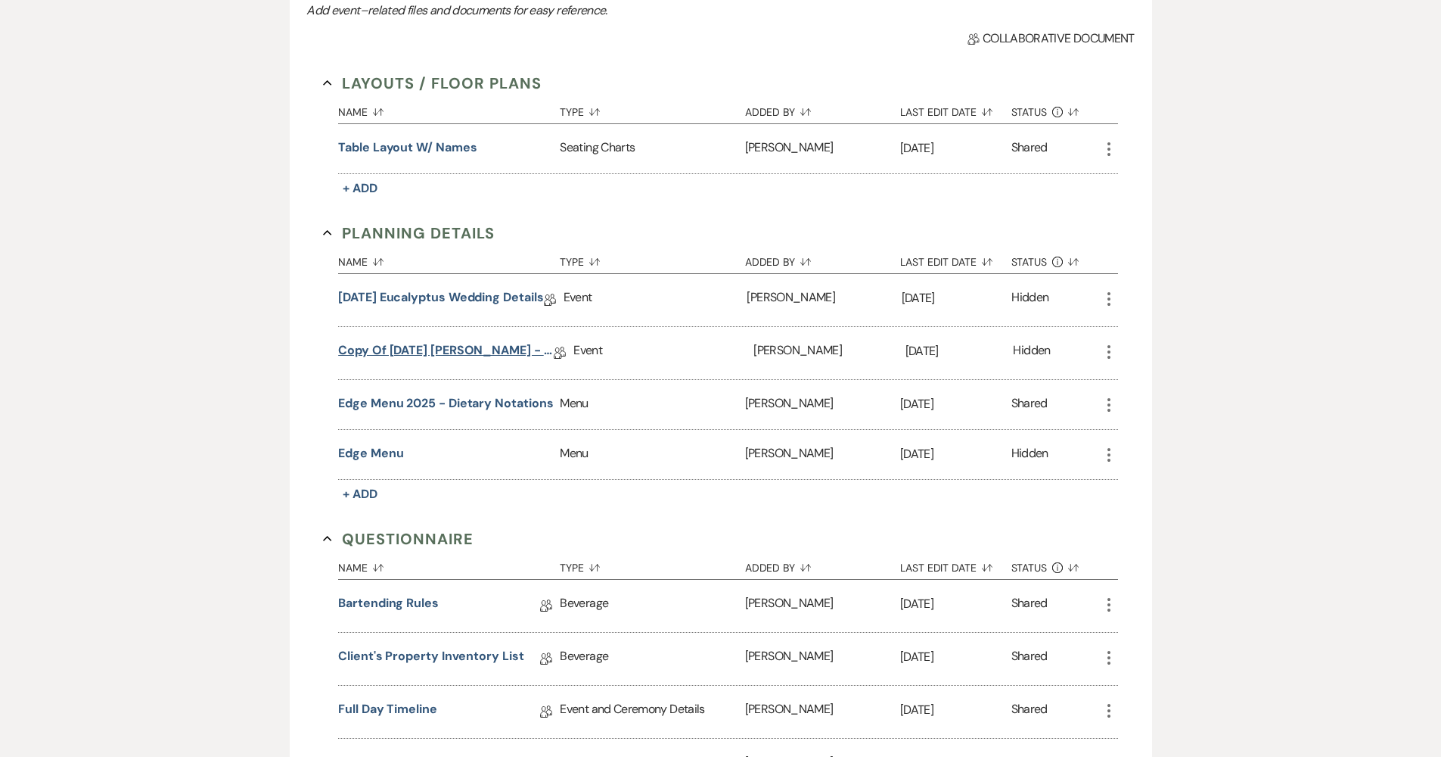
click at [494, 346] on link "Copy of 07.08.2025 Bristow, Shayla - Eucalyptus Wedding Details" at bounding box center [446, 352] width 216 height 23
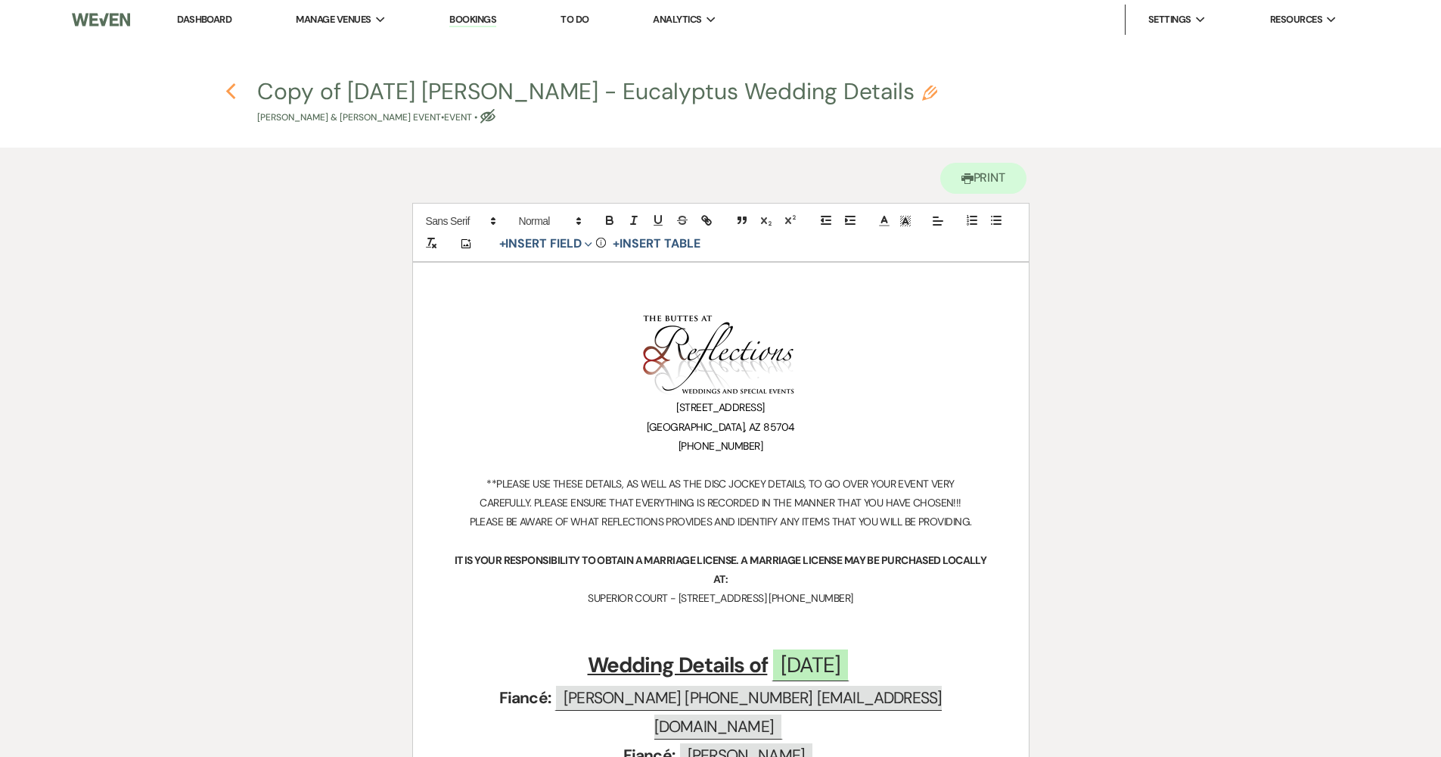
click at [227, 89] on icon "Previous" at bounding box center [230, 91] width 11 height 18
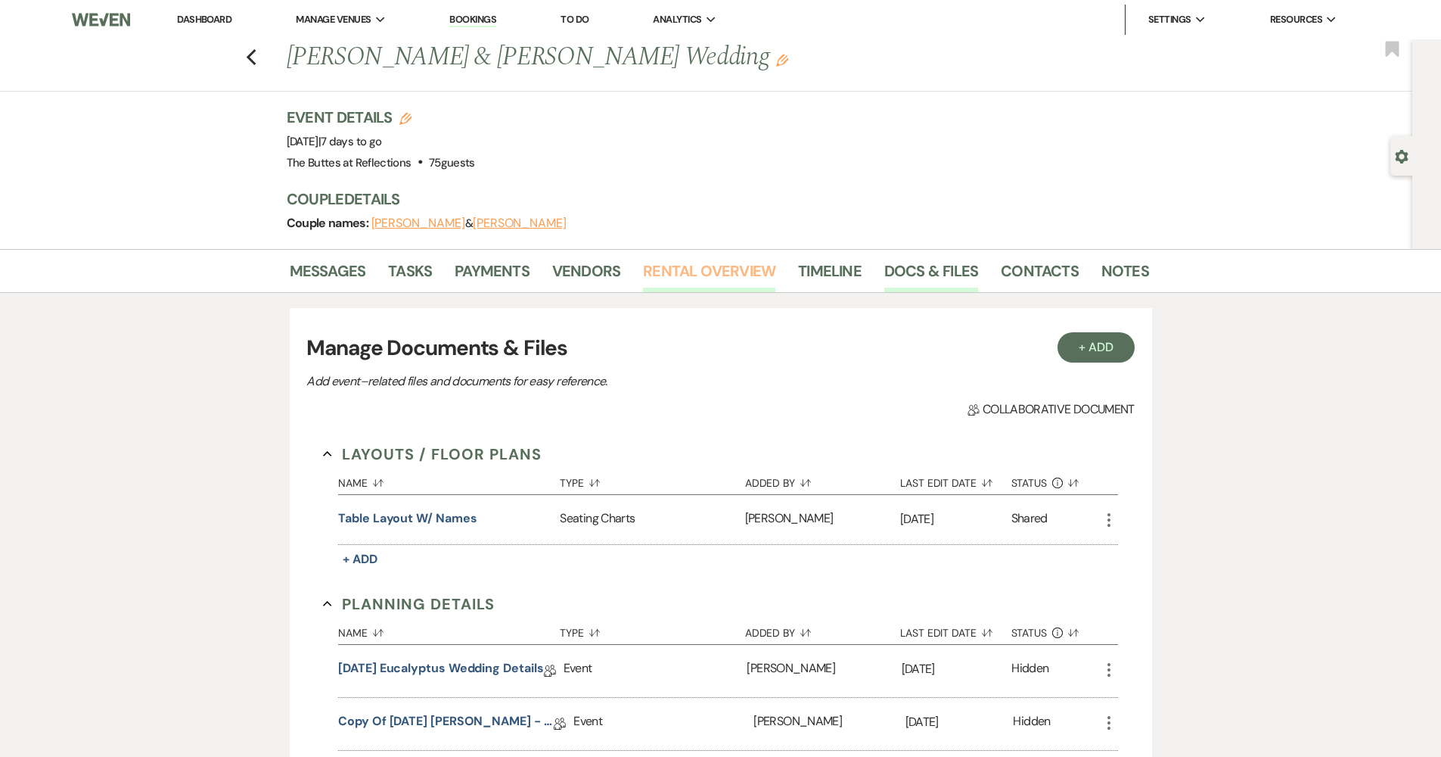
click at [691, 260] on link "Rental Overview" at bounding box center [709, 275] width 132 height 33
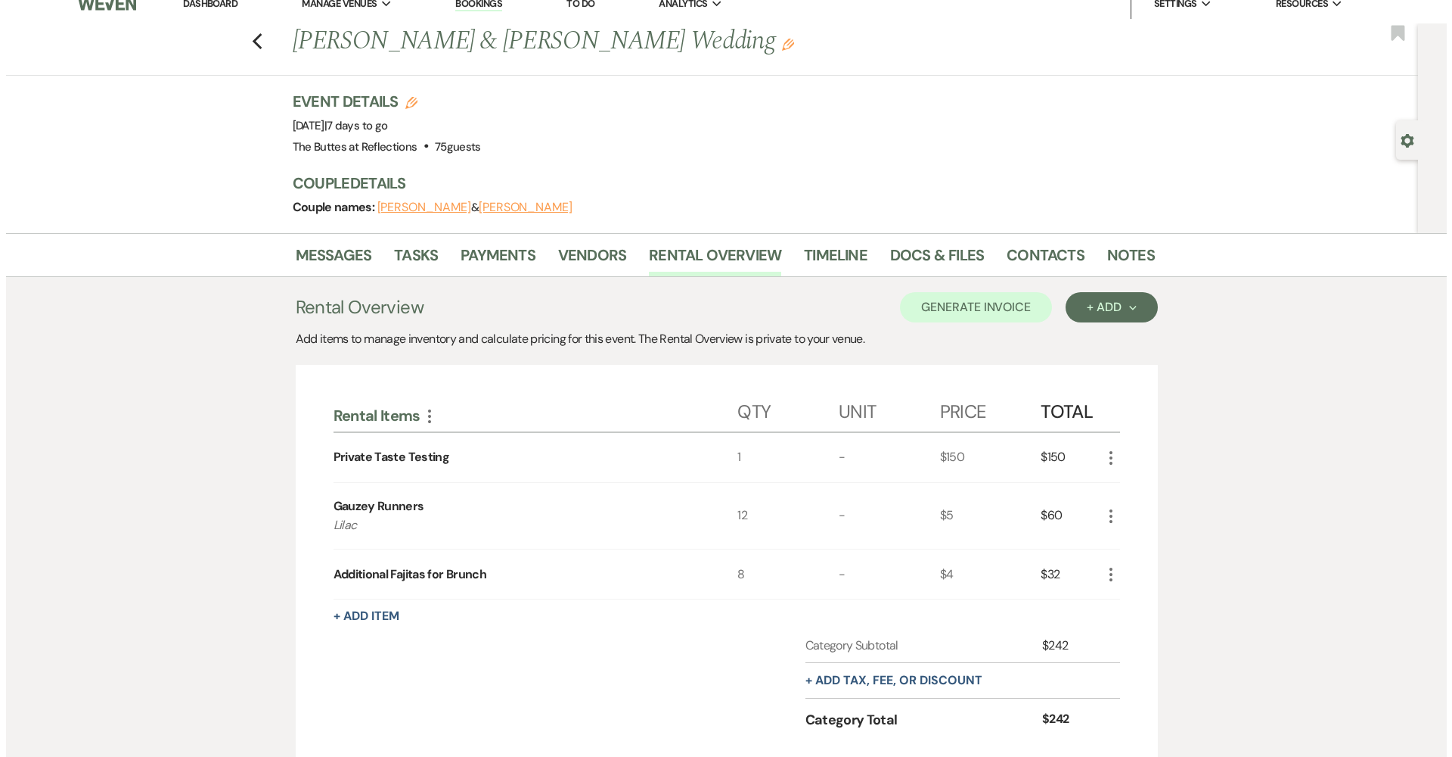
scroll to position [47, 0]
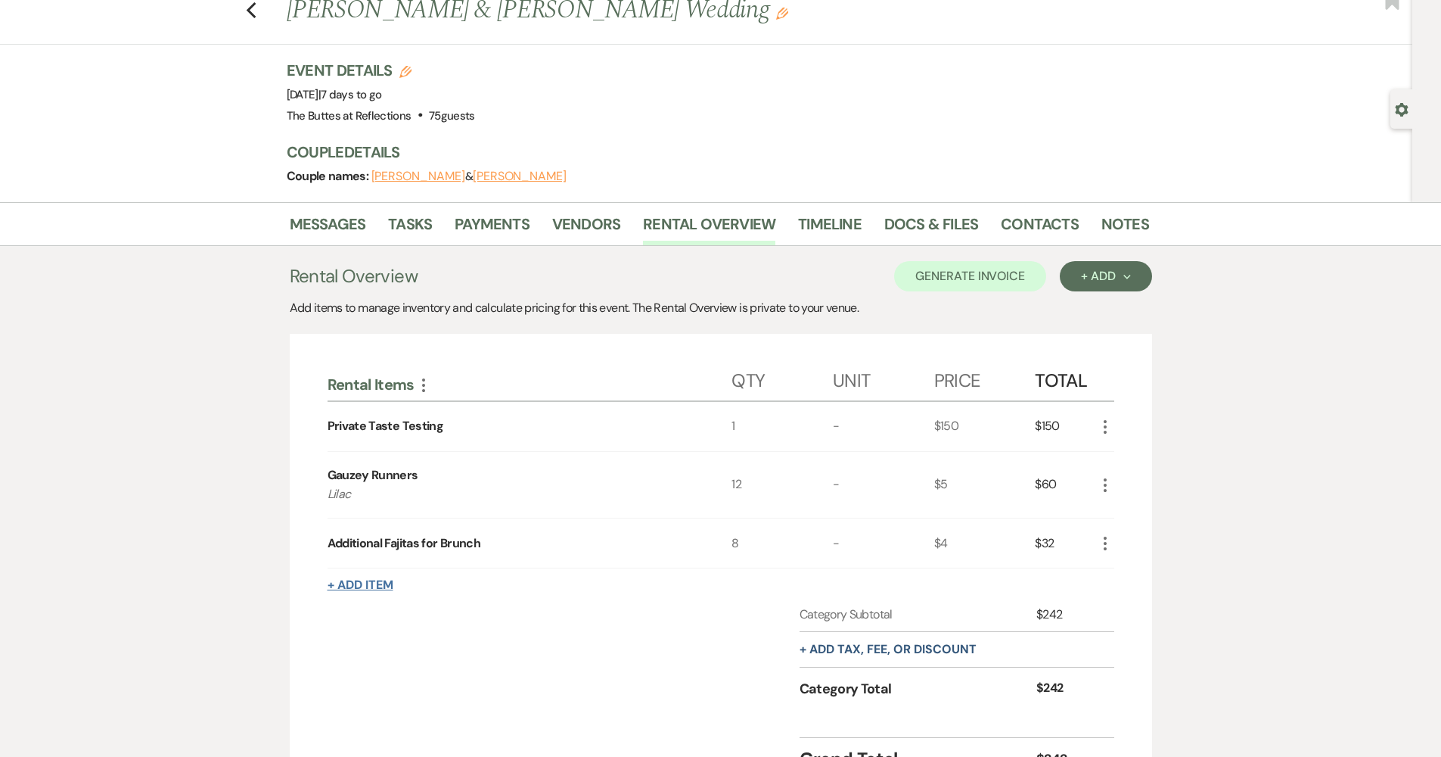
click at [376, 585] on button "+ Add Item" at bounding box center [361, 585] width 66 height 12
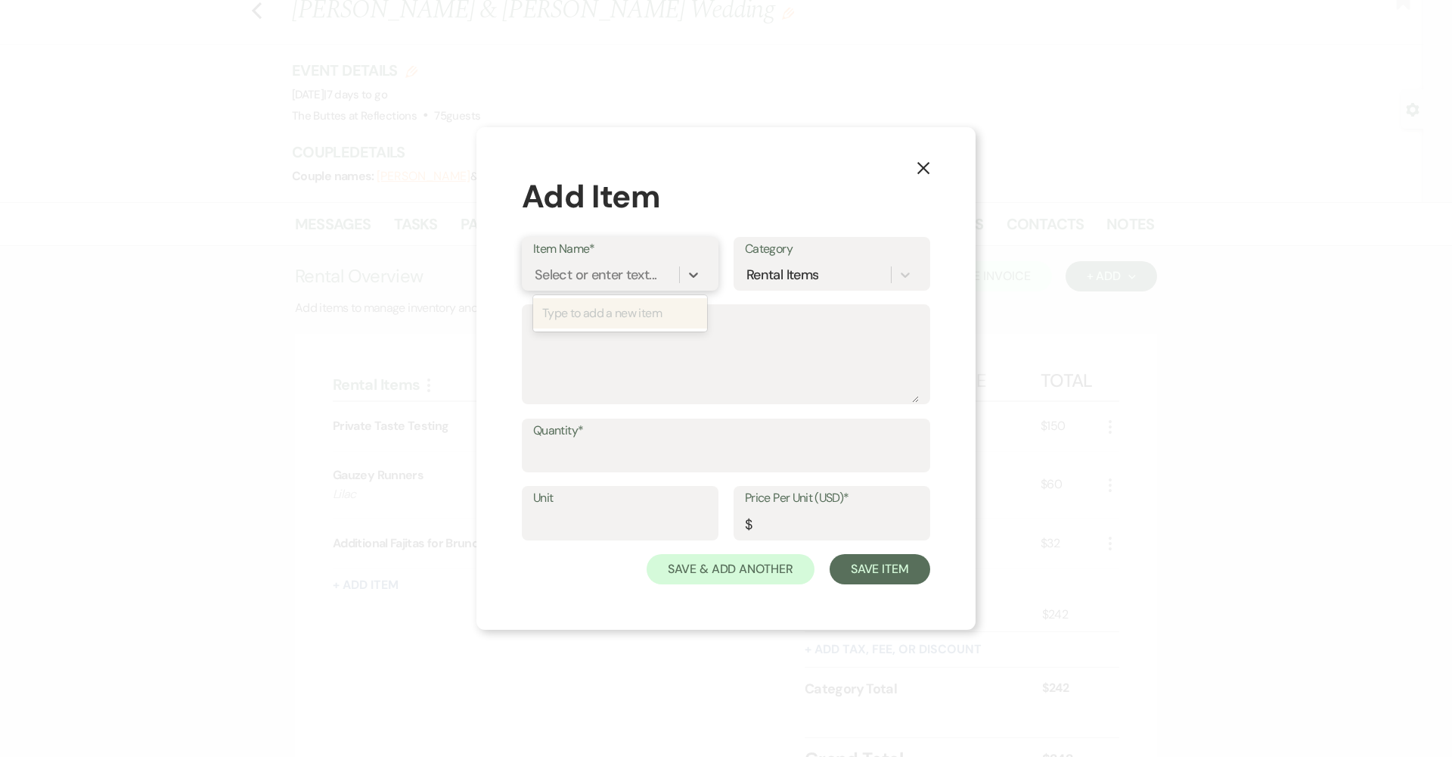
click at [567, 264] on div "Select or enter text..." at bounding box center [606, 274] width 146 height 26
type input "Additional Guests: Adults"
click at [594, 468] on input "Quantity*" at bounding box center [726, 456] width 386 height 30
type input "29"
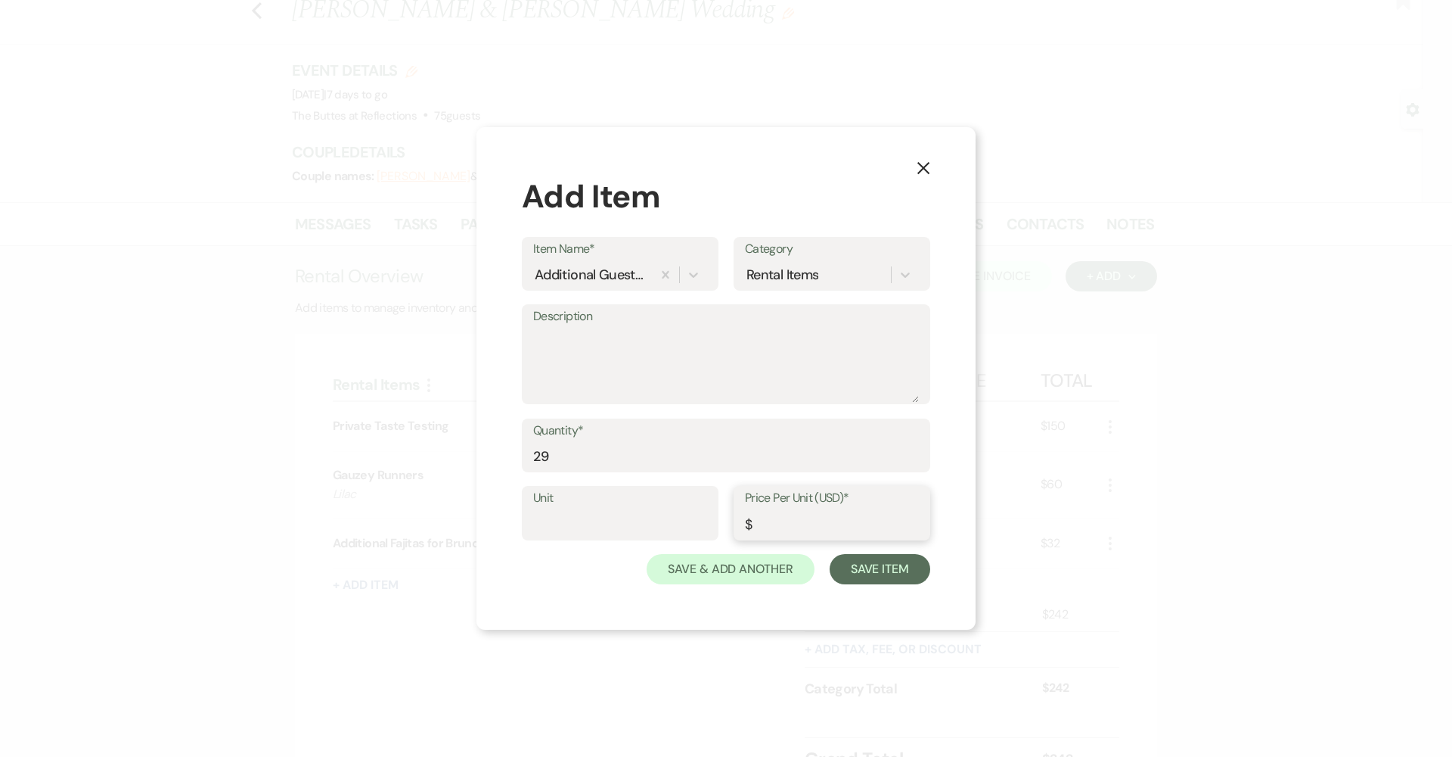
click at [846, 523] on input "Price Per Unit (USD)*" at bounding box center [832, 524] width 174 height 30
type input "115"
click at [881, 574] on button "Save Item" at bounding box center [880, 569] width 101 height 30
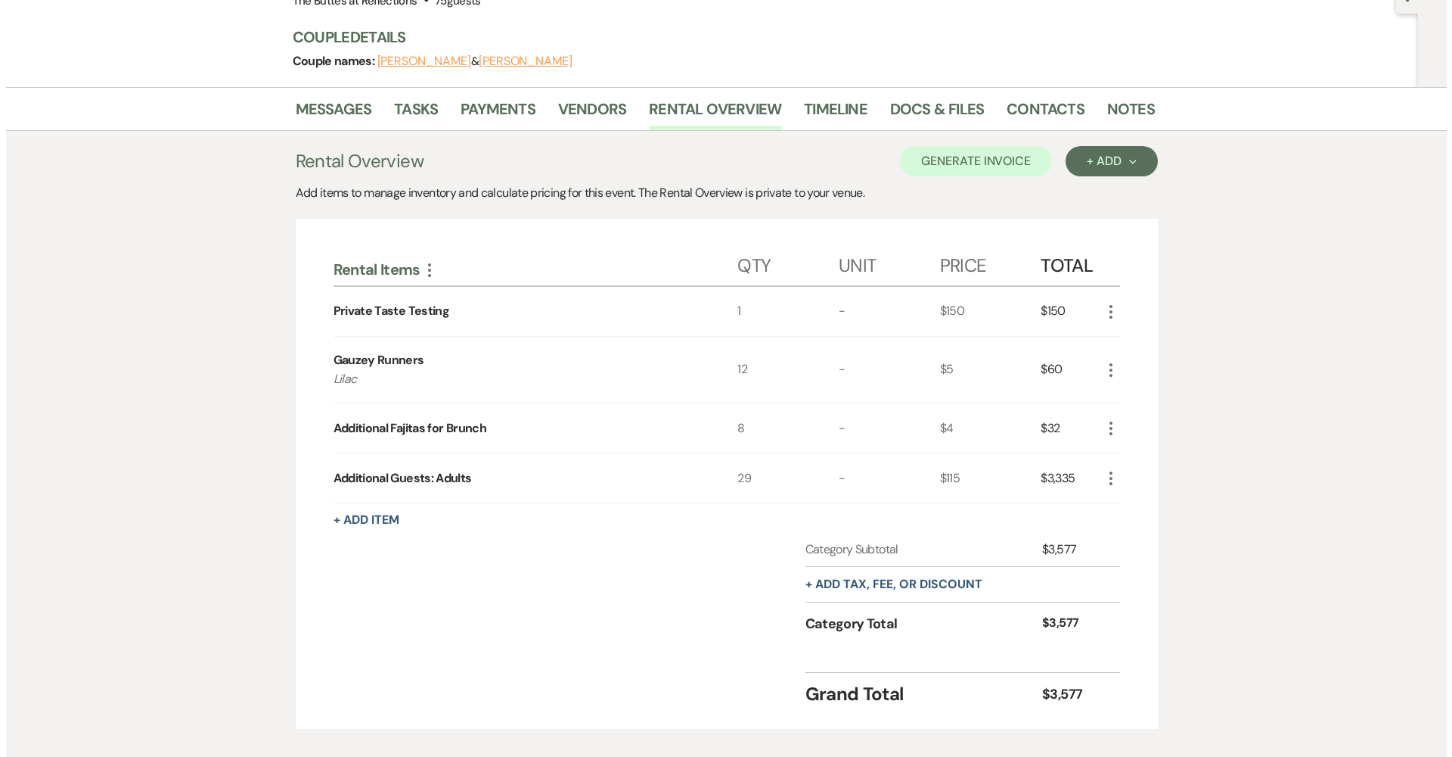
scroll to position [165, 0]
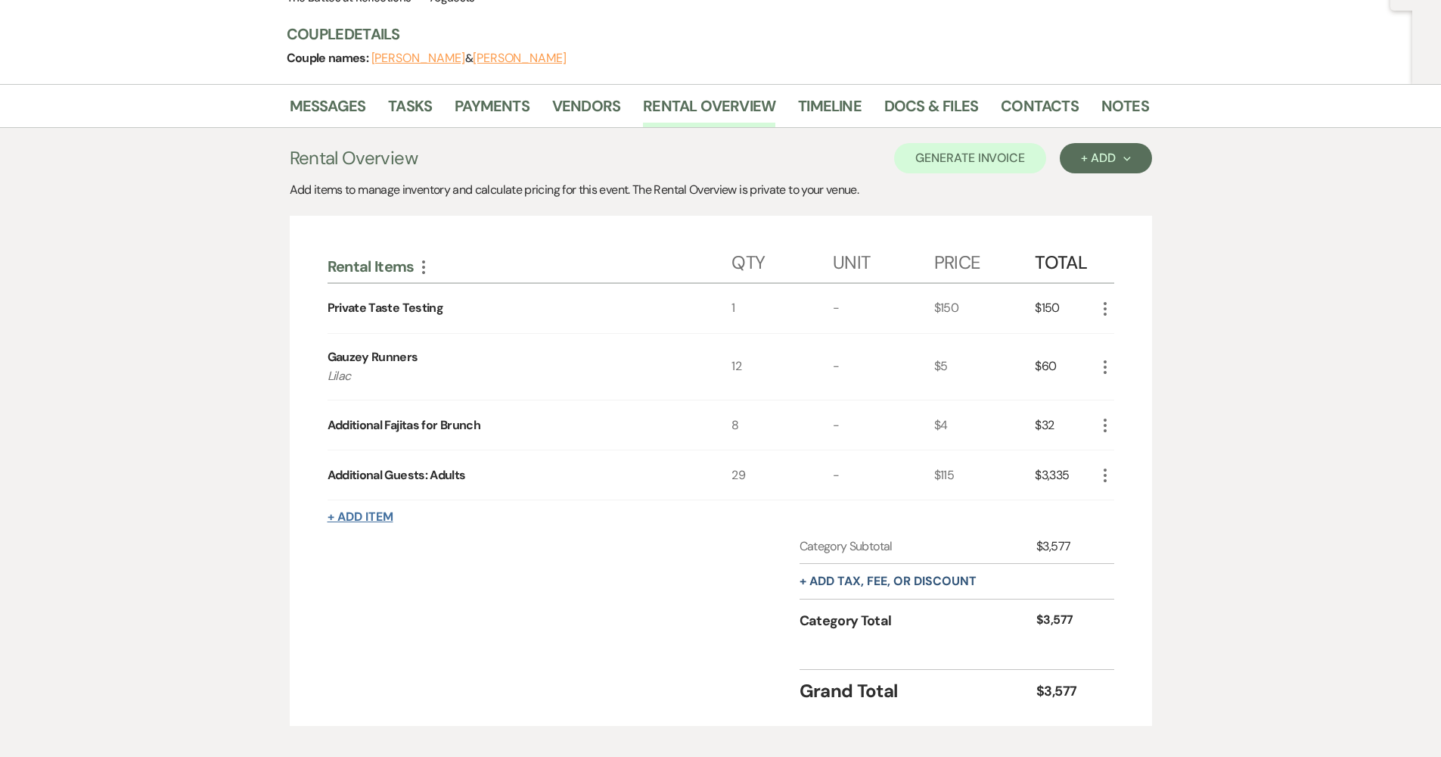
click at [390, 518] on button "+ Add Item" at bounding box center [361, 517] width 66 height 12
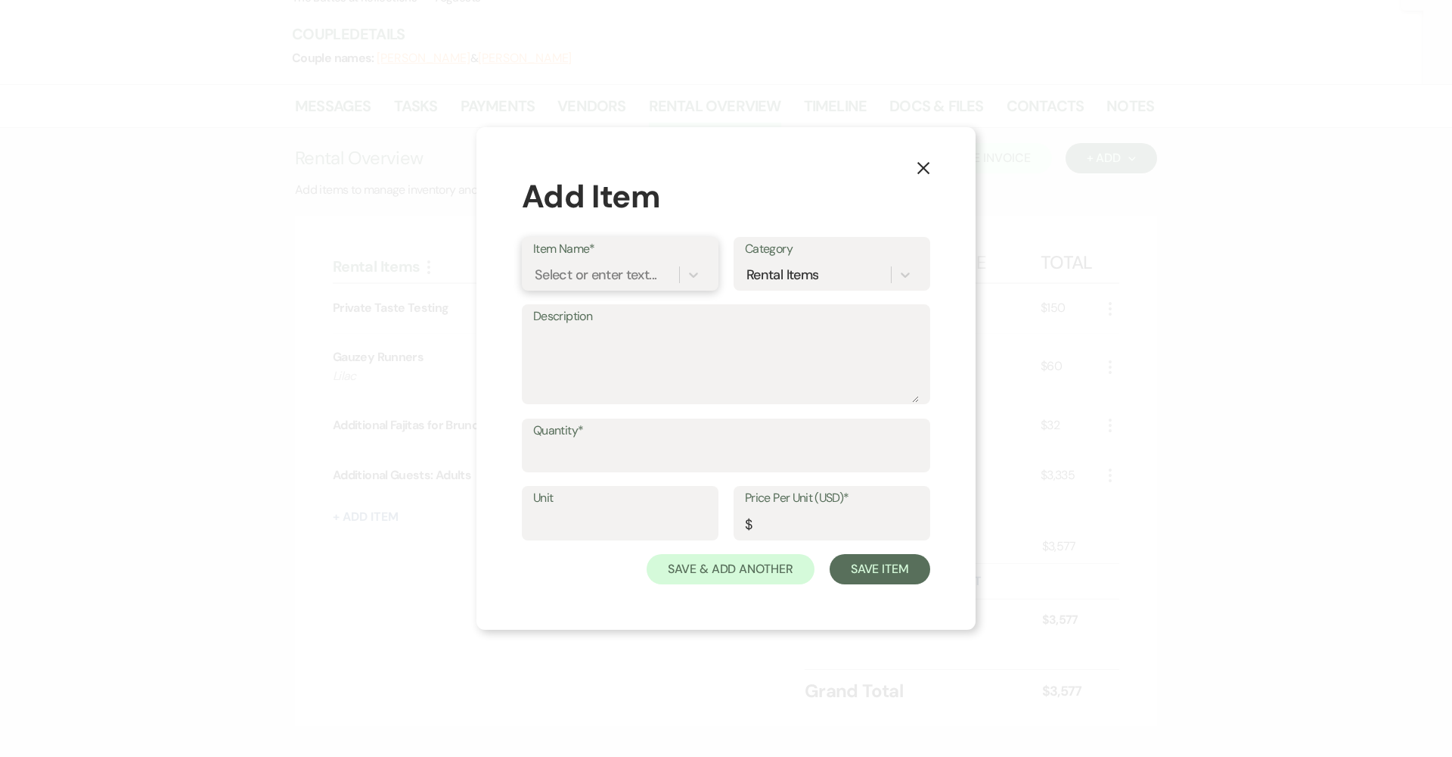
click at [581, 271] on div "Select or enter text..." at bounding box center [596, 274] width 122 height 20
type input "Additional Guests: Children"
click at [630, 455] on input "Quantity*" at bounding box center [726, 456] width 386 height 30
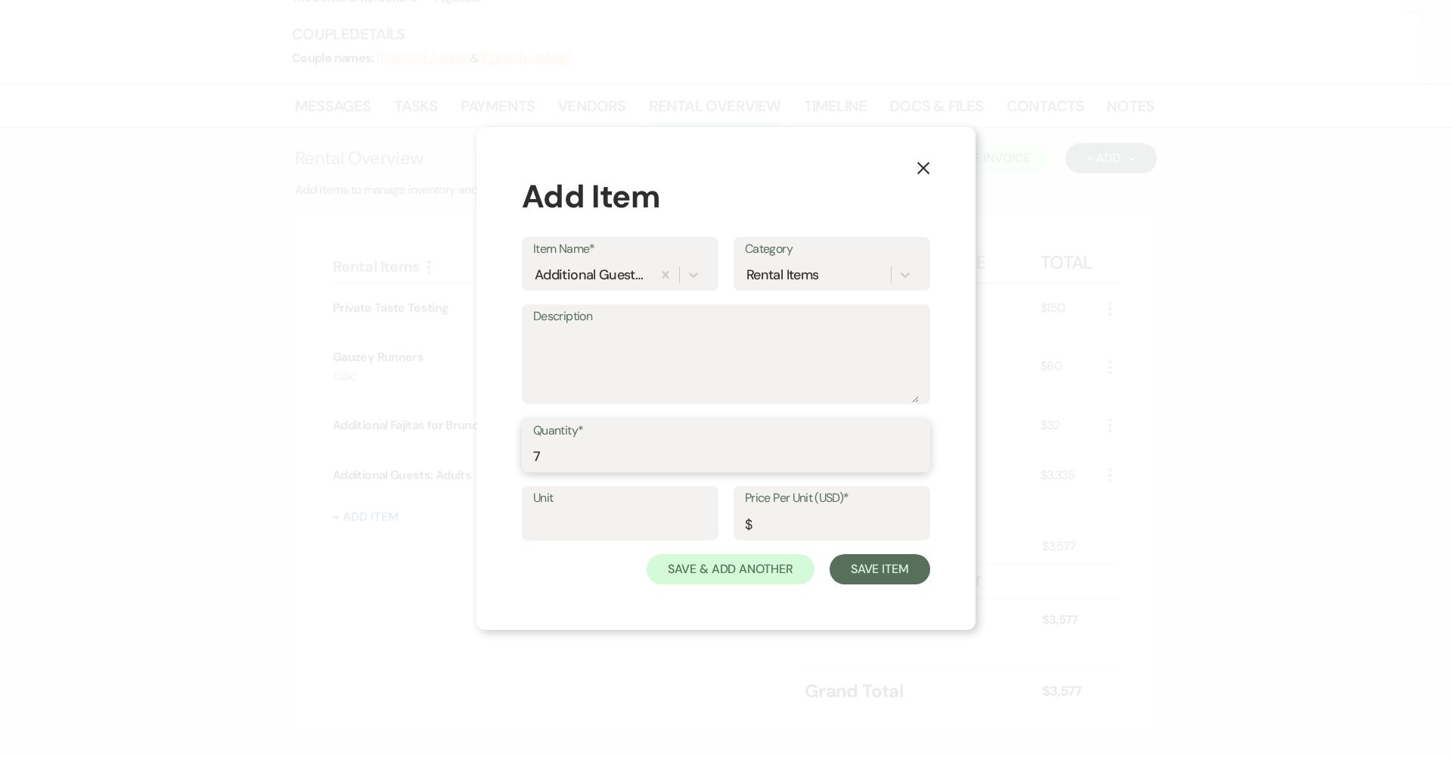
type input "7"
click at [820, 533] on input "Price Per Unit (USD)*" at bounding box center [832, 524] width 174 height 30
type input "30"
click at [878, 572] on button "Save Item" at bounding box center [880, 569] width 101 height 30
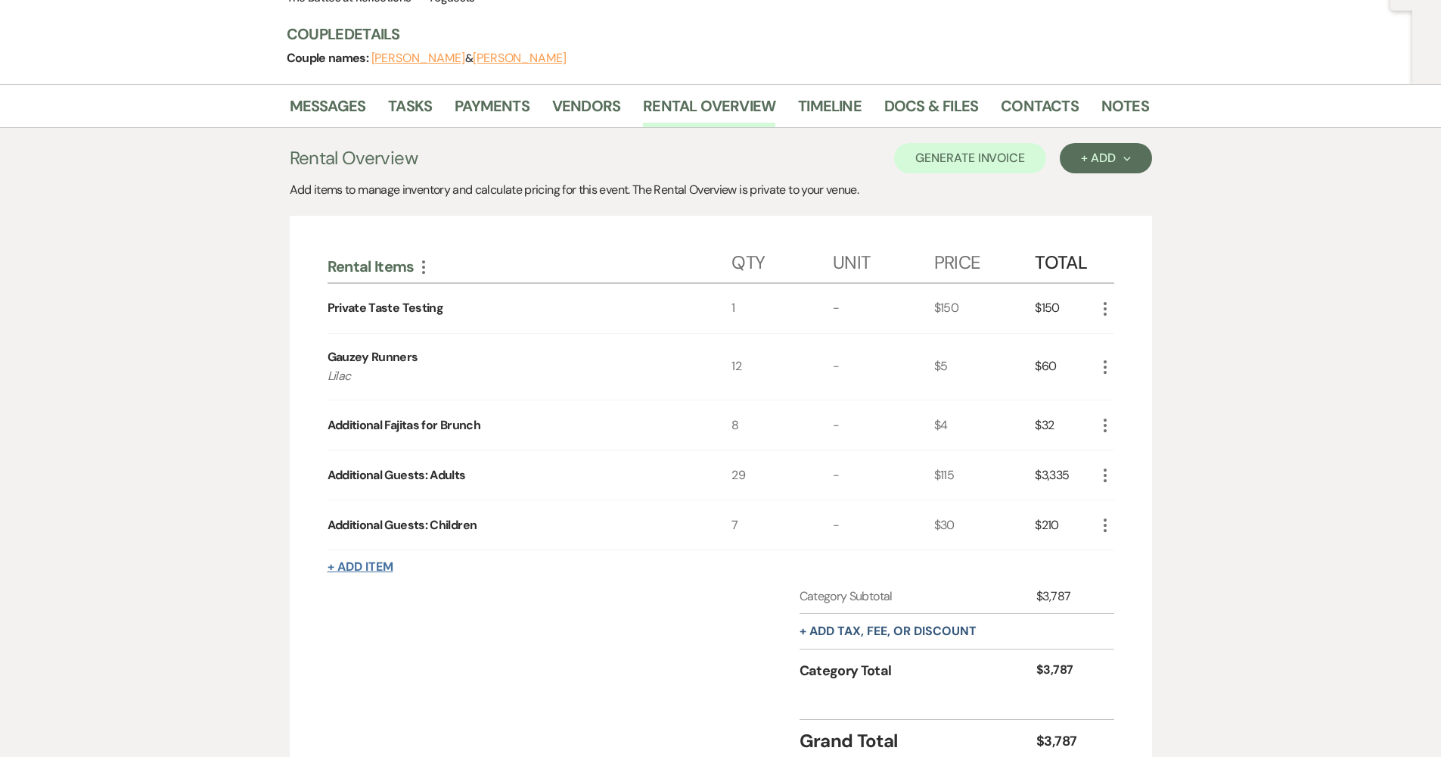
click at [361, 561] on button "+ Add Item" at bounding box center [361, 567] width 66 height 12
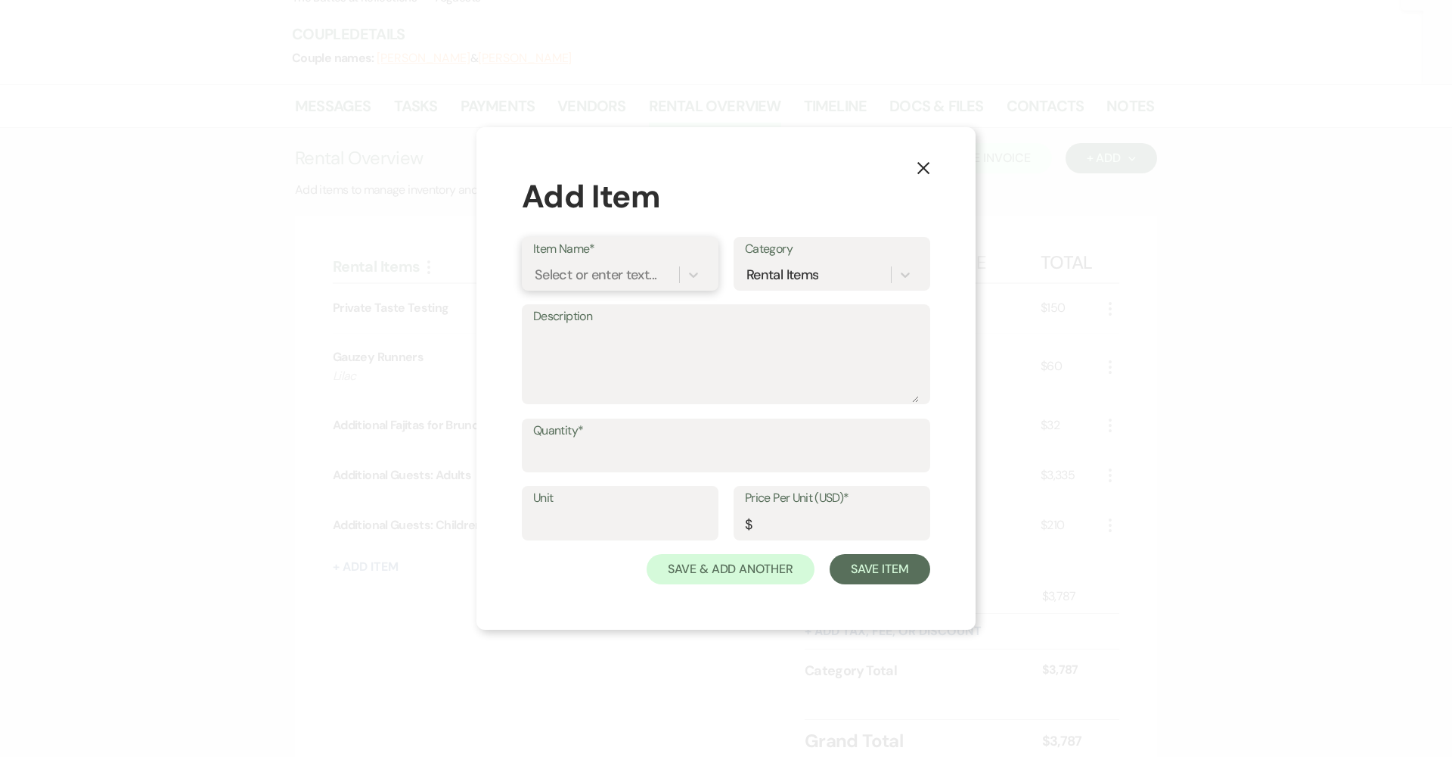
click at [604, 264] on div "Select or enter text..." at bounding box center [606, 274] width 146 height 26
type input "Additional Guests: Vendors"
click at [629, 452] on input "Quantity*" at bounding box center [726, 456] width 386 height 30
type input "1"
click at [798, 516] on input "Price Per Unit (USD)*" at bounding box center [832, 524] width 174 height 30
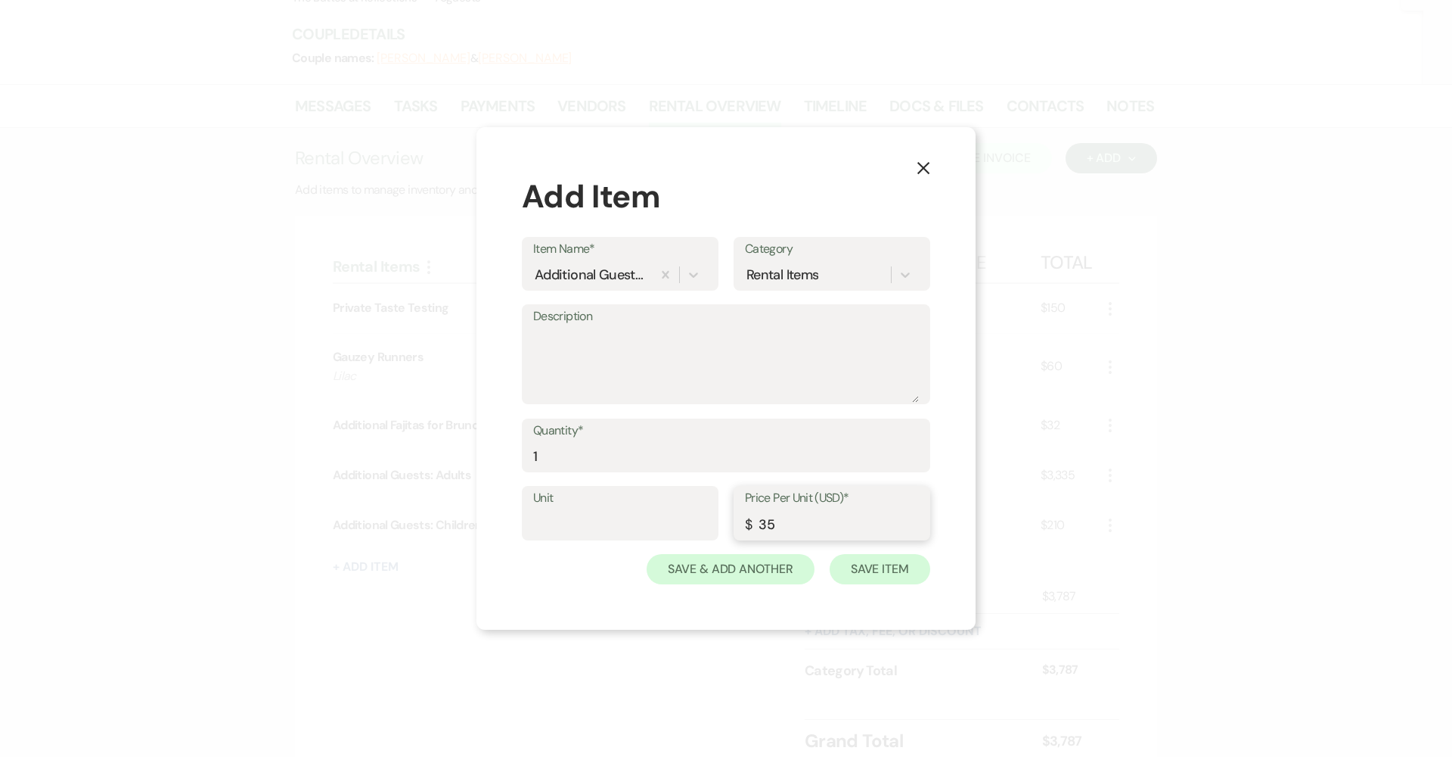
type input "35"
click at [896, 579] on button "Save Item" at bounding box center [880, 569] width 101 height 30
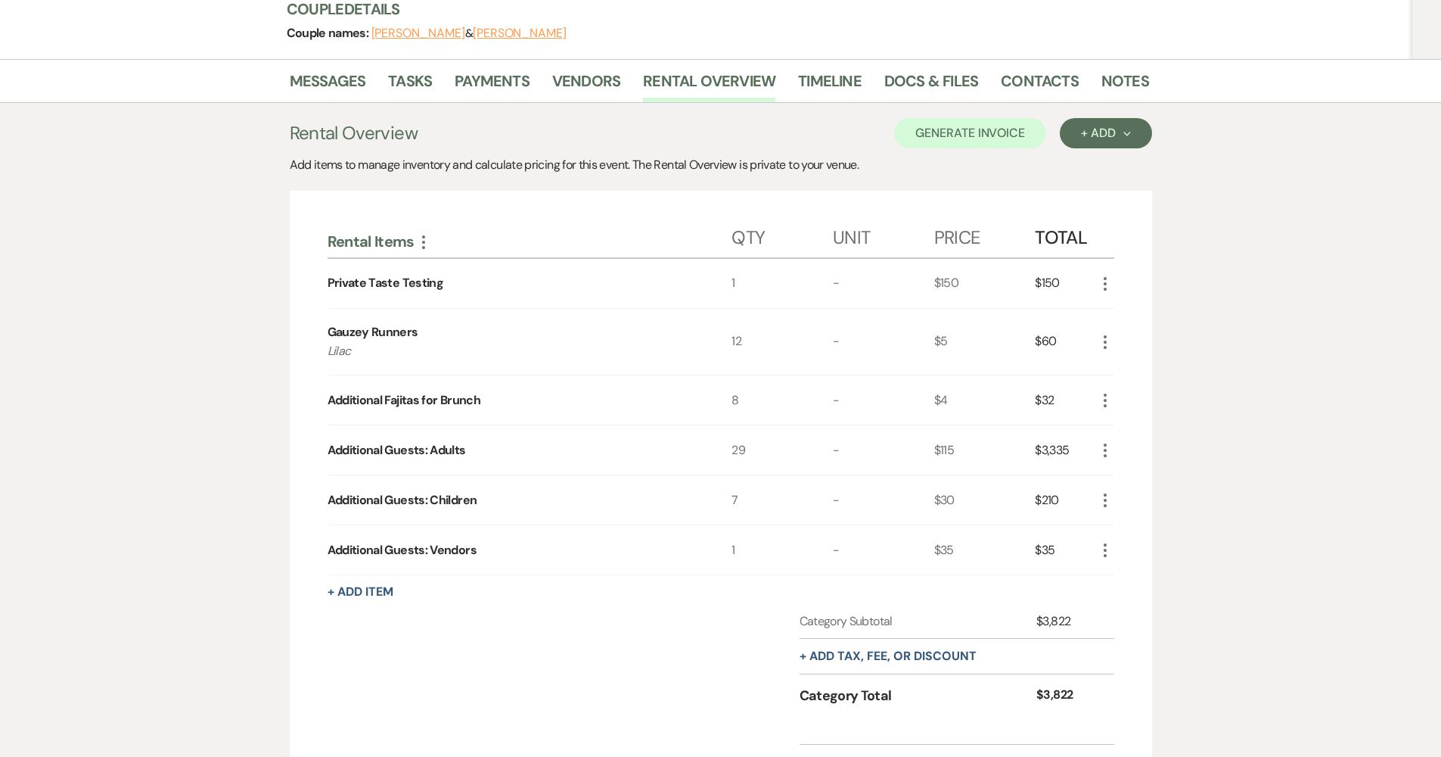
scroll to position [230, 0]
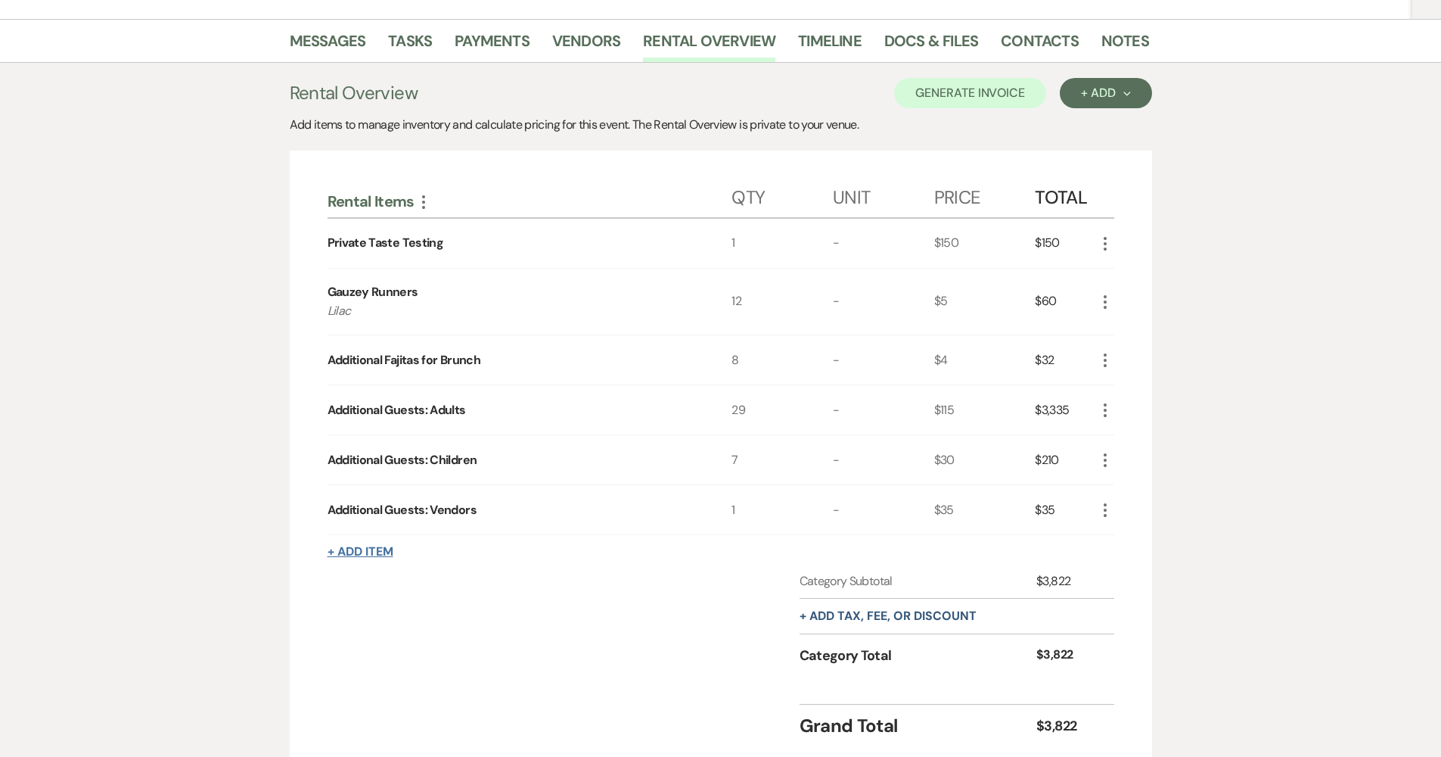
click at [382, 554] on button "+ Add Item" at bounding box center [361, 551] width 66 height 12
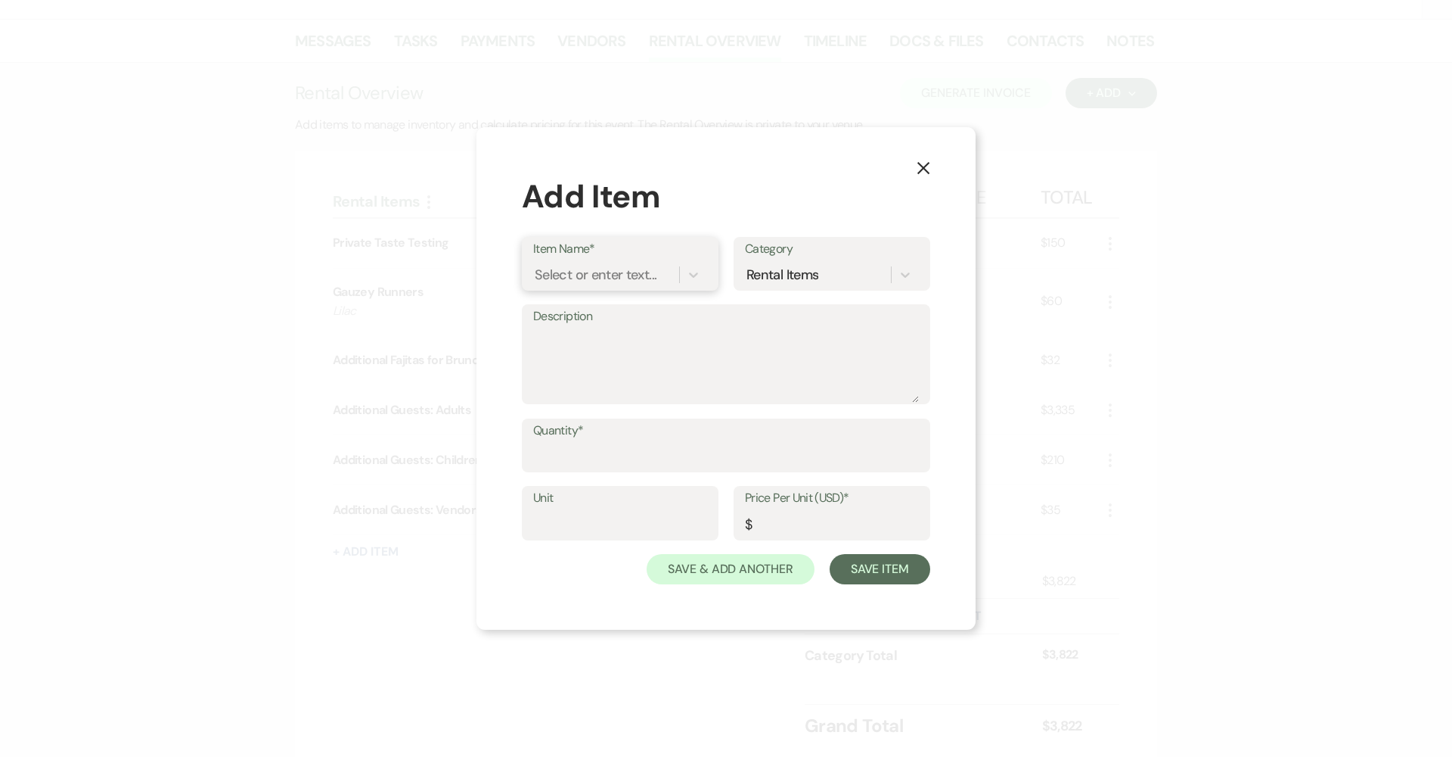
click at [628, 284] on div "Select or enter text..." at bounding box center [596, 274] width 122 height 20
type input "Rehearsal Dinner"
click at [651, 365] on textarea "Description" at bounding box center [726, 365] width 386 height 76
type textarea "$2,500 plus cleaning fee of $250"
click at [649, 433] on label "Quantity*" at bounding box center [726, 431] width 386 height 22
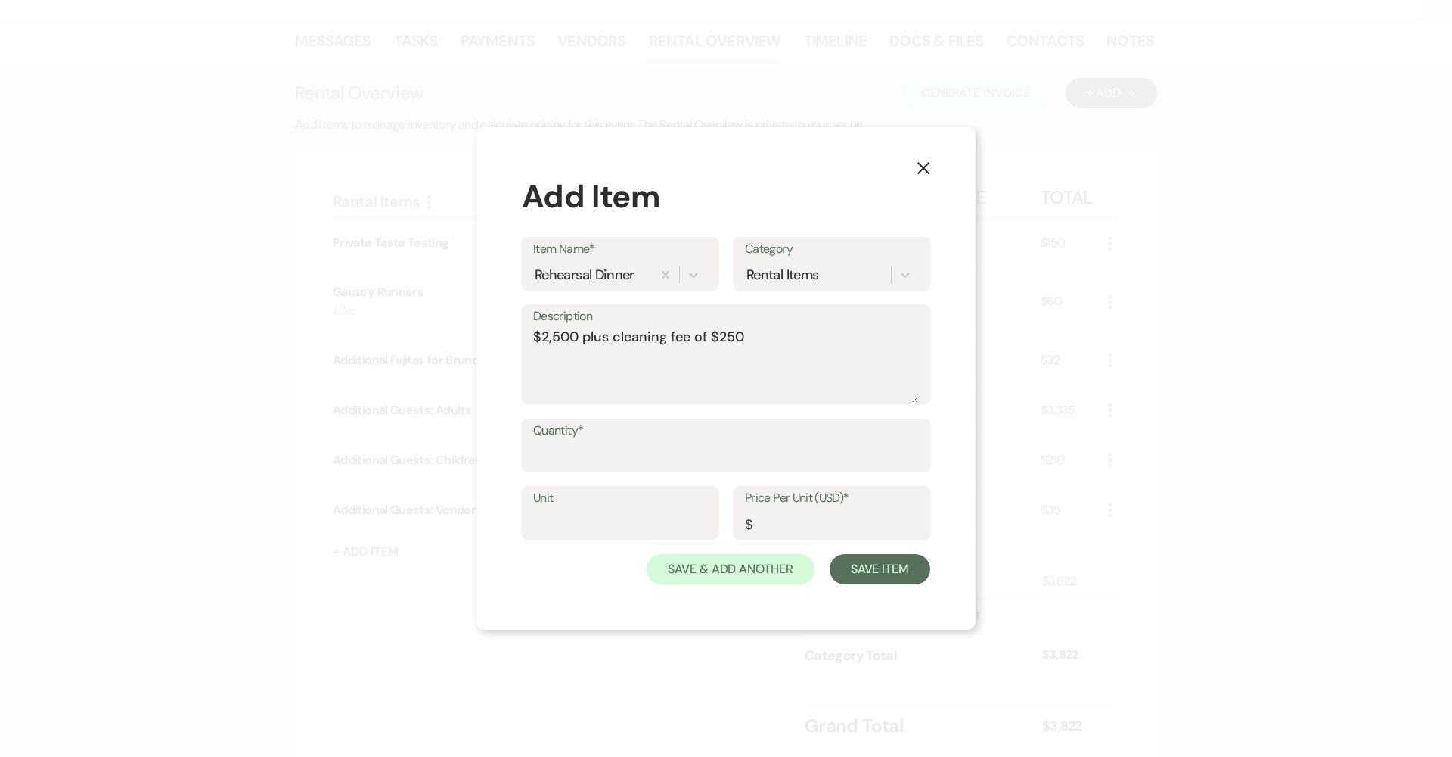
click at [649, 441] on input "Quantity*" at bounding box center [726, 456] width 386 height 30
type input "1"
click at [798, 532] on input "Price Per Unit (USD)*" at bounding box center [832, 524] width 174 height 30
type input "2750"
click at [894, 570] on button "Save Item" at bounding box center [880, 569] width 101 height 30
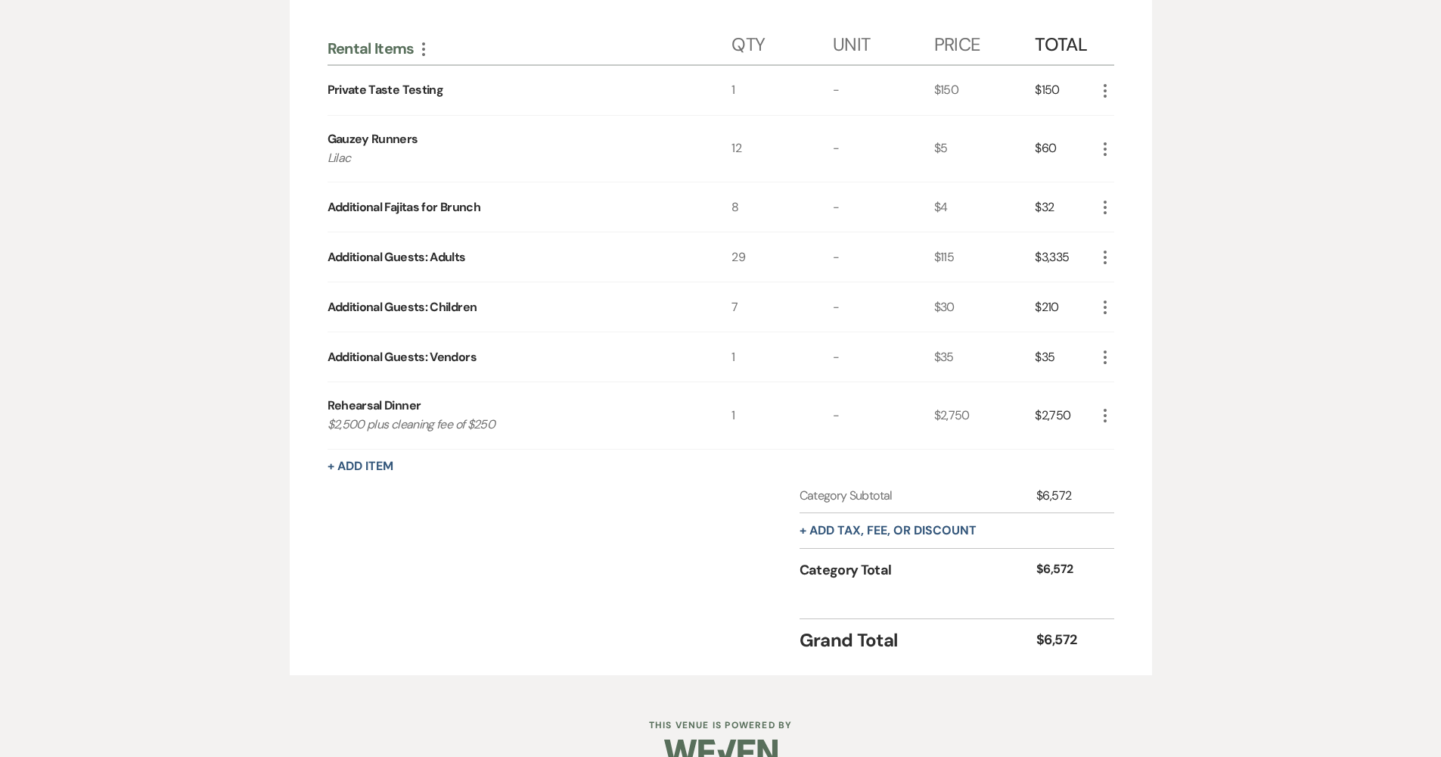
scroll to position [380, 0]
drag, startPoint x: 1086, startPoint y: 649, endPoint x: 1008, endPoint y: 630, distance: 79.4
click at [1008, 630] on div "Grand Total $6,572" at bounding box center [957, 639] width 315 height 36
click at [1369, 481] on div "Messages Tasks Payments Vendors Rental Overview Timeline Docs & Files Contacts …" at bounding box center [720, 281] width 1441 height 824
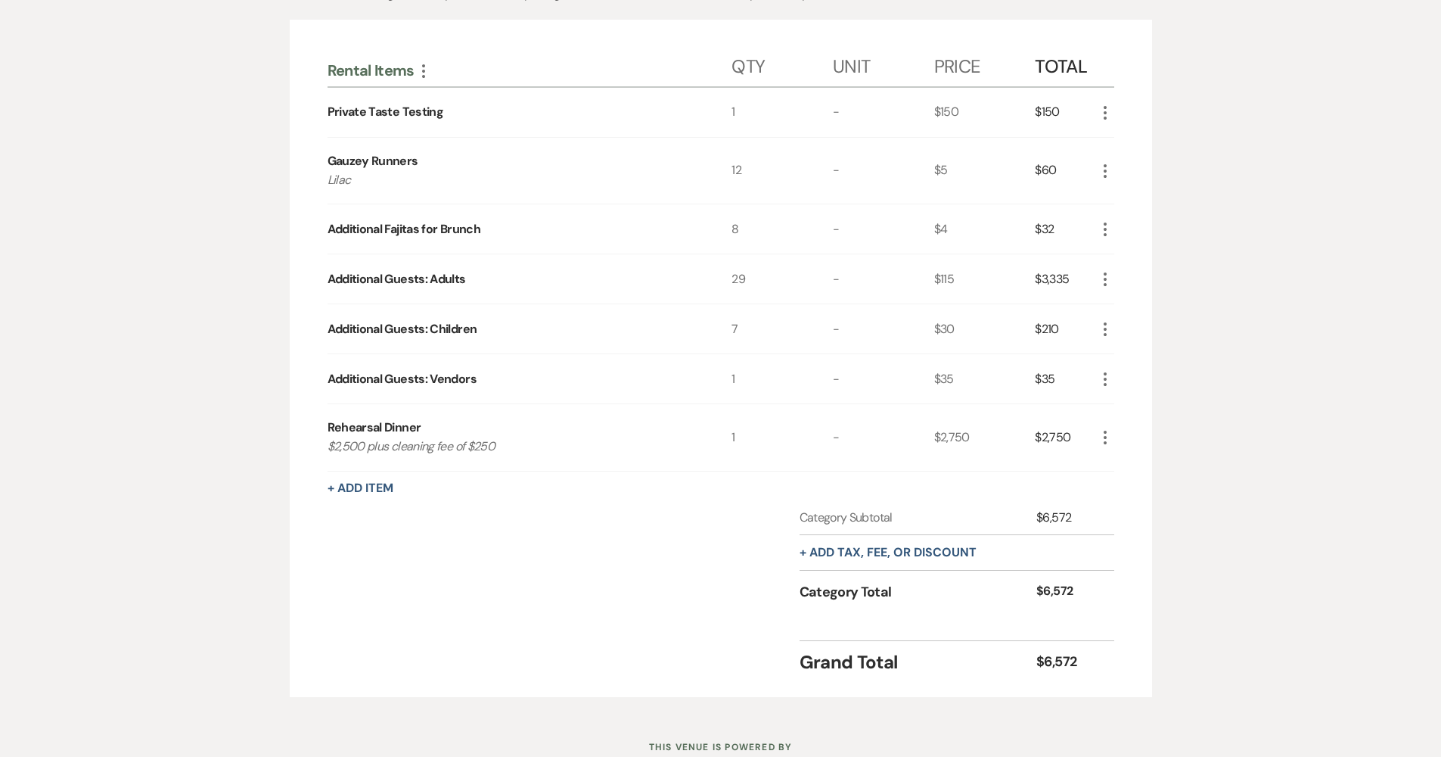
scroll to position [320, 0]
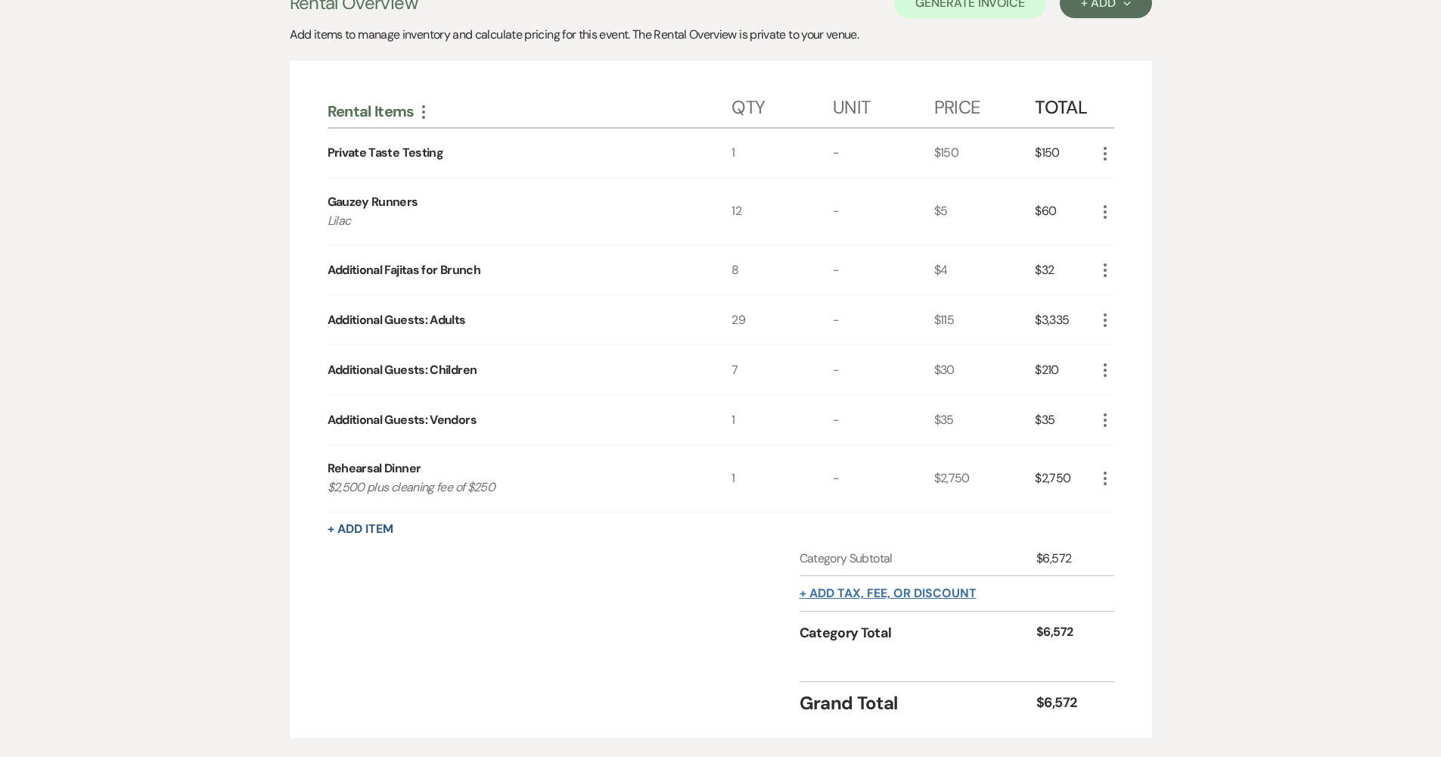
click at [949, 589] on button "+ Add tax, fee, or discount" at bounding box center [888, 593] width 177 height 12
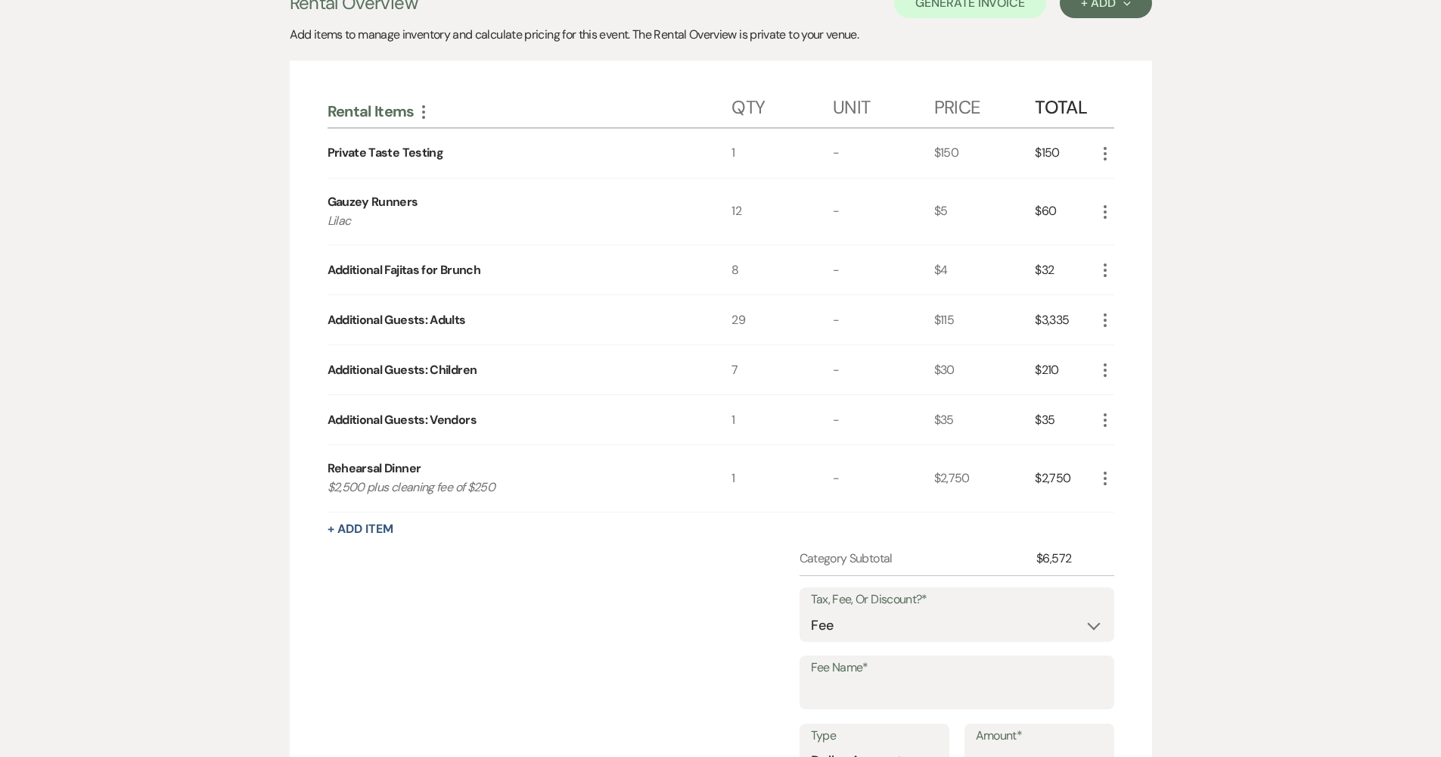
scroll to position [455, 0]
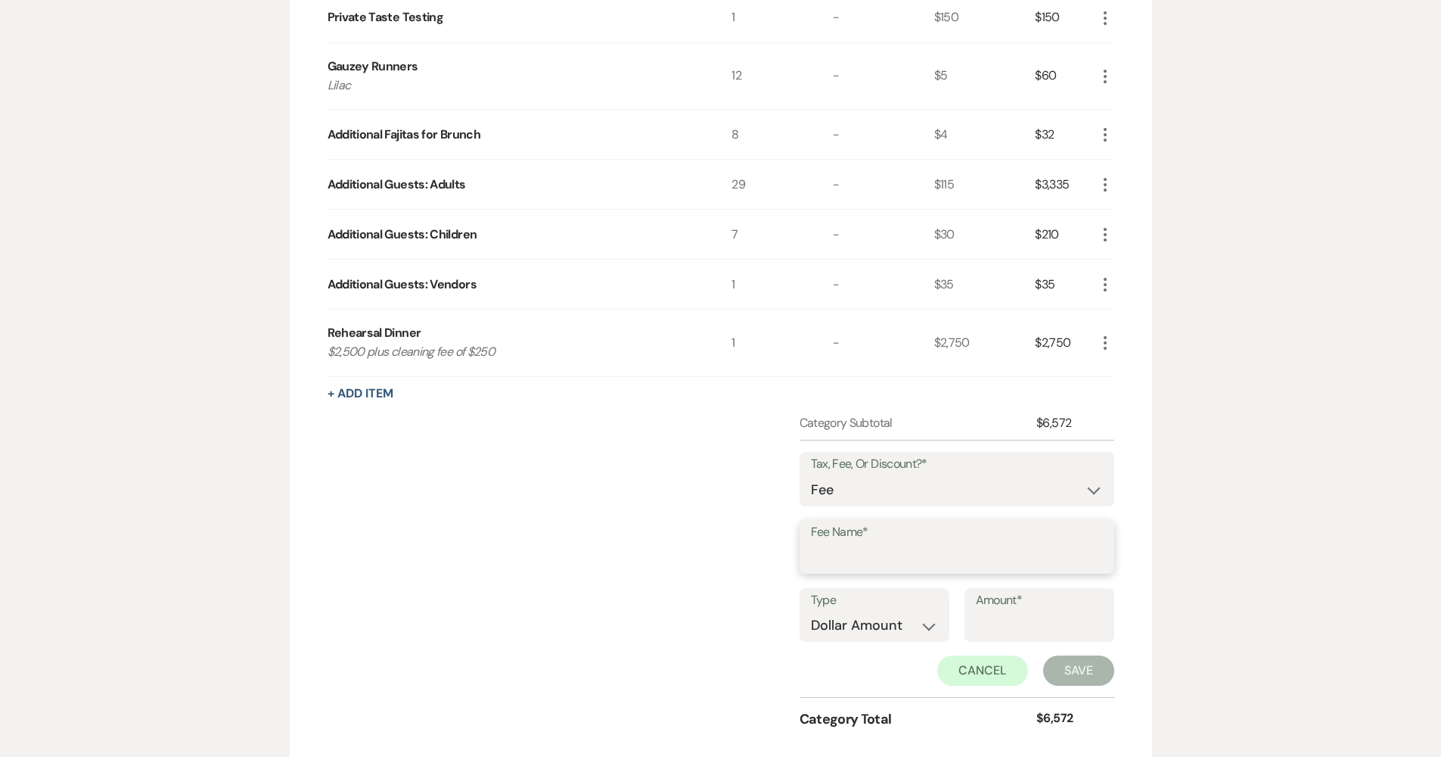
click at [915, 546] on input "Fee Name*" at bounding box center [957, 557] width 292 height 30
type input "Processing Fee"
click at [906, 647] on div "Type Dollar Amount Percentage Amount*" at bounding box center [957, 622] width 315 height 68
select select "false"
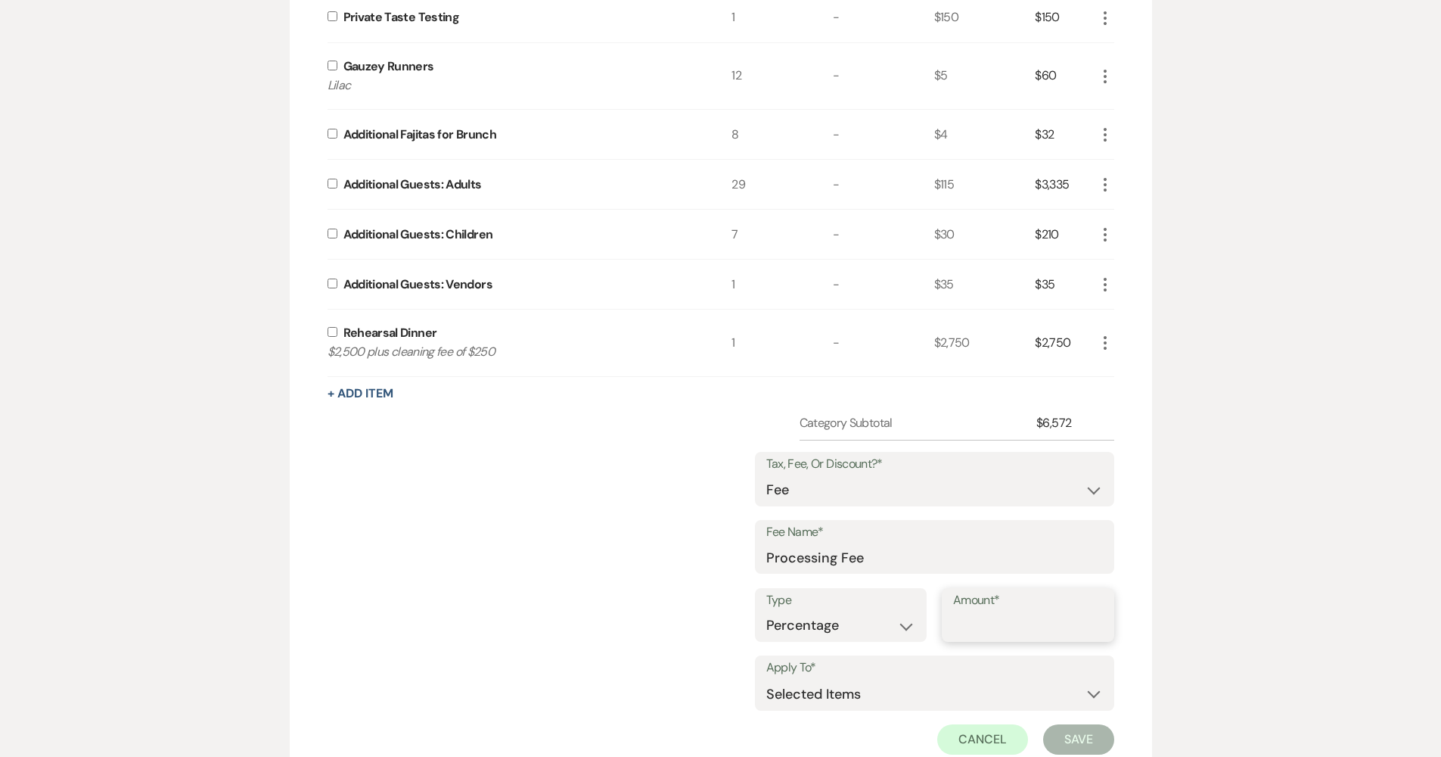
click at [992, 623] on input "Amount*" at bounding box center [1028, 626] width 150 height 30
type input "2"
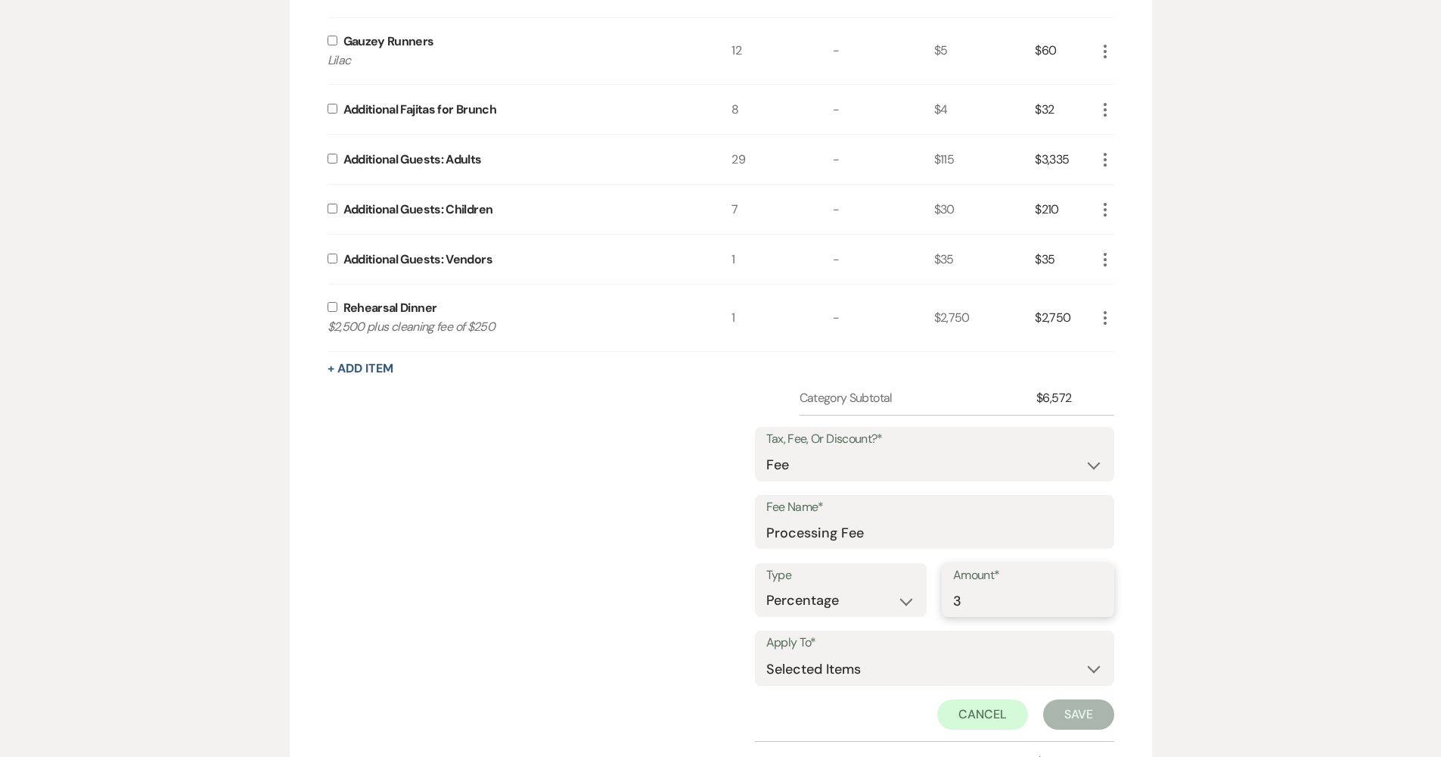
scroll to position [483, 0]
type input "3"
select select "2"
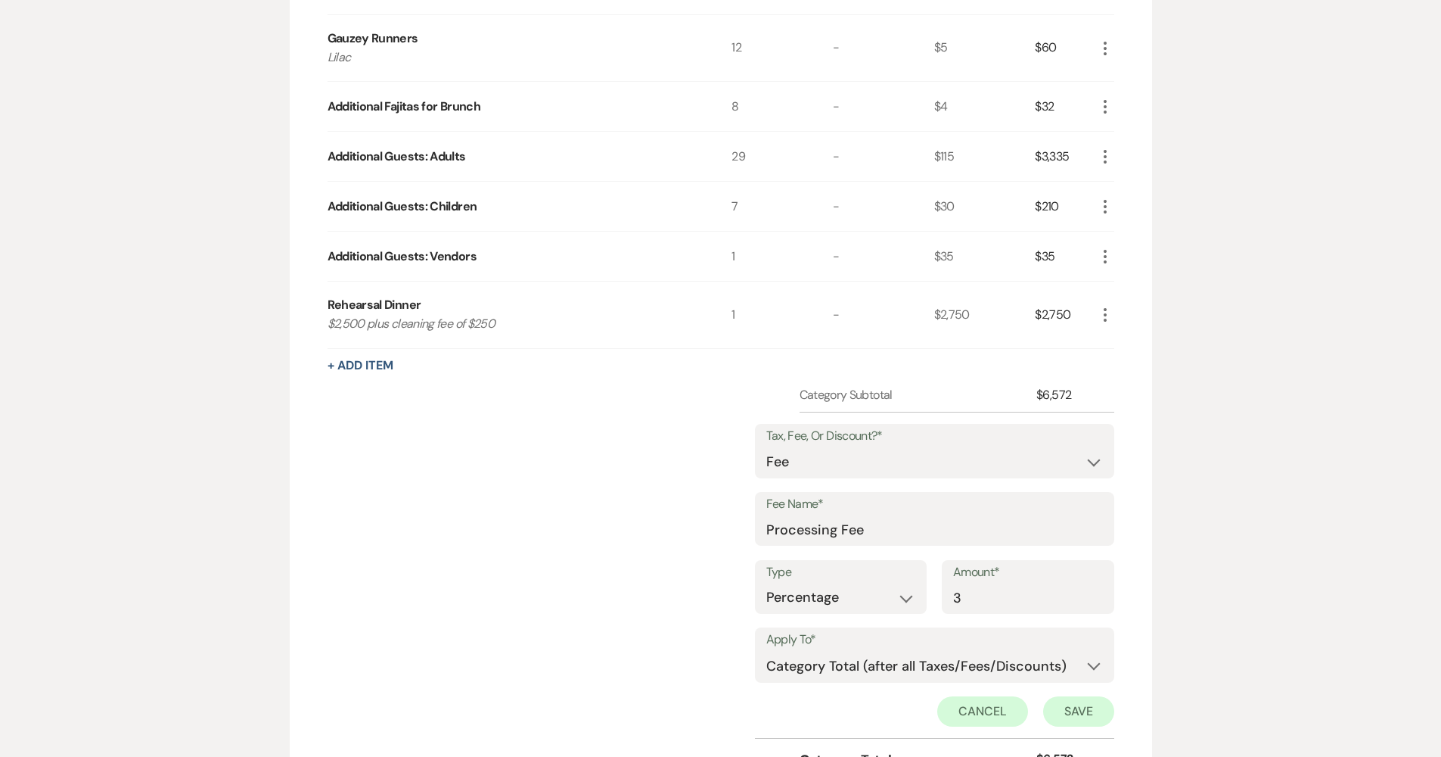
click at [1071, 702] on button "Save" at bounding box center [1078, 711] width 71 height 30
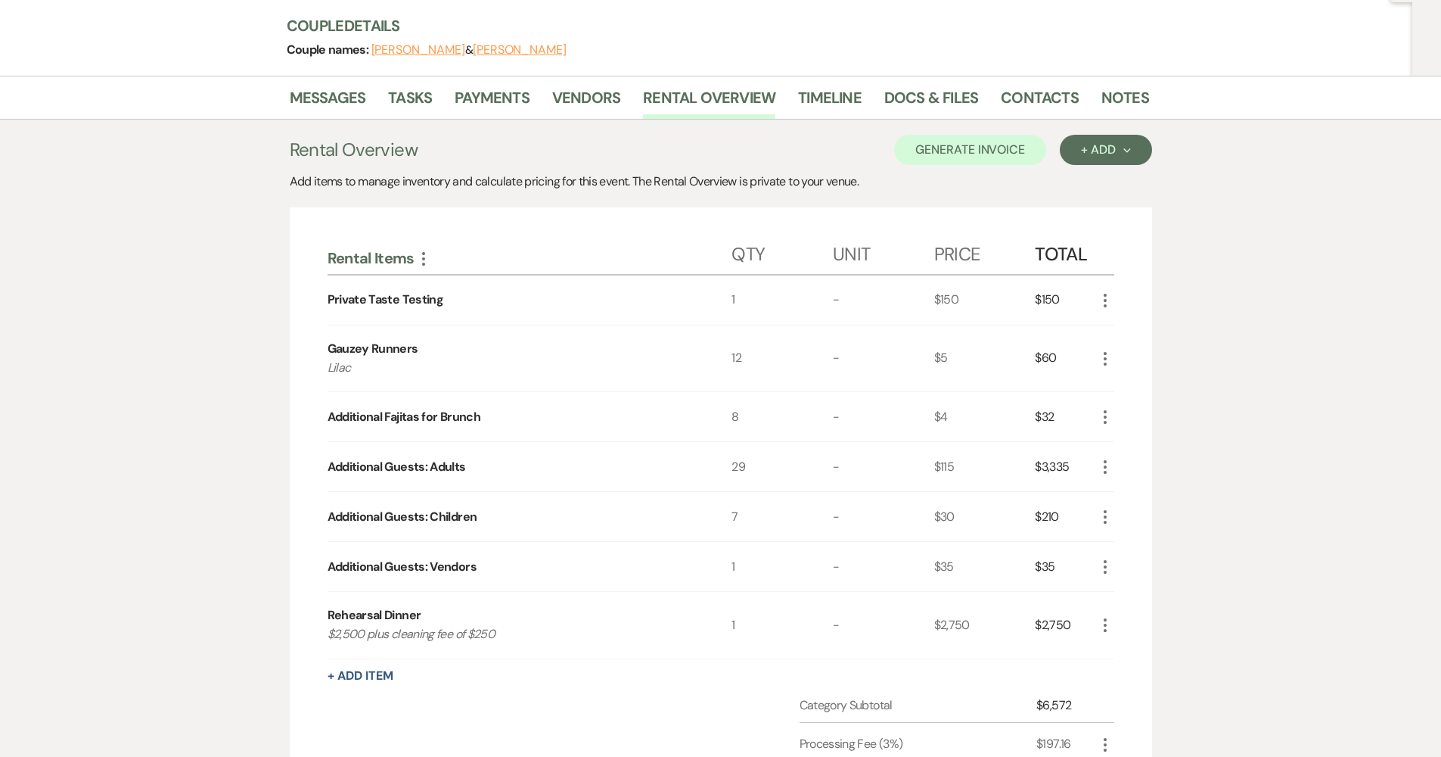
scroll to position [148, 0]
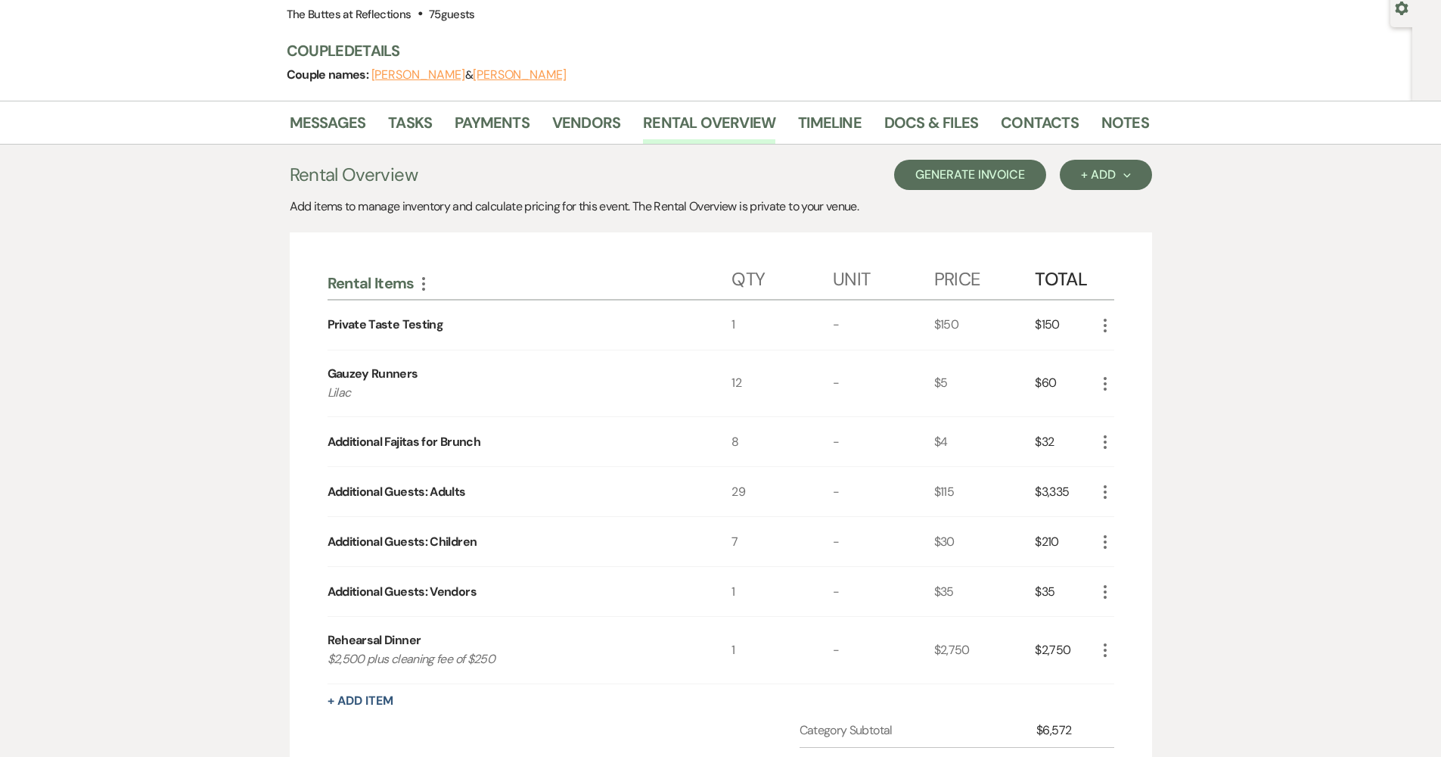
click at [1033, 184] on button "Generate Invoice" at bounding box center [970, 175] width 152 height 30
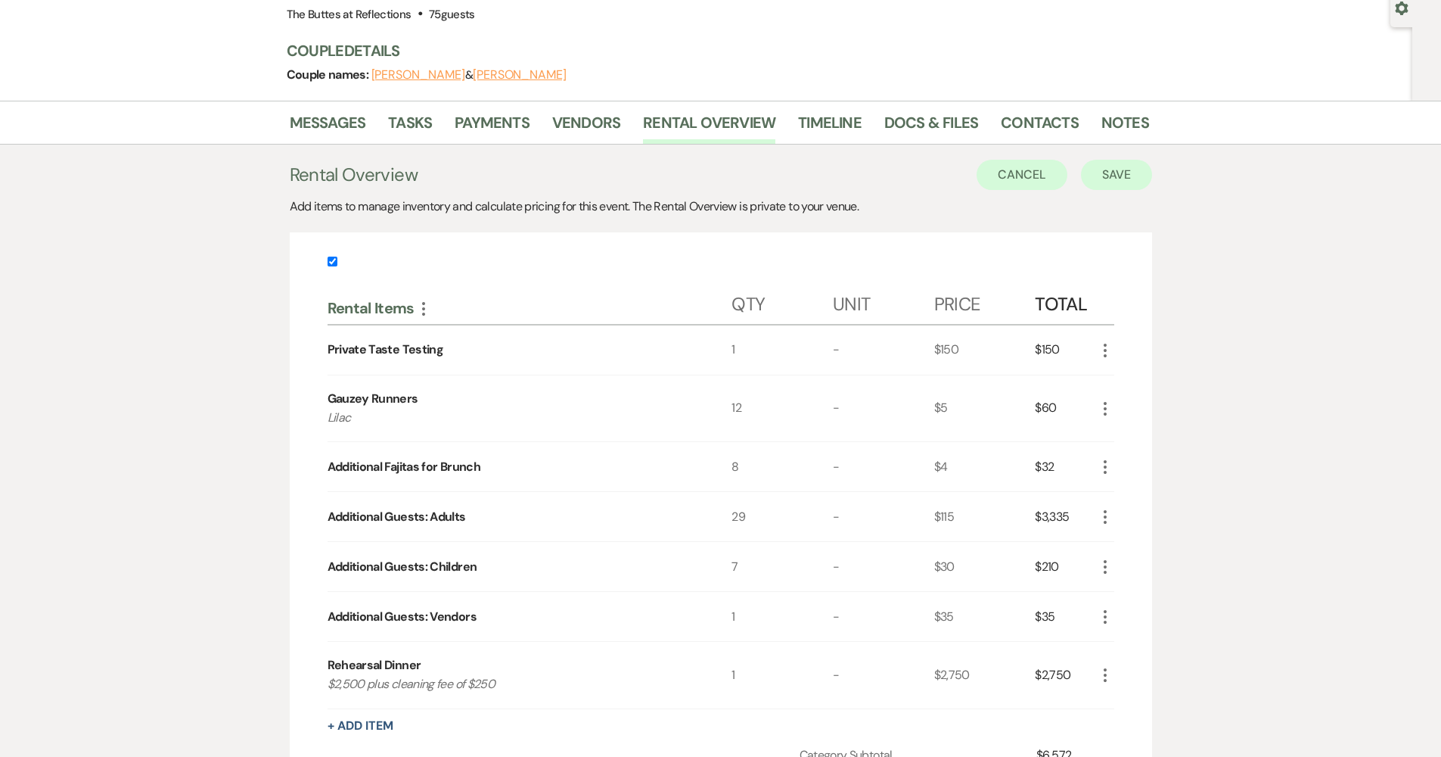
click at [1099, 181] on button "Save" at bounding box center [1116, 175] width 71 height 30
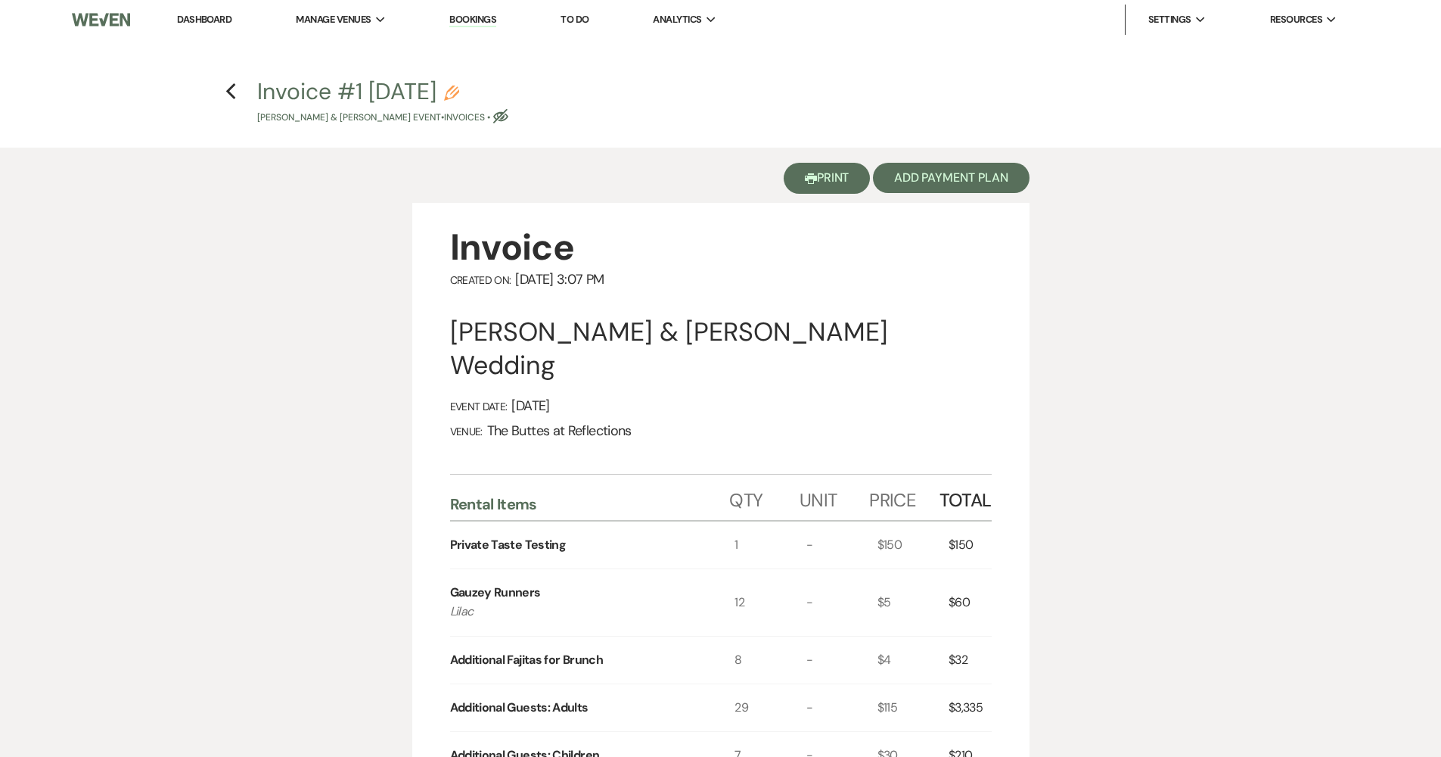
click at [840, 185] on button "Printer Print" at bounding box center [827, 178] width 87 height 31
click at [231, 89] on use "button" at bounding box center [231, 91] width 10 height 17
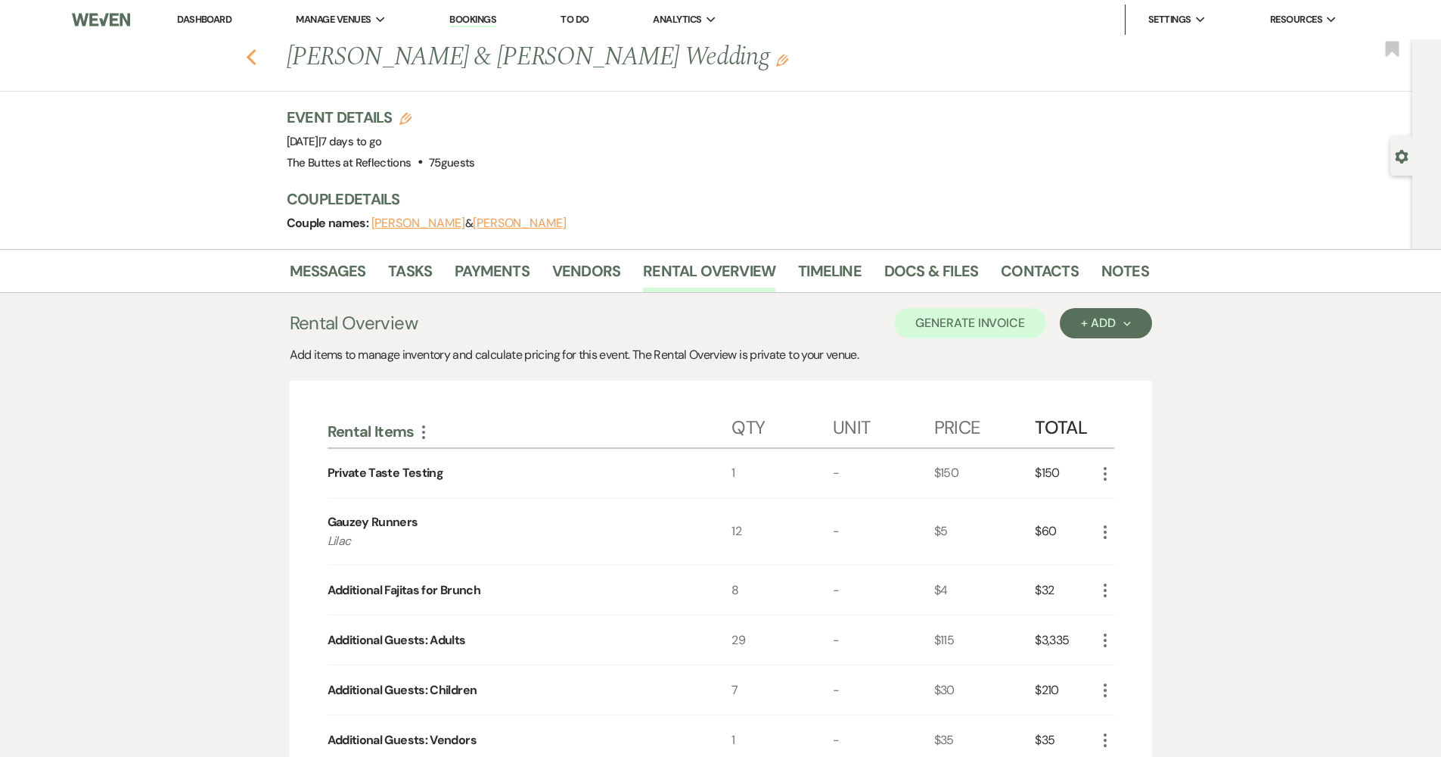
click at [255, 64] on icon "Previous" at bounding box center [251, 57] width 11 height 18
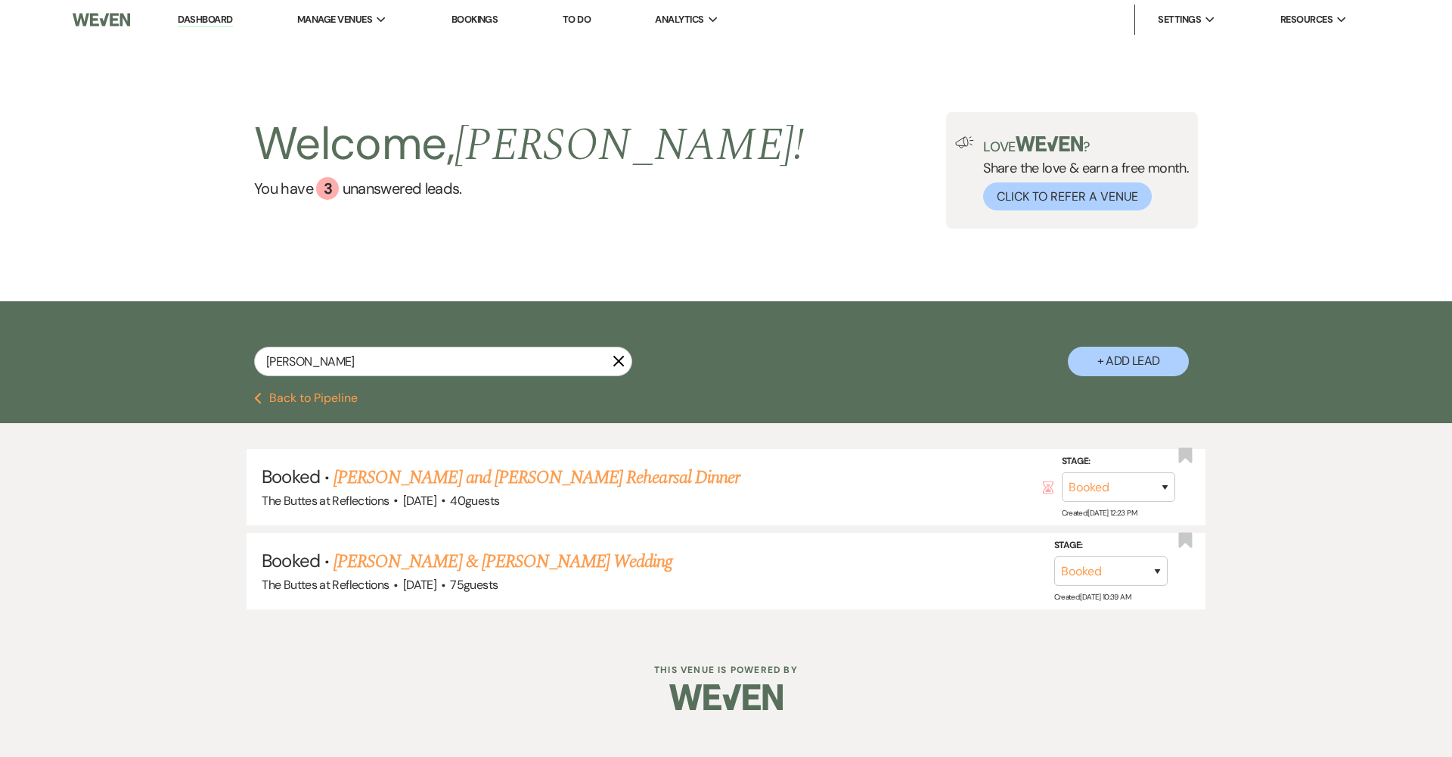
click at [338, 402] on button "Previous Back to Pipeline" at bounding box center [306, 398] width 104 height 12
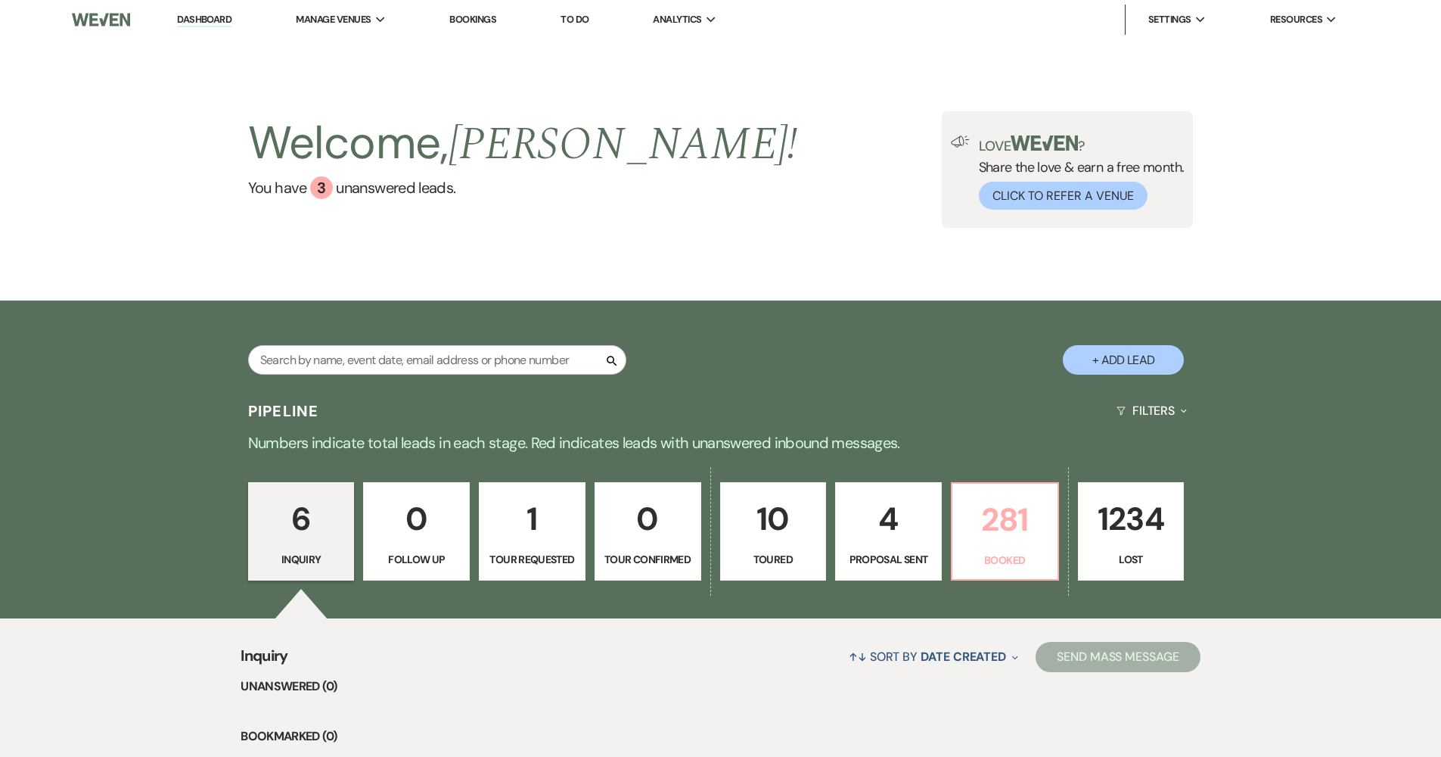
click at [1009, 540] on p "281" at bounding box center [1005, 519] width 87 height 51
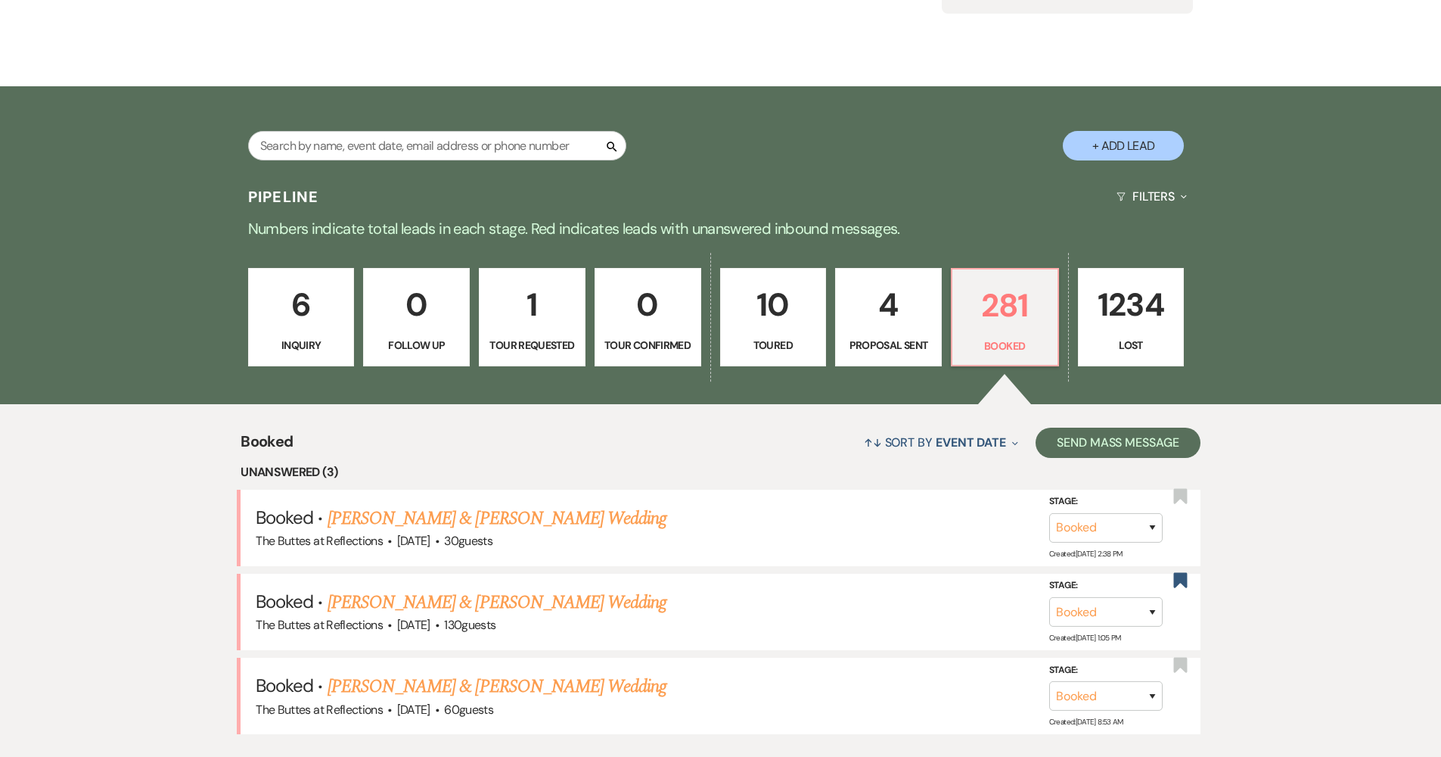
scroll to position [222, 0]
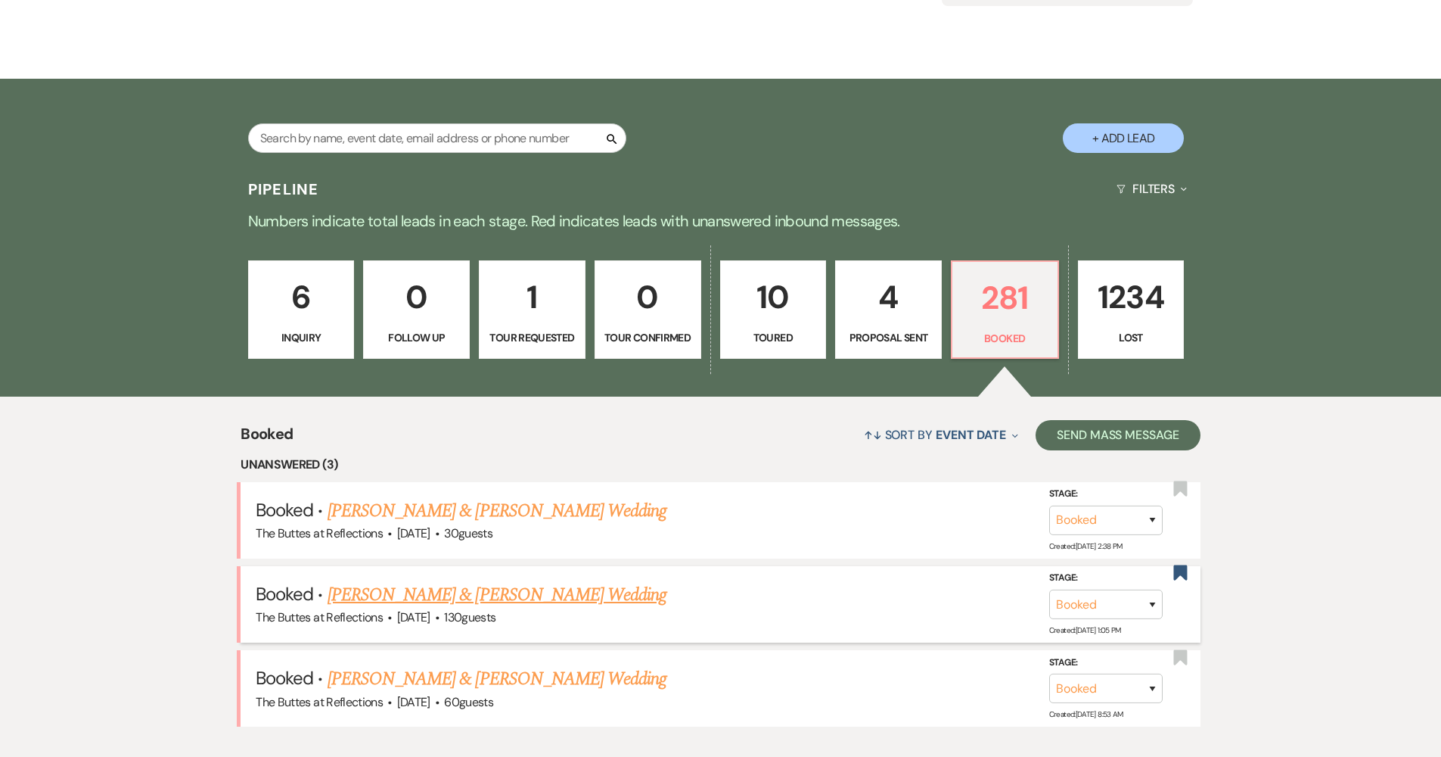
click at [490, 589] on link "[PERSON_NAME] & [PERSON_NAME] Wedding" at bounding box center [497, 594] width 339 height 27
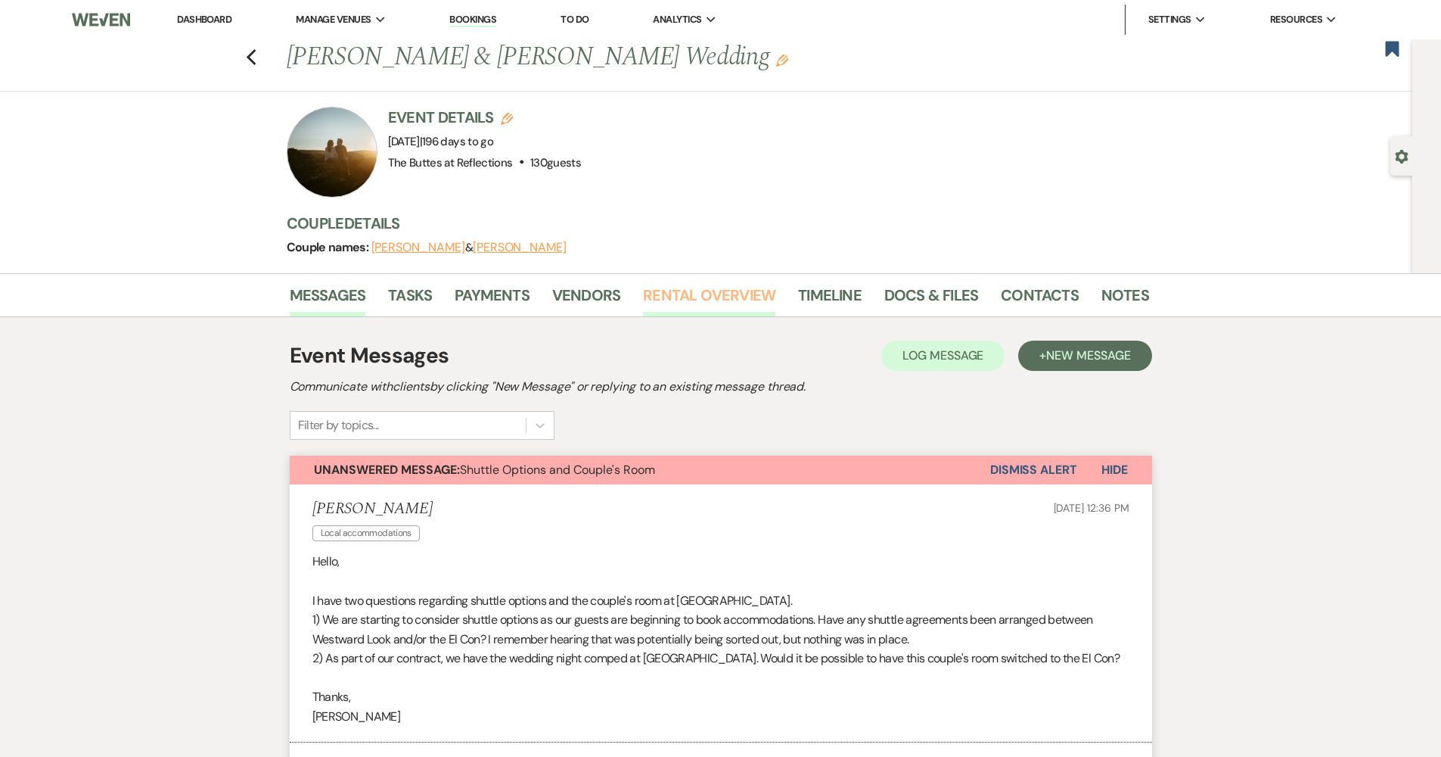
click at [722, 298] on link "Rental Overview" at bounding box center [709, 299] width 132 height 33
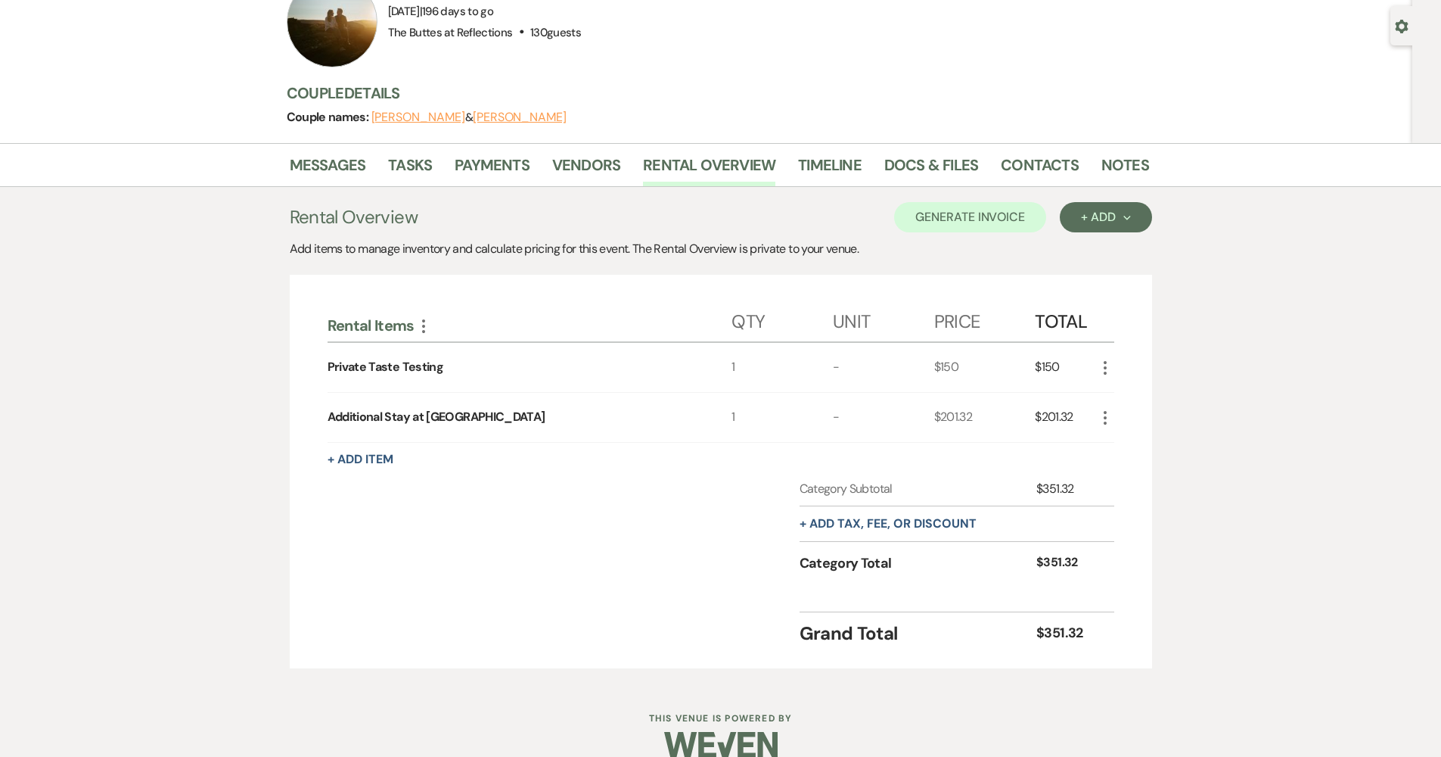
scroll to position [153, 0]
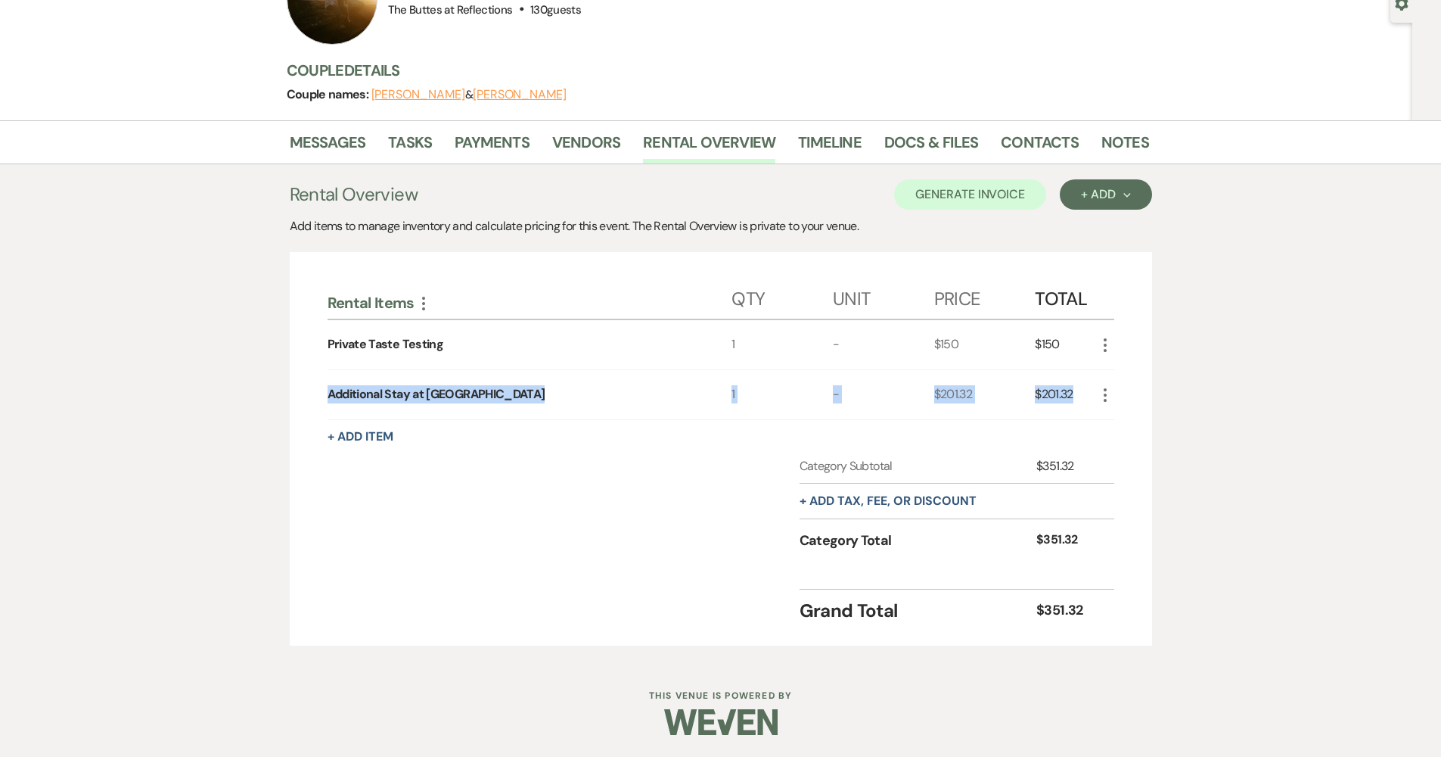
drag, startPoint x: 315, startPoint y: 393, endPoint x: 1163, endPoint y: 405, distance: 847.4
click at [1123, 409] on div "Rental Items More Qty Unit Price Total Private Taste Testing 1 - $150 $150 More…" at bounding box center [721, 448] width 862 height 393
click at [1237, 397] on div "Messages Tasks Payments Vendors Rental Overview Timeline Docs & Files Contacts …" at bounding box center [720, 390] width 1441 height 540
click at [331, 144] on link "Messages" at bounding box center [328, 146] width 76 height 33
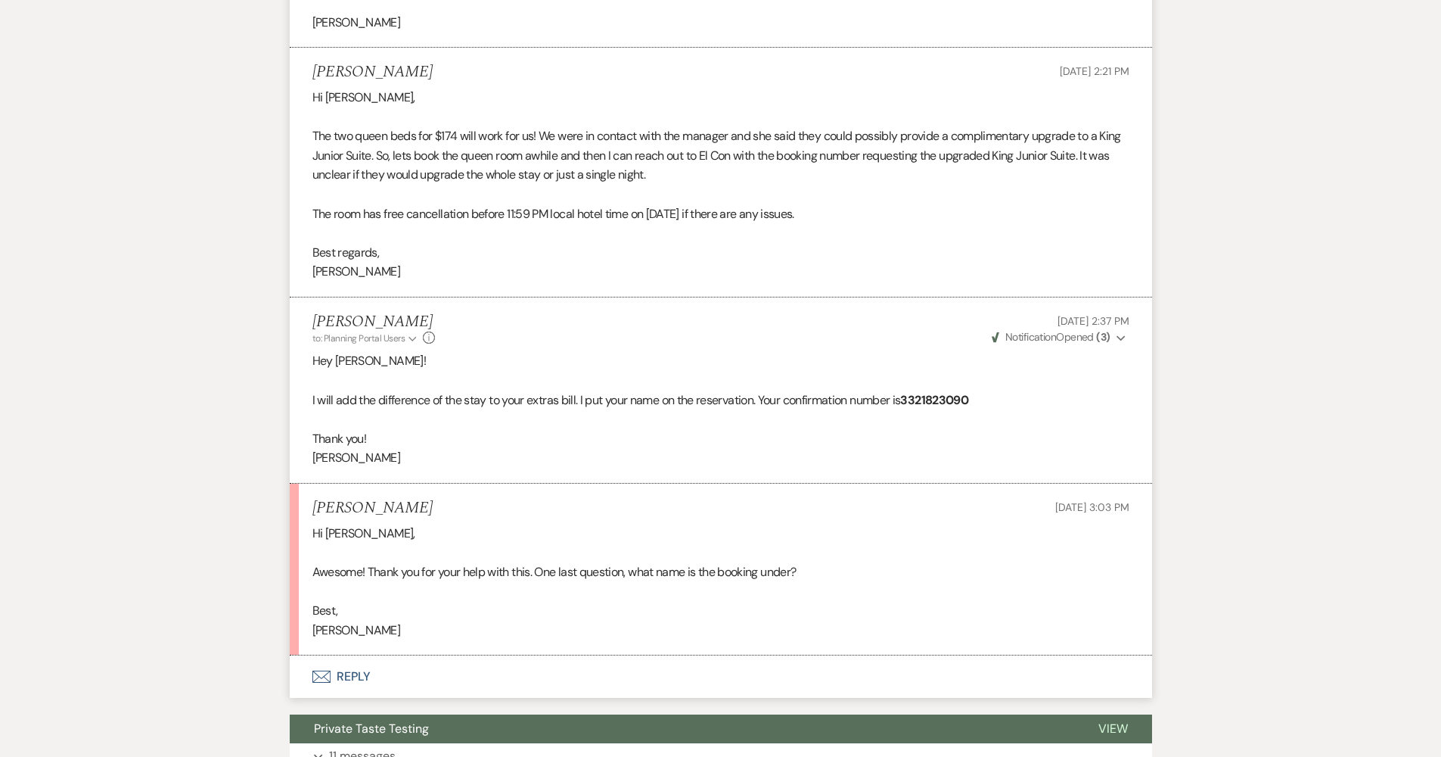
scroll to position [2018, 0]
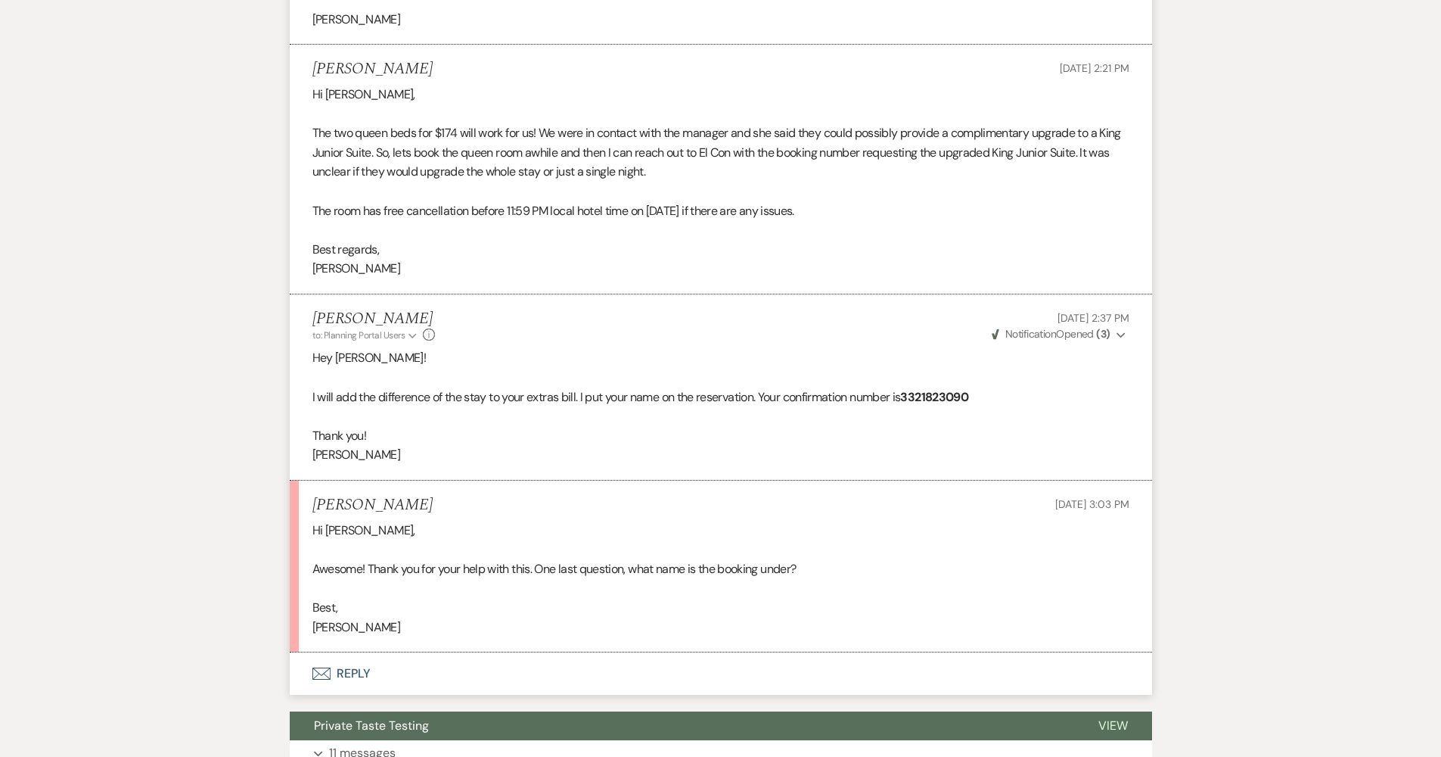
click at [443, 657] on button "Envelope Reply" at bounding box center [721, 673] width 862 height 42
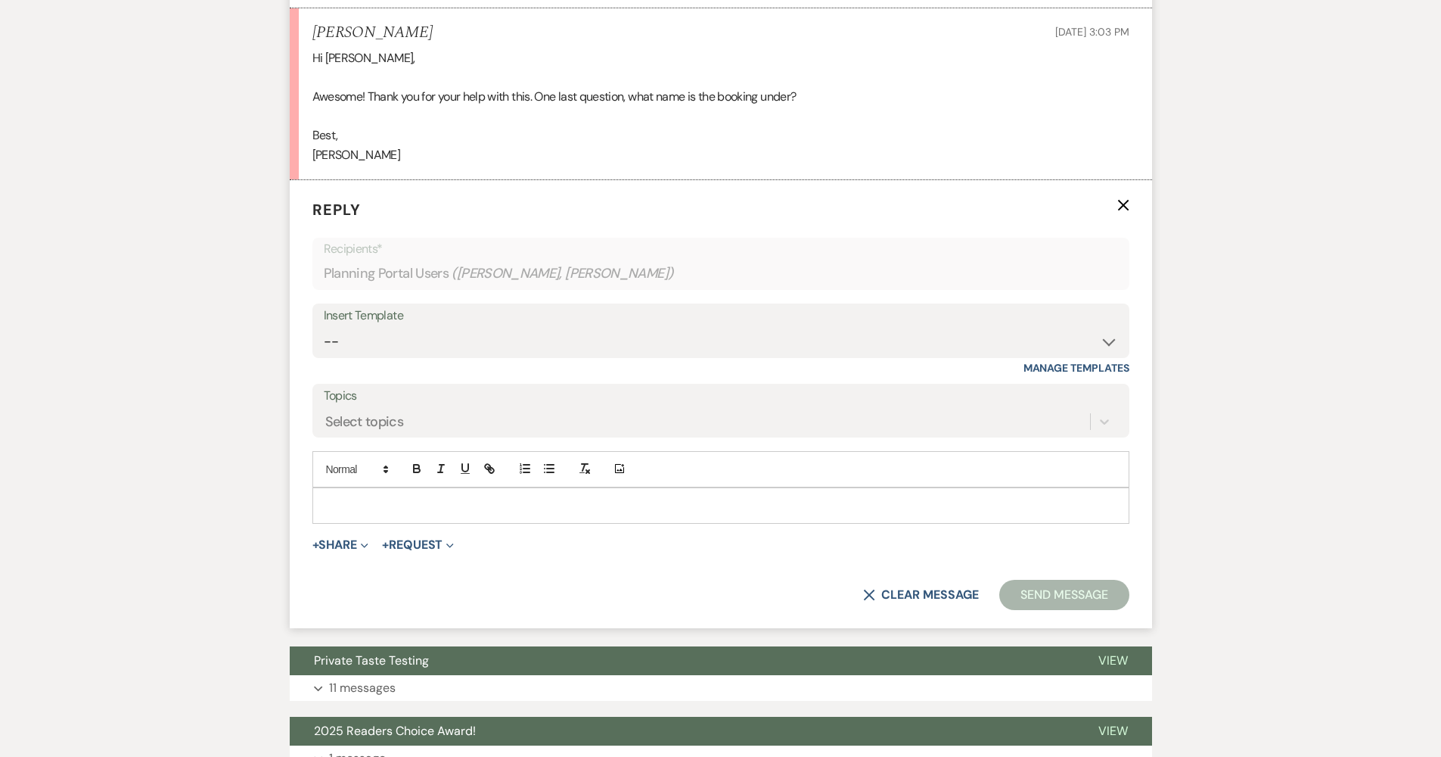
scroll to position [2493, 0]
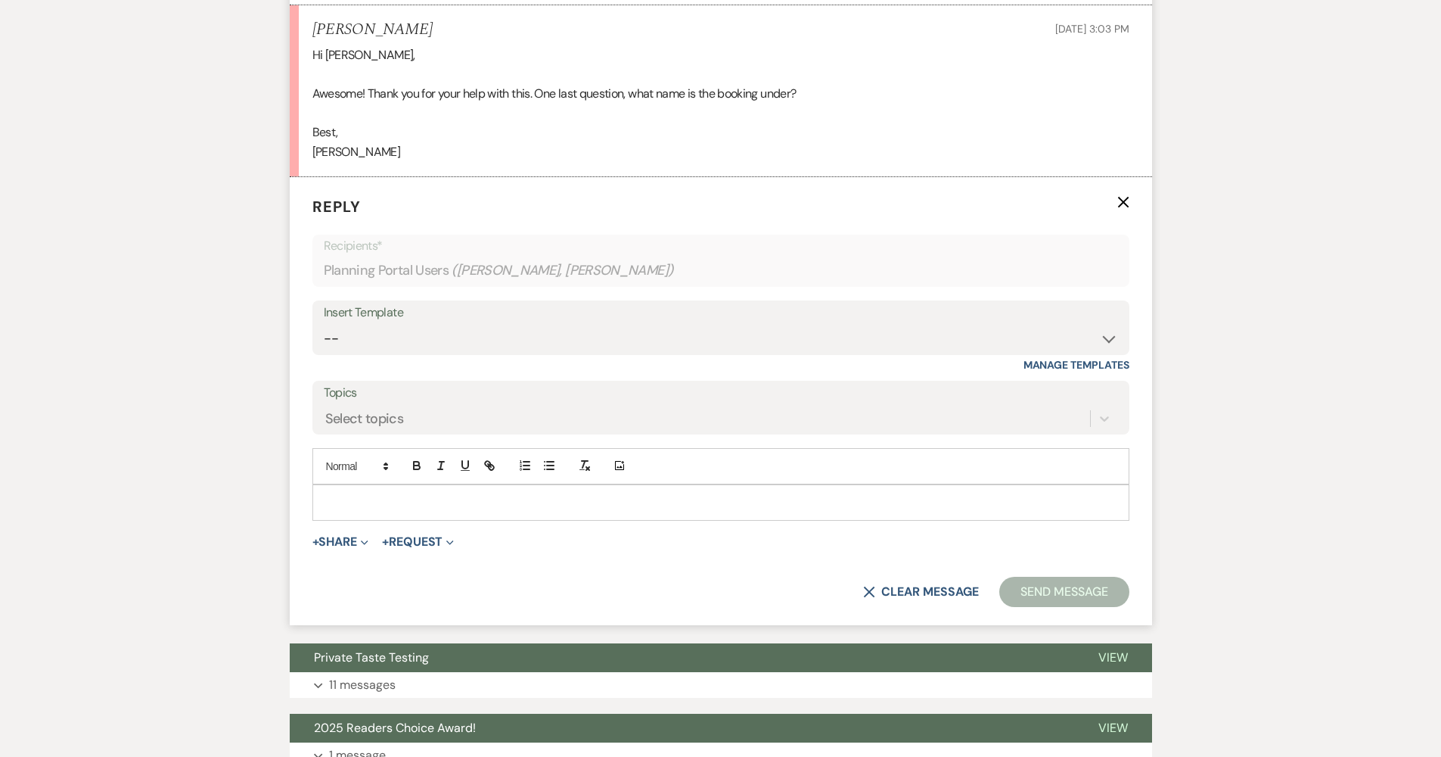
click at [480, 494] on p at bounding box center [721, 502] width 793 height 17
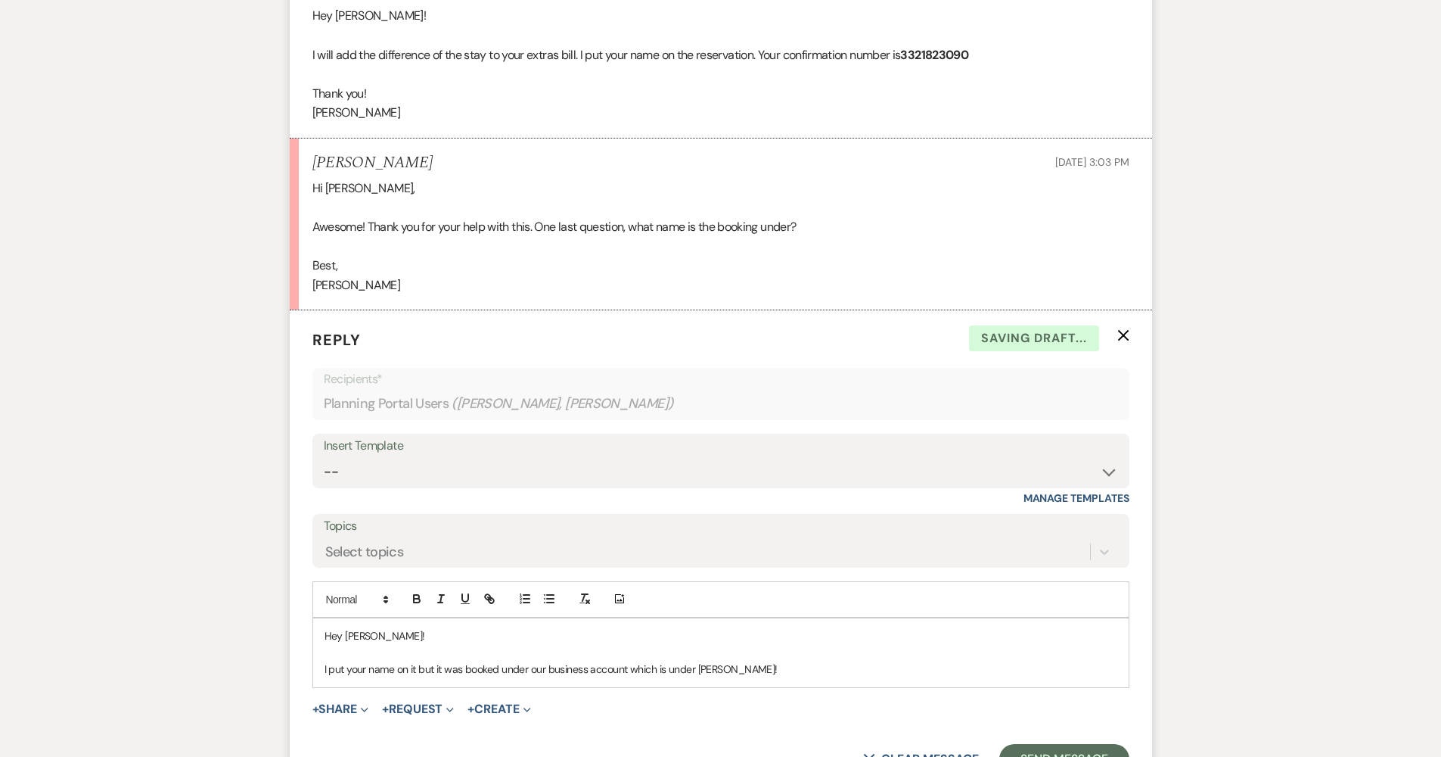
scroll to position [2388, 0]
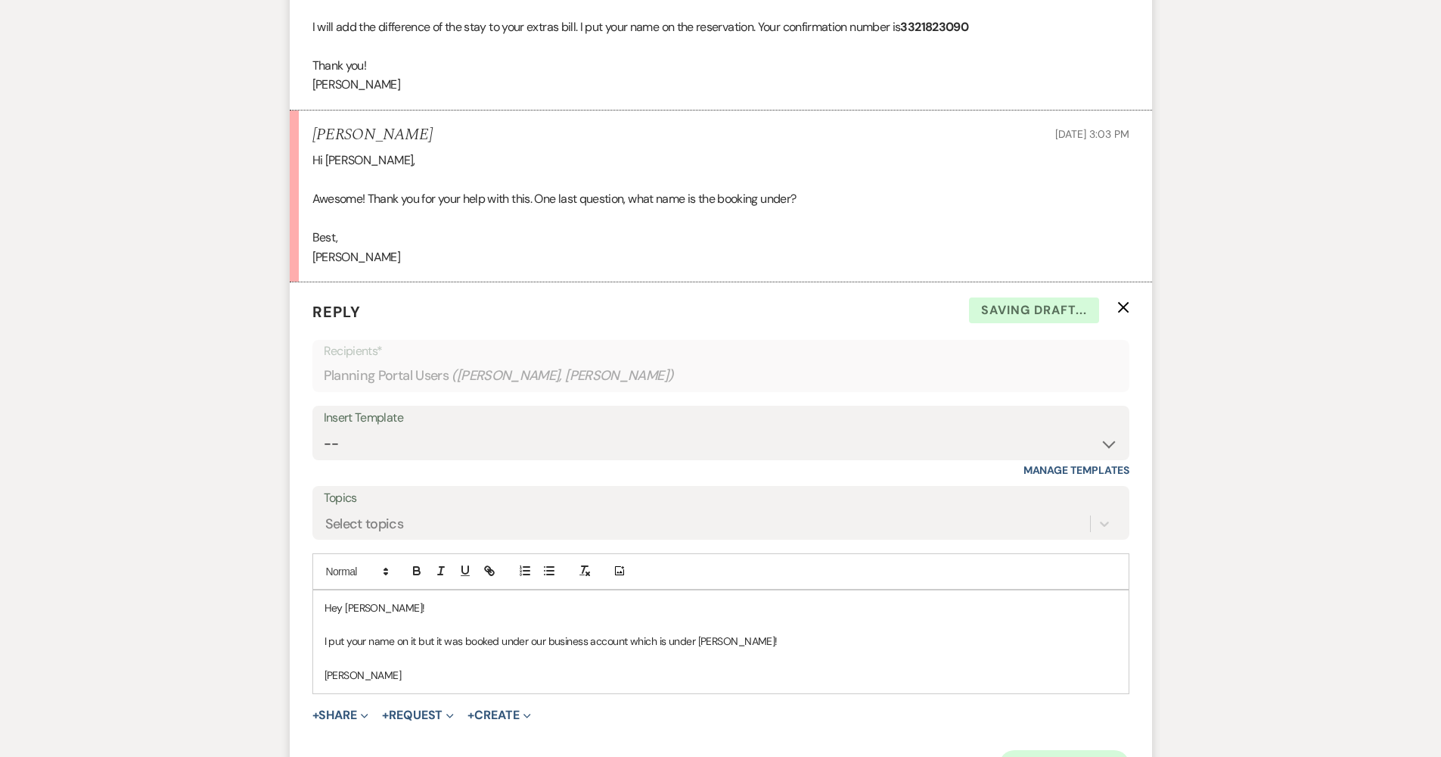
click at [1098, 750] on button "Send Message" at bounding box center [1063, 765] width 129 height 30
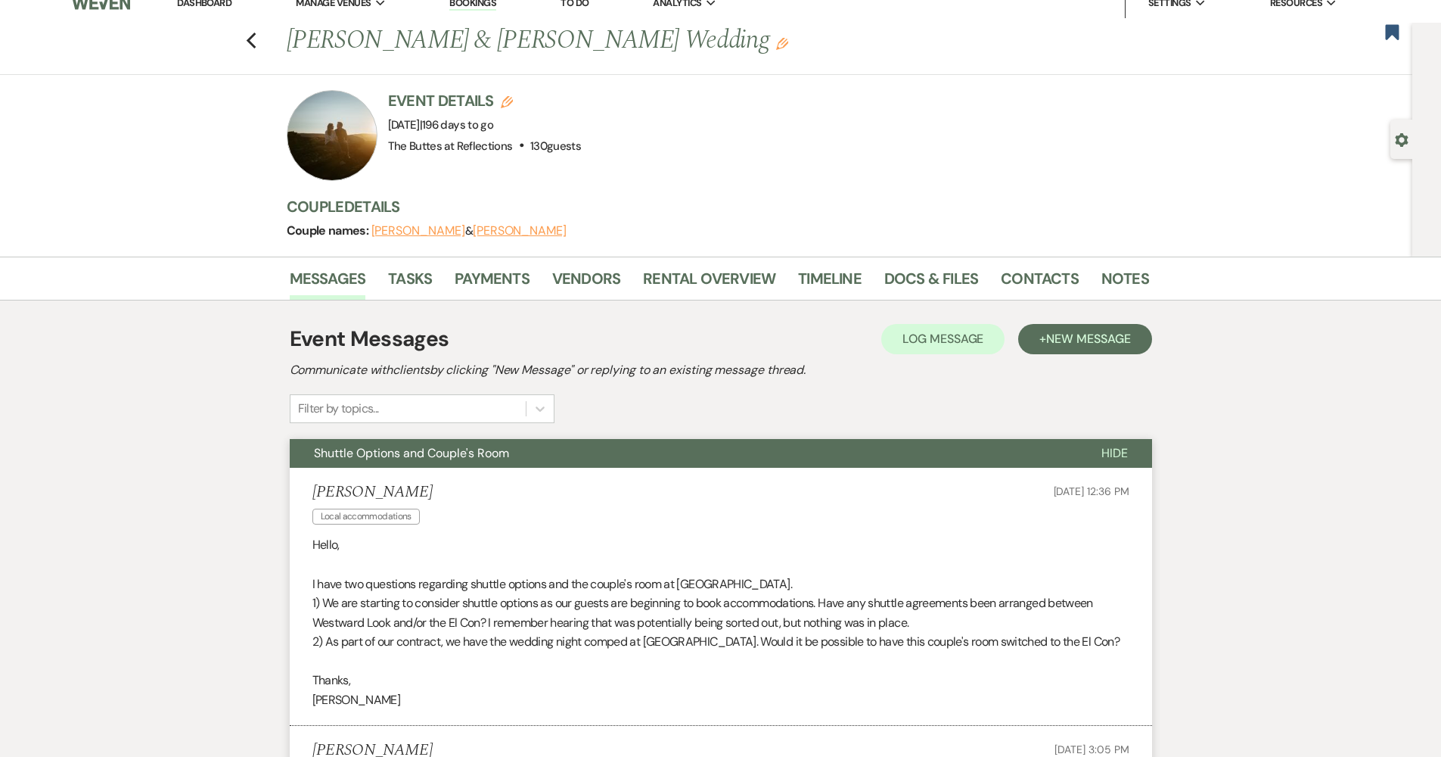
scroll to position [0, 0]
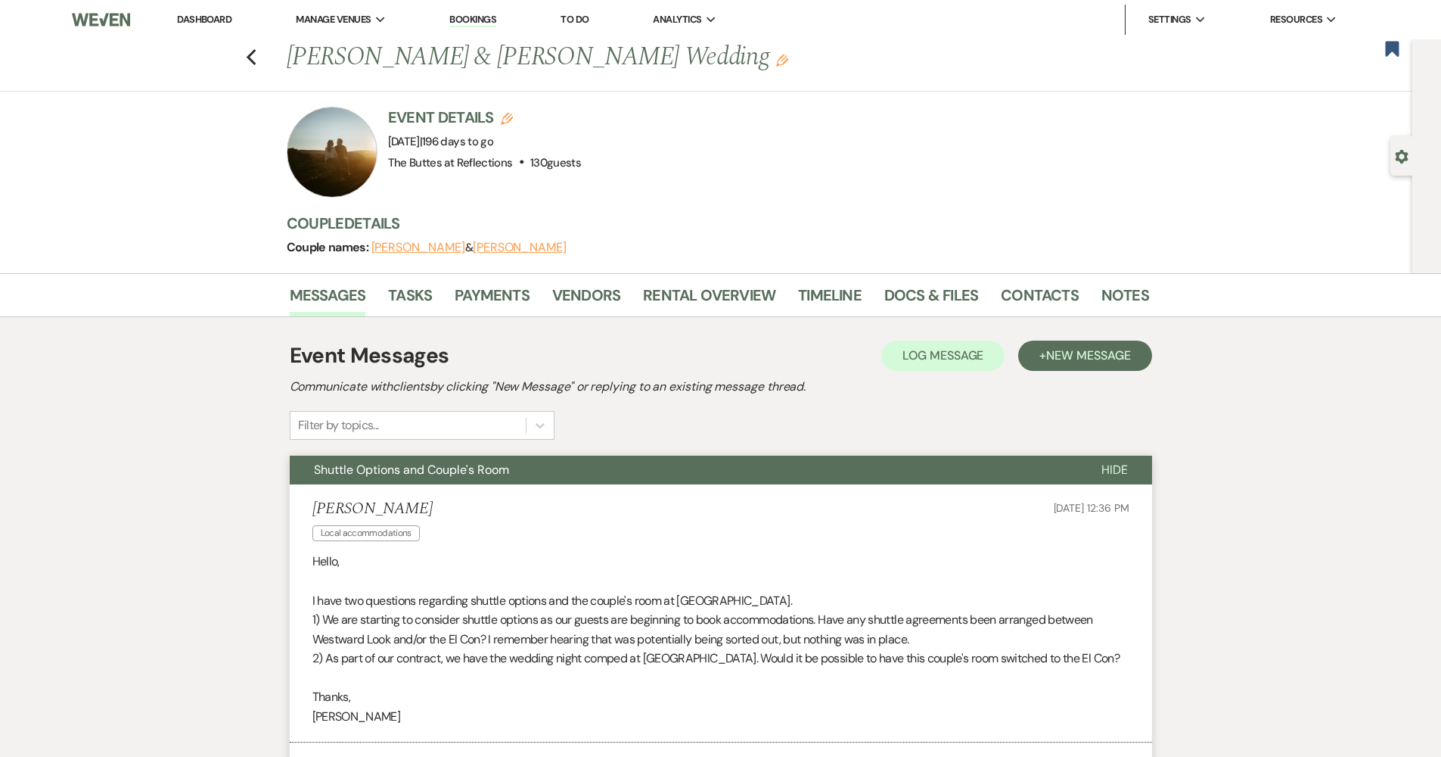
click at [217, 18] on link "Dashboard" at bounding box center [204, 19] width 54 height 13
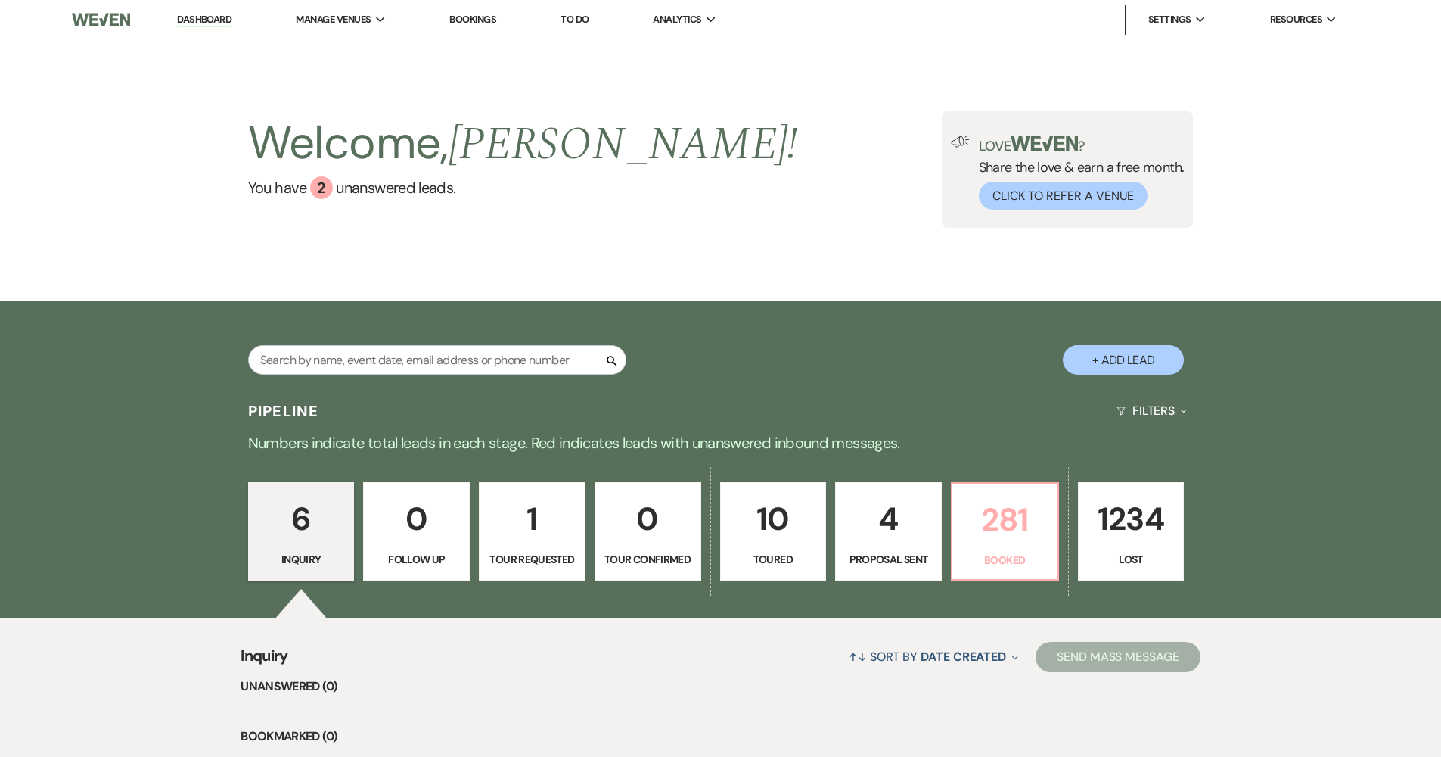
click at [993, 563] on p "Booked" at bounding box center [1005, 559] width 87 height 17
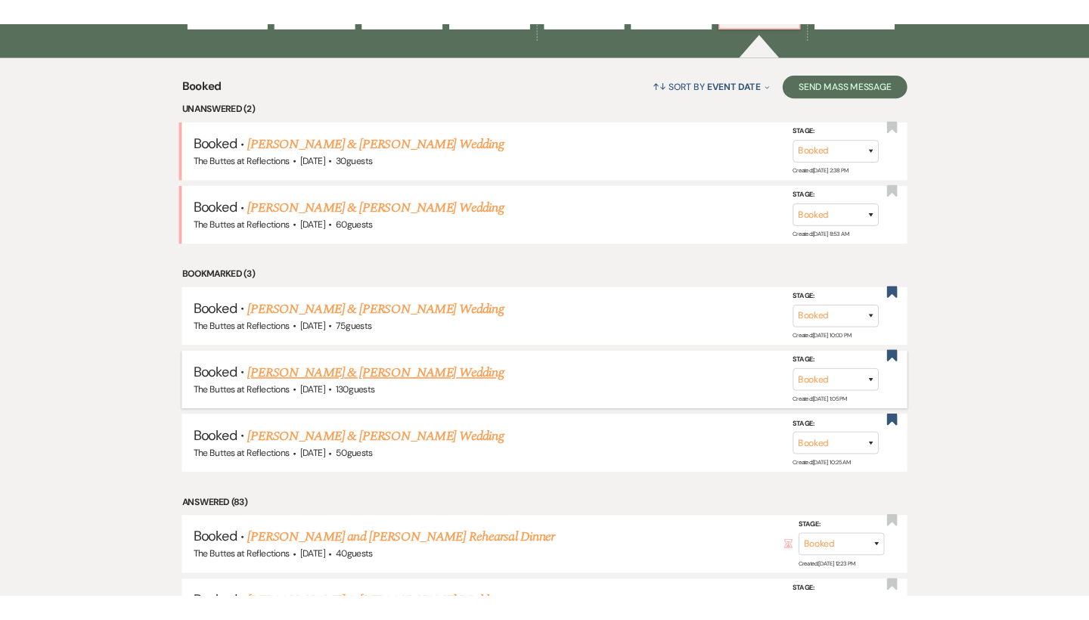
scroll to position [598, 0]
